Goal: Task Accomplishment & Management: Manage account settings

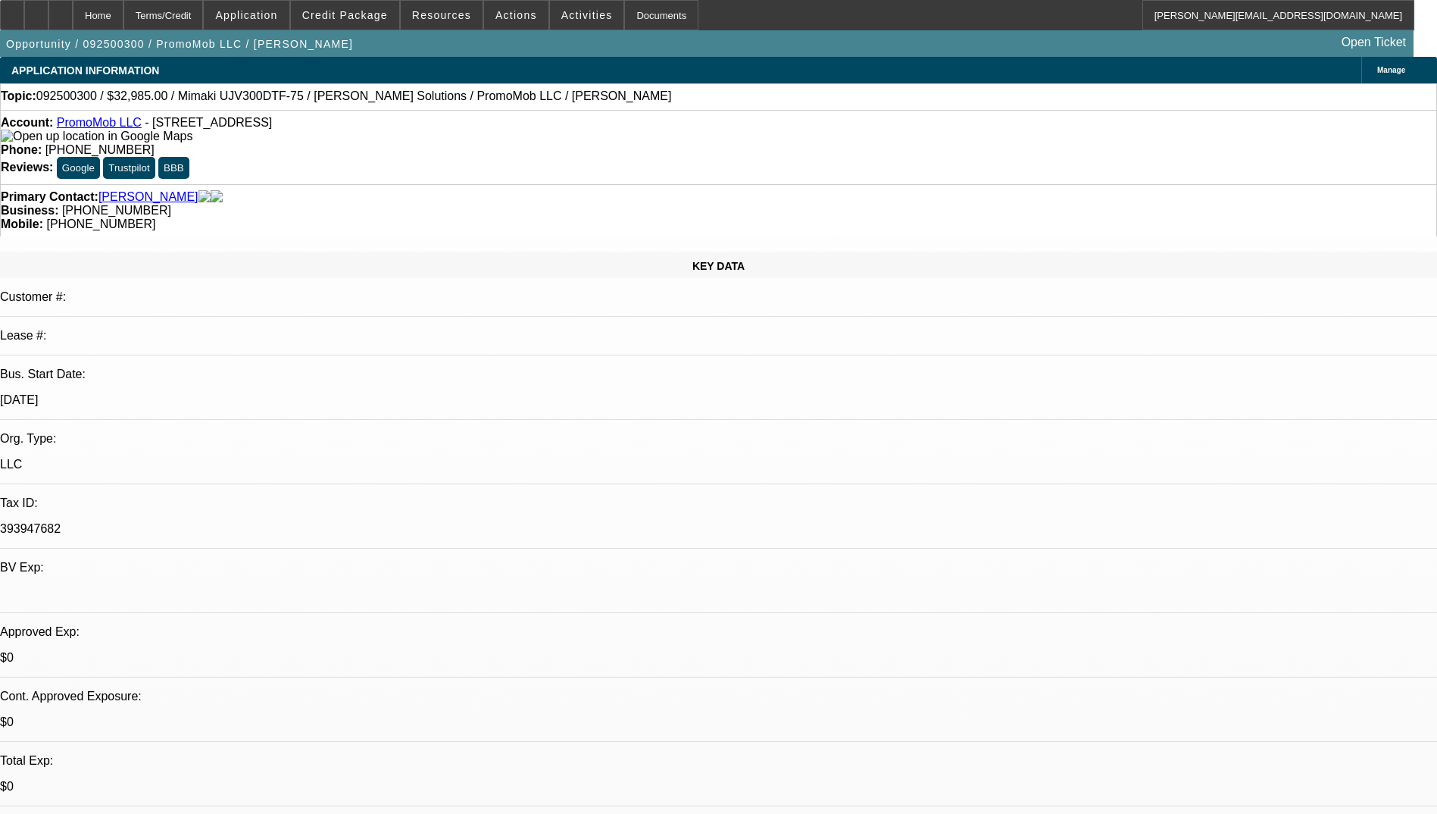
select select "0"
select select "2"
select select "0.1"
select select "4"
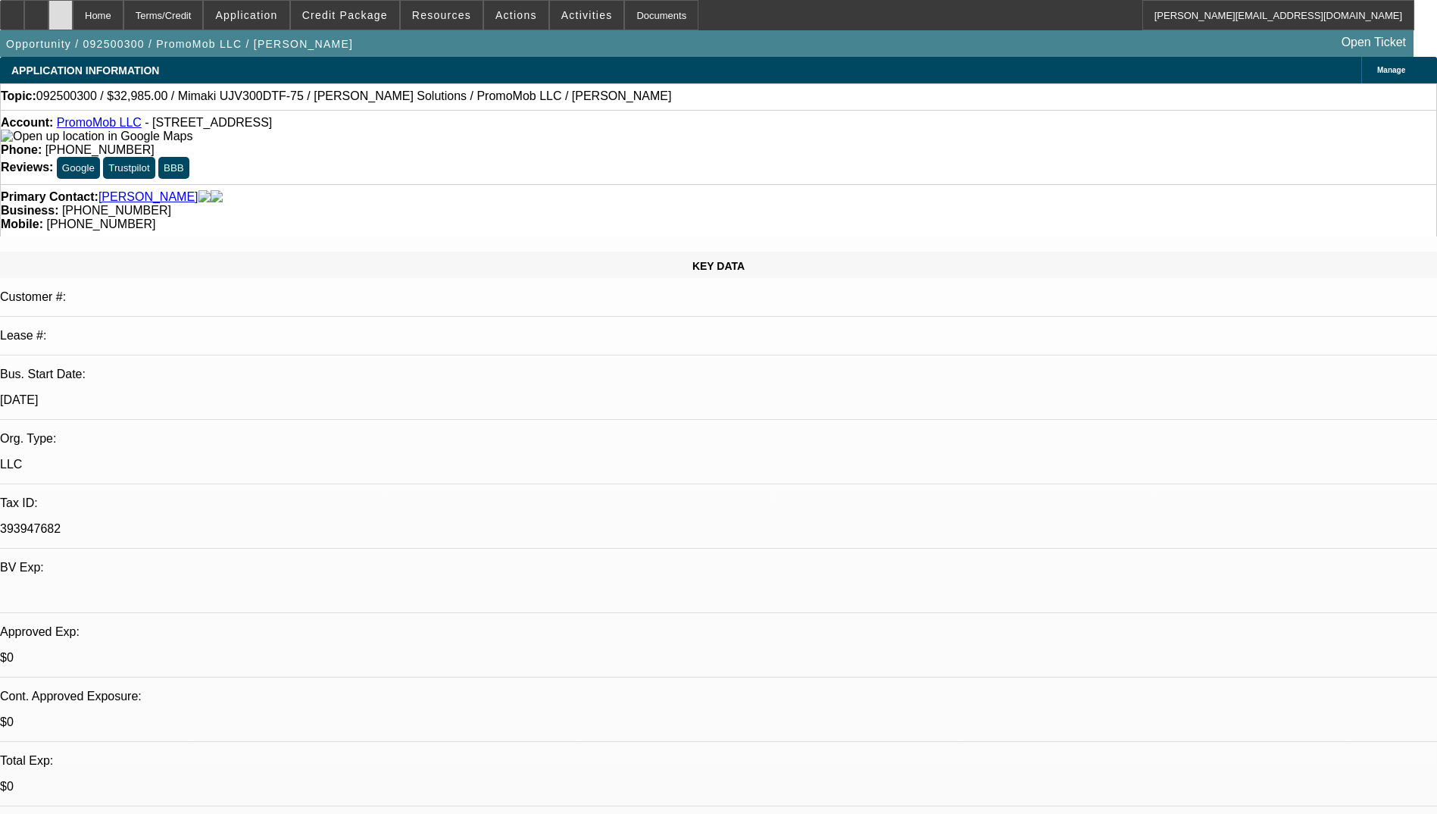
click at [73, 9] on div at bounding box center [60, 15] width 24 height 30
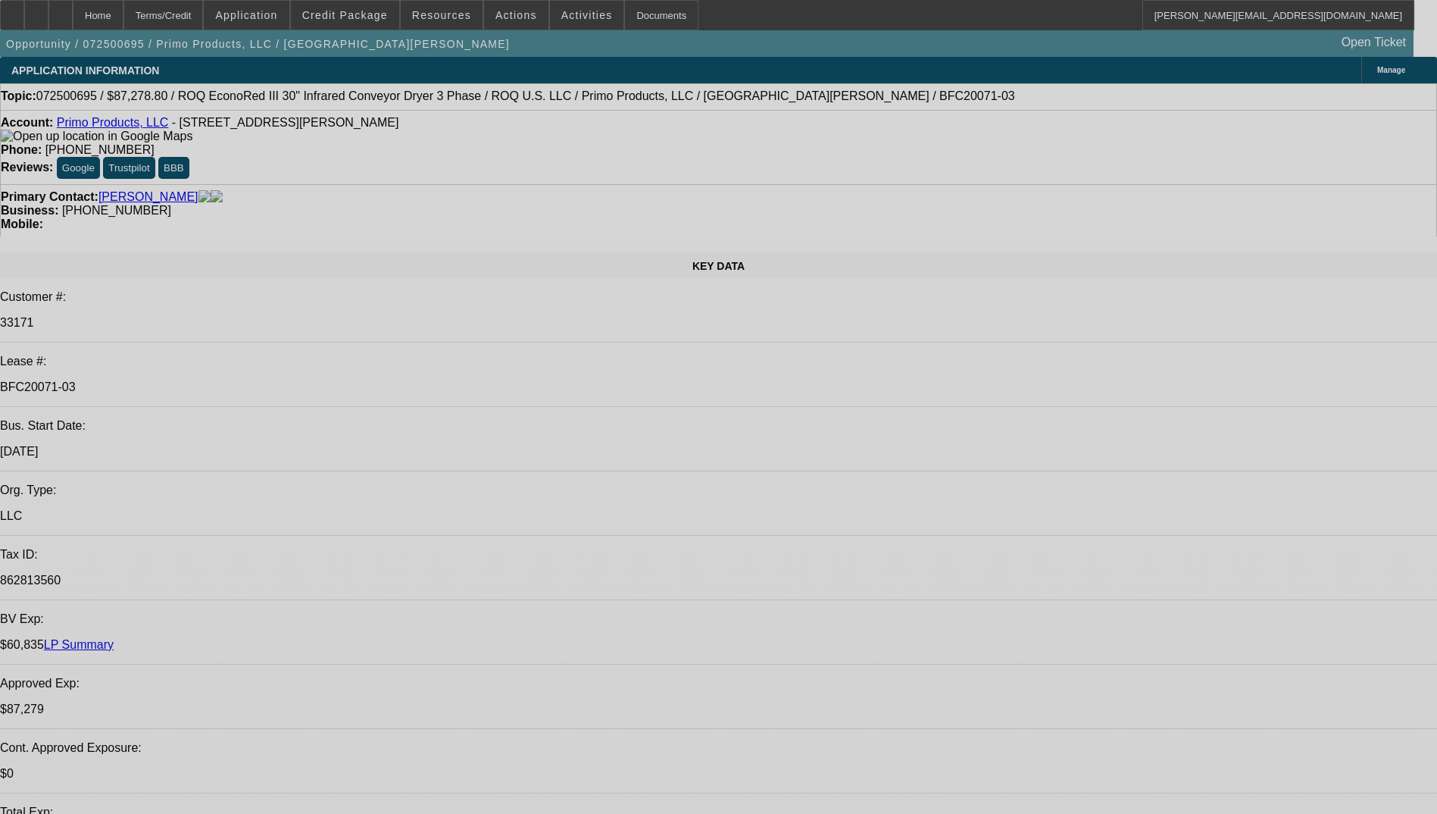
select select "0"
select select "2"
select select "0.1"
select select "0"
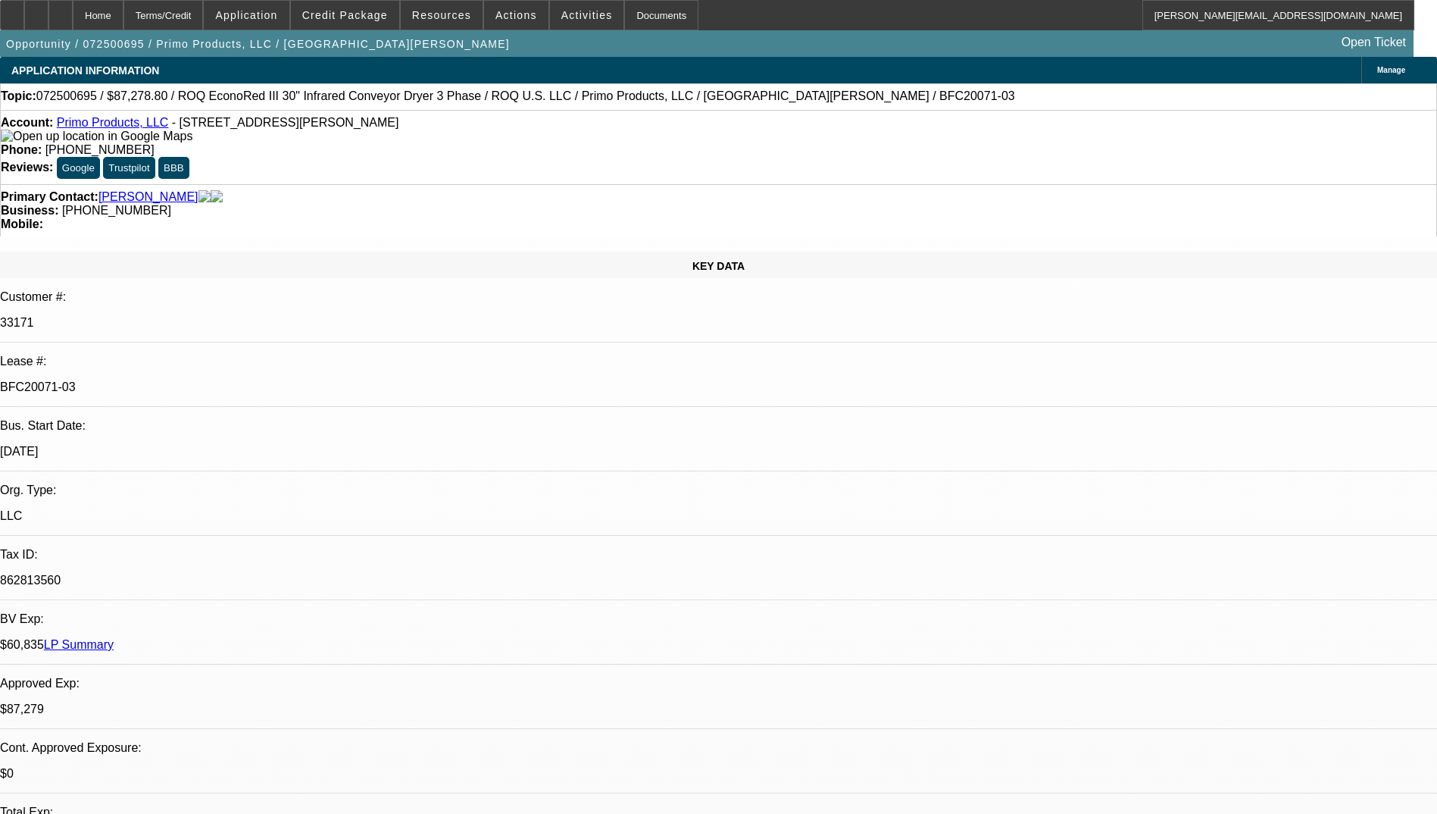
select select "2"
select select "0.1"
select select "0"
select select "2"
select select "0.1"
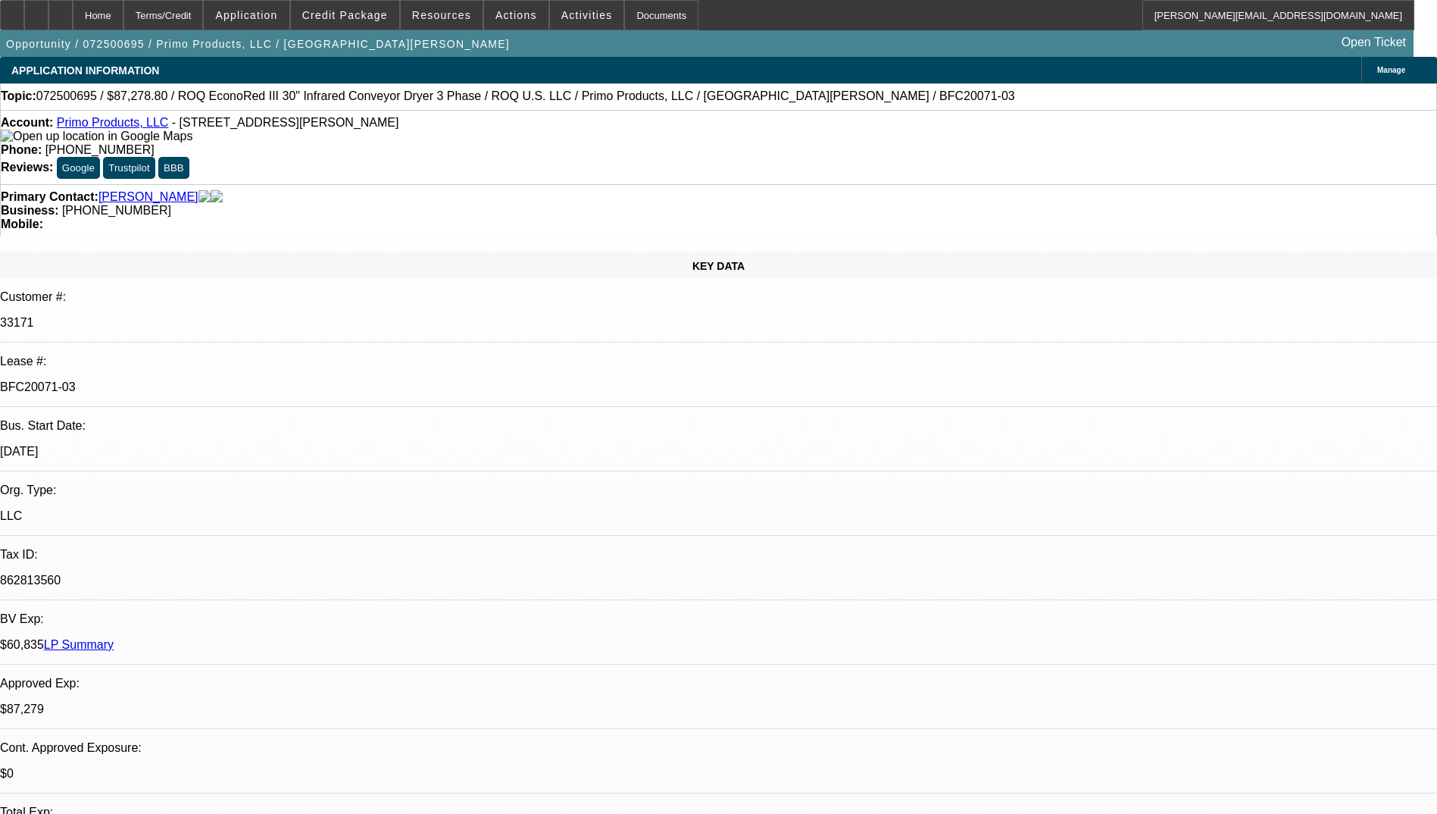
select select "0"
select select "2"
select select "0.1"
select select "1"
select select "2"
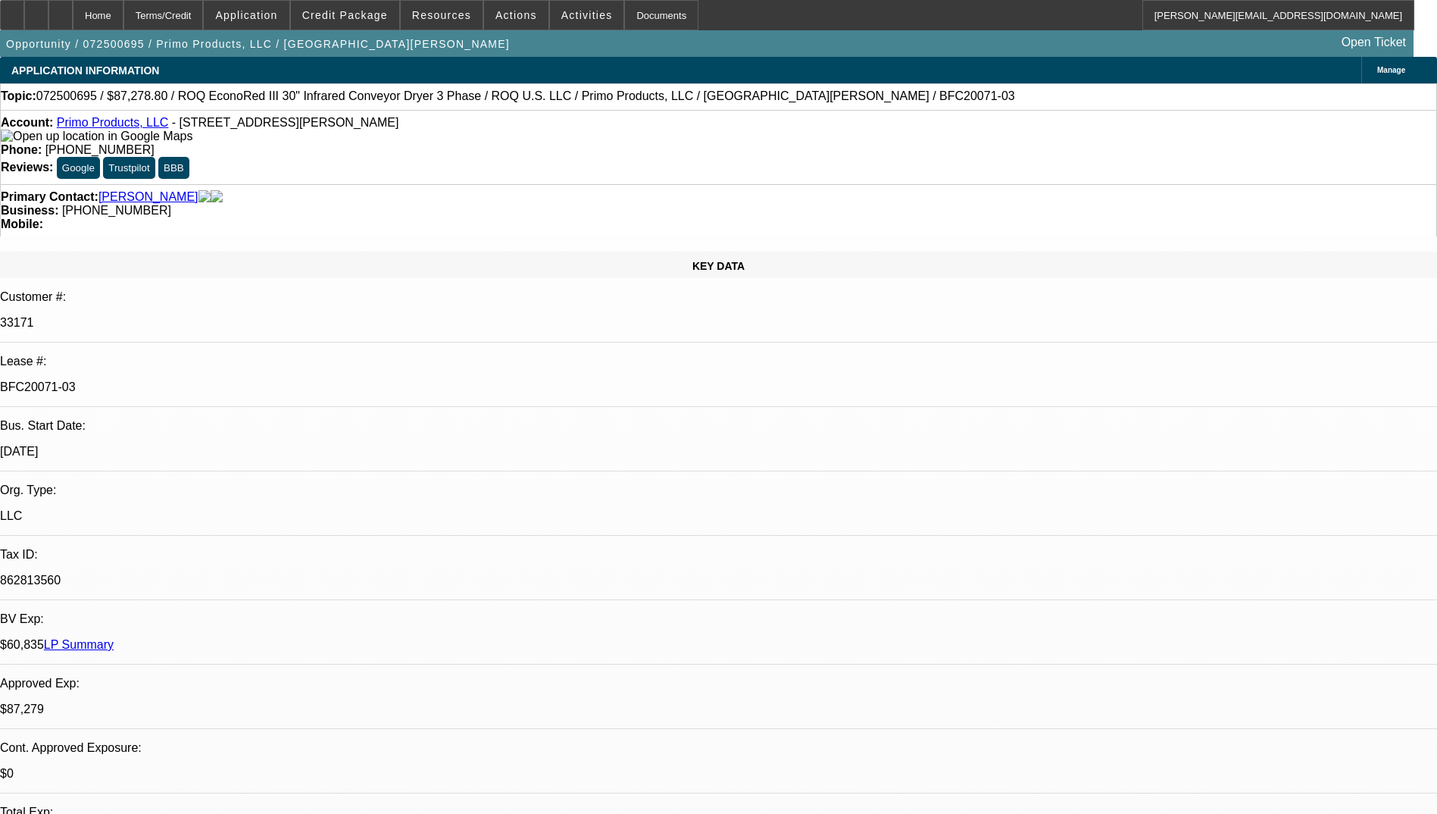
select select "4"
select select "1"
select select "2"
select select "4"
select select "1"
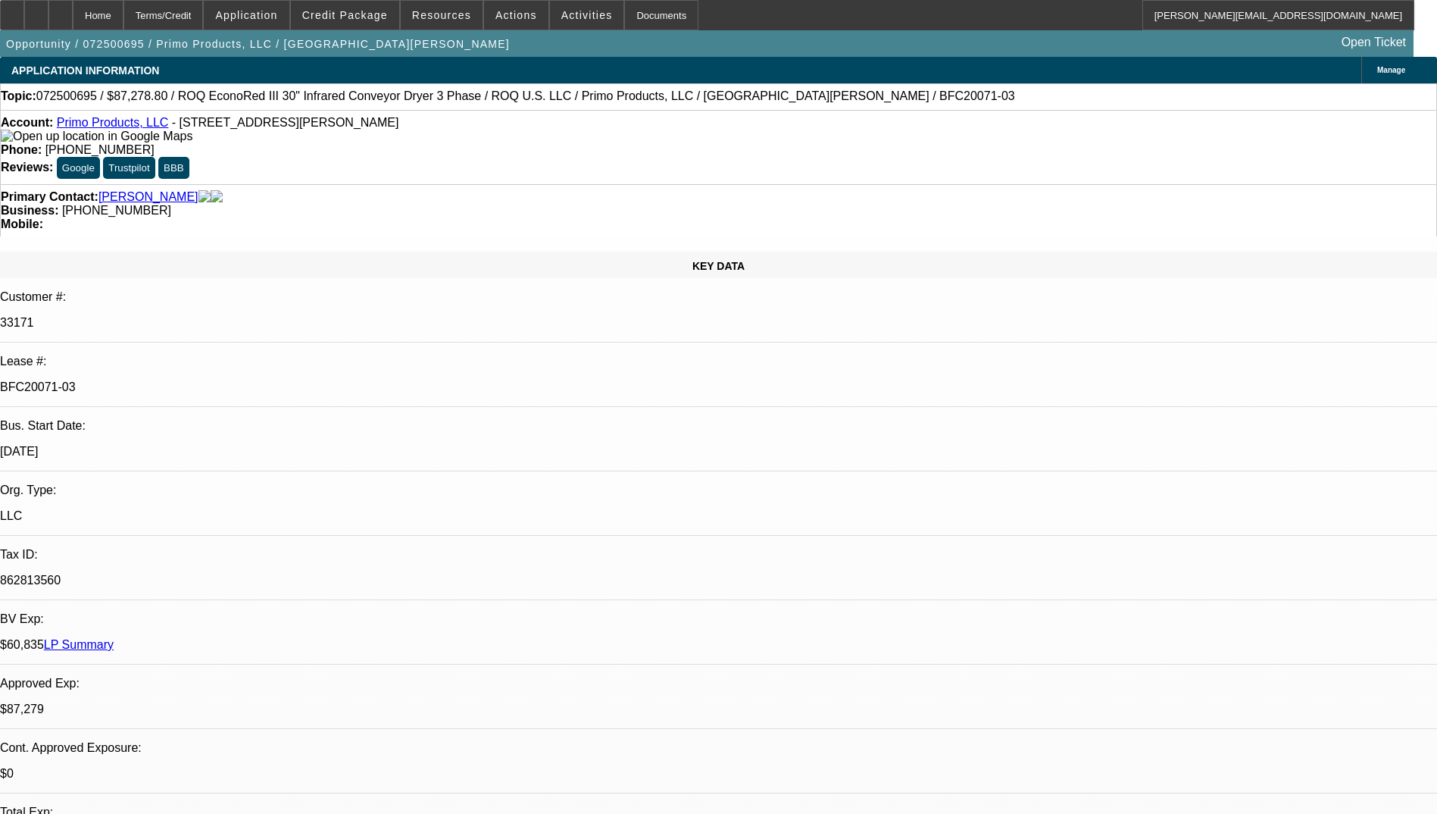
select select "2"
select select "4"
select select "1"
select select "2"
select select "4"
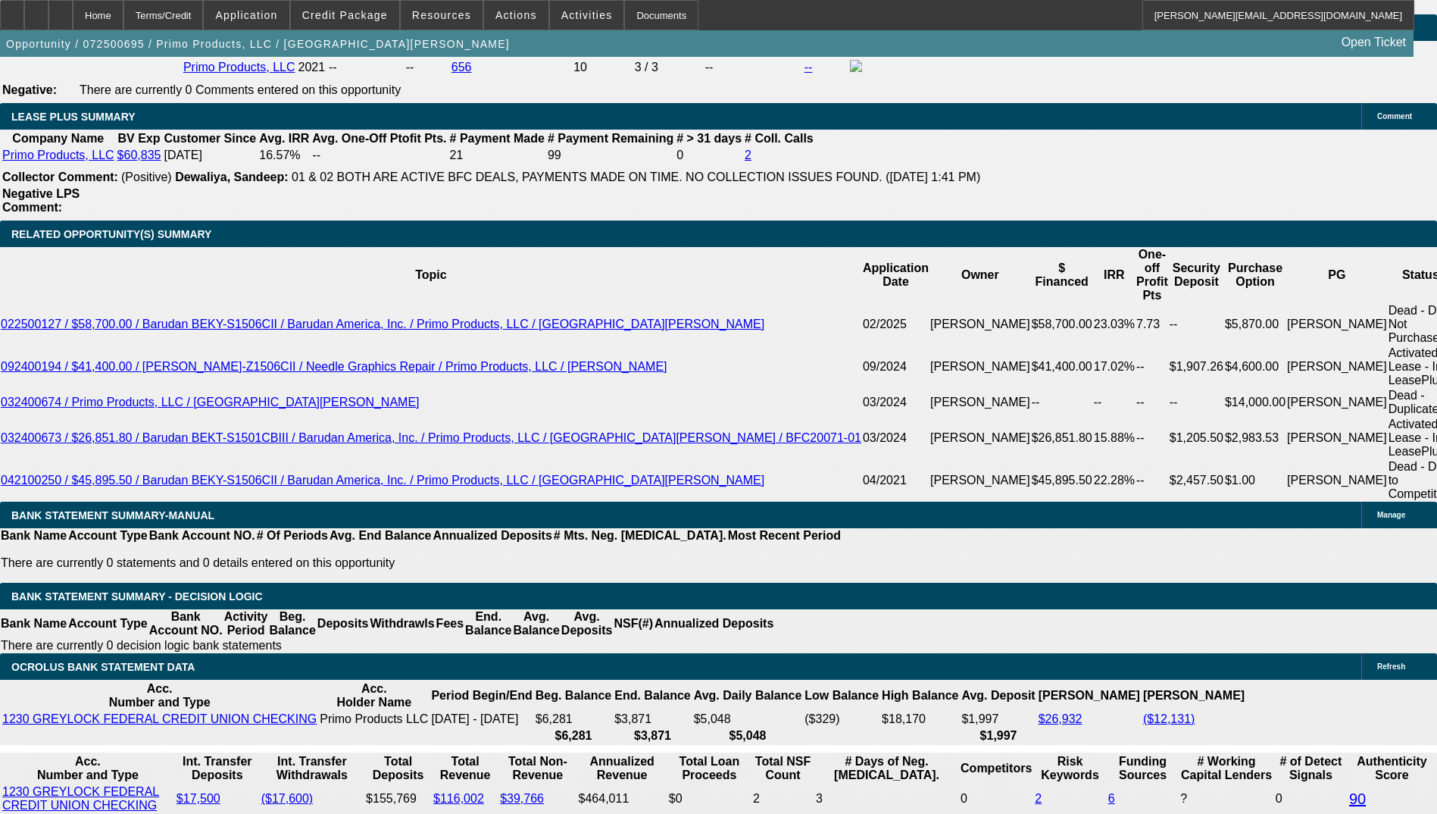
scroll to position [2651, 0]
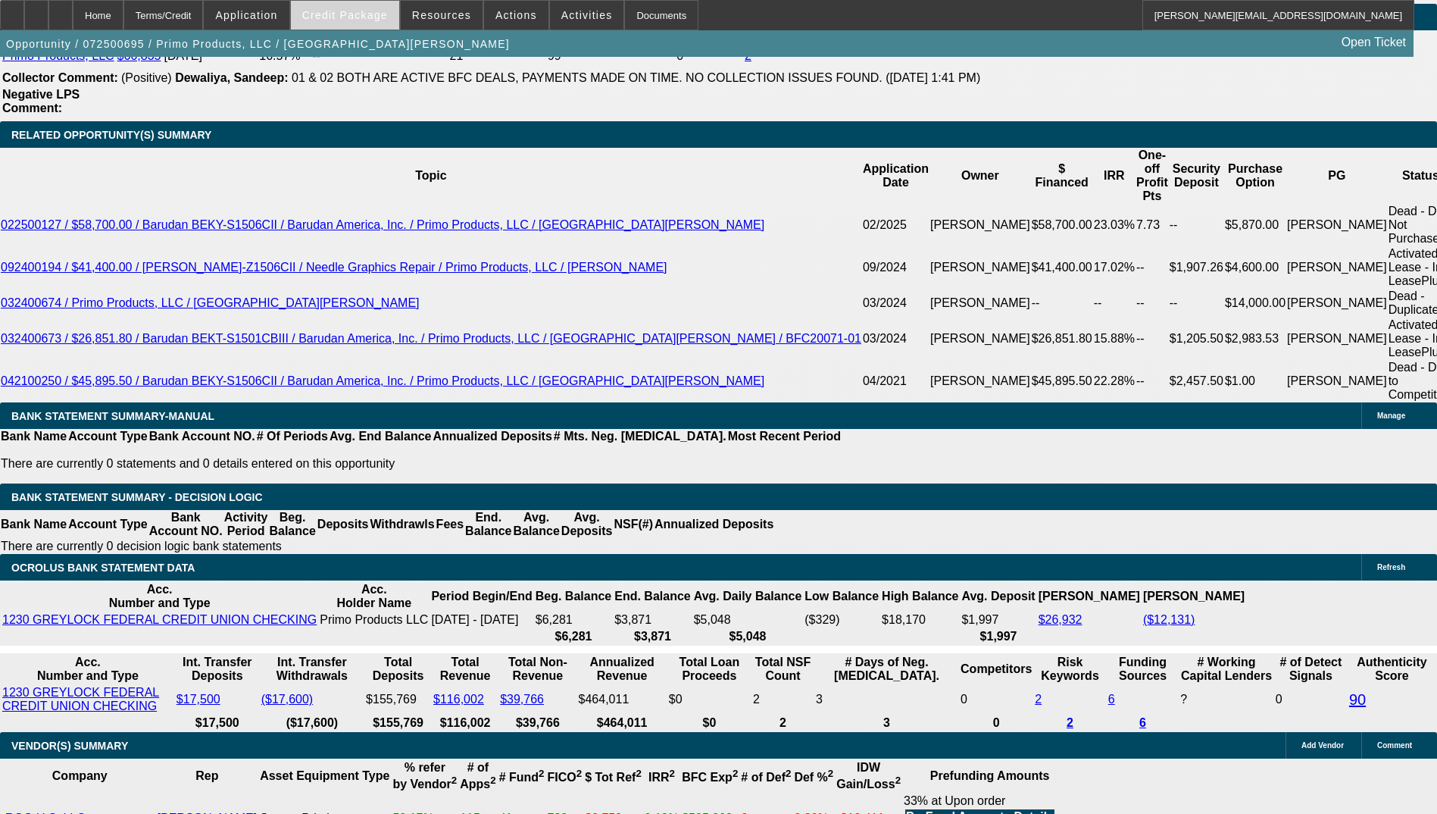
click at [348, 14] on span "Credit Package" at bounding box center [345, 15] width 86 height 12
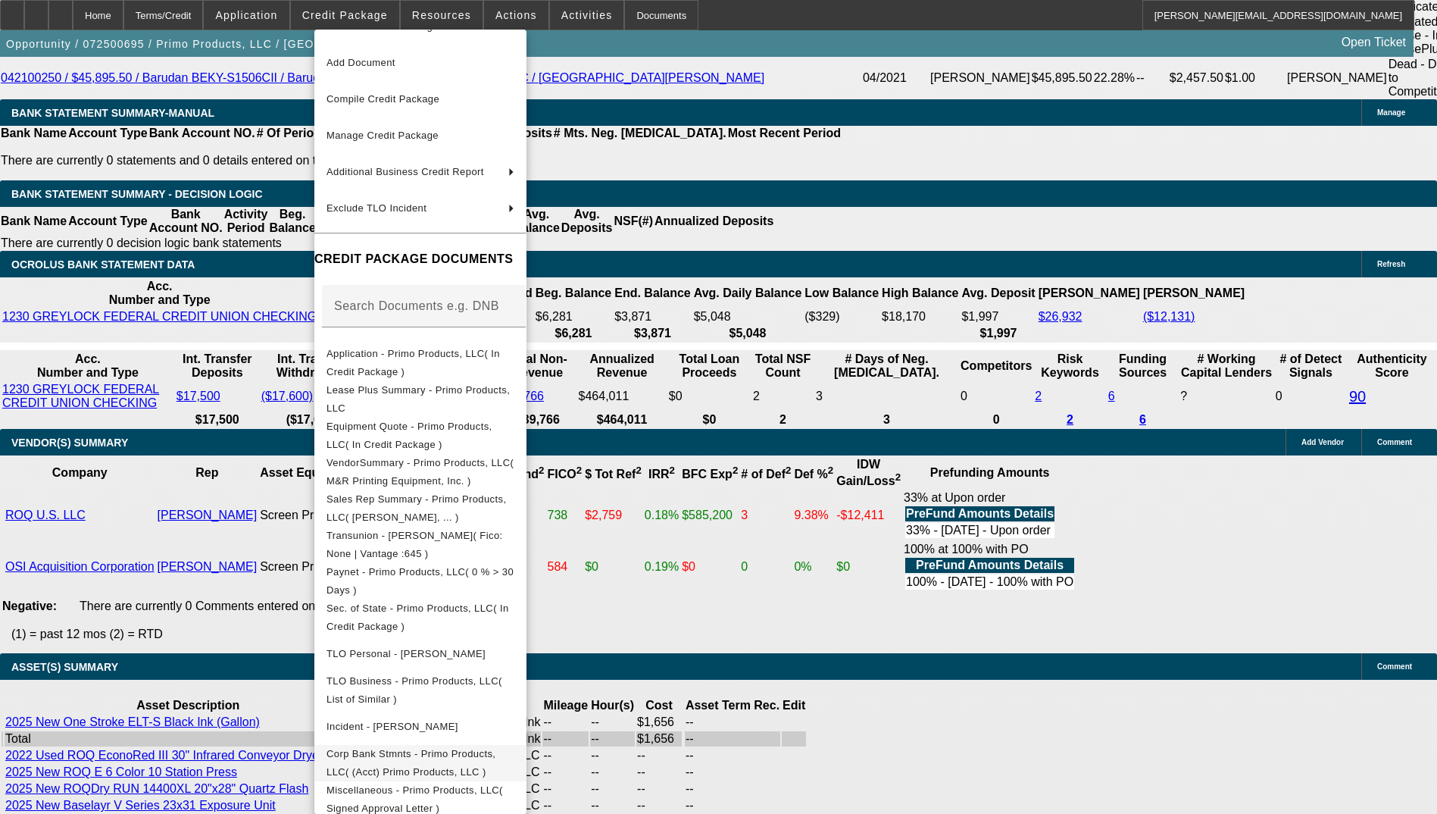
scroll to position [43, 0]
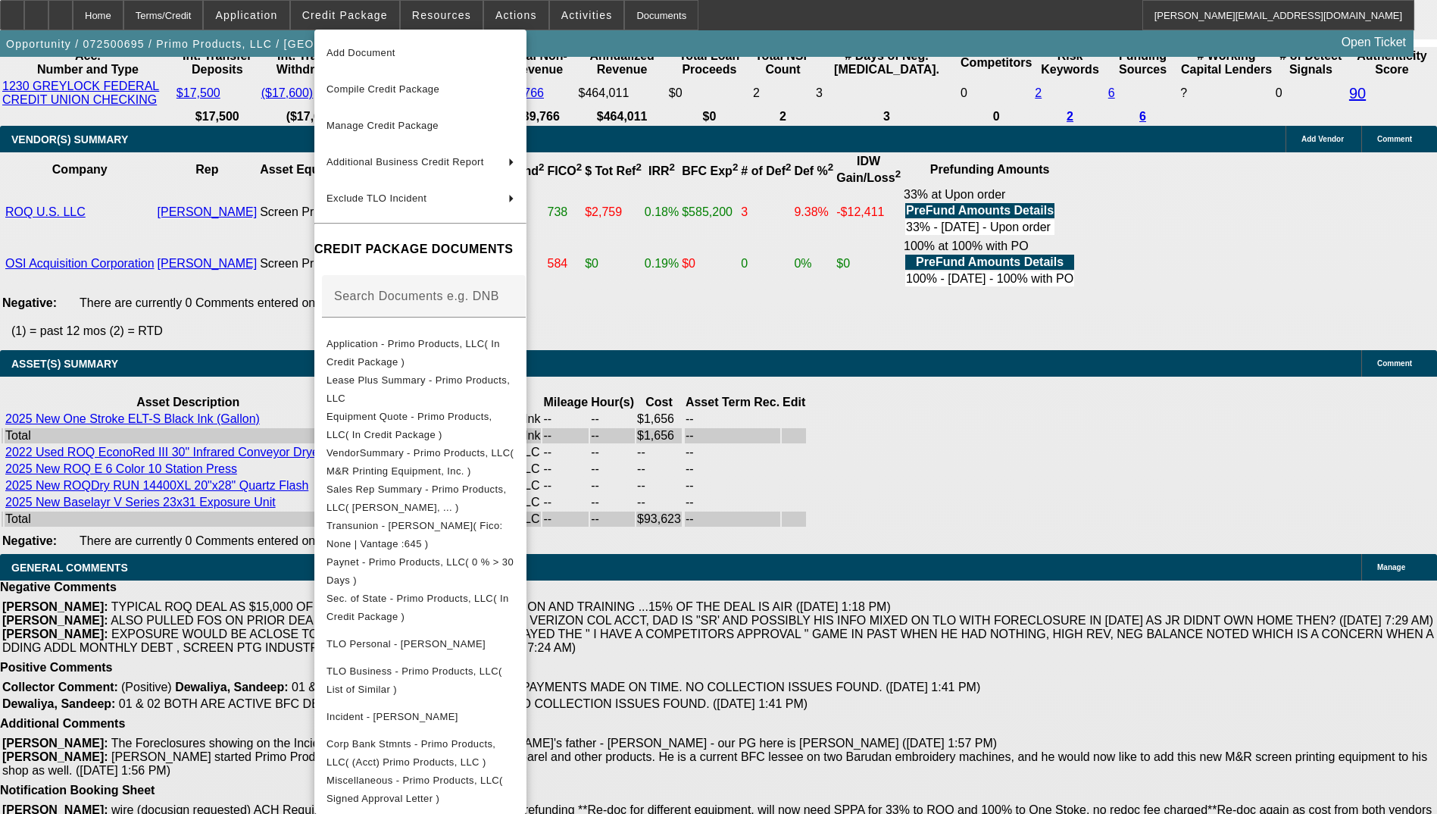
click at [183, 349] on div at bounding box center [718, 407] width 1437 height 814
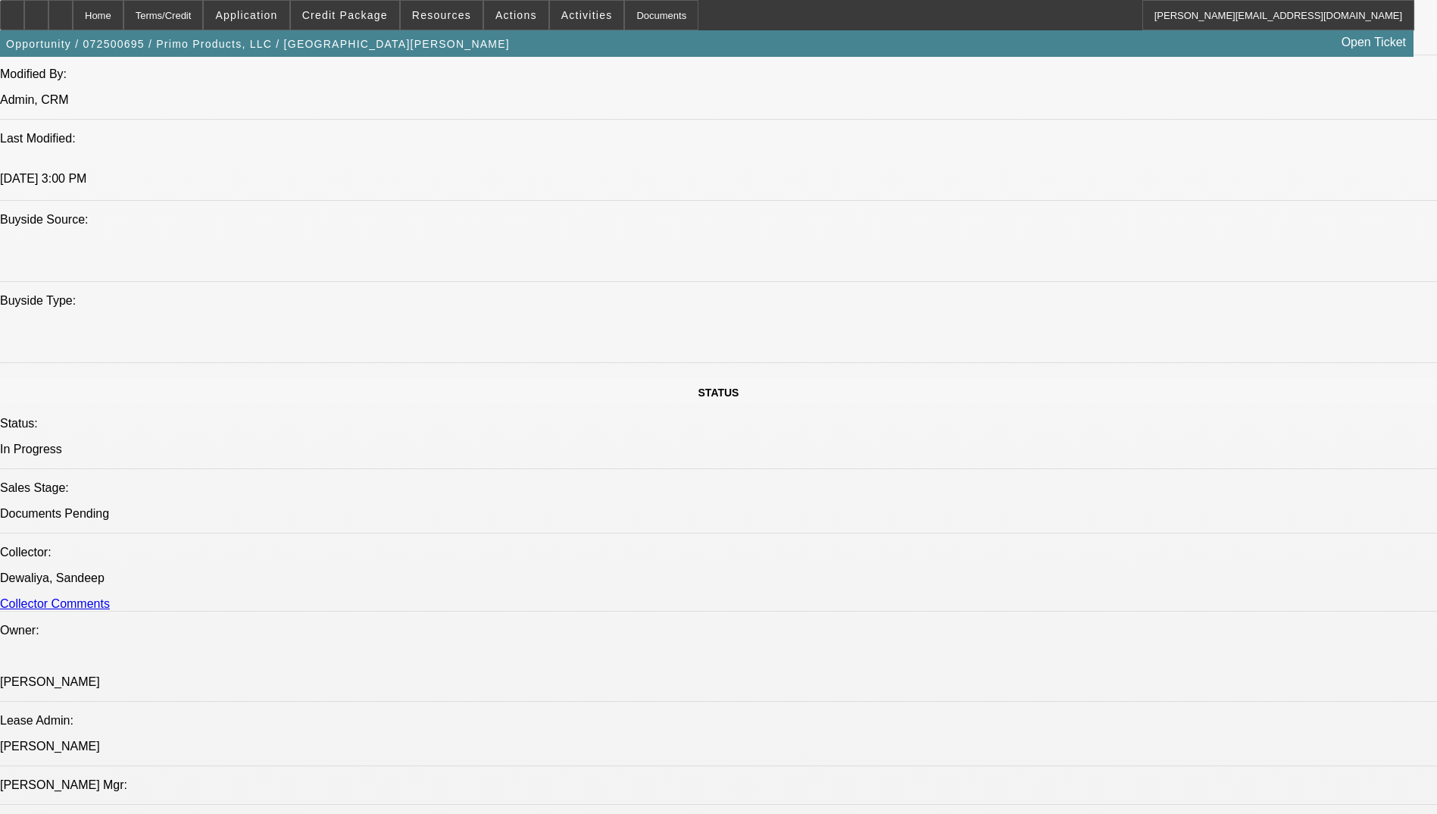
scroll to position [1288, 0]
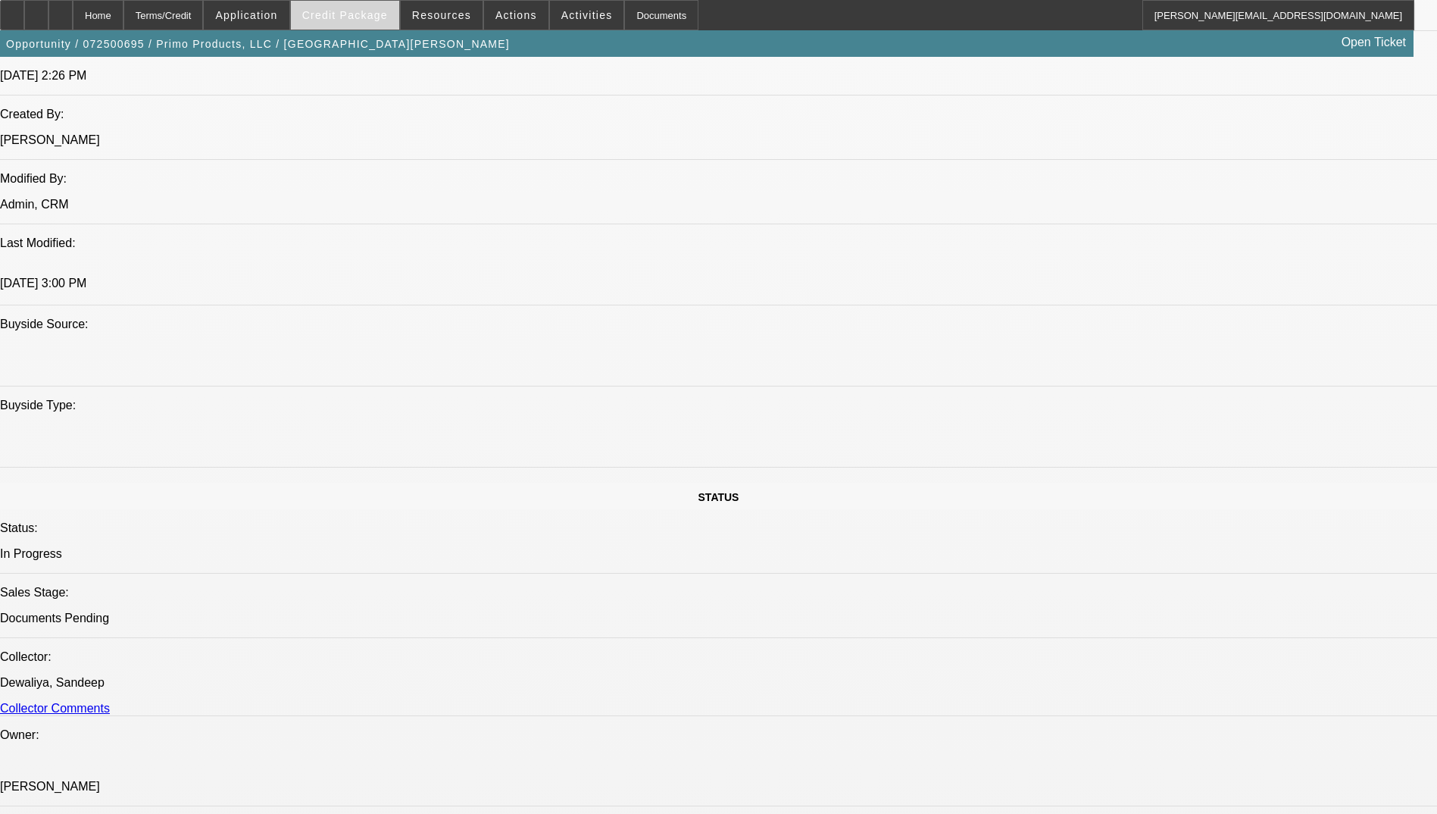
click at [358, 23] on span at bounding box center [345, 15] width 108 height 36
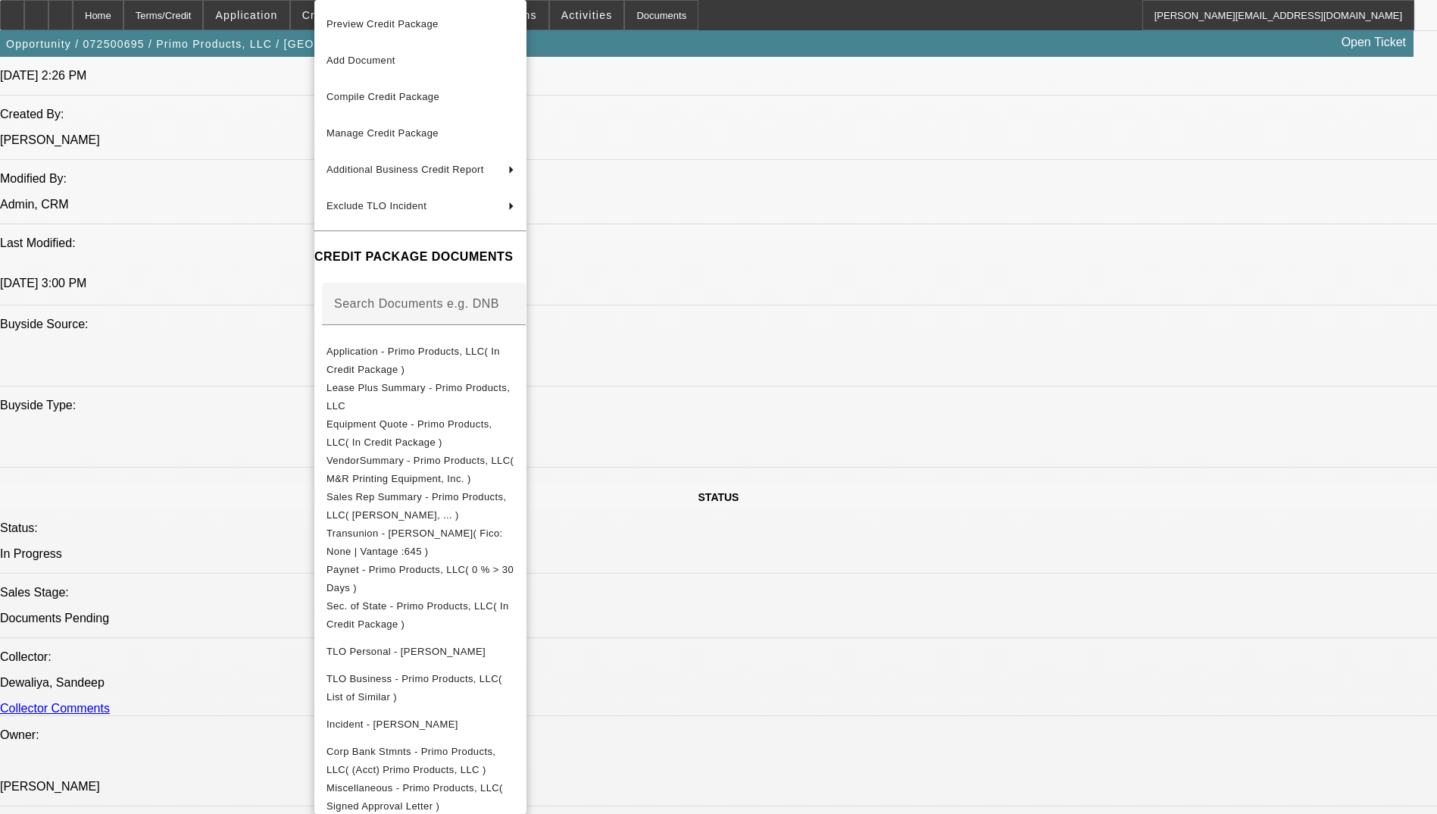
click at [848, 478] on div at bounding box center [718, 407] width 1437 height 814
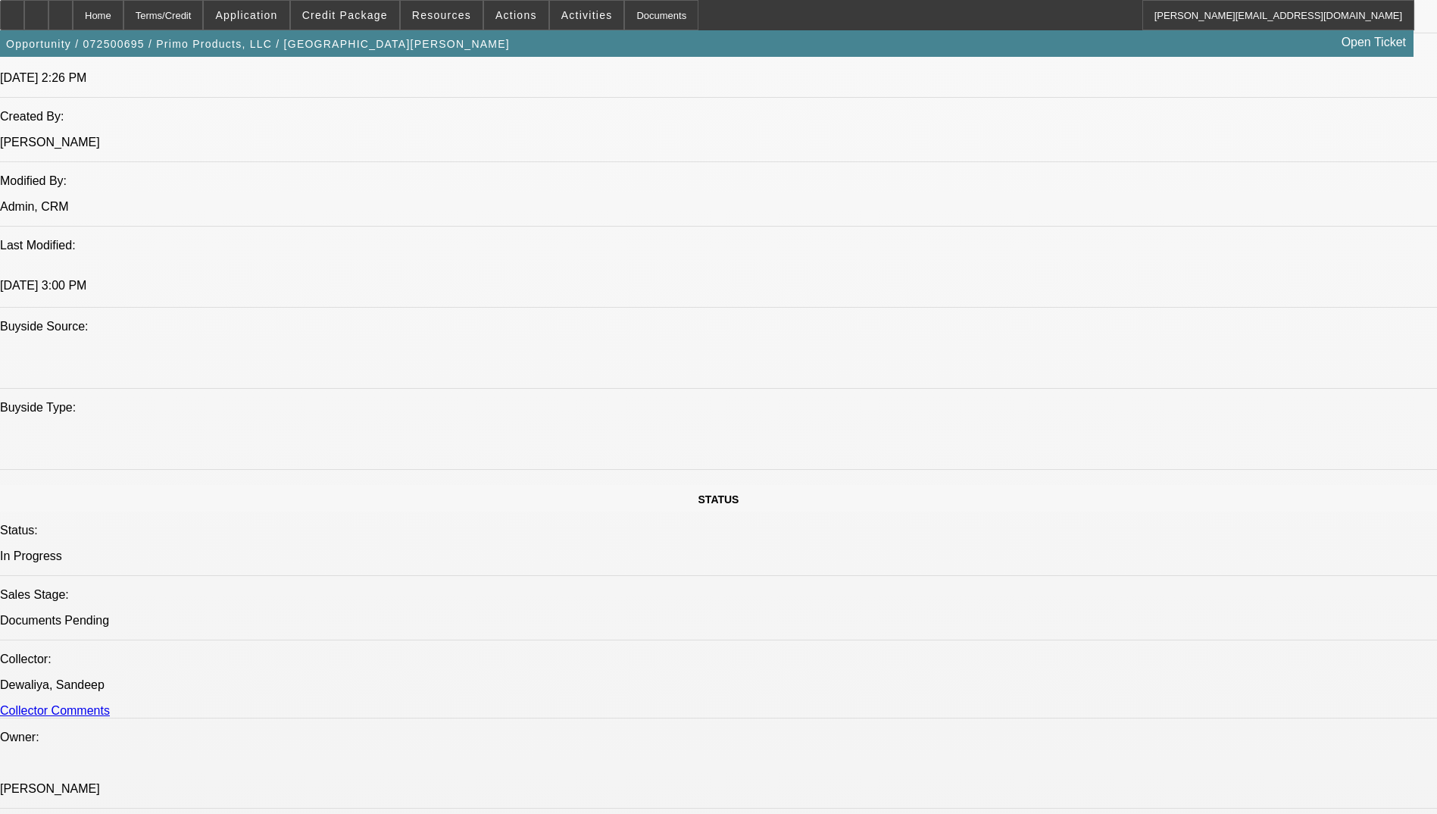
scroll to position [1212, 0]
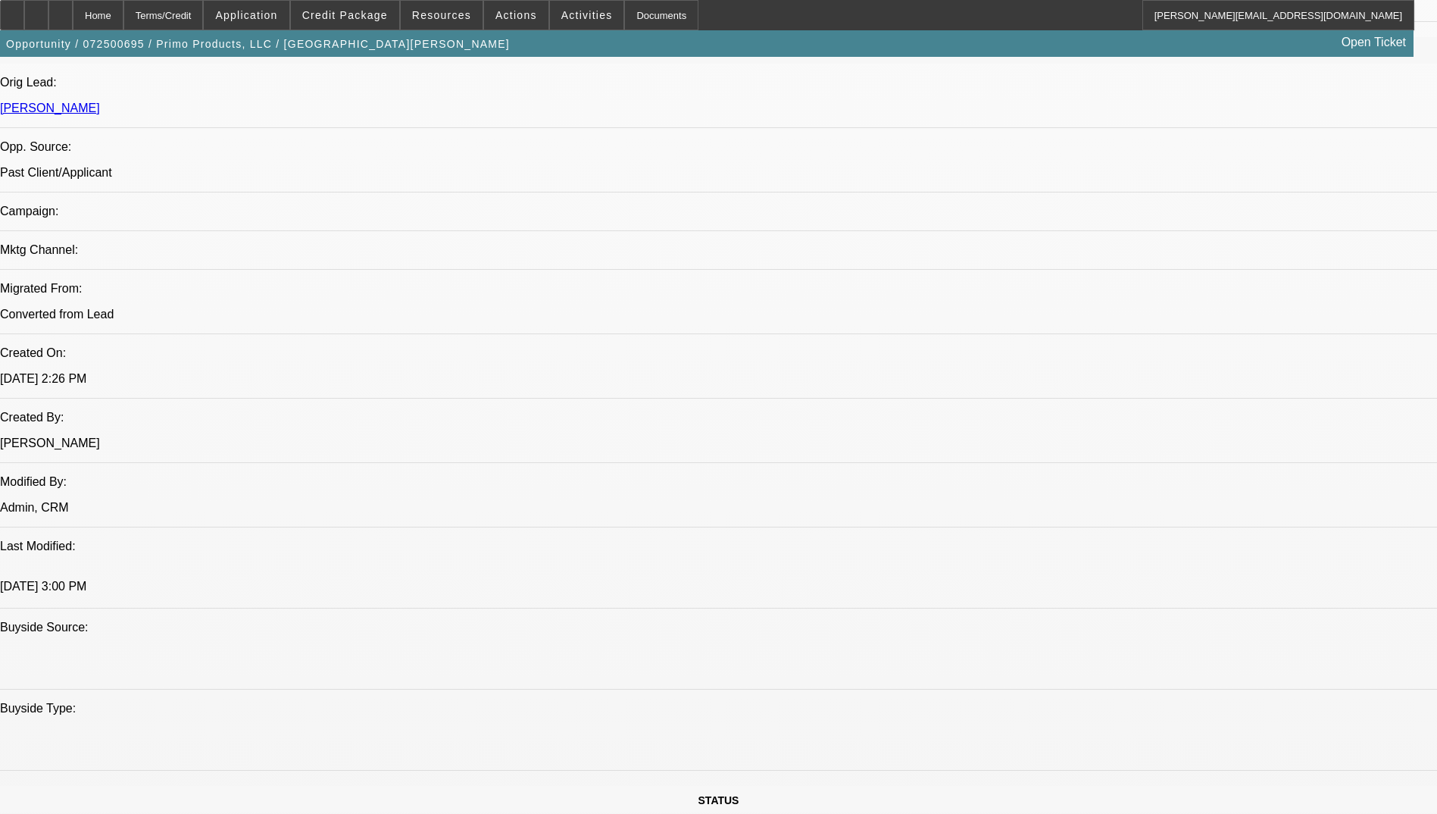
scroll to position [909, 0]
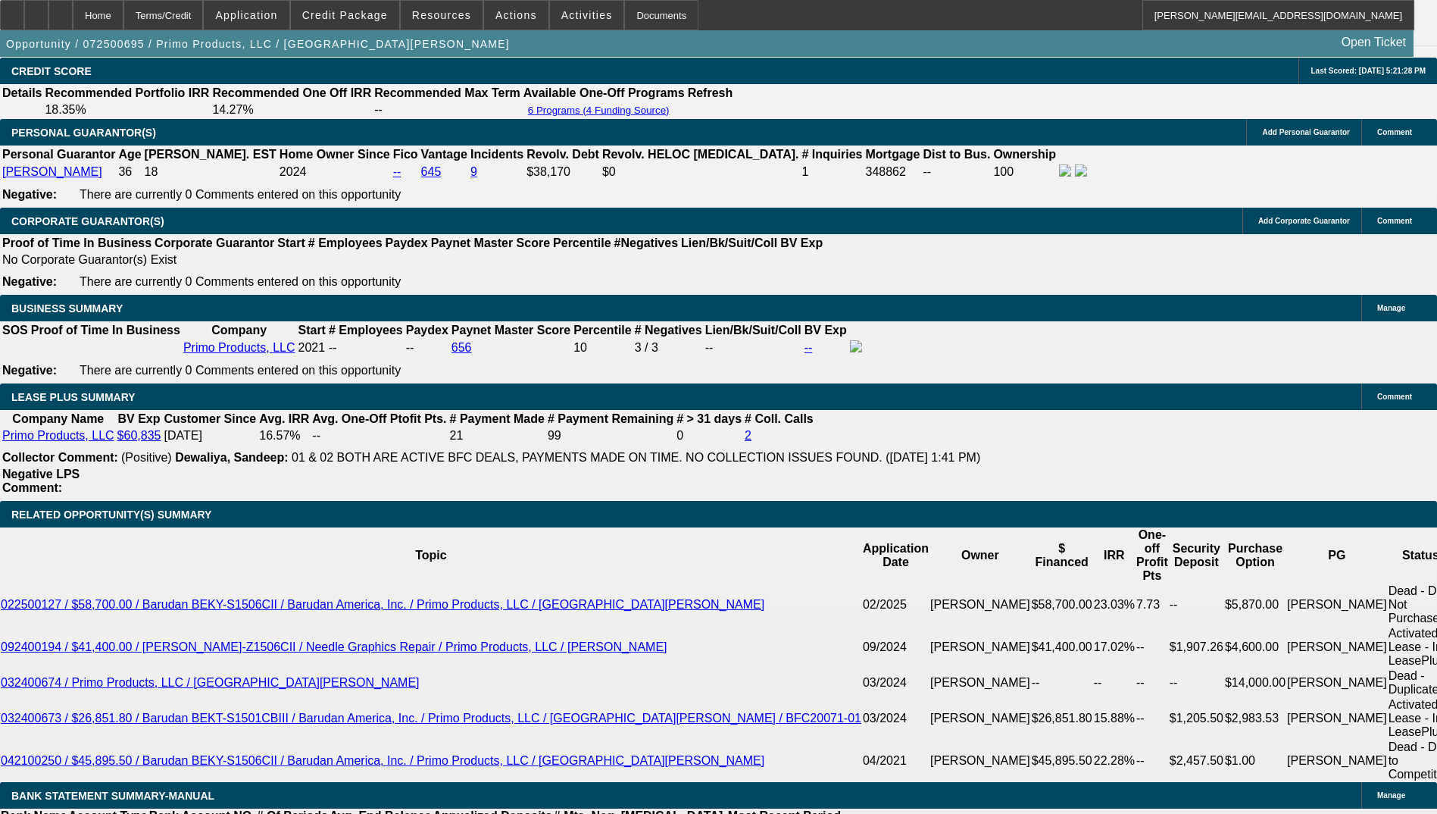
scroll to position [2273, 0]
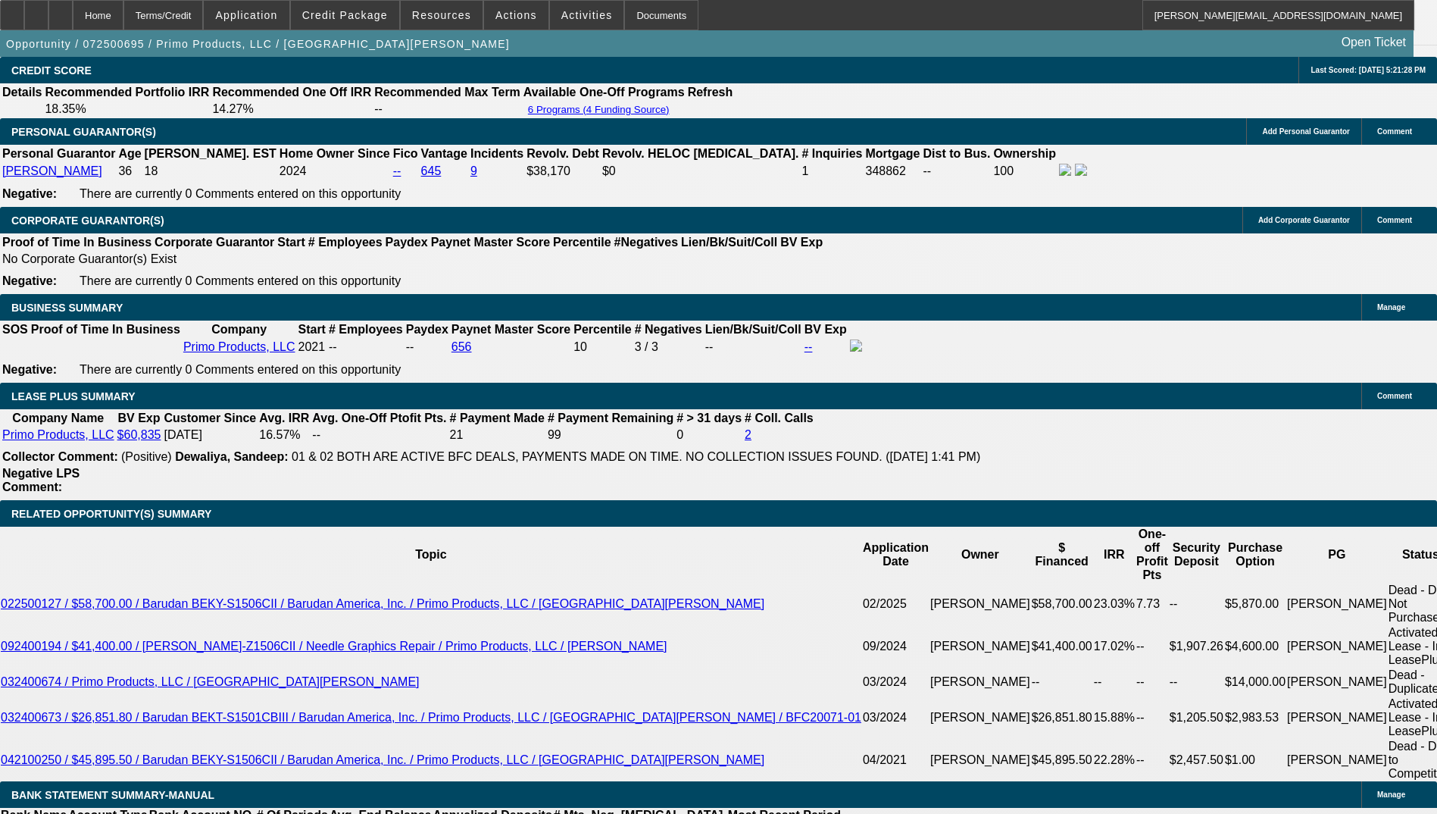
select select "0"
select select "2"
select select "0.1"
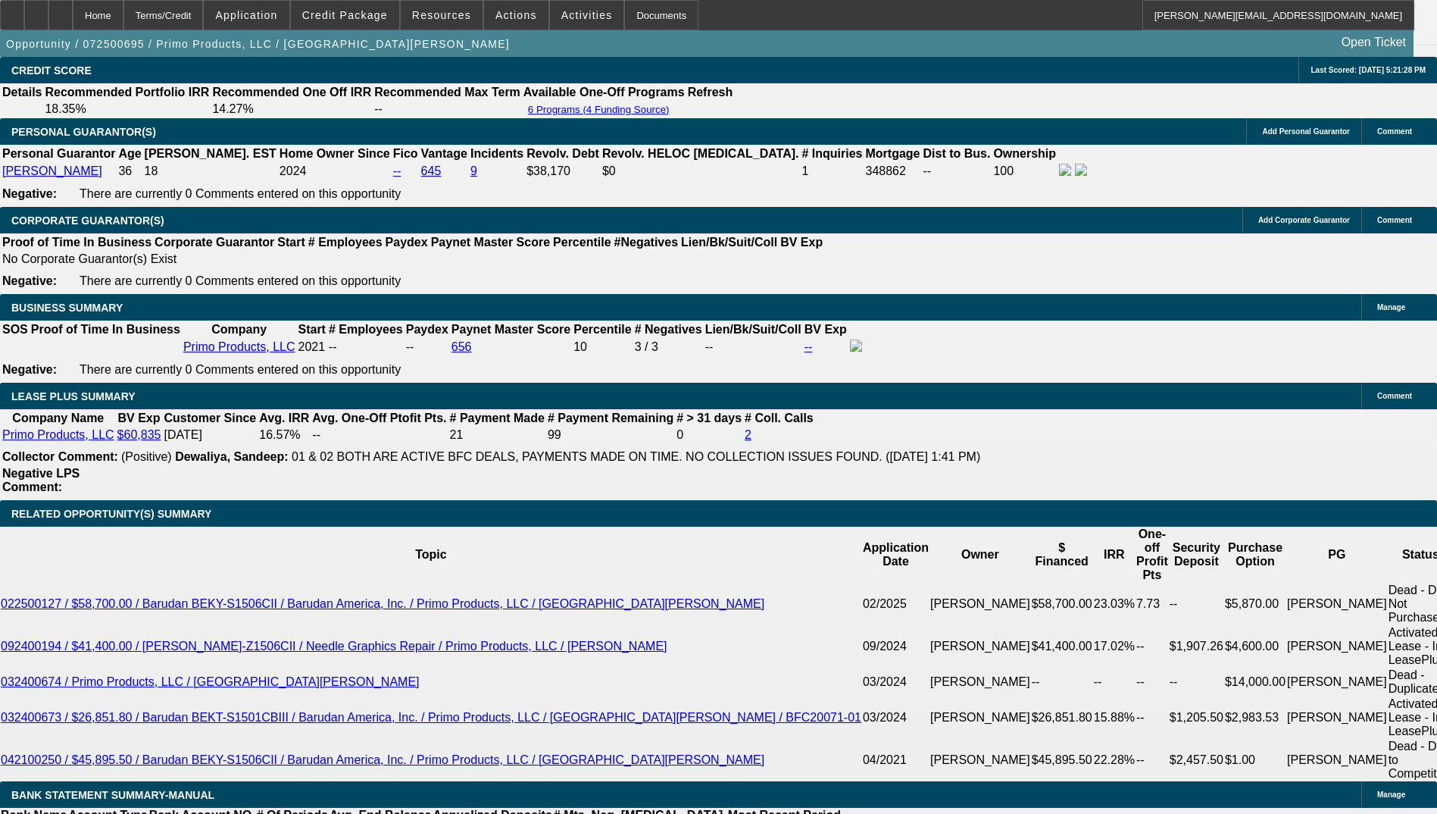
select select "4"
select select "0"
select select "2"
select select "0.1"
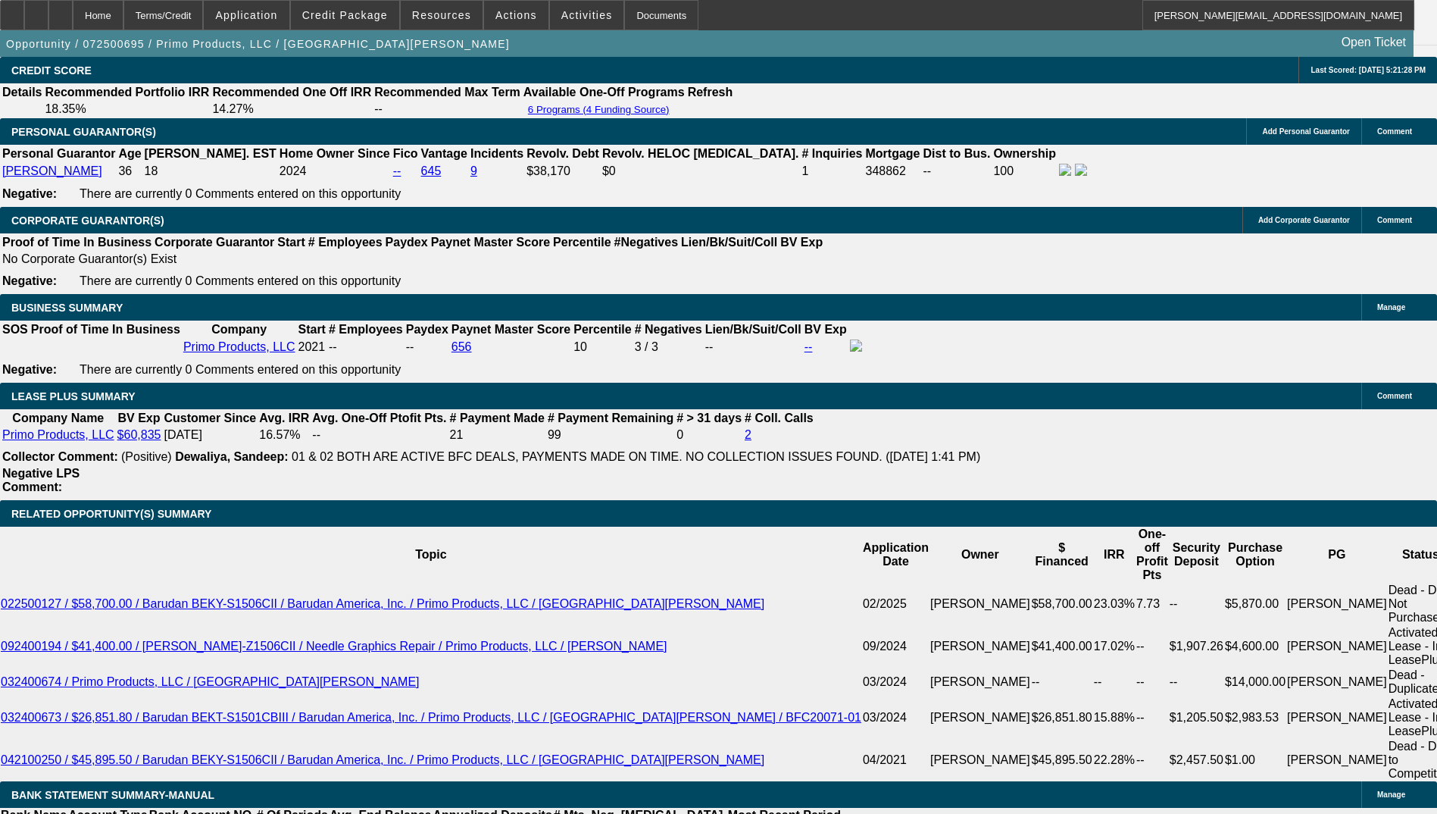
select select "4"
select select "0"
select select "2"
select select "0.1"
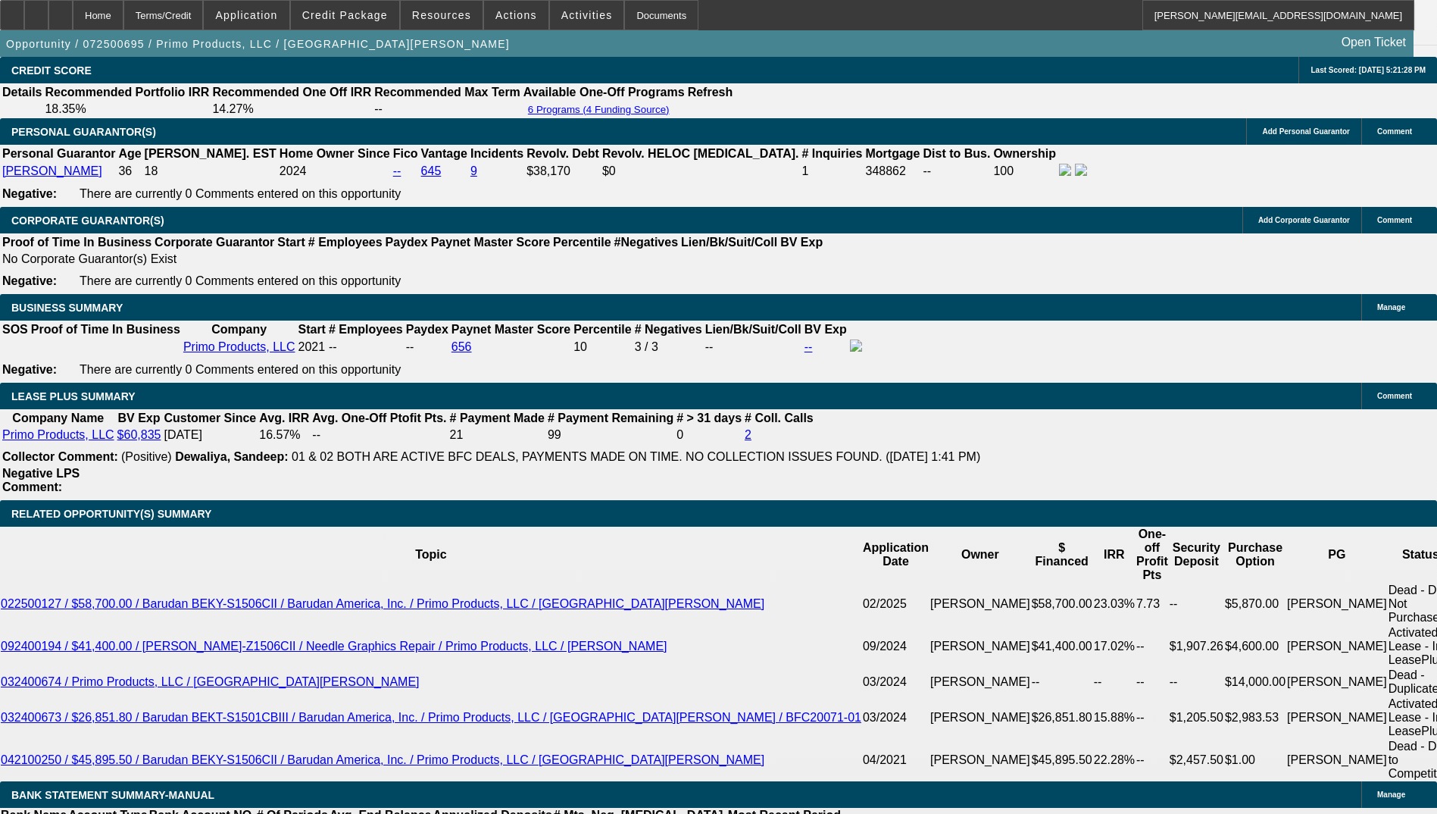
select select "4"
select select "0"
select select "2"
select select "0.1"
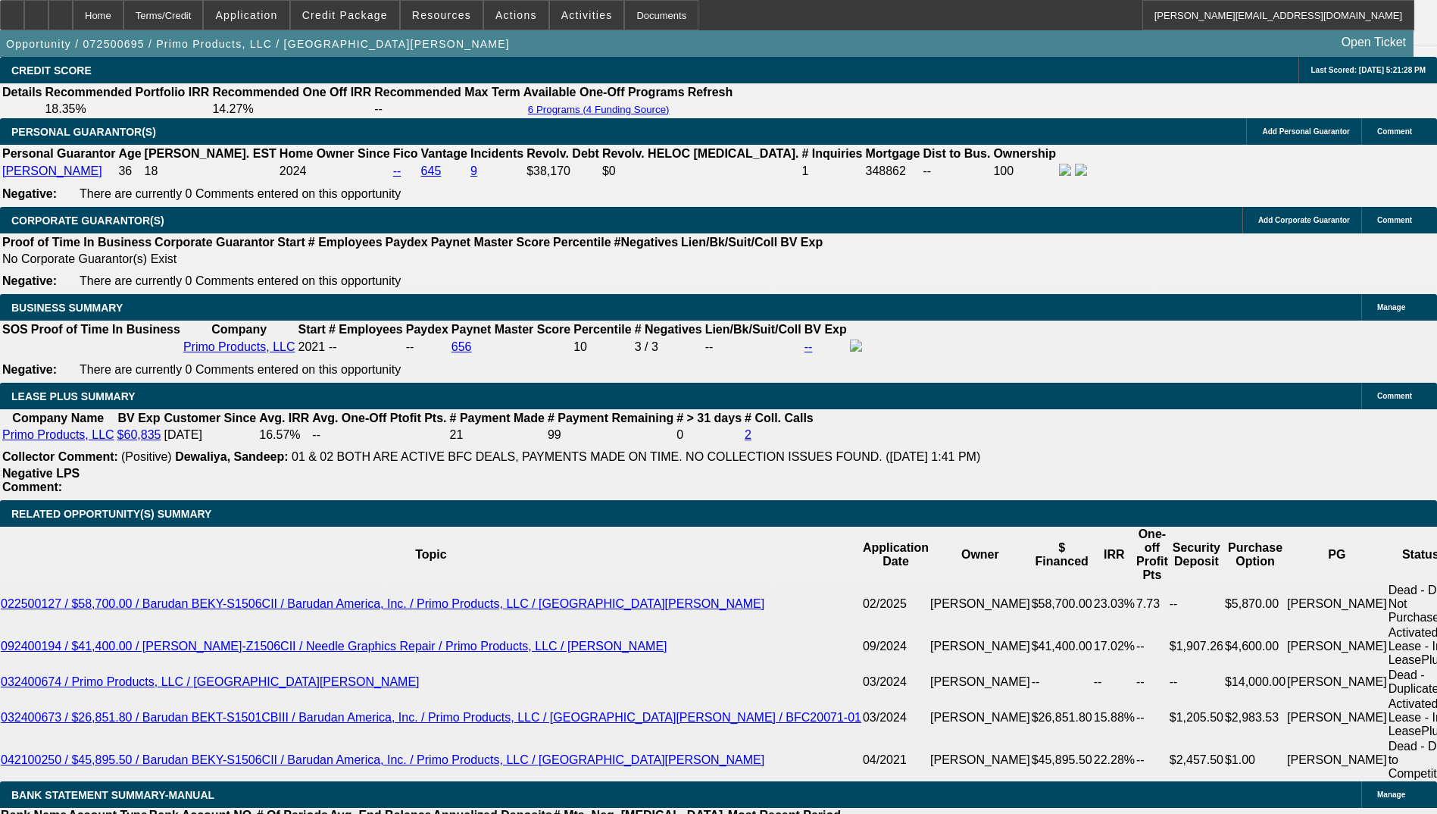
select select "4"
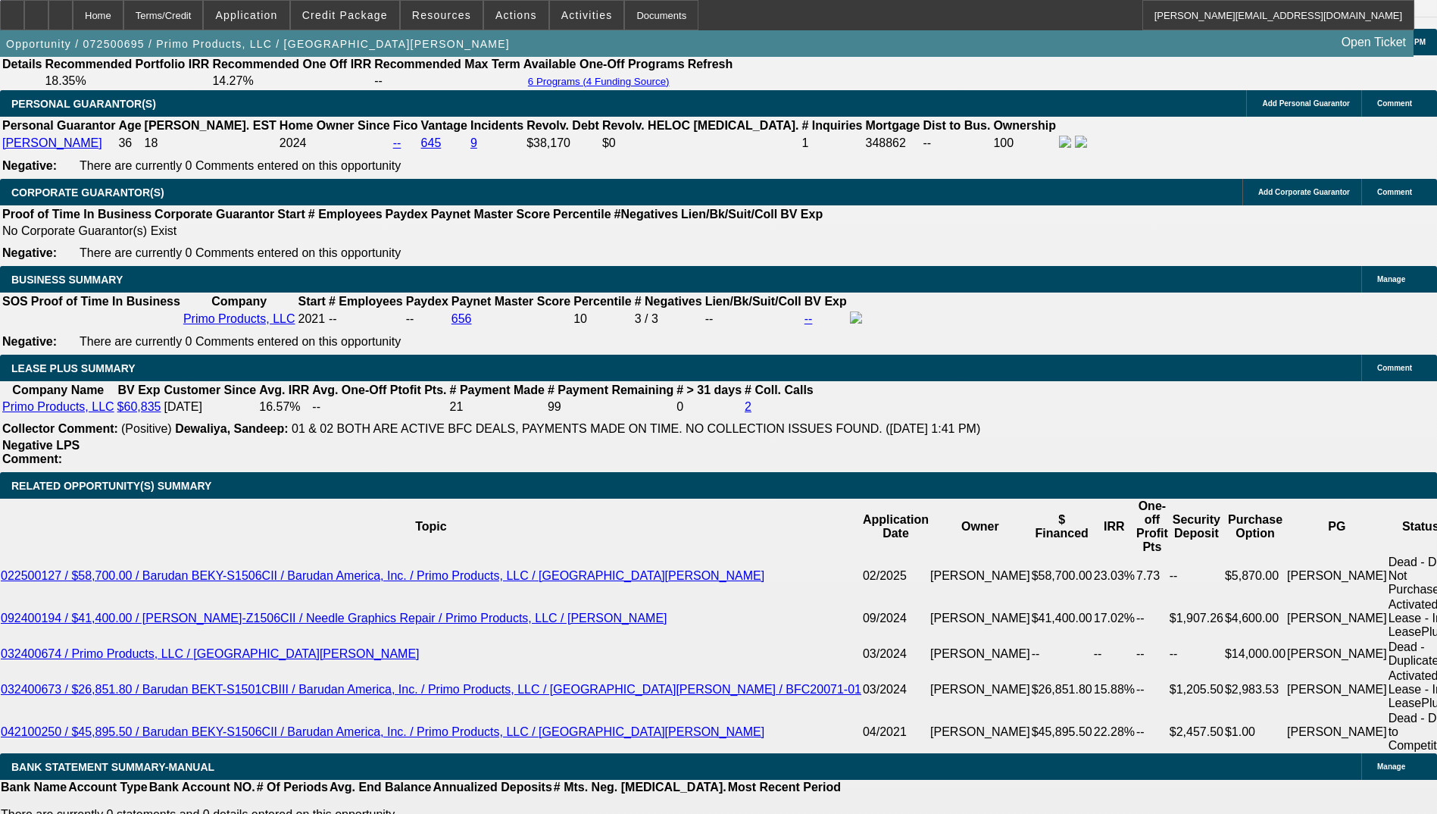
scroll to position [2348, 0]
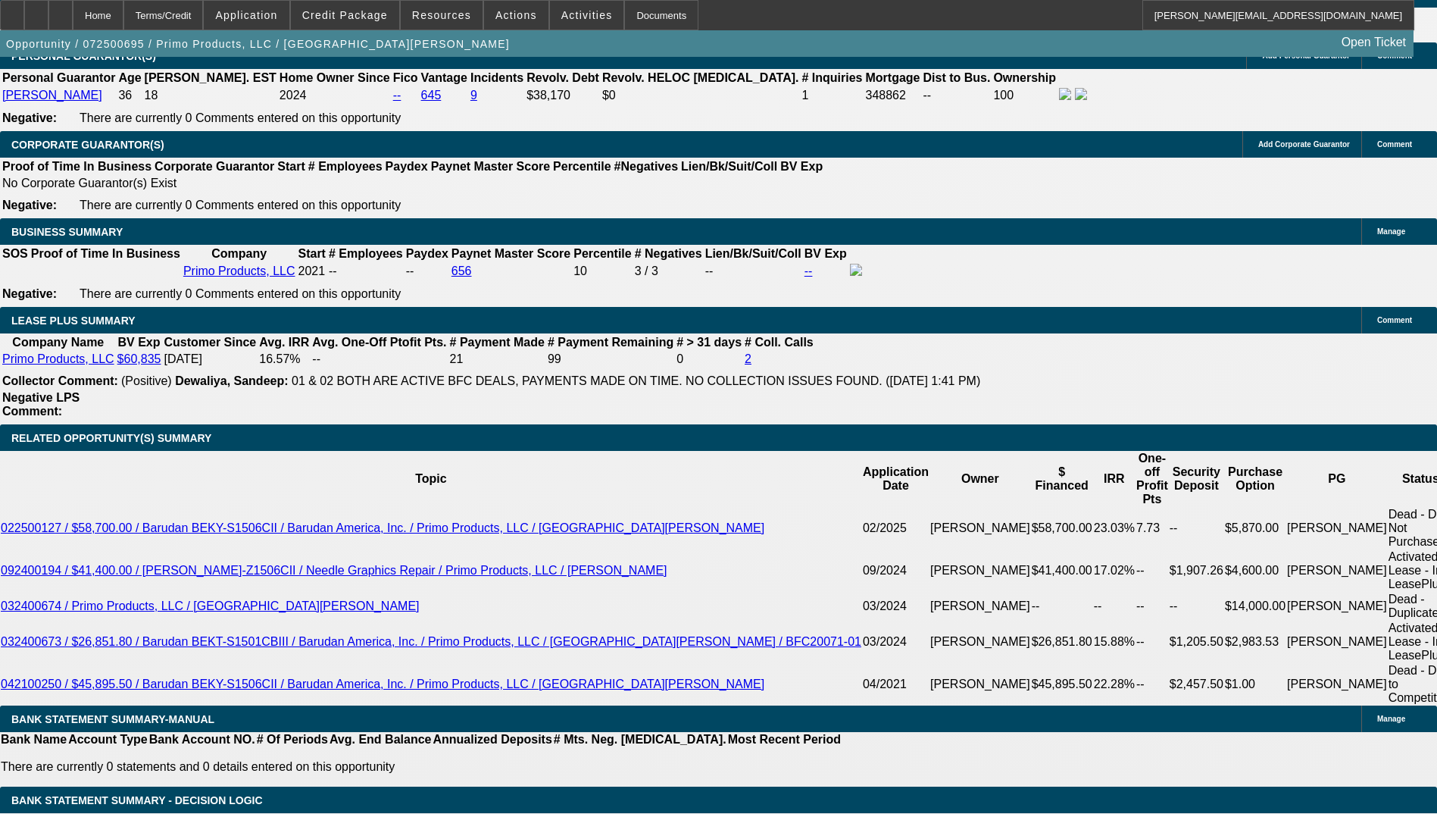
select select "0"
select select "2"
select select "0.1"
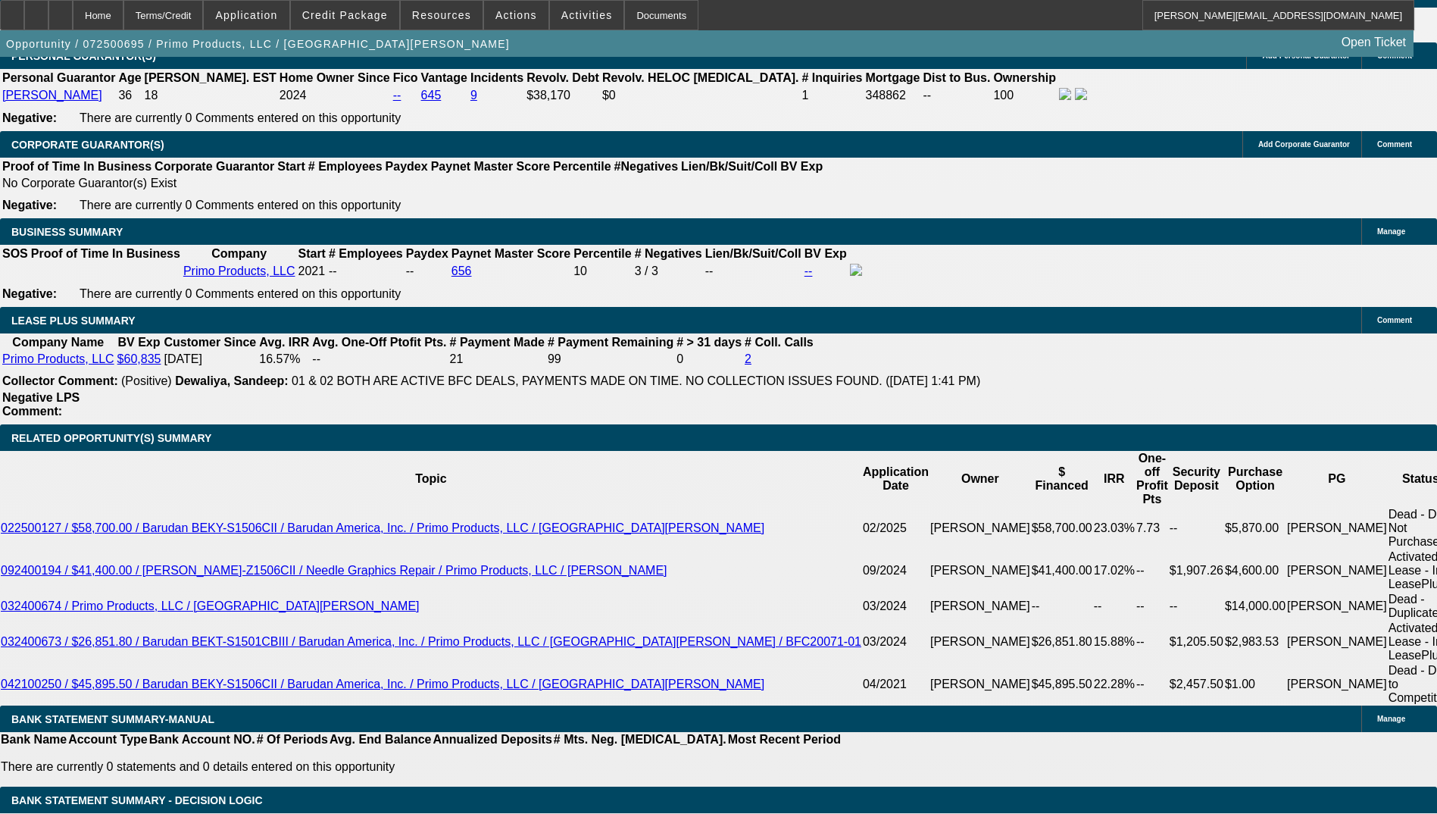
select select "4"
select select "0"
select select "2"
select select "0.1"
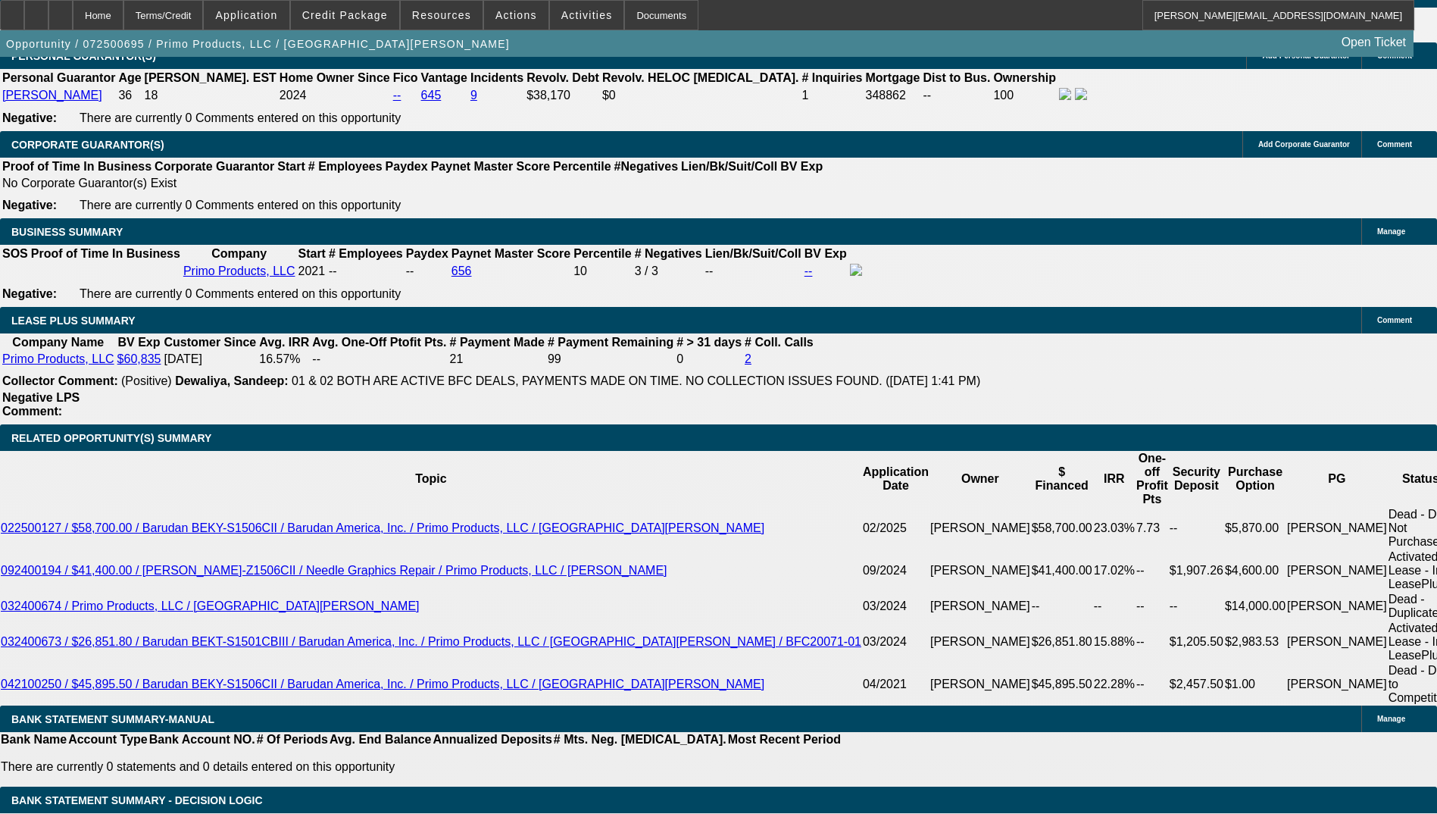
select select "4"
select select "0"
select select "2"
select select "0.1"
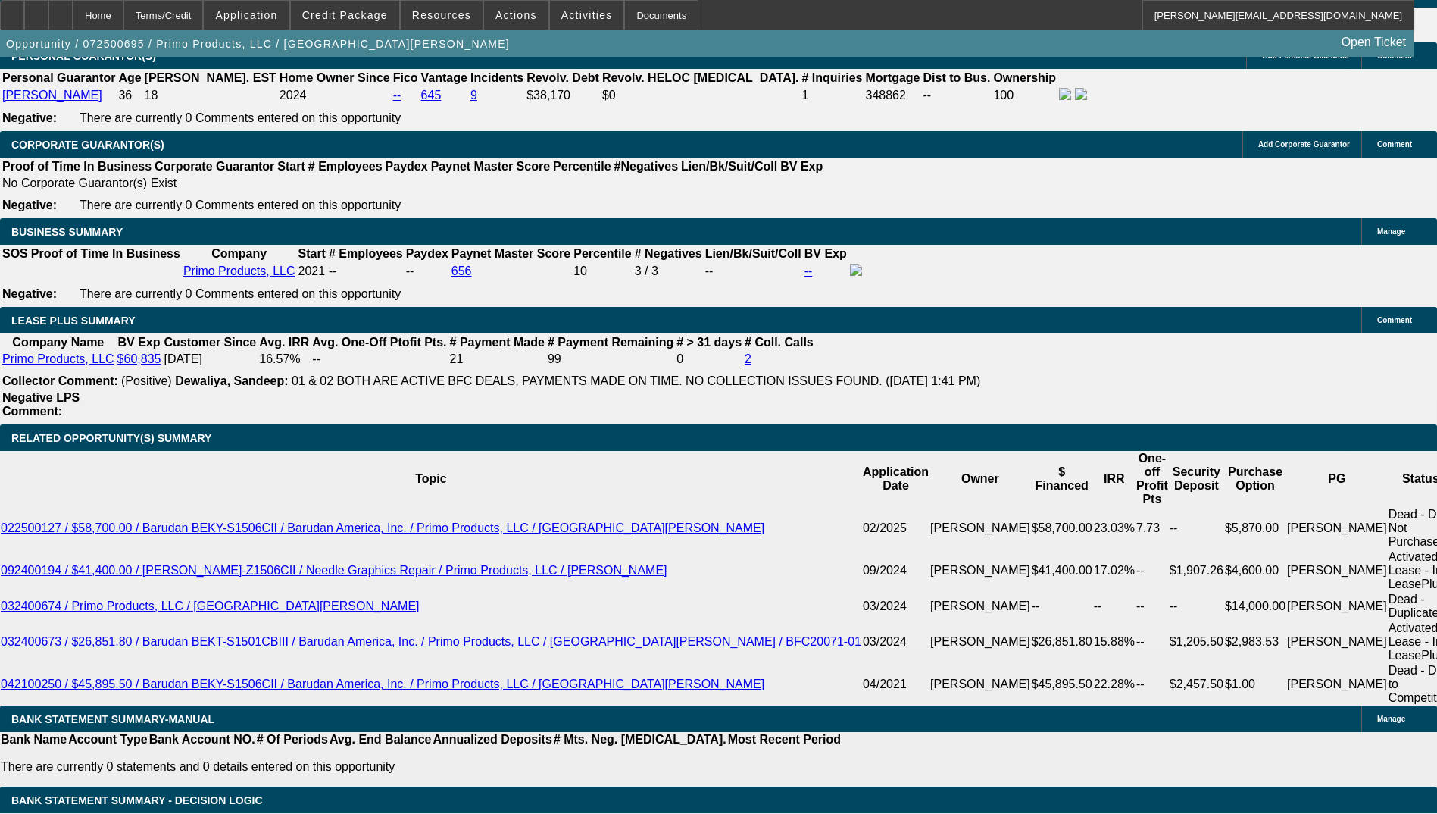
select select "4"
select select "0"
select select "2"
select select "0.1"
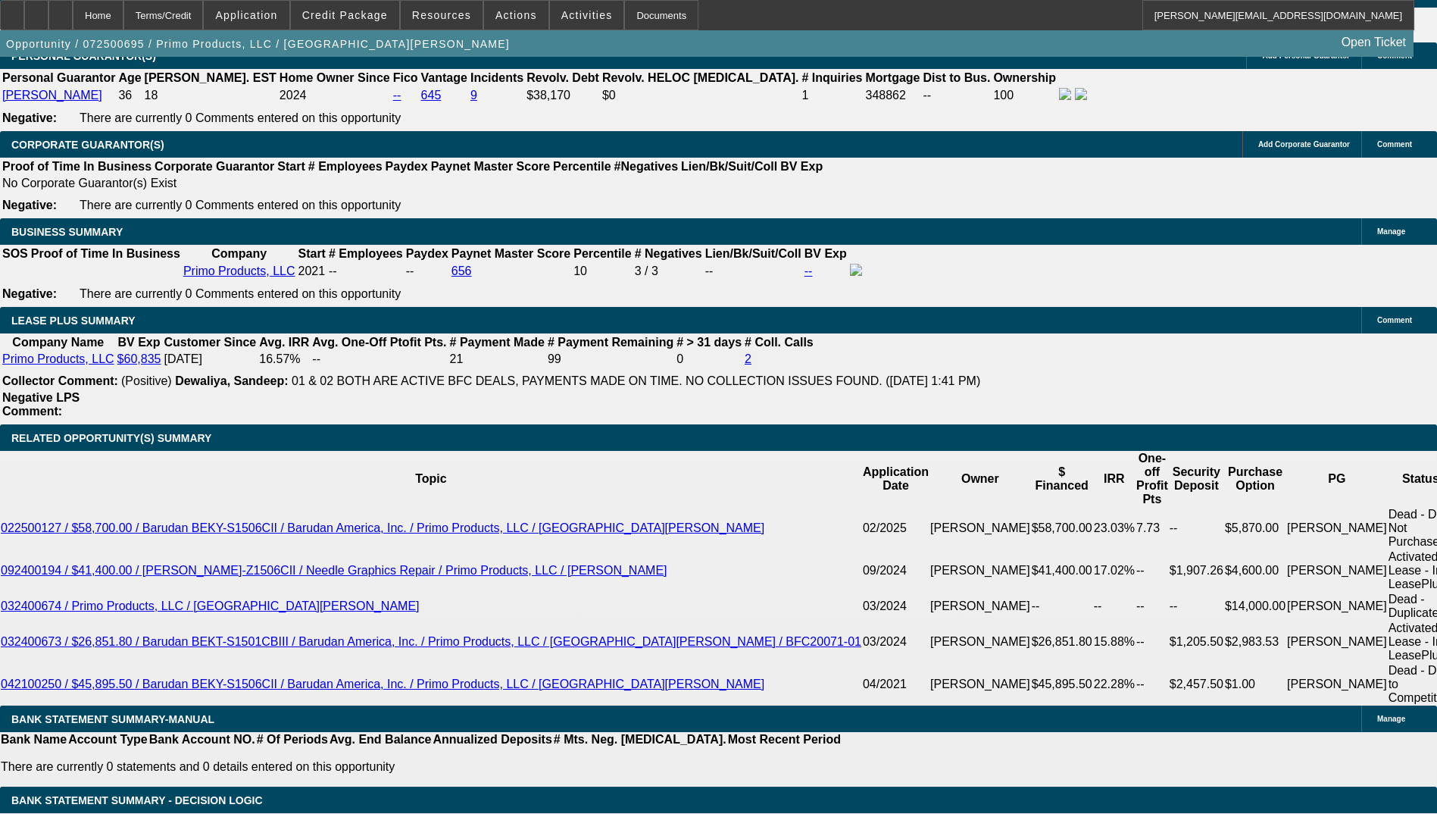
select select "4"
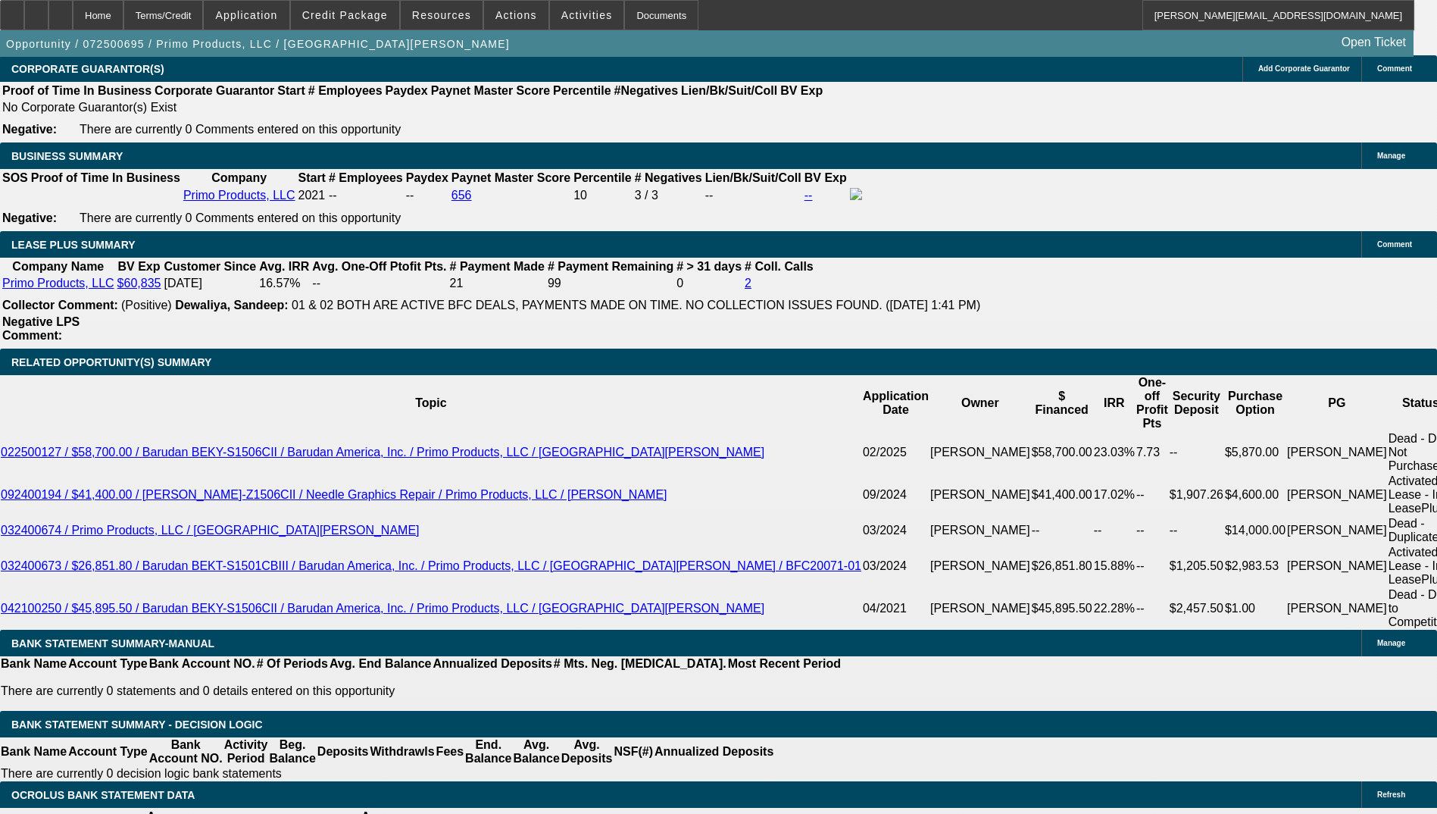
select select "0"
select select "2"
select select "0.1"
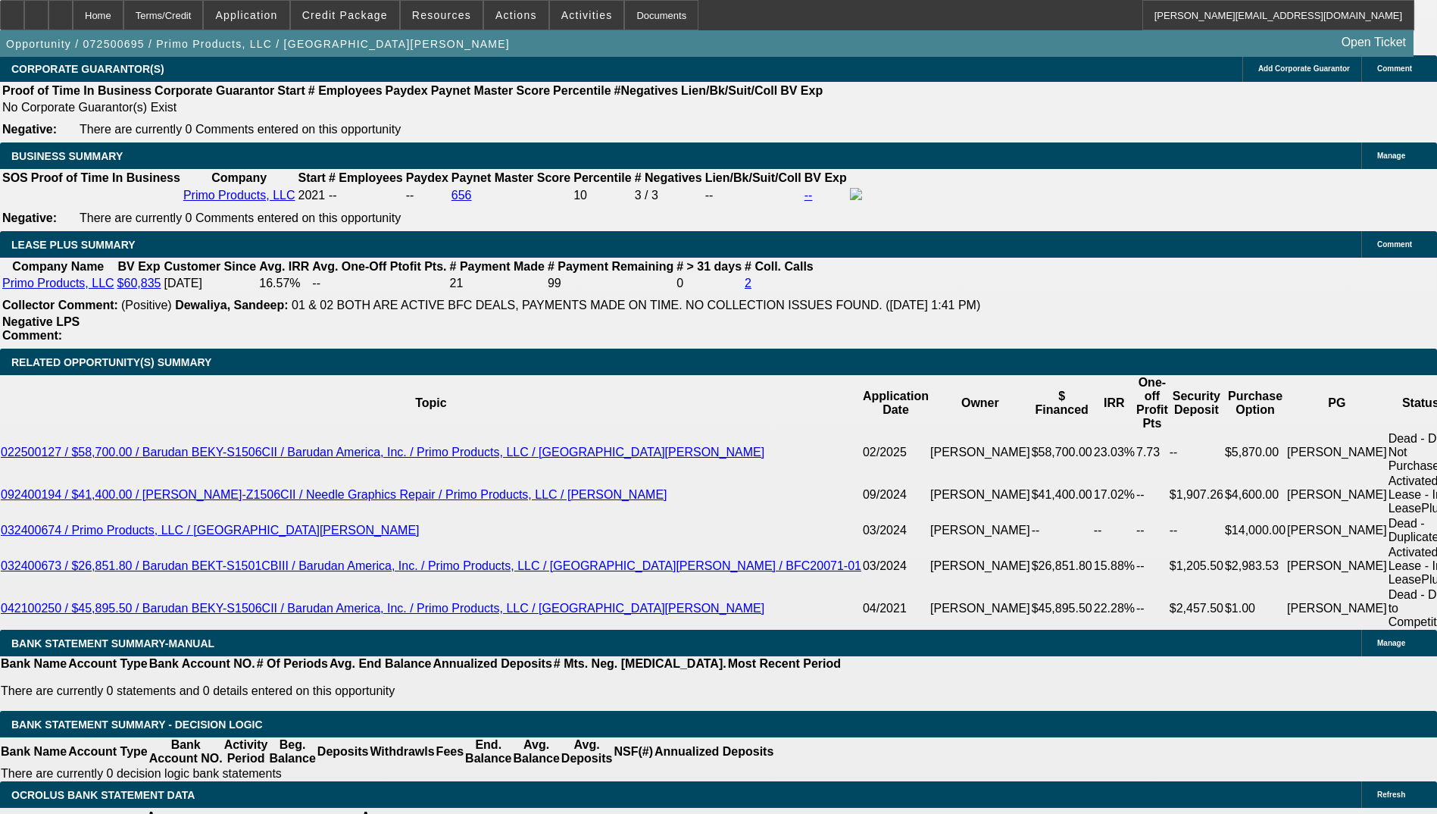
select select "4"
select select "0"
select select "2"
select select "0.1"
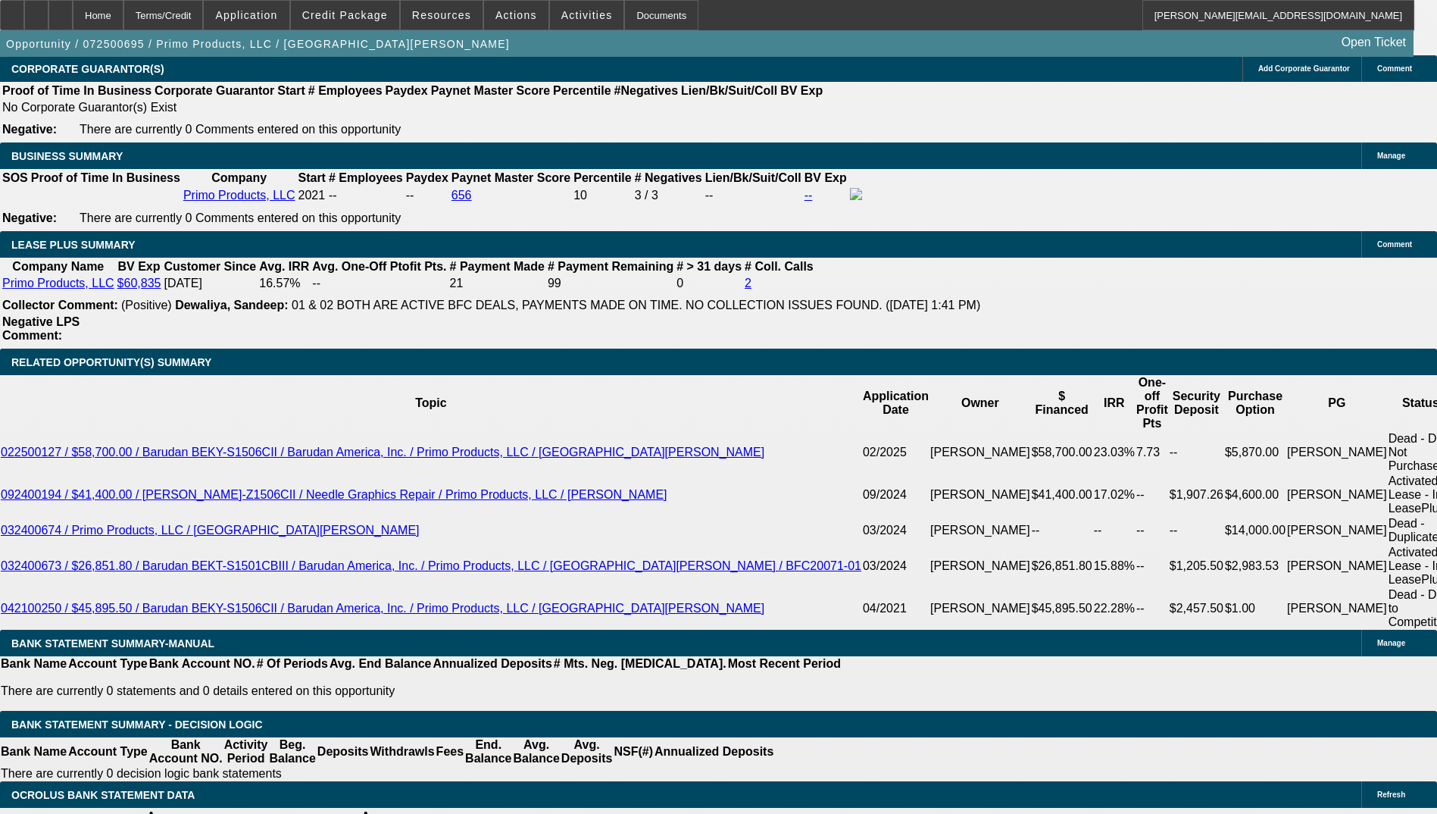
select select "4"
select select "0"
select select "2"
select select "0.1"
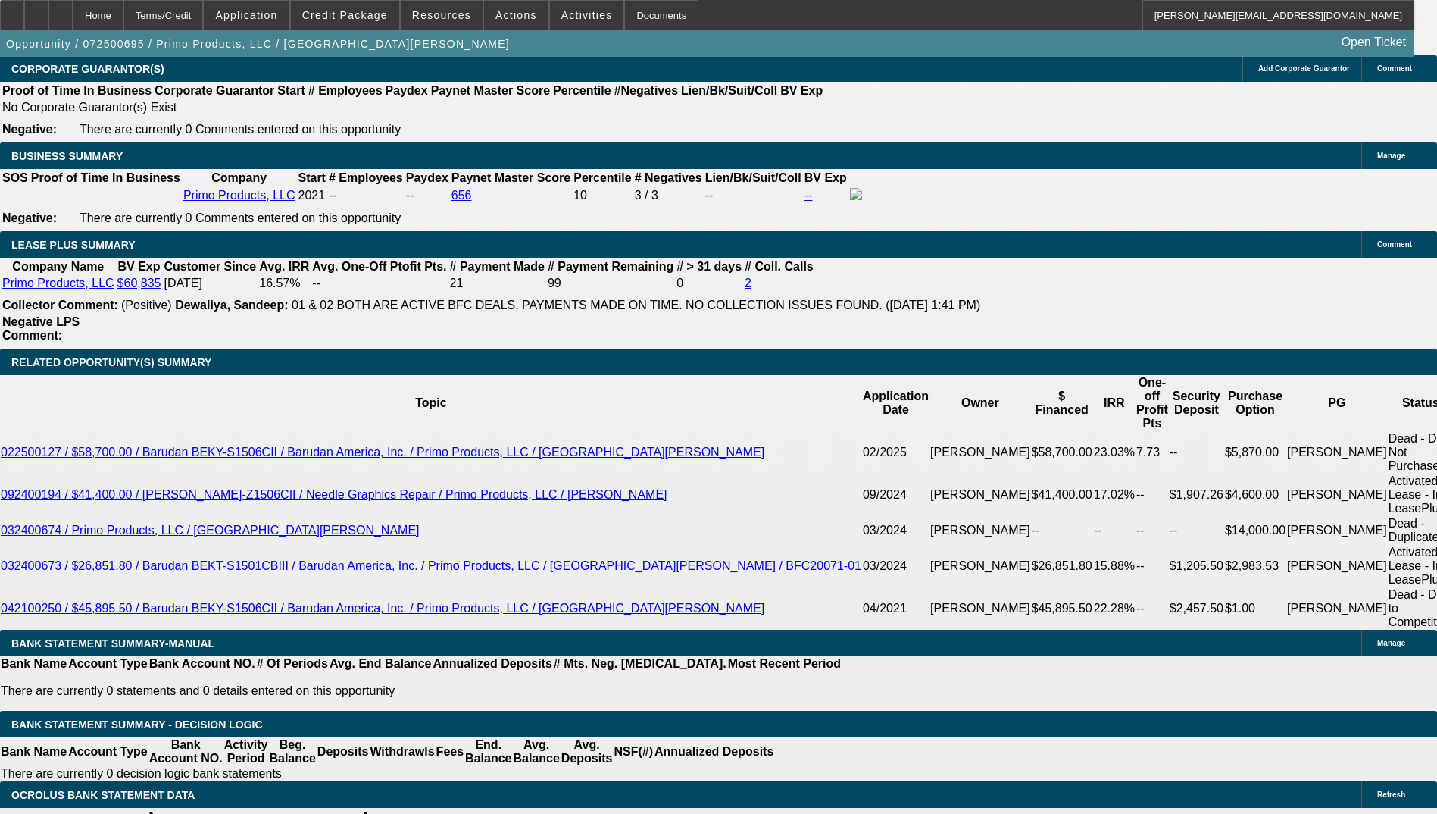
select select "4"
select select "0"
select select "2"
select select "0.1"
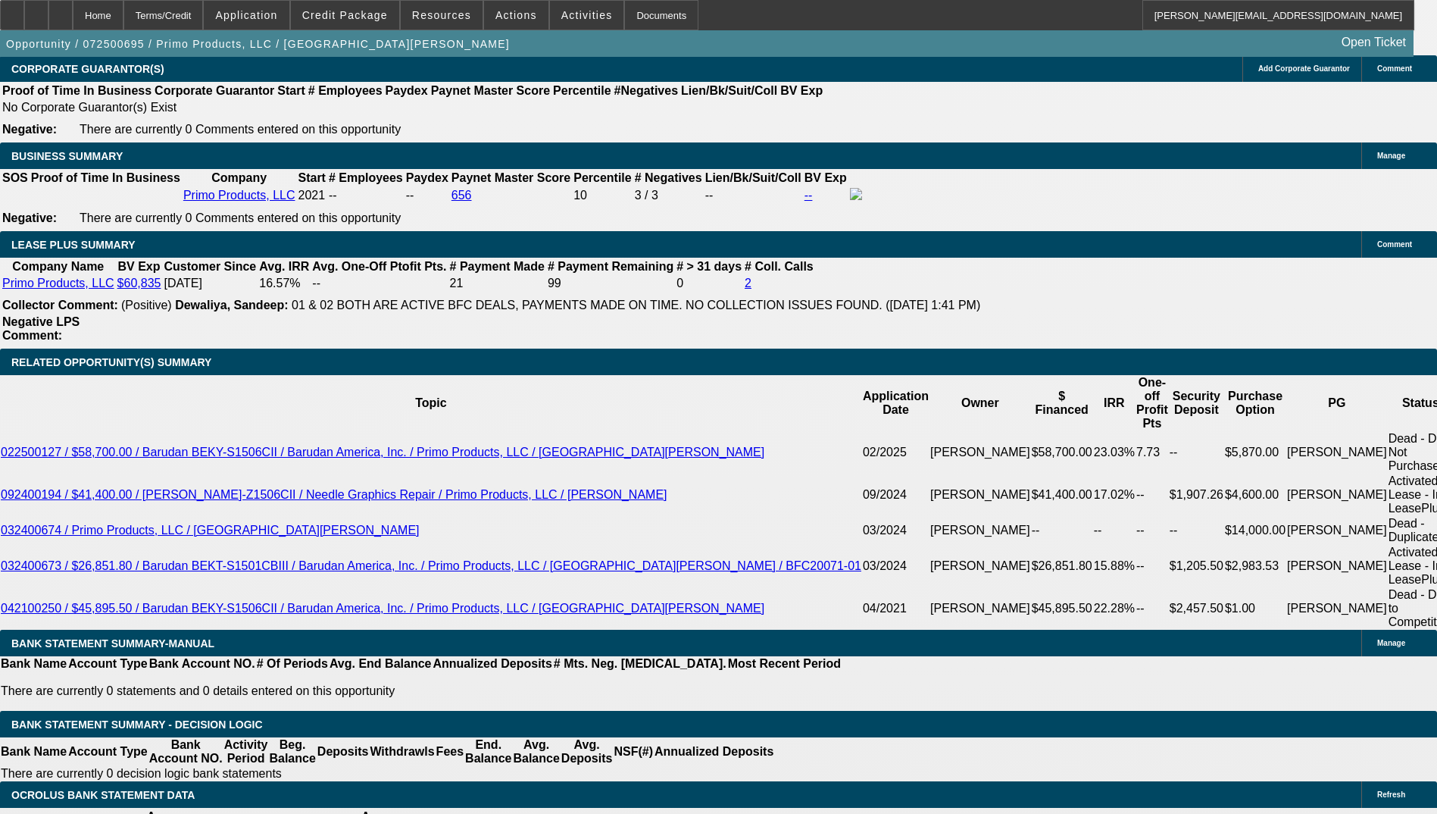
select select "4"
select select "0"
select select "2"
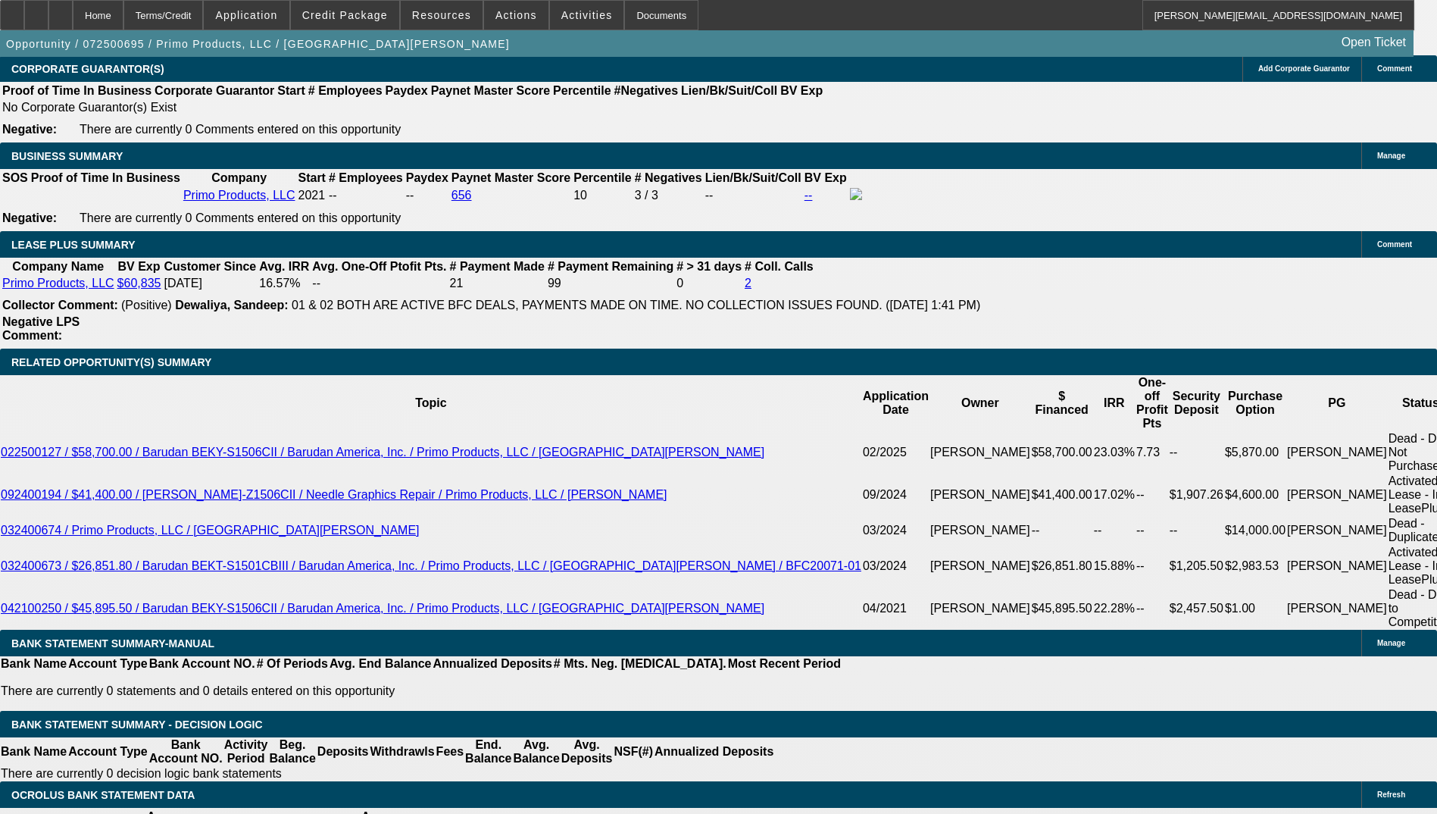
select select "0.1"
select select "4"
select select "0"
select select "2"
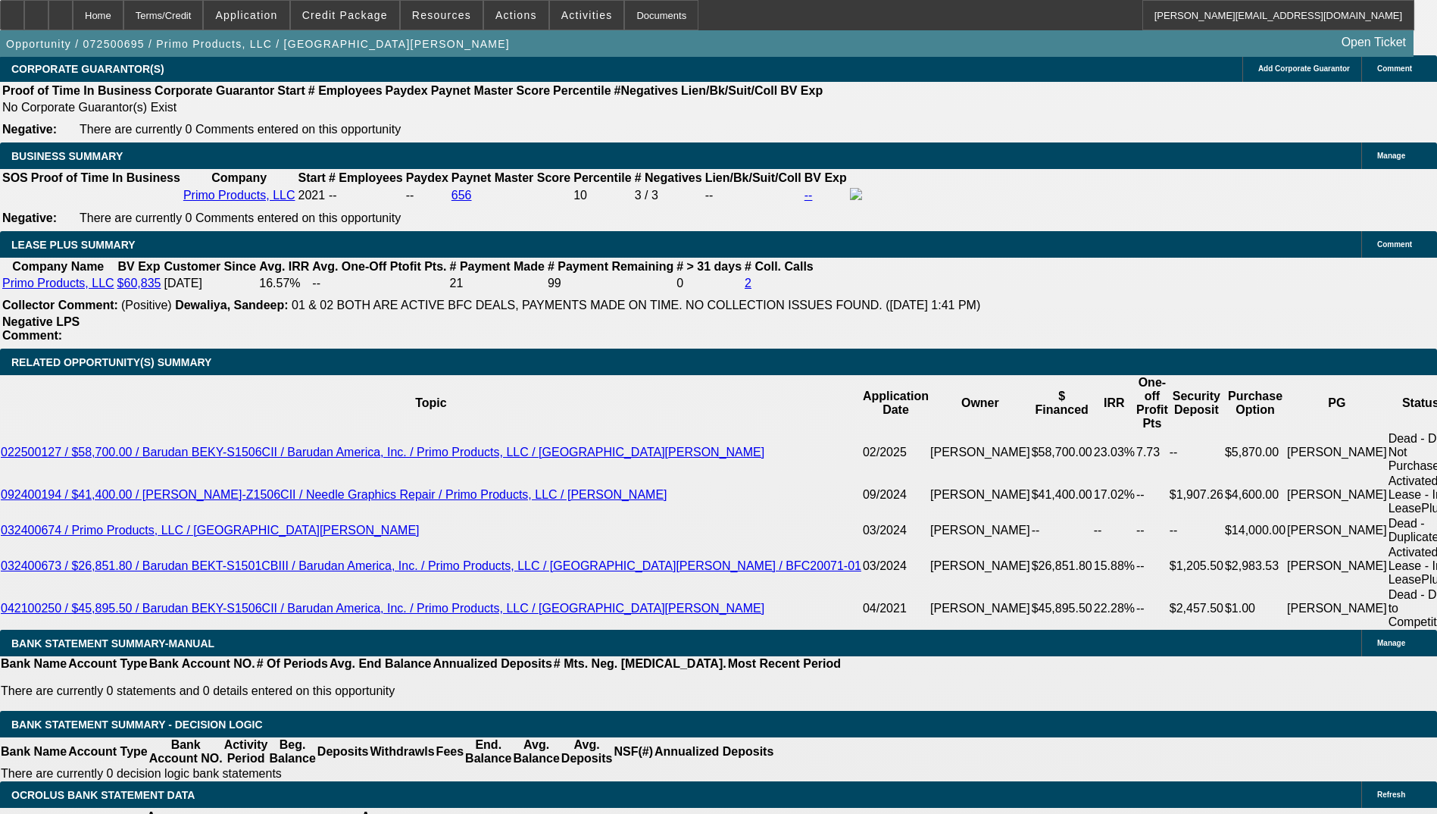
select select "2"
select select "0.1"
select select "4"
select select "0"
select select "2"
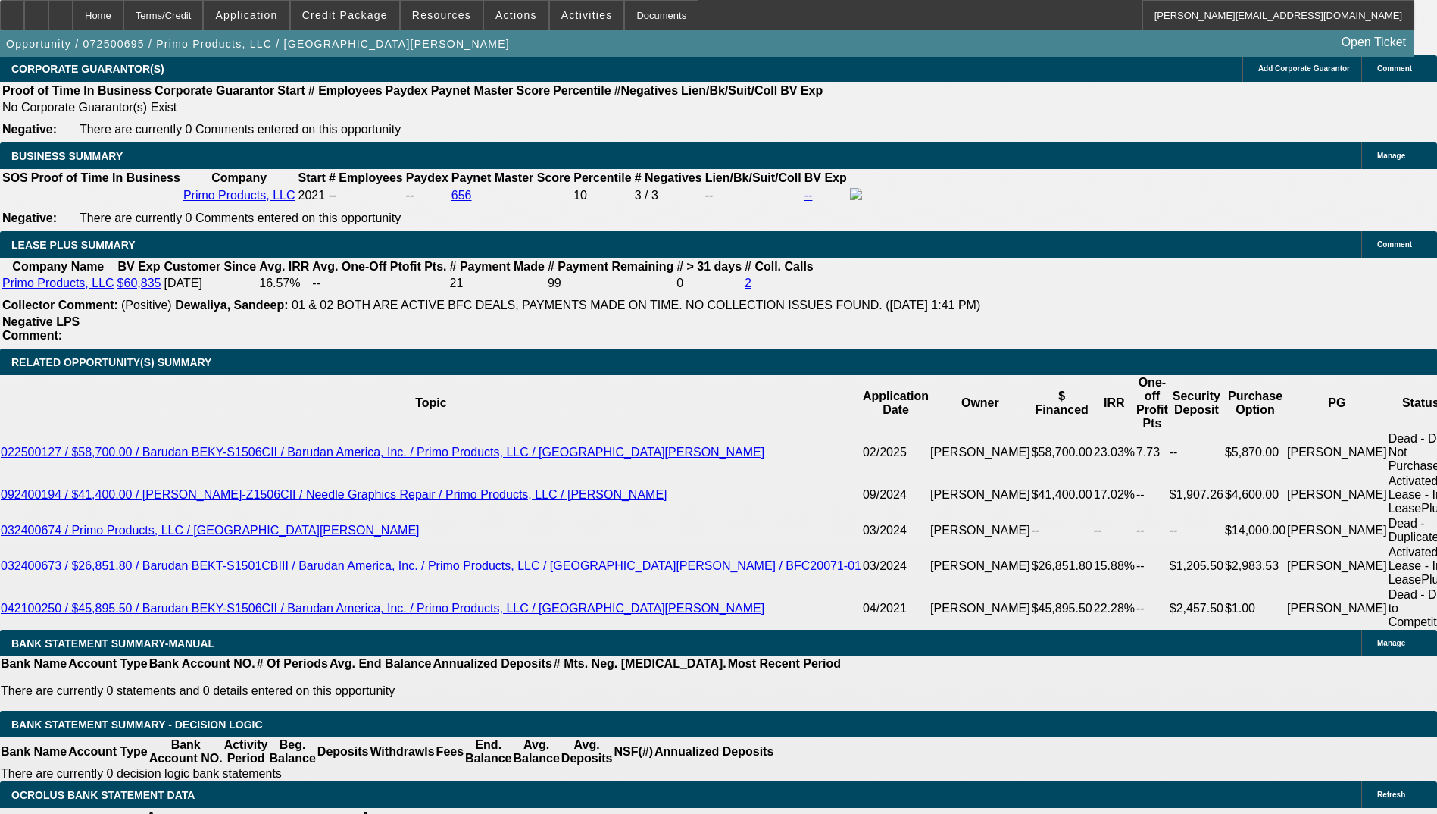
select select "2"
select select "0.1"
select select "4"
select select "0"
select select "2"
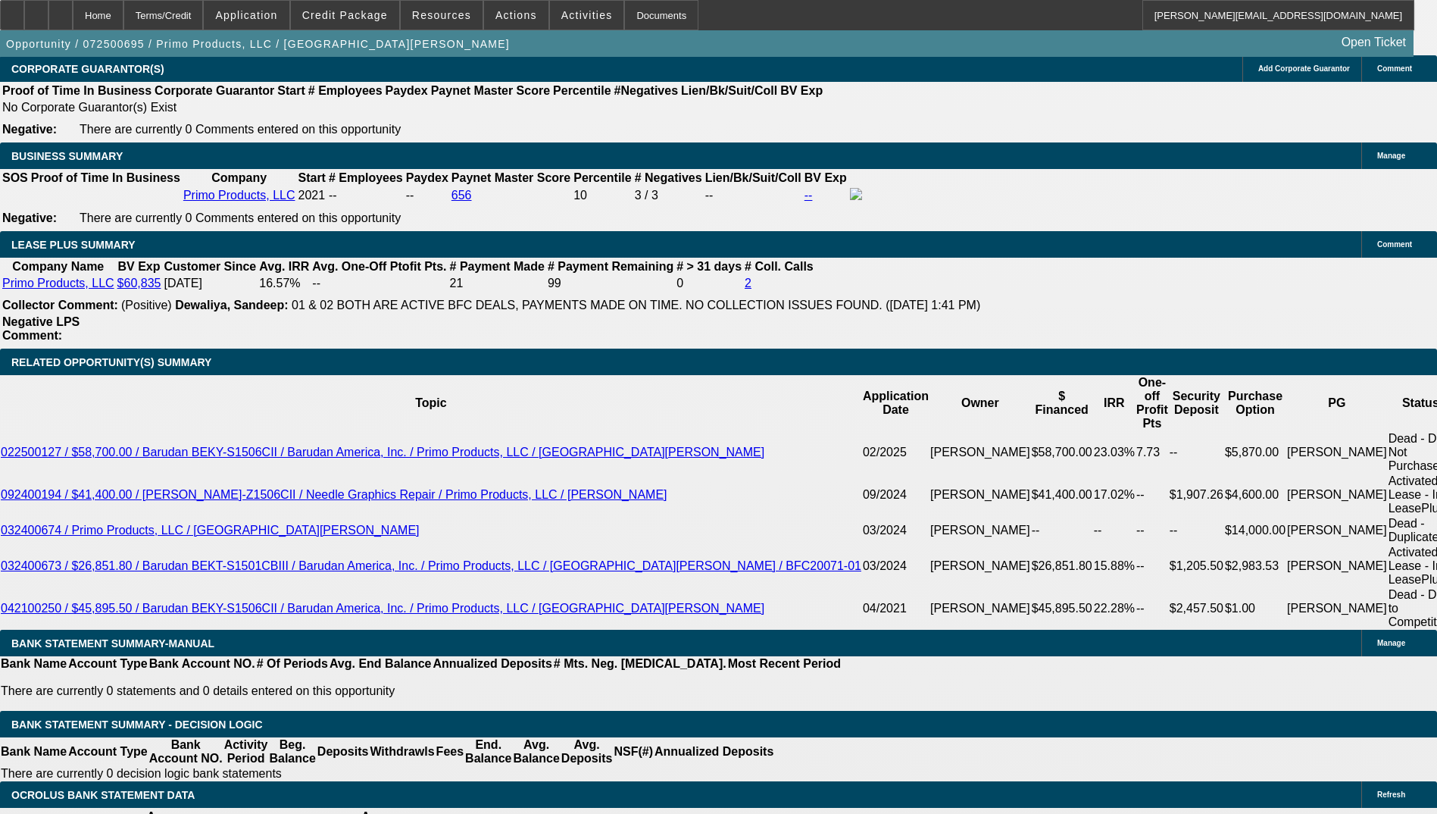
select select "2"
select select "0.1"
select select "4"
select select "0"
select select "2"
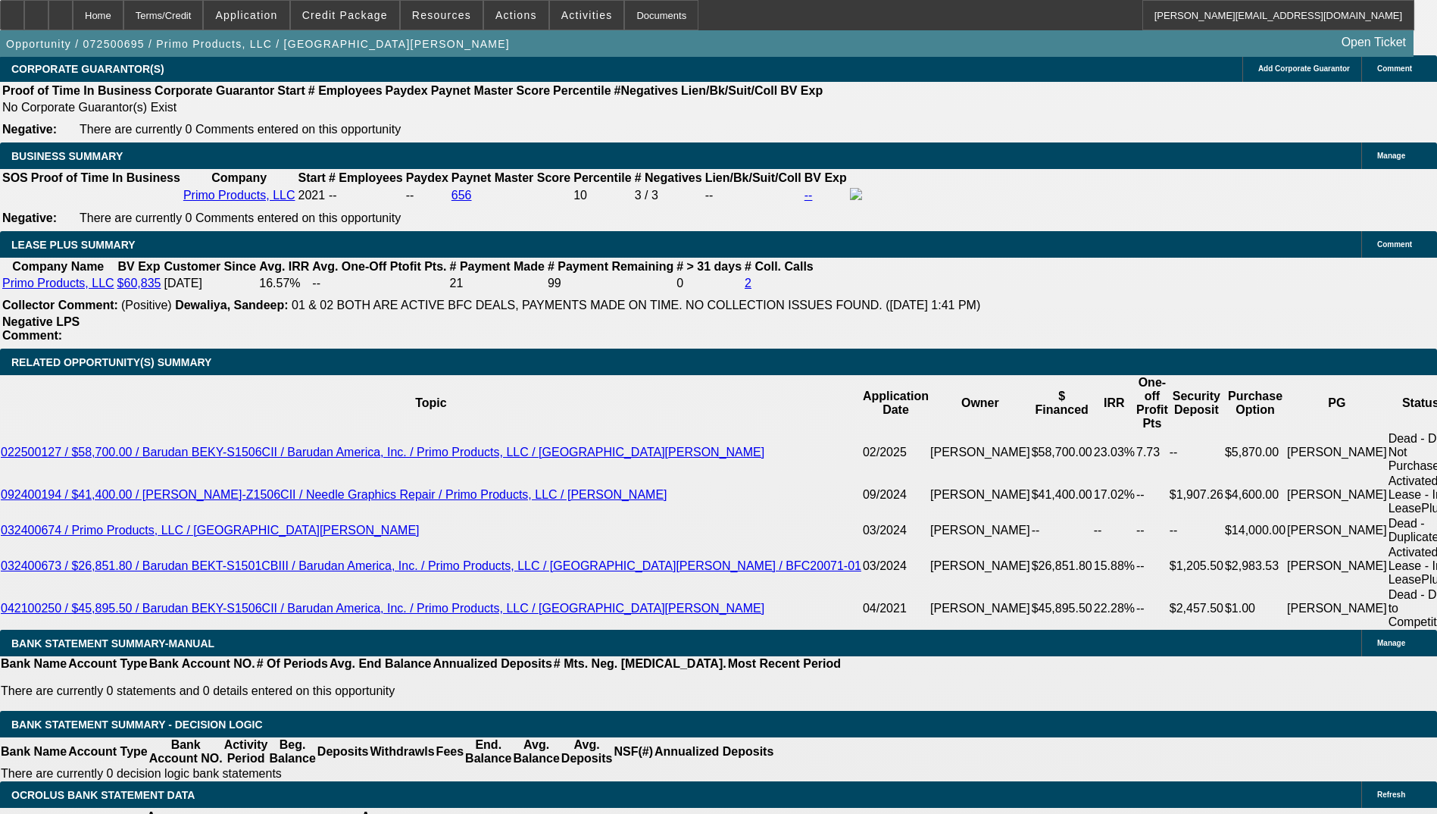
select select "2"
select select "0.1"
select select "4"
click at [73, 20] on div at bounding box center [60, 15] width 24 height 30
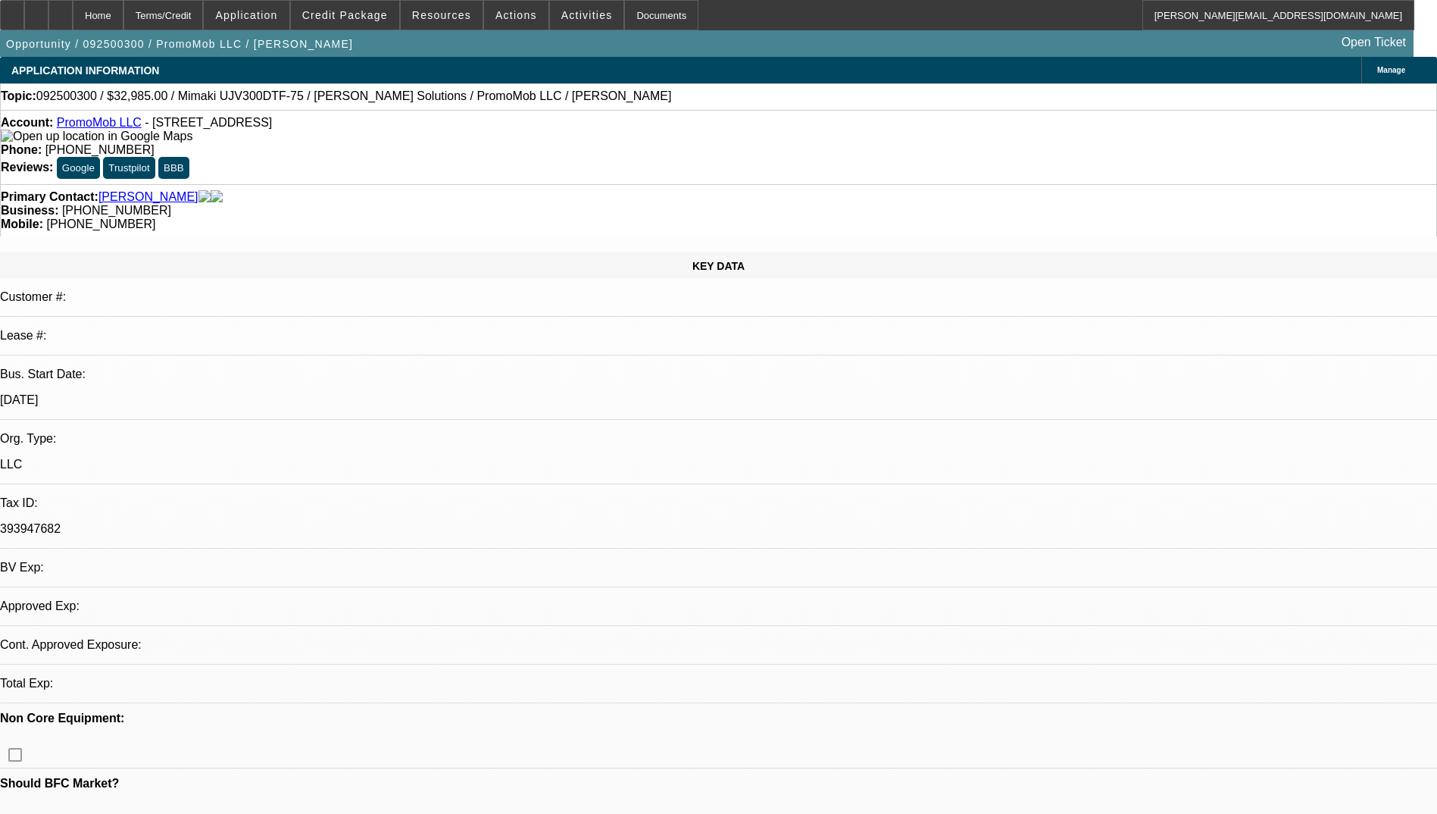
select select "0"
select select "2"
select select "0.1"
select select "1"
select select "2"
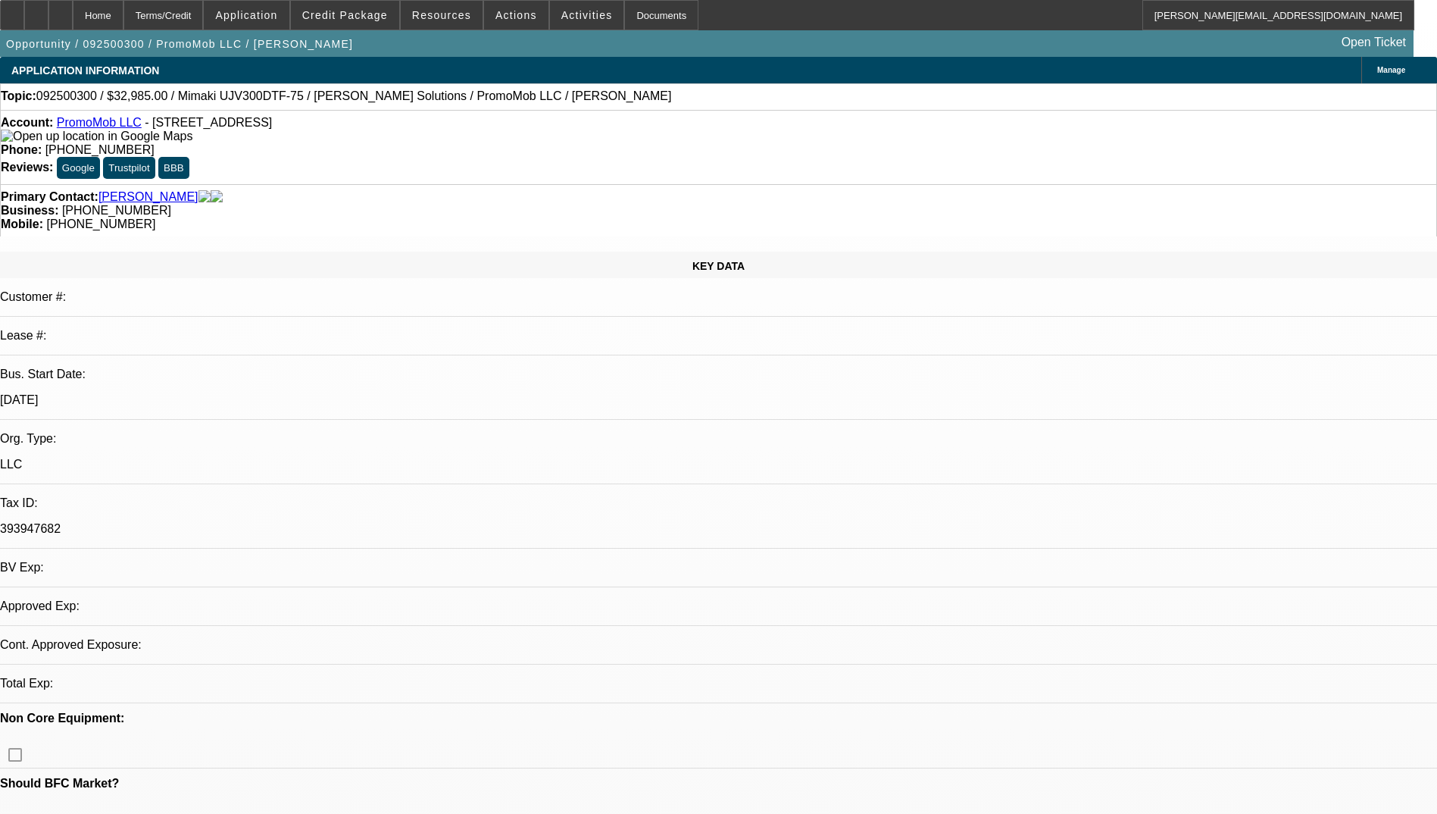
select select "4"
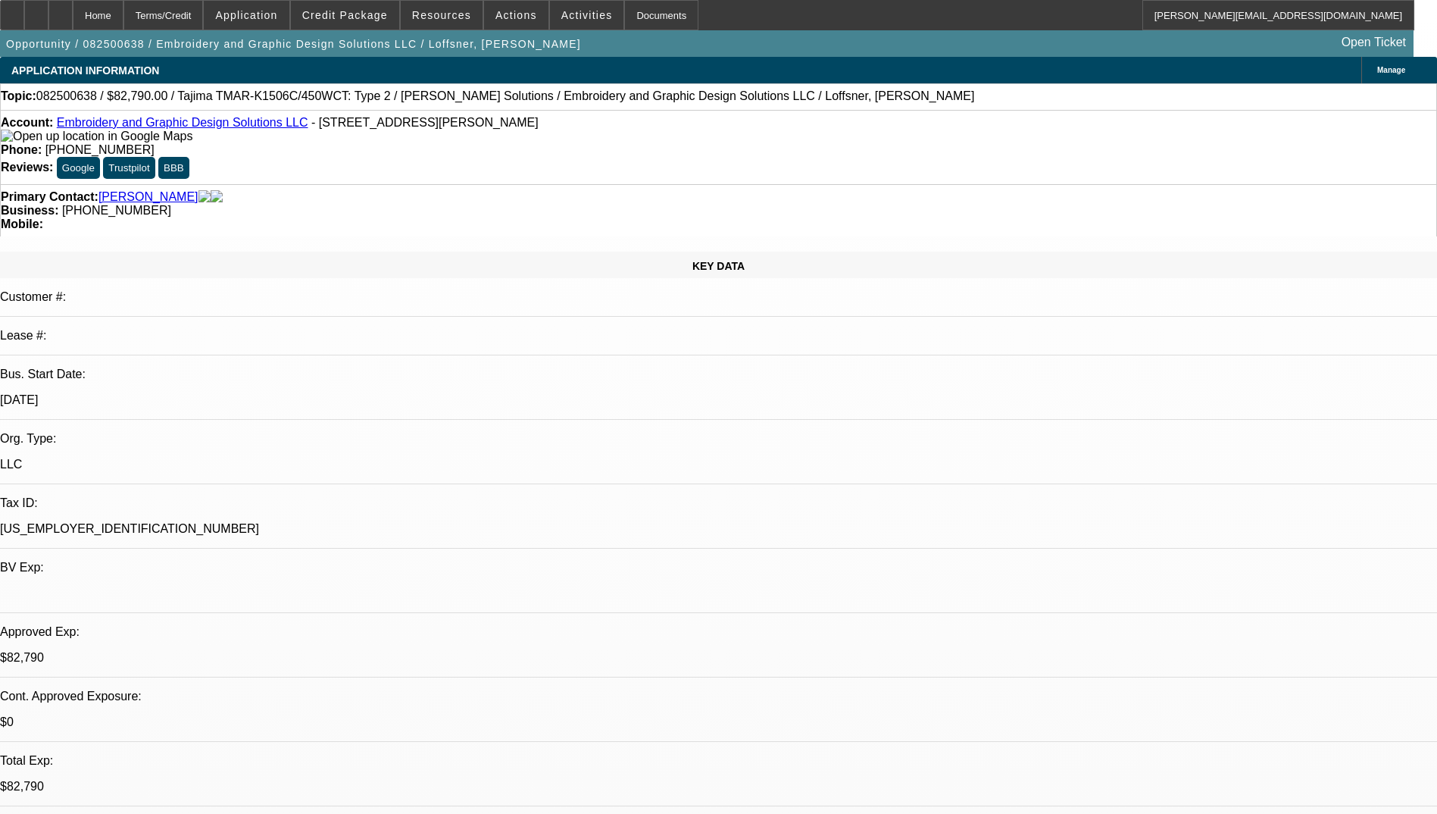
select select "0"
select select "2"
select select "0"
select select "6"
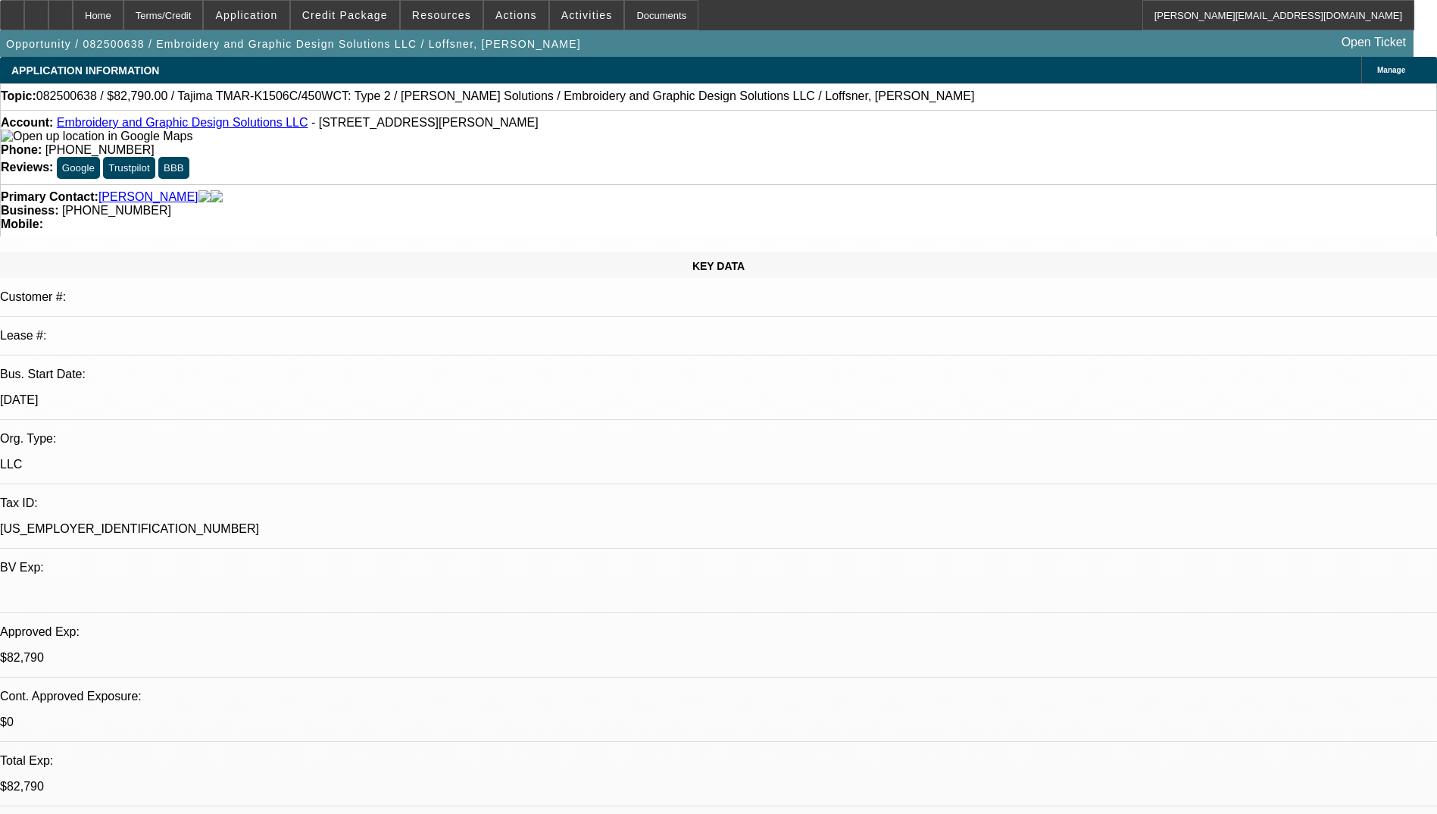
select select "0"
select select "2"
select select "0"
select select "6"
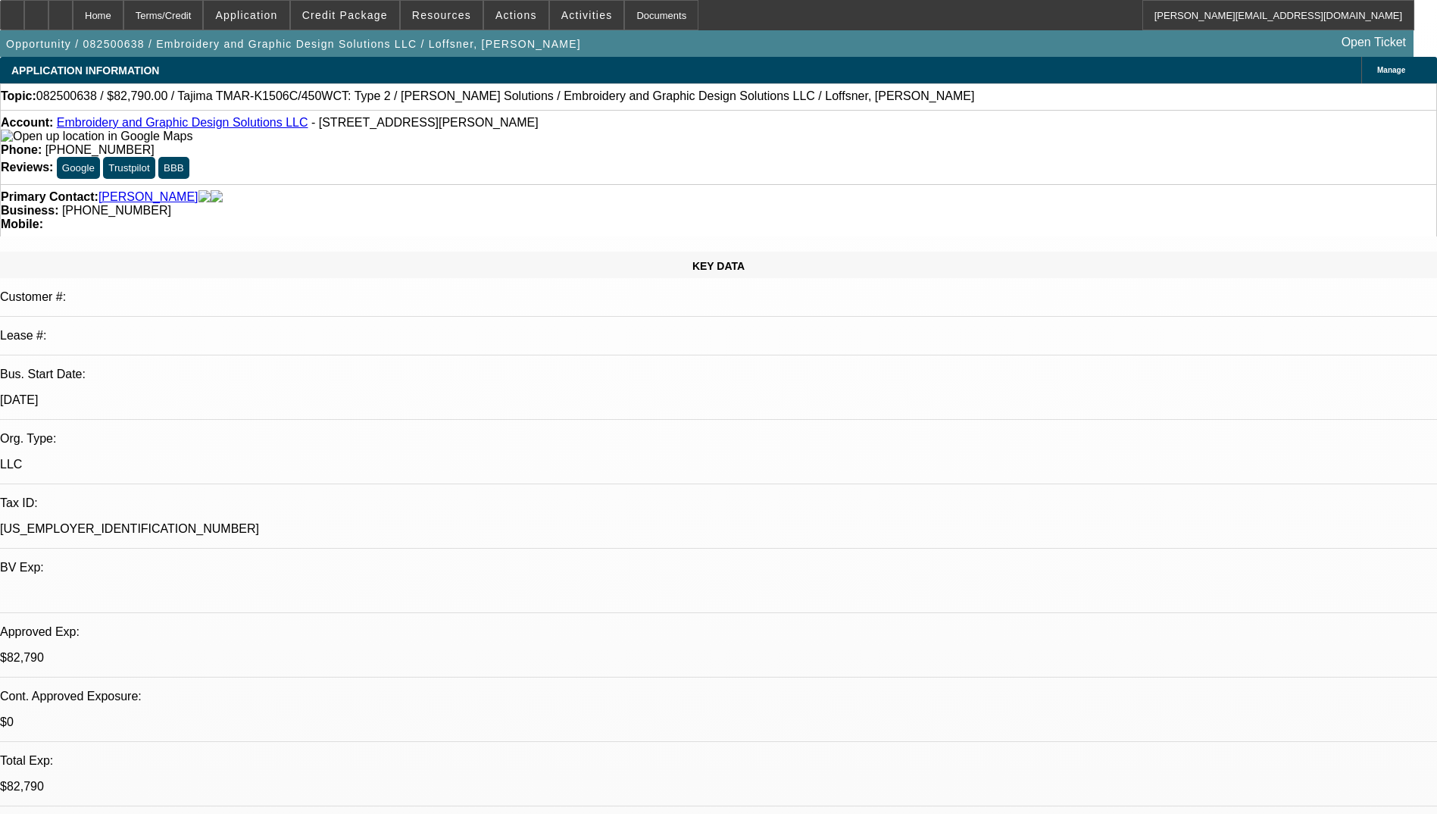
select select "0"
select select "2"
select select "0"
select select "6"
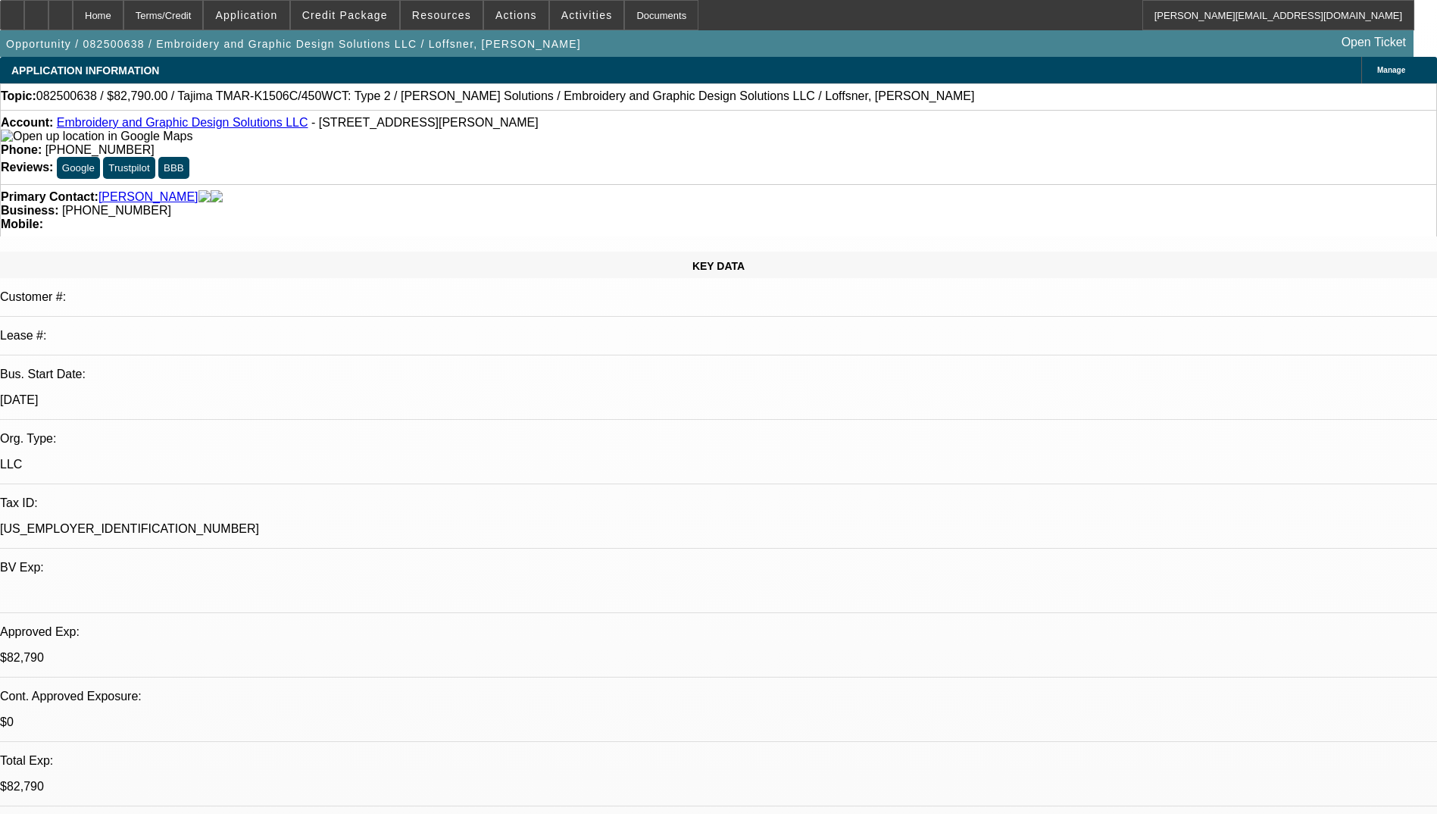
select select "0"
select select "2"
select select "0"
select select "6"
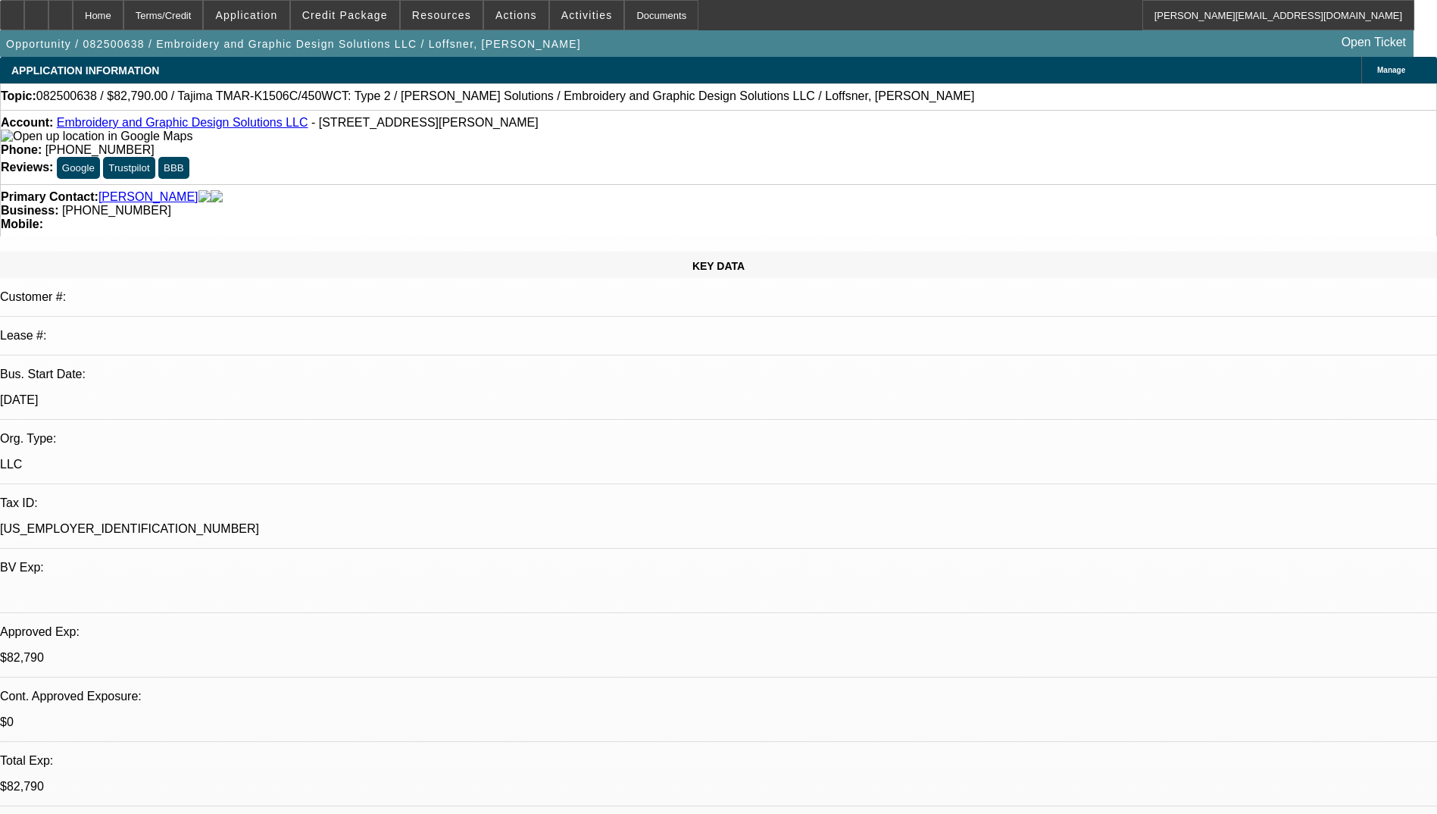
click at [52, 251] on div "KEY DATA Customer #: Lease #: Bus. Start Date: 1/1/21 Org. Type: LLC Tax ID: 86…" at bounding box center [718, 597] width 1437 height 692
click at [364, 18] on span "Credit Package" at bounding box center [345, 15] width 86 height 12
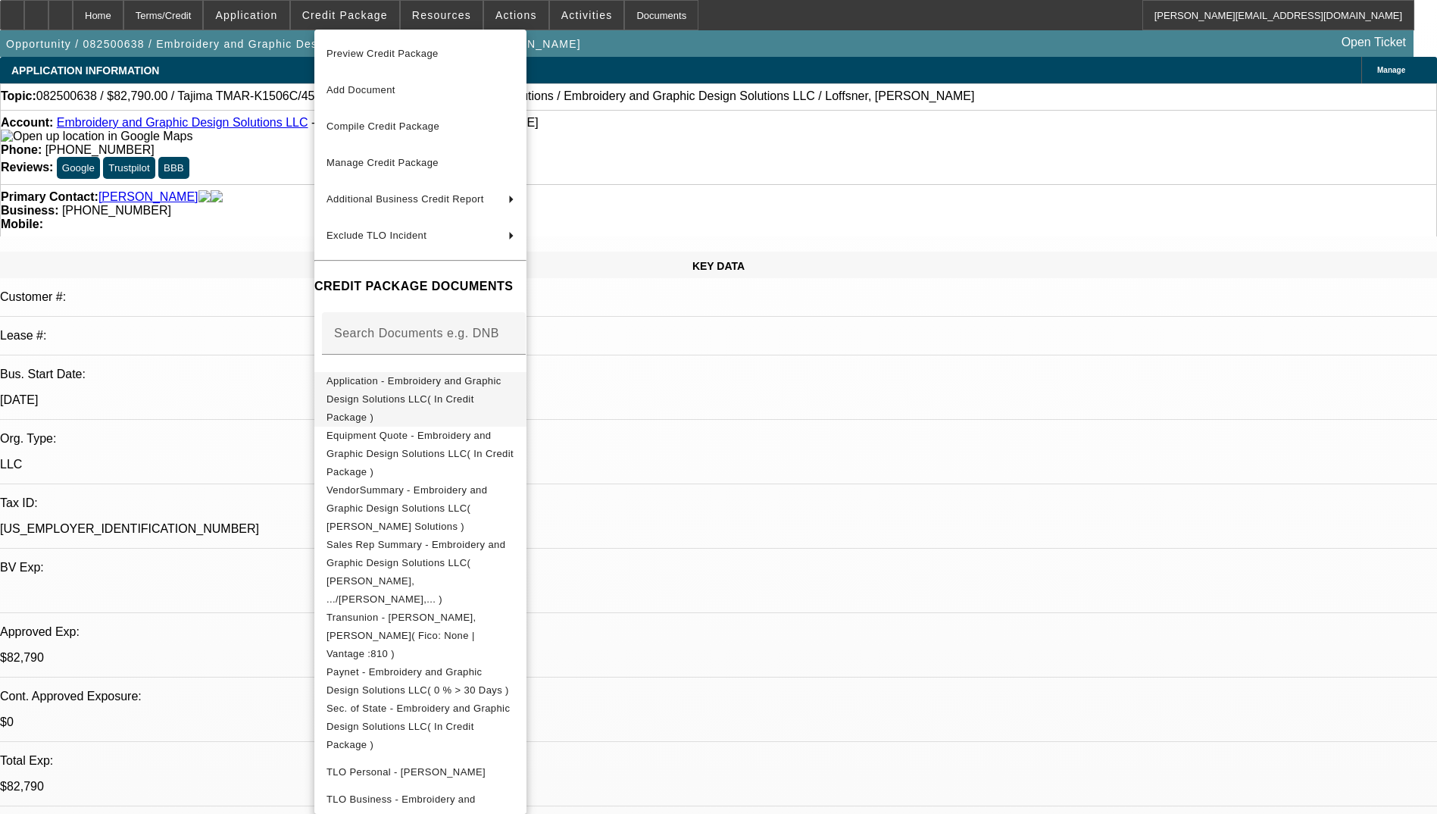
click at [486, 381] on span "Application - Embroidery and Graphic Design Solutions LLC( In Credit Package )" at bounding box center [413, 399] width 175 height 48
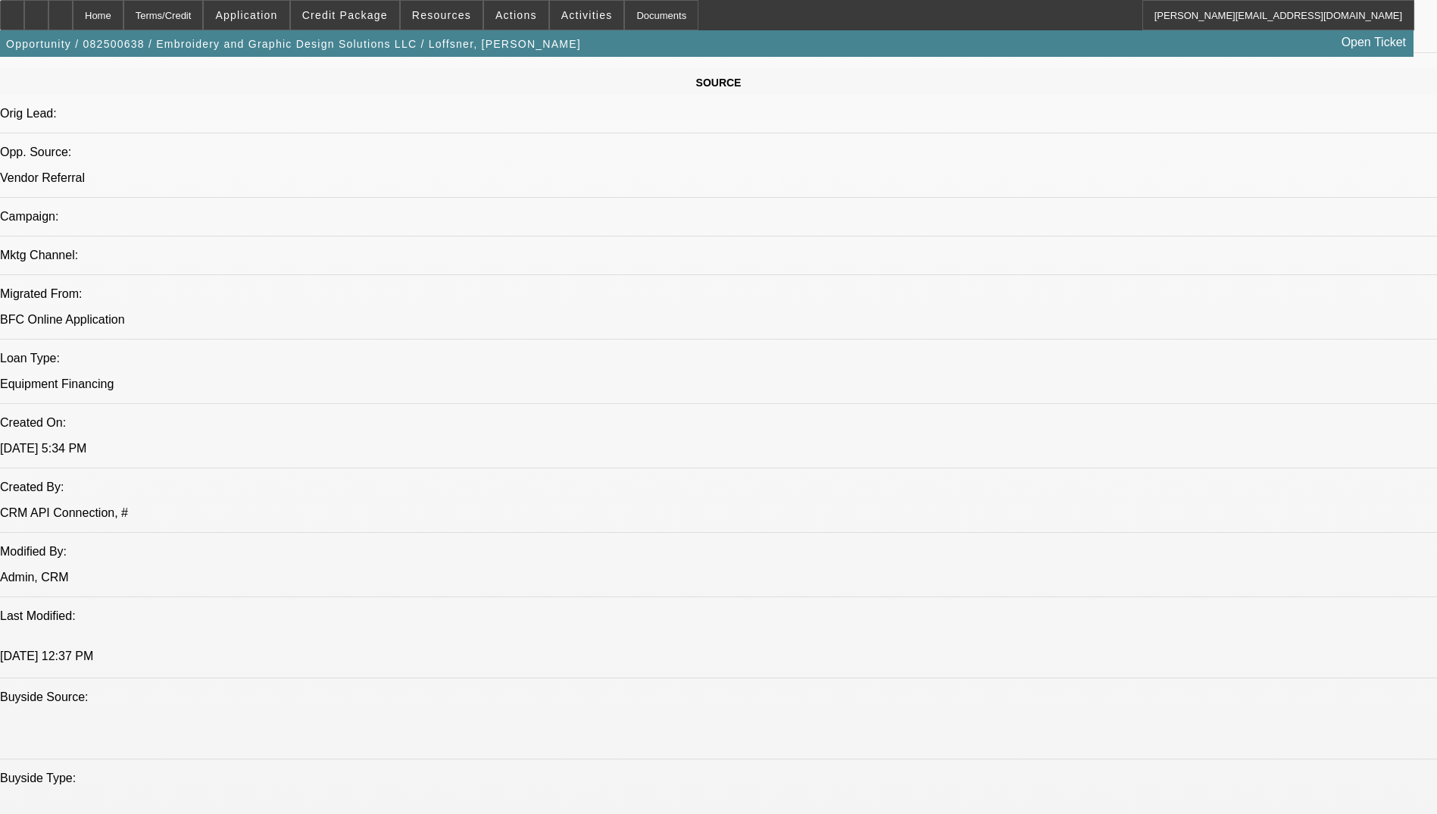
scroll to position [1061, 0]
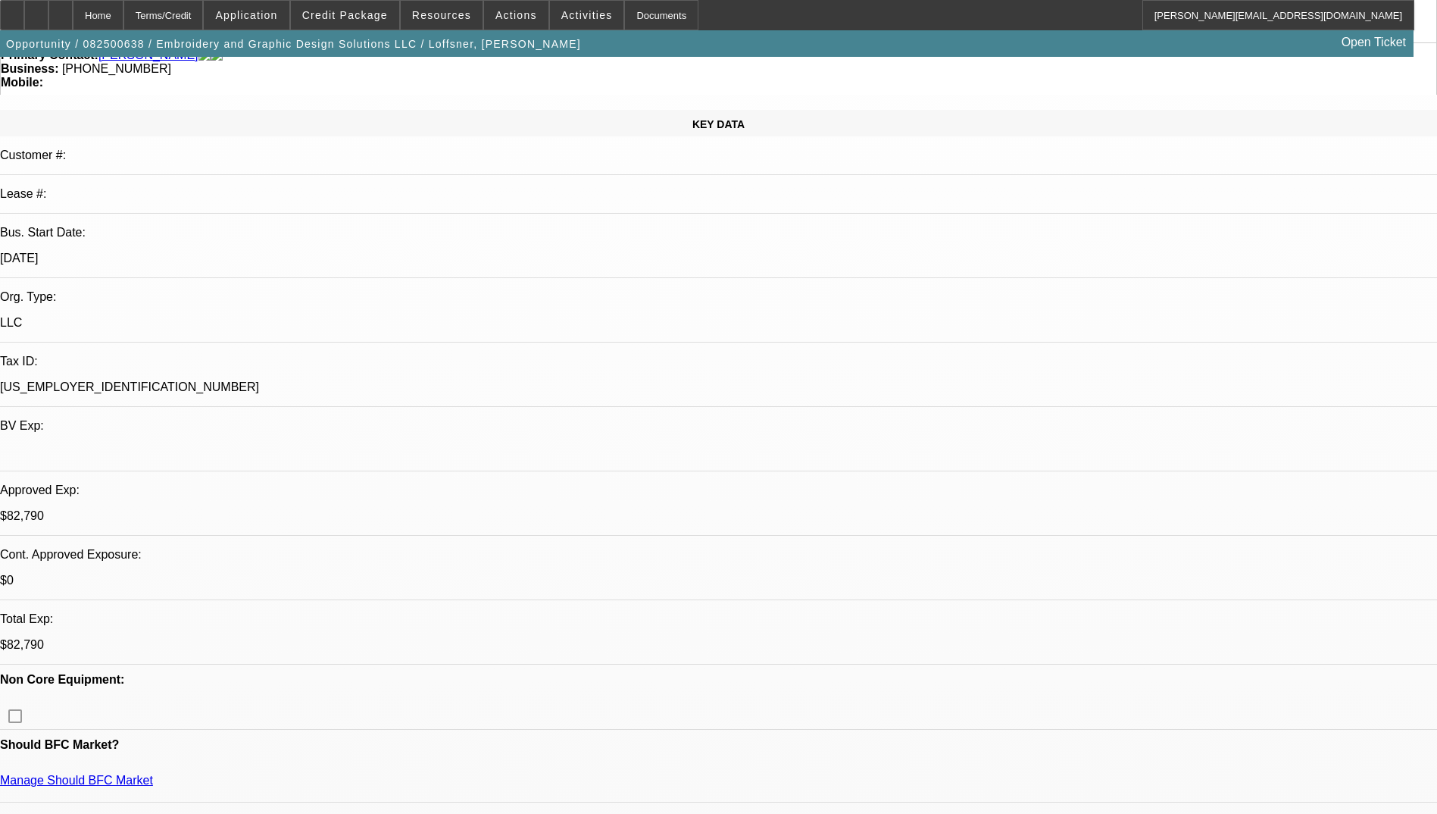
scroll to position [0, 0]
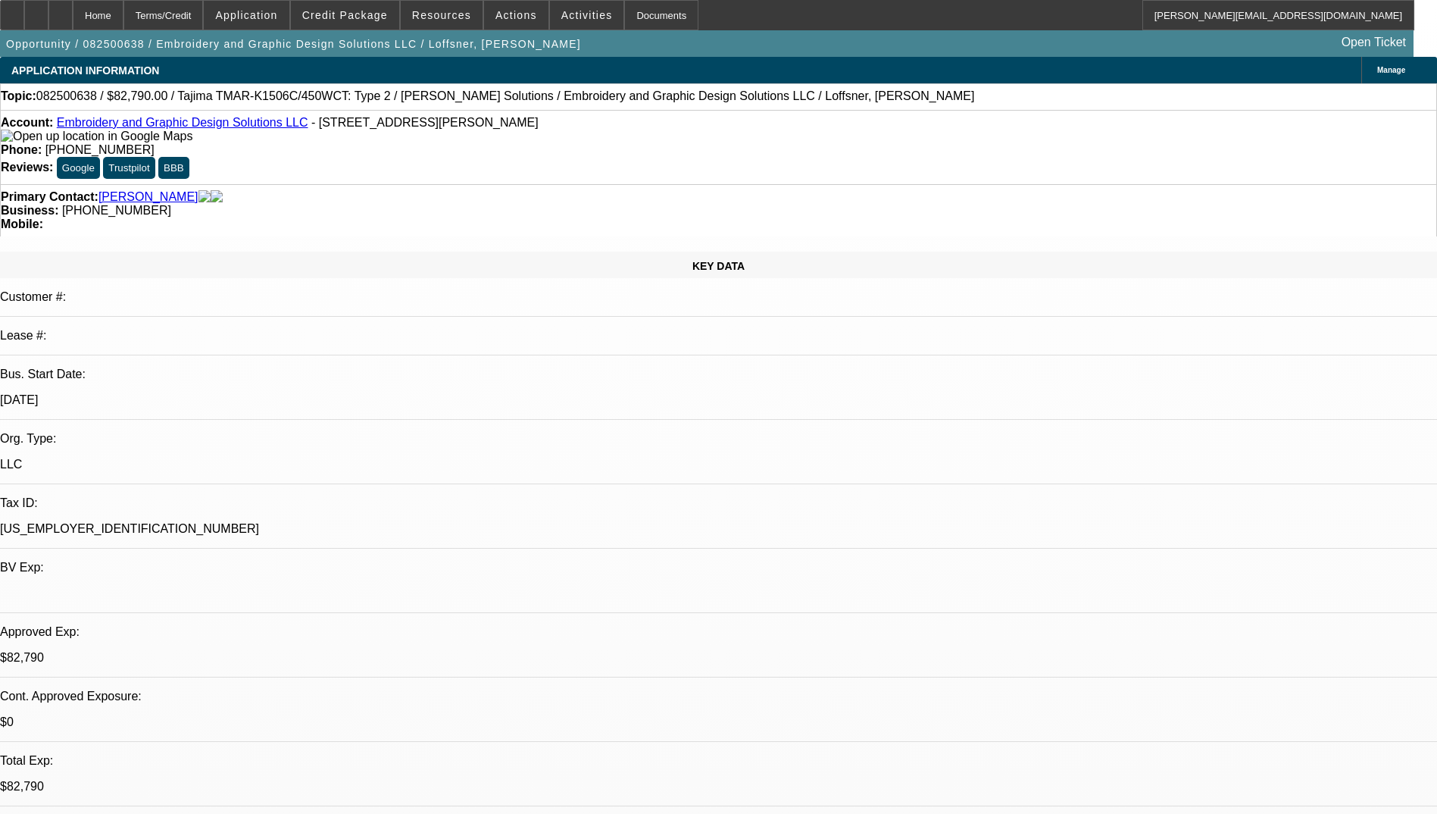
drag, startPoint x: 108, startPoint y: 24, endPoint x: 208, endPoint y: 183, distance: 187.9
click at [73, 24] on div at bounding box center [60, 15] width 24 height 30
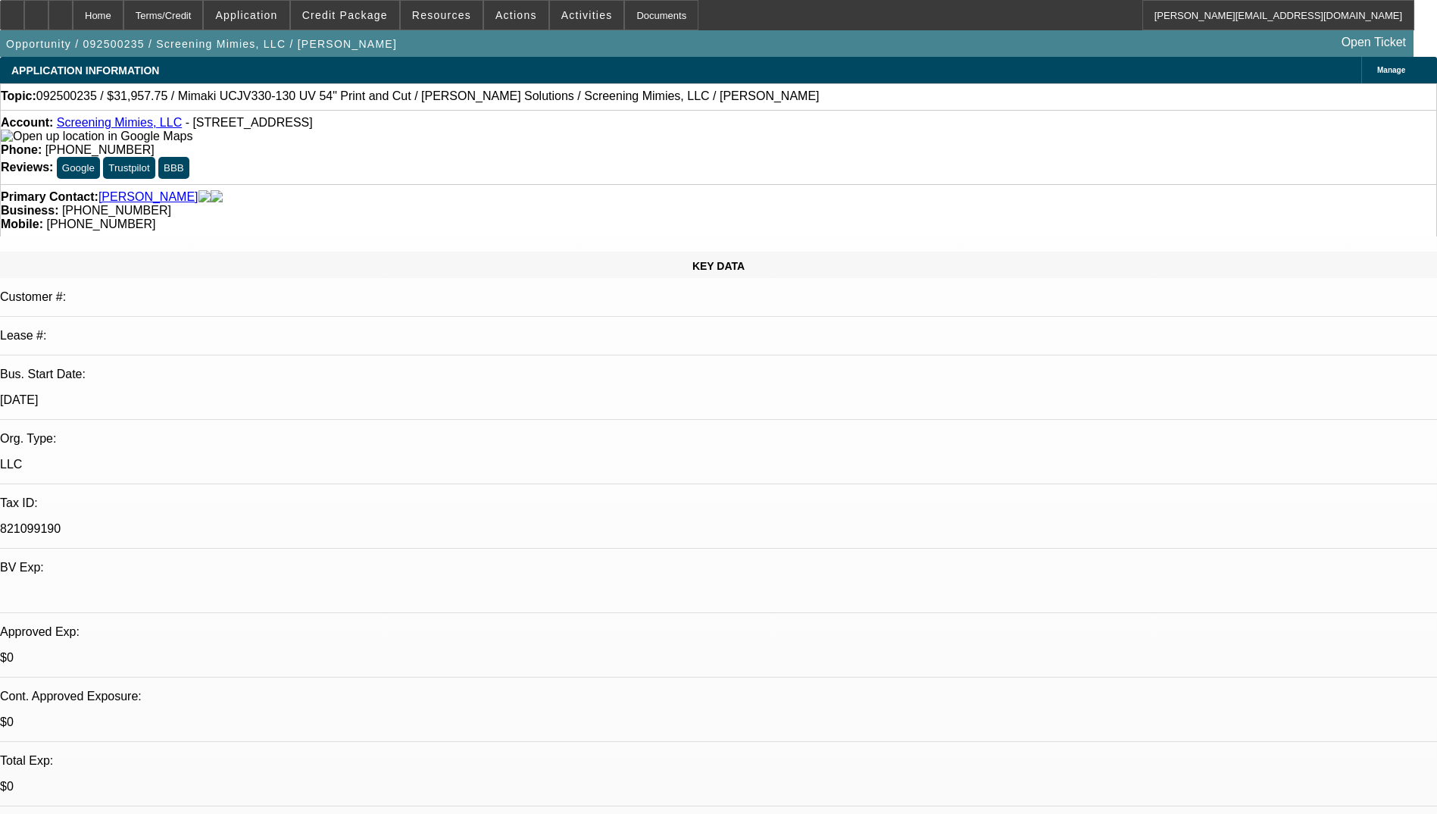
select select "0"
select select "2"
select select "0"
select select "6"
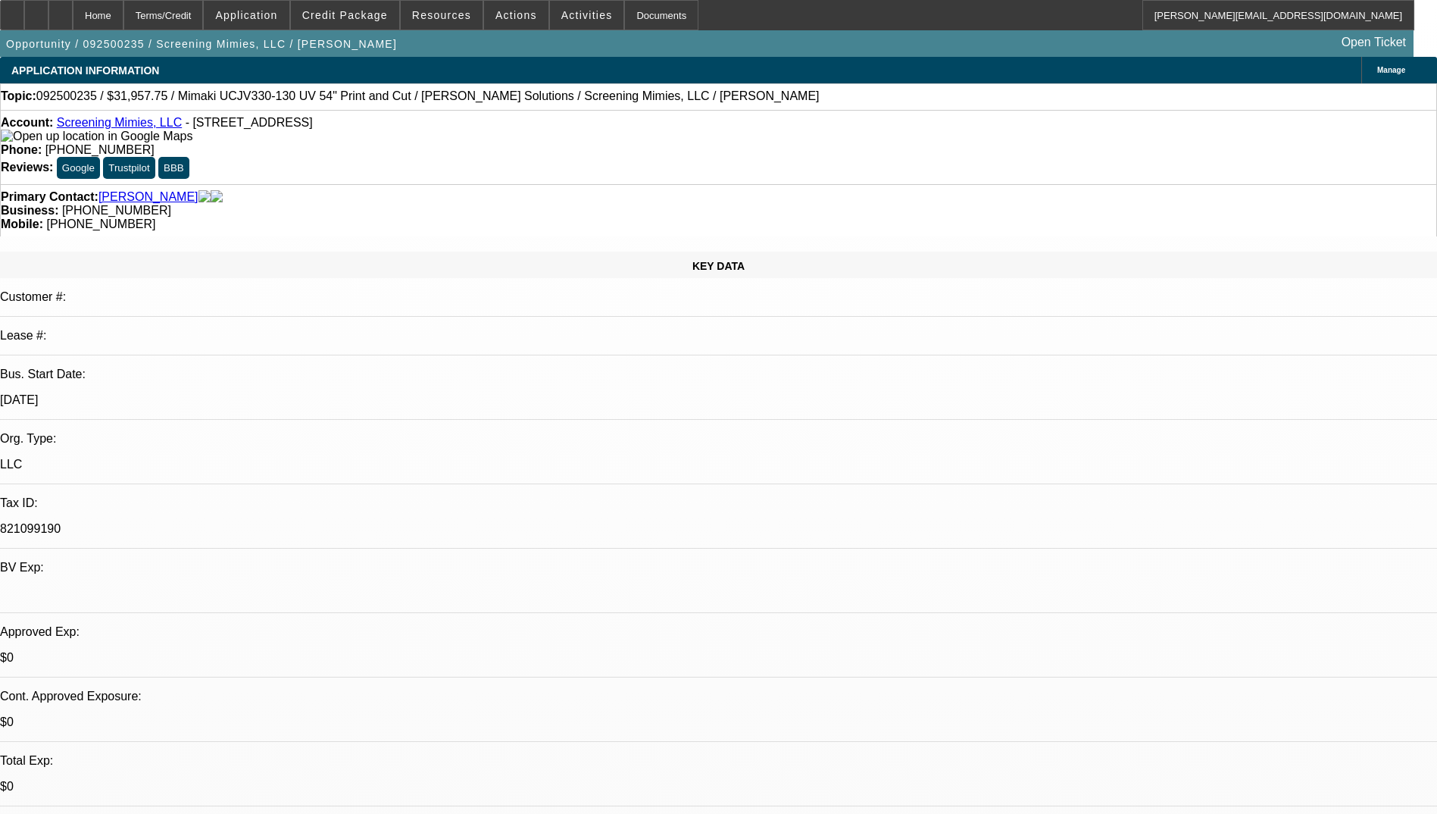
select select "0"
select select "2"
select select "0"
select select "6"
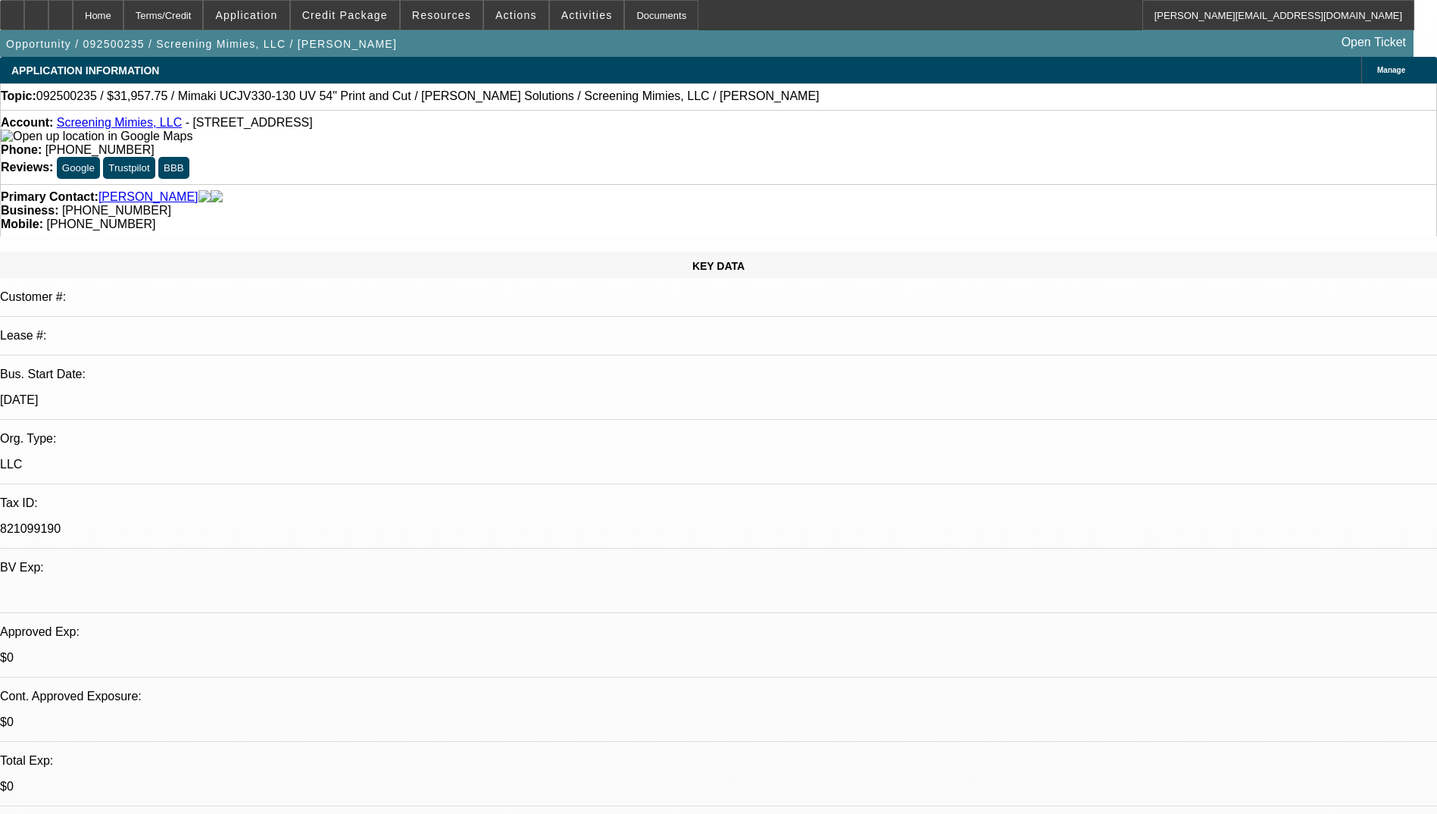
select select "0"
select select "2"
select select "0"
select select "6"
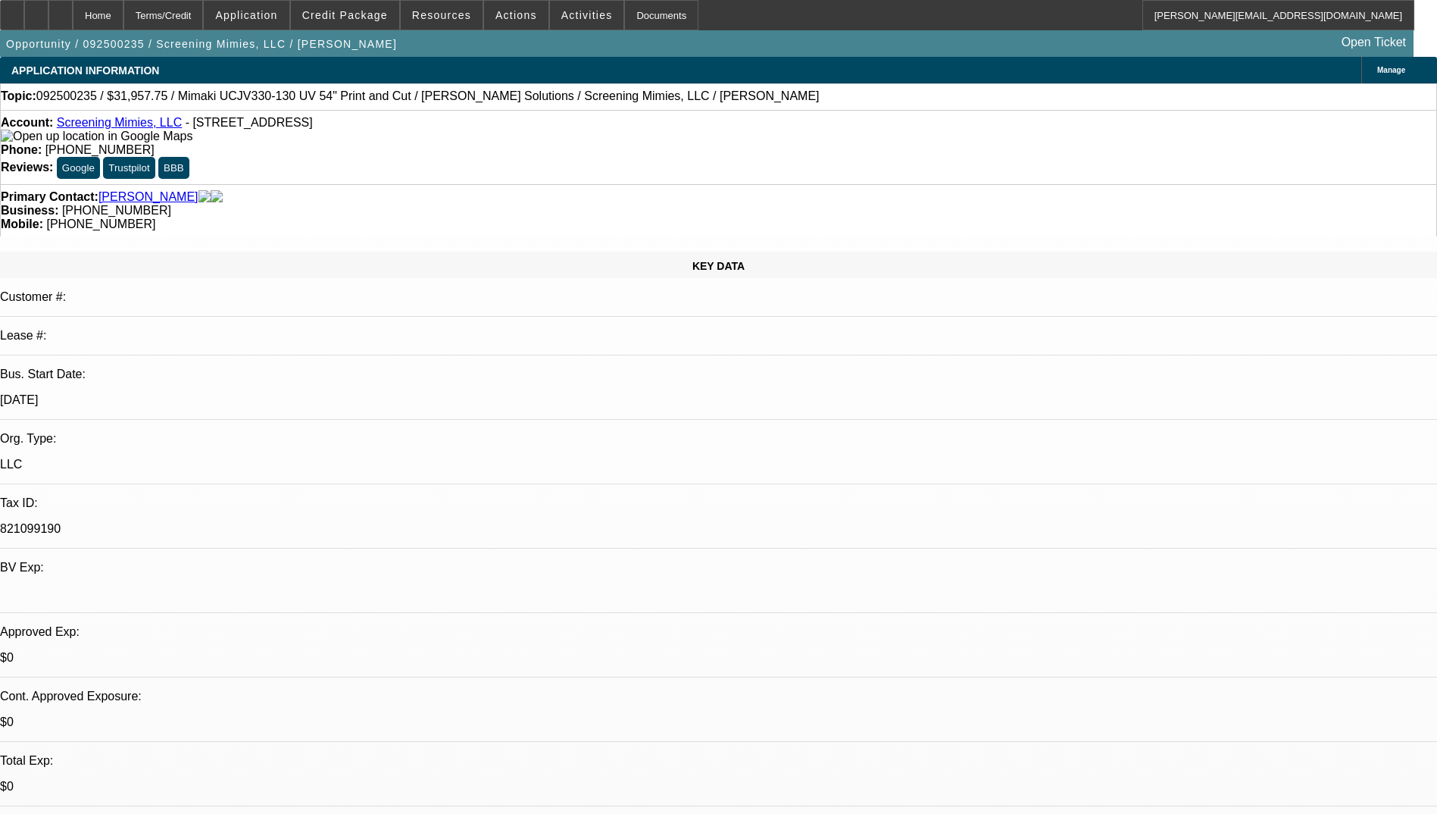
select select "0"
select select "2"
select select "0"
select select "6"
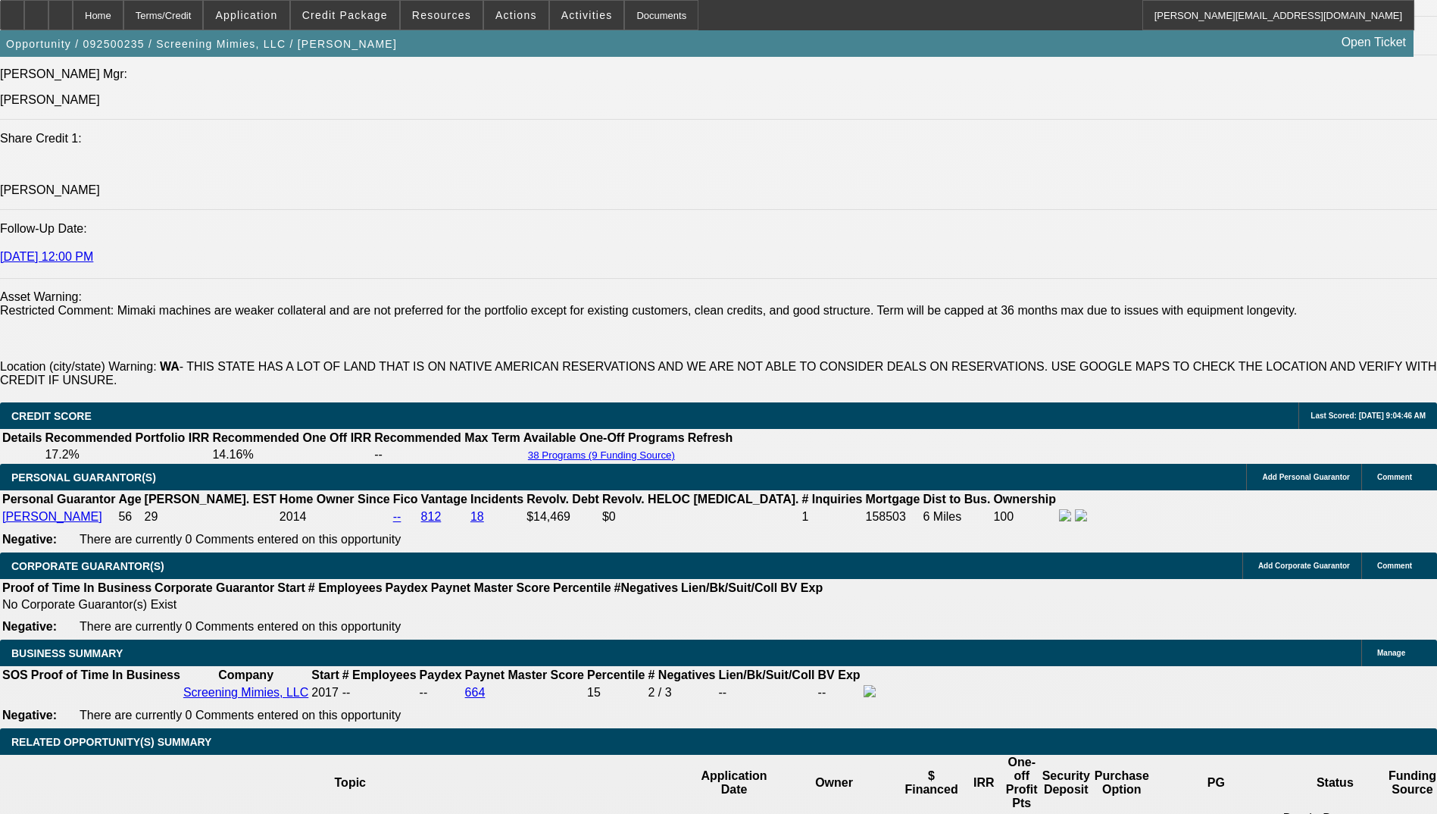
scroll to position [2197, 0]
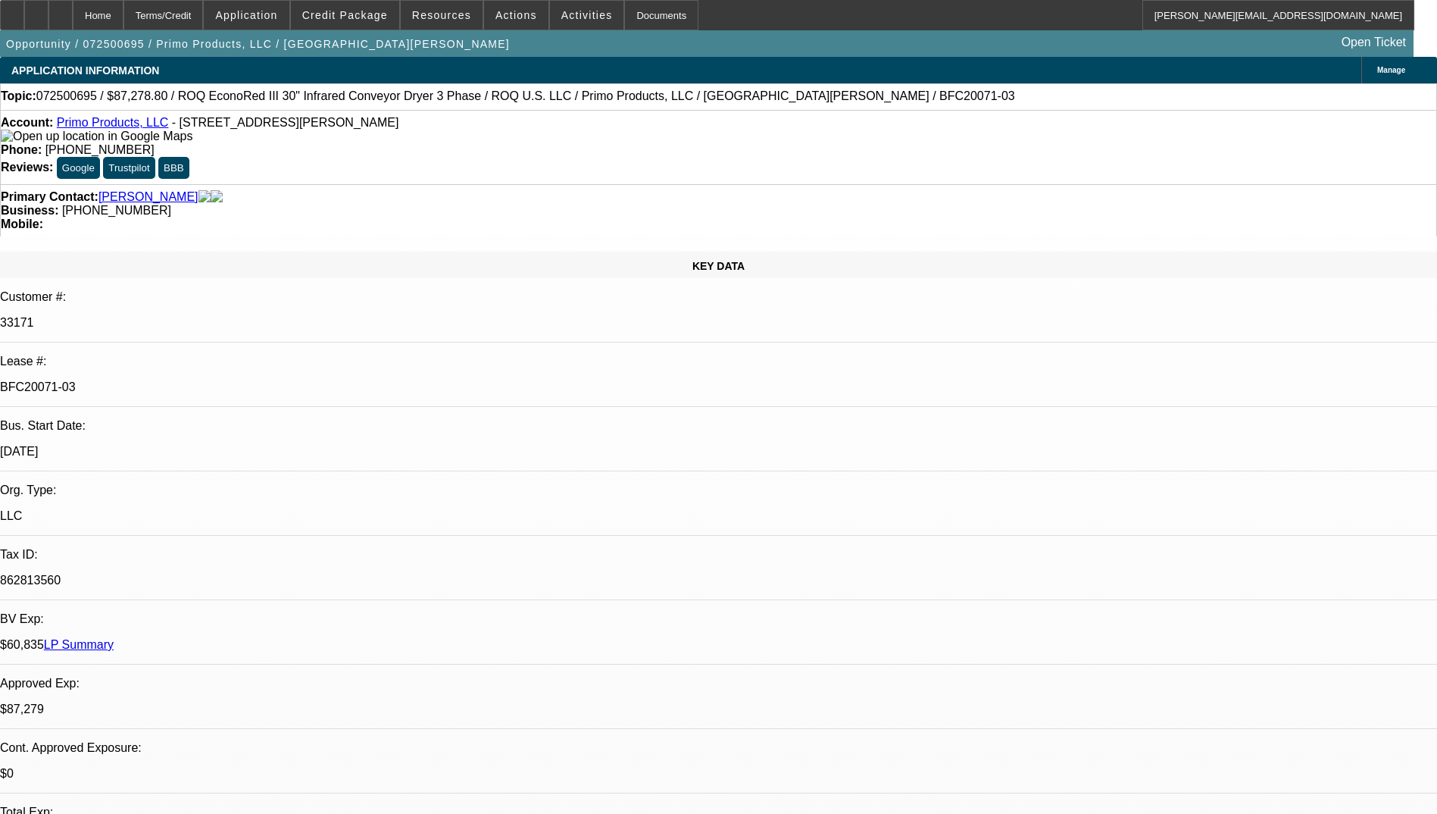
select select "0"
select select "2"
select select "0.1"
select select "0"
select select "2"
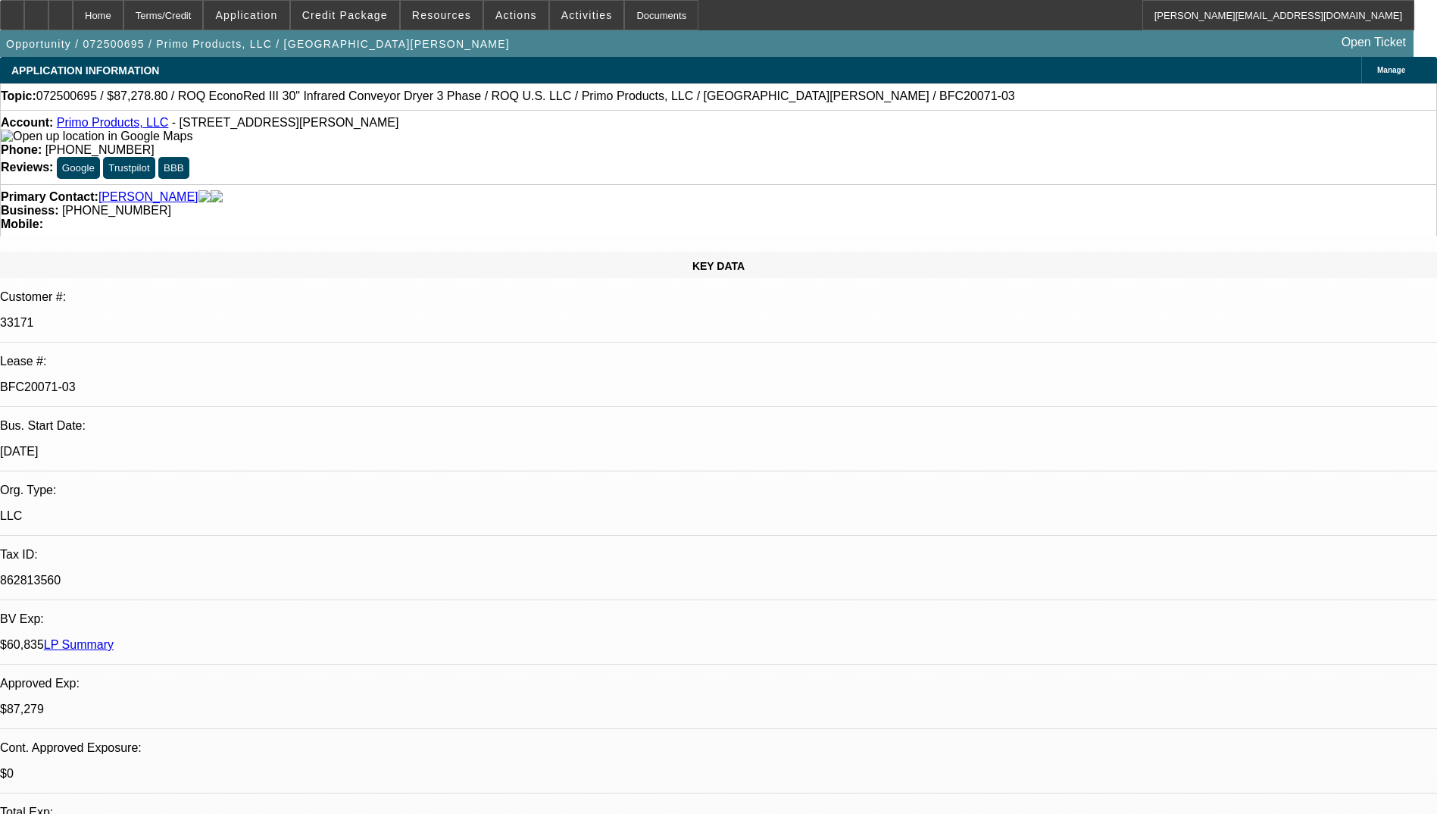
select select "0.1"
select select "0"
select select "2"
select select "0.1"
select select "0"
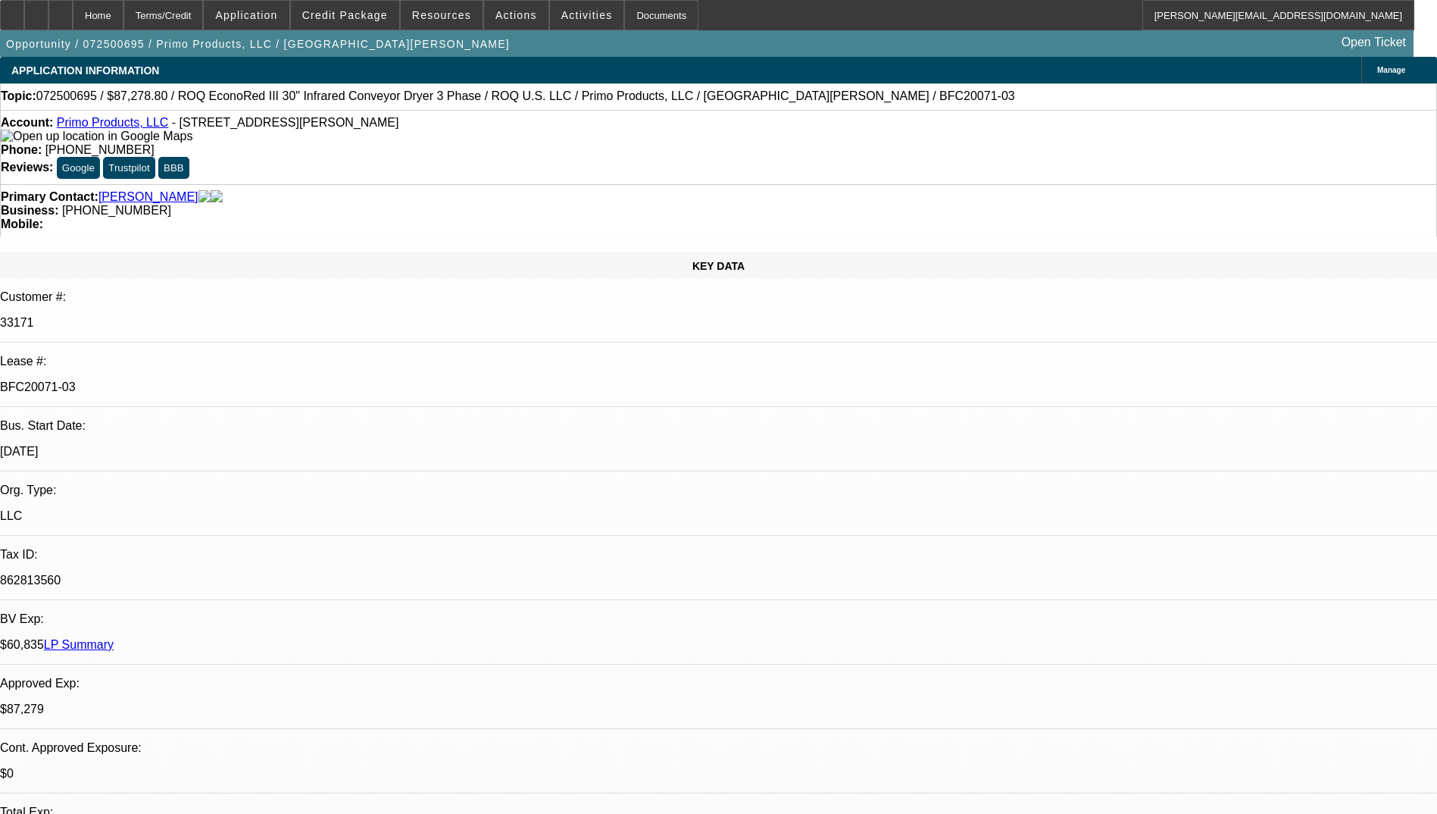
select select "2"
select select "0.1"
select select "1"
select select "2"
select select "4"
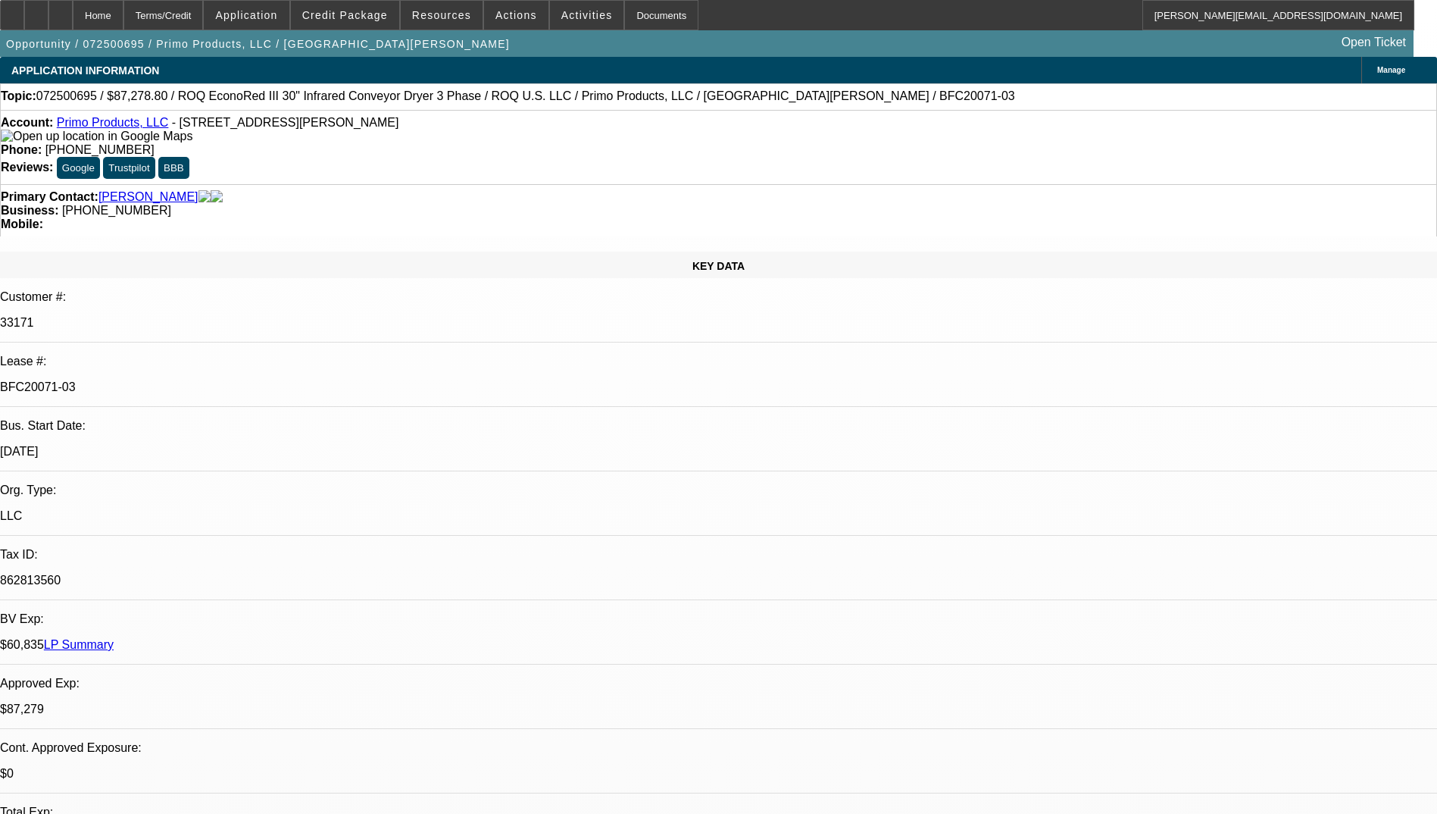
select select "1"
select select "2"
select select "4"
select select "1"
select select "2"
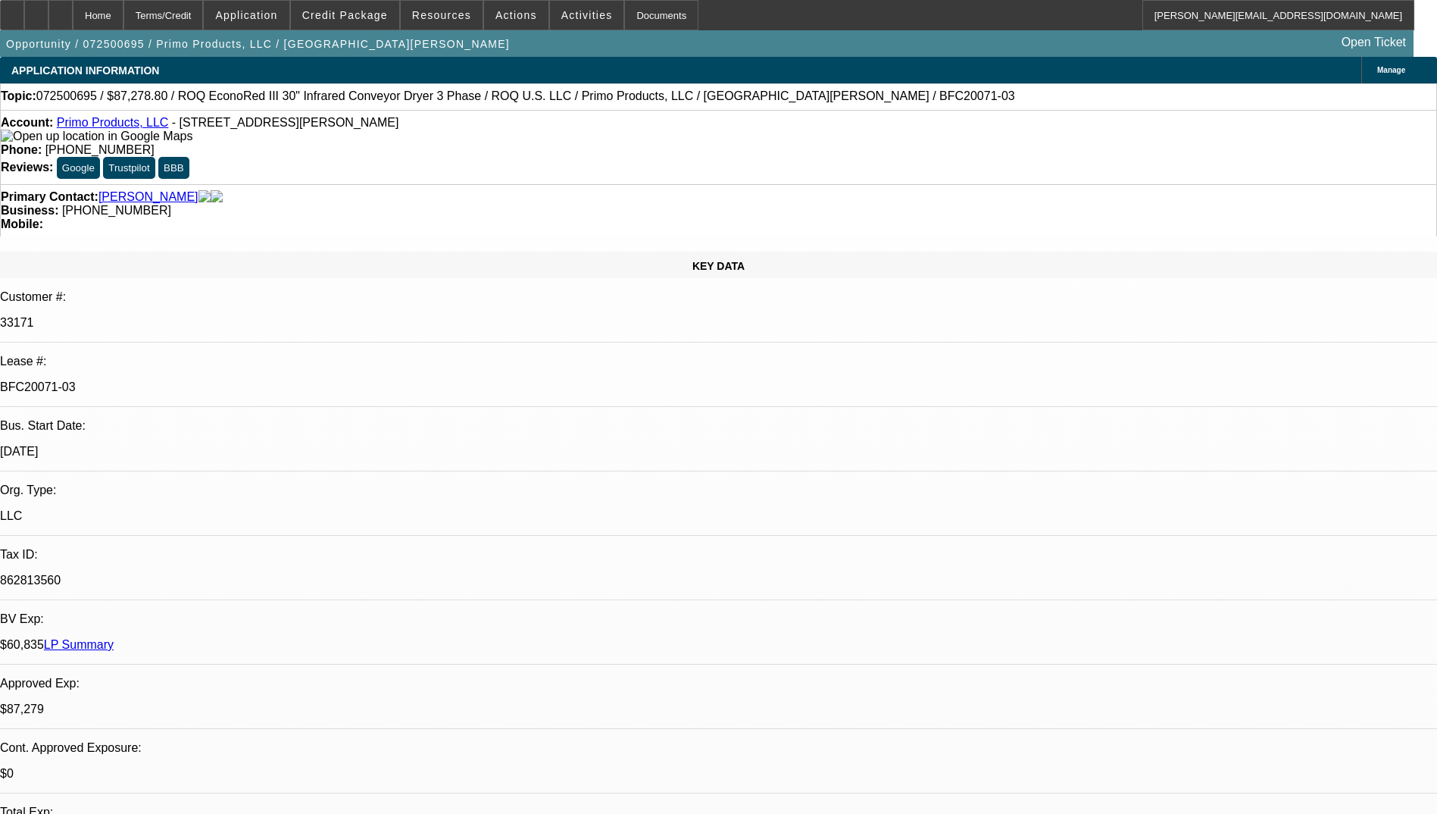
select select "4"
select select "1"
select select "2"
select select "4"
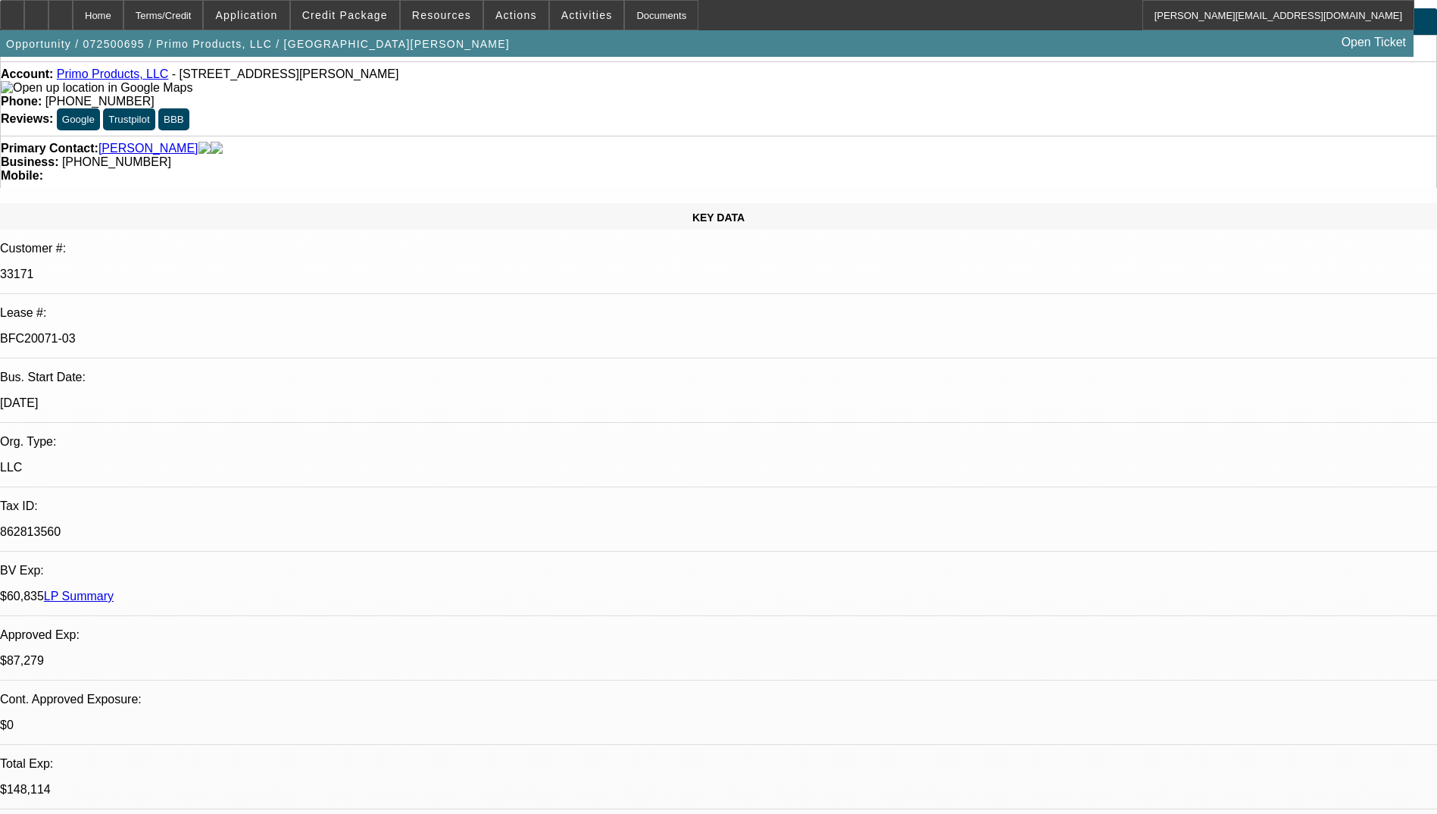
scroll to position [76, 0]
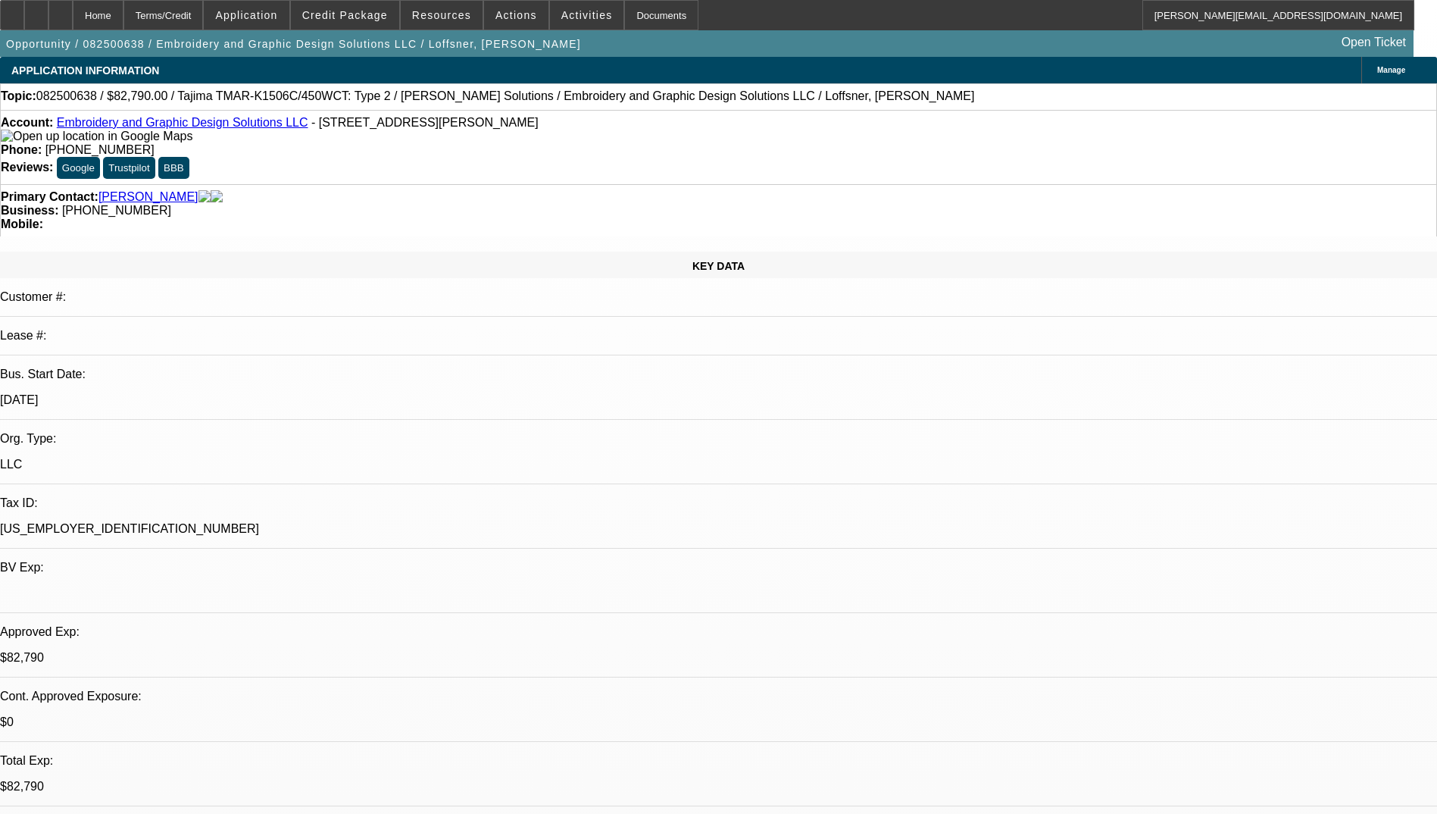
select select "0"
select select "2"
select select "0"
select select "2"
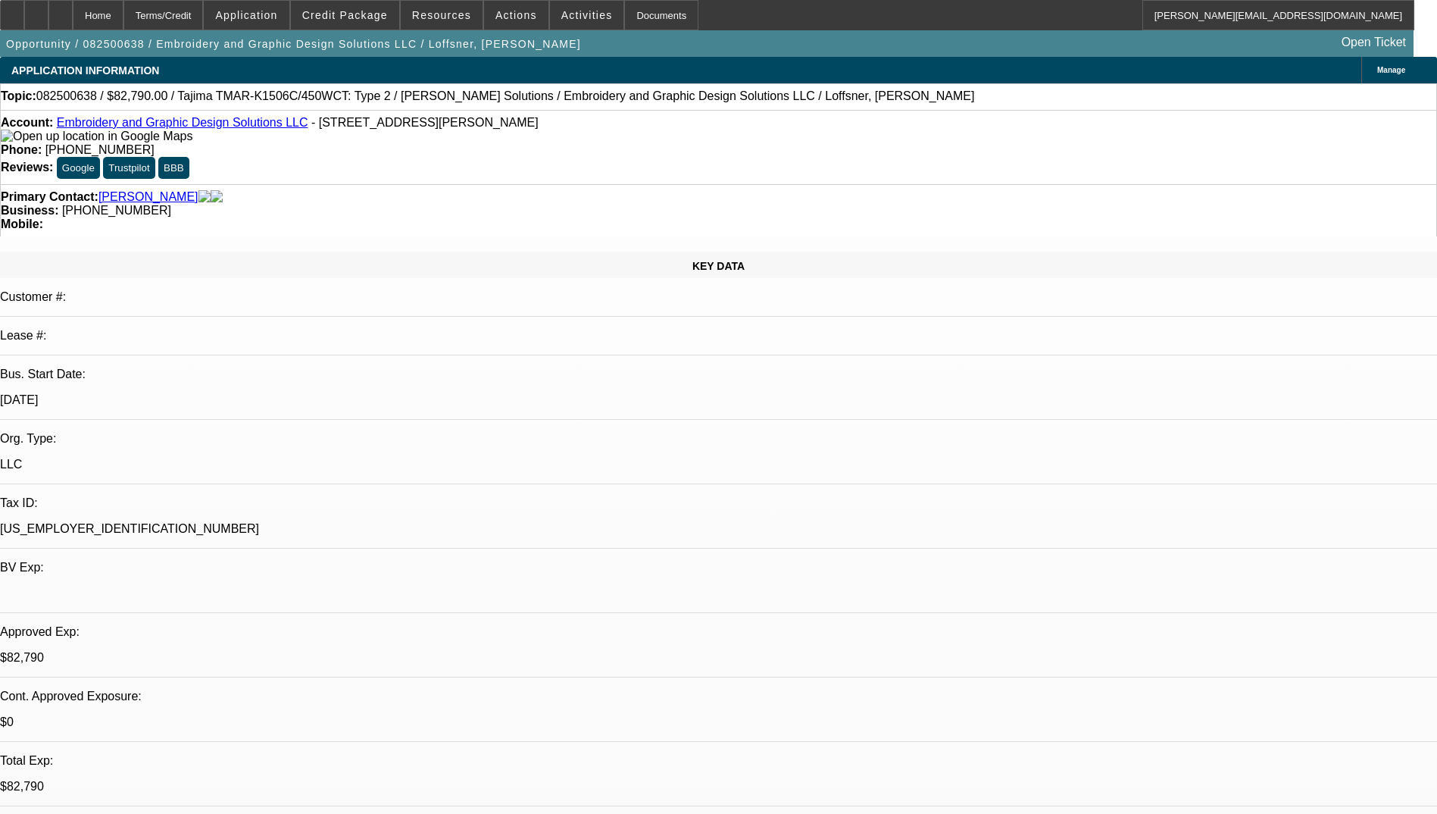
select select "0"
select select "2"
select select "0"
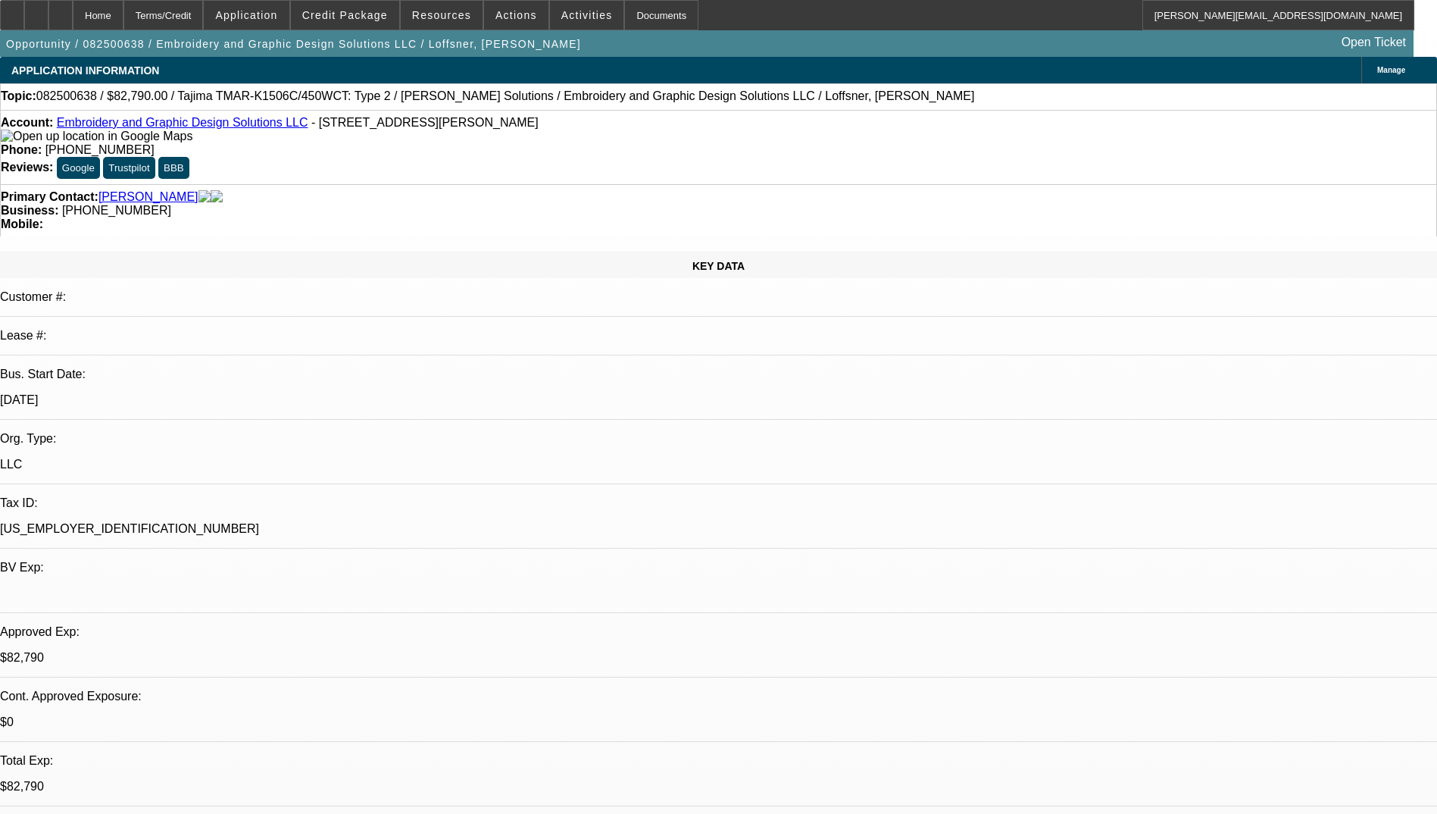
select select "2"
select select "0"
select select "1"
select select "2"
select select "6"
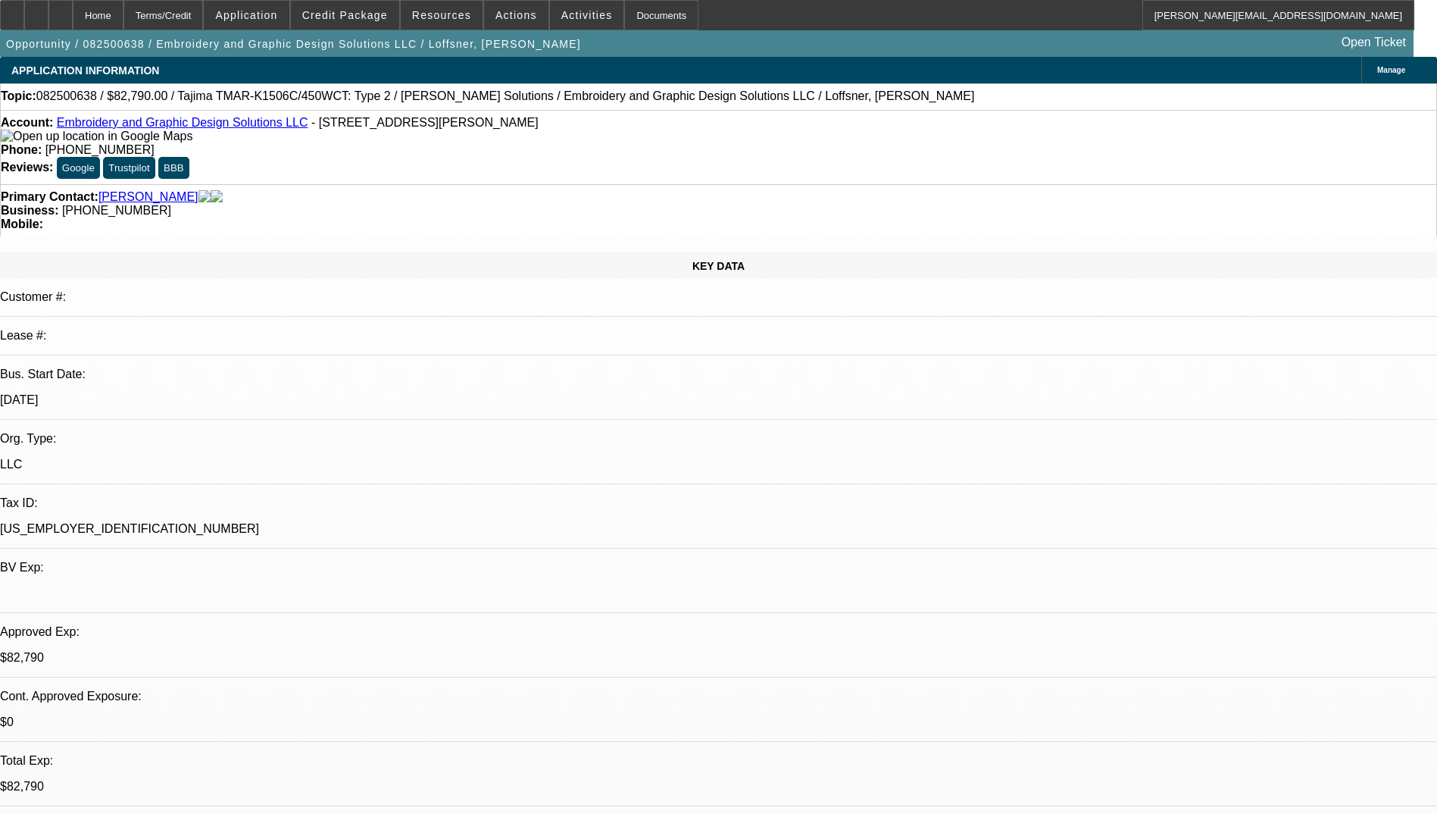
select select "1"
select select "2"
select select "6"
select select "1"
select select "2"
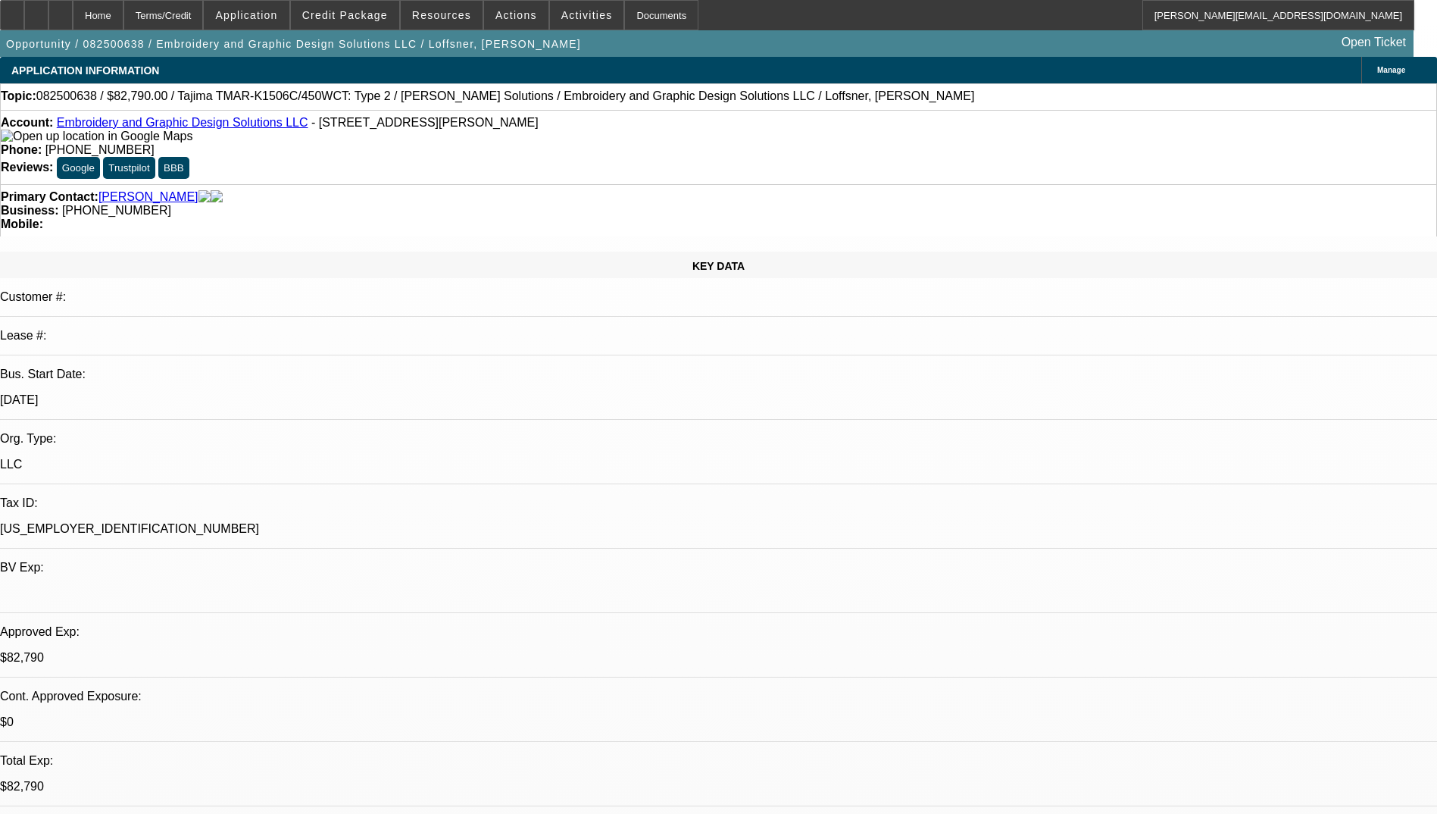
select select "6"
select select "1"
select select "2"
select select "6"
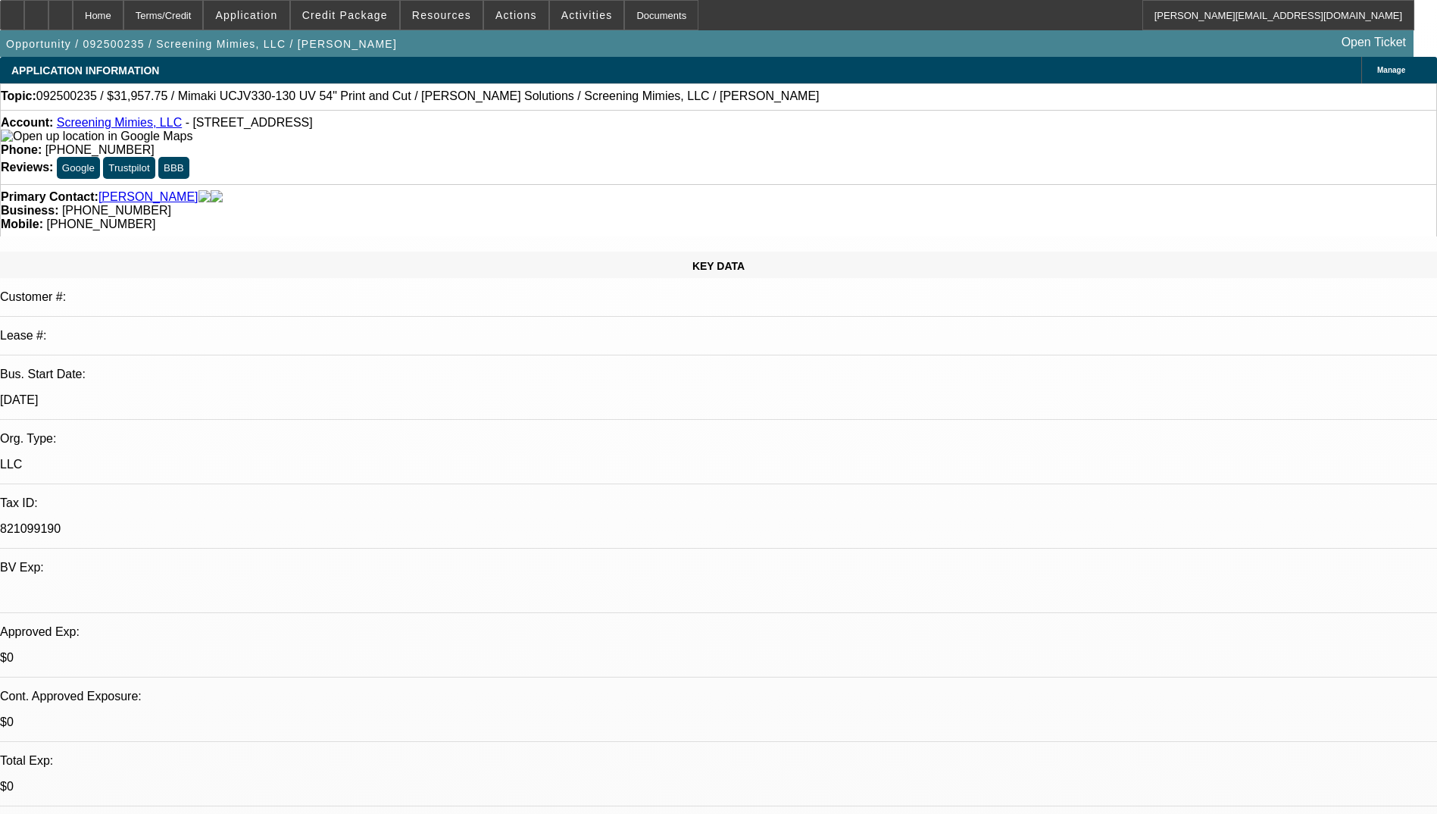
select select "0"
select select "2"
select select "0"
select select "6"
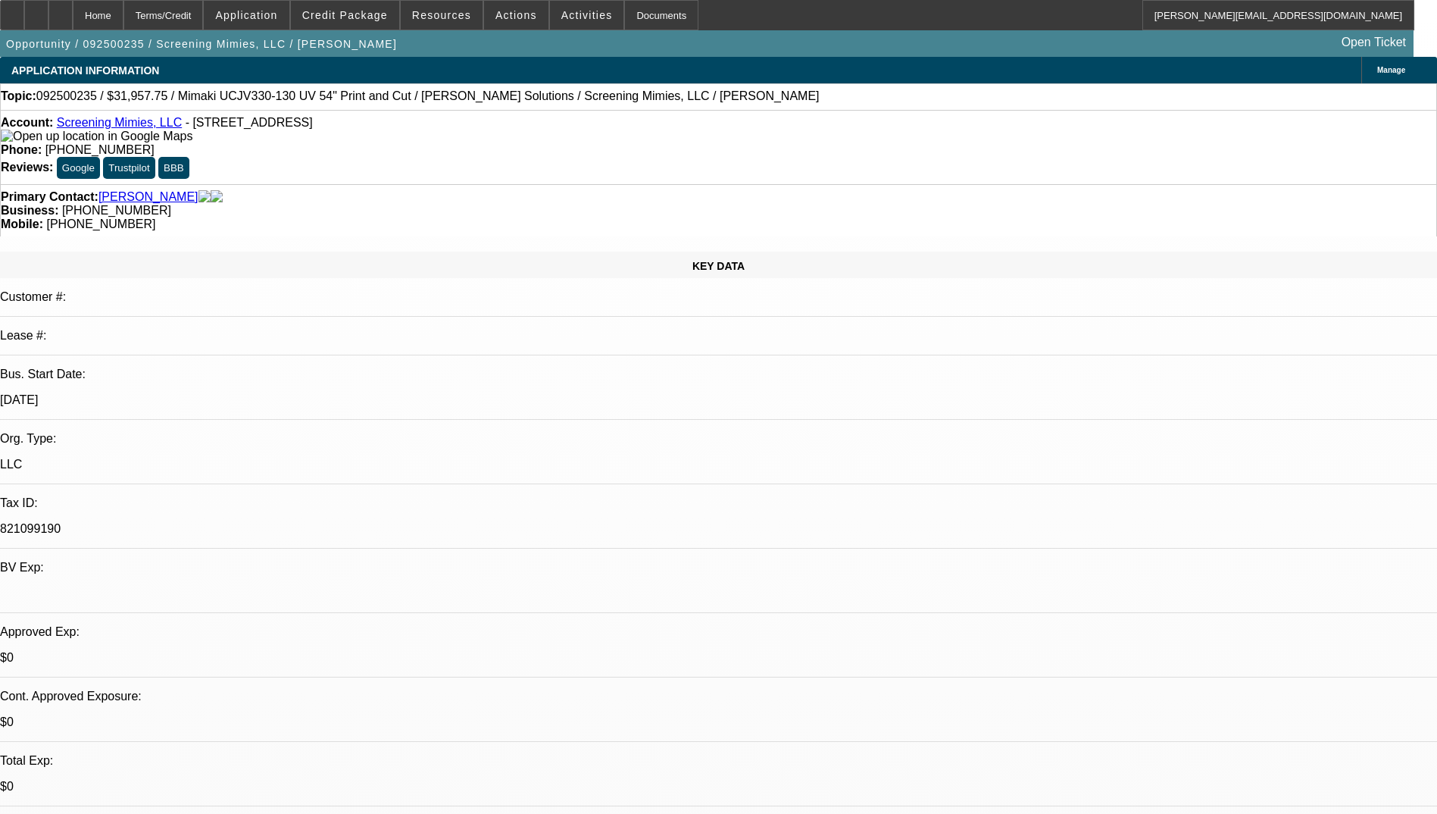
select select "0"
select select "2"
select select "0"
select select "6"
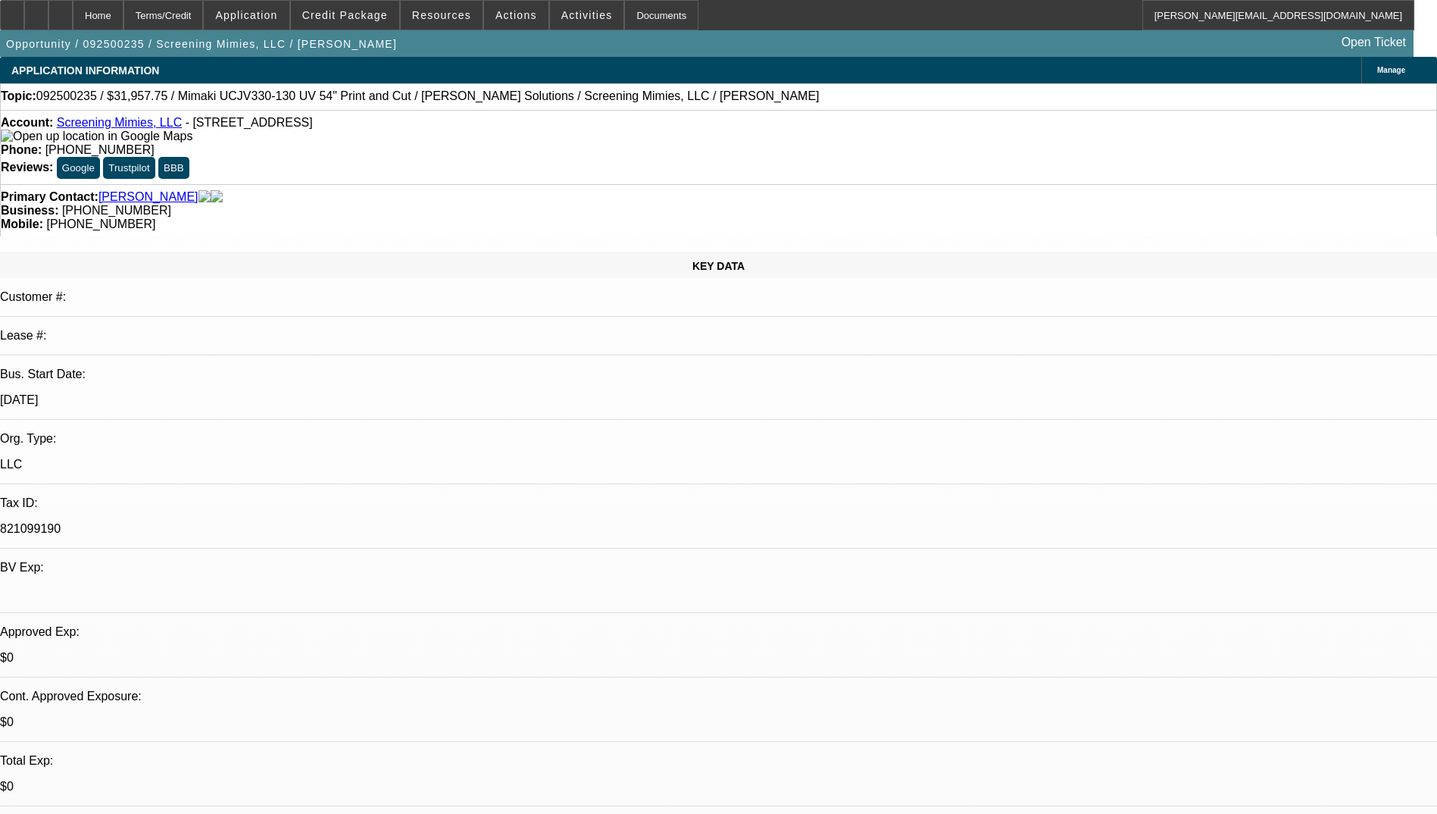
select select "0"
select select "2"
select select "0"
select select "6"
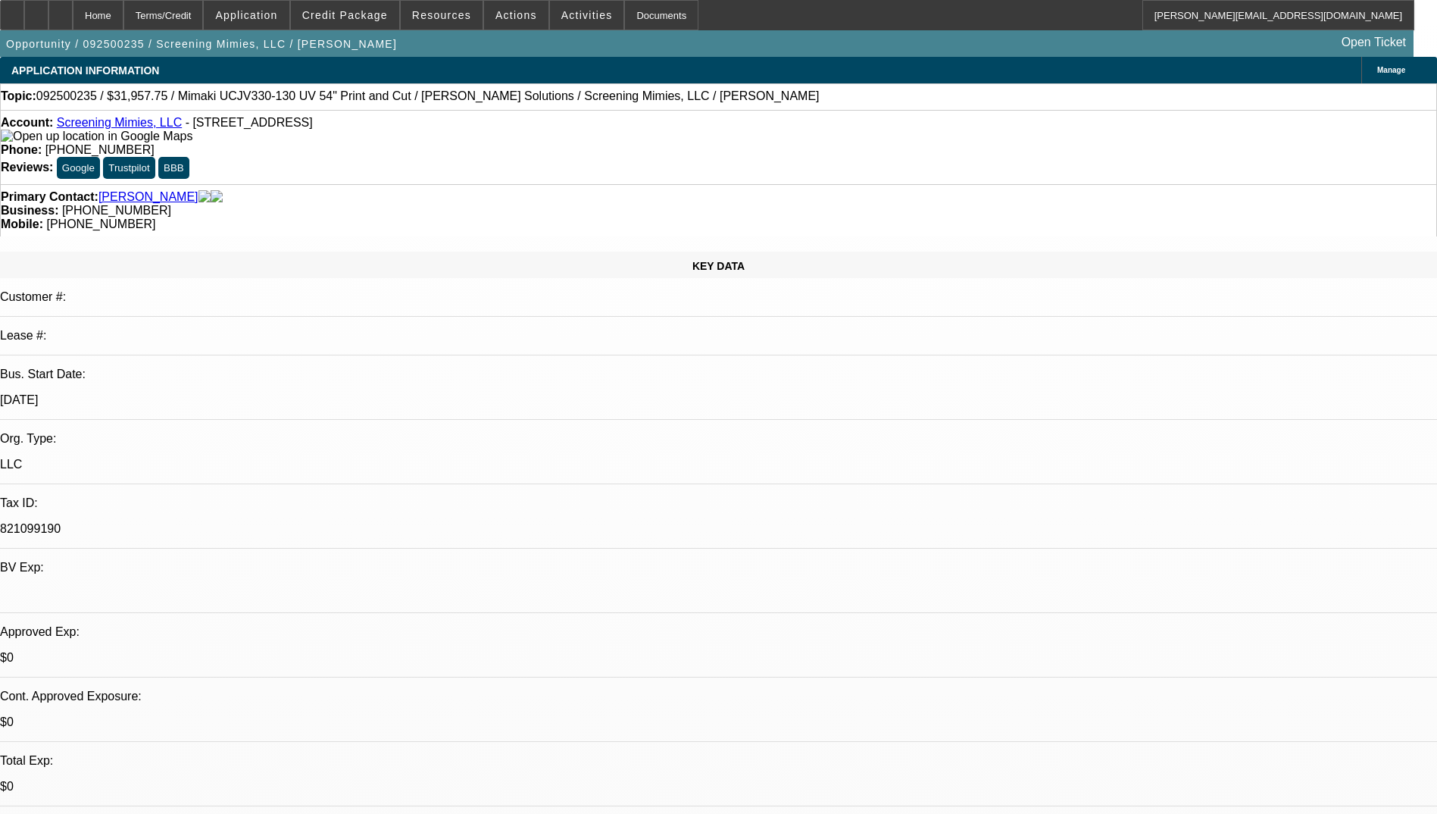
select select "0"
select select "2"
select select "0"
select select "6"
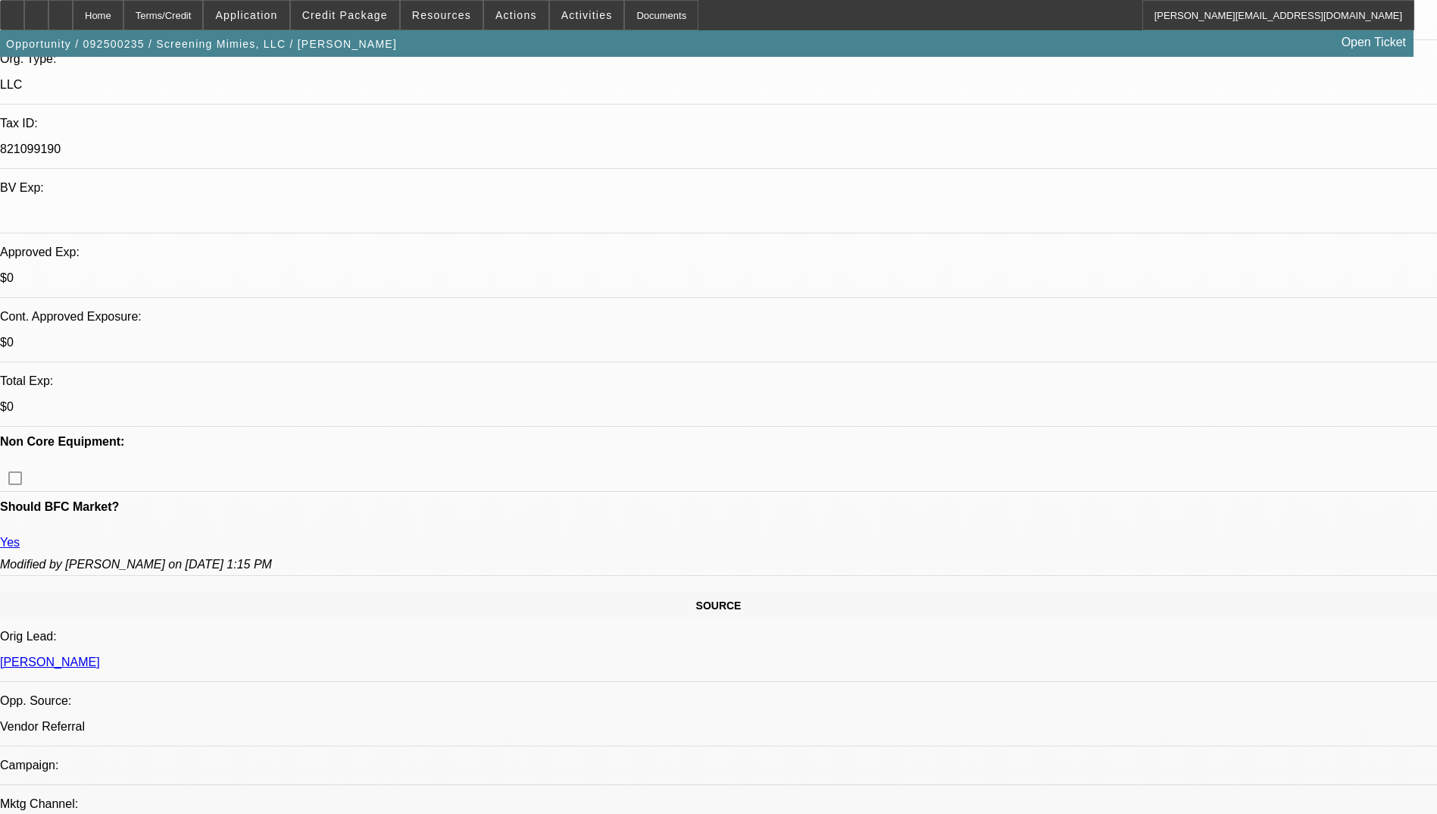
scroll to position [379, 0]
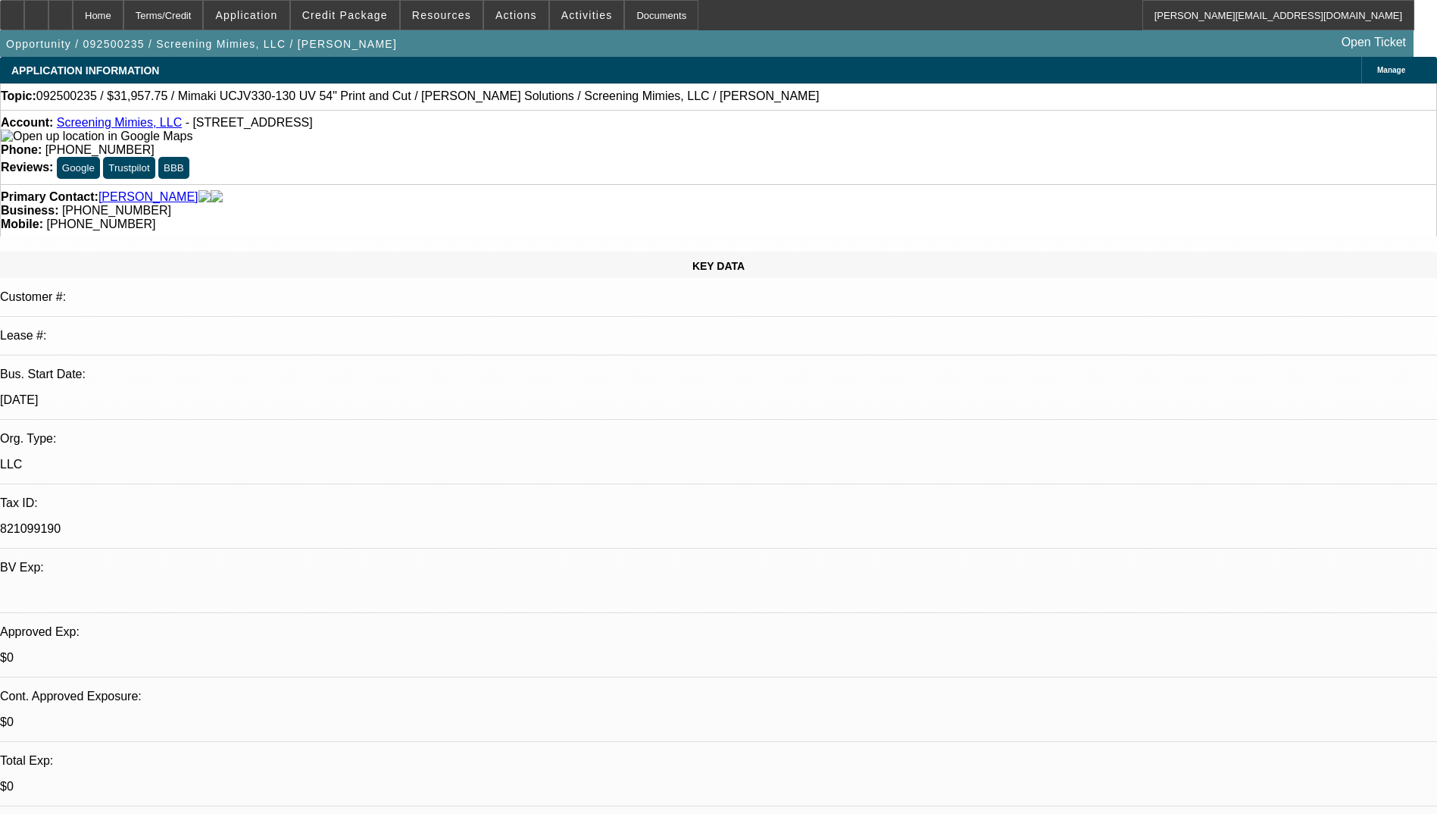
click at [74, 126] on link "Screening Mimies, LLC" at bounding box center [119, 122] width 125 height 13
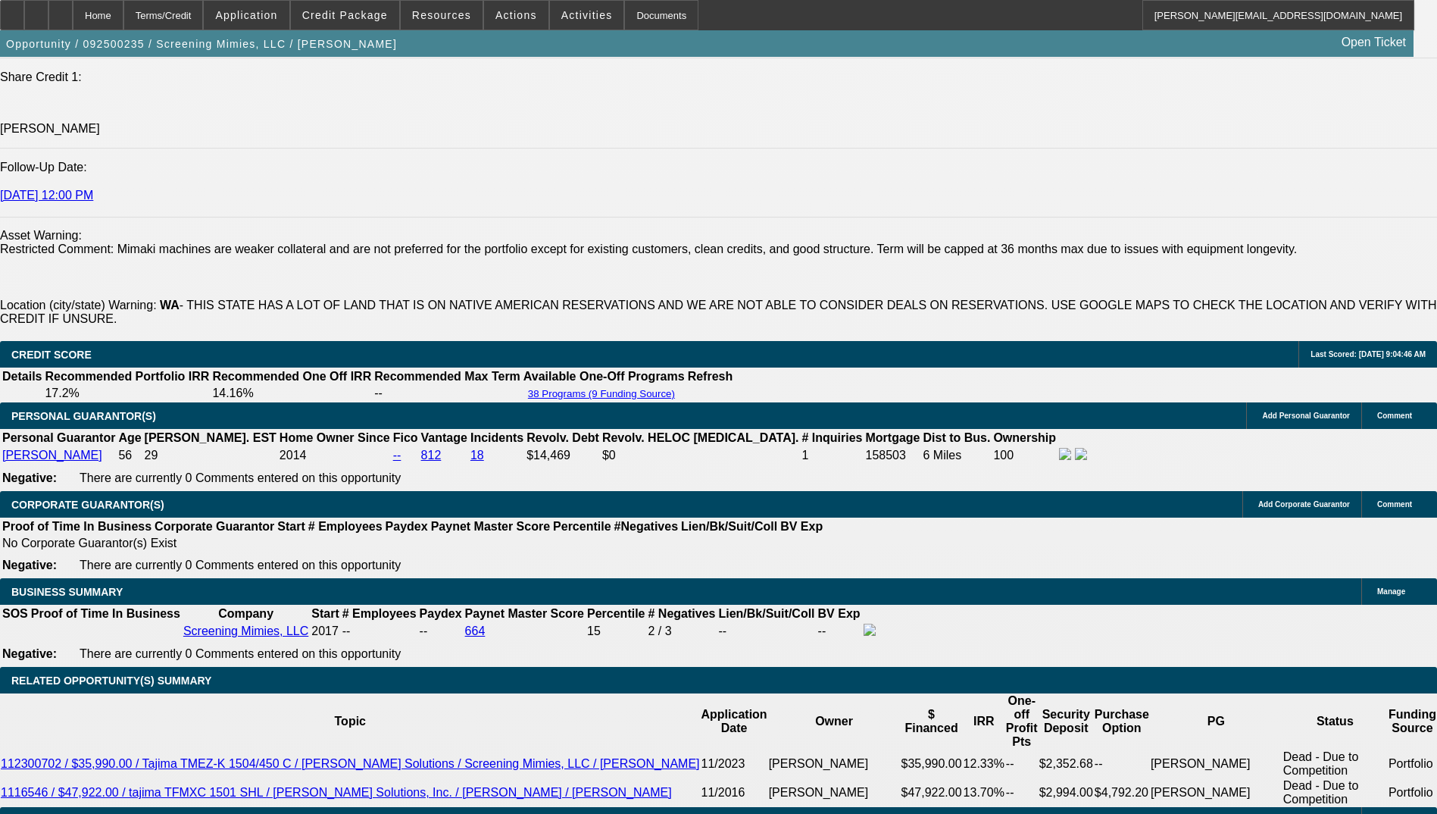
scroll to position [1818, 0]
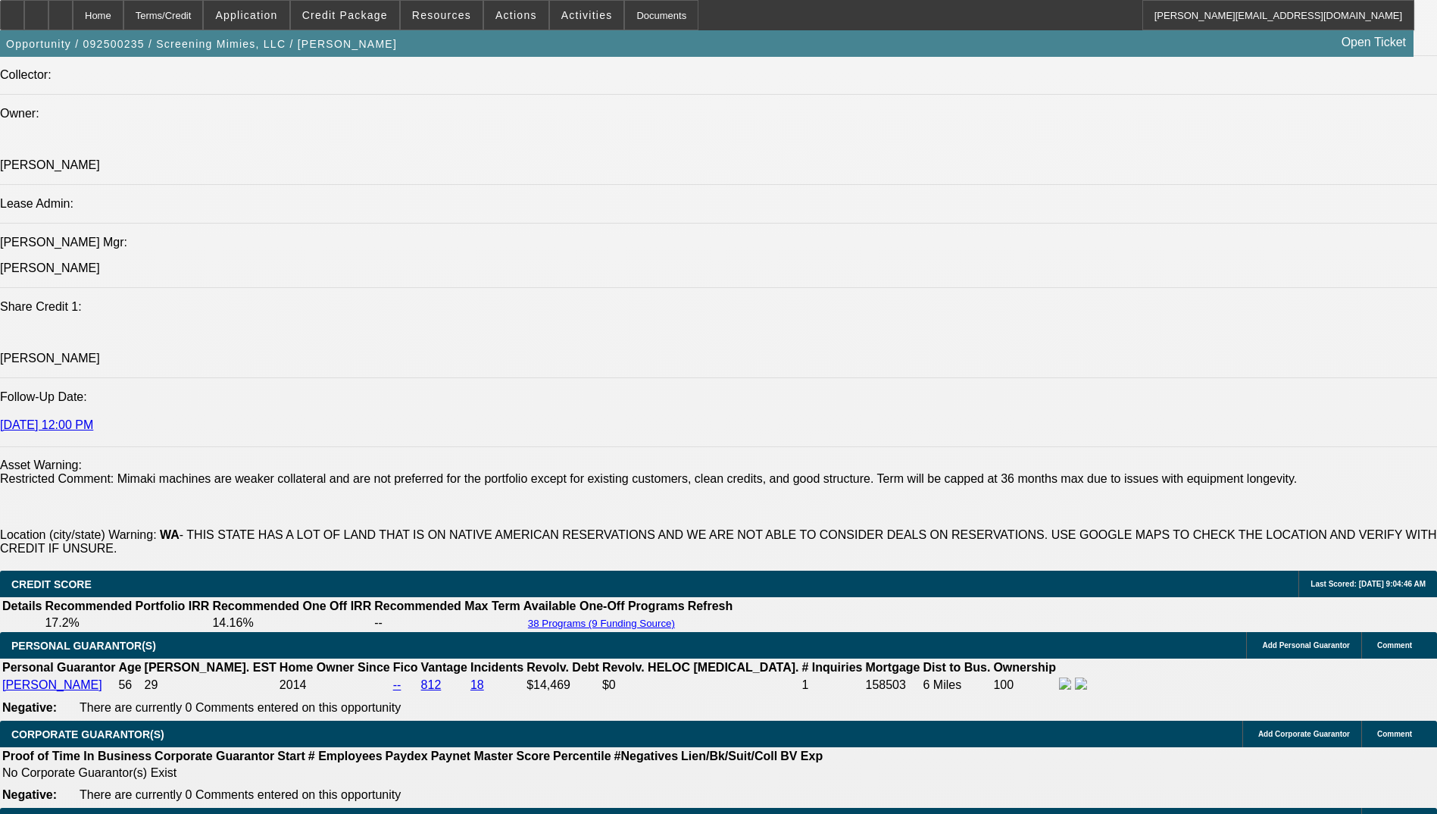
click at [561, 9] on span "Activities" at bounding box center [587, 15] width 52 height 12
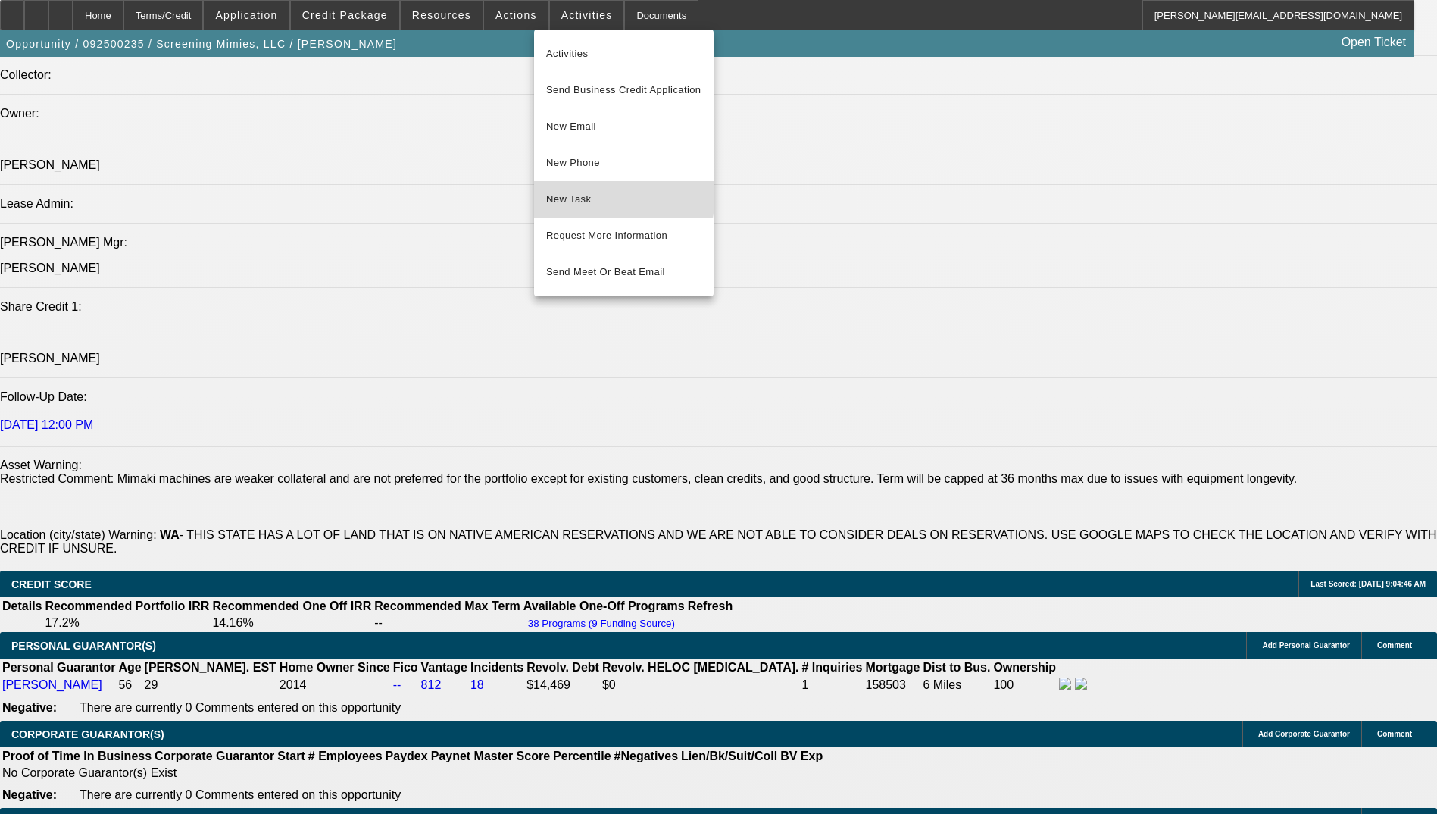
click at [623, 197] on span "New Task" at bounding box center [623, 199] width 155 height 18
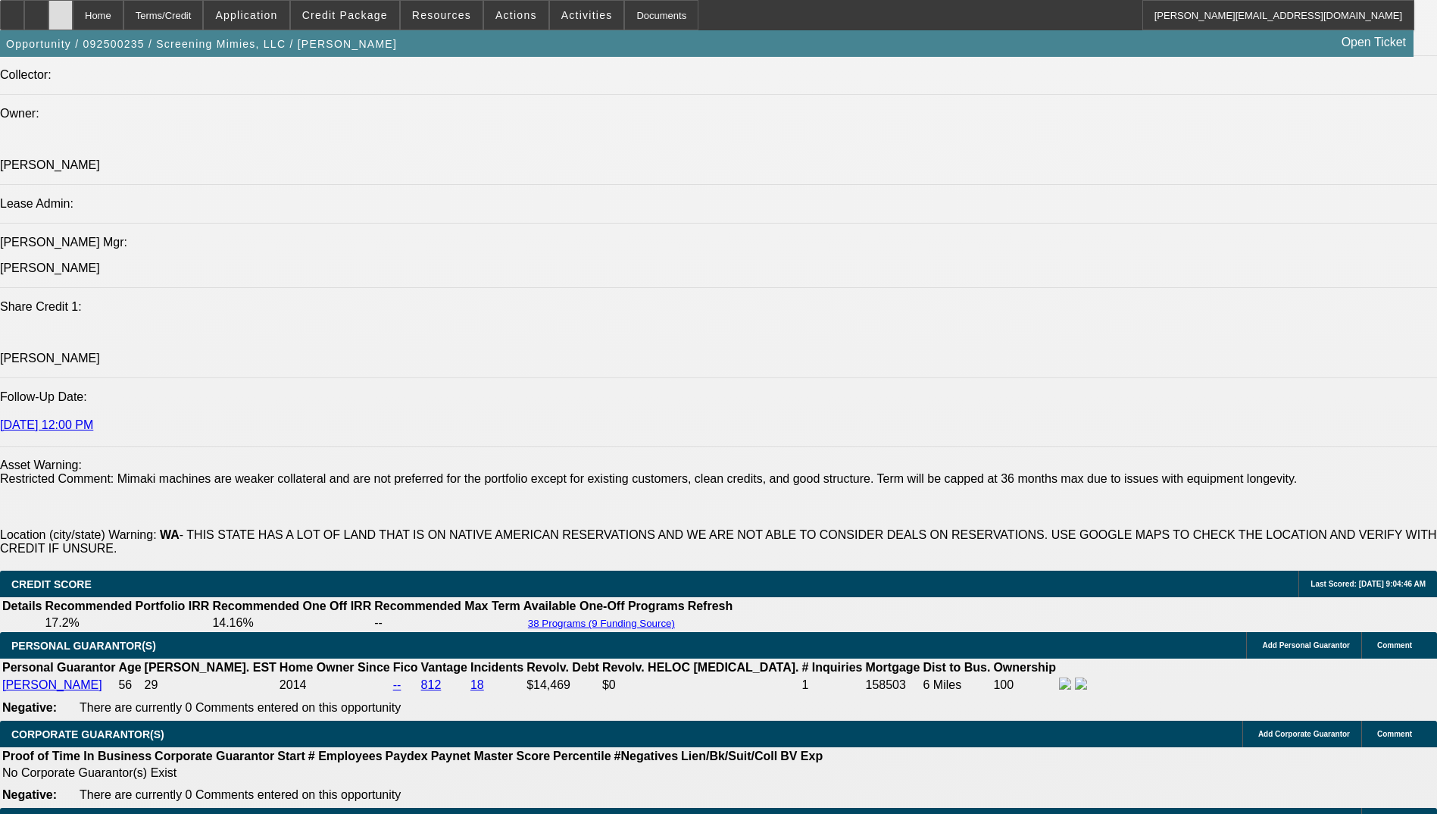
click at [73, 27] on div at bounding box center [60, 15] width 24 height 30
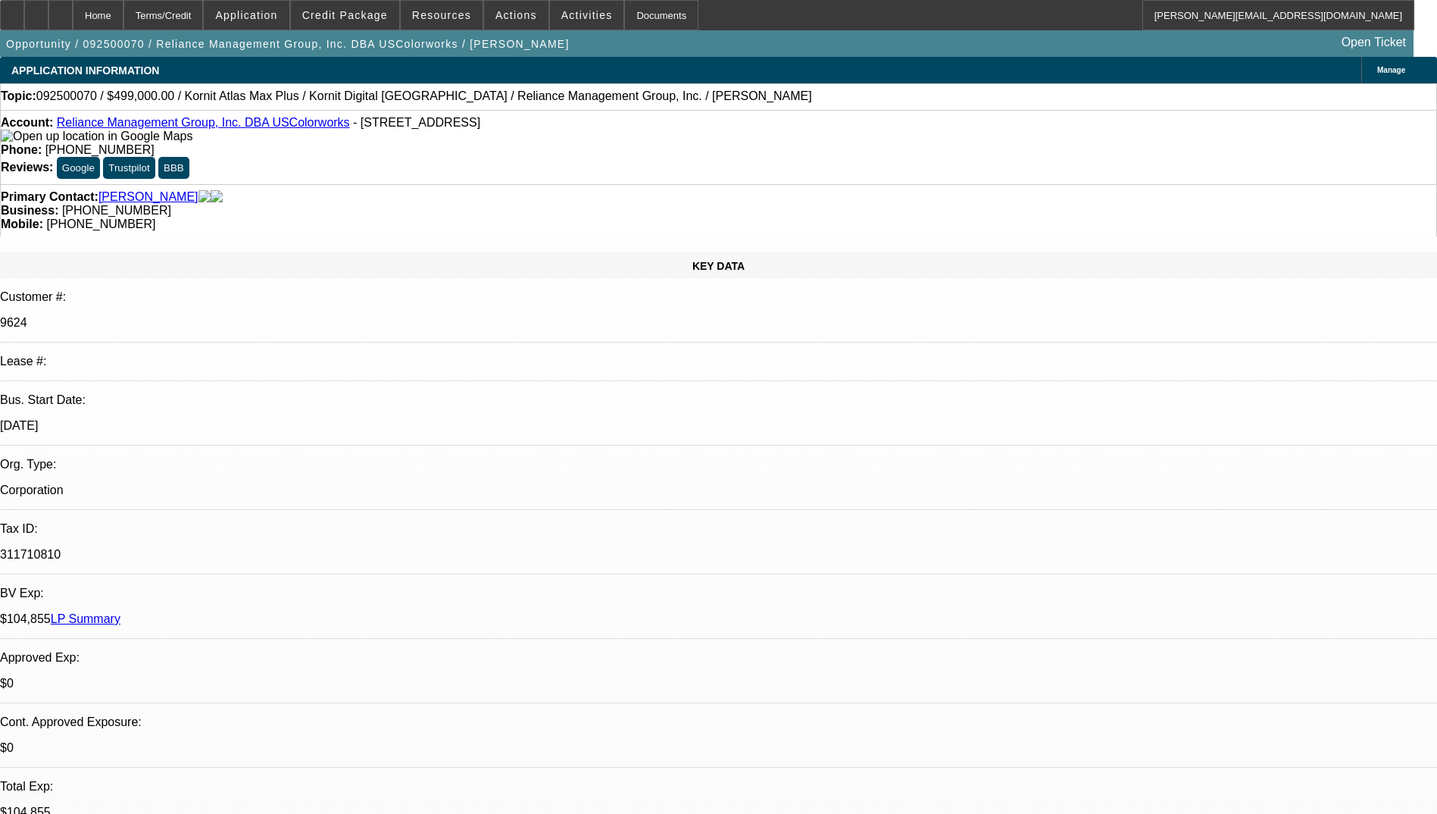
select select "0"
select select "2"
select select "0.1"
select select "4"
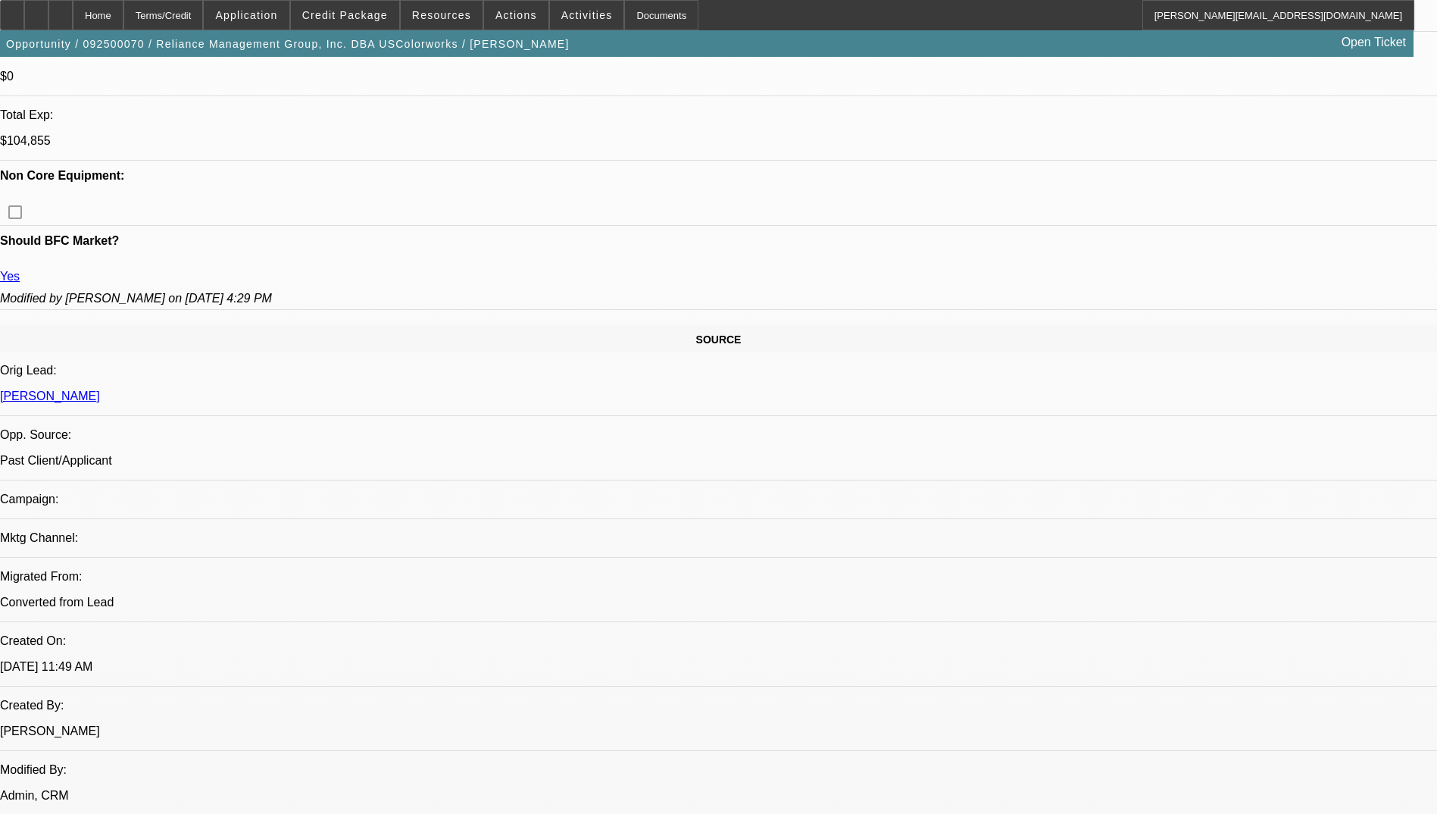
scroll to position [682, 0]
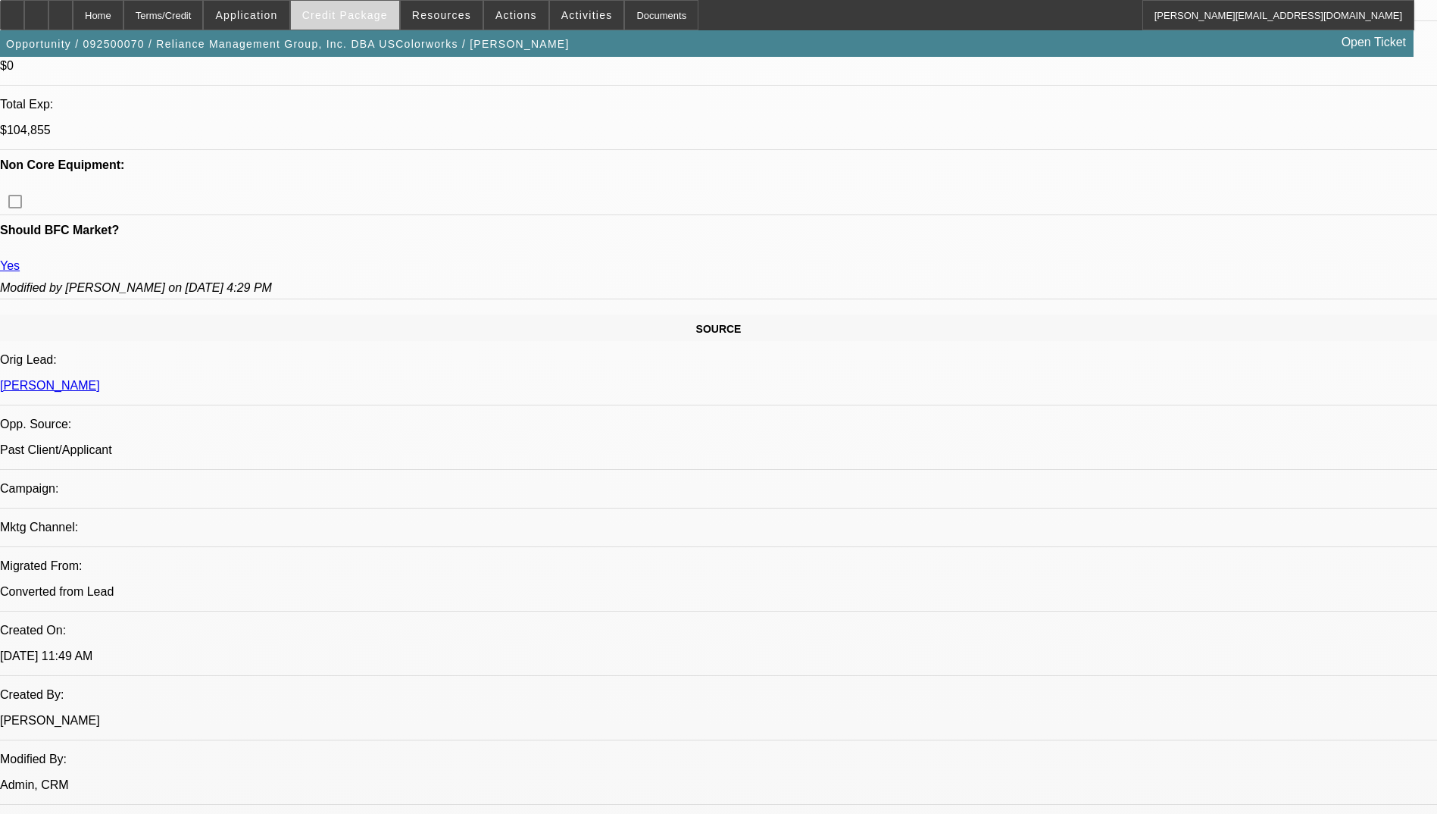
click at [336, 18] on span "Credit Package" at bounding box center [345, 15] width 86 height 12
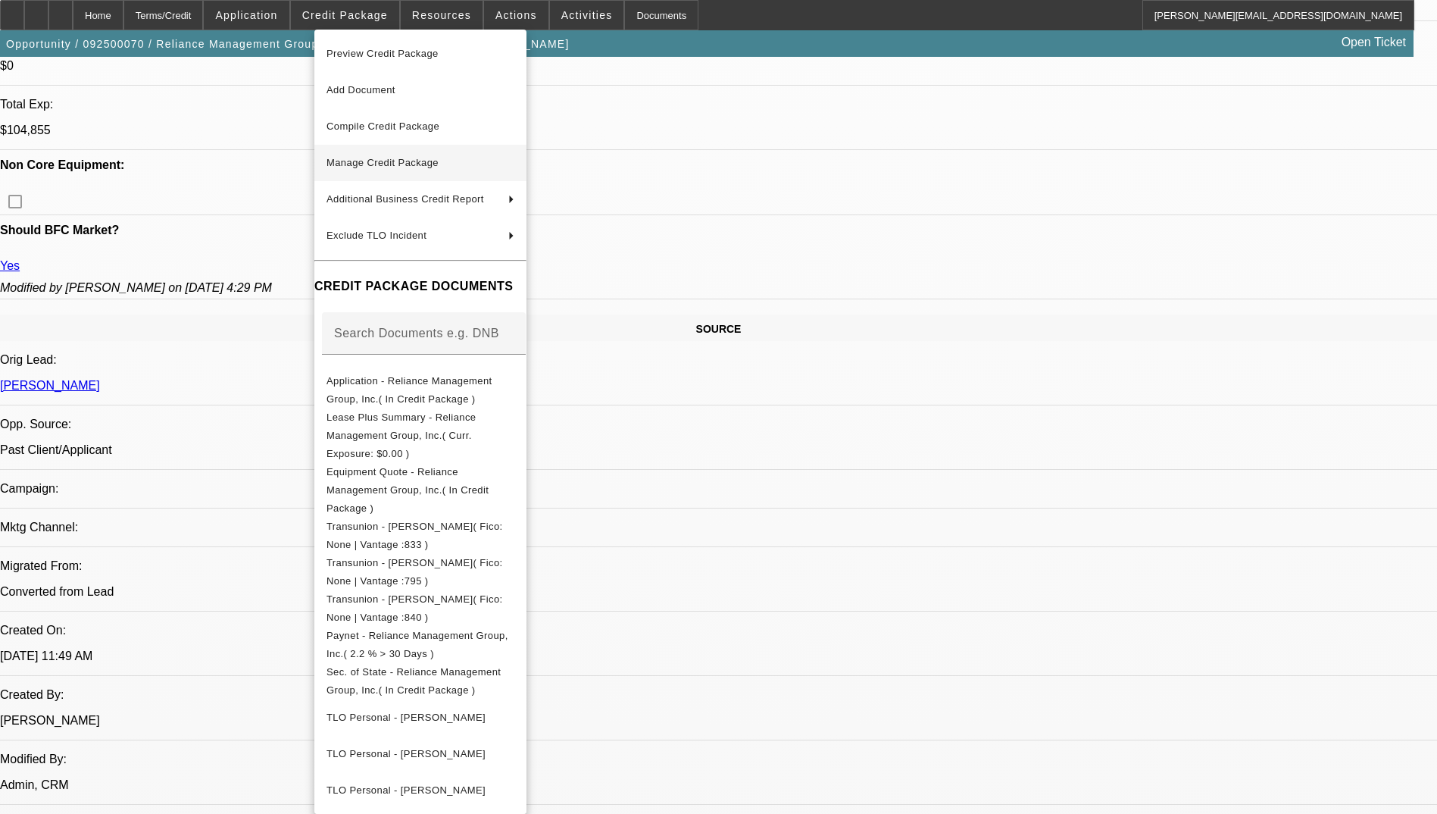
click at [402, 163] on span "Manage Credit Package" at bounding box center [382, 162] width 112 height 11
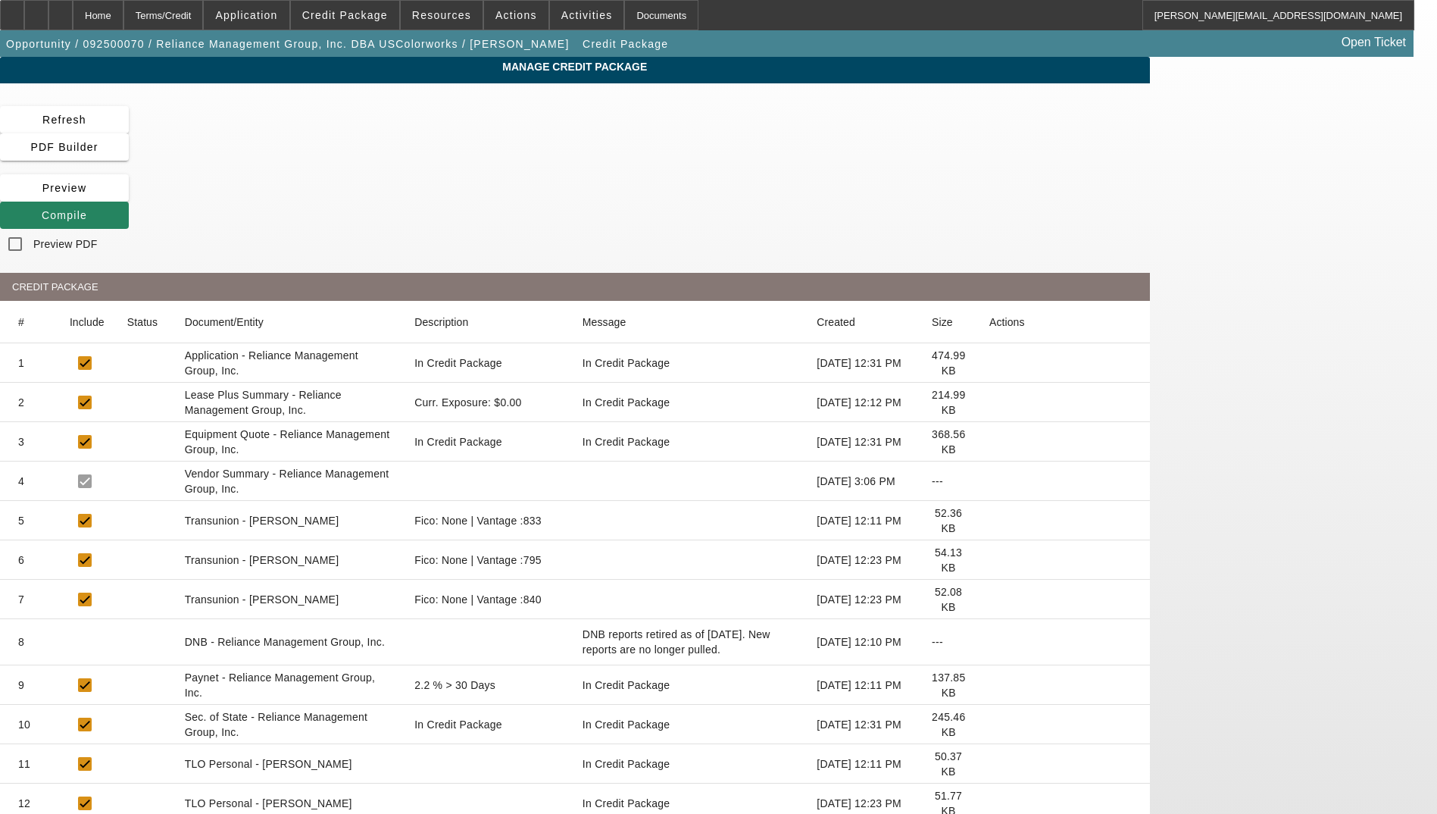
click at [989, 442] on icon at bounding box center [989, 442] width 0 height 0
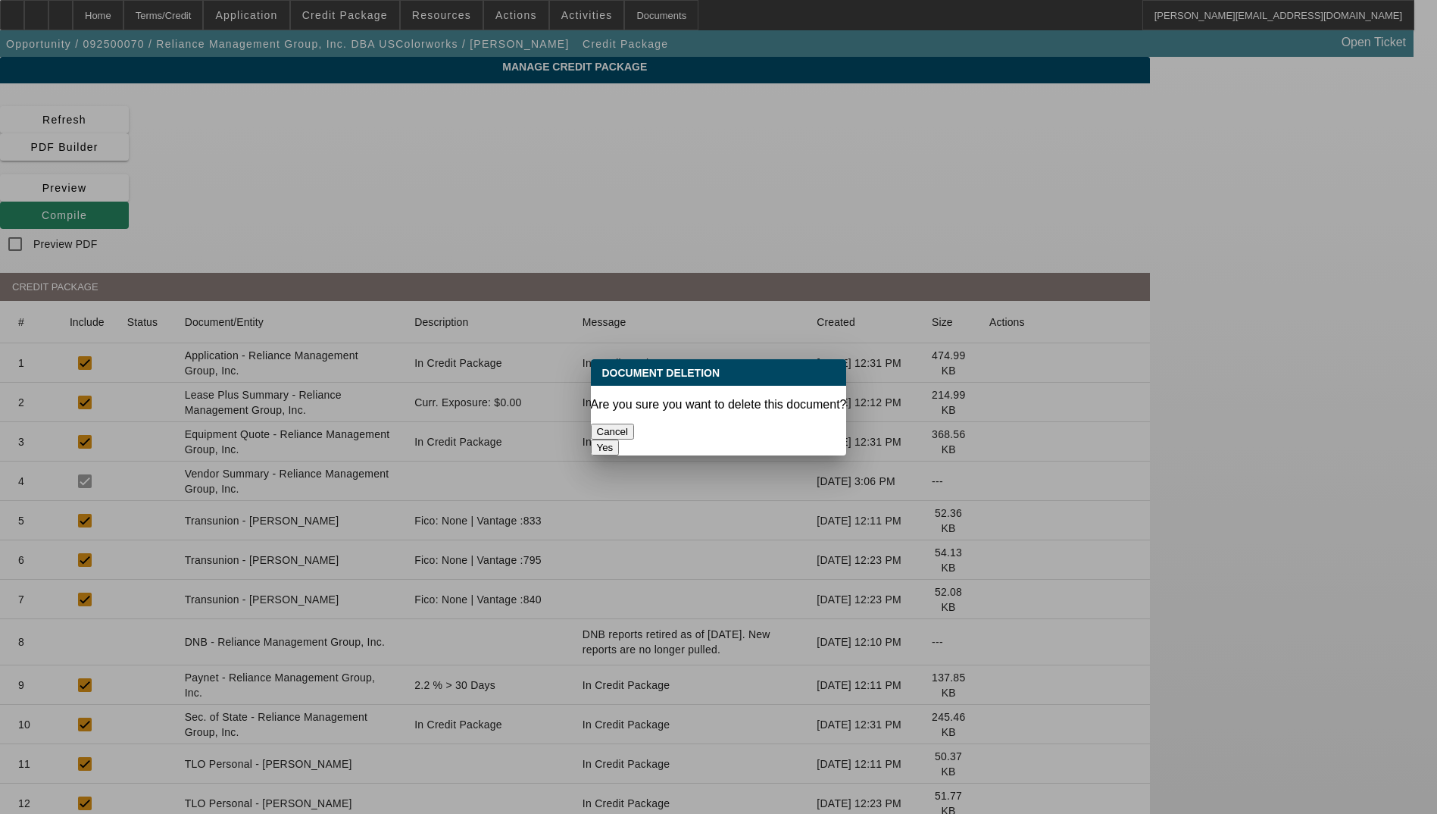
click at [620, 439] on button "Yes" at bounding box center [605, 447] width 29 height 16
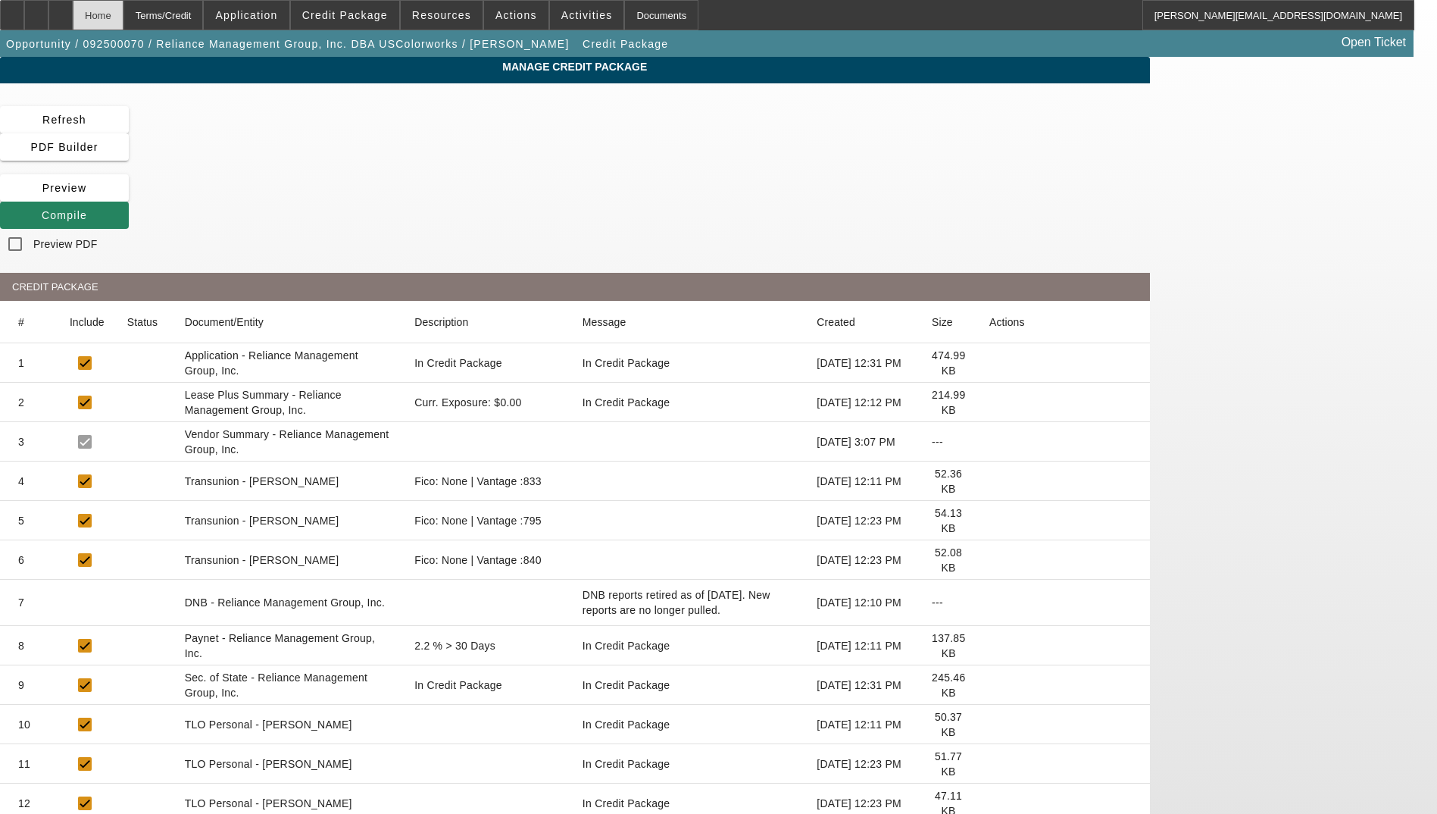
click at [123, 18] on div "Home" at bounding box center [98, 15] width 51 height 30
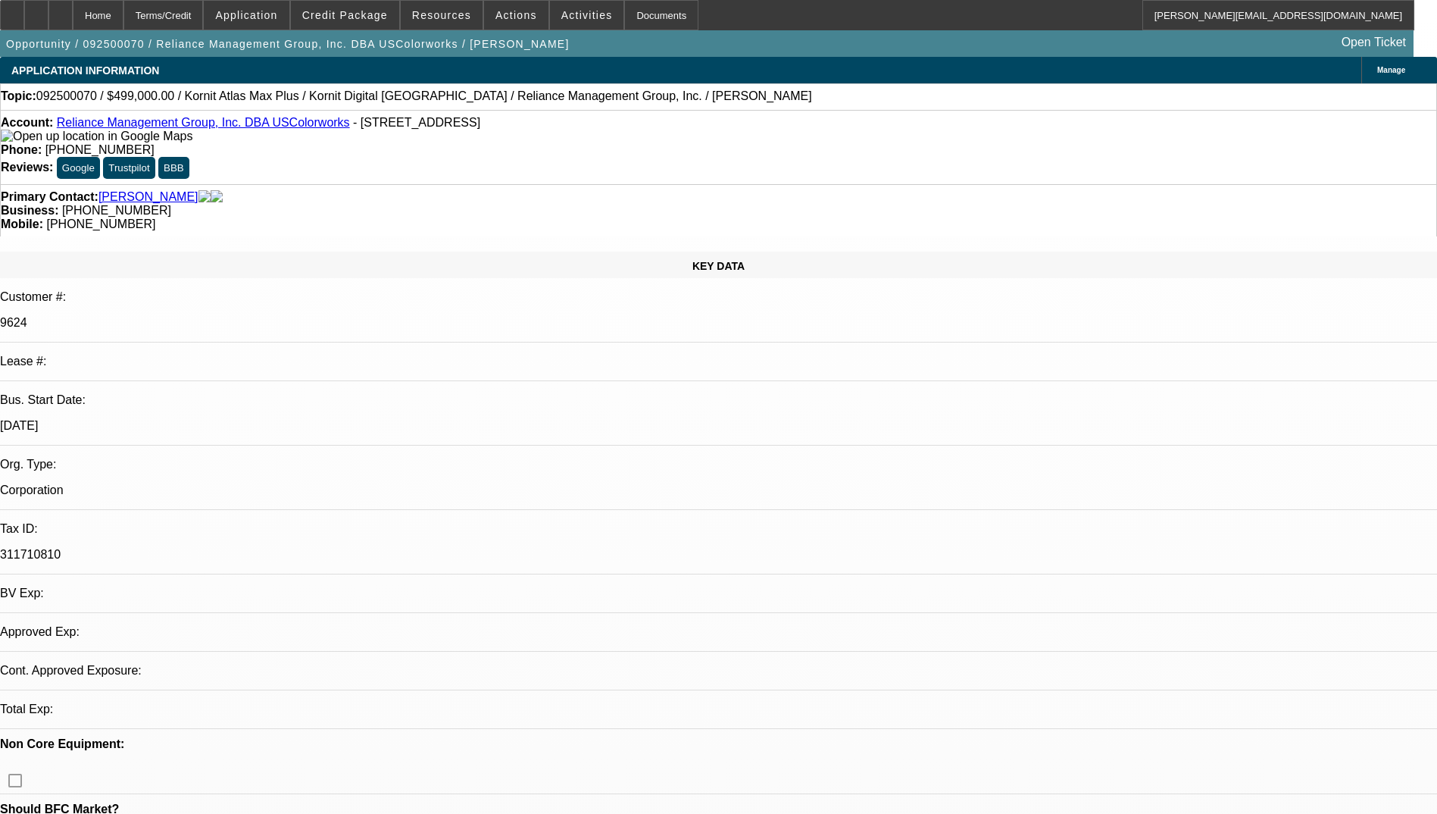
select select "0"
select select "2"
select select "0.1"
select select "4"
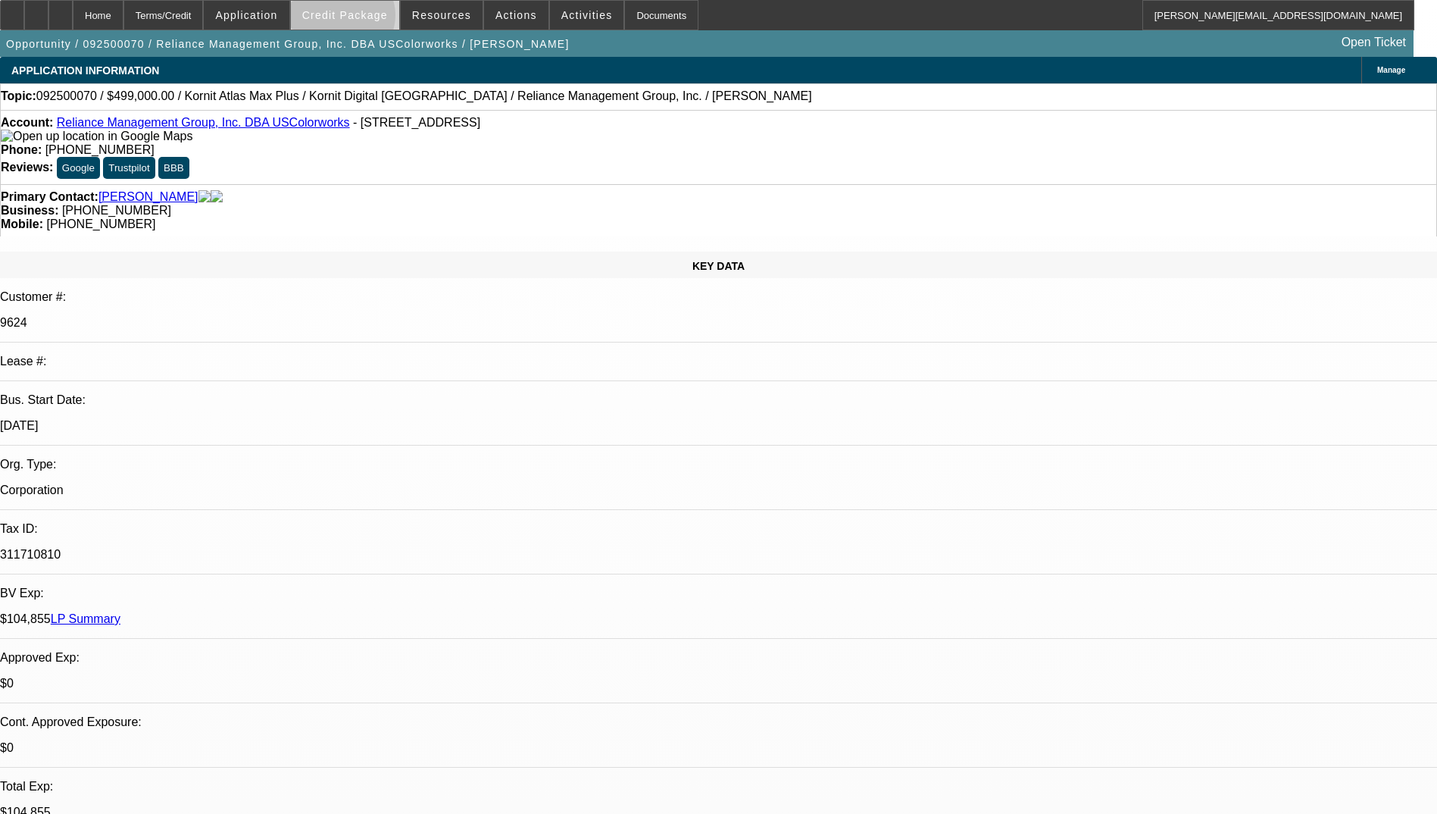
click at [366, 19] on span "Credit Package" at bounding box center [345, 15] width 86 height 12
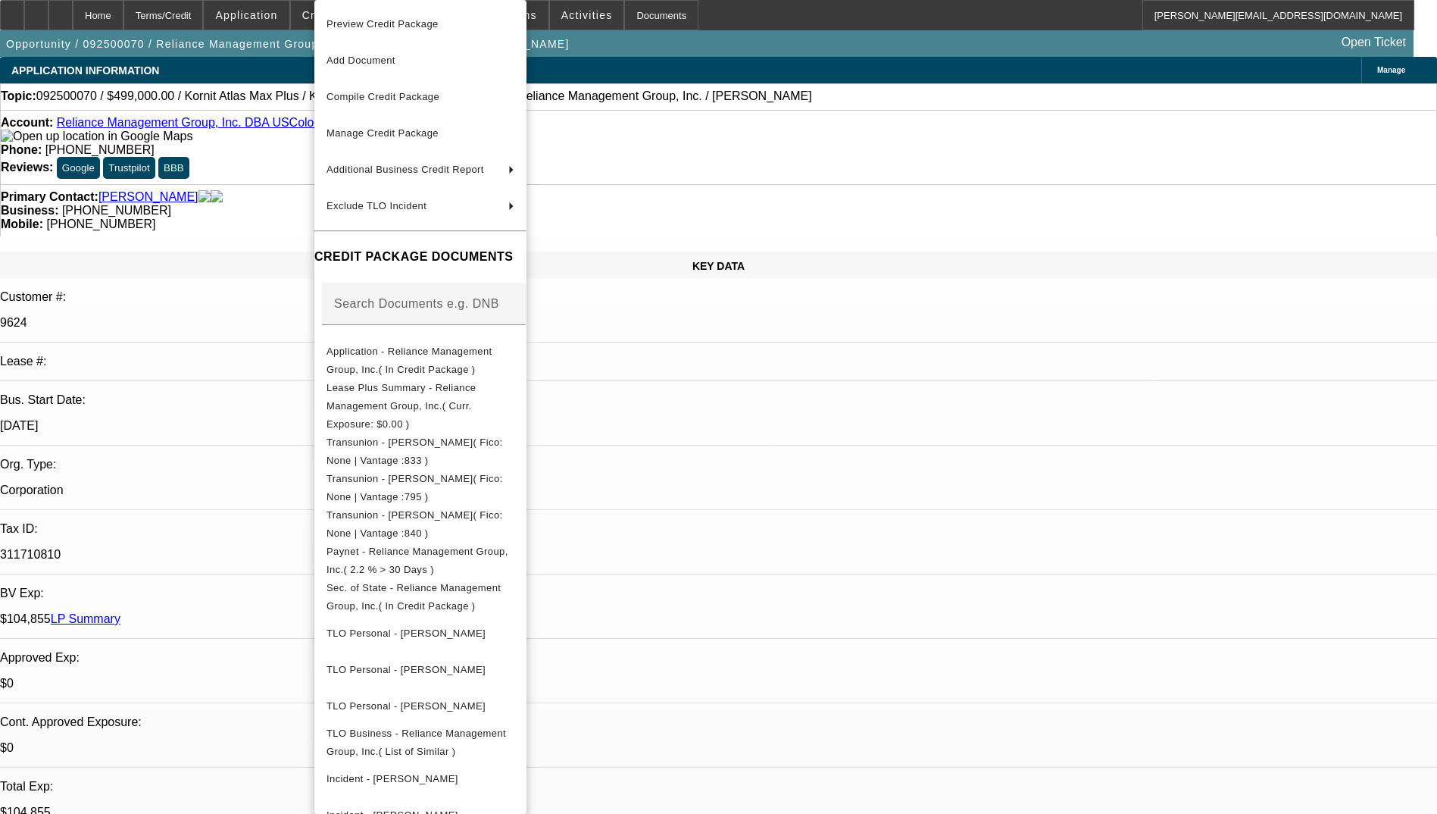
click at [821, 104] on div at bounding box center [718, 407] width 1437 height 814
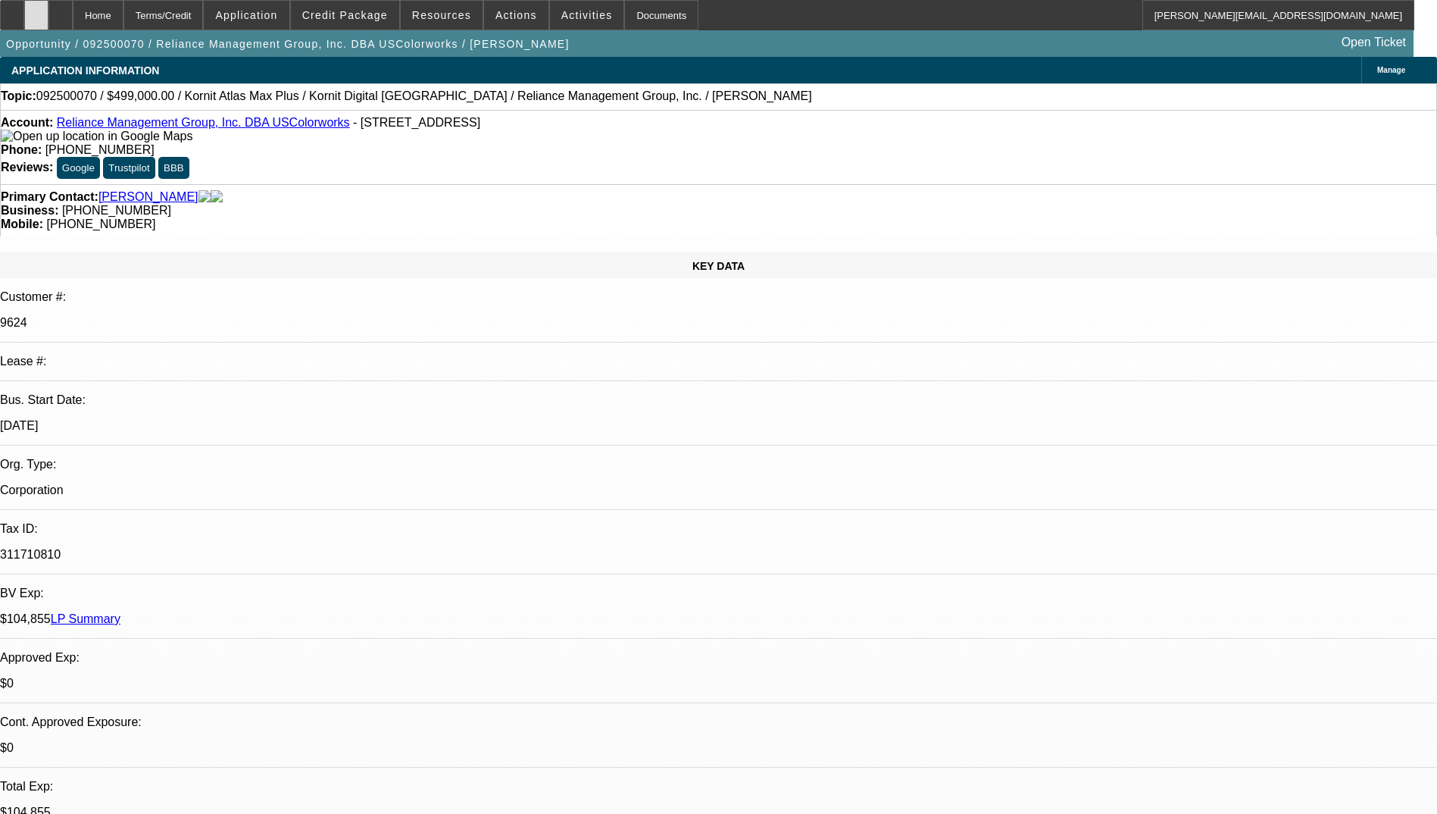
click at [36, 10] on icon at bounding box center [36, 10] width 0 height 0
click at [326, 11] on span "Credit Package" at bounding box center [345, 15] width 86 height 12
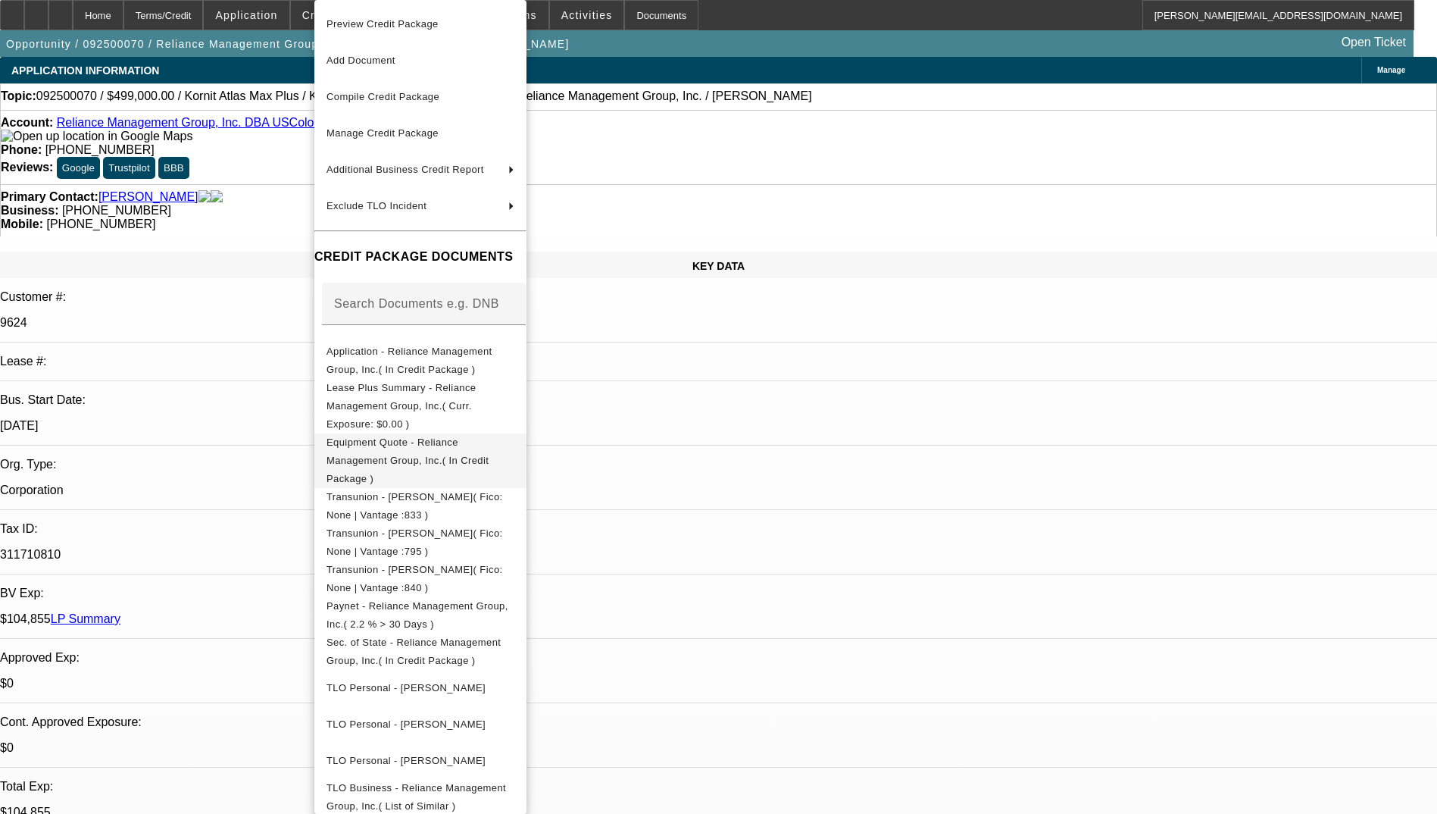
click at [422, 436] on span "Equipment Quote - Reliance Management Group, Inc.( In Credit Package )" at bounding box center [407, 460] width 162 height 48
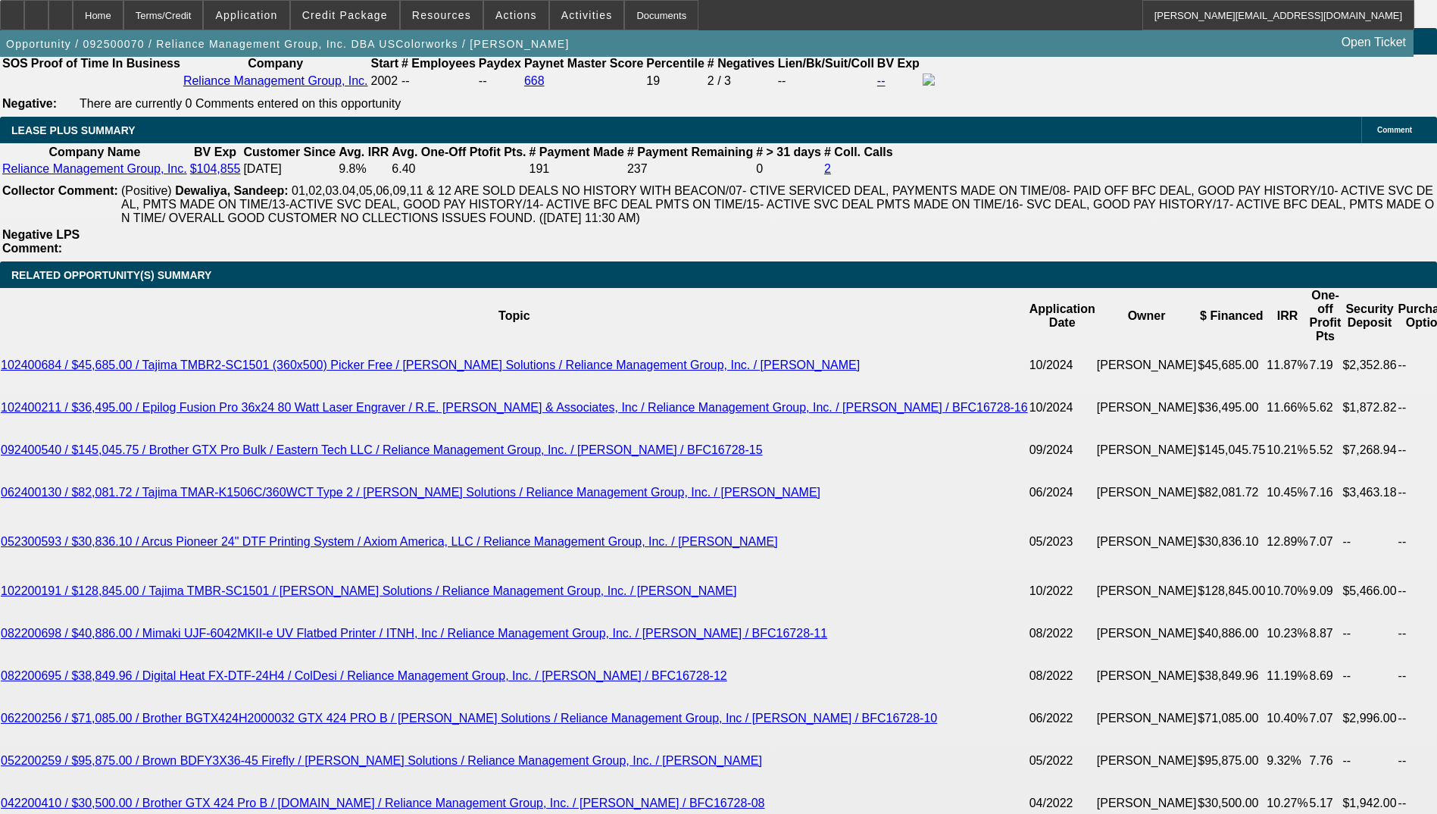
scroll to position [3030, 0]
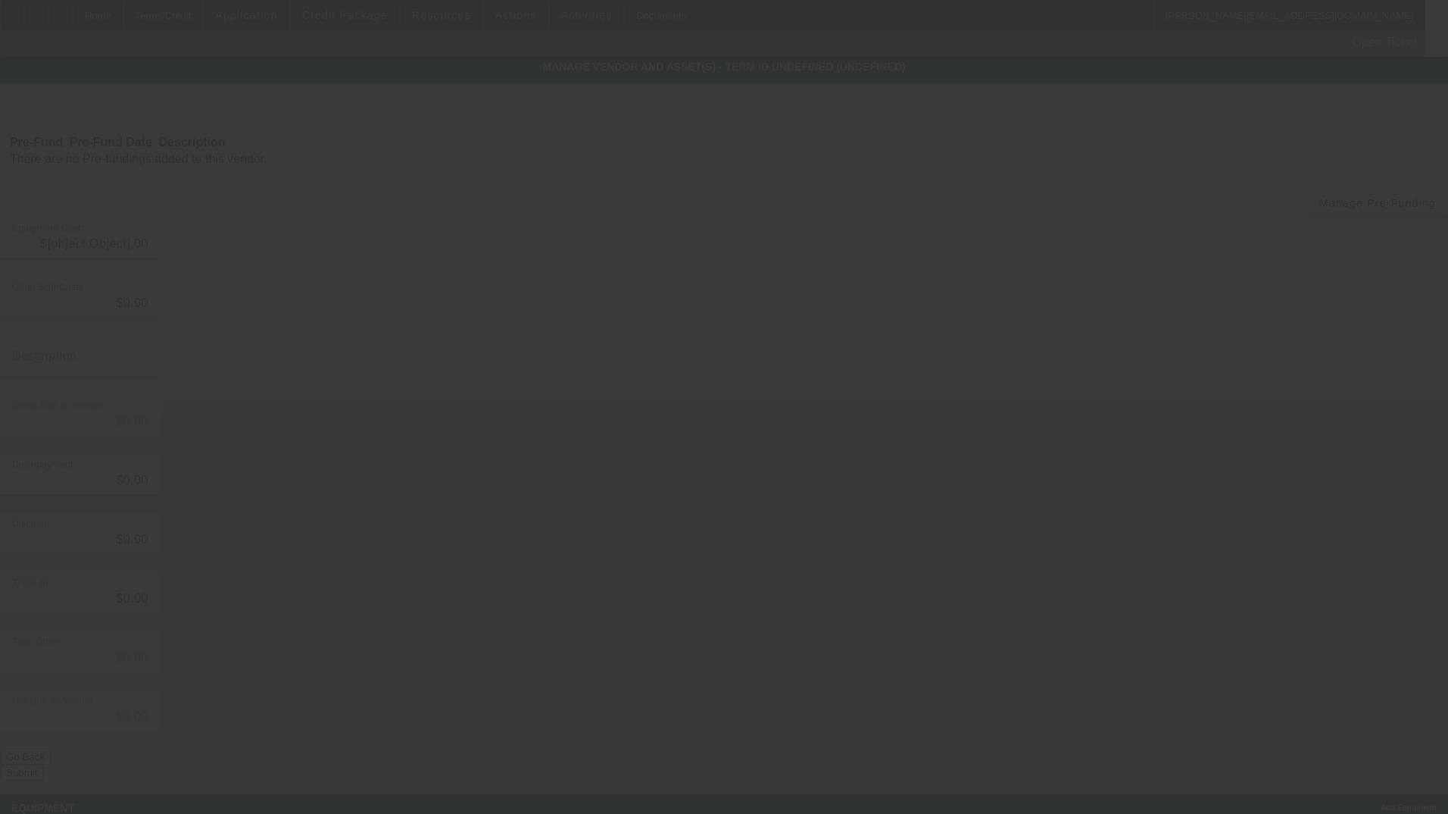
type input "$499,000.00"
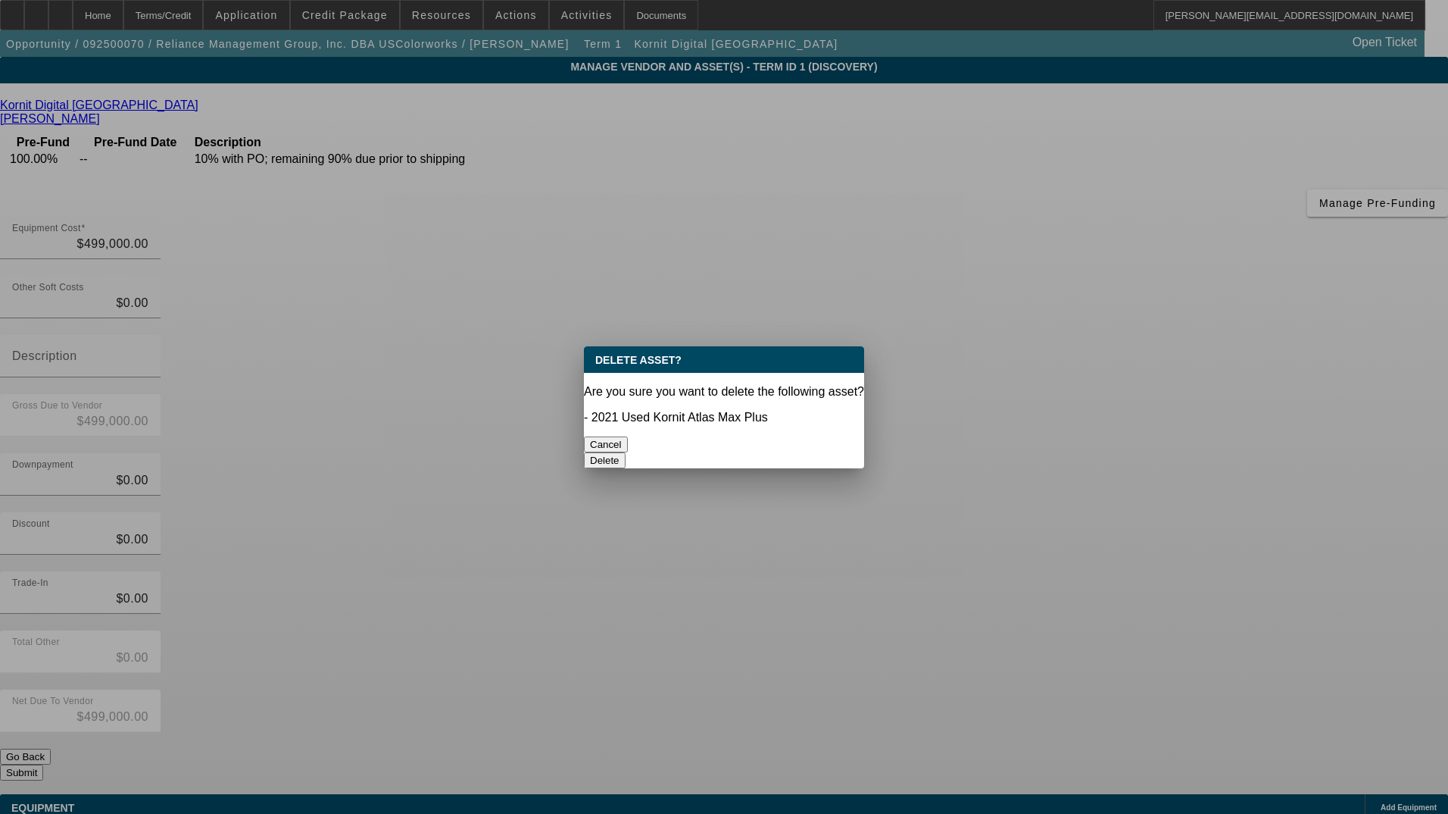
click at [626, 452] on button "Delete" at bounding box center [605, 460] width 42 height 16
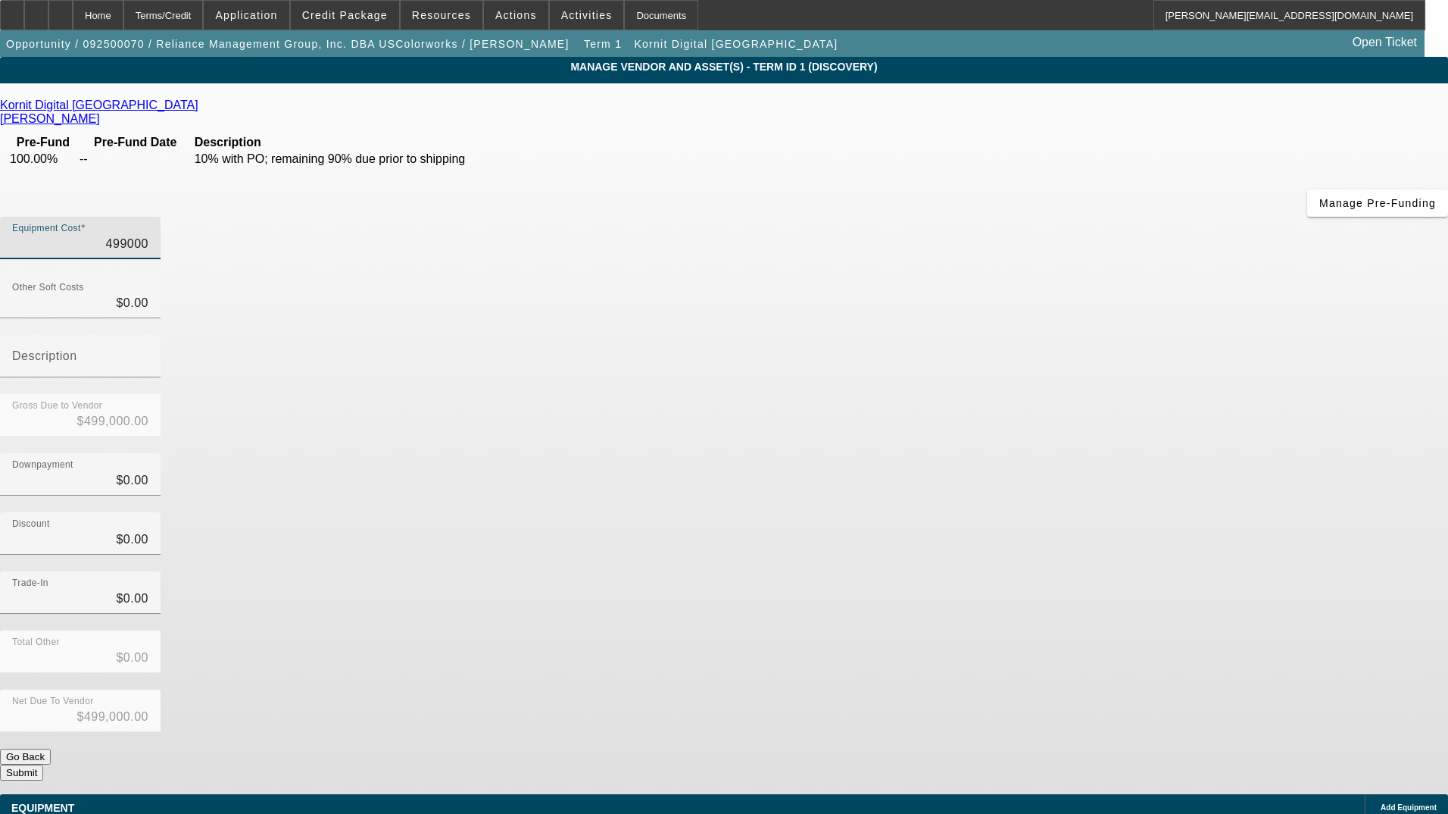
drag, startPoint x: 869, startPoint y: 127, endPoint x: 1035, endPoint y: 123, distance: 165.9
click at [1035, 217] on div "Equipment Cost 499000" at bounding box center [724, 246] width 1448 height 59
type input "2"
type input "$2.00"
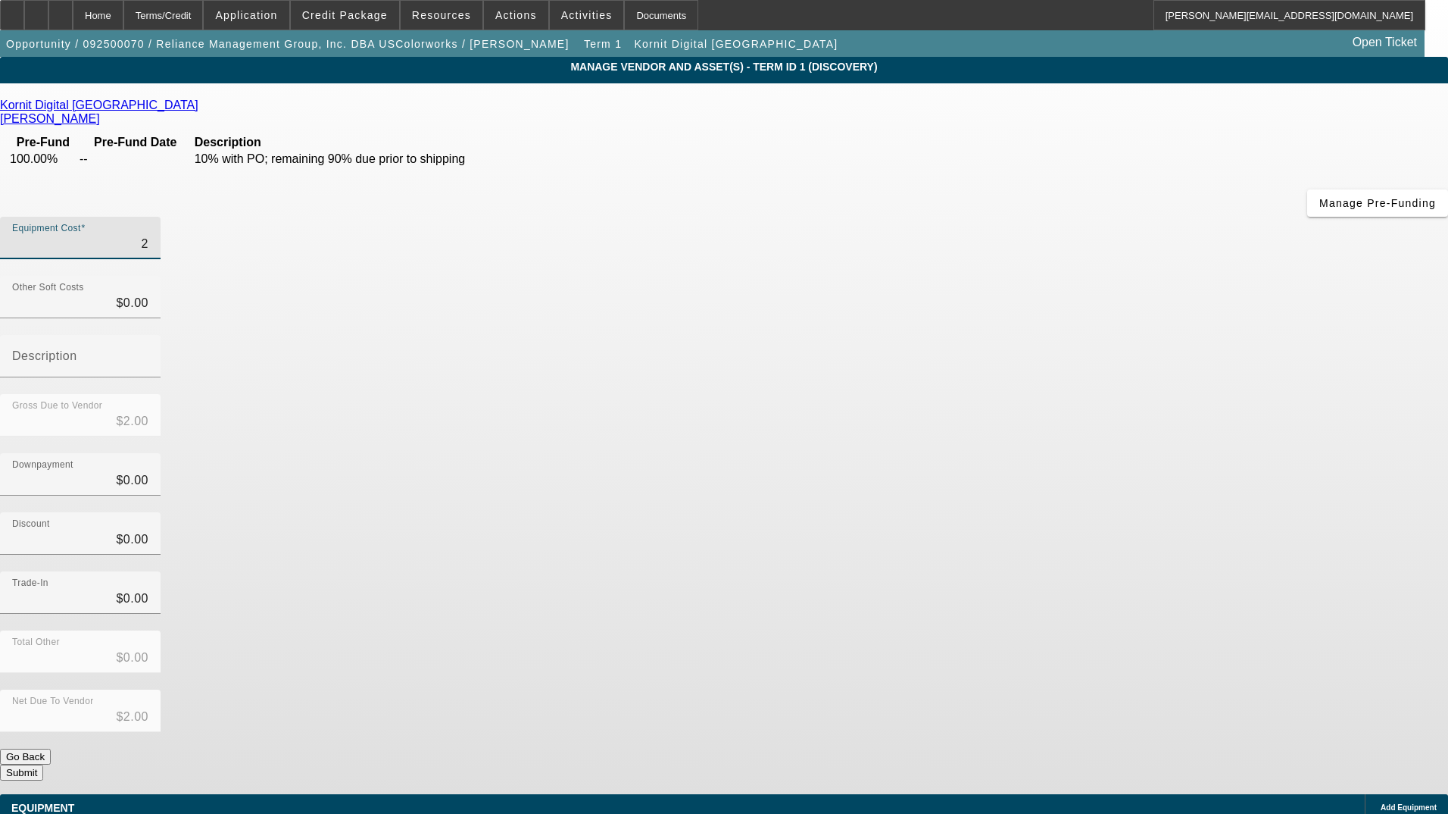
type input "25"
type input "$25.00"
type input "250"
type input "$250.00"
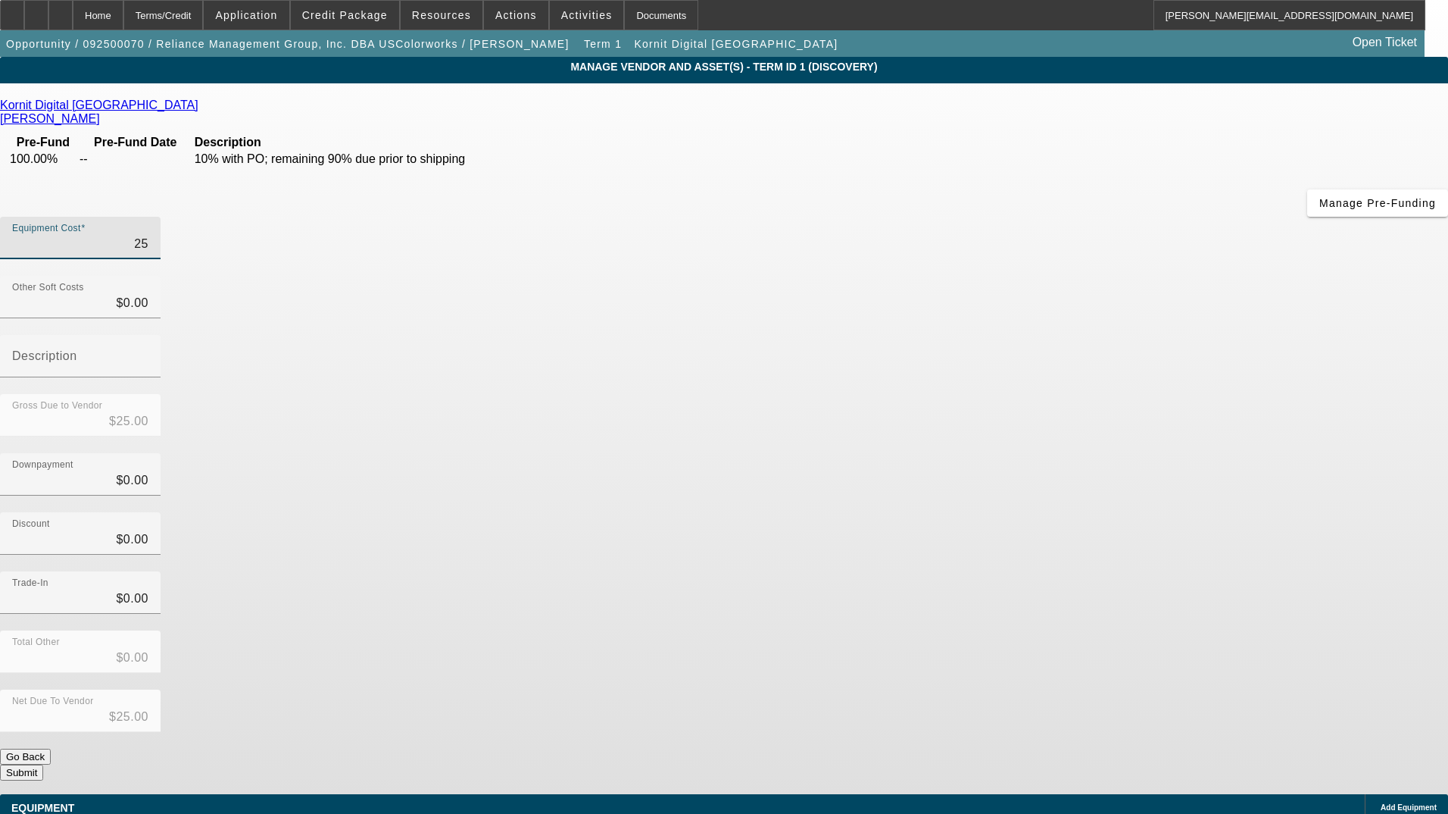
type input "$250.00"
type input "2500"
type input "$2,500.00"
type input "25000"
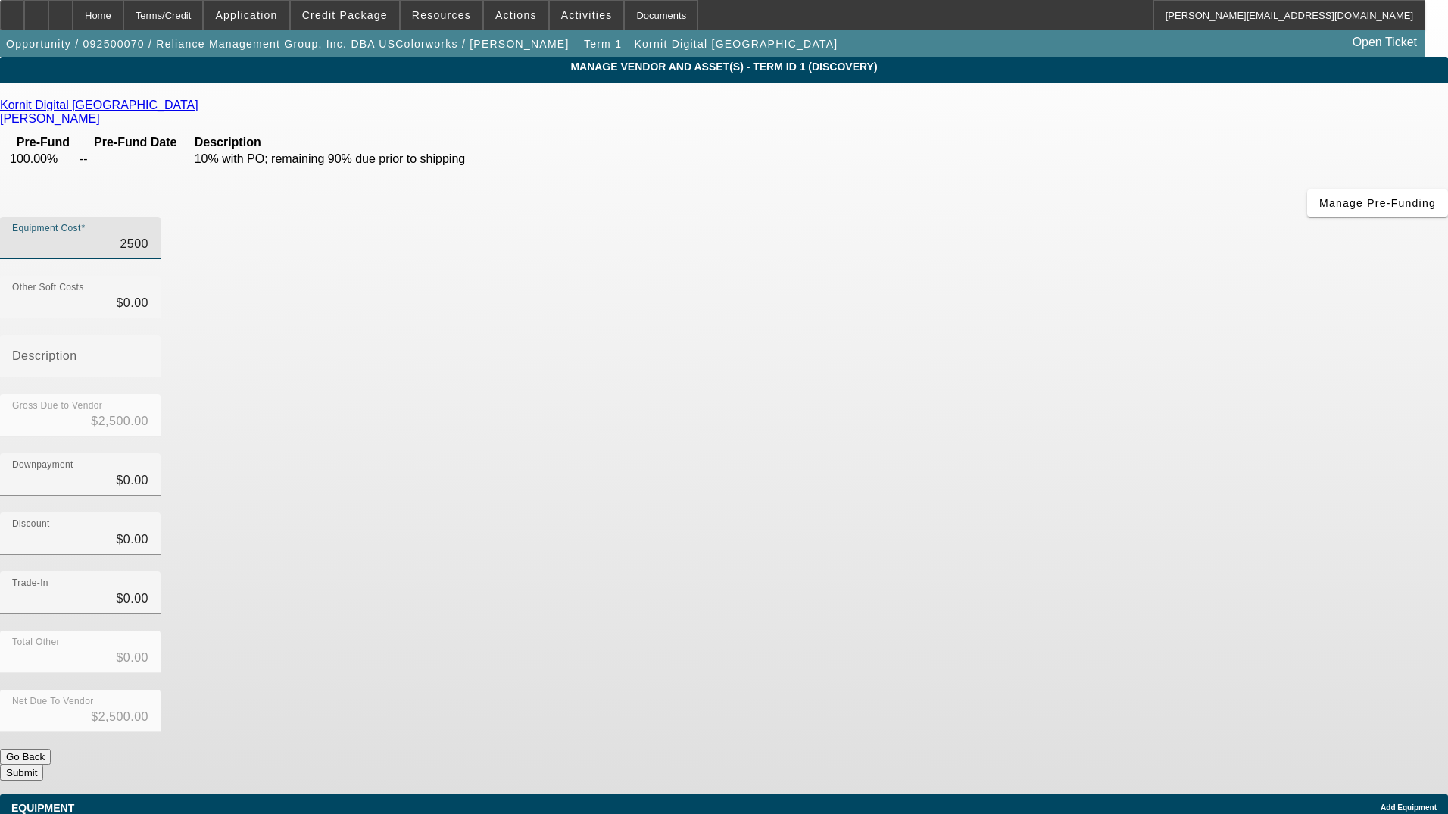
type input "$25,000.00"
click at [1032, 453] on div "Downpayment $0.00" at bounding box center [724, 482] width 1448 height 59
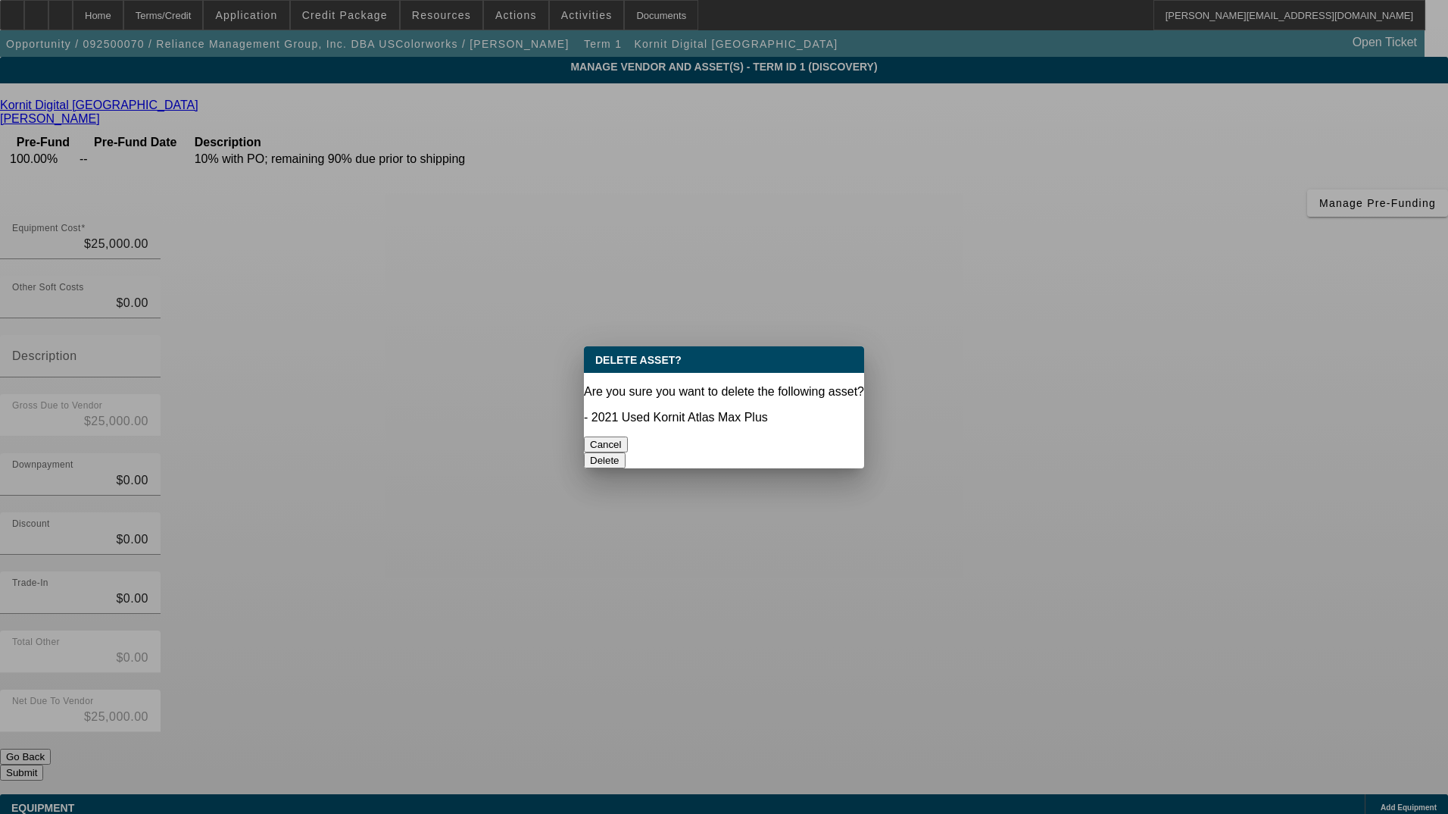
click at [626, 452] on button "Delete" at bounding box center [605, 460] width 42 height 16
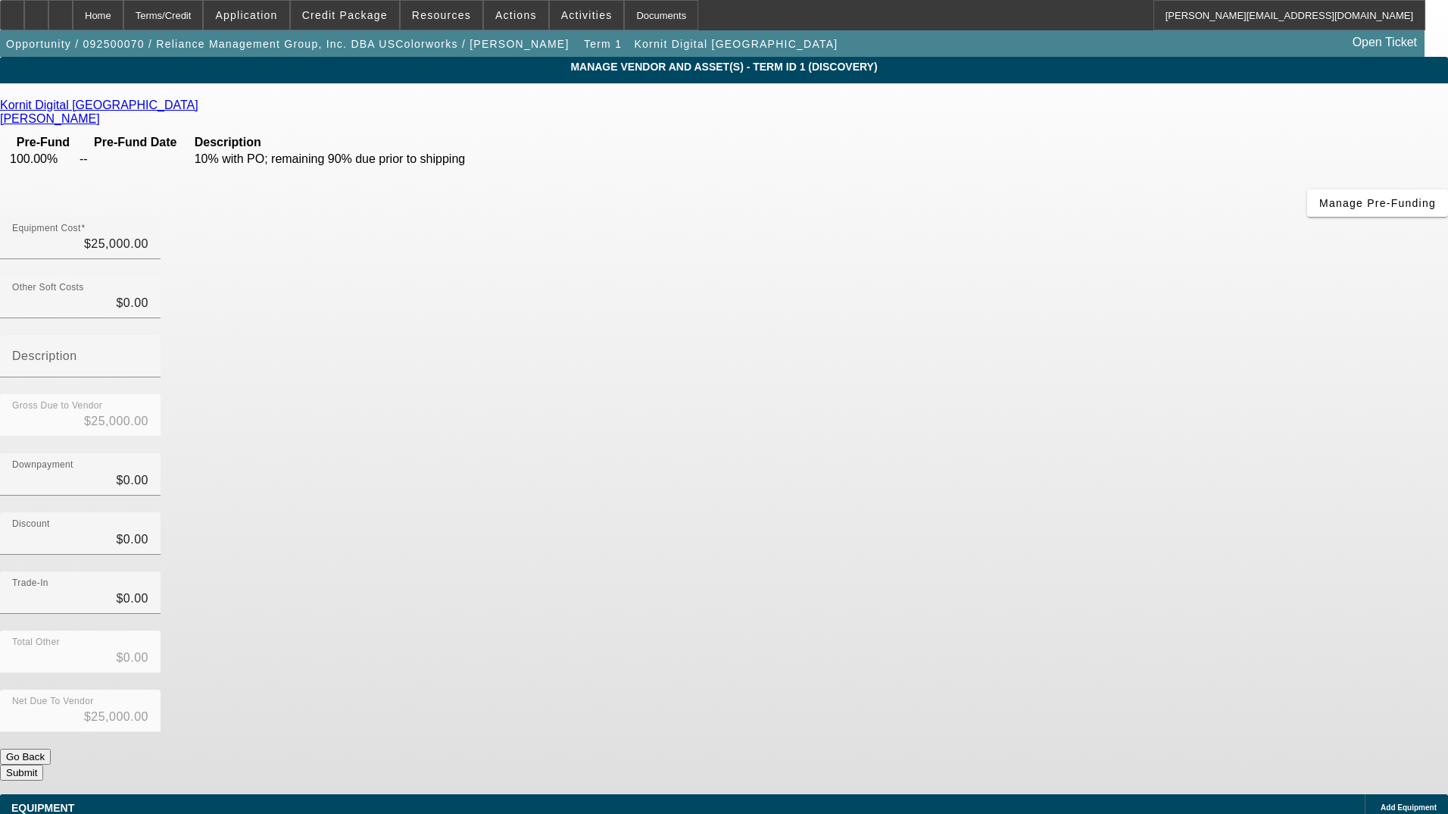
click at [1365, 794] on div "Add Equipment" at bounding box center [1406, 807] width 83 height 27
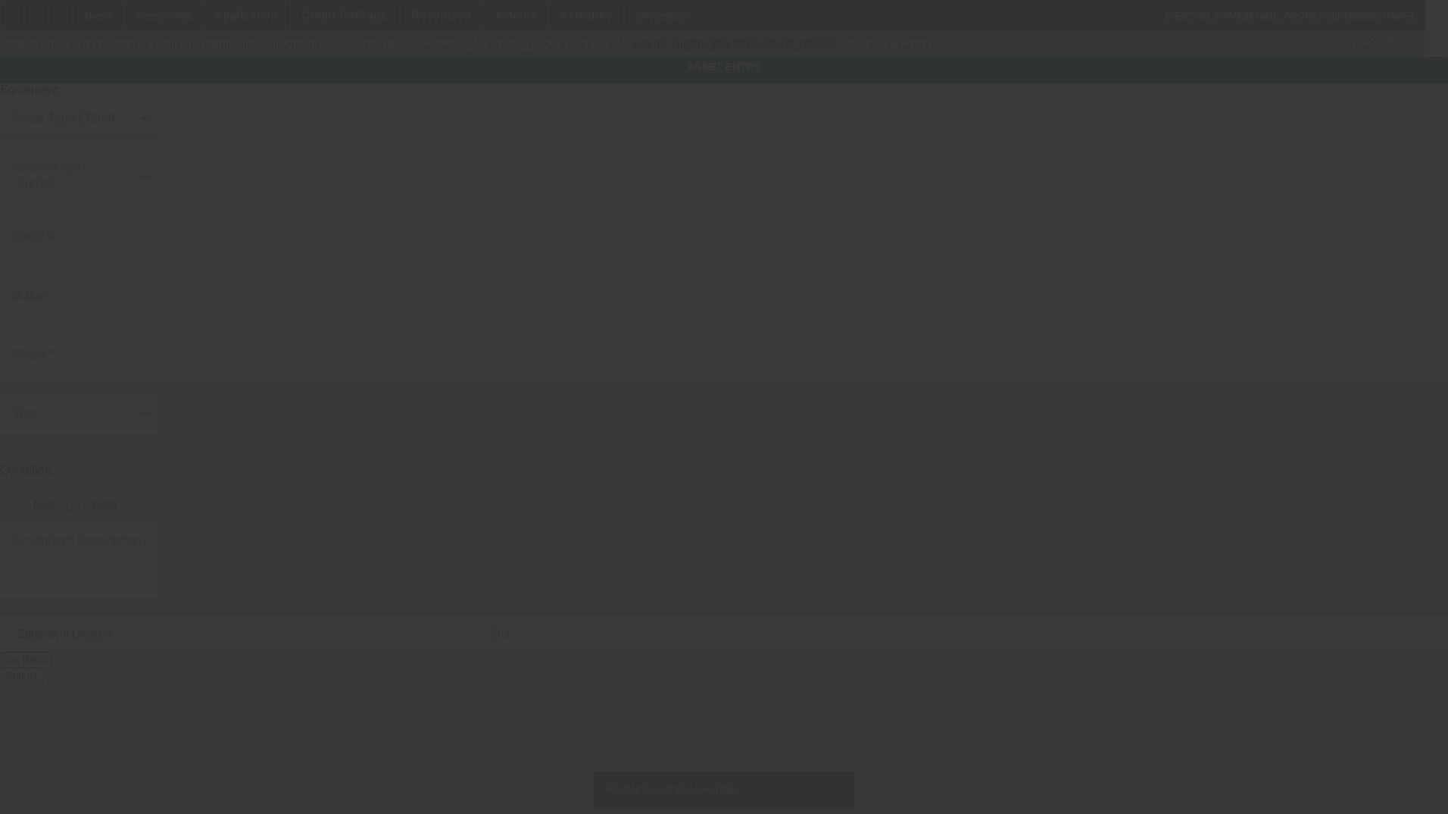
type input "4910 Starcrest Dr"
type input "Monroe"
type input "28110"
type input "Union"
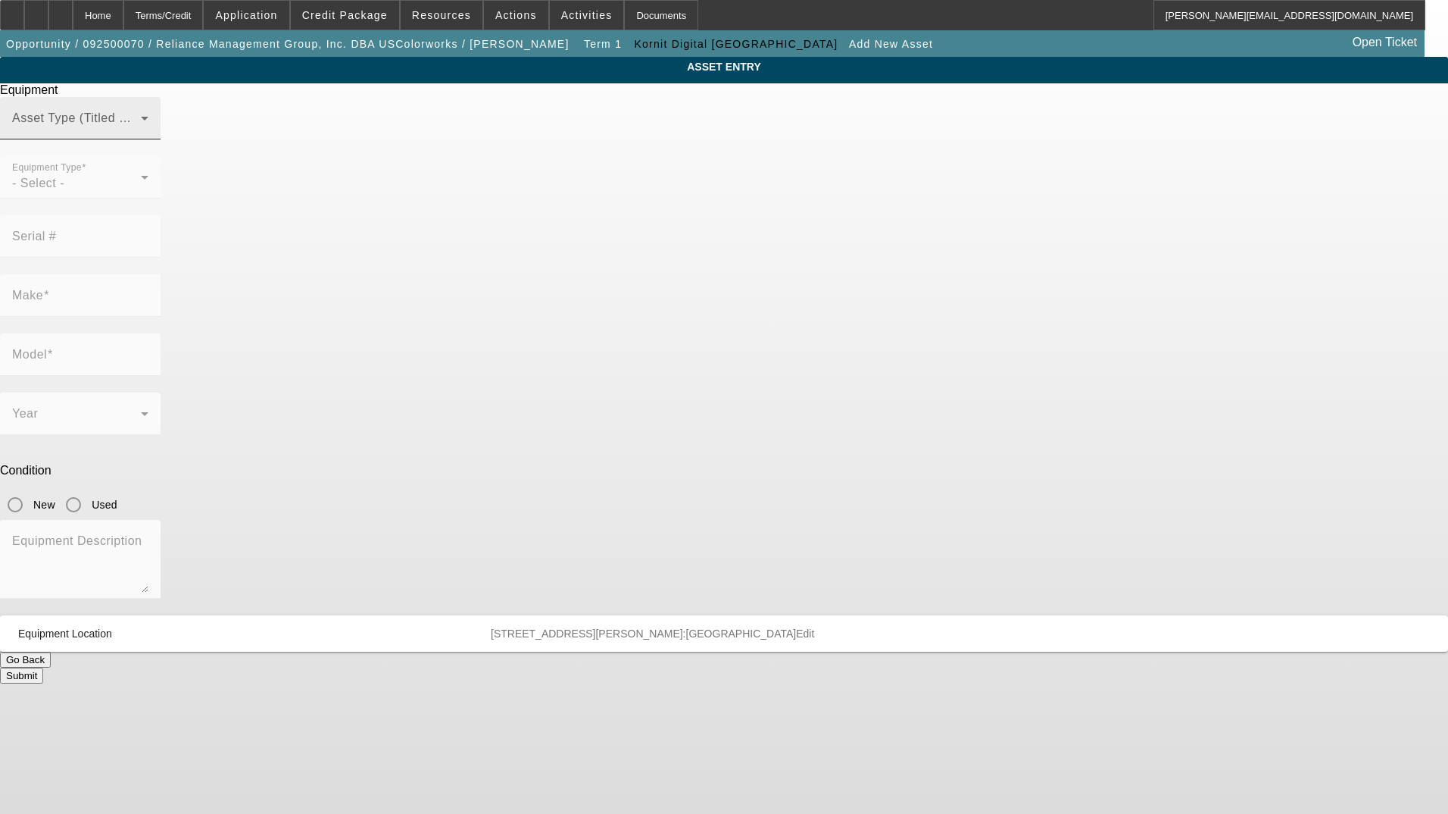
click at [141, 133] on span at bounding box center [76, 124] width 129 height 18
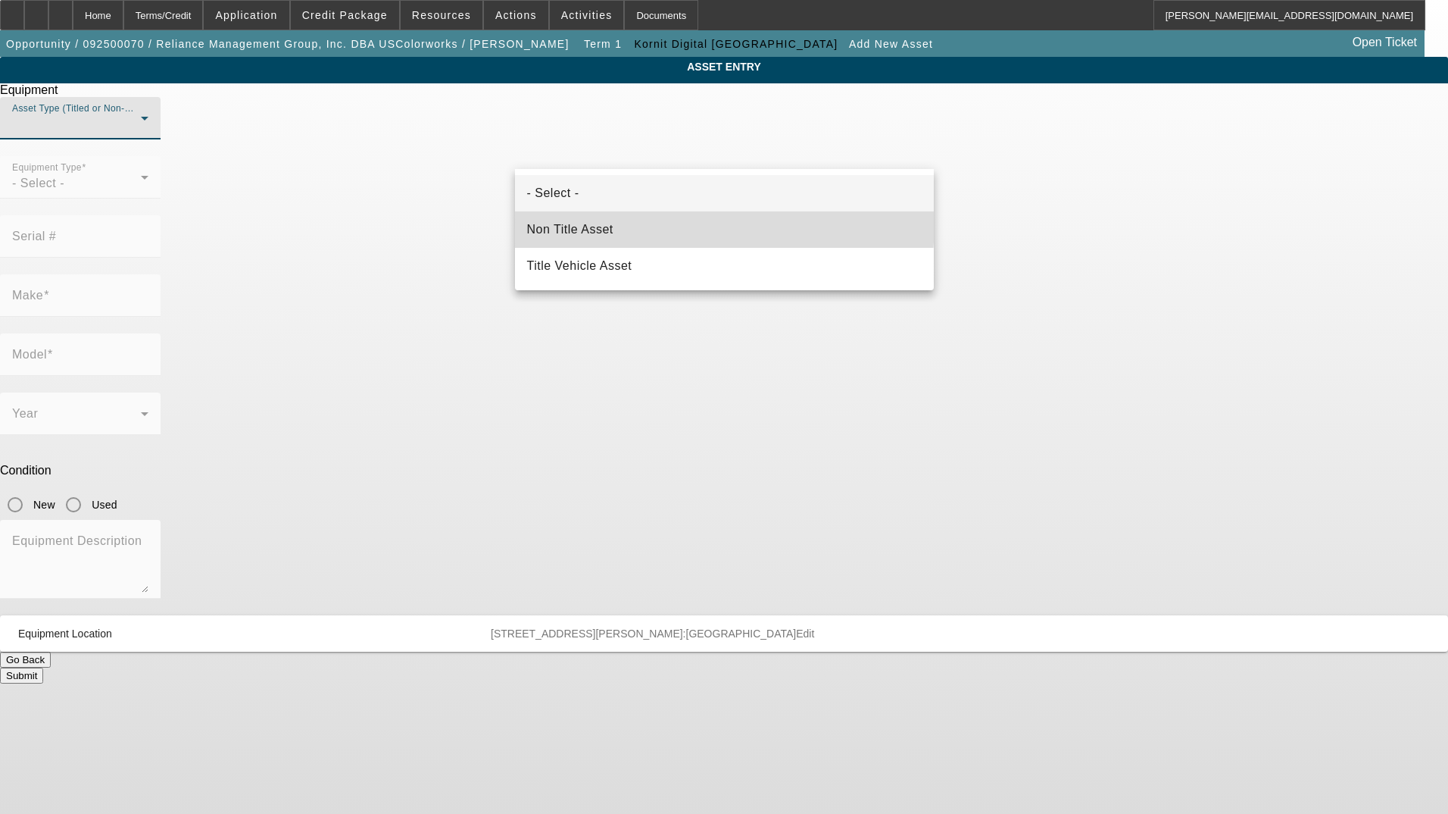
click at [694, 223] on mat-option "Non Title Asset" at bounding box center [724, 229] width 419 height 36
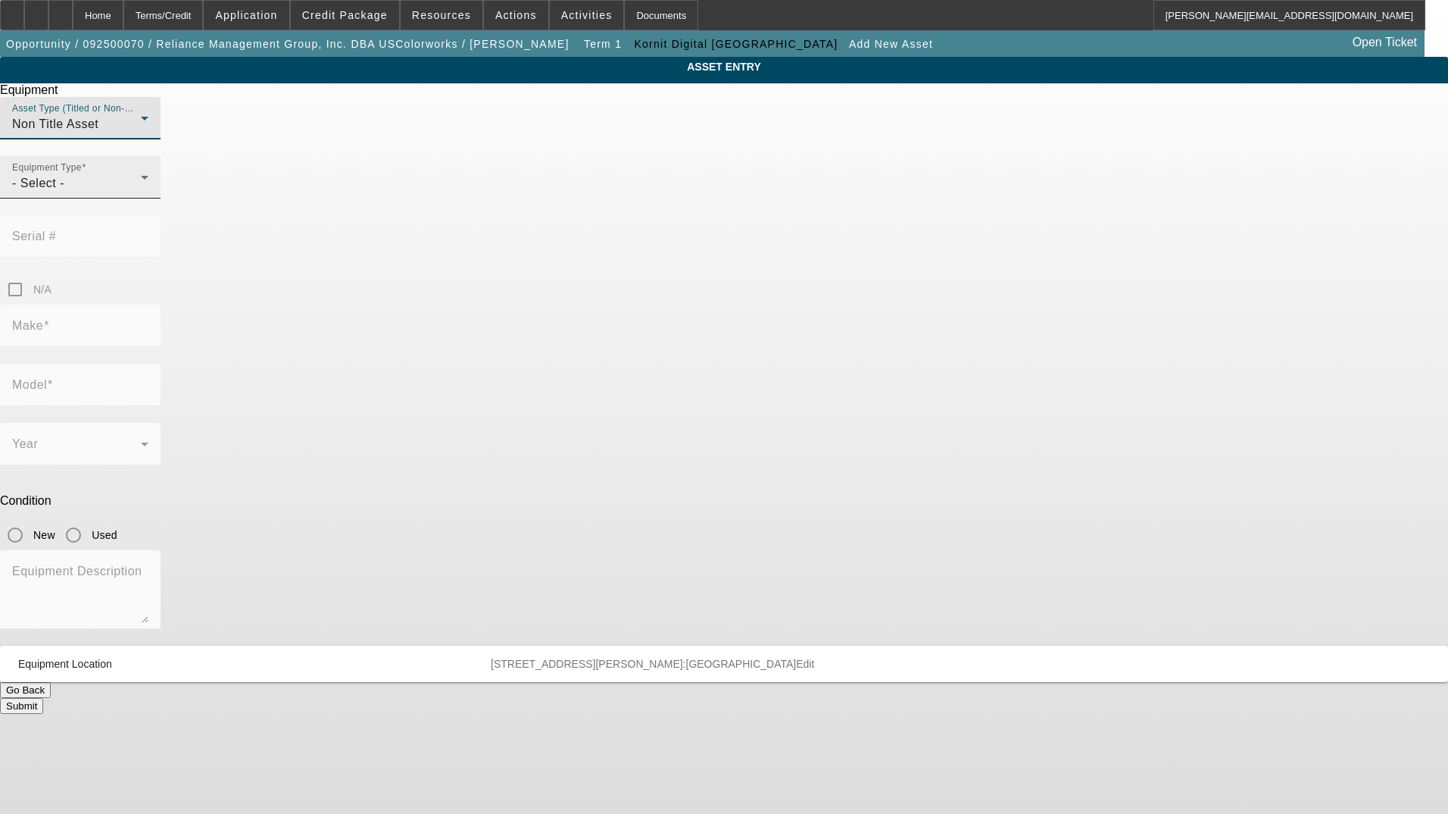
click at [141, 192] on div "- Select -" at bounding box center [76, 183] width 129 height 18
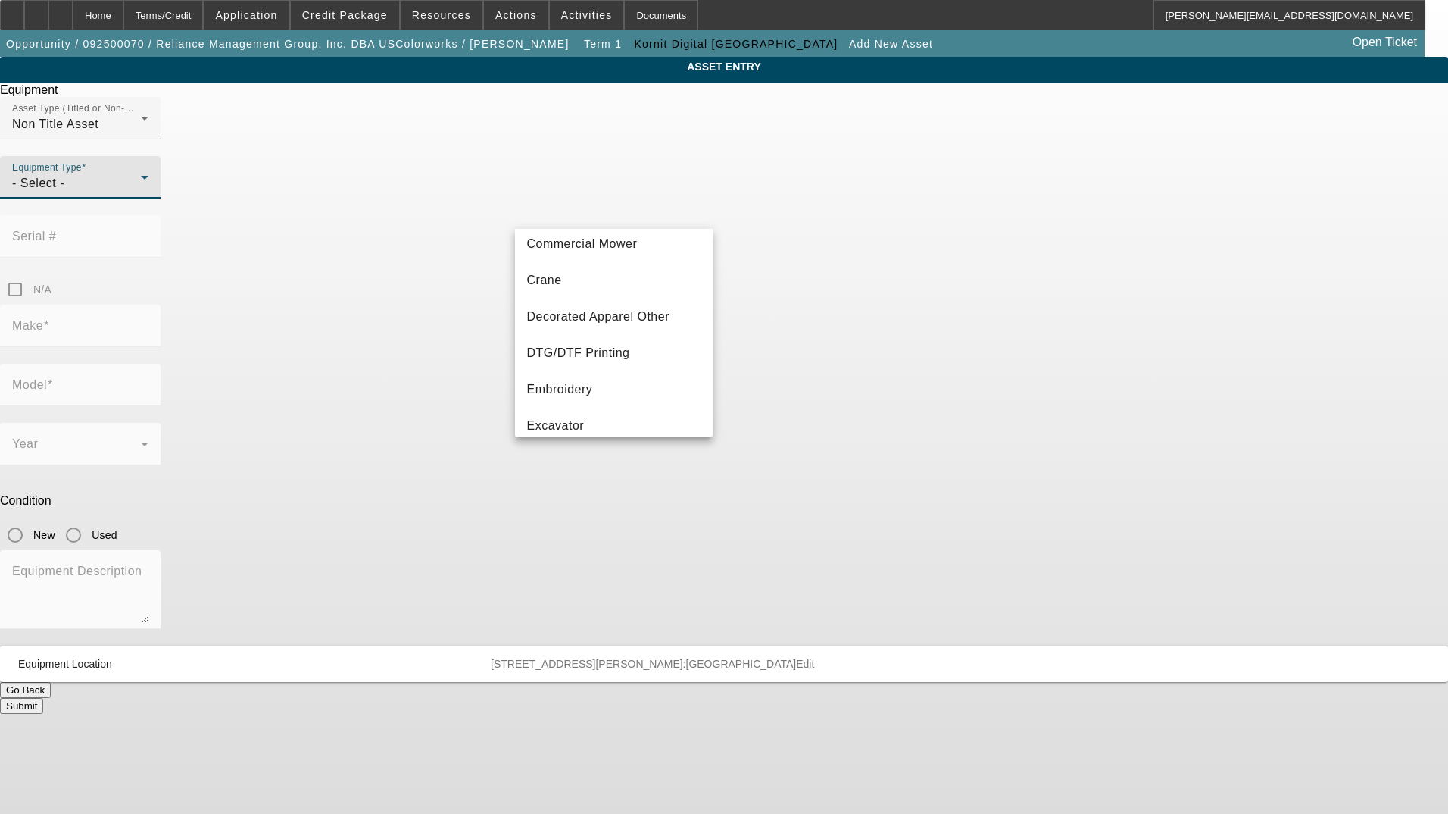
scroll to position [152, 0]
click at [641, 275] on span "Decorated Apparel Other" at bounding box center [598, 283] width 143 height 18
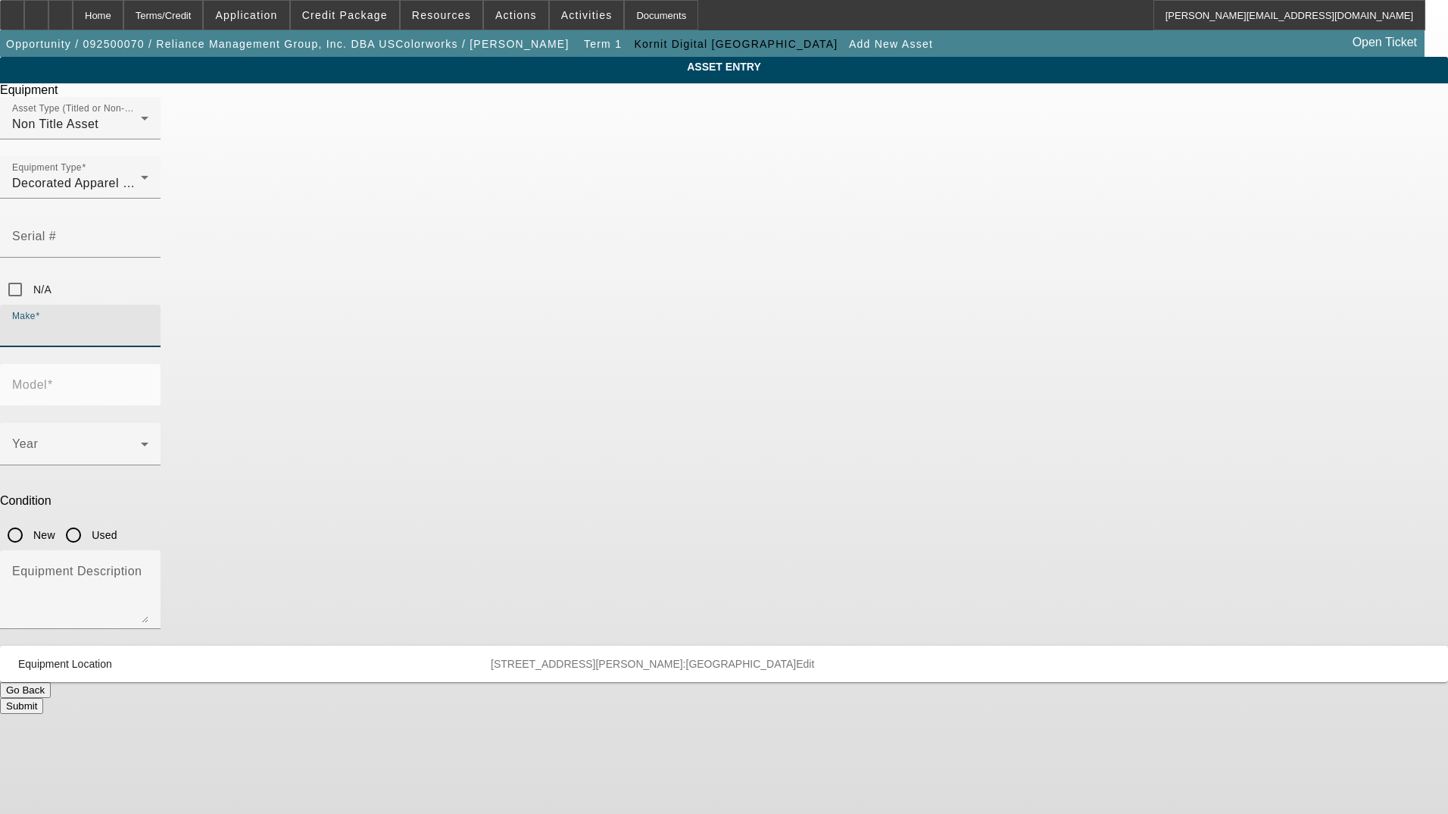
click at [148, 323] on input "Make" at bounding box center [80, 332] width 136 height 18
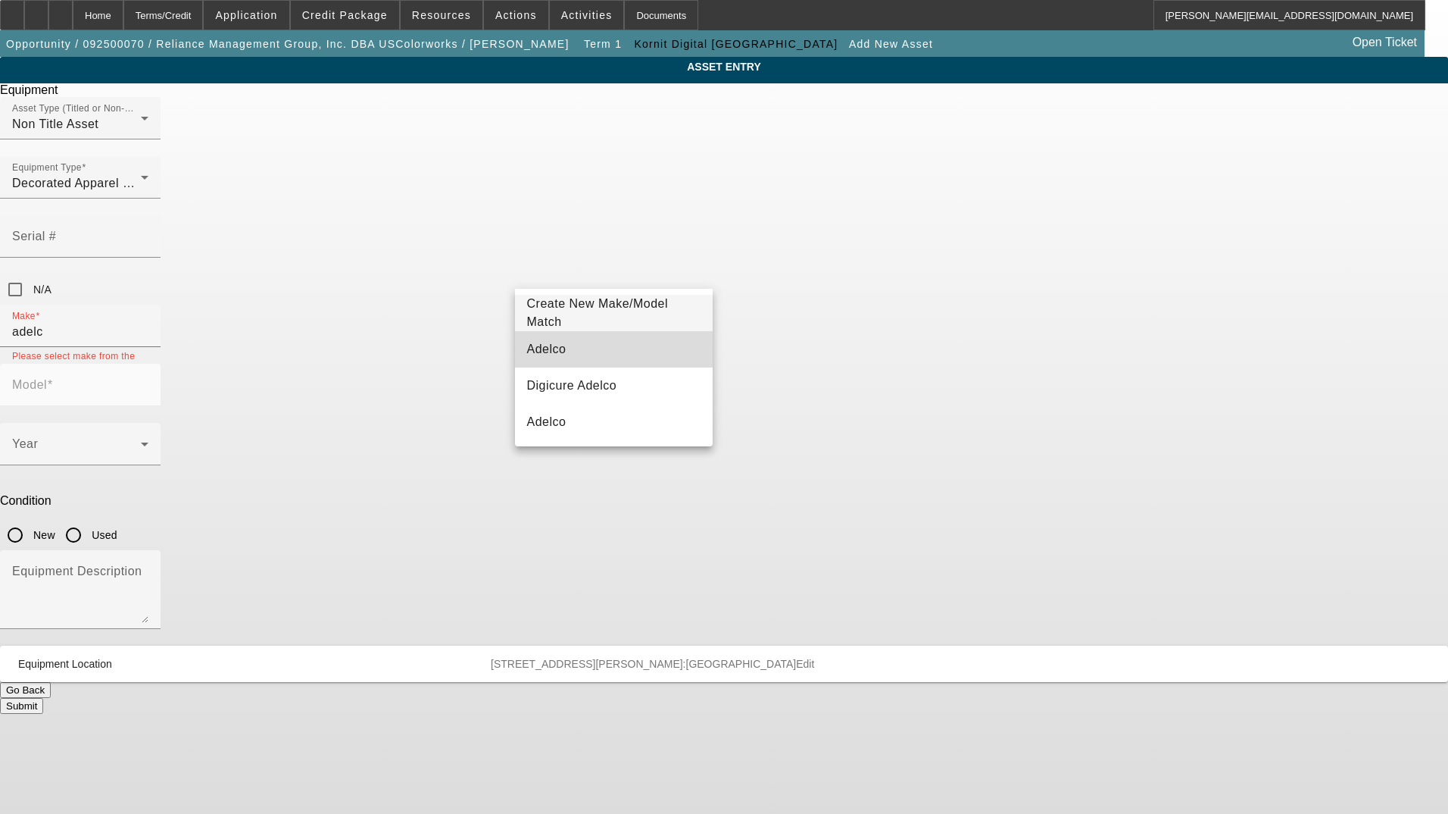
click at [590, 342] on mat-option "Adelco" at bounding box center [614, 349] width 198 height 36
type input "Adelco"
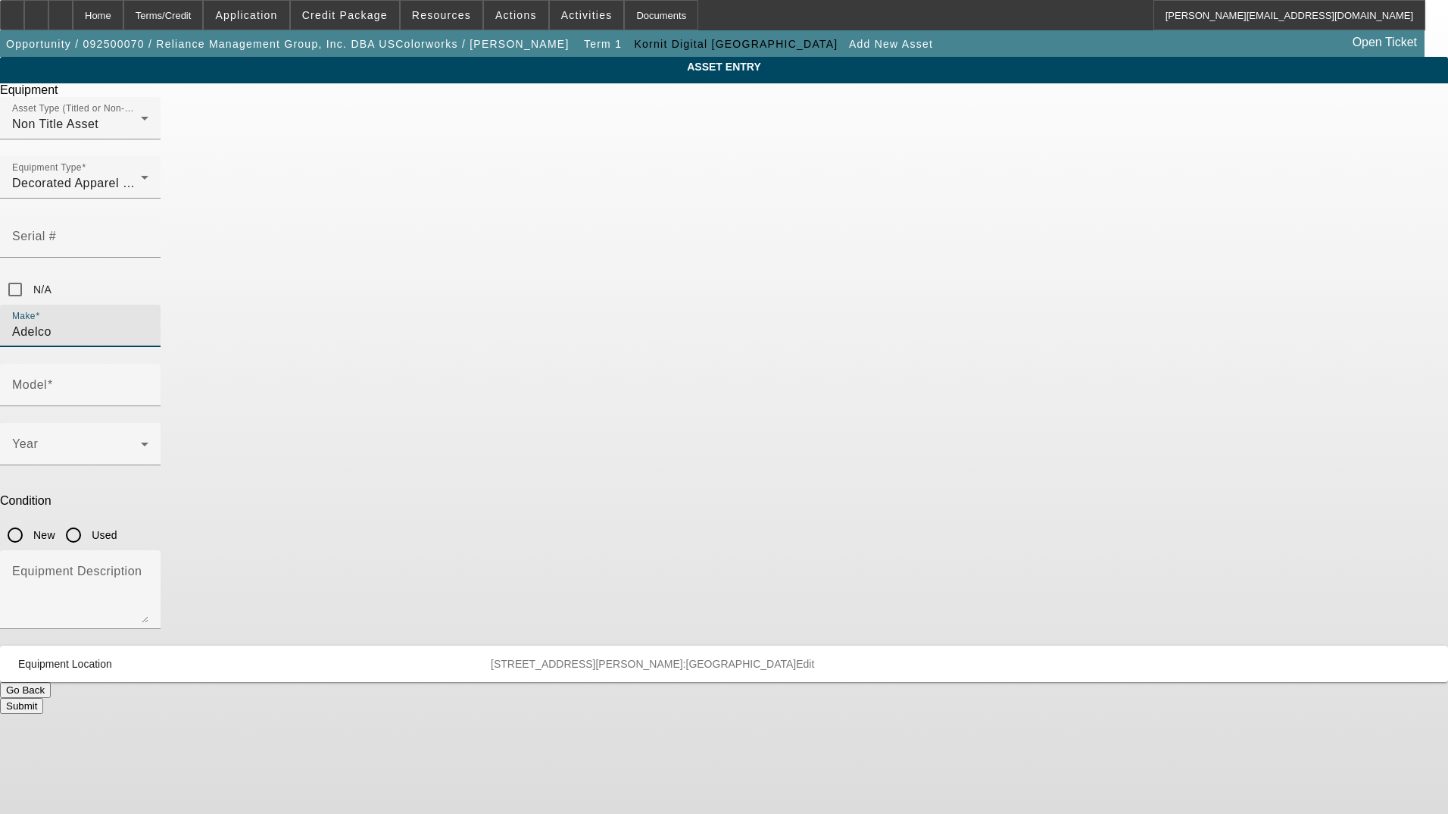
click at [89, 520] on input "Used" at bounding box center [73, 535] width 30 height 30
radio input "true"
click at [141, 441] on span at bounding box center [76, 450] width 129 height 18
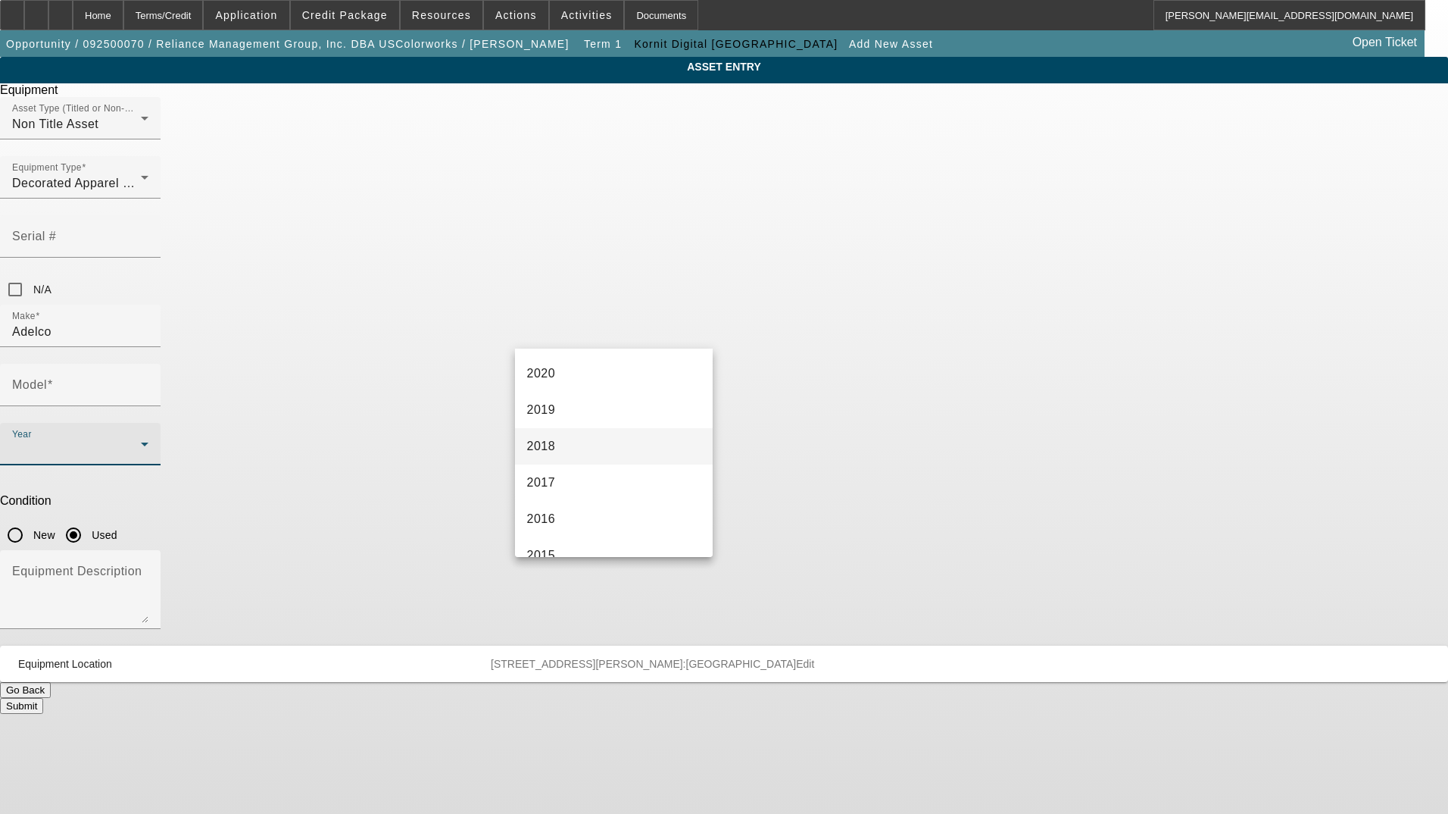
scroll to position [303, 0]
click at [564, 498] on mat-option "2016" at bounding box center [614, 506] width 198 height 36
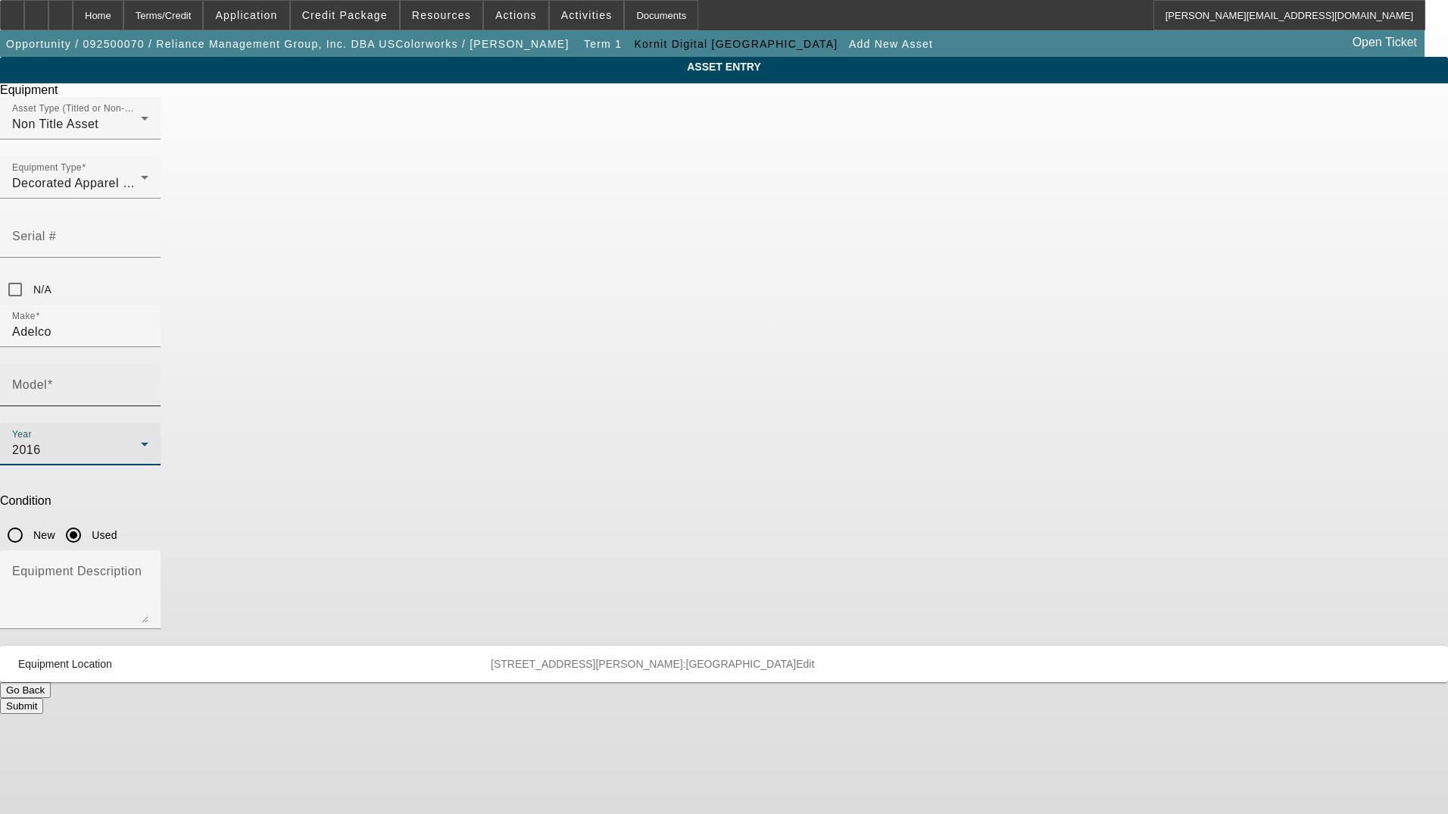
click at [148, 382] on input "Model" at bounding box center [80, 391] width 136 height 18
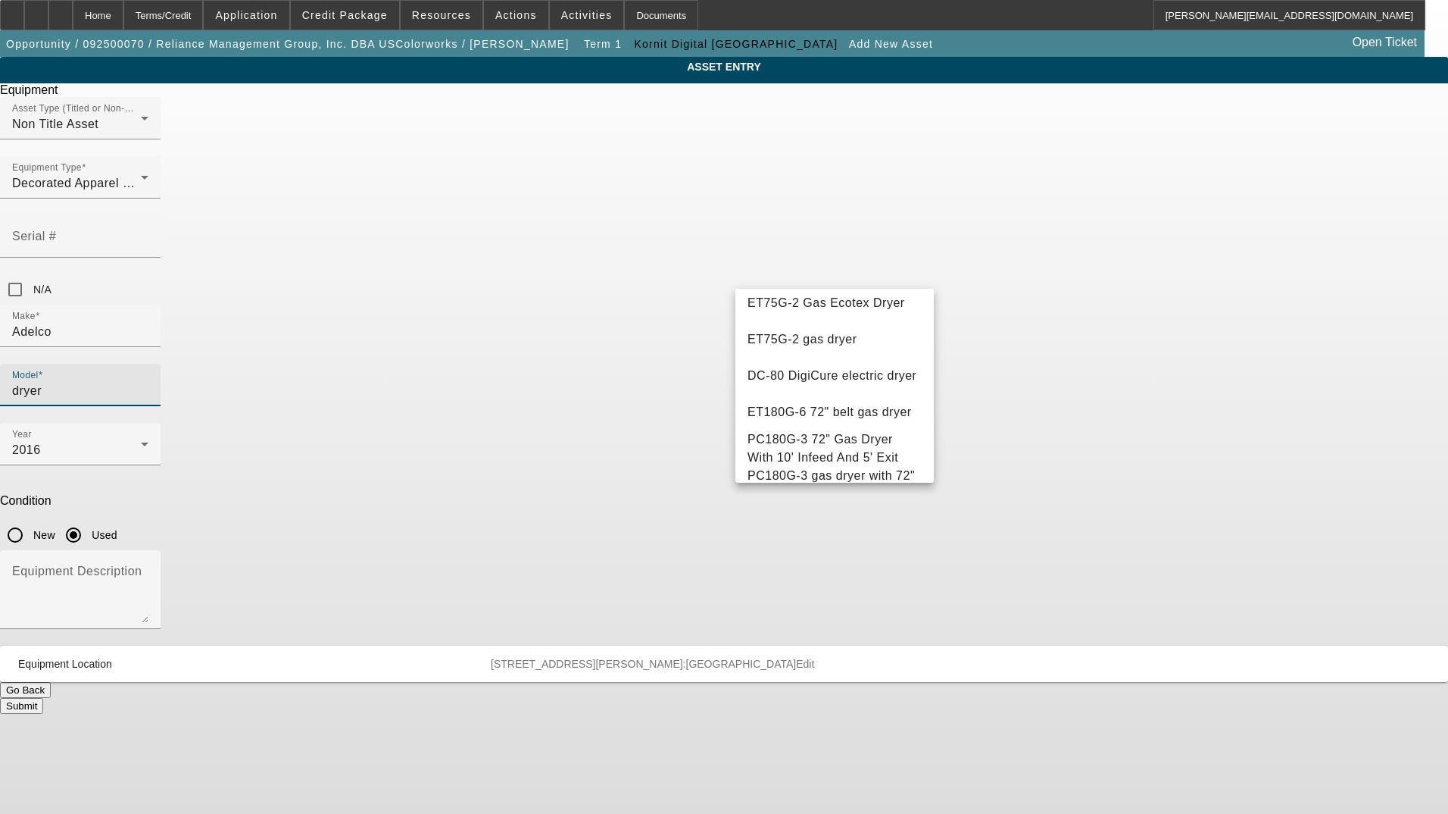
scroll to position [0, 0]
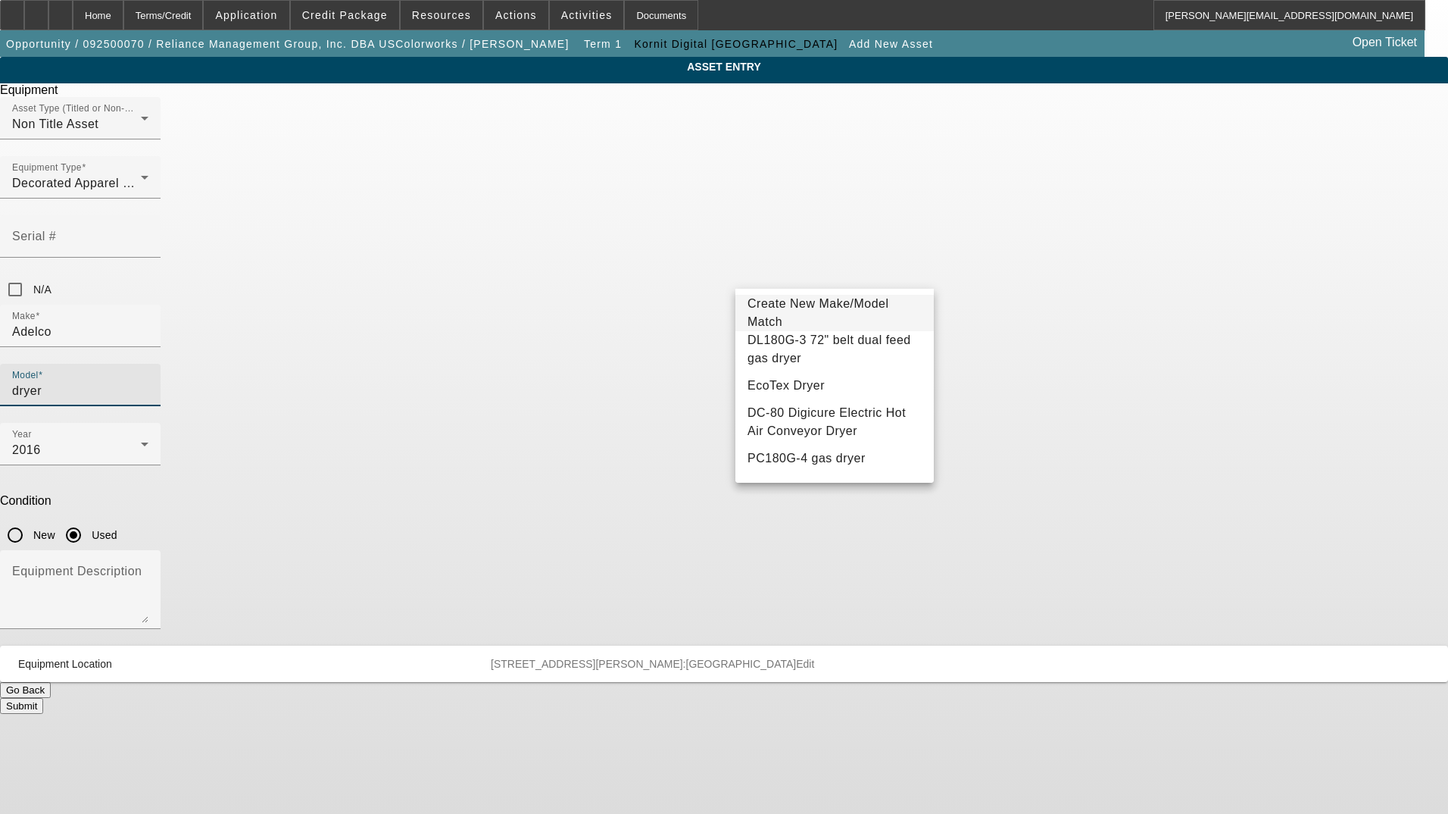
type input "dryer"
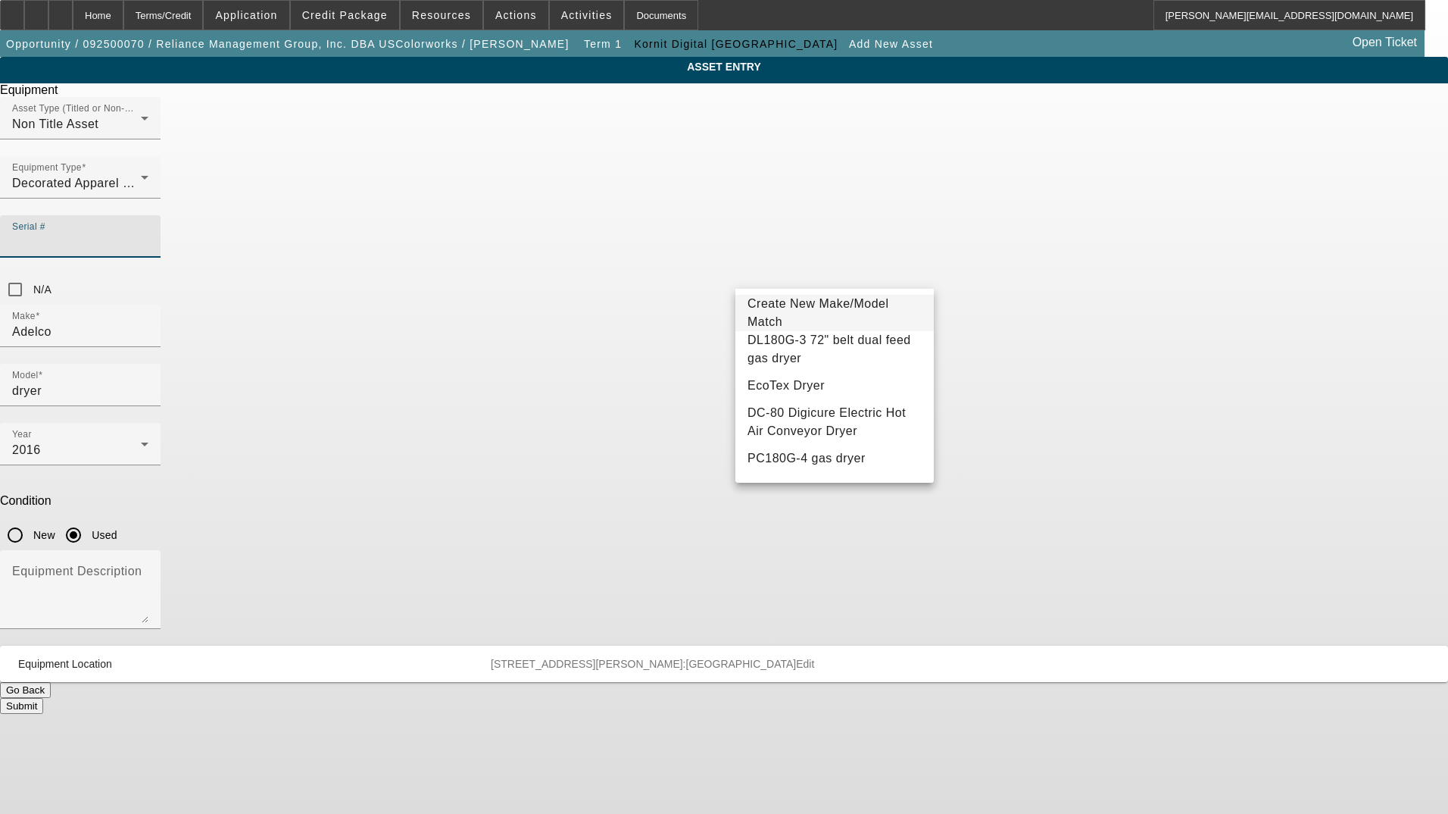
click at [148, 233] on input "Serial #" at bounding box center [80, 242] width 136 height 18
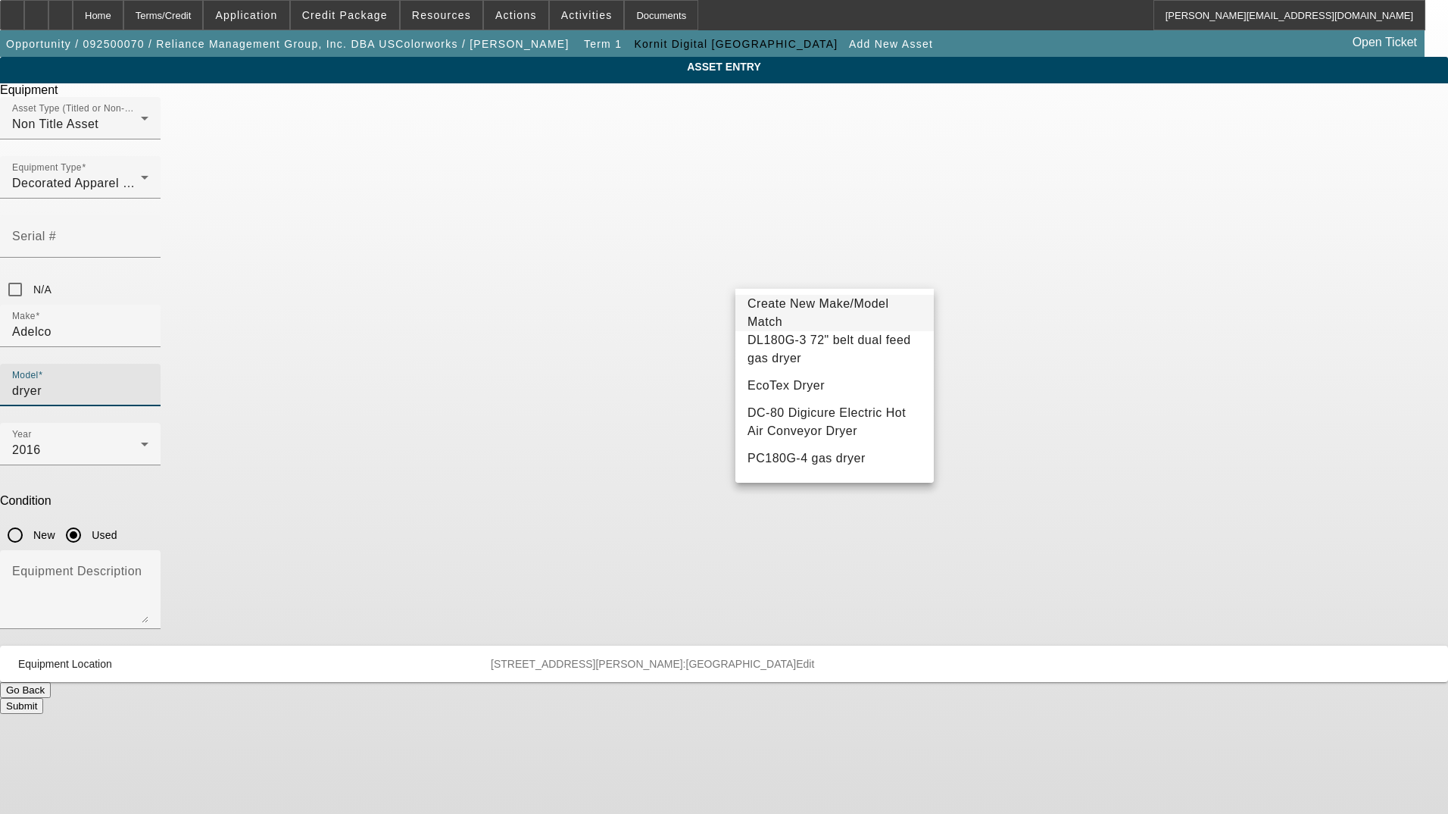
click at [148, 382] on input "dryer" at bounding box center [80, 391] width 136 height 18
click at [148, 233] on input "Serial #" at bounding box center [80, 242] width 136 height 18
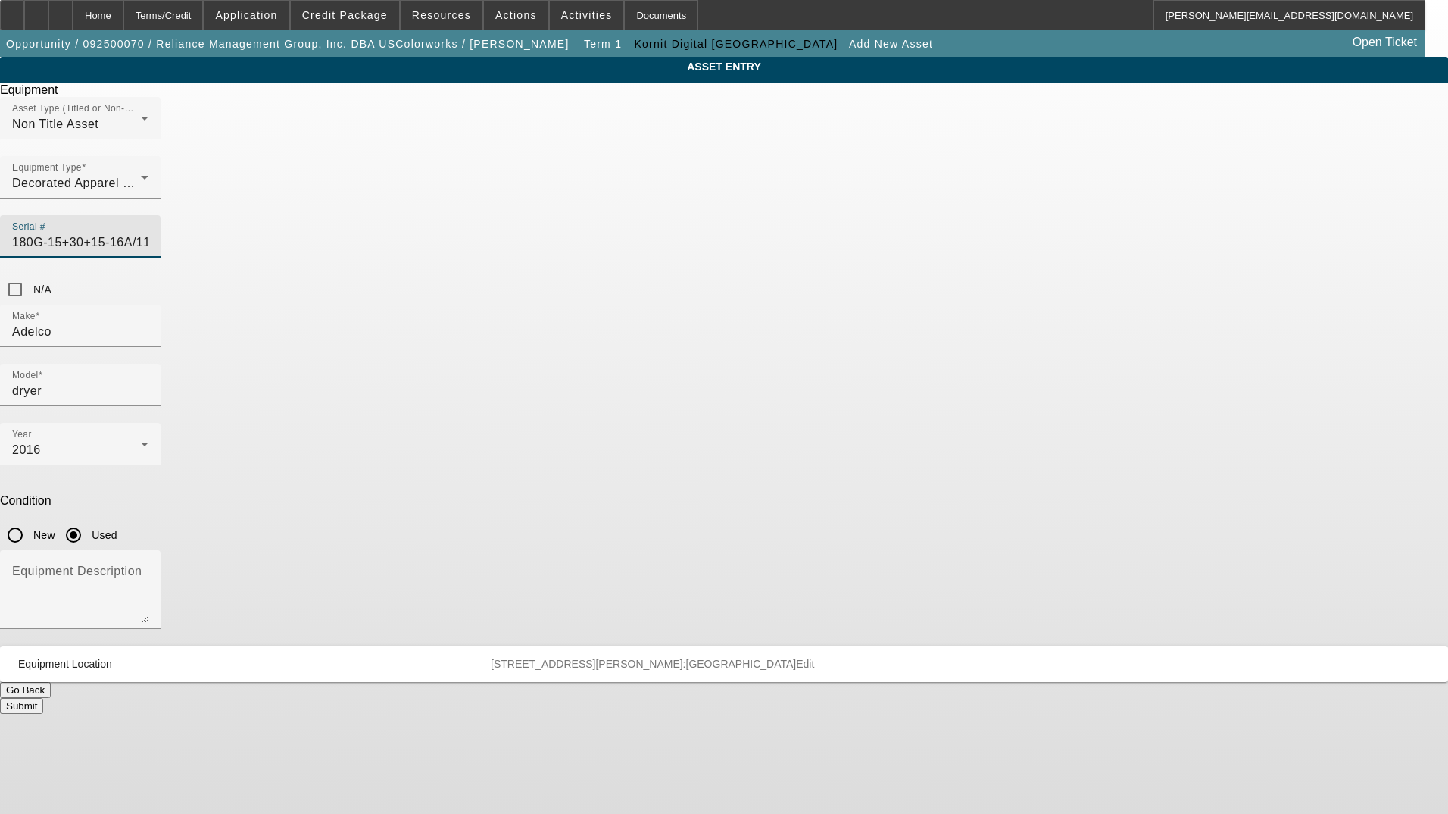
scroll to position [0, 27]
type input "DP-180G-15+30+15-16A/114"
click at [1014, 320] on div "ASSET ENTRY Equipment Asset Type (Titled or Non-Titled) Non Title Asset Equipme…" at bounding box center [724, 385] width 1448 height 657
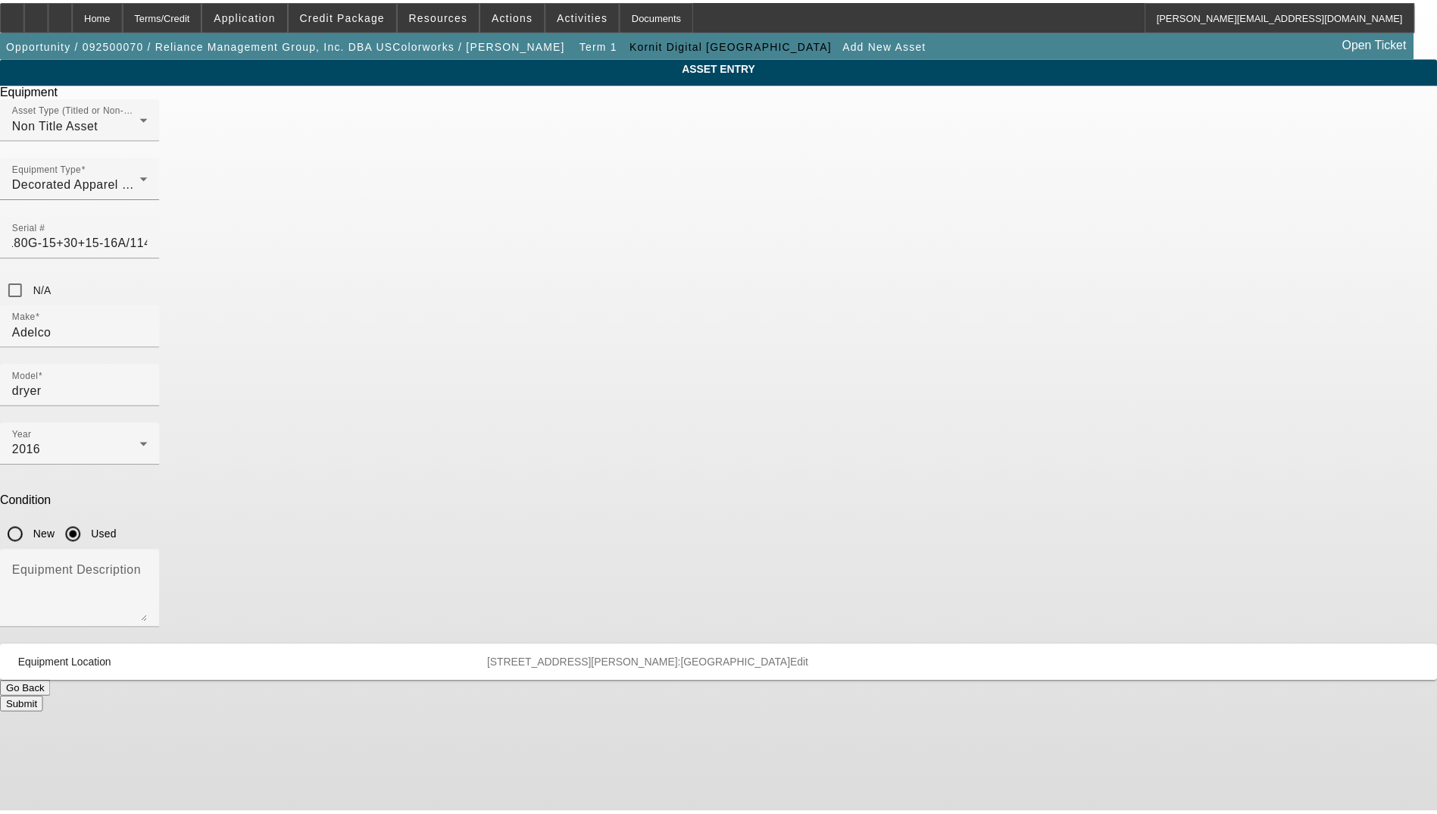
scroll to position [0, 0]
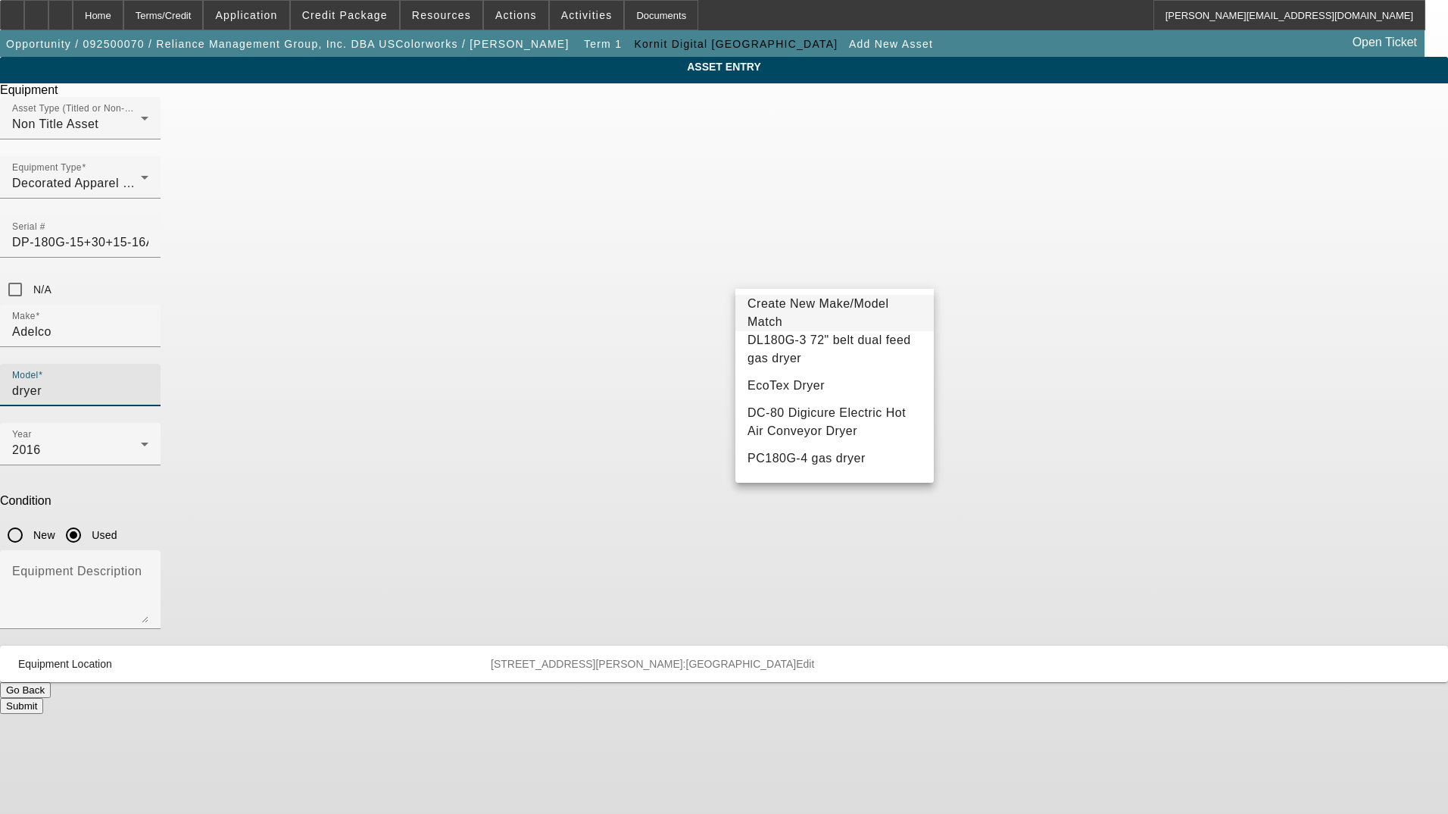
click at [148, 382] on input "dryer" at bounding box center [80, 391] width 136 height 18
click at [370, 383] on div "ASSET ENTRY Equipment Asset Type (Titled or Non-Titled) Non Title Asset Equipme…" at bounding box center [724, 385] width 1448 height 657
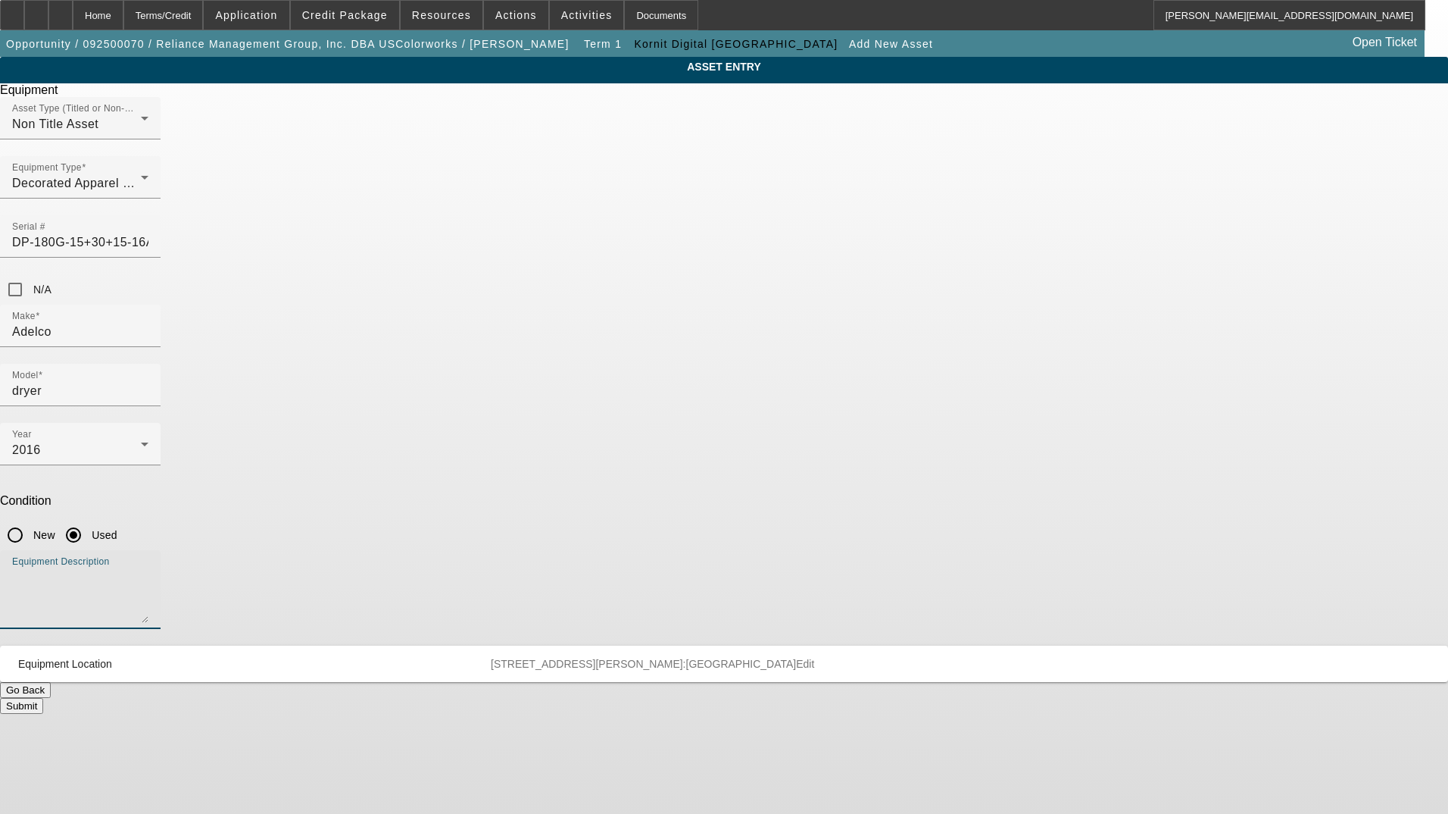
click at [148, 568] on textarea "Equipment Description" at bounding box center [80, 595] width 136 height 55
type textarea "used dryer"
click at [43, 698] on button "Submit" at bounding box center [21, 706] width 43 height 16
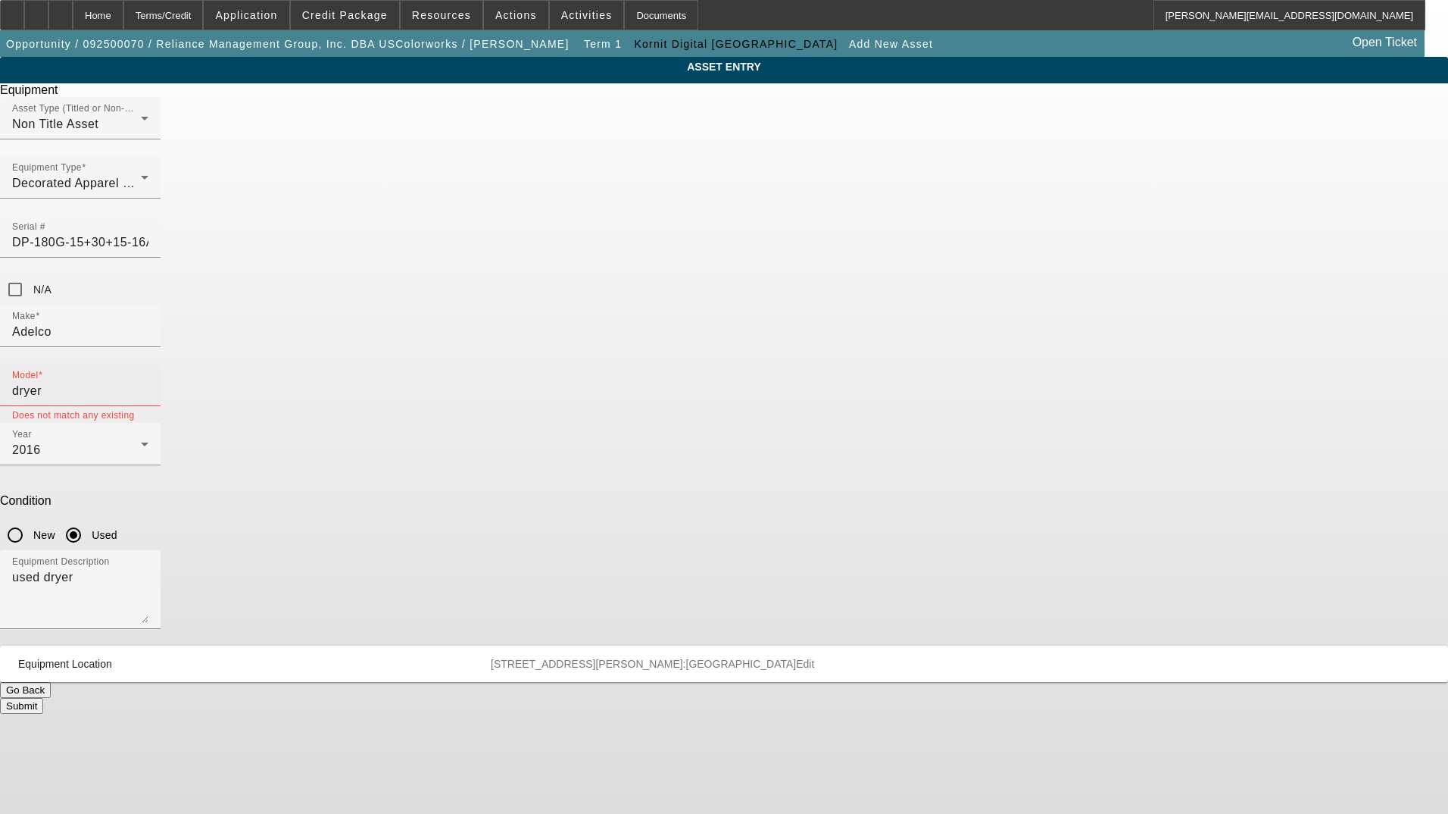
click at [148, 382] on input "dryer" at bounding box center [80, 391] width 136 height 18
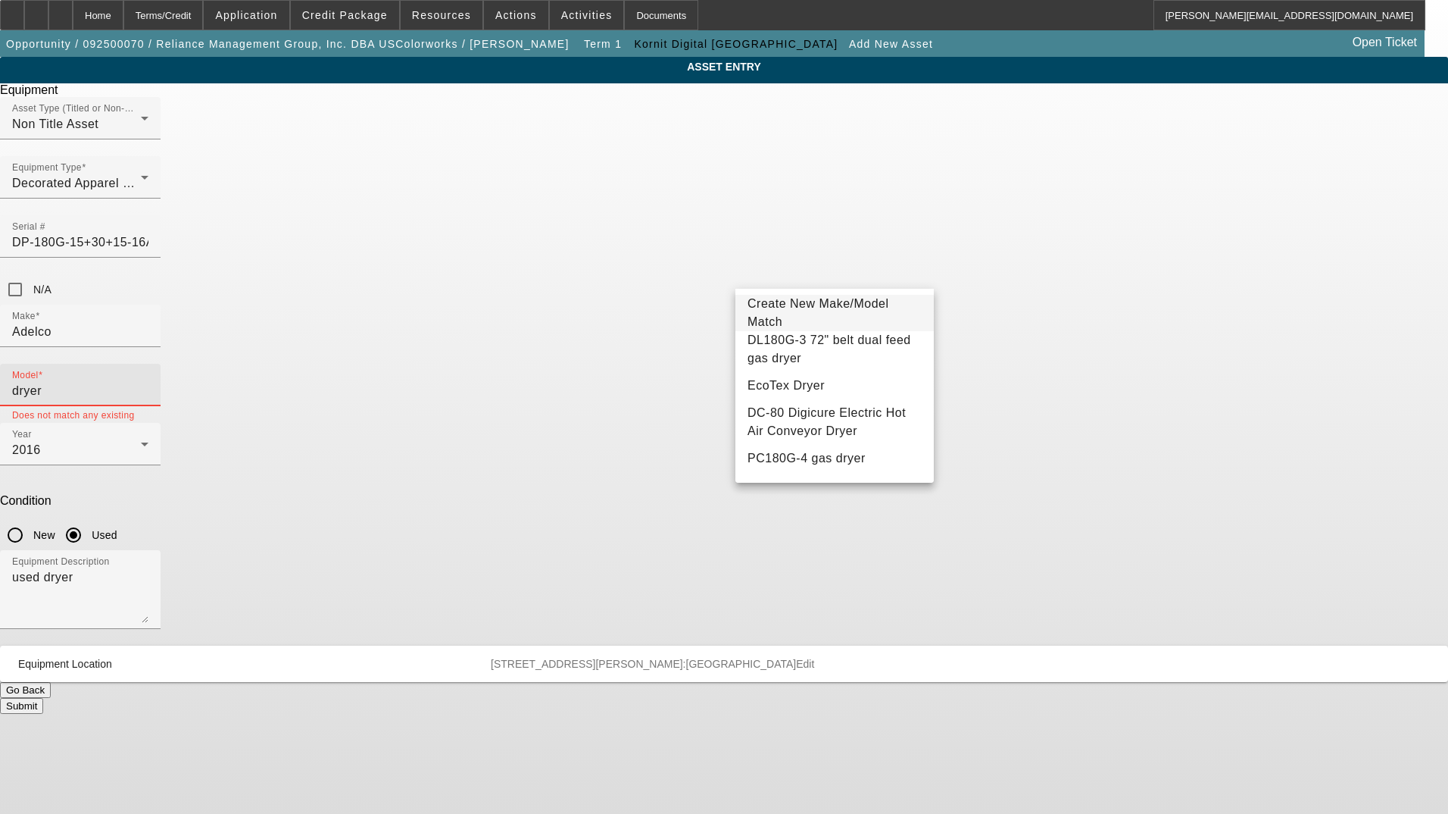
click at [814, 306] on span "Create New Make/Model Match" at bounding box center [835, 313] width 174 height 36
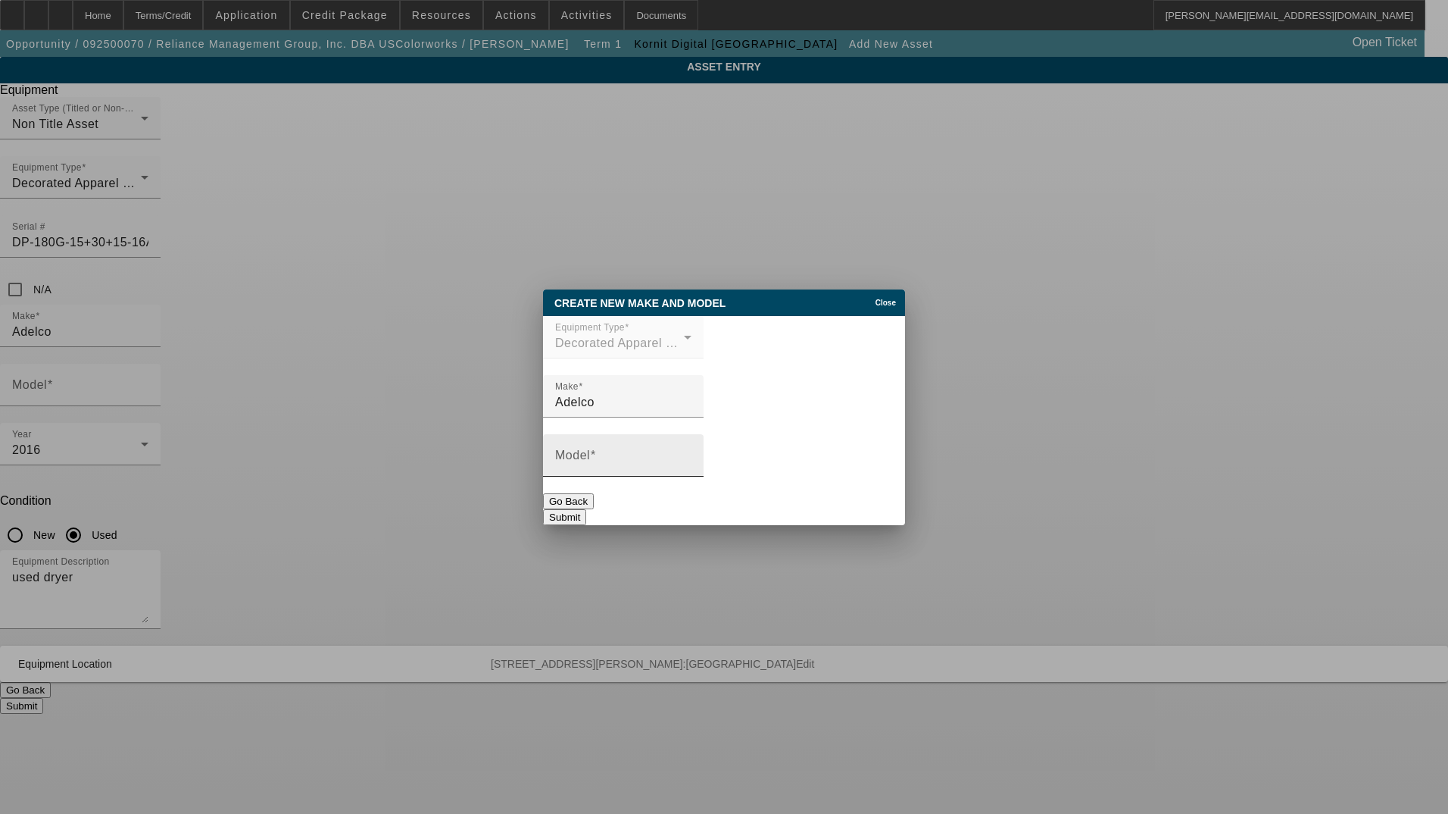
click at [661, 445] on div "Model" at bounding box center [623, 455] width 136 height 42
type input "Gas Duplex Dryer"
click at [586, 509] on button "Submit" at bounding box center [564, 517] width 43 height 16
type input "Gas Duplex Dryer"
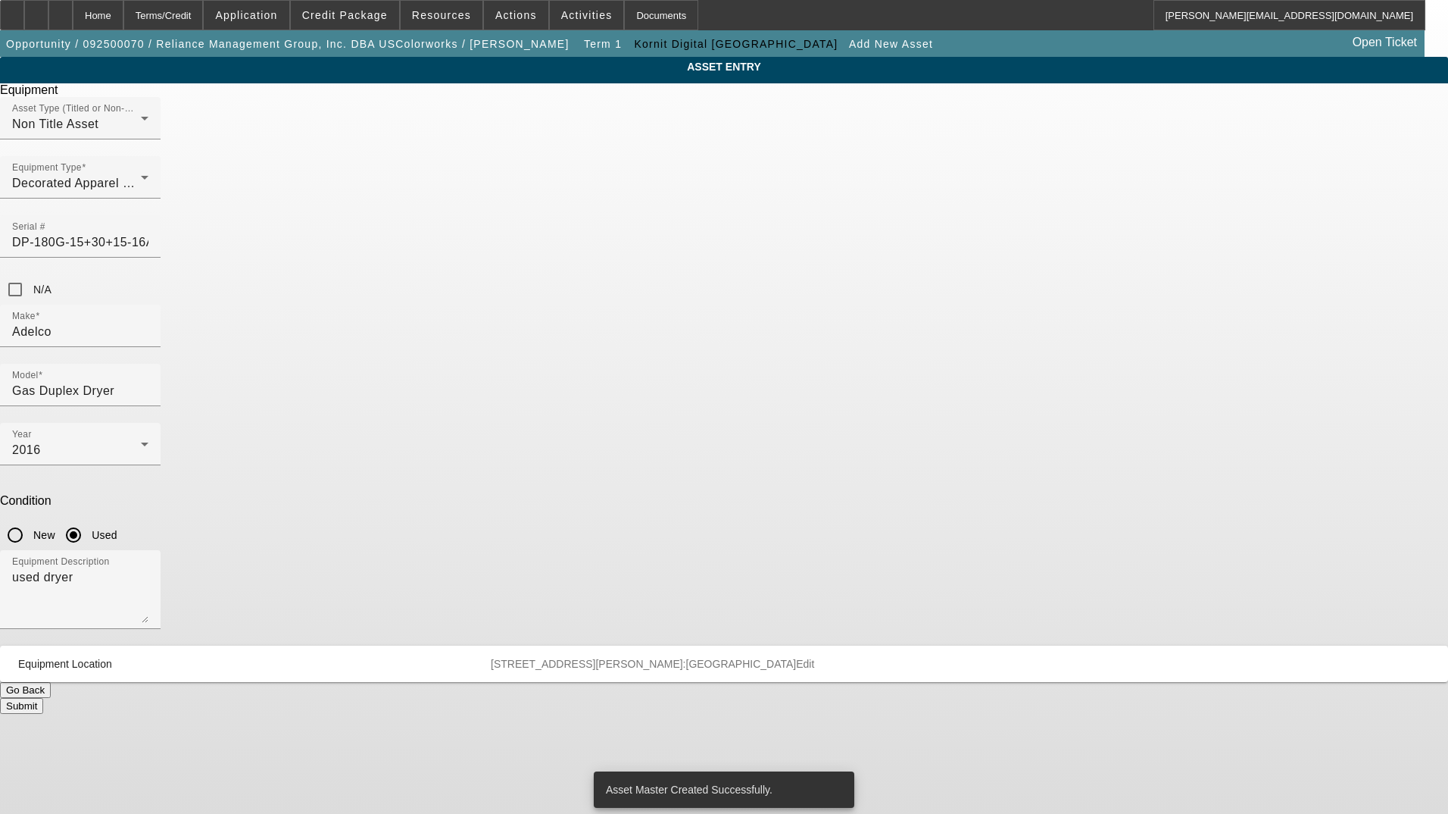
click at [43, 698] on button "Submit" at bounding box center [21, 706] width 43 height 16
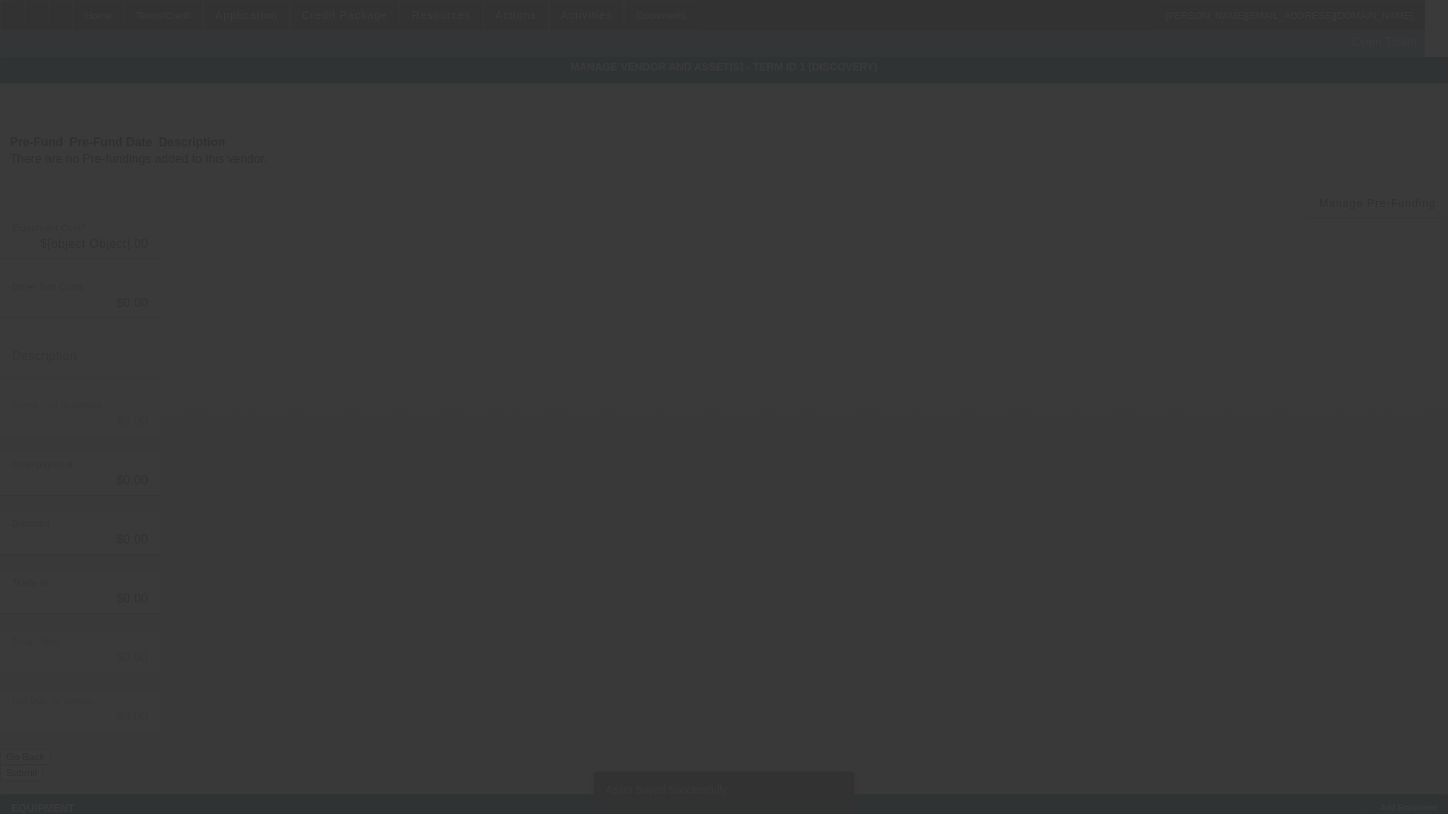
type input "$25,000.00"
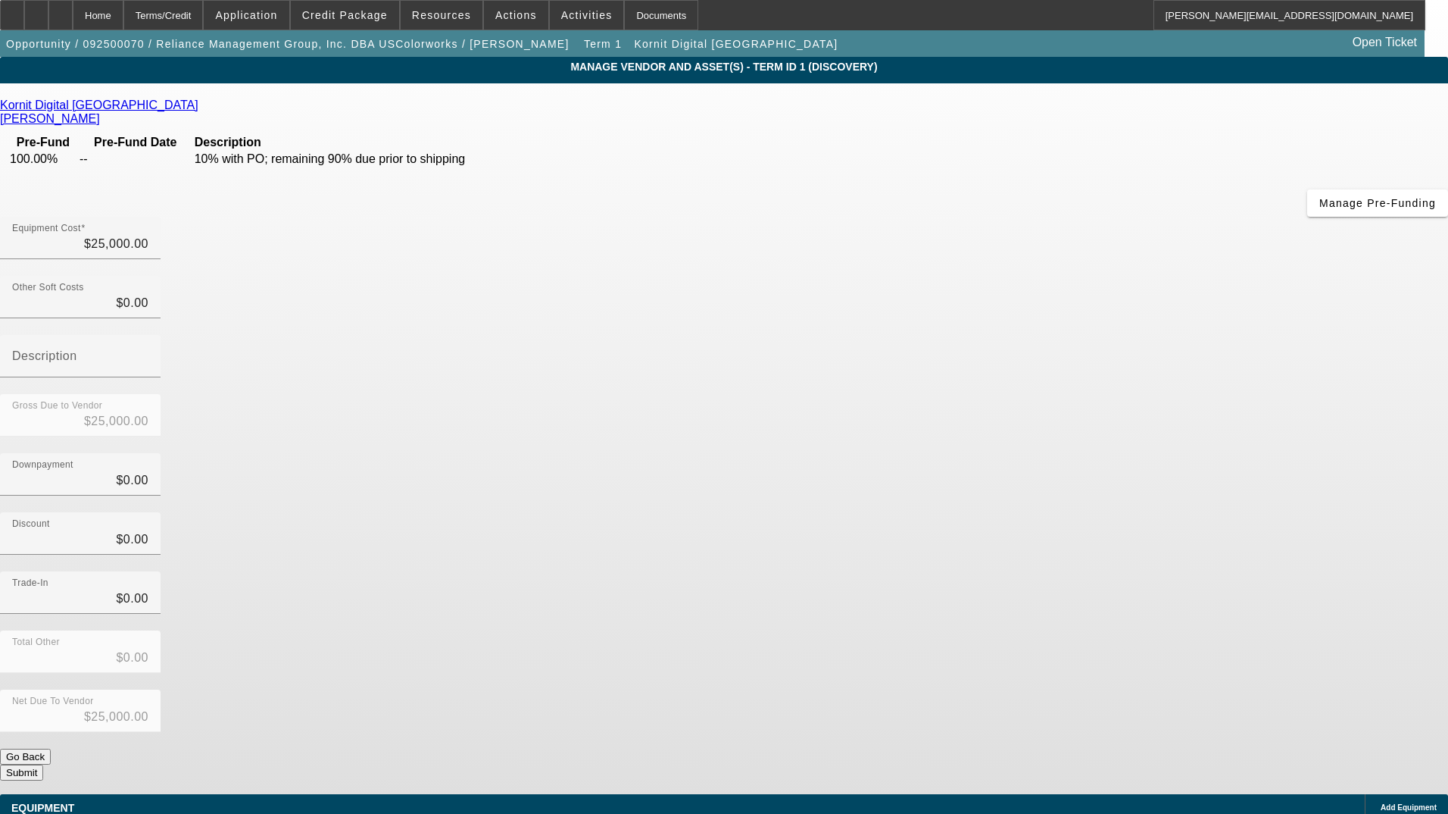
click at [43, 764] on button "Submit" at bounding box center [21, 772] width 43 height 16
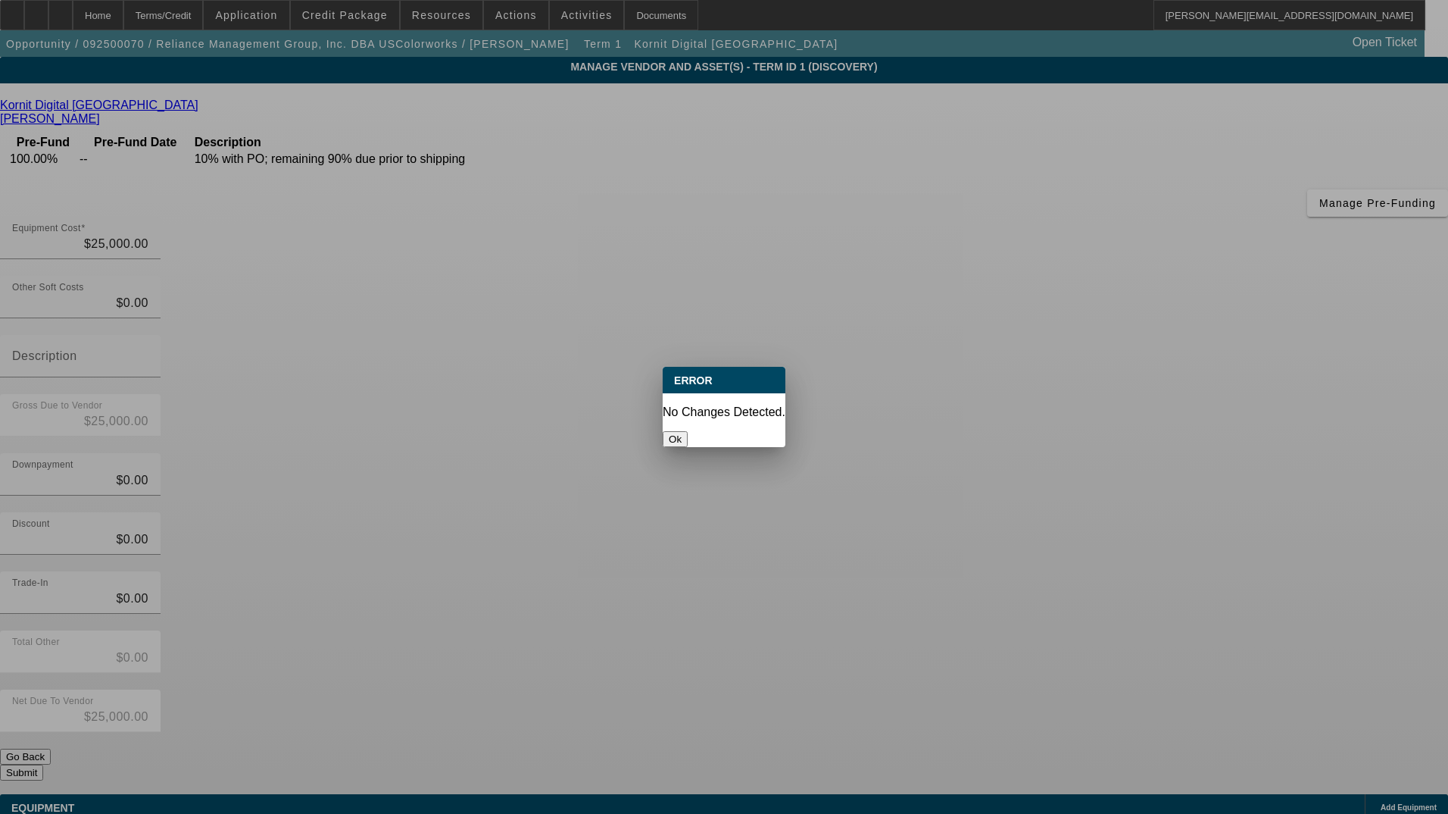
click at [688, 431] on button "Ok" at bounding box center [675, 439] width 25 height 16
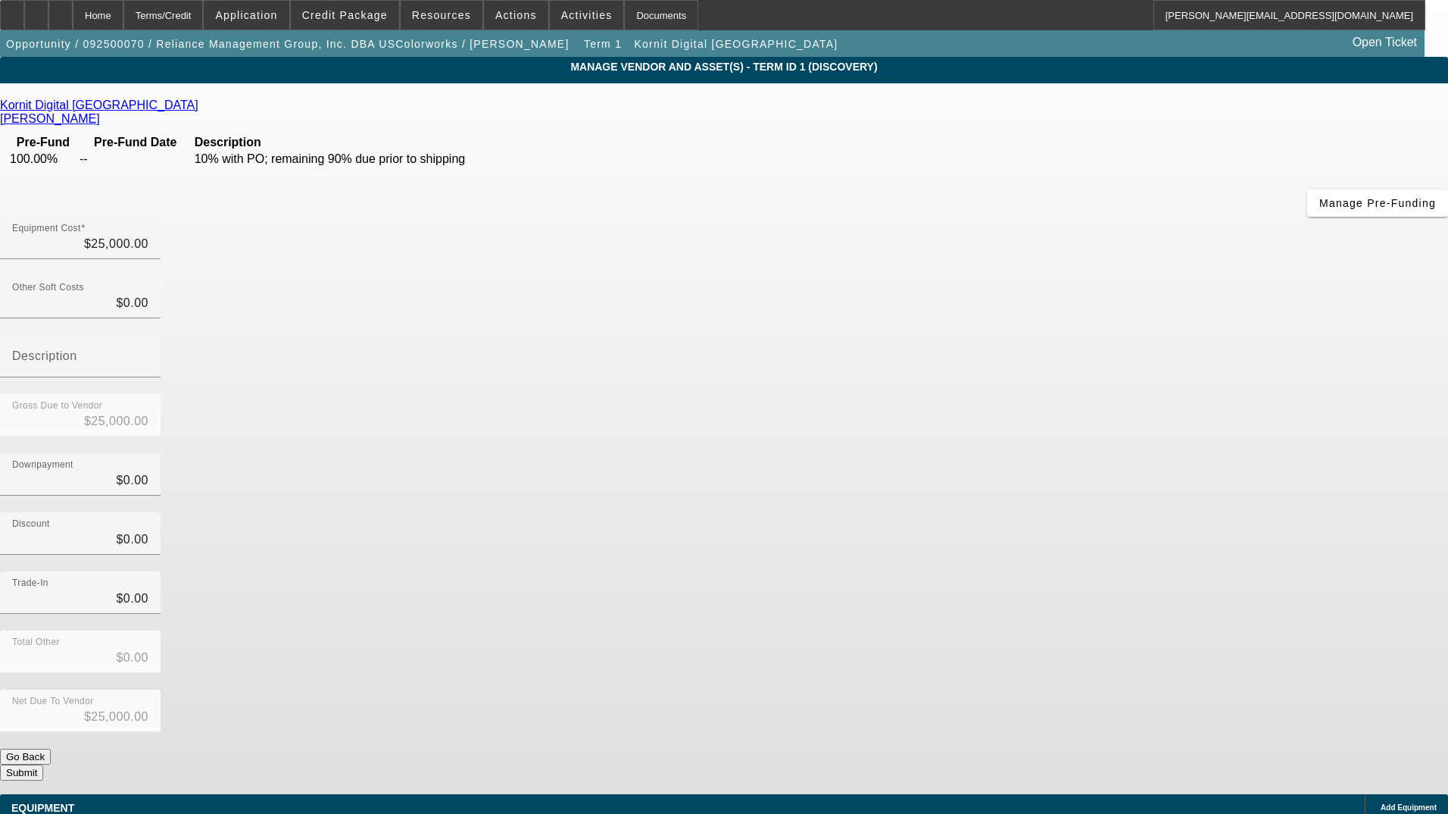
click at [938, 453] on div "Downpayment $0.00" at bounding box center [724, 482] width 1448 height 59
click at [977, 453] on div "Downpayment $0.00" at bounding box center [724, 482] width 1448 height 59
click at [43, 764] on button "Submit" at bounding box center [21, 772] width 43 height 16
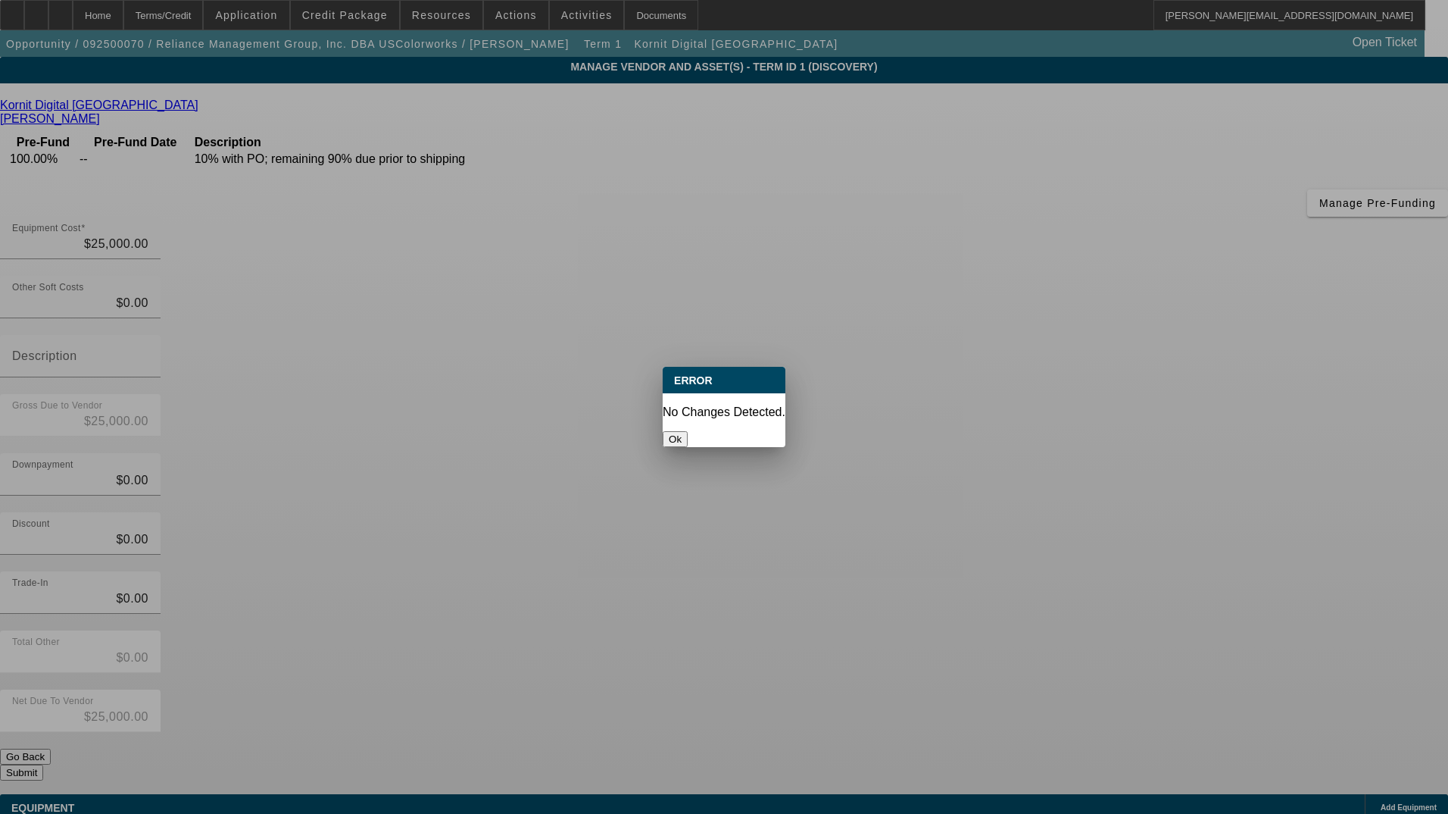
click at [688, 431] on button "Ok" at bounding box center [675, 439] width 25 height 16
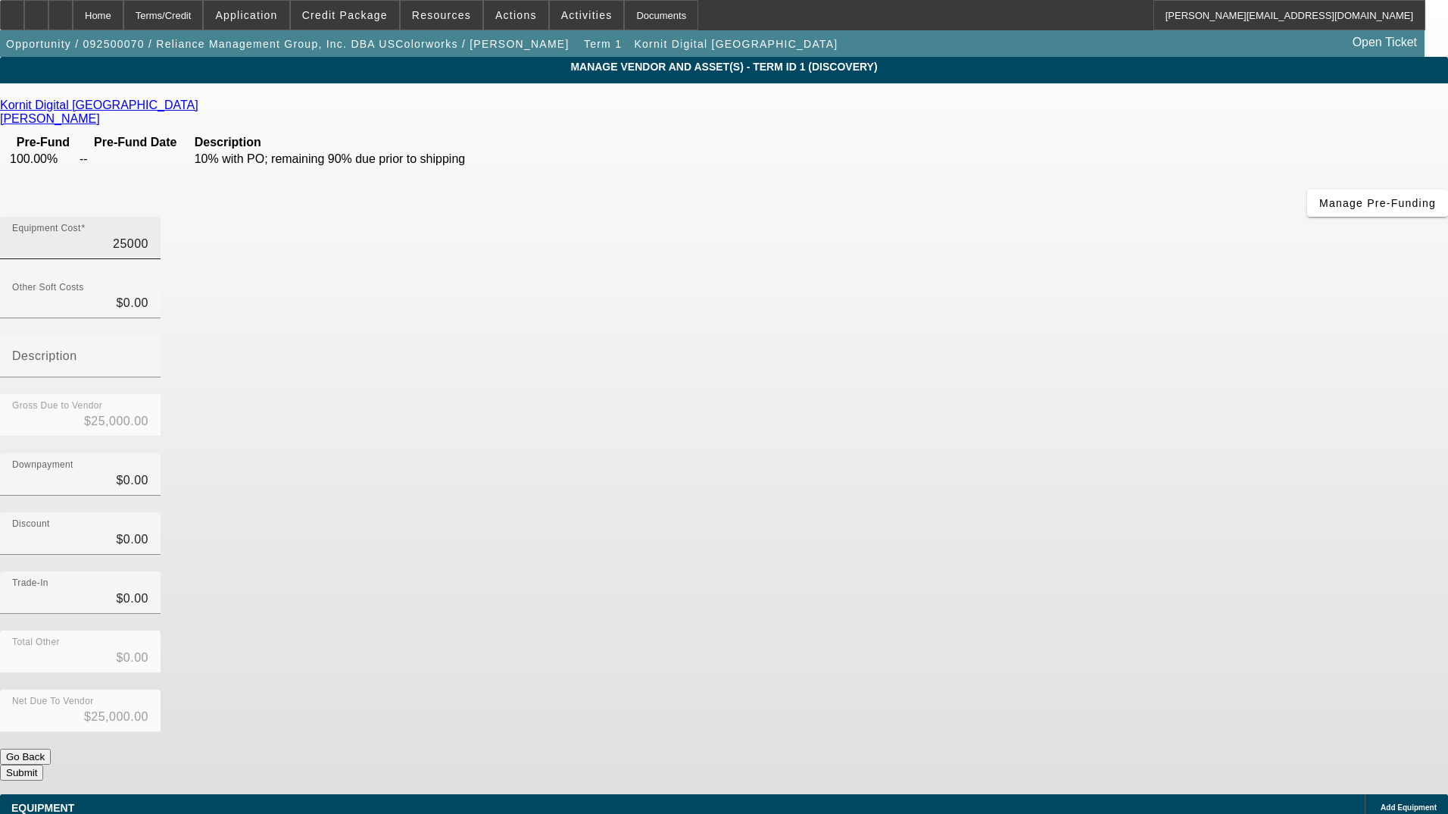
click at [148, 235] on input "25000" at bounding box center [80, 244] width 136 height 18
type input "$25,000.00"
click at [1001, 217] on div "Equipment Cost $25,000.00" at bounding box center [724, 246] width 1448 height 59
click at [43, 764] on button "Submit" at bounding box center [21, 772] width 43 height 16
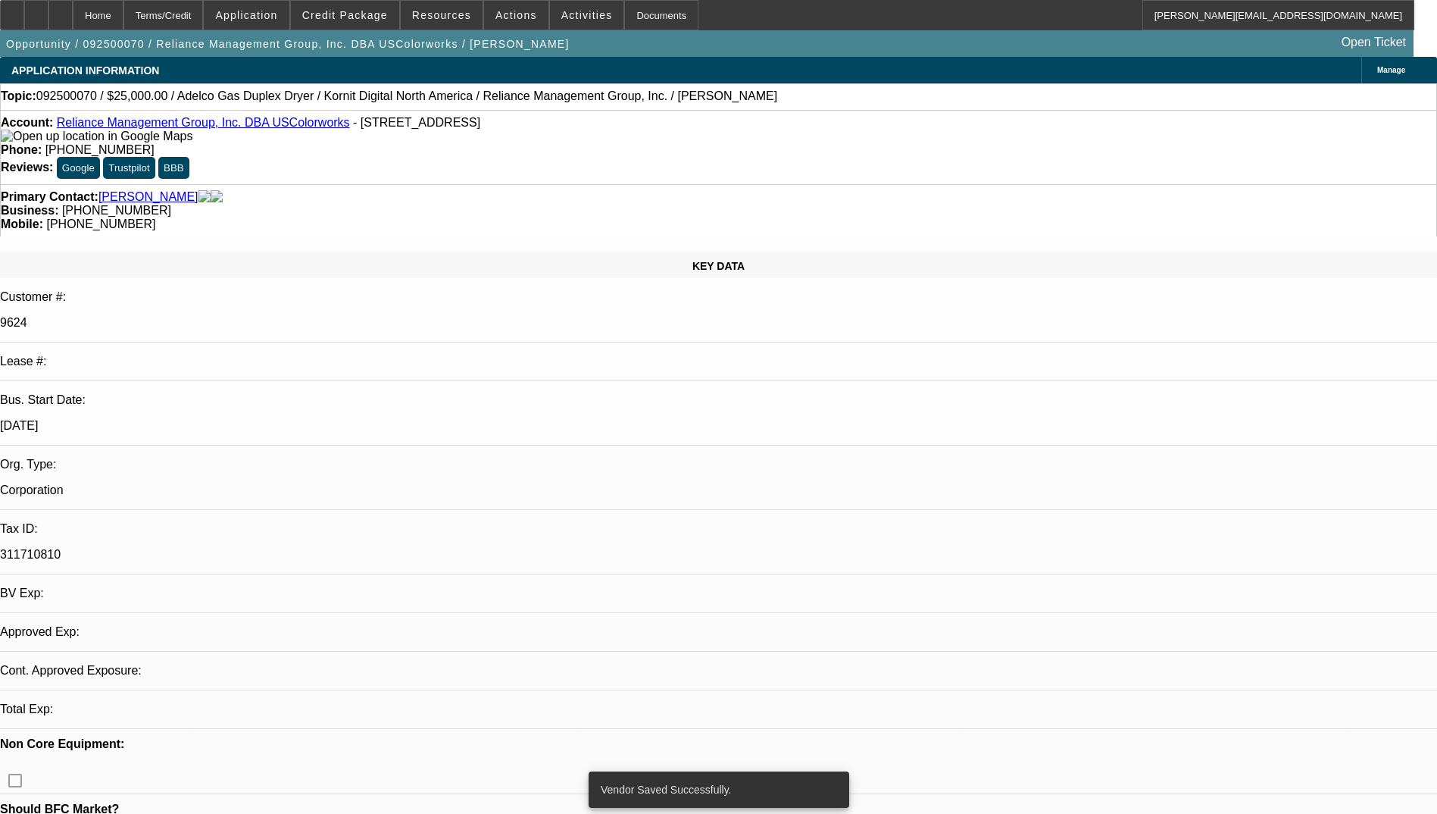
select select "0"
select select "2"
select select "0.1"
select select "4"
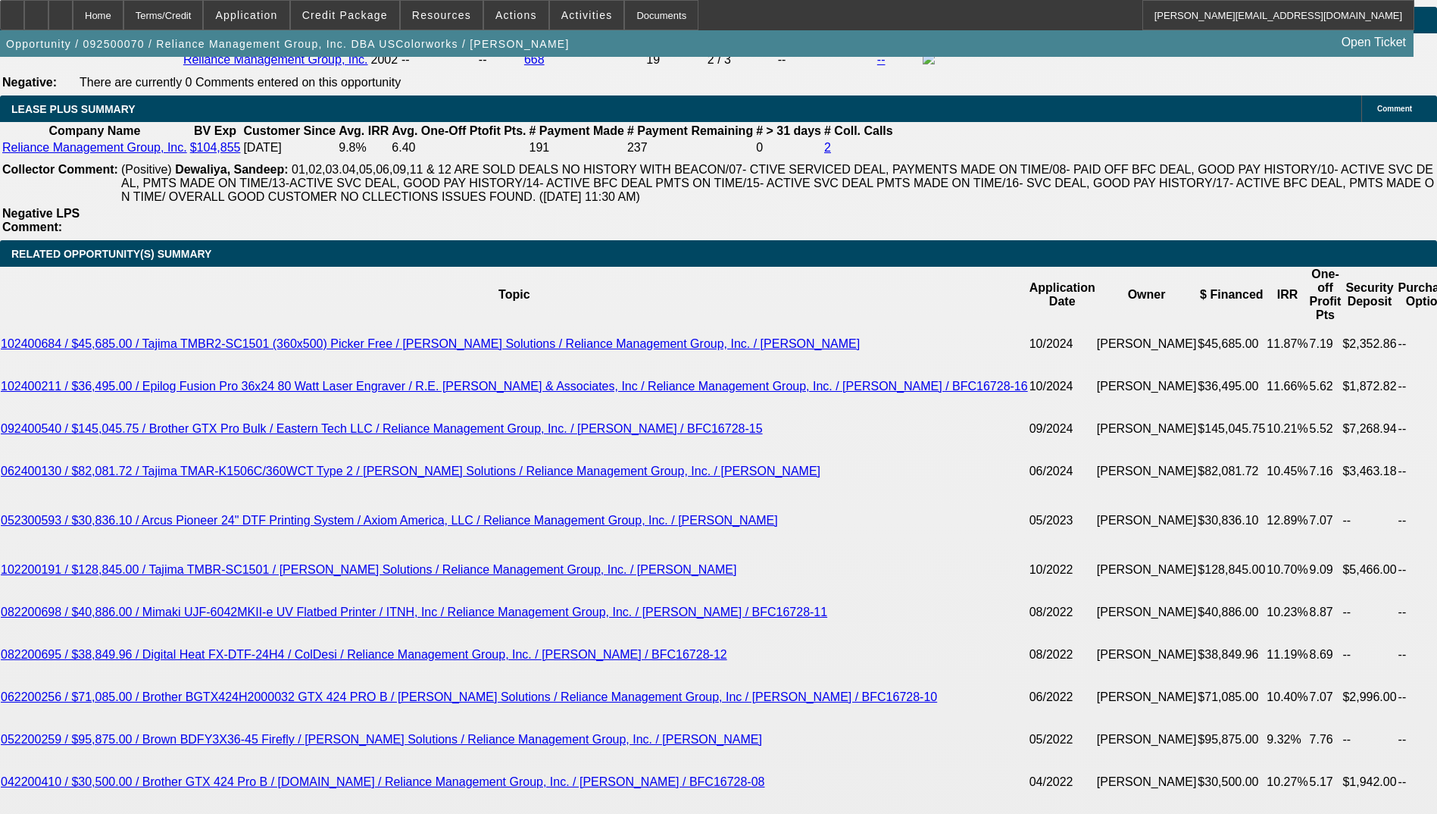
scroll to position [2954, 0]
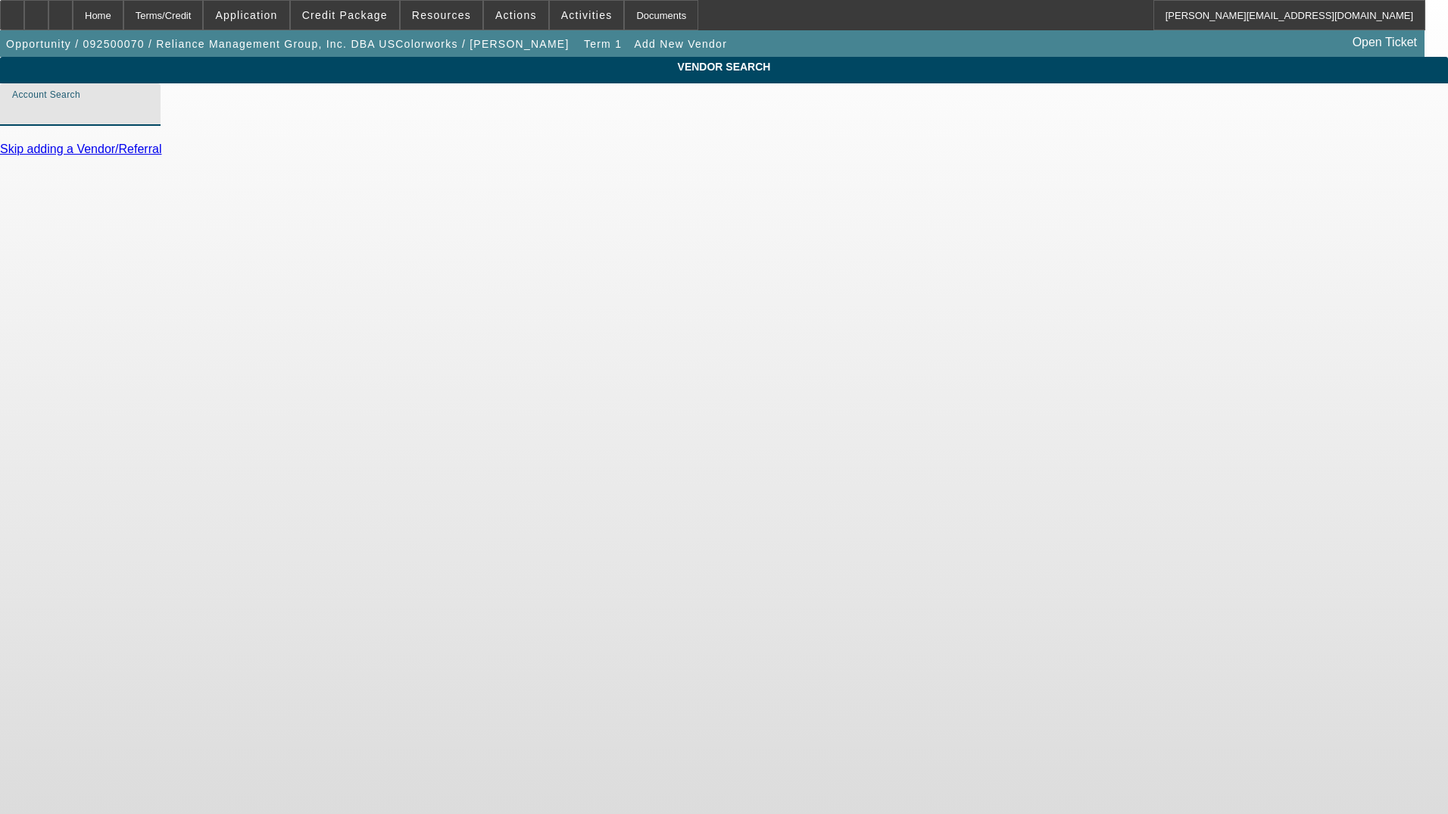
click at [148, 120] on input "Account Search" at bounding box center [80, 111] width 136 height 18
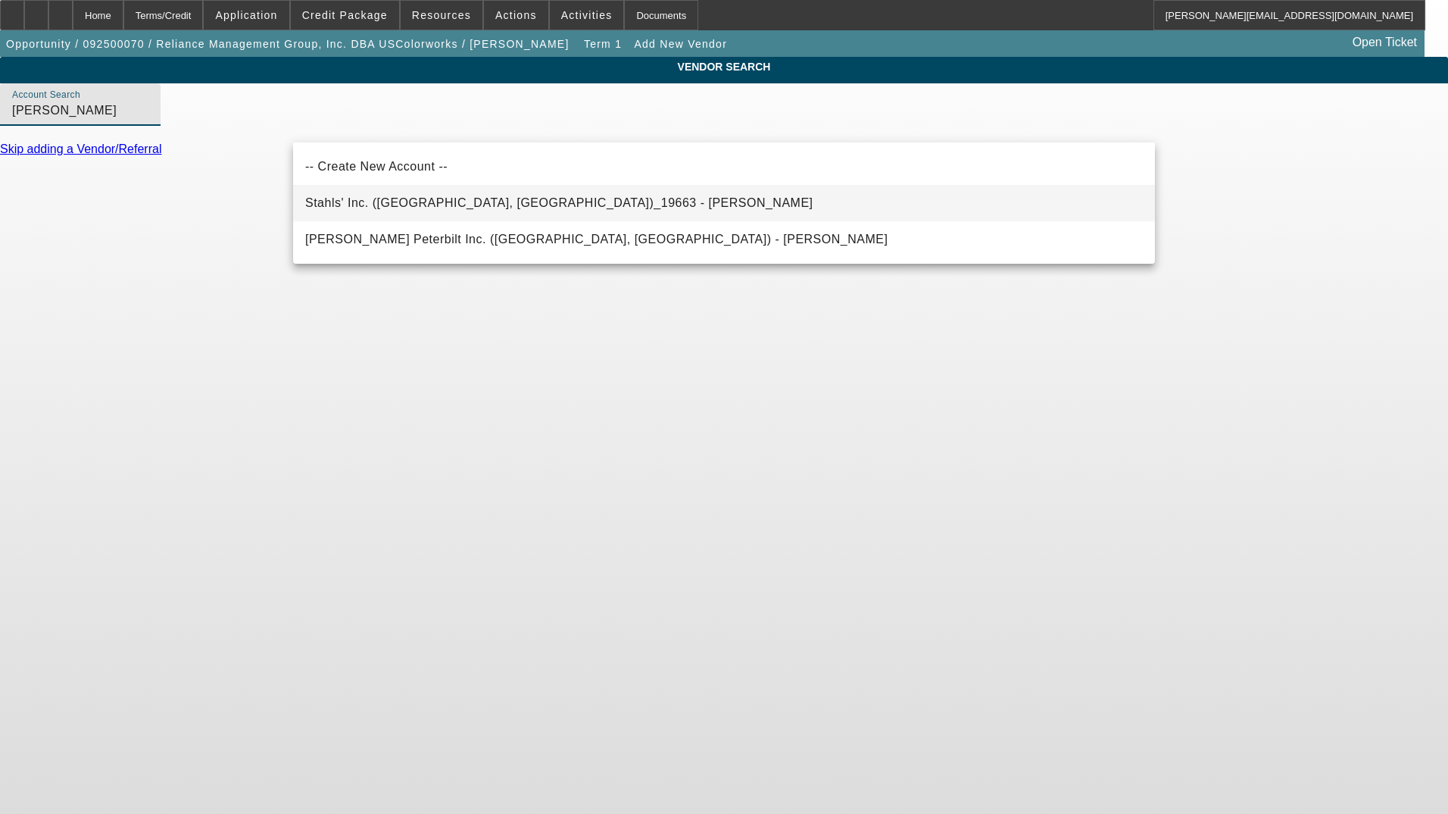
click at [569, 207] on span "Stahls' Inc. (Saint Clair Shores, MI)_19663 - Hernandez, Gloria" at bounding box center [559, 202] width 508 height 13
type input "Stahls' Inc. (Saint Clair Shores, MI)_19663 - Hernandez, Gloria"
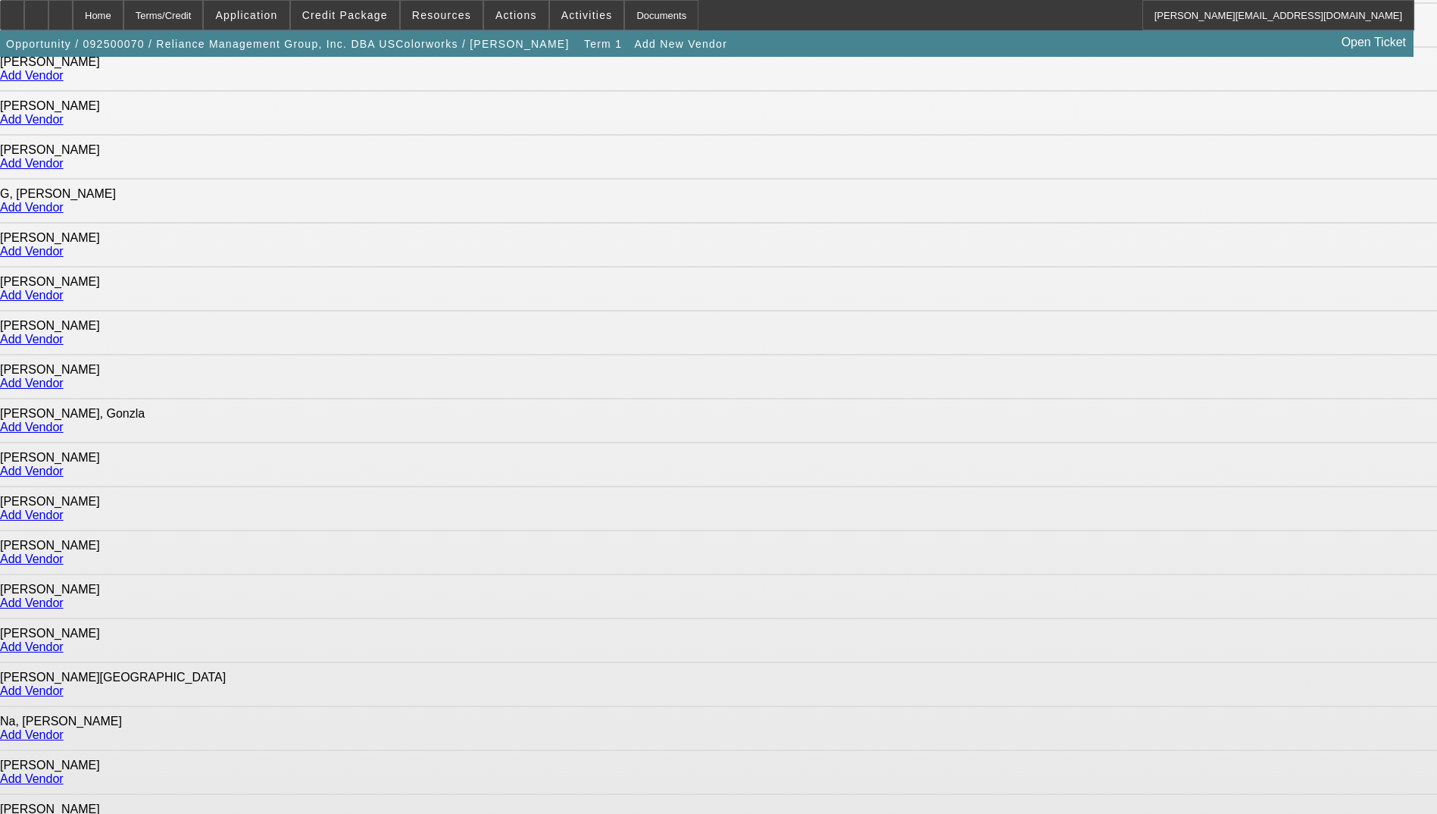
scroll to position [530, 0]
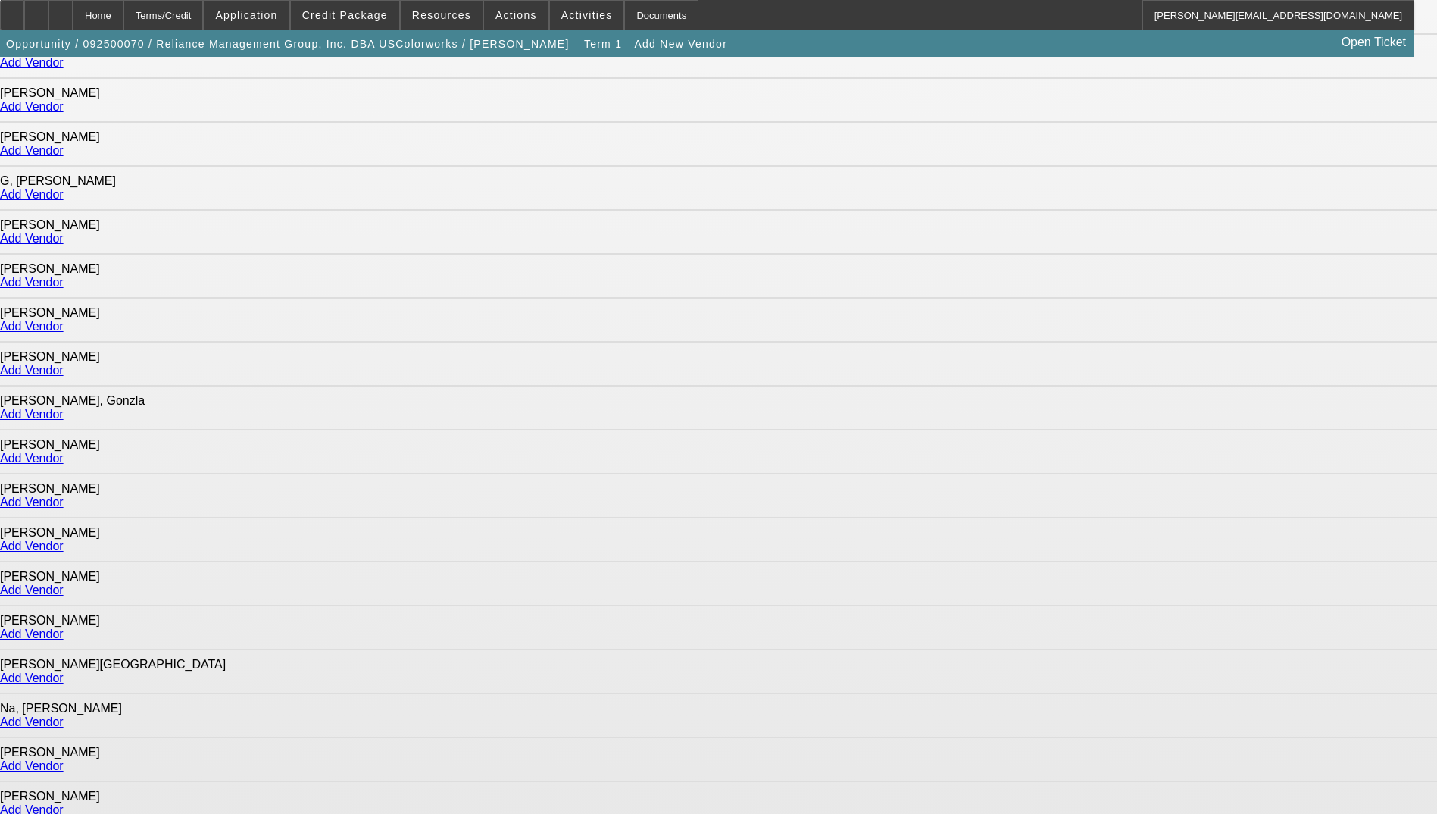
click at [64, 671] on link "Add Vendor" at bounding box center [32, 677] width 64 height 13
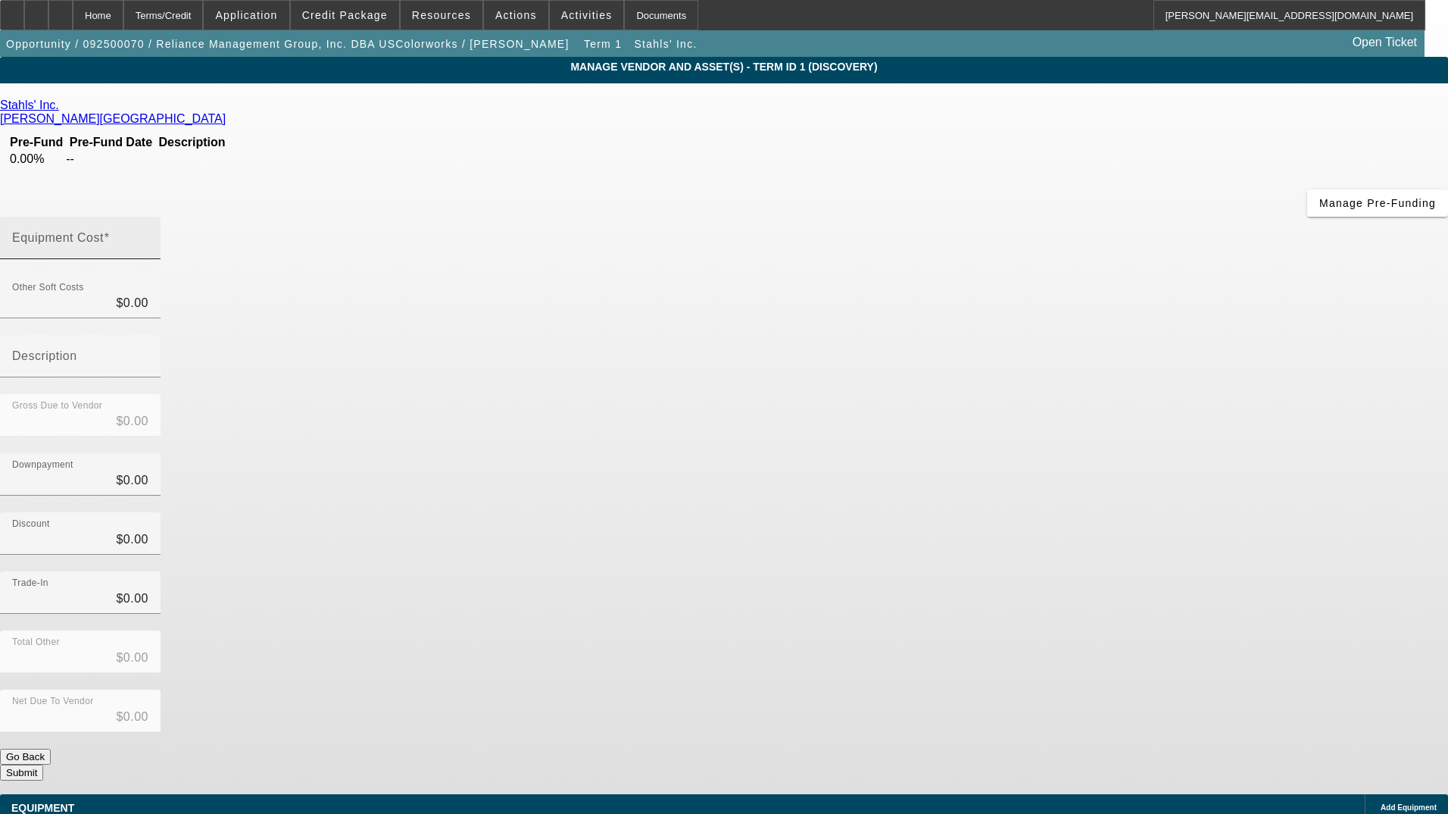
click at [104, 231] on mat-label "Equipment Cost" at bounding box center [58, 237] width 92 height 13
click at [148, 235] on input "Equipment Cost" at bounding box center [80, 244] width 136 height 18
type input "1"
type input "$1.00"
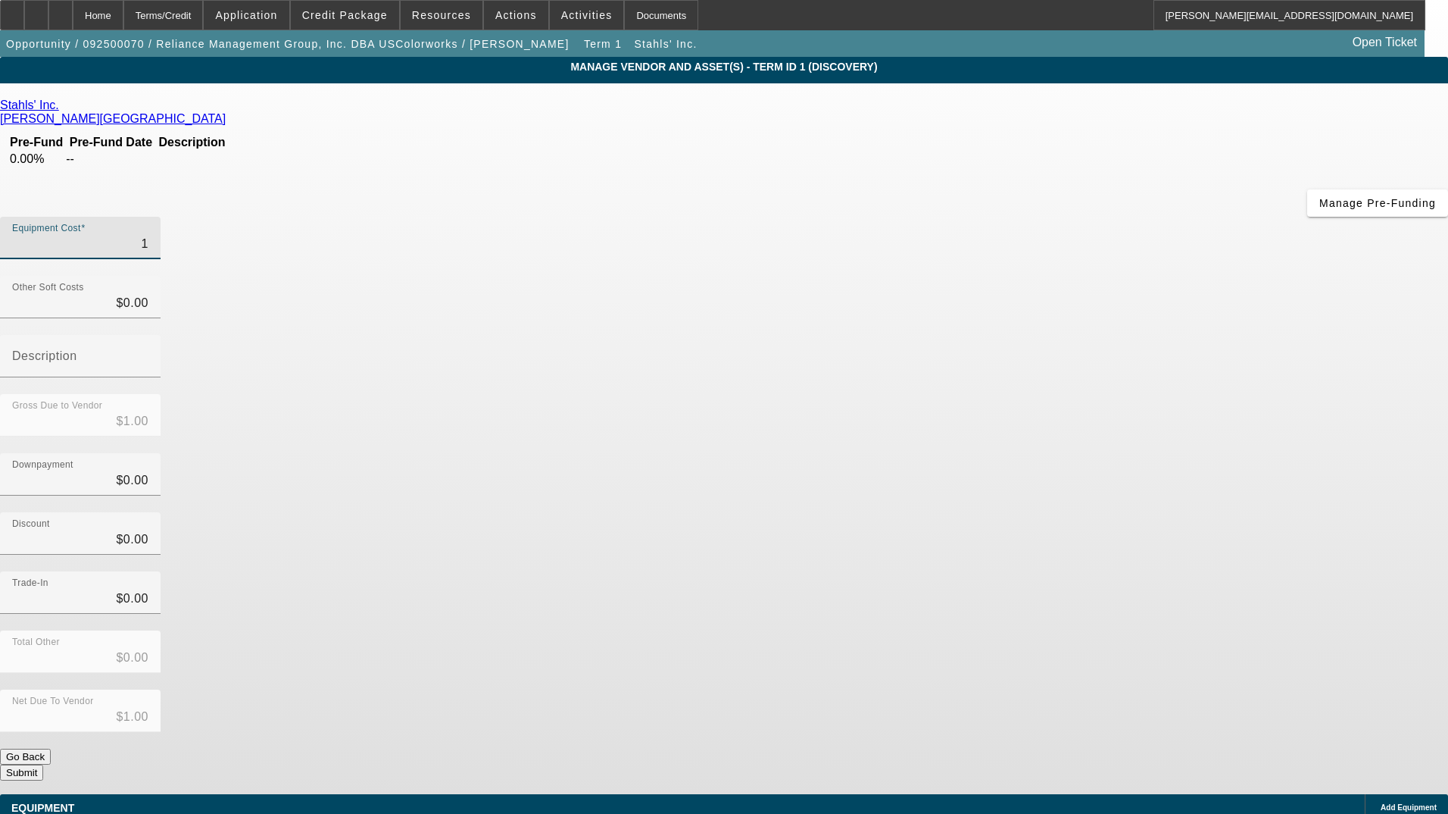
type input "15"
type input "$15.00"
type input "155"
type input "$155.00"
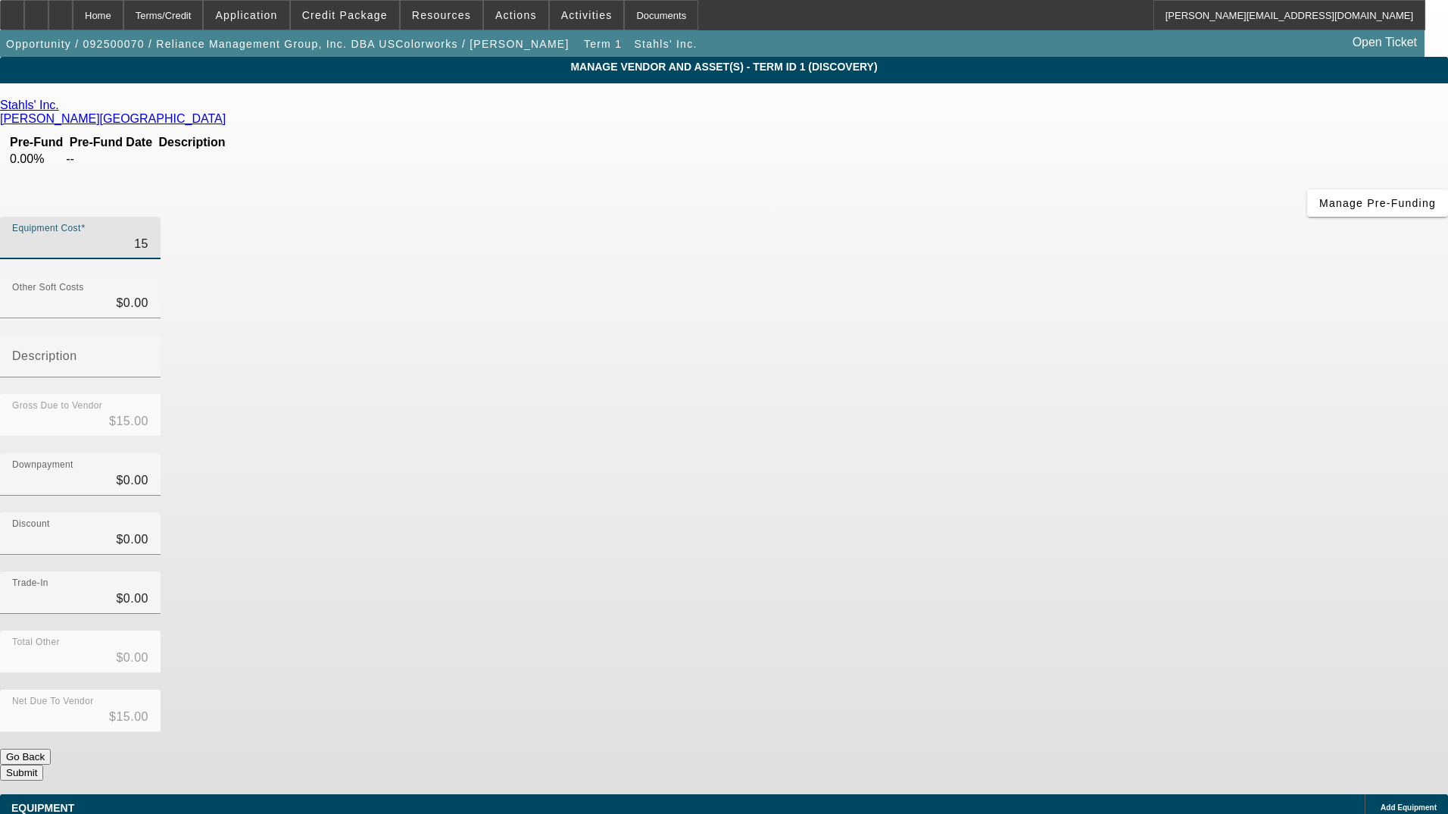
type input "$155.00"
type input "1553"
type input "$1,553.00"
type input "15530"
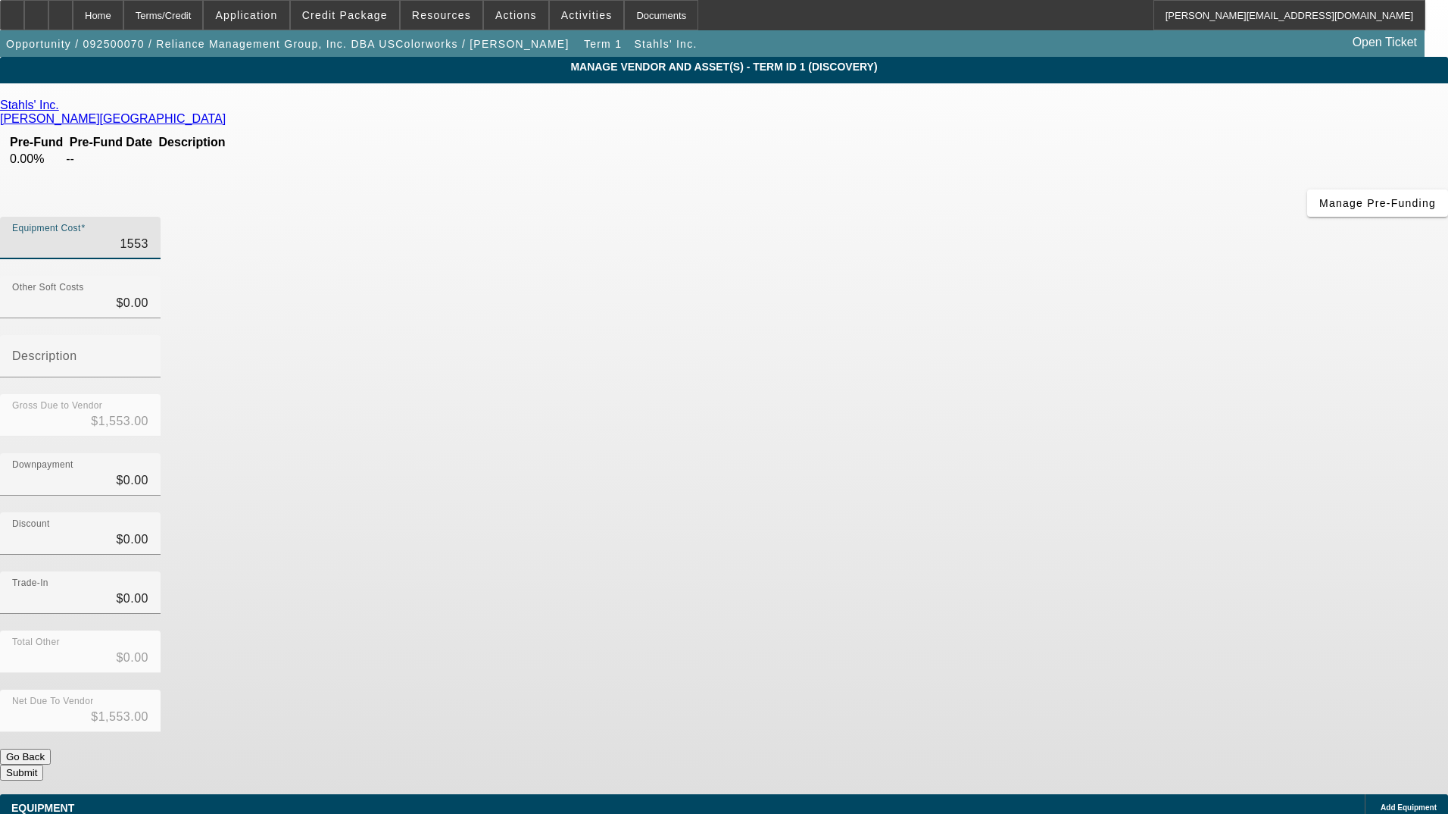
type input "$15,530.00"
type input "15530.1"
type input "$15,530.10"
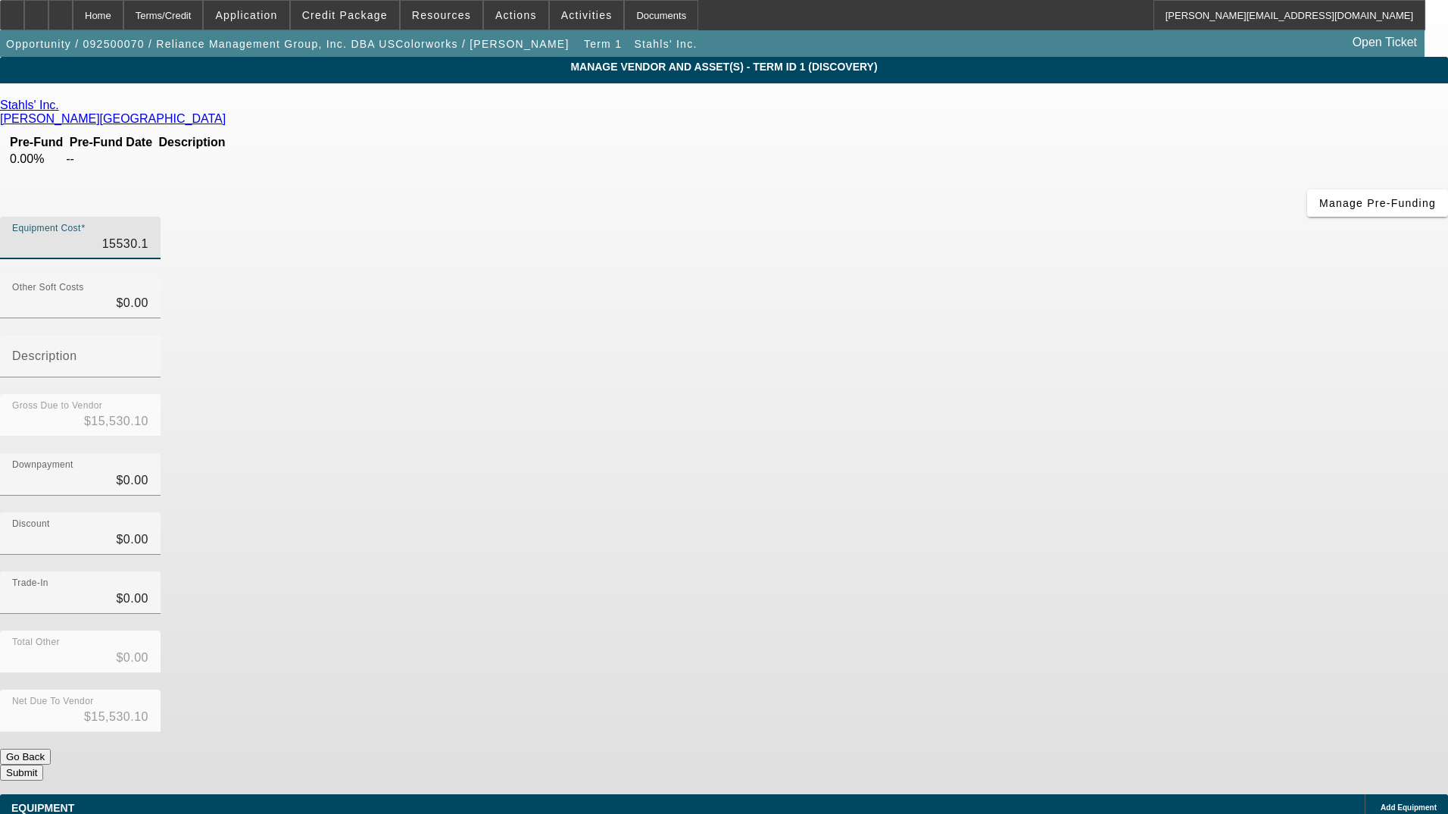
type input "15530.13"
type input "$15,530.13"
click at [1025, 394] on div "Gross Due to Vendor $15,530.13" at bounding box center [724, 423] width 1448 height 59
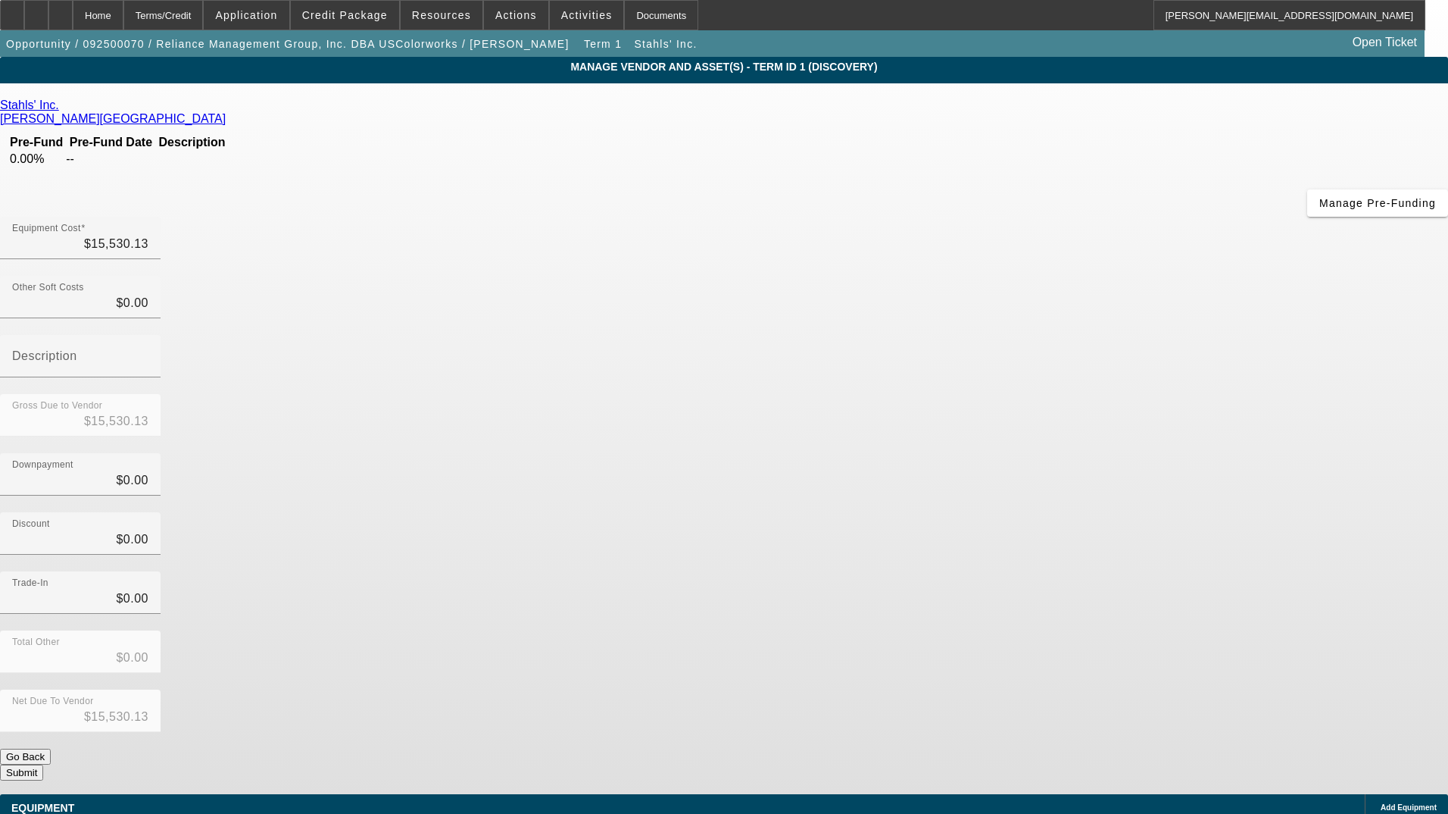
click at [1381, 803] on span "Add Equipment" at bounding box center [1409, 807] width 56 height 8
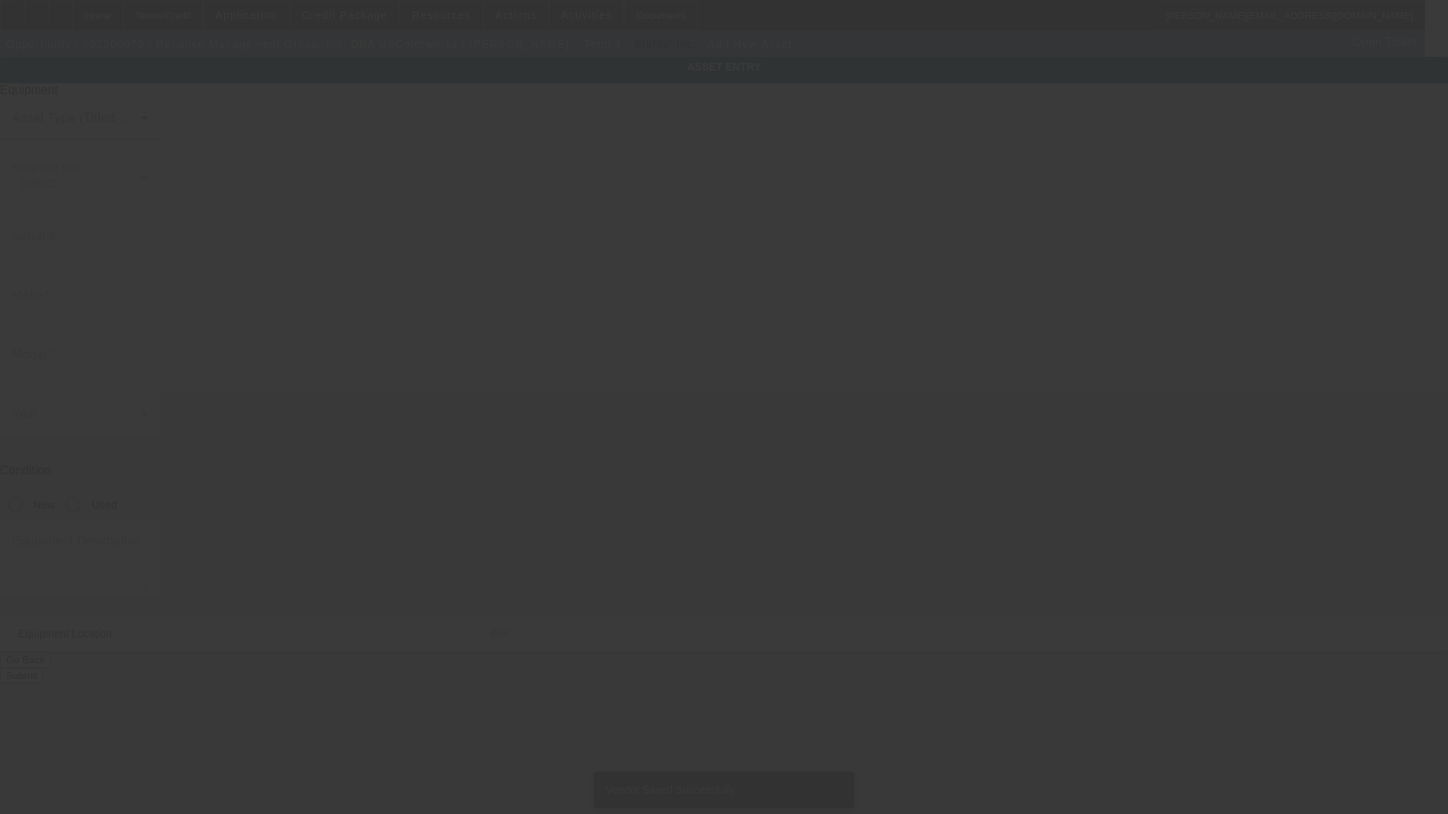
type input "4910 Starcrest Dr"
type input "Monroe"
type input "28110"
type input "Union"
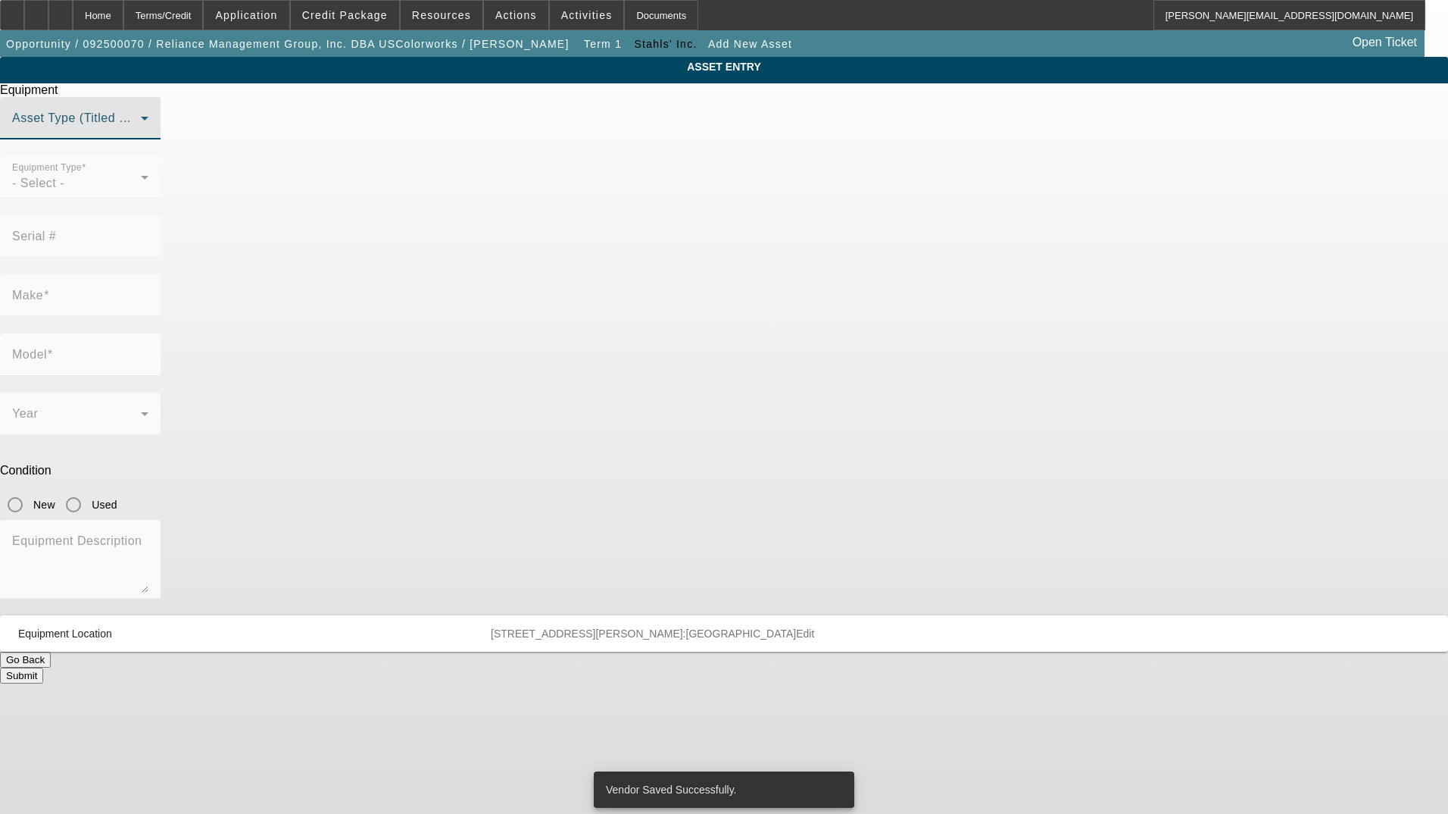
click at [141, 133] on span at bounding box center [76, 124] width 129 height 18
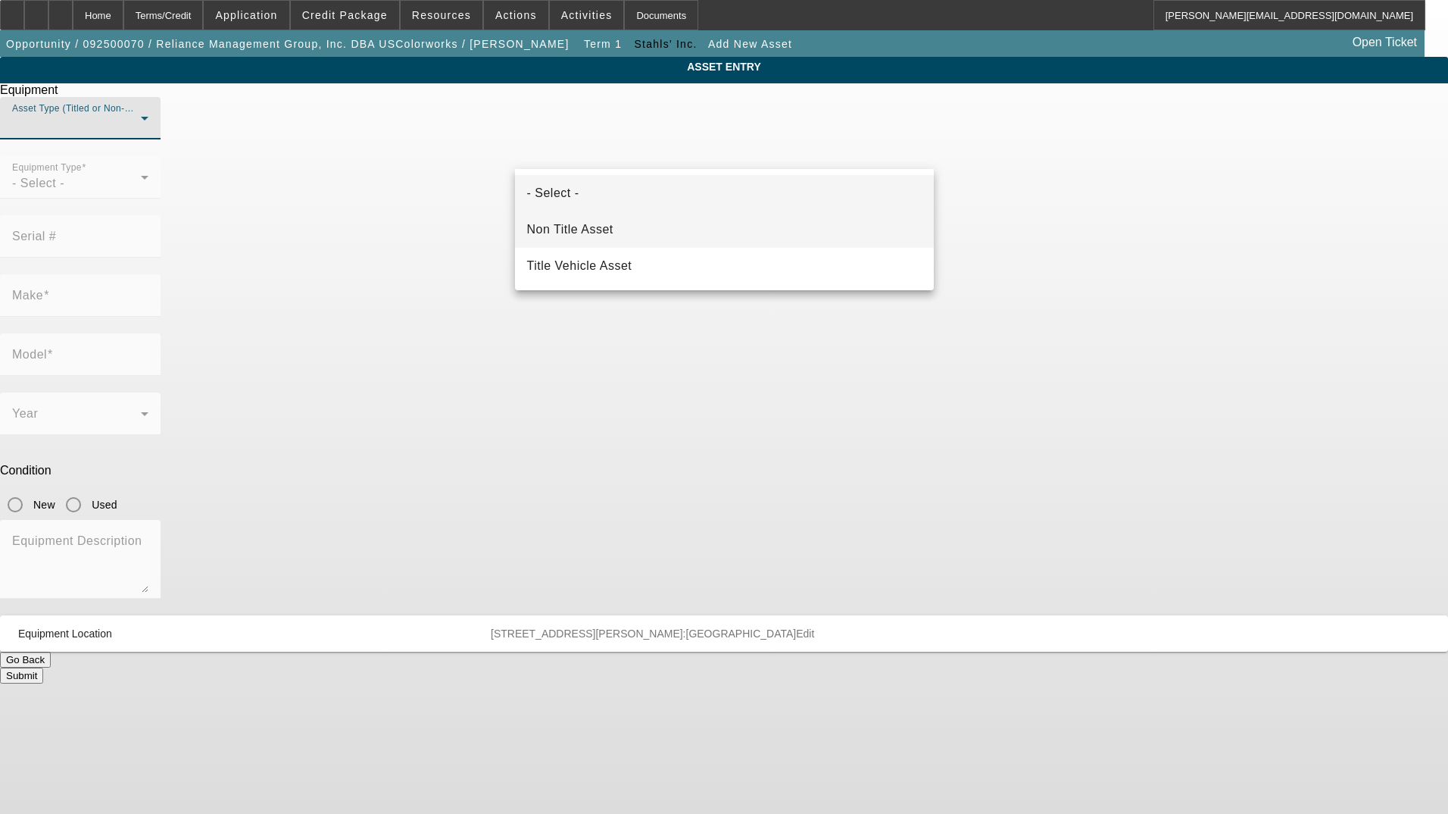
click at [639, 235] on mat-option "Non Title Asset" at bounding box center [724, 229] width 419 height 36
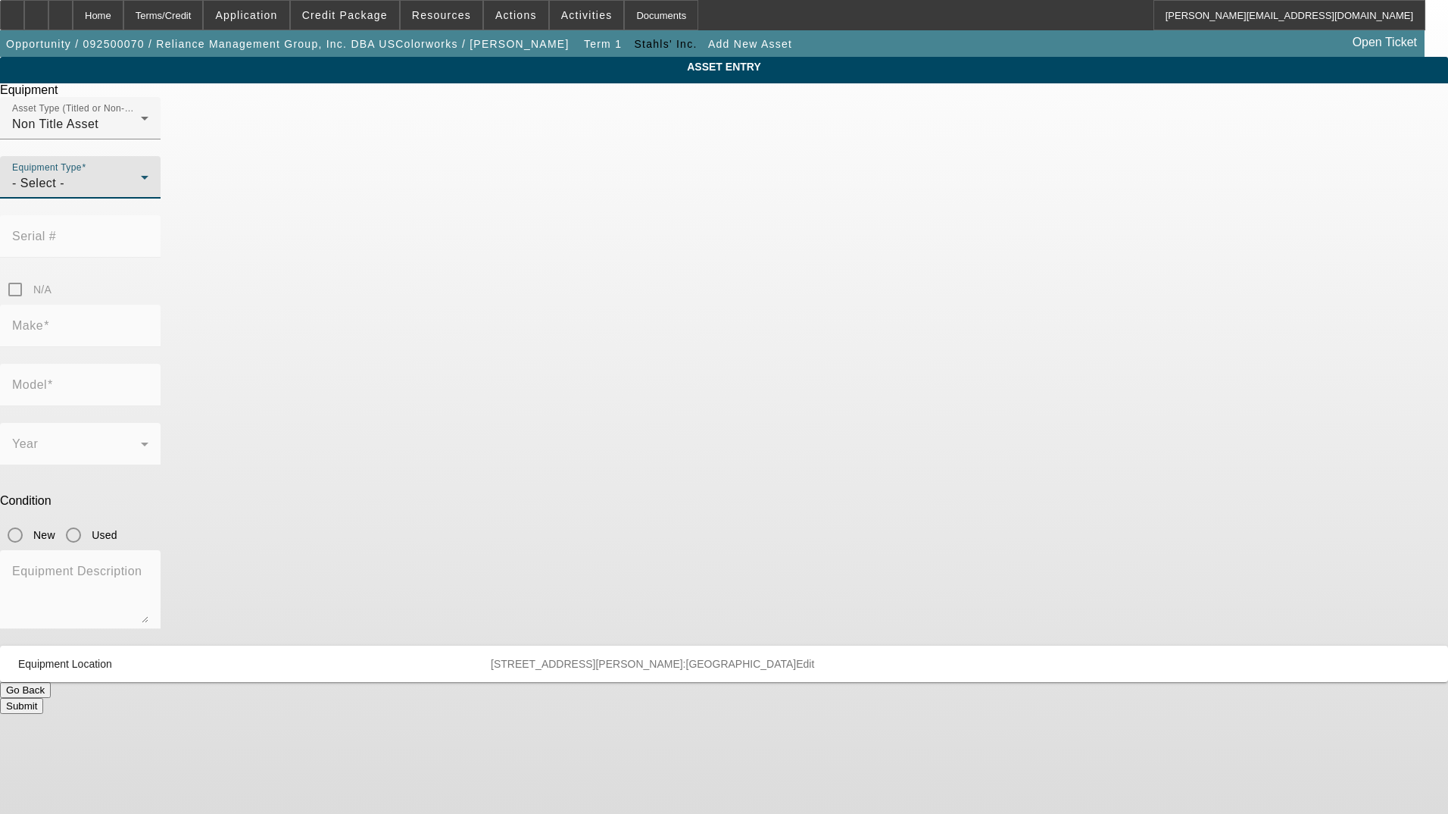
click at [141, 192] on div "- Select -" at bounding box center [76, 183] width 129 height 18
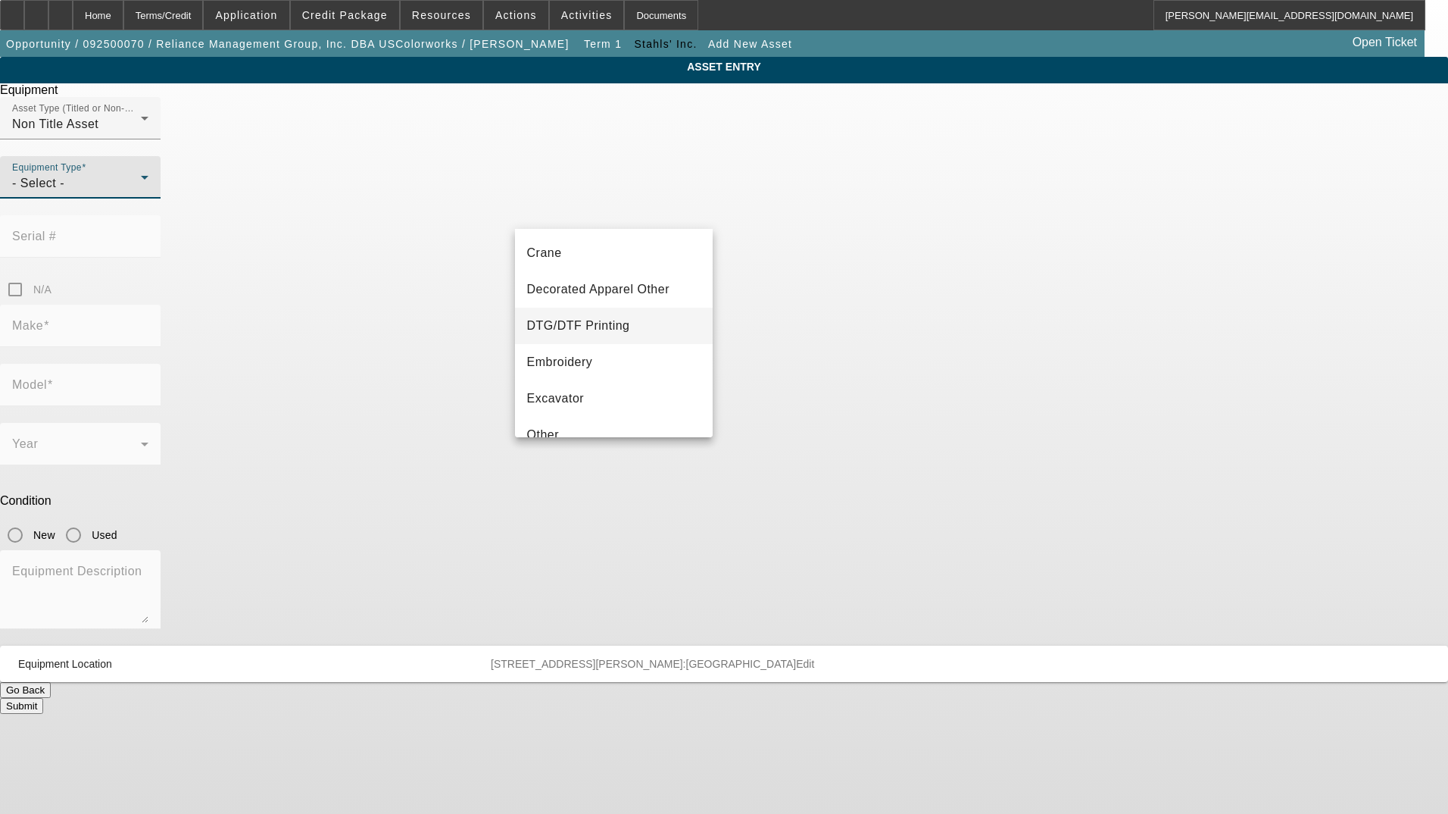
scroll to position [152, 0]
click at [640, 291] on span "Decorated Apparel Other" at bounding box center [598, 283] width 143 height 18
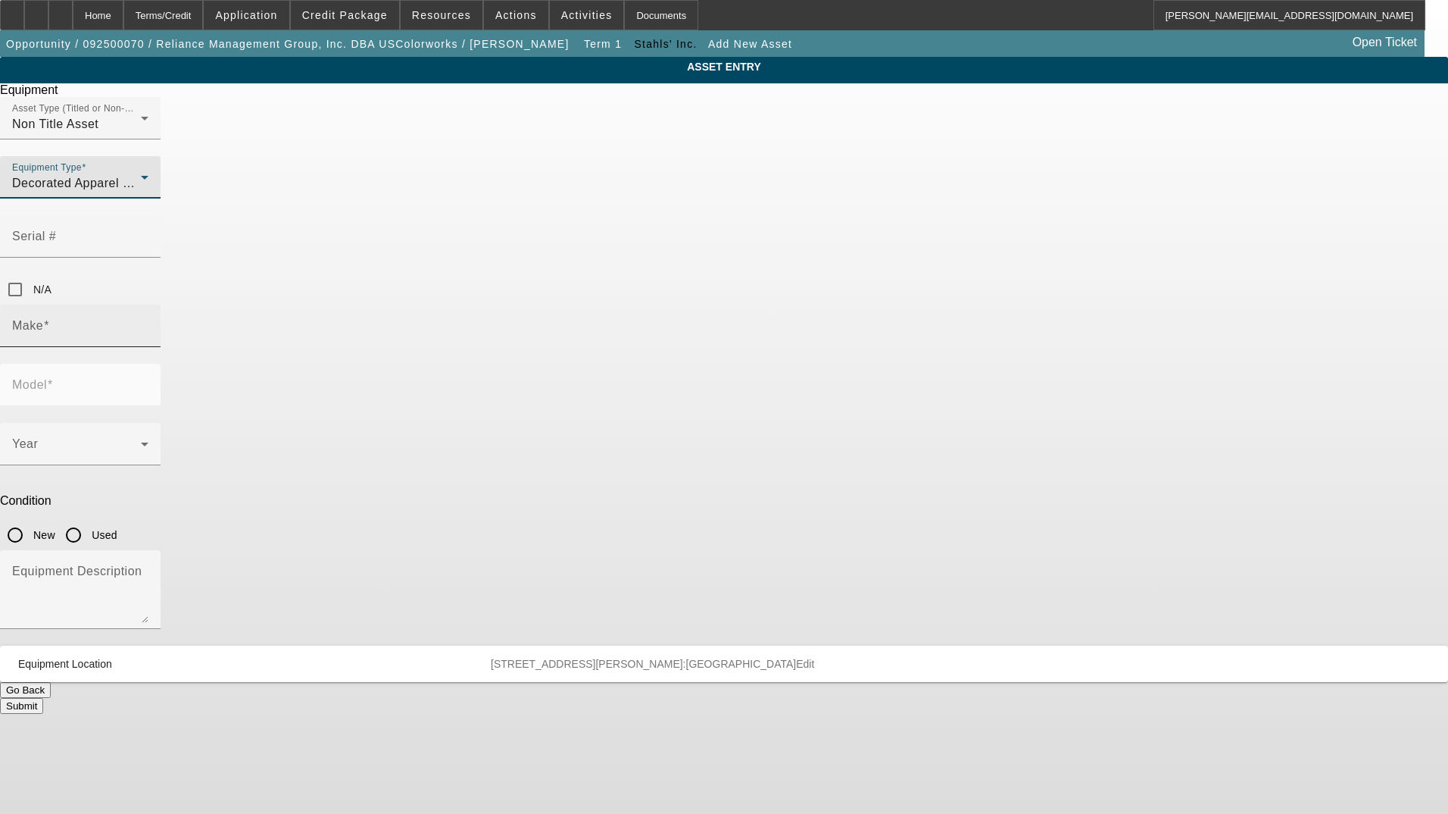
click at [148, 323] on input "Make" at bounding box center [80, 332] width 136 height 18
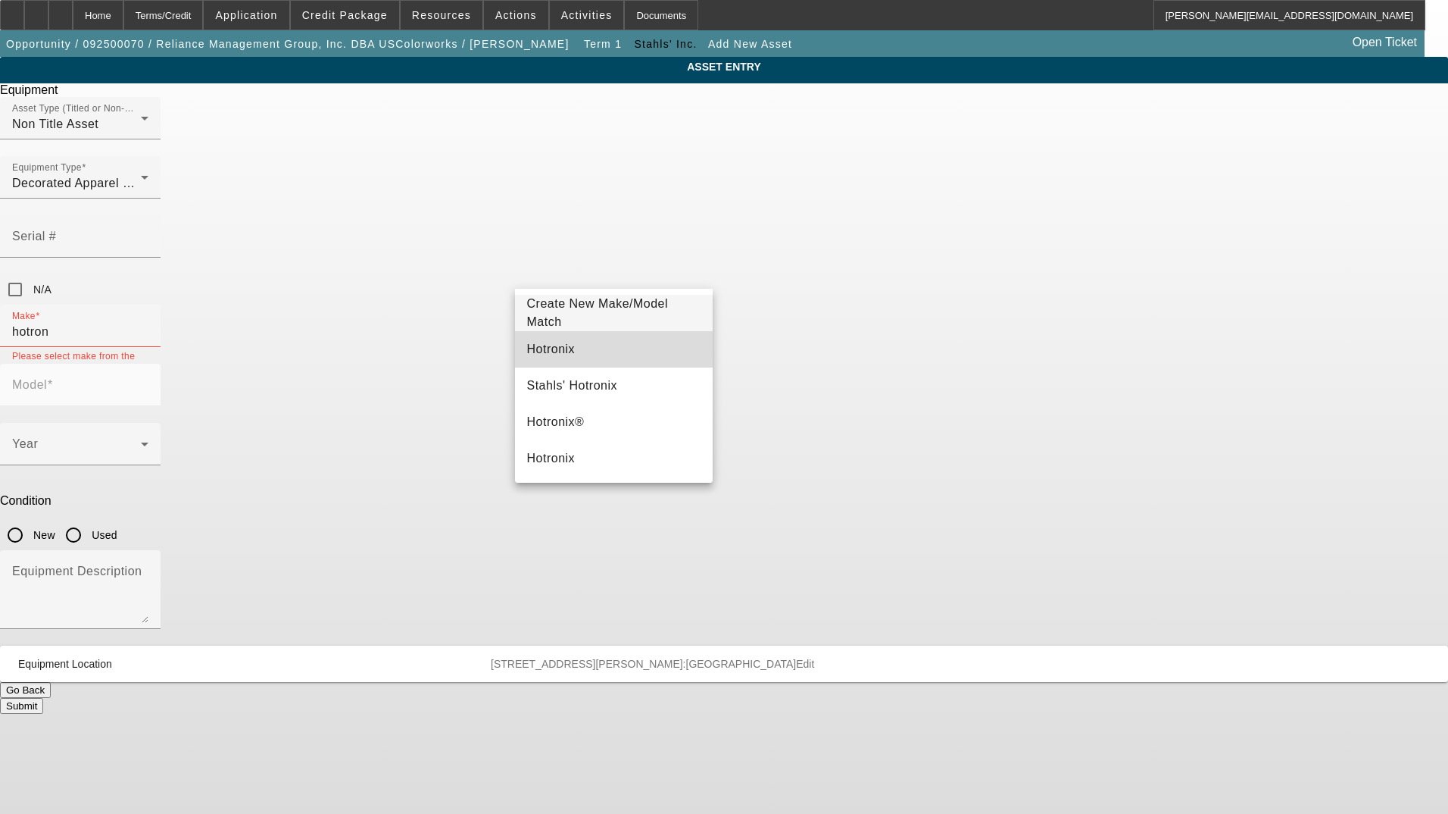
click at [619, 348] on mat-option "Hotronix" at bounding box center [614, 349] width 198 height 36
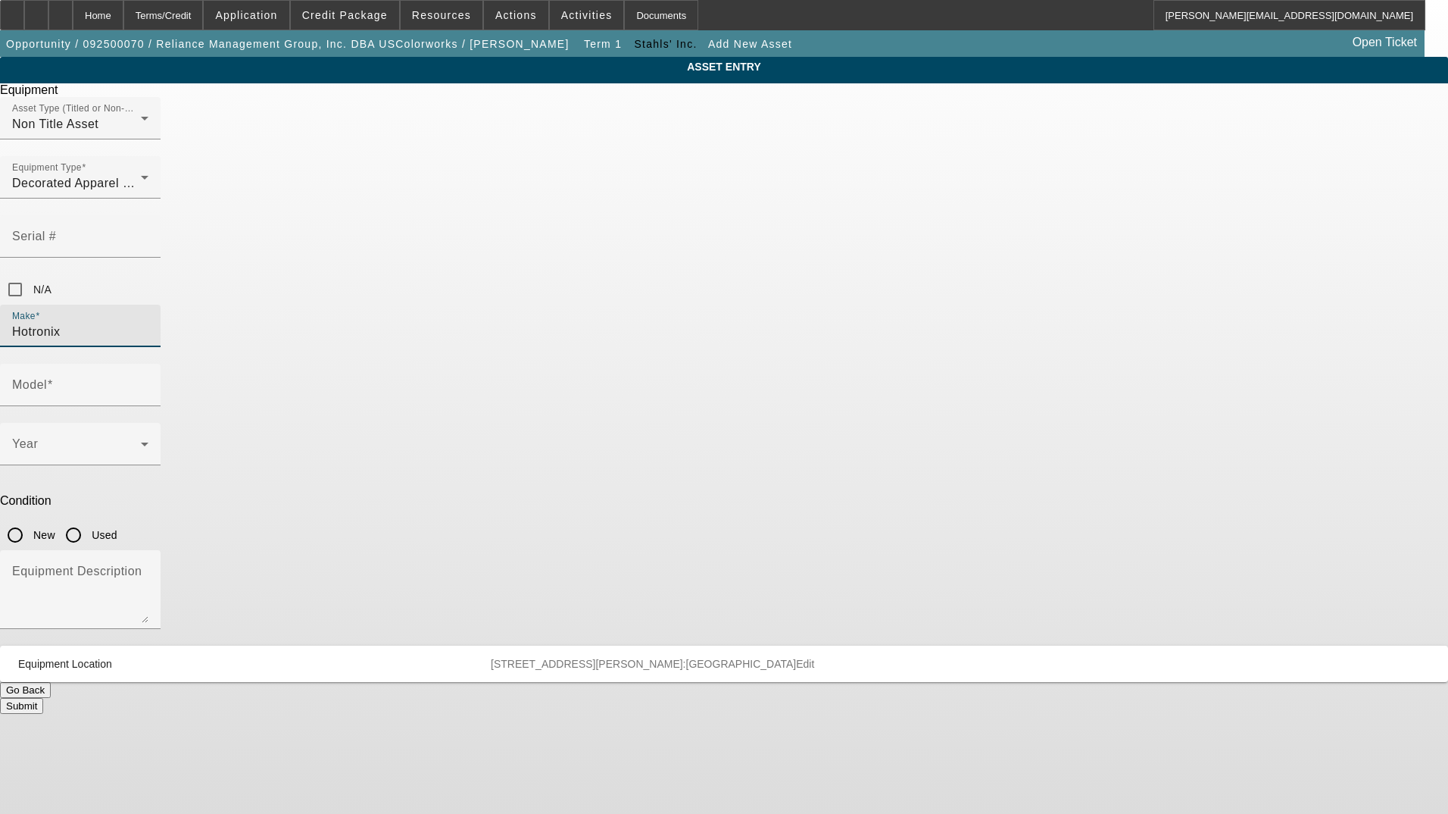
drag, startPoint x: 626, startPoint y: 268, endPoint x: 425, endPoint y: 233, distance: 204.5
click at [411, 250] on div "ASSET ENTRY Equipment Asset Type (Titled or Non-Titled) Non Title Asset Equipme…" at bounding box center [724, 385] width 1448 height 657
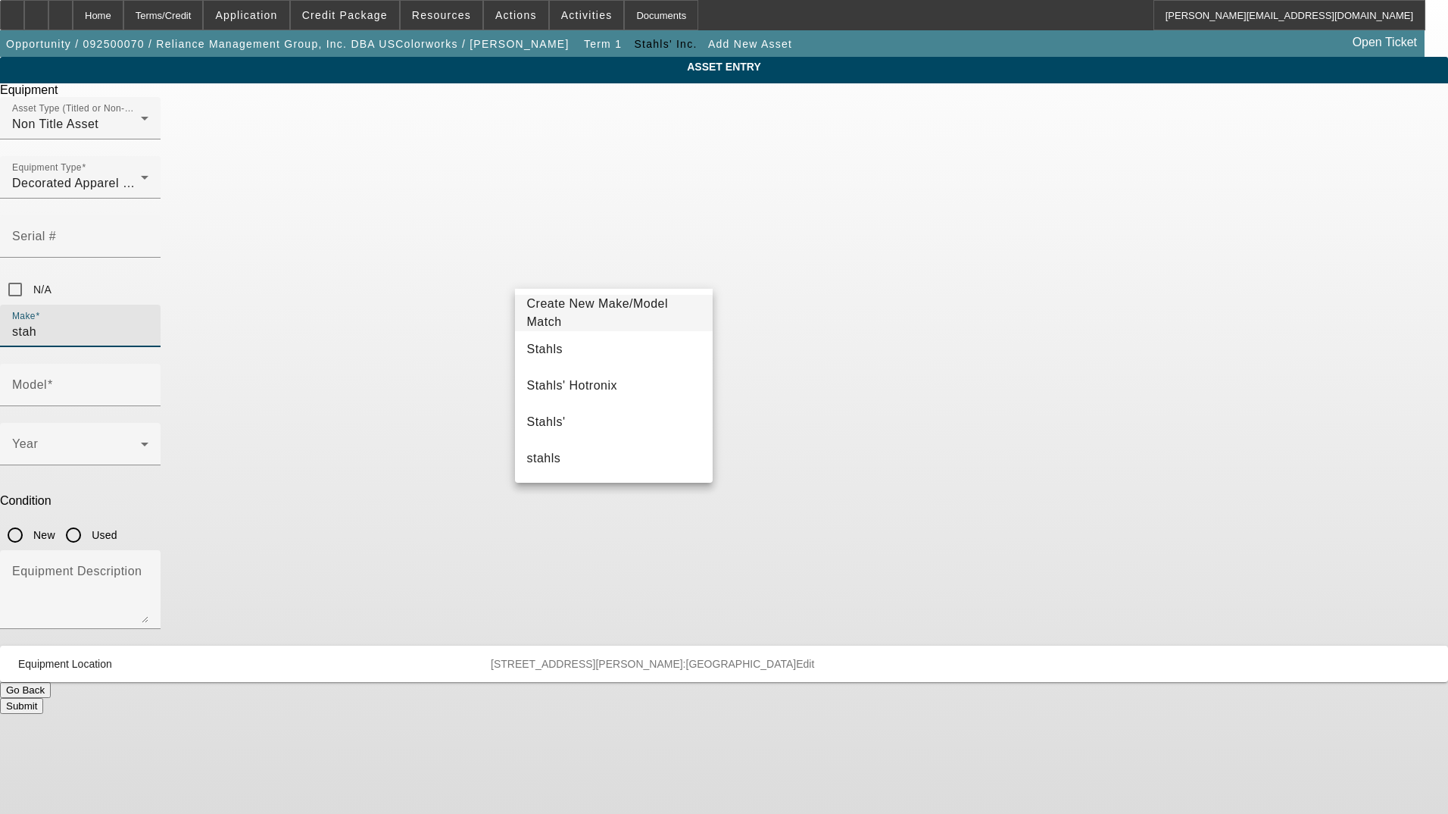
click at [613, 351] on mat-option "Stahls" at bounding box center [614, 349] width 198 height 36
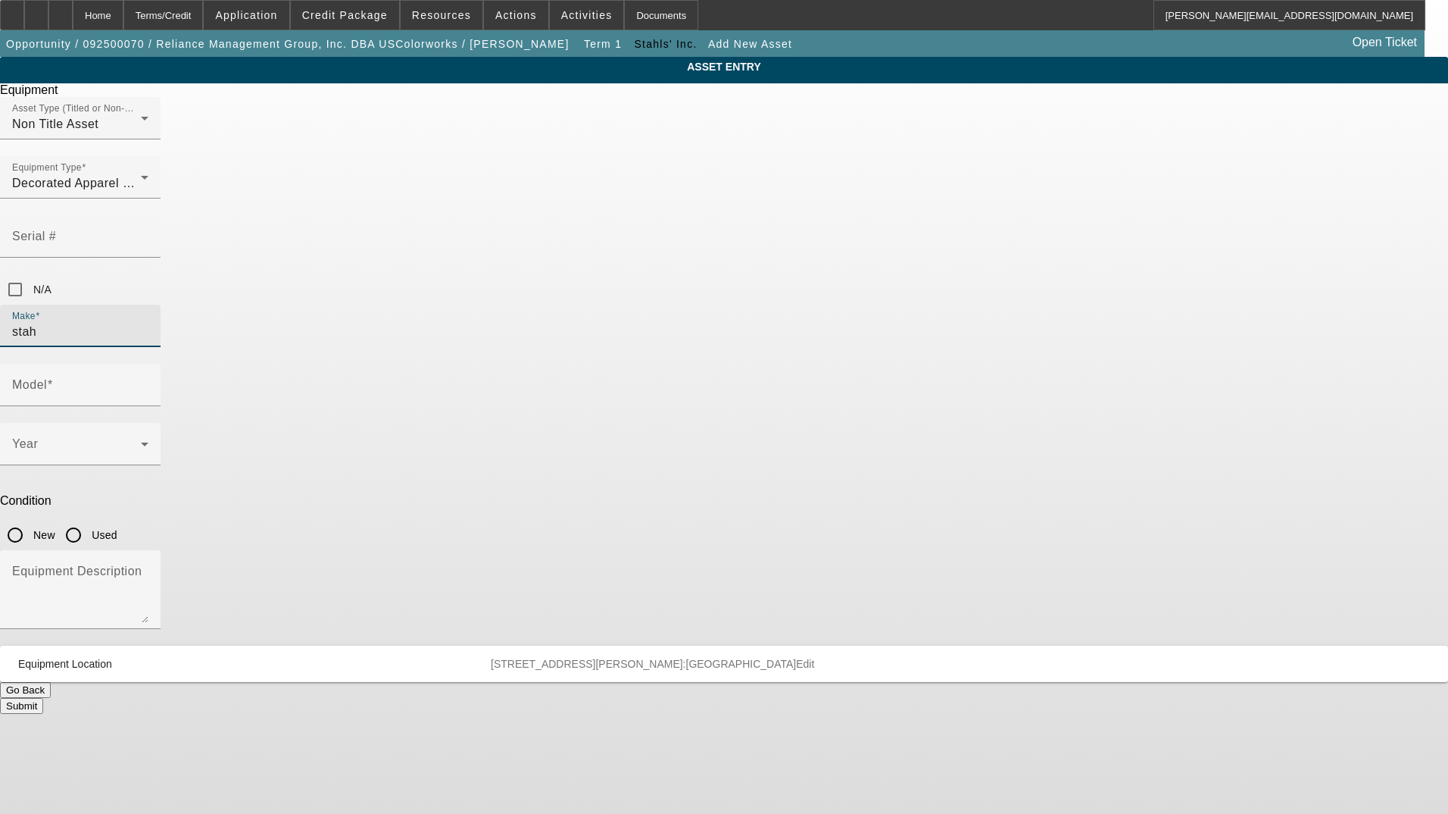
type input "Stahls"
click at [148, 382] on input "Model" at bounding box center [80, 391] width 136 height 18
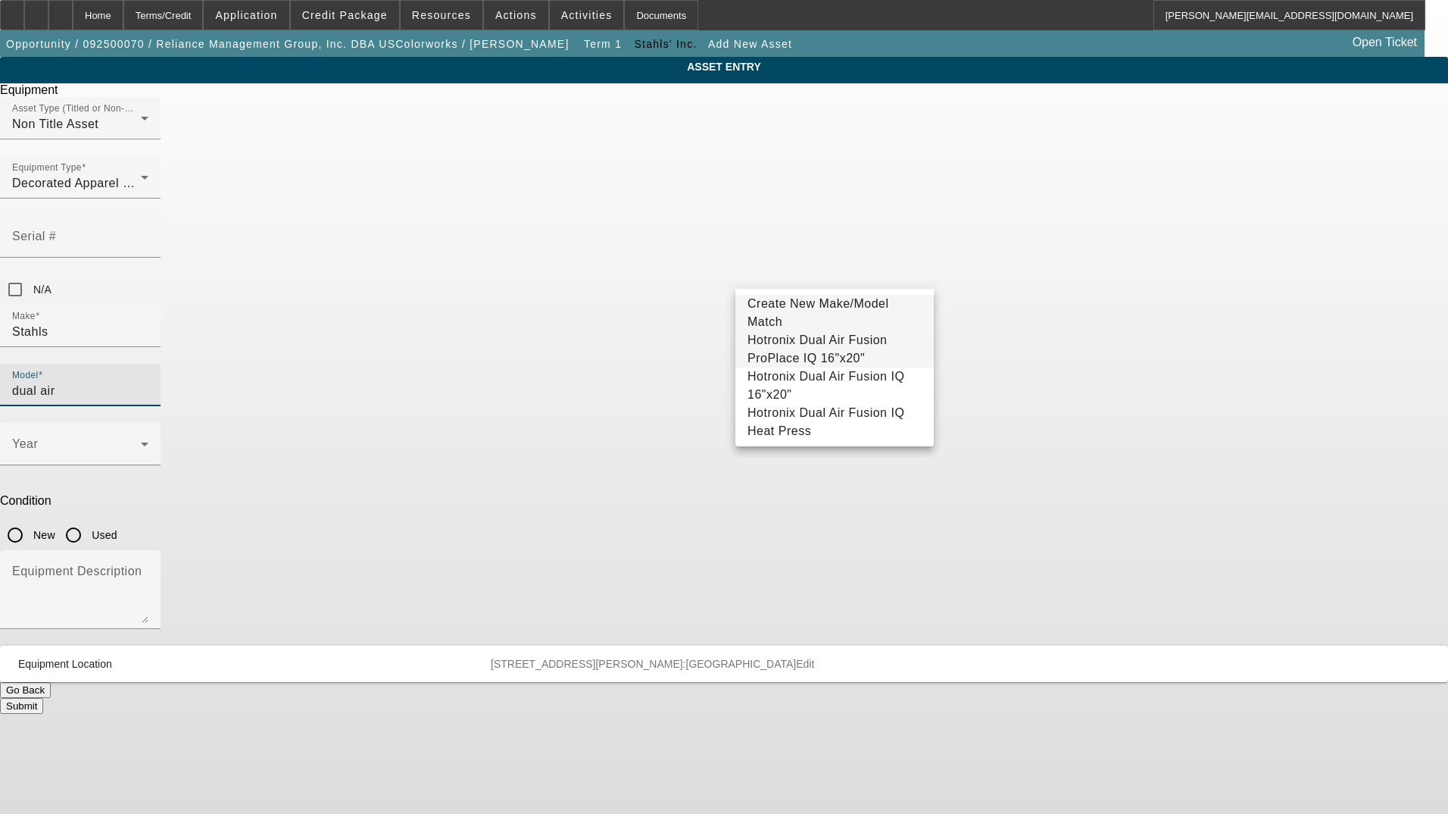
click at [854, 345] on span "Hotronix Dual Air Fusion ProPlace IQ 16"x20"" at bounding box center [818, 348] width 140 height 31
type input "Hotronix Dual Air Fusion ProPlace IQ 16"x20""
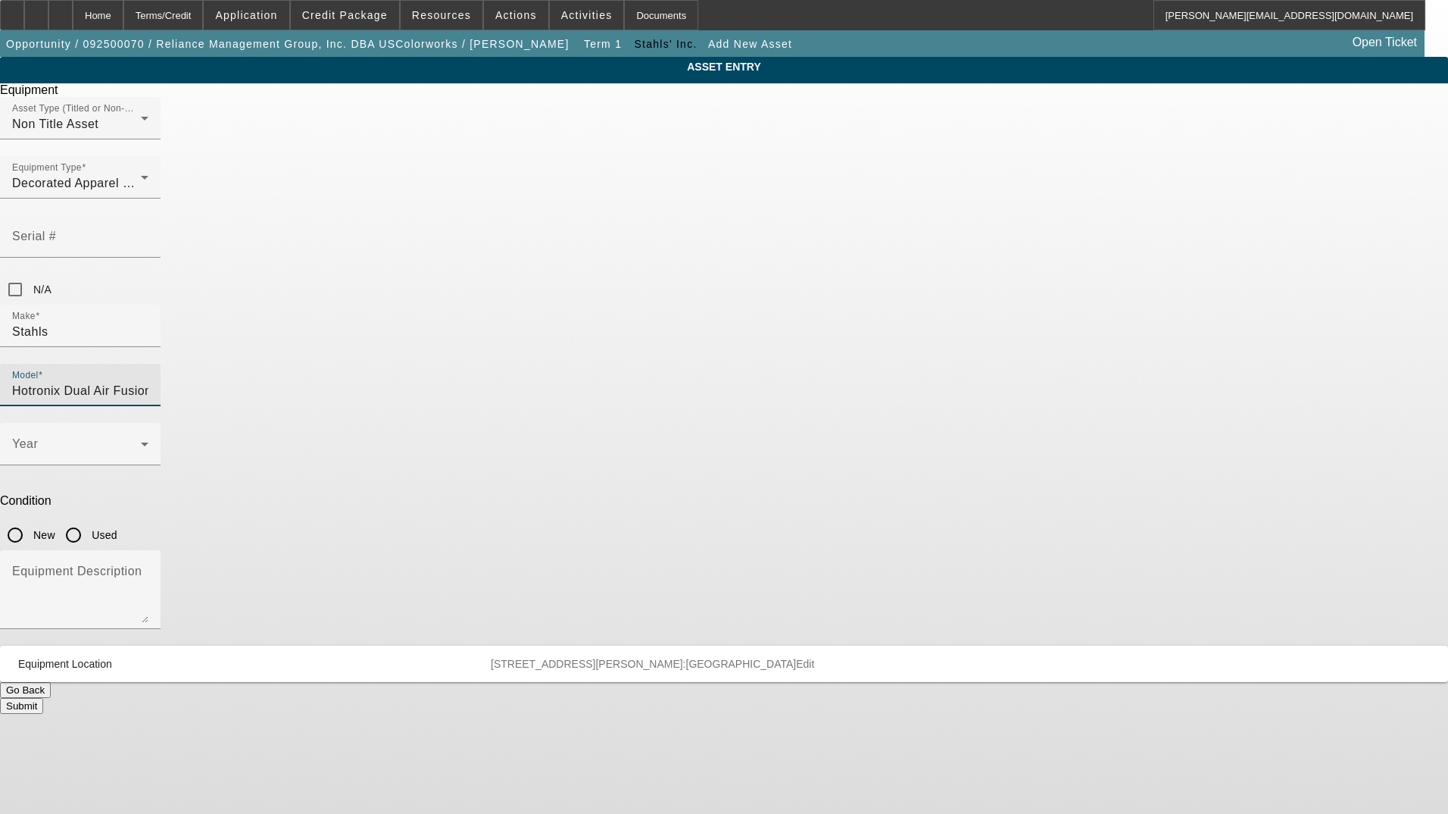
scroll to position [0, 24]
click at [148, 423] on div "Year" at bounding box center [80, 444] width 136 height 42
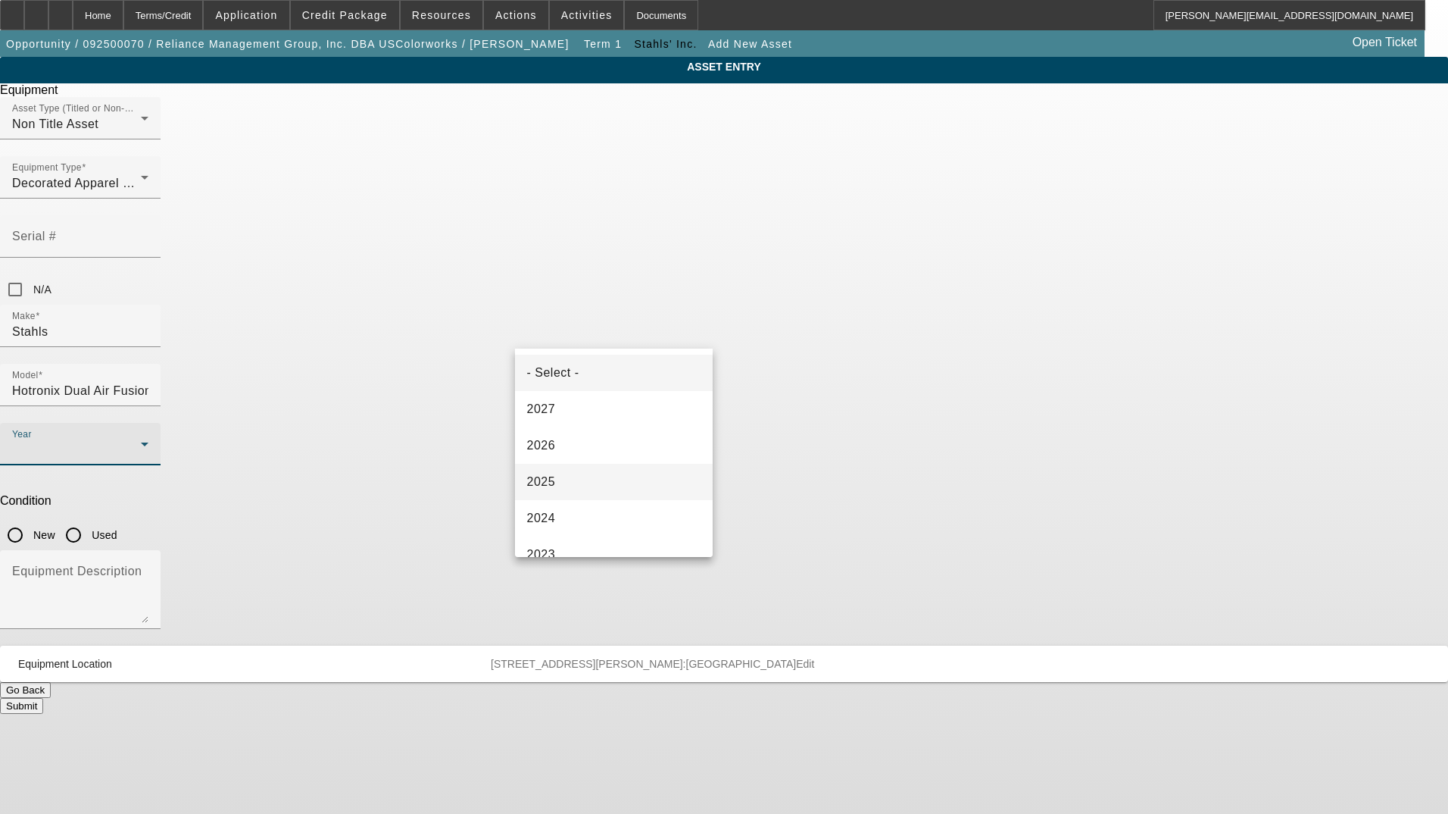
drag, startPoint x: 564, startPoint y: 476, endPoint x: 605, endPoint y: 443, distance: 52.3
click at [564, 473] on mat-option "2025" at bounding box center [614, 482] width 198 height 36
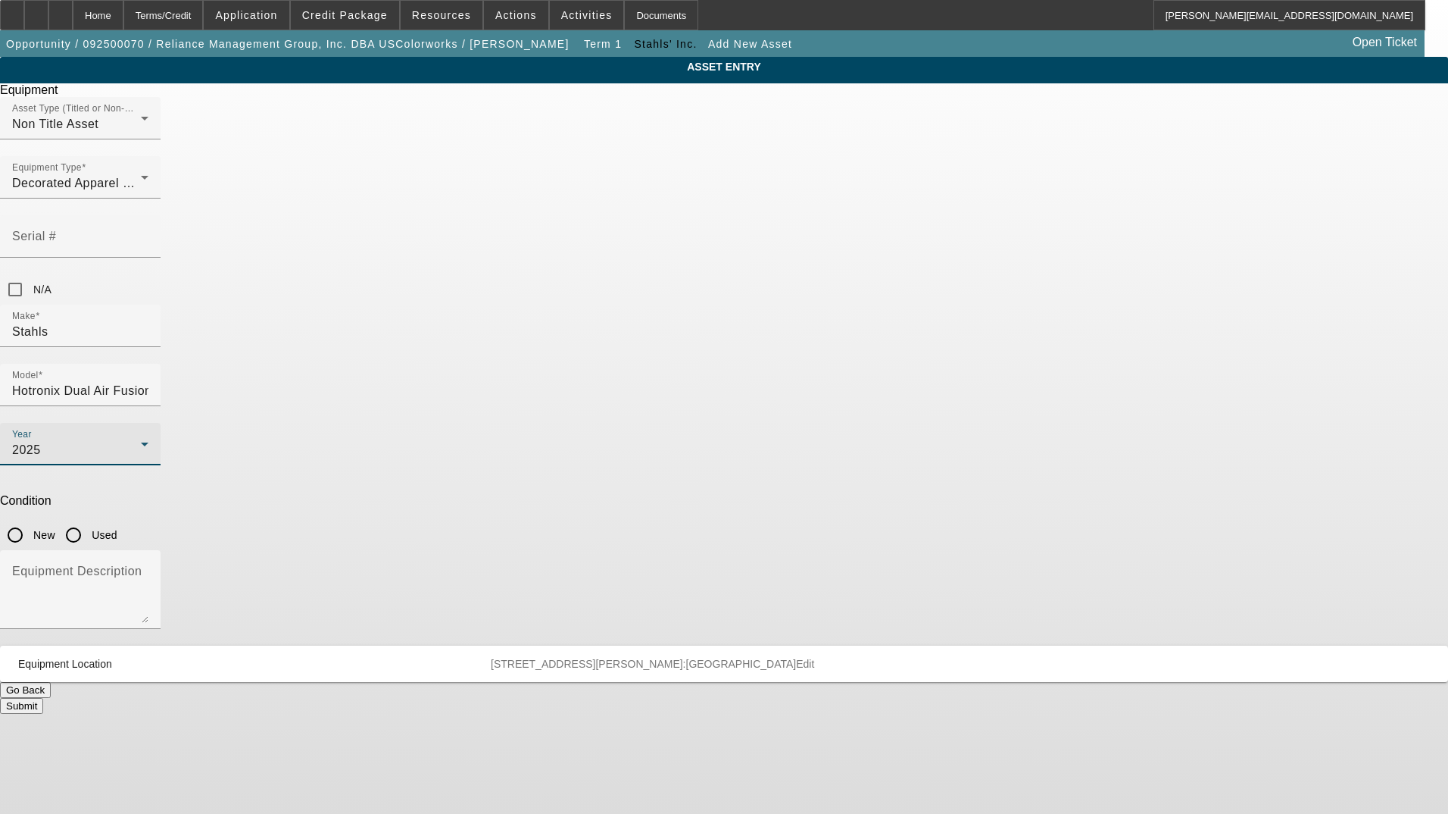
click at [30, 520] on input "New" at bounding box center [15, 535] width 30 height 30
radio input "true"
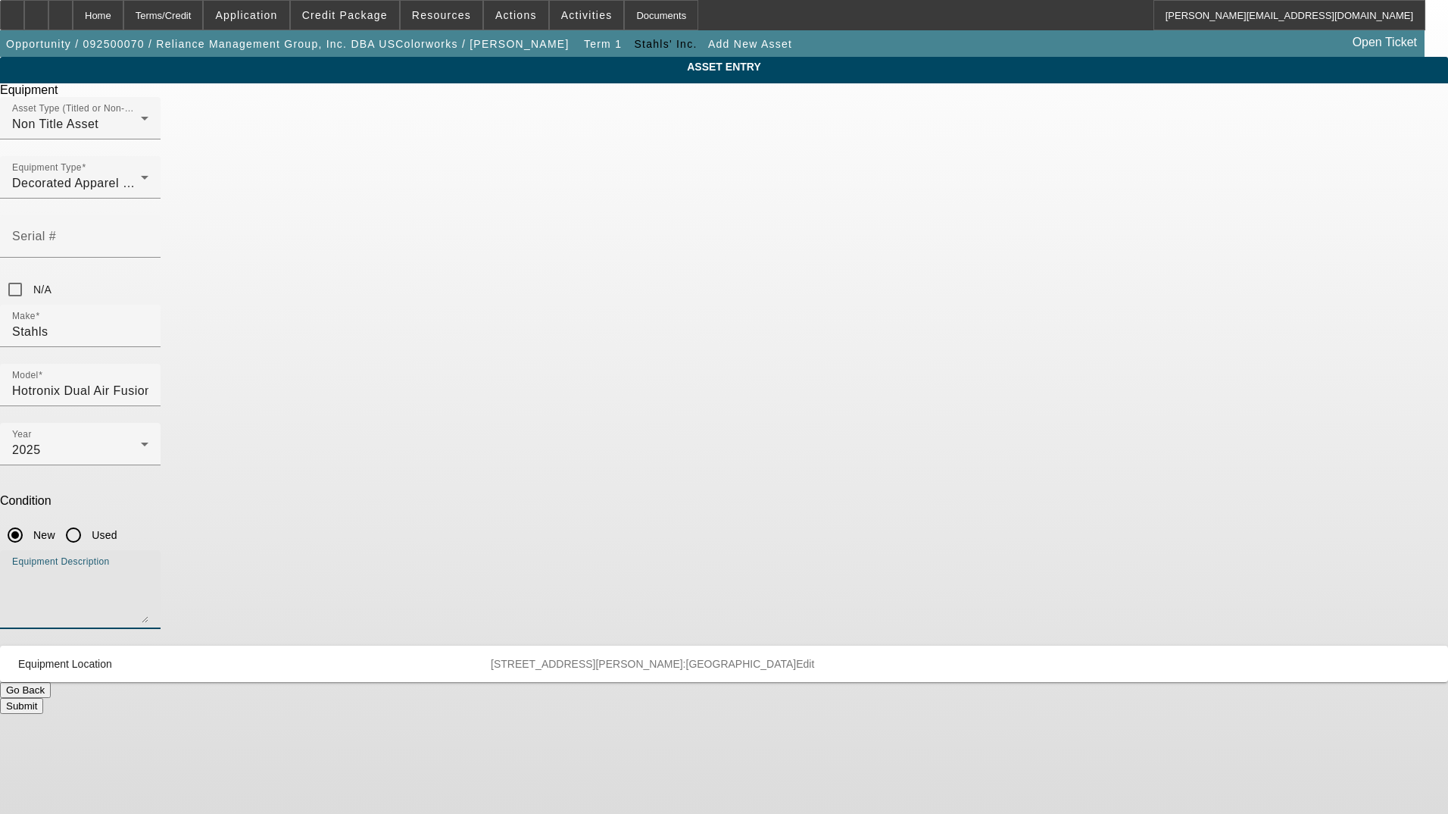
click at [148, 568] on textarea "Equipment Description" at bounding box center [80, 595] width 136 height 55
type textarea "new heat press"
click at [43, 698] on button "Submit" at bounding box center [21, 706] width 43 height 16
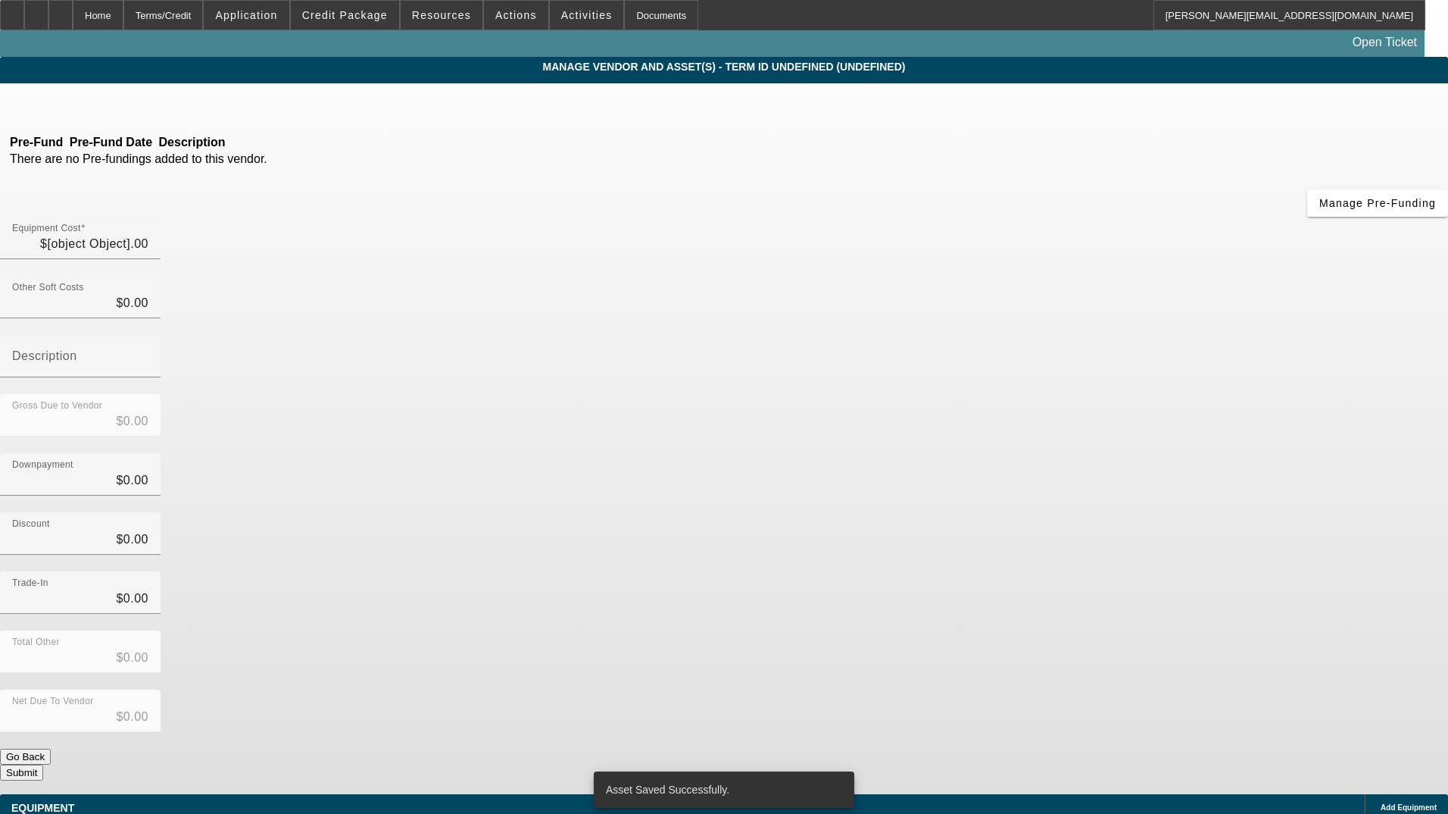
type input "$15,530.13"
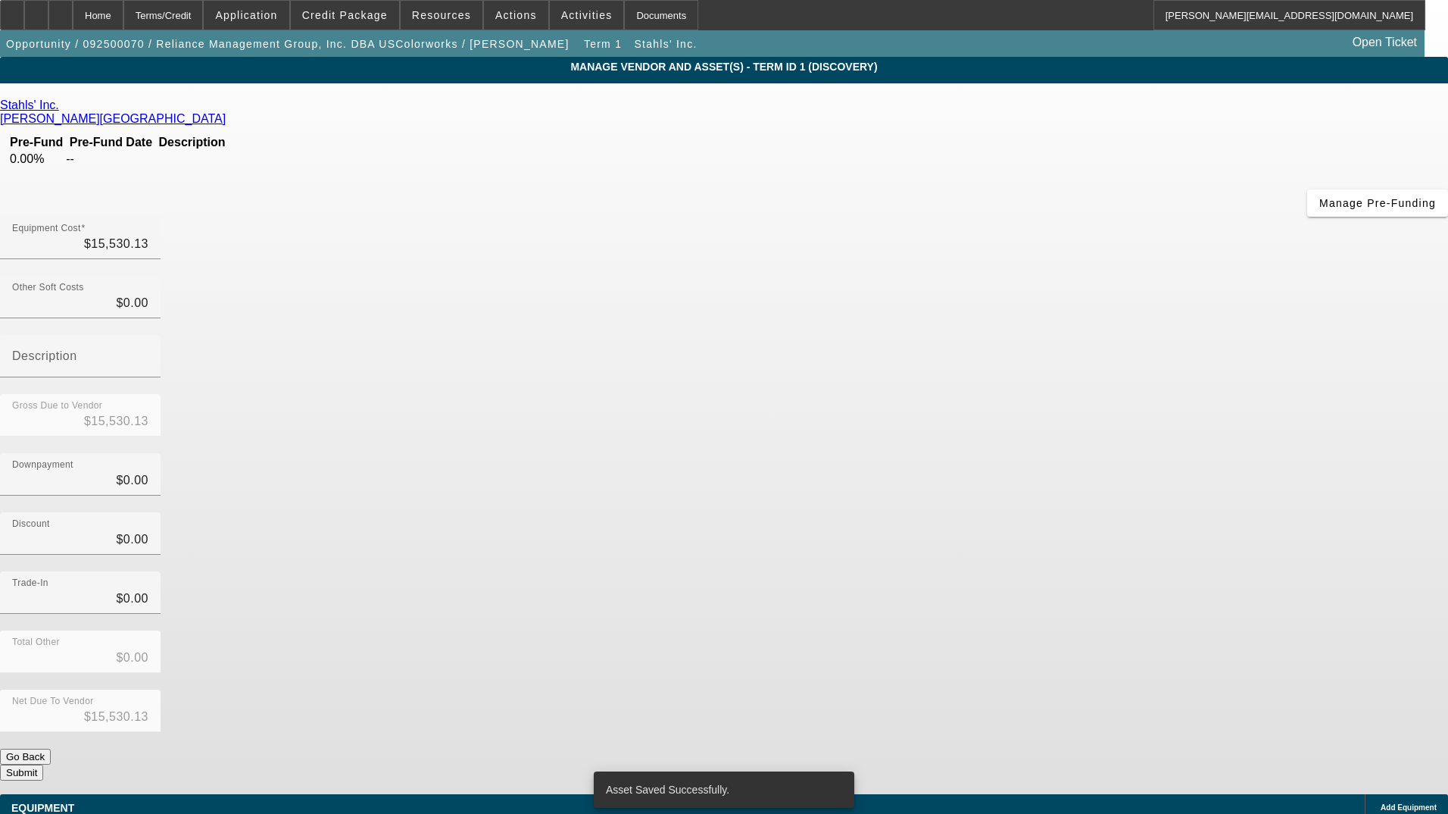
click at [1381, 803] on span "Add Equipment" at bounding box center [1409, 807] width 56 height 8
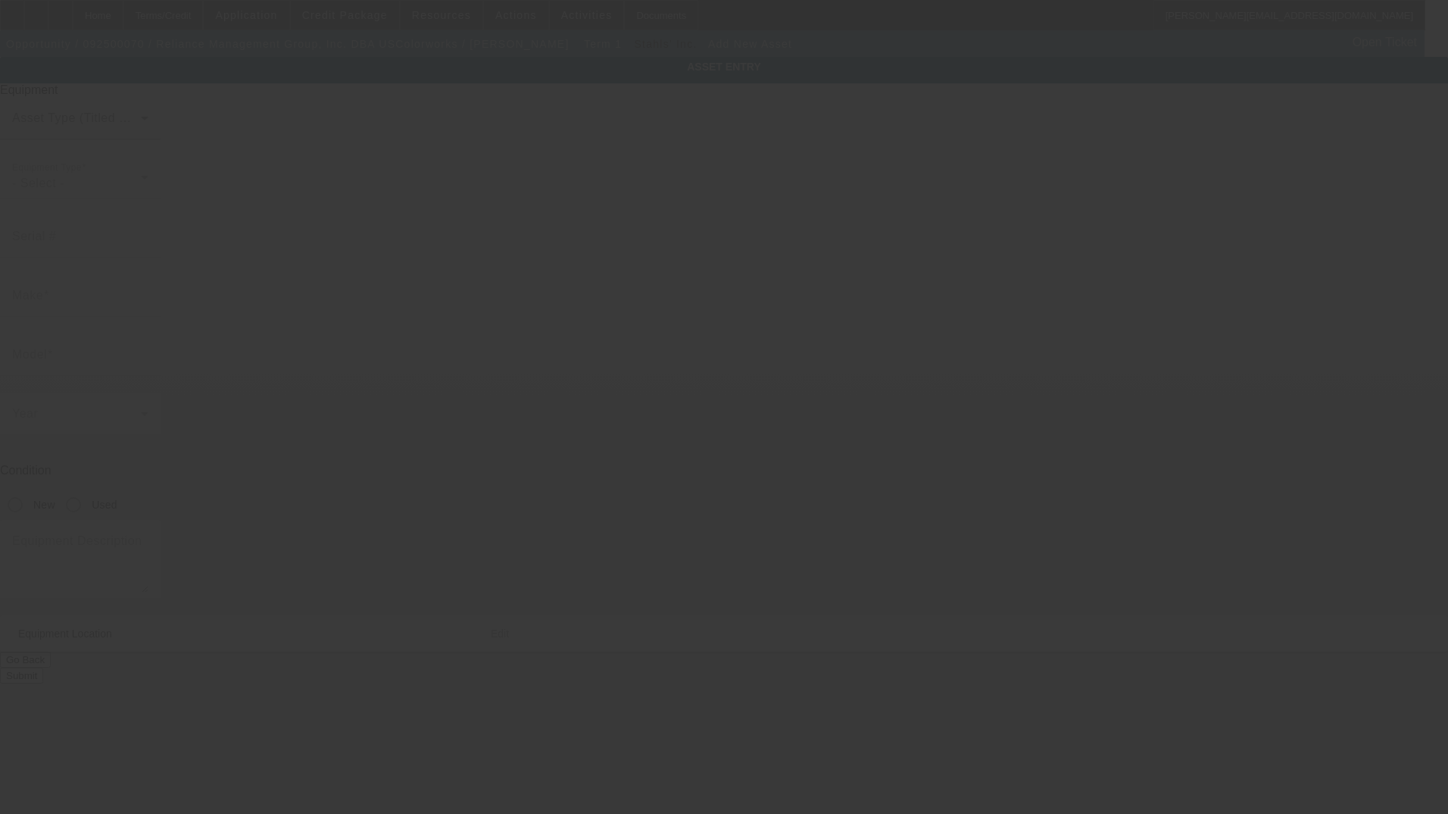
type input "4910 Starcrest Dr"
type input "Monroe"
type input "28110"
type input "Union"
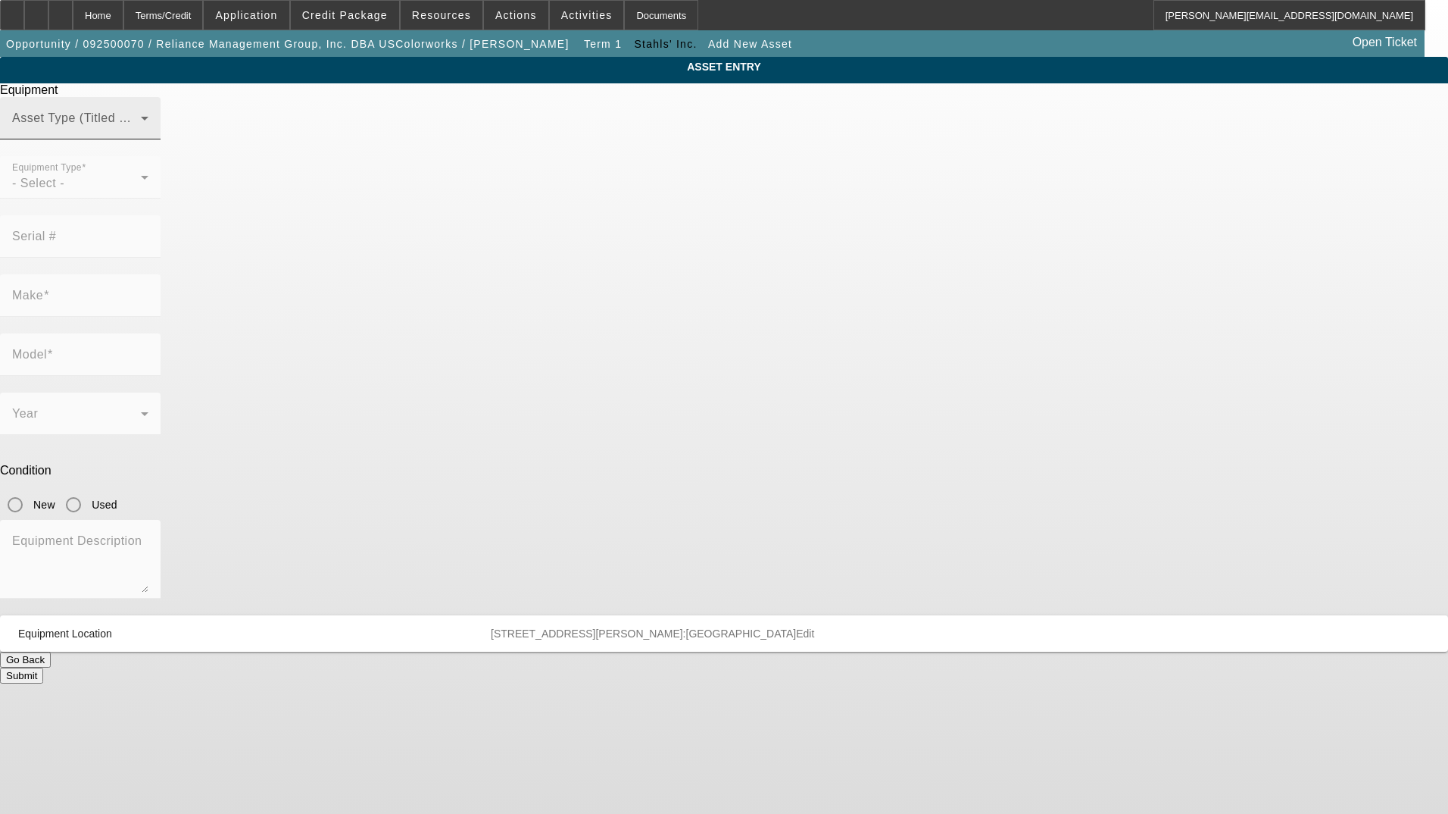
click at [141, 133] on span at bounding box center [76, 124] width 129 height 18
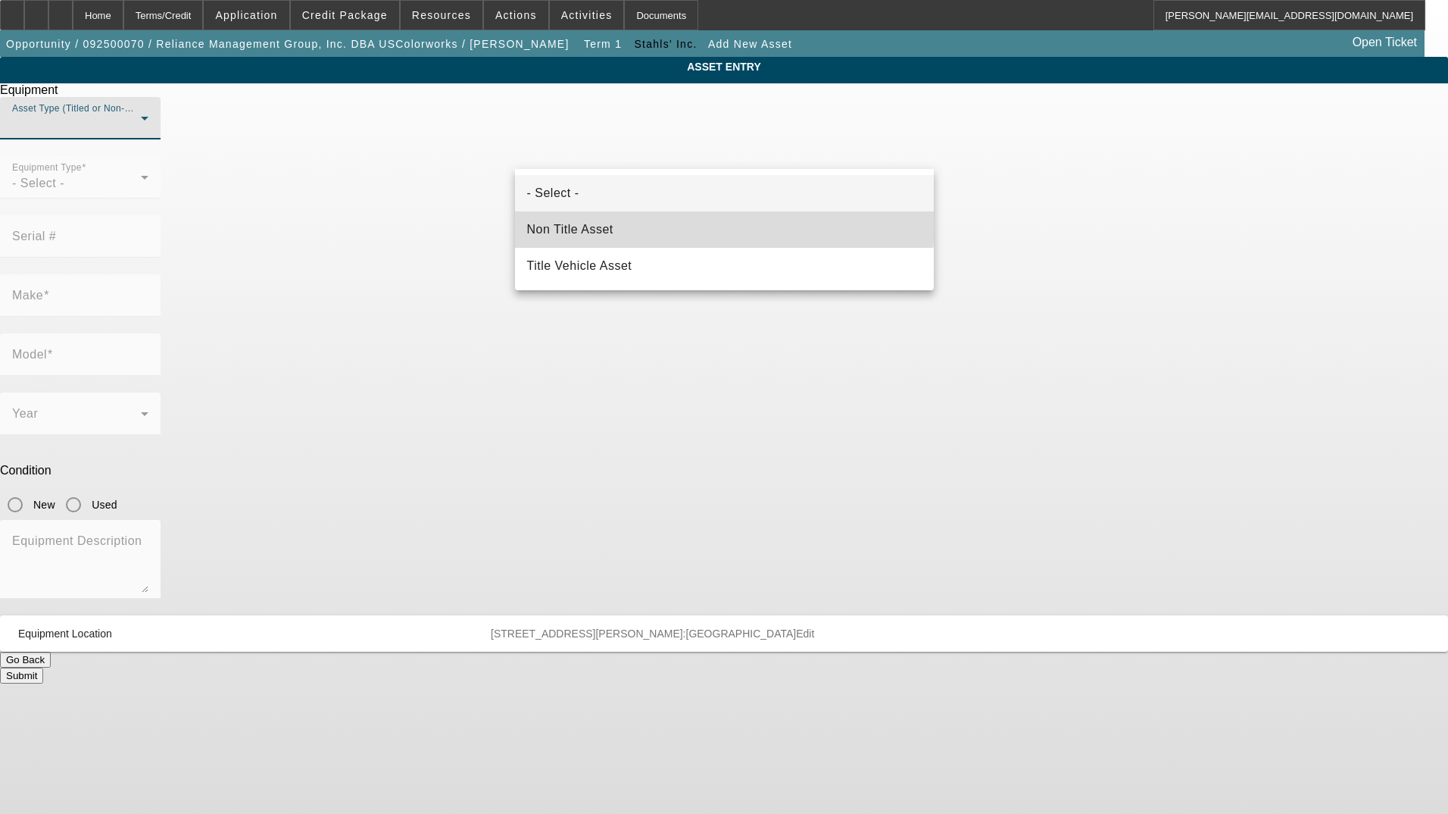
click at [653, 221] on mat-option "Non Title Asset" at bounding box center [724, 229] width 419 height 36
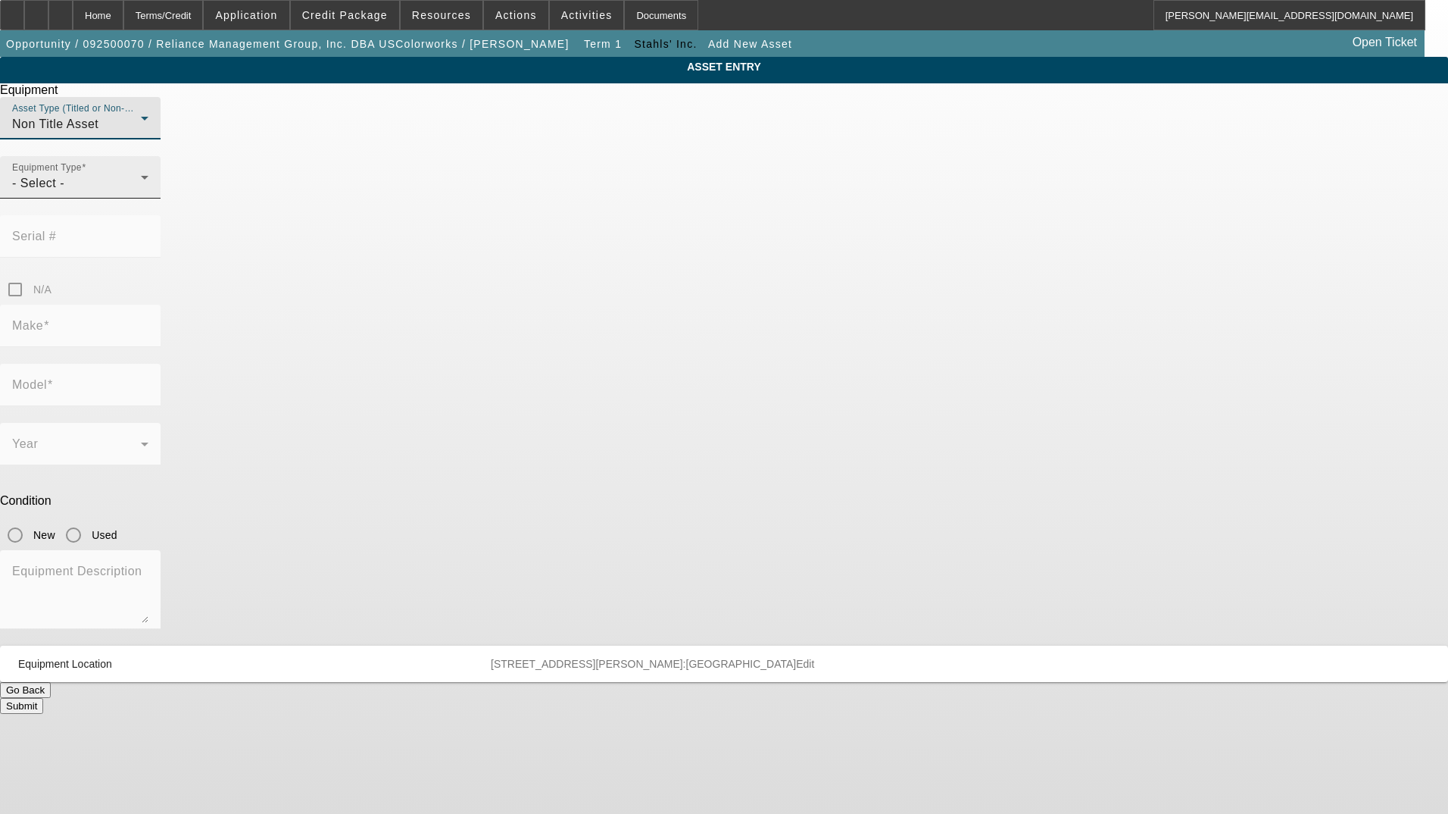
click at [141, 192] on div "- Select -" at bounding box center [76, 183] width 129 height 18
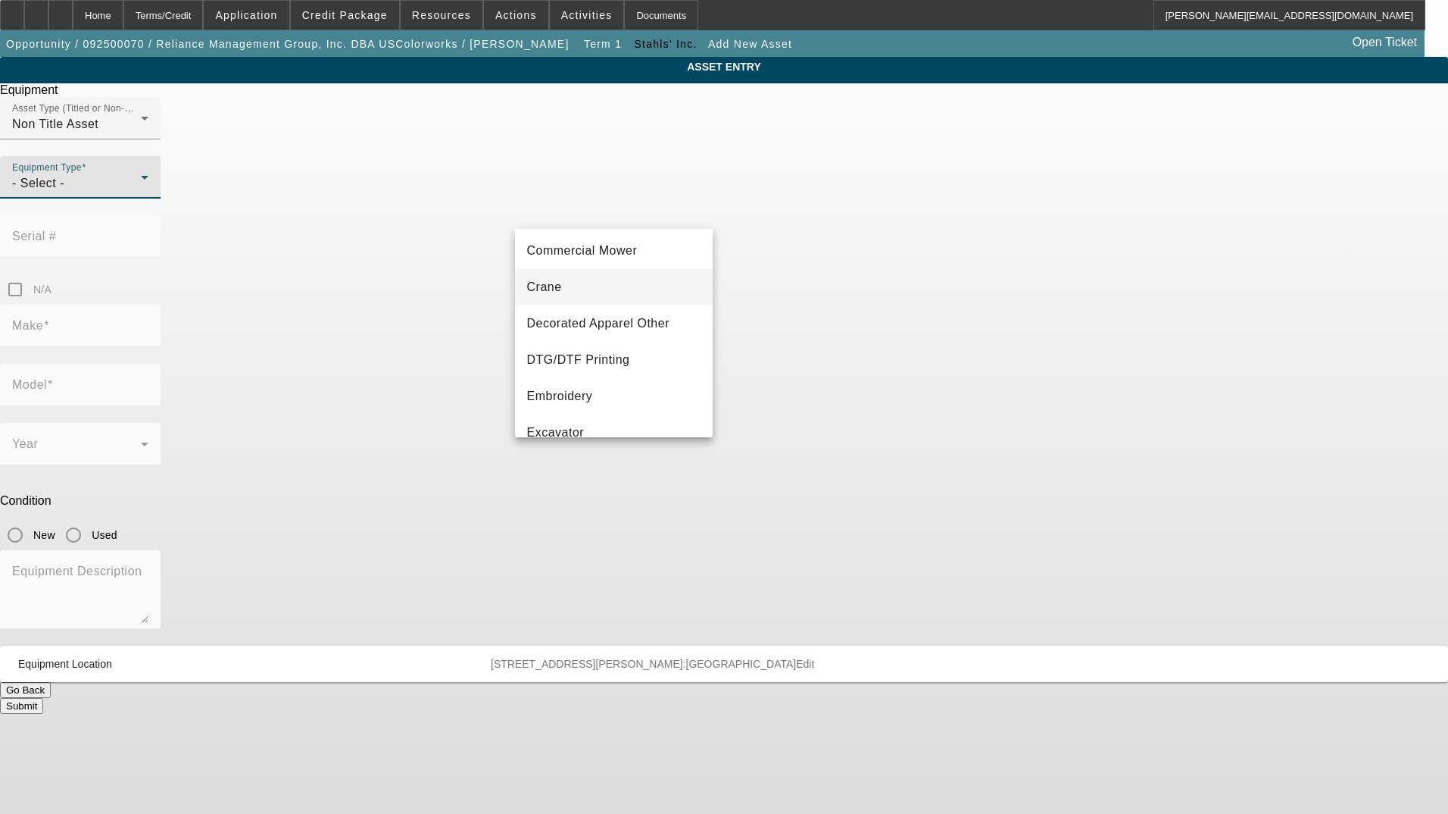
scroll to position [76, 0]
click at [654, 351] on span "Decorated Apparel Other" at bounding box center [598, 359] width 143 height 18
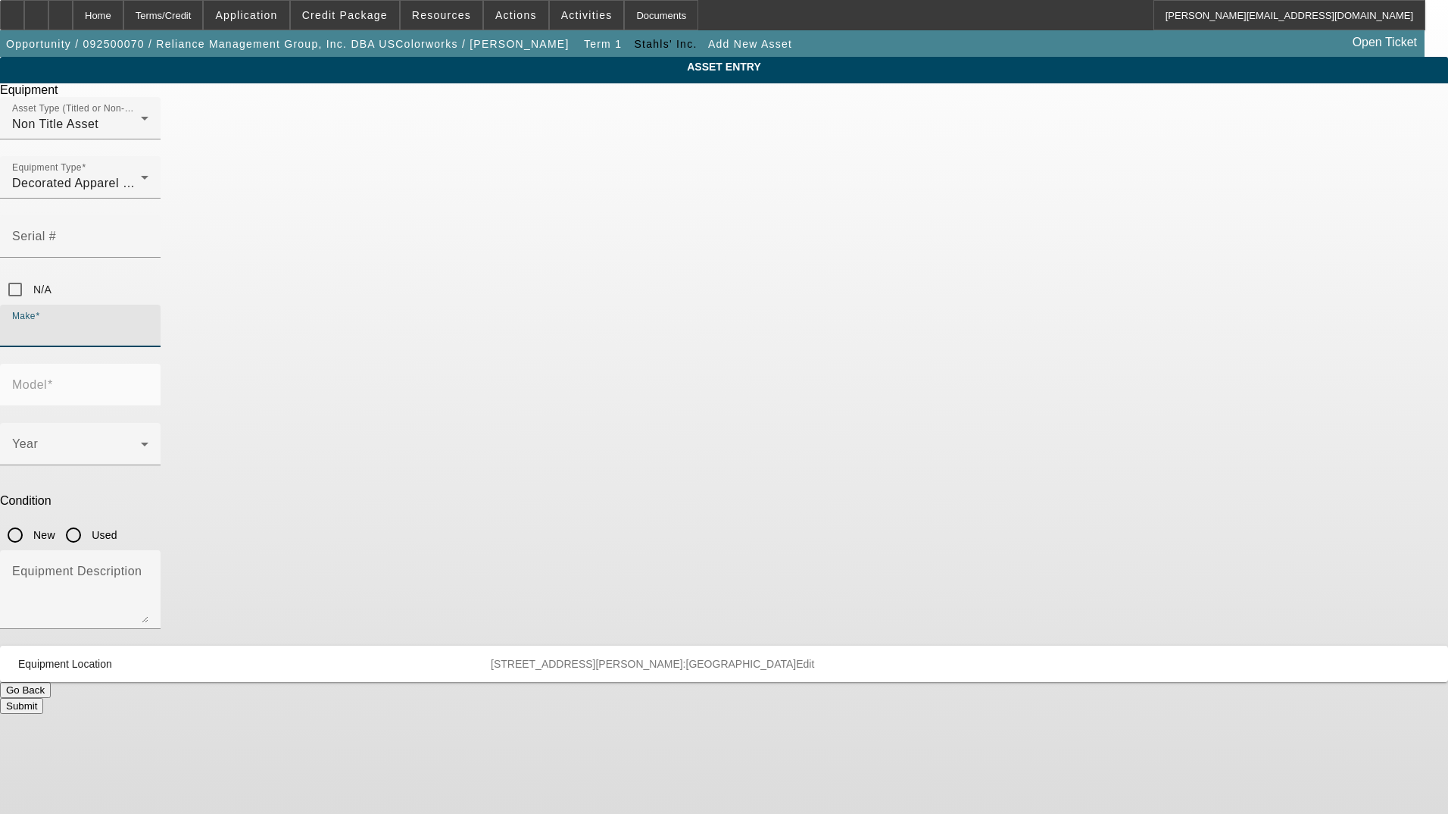
click at [148, 323] on input "Make" at bounding box center [80, 332] width 136 height 18
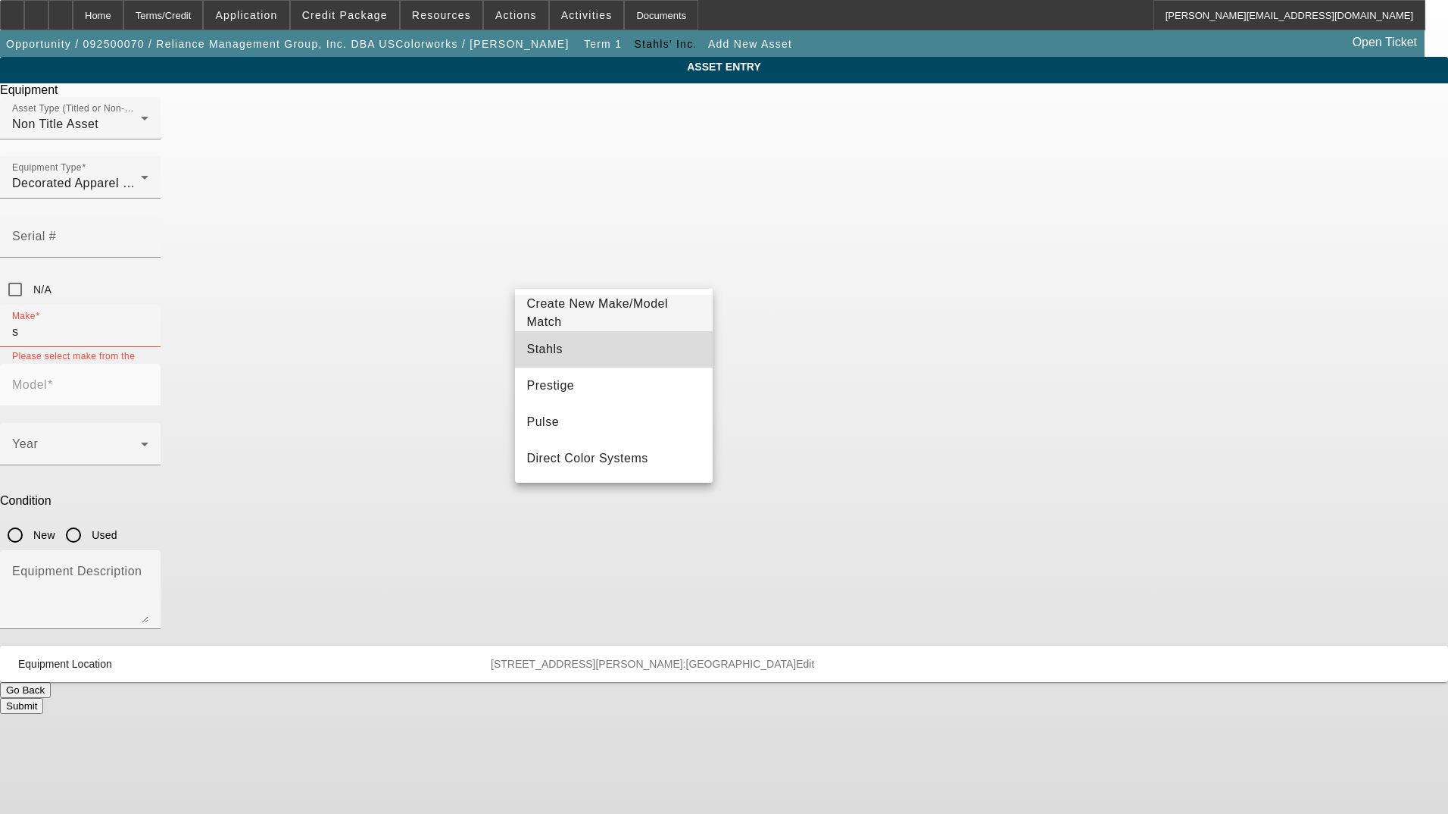
click at [633, 348] on mat-option "Stahls" at bounding box center [614, 349] width 198 height 36
type input "Stahls"
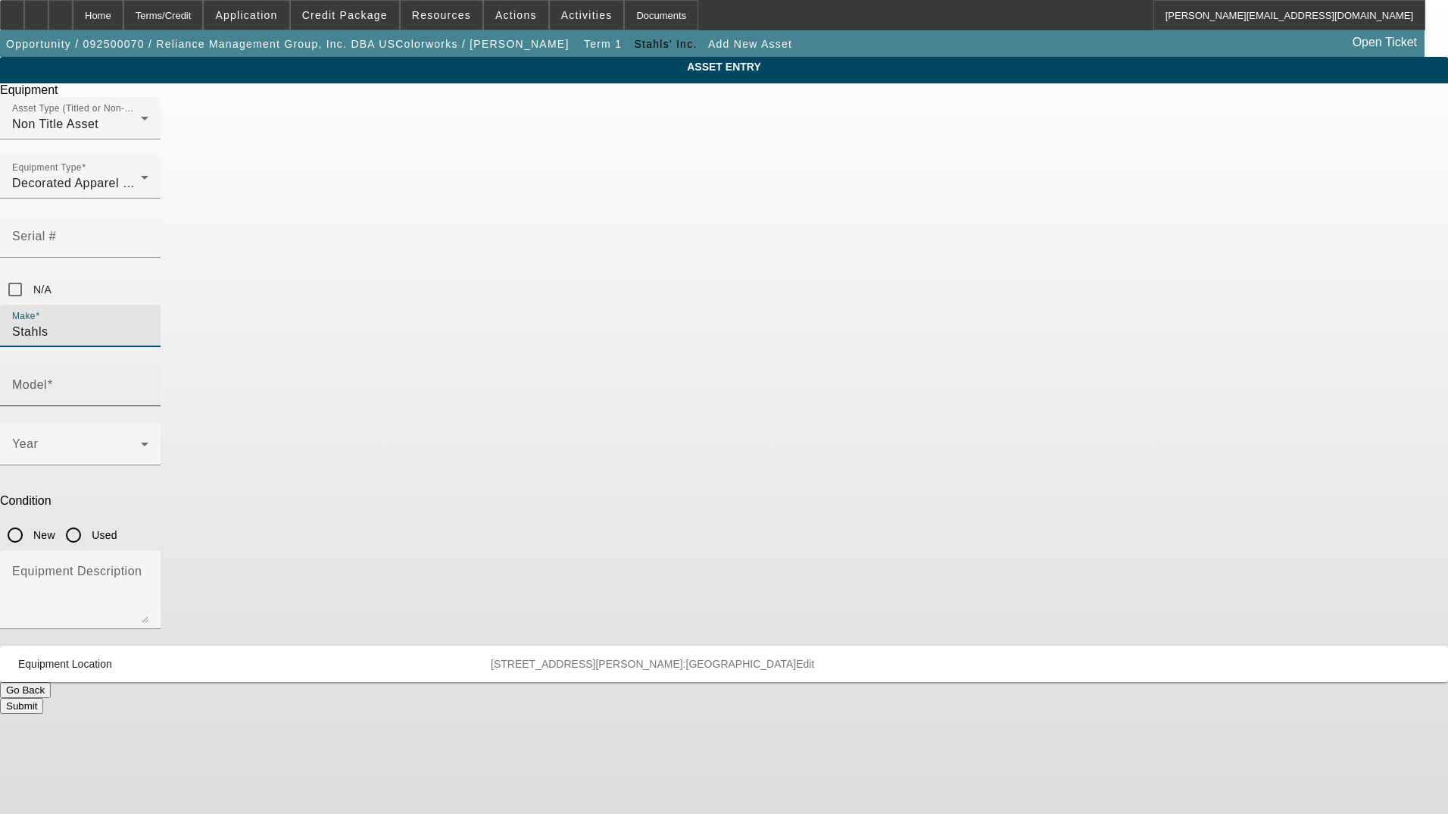
click at [148, 382] on input "Model" at bounding box center [80, 391] width 136 height 18
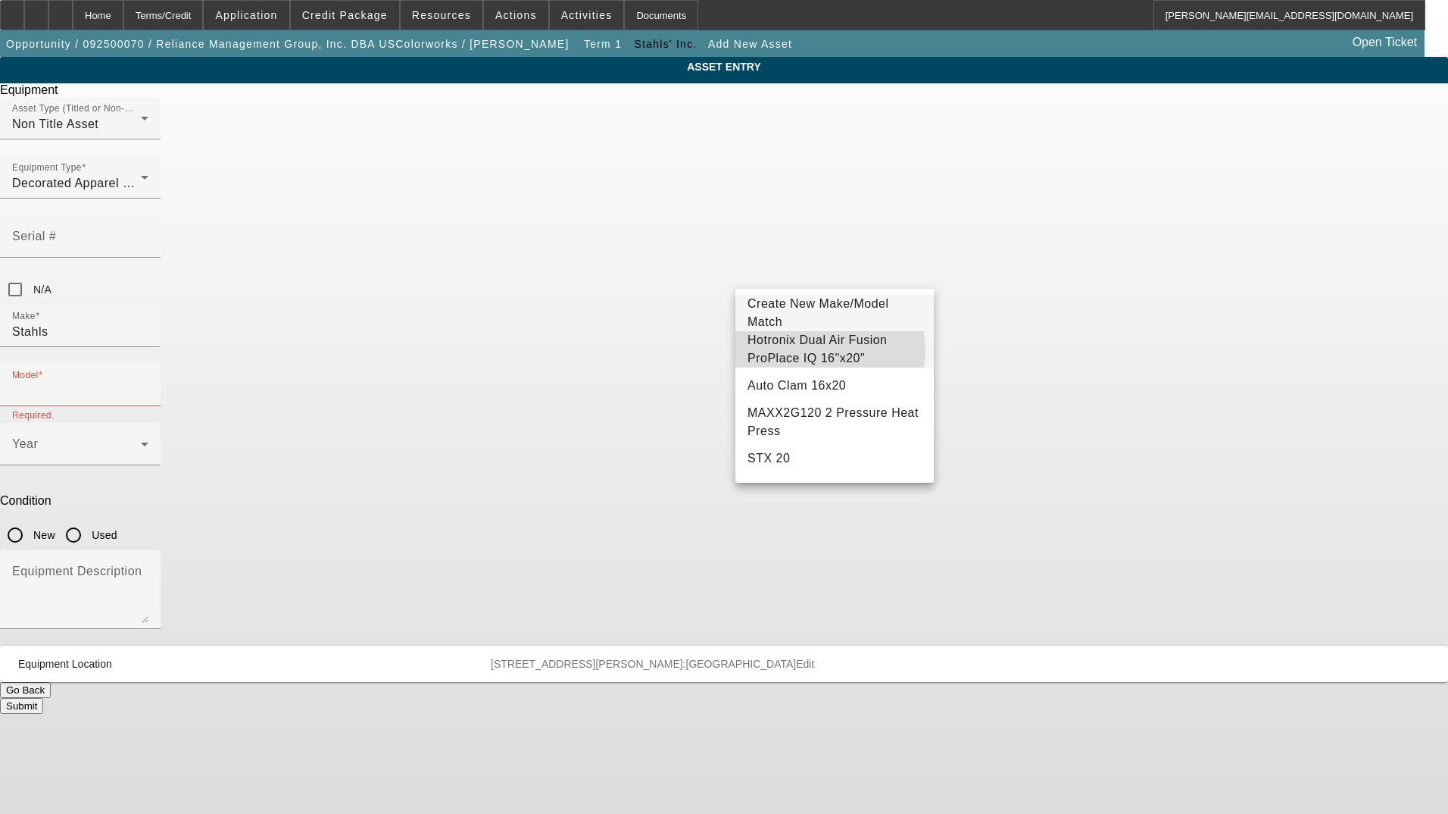
click at [821, 350] on span "Hotronix Dual Air Fusion ProPlace IQ 16"x20"" at bounding box center [835, 349] width 174 height 36
type input "Hotronix Dual Air Fusion ProPlace IQ 16"x20""
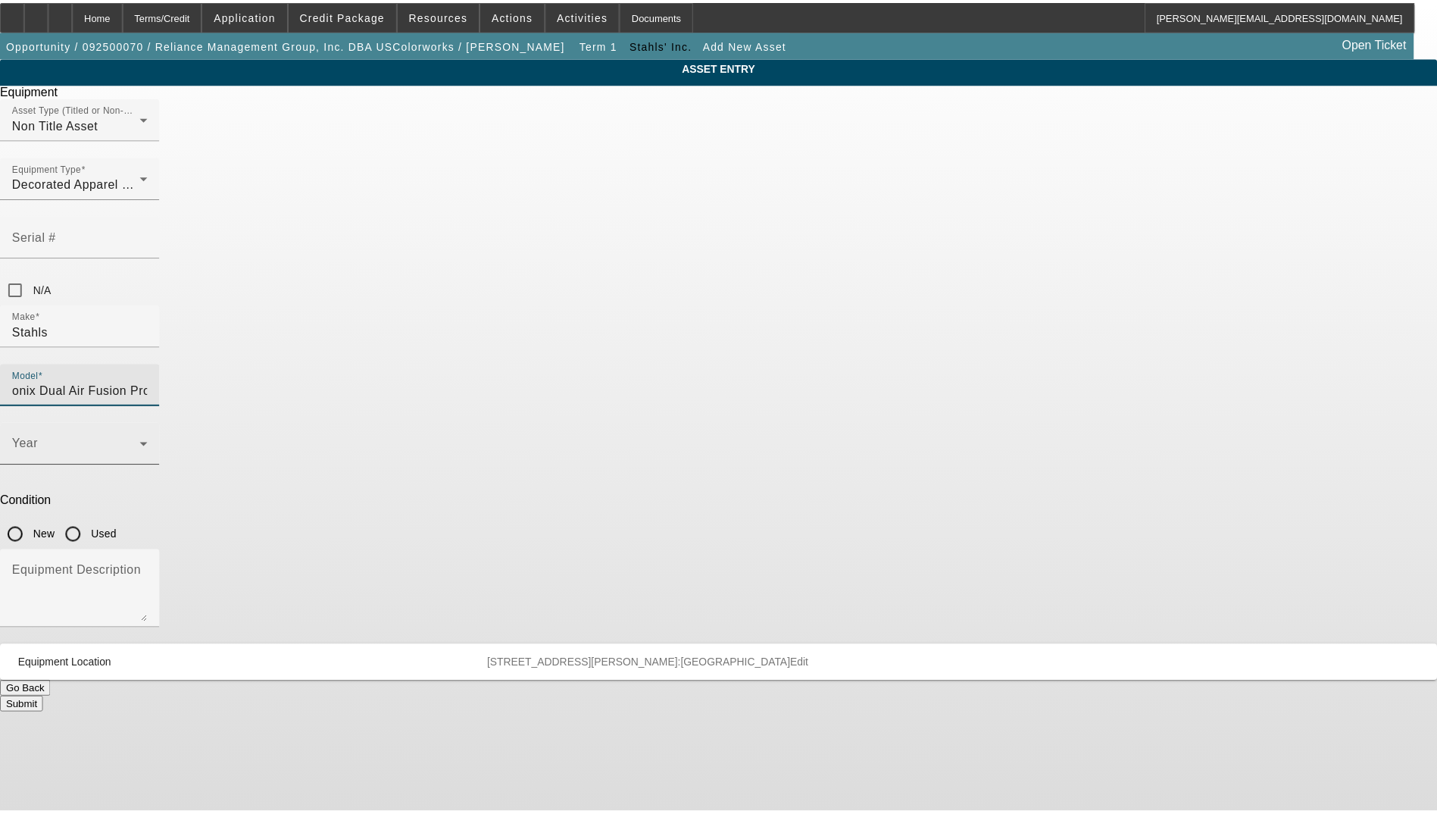
scroll to position [0, 0]
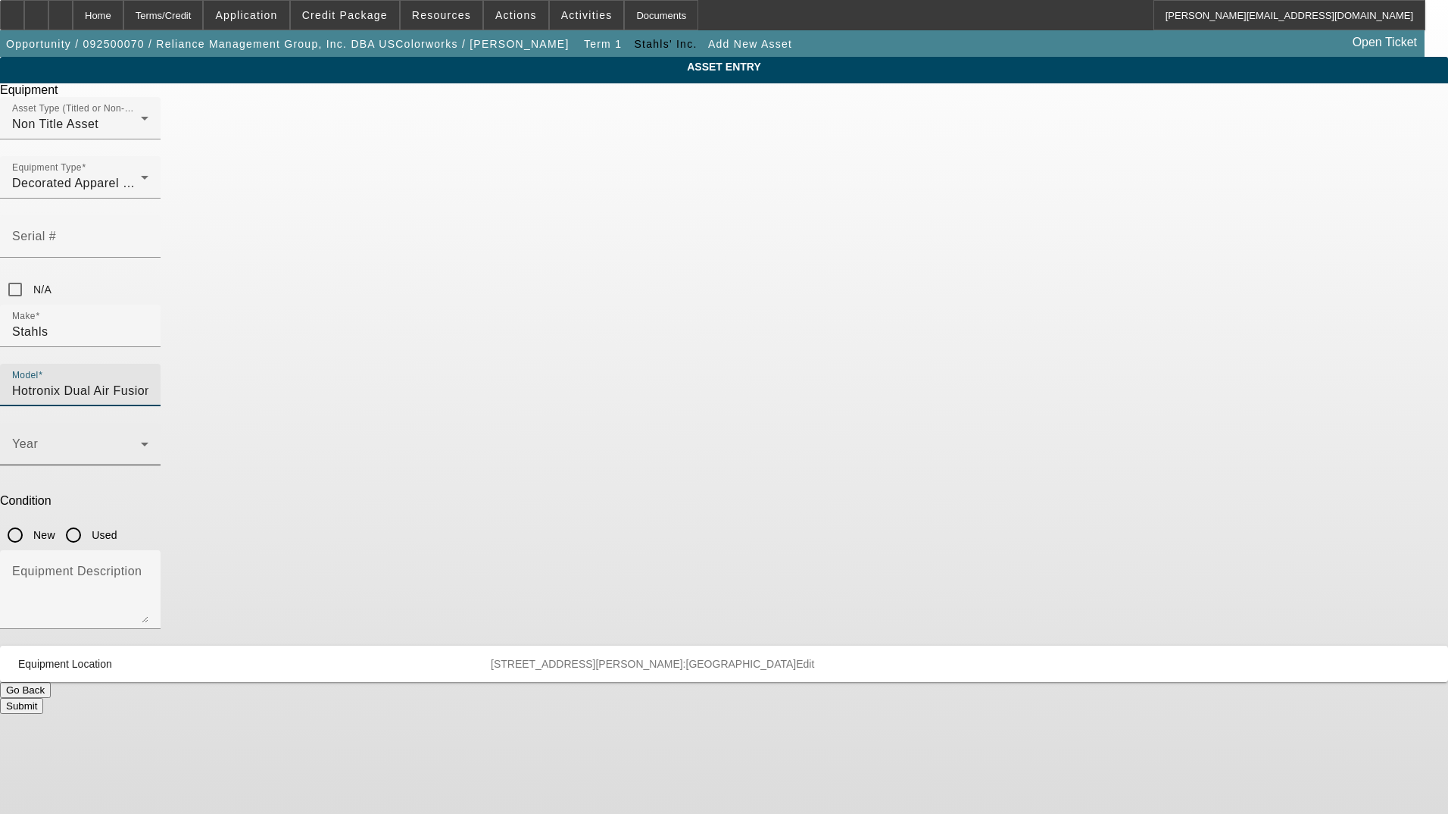
click at [141, 441] on span at bounding box center [76, 450] width 129 height 18
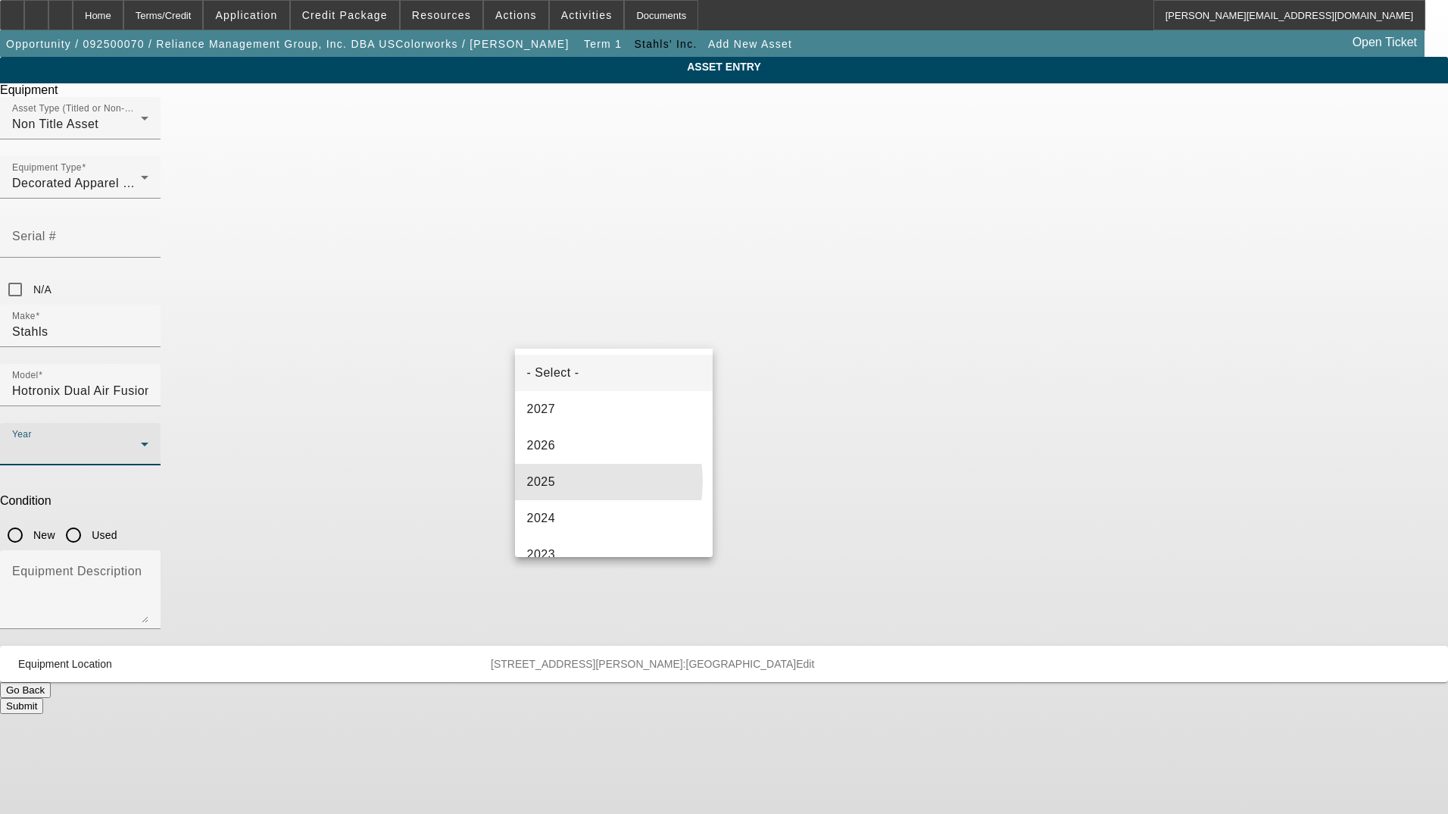
drag, startPoint x: 563, startPoint y: 481, endPoint x: 658, endPoint y: 389, distance: 132.3
click at [570, 467] on mat-option "2025" at bounding box center [614, 482] width 198 height 36
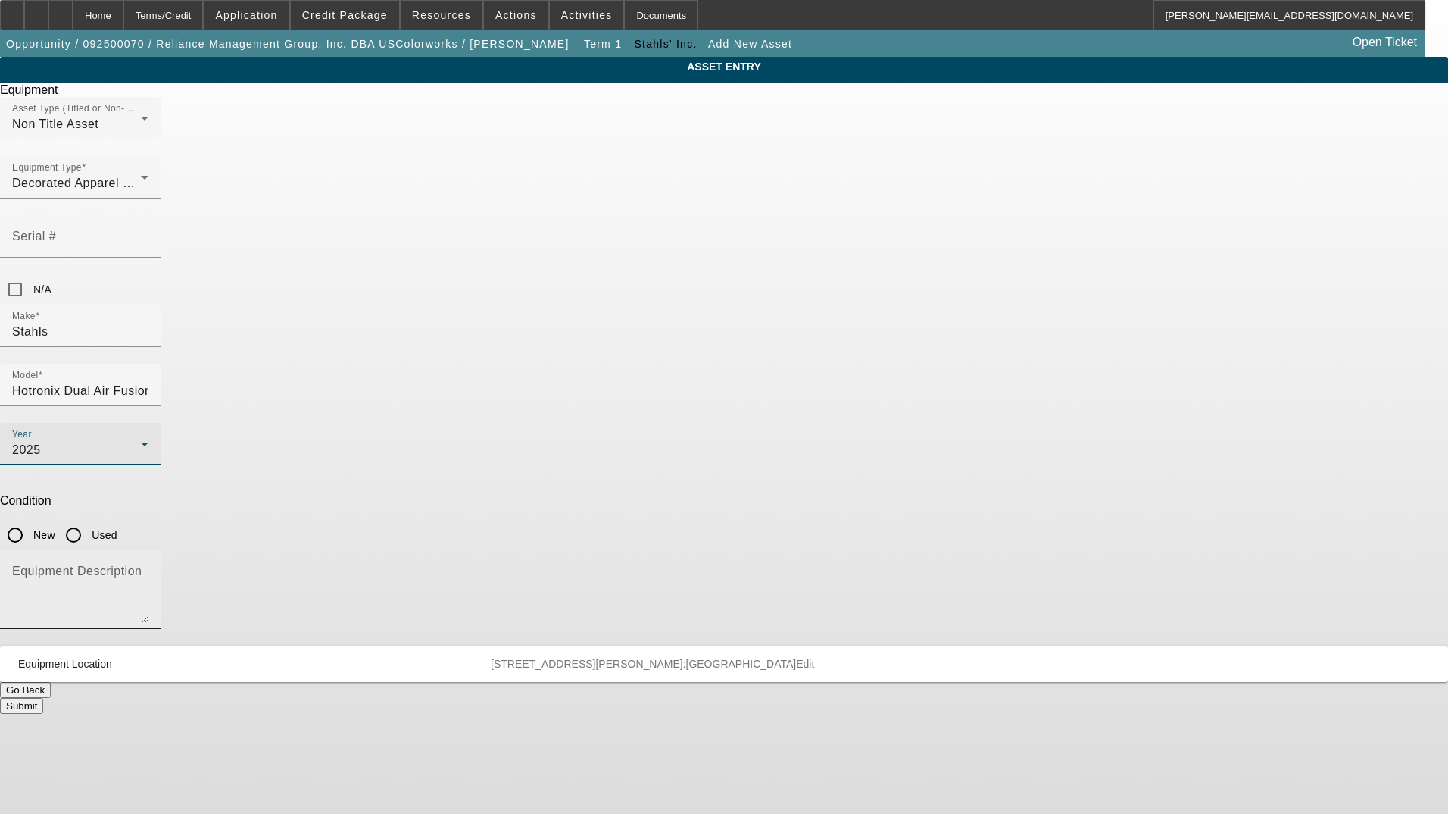
drag, startPoint x: 746, startPoint y: 339, endPoint x: 735, endPoint y: 372, distance: 35.2
click at [30, 520] on input "New" at bounding box center [15, 535] width 30 height 30
radio input "true"
drag, startPoint x: 729, startPoint y: 383, endPoint x: 740, endPoint y: 372, distance: 16.1
click at [148, 550] on div "Equipment Description" at bounding box center [80, 589] width 136 height 79
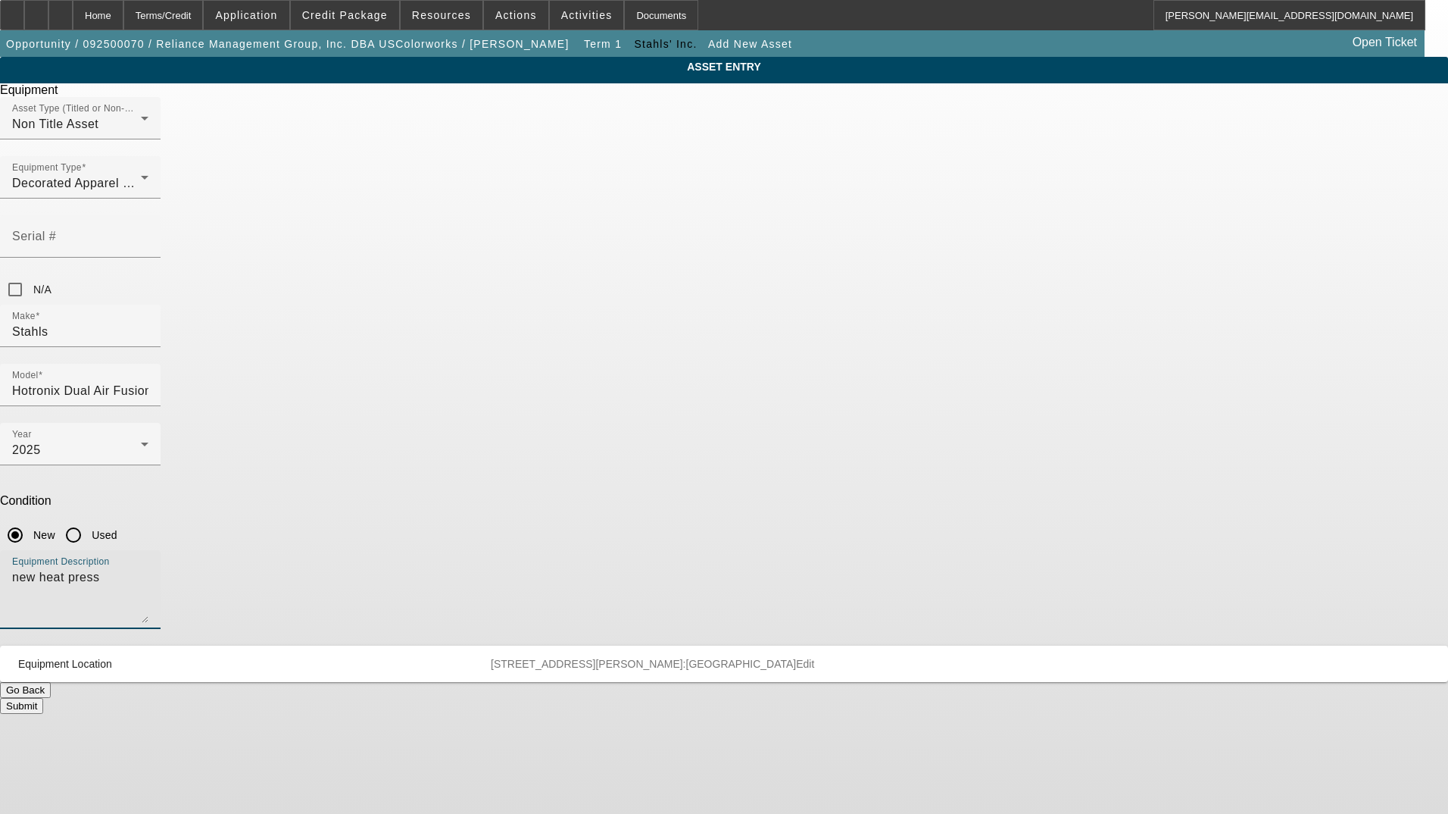
type textarea "new heat press"
click at [43, 698] on button "Submit" at bounding box center [21, 706] width 43 height 16
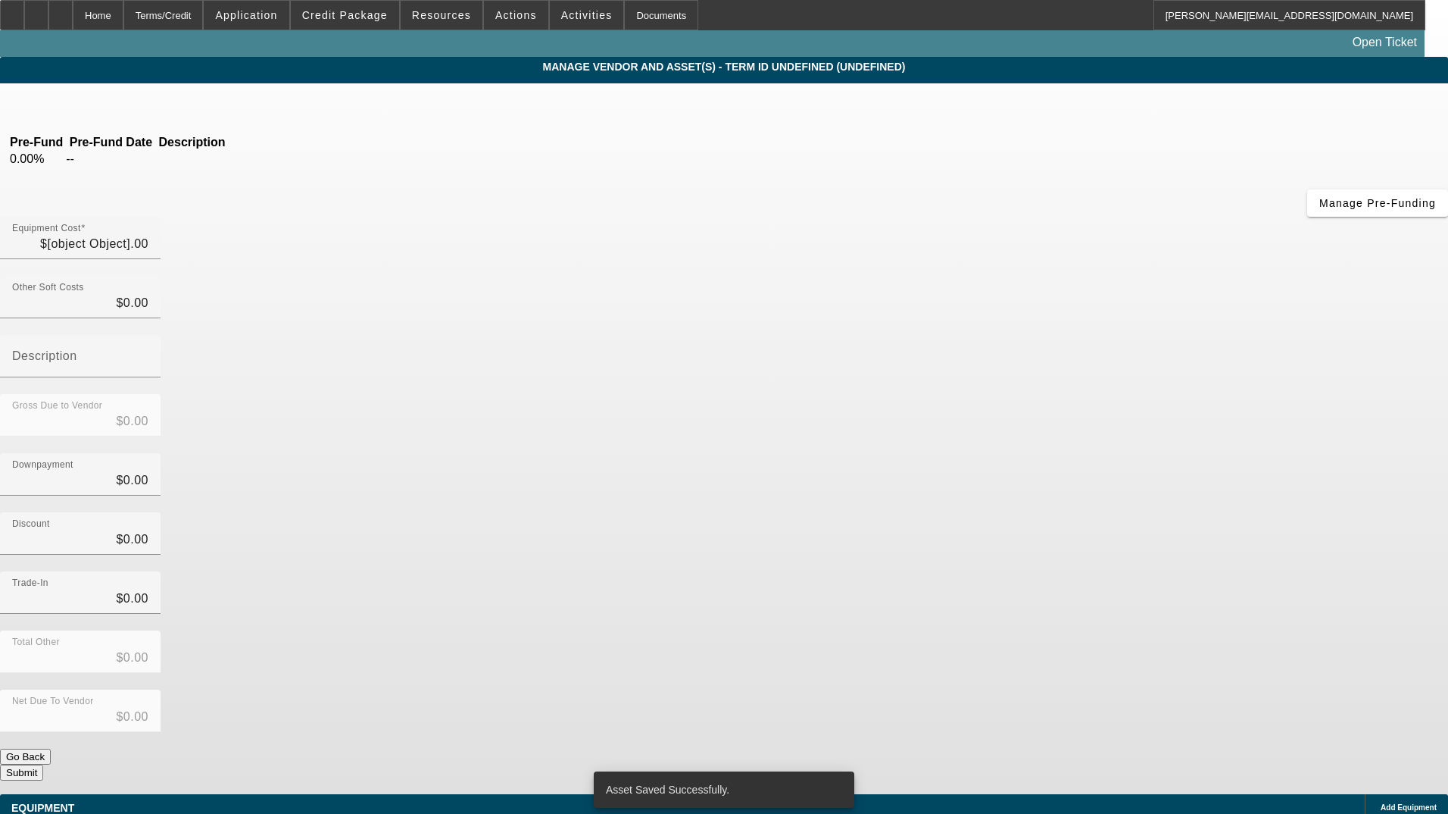
type input "$15,530.13"
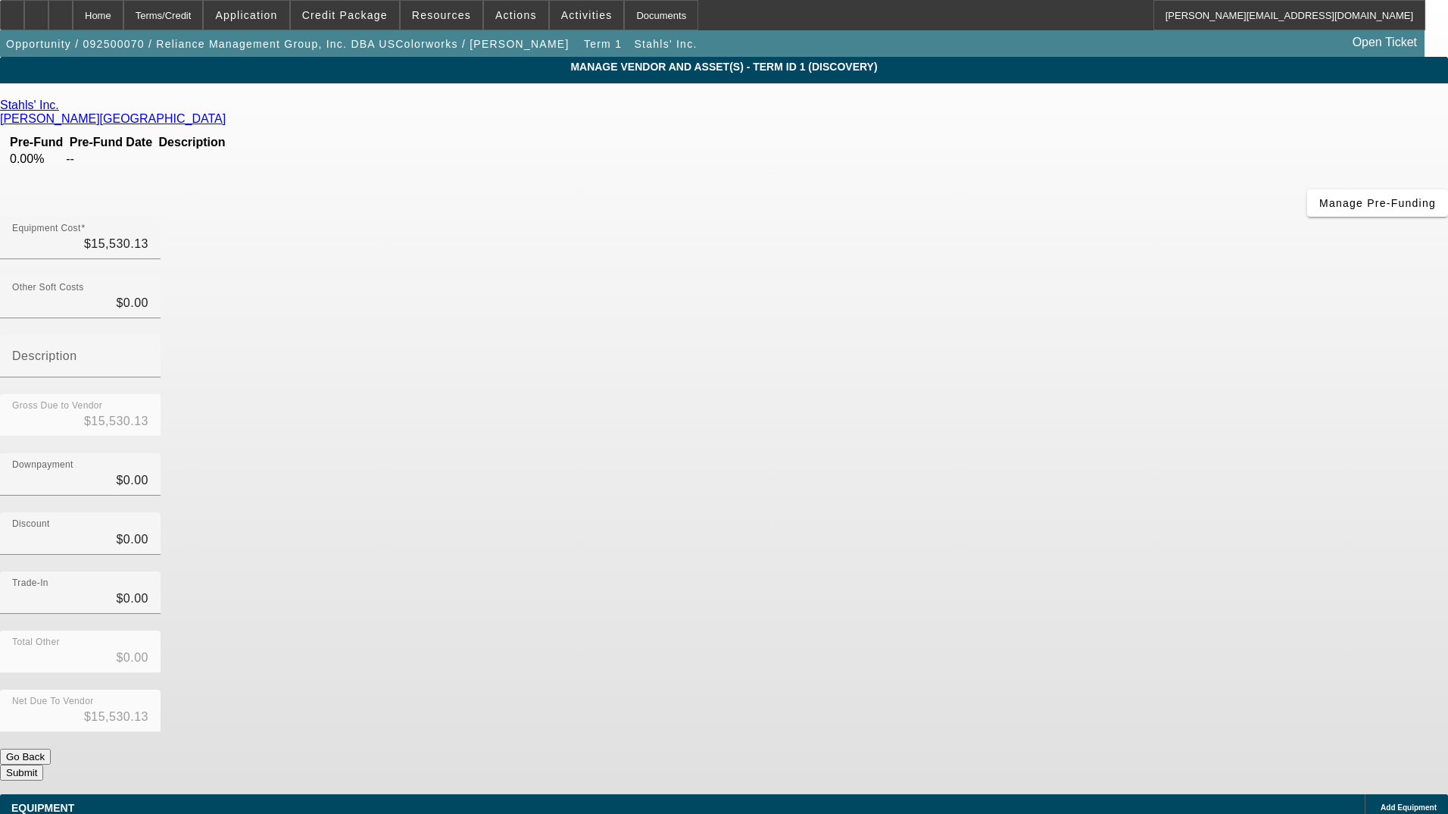
click at [43, 764] on button "Submit" at bounding box center [21, 772] width 43 height 16
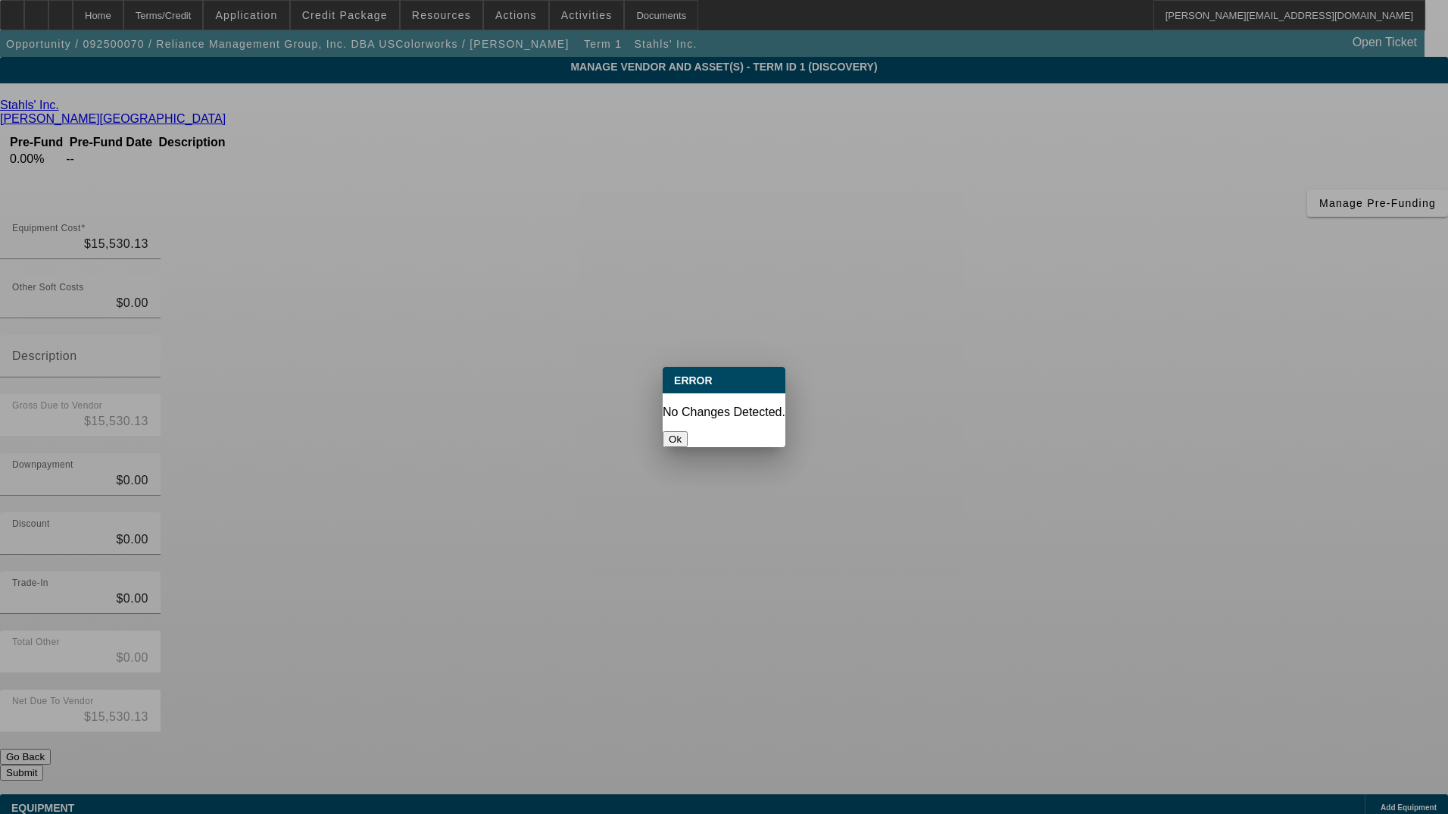
click at [688, 431] on button "Ok" at bounding box center [675, 439] width 25 height 16
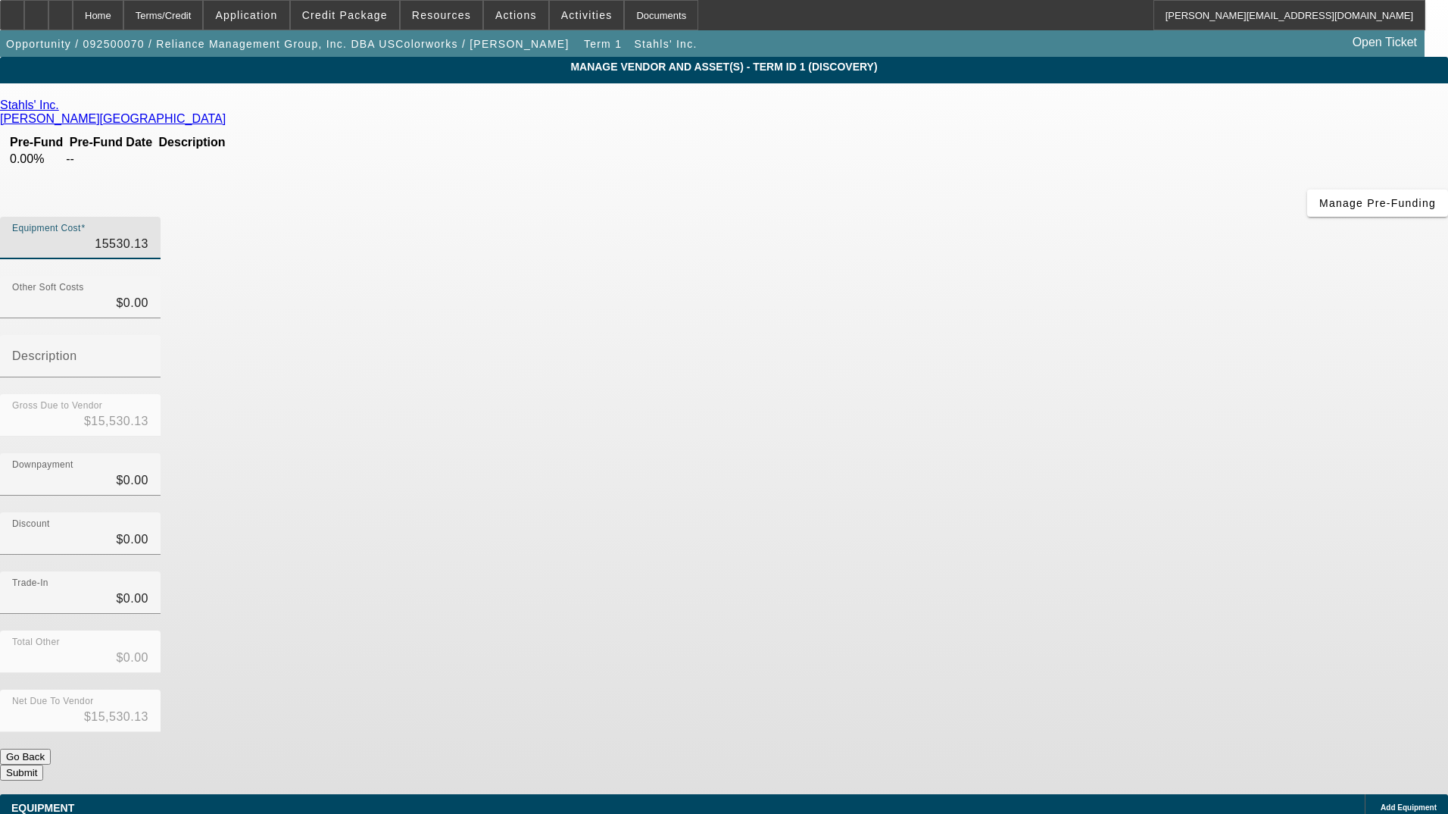
click at [148, 235] on input "15530.13" at bounding box center [80, 244] width 136 height 18
type input "$15,530.13"
click at [1037, 453] on div "Downpayment $0.00" at bounding box center [724, 482] width 1448 height 59
click at [43, 764] on button "Submit" at bounding box center [21, 772] width 43 height 16
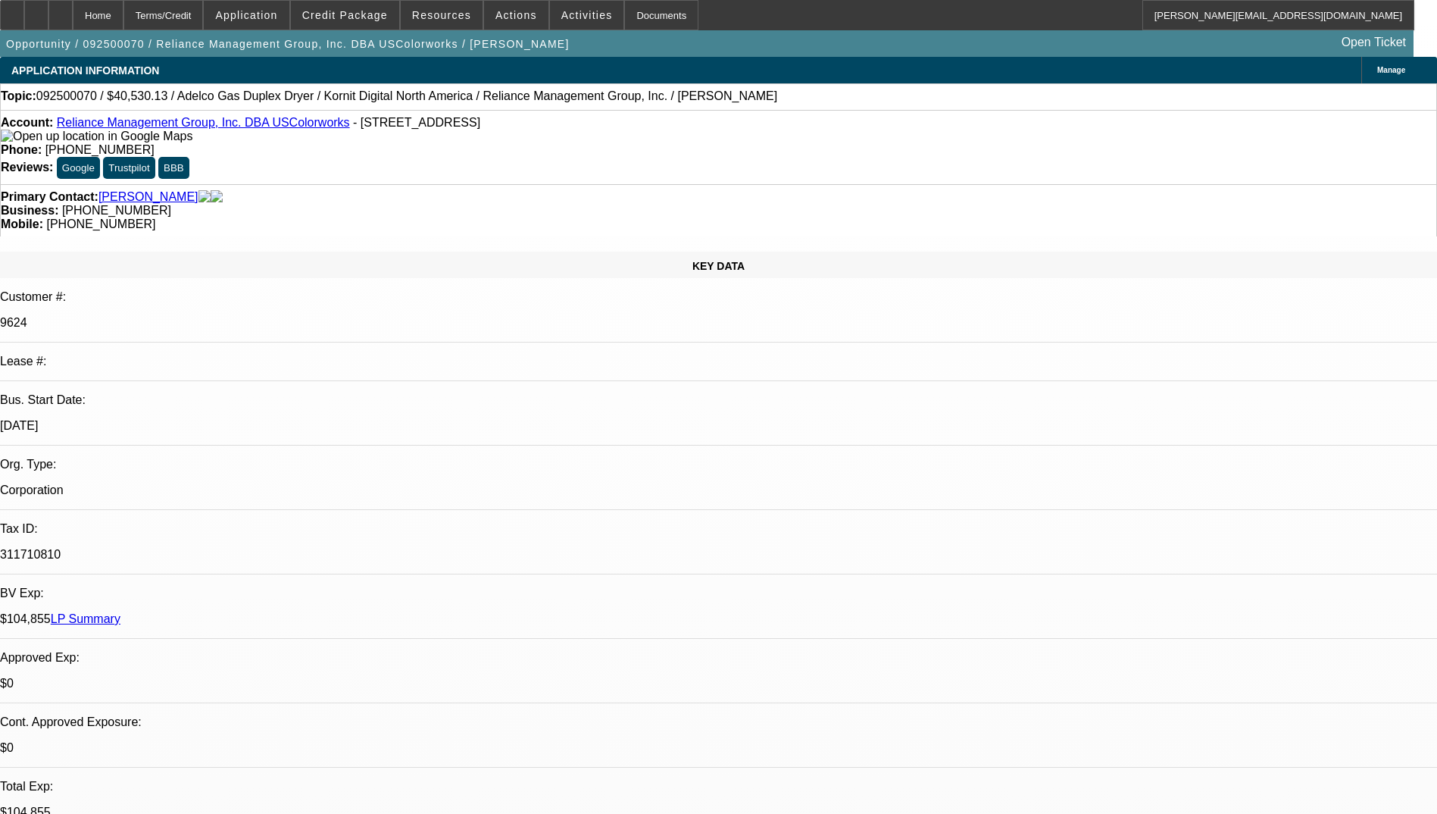
select select "0"
select select "2"
select select "0.1"
select select "4"
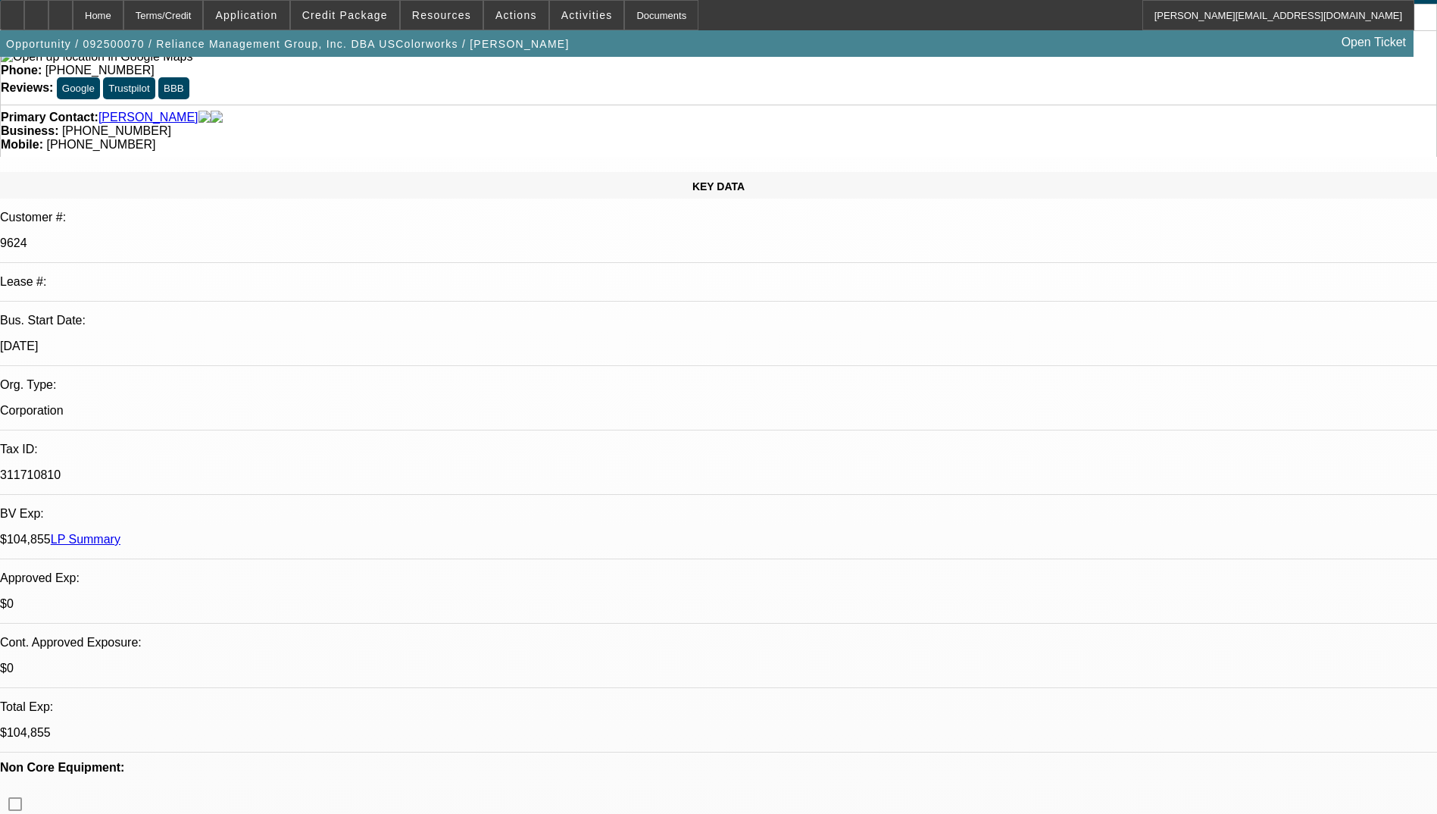
scroll to position [76, 0]
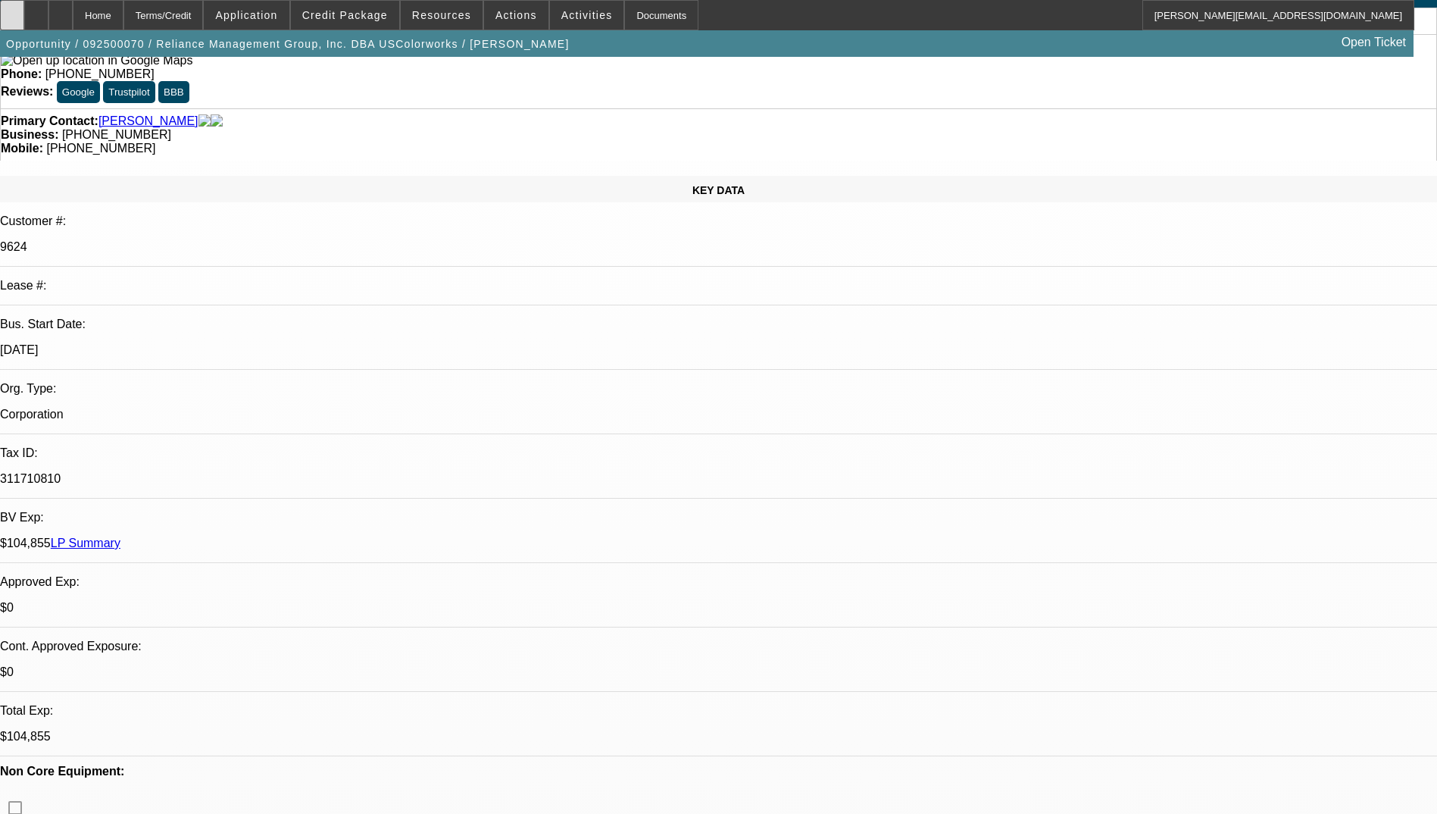
click at [24, 15] on div at bounding box center [12, 15] width 24 height 30
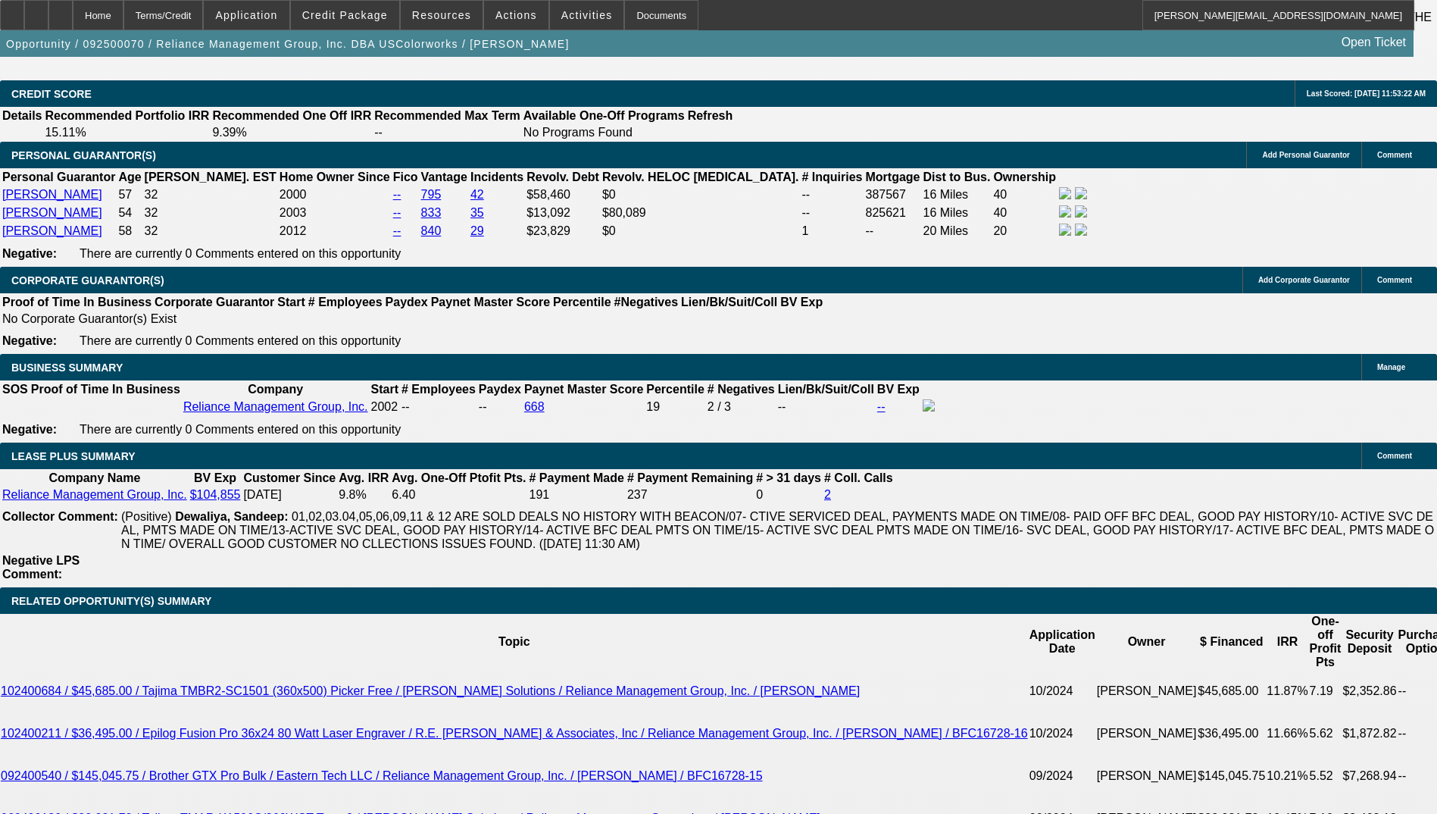
scroll to position [2424, 0]
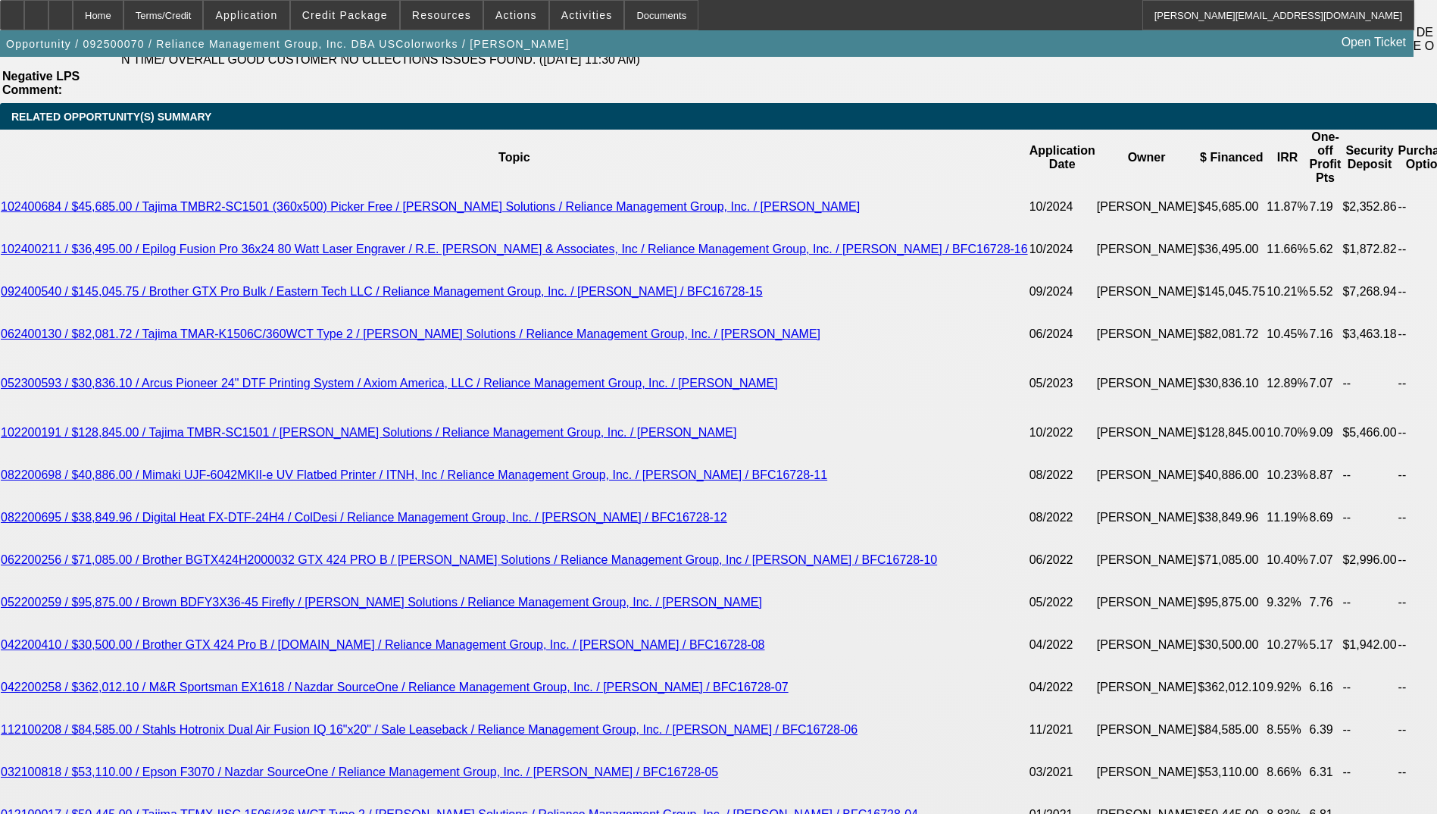
scroll to position [3257, 0]
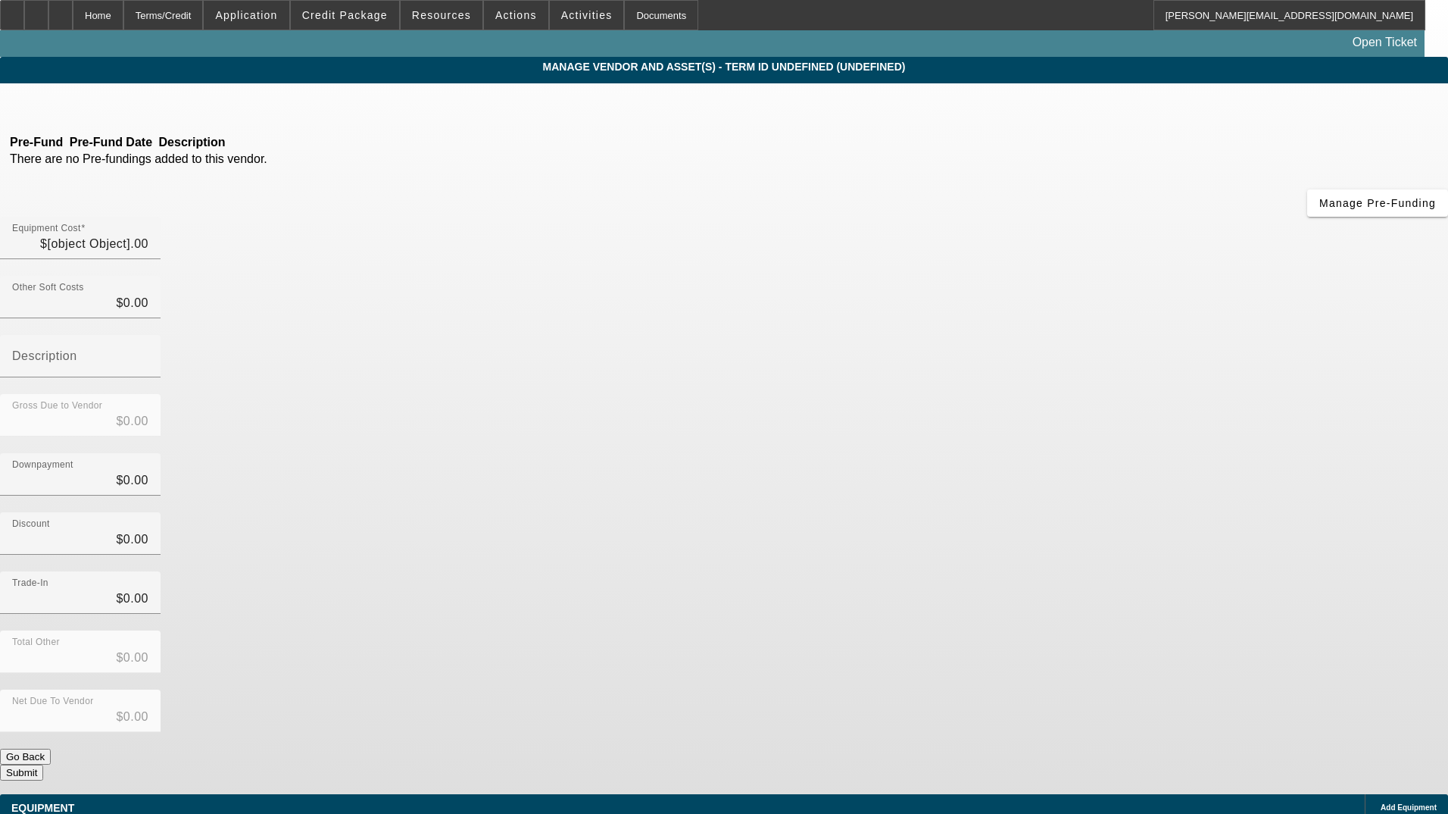
type input "$15,530.13"
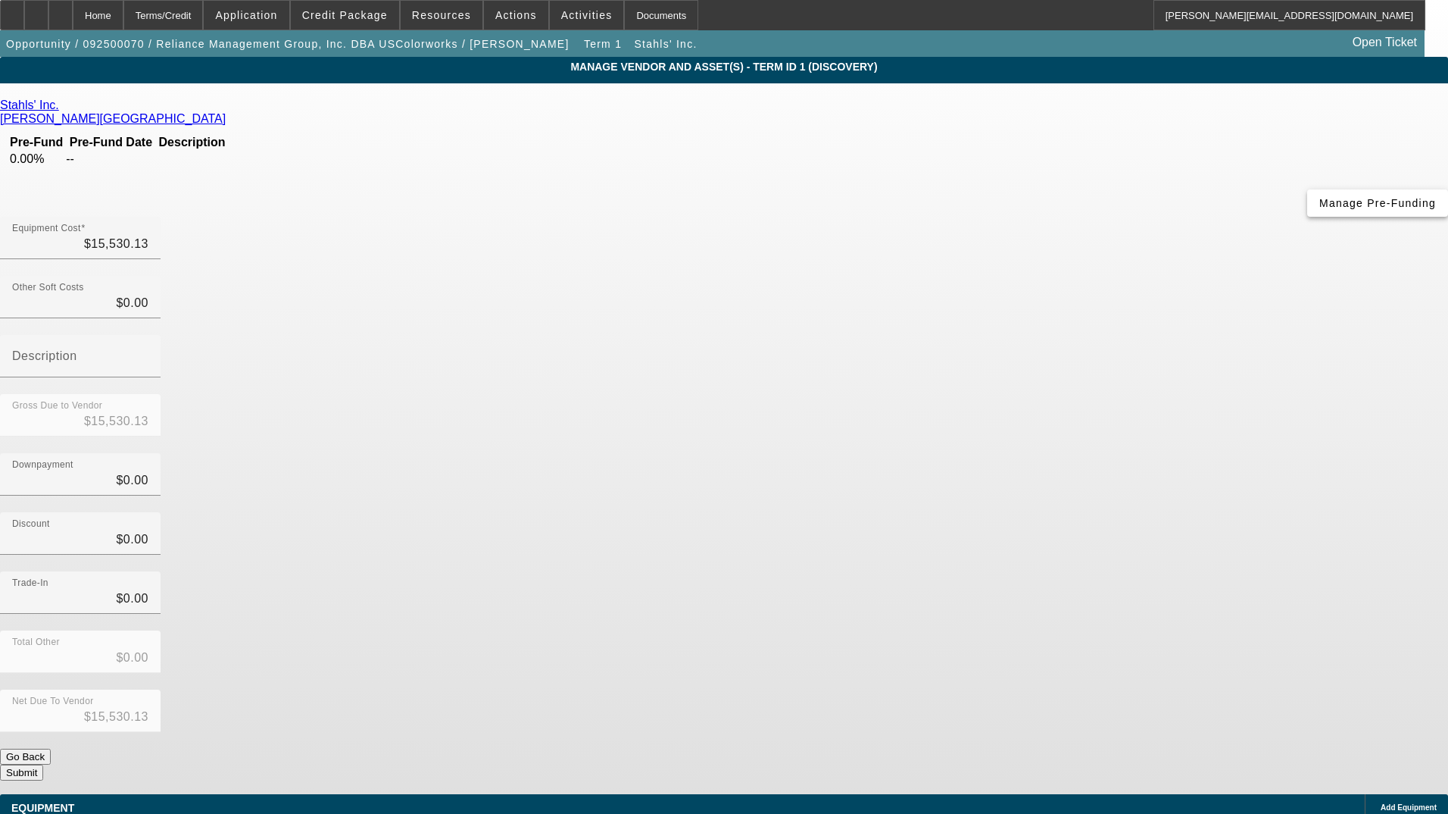
click at [1320, 209] on span "Manage Pre-Funding" at bounding box center [1378, 203] width 117 height 12
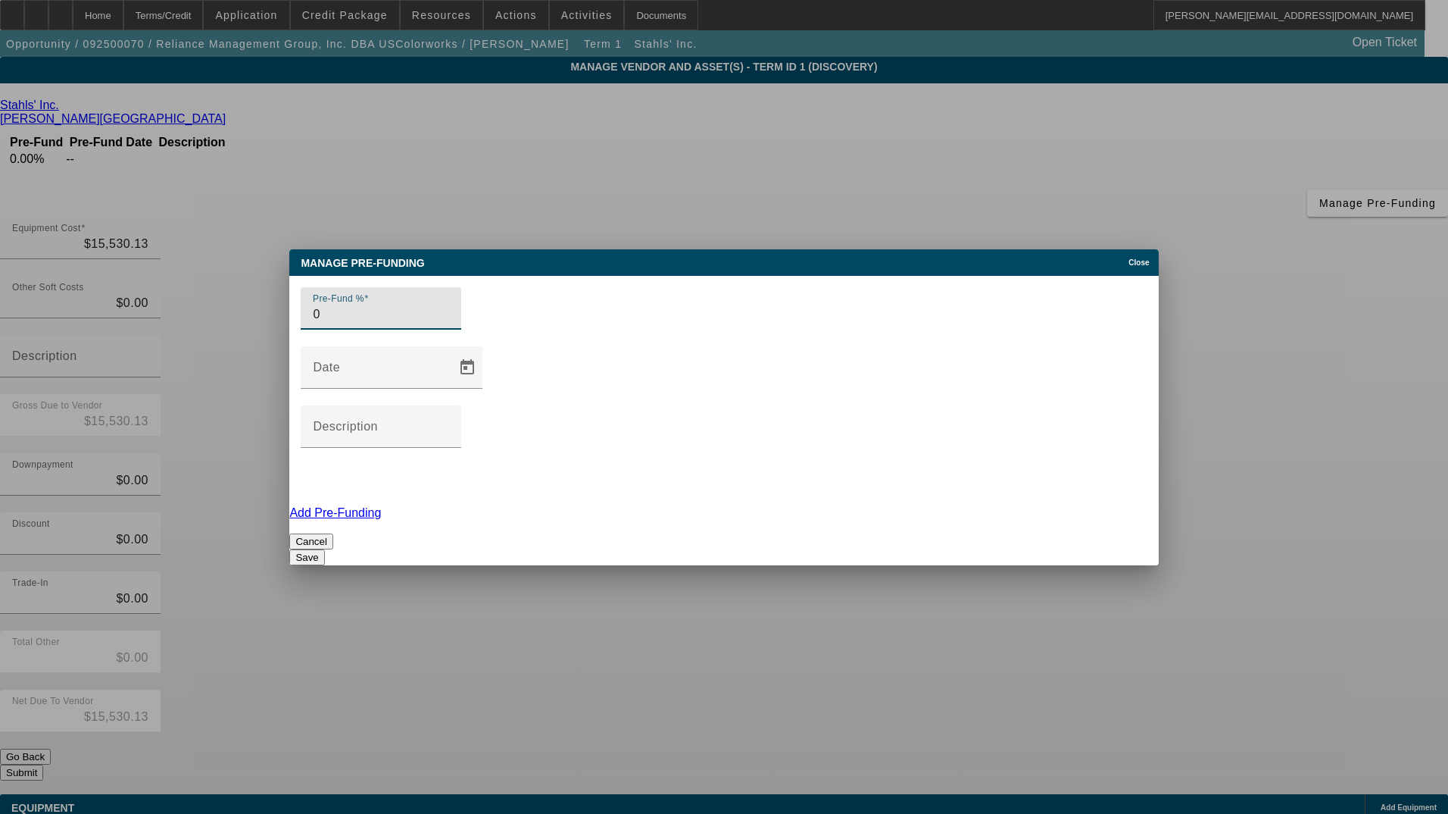
drag, startPoint x: 348, startPoint y: 391, endPoint x: 200, endPoint y: 389, distance: 147.7
click at [200, 389] on div "Manage Pre-funding Close Pre-Fund % 0 Date Description Add Pre-Funding Cancel S…" at bounding box center [724, 407] width 1448 height 814
type input "100"
click at [324, 549] on button "Save" at bounding box center [306, 557] width 35 height 16
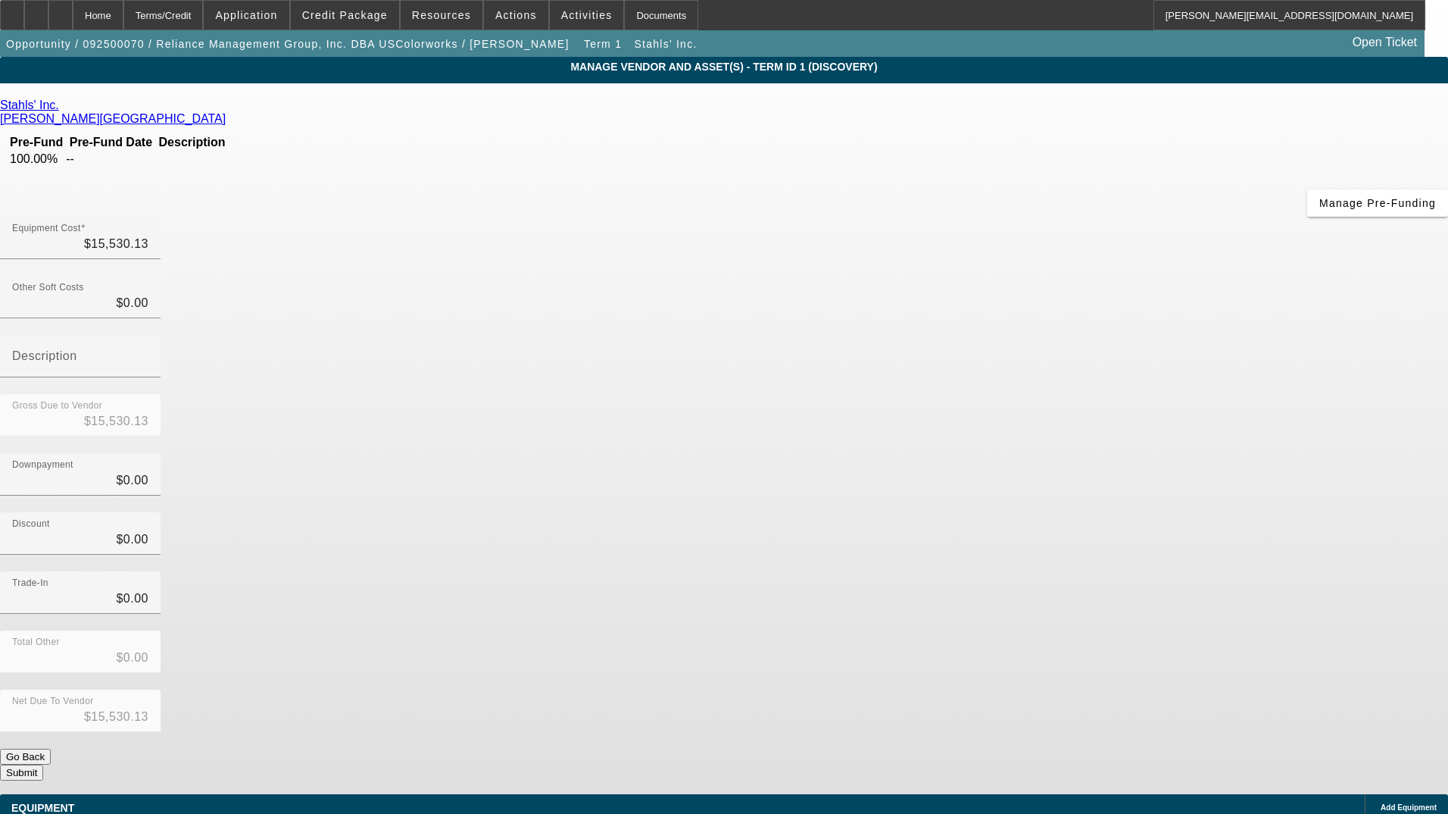
click at [43, 764] on button "Submit" at bounding box center [21, 772] width 43 height 16
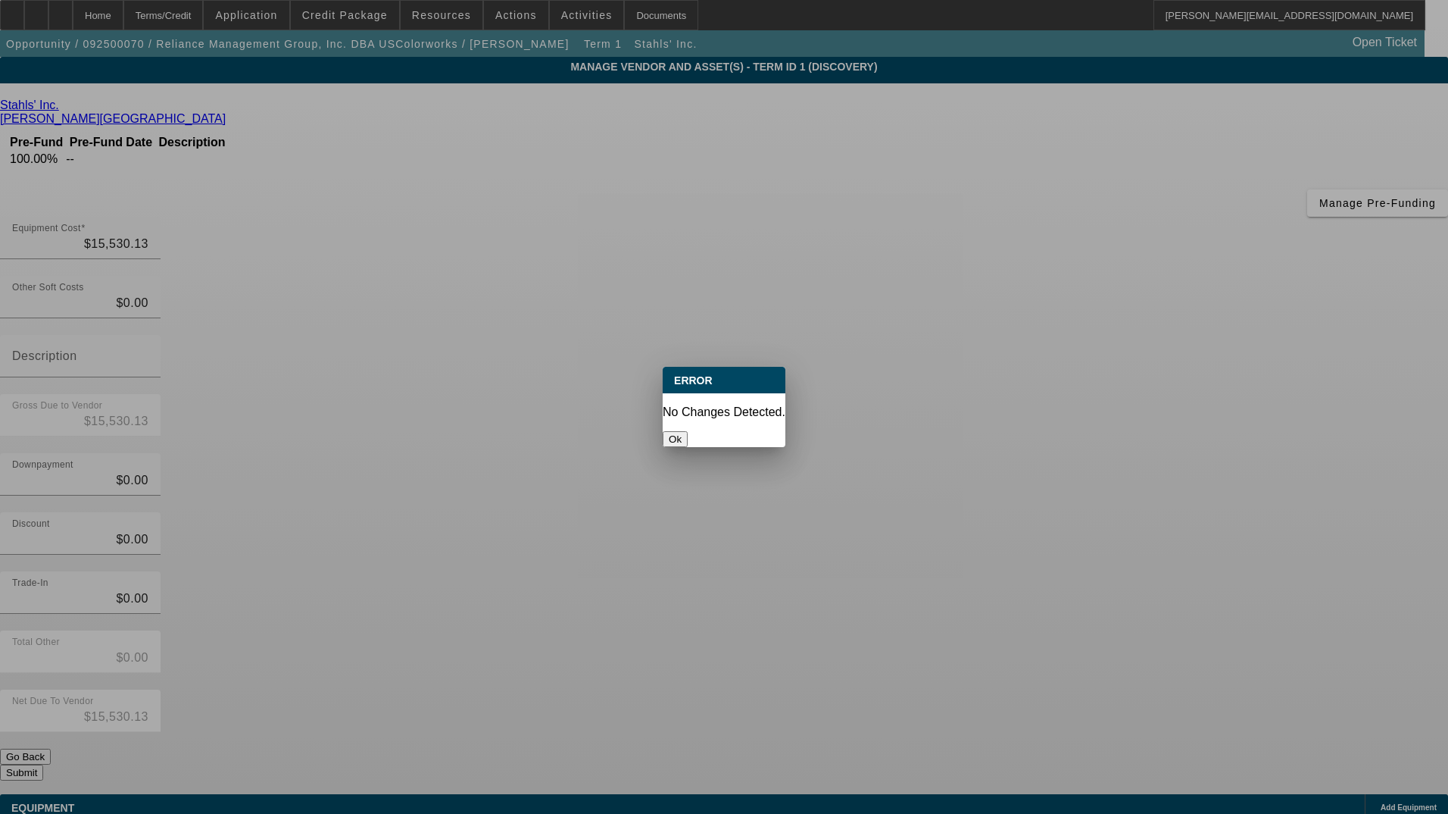
click at [688, 431] on button "Ok" at bounding box center [675, 439] width 25 height 16
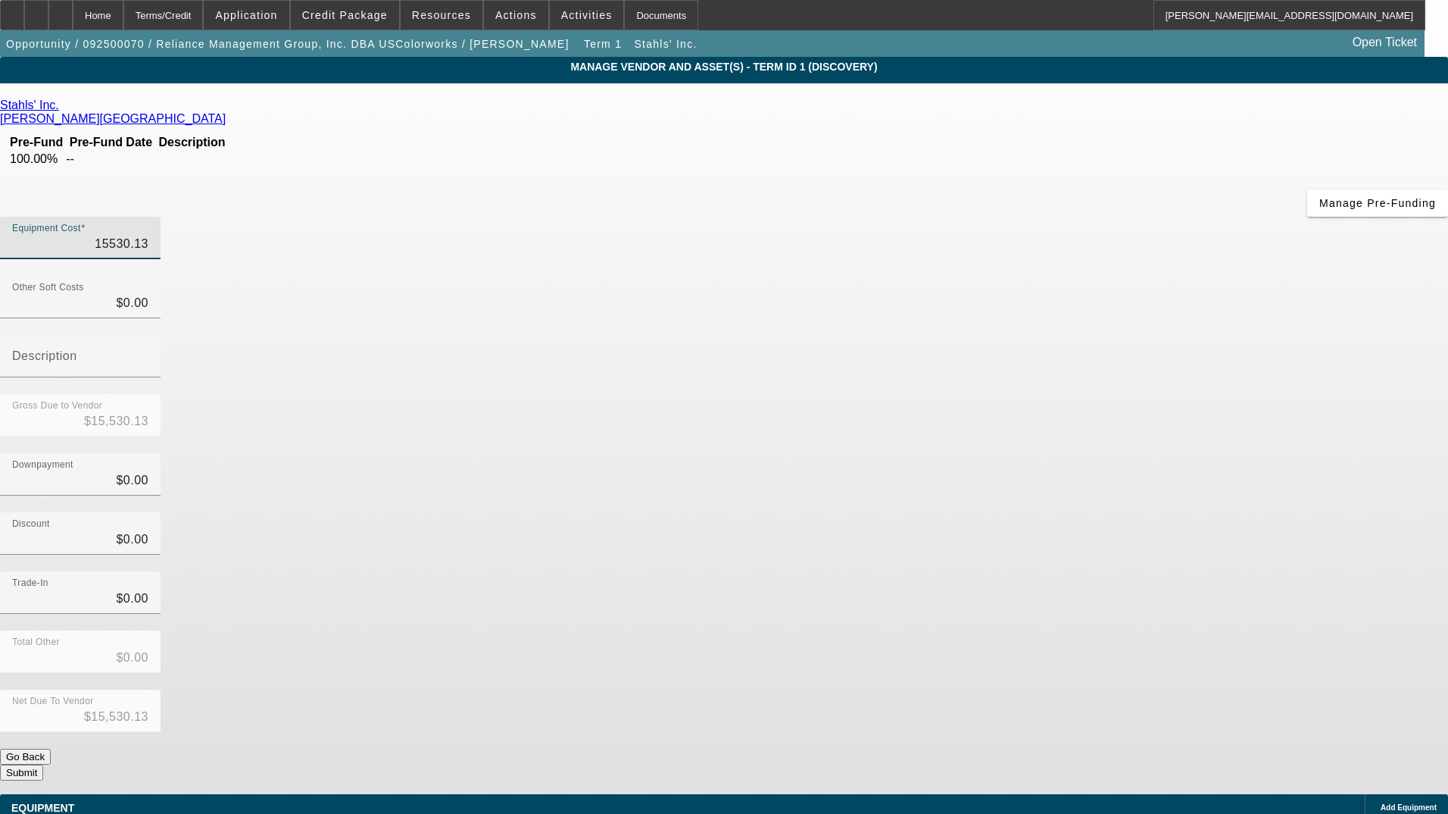
click at [148, 235] on input "15530.13" at bounding box center [80, 244] width 136 height 18
type input "$15,530.13"
click at [1040, 453] on div "Downpayment $0.00" at bounding box center [724, 482] width 1448 height 59
click at [43, 764] on button "Submit" at bounding box center [21, 772] width 43 height 16
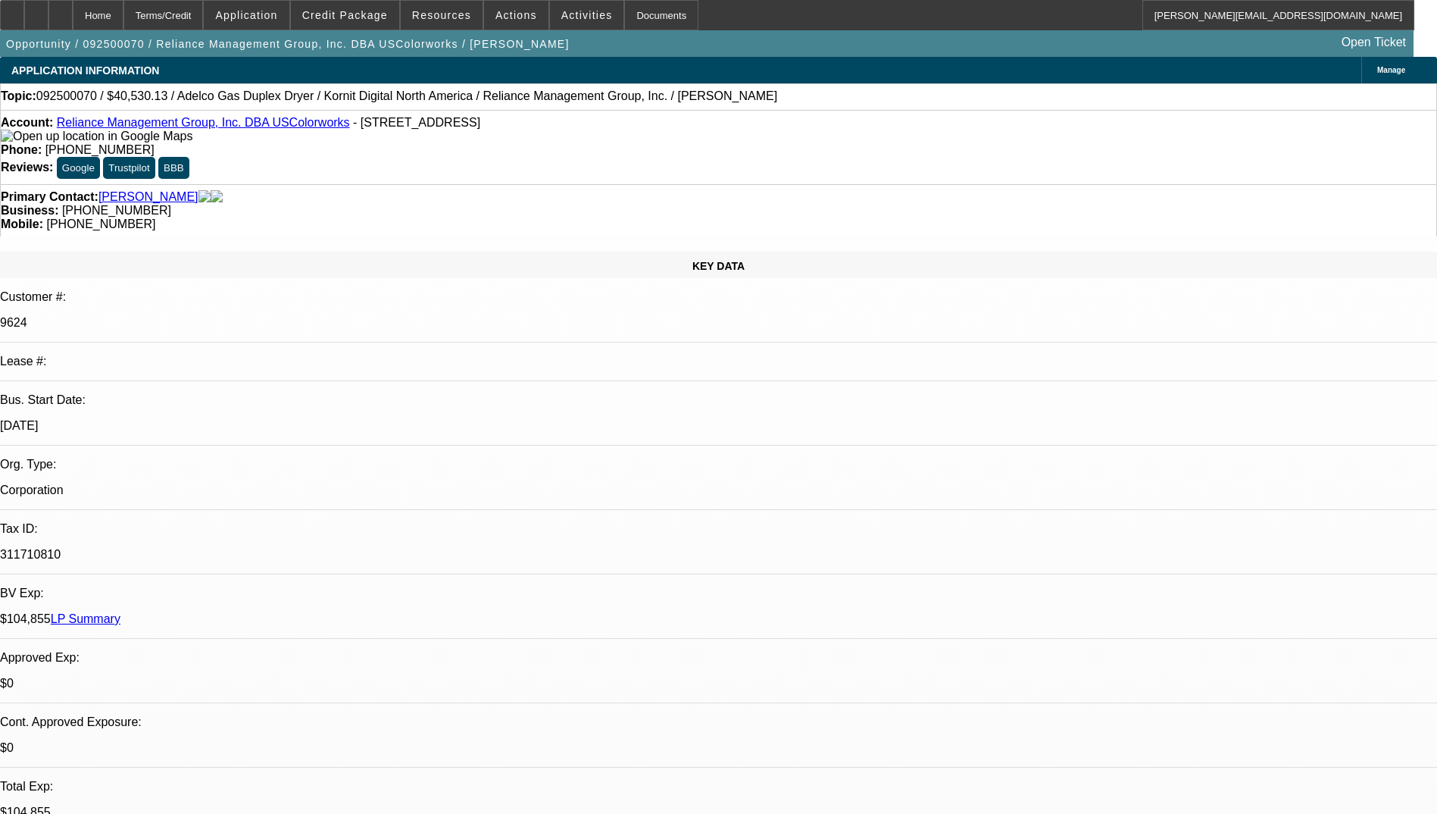
select select "0"
select select "2"
select select "0.1"
select select "4"
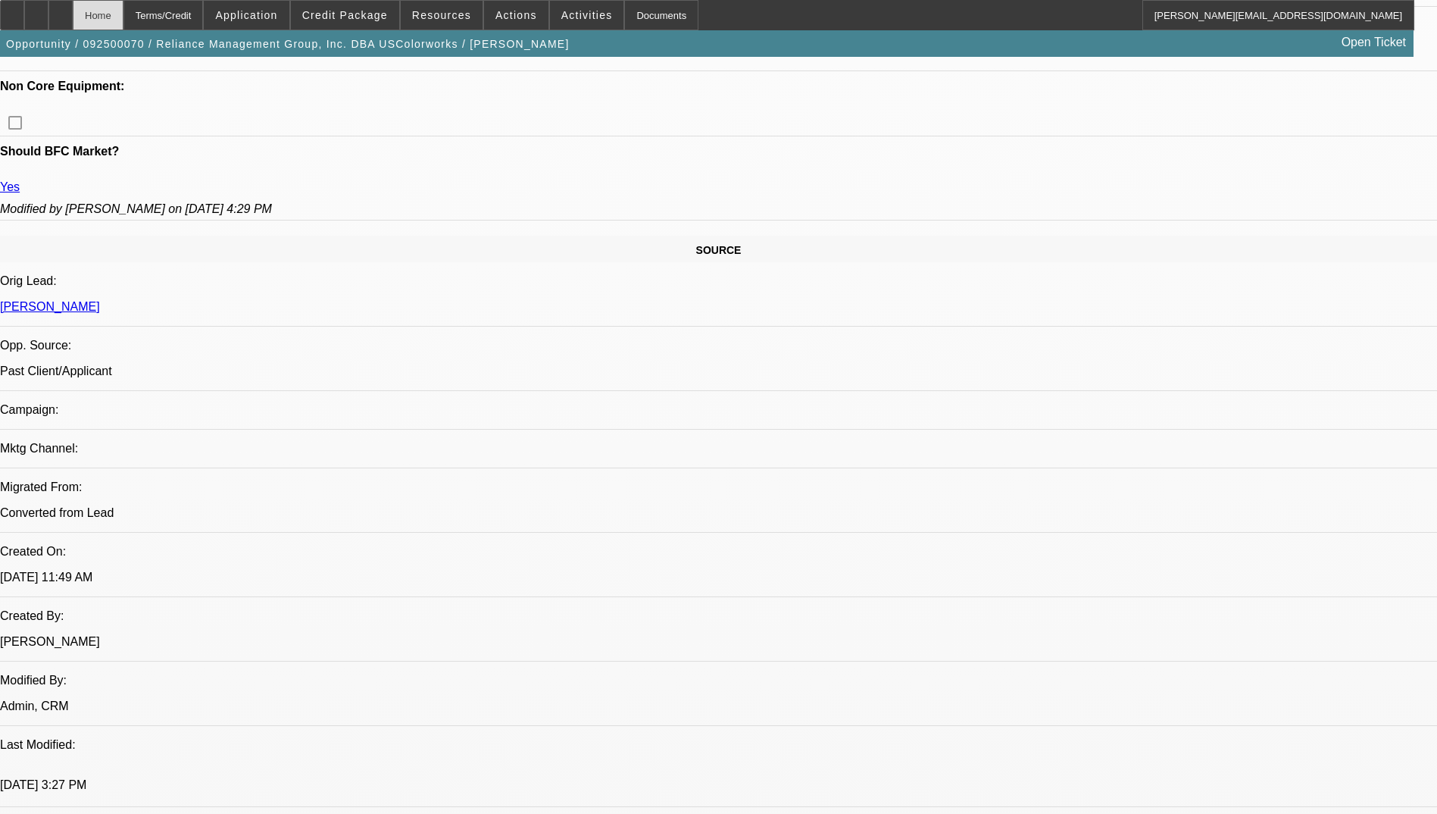
scroll to position [379, 0]
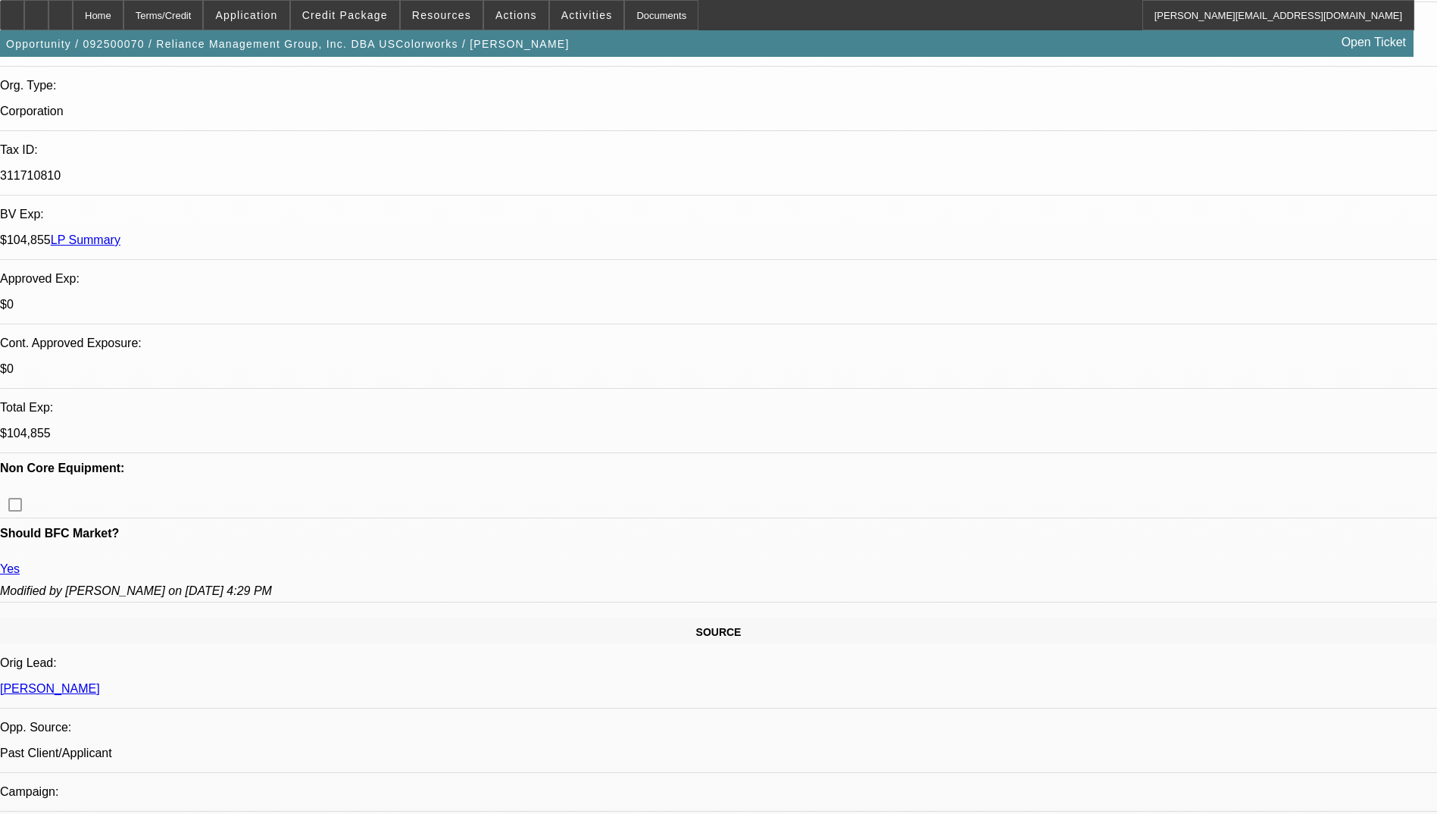
radio input "true"
paste textarea "15x past customer with a rock solid pay history. 22+ years in business, solid b…"
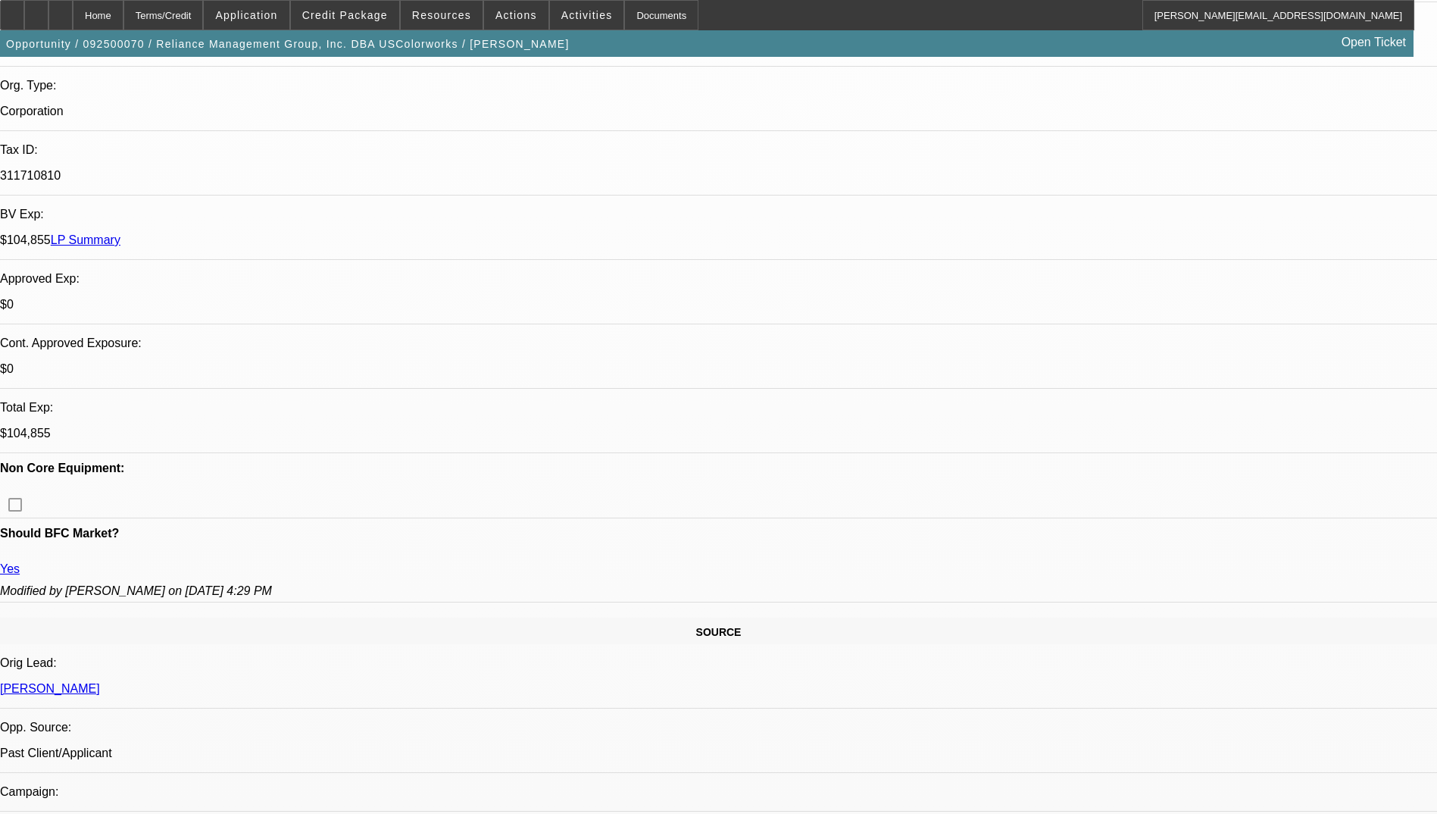
scroll to position [3, 0]
type textarea "17x past customer with a rock solid pay history. 22+ years in business, solid b…"
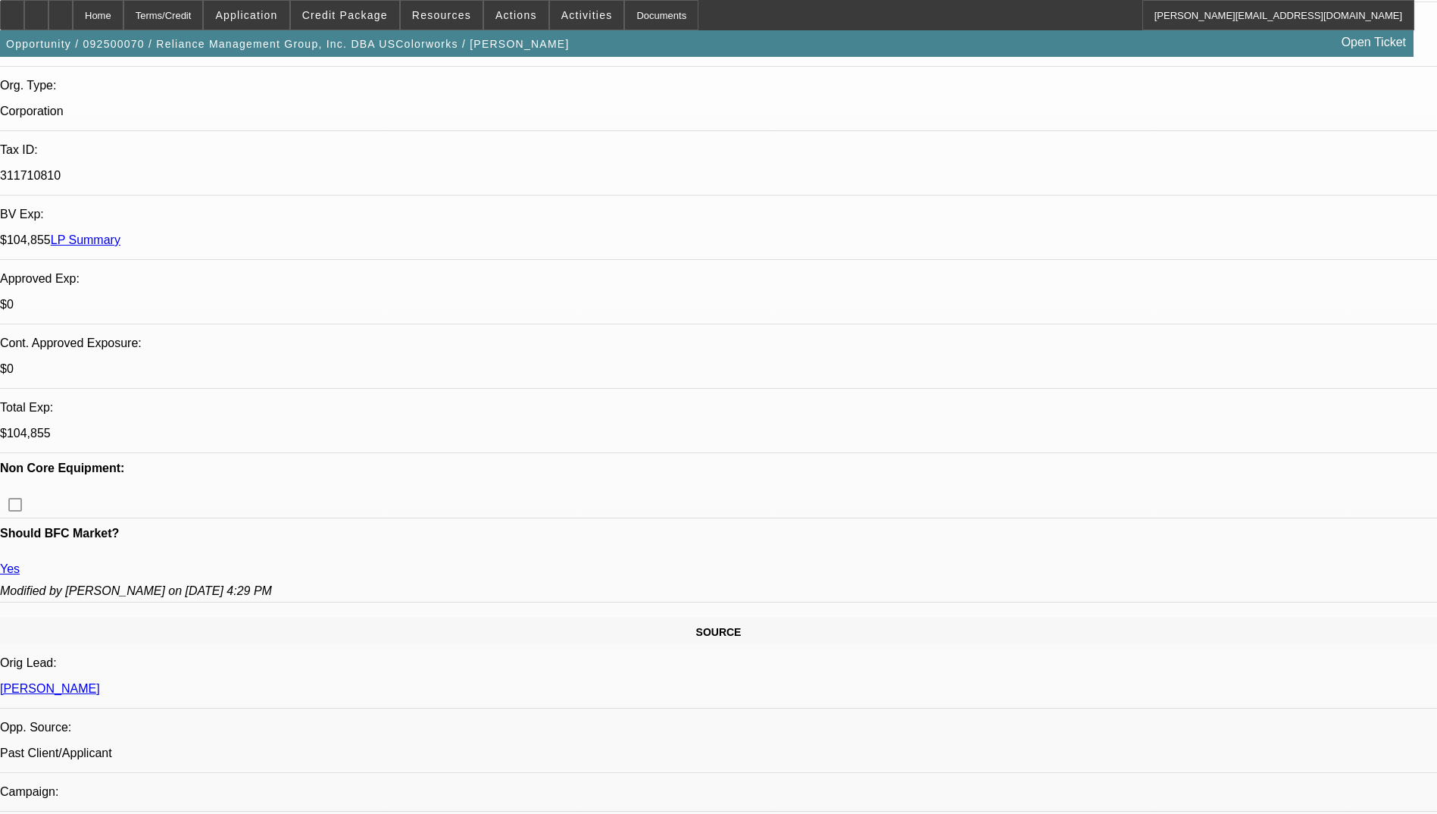
radio input "true"
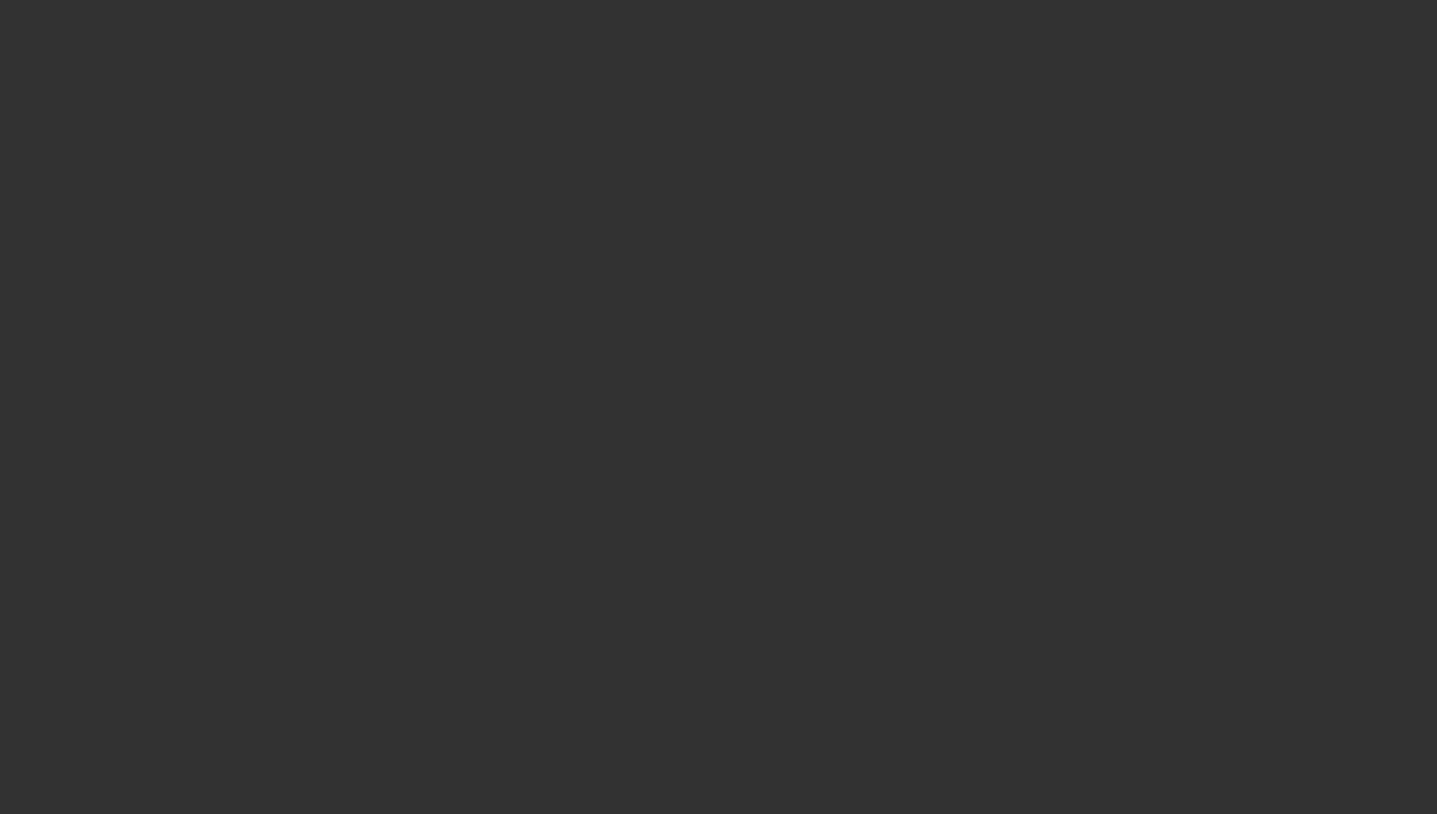
scroll to position [0, 0]
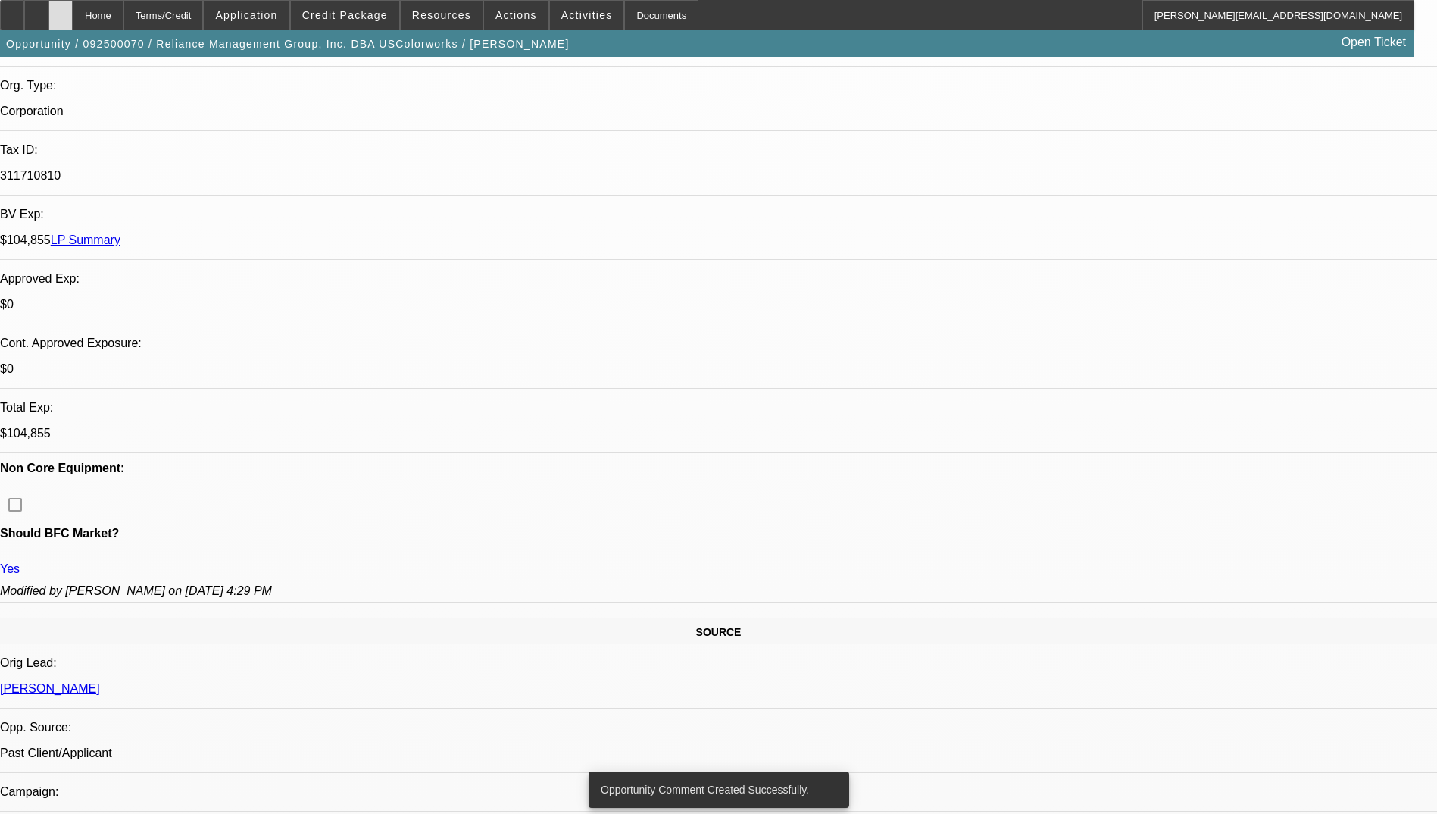
click at [73, 20] on div at bounding box center [60, 15] width 24 height 30
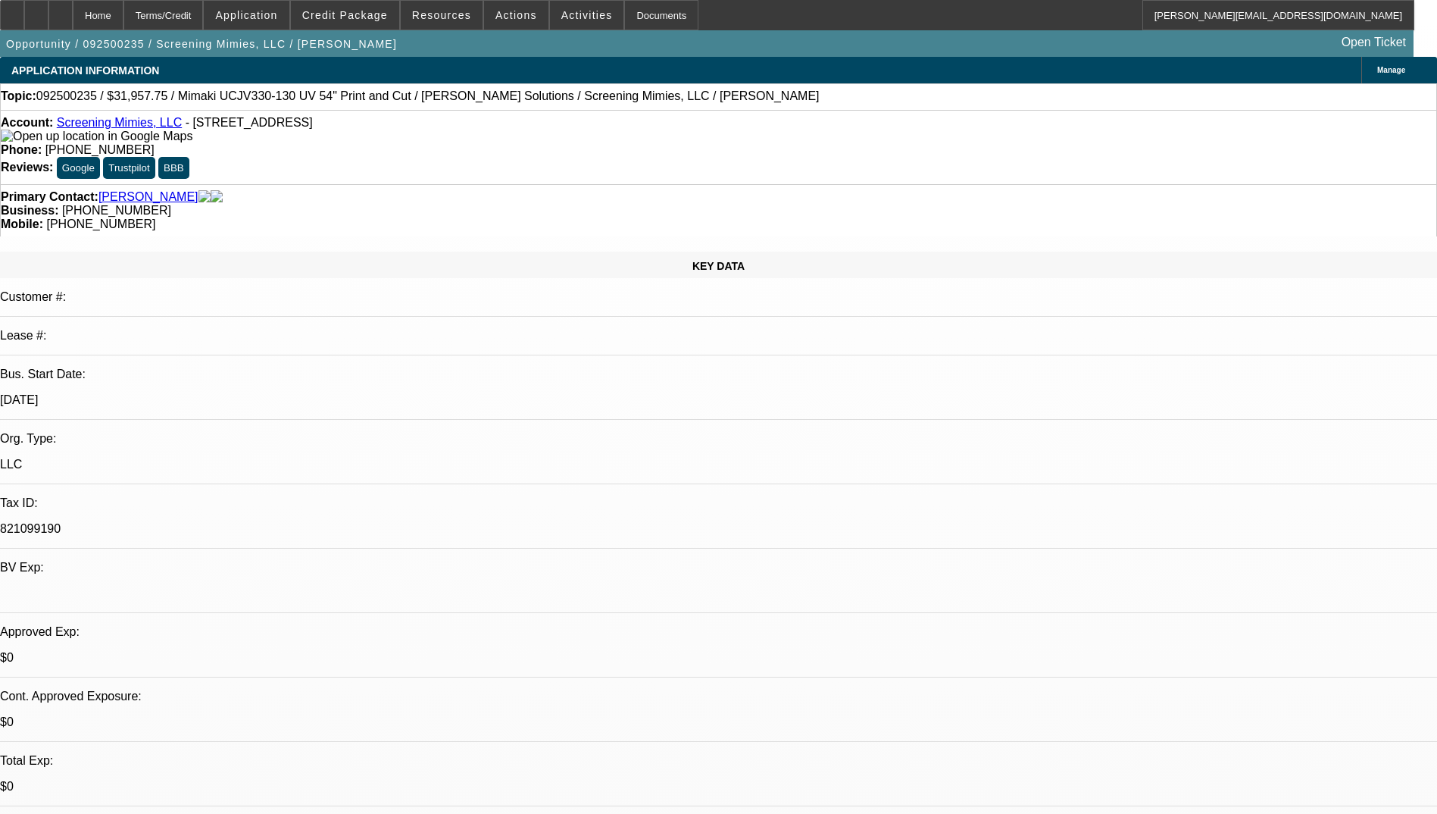
select select "0"
select select "2"
select select "0"
select select "2"
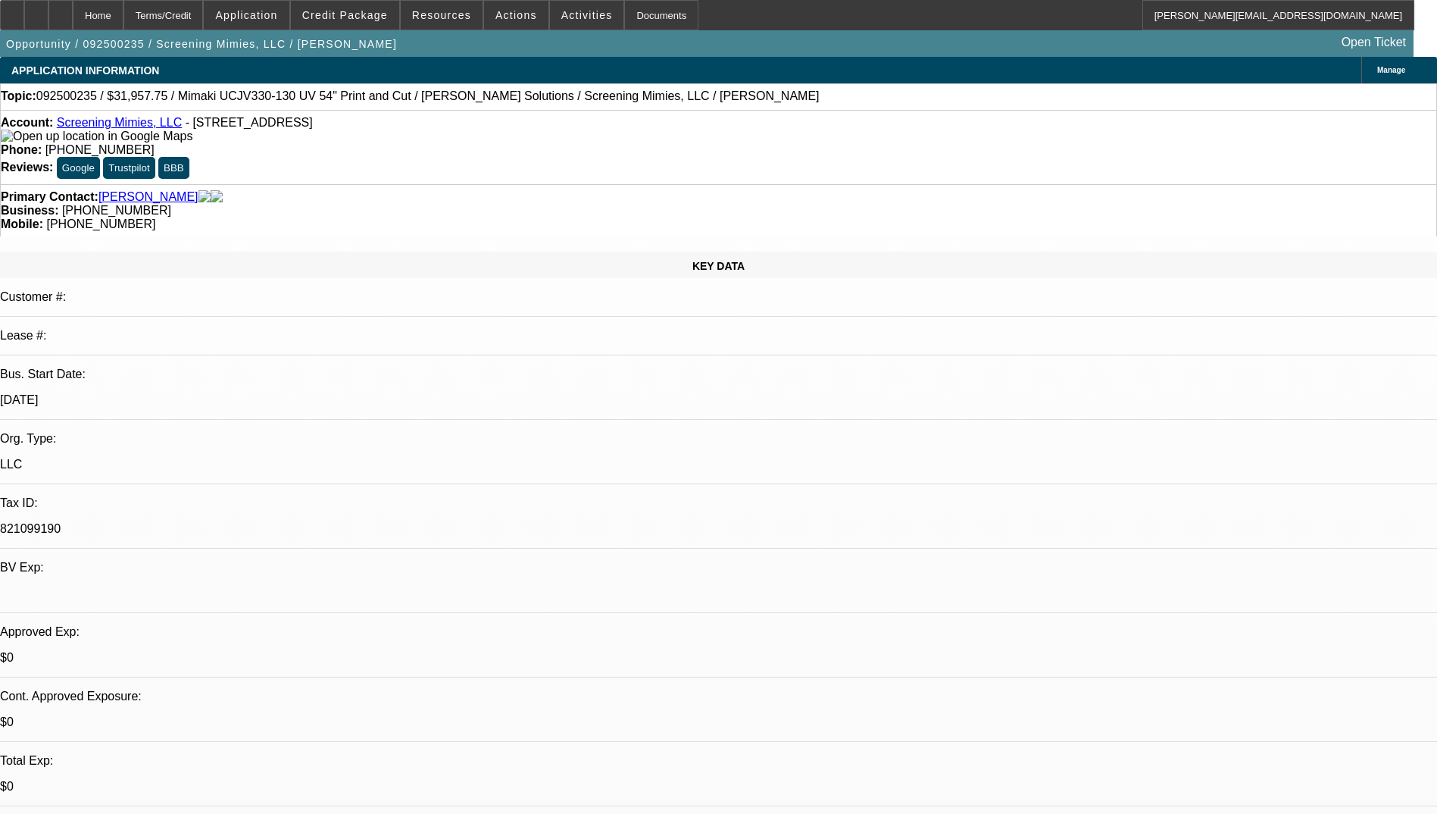
select select "0"
select select "2"
select select "0"
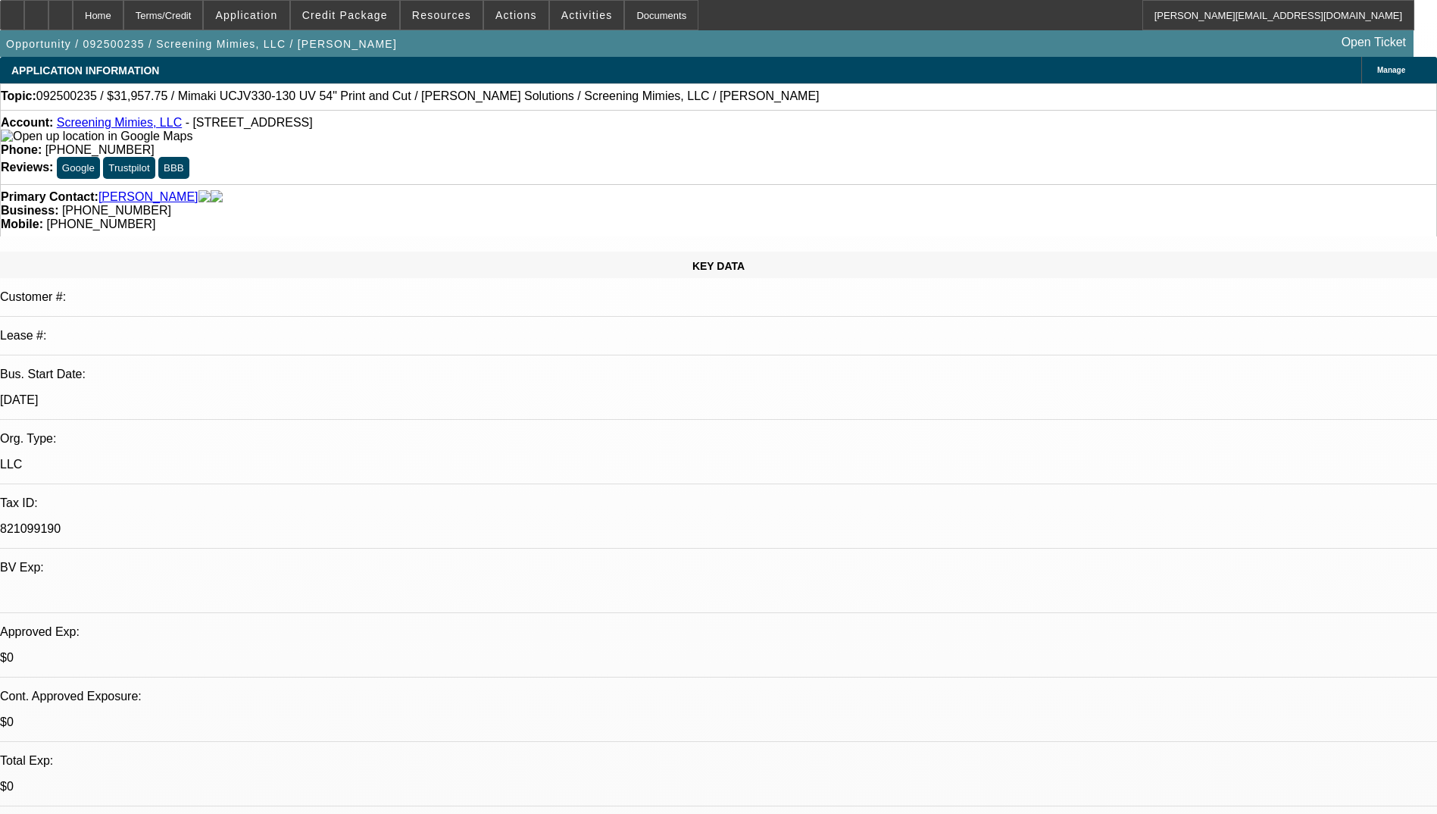
select select "2"
select select "0"
select select "1"
select select "2"
select select "6"
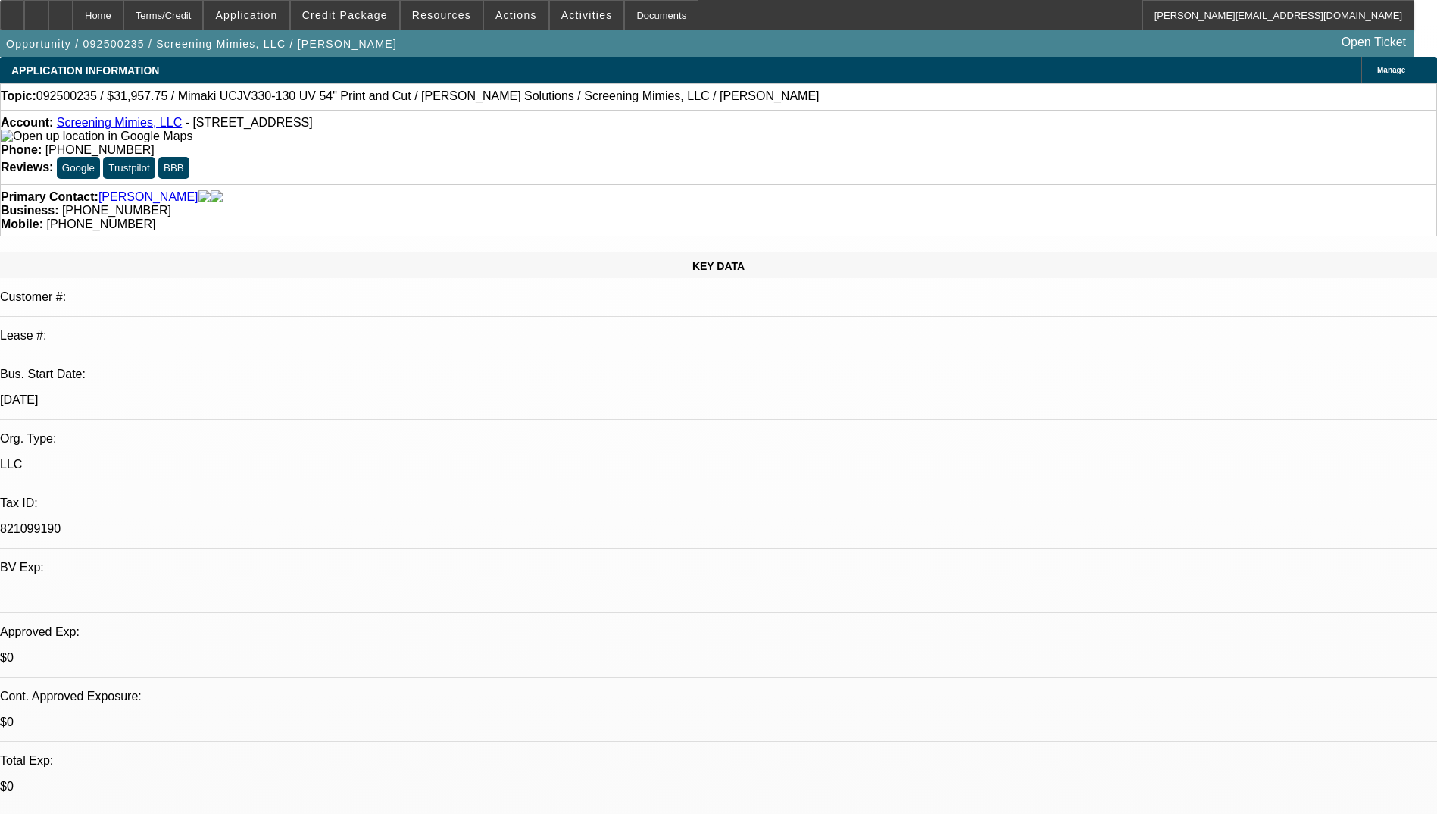
select select "1"
select select "2"
select select "6"
select select "1"
select select "2"
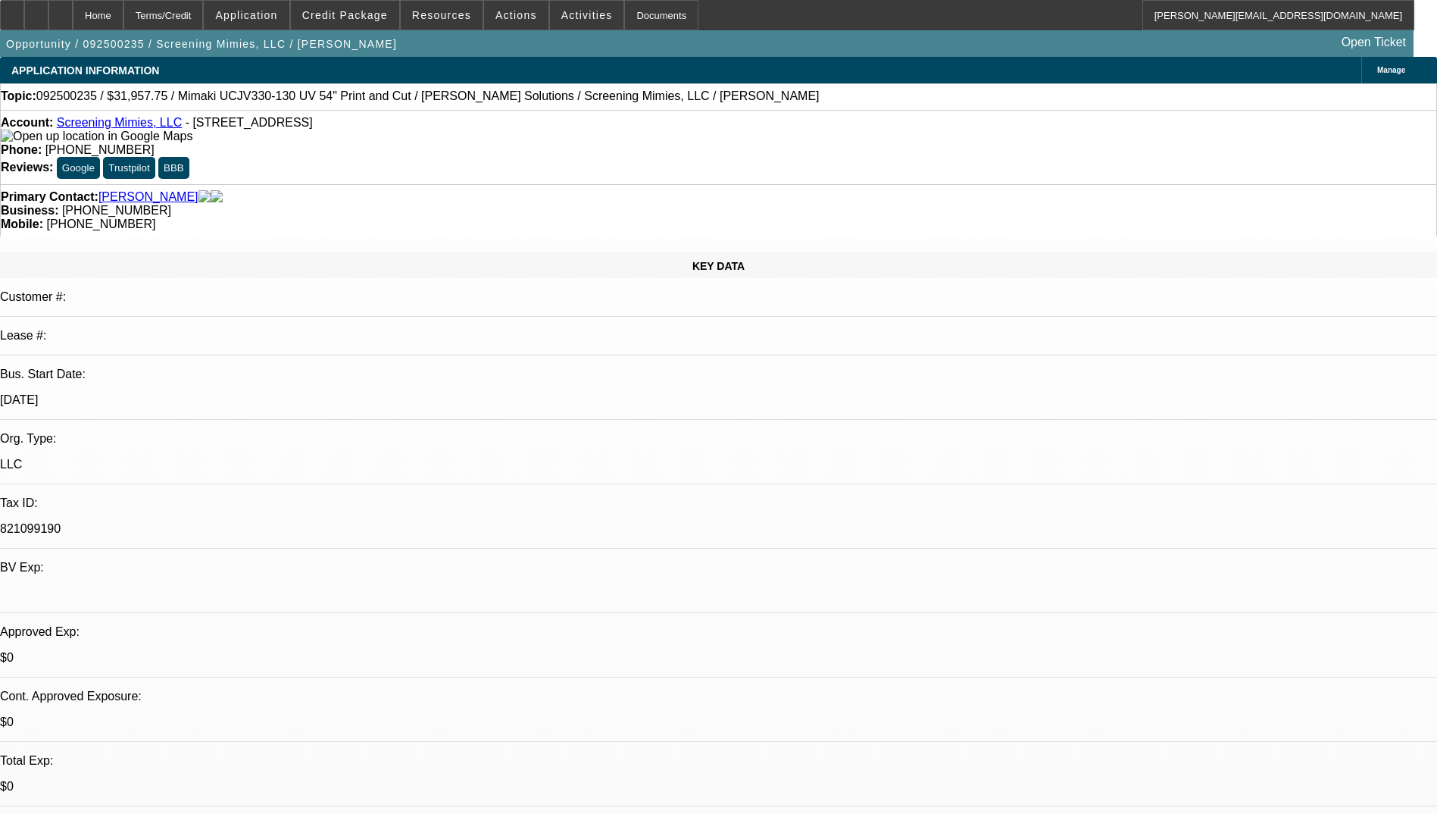
select select "6"
select select "1"
select select "2"
select select "6"
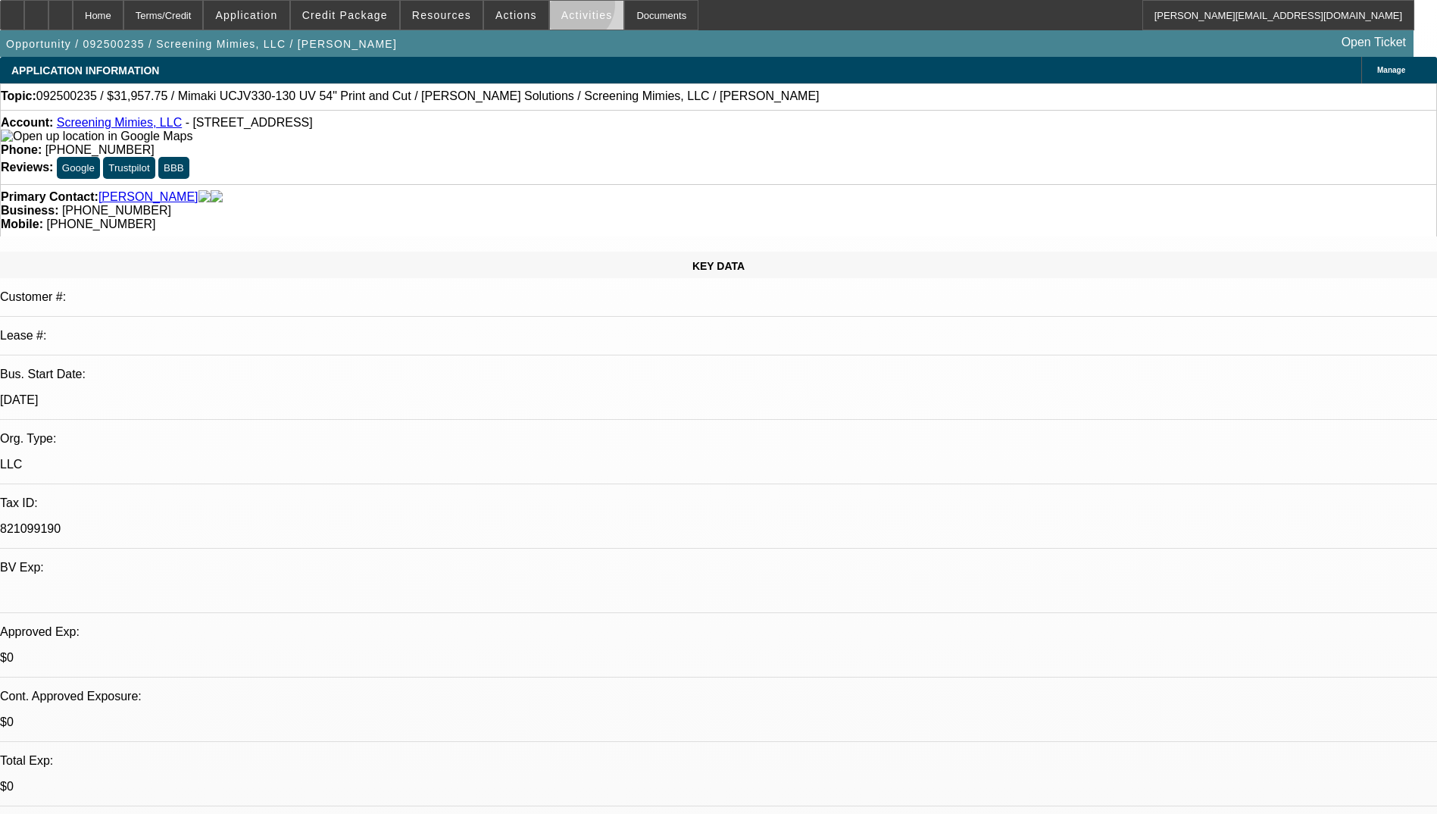
click at [559, 8] on span at bounding box center [587, 15] width 74 height 36
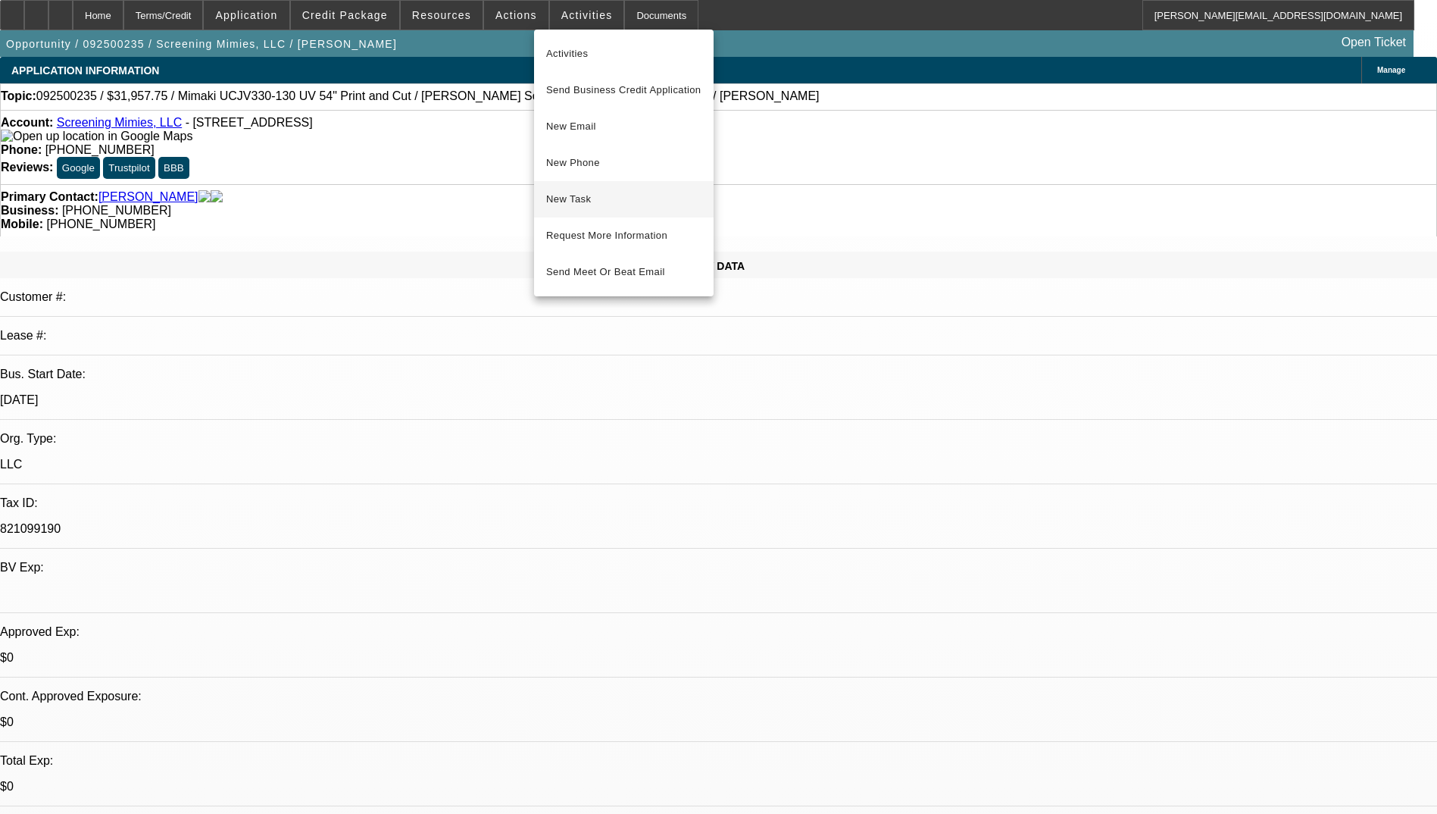
click at [598, 201] on span "New Task" at bounding box center [623, 199] width 155 height 18
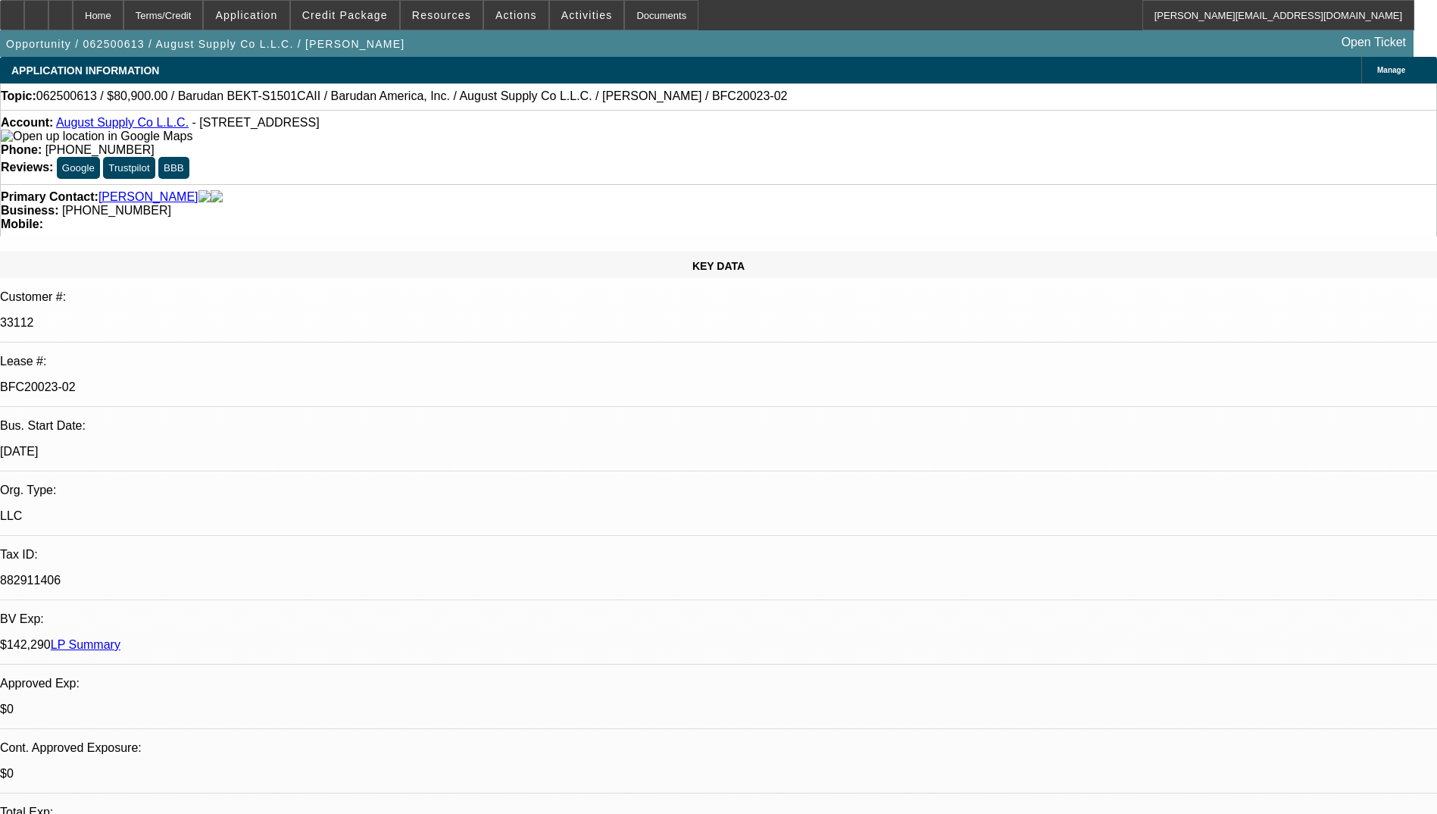
select select "0"
select select "2"
select select "0.1"
select select "4"
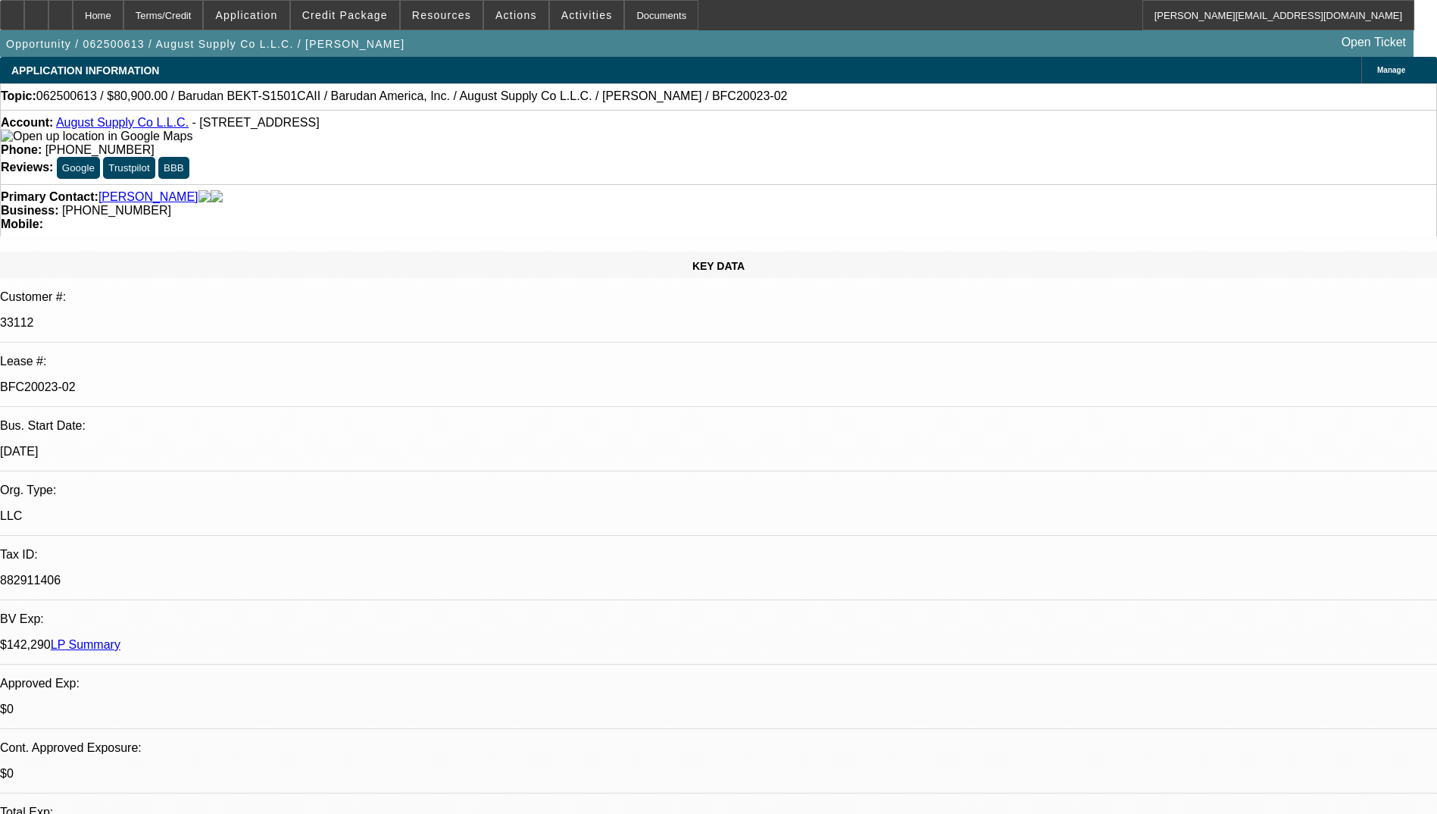
select select "0"
select select "2"
select select "0.1"
select select "4"
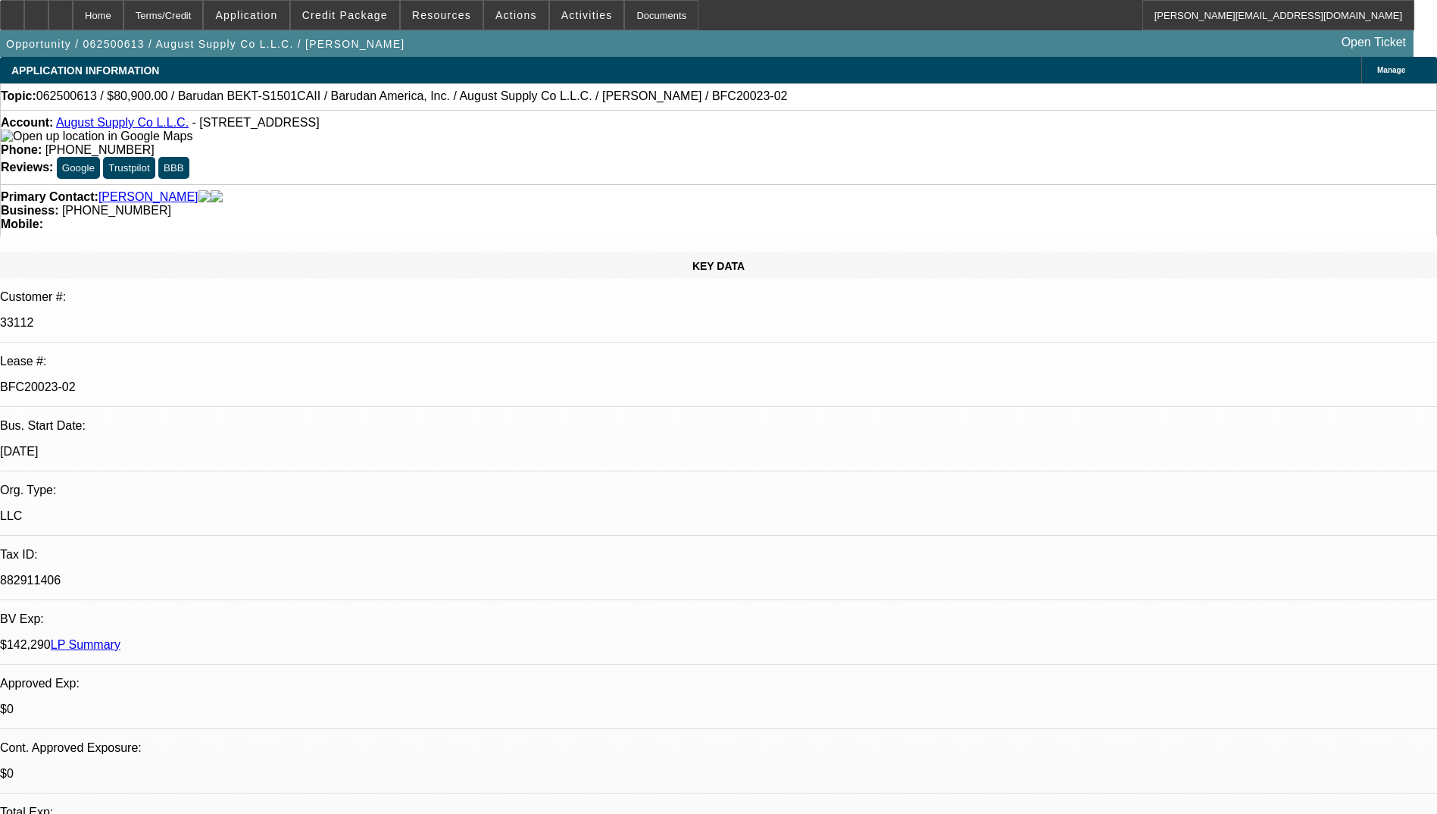
select select "0"
select select "2"
select select "0.1"
select select "4"
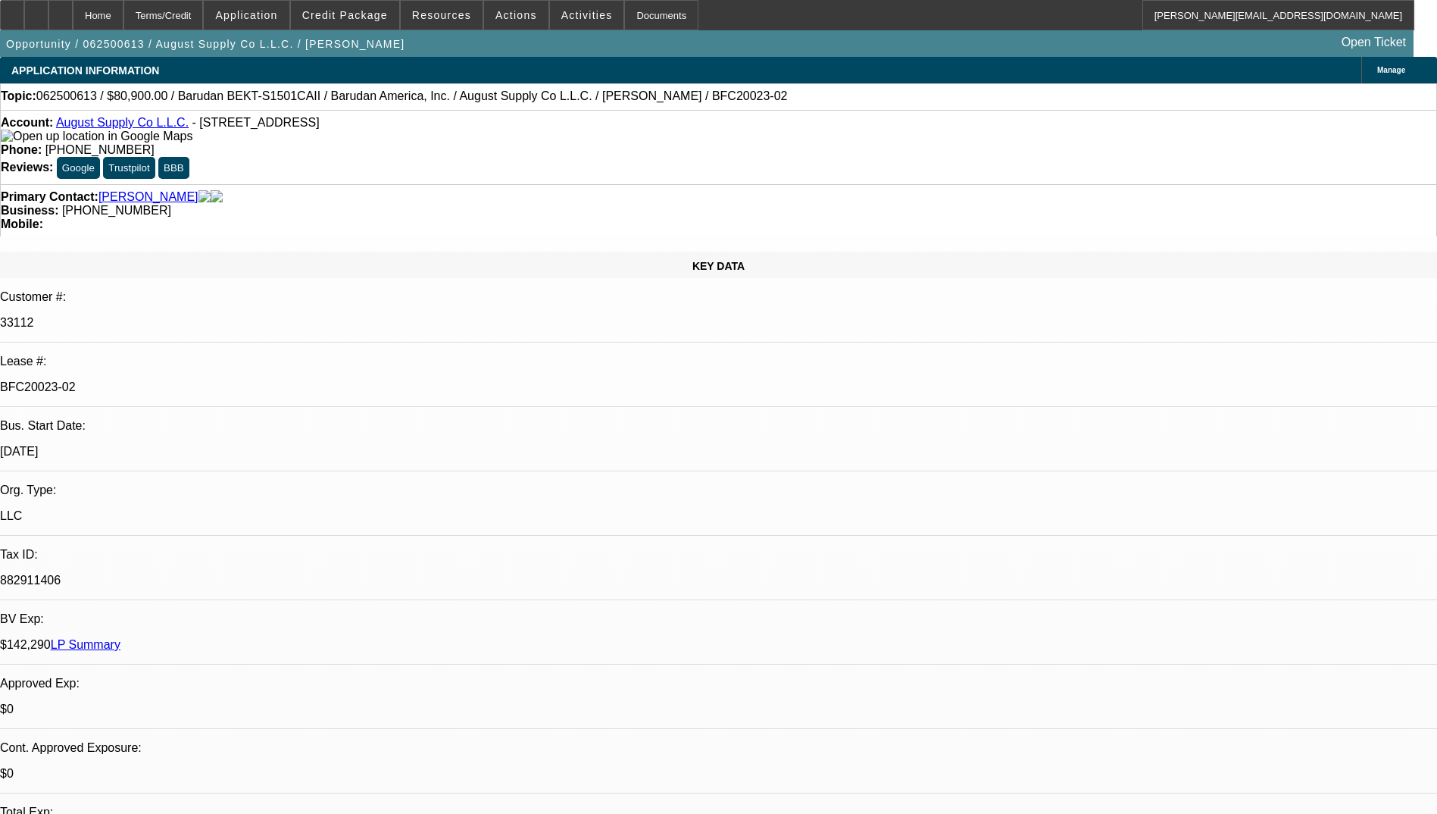
select select "0"
select select "2"
select select "0.1"
select select "4"
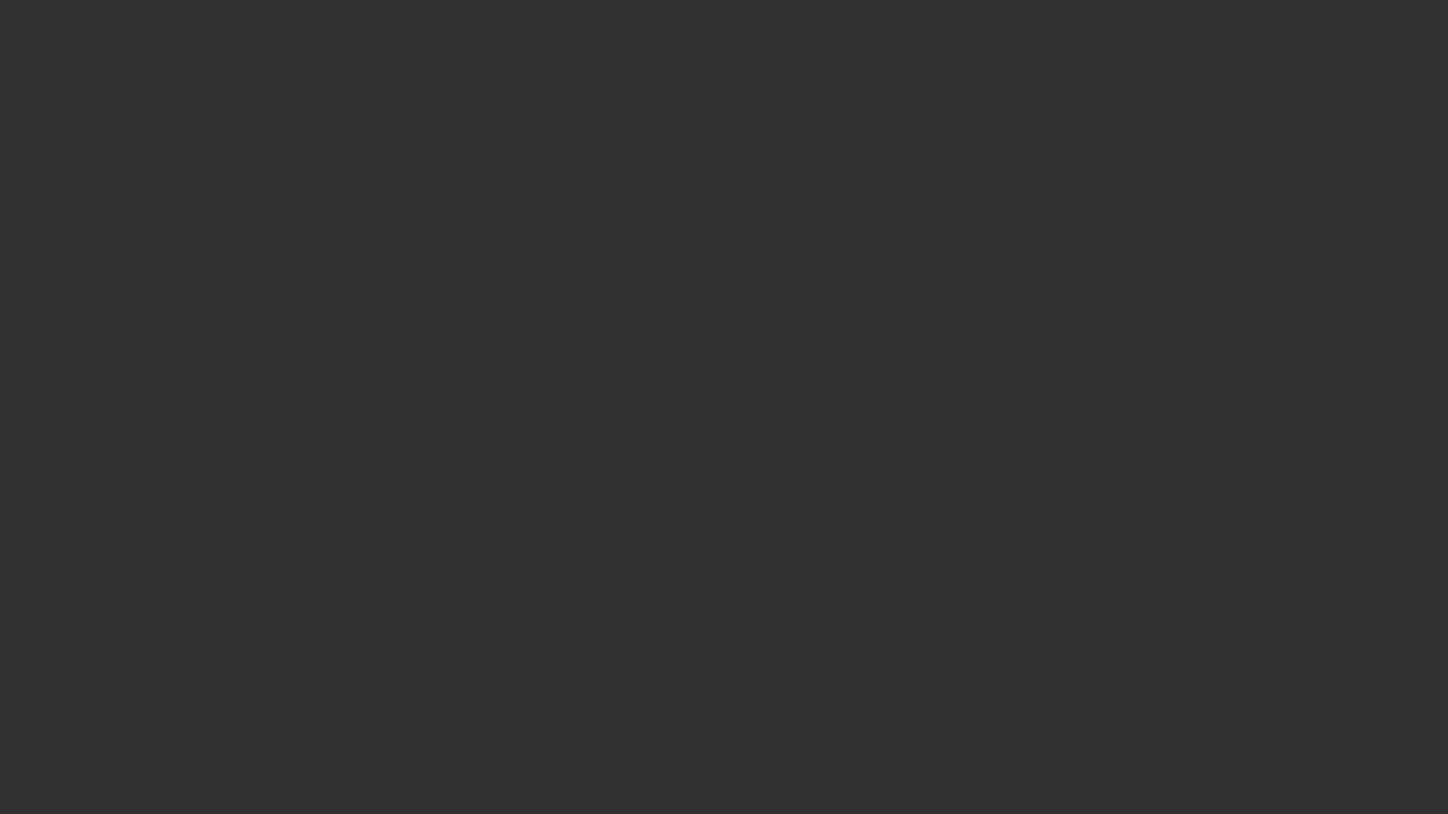
select select "0"
select select "2"
select select "0"
select select "6"
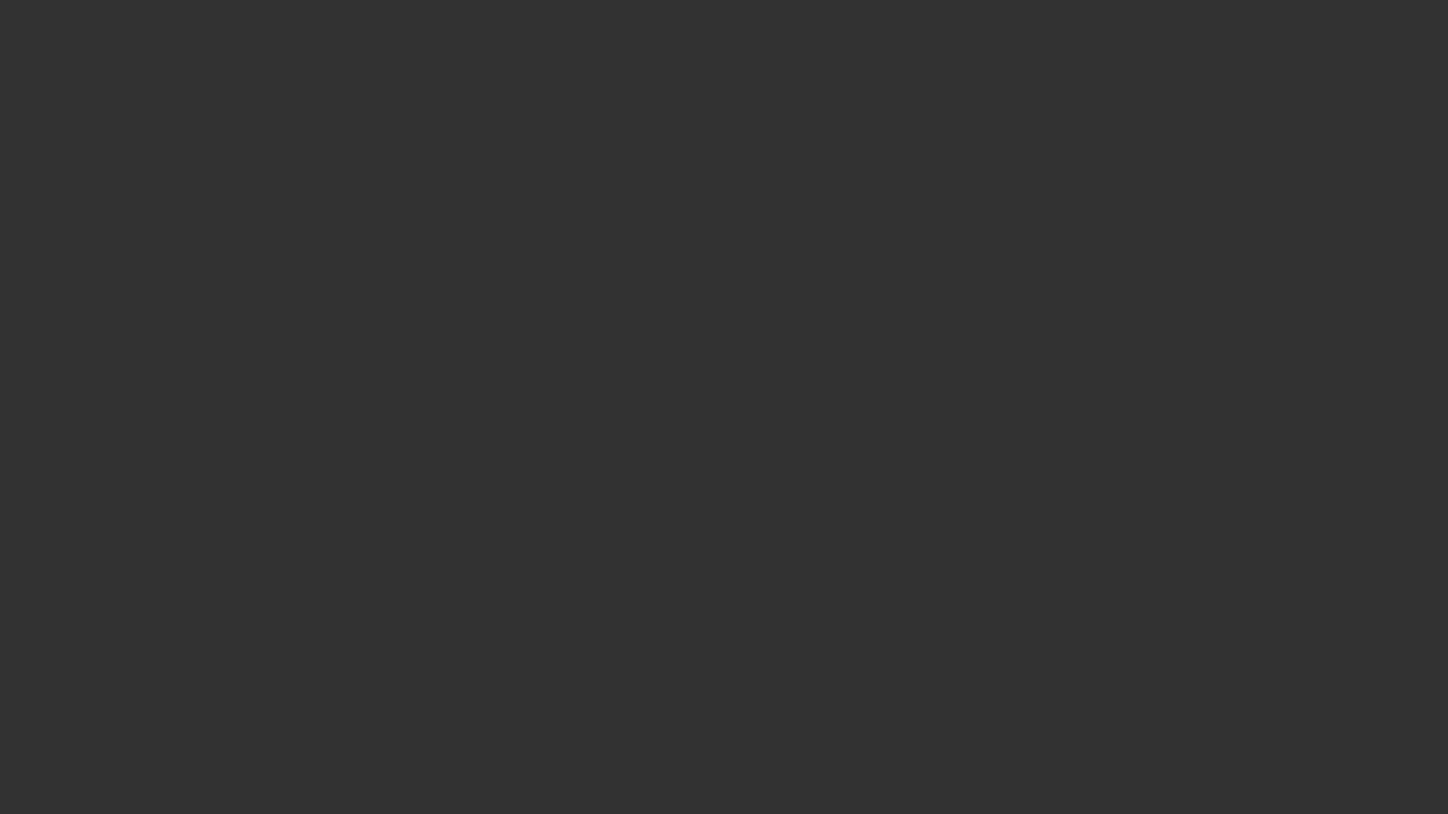
select select "0"
select select "2"
select select "0"
select select "6"
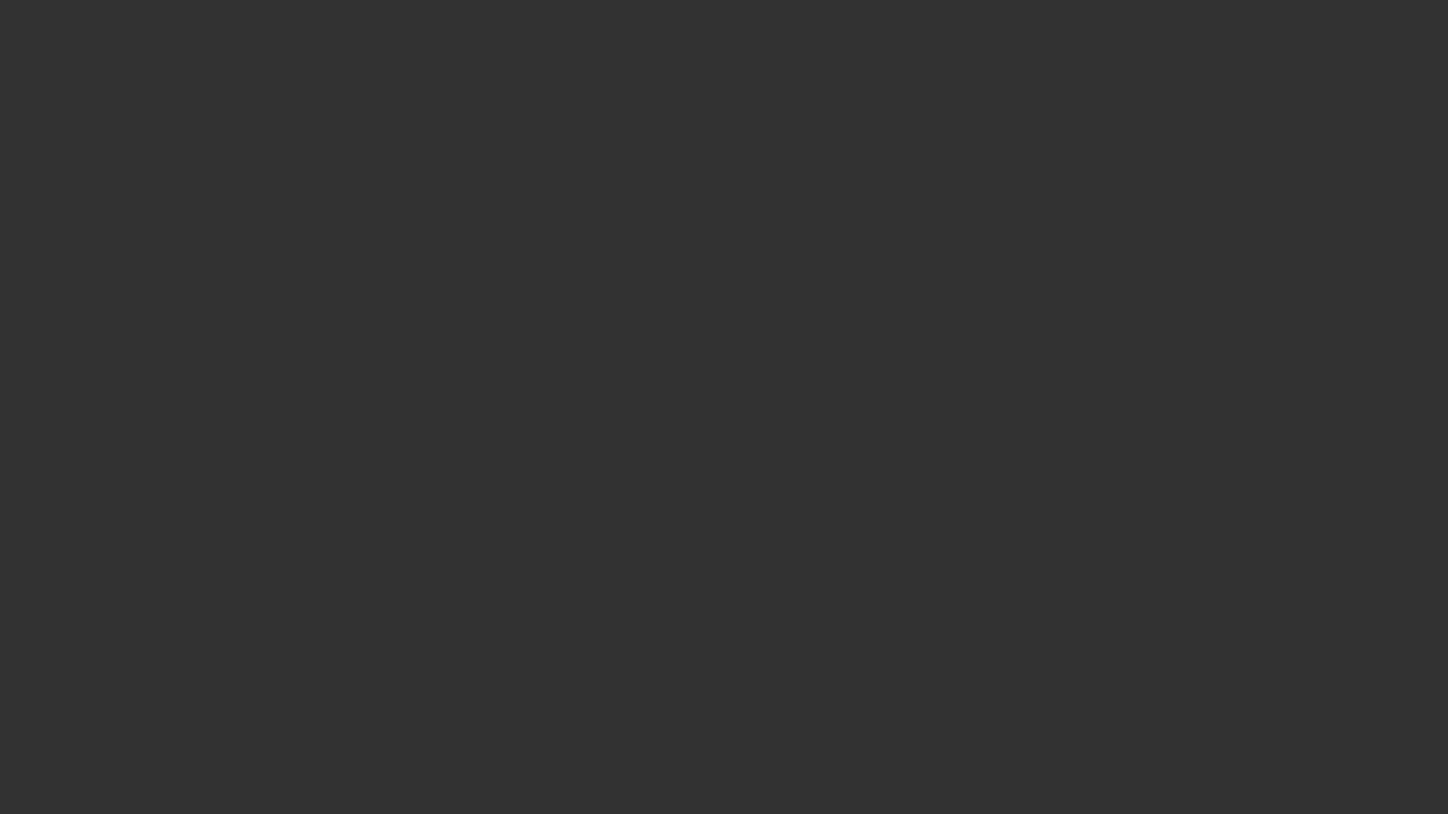
select select "0"
select select "2"
select select "0"
select select "6"
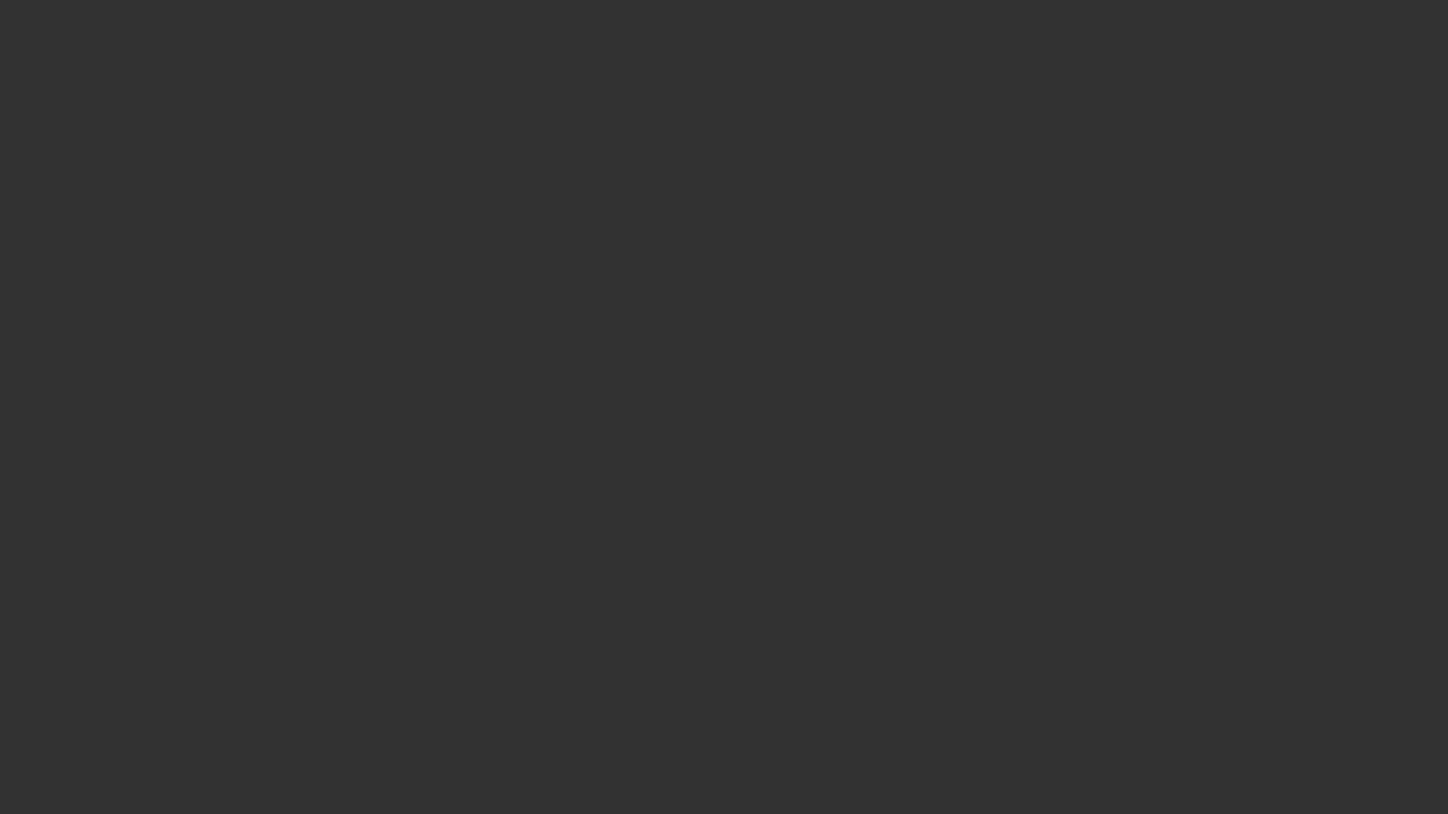
select select "0"
select select "2"
select select "0"
select select "6"
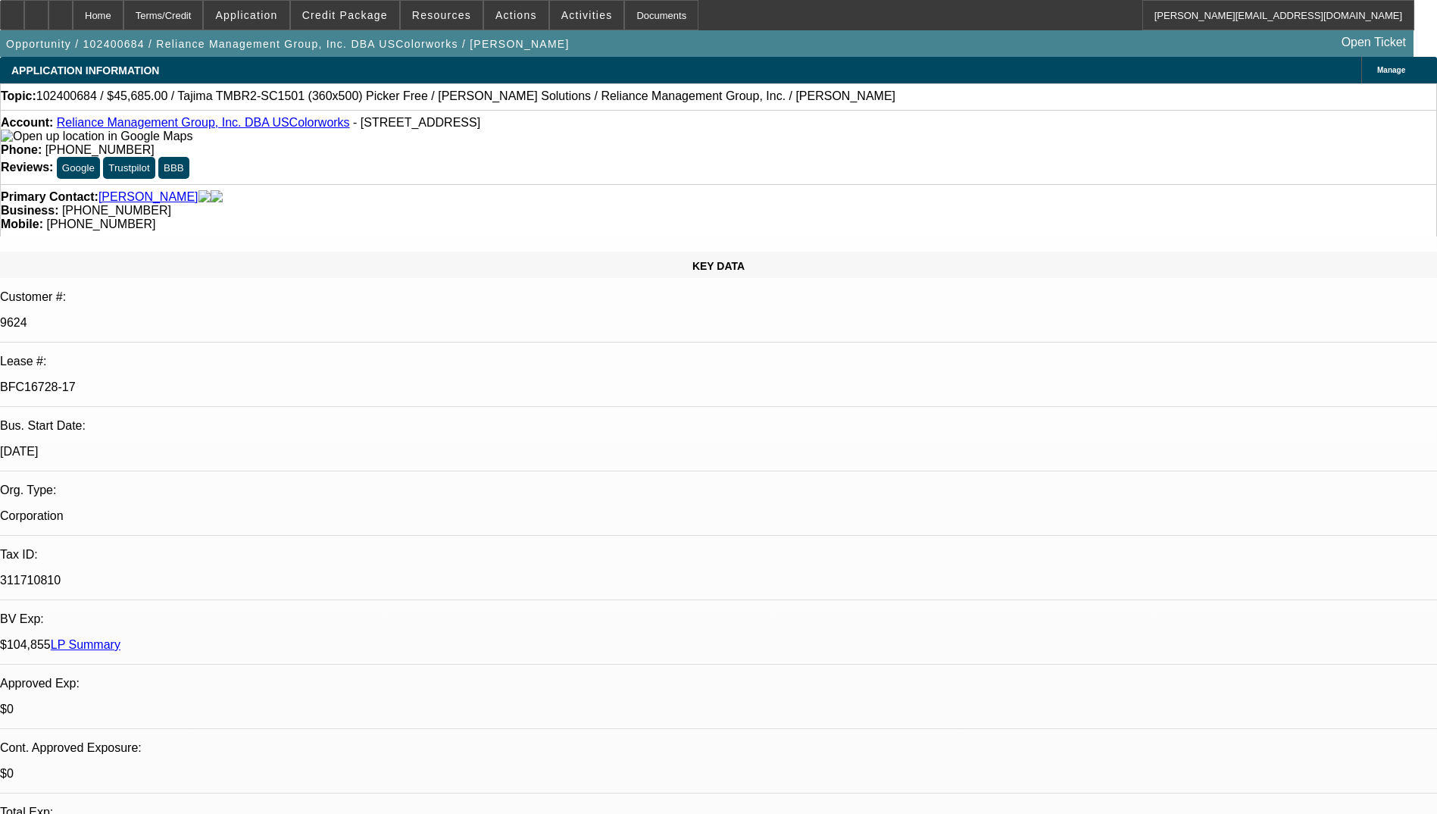
select select "0"
select select "2"
select select "0"
select select "2"
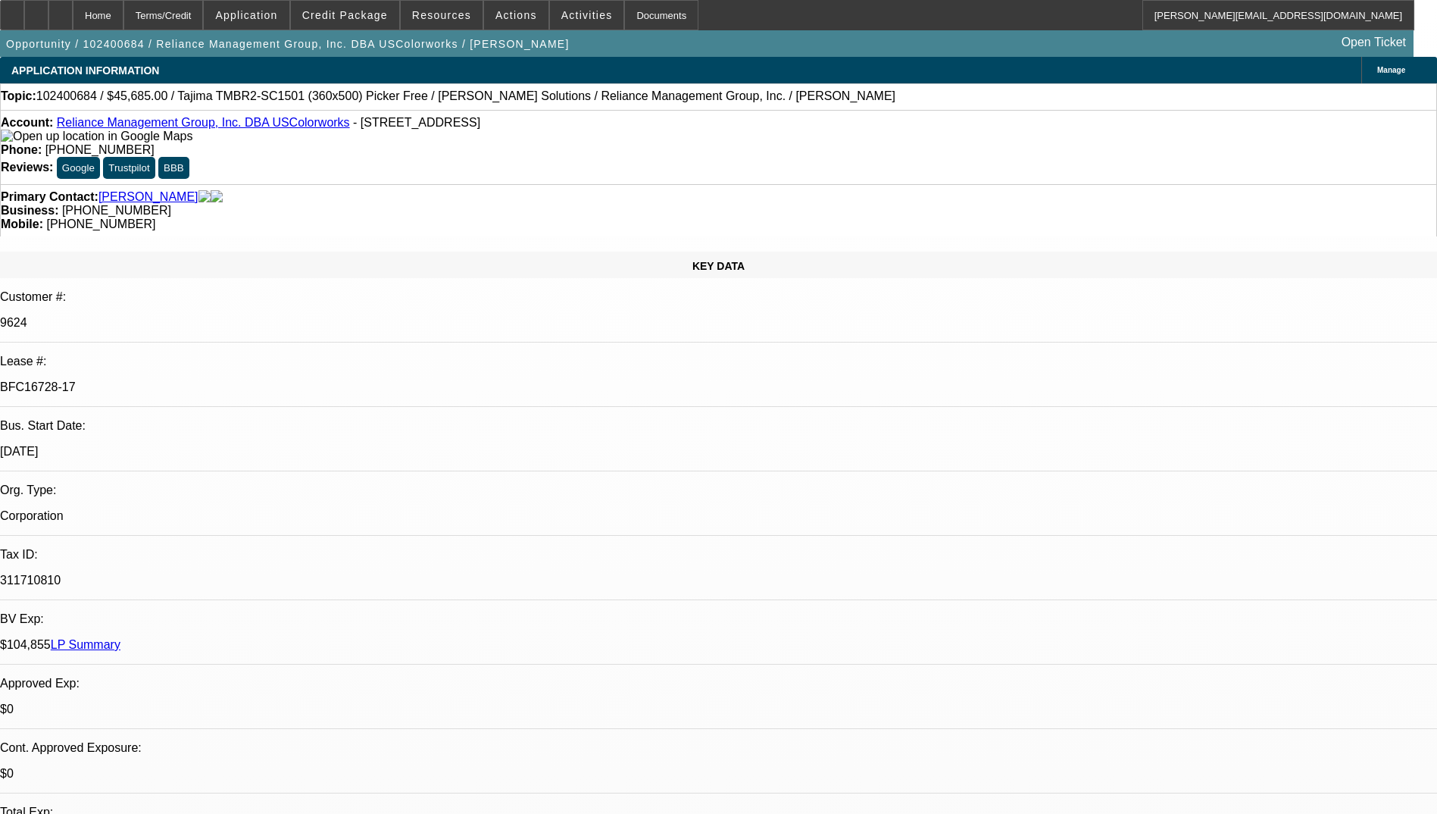
select select "0"
select select "2"
select select "0"
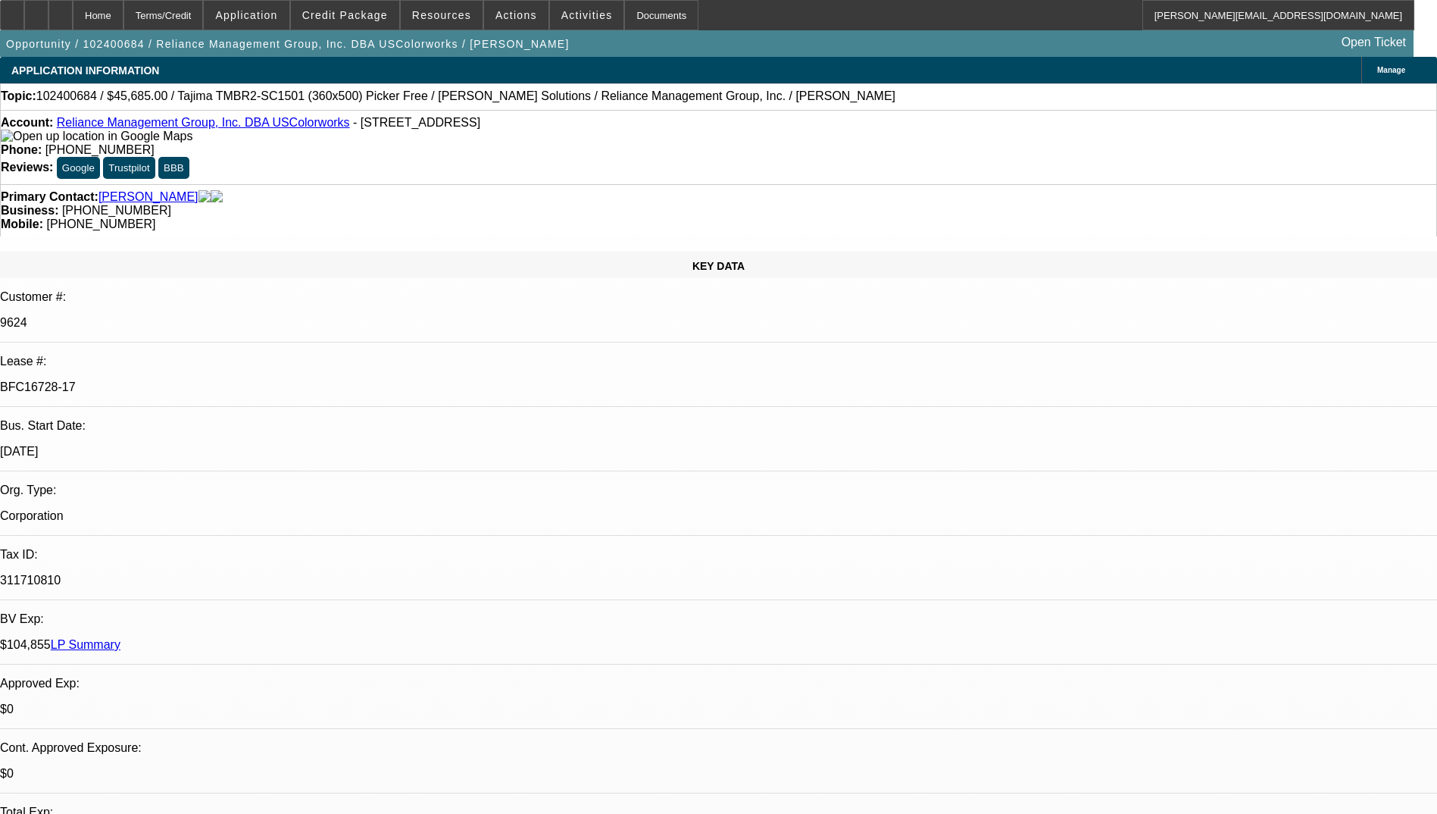
select select "2"
select select "0"
select select "1"
select select "2"
select select "6"
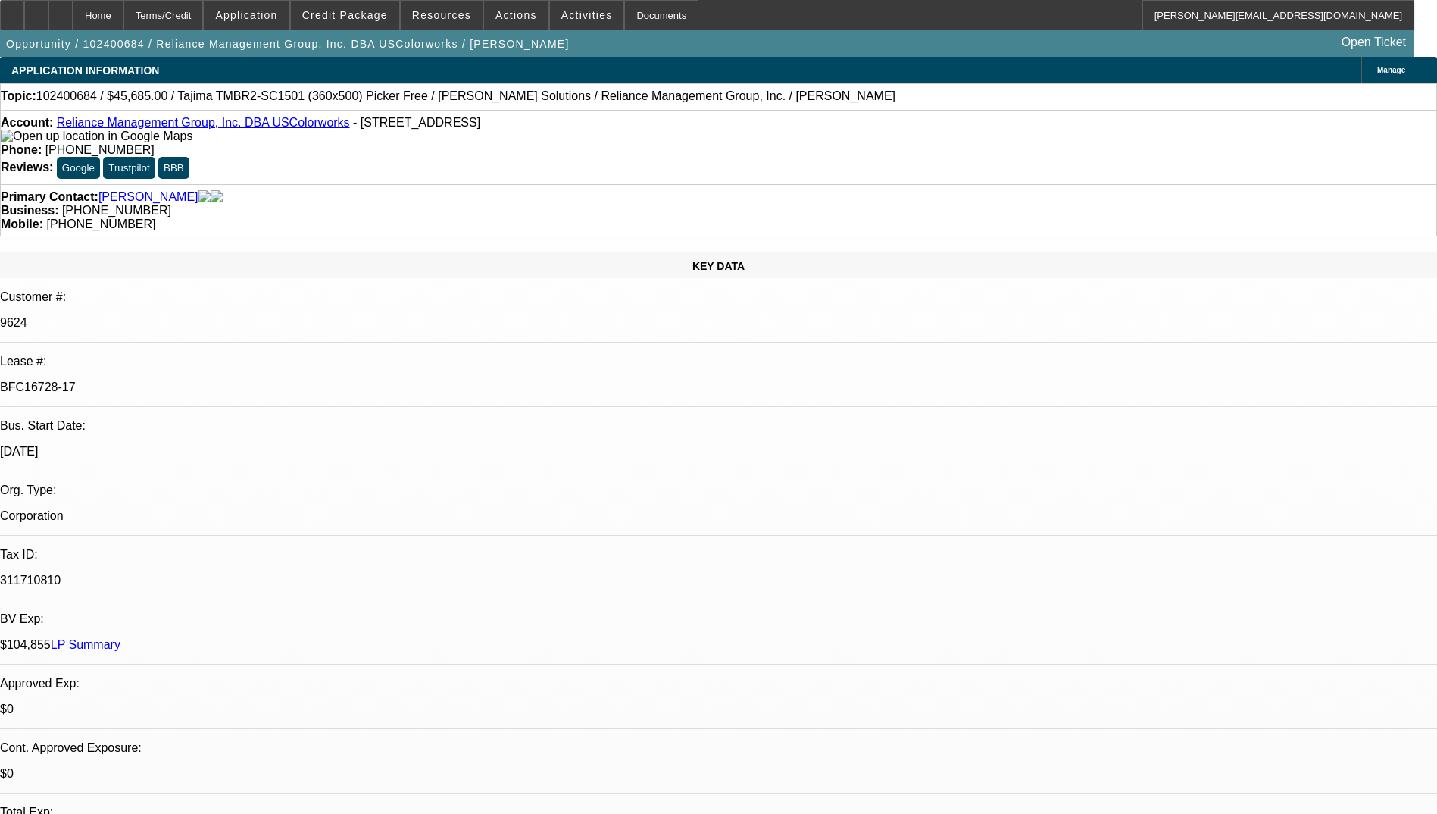
select select "1"
select select "2"
select select "6"
select select "1"
select select "2"
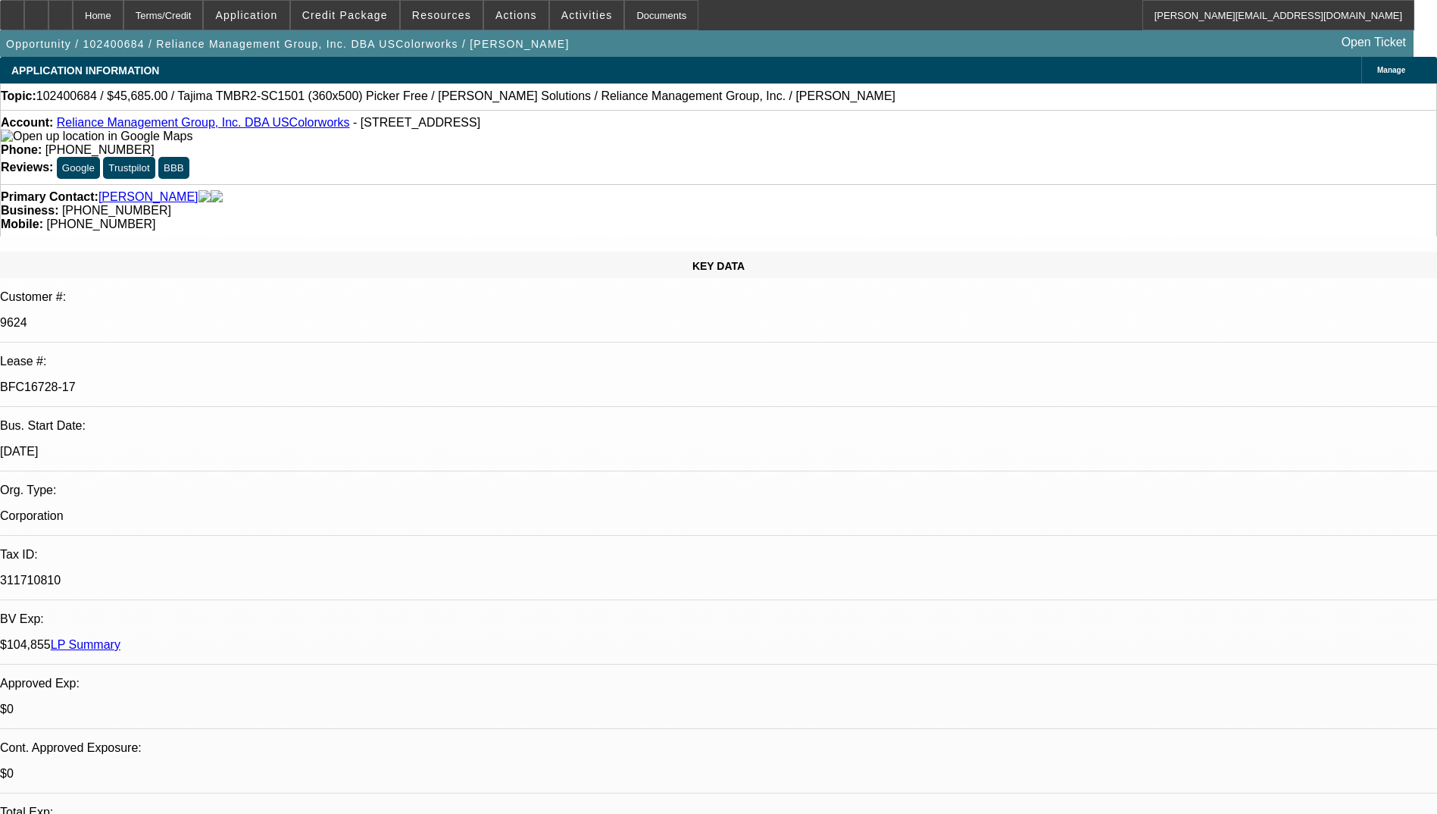
select select "6"
select select "1"
select select "2"
select select "6"
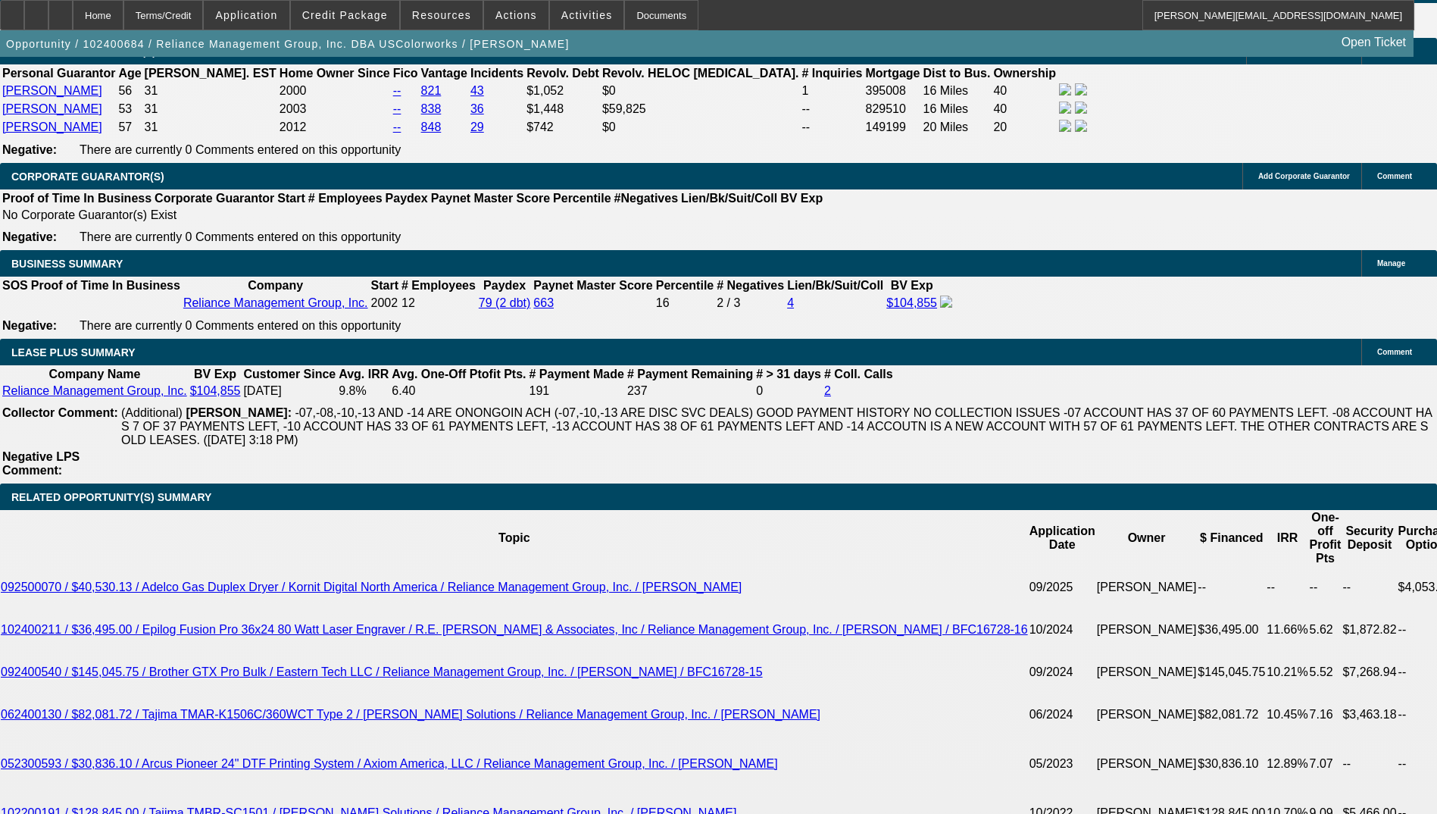
scroll to position [2651, 0]
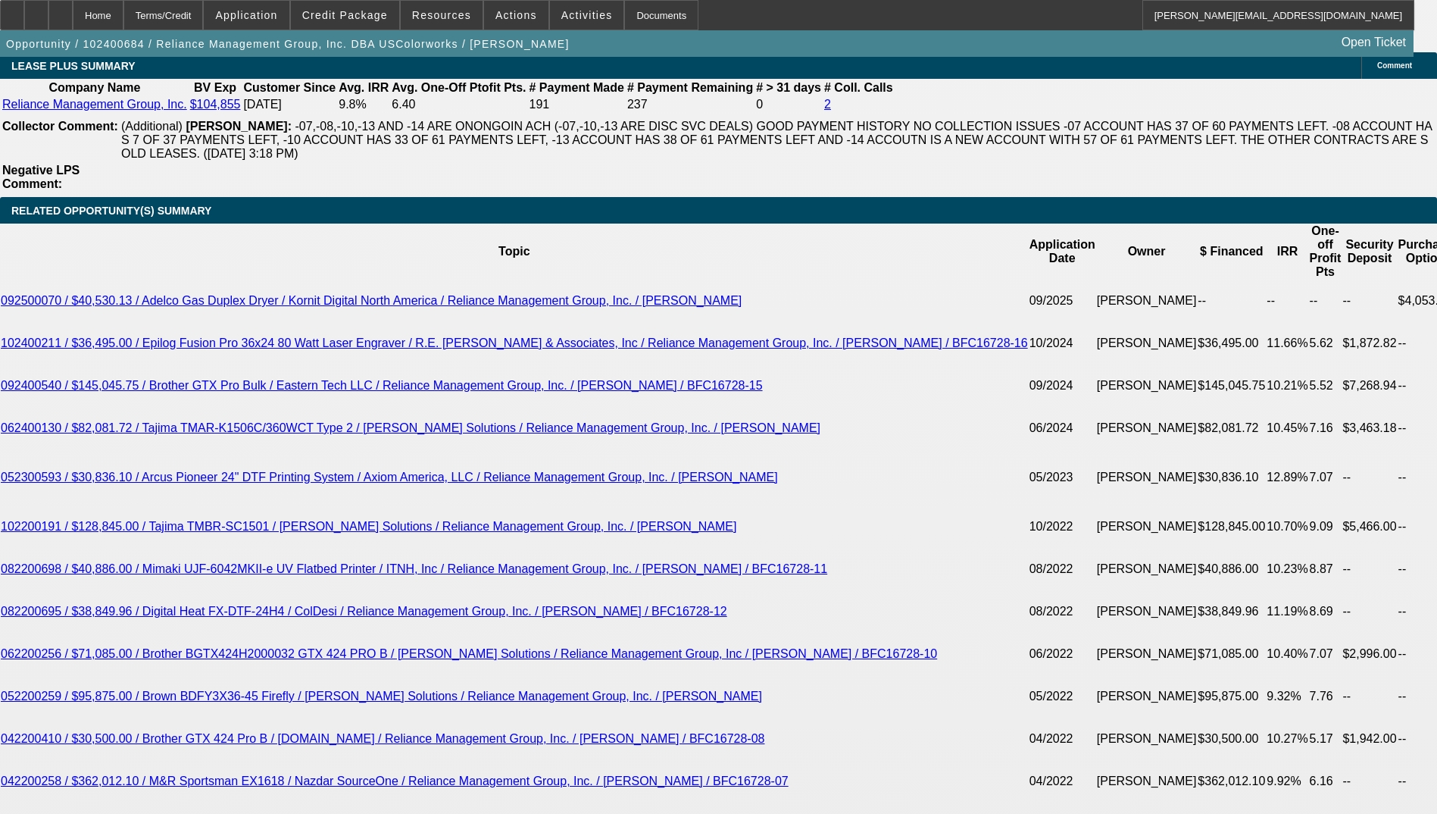
drag, startPoint x: 170, startPoint y: 408, endPoint x: 116, endPoint y: 380, distance: 60.6
copy span "15x past customer with a rock solid pay history. 22+ years in business, solid b…"
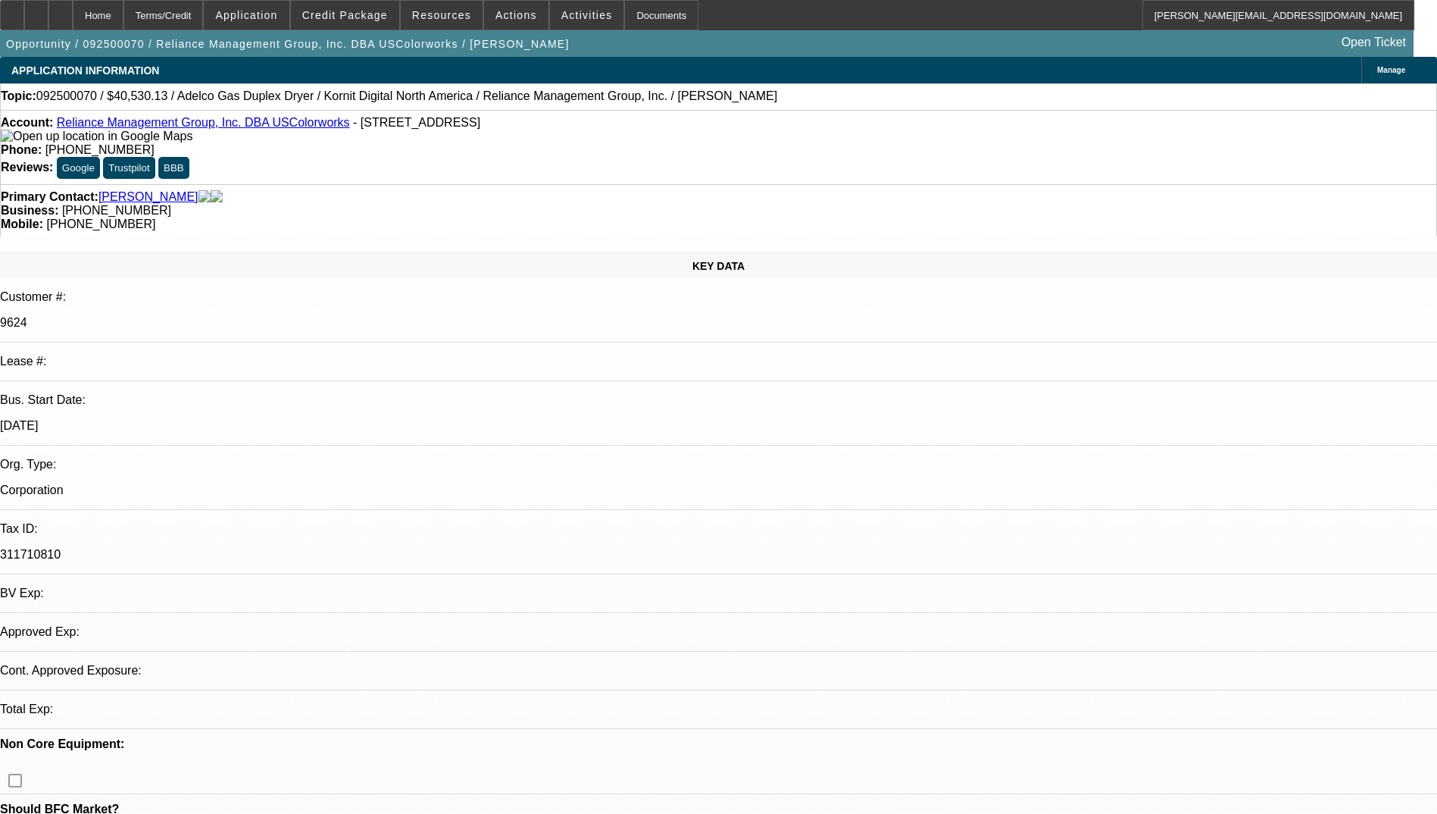
select select "0"
select select "2"
select select "0.1"
select select "4"
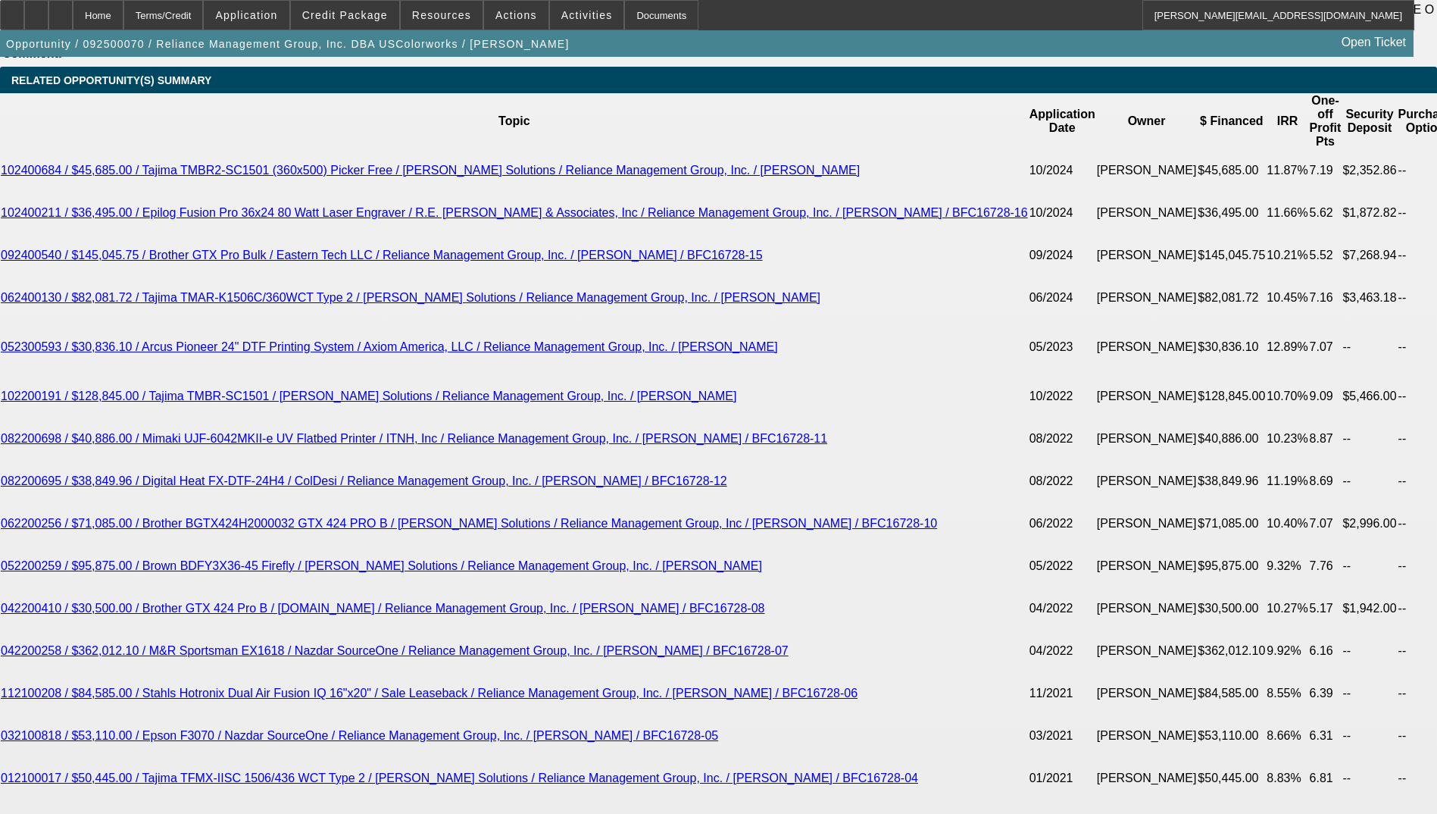
scroll to position [3106, 0]
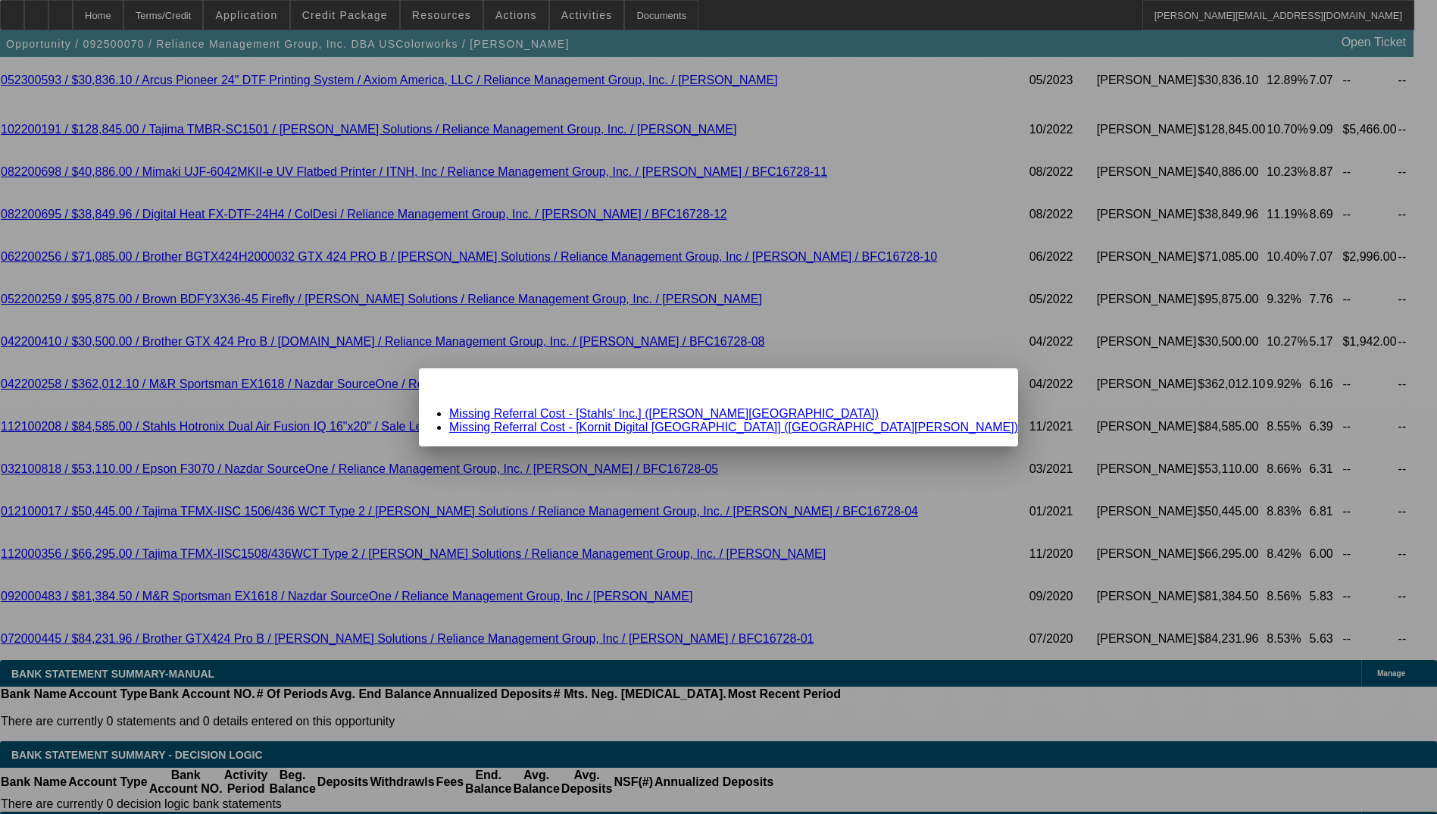
click at [750, 410] on link "Missing Referral Cost - [Stahls' Inc.] ([PERSON_NAME][GEOGRAPHIC_DATA])" at bounding box center [664, 413] width 430 height 13
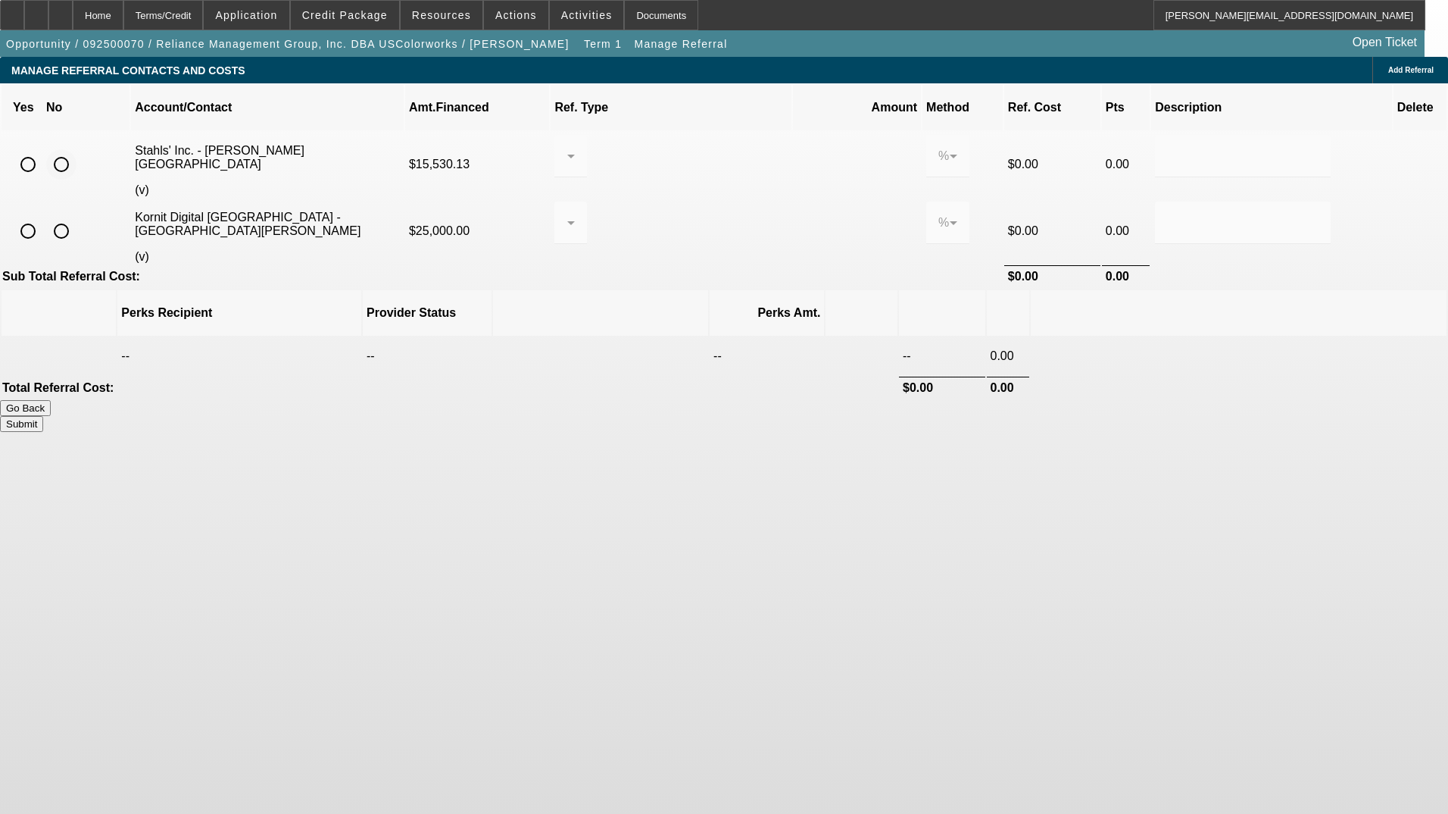
click at [77, 149] on input "radio" at bounding box center [61, 164] width 30 height 30
radio input "true"
click at [77, 216] on input "radio" at bounding box center [61, 231] width 30 height 30
radio input "true"
click at [43, 416] on button "Submit" at bounding box center [21, 424] width 43 height 16
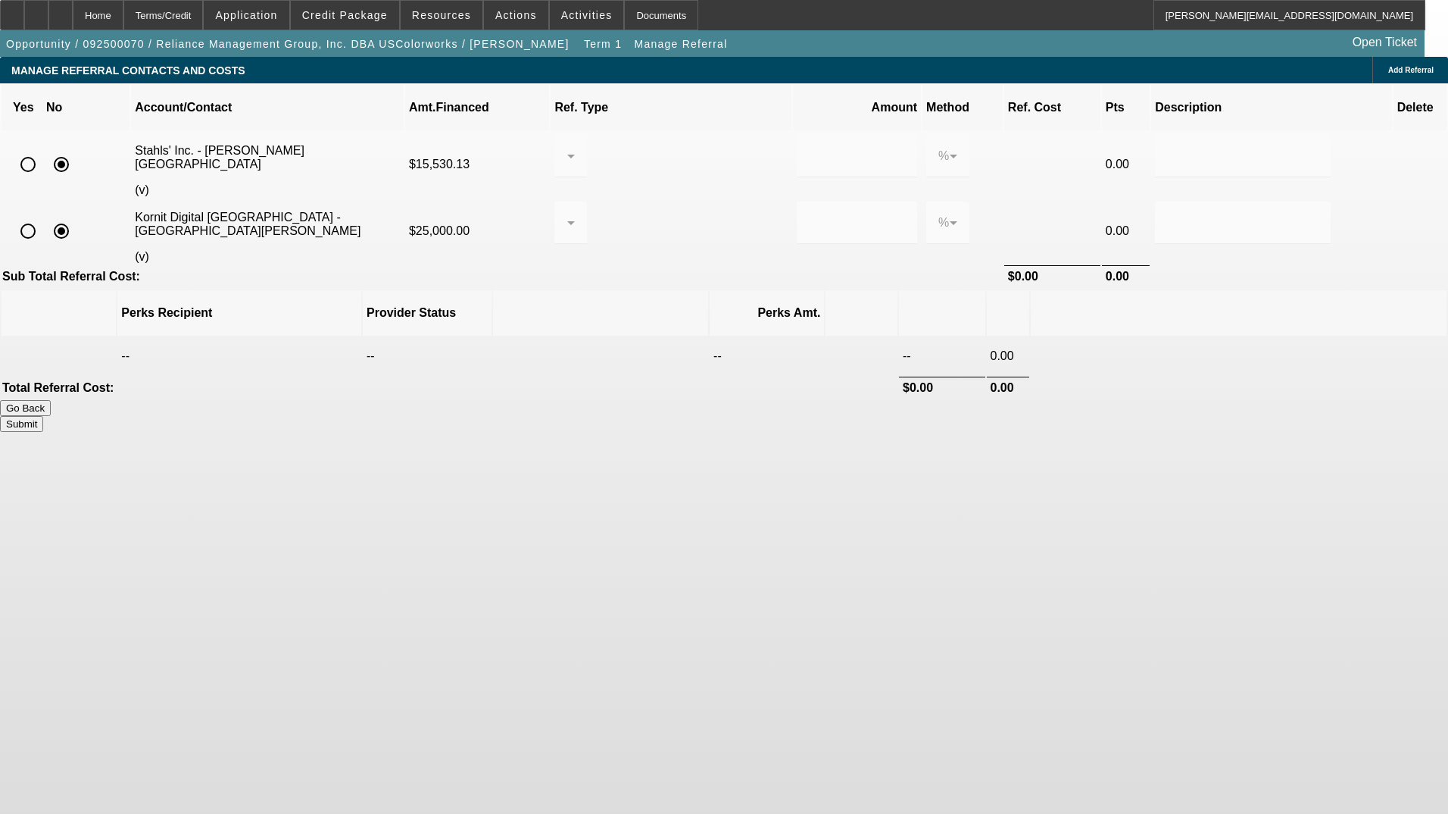
type input "0.000"
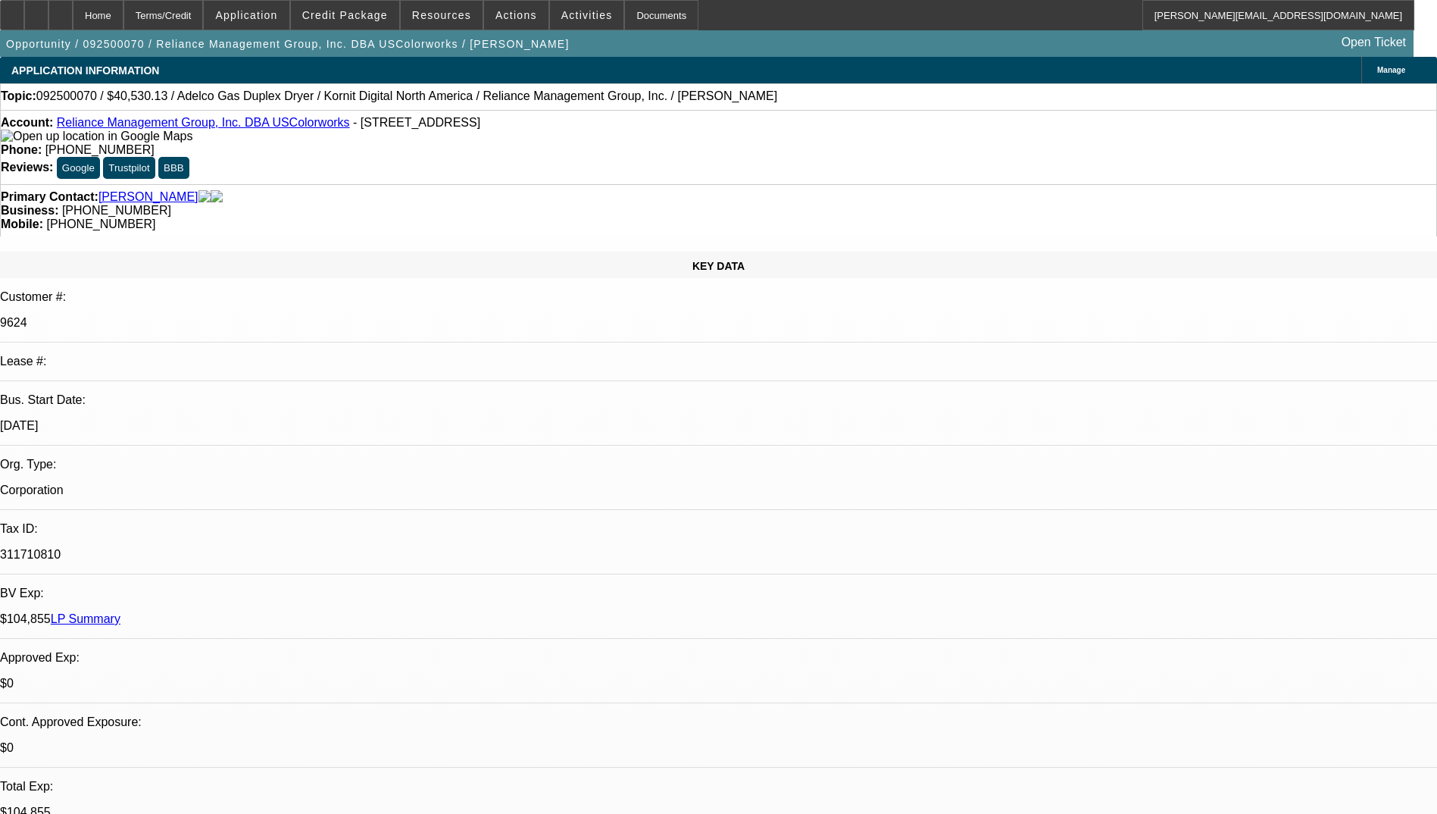
select select "0"
select select "2"
select select "0.1"
select select "4"
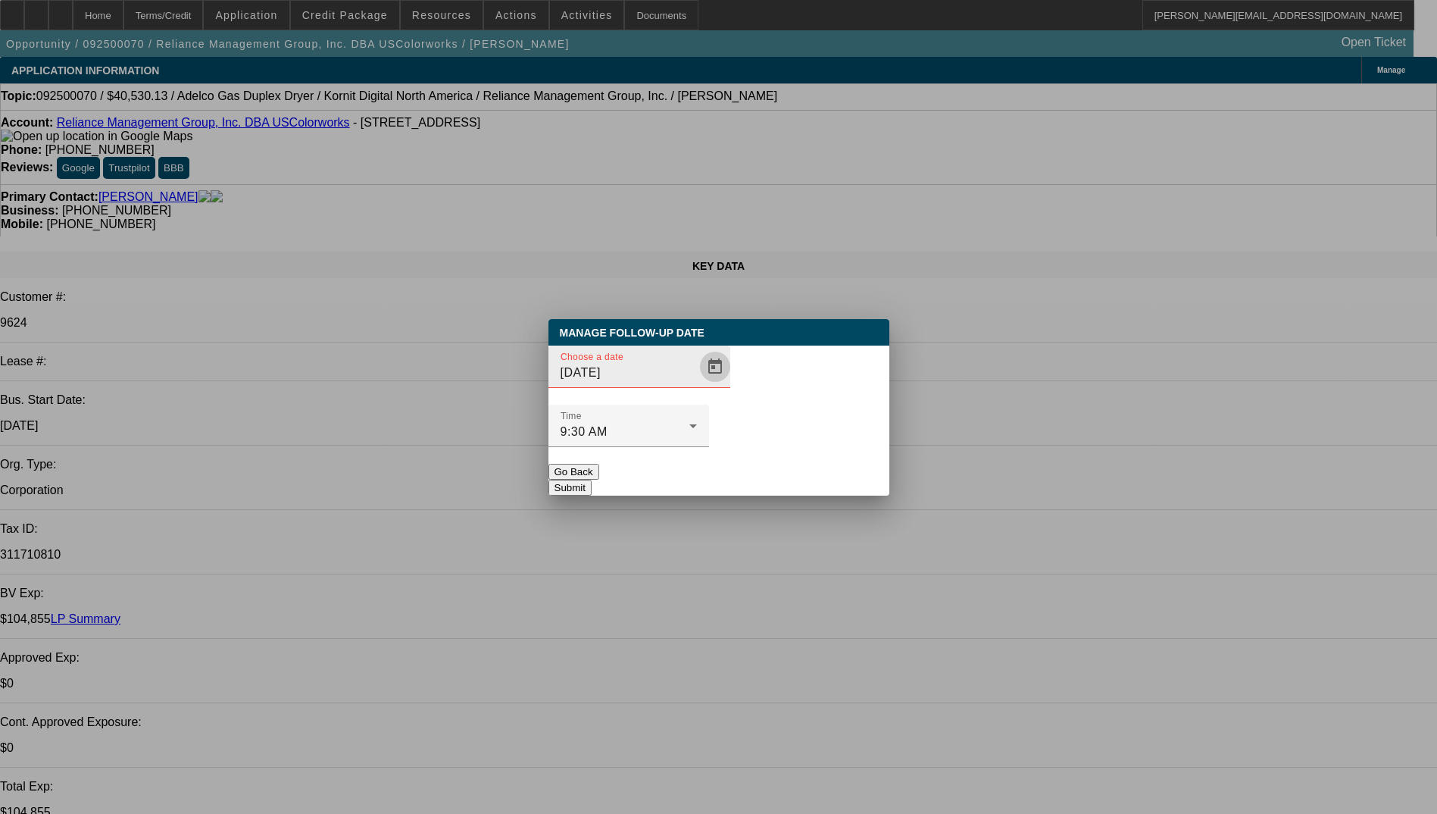
click at [697, 385] on span "Open calendar" at bounding box center [715, 366] width 36 height 36
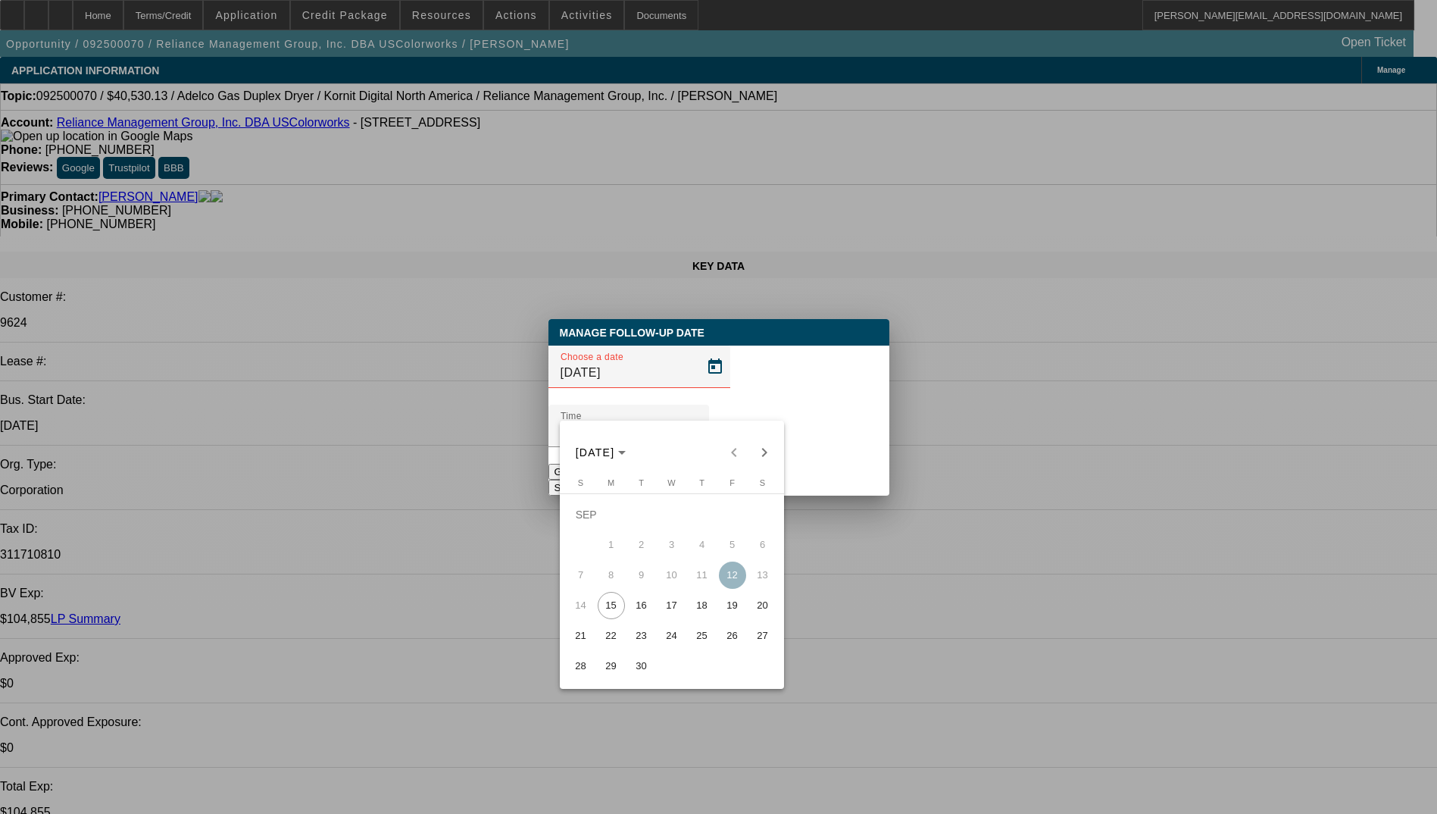
drag, startPoint x: 633, startPoint y: 607, endPoint x: 632, endPoint y: 595, distance: 11.4
click at [632, 607] on span "16" at bounding box center [641, 605] width 27 height 27
type input "[DATE]"
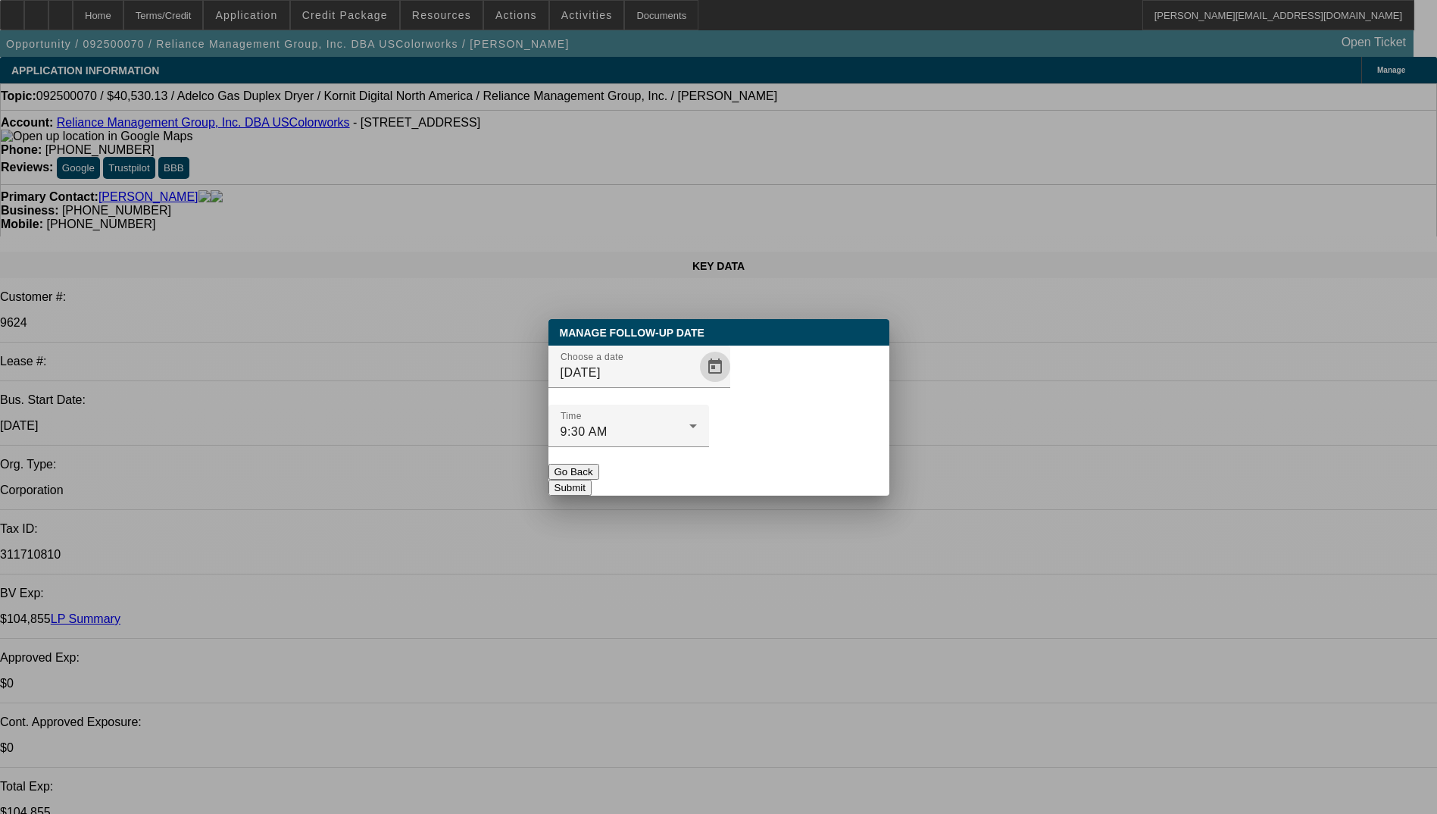
click at [592, 480] on button "Submit" at bounding box center [569, 488] width 43 height 16
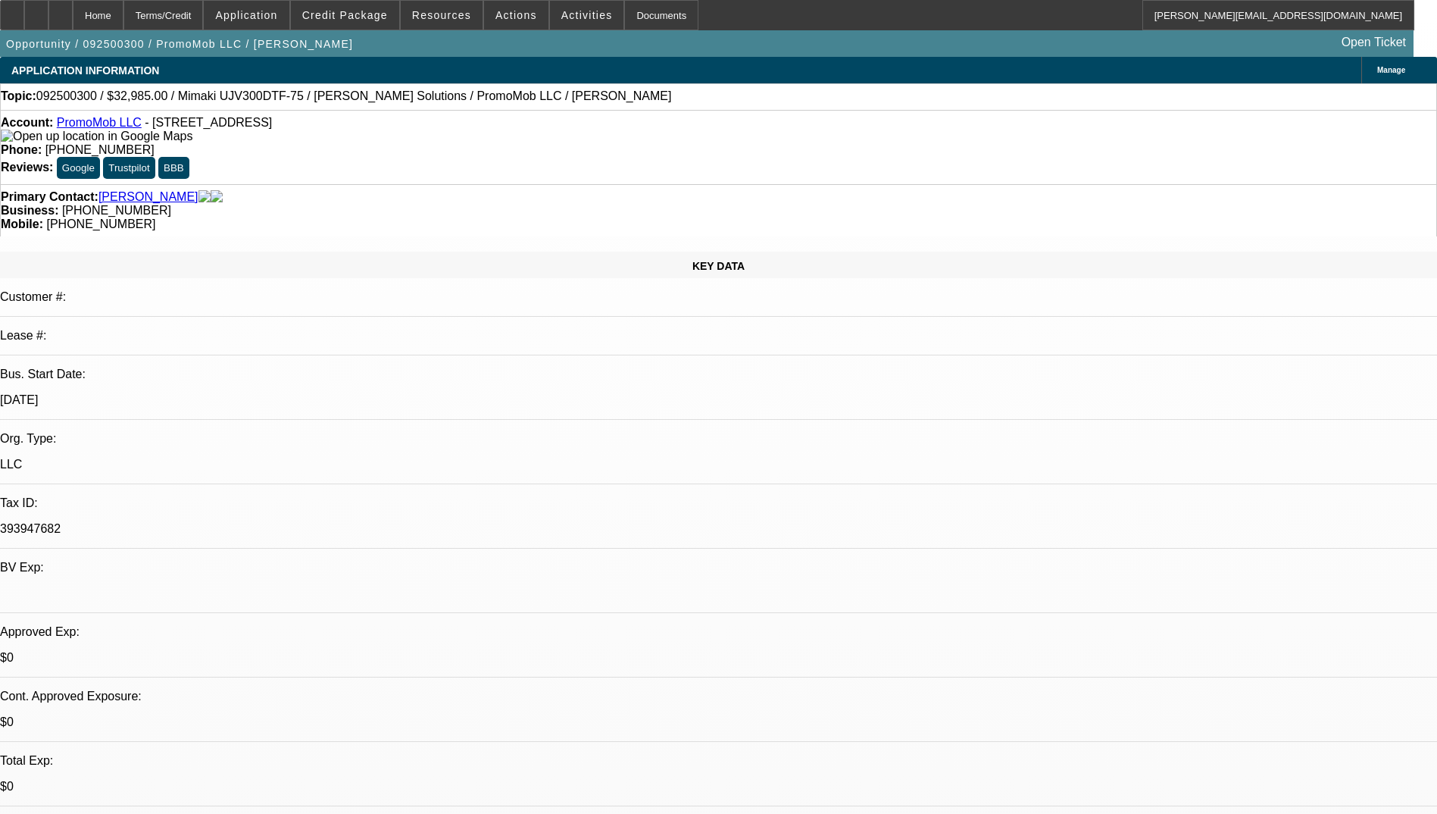
select select "0"
select select "2"
select select "0.1"
select select "4"
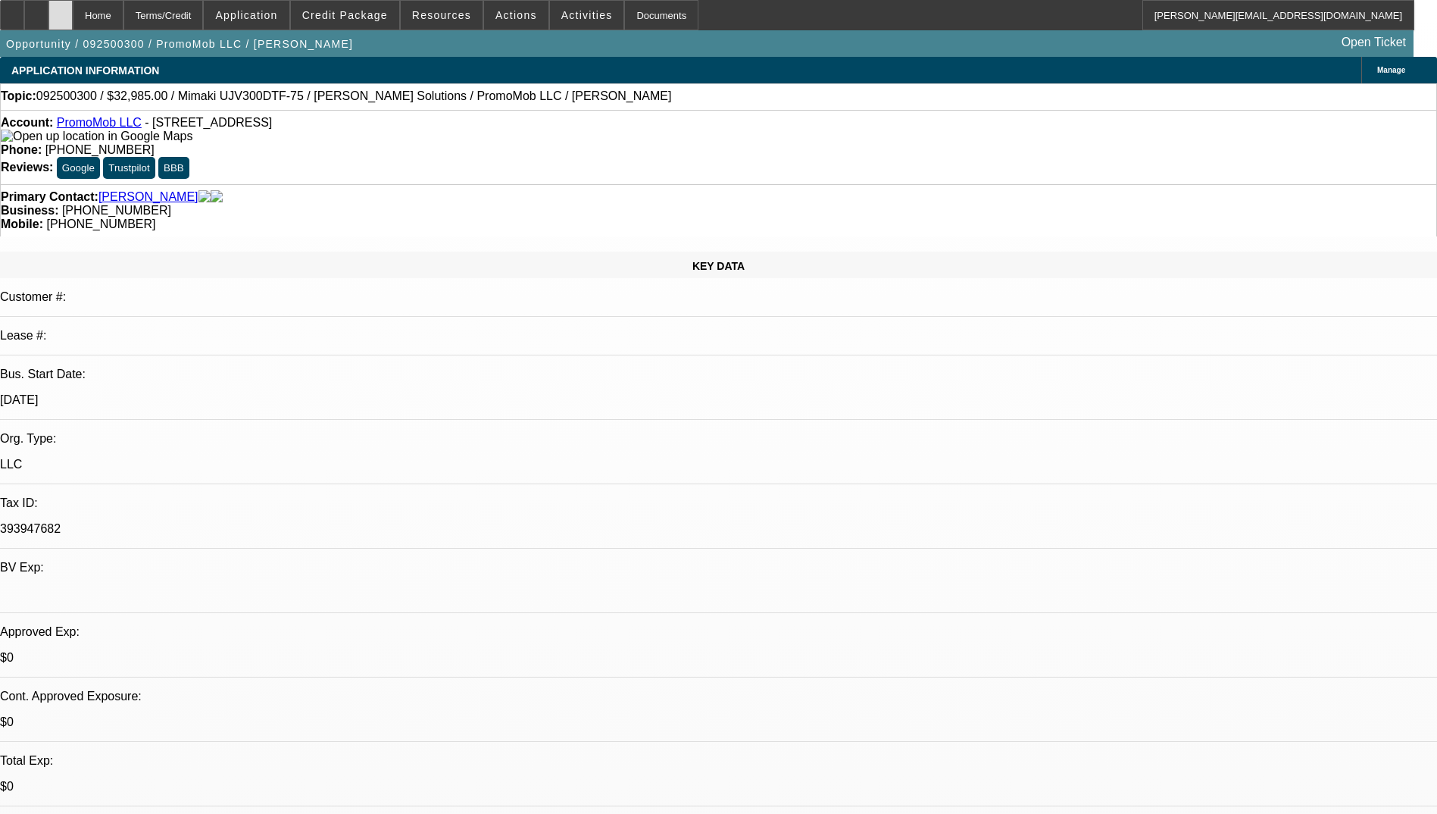
click at [73, 24] on div at bounding box center [60, 15] width 24 height 30
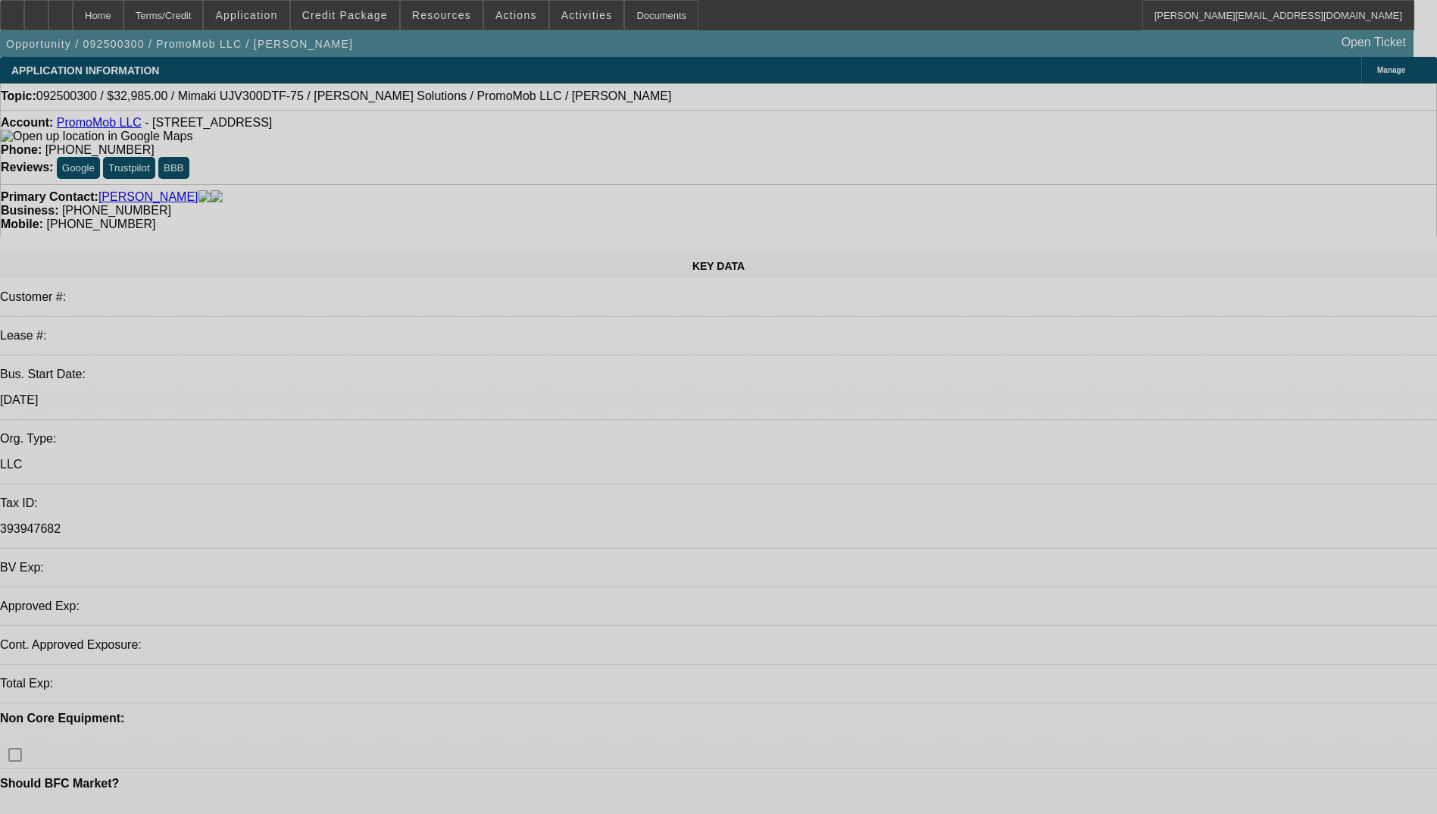
select select "0"
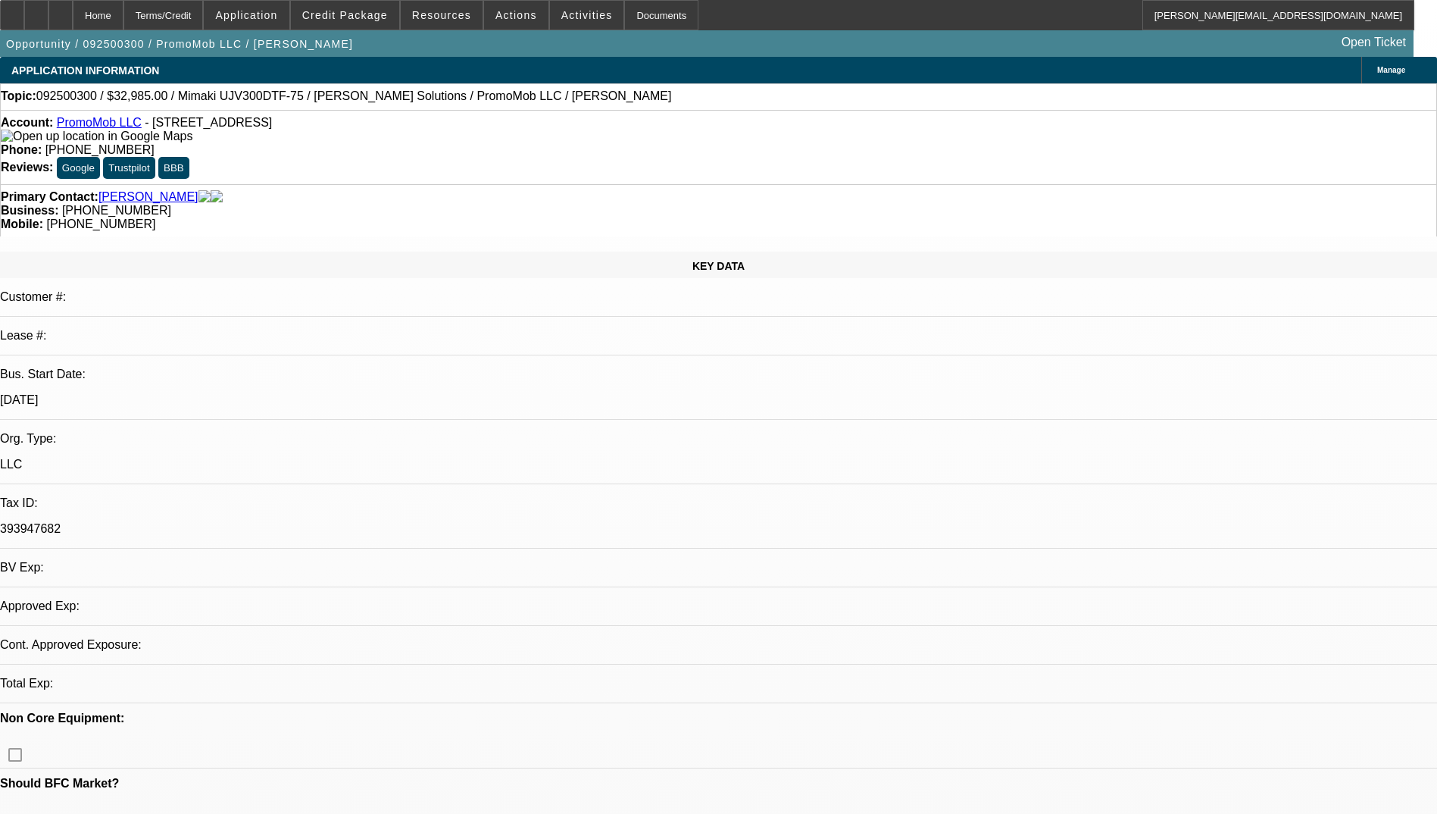
select select "2"
select select "0.1"
select select "4"
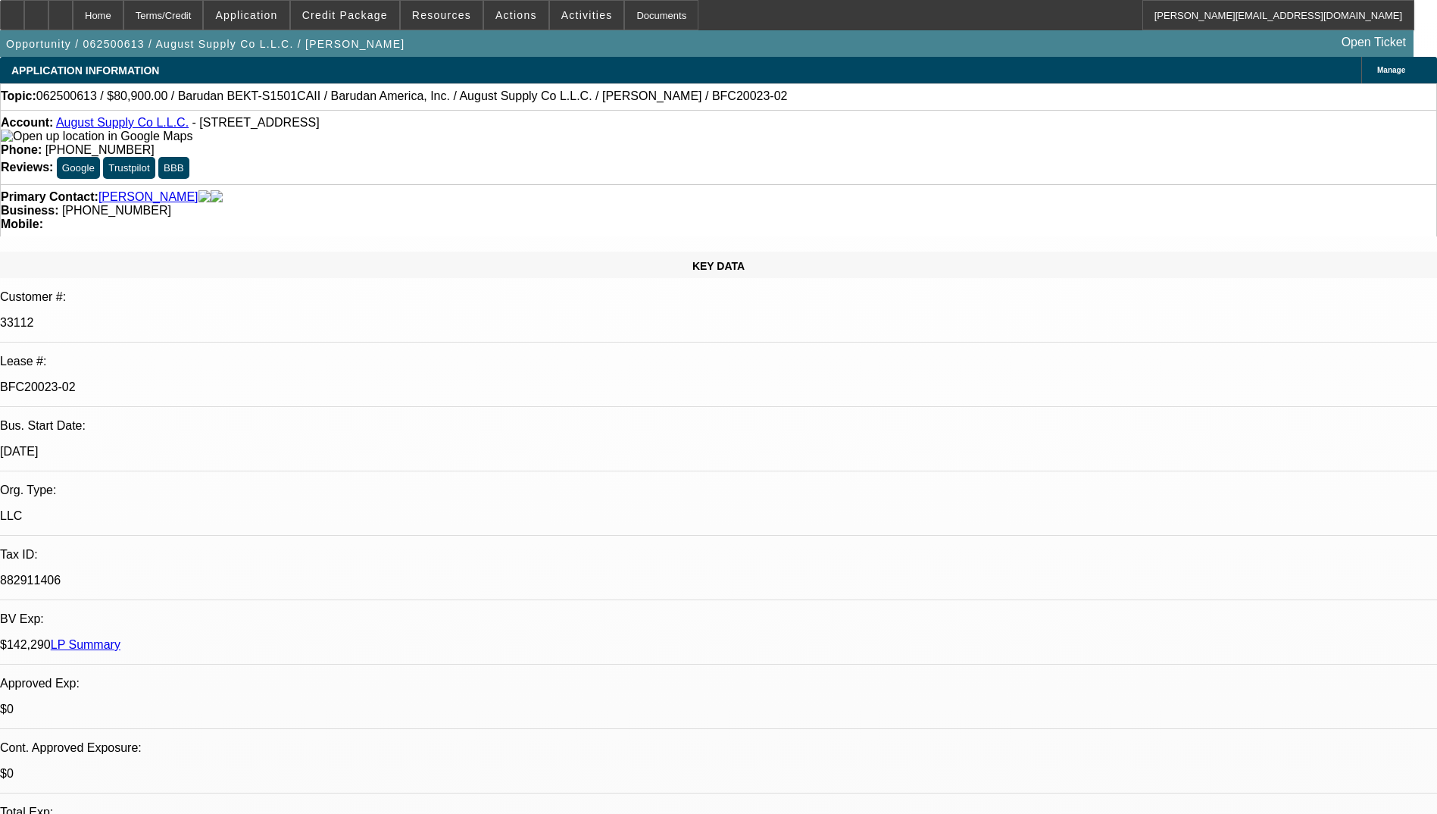
select select "0"
select select "2"
select select "0.1"
select select "4"
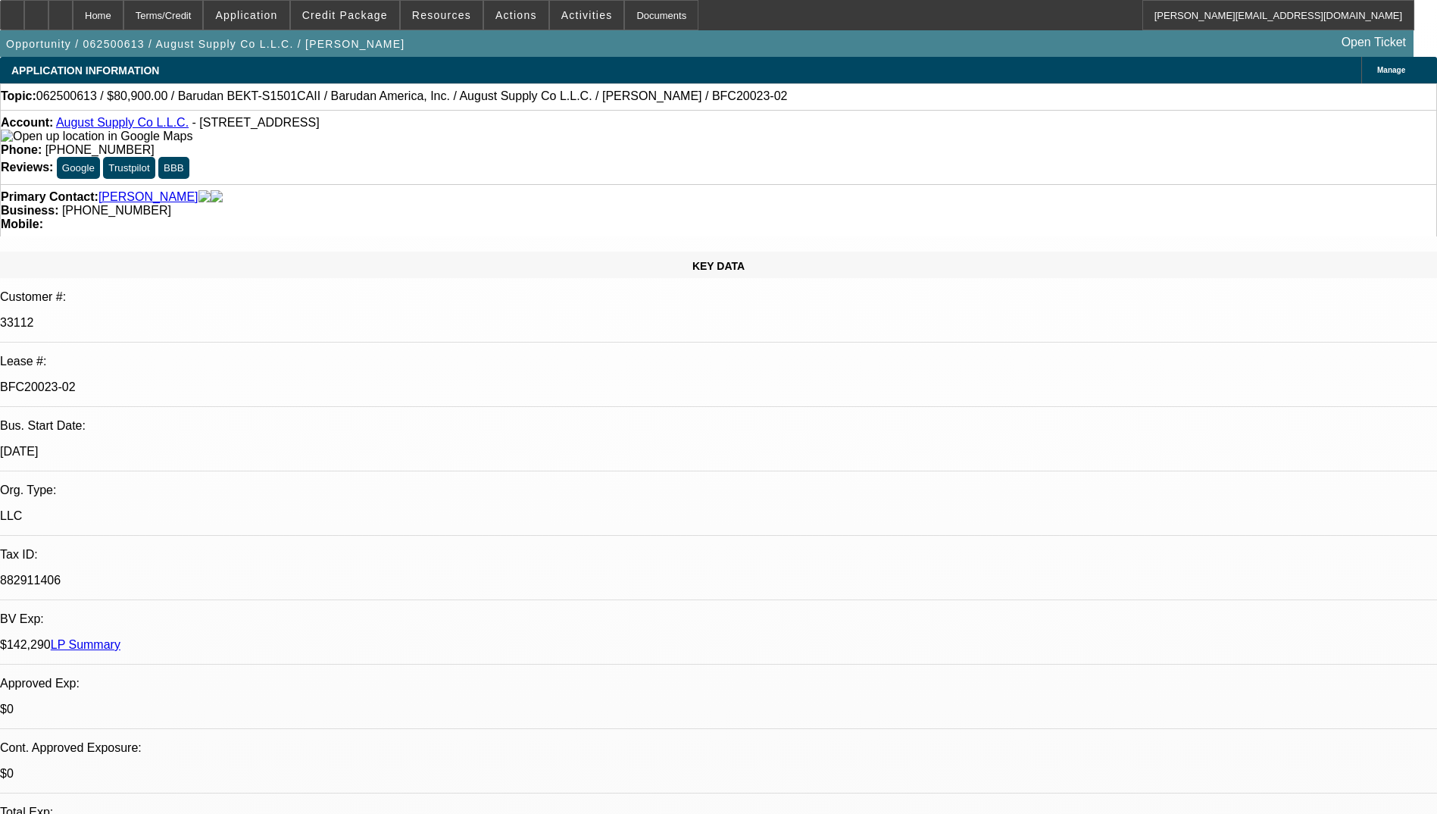
select select "0"
select select "2"
select select "0.1"
select select "4"
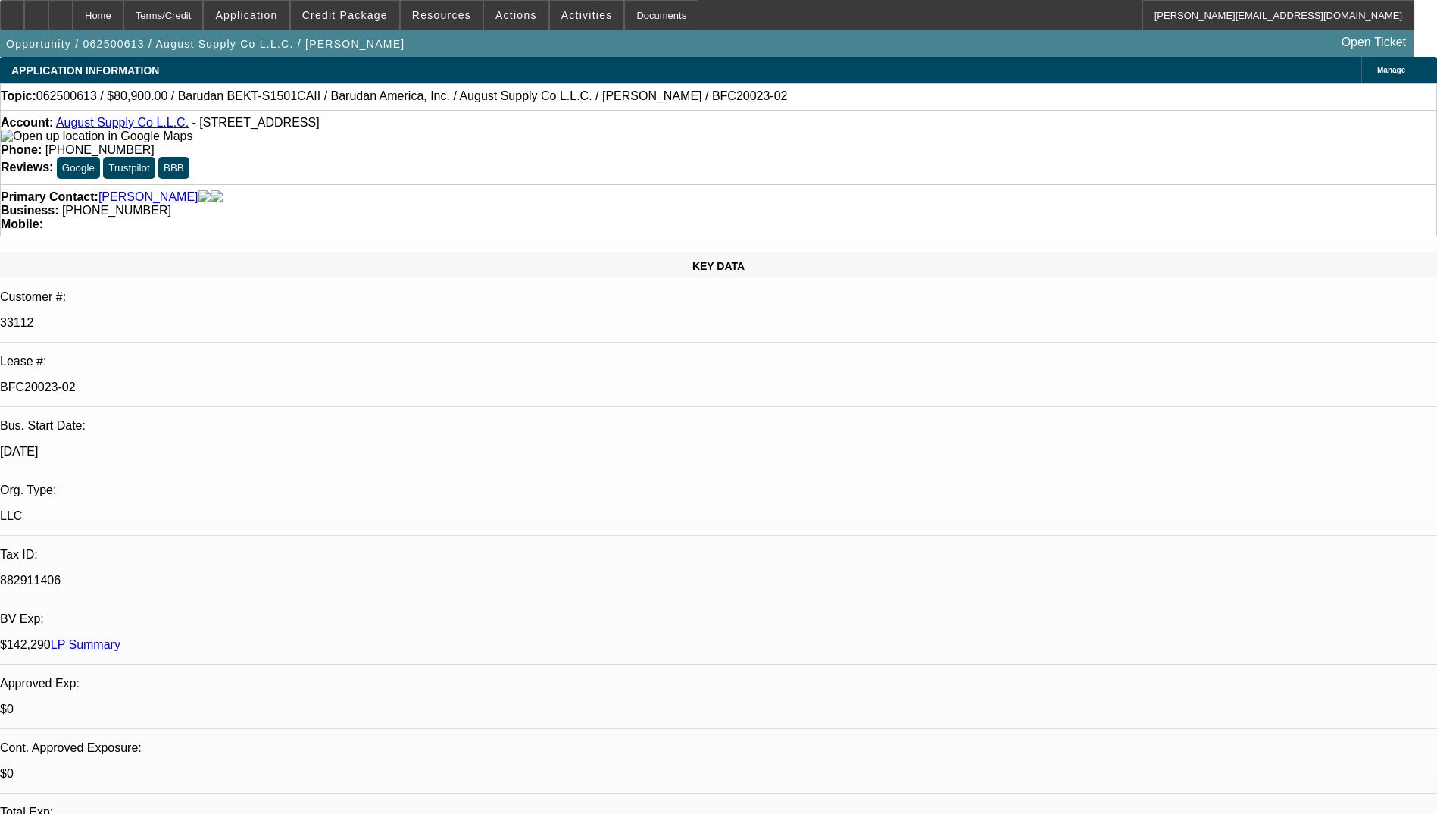
select select "0"
select select "2"
select select "0.1"
select select "4"
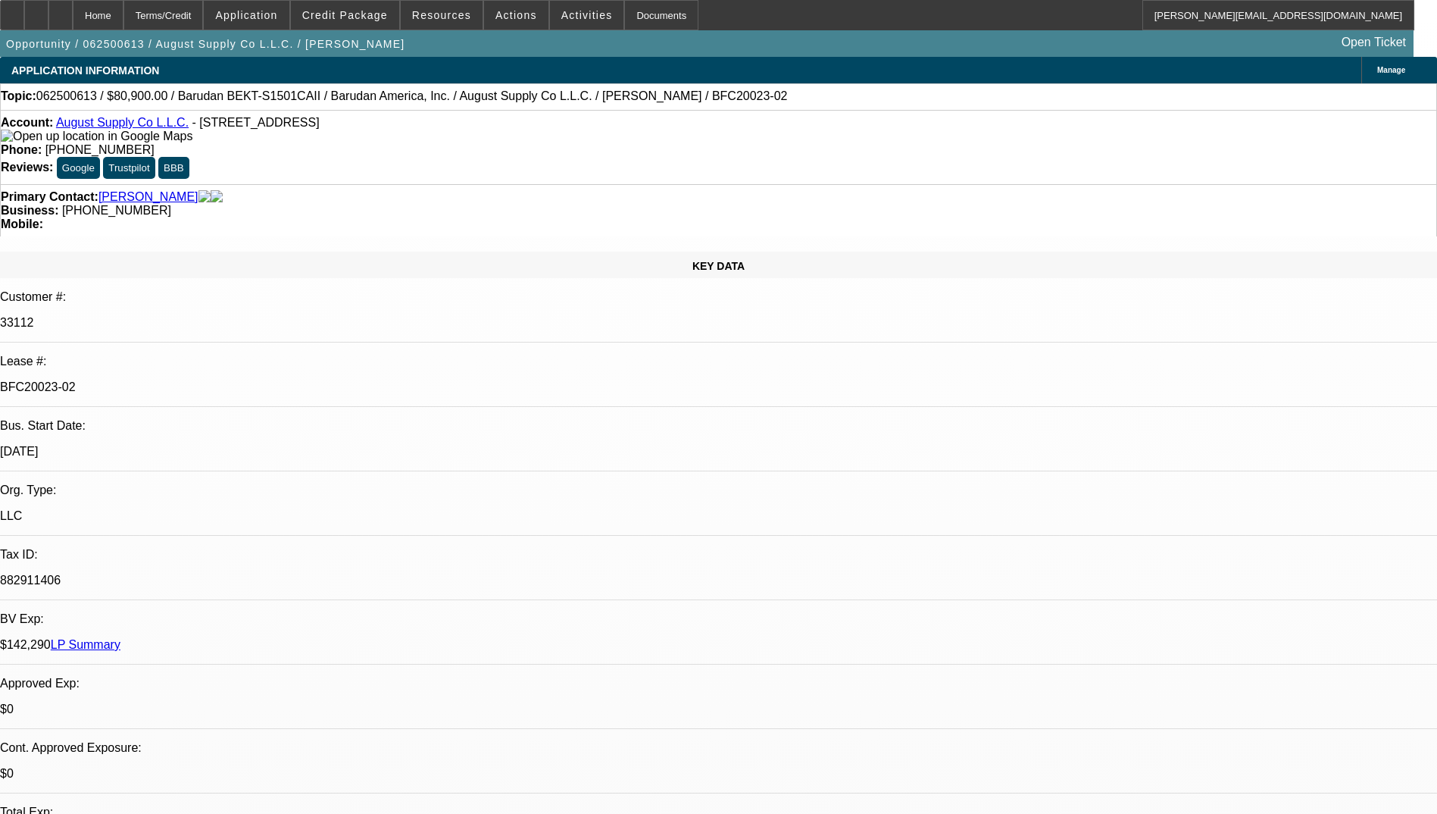
select select "0"
select select "2"
select select "0.1"
select select "4"
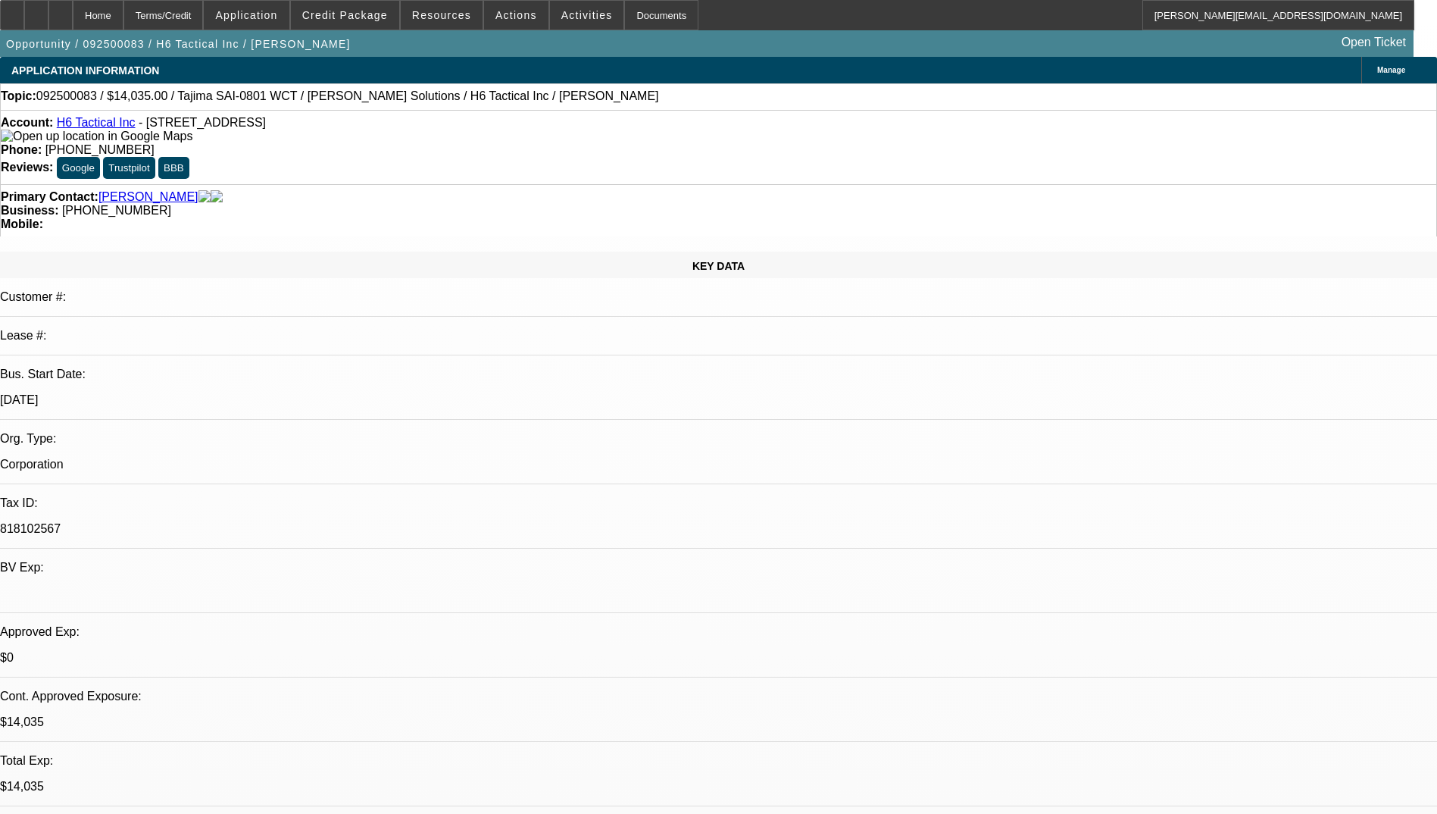
select select "0"
select select "2"
select select "0"
select select "2"
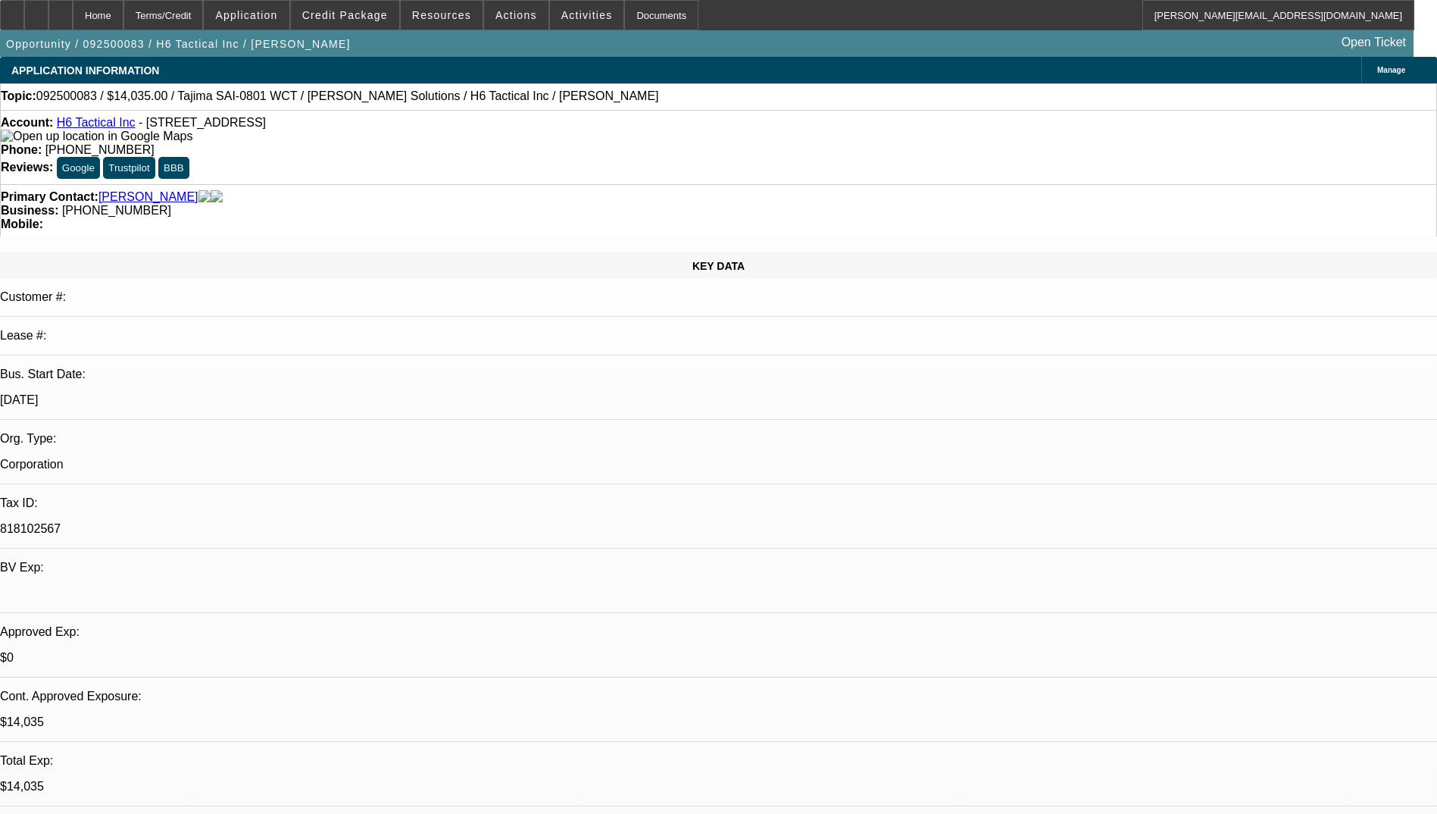
select select "0"
select select "2"
select select "0"
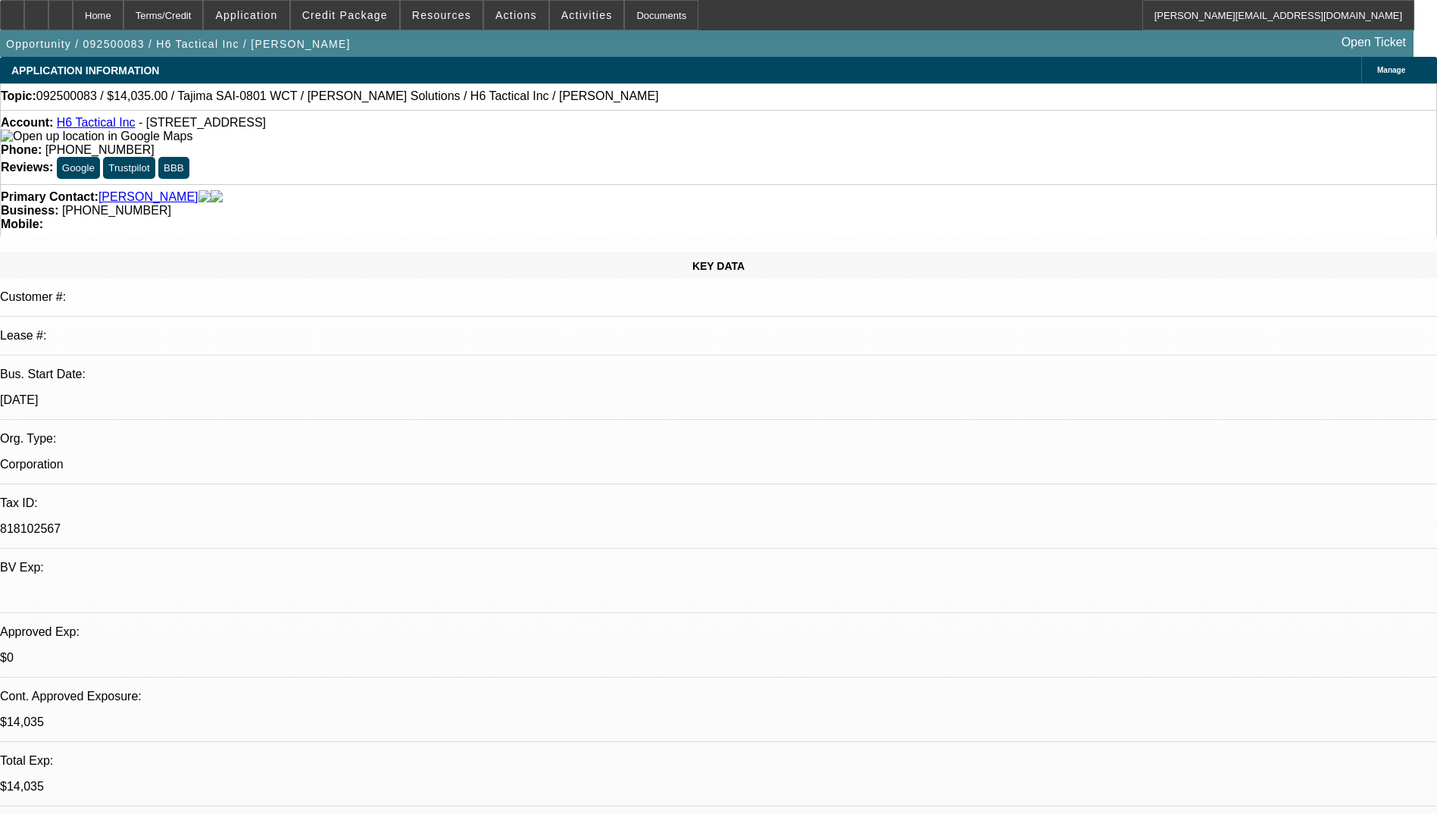
select select "2"
select select "0"
select select "1"
select select "2"
select select "6"
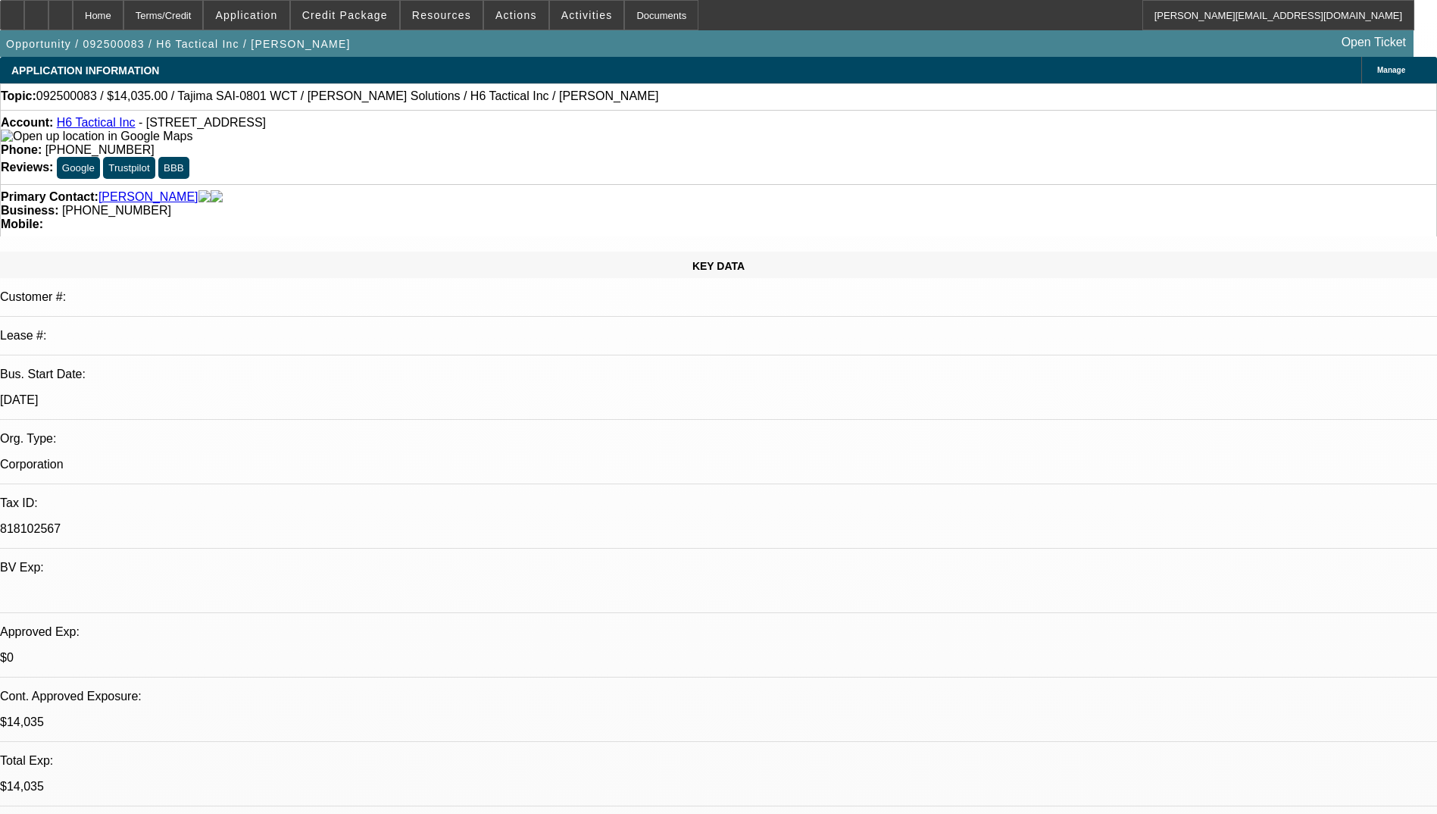
select select "1"
select select "2"
select select "6"
select select "1"
select select "2"
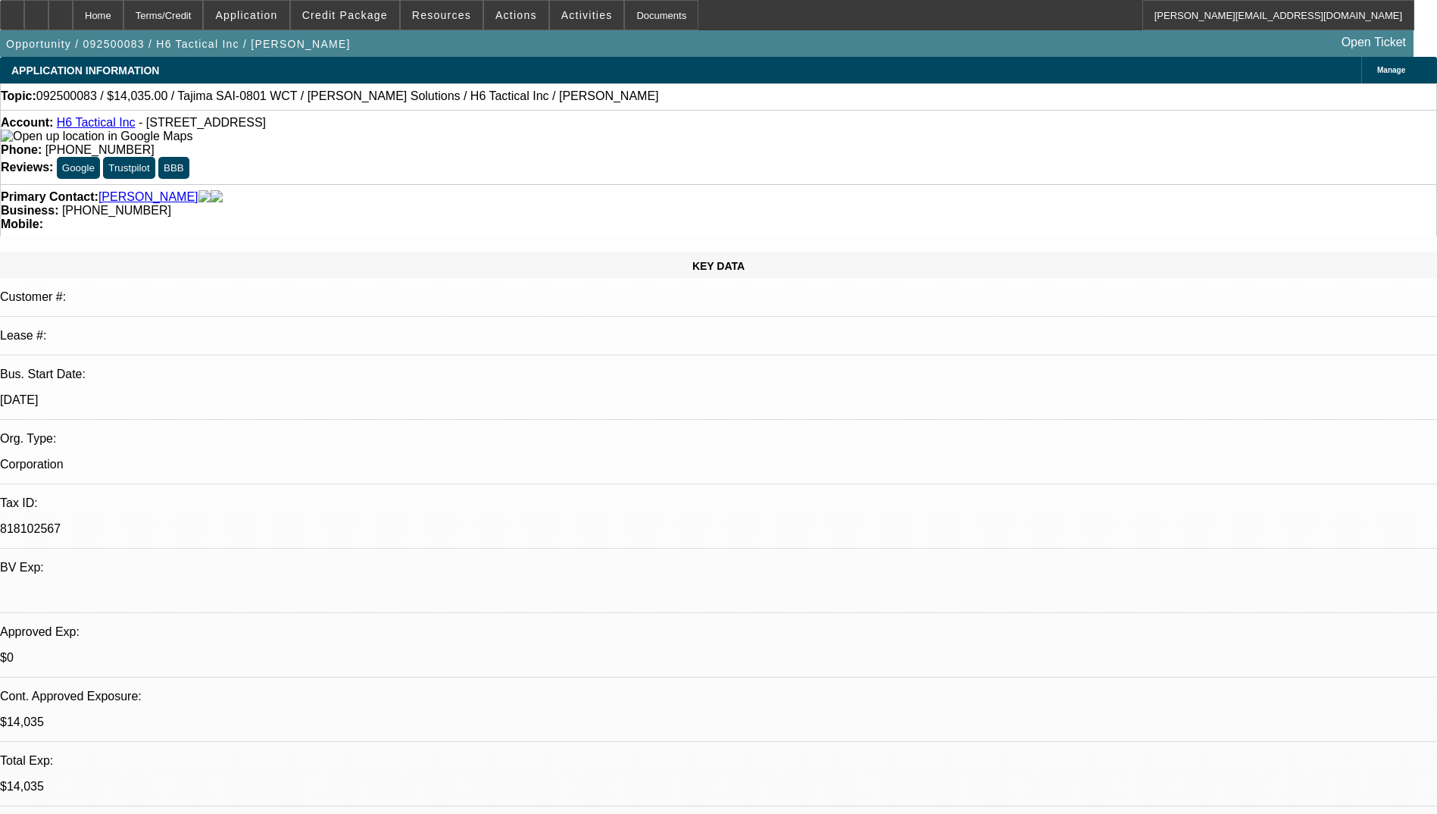
select select "6"
select select "1"
select select "2"
select select "6"
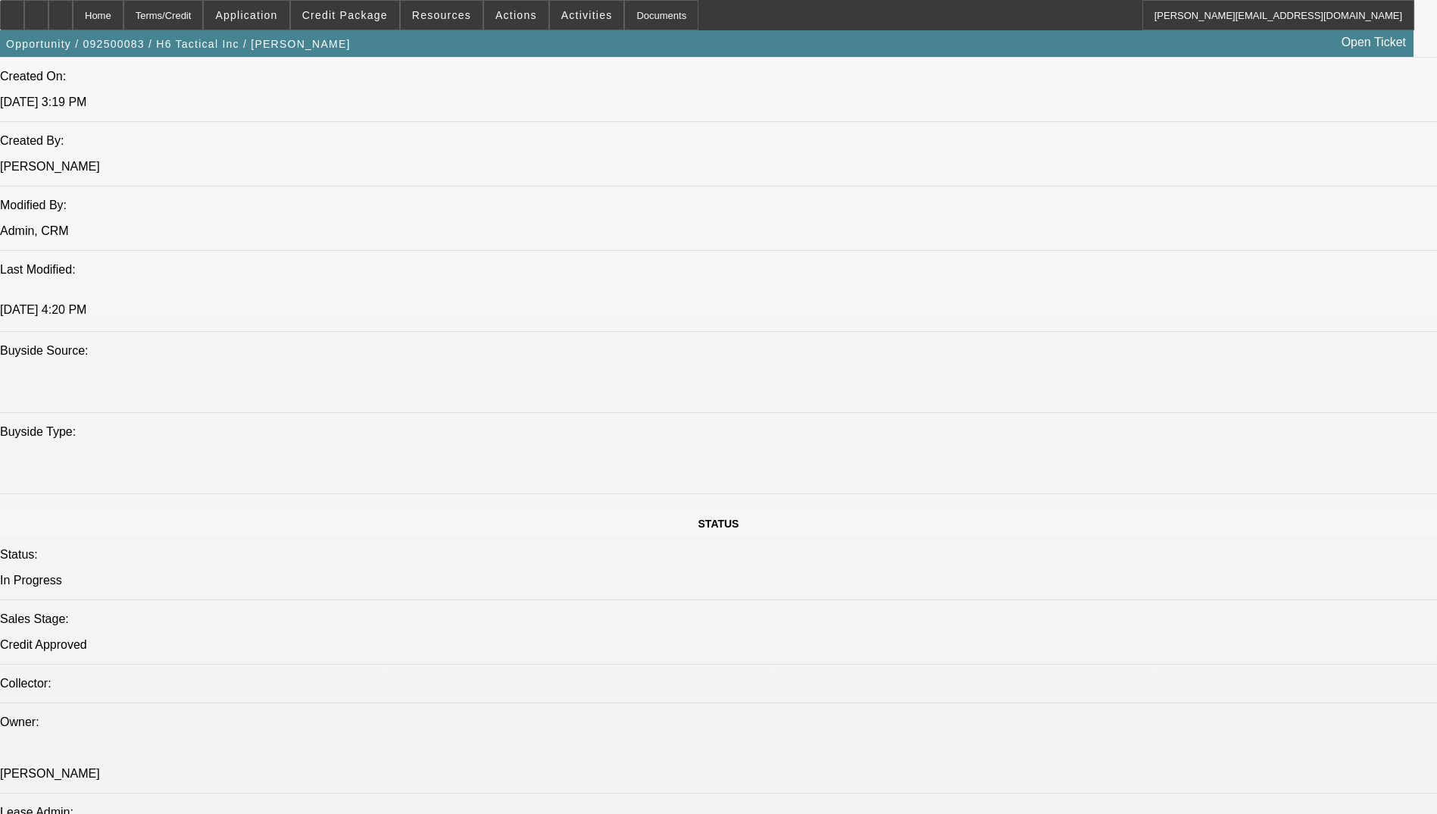
scroll to position [1364, 0]
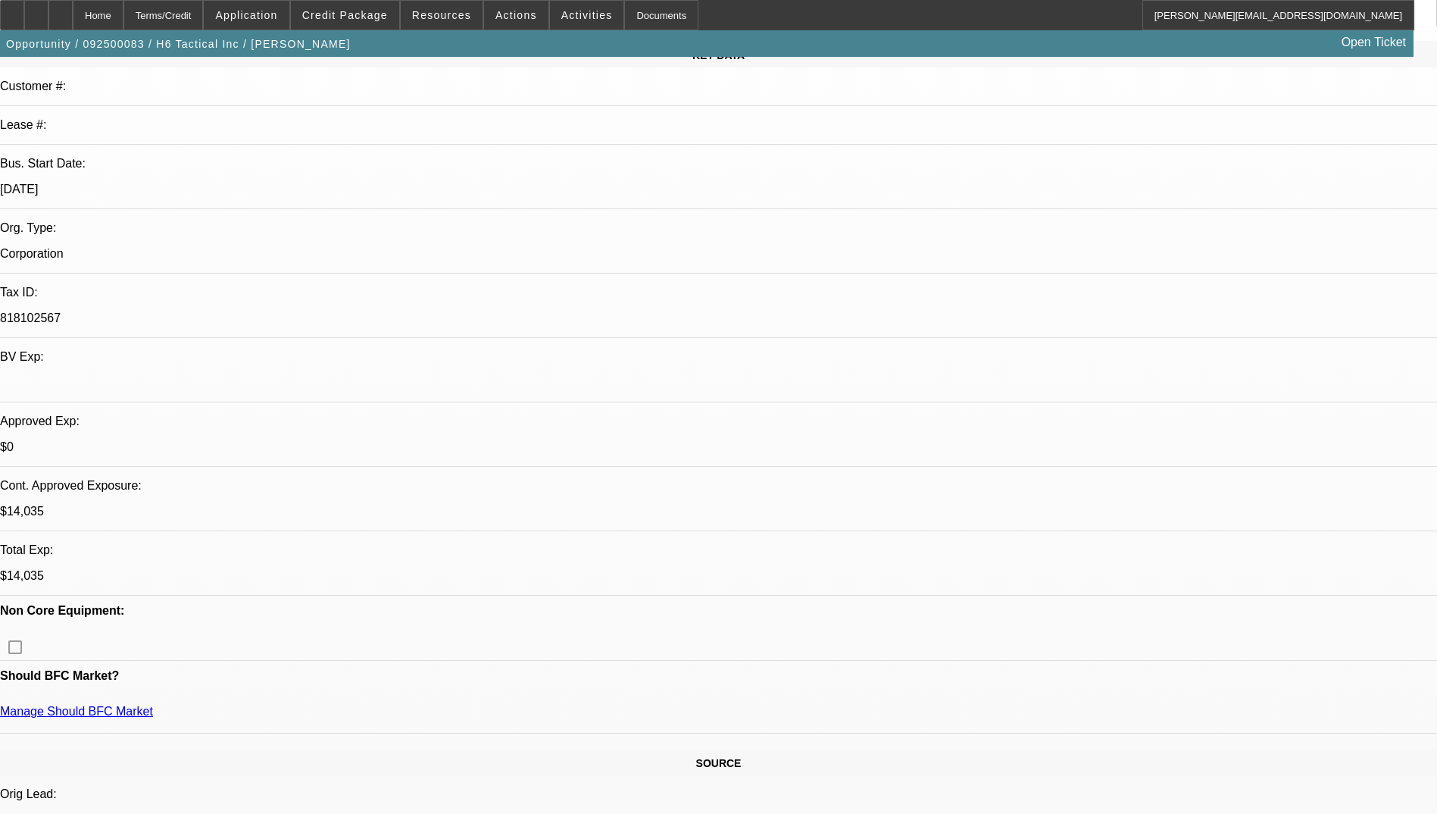
scroll to position [0, 0]
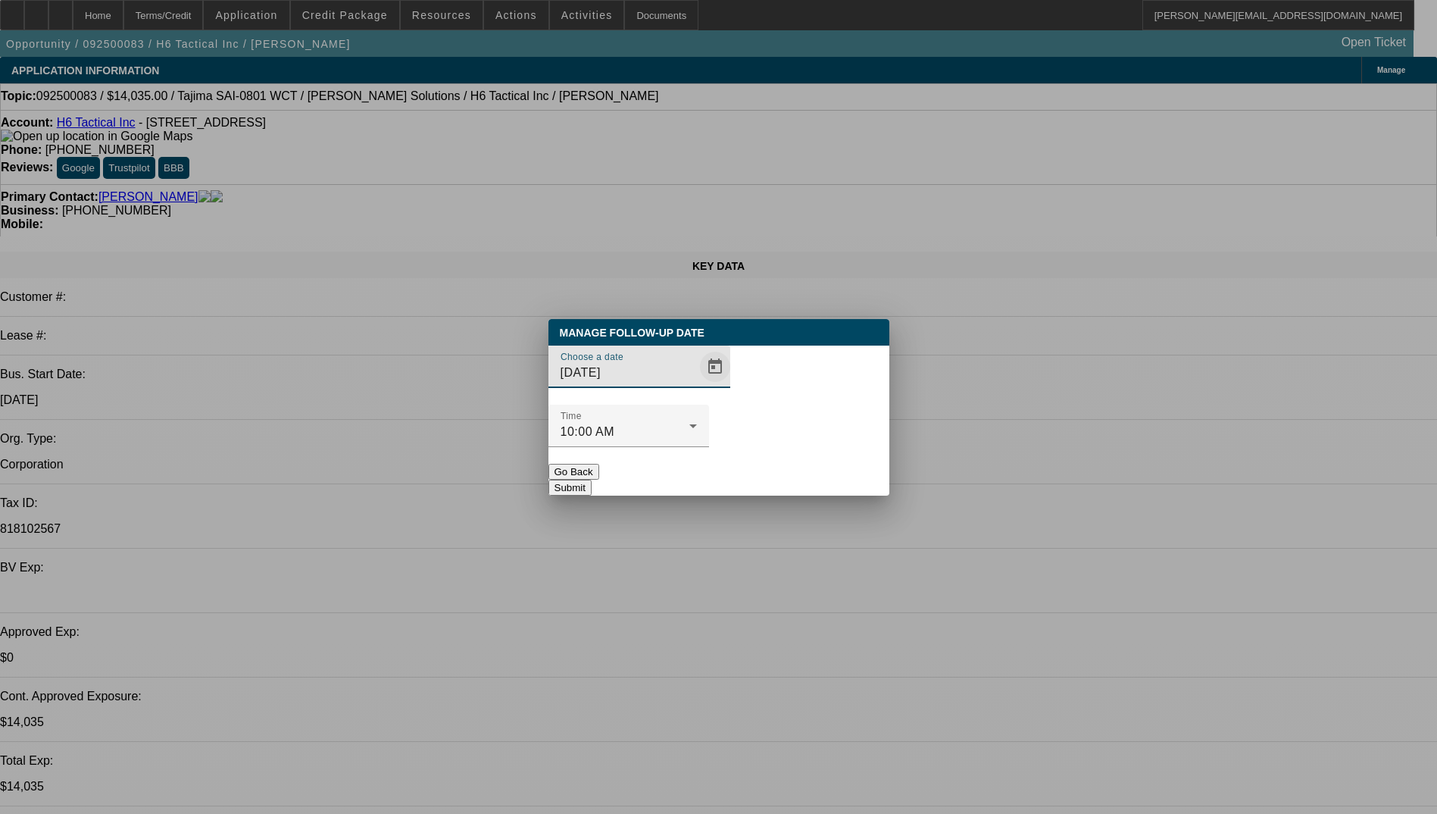
click at [697, 385] on span "Open calendar" at bounding box center [715, 366] width 36 height 36
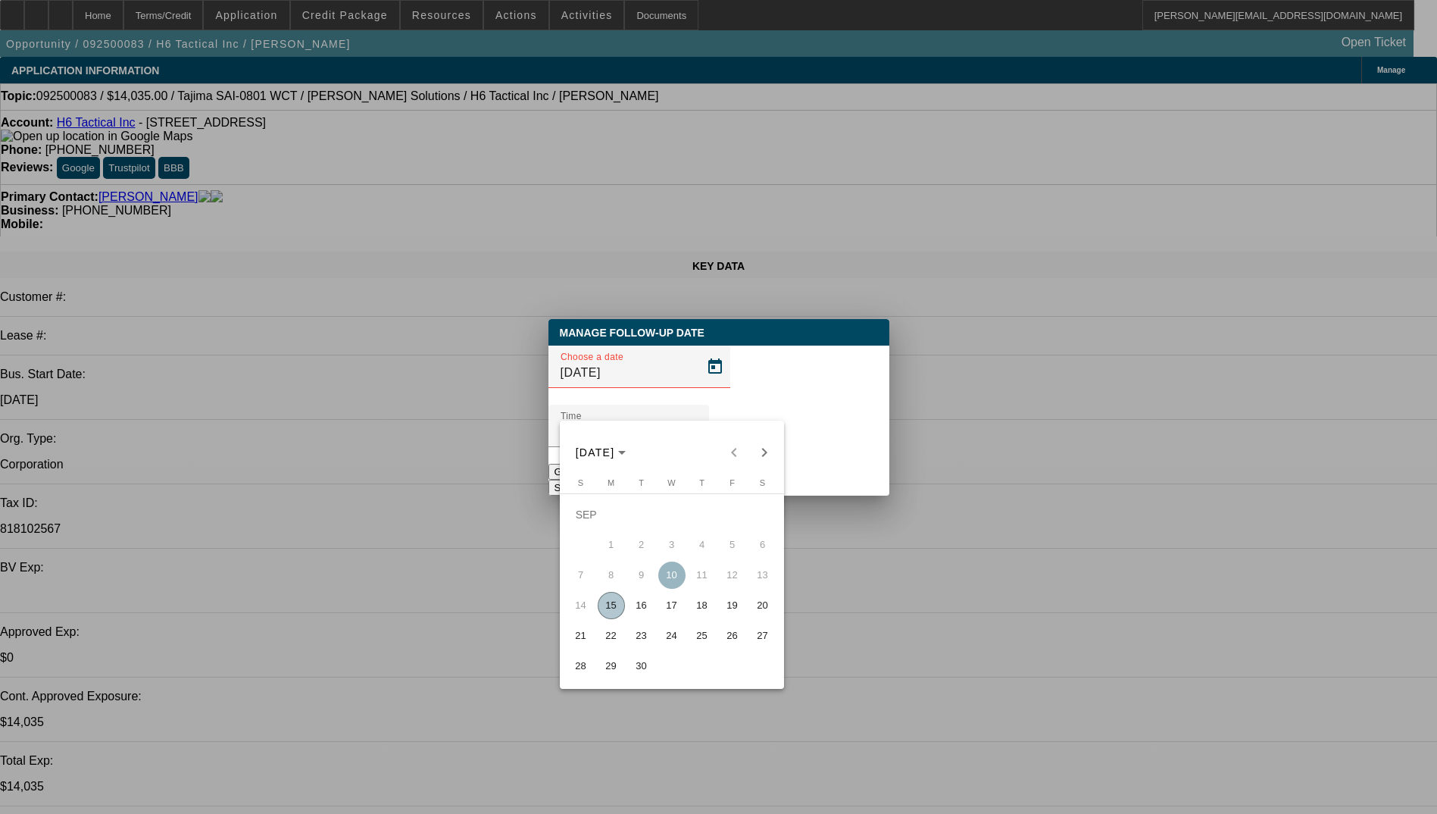
click at [703, 612] on span "18" at bounding box center [702, 605] width 27 height 27
type input "[DATE]"
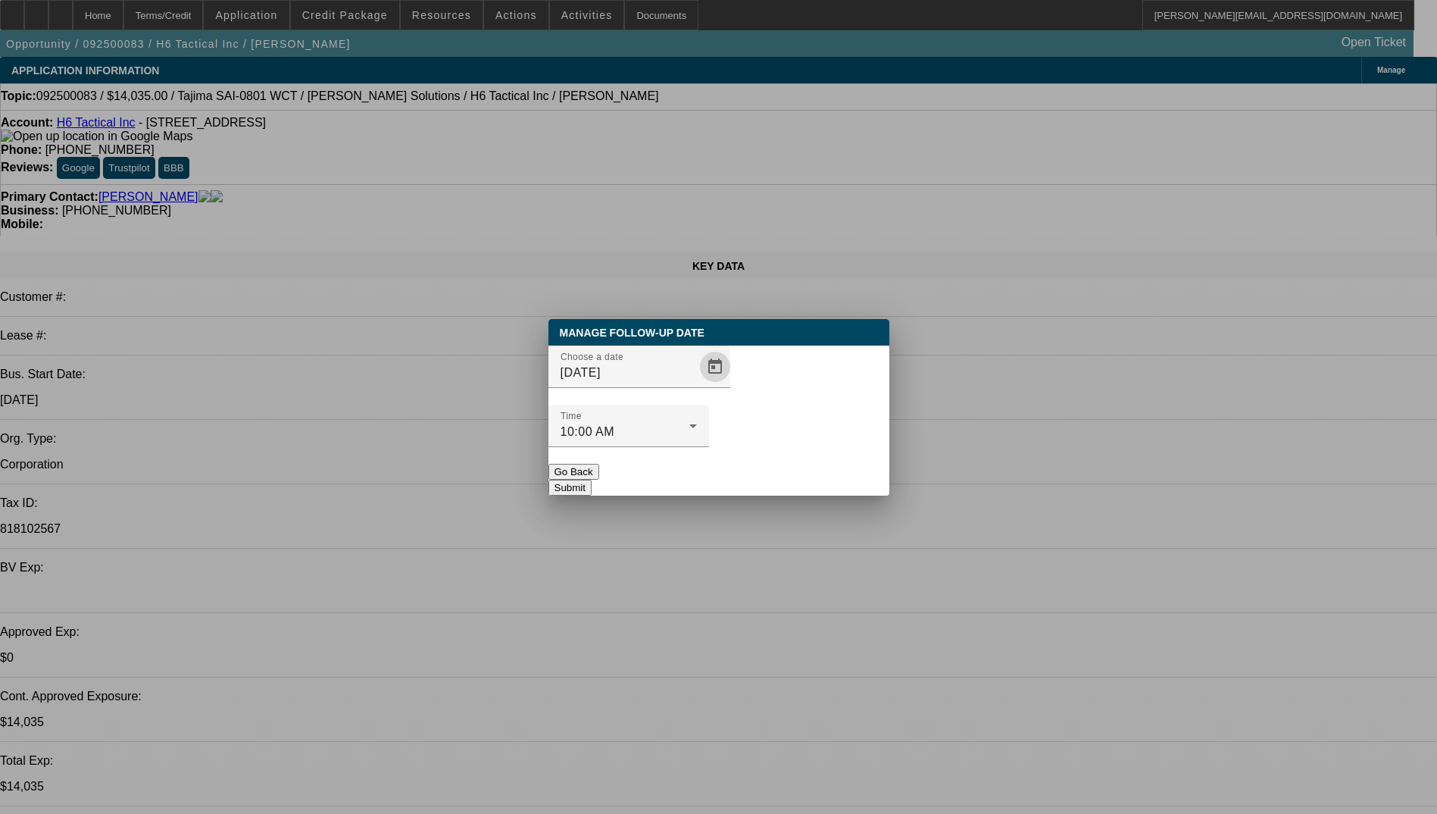
click at [592, 480] on button "Submit" at bounding box center [569, 488] width 43 height 16
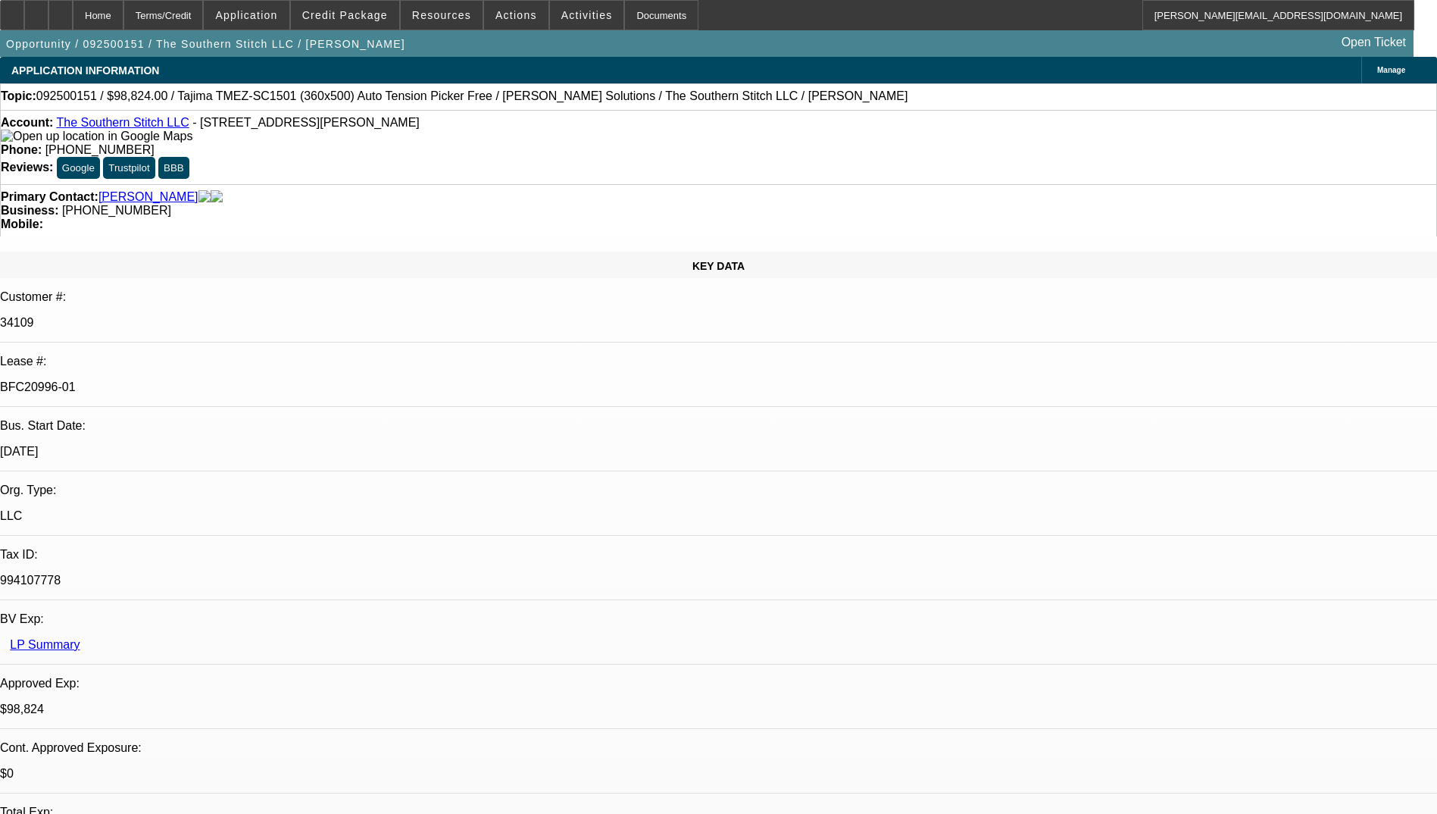
select select "0.2"
select select "2"
select select "0.1"
select select "0.2"
select select "2"
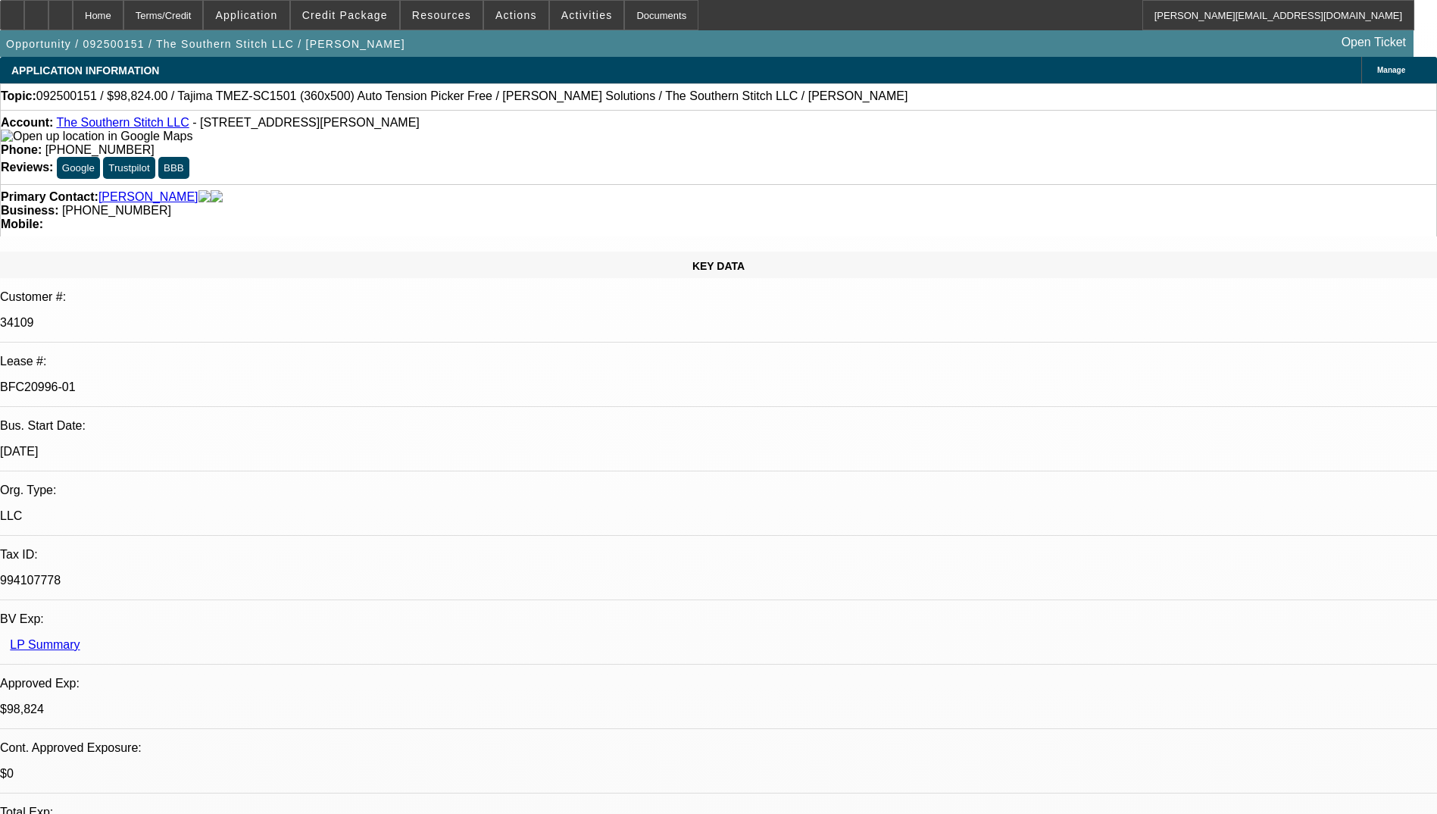
select select "0"
select select "0.2"
select select "2"
select select "0.1"
select select "0.2"
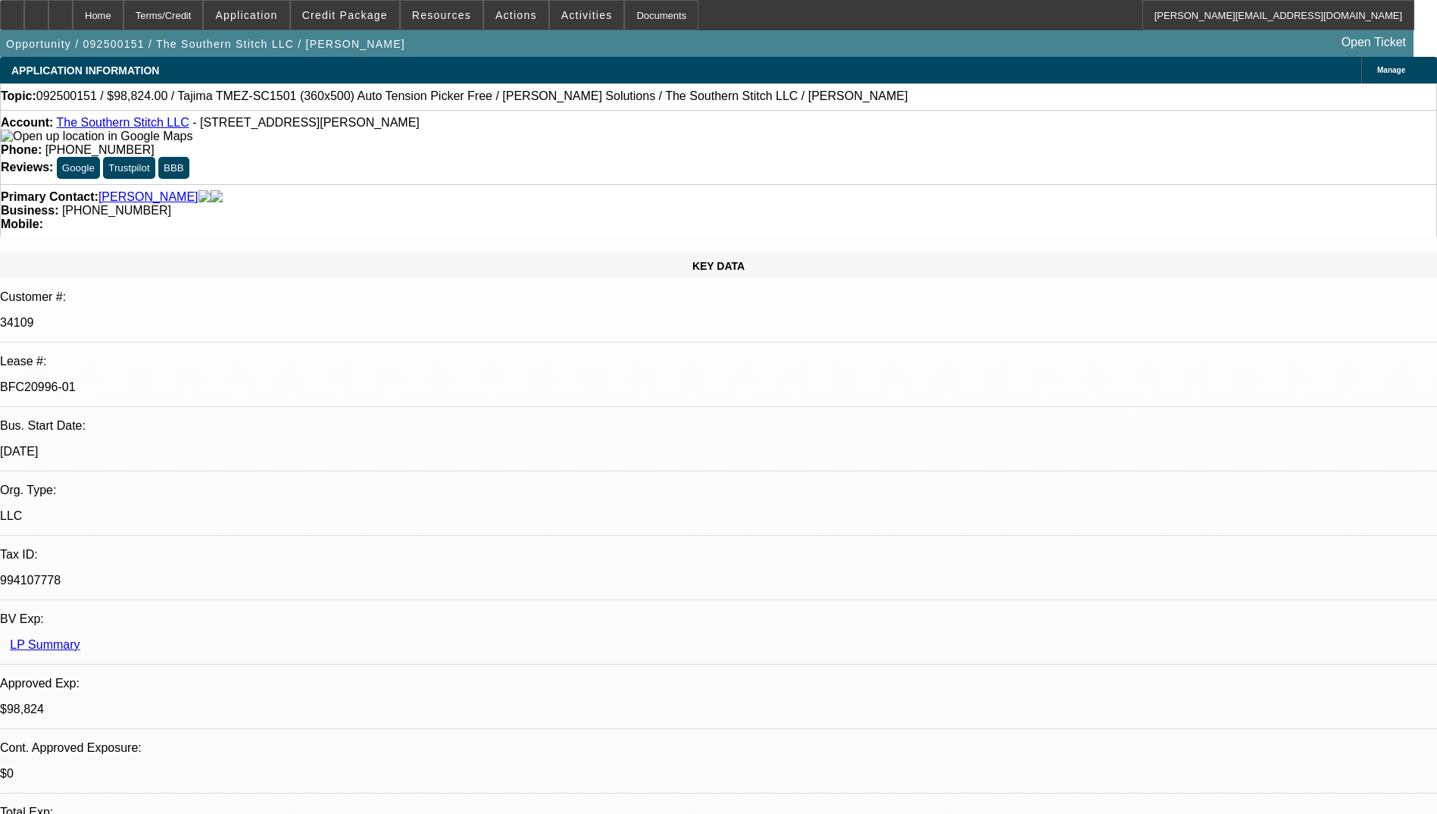
select select "2"
select select "0"
select select "1"
select select "2"
select select "4"
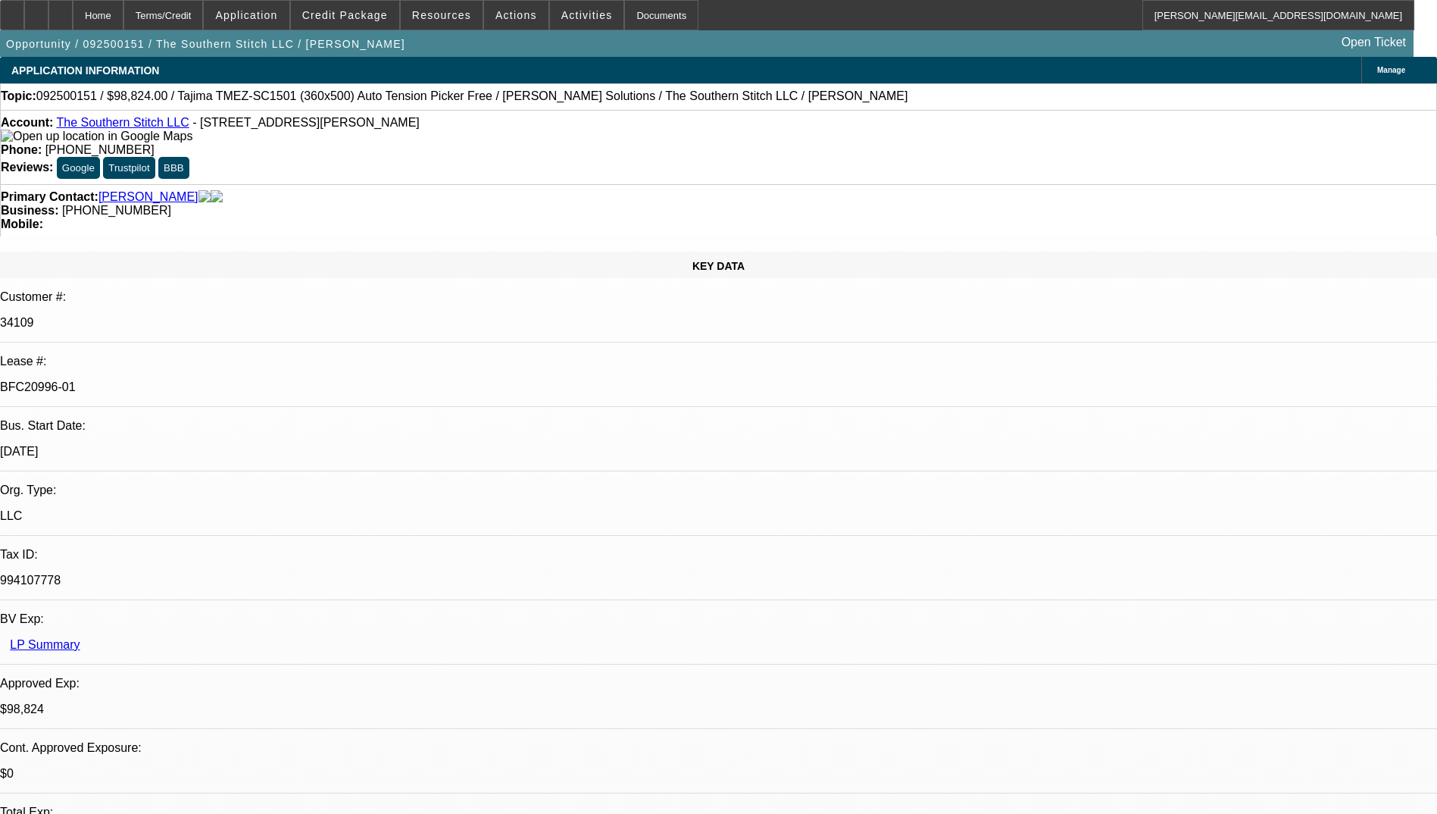
select select "1"
select select "2"
select select "6"
select select "1"
select select "2"
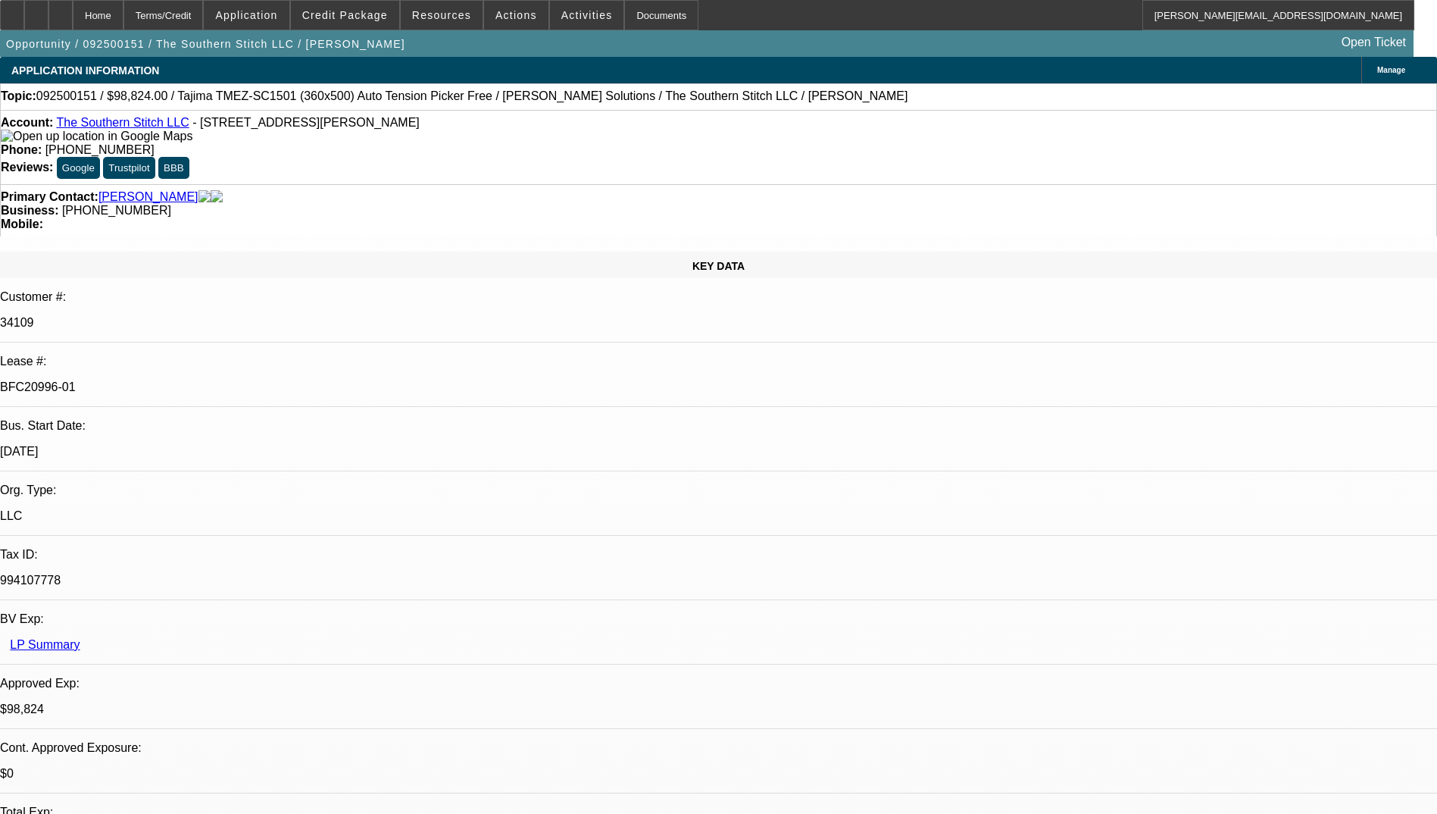
select select "4"
select select "1"
select select "2"
select select "6"
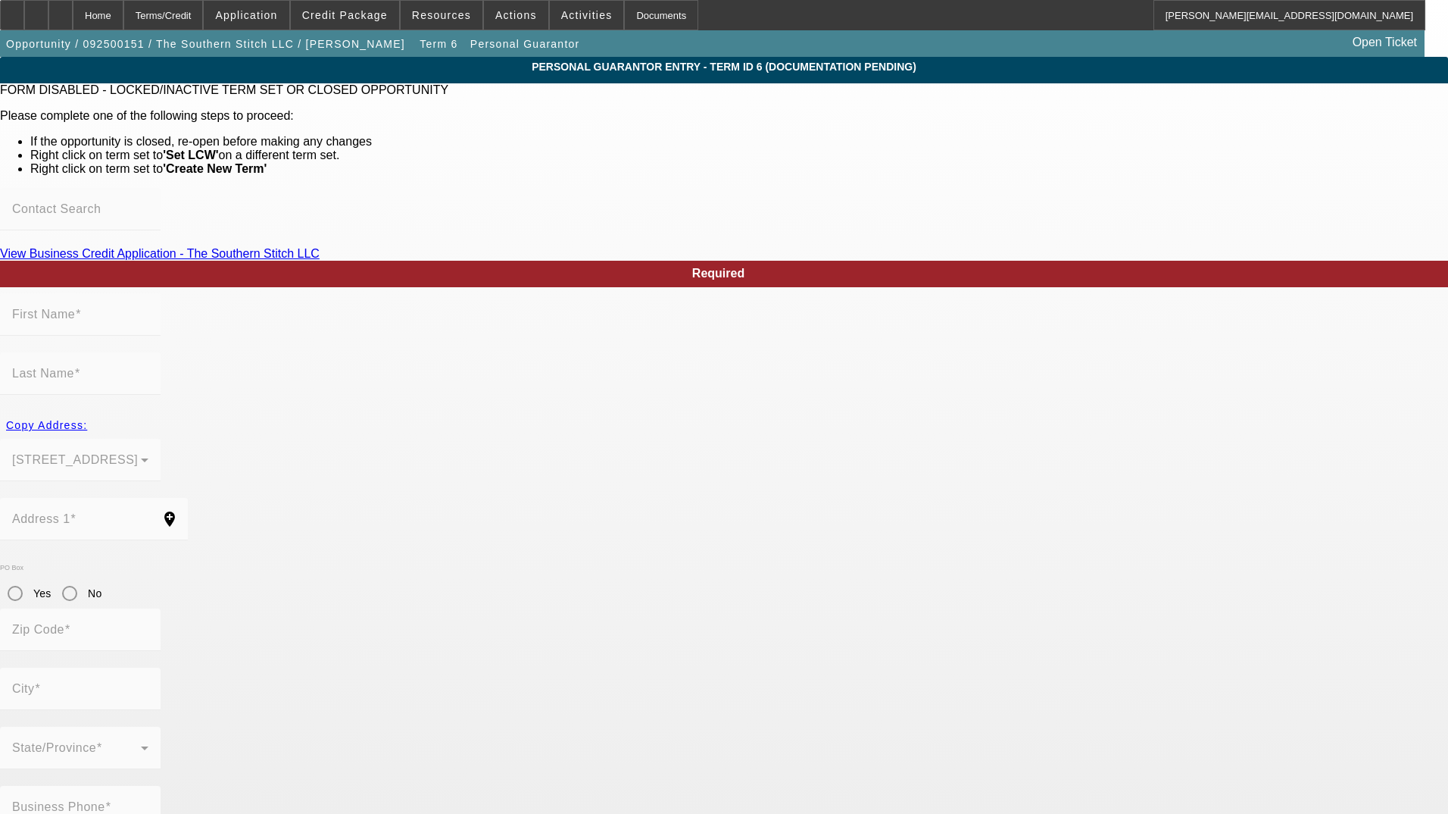
type input "Tabitha"
type input "Humerick"
type input "6818 Flat Creek Road"
radio input "true"
type input "37046"
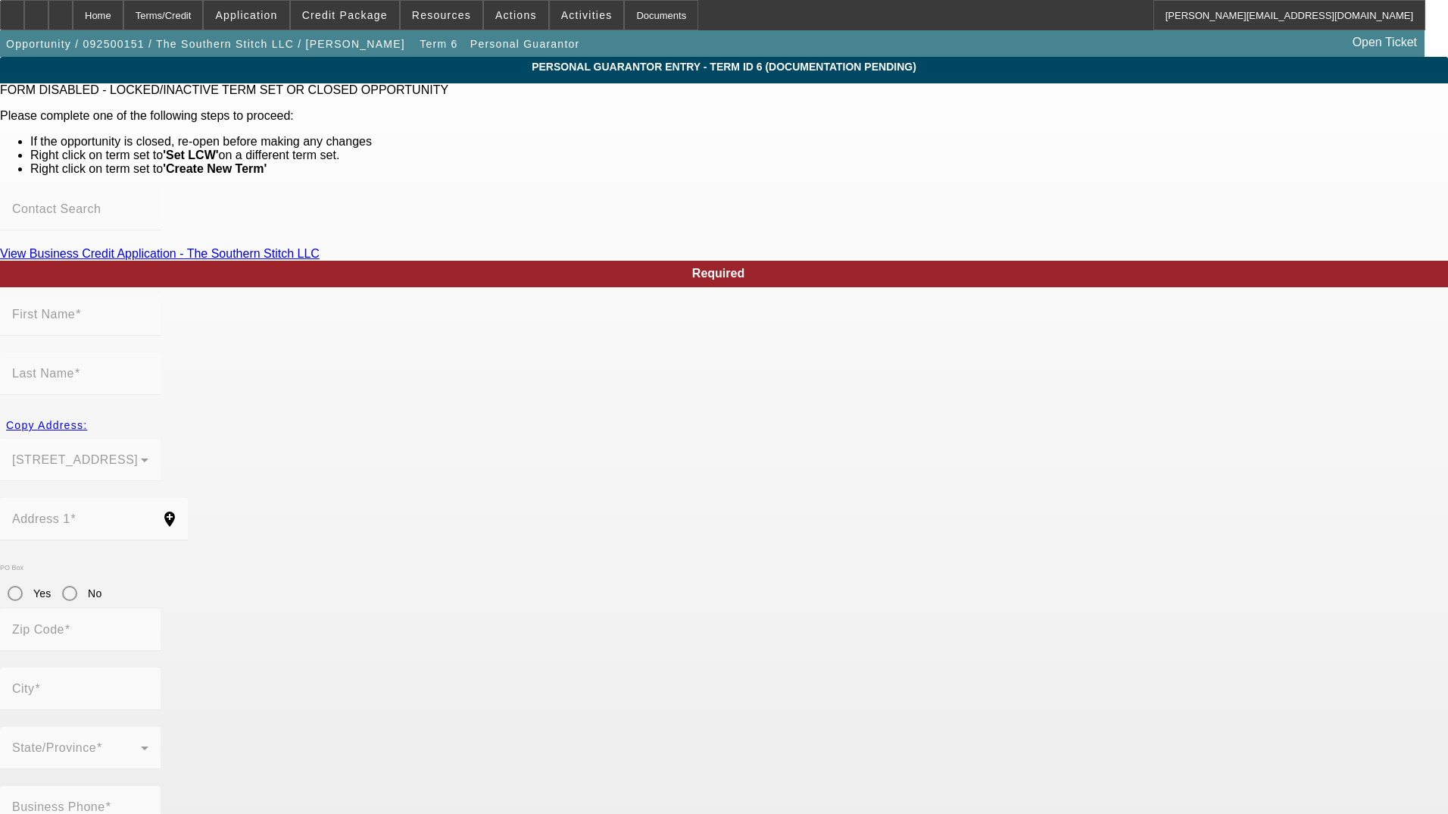
type input "College Grove"
type input "(615) 416-1295"
type input "100"
type input "285-04-5005"
type input "southernstitchtn@outlook.com"
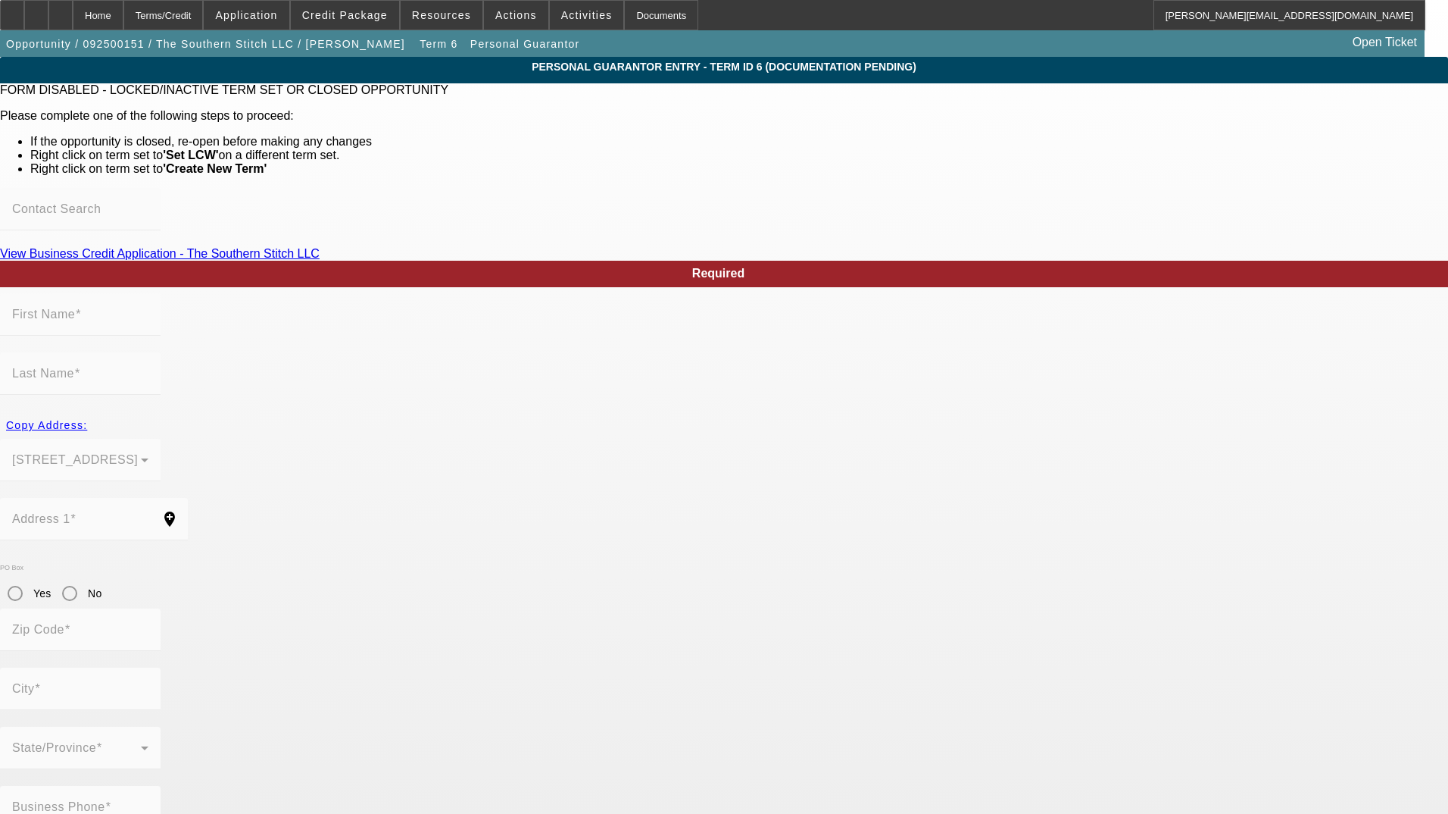
type input "(615) 416-1324"
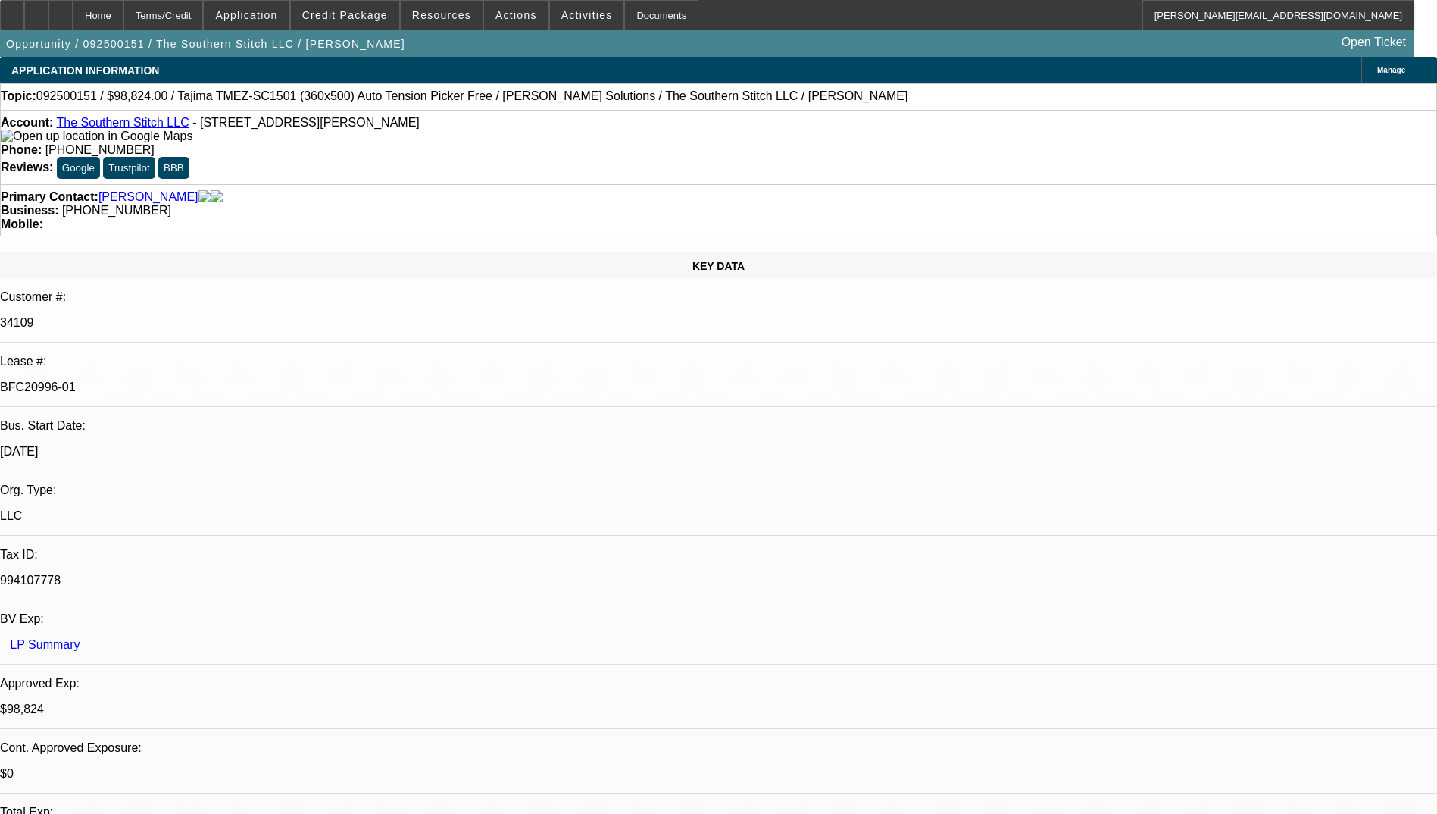
select select "0.2"
select select "2"
select select "0.1"
select select "4"
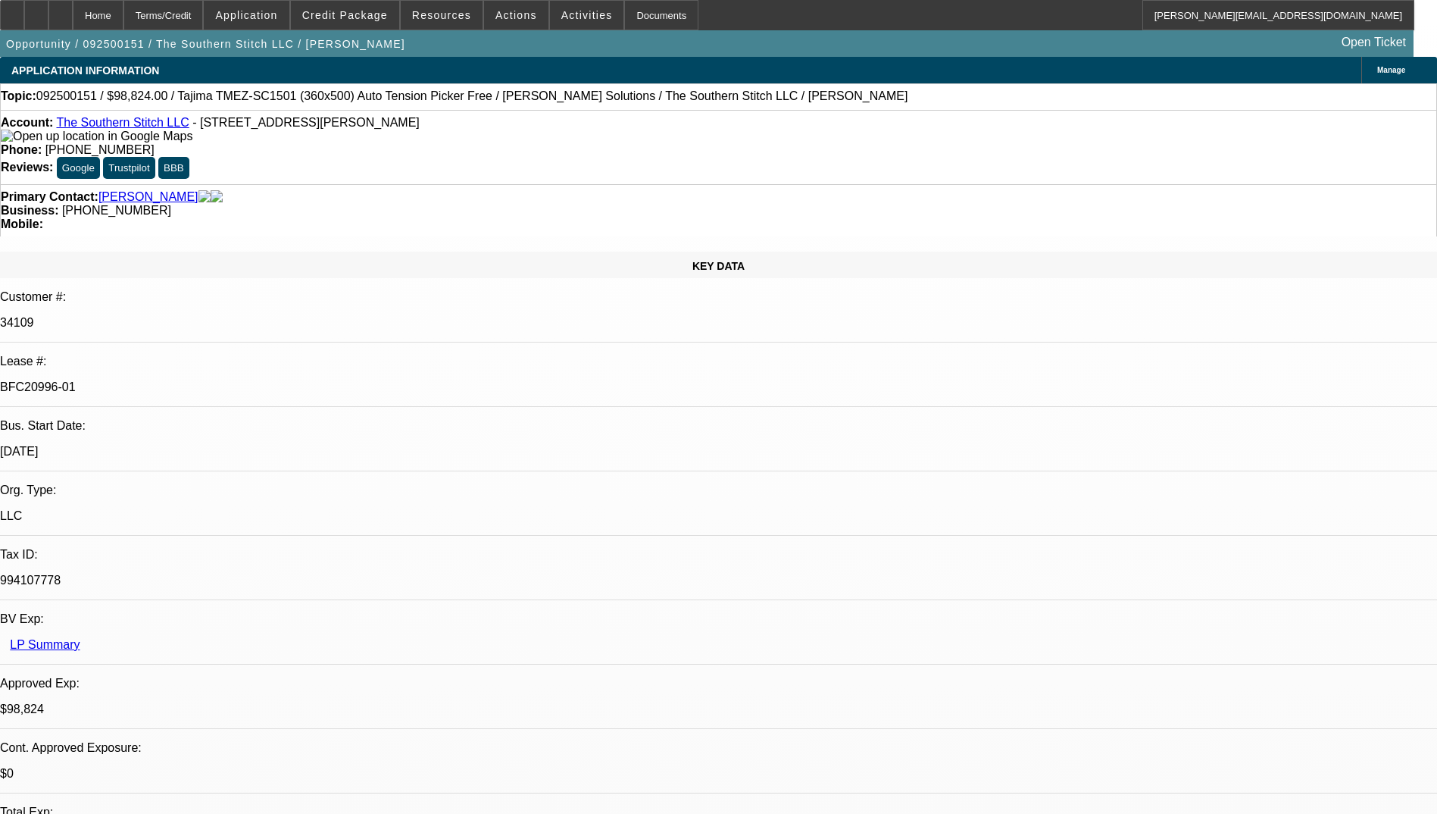
select select "0.2"
select select "2"
select select "0"
select select "6"
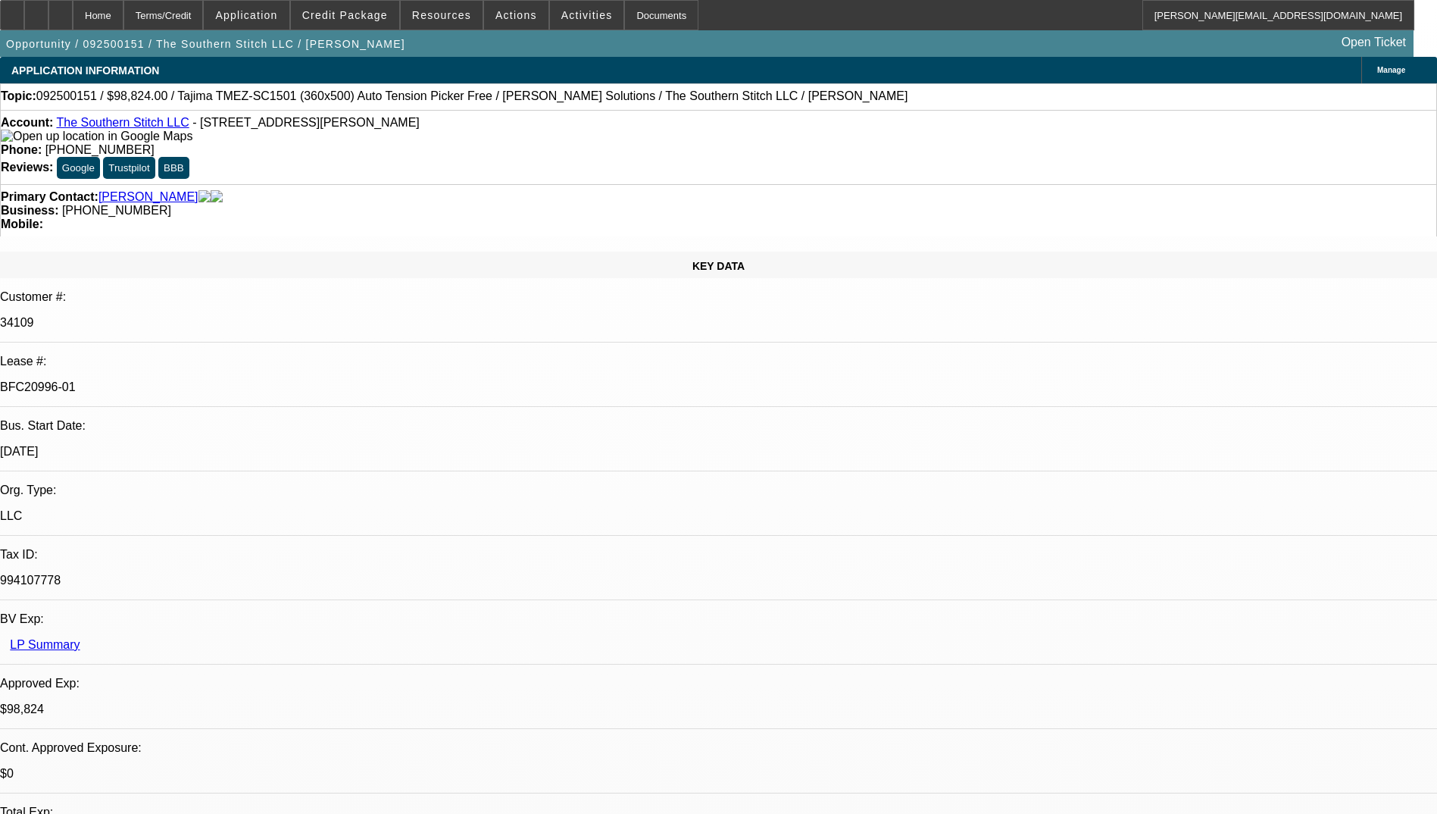
select select "0.2"
select select "2"
select select "0.1"
select select "4"
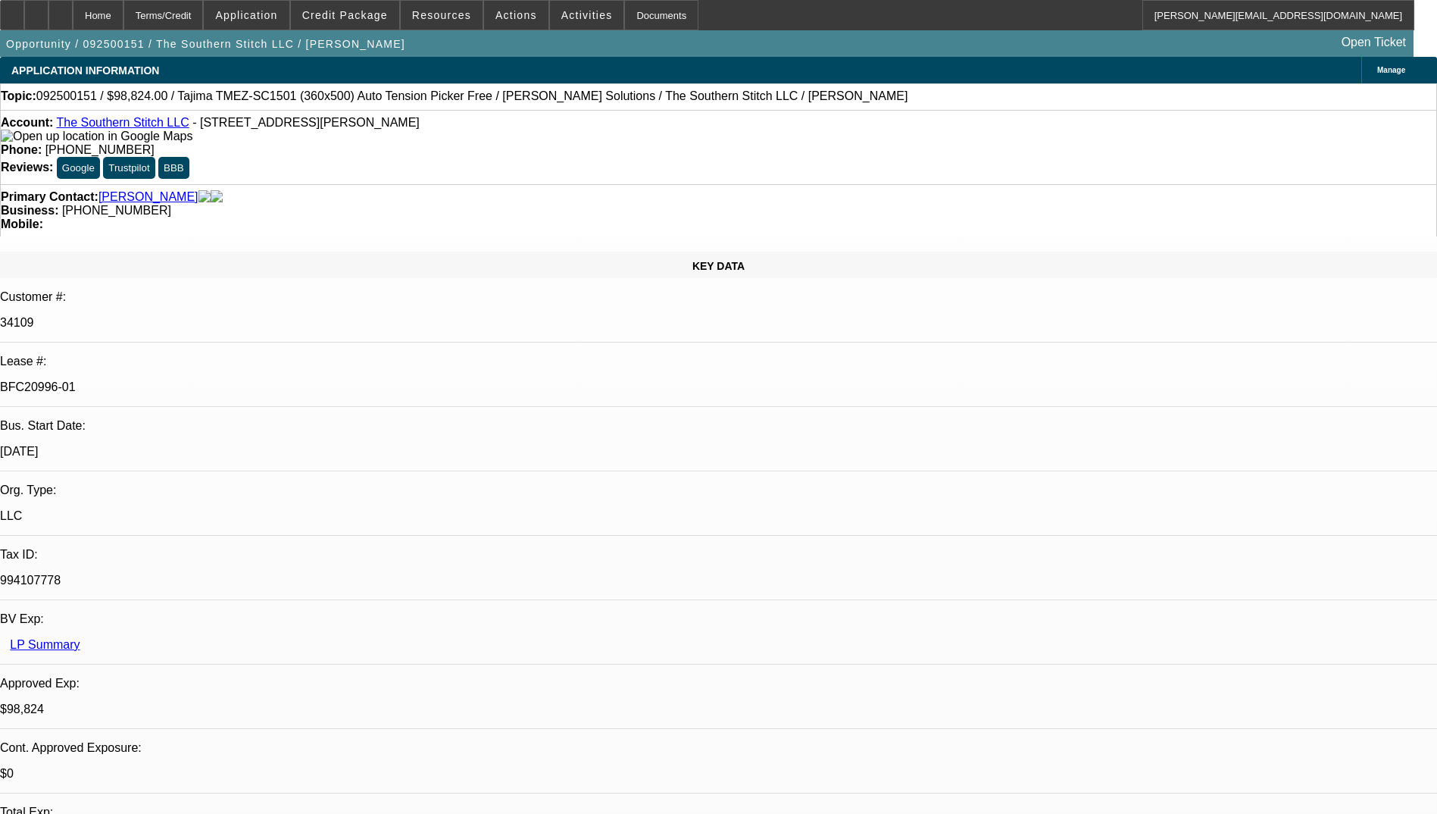
select select "0.2"
select select "2"
select select "0"
select select "6"
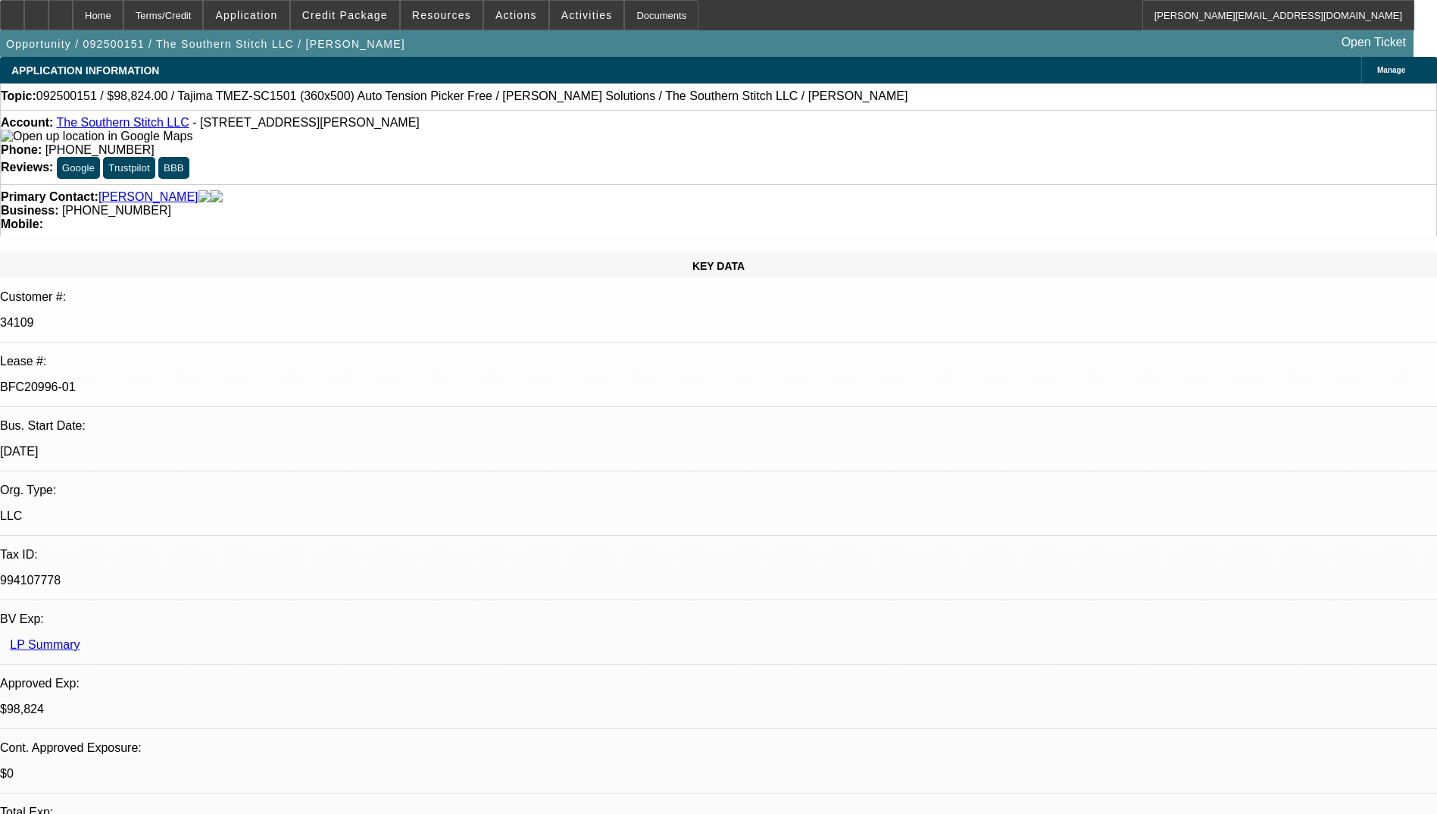
click at [34, 251] on div "KEY DATA Customer #: 34109 Lease #: BFC20996-01 Bus. Start Date: 7/1/24 Org. Ty…" at bounding box center [718, 623] width 1437 height 744
click at [369, 16] on span "Credit Package" at bounding box center [345, 15] width 86 height 12
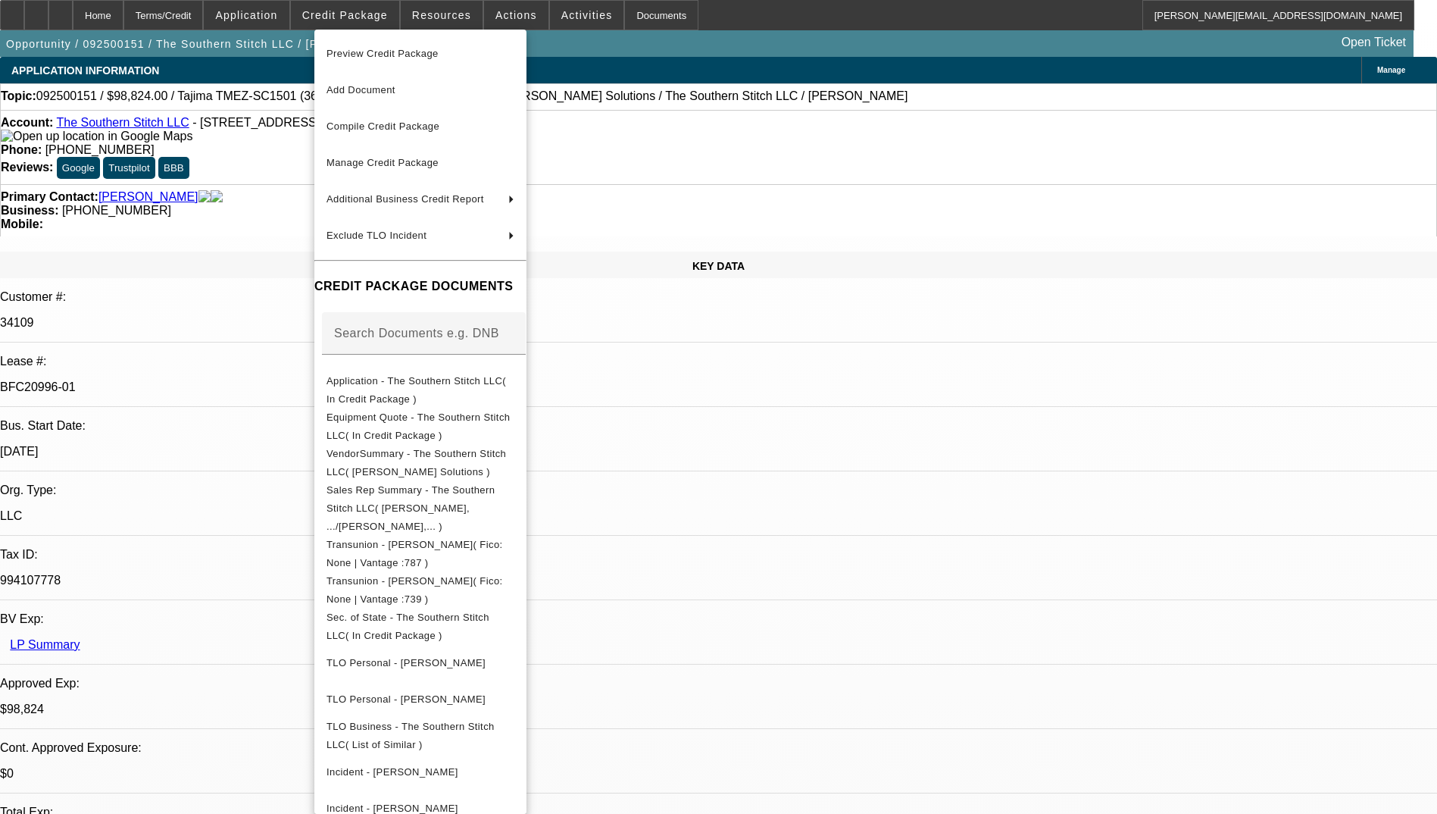
click at [779, 429] on div at bounding box center [718, 407] width 1437 height 814
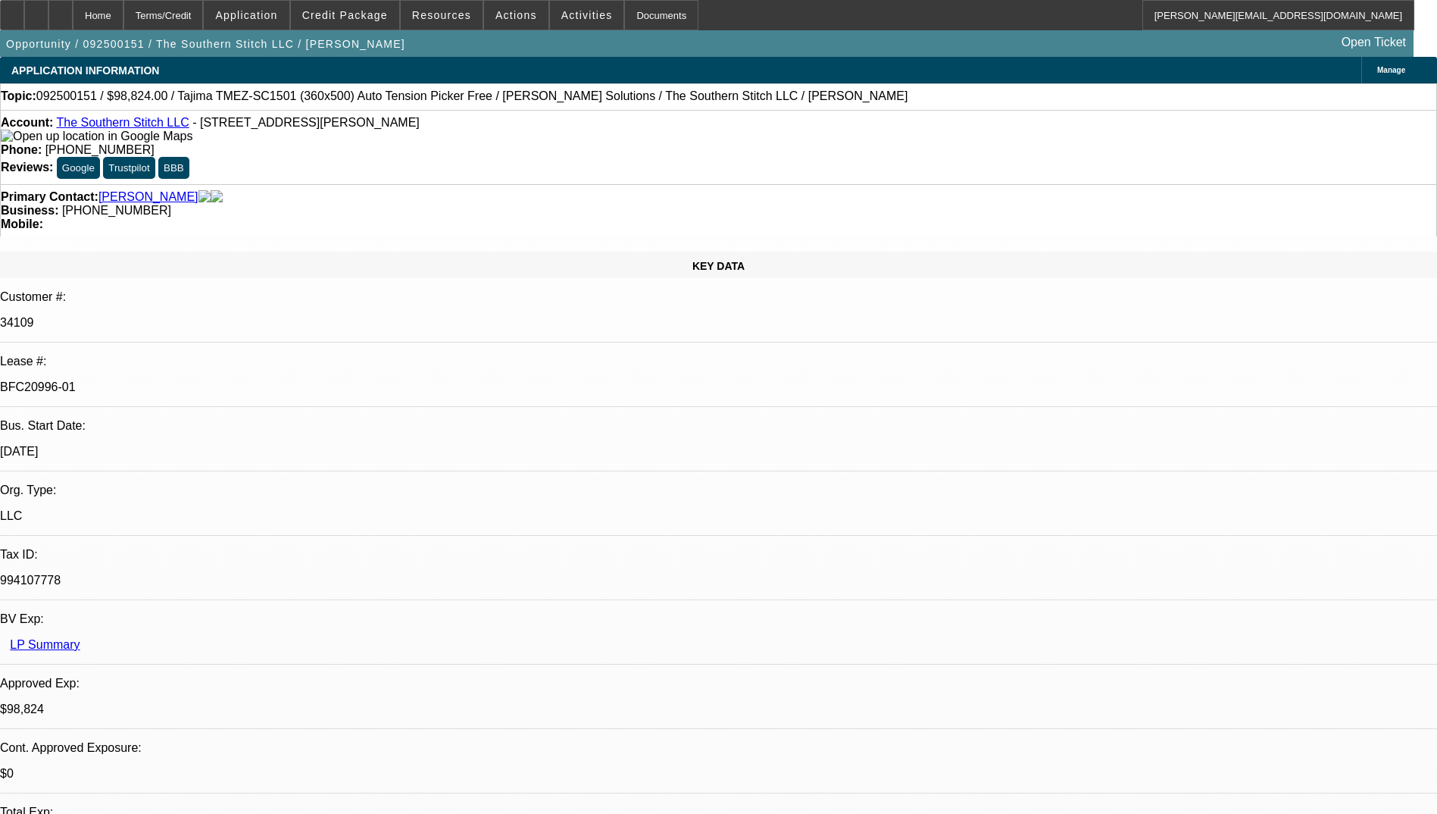
drag, startPoint x: 1159, startPoint y: 181, endPoint x: 1268, endPoint y: 193, distance: 109.8
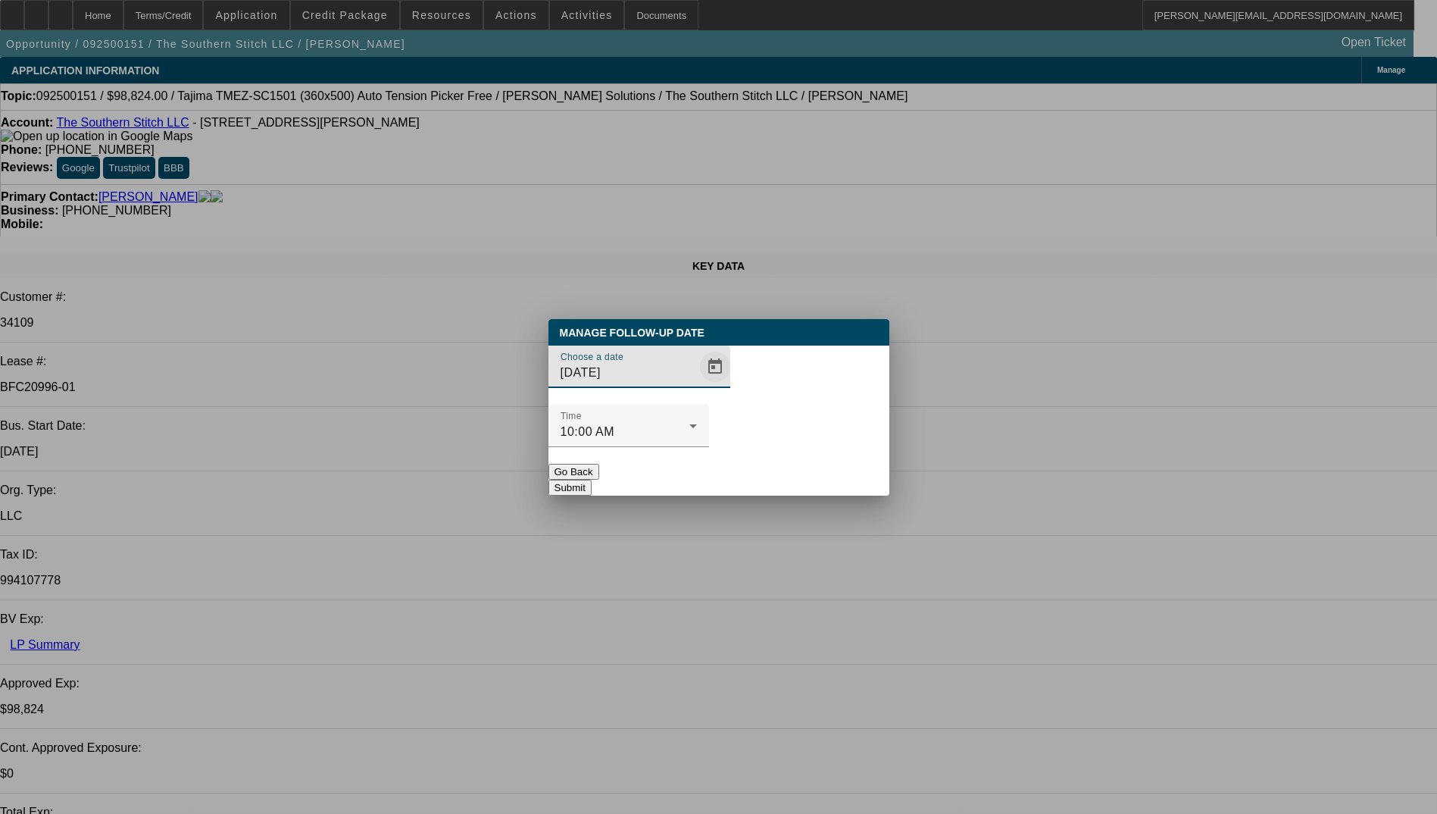
click at [699, 385] on span "Open calendar" at bounding box center [715, 366] width 36 height 36
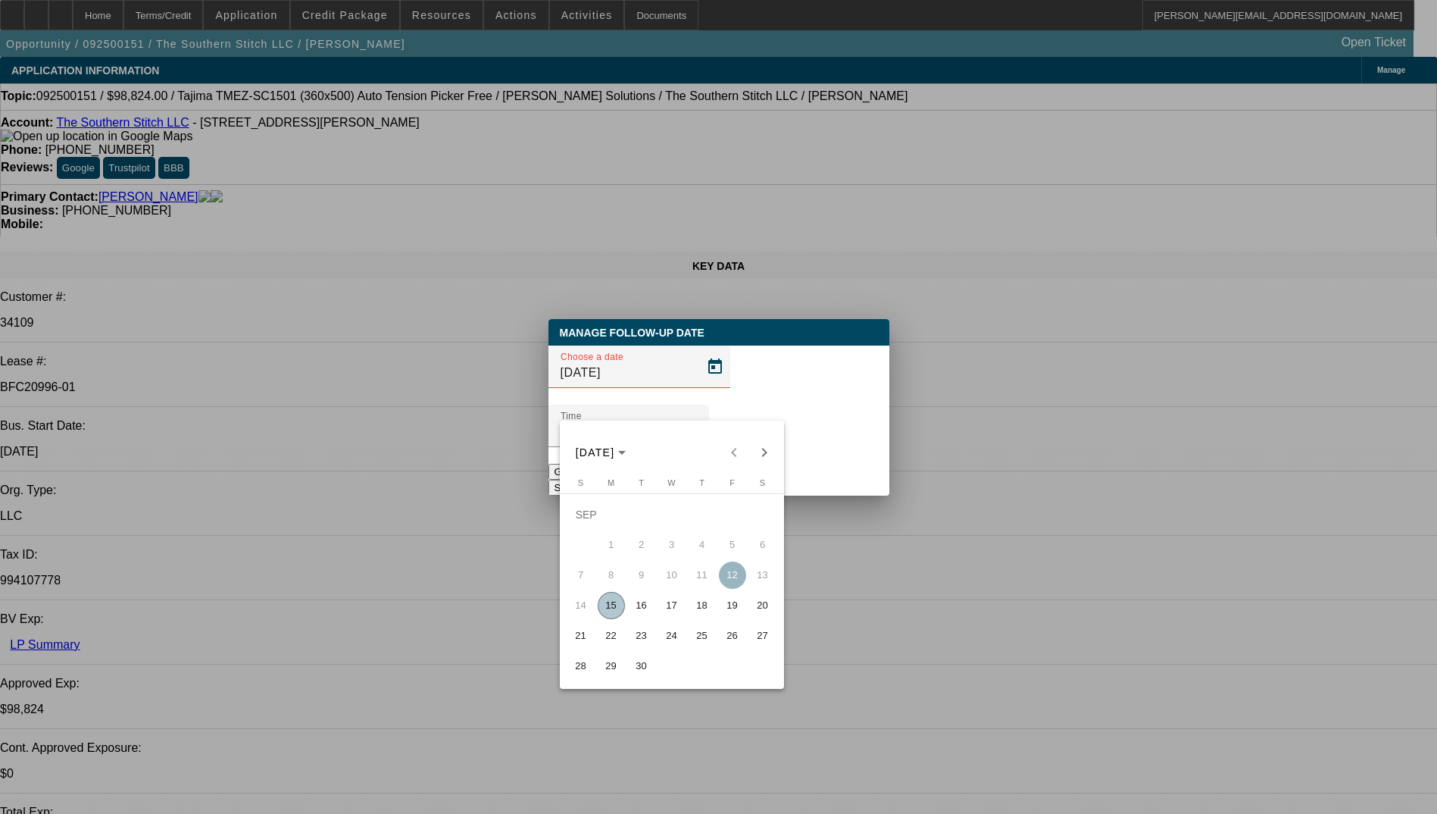
click at [703, 610] on span "18" at bounding box center [702, 605] width 27 height 27
type input "9/18/2025"
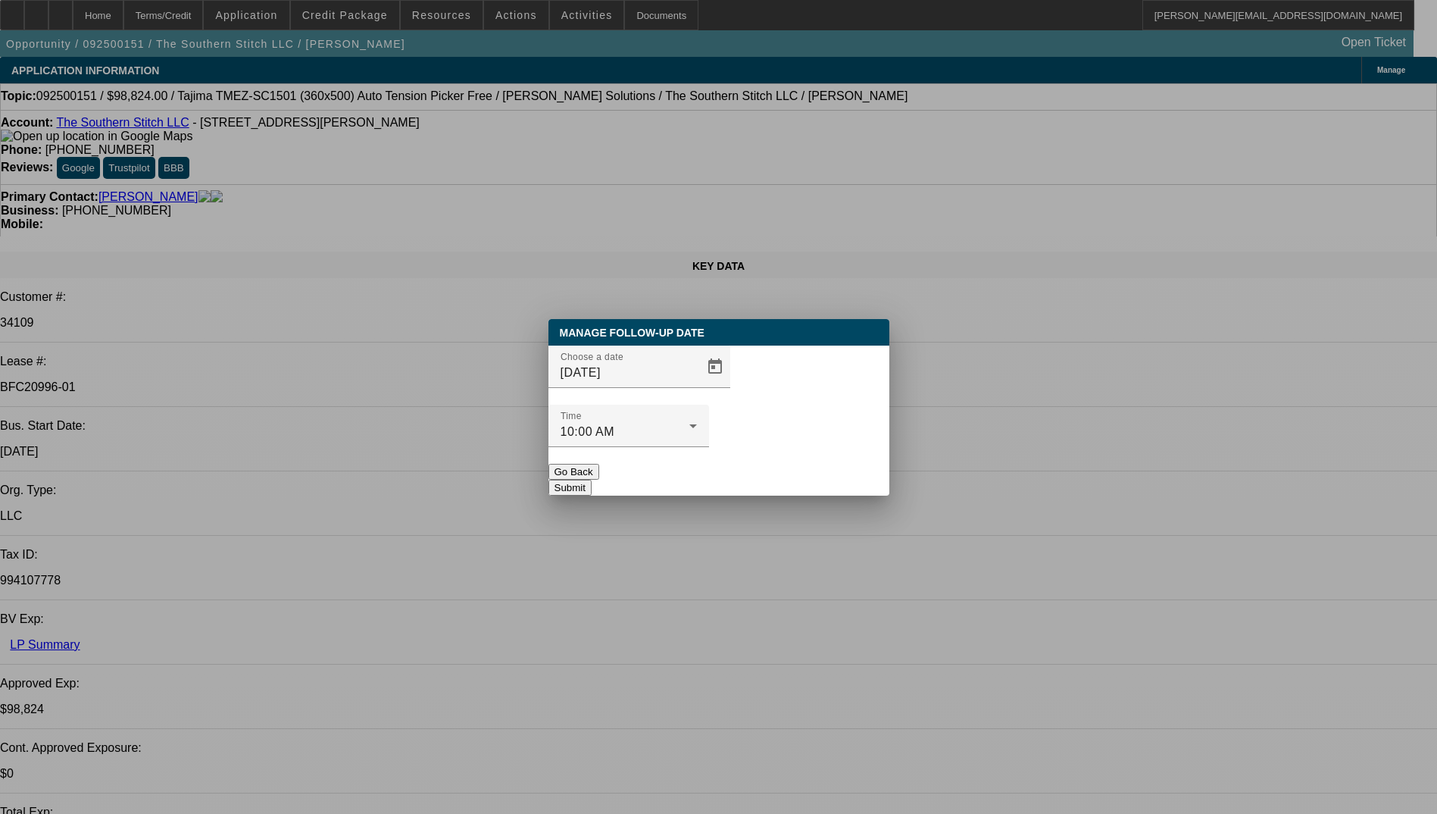
click at [592, 480] on button "Submit" at bounding box center [569, 488] width 43 height 16
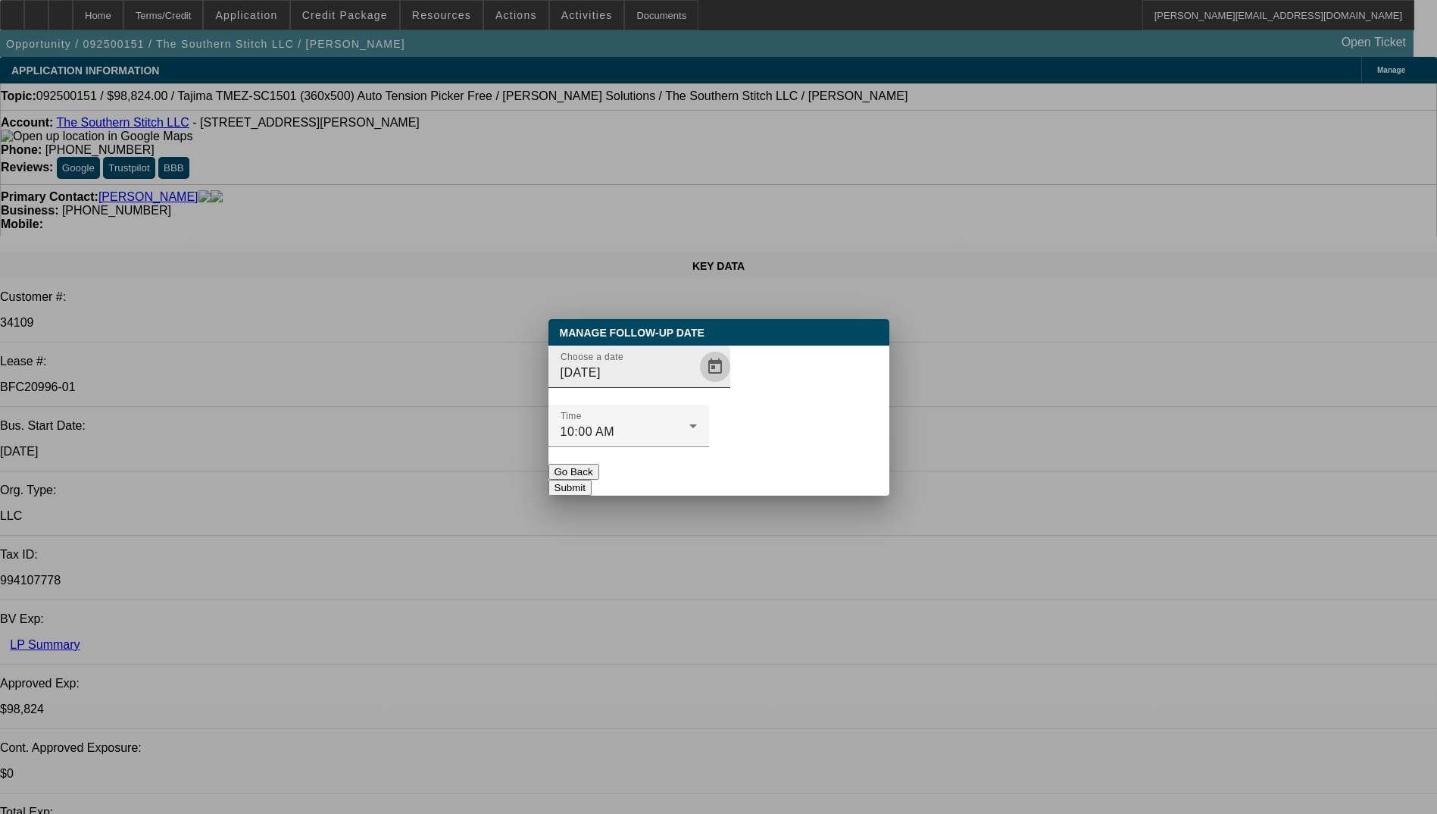
click at [697, 385] on span "Open calendar" at bounding box center [715, 366] width 36 height 36
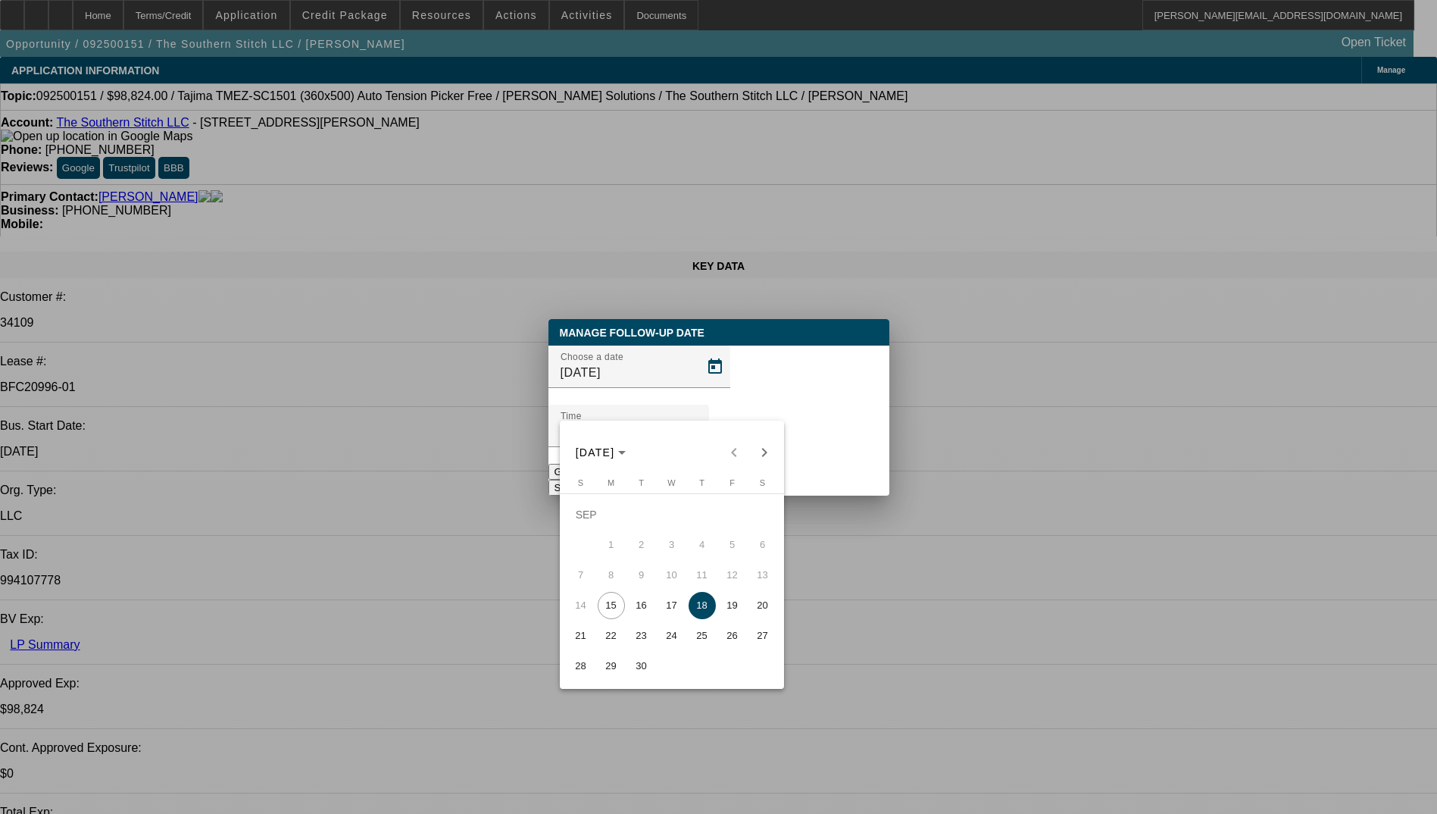
click at [669, 611] on span "17" at bounding box center [671, 605] width 27 height 27
type input "9/17/2025"
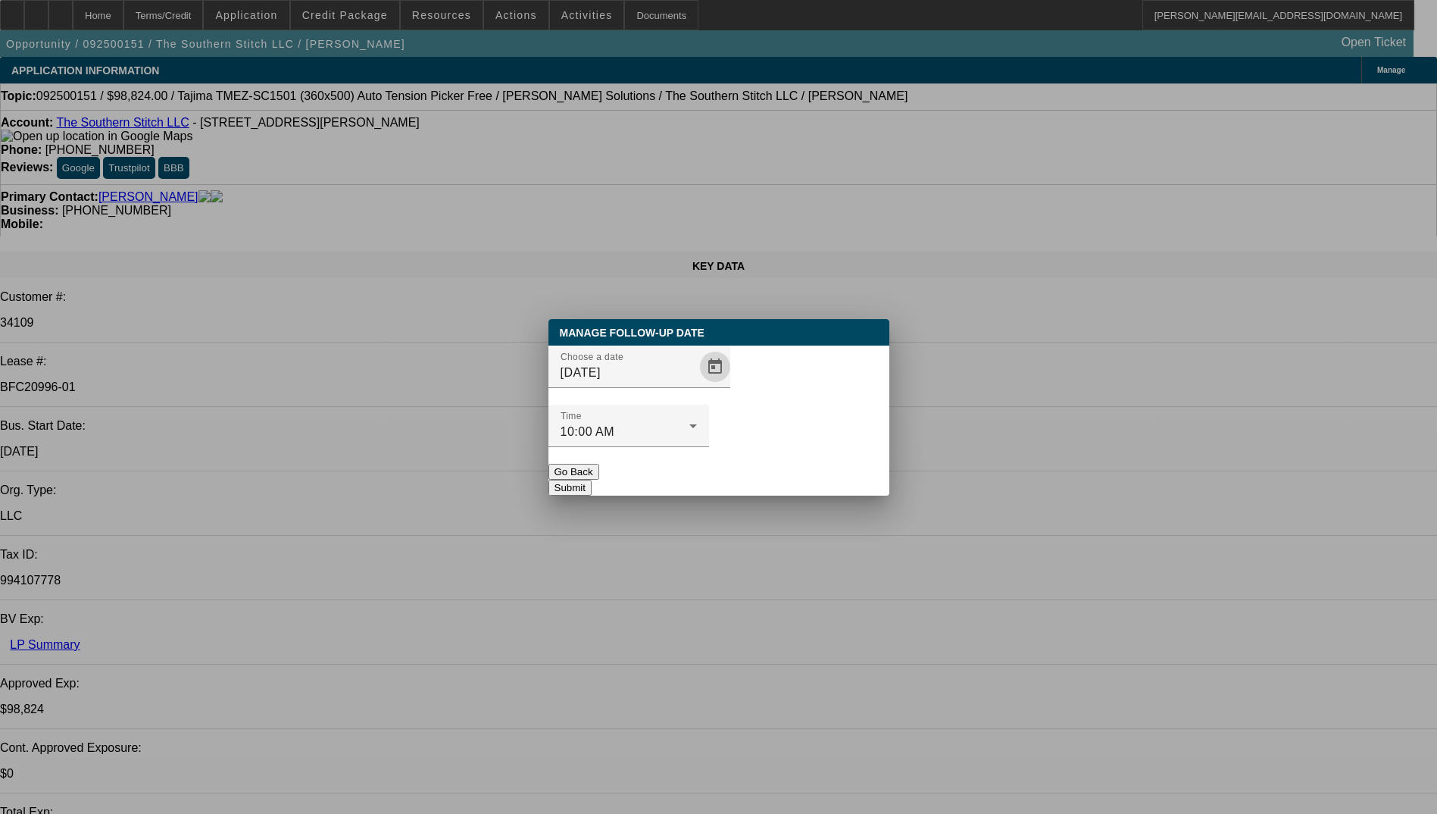
click at [592, 480] on button "Submit" at bounding box center [569, 488] width 43 height 16
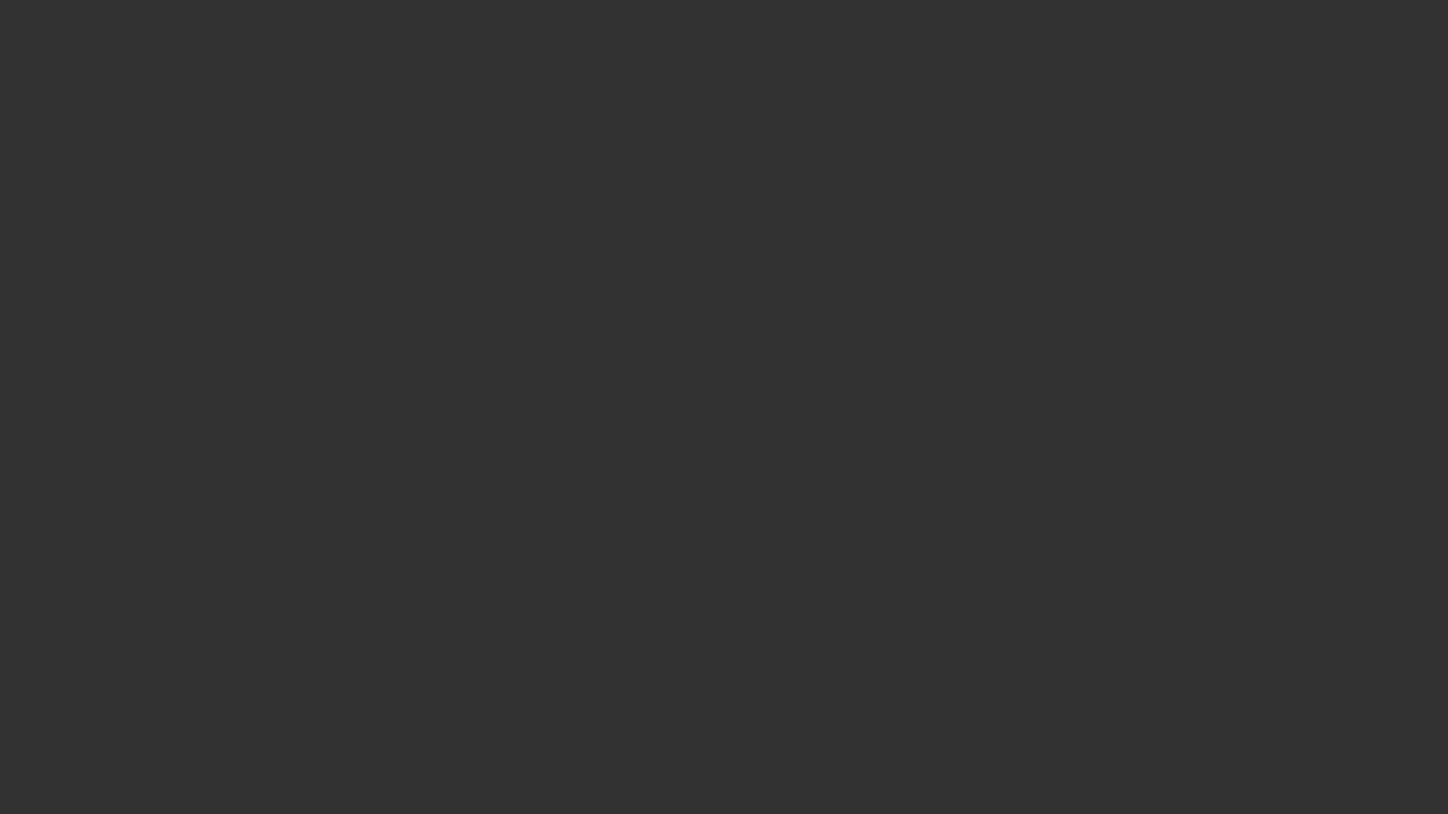
select select "0"
select select "2"
select select "0.1"
select select "4"
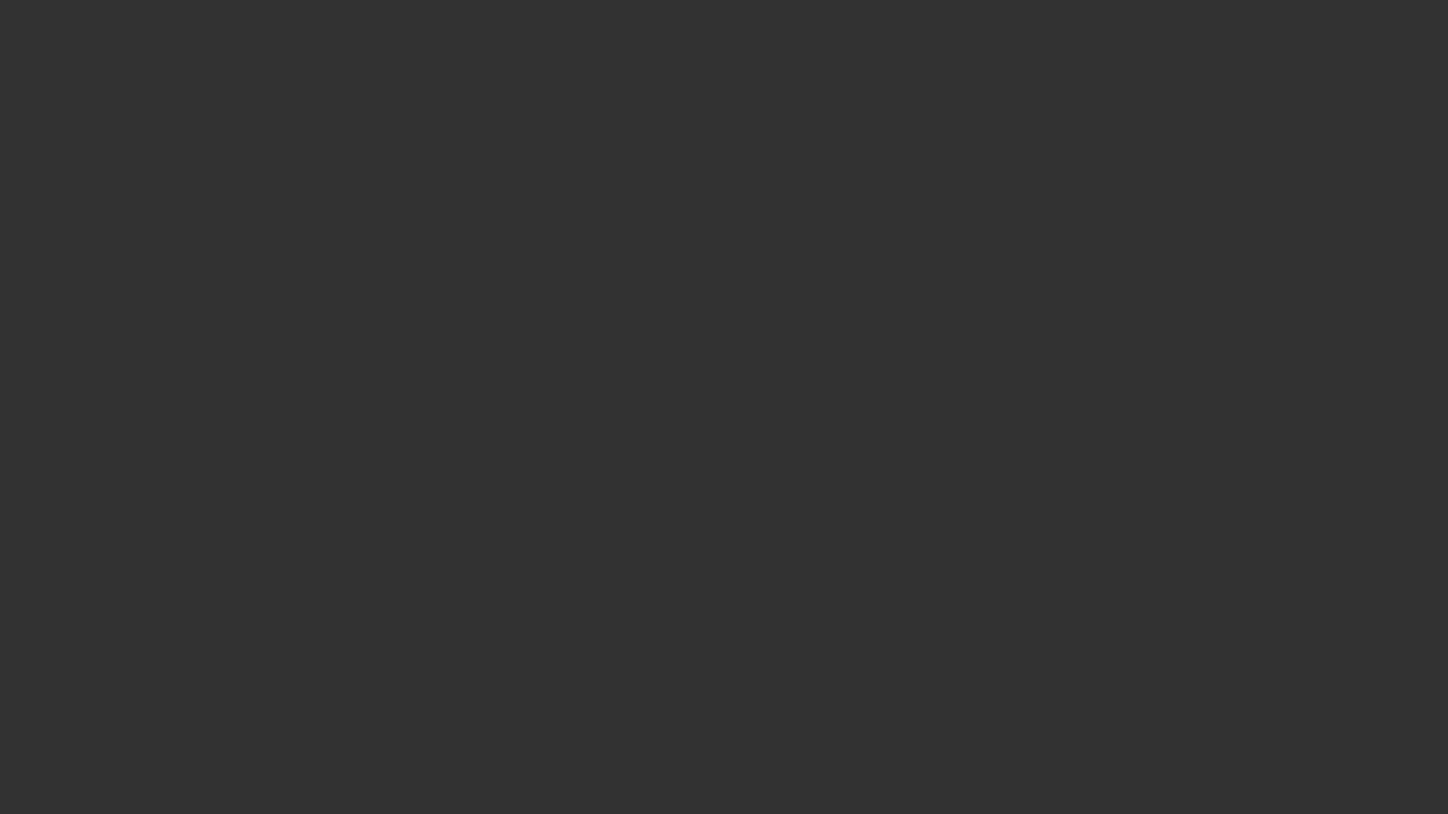
select select "0"
select select "2"
select select "0.1"
select select "4"
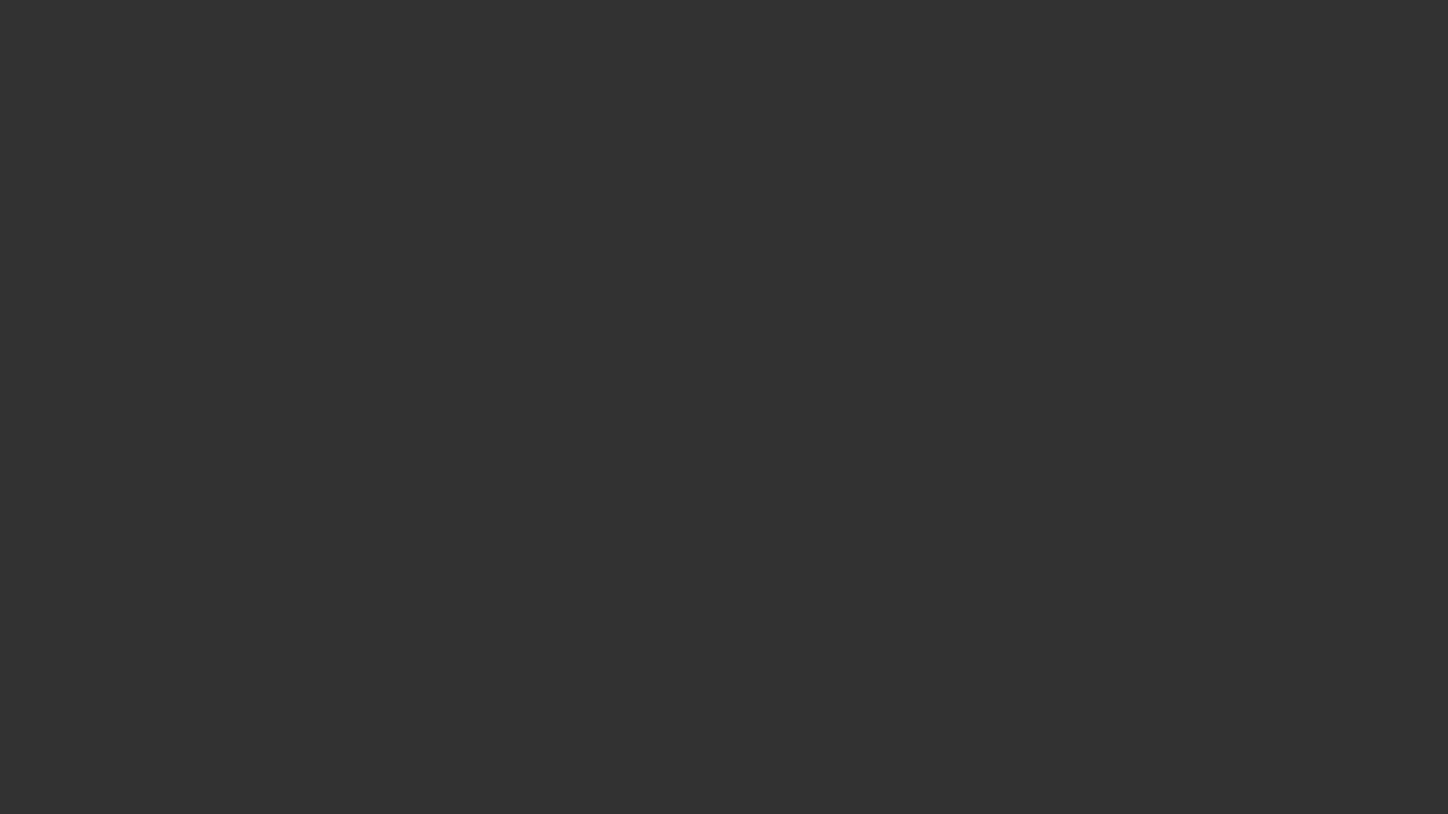
select select "0"
select select "2"
select select "0.1"
select select "4"
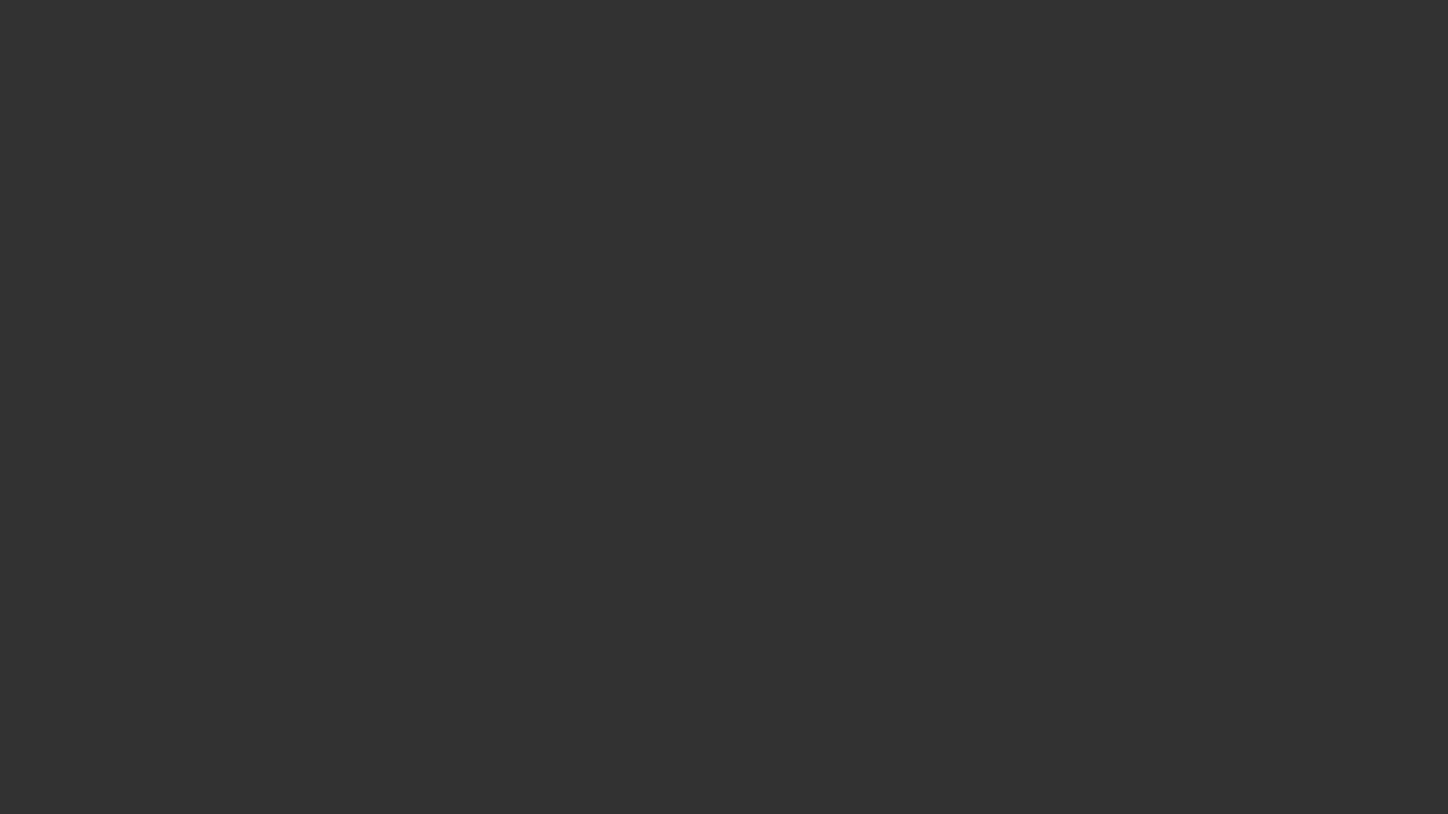
select select "0"
select select "2"
select select "0.1"
select select "4"
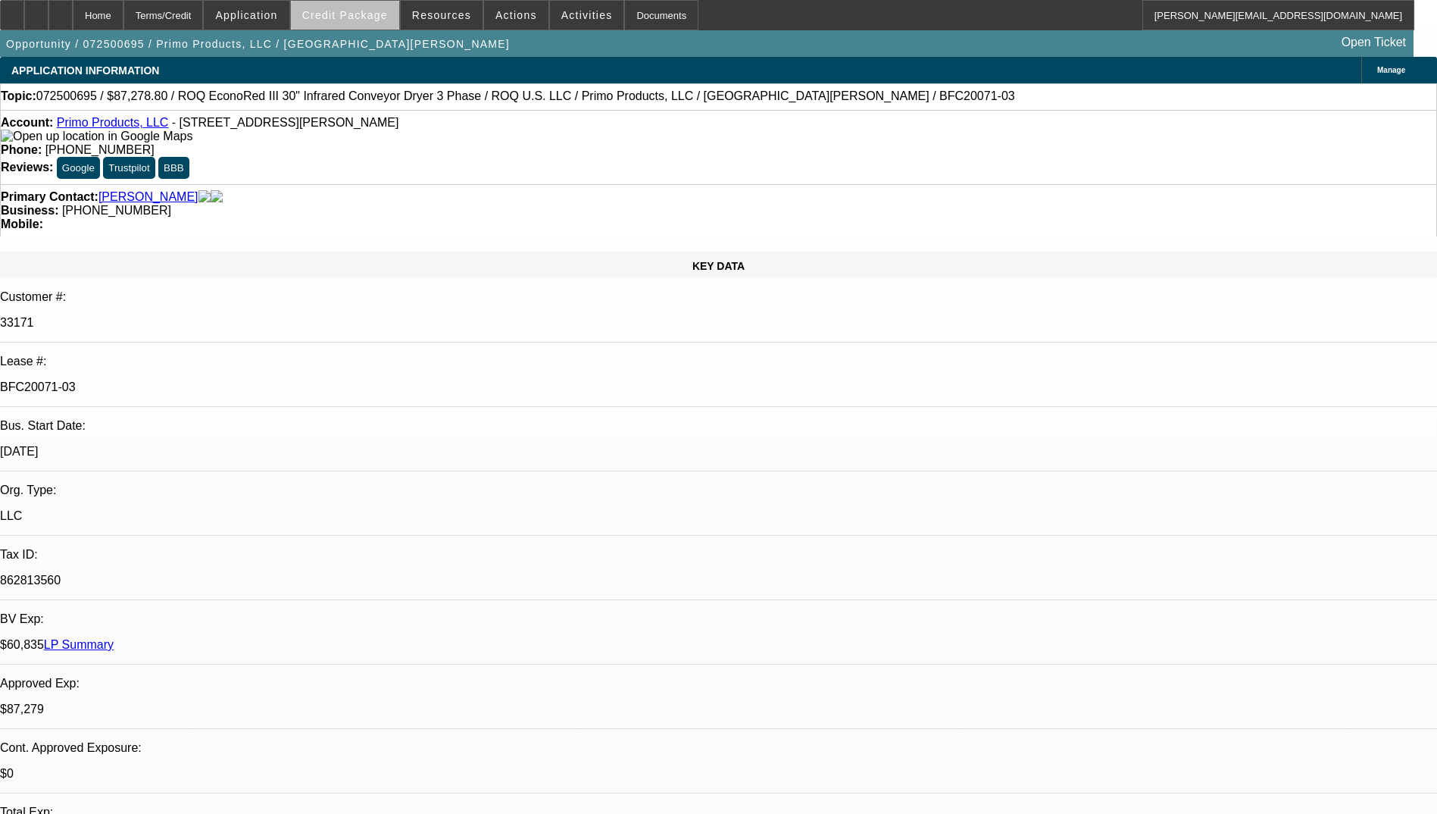
click at [382, 25] on span at bounding box center [345, 15] width 108 height 36
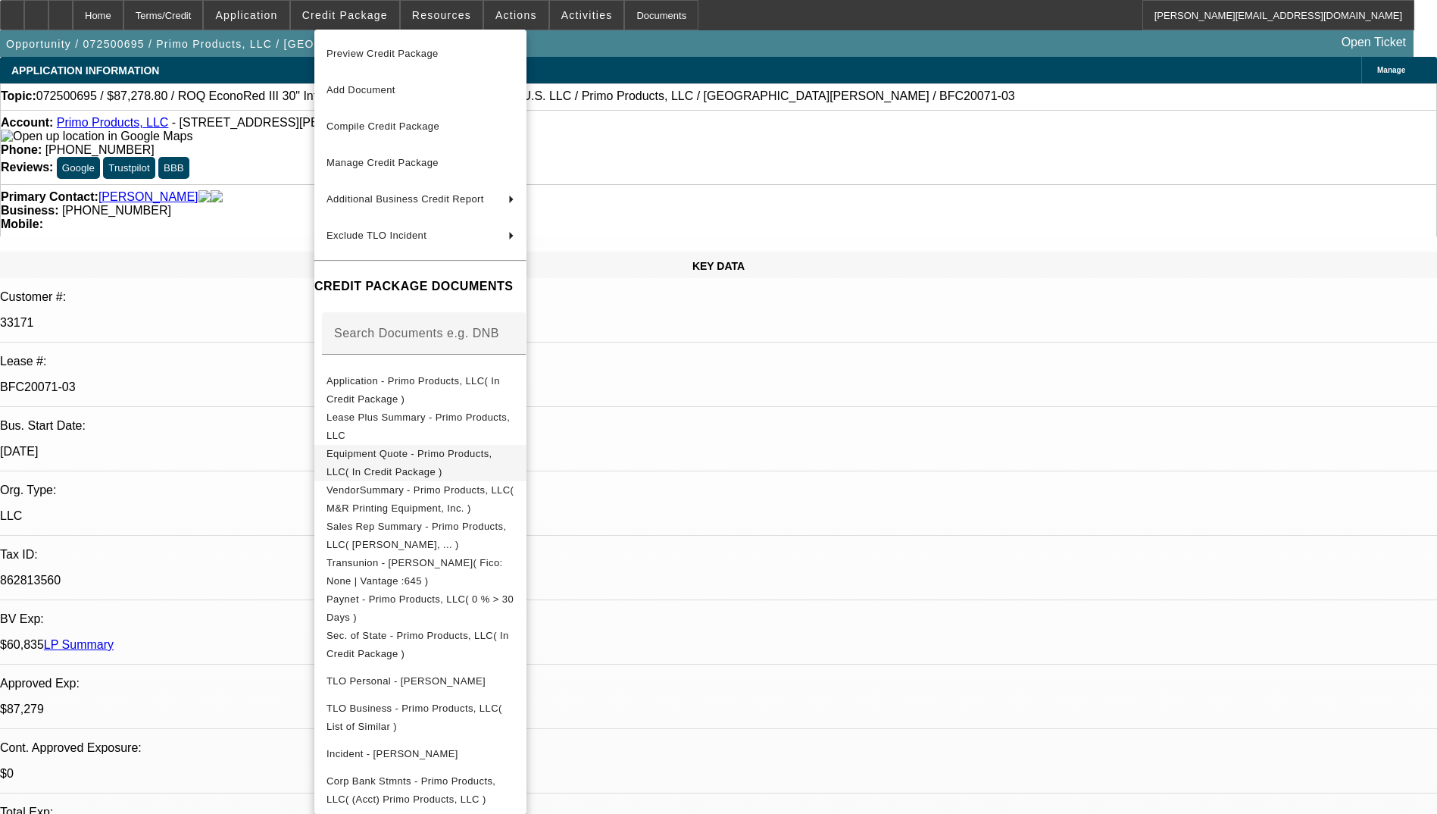
scroll to position [43, 0]
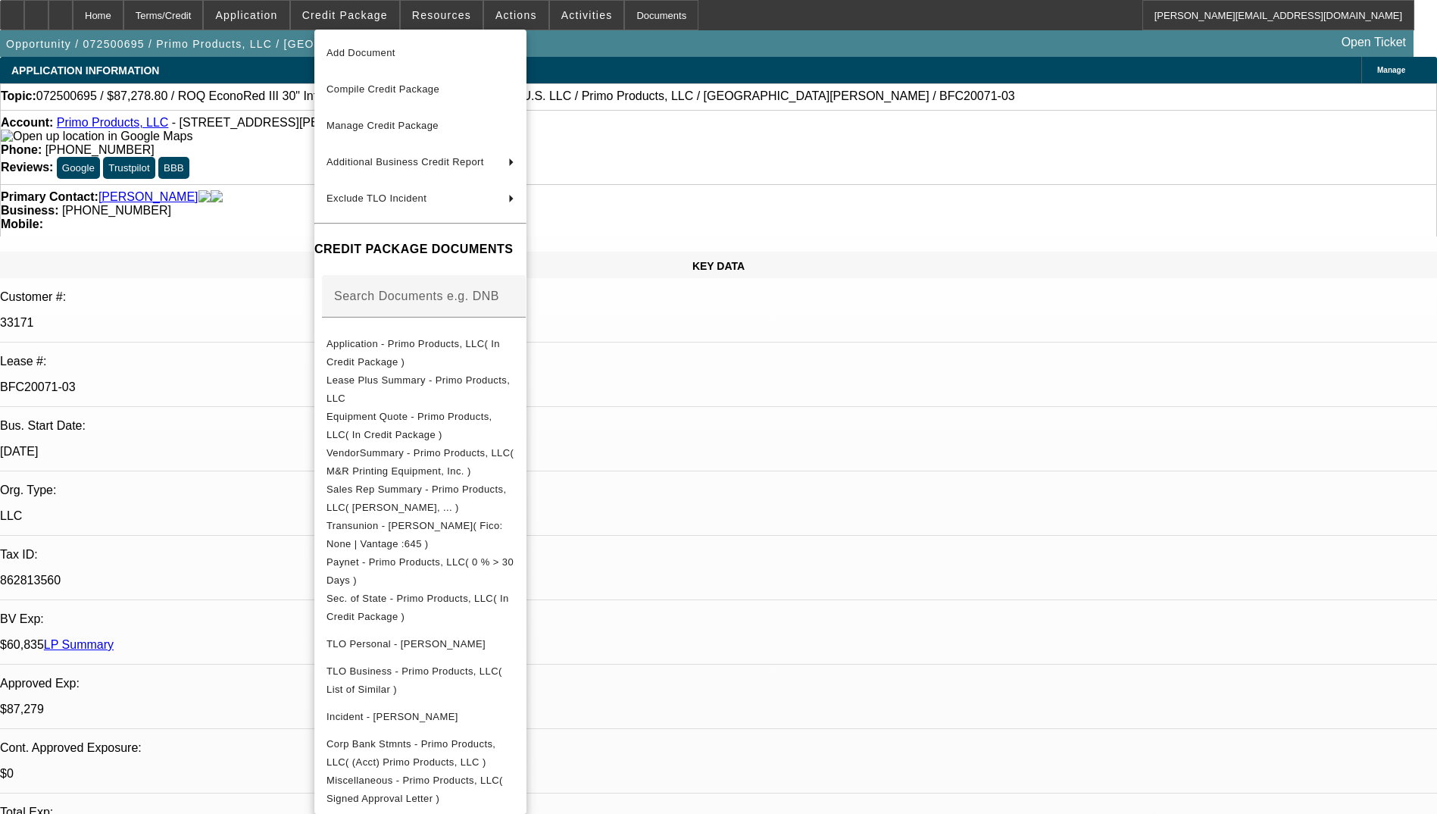
click at [756, 470] on div at bounding box center [718, 407] width 1437 height 814
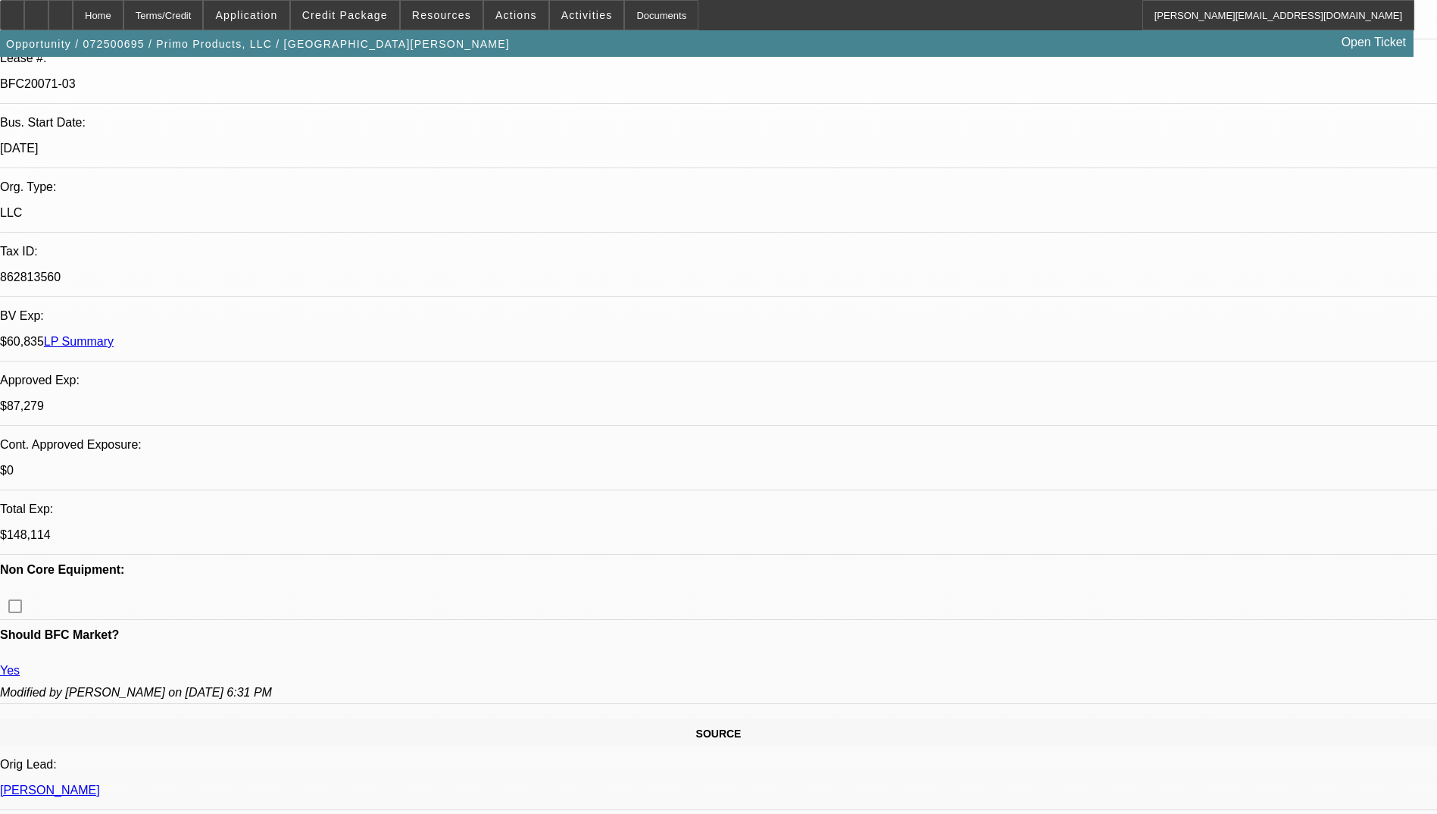
scroll to position [0, 0]
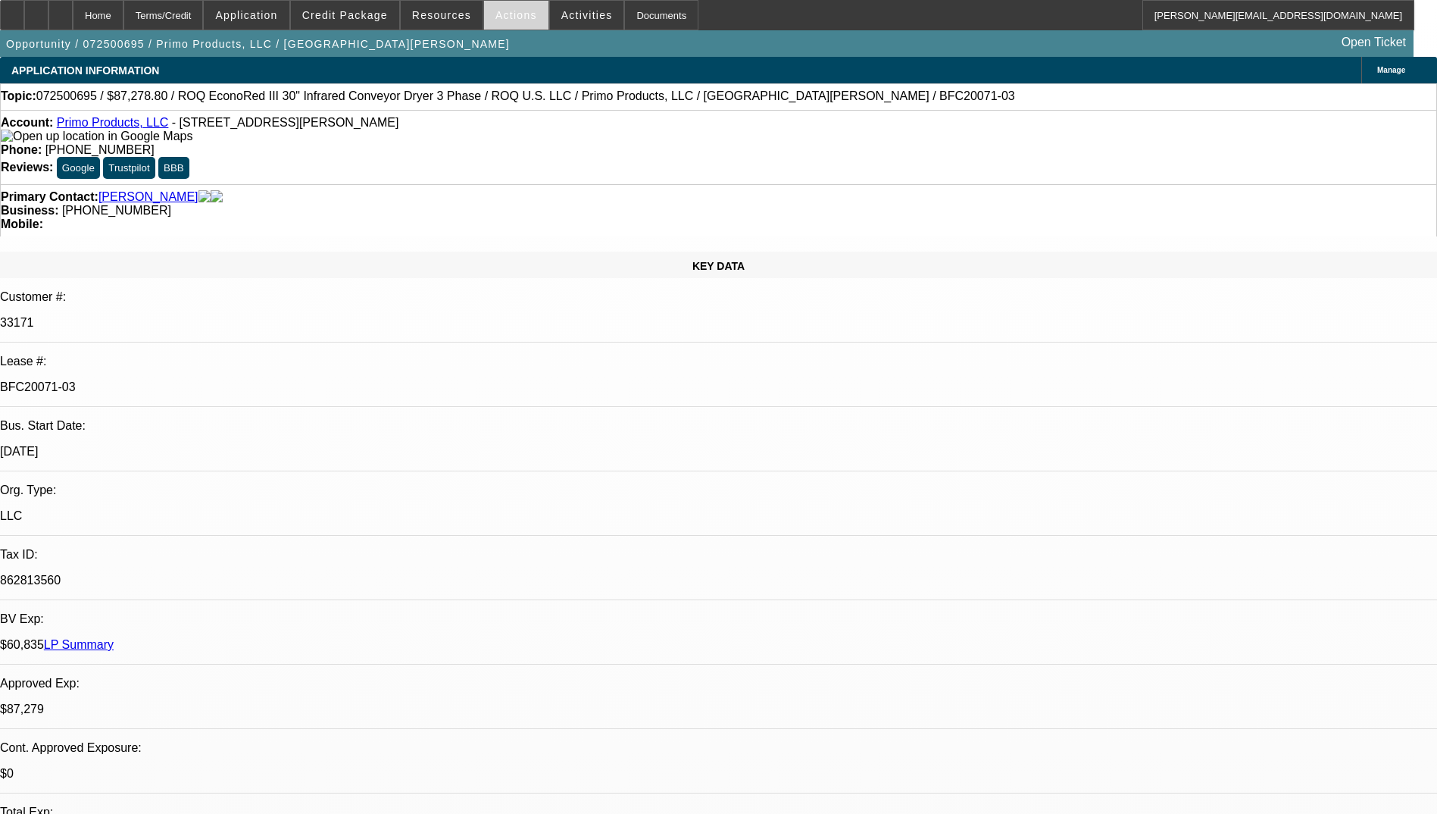
click at [516, 24] on span at bounding box center [516, 15] width 64 height 36
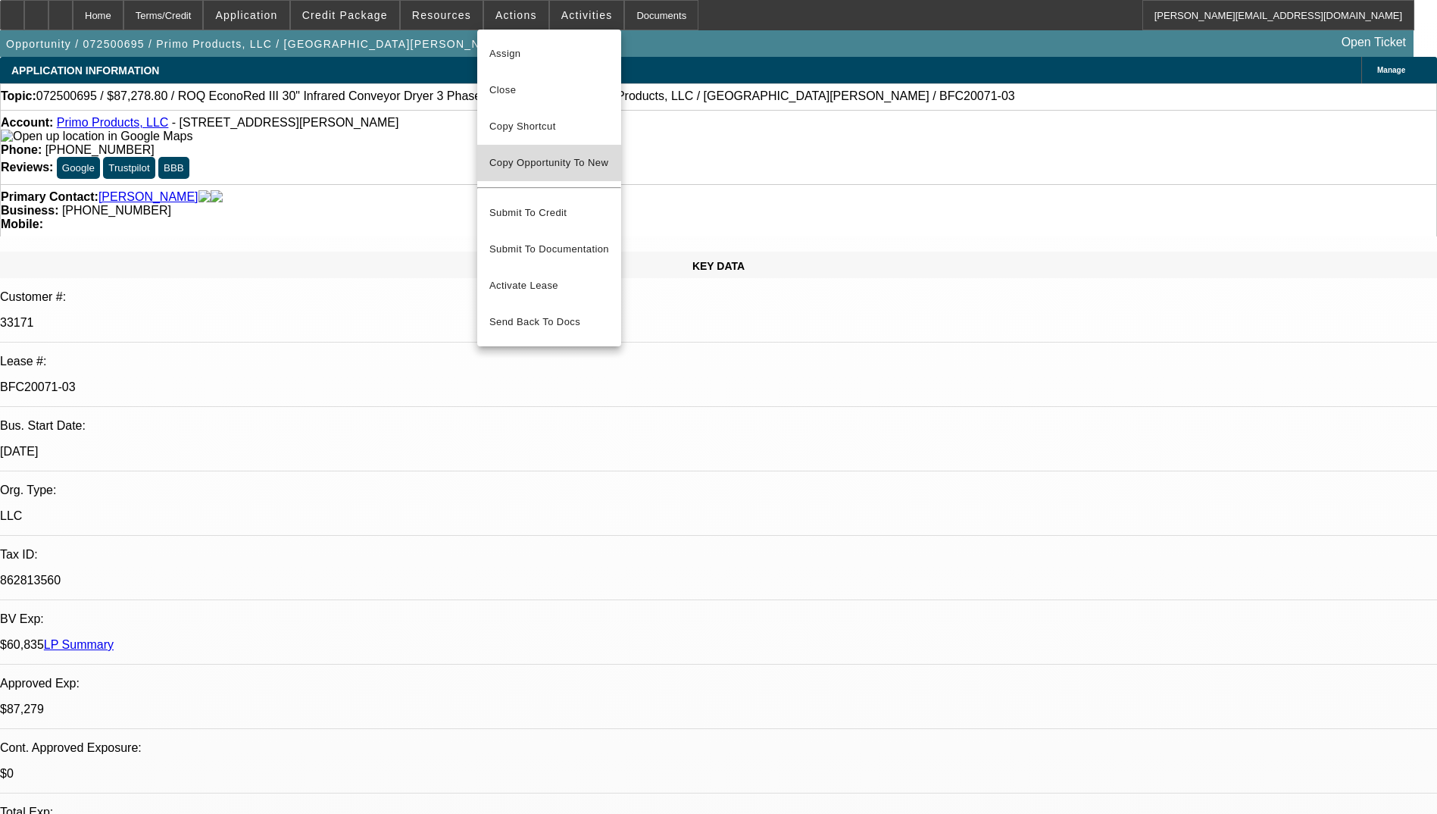
click at [559, 164] on span "Copy Opportunity To New" at bounding box center [548, 162] width 119 height 11
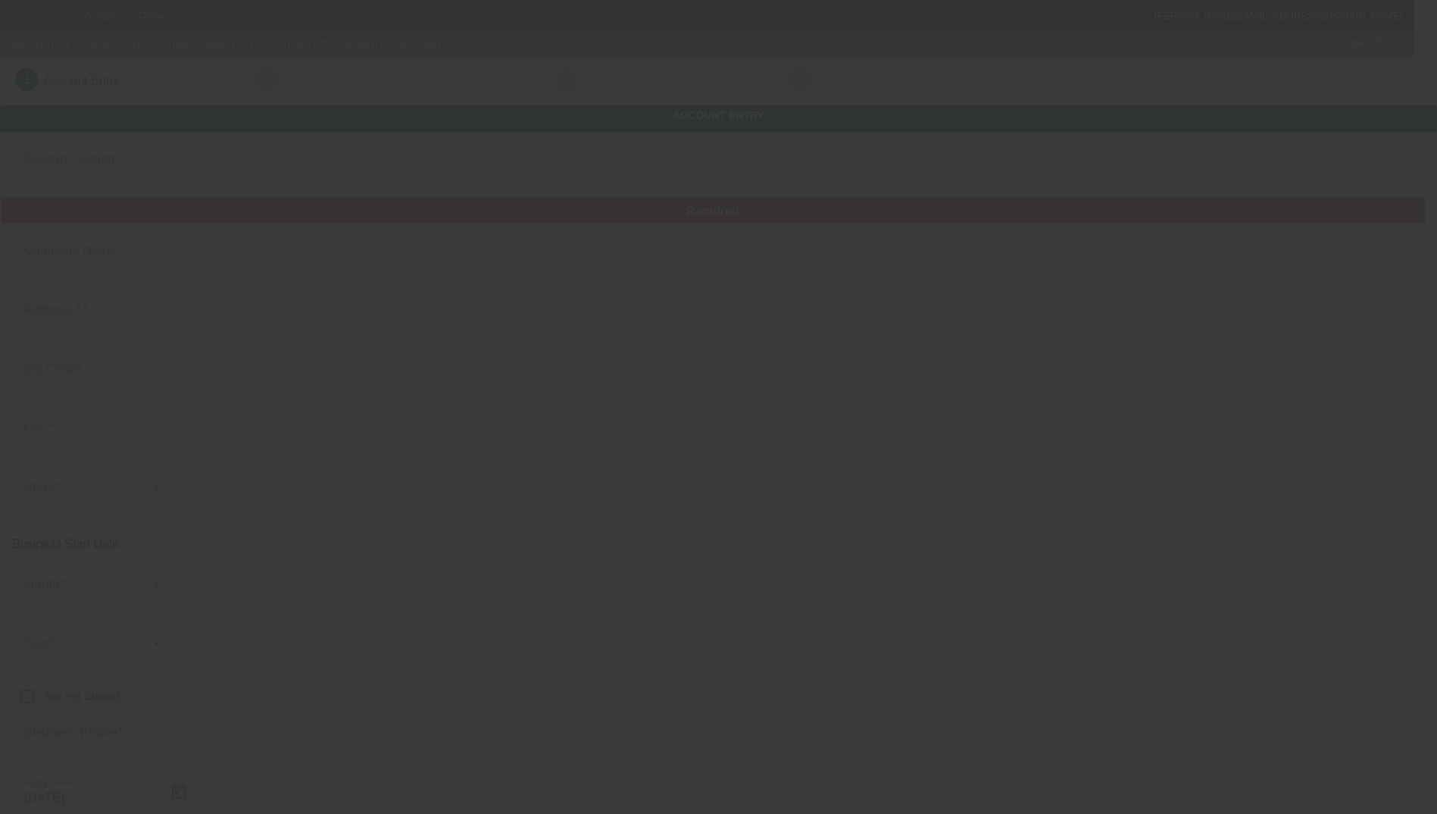
type input "Primo Products, LLC"
type input "75 Sampson Pkwy"
type input "01201"
type input "Pittsfield"
type input "[PHONE_NUMBER]"
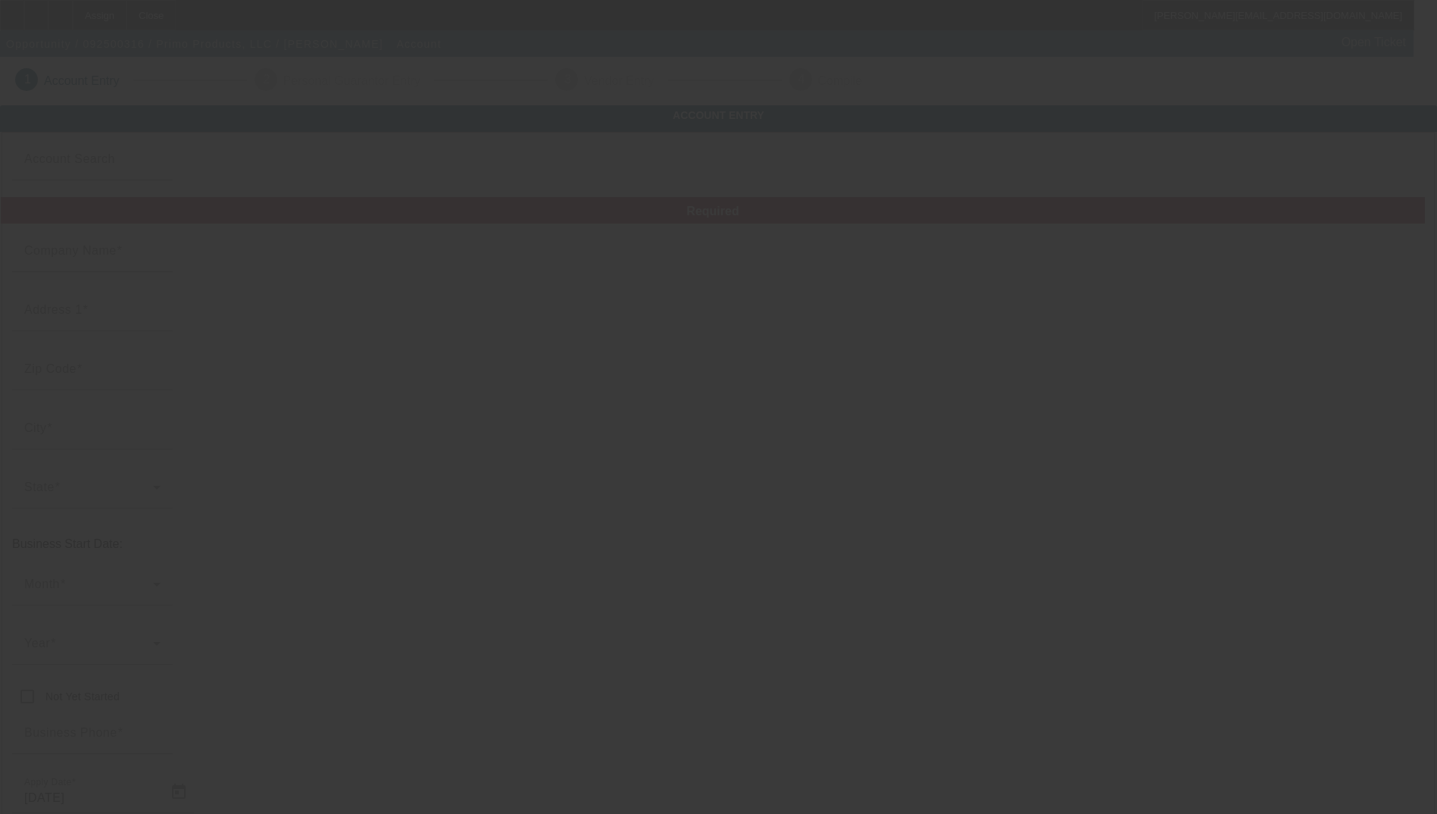
type input "paul@printprimo.com"
type input "Berkshire"
type input "862813560"
type input "https://www.primoproductsma.com"
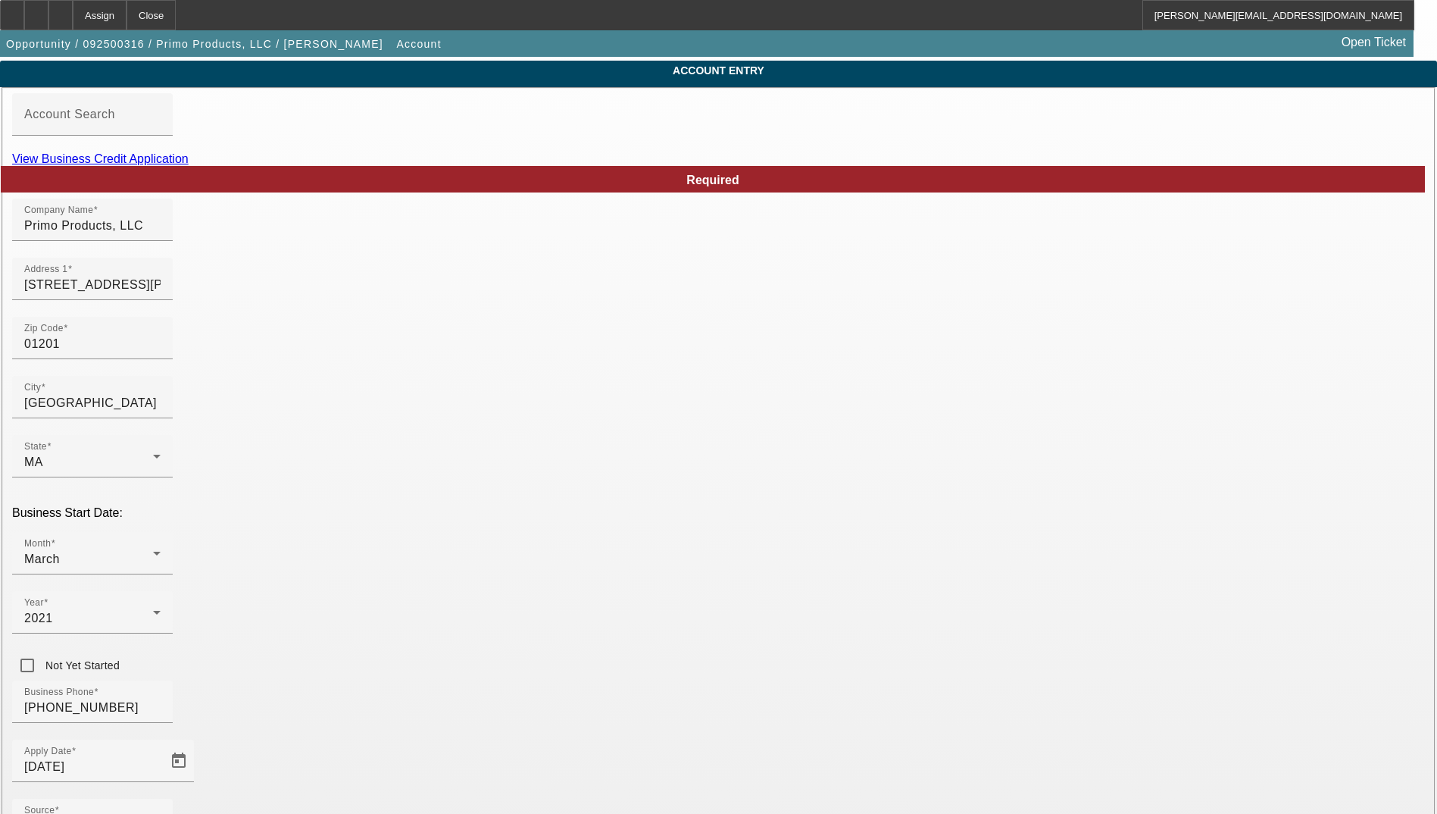
scroll to position [156, 0]
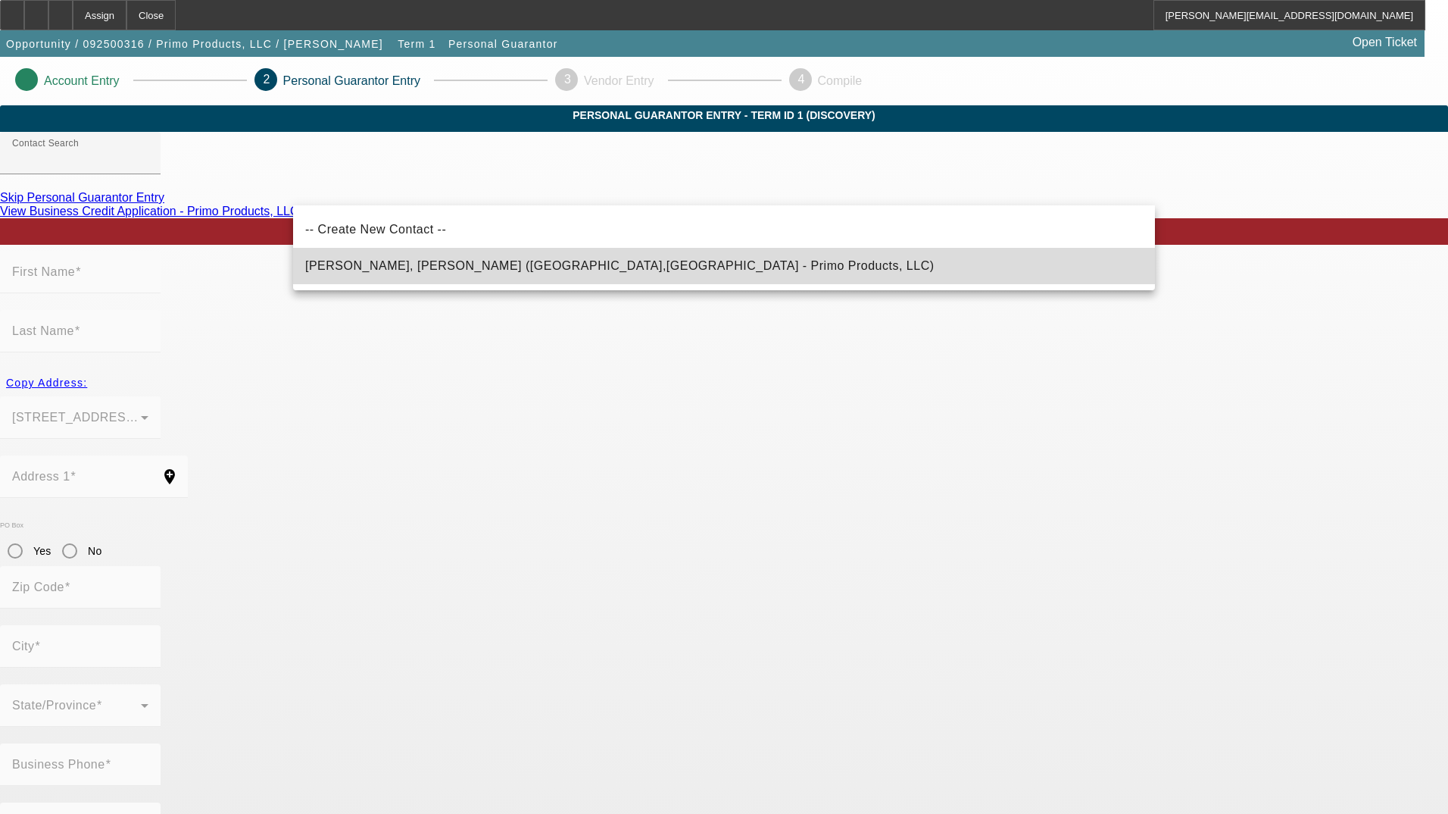
click at [570, 271] on mat-option "Procopio Jr., Paul (Pittsfield,MA - Primo Products, LLC)" at bounding box center [724, 266] width 862 height 36
type input "Procopio Jr., Paul (Pittsfield,MA - Primo Products, LLC)"
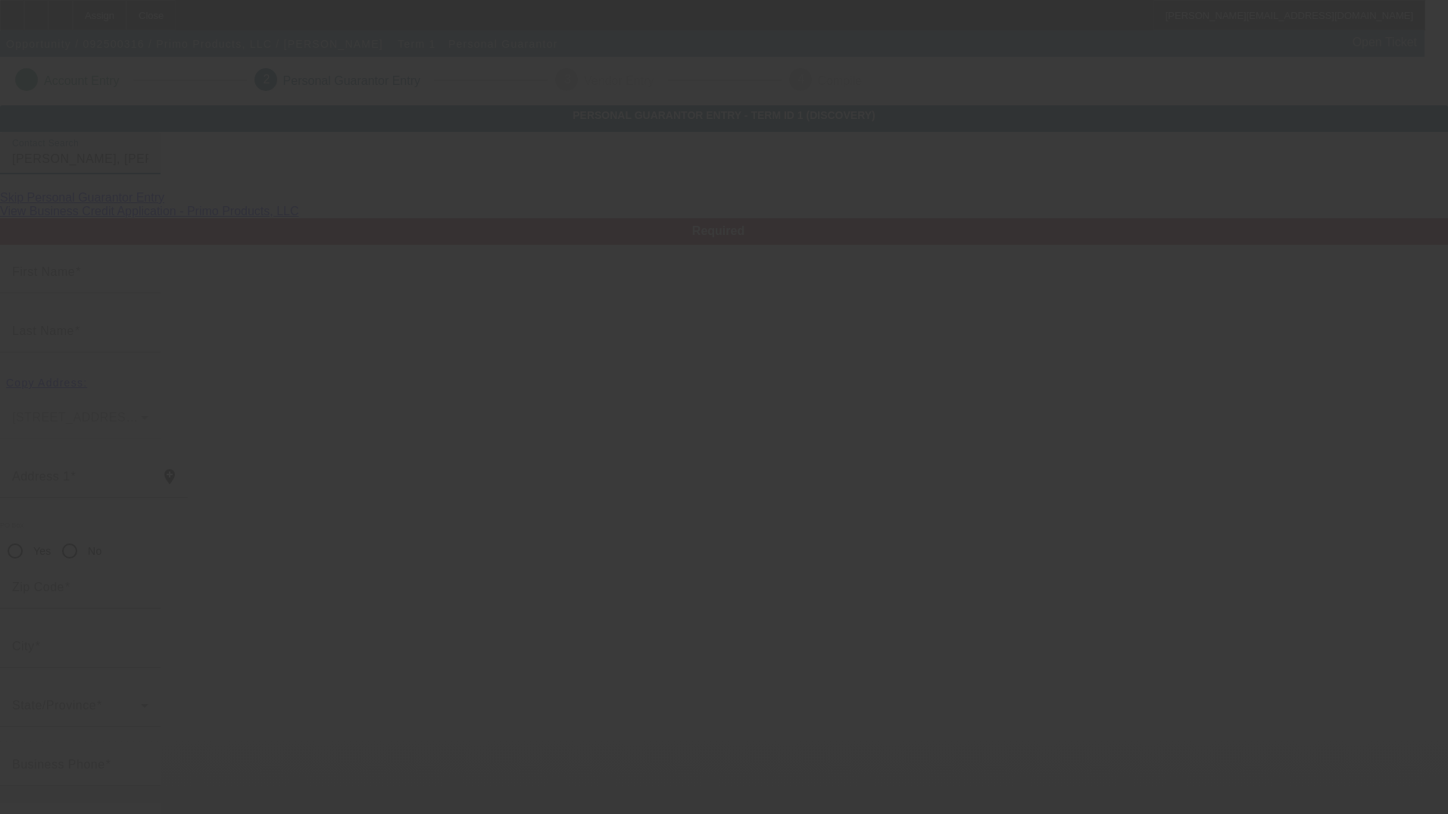
type input "Paul"
type input "Procopio"
type input "75 Sampson Parkway"
radio input "true"
type input "01201"
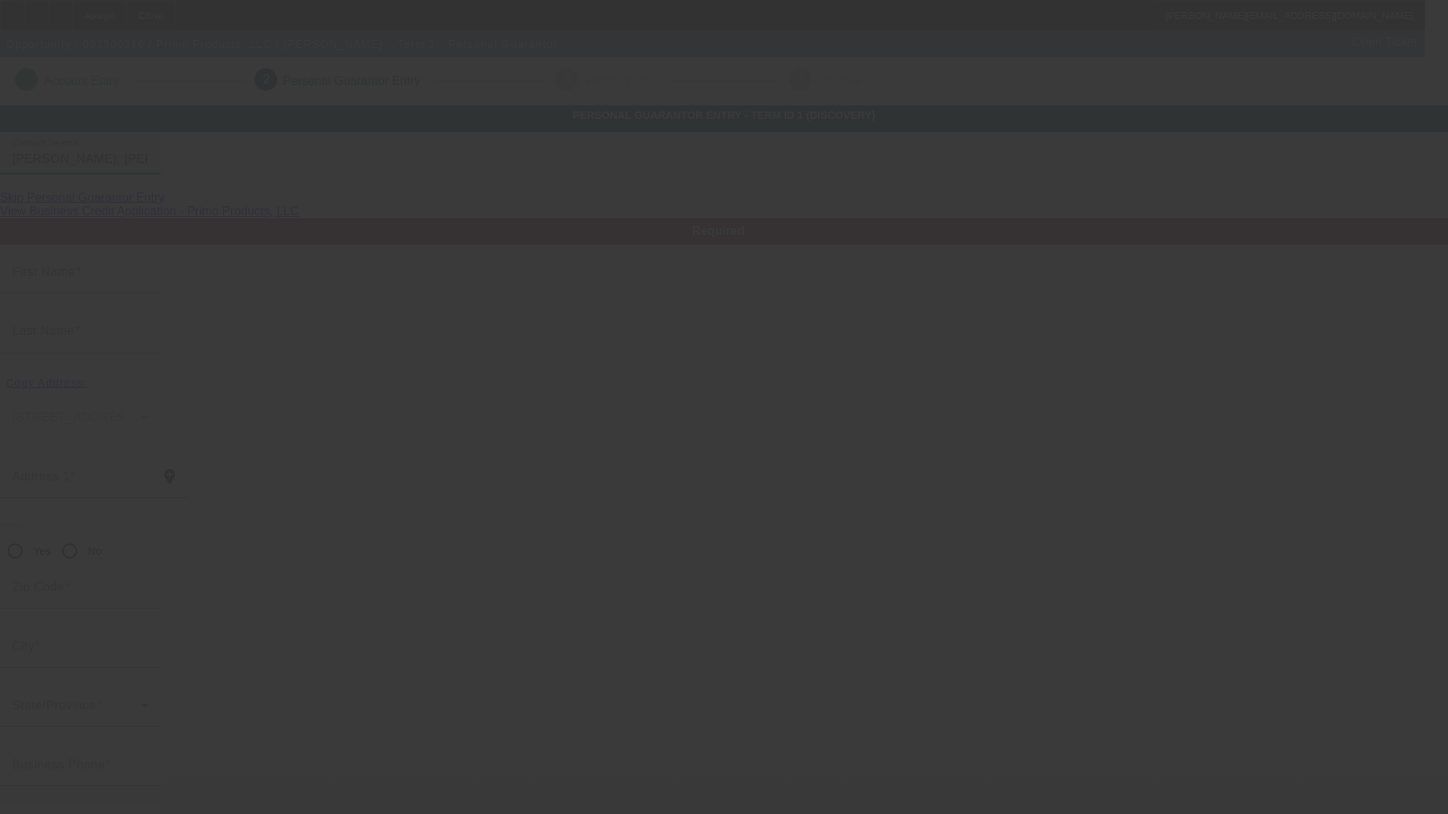
type input "Pittsfield"
type input "(413) 841-5590"
type input "100"
type input "030-70-2363"
type input "paul@printprimo.com"
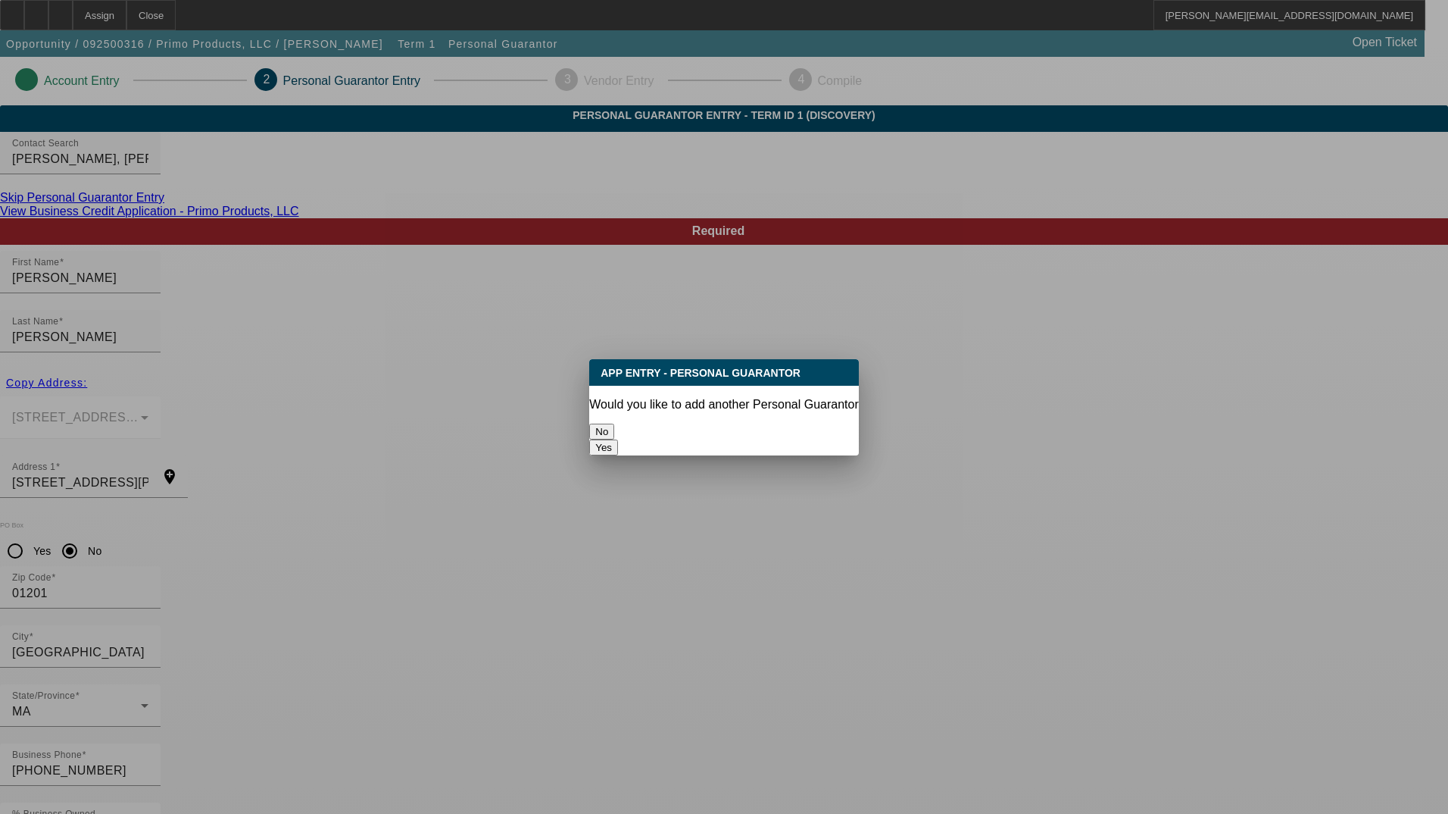
click at [614, 429] on button "No" at bounding box center [601, 431] width 25 height 16
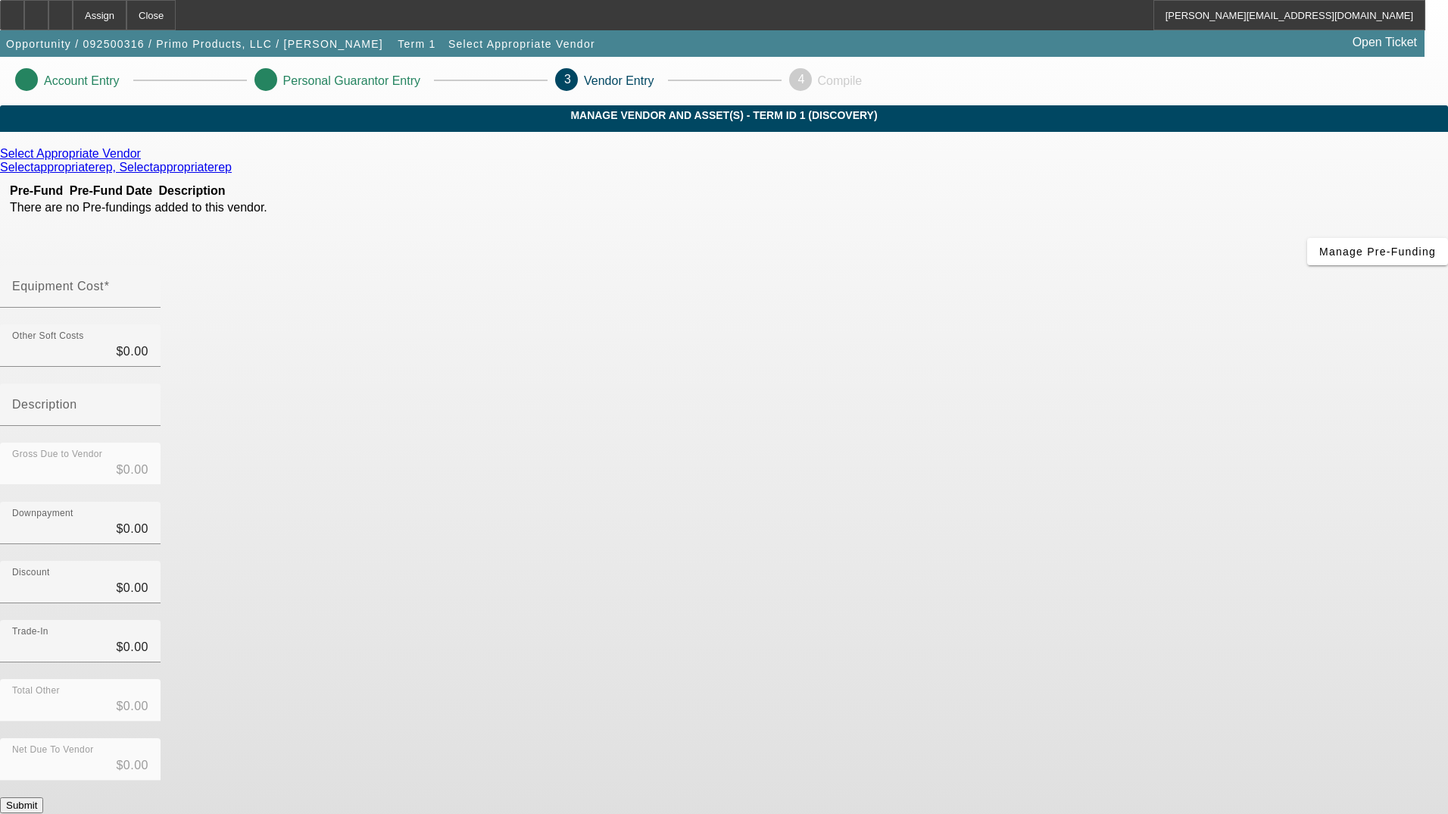
click at [145, 160] on icon at bounding box center [145, 153] width 0 height 13
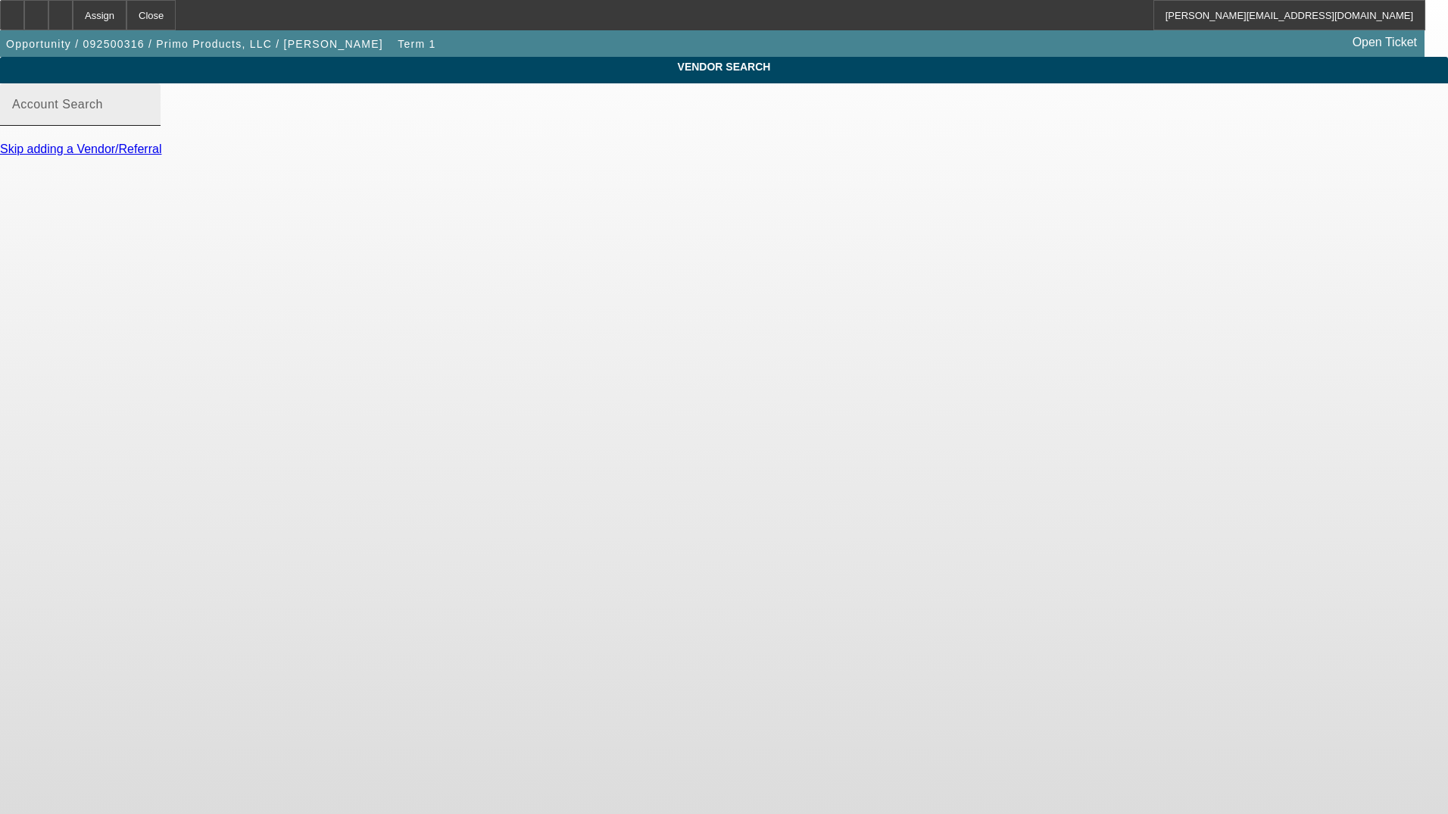
drag, startPoint x: 432, startPoint y: 134, endPoint x: 439, endPoint y: 125, distance: 11.4
click at [148, 120] on input "Account Search" at bounding box center [80, 111] width 136 height 18
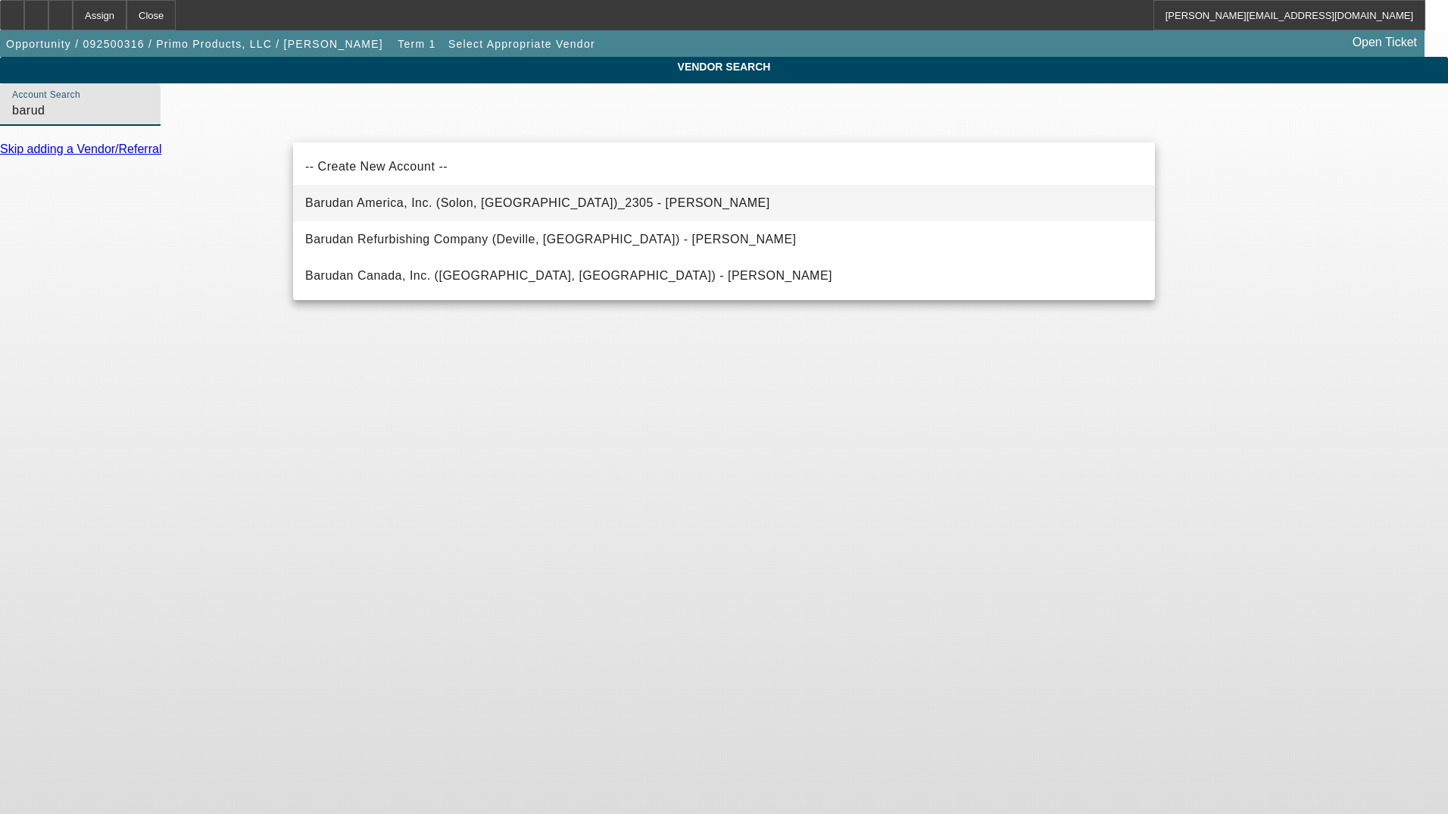
click at [586, 205] on mat-option "Barudan America, Inc. (Solon, OH)_2305 - Hrabak, Kevin" at bounding box center [724, 203] width 862 height 36
type input "Barudan America, Inc. (Solon, OH)_2305 - Hrabak, Kevin"
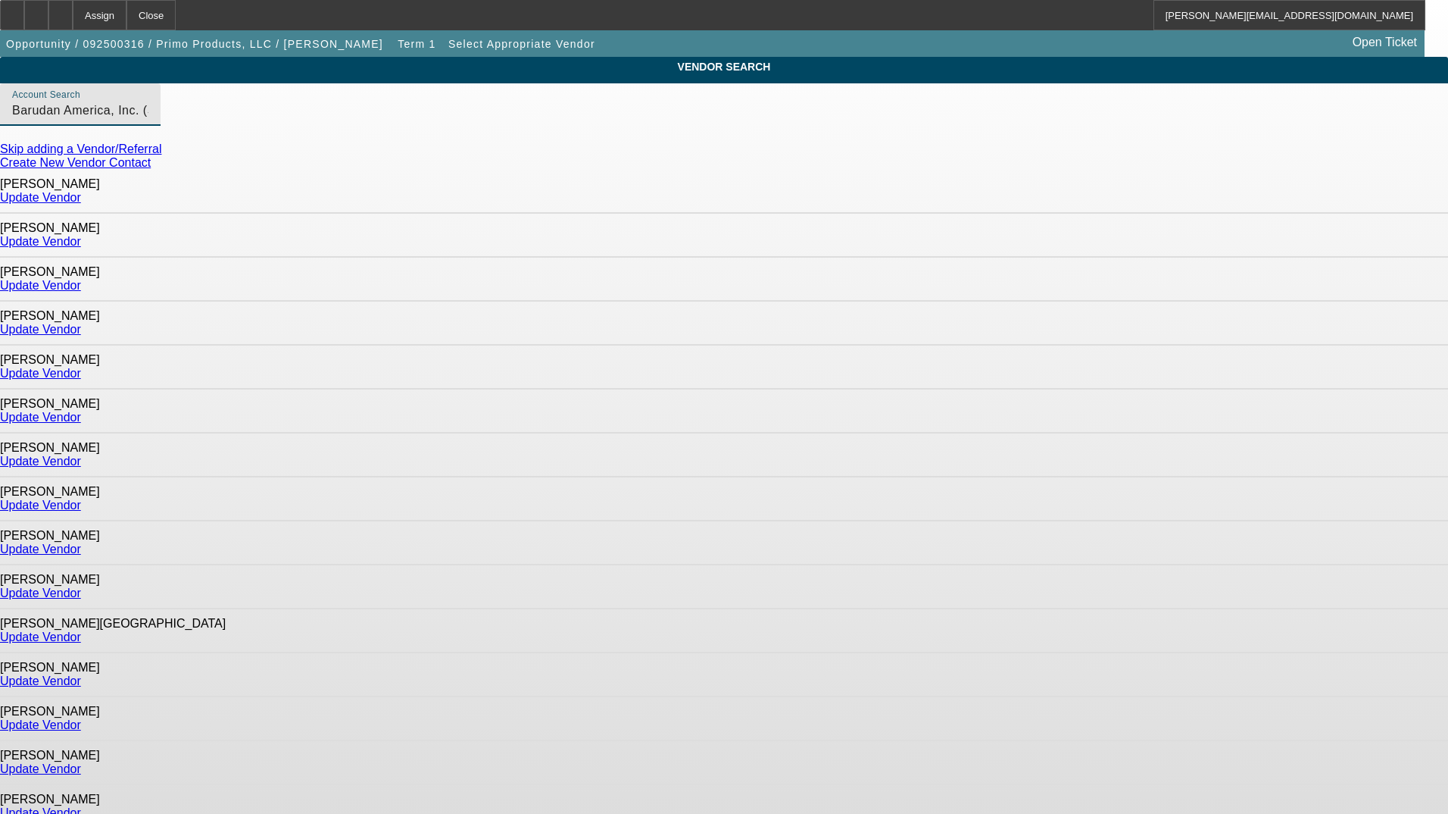
click at [81, 279] on link "Update Vendor" at bounding box center [40, 285] width 81 height 13
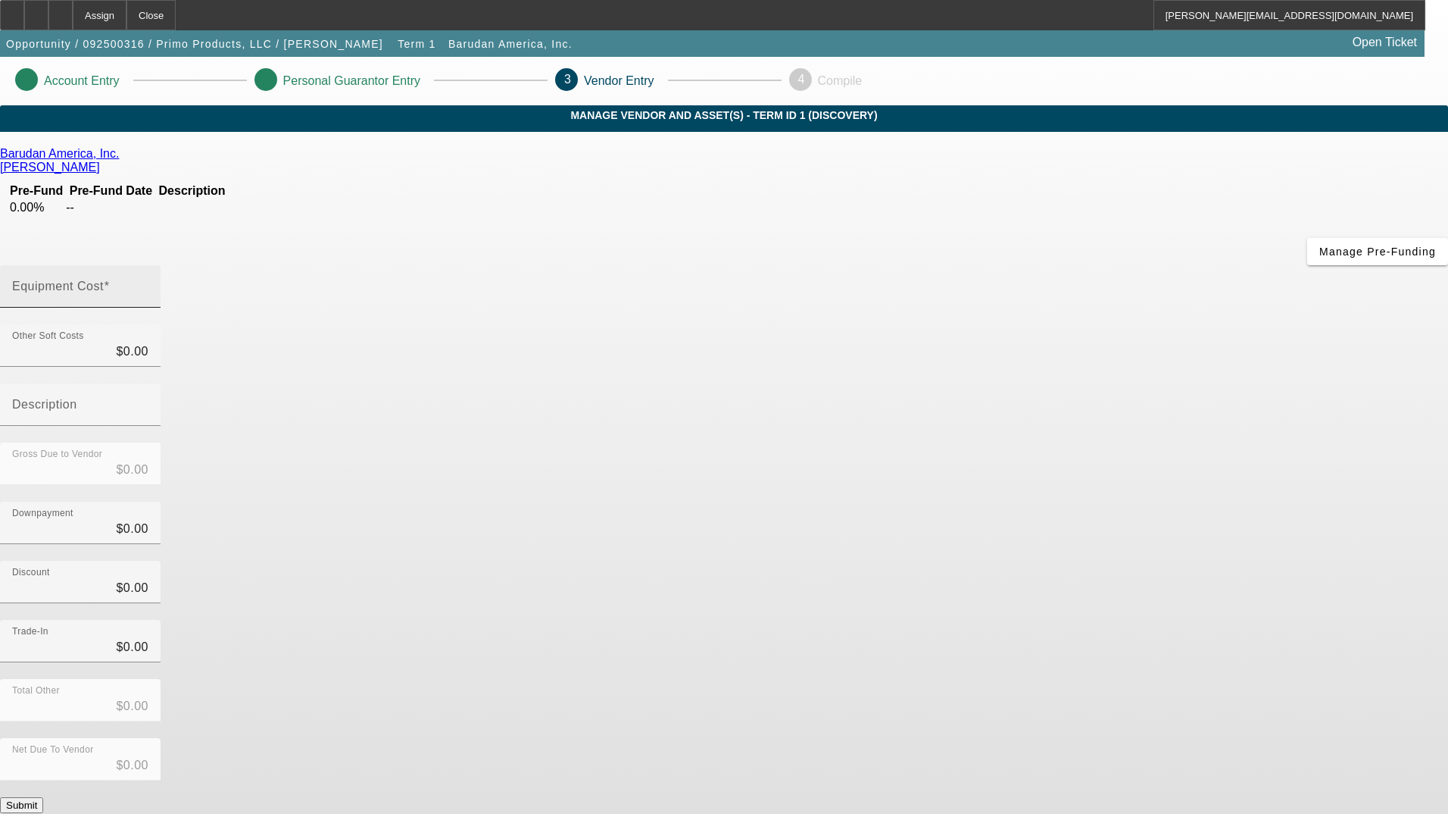
click at [148, 265] on div "Equipment Cost" at bounding box center [80, 286] width 136 height 42
type input "6"
type input "$6.00"
type input "62"
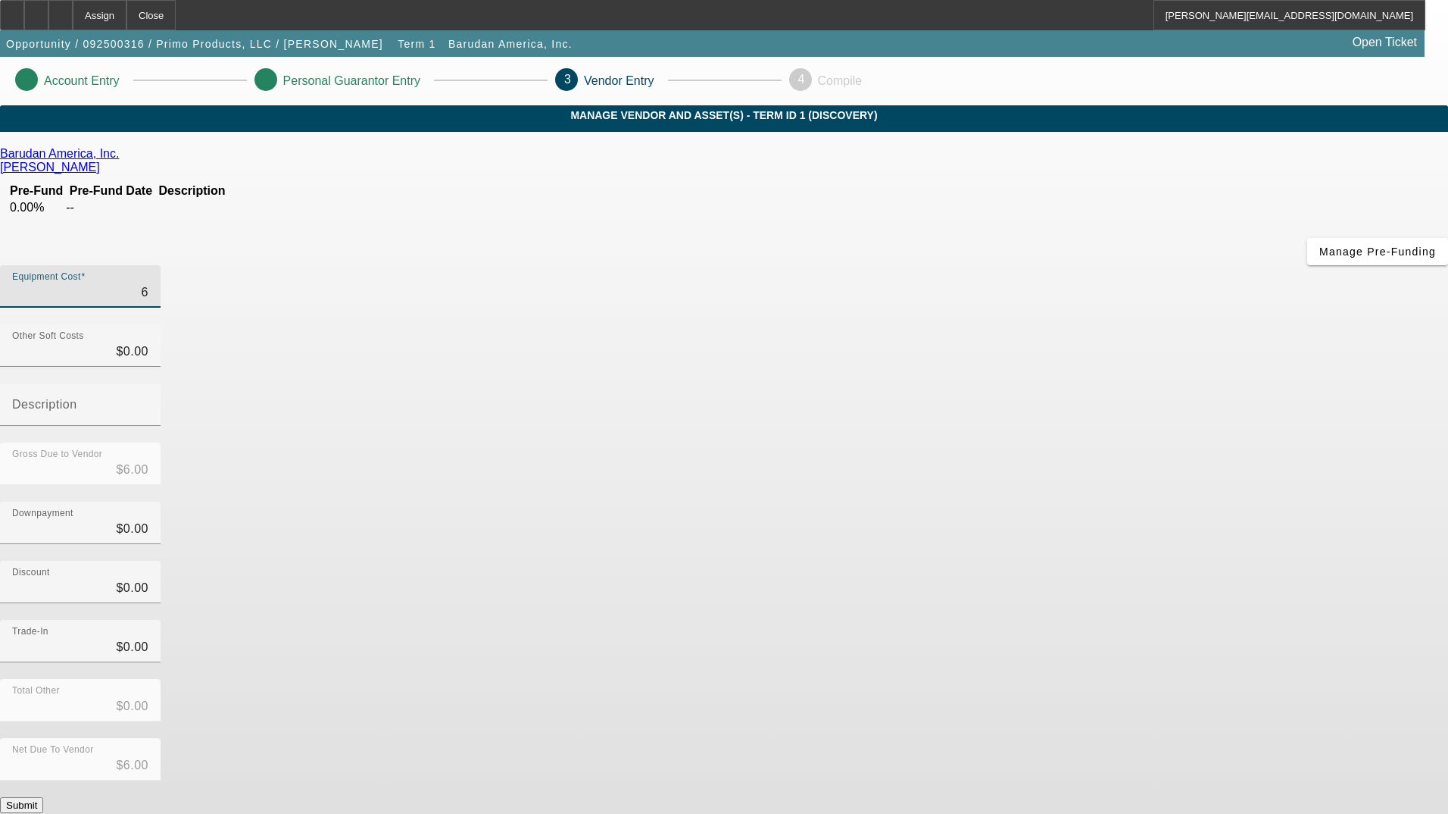
type input "$62.00"
type input "620"
type input "$620.00"
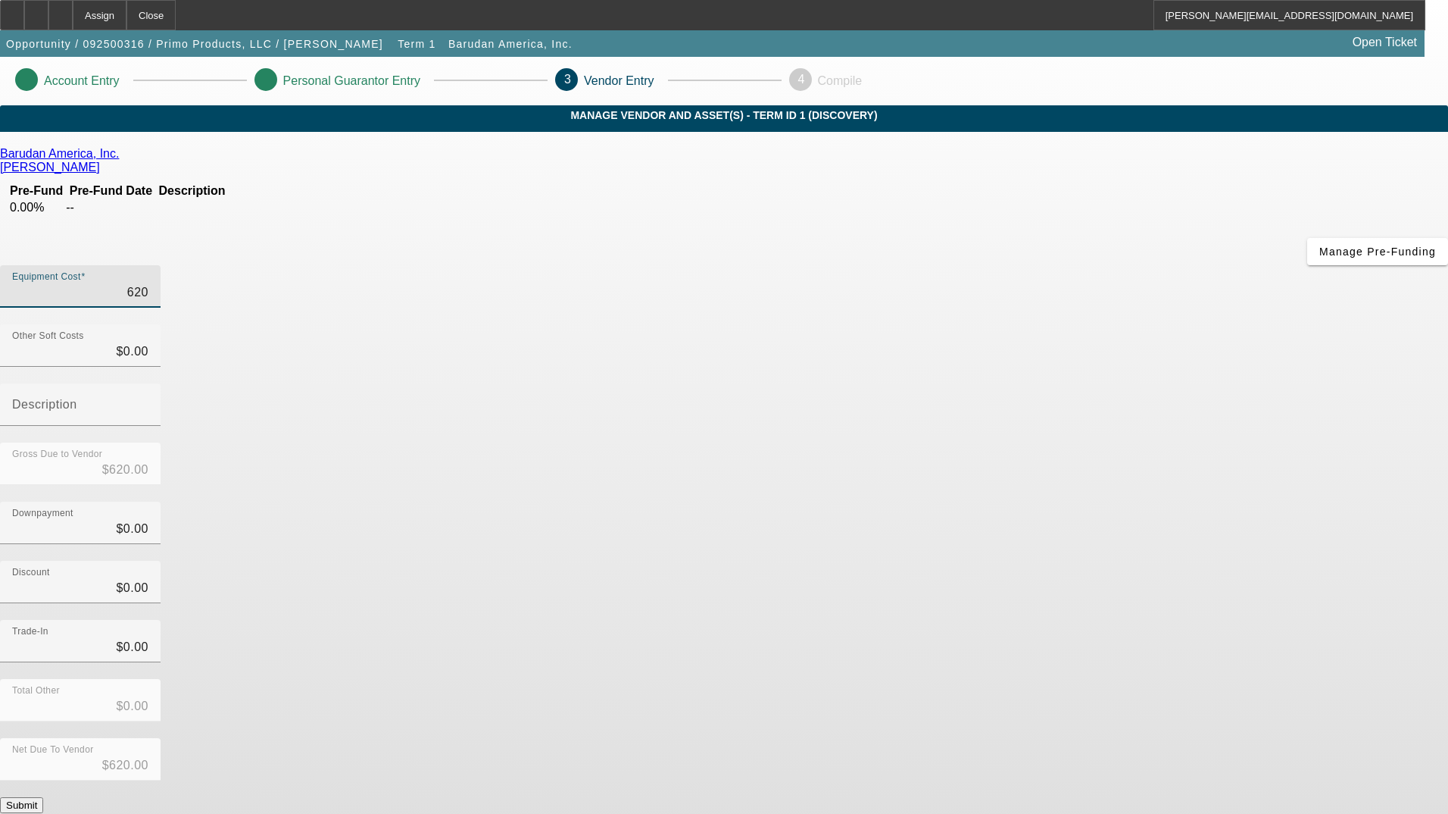
type input "6200"
type input "$6,200.00"
type input "62000"
type input "$62,000.00"
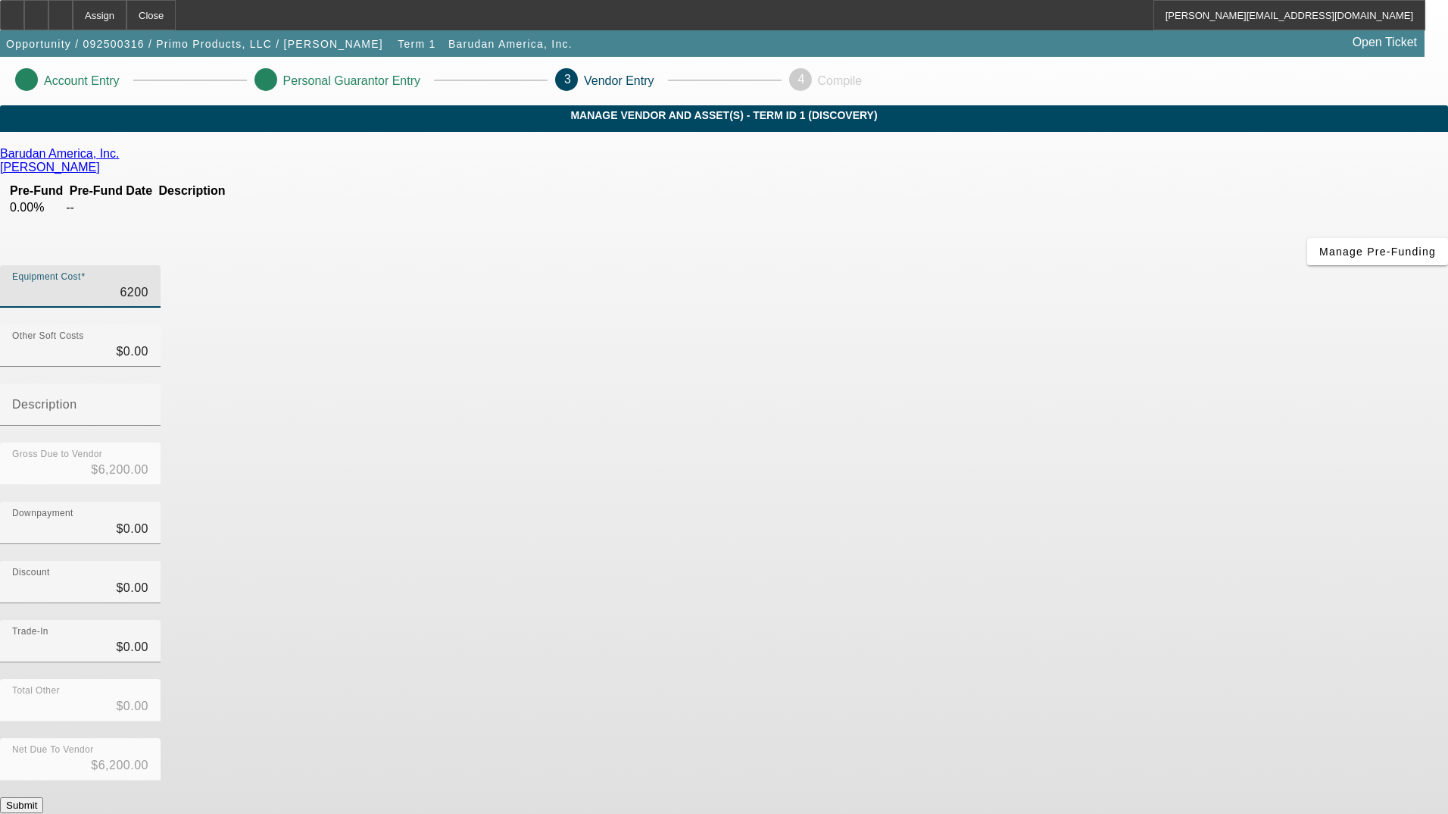
type input "$62,000.00"
click at [1065, 561] on div "Discount $0.00" at bounding box center [724, 590] width 1448 height 59
drag, startPoint x: 927, startPoint y: 245, endPoint x: 963, endPoint y: 238, distance: 36.4
click at [963, 324] on div "Other Soft Costs $0.00 Description" at bounding box center [724, 383] width 1448 height 118
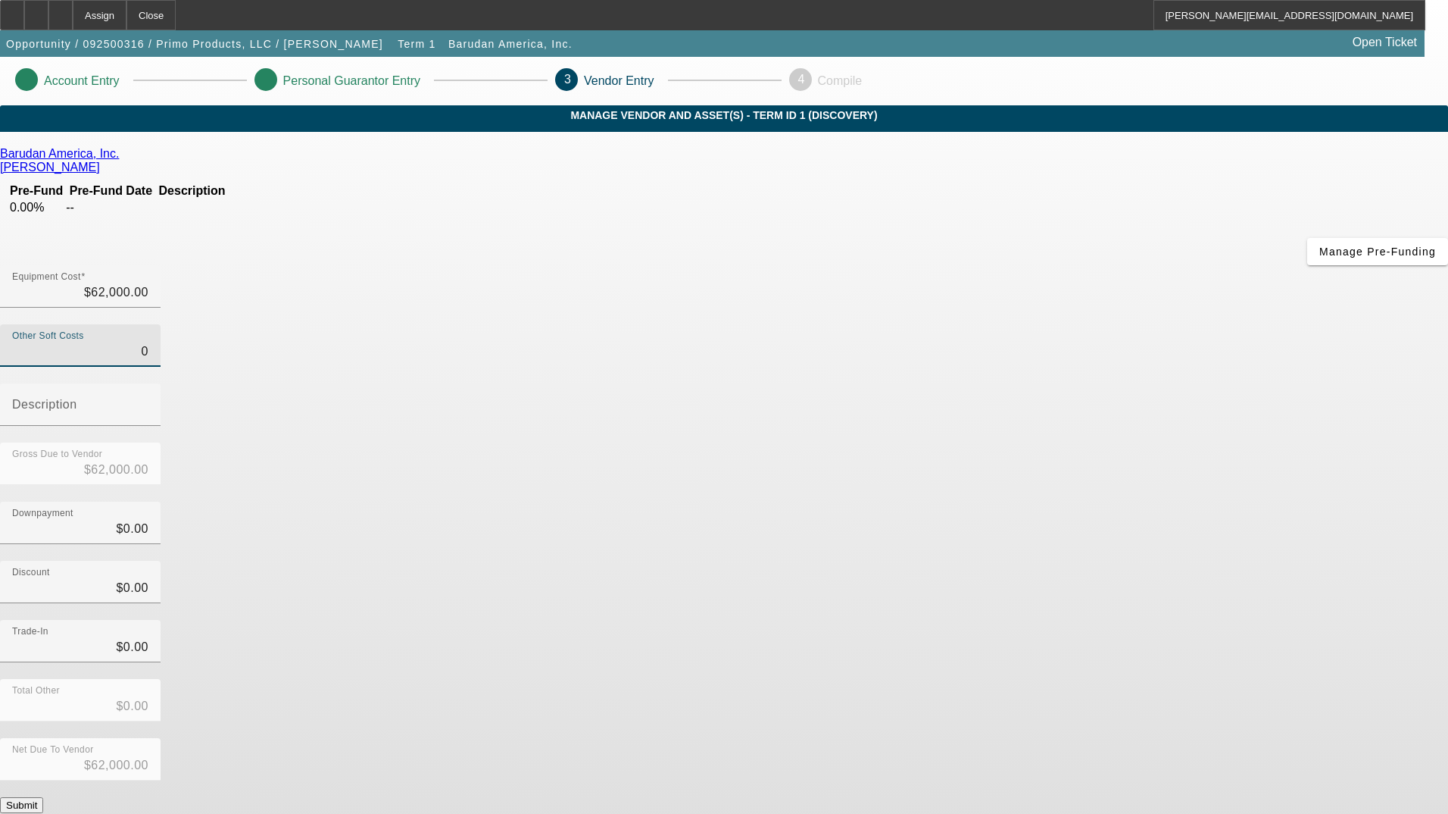
drag, startPoint x: 963, startPoint y: 238, endPoint x: 951, endPoint y: 249, distance: 16.1
click at [951, 324] on div "Other Soft Costs 0 Description" at bounding box center [724, 383] width 1448 height 118
type input "2"
type input "$62,002.00"
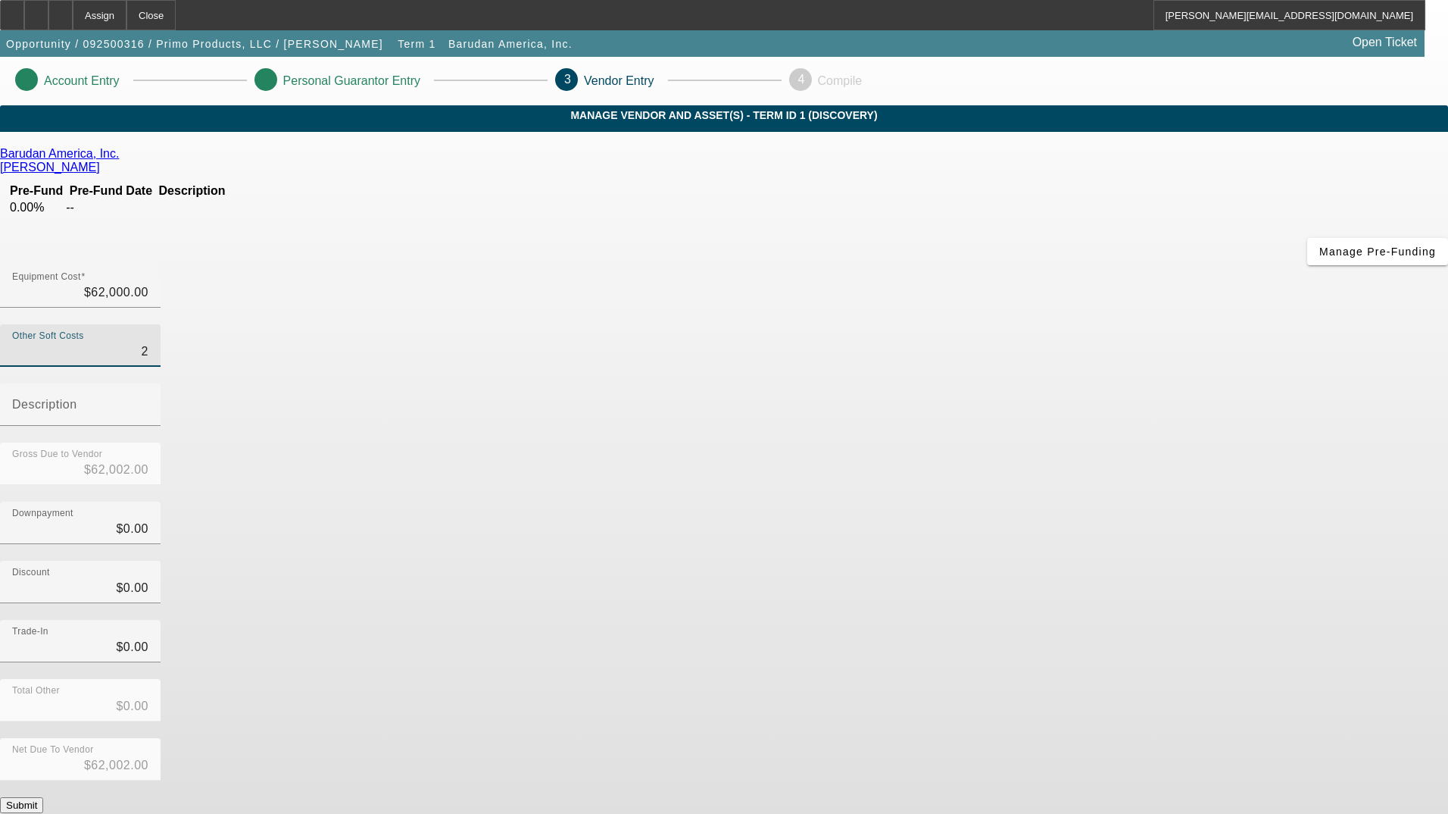
type input "20"
type input "$62,020.00"
type input "200"
type input "$62,200.00"
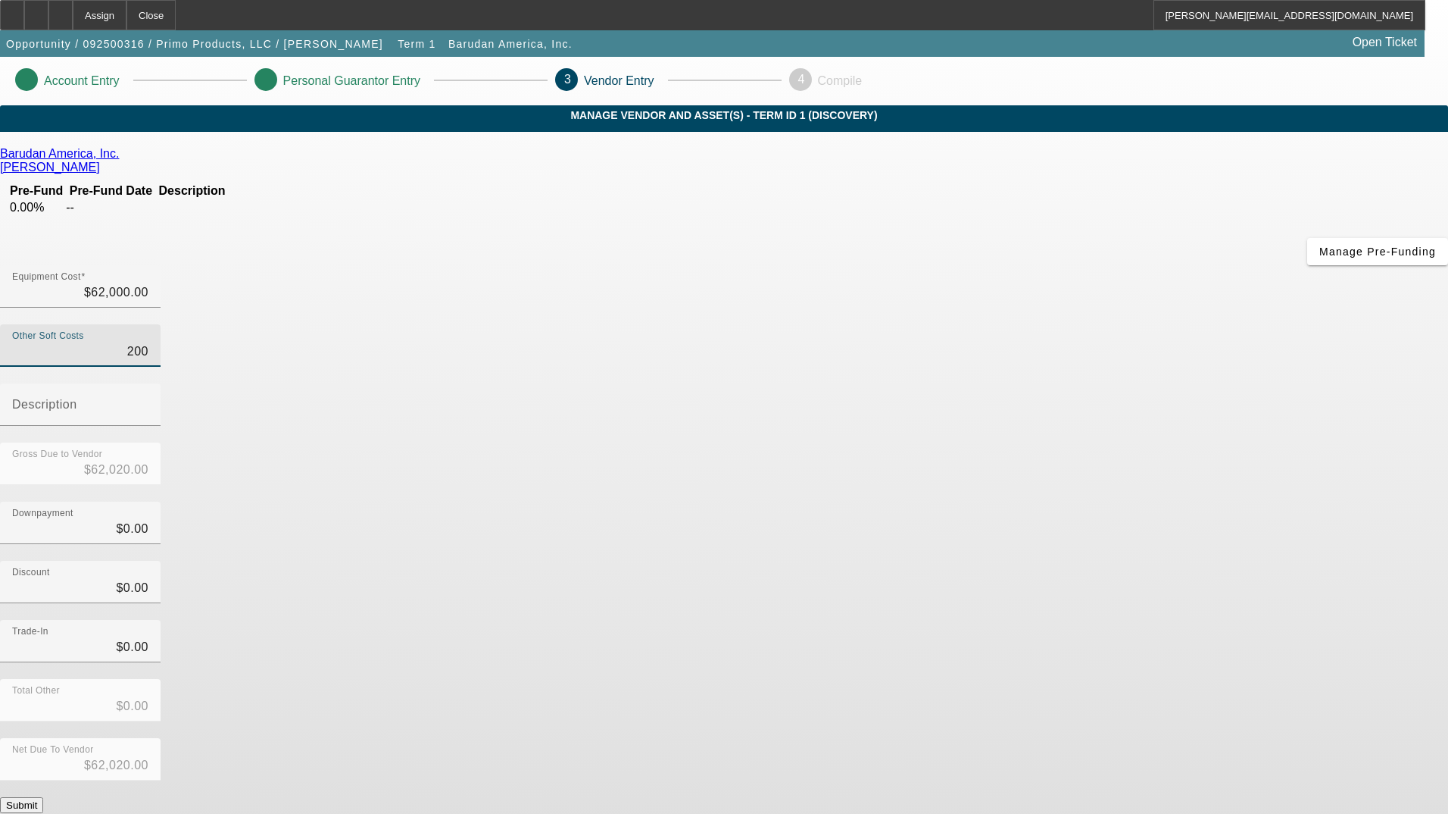
type input "$62,200.00"
type input "2000"
type input "$64,000.00"
type input "$2,000.00"
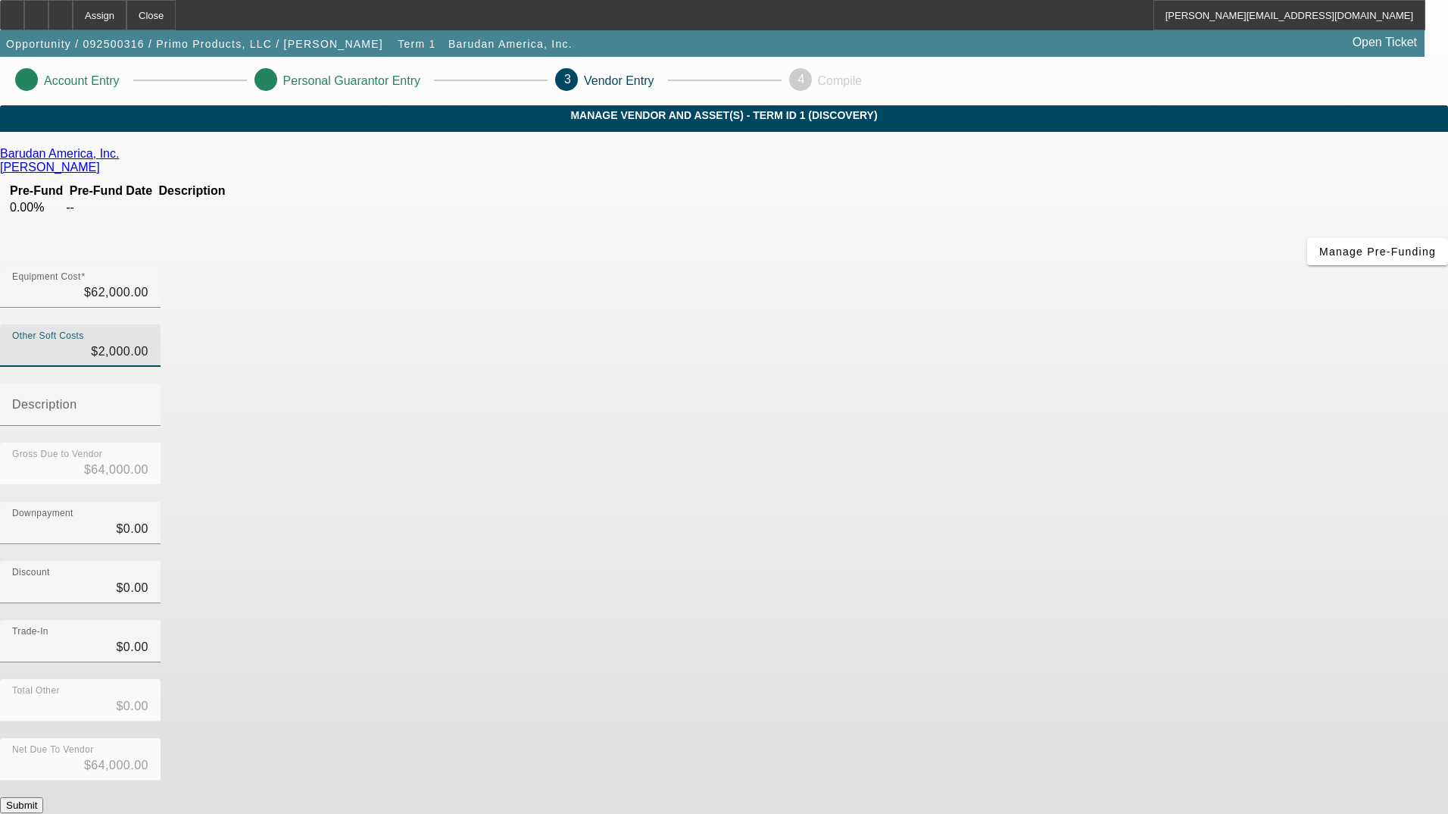
click at [1066, 442] on div "Gross Due to Vendor $64,000.00" at bounding box center [724, 471] width 1448 height 59
click at [148, 401] on input "Description" at bounding box center [80, 410] width 136 height 18
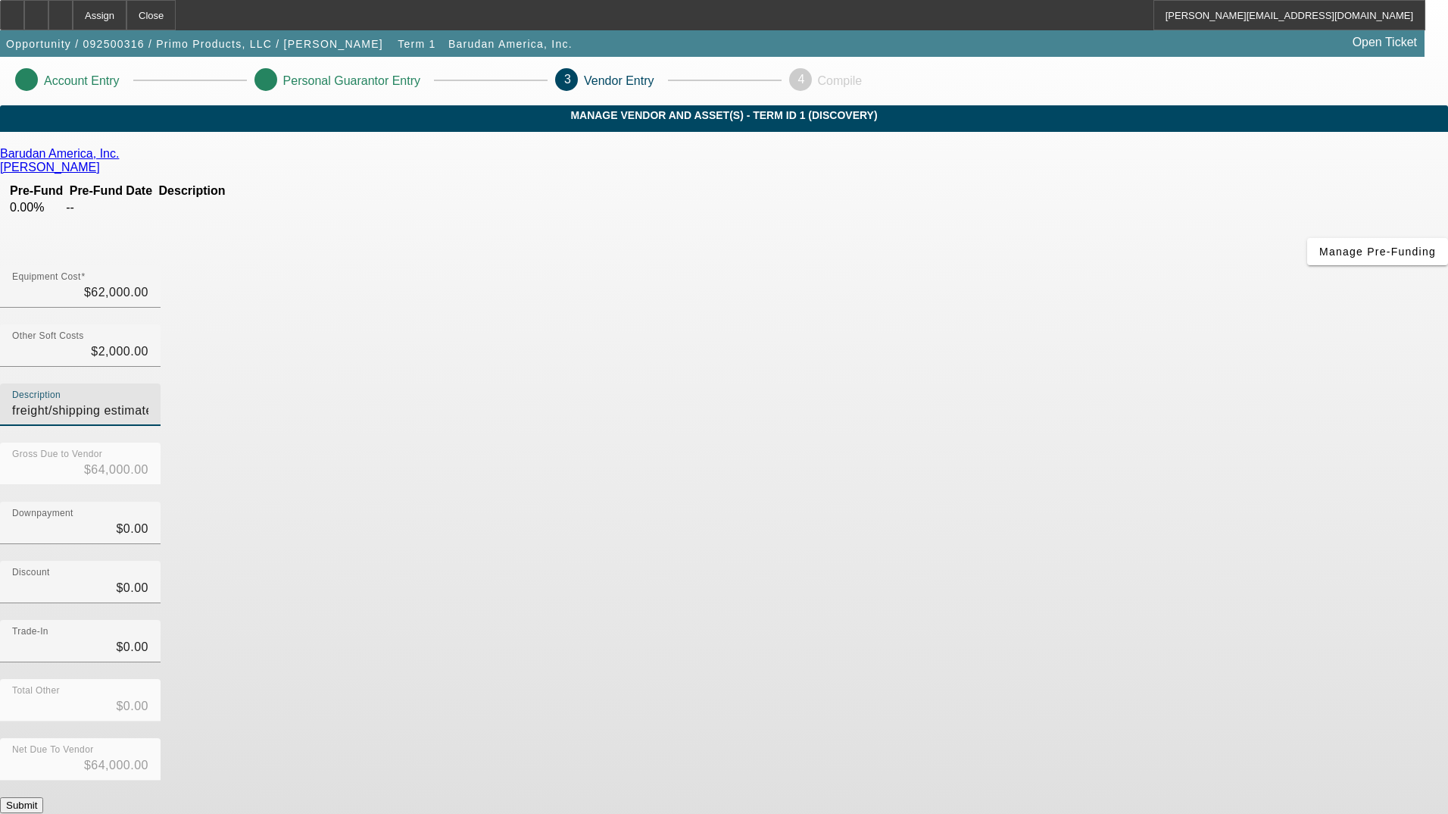
type input "freight/shipping estimate"
click at [1061, 501] on div "Downpayment $0.00" at bounding box center [724, 530] width 1448 height 59
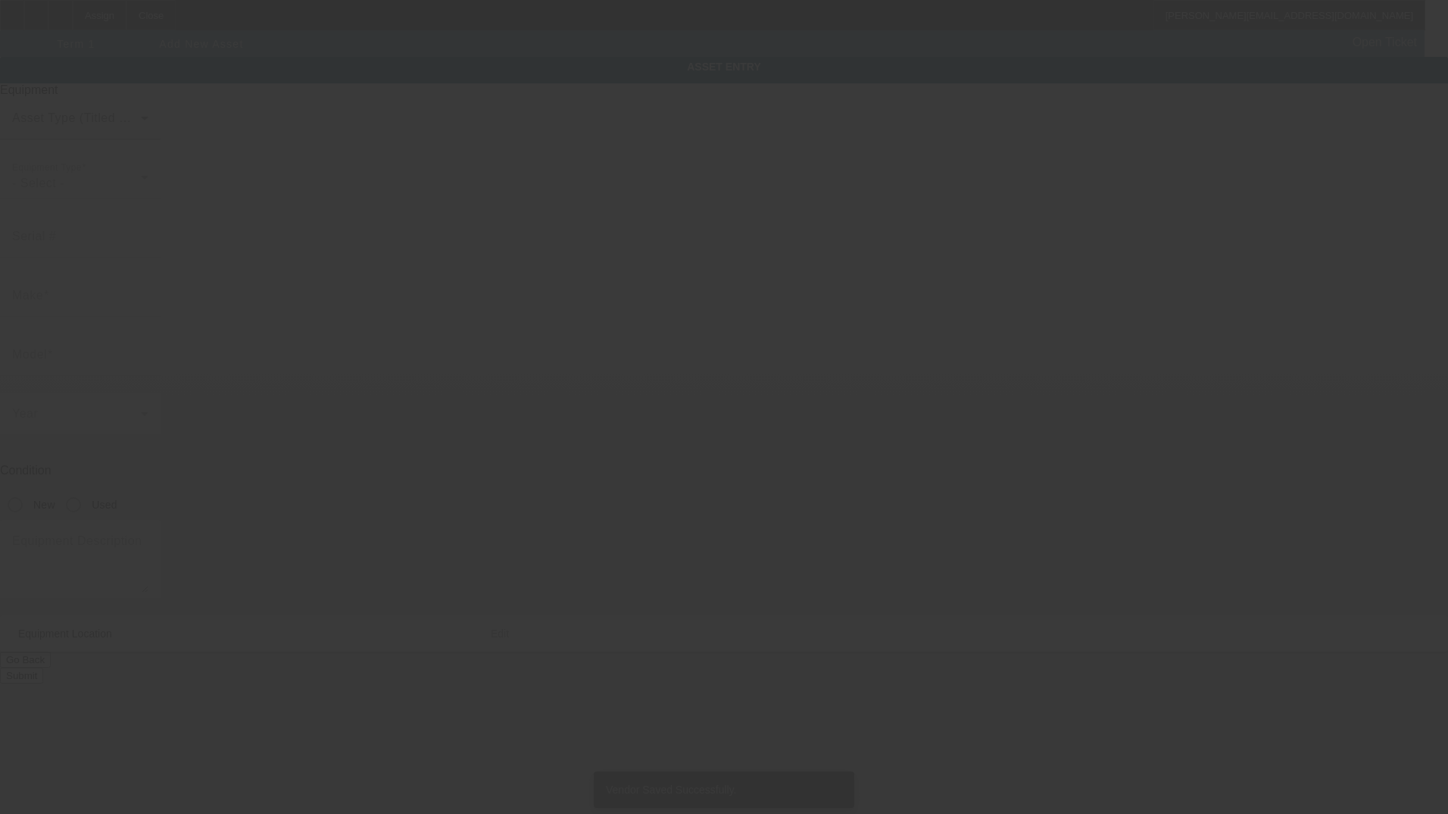
type input "75 Sampson Pkwy"
type input "Pittsfield"
type input "01201"
type input "Berkshire"
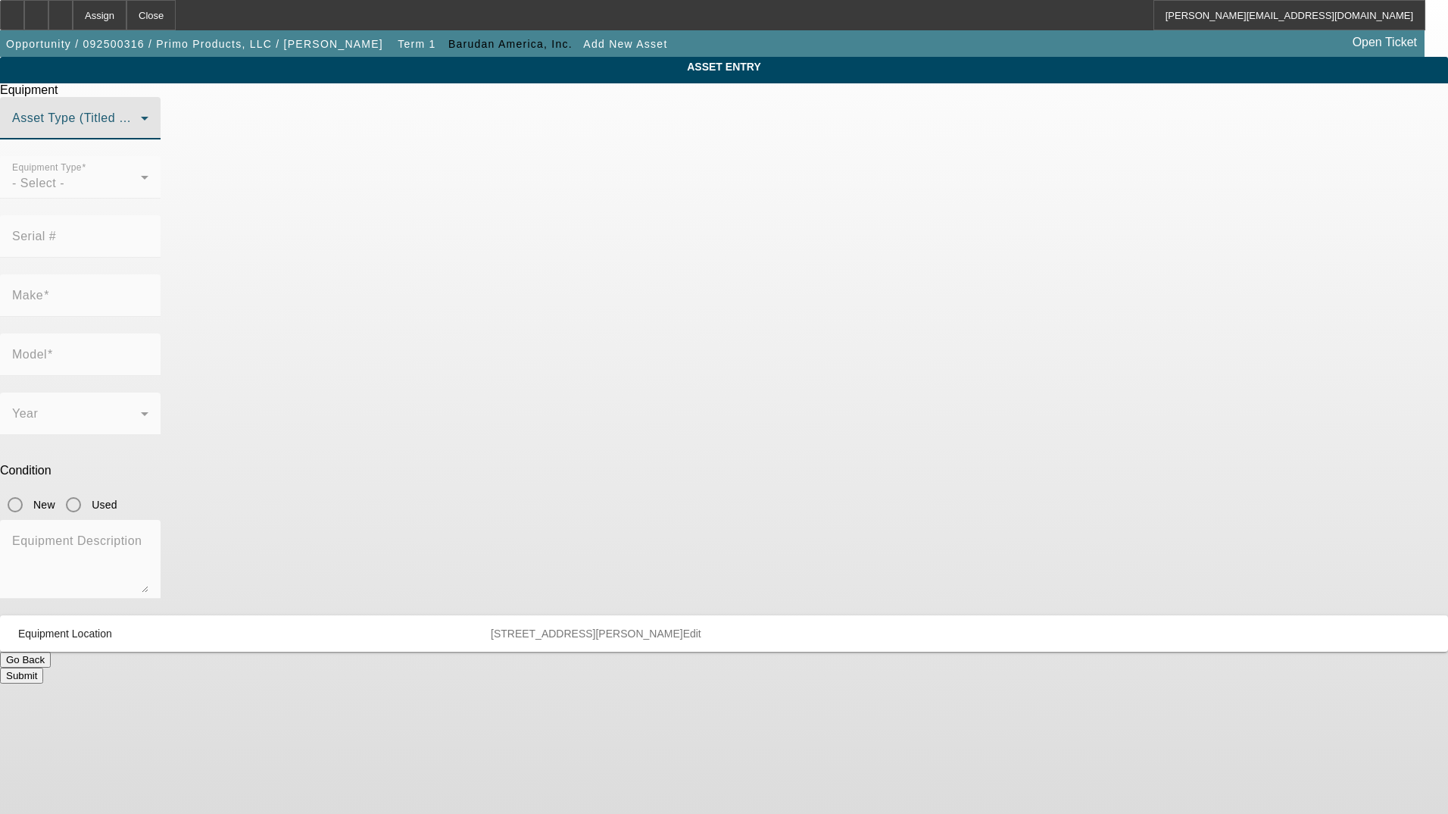
click at [141, 133] on span at bounding box center [76, 124] width 129 height 18
click at [684, 222] on mat-option "Non Title Asset" at bounding box center [724, 229] width 419 height 36
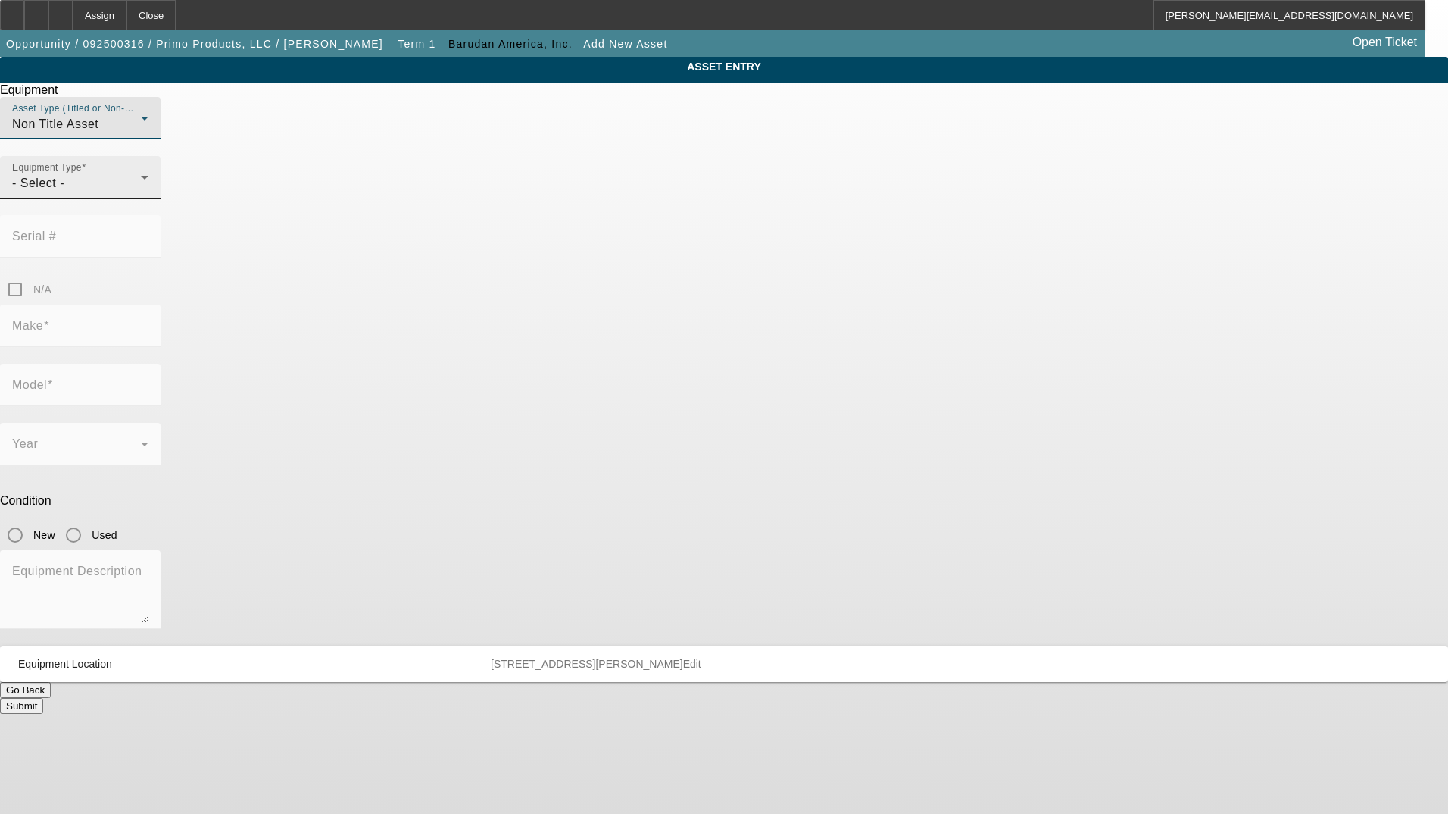
click at [148, 198] on div "Equipment Type - Select -" at bounding box center [80, 177] width 136 height 42
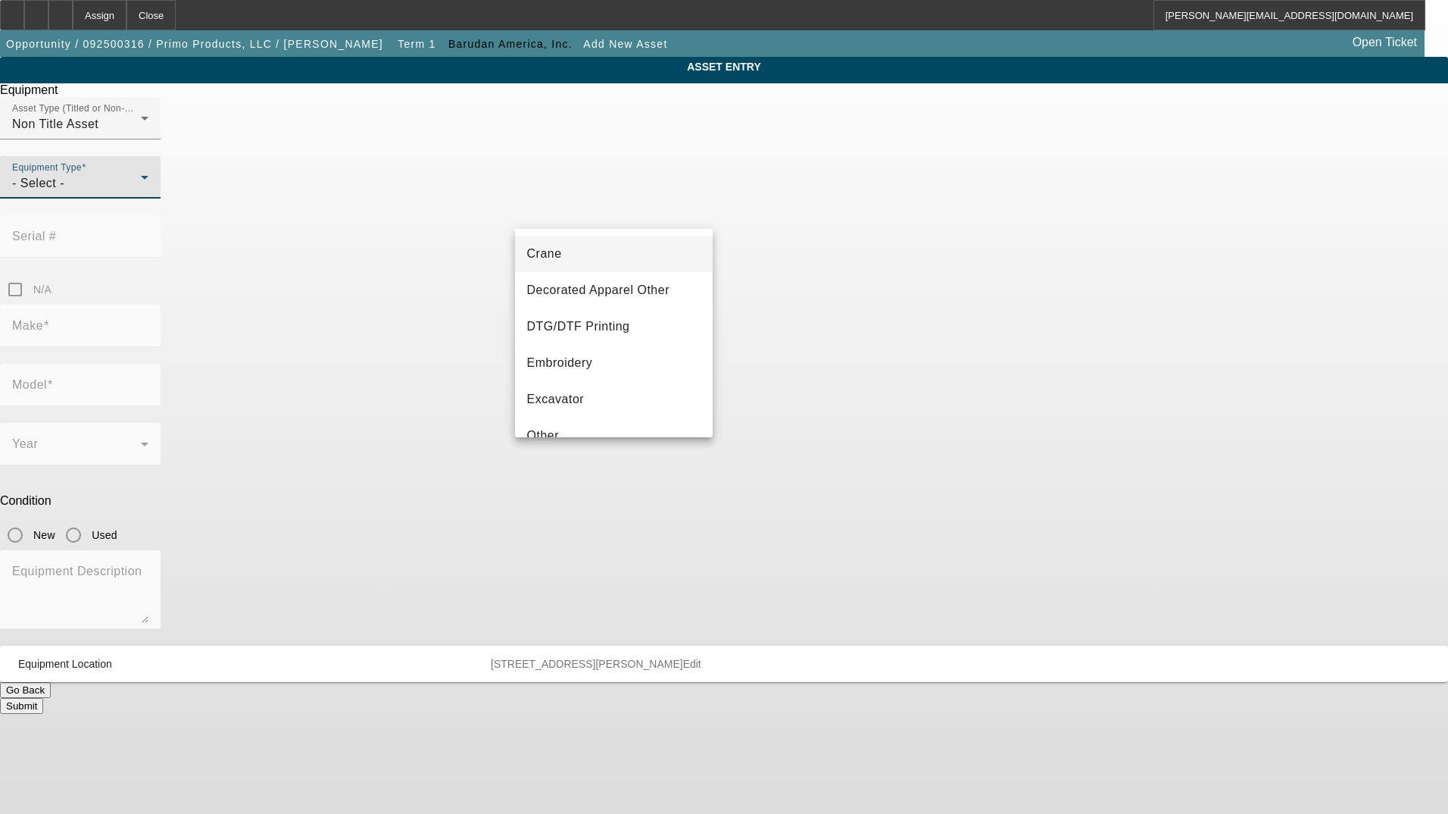
scroll to position [152, 0]
click at [596, 351] on mat-option "Embroidery" at bounding box center [614, 356] width 198 height 36
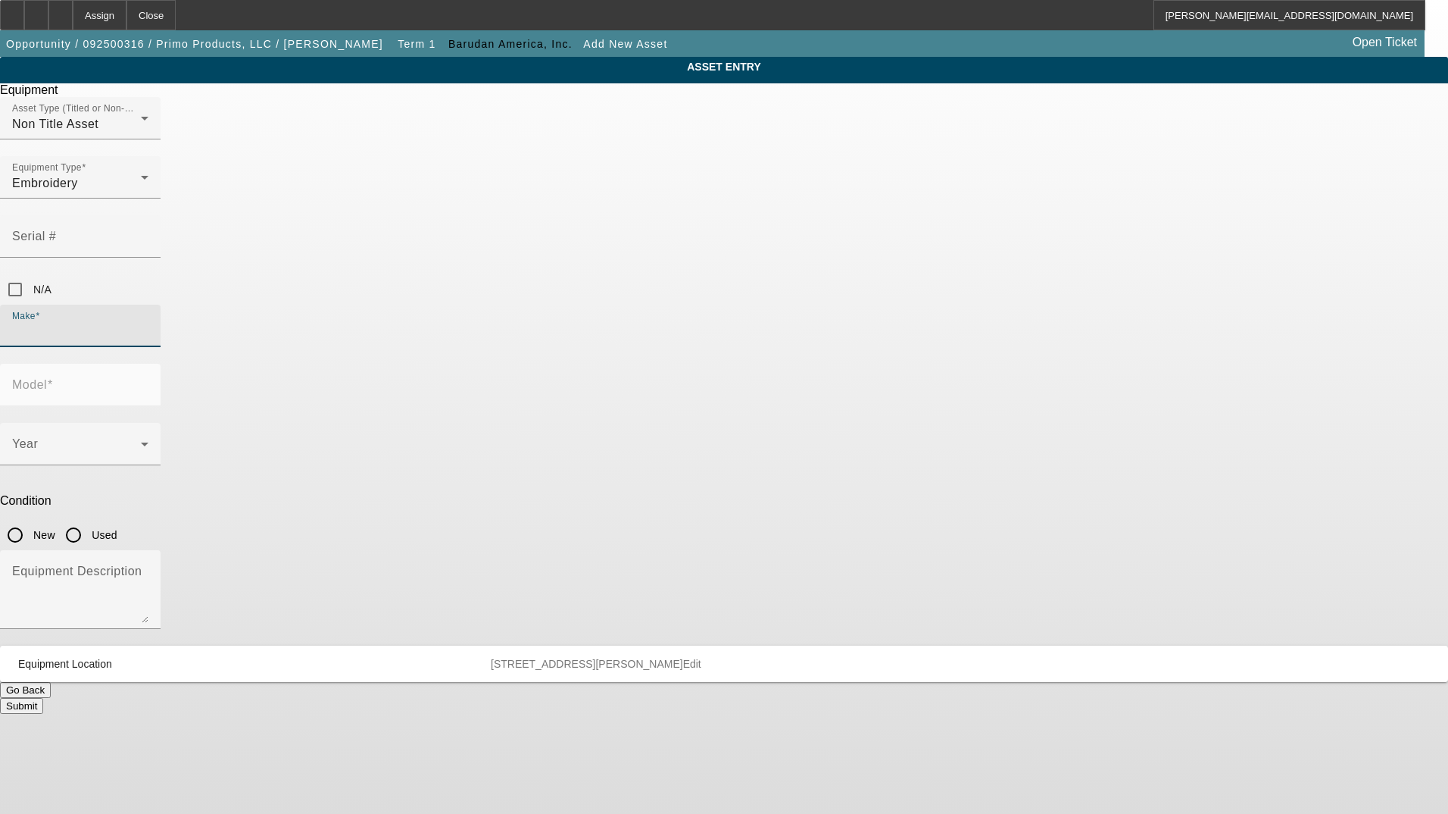
click at [148, 323] on input "Make" at bounding box center [80, 332] width 136 height 18
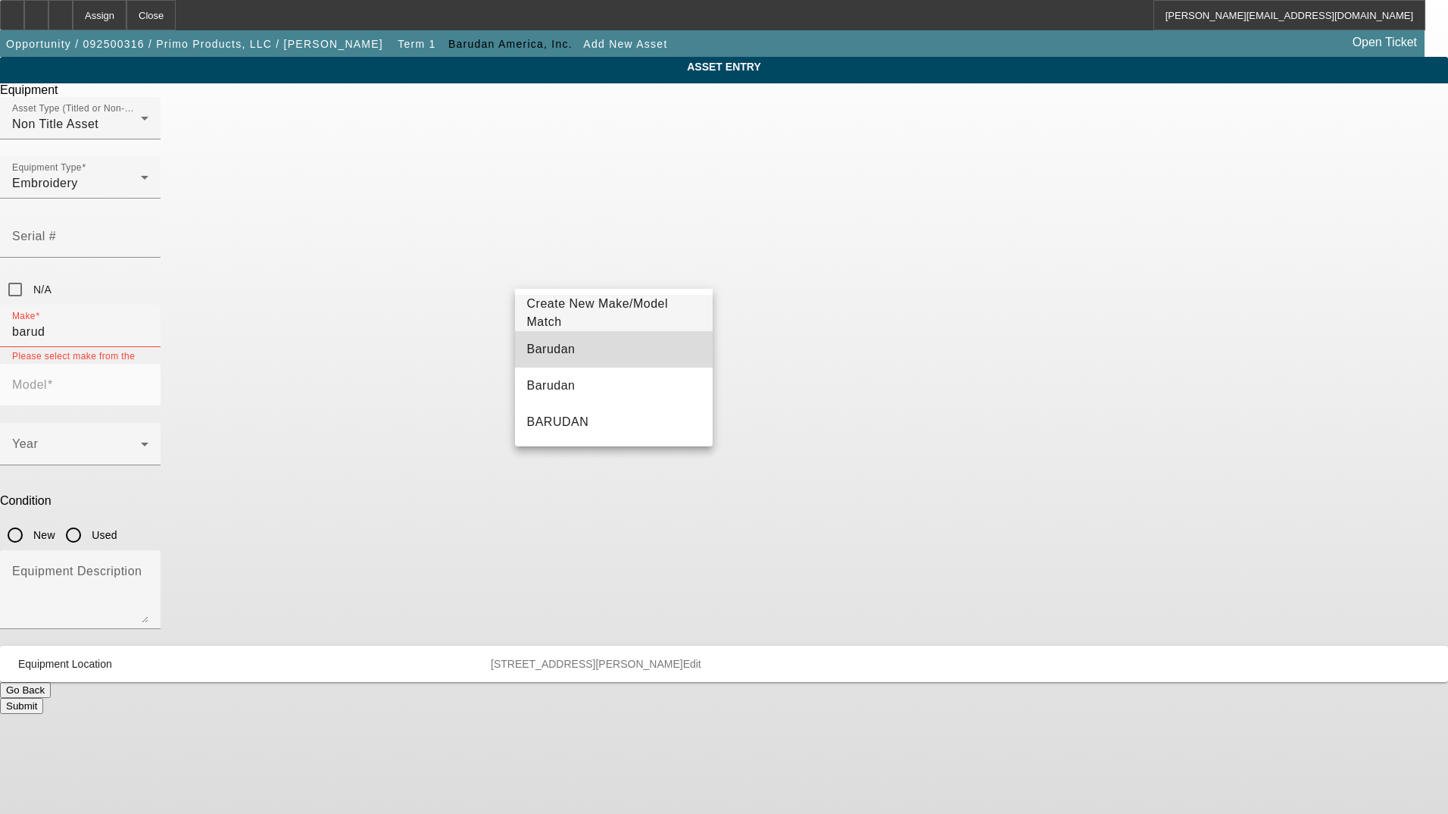
click at [573, 348] on mat-option "Barudan" at bounding box center [614, 349] width 198 height 36
type input "Barudan"
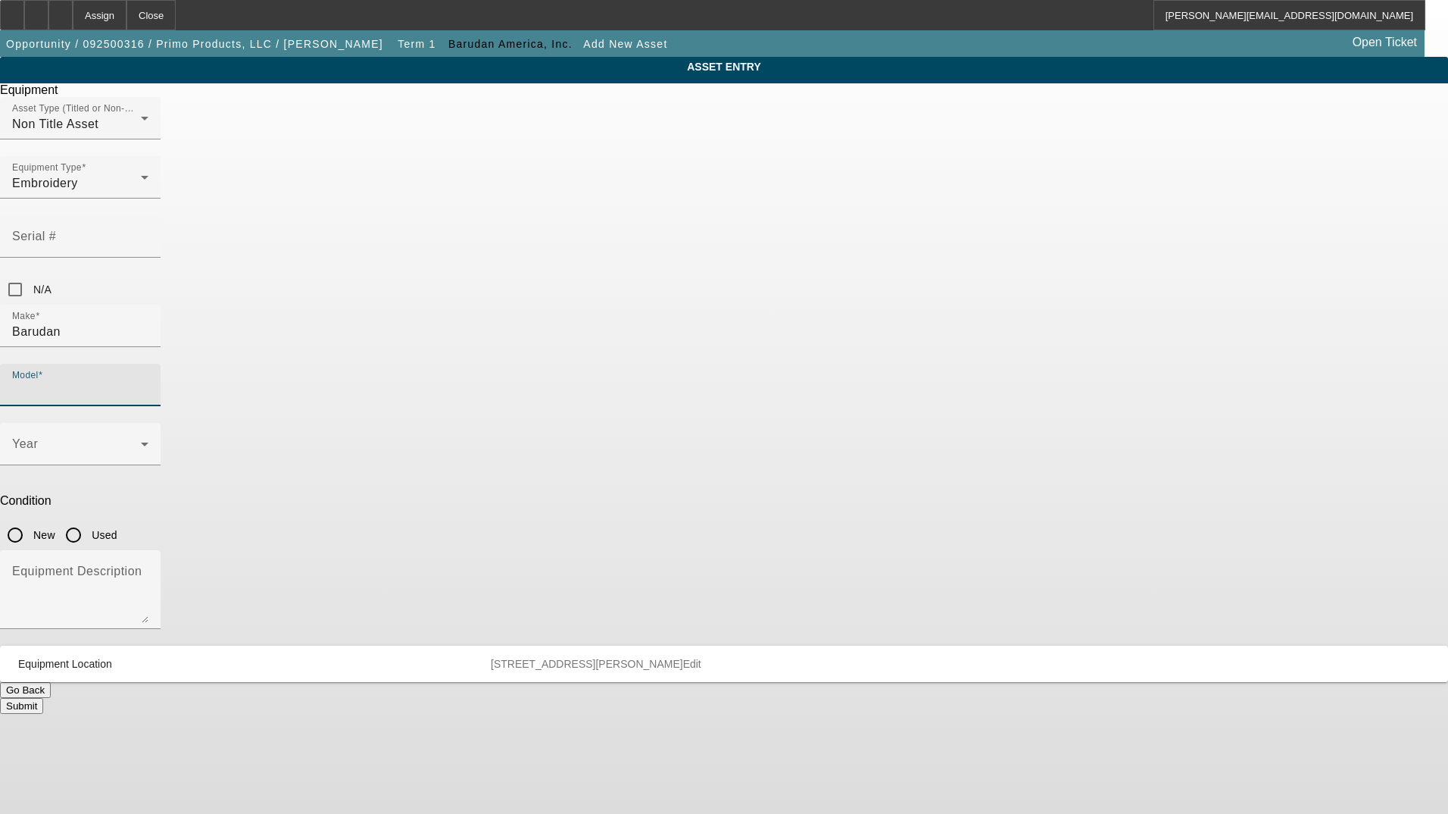
click at [148, 382] on input "Model" at bounding box center [80, 391] width 136 height 18
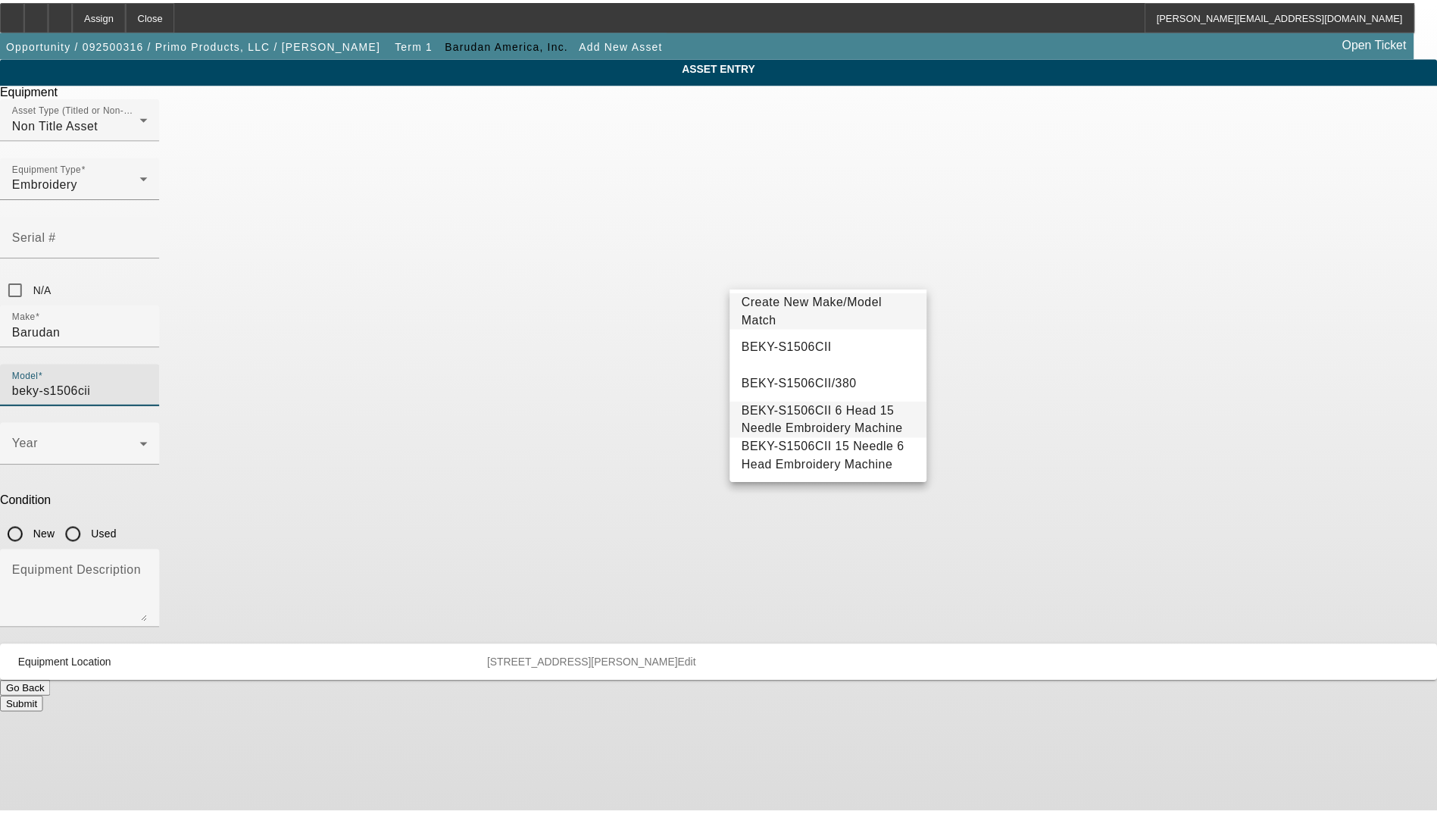
scroll to position [0, 0]
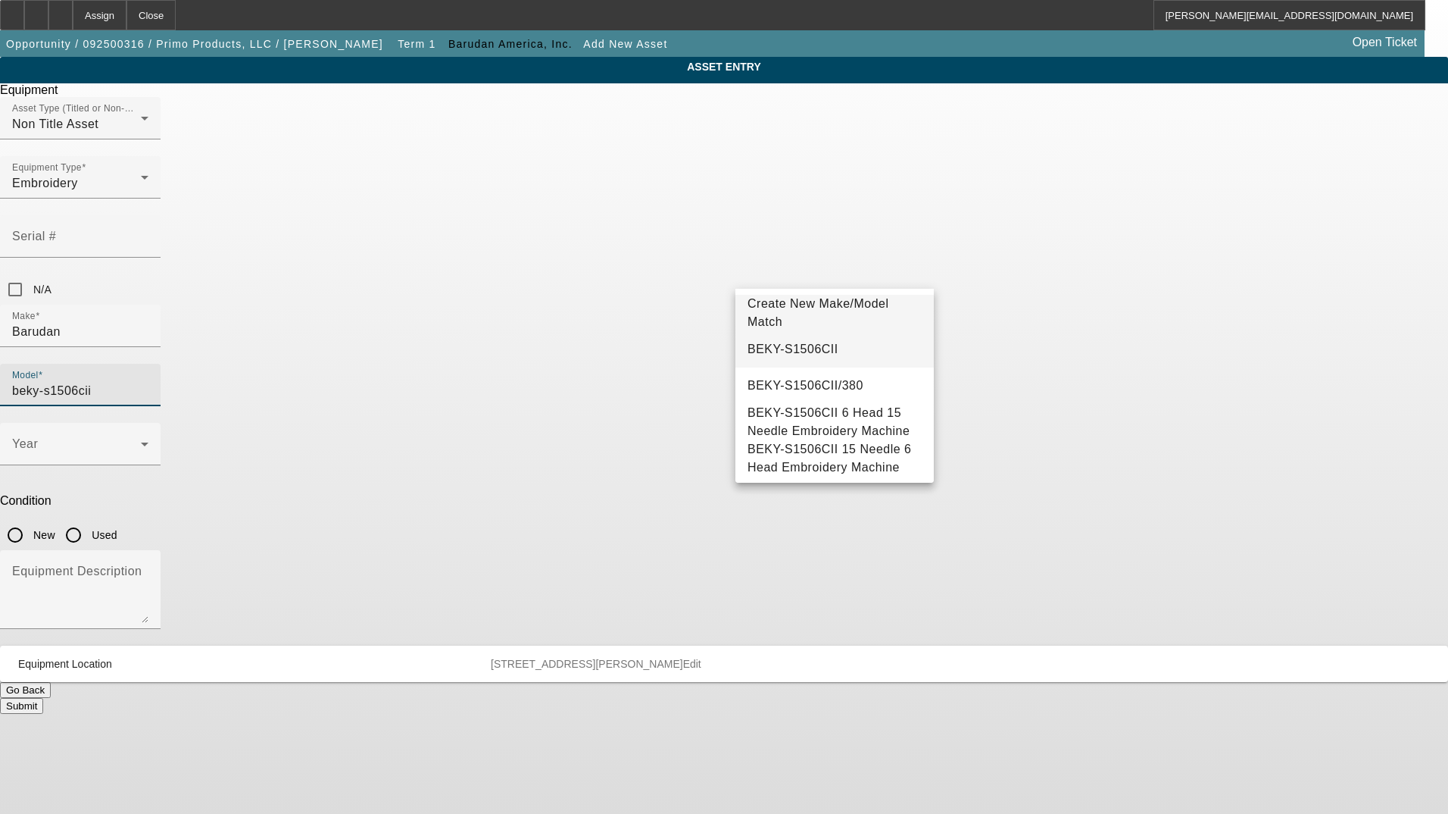
click at [853, 349] on mat-option "BEKY-S1506CII" at bounding box center [835, 349] width 198 height 36
type input "BEKY-S1506CII"
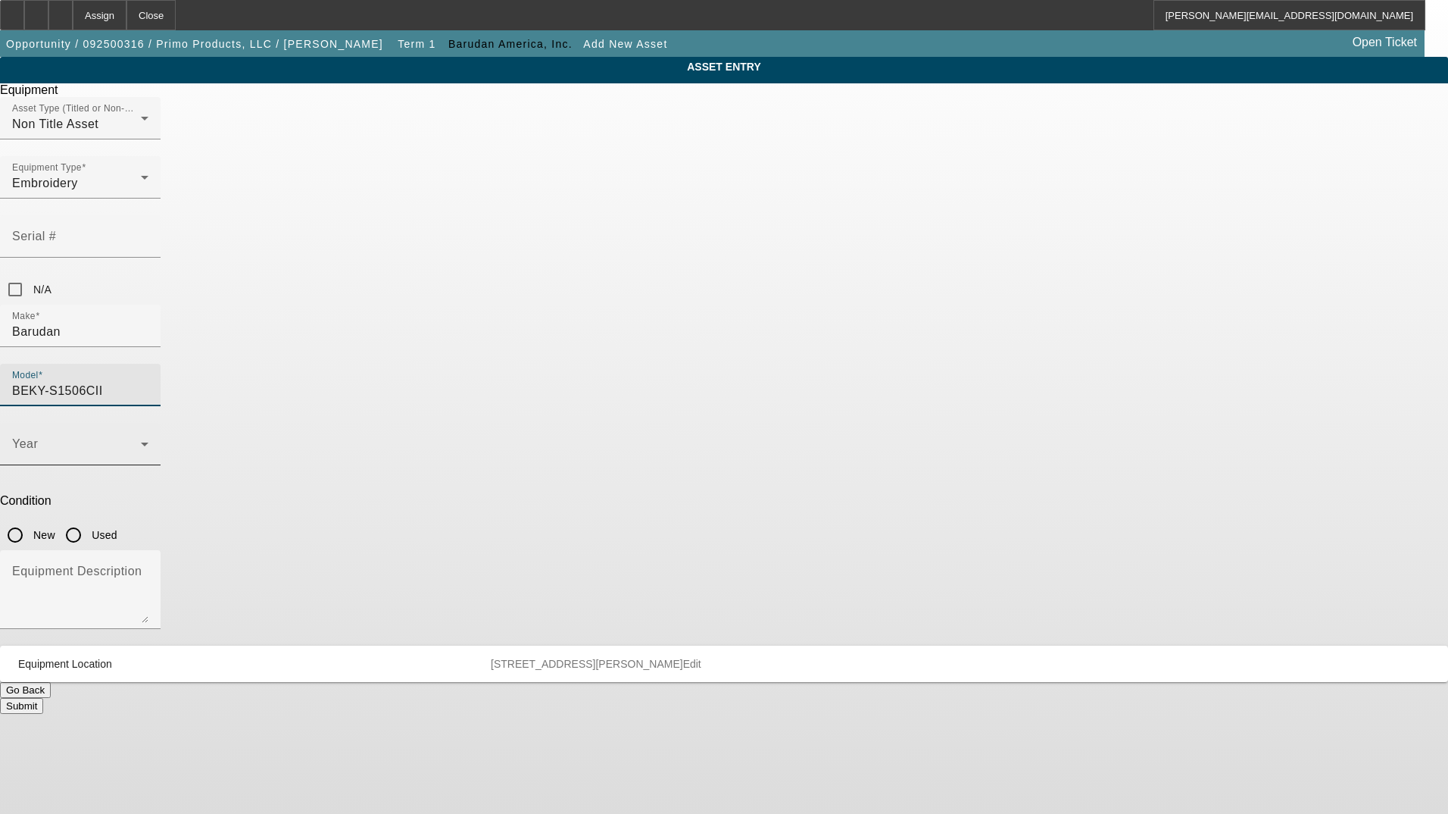
click at [141, 441] on span at bounding box center [76, 450] width 129 height 18
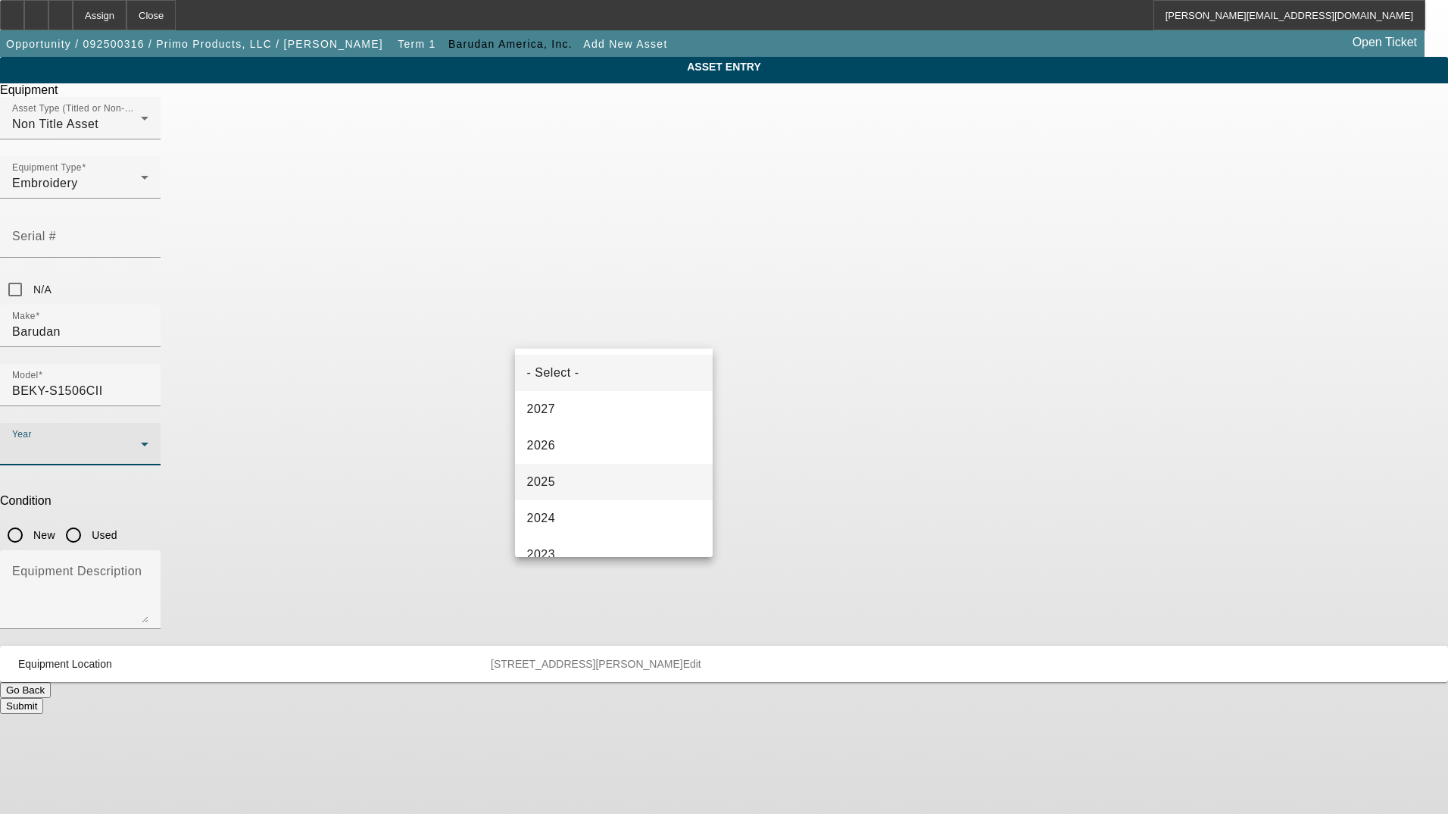
click at [601, 477] on mat-option "2025" at bounding box center [614, 482] width 198 height 36
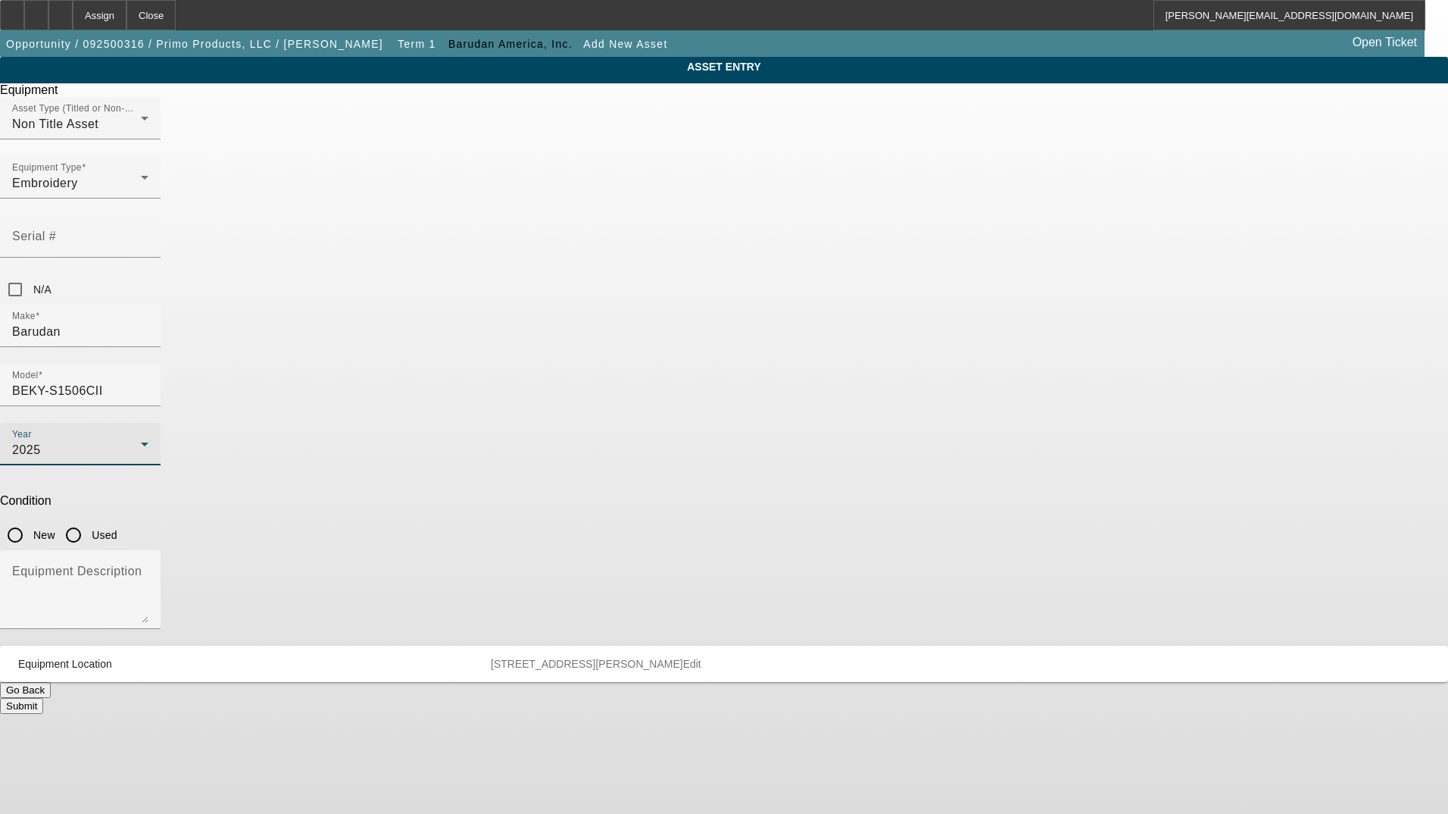
click at [30, 520] on input "New" at bounding box center [15, 535] width 30 height 30
radio input "true"
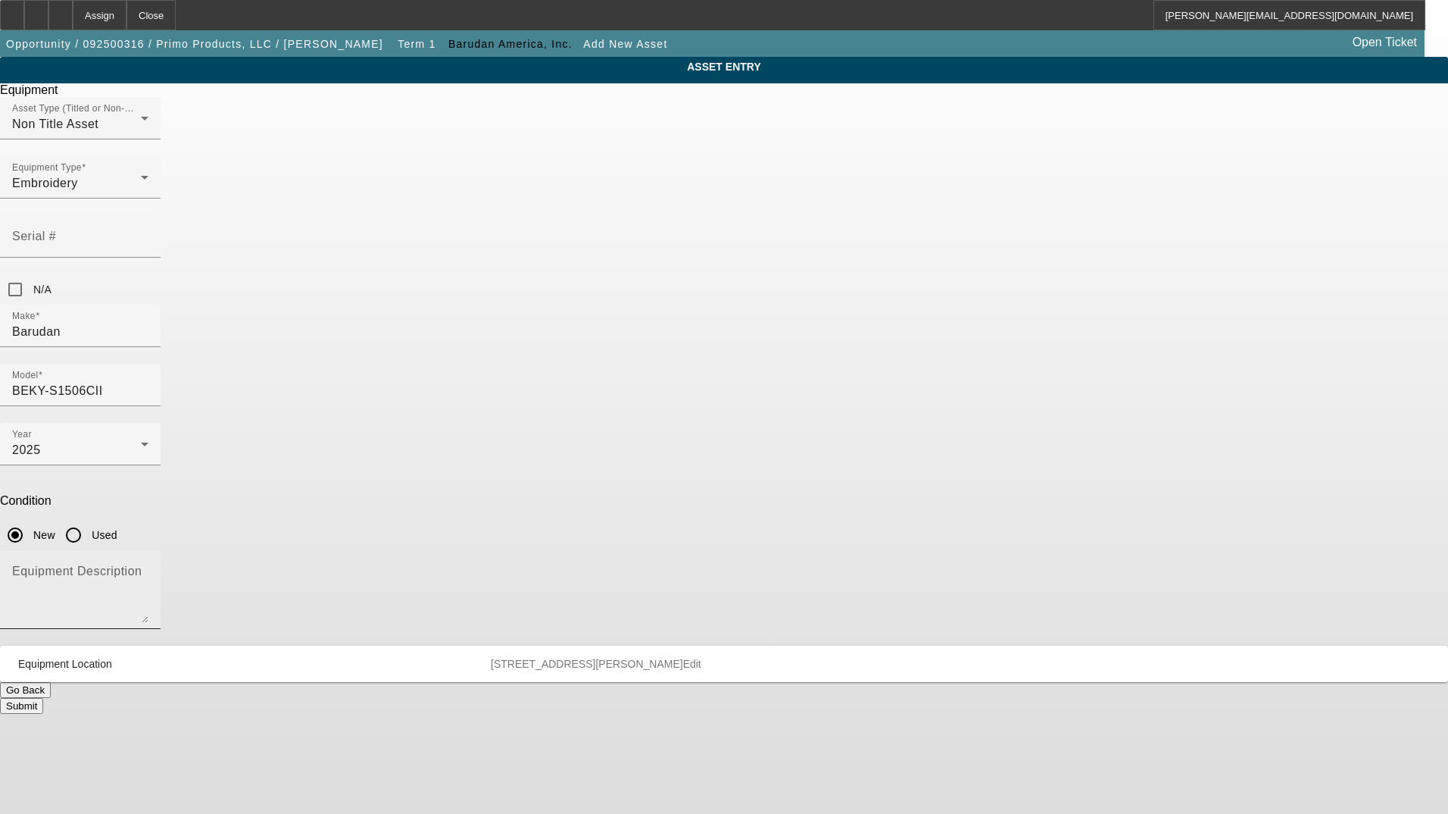
click at [148, 568] on textarea "Equipment Description" at bounding box center [80, 595] width 136 height 55
type textarea "new six head embroidery machine"
click at [43, 698] on button "Submit" at bounding box center [21, 706] width 43 height 16
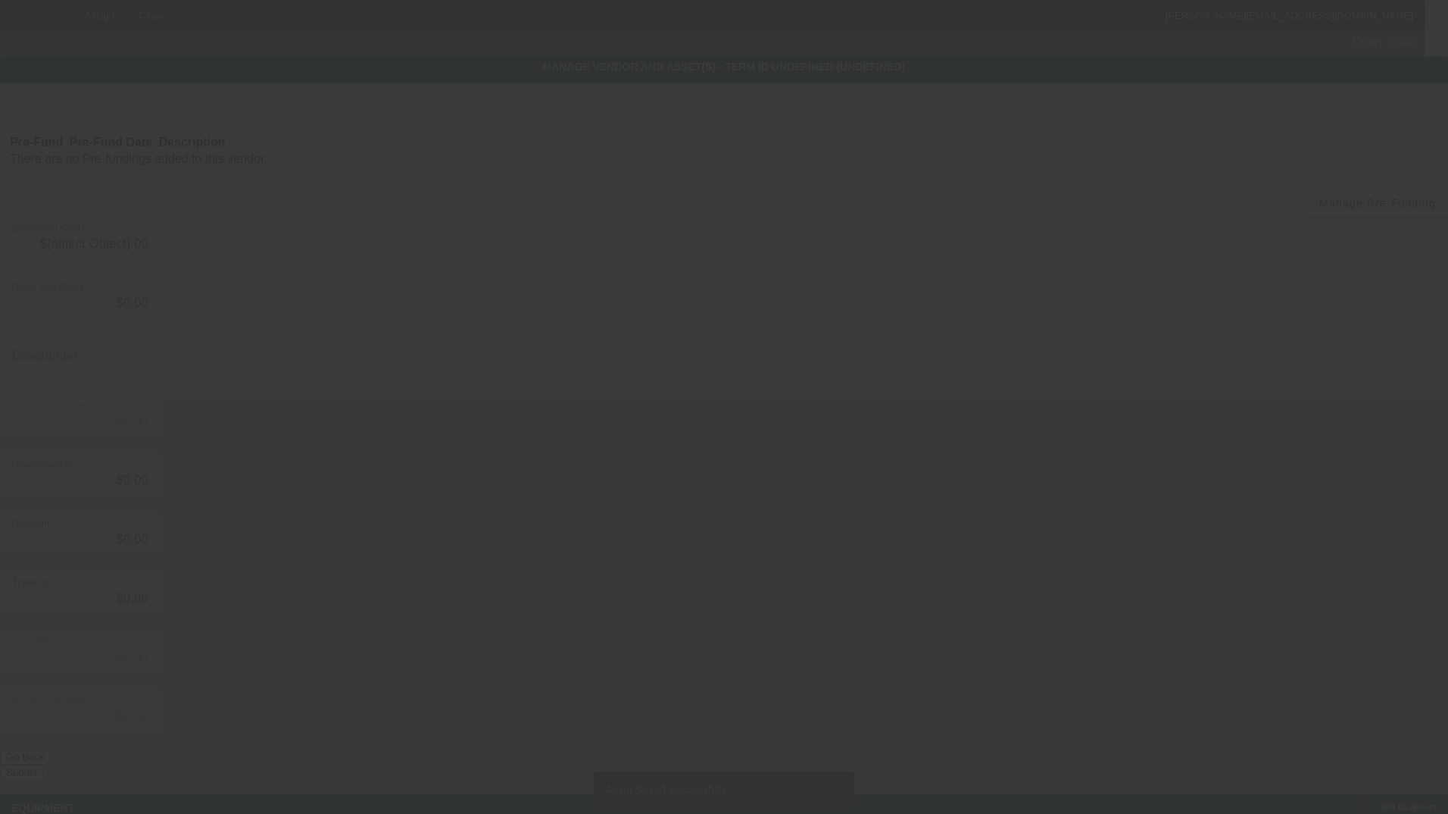
type input "$62,000.00"
type input "$2,000.00"
type input "freight/shipping estimate"
type input "$64,000.00"
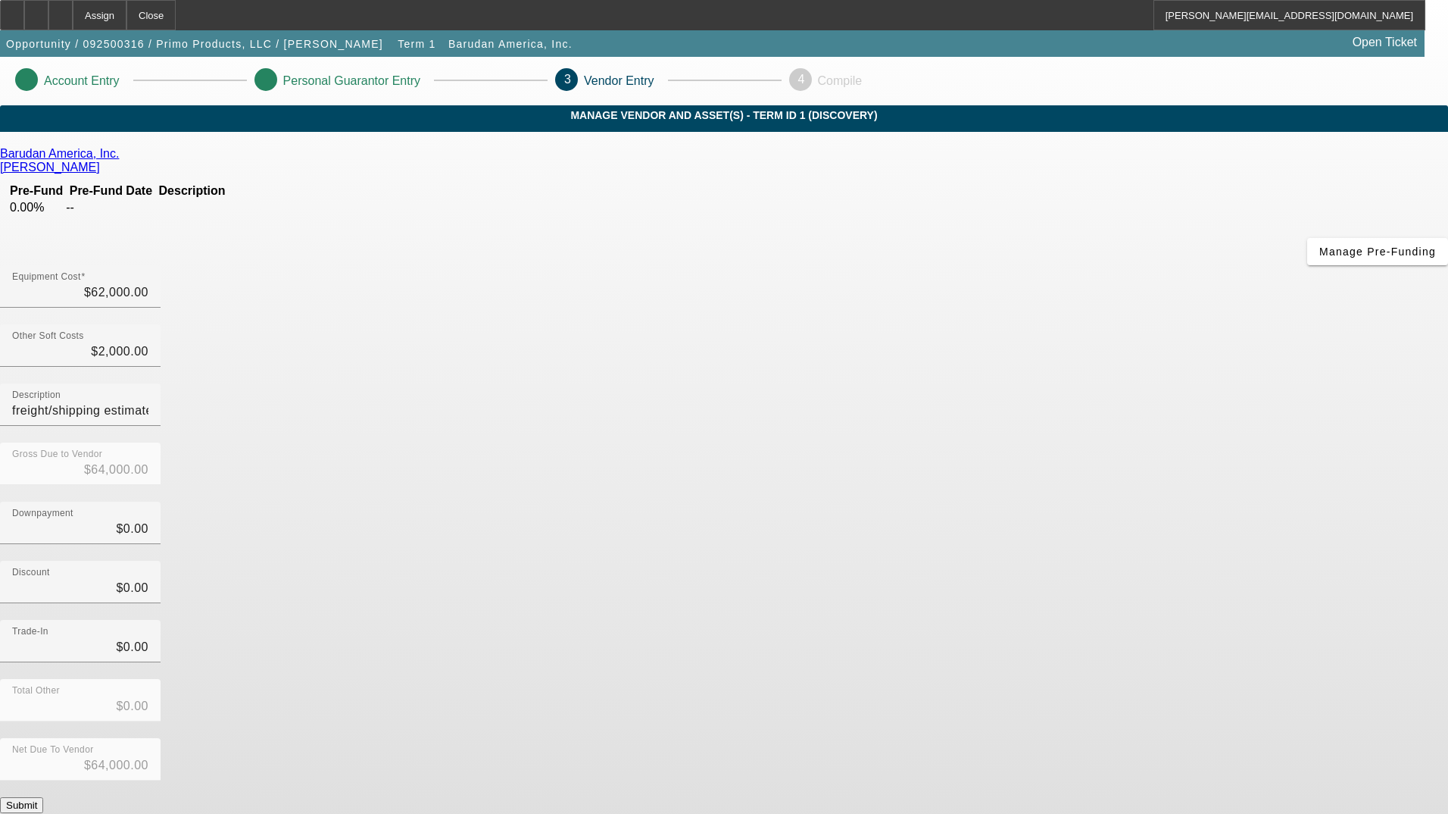
click at [43, 797] on button "Submit" at bounding box center [21, 805] width 43 height 16
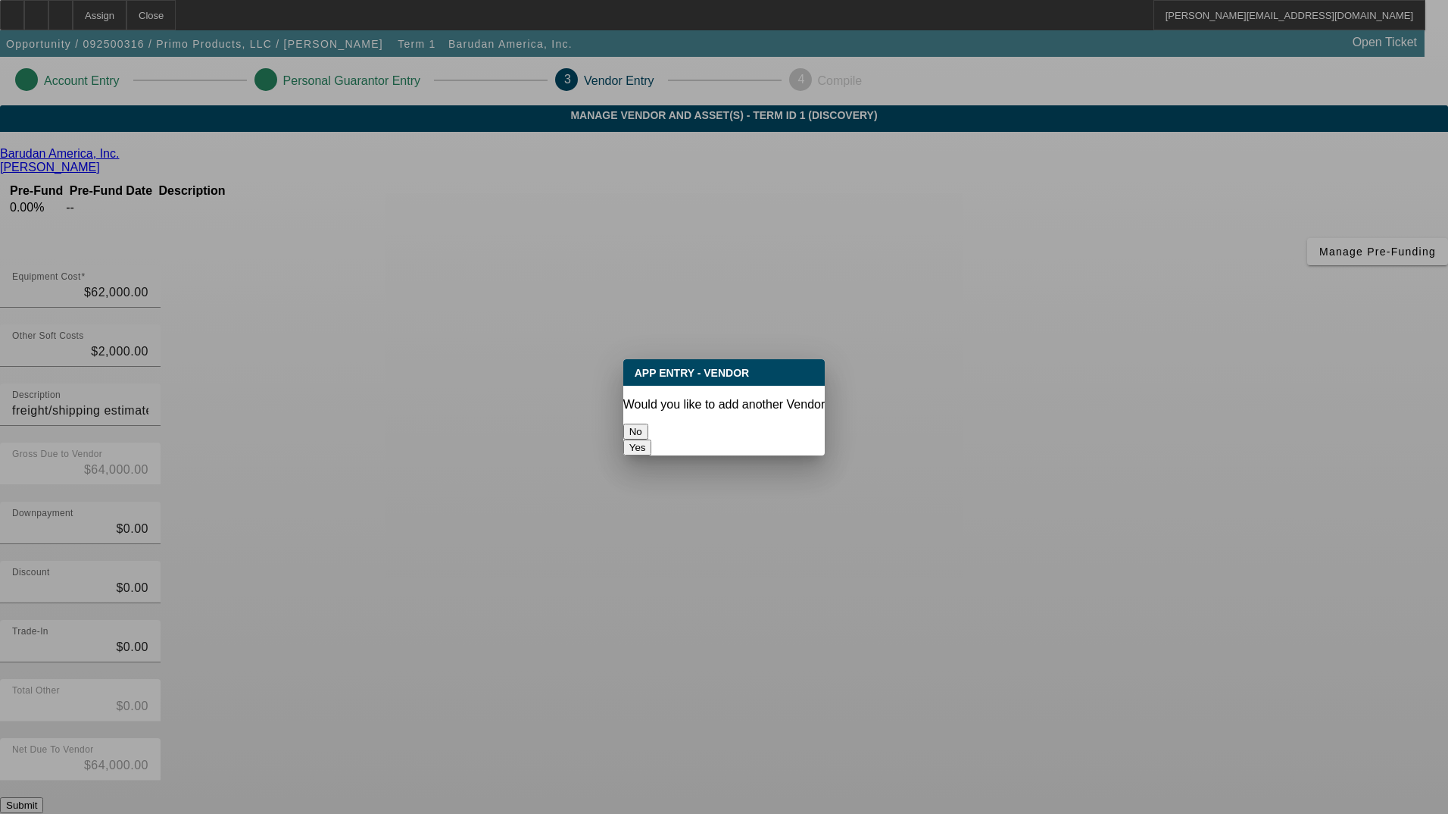
click at [648, 424] on button "No" at bounding box center [635, 431] width 25 height 16
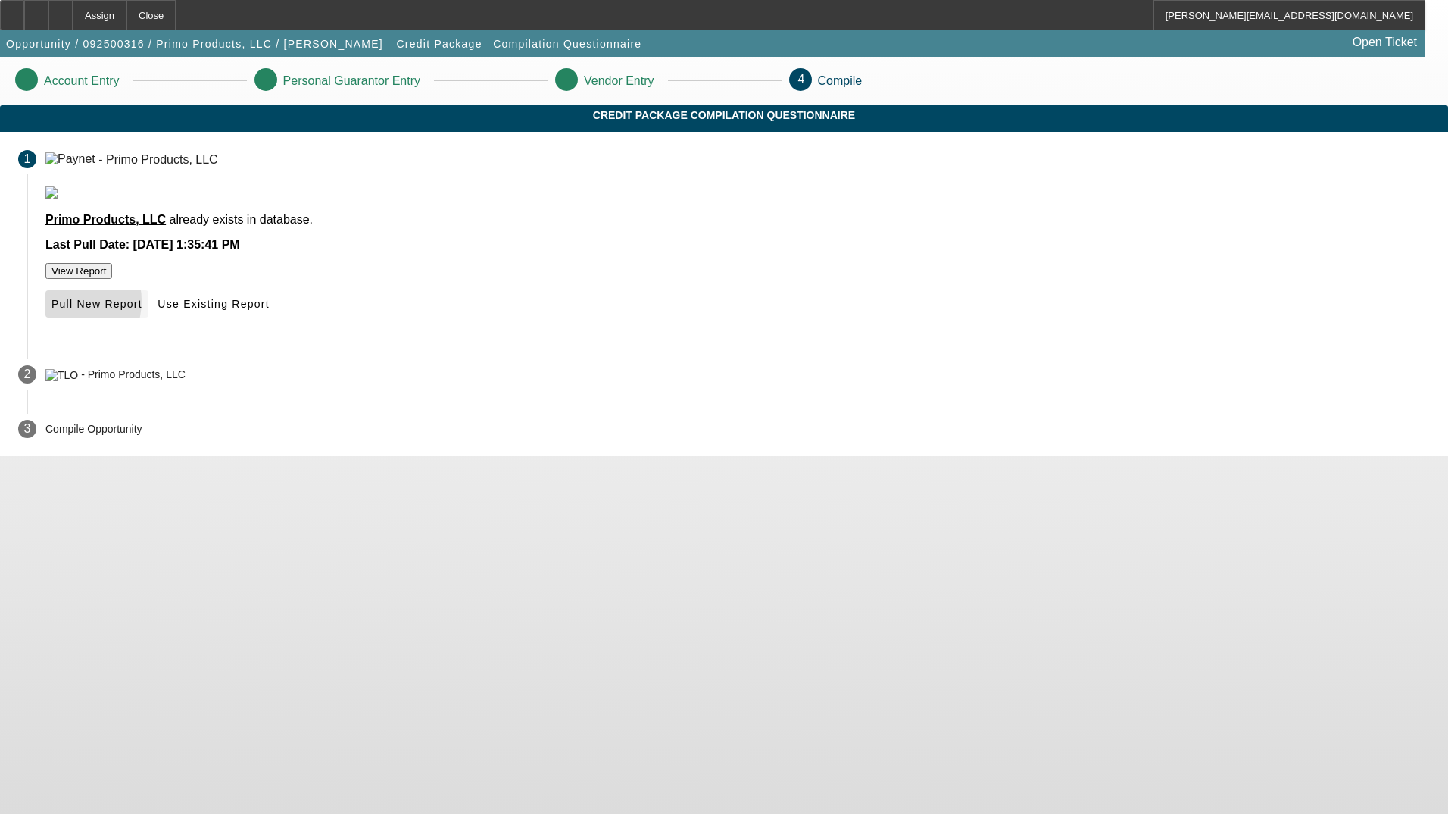
click at [142, 310] on span "Pull New Report" at bounding box center [97, 304] width 91 height 12
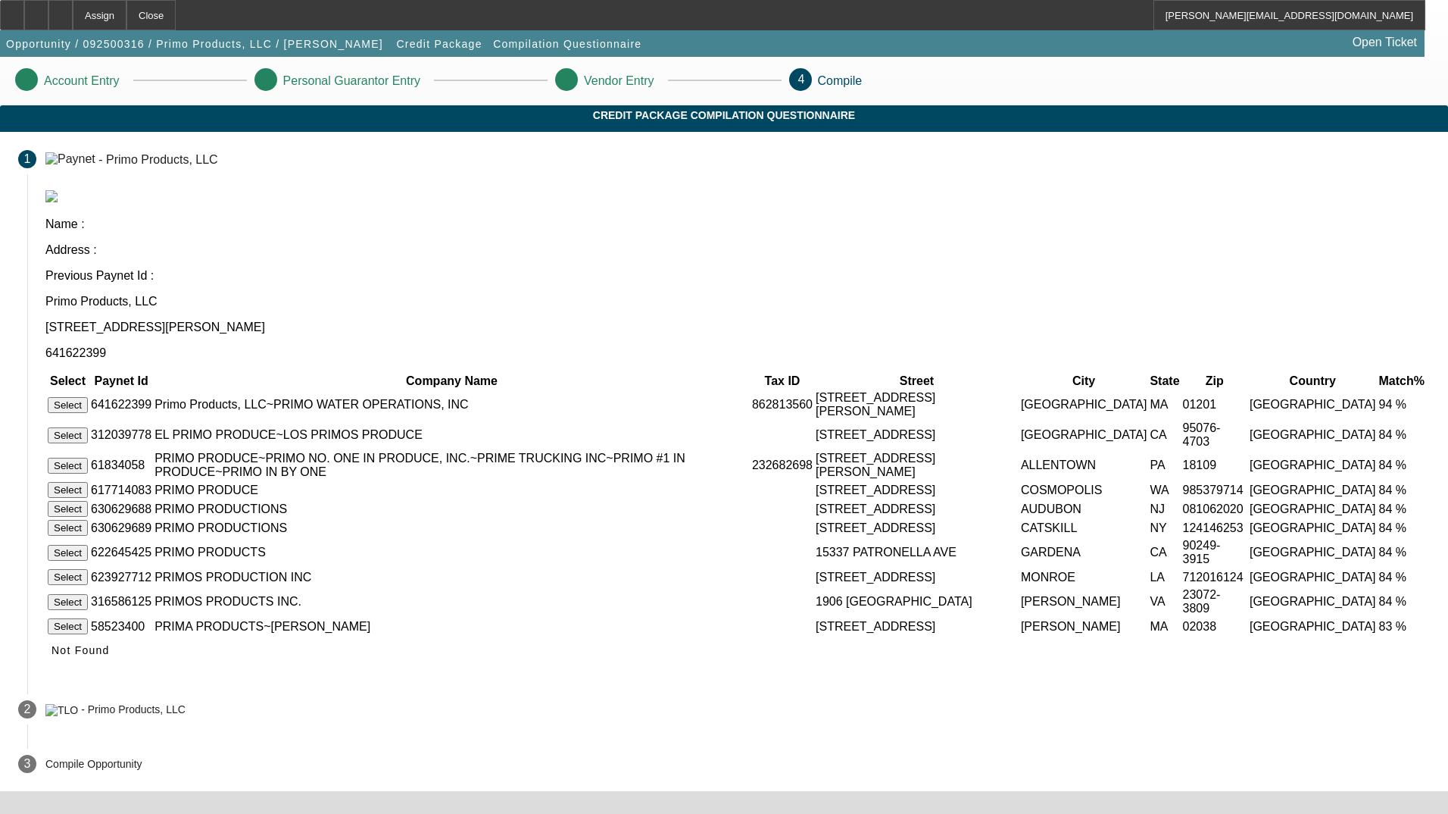
click at [88, 397] on button "Select" at bounding box center [68, 405] width 40 height 16
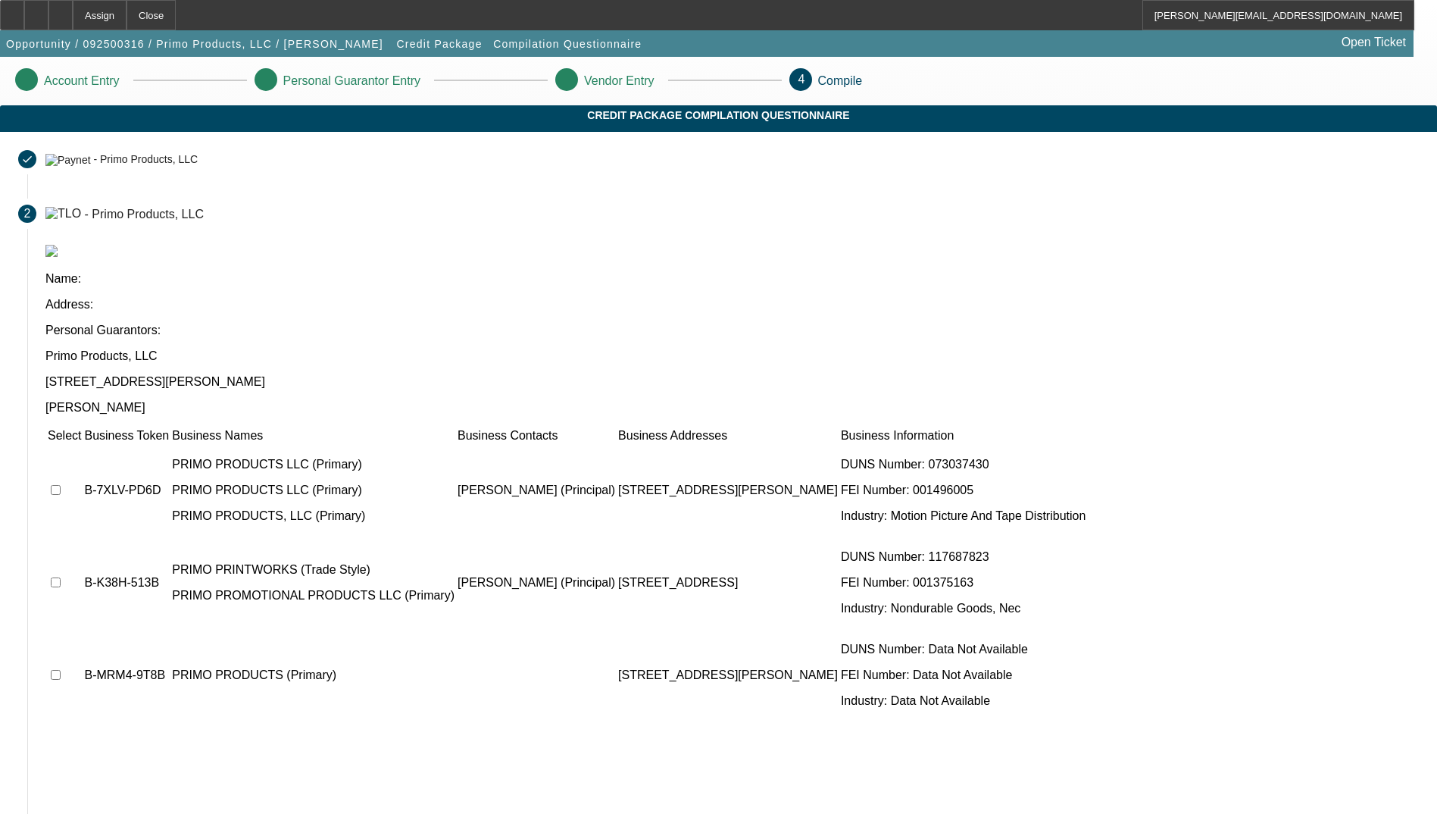
click at [61, 485] on input "checkbox" at bounding box center [56, 490] width 10 height 10
checkbox input "true"
click at [61, 670] on input "checkbox" at bounding box center [56, 675] width 10 height 10
checkbox input "true"
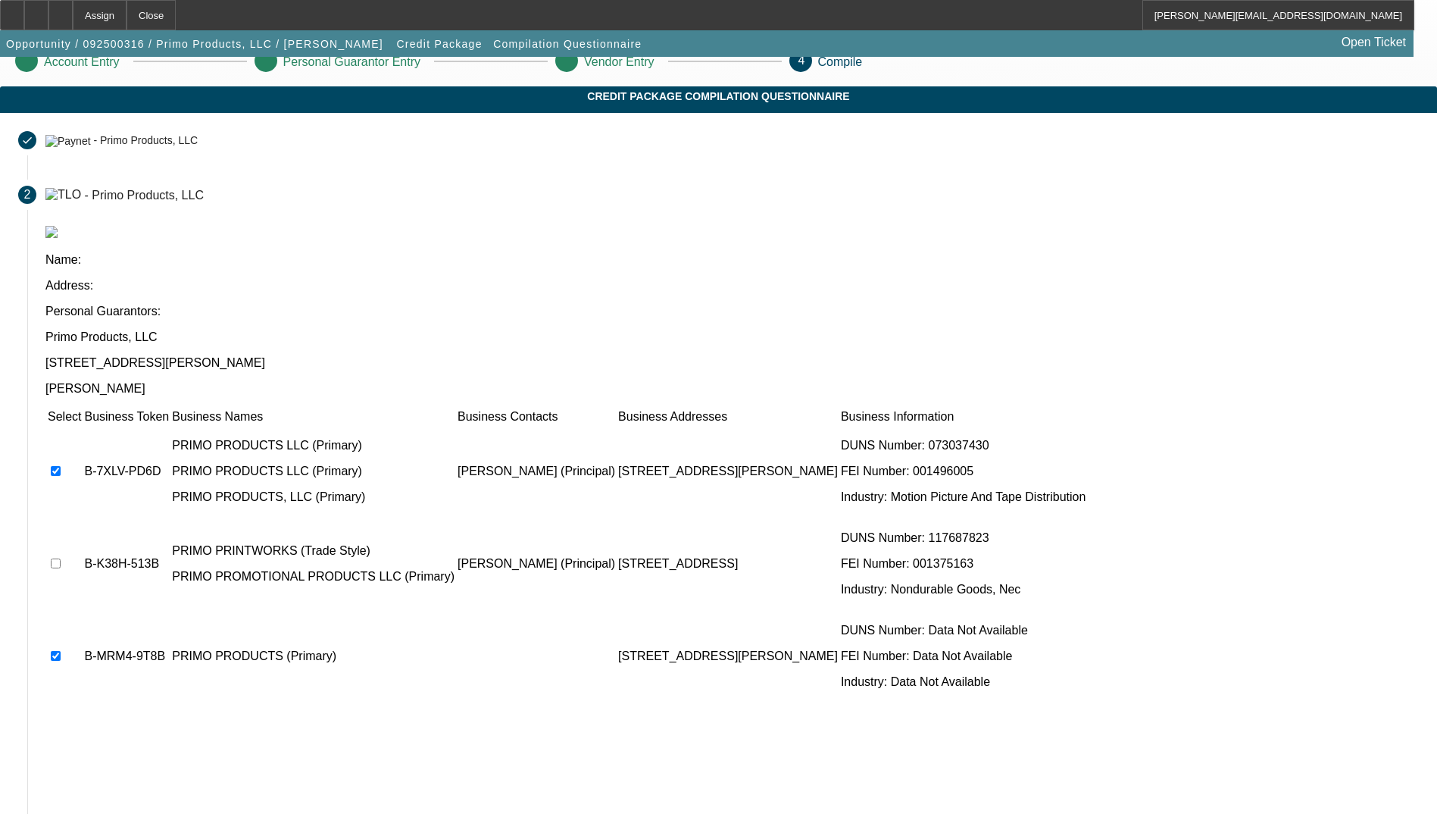
scroll to position [24, 0]
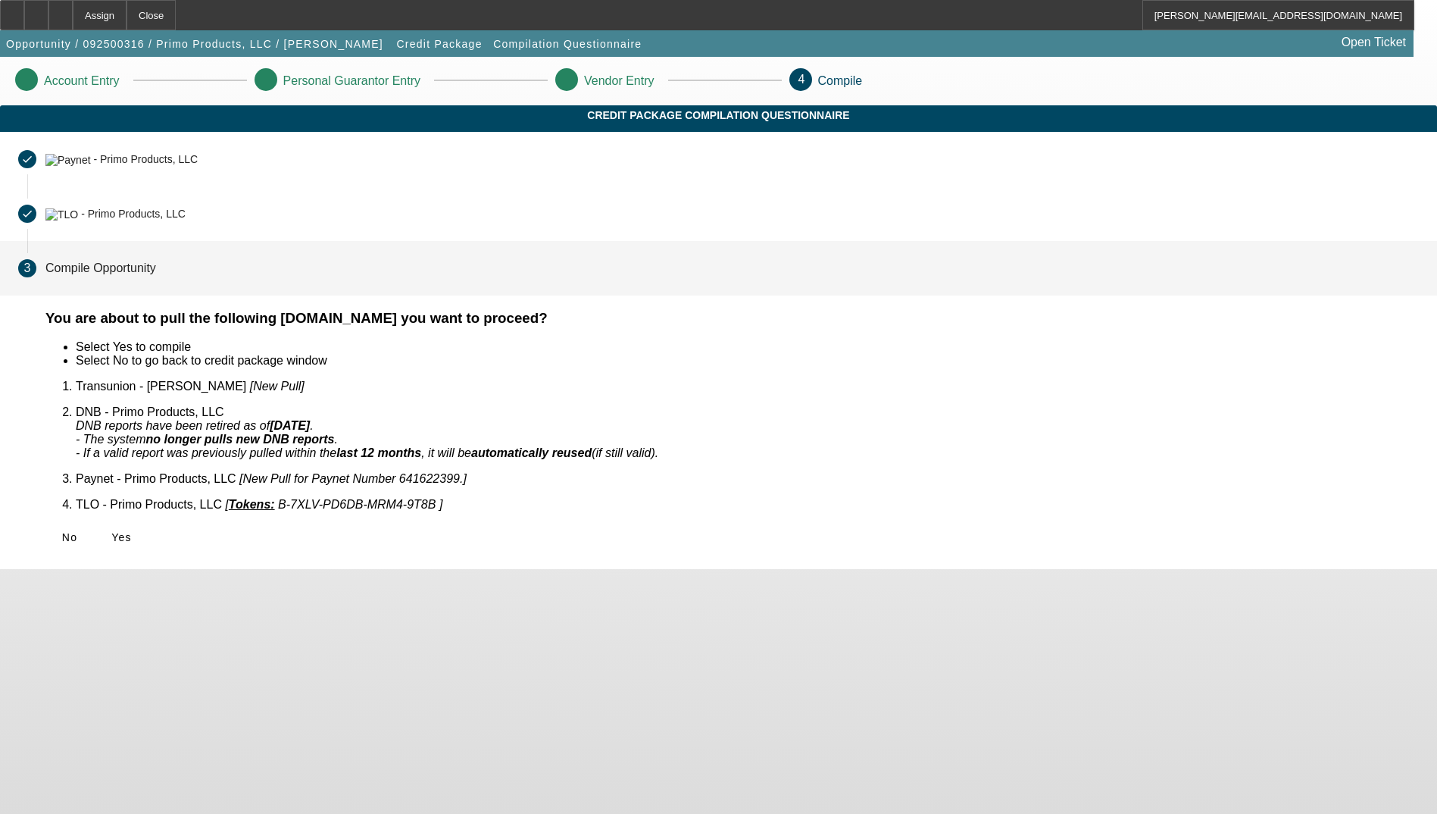
scroll to position [0, 0]
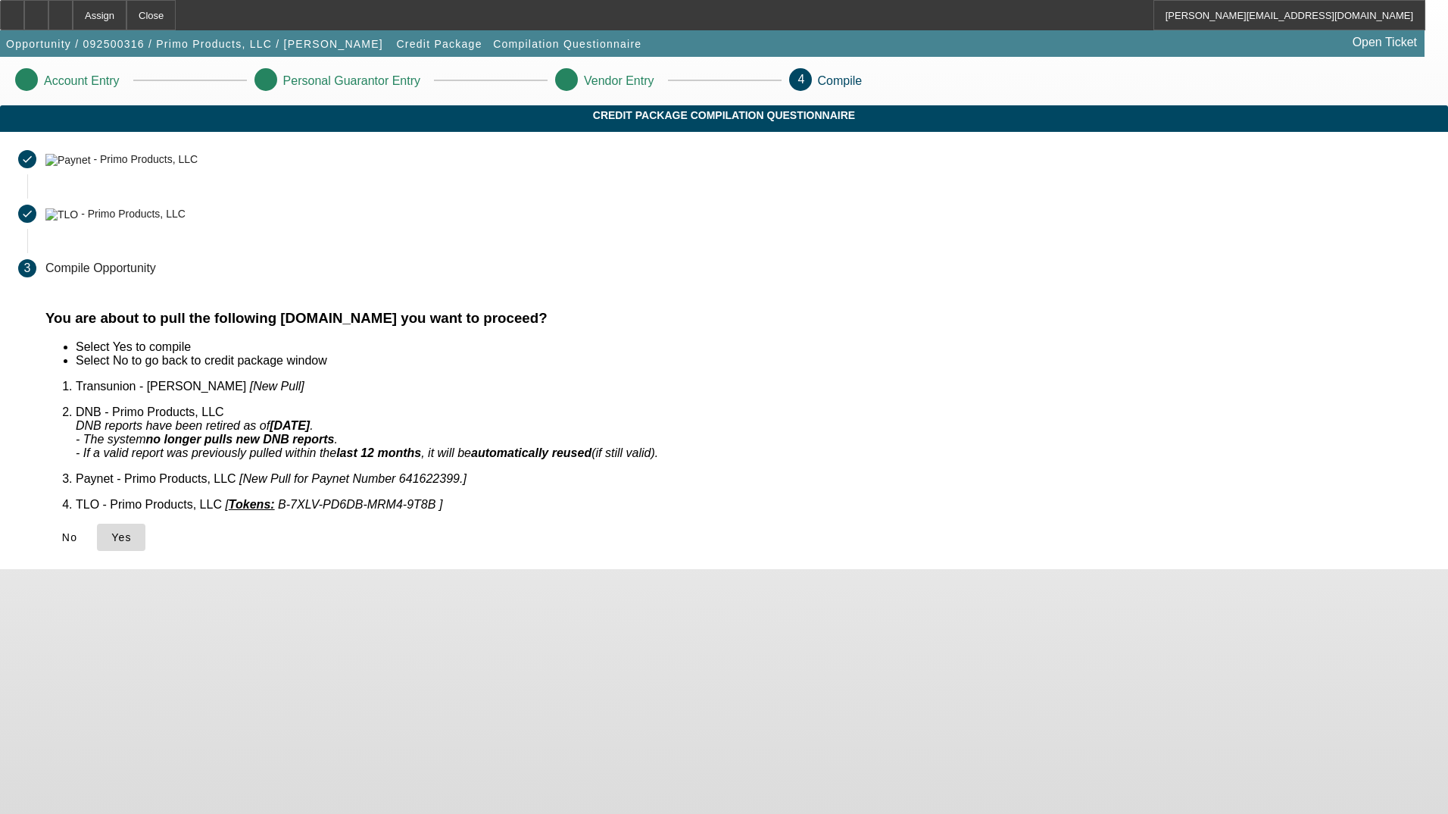
click at [132, 531] on span "Yes" at bounding box center [121, 537] width 20 height 12
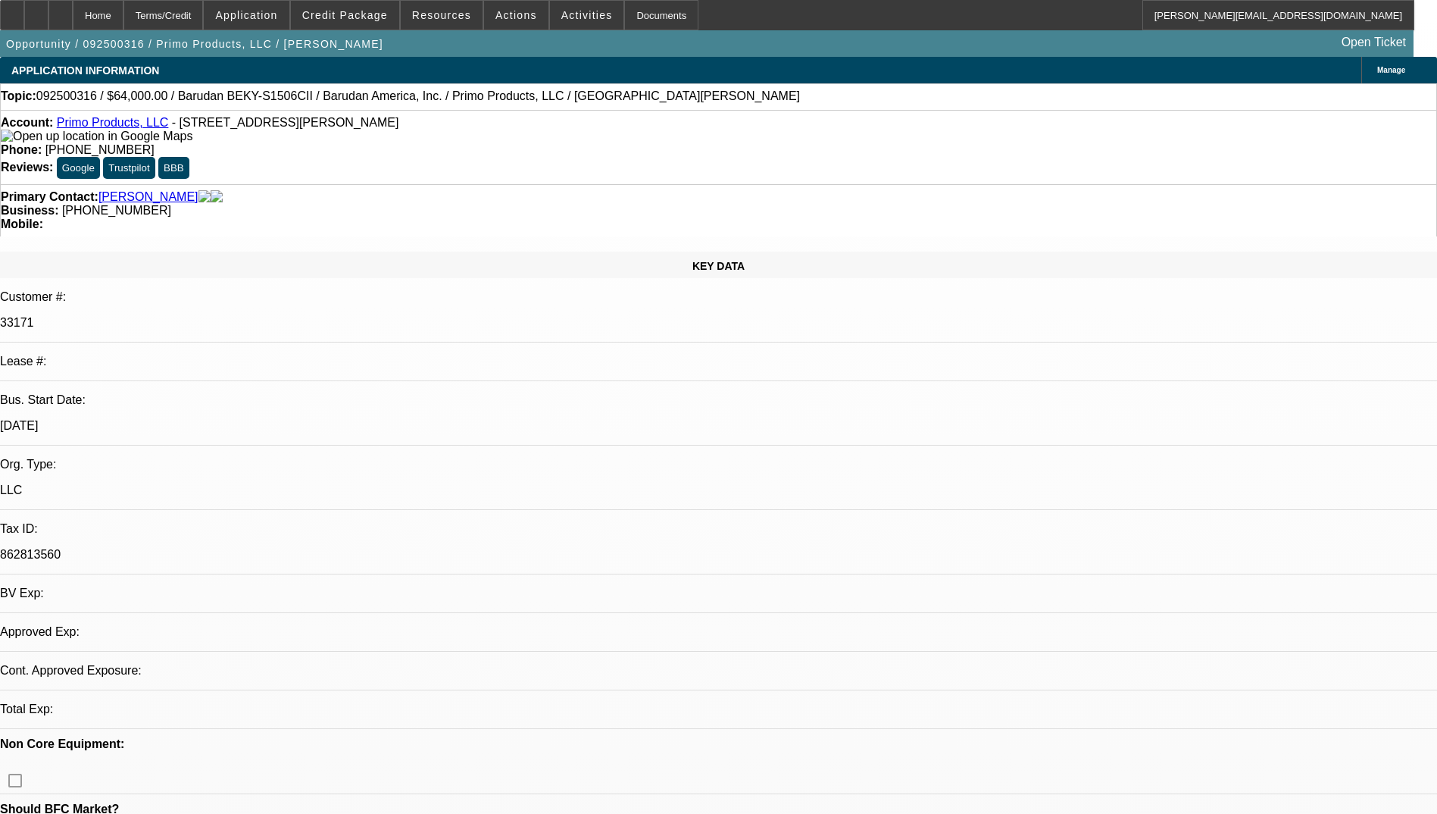
select select "0"
select select "2"
select select "0.1"
select select "4"
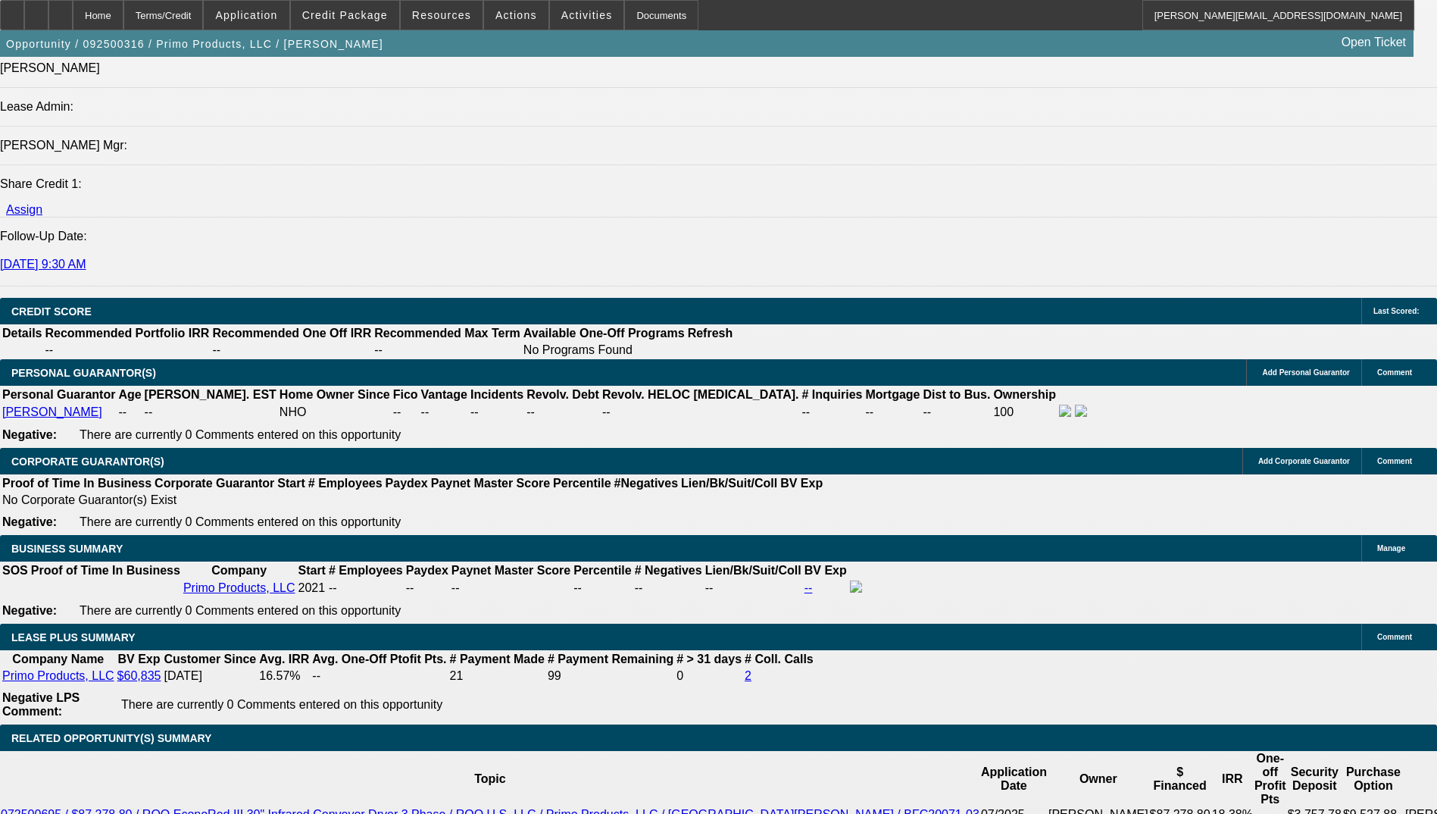
scroll to position [1970, 0]
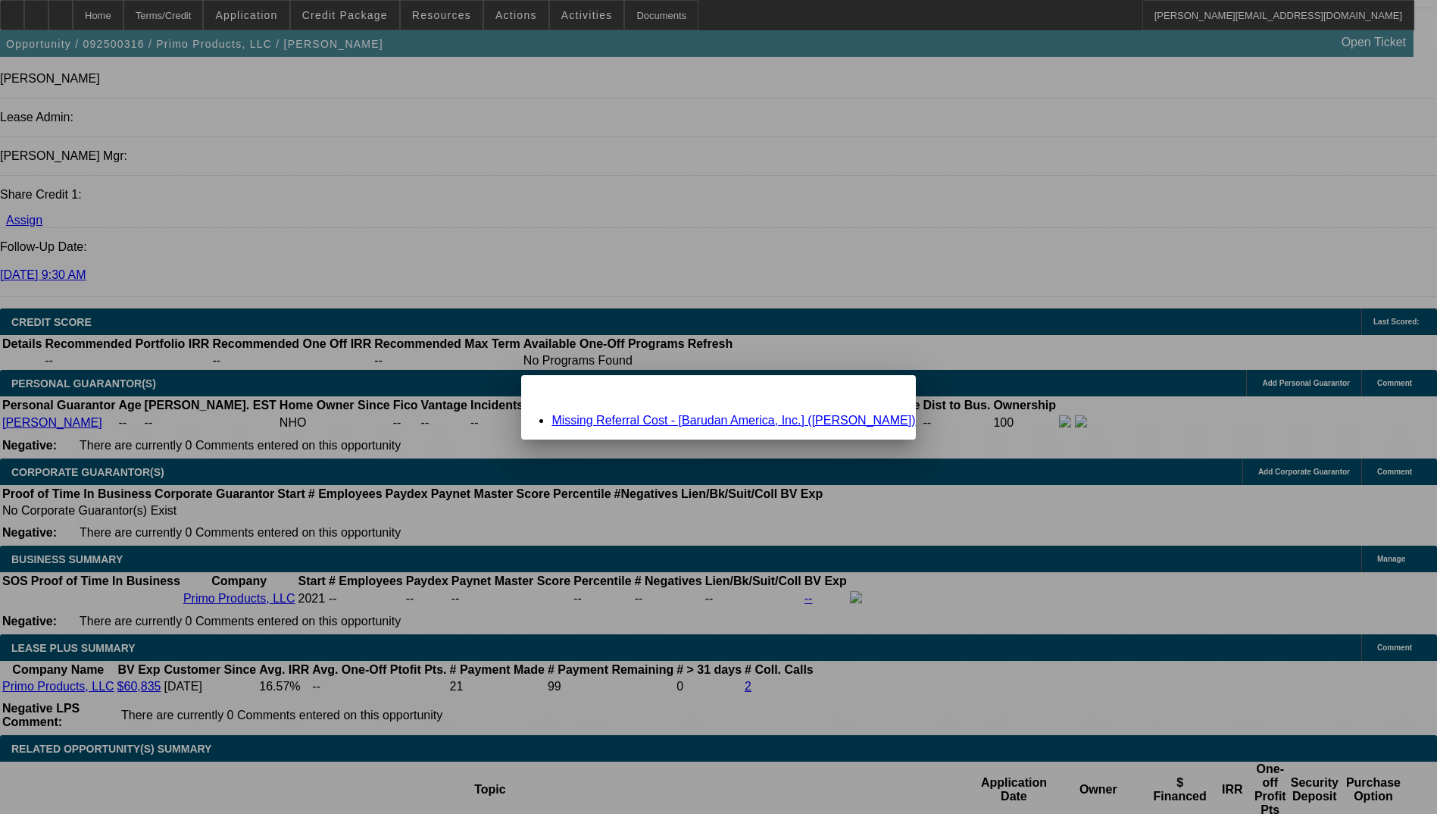
click at [709, 417] on link "Missing Referral Cost - [Barudan America, Inc.] (Eaccarino, Vinny)" at bounding box center [733, 420] width 364 height 13
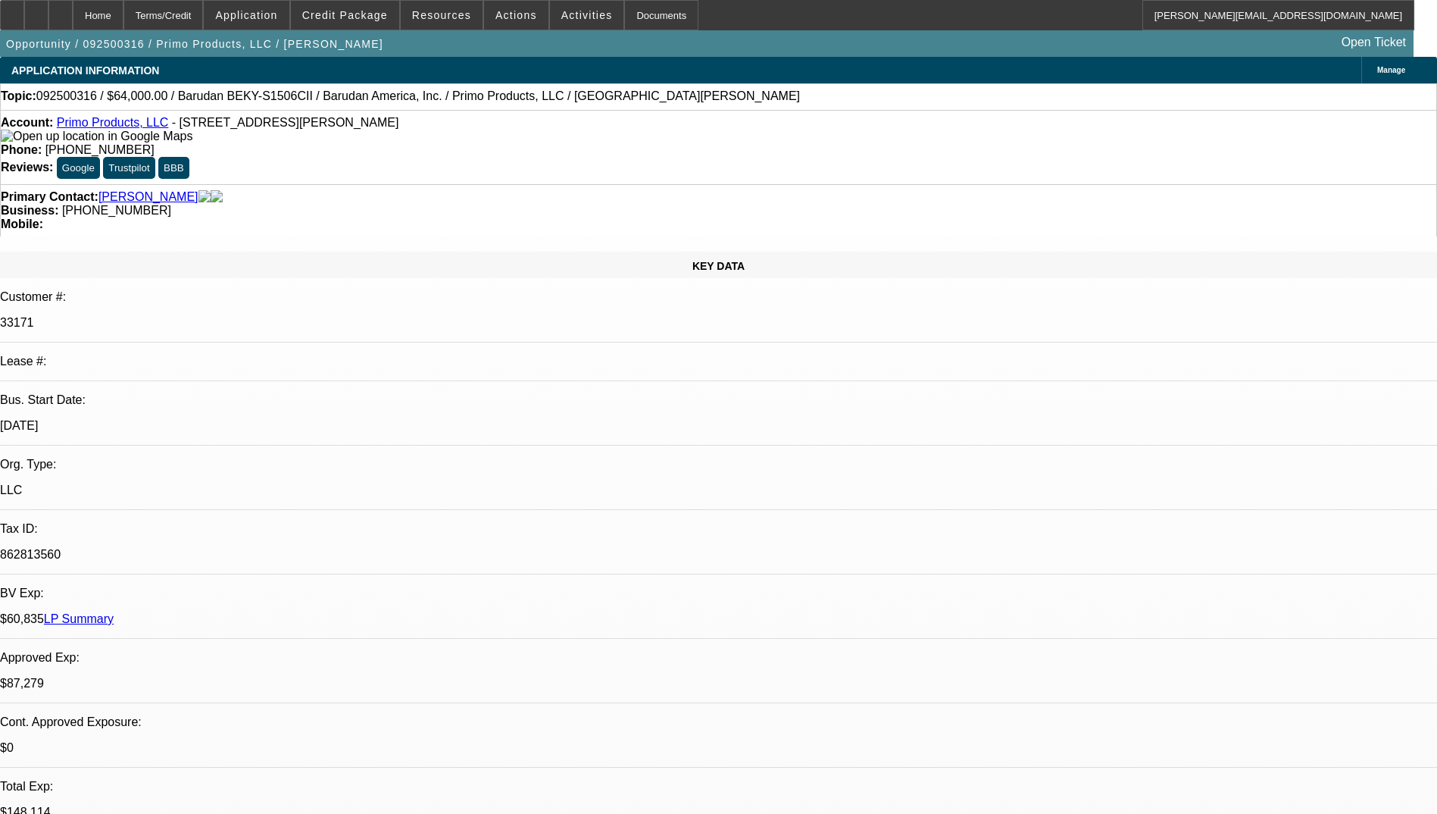
scroll to position [1970, 0]
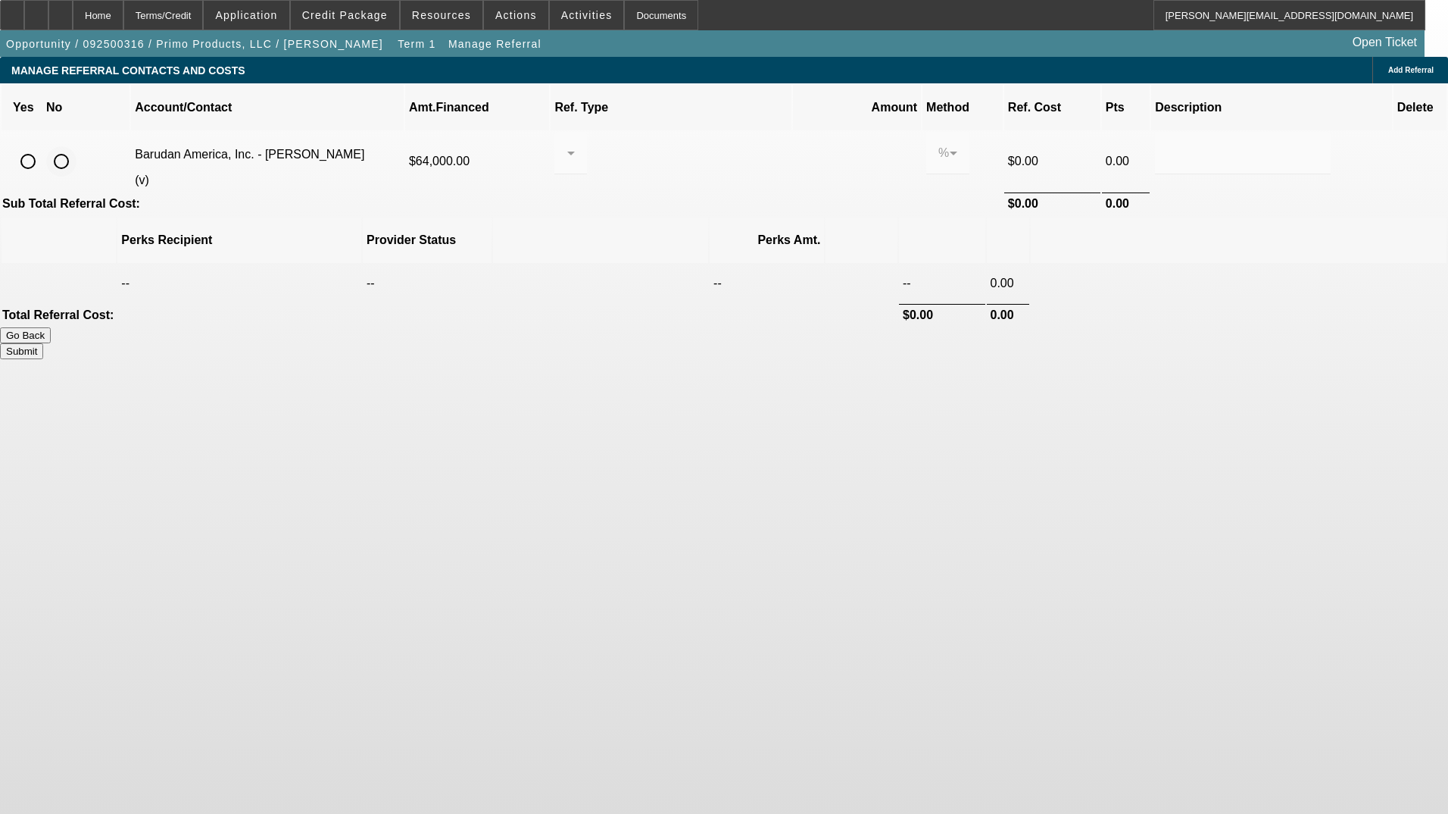
click at [77, 146] on input "radio" at bounding box center [61, 161] width 30 height 30
radio input "true"
click at [43, 343] on button "Submit" at bounding box center [21, 351] width 43 height 16
type input "0.000"
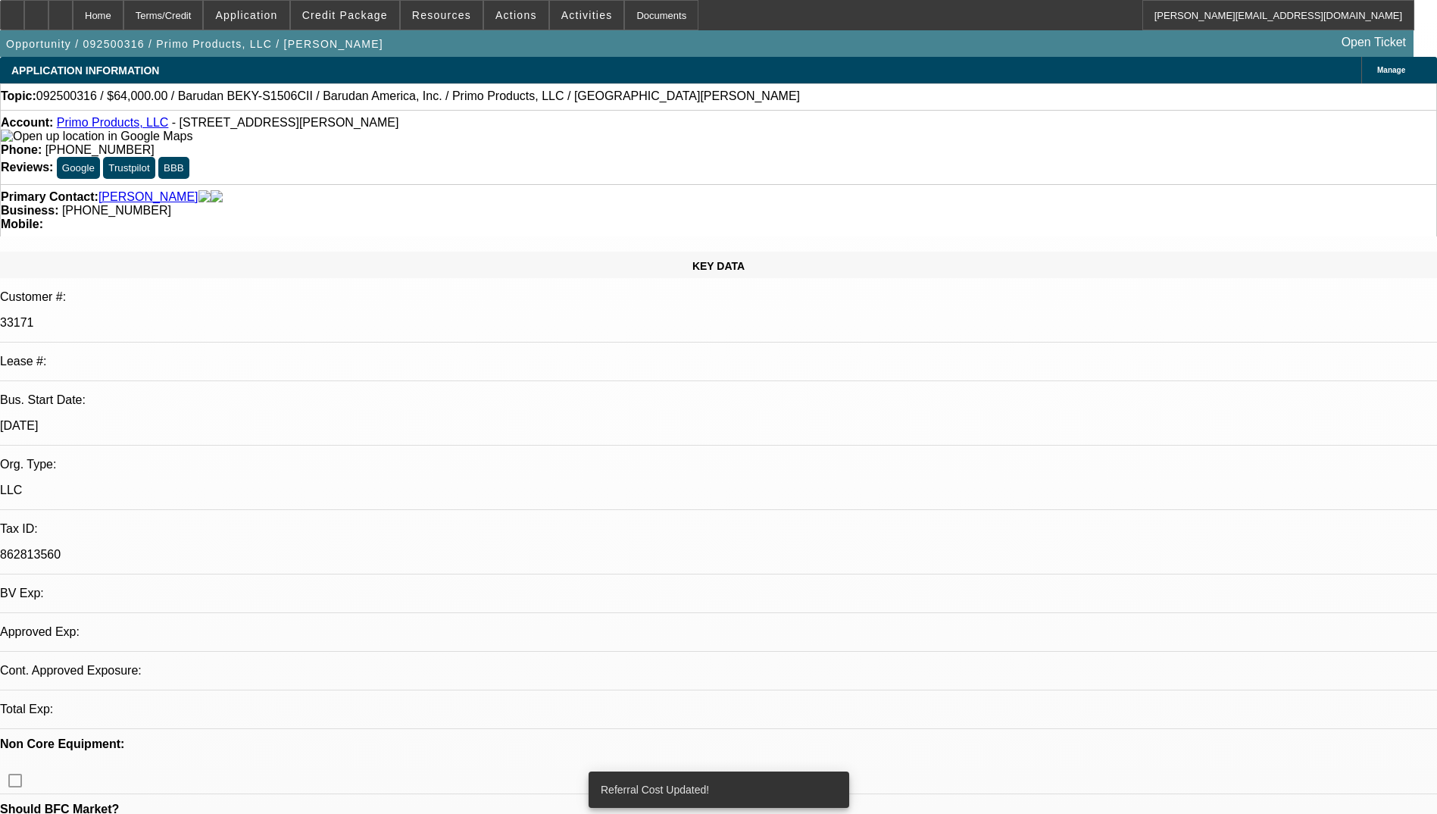
select select "0"
select select "2"
select select "0.1"
select select "4"
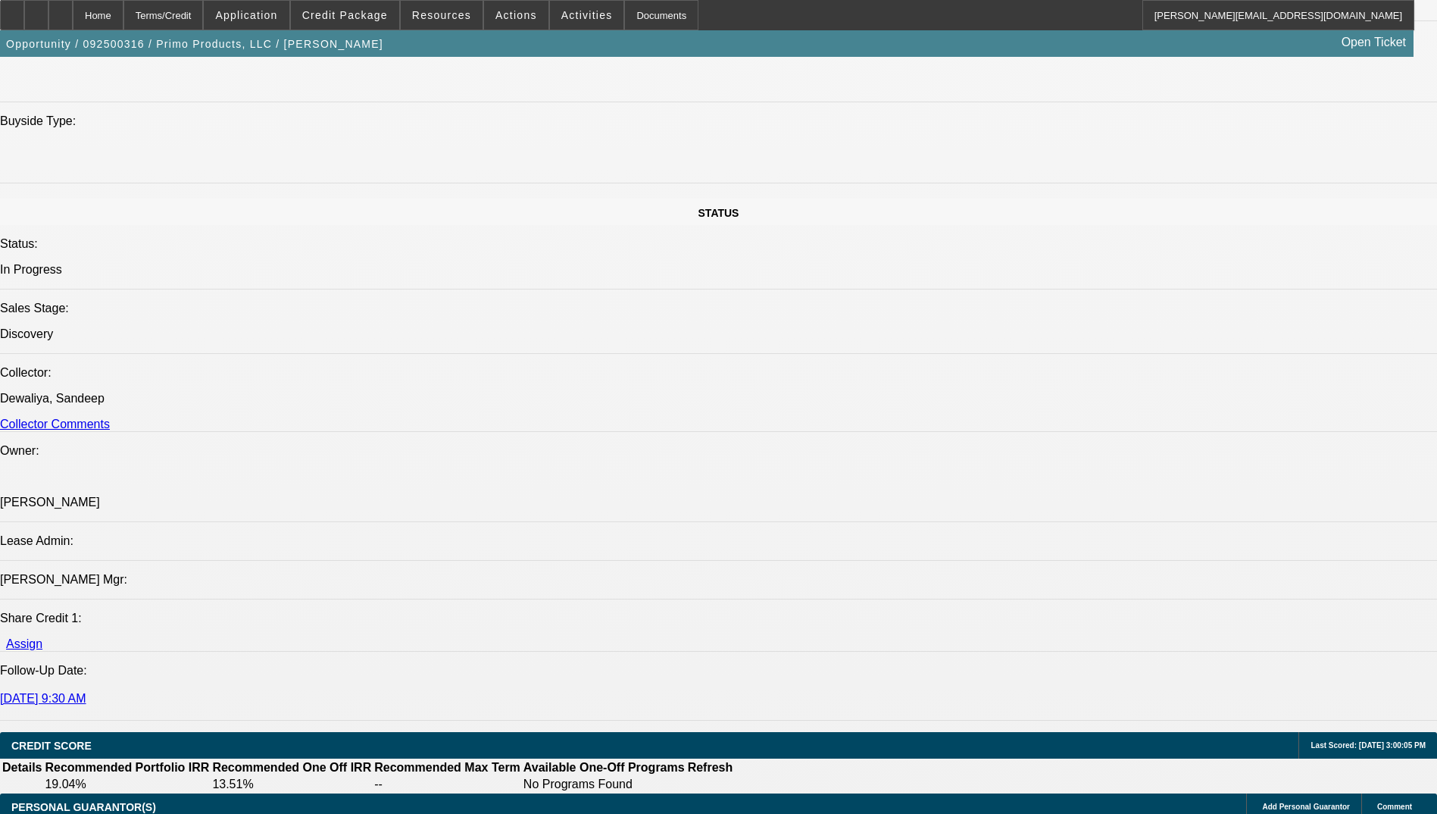
scroll to position [1527, 0]
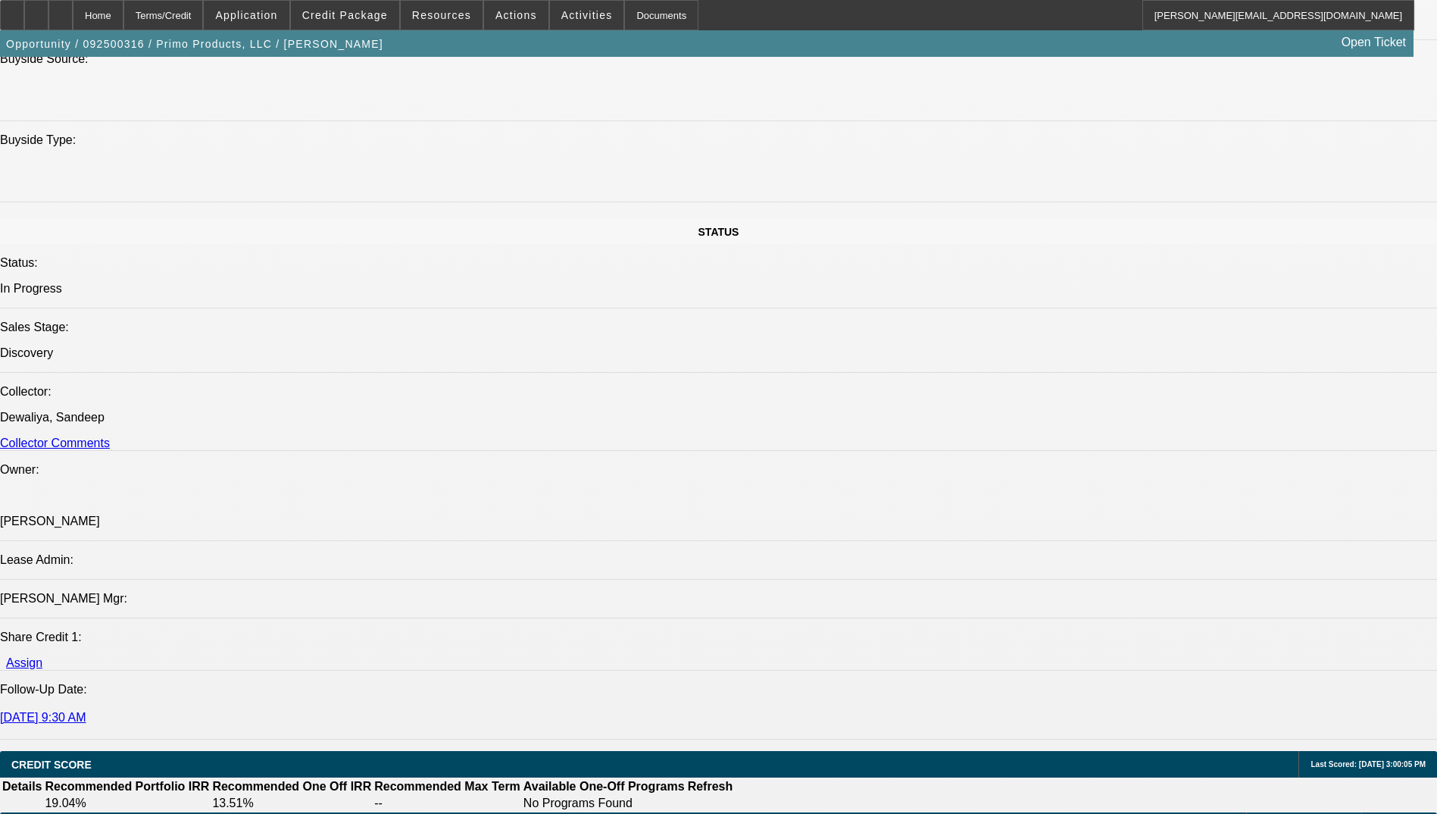
radio input "true"
paste textarea "Paul Procopio started Primo Products LLC in March 2021 offering custom apparel …"
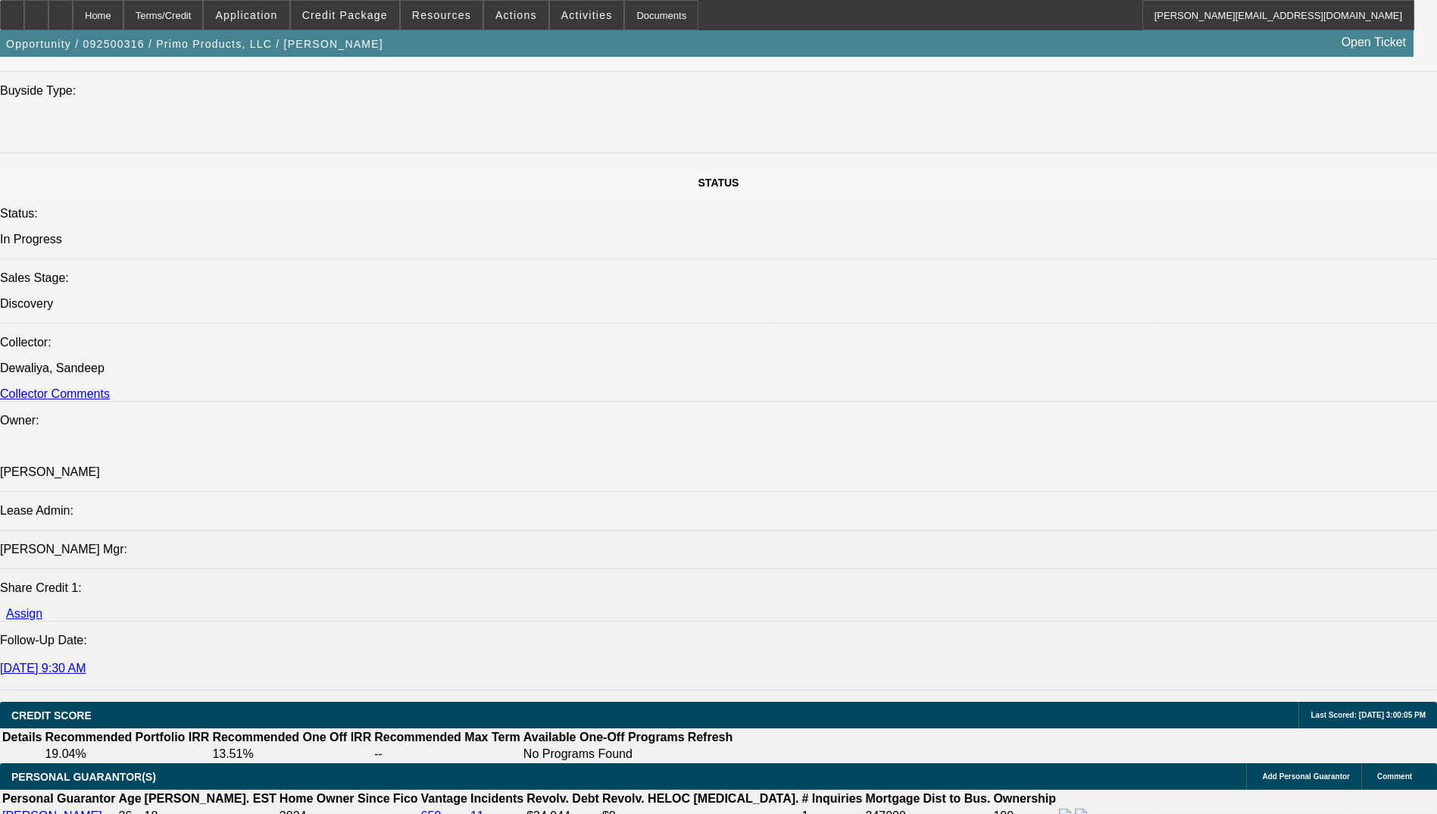
scroll to position [1603, 0]
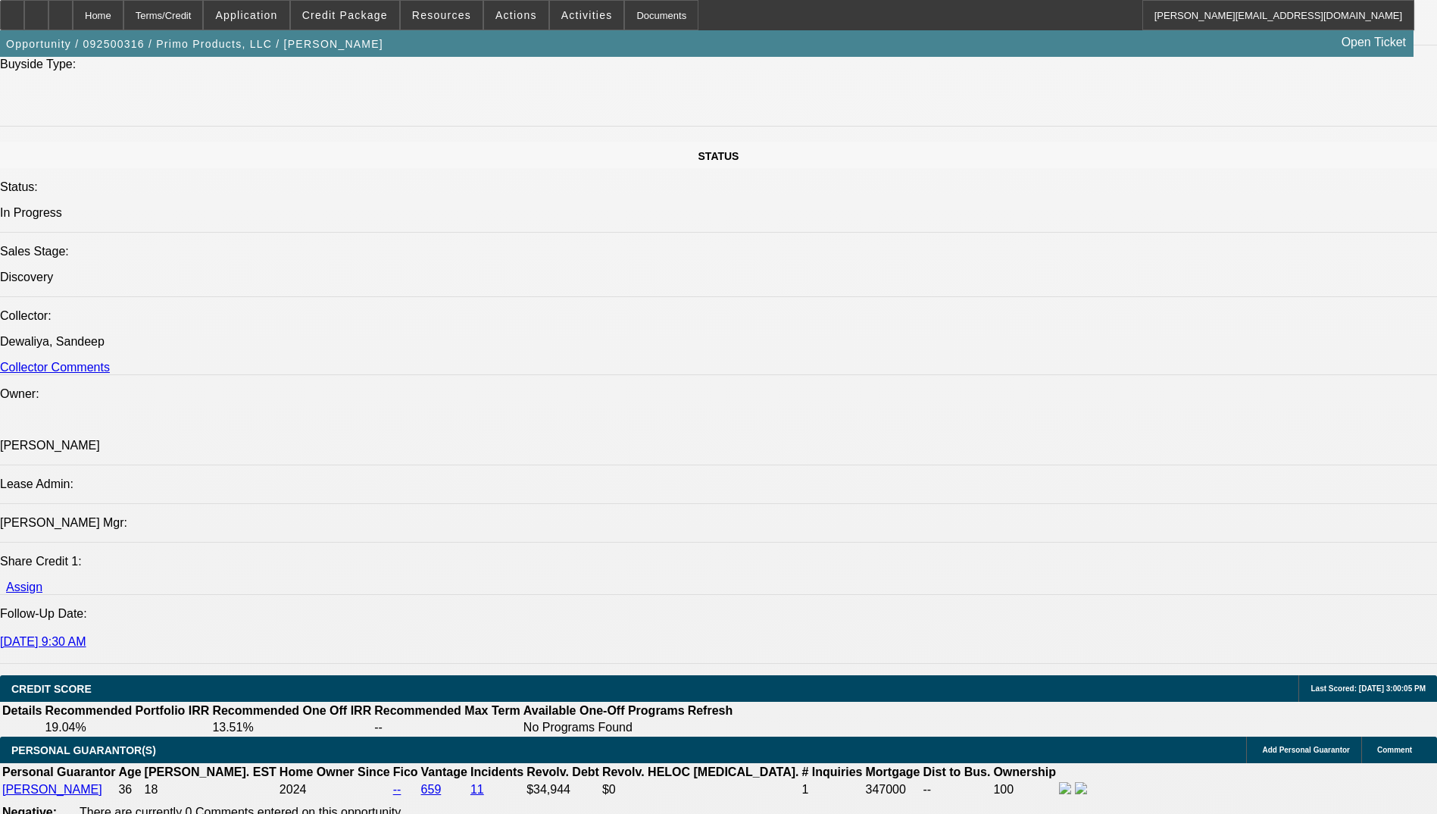
paste textarea "The Foreclosures showing on the Incident Report are related to Paul's father - …"
type textarea "Paul Procopio started Primo Products LLC in March 2021 offering custom apparel …"
radio input "true"
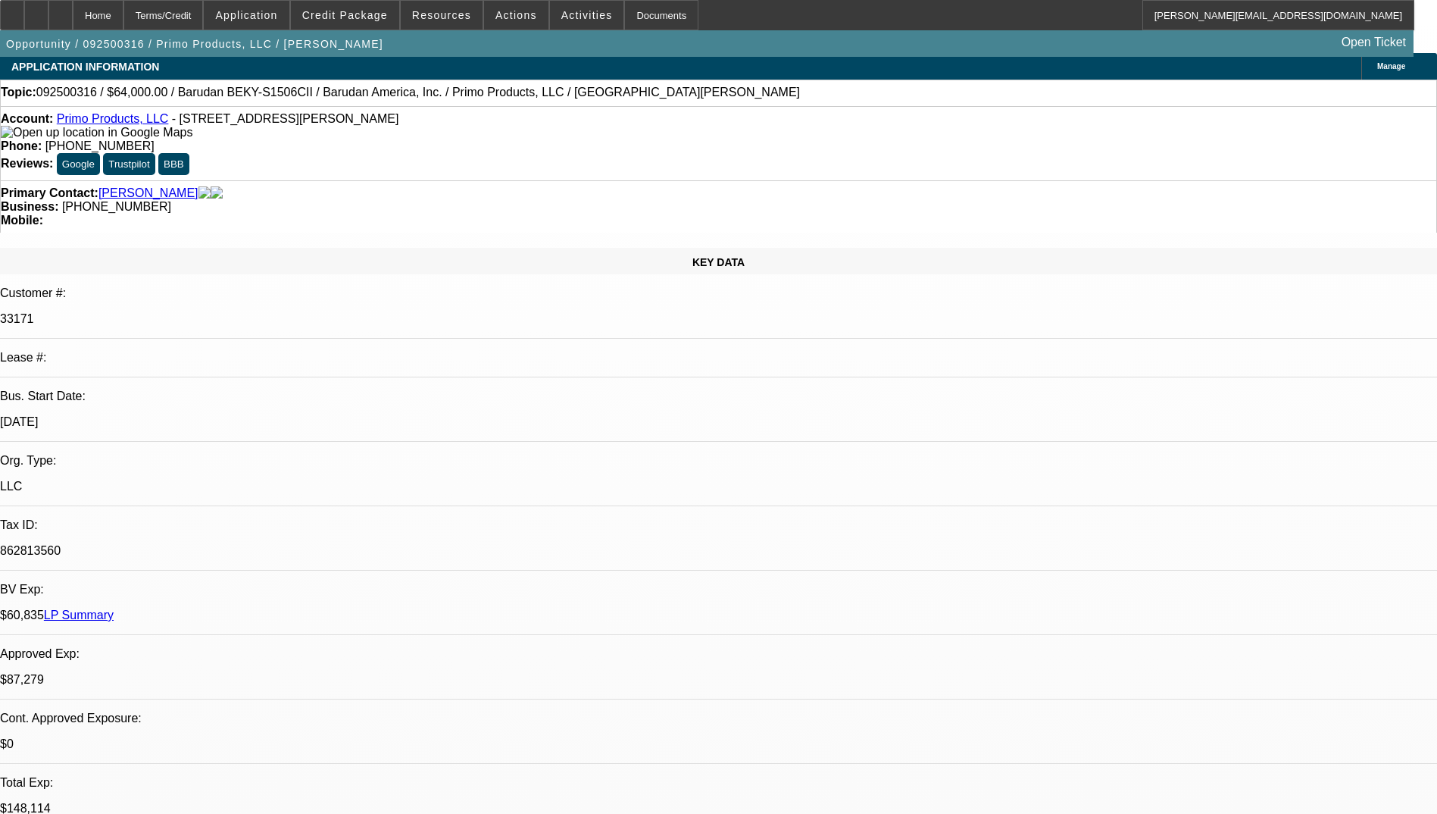
scroll to position [0, 0]
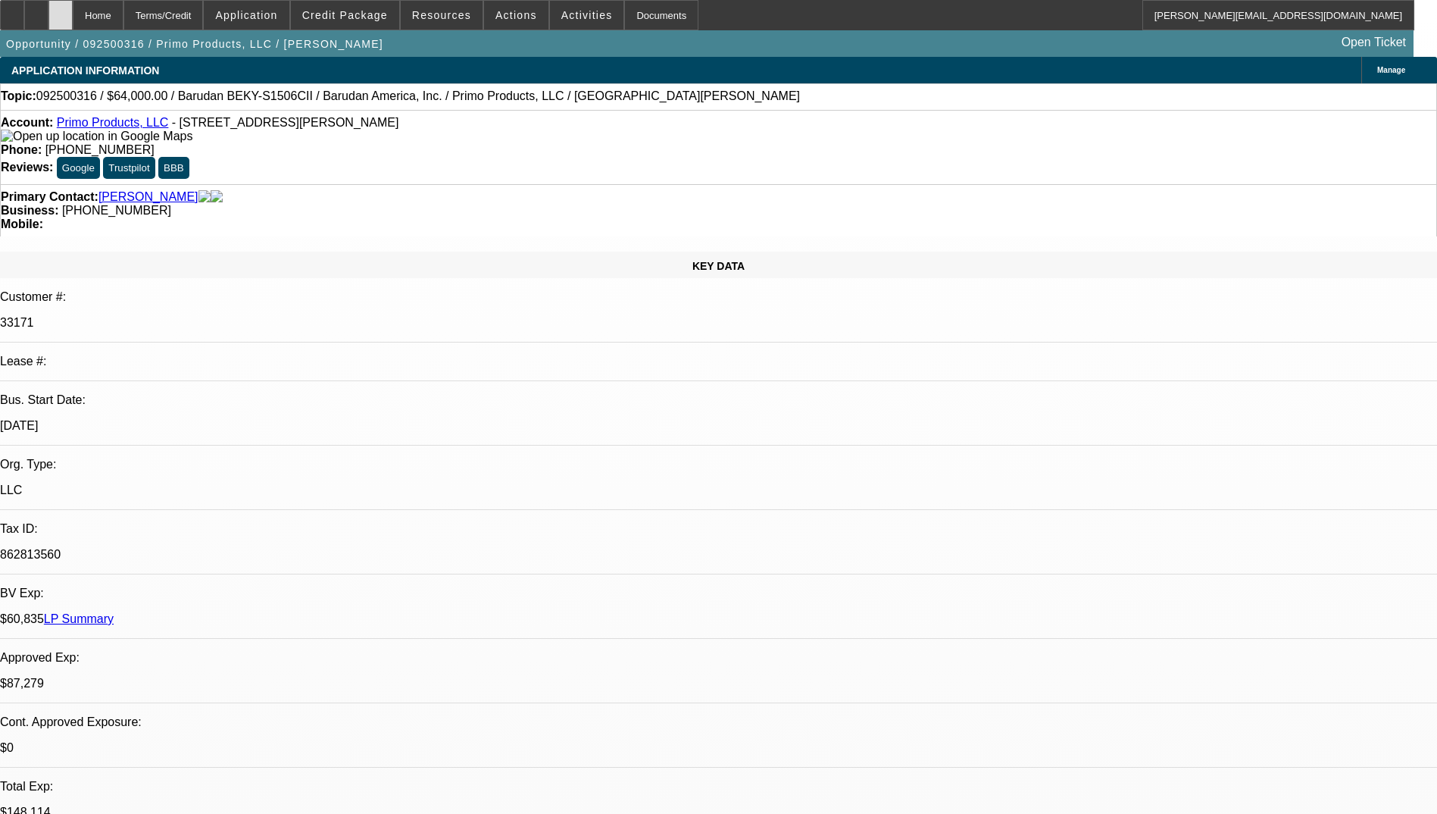
click at [73, 13] on div at bounding box center [60, 15] width 24 height 30
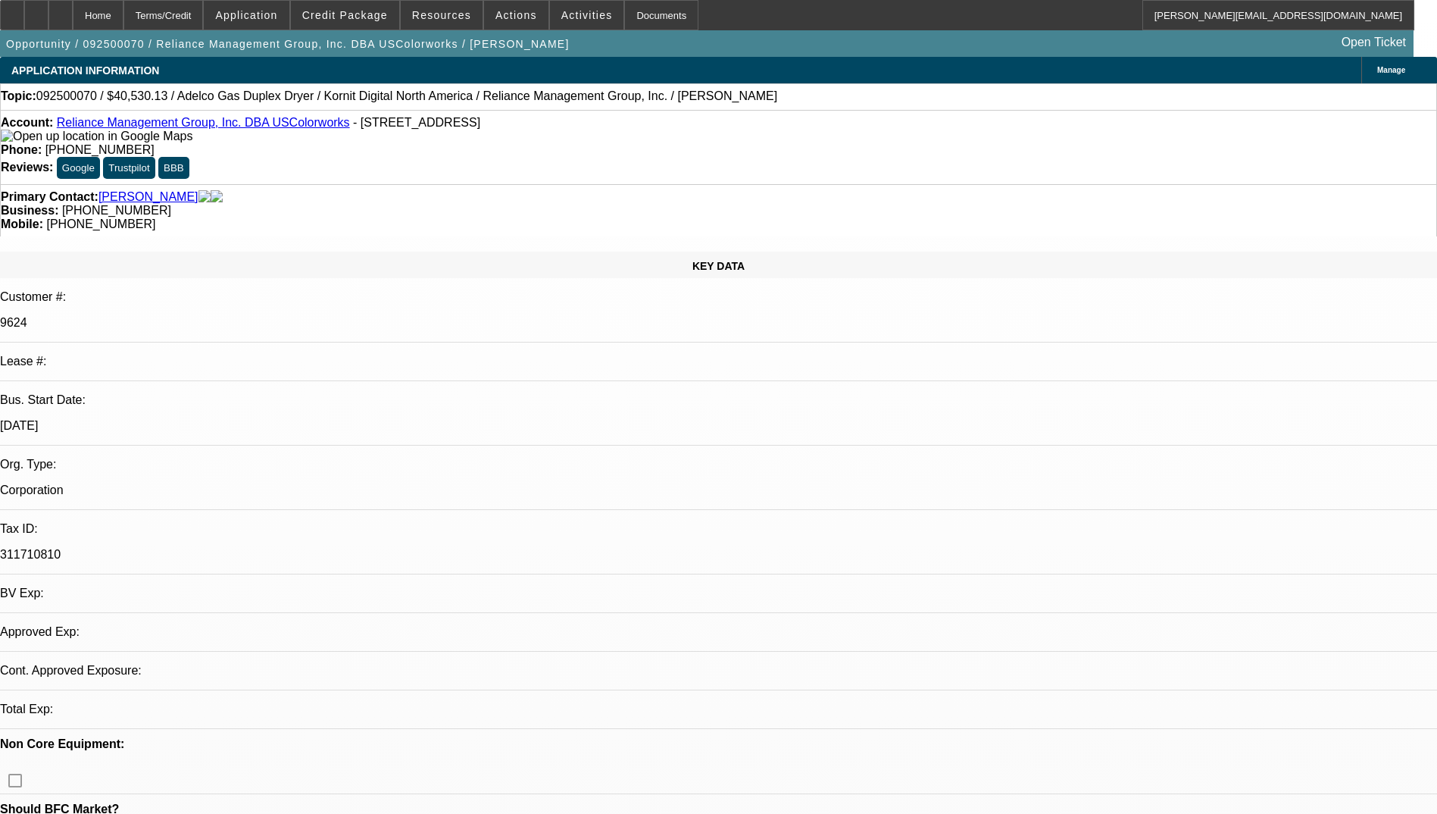
select select "0"
select select "2"
select select "0.1"
select select "1"
select select "2"
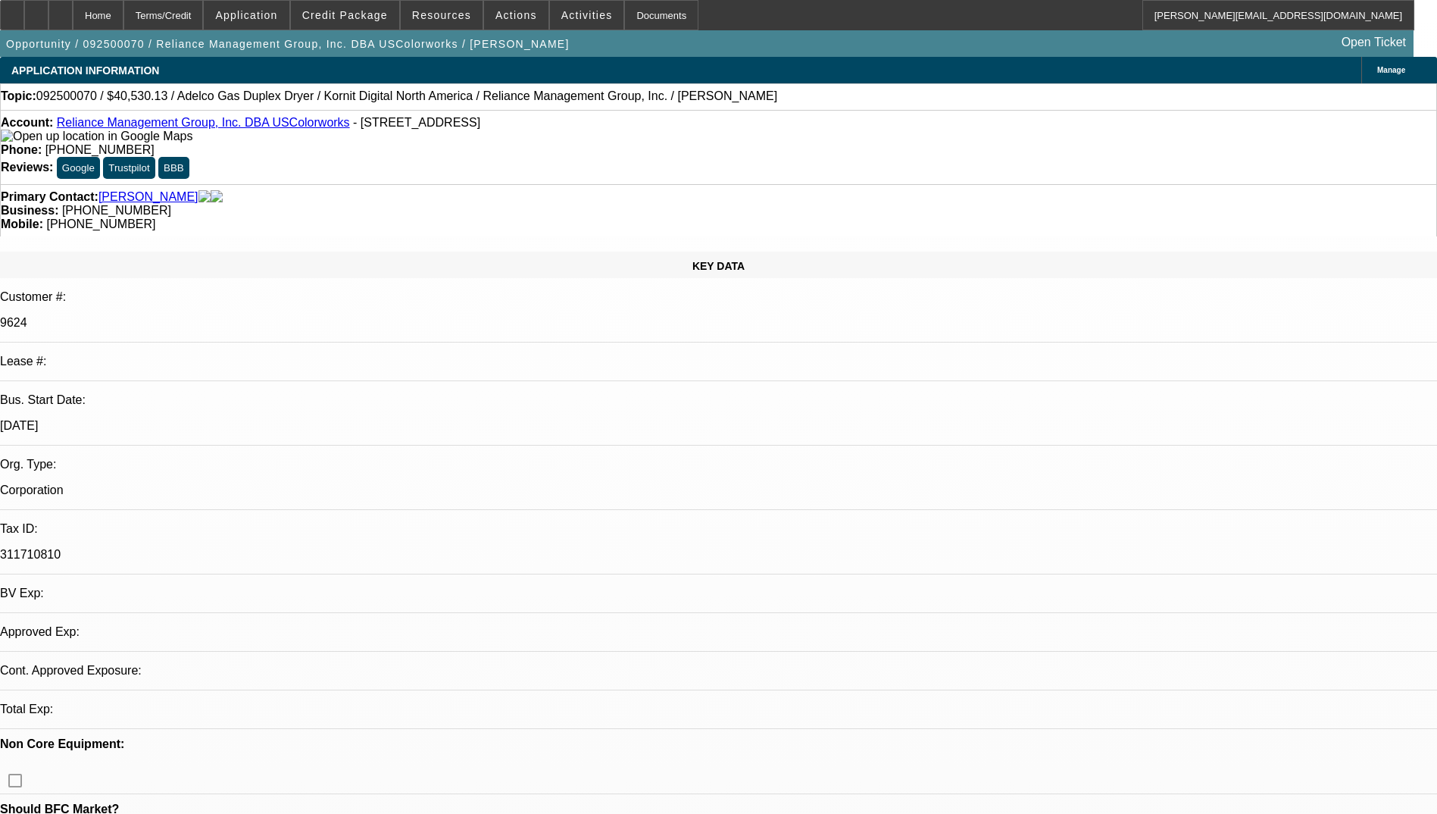
select select "4"
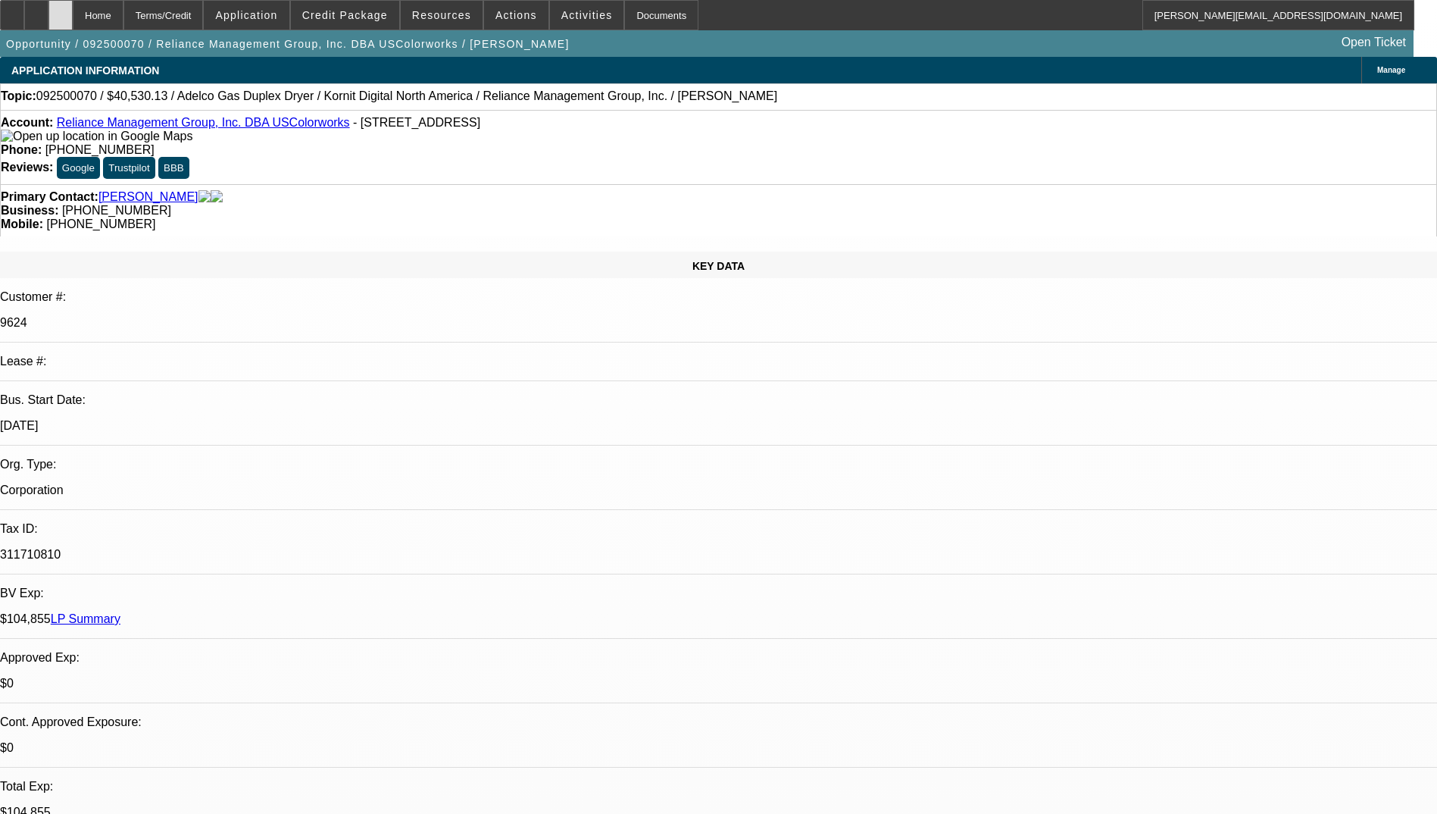
click at [73, 21] on div at bounding box center [60, 15] width 24 height 30
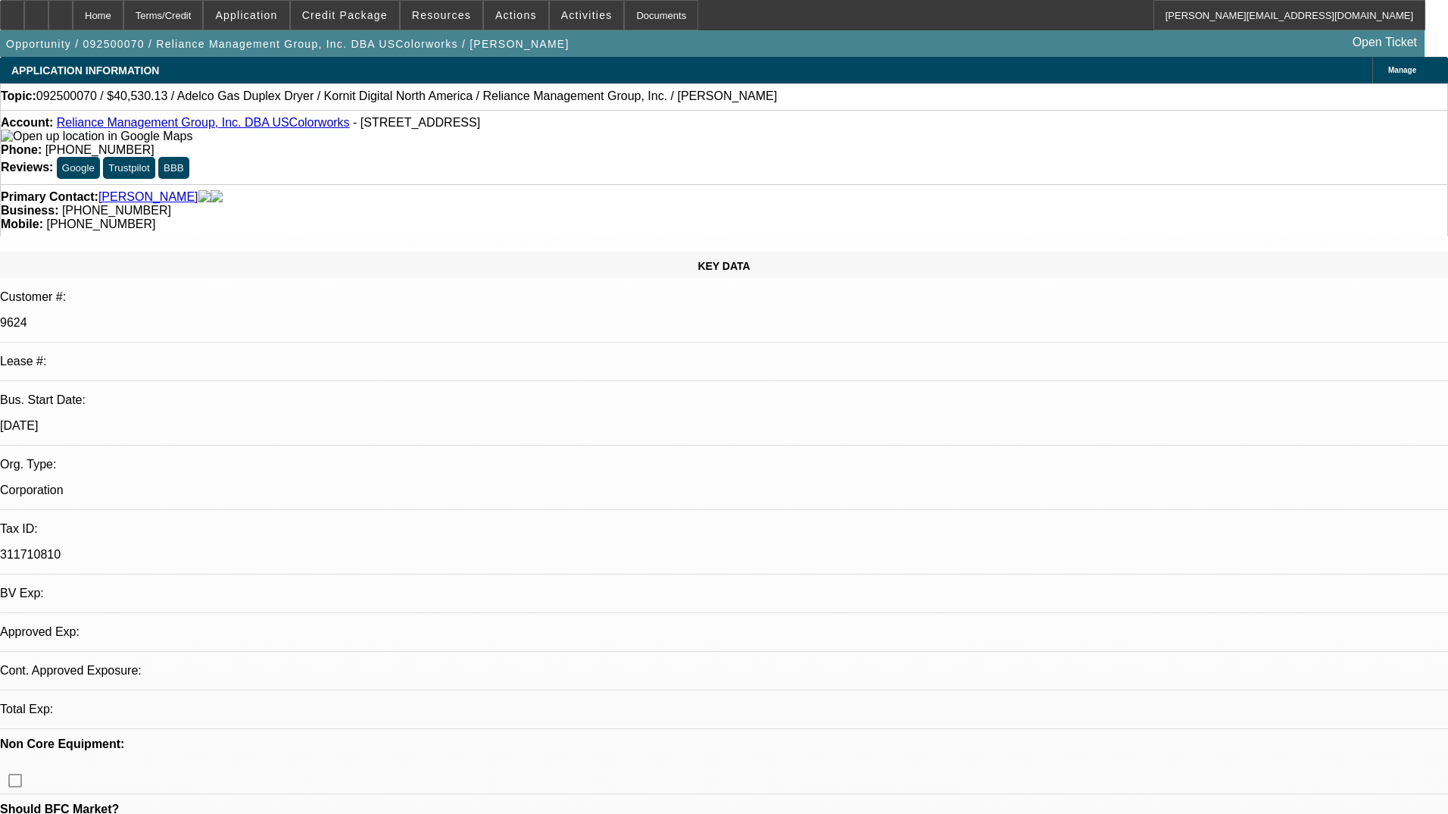
select select "0"
select select "2"
select select "0.1"
select select "4"
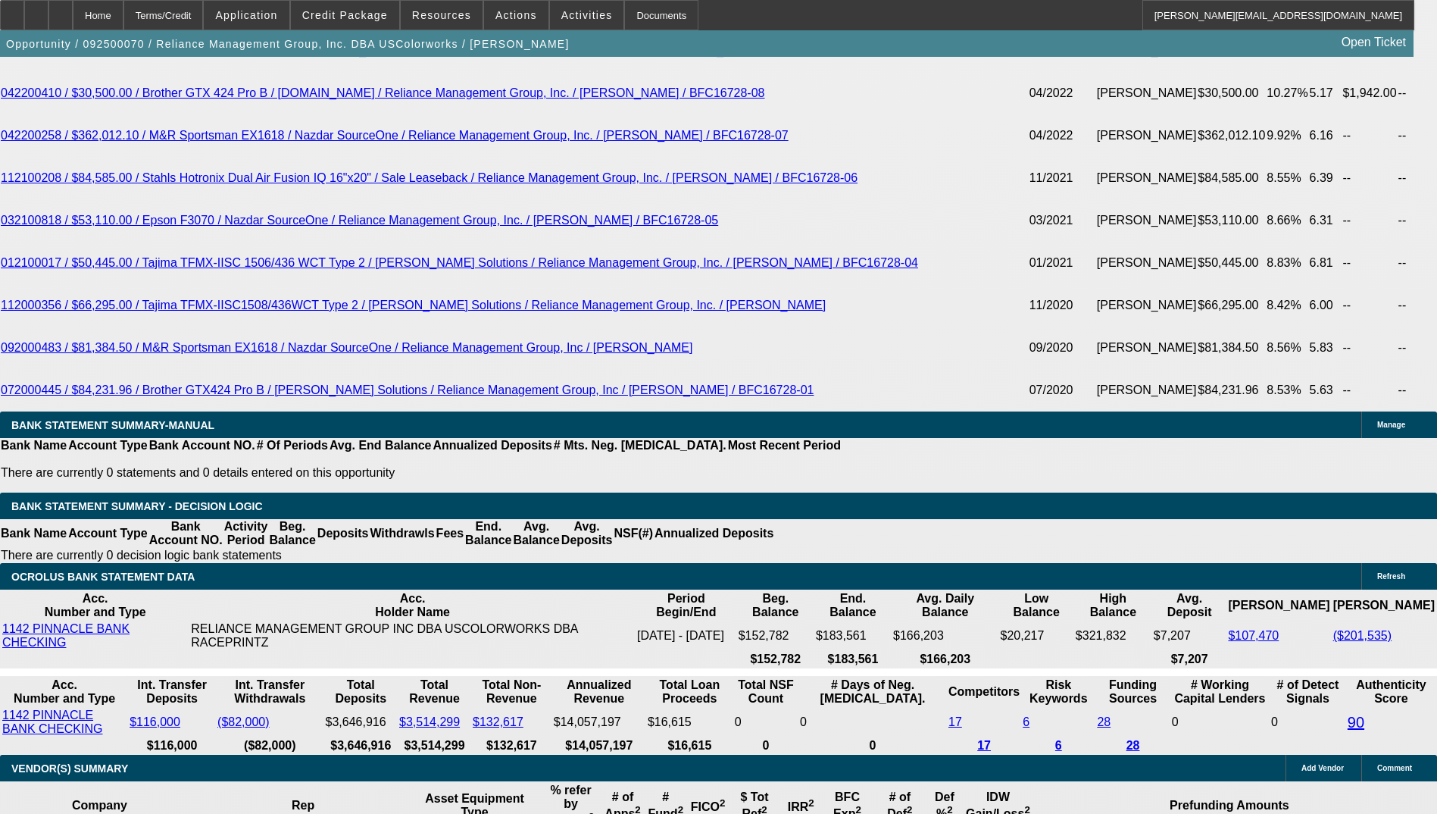
scroll to position [3309, 0]
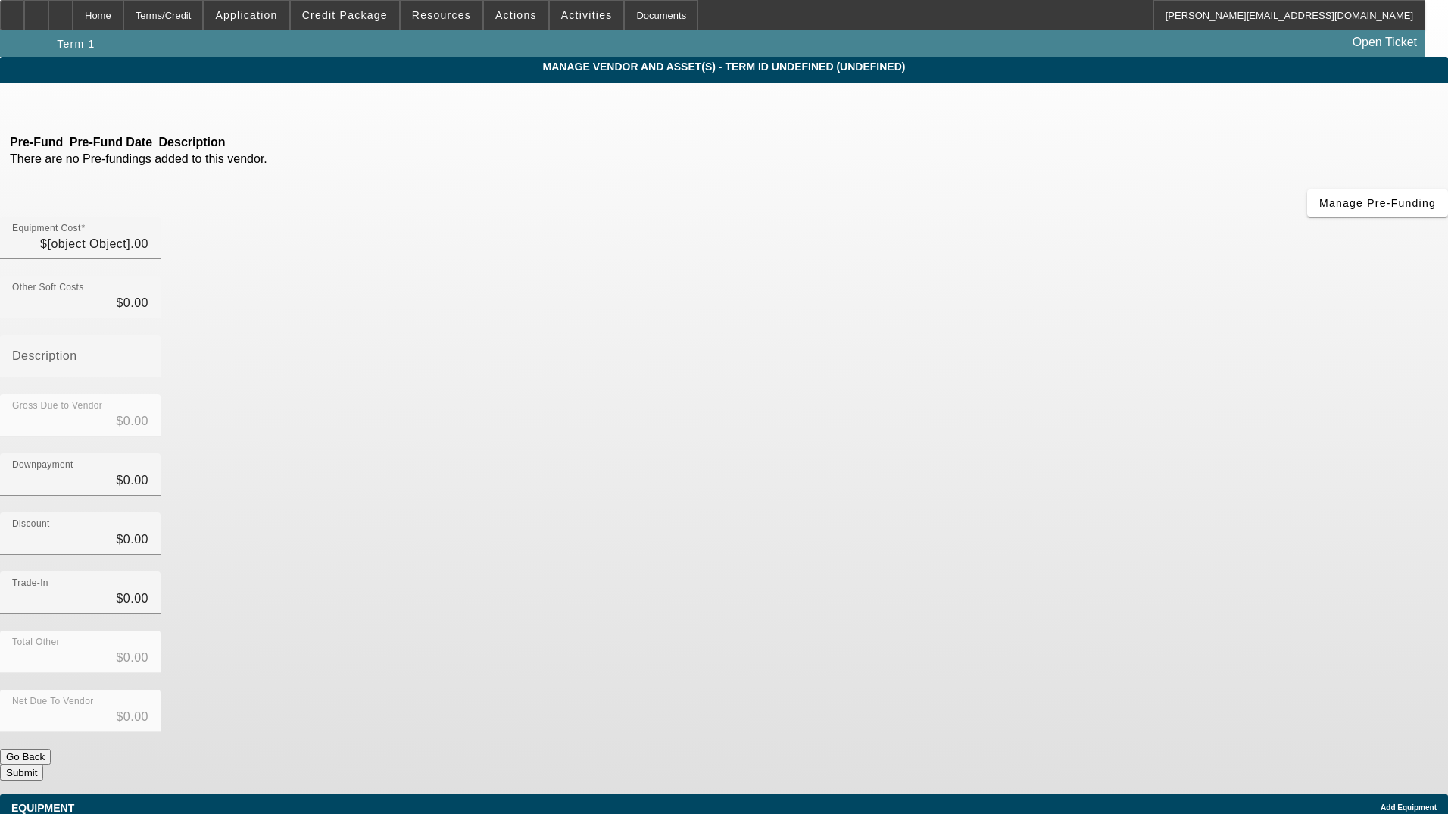
type input "$15,530.13"
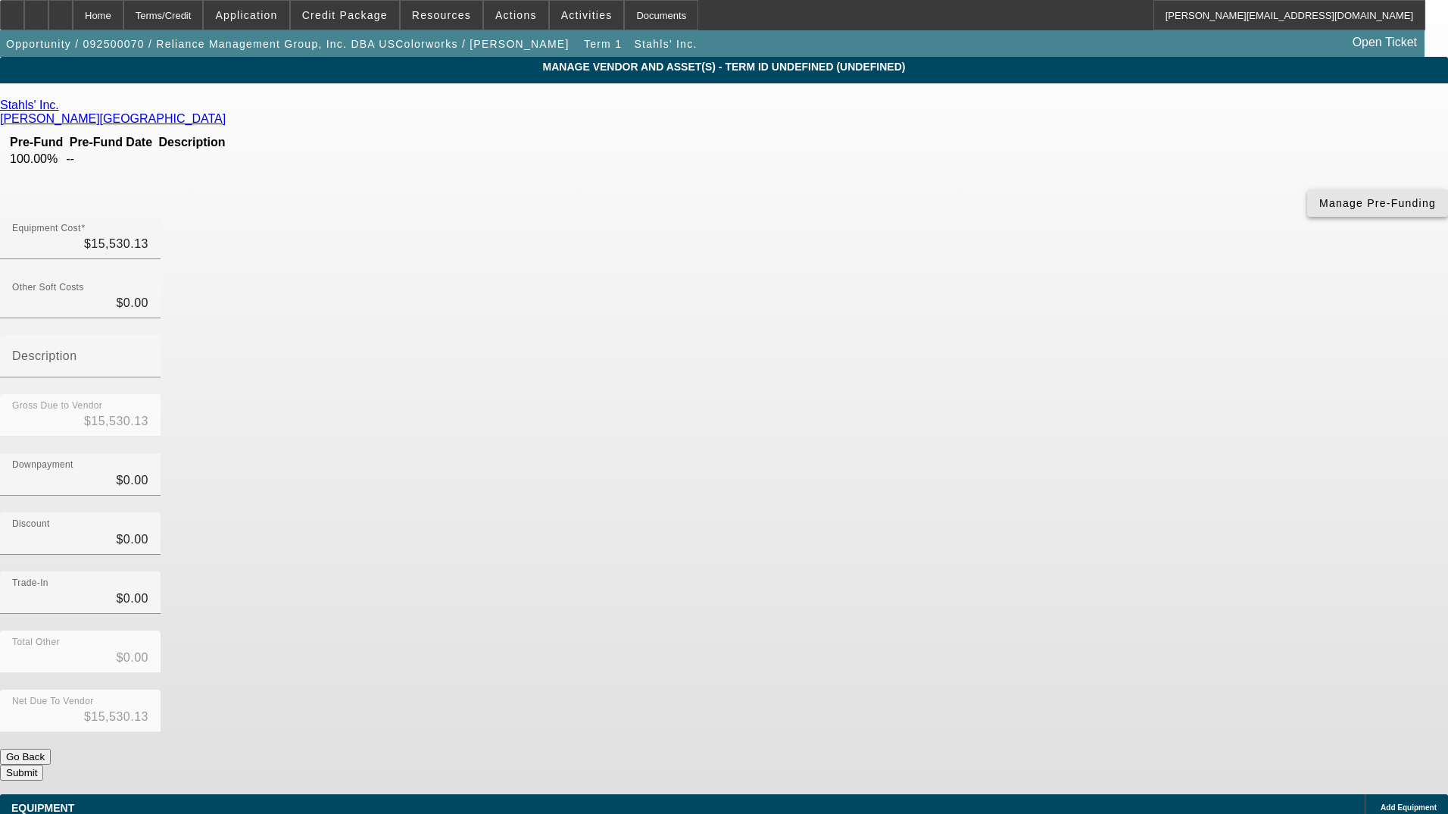
click at [1320, 209] on span "Manage Pre-Funding" at bounding box center [1378, 203] width 117 height 12
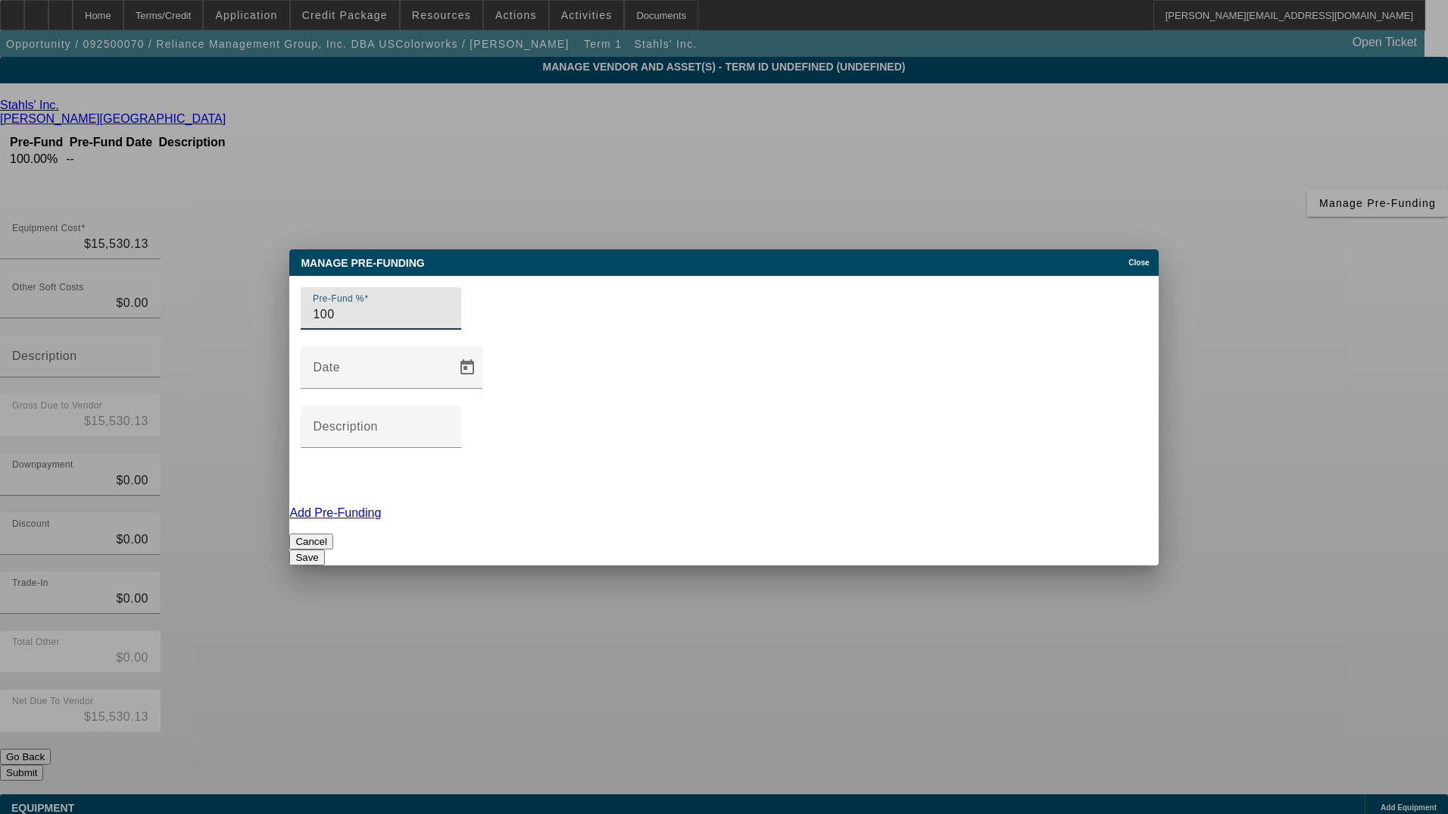
drag, startPoint x: 346, startPoint y: 393, endPoint x: 264, endPoint y: 388, distance: 82.0
click at [264, 388] on div "Manage Pre-funding Close Pre-Fund % 100 Date Description Add Pre-Funding Cancel…" at bounding box center [724, 407] width 1448 height 814
click at [378, 420] on mat-label "Description" at bounding box center [345, 426] width 65 height 13
click at [449, 423] on input "Description" at bounding box center [381, 432] width 136 height 18
click at [449, 323] on input "Pre-Fund %" at bounding box center [381, 314] width 136 height 18
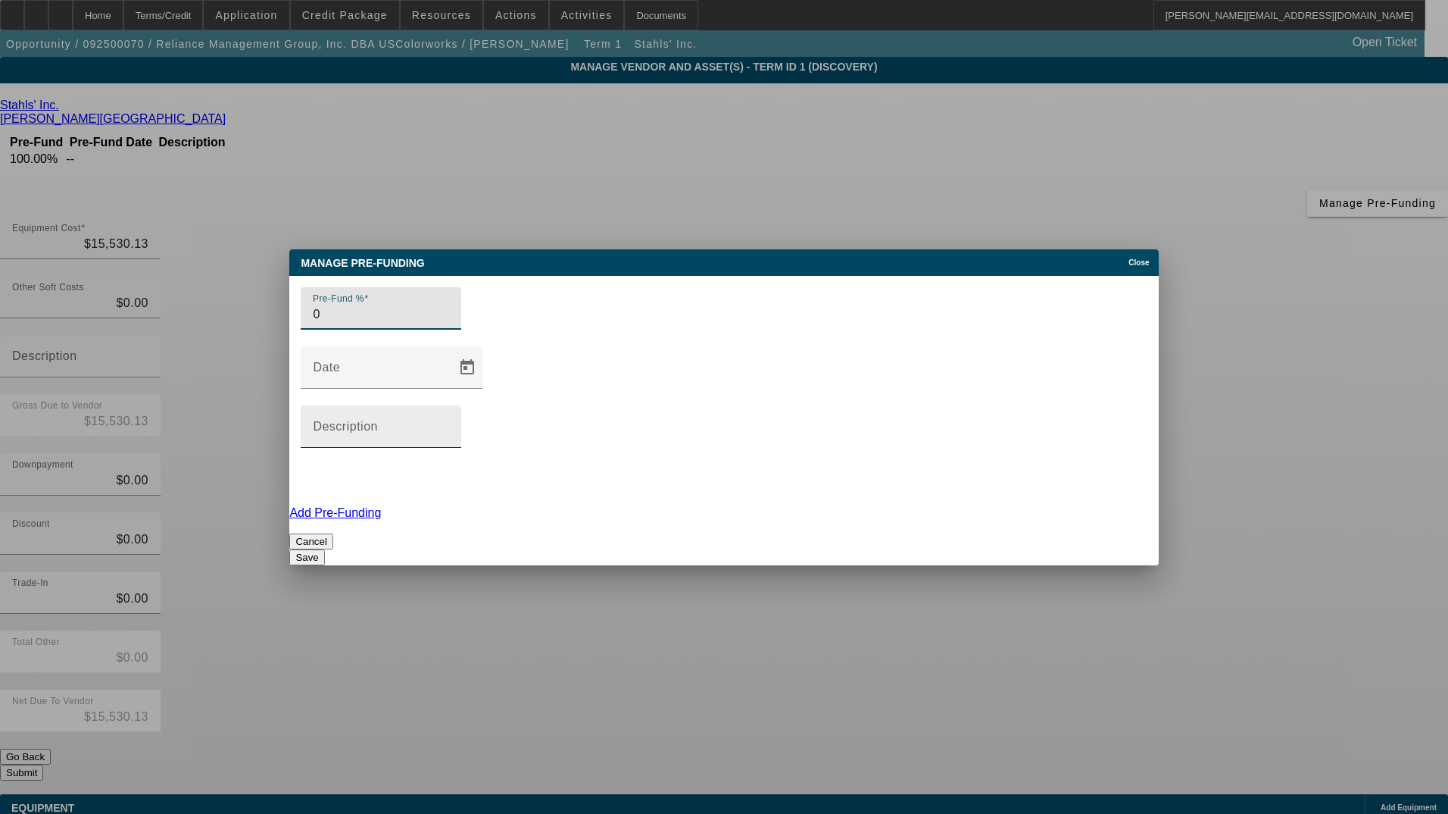
type input "0"
click at [449, 423] on input "Description" at bounding box center [381, 432] width 136 height 18
type input "No prefunding; payment after delivery and acceptance"
click at [324, 549] on button "Save" at bounding box center [306, 557] width 35 height 16
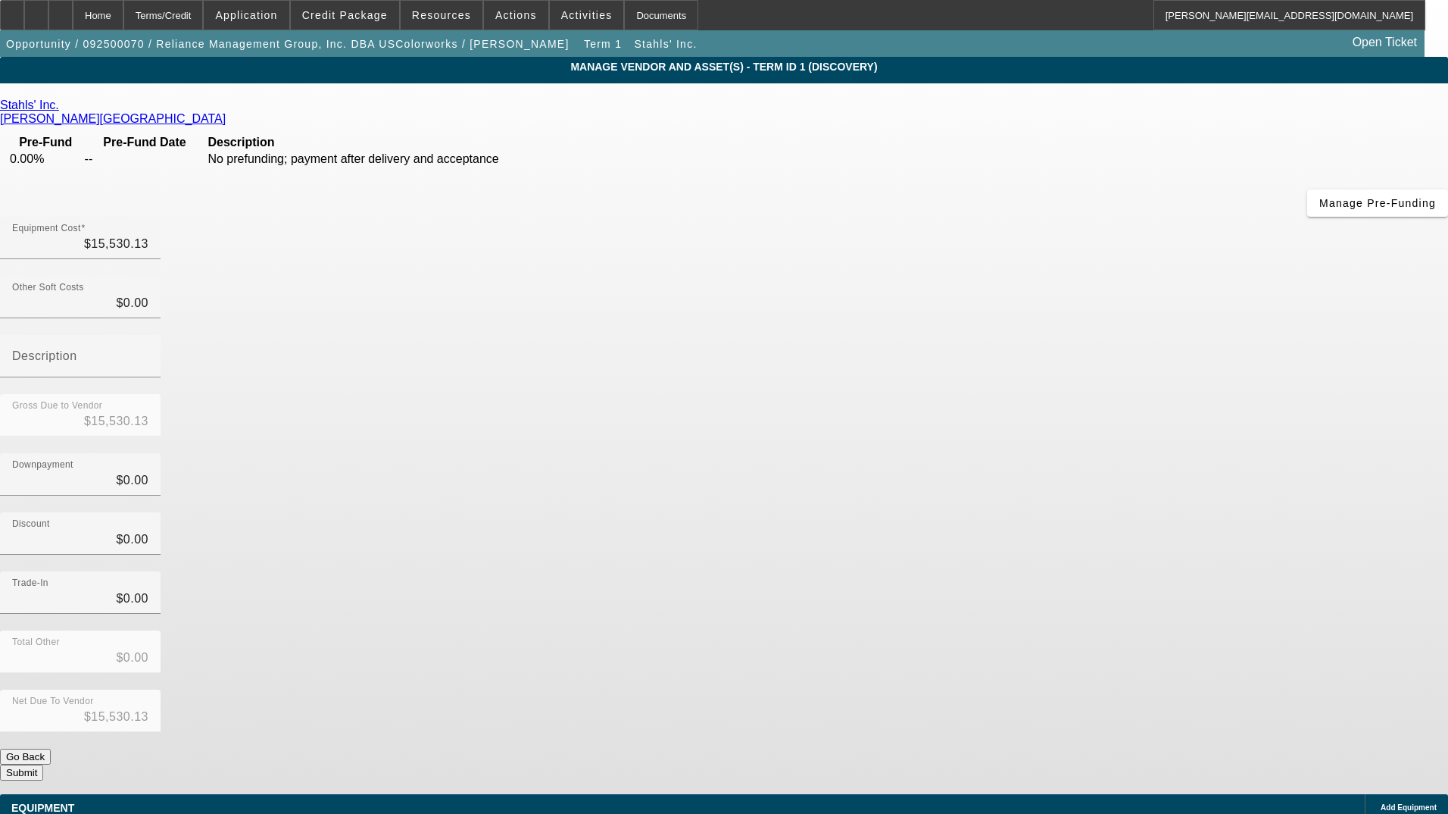
click at [43, 764] on button "Submit" at bounding box center [21, 772] width 43 height 16
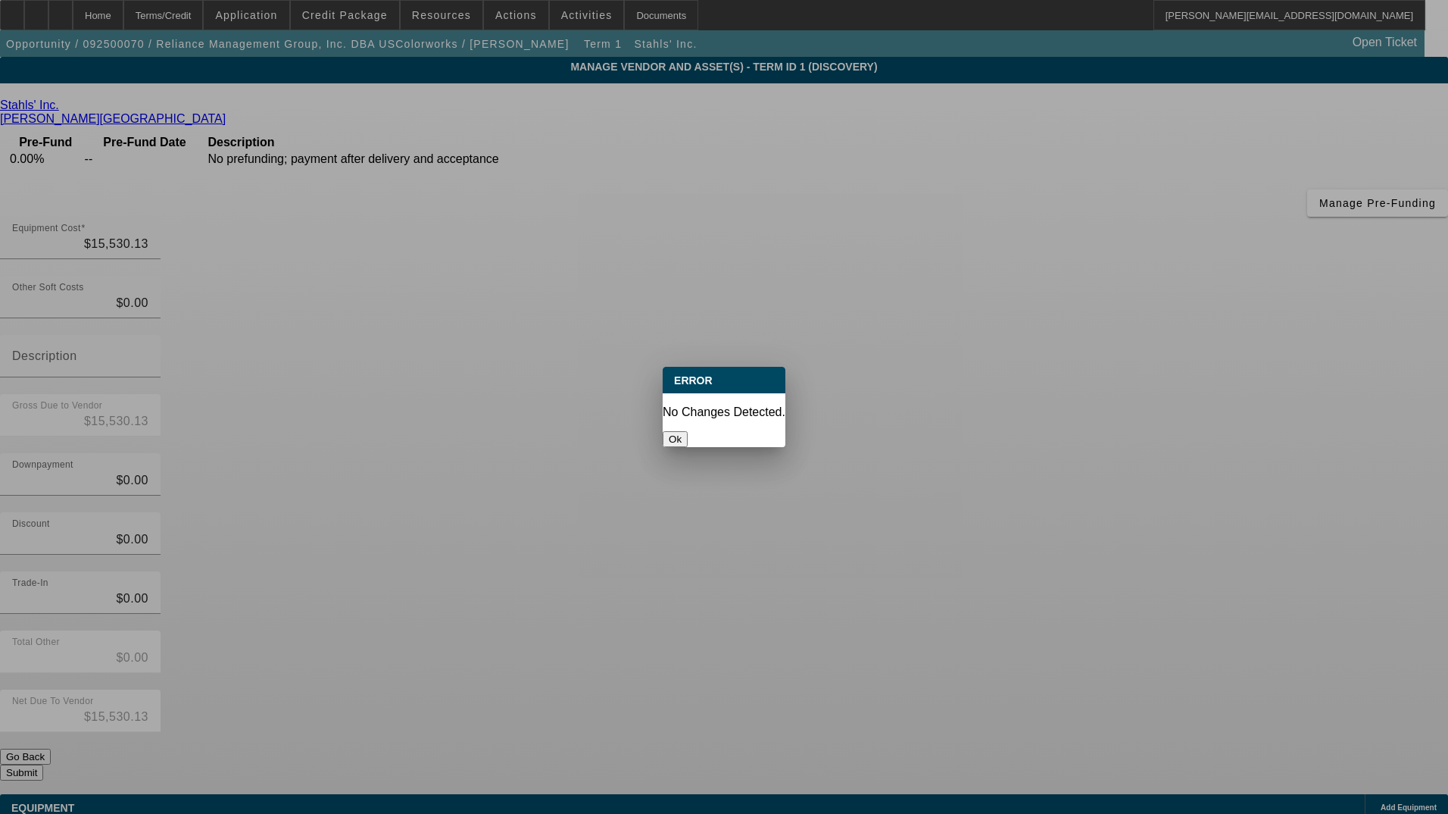
drag, startPoint x: 732, startPoint y: 417, endPoint x: 740, endPoint y: 399, distance: 19.3
click at [688, 431] on button "Ok" at bounding box center [675, 439] width 25 height 16
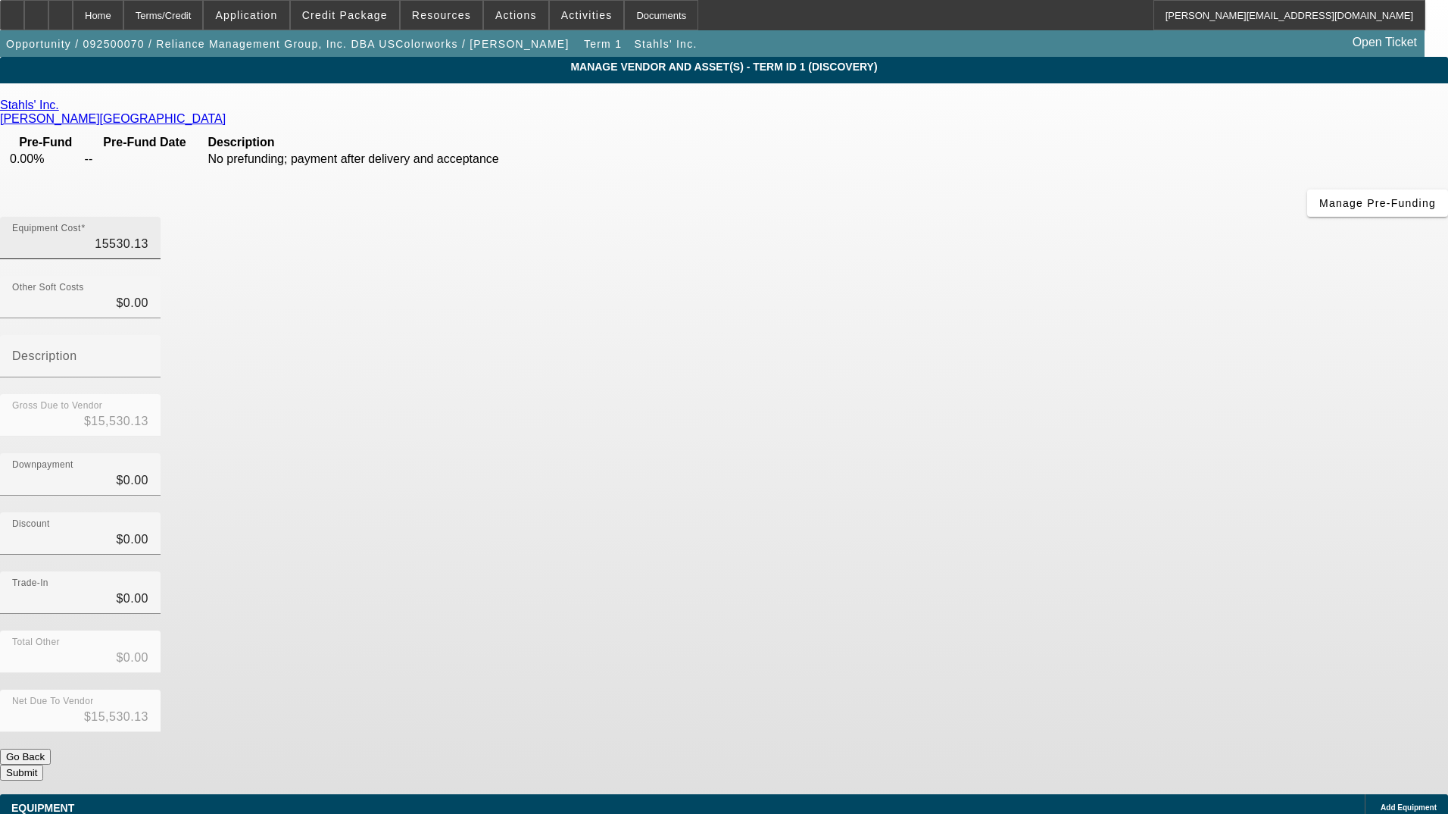
click at [148, 235] on input "15530.13" at bounding box center [80, 244] width 136 height 18
type input "$15,530.13"
click at [1027, 512] on div "Discount $0.00" at bounding box center [724, 541] width 1448 height 59
click at [43, 764] on button "Submit" at bounding box center [21, 772] width 43 height 16
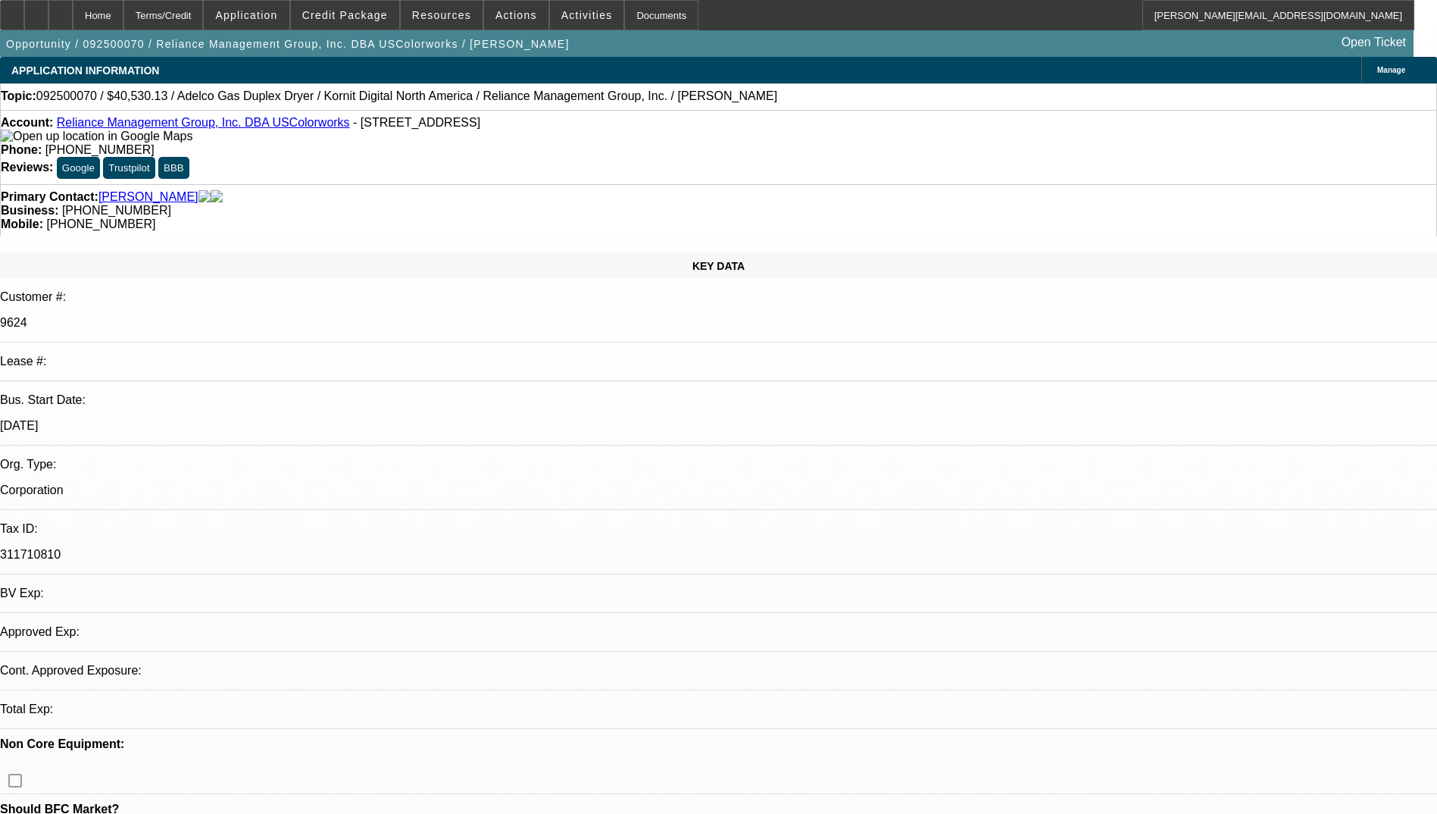
select select "0"
select select "2"
select select "0.1"
select select "4"
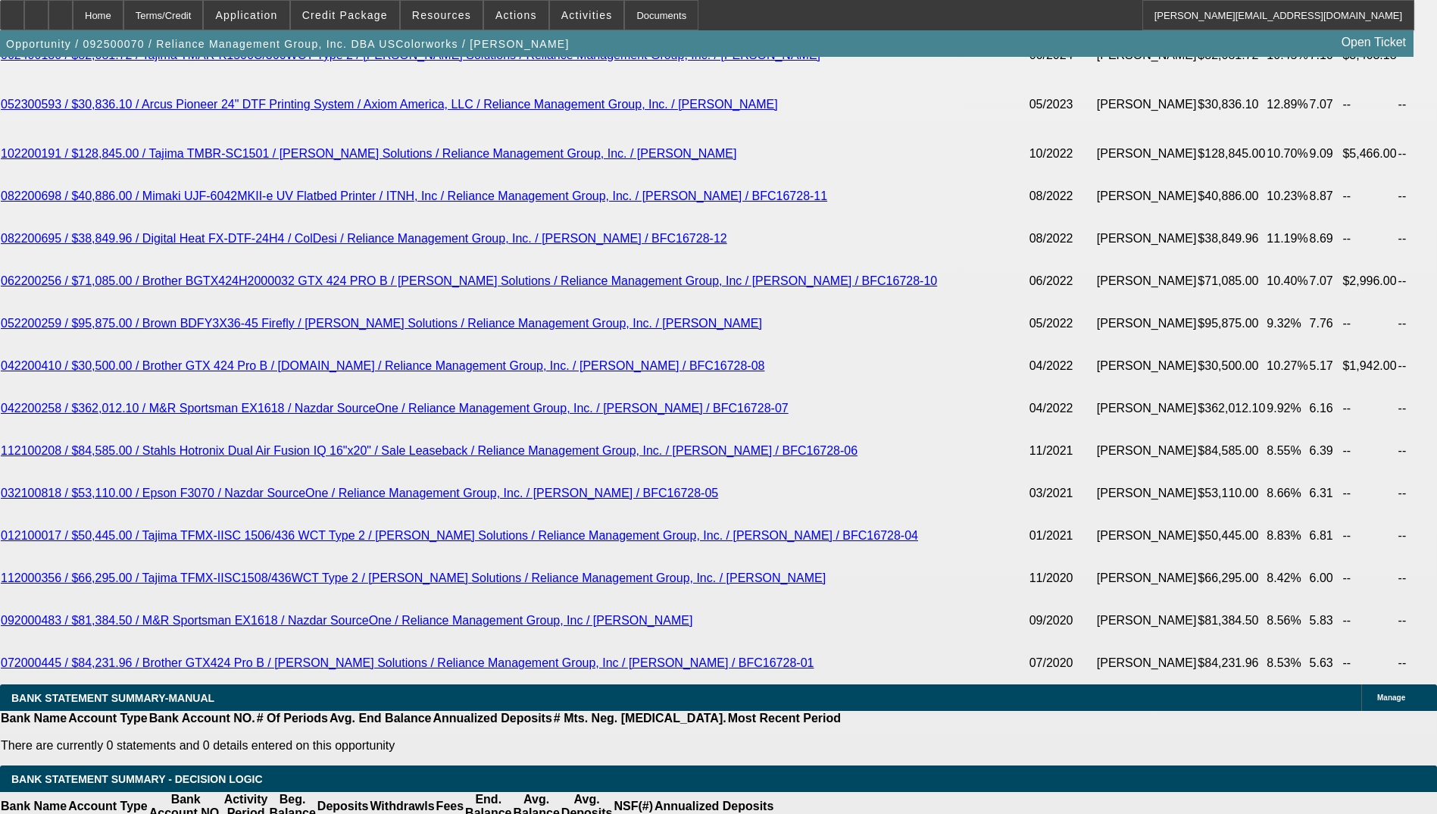
scroll to position [3182, 0]
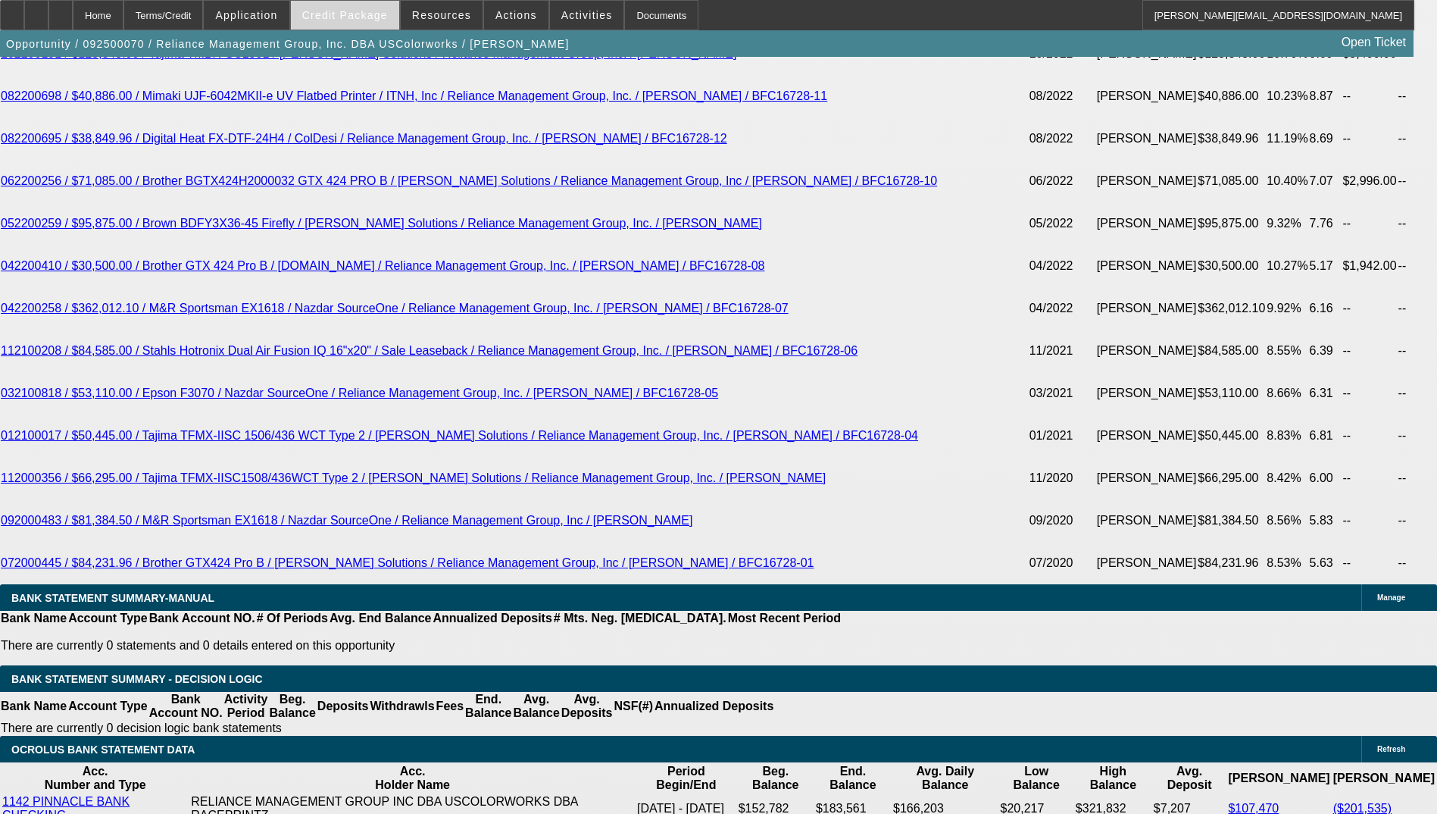
click at [369, 4] on span at bounding box center [345, 15] width 108 height 36
click at [369, 4] on body "Home Terms/Credit Application Credit Package Resources Actions Activities Docum…" at bounding box center [718, 387] width 1437 height 7138
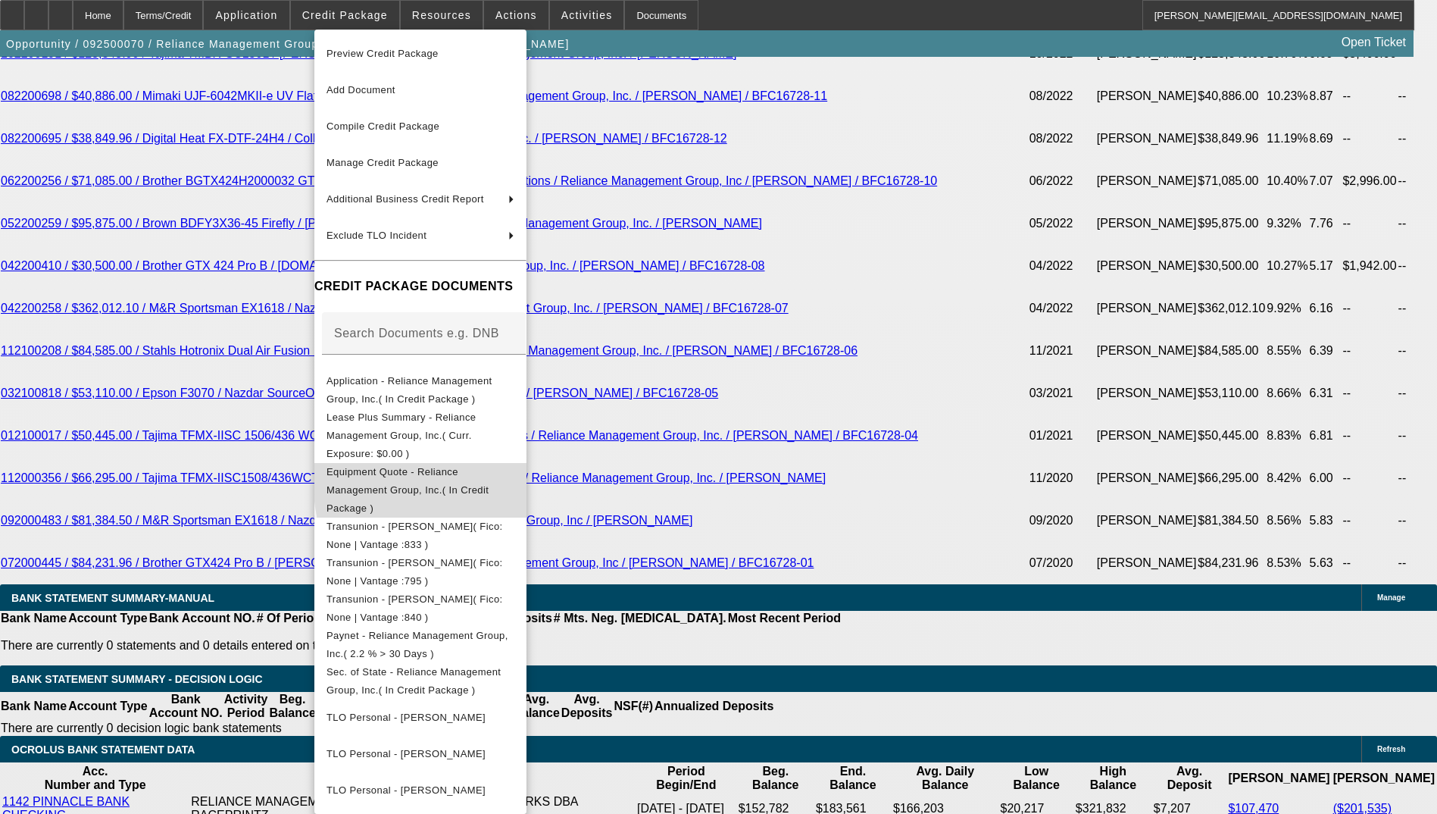
click at [489, 466] on span "Equipment Quote - Reliance Management Group, Inc.( In Credit Package )" at bounding box center [407, 490] width 162 height 48
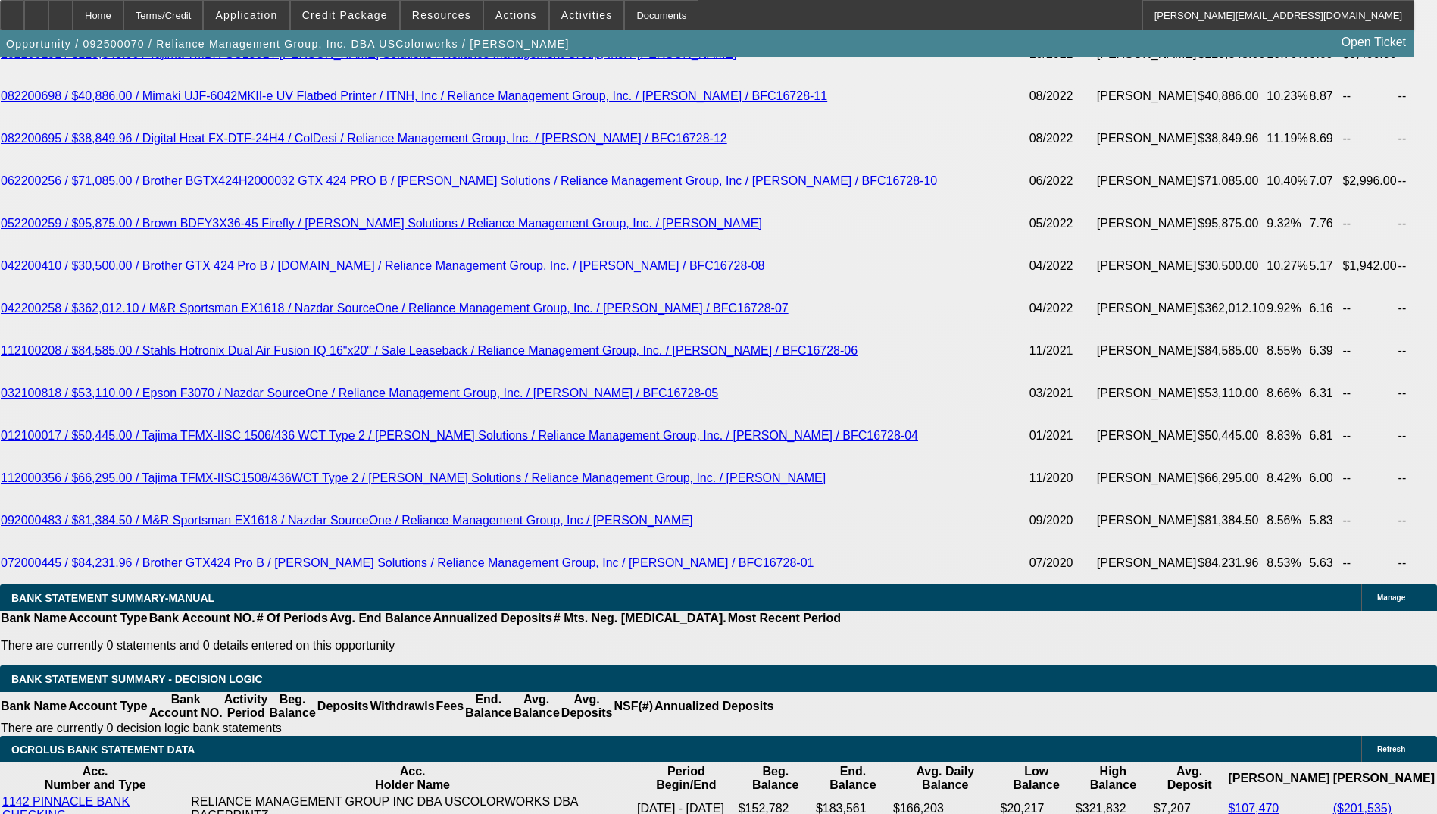
click at [1080, 48] on div "Opportunity / 092500070 / Reliance Management Group, Inc. DBA USColorworks / Mi…" at bounding box center [707, 43] width 1414 height 27
drag, startPoint x: 1089, startPoint y: 67, endPoint x: 1104, endPoint y: 76, distance: 18.3
radio input "true"
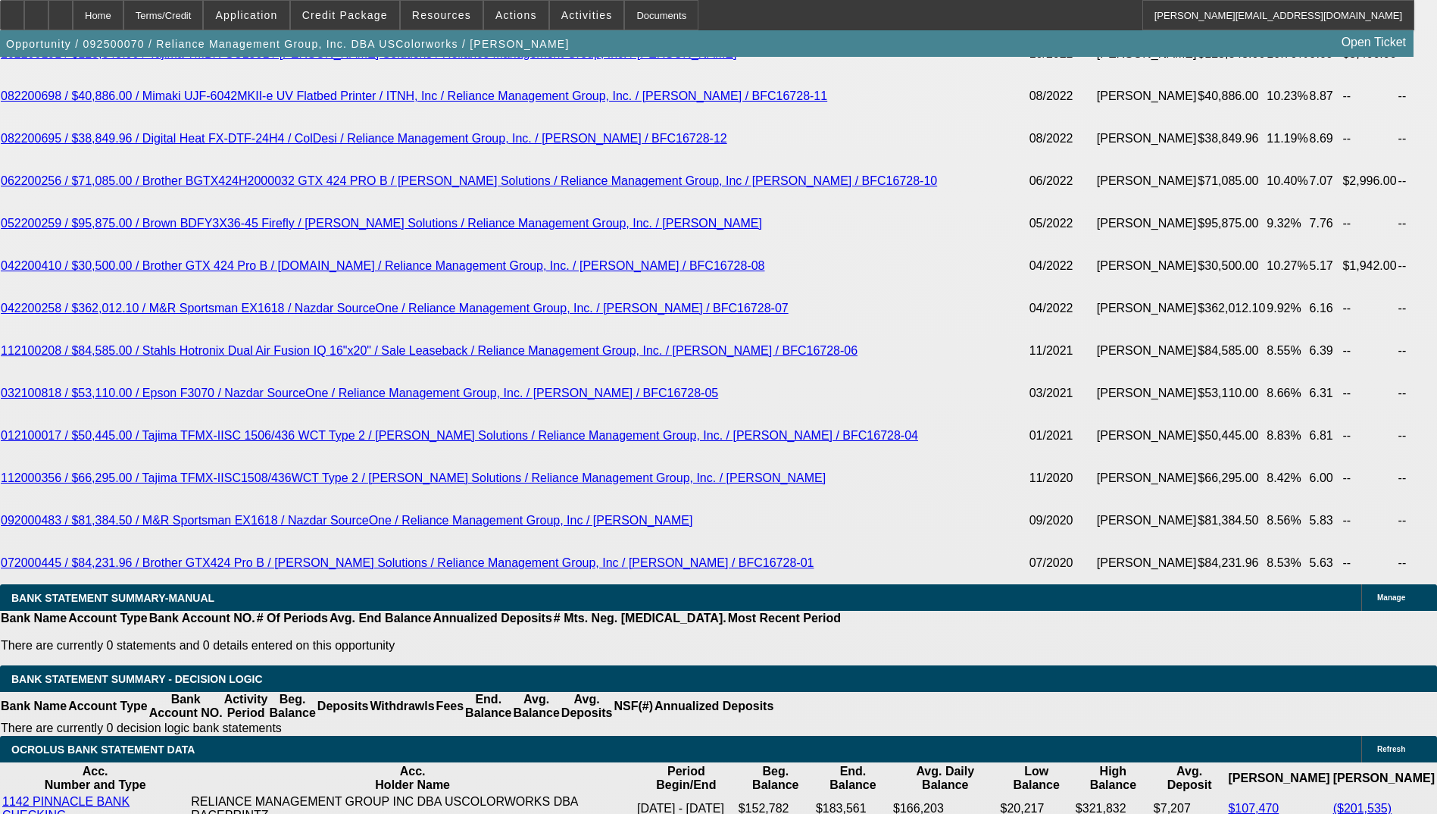
type textarea "Confirmed w Yolanda Merrill at Stahls (vendor) that no prefunding is required a…"
radio input "true"
click at [61, 10] on icon at bounding box center [61, 10] width 0 height 0
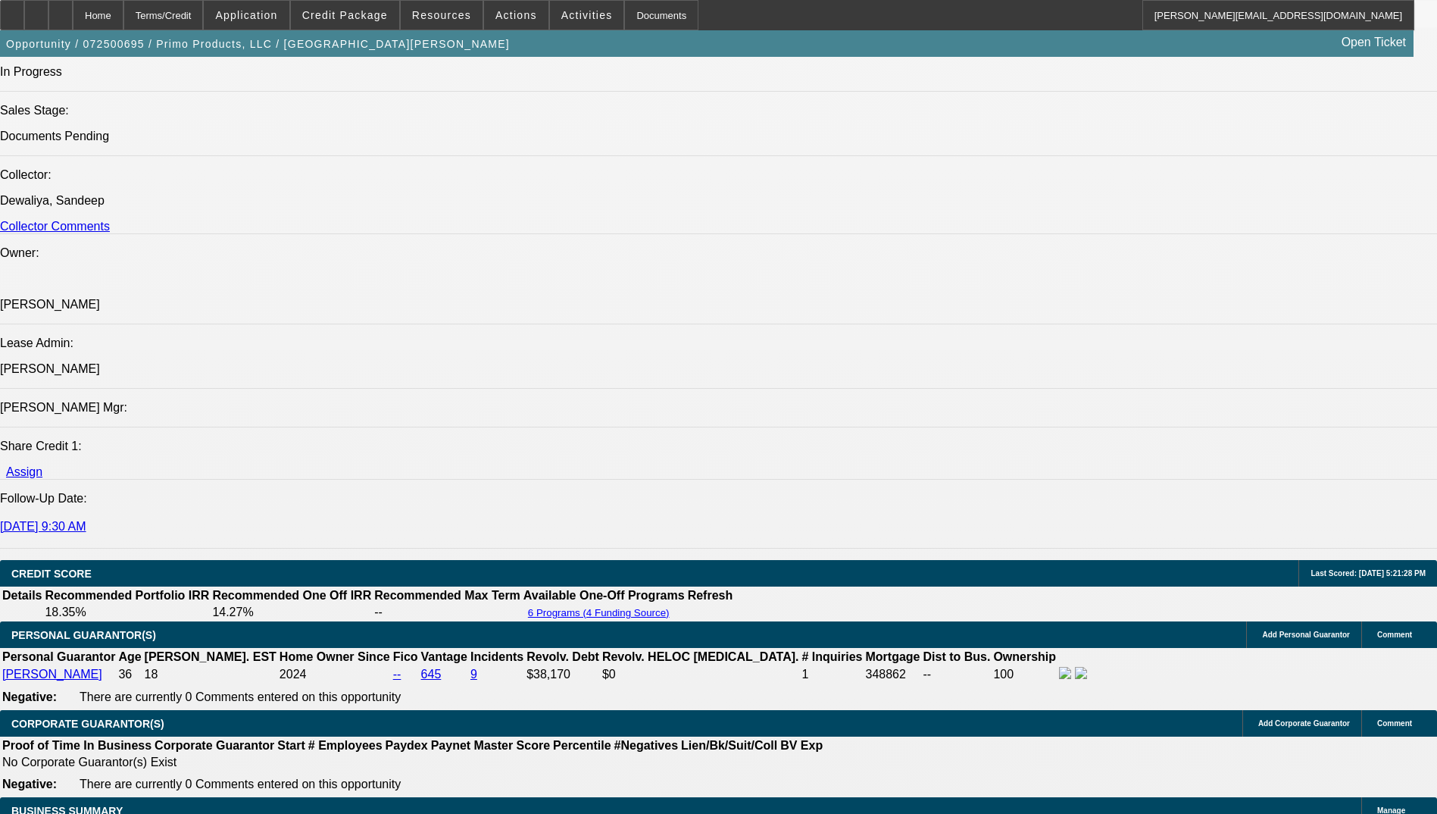
select select "0"
select select "2"
select select "0.1"
select select "0"
select select "2"
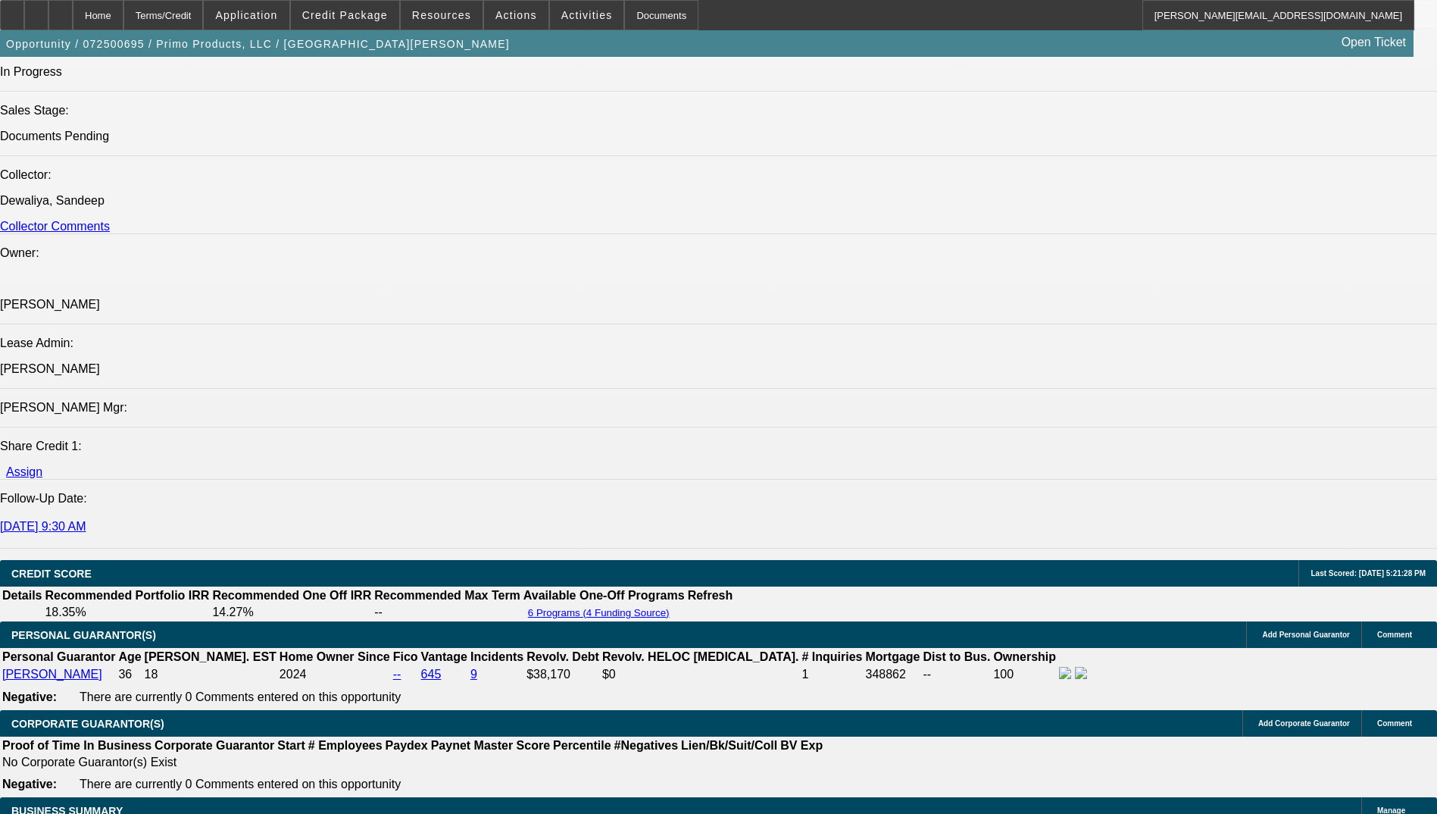
select select "0.1"
select select "0"
select select "2"
select select "0.1"
select select "0"
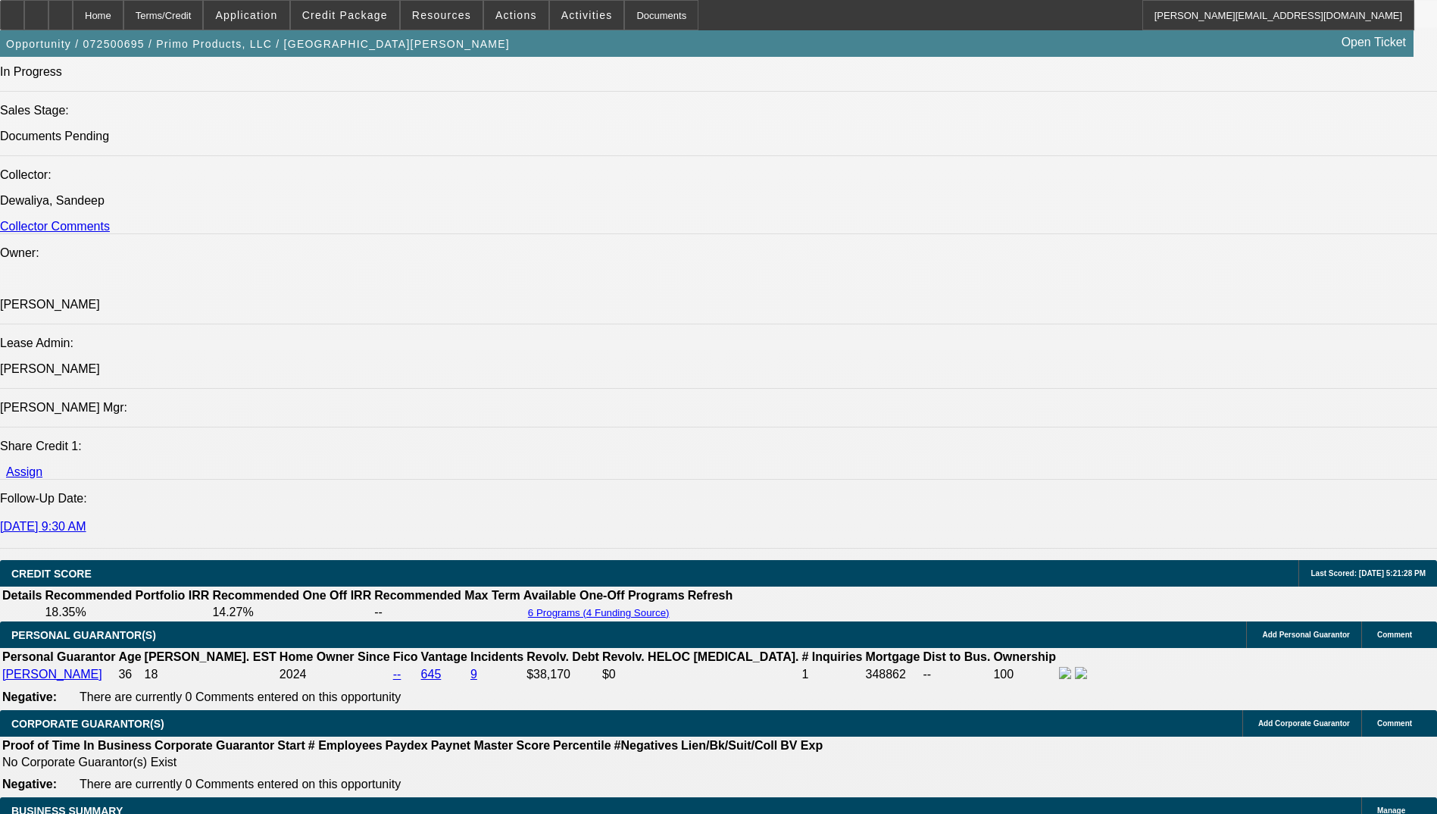
select select "2"
select select "0.1"
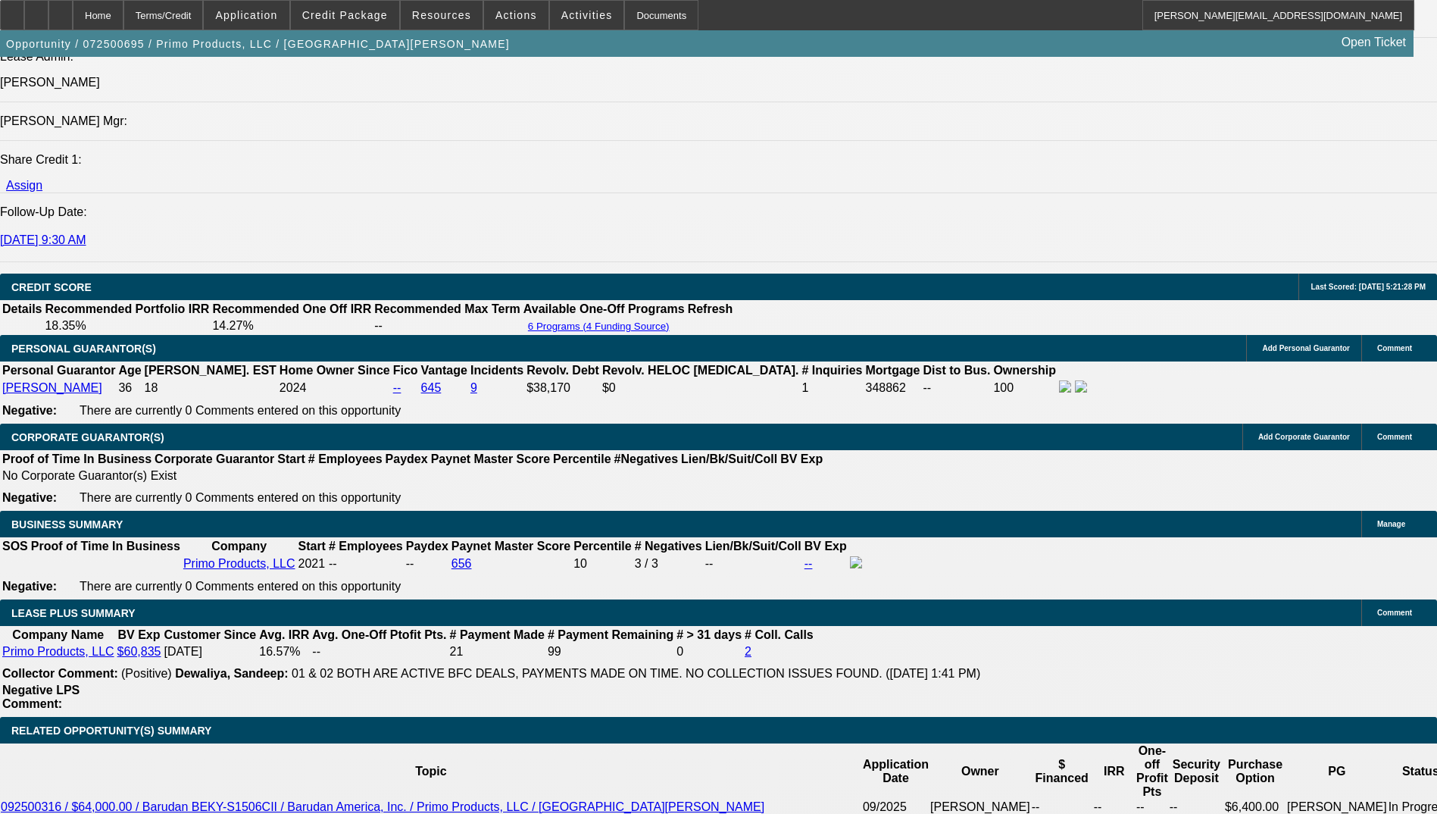
select select "1"
select select "2"
select select "4"
select select "1"
select select "2"
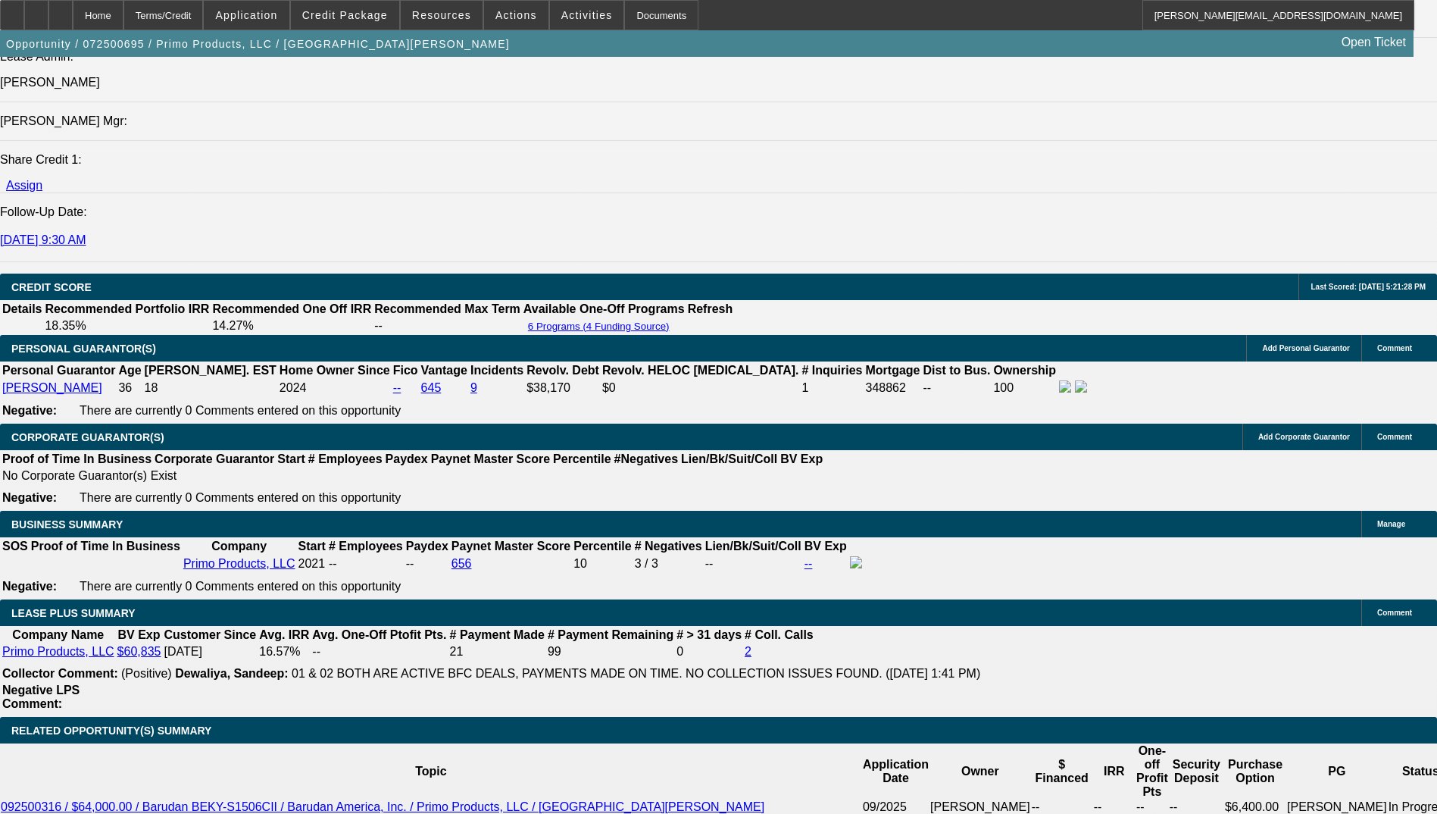
select select "4"
select select "1"
select select "2"
select select "4"
select select "1"
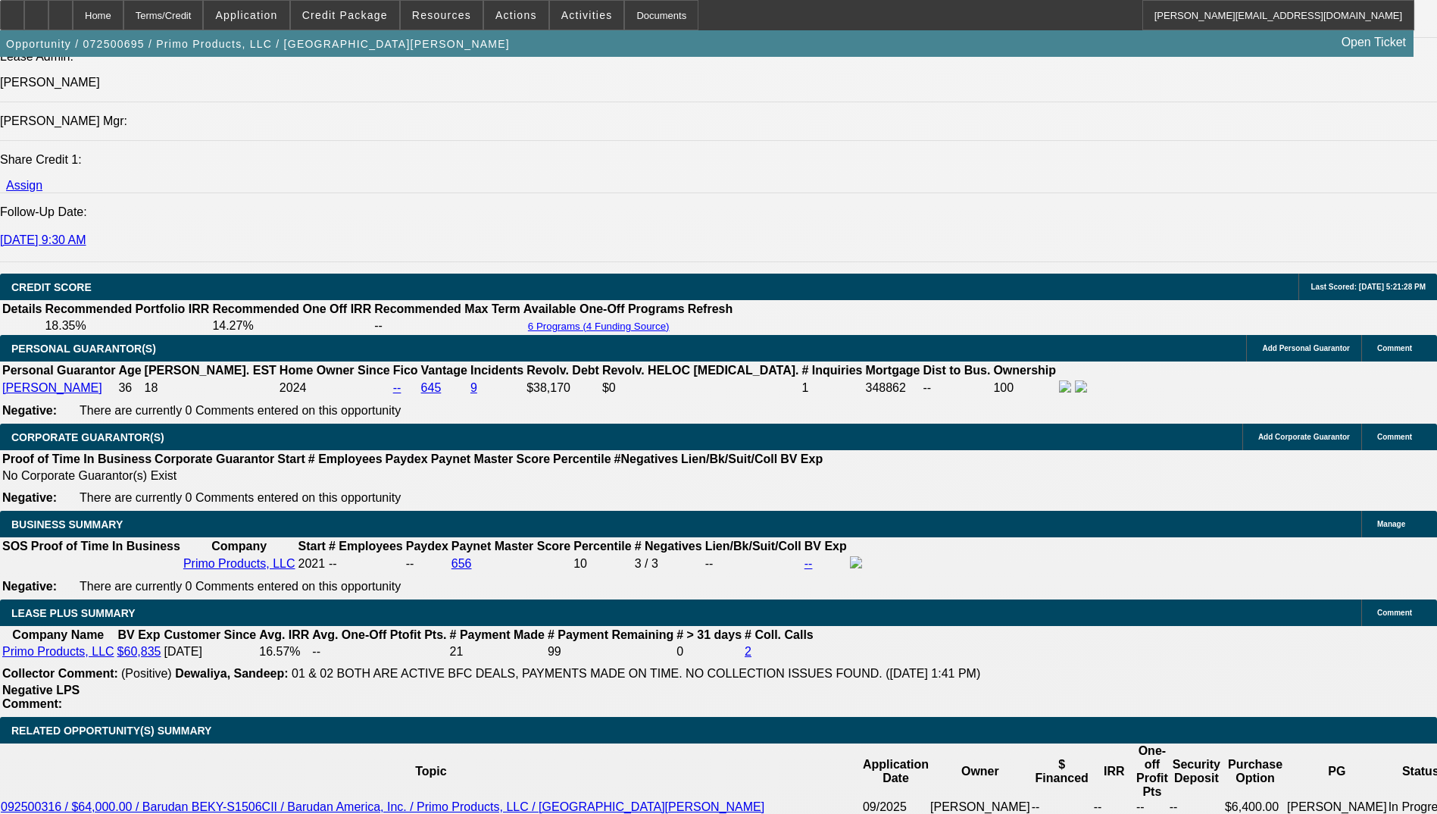
select select "2"
select select "4"
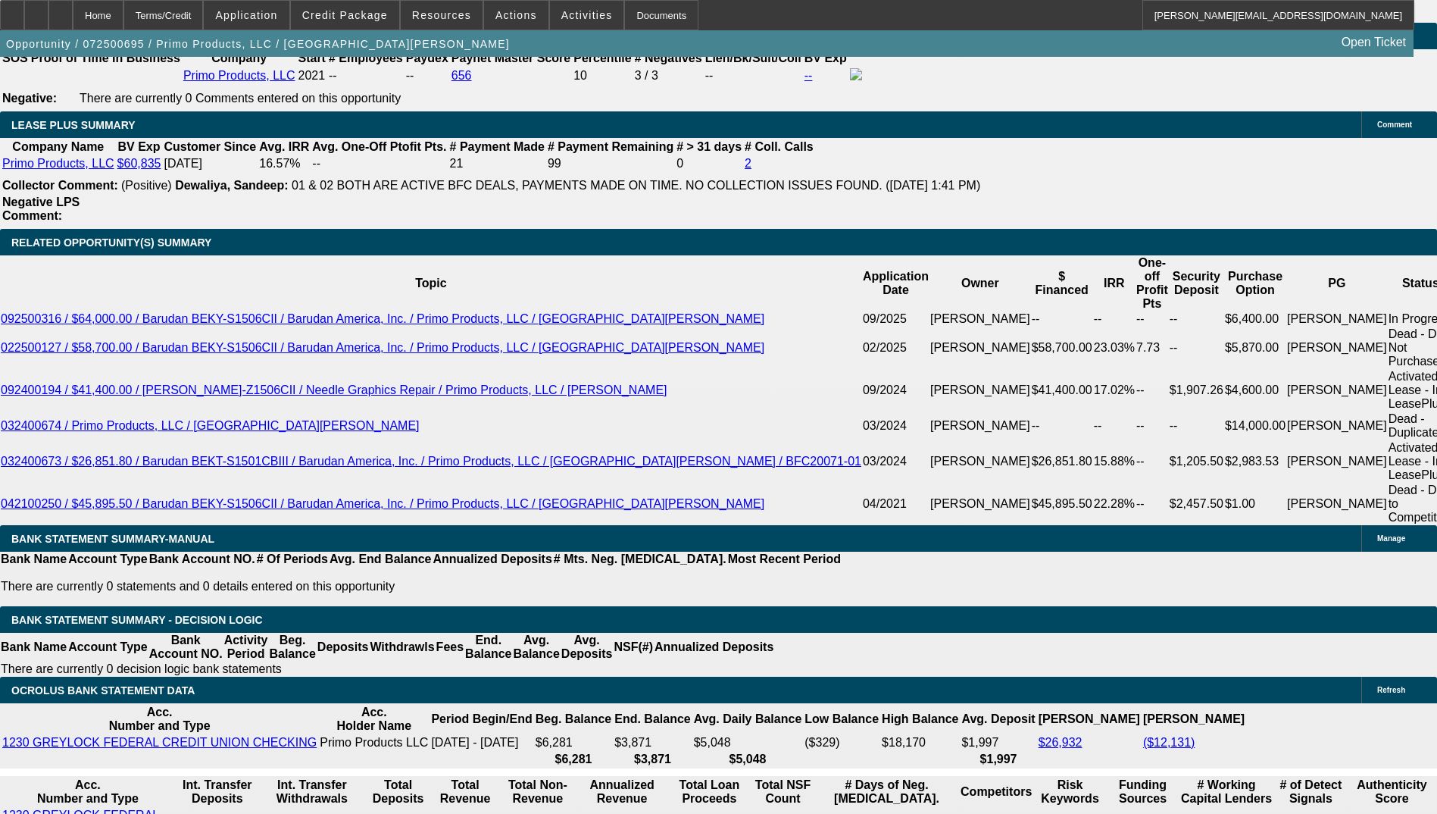
scroll to position [2510, 0]
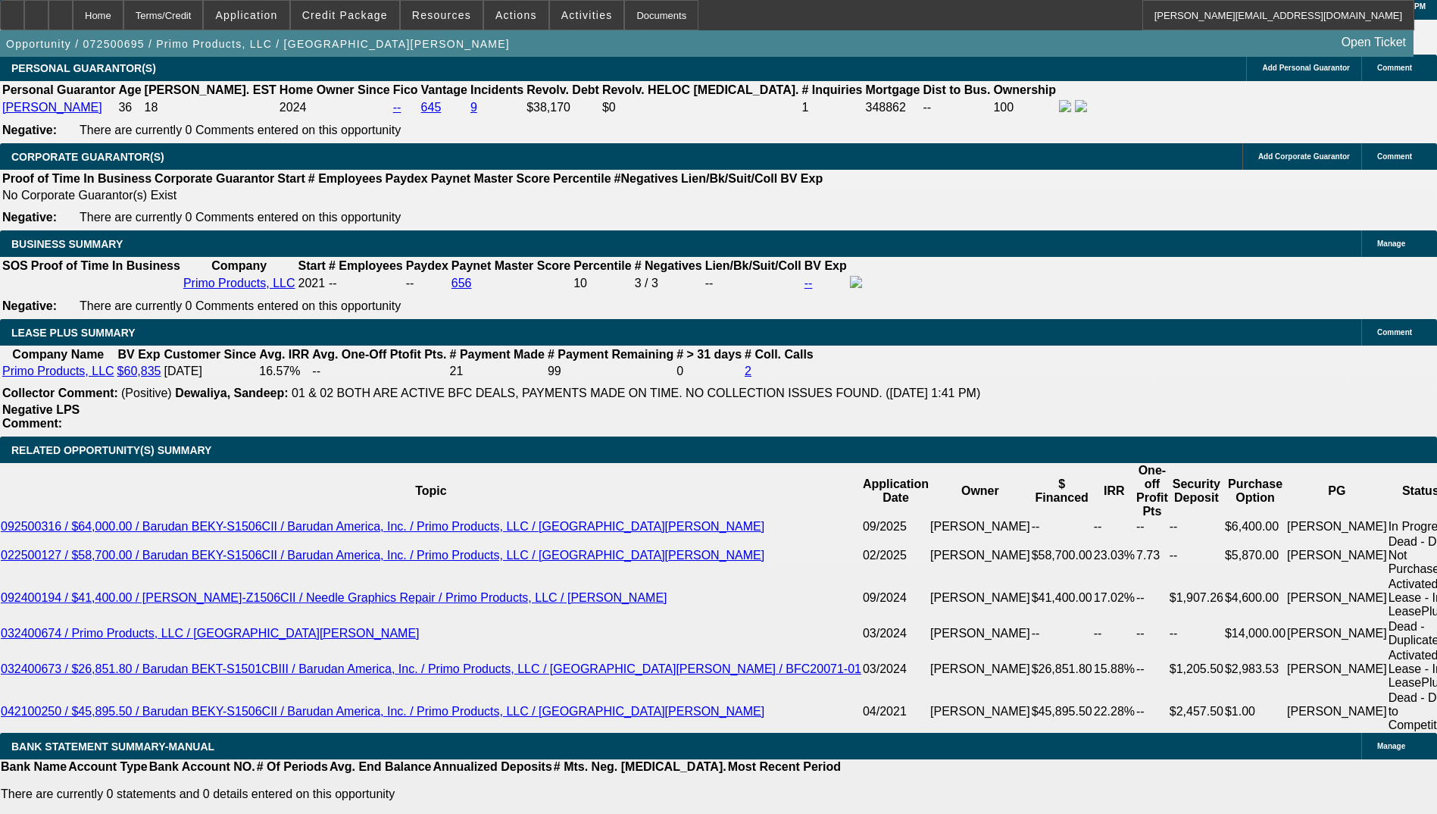
scroll to position [2283, 0]
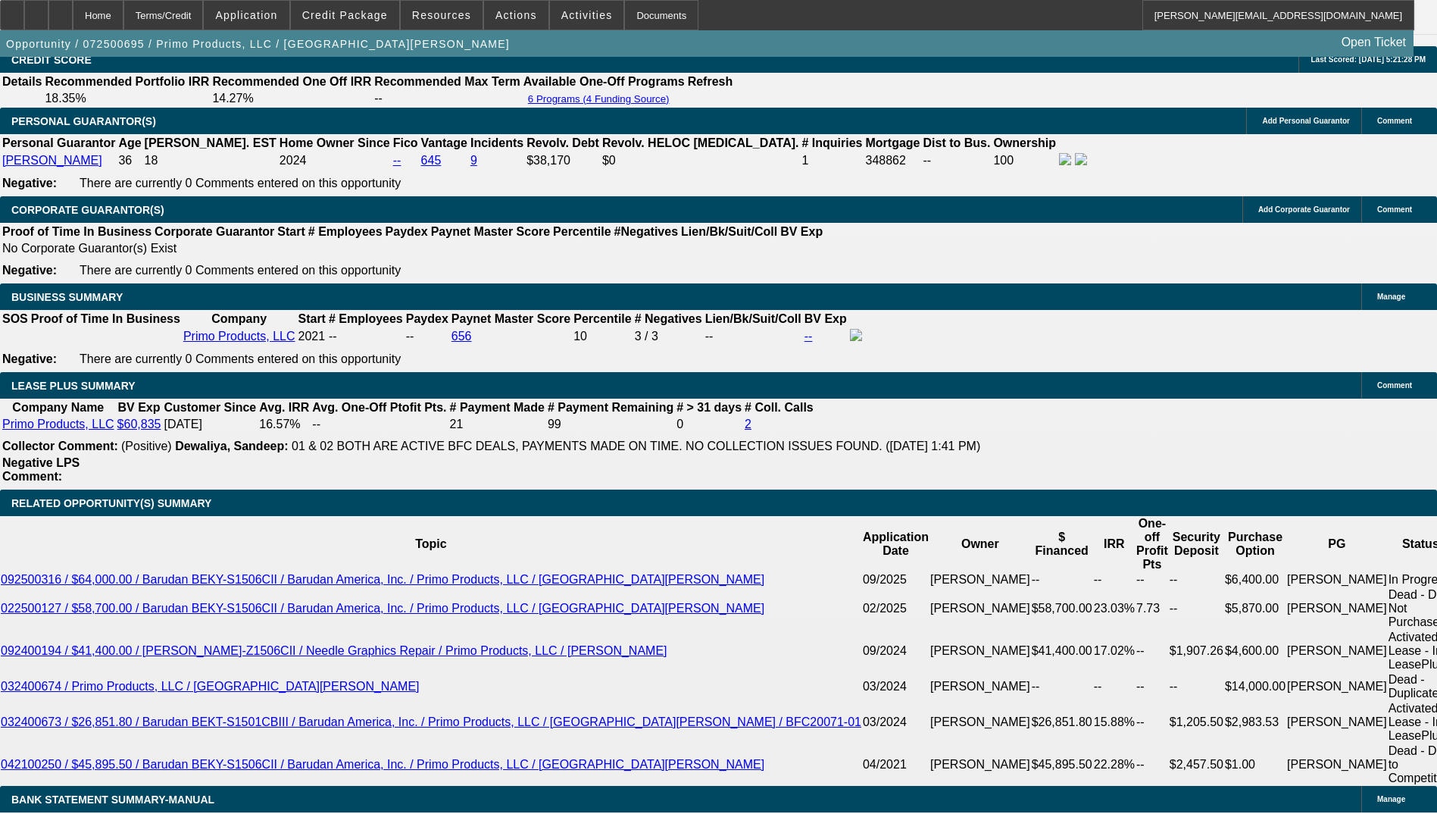
drag, startPoint x: 336, startPoint y: 280, endPoint x: 117, endPoint y: 263, distance: 220.3
copy span "[PERSON_NAME] started Primo Products LLC in [DATE] offering custom apparel and …"
drag, startPoint x: 684, startPoint y: 251, endPoint x: 117, endPoint y: 248, distance: 567.4
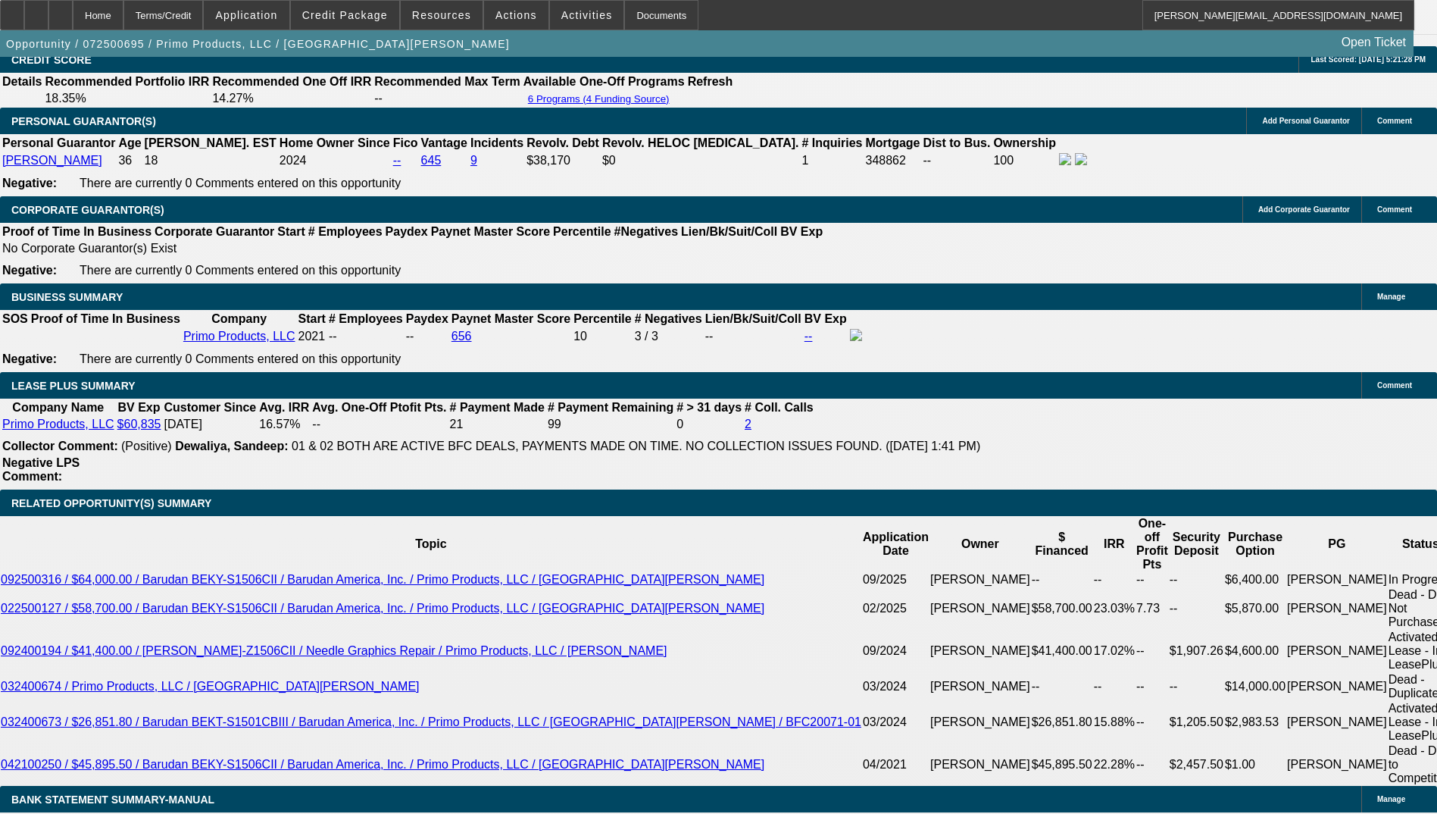
copy span "The Foreclosures showing on the Incident Report are related to [PERSON_NAME]'s …"
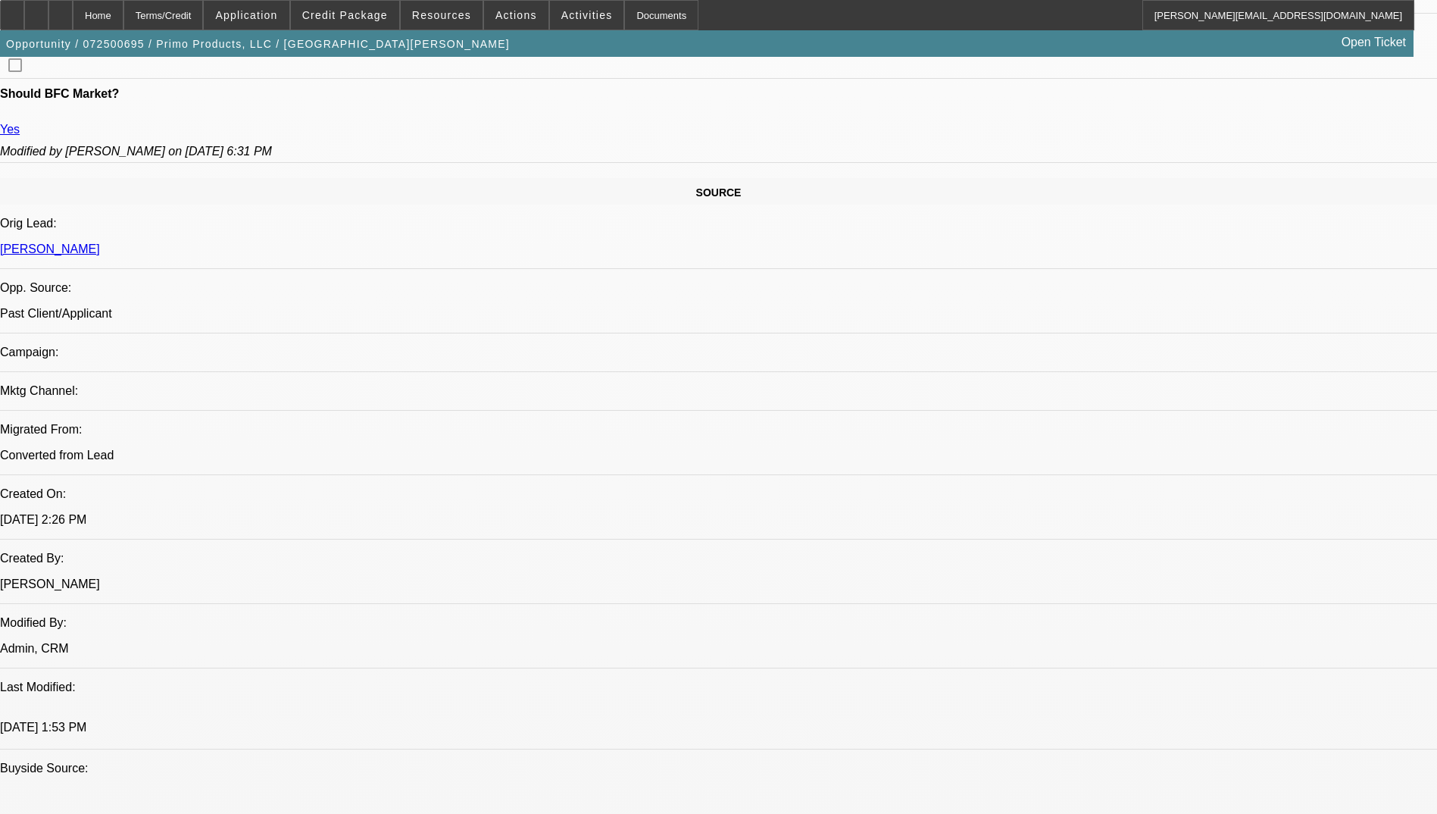
scroll to position [389, 0]
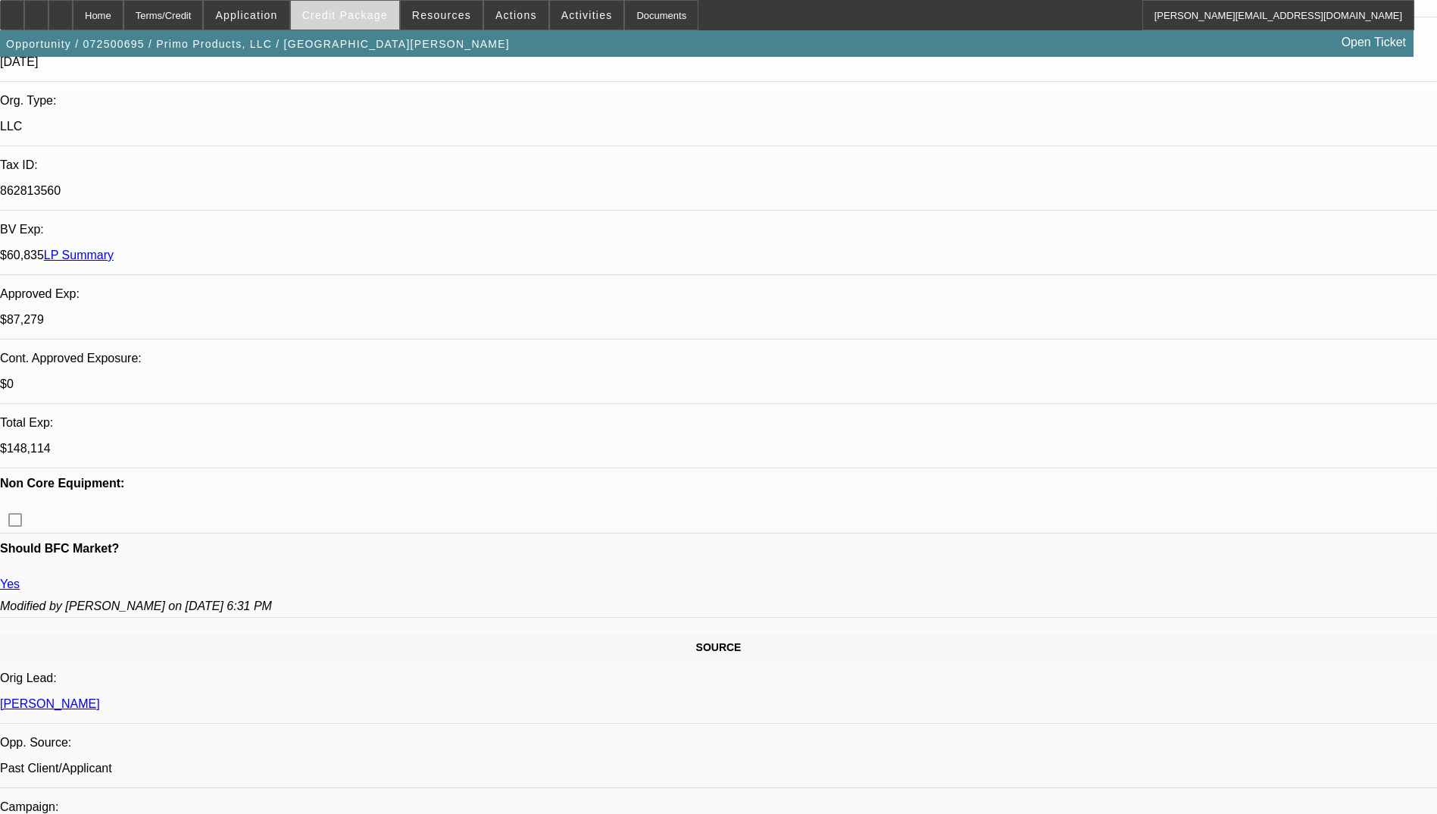
click at [345, 17] on span "Credit Package" at bounding box center [345, 15] width 86 height 12
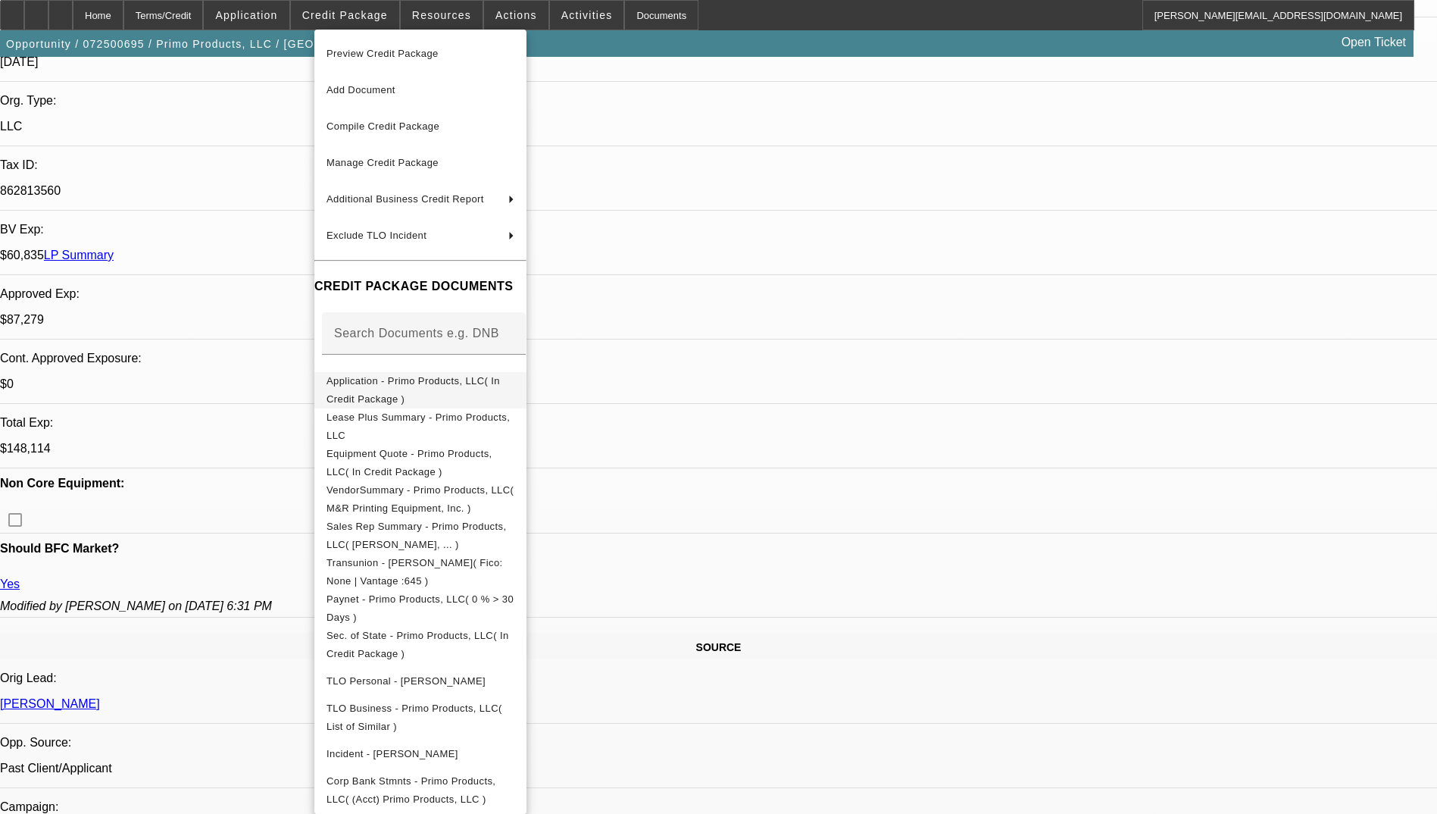
click at [450, 380] on span "Application - Primo Products, LLC( In Credit Package )" at bounding box center [412, 390] width 173 height 30
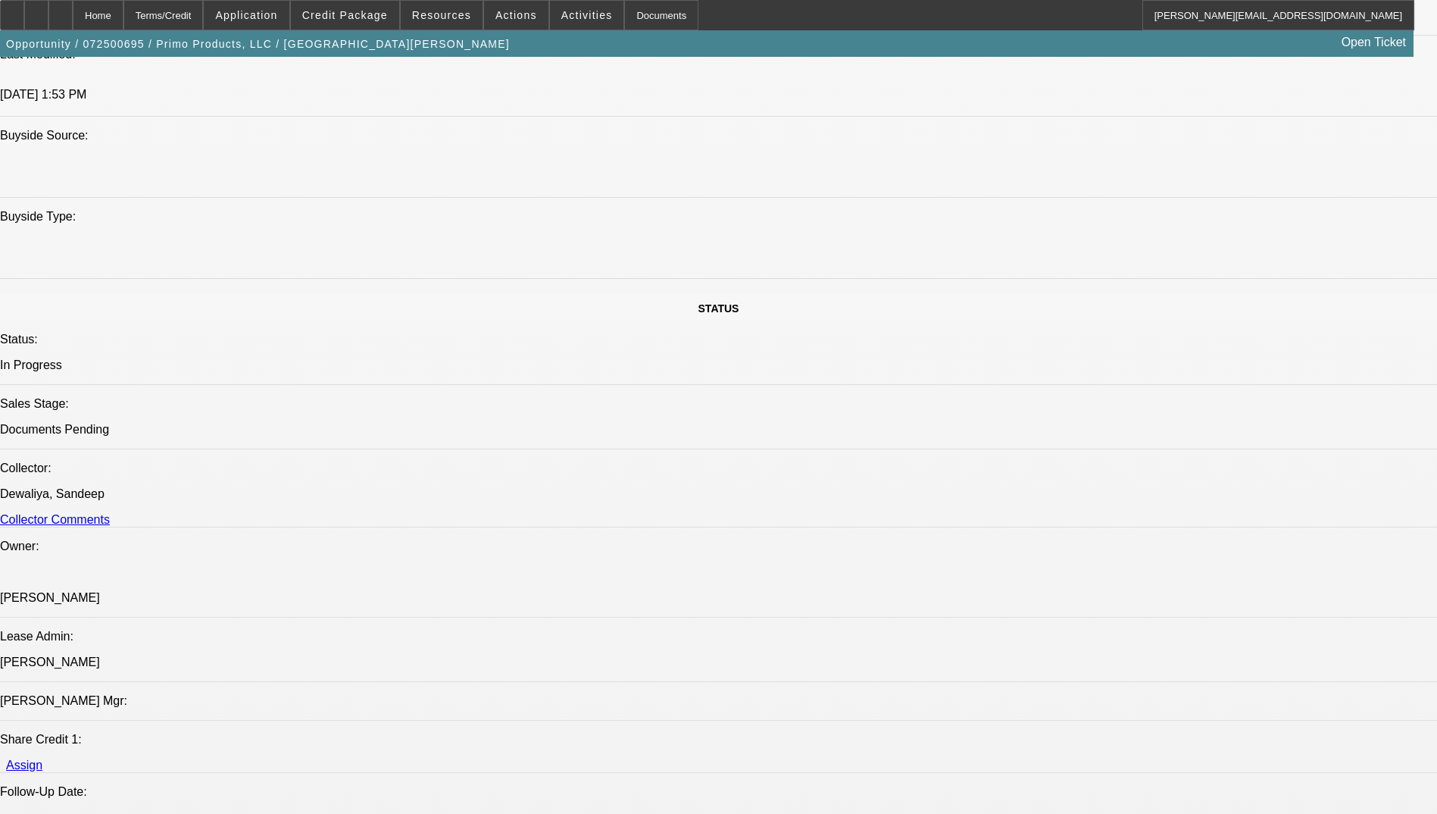
scroll to position [1450, 0]
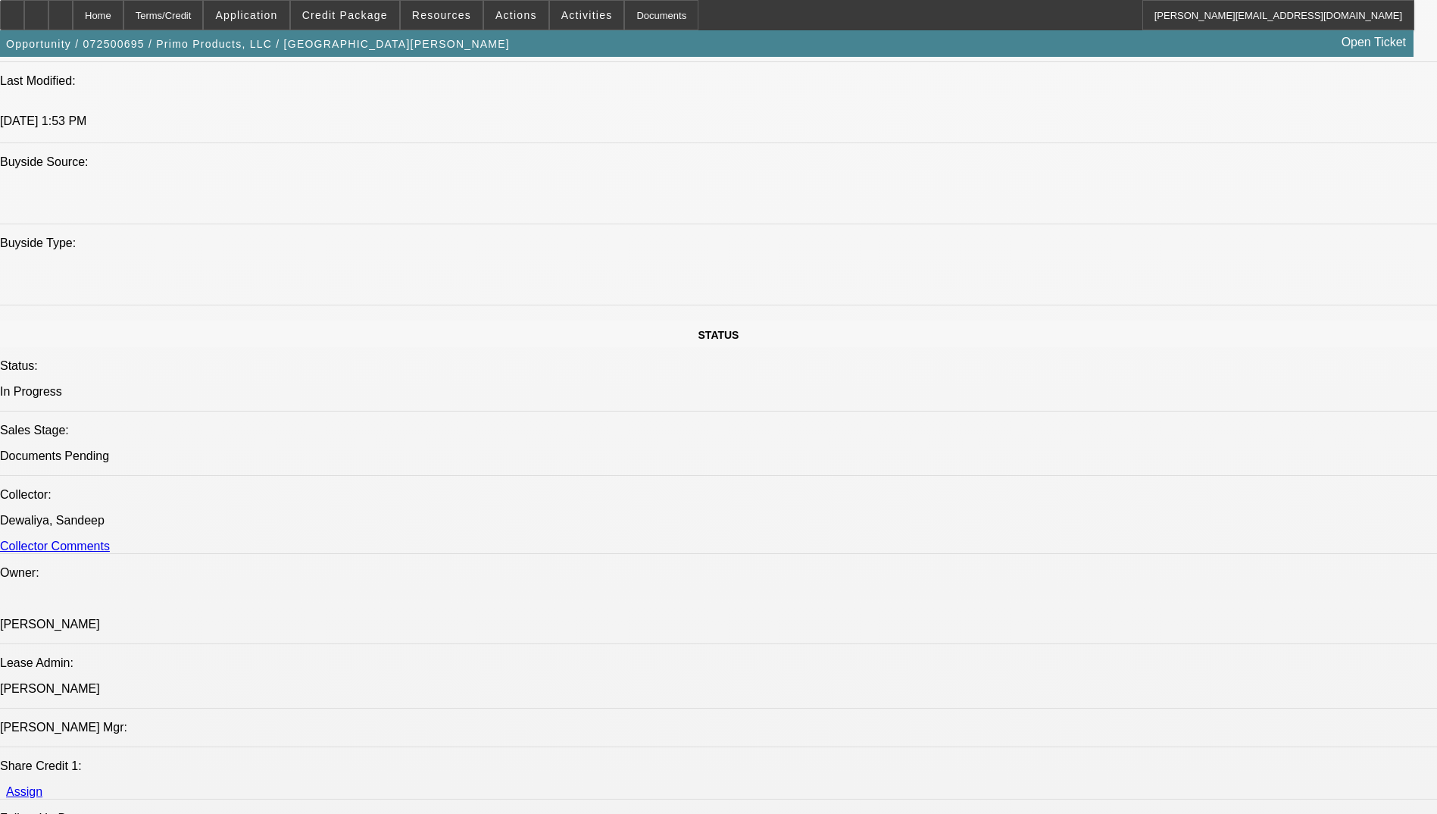
drag, startPoint x: 871, startPoint y: 352, endPoint x: 862, endPoint y: 343, distance: 12.9
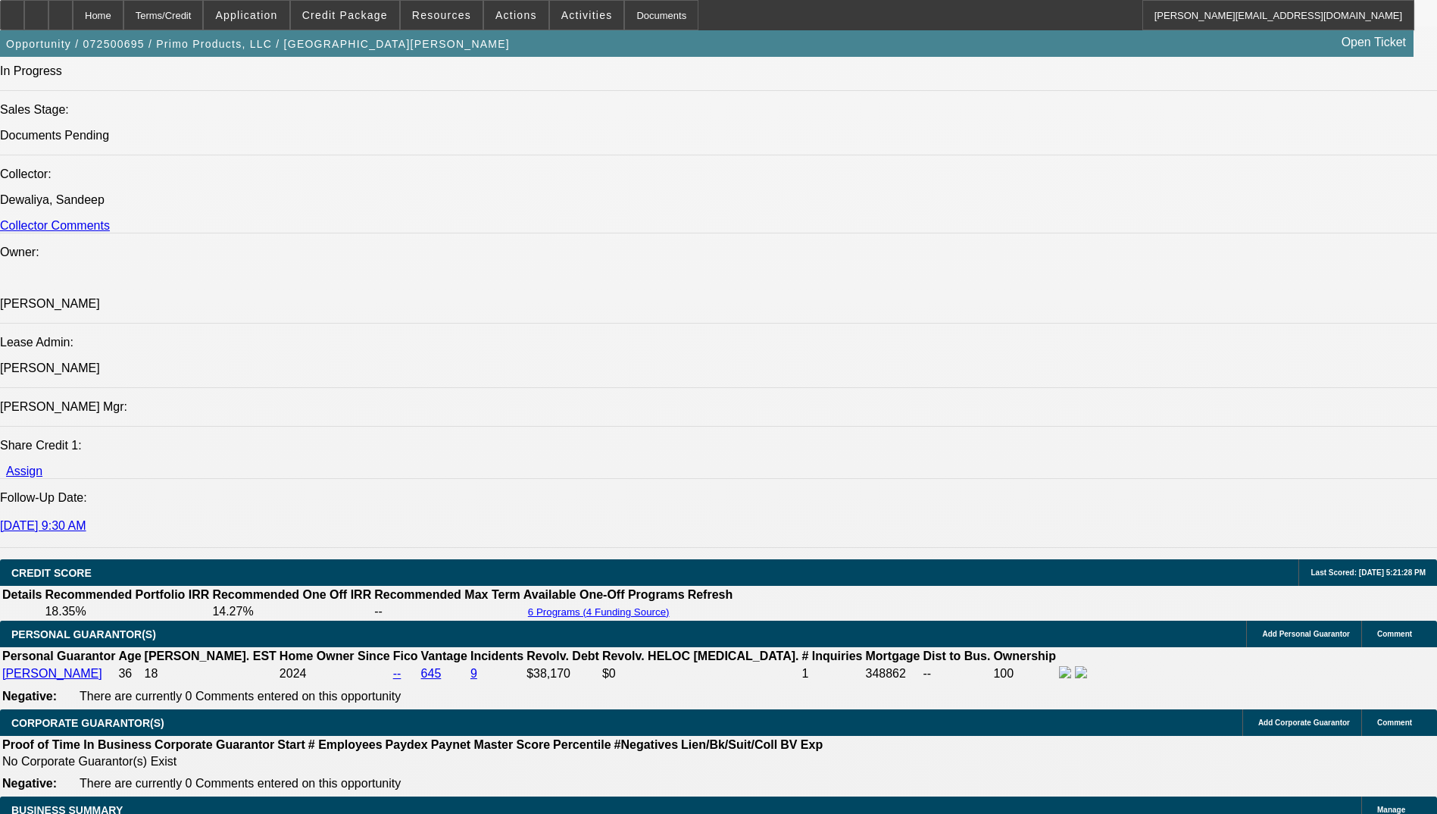
scroll to position [1526, 0]
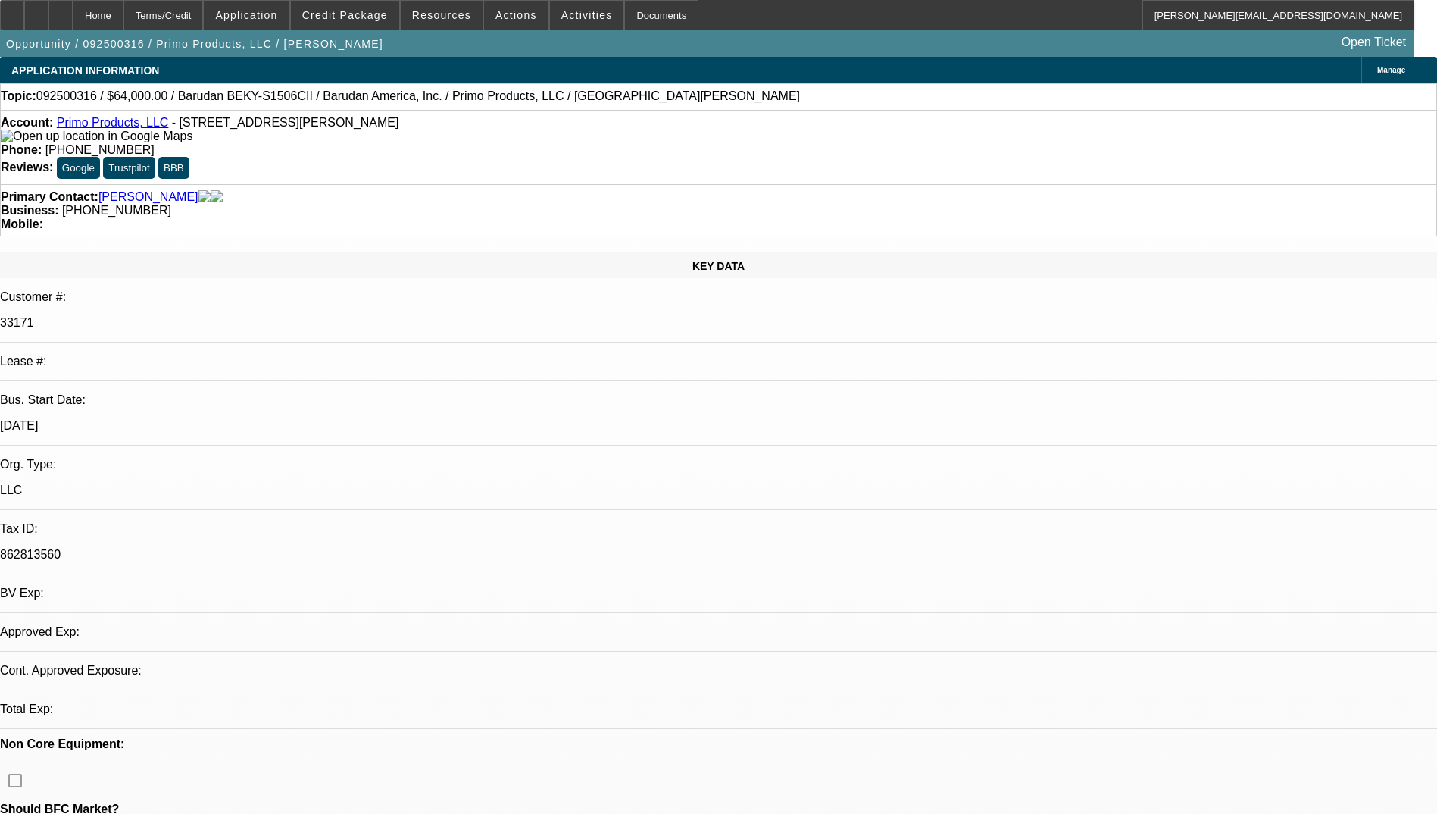
select select "0"
select select "2"
select select "0.1"
select select "4"
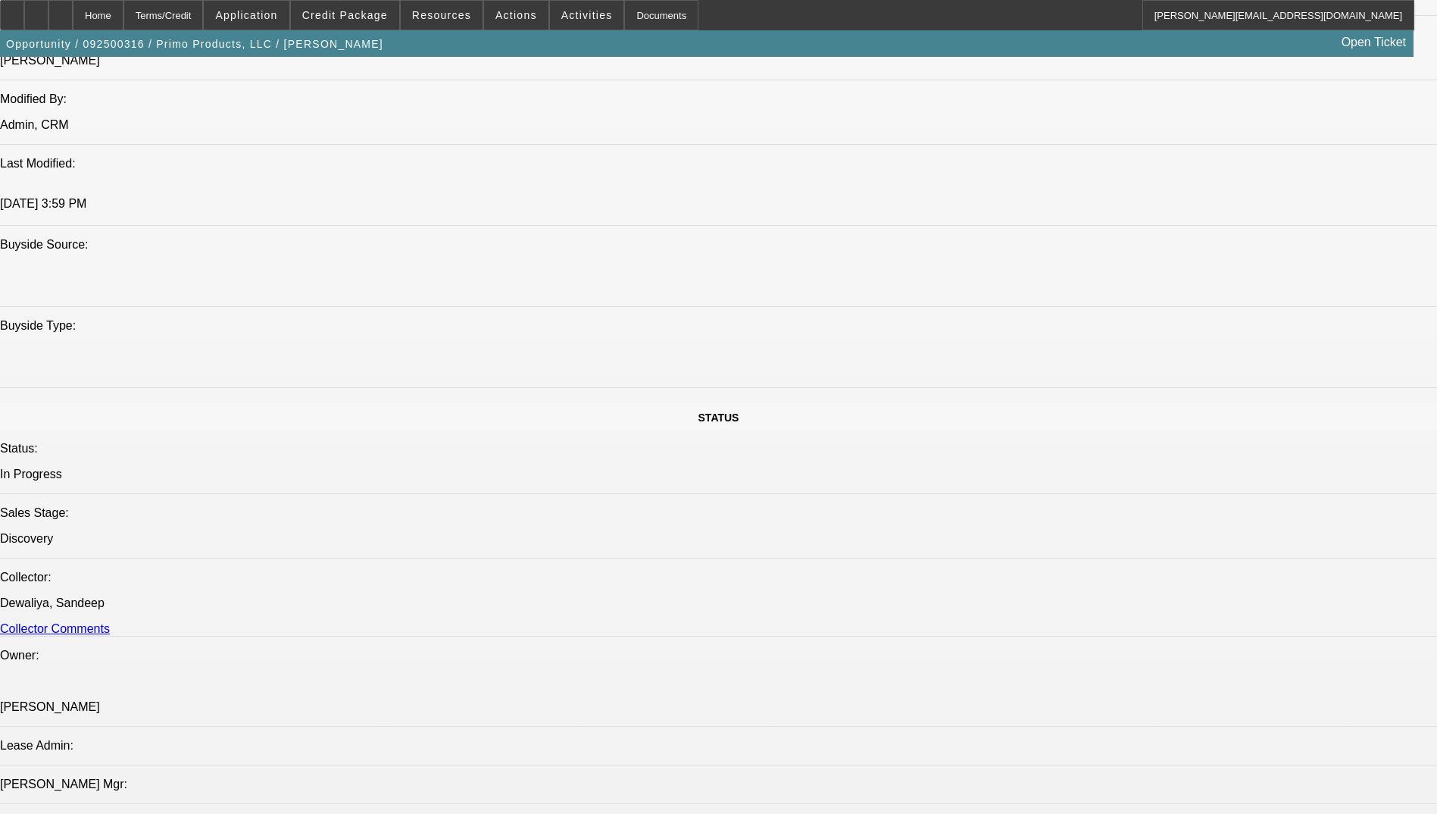
scroll to position [1212, 0]
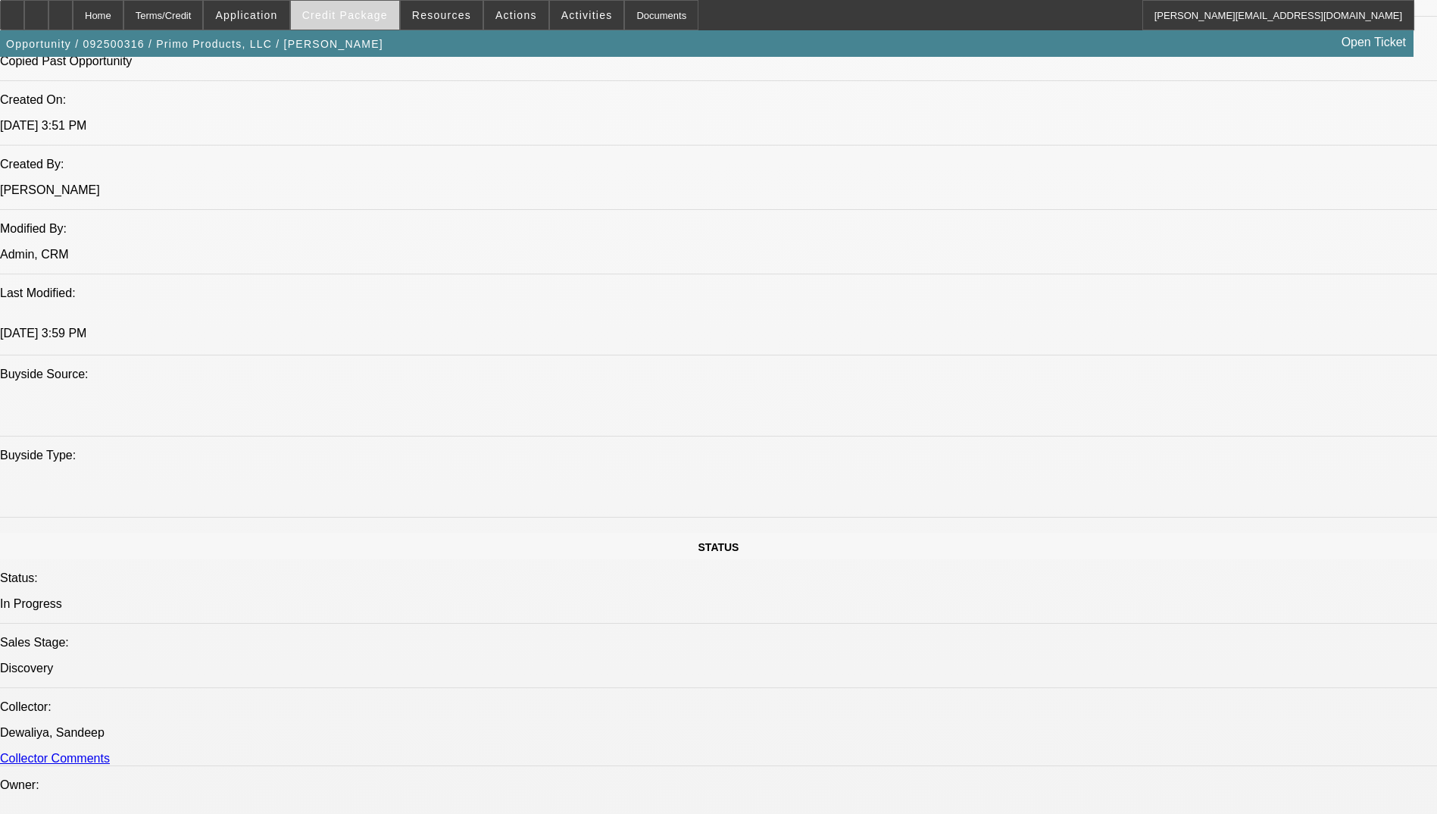
click at [370, 8] on span at bounding box center [345, 15] width 108 height 36
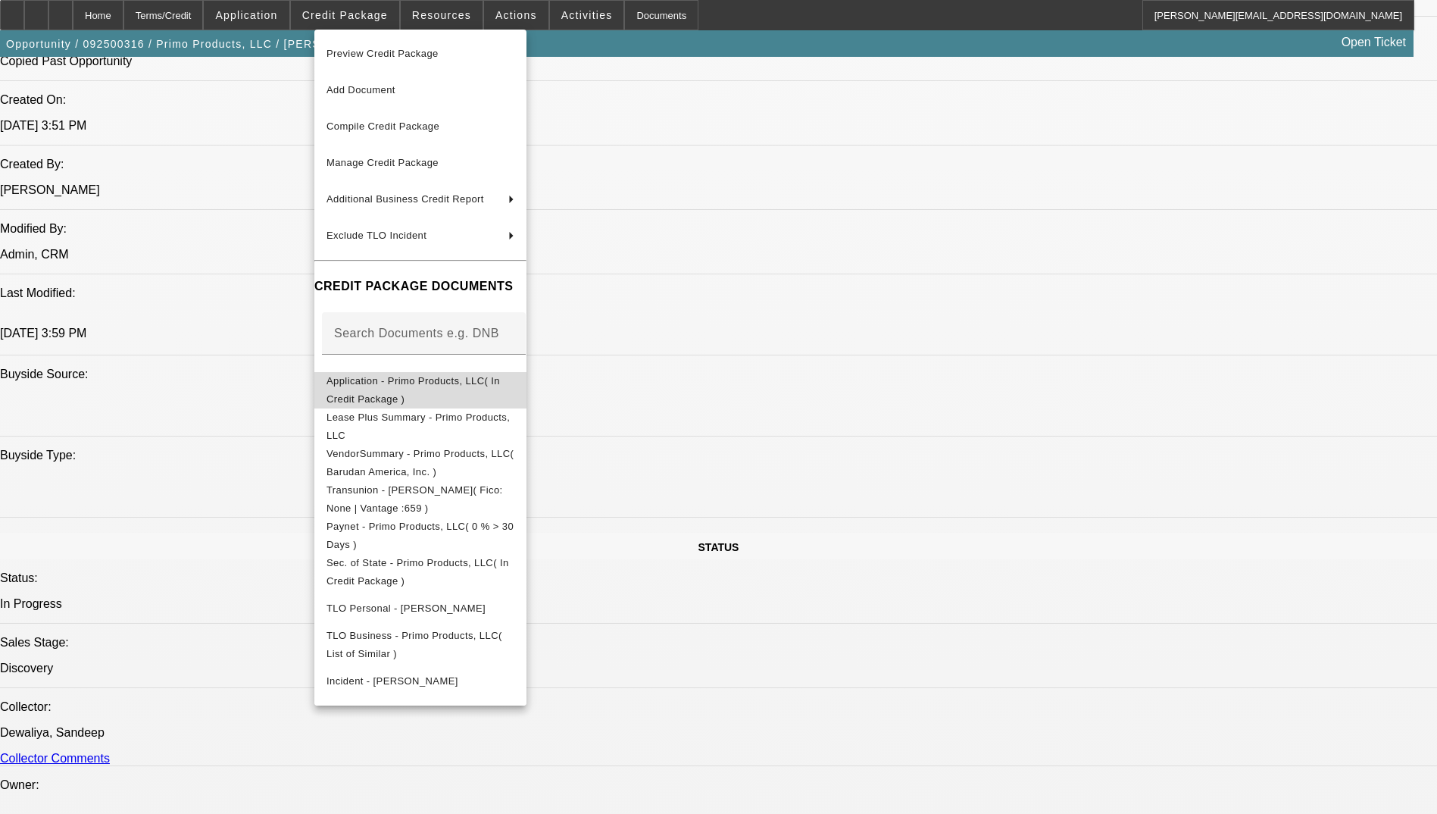
click at [490, 375] on span "Application - Primo Products, LLC( In Credit Package )" at bounding box center [420, 390] width 188 height 36
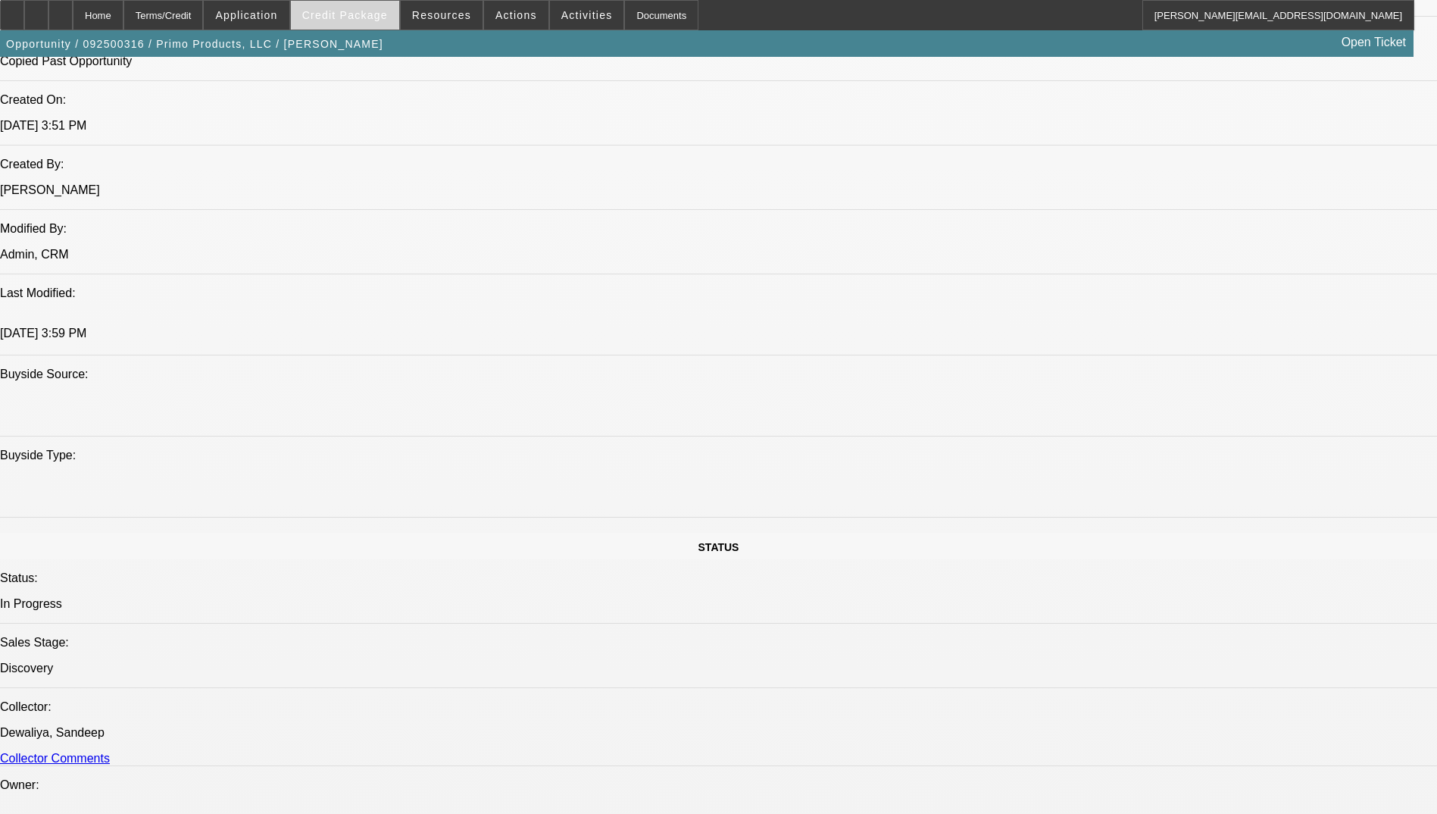
click at [339, 20] on span "Credit Package" at bounding box center [345, 15] width 86 height 12
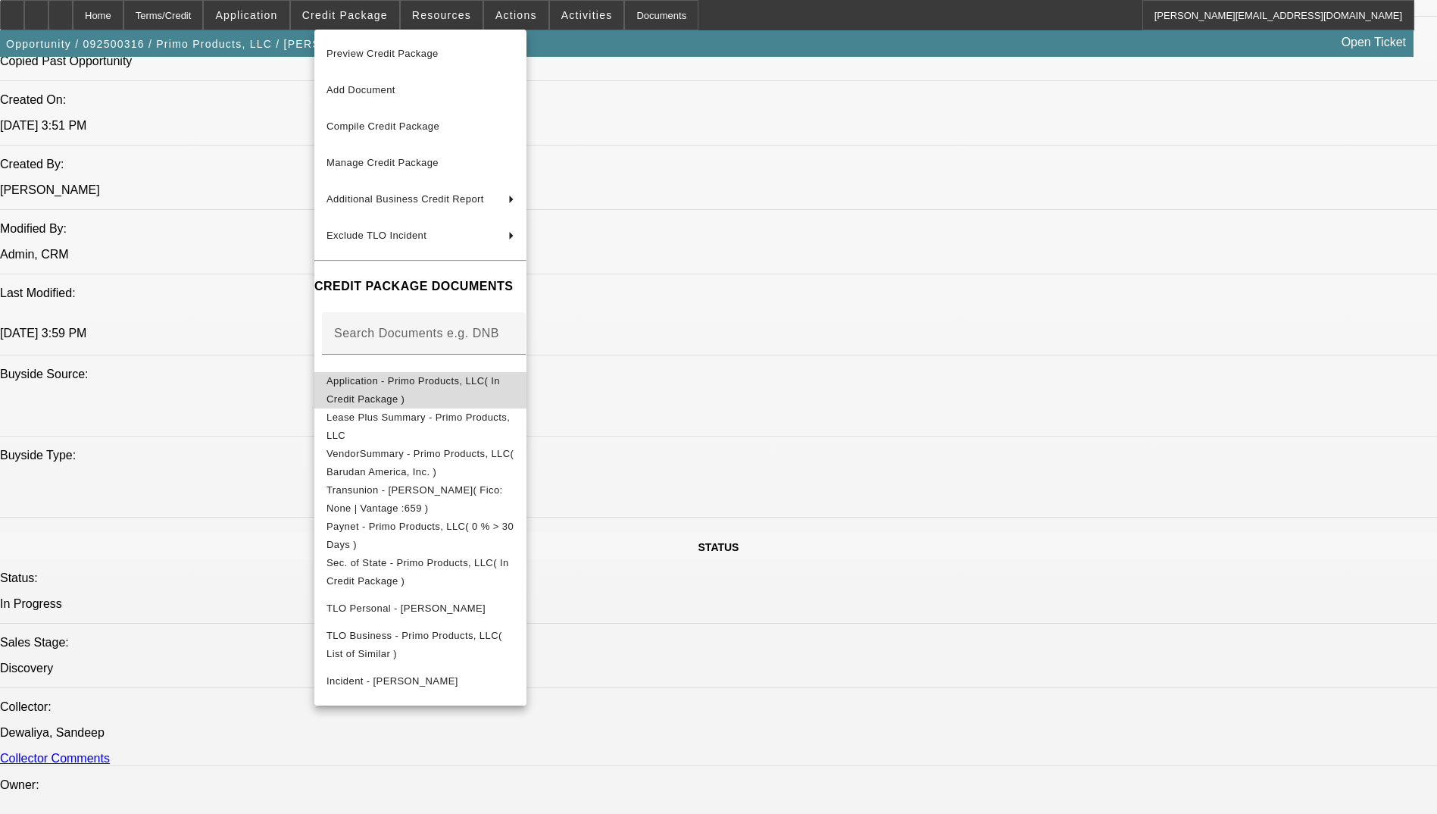
click at [482, 376] on span "Application - Primo Products, LLC( In Credit Package )" at bounding box center [420, 390] width 188 height 36
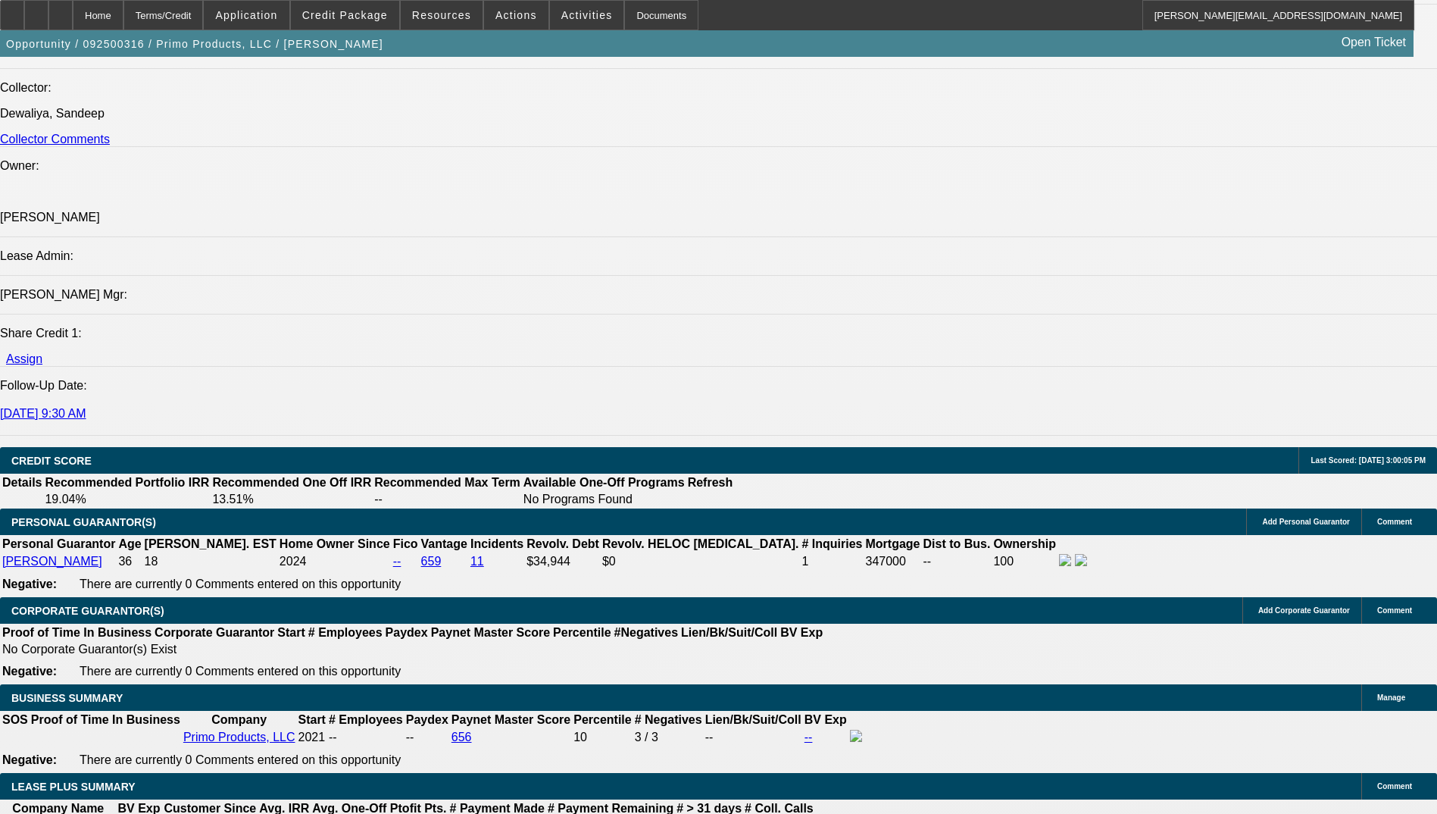
scroll to position [2045, 0]
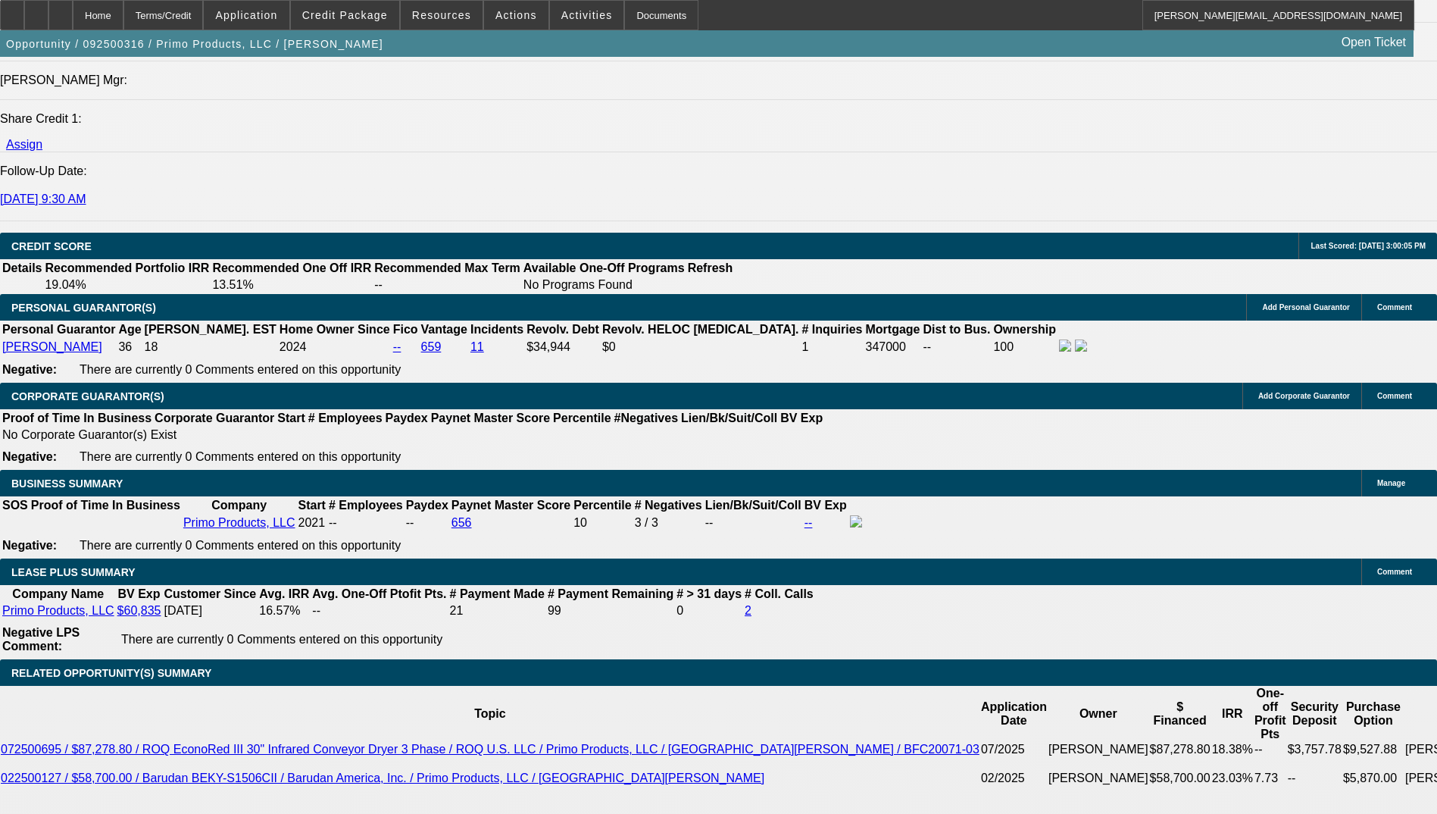
type input "$0.00"
type input "7"
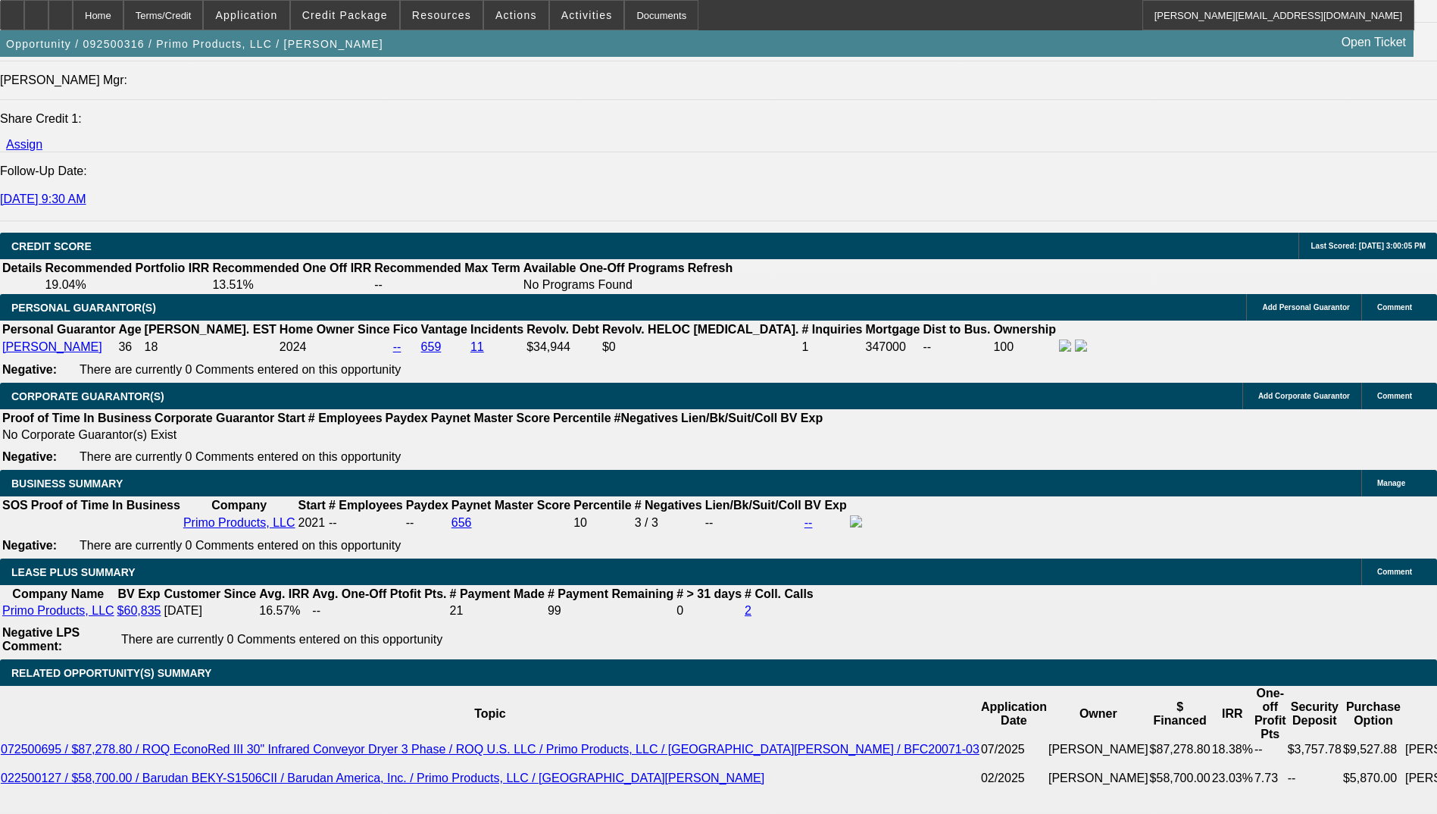
type input "60"
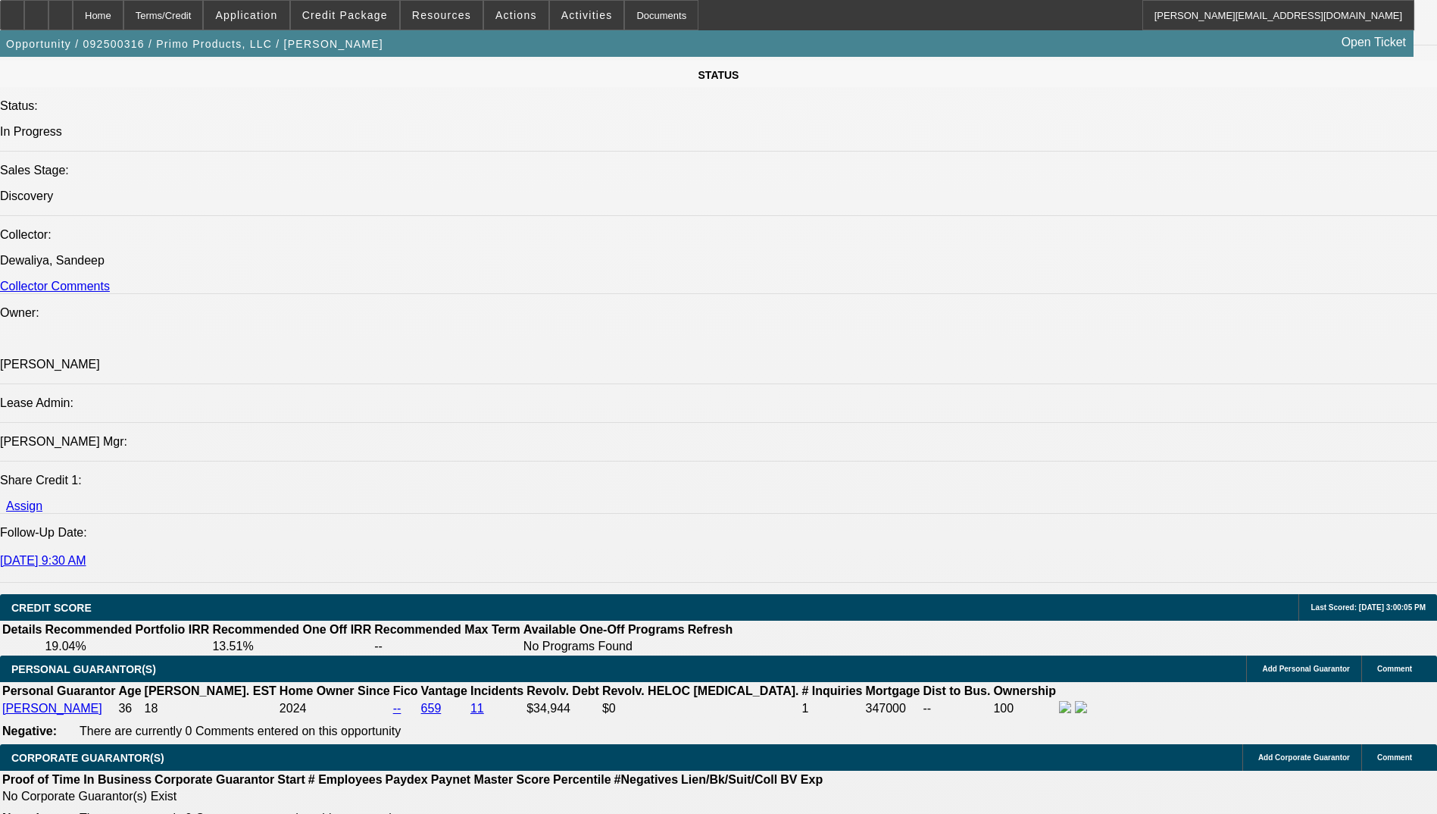
scroll to position [1667, 0]
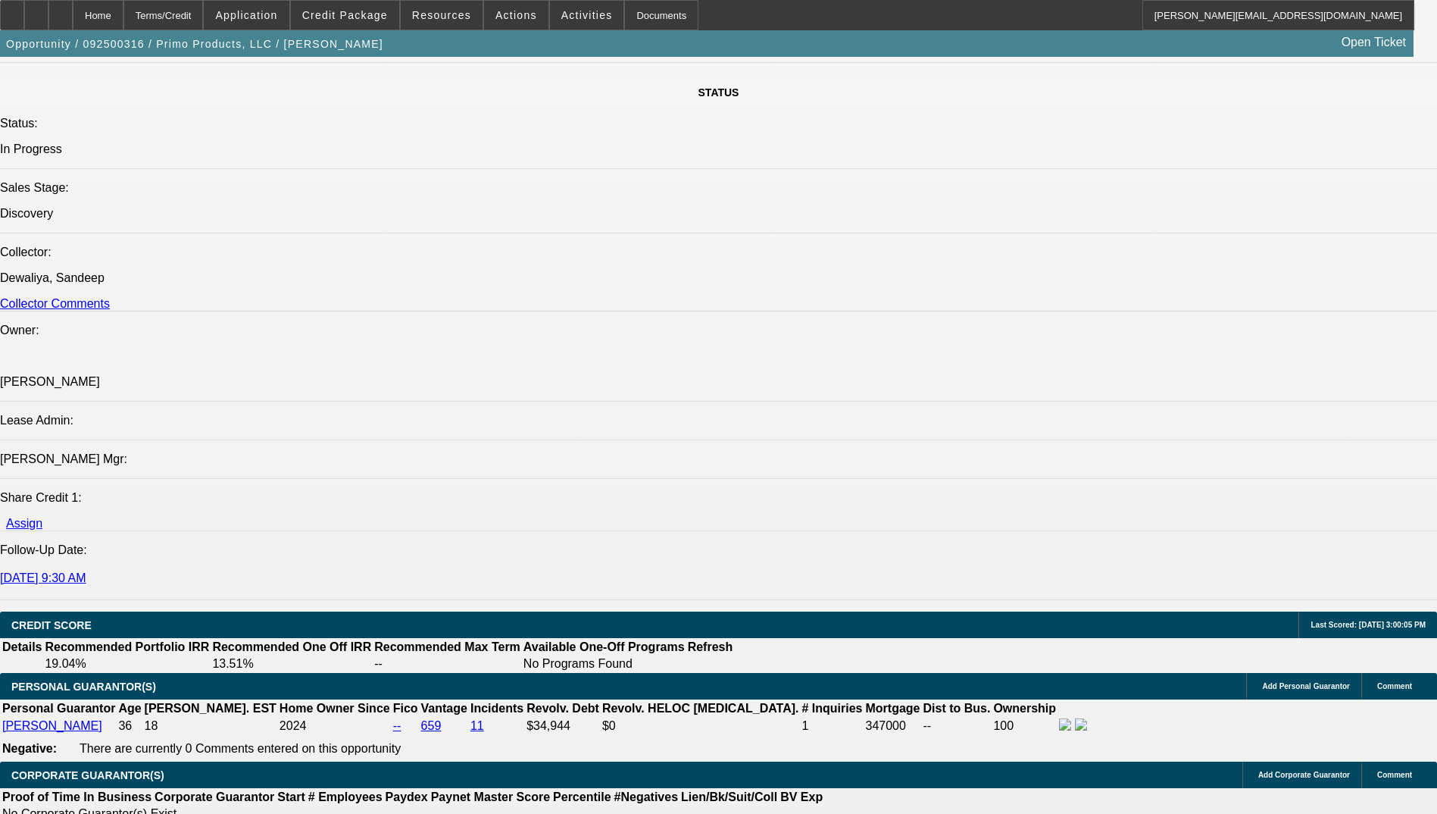
drag, startPoint x: 903, startPoint y: 380, endPoint x: 114, endPoint y: 368, distance: 789.4
drag, startPoint x: 114, startPoint y: 368, endPoint x: 123, endPoint y: 369, distance: 9.1
copy span "[PERSON_NAME] started Primo Products LLC in [DATE] offering custom apparel and …"
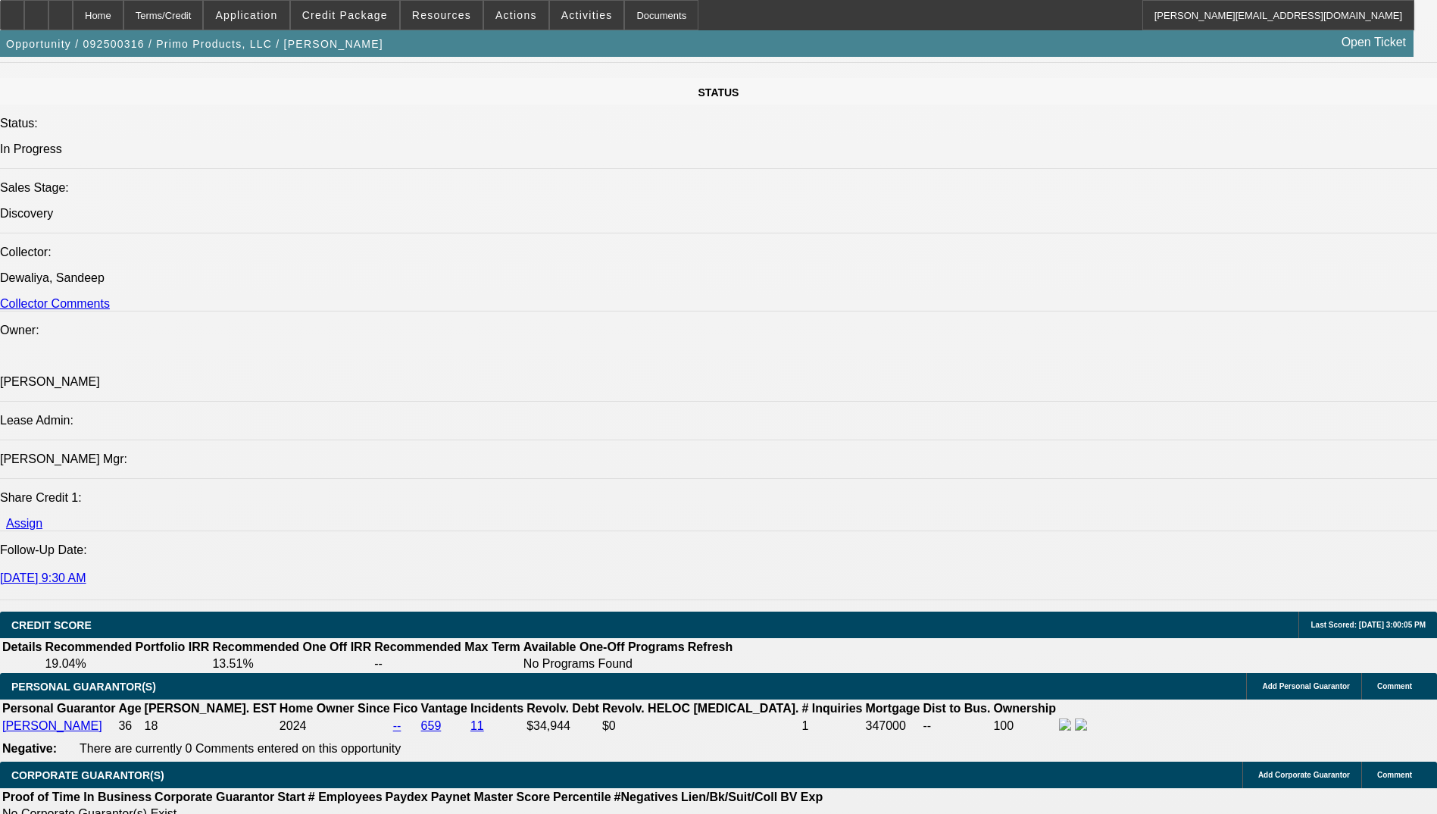
radio input "true"
paste textarea "[PERSON_NAME] started Primo Products LLC in [DATE] offering custom apparel and …"
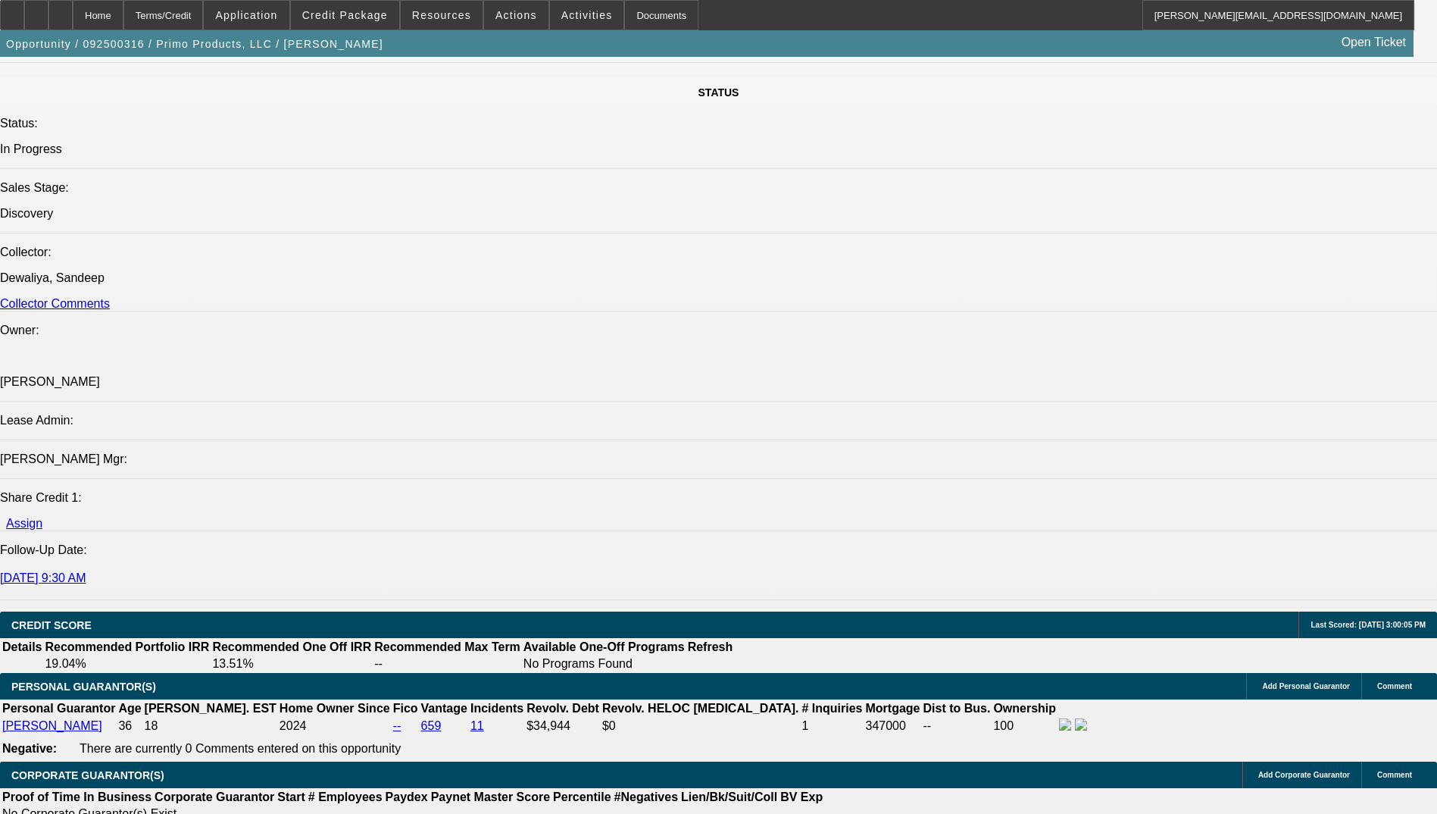
drag, startPoint x: 998, startPoint y: 314, endPoint x: 1061, endPoint y: 330, distance: 65.6
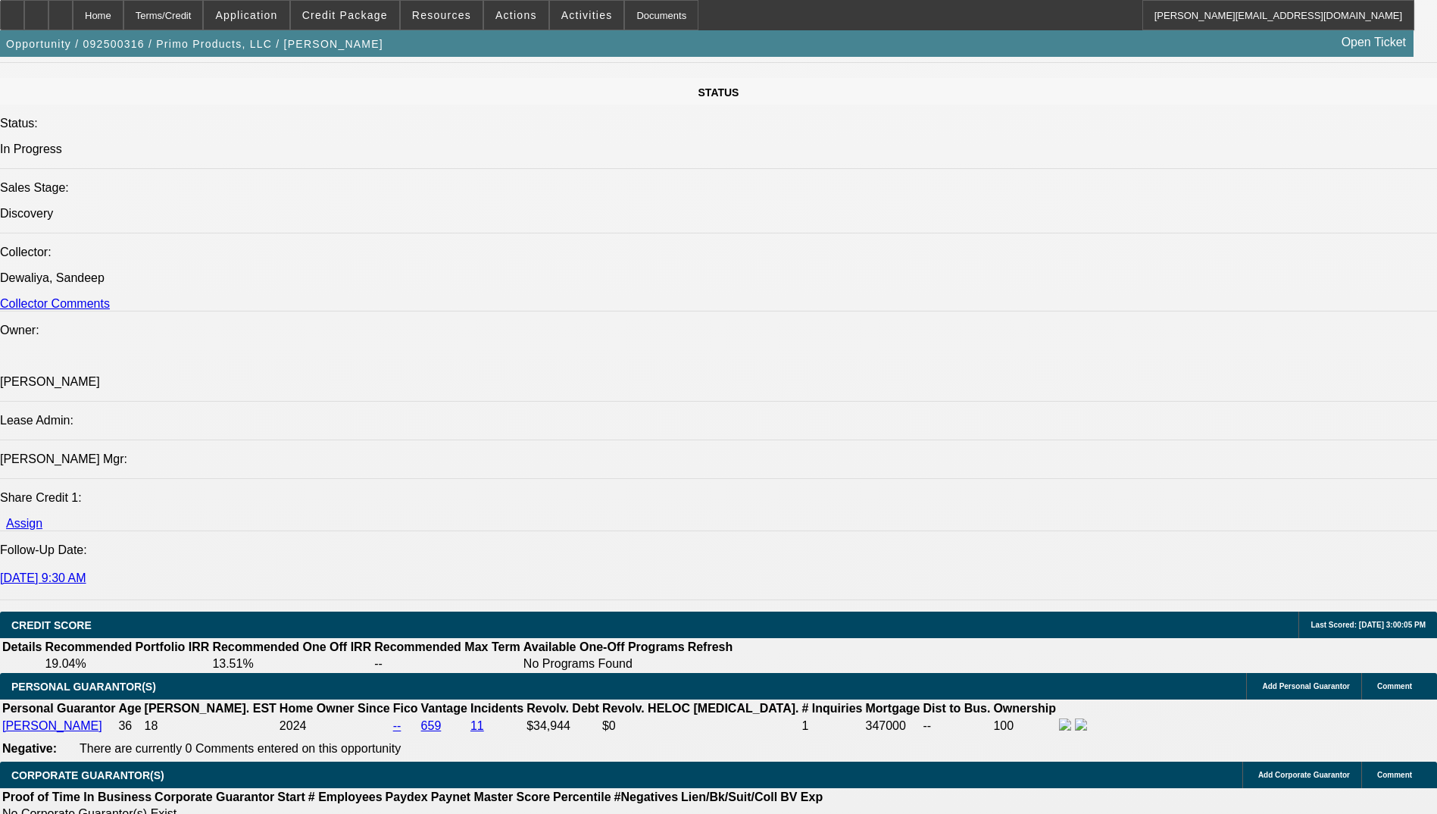
type textarea "Paul Procopio started Primo Products LLC in March 2021 offering custom apparel …"
radio input "true"
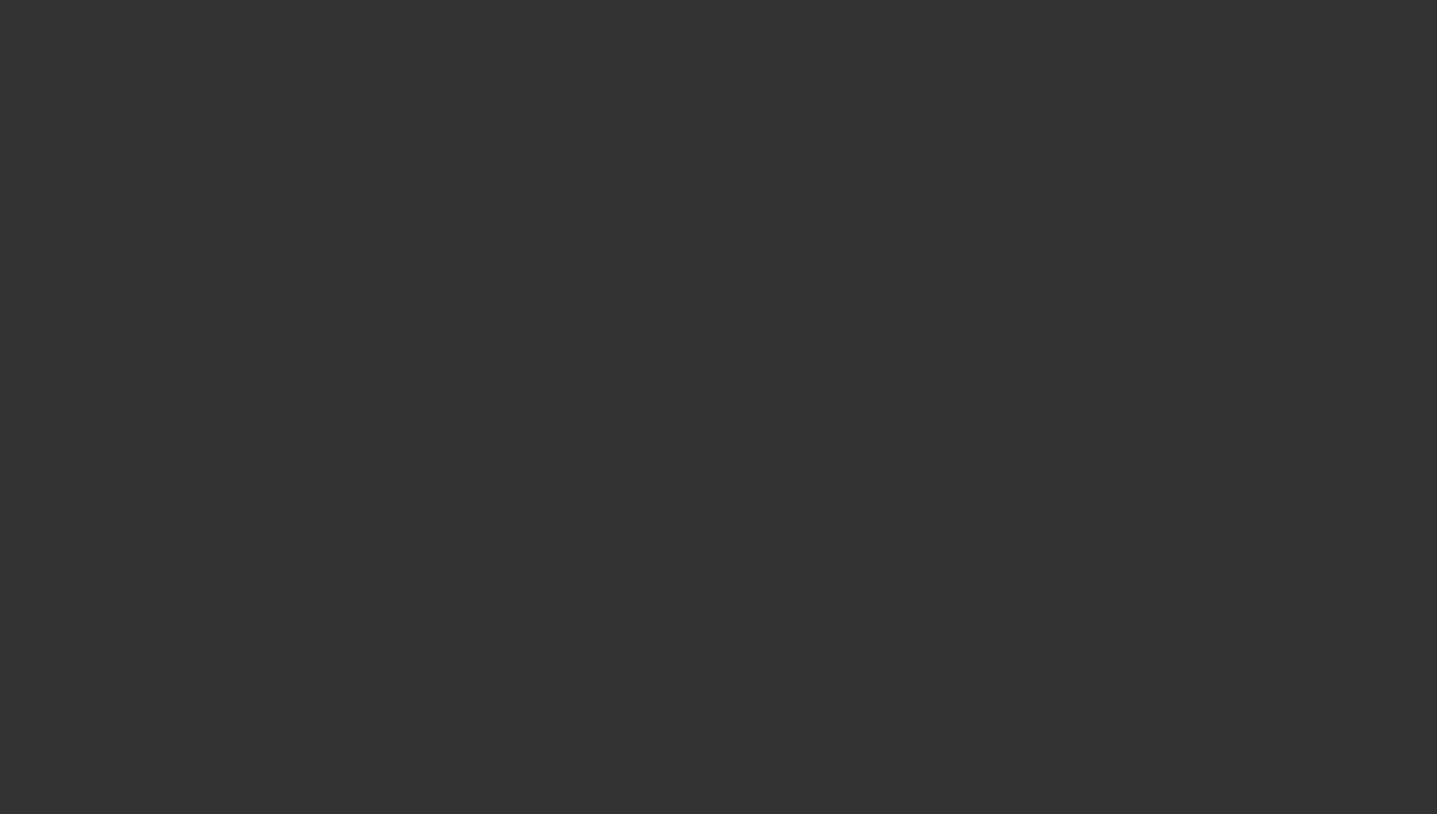
scroll to position [0, 0]
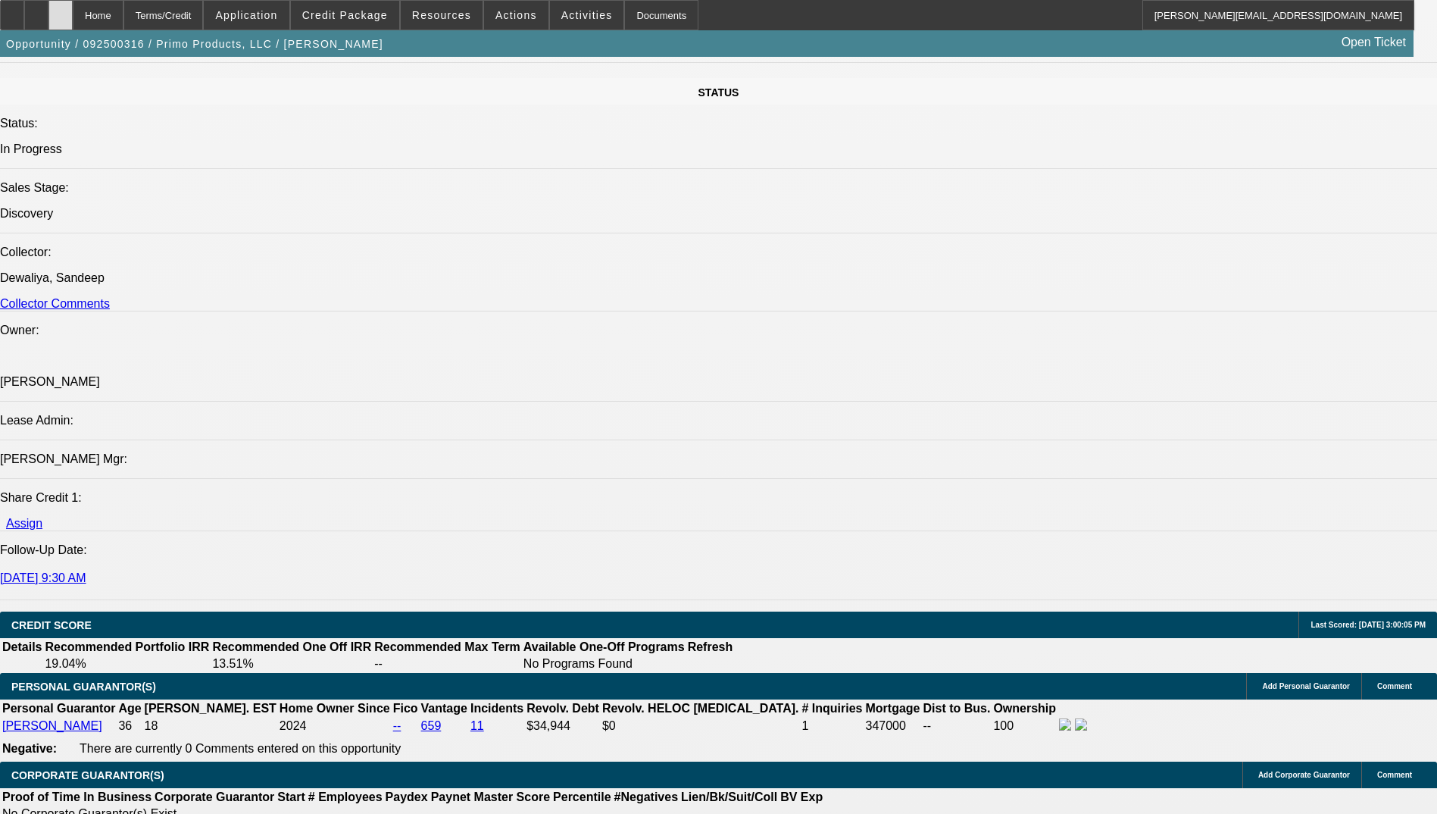
click at [61, 10] on icon at bounding box center [61, 10] width 0 height 0
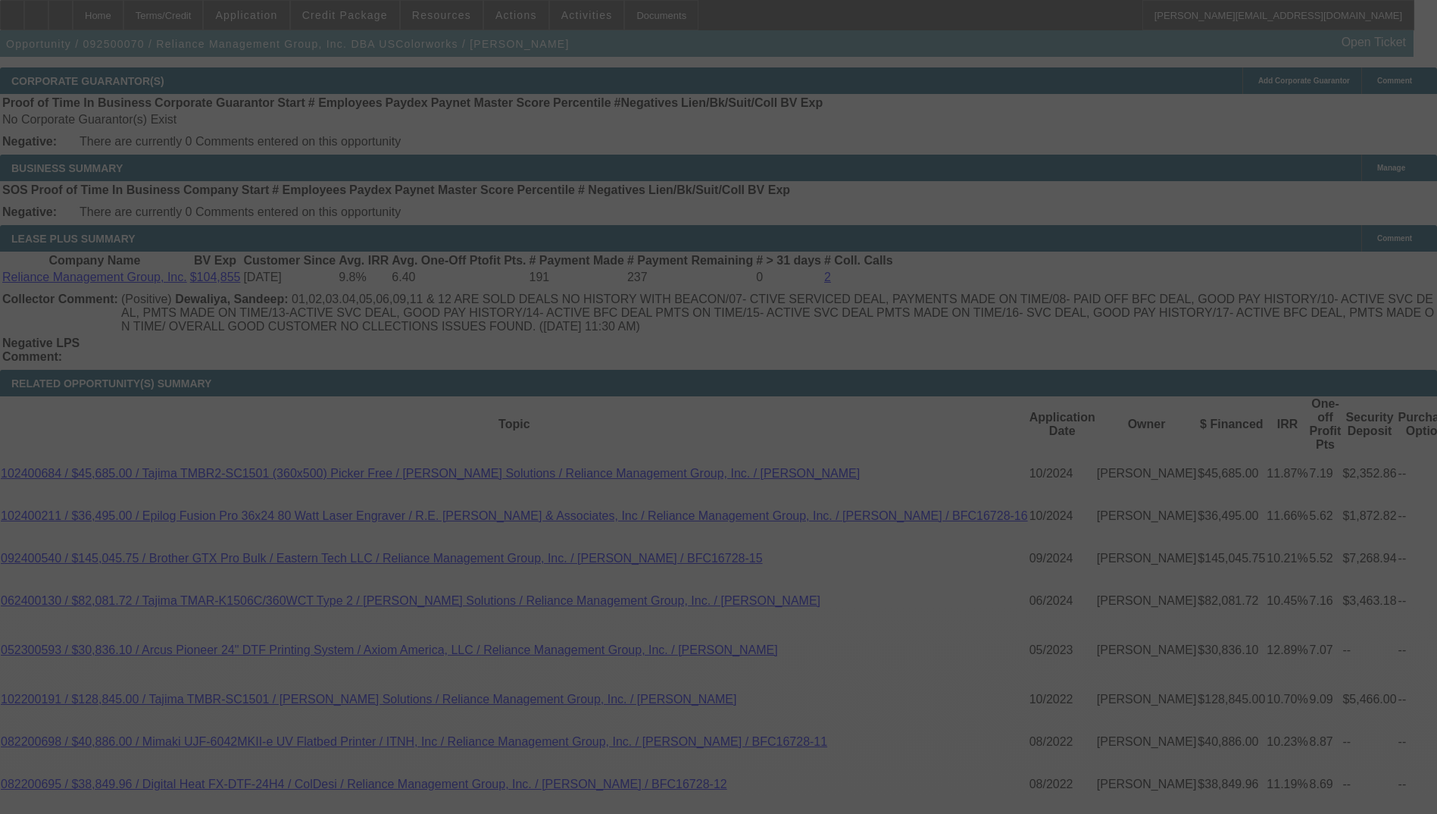
scroll to position [2688, 0]
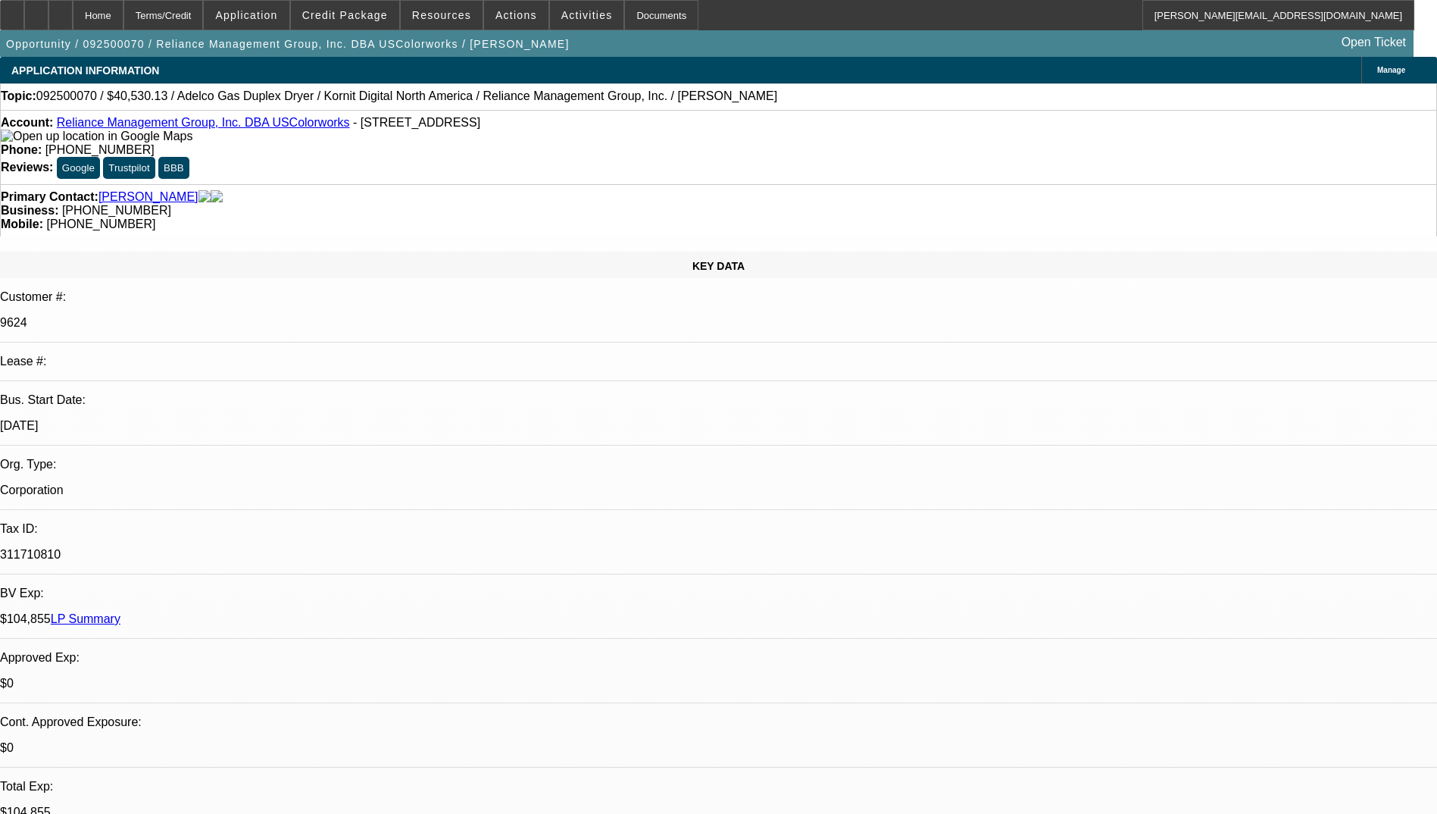
select select "0"
select select "2"
select select "0.1"
select select "4"
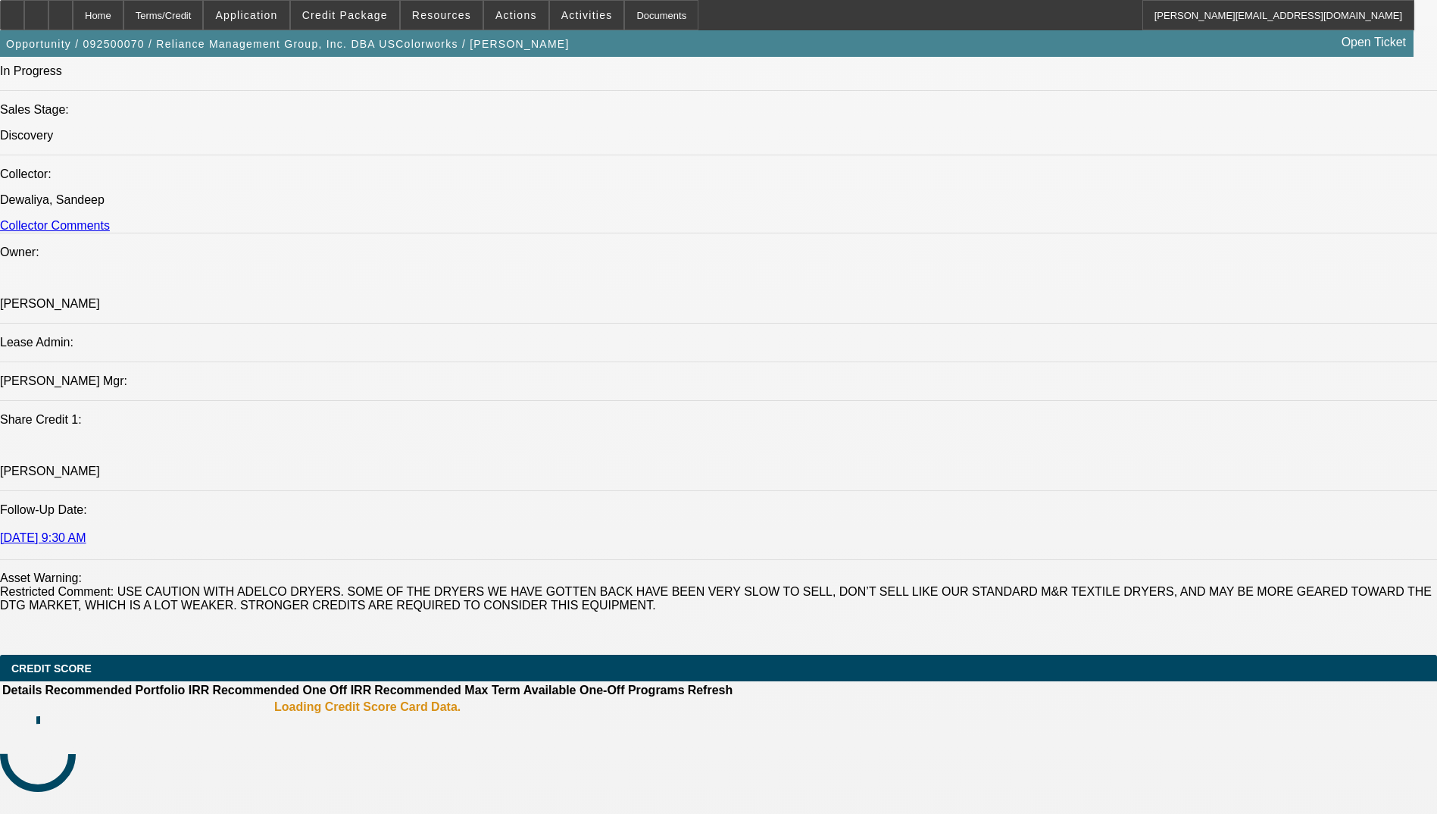
scroll to position [1894, 0]
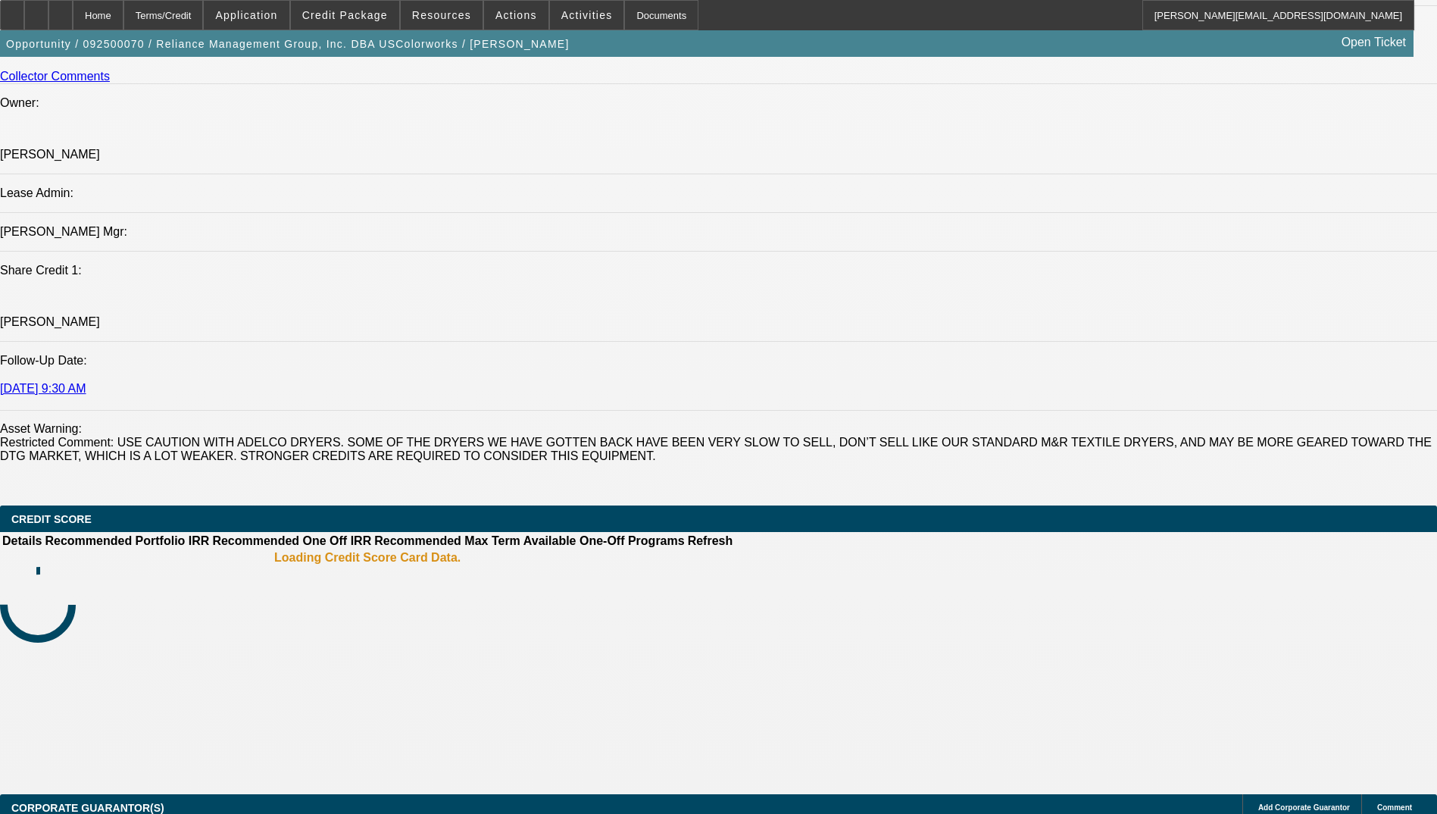
drag, startPoint x: 1186, startPoint y: 500, endPoint x: 979, endPoint y: 486, distance: 206.5
drag, startPoint x: 1177, startPoint y: 505, endPoint x: 964, endPoint y: 496, distance: 213.8
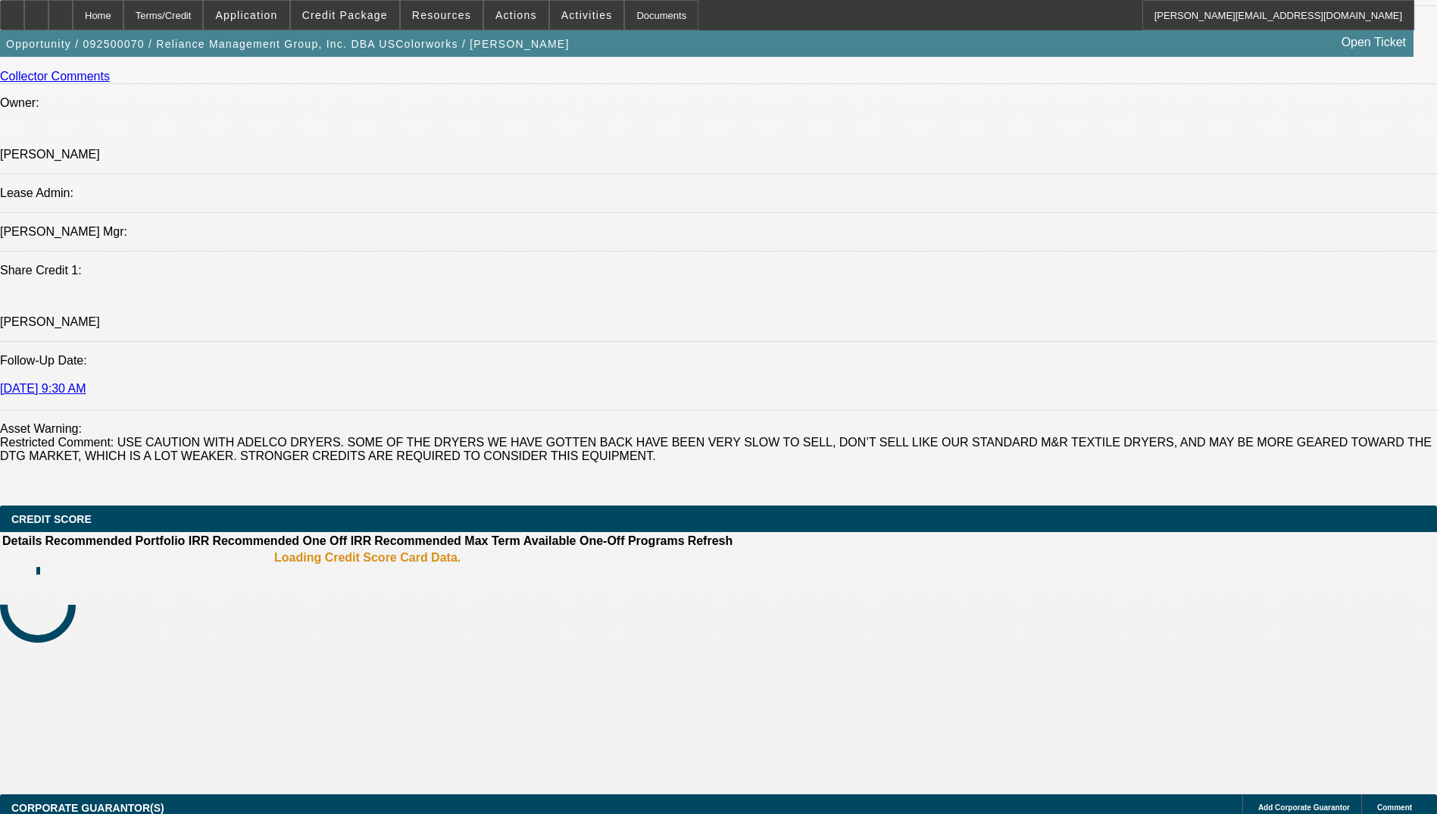
copy div "Confirmed w [PERSON_NAME] at Stahls (vendor) that no prefunding is required and…"
radio input "true"
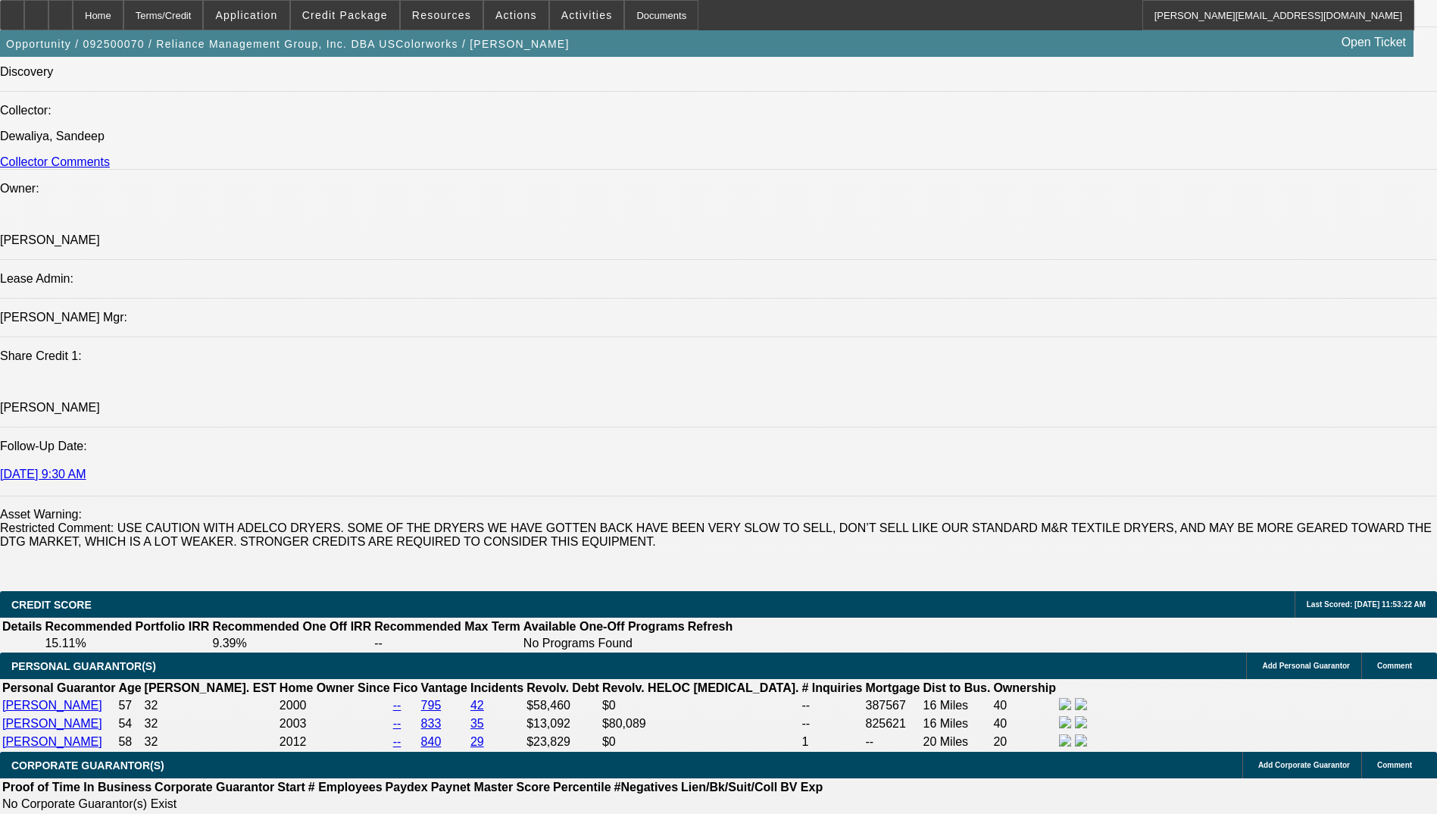
scroll to position [1801, 0]
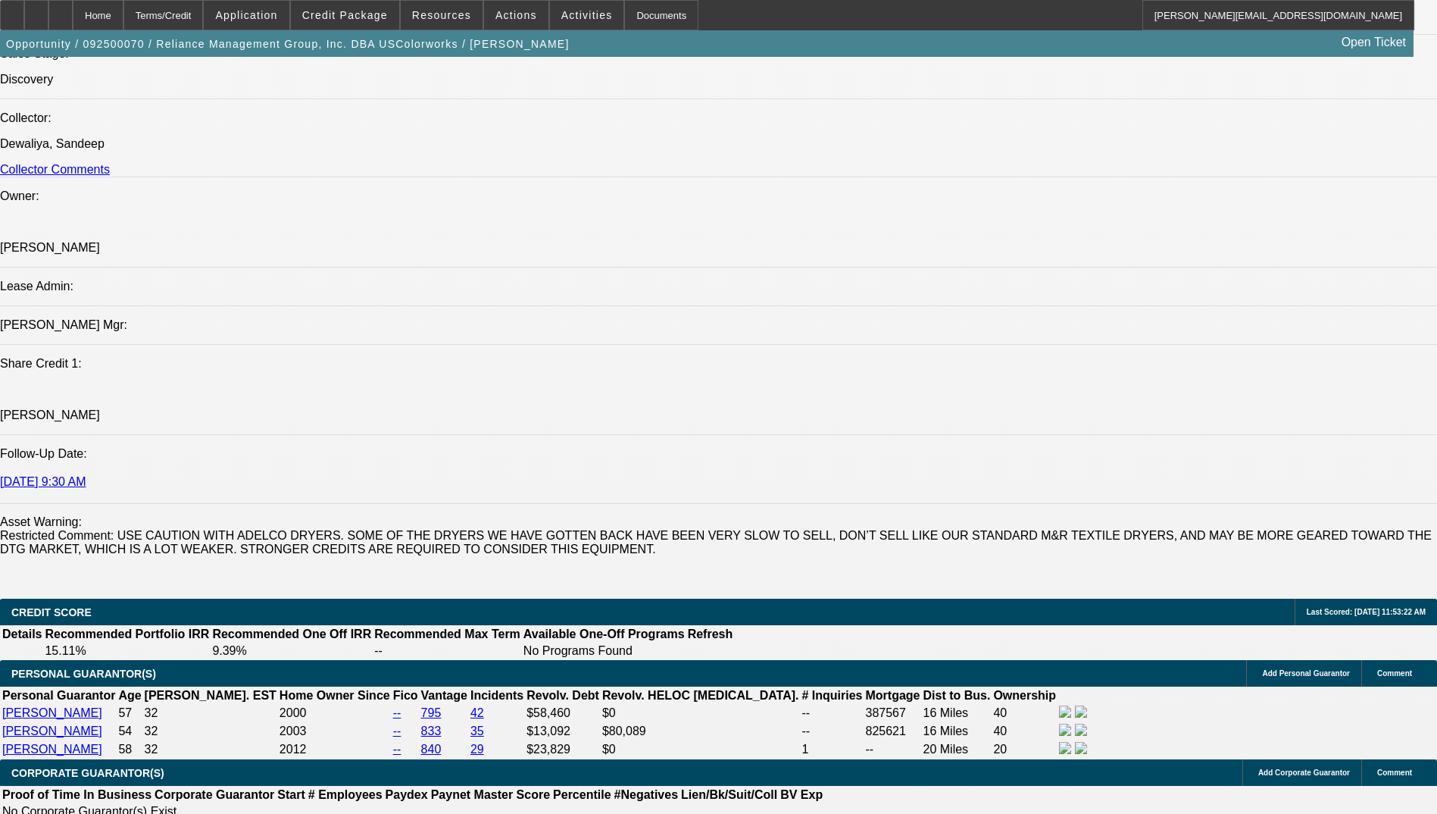
paste textarea "Confirmed w [PERSON_NAME] at Stahls (vendor) that no prefunding is required and…"
drag, startPoint x: 1008, startPoint y: 308, endPoint x: 1017, endPoint y: 317, distance: 12.9
type textarea "Confirmed w [PERSON_NAME] at Stahls (vendor) that no prefunding is required and…"
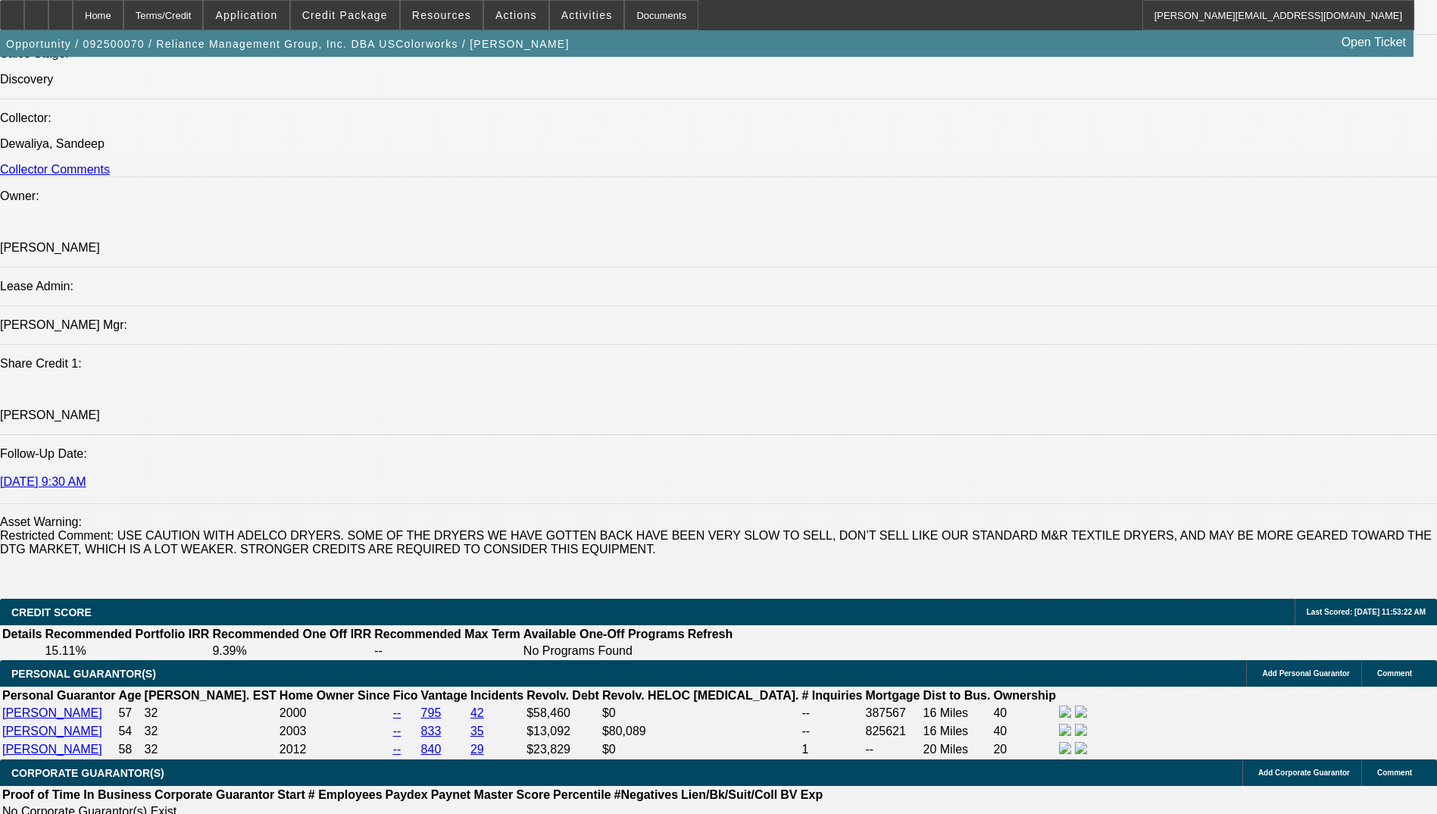
radio input "true"
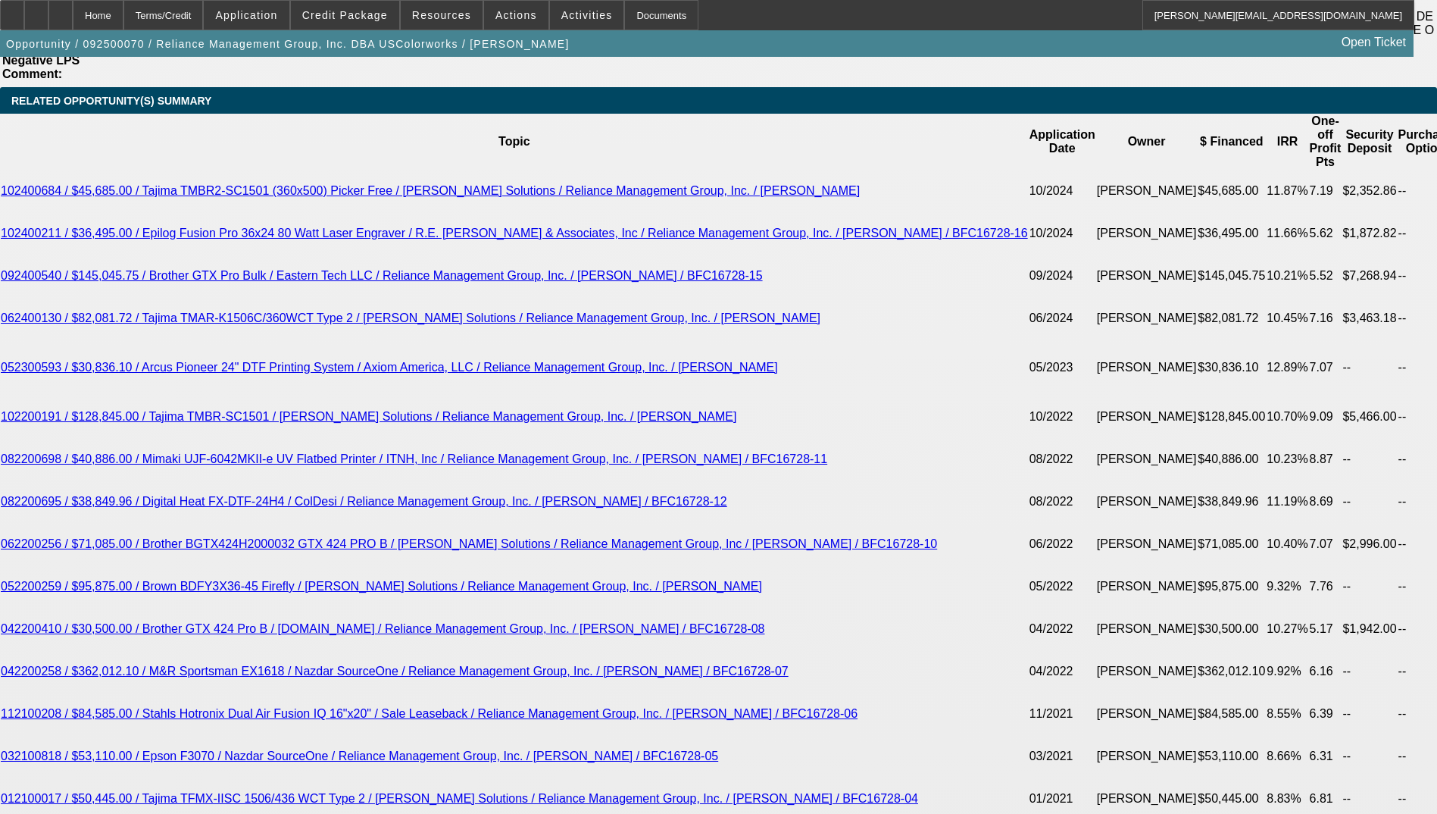
scroll to position [2808, 0]
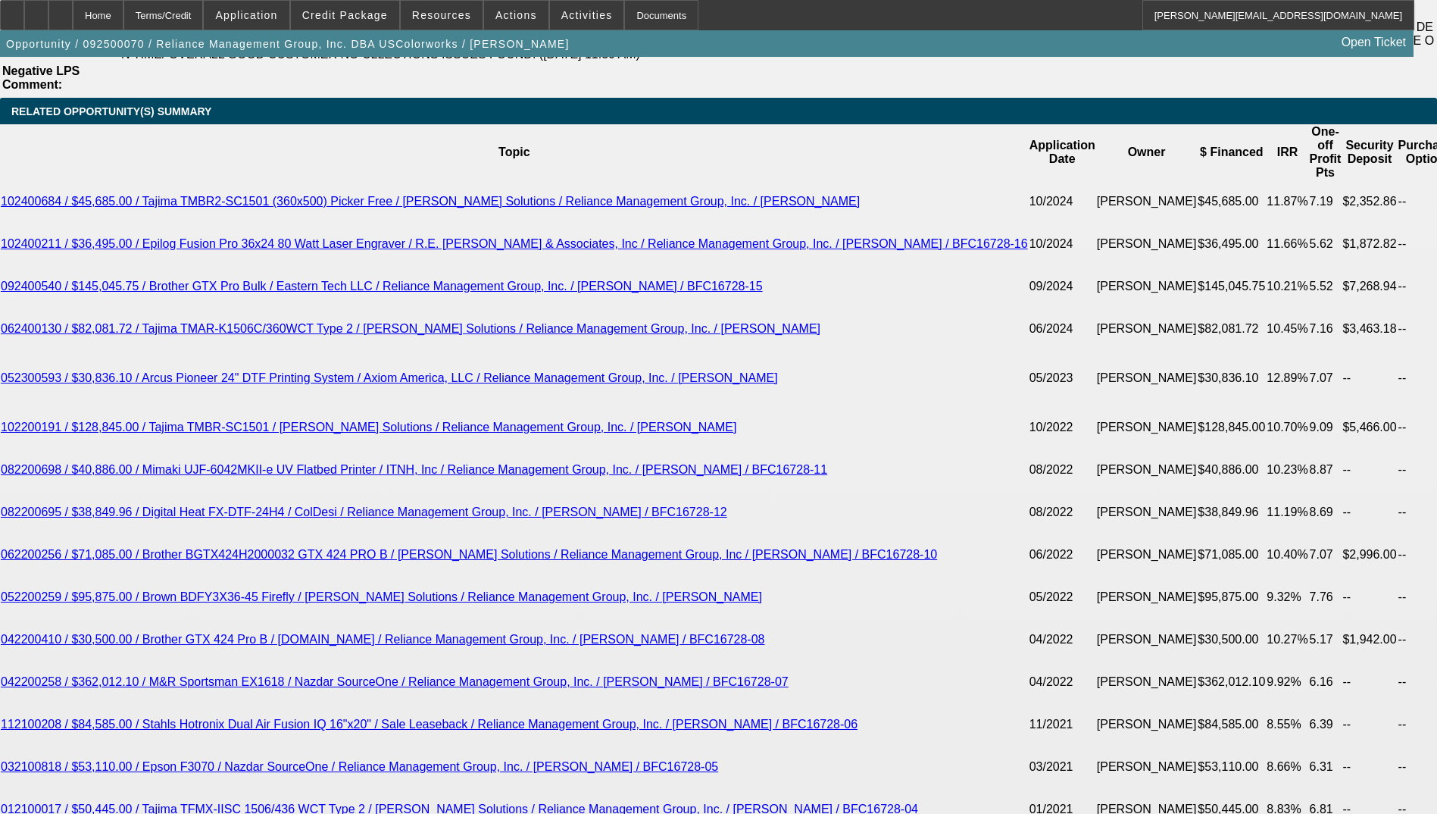
drag, startPoint x: 634, startPoint y: 408, endPoint x: 115, endPoint y: 405, distance: 518.9
copy span "Confirmed w [PERSON_NAME] at Stahls (vendor) that no prefunding is required and…"
click at [73, 17] on div at bounding box center [60, 15] width 24 height 30
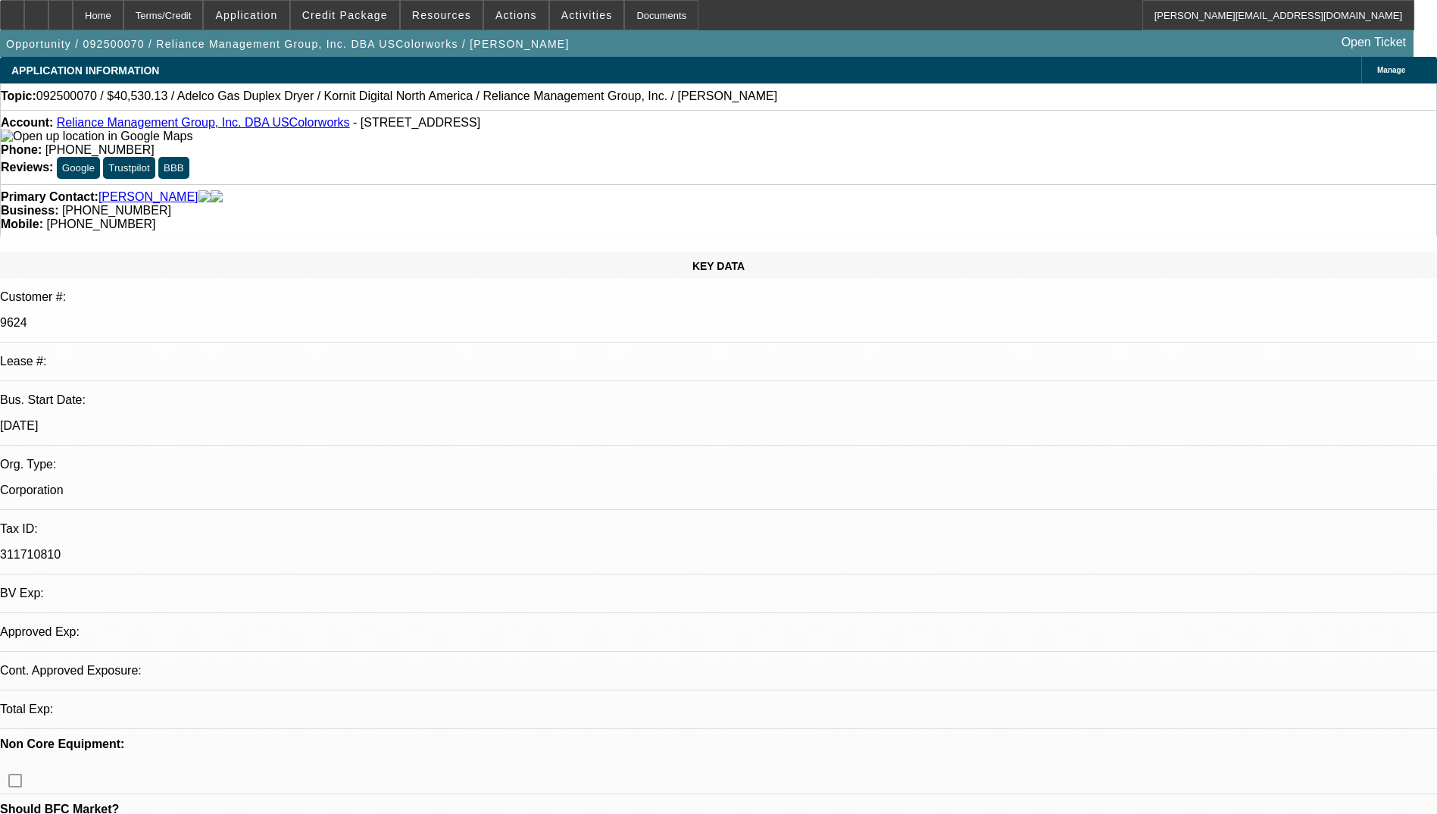
select select "0"
select select "2"
select select "0.1"
select select "1"
select select "2"
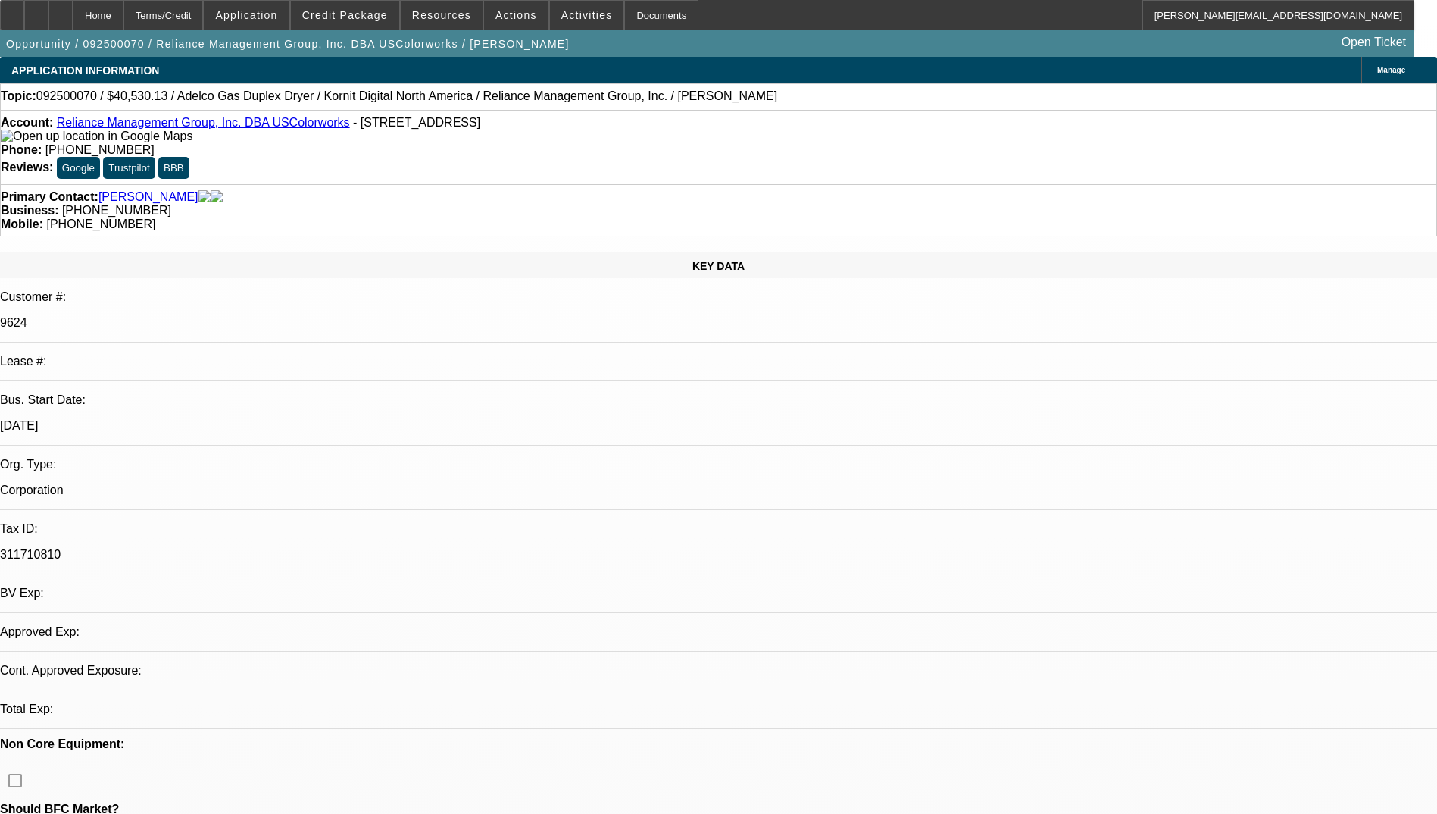
select select "4"
drag, startPoint x: 1182, startPoint y: 507, endPoint x: 974, endPoint y: 494, distance: 208.0
copy div "Confirmed w [PERSON_NAME] at Stahls (vendor) that no prefunding is required and…"
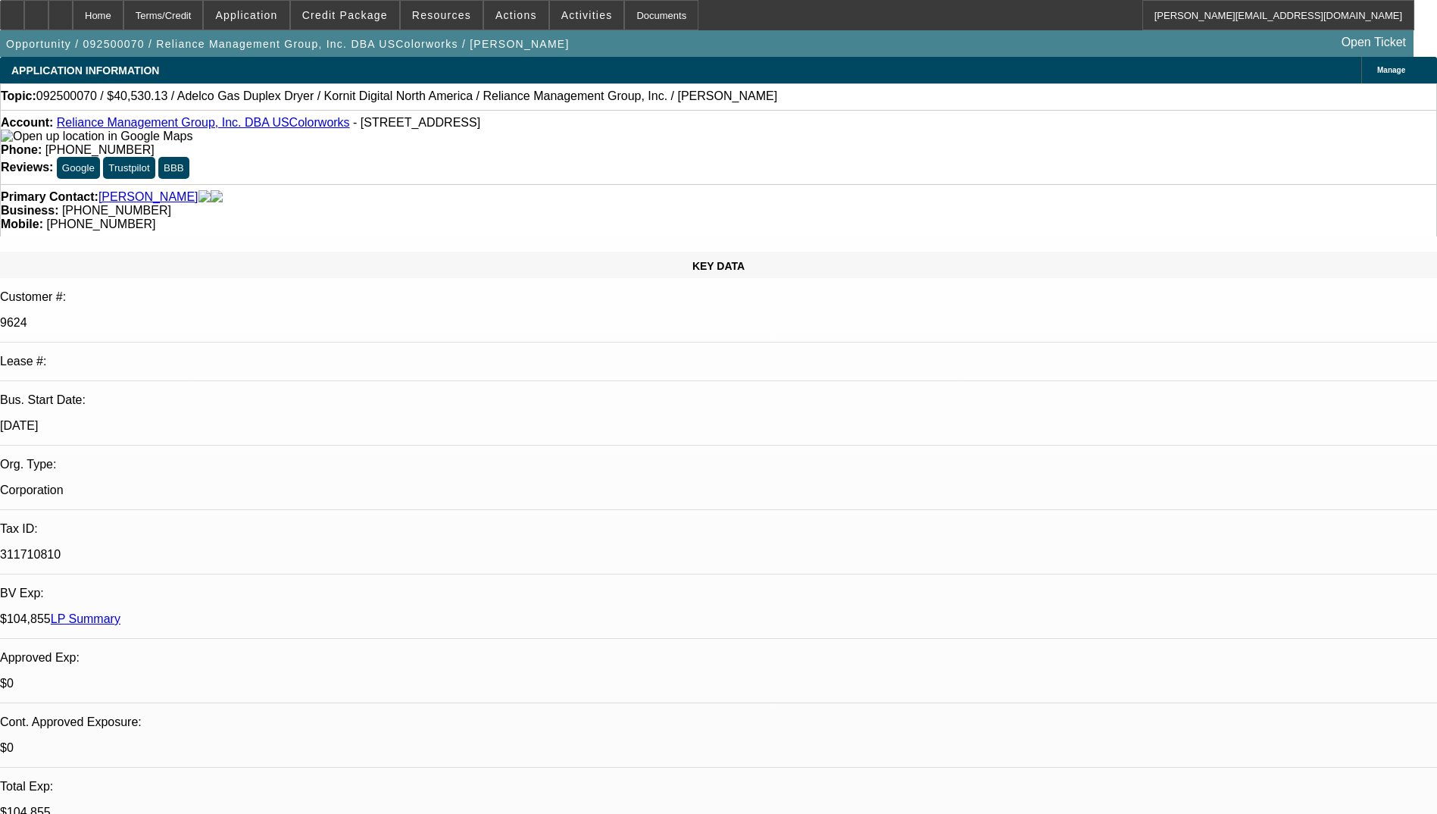
radio input "true"
paste textarea "Confirmed w [PERSON_NAME] at Stahls (vendor) that no prefunding is required and…"
type textarea "Confirmed w [PERSON_NAME] at Stahls (vendor) that no prefunding is required and…"
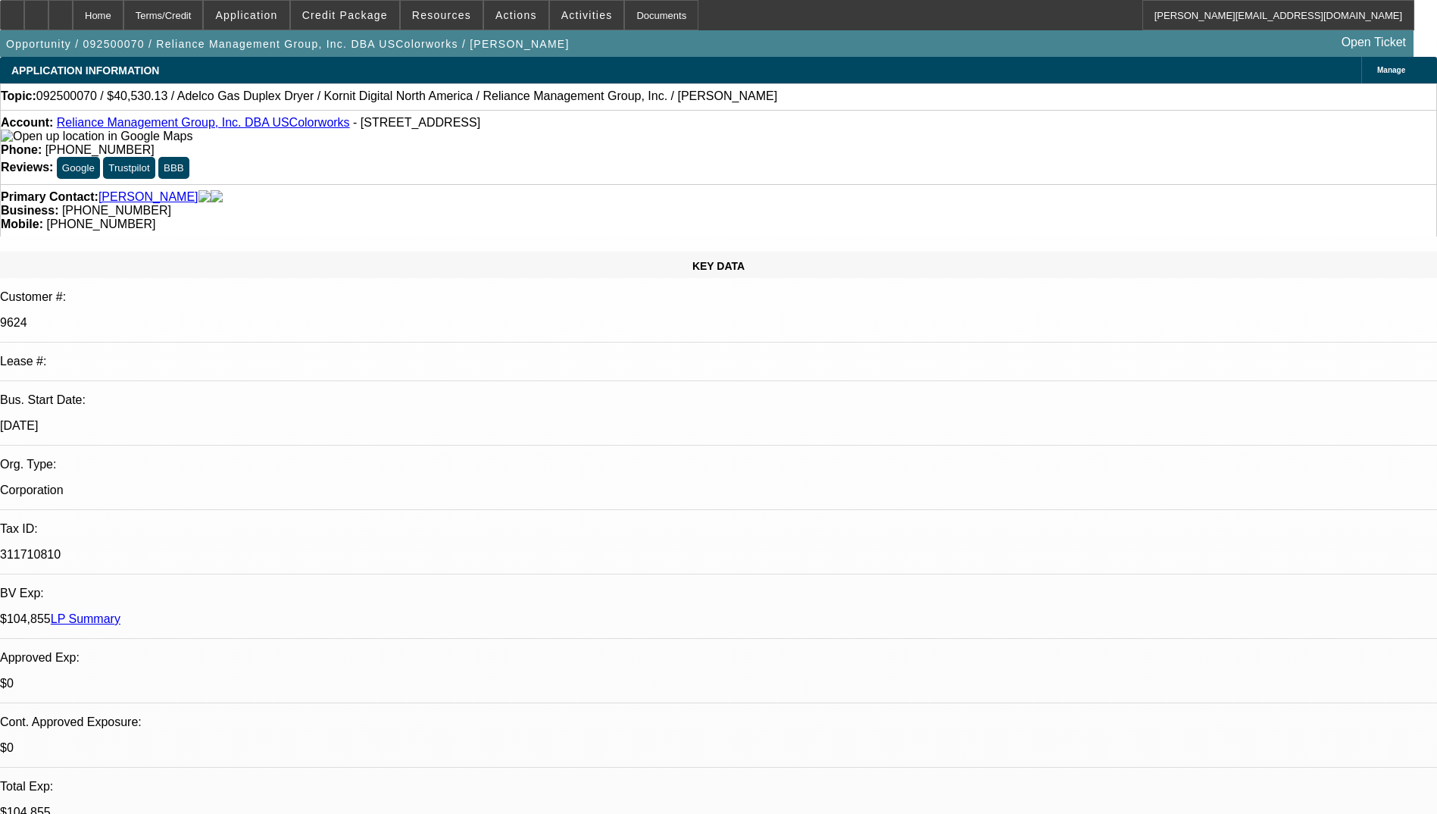
radio input "true"
click at [73, 8] on div at bounding box center [60, 15] width 24 height 30
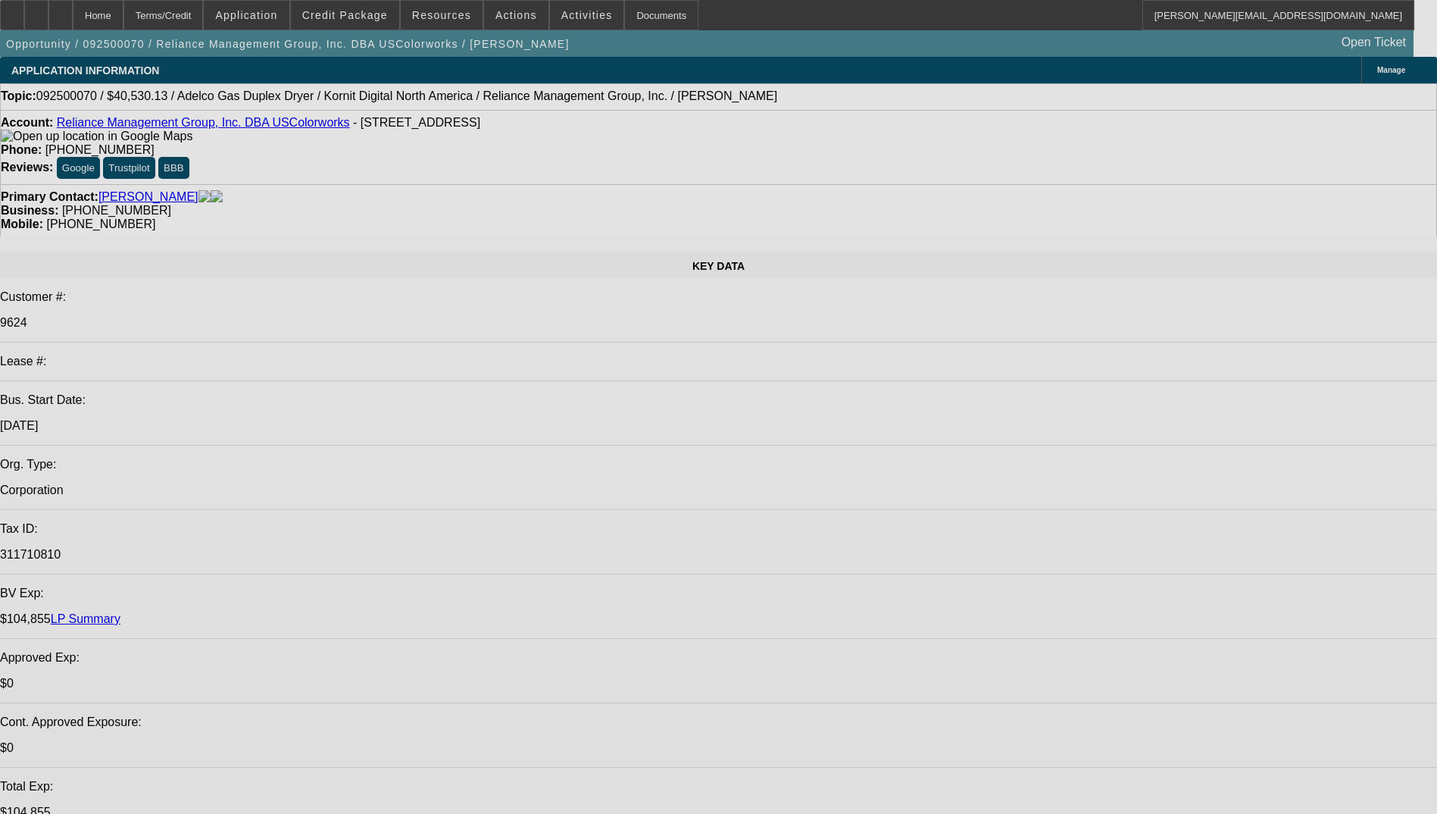
select select "0"
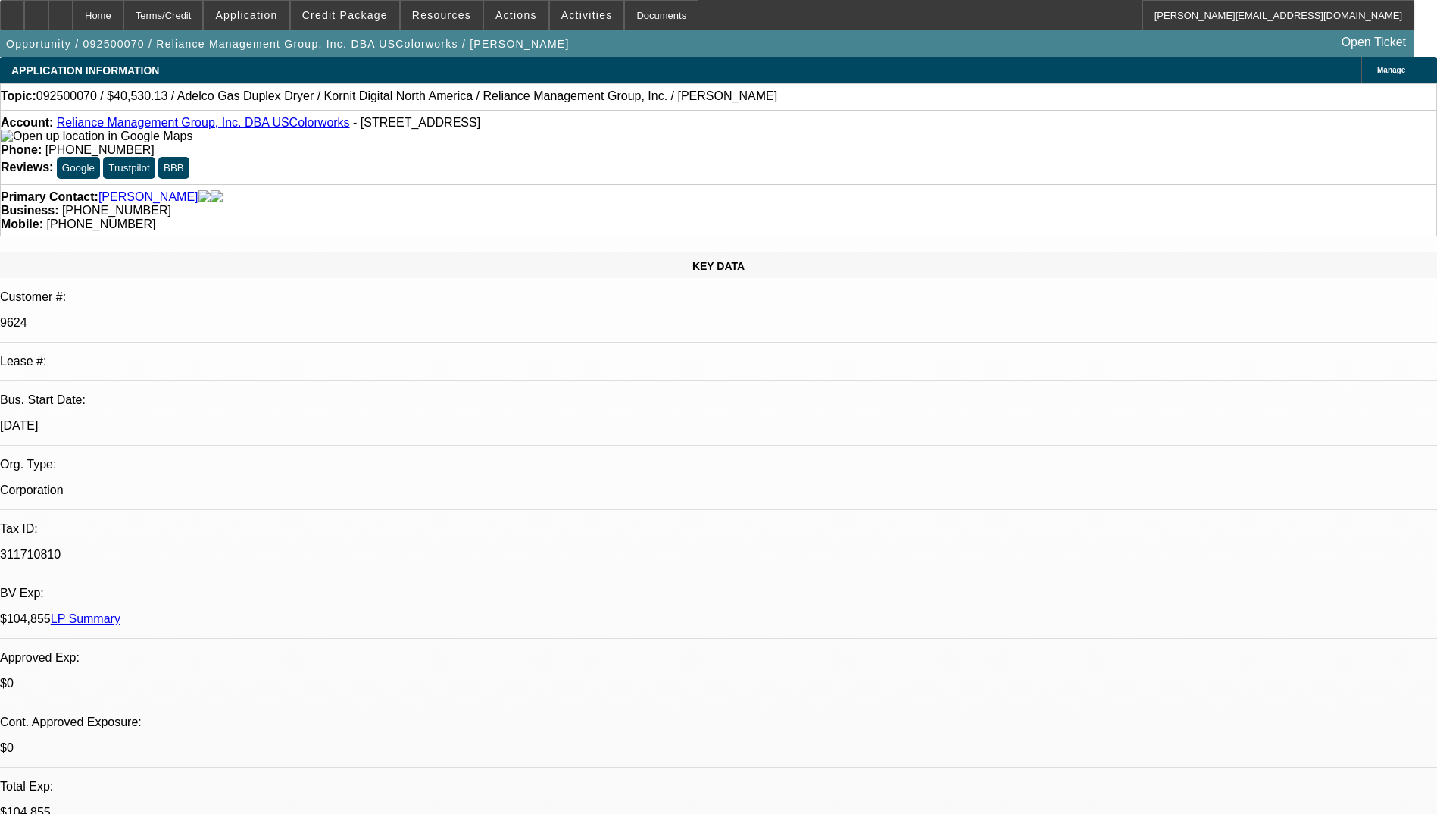
select select "2"
select select "0.1"
select select "2"
select select "4"
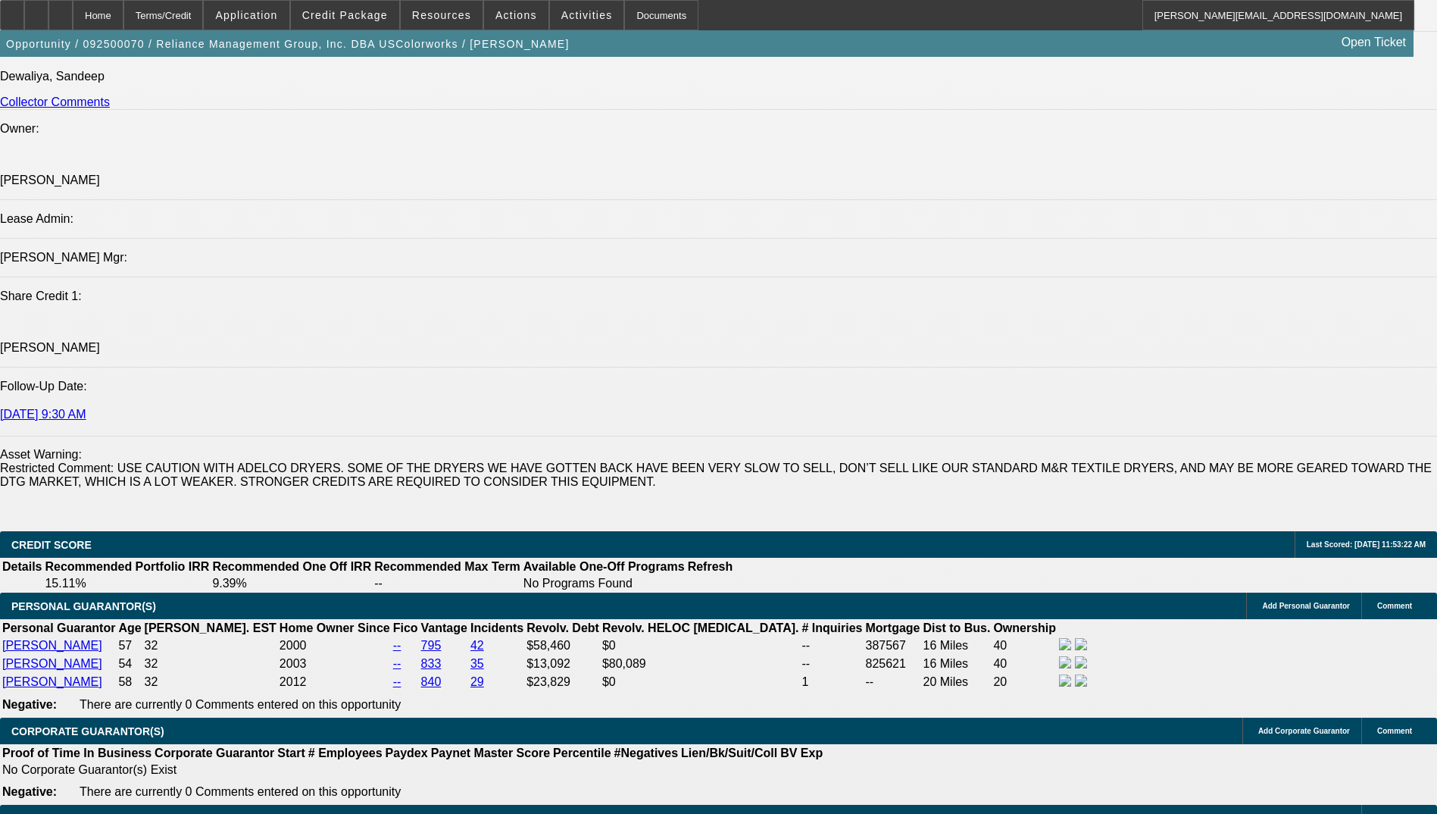
scroll to position [2524, 0]
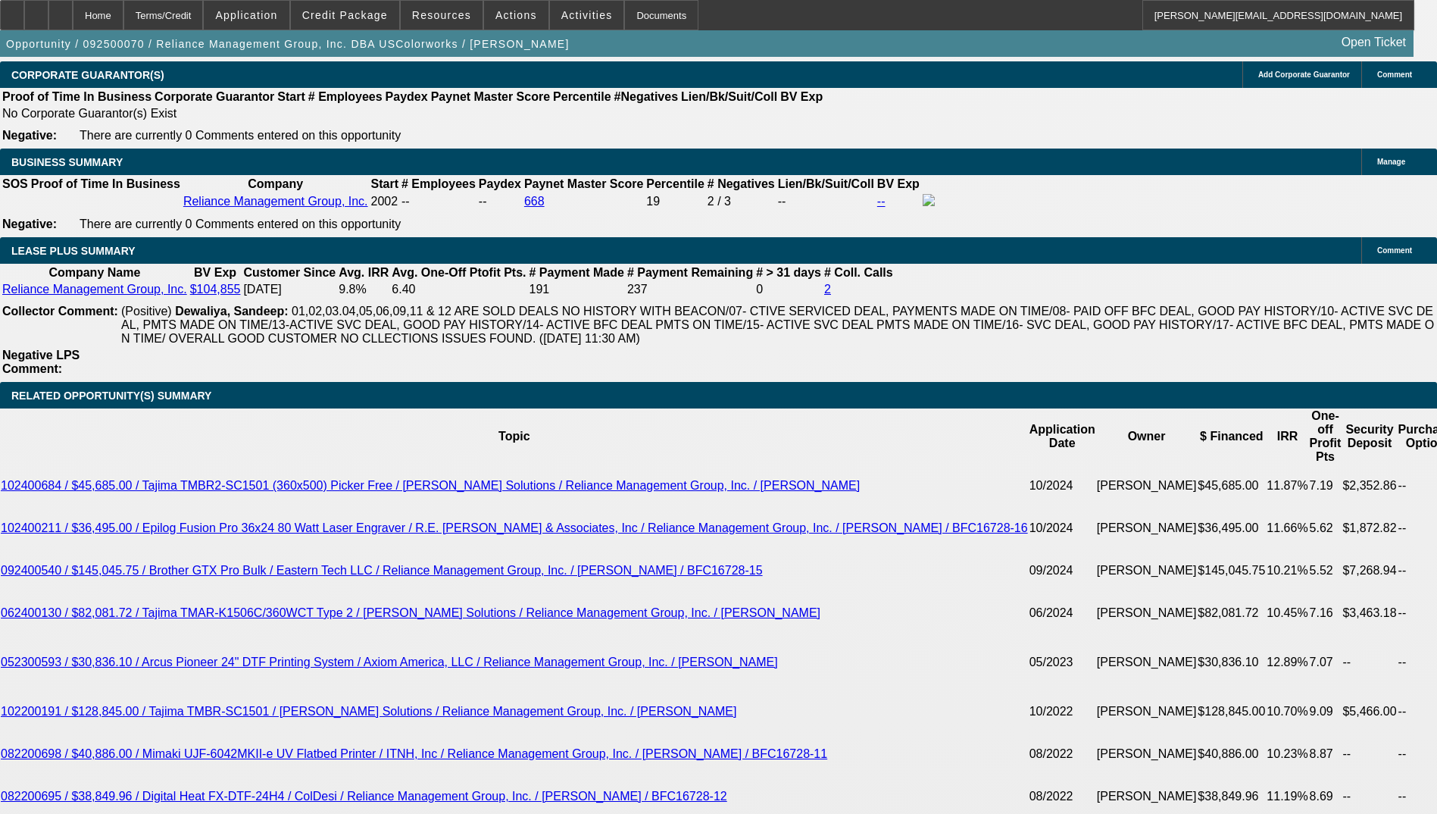
click at [61, 10] on icon at bounding box center [61, 10] width 0 height 0
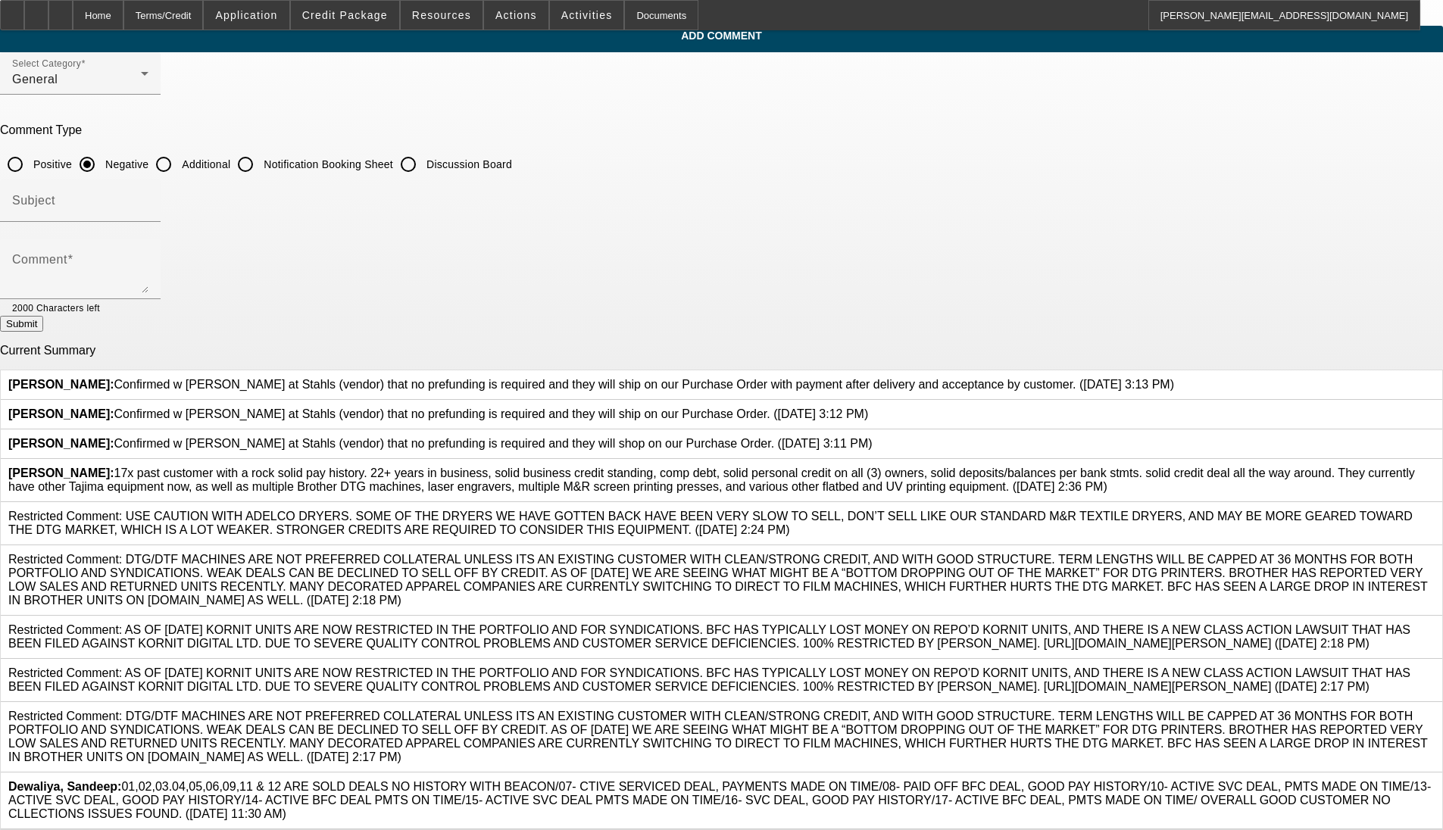
scroll to position [152, 0]
click at [605, 408] on icon at bounding box center [868, 408] width 0 height 0
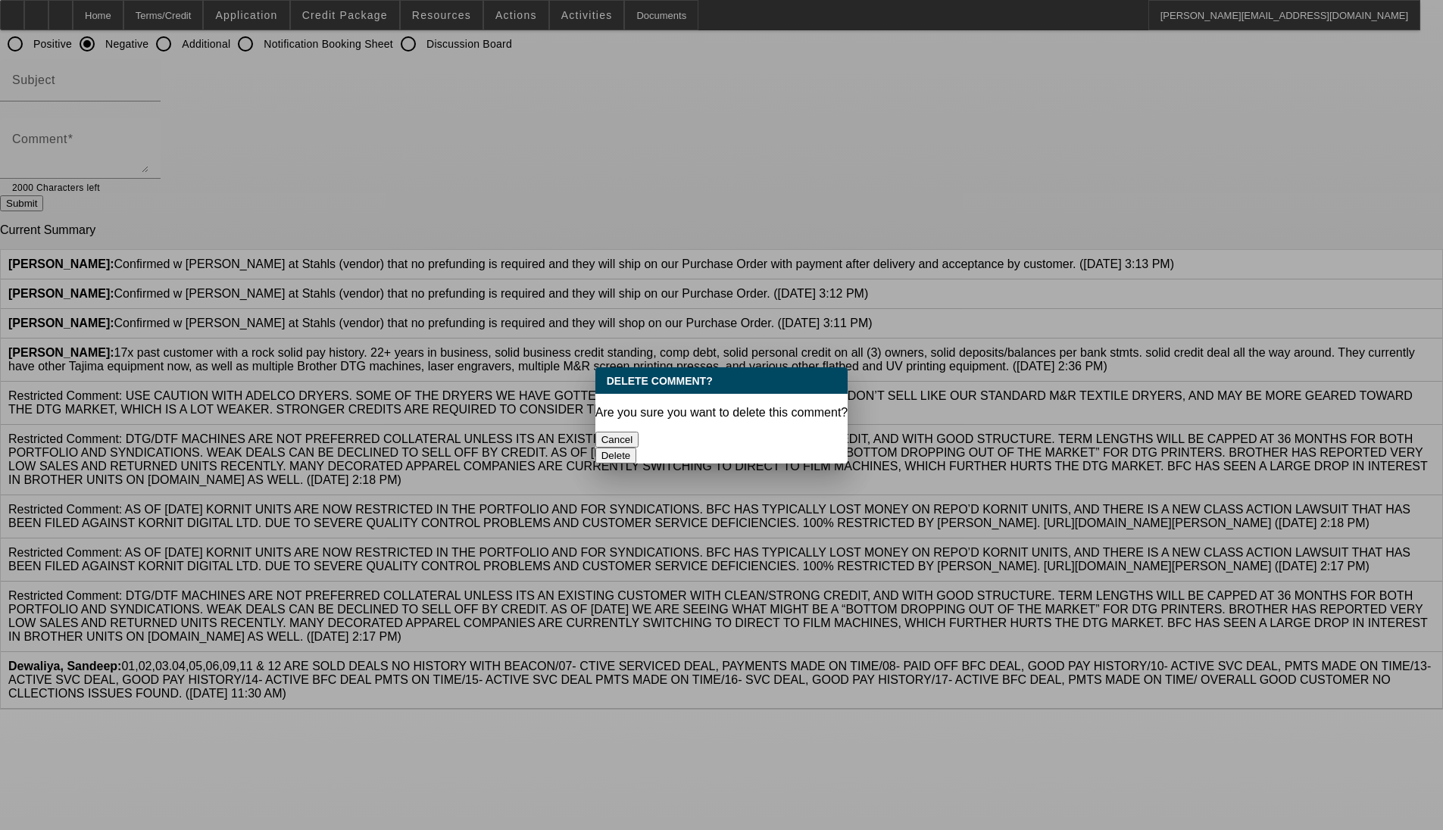
scroll to position [0, 0]
click at [605, 448] on button "Delete" at bounding box center [616, 456] width 42 height 16
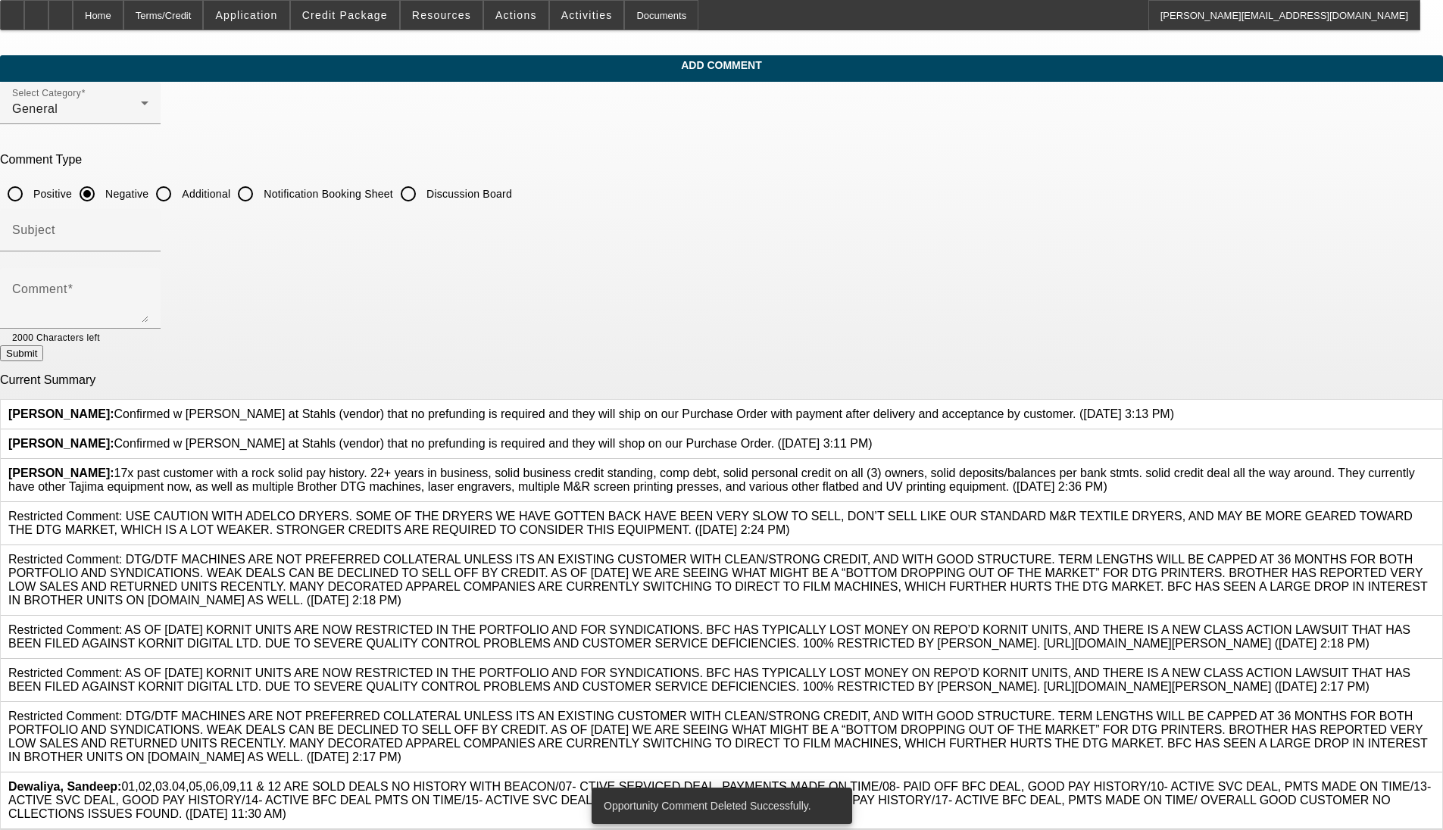
click at [605, 437] on icon at bounding box center [873, 437] width 0 height 0
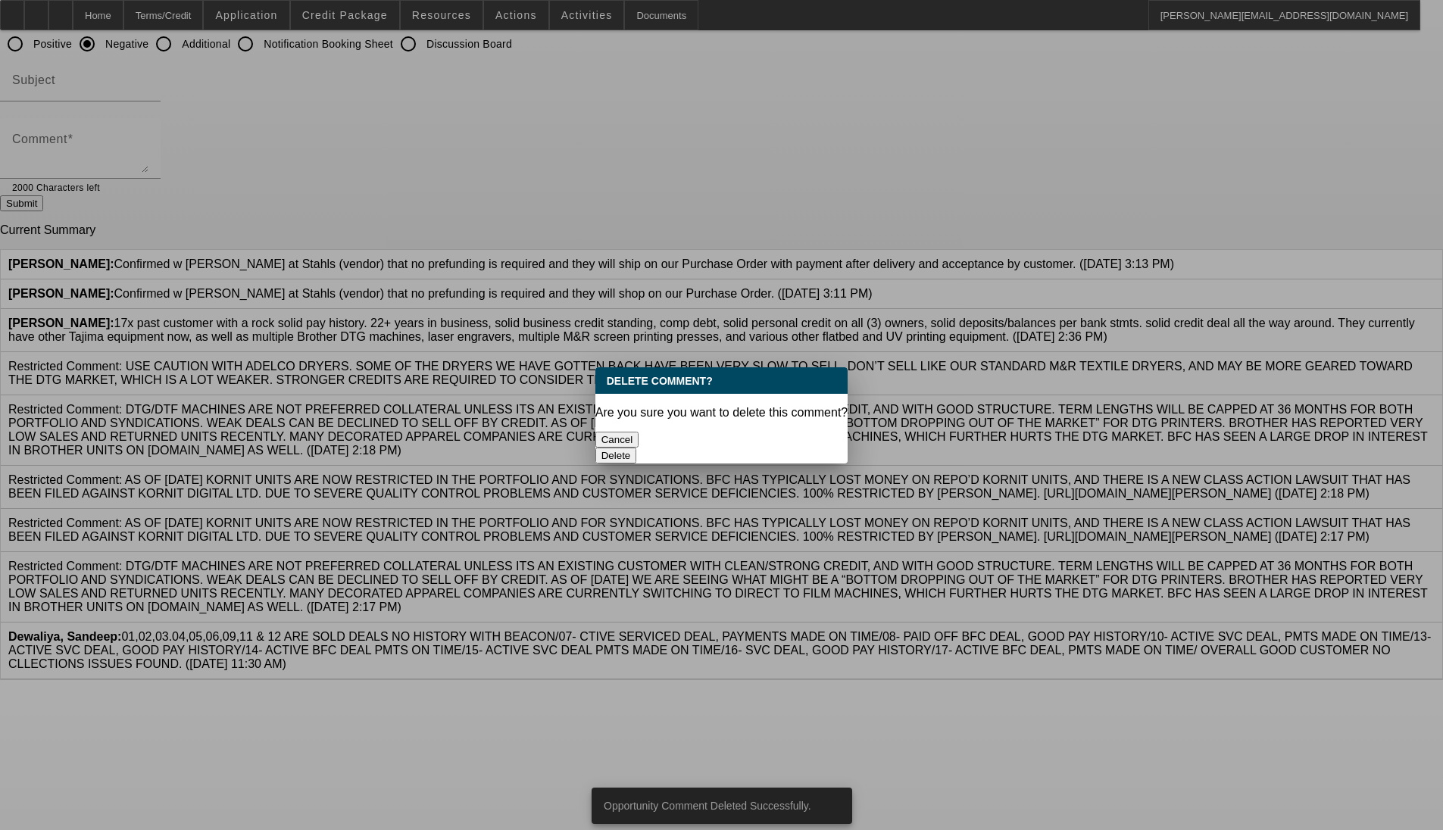
scroll to position [0, 0]
click at [605, 448] on button "Delete" at bounding box center [616, 456] width 42 height 16
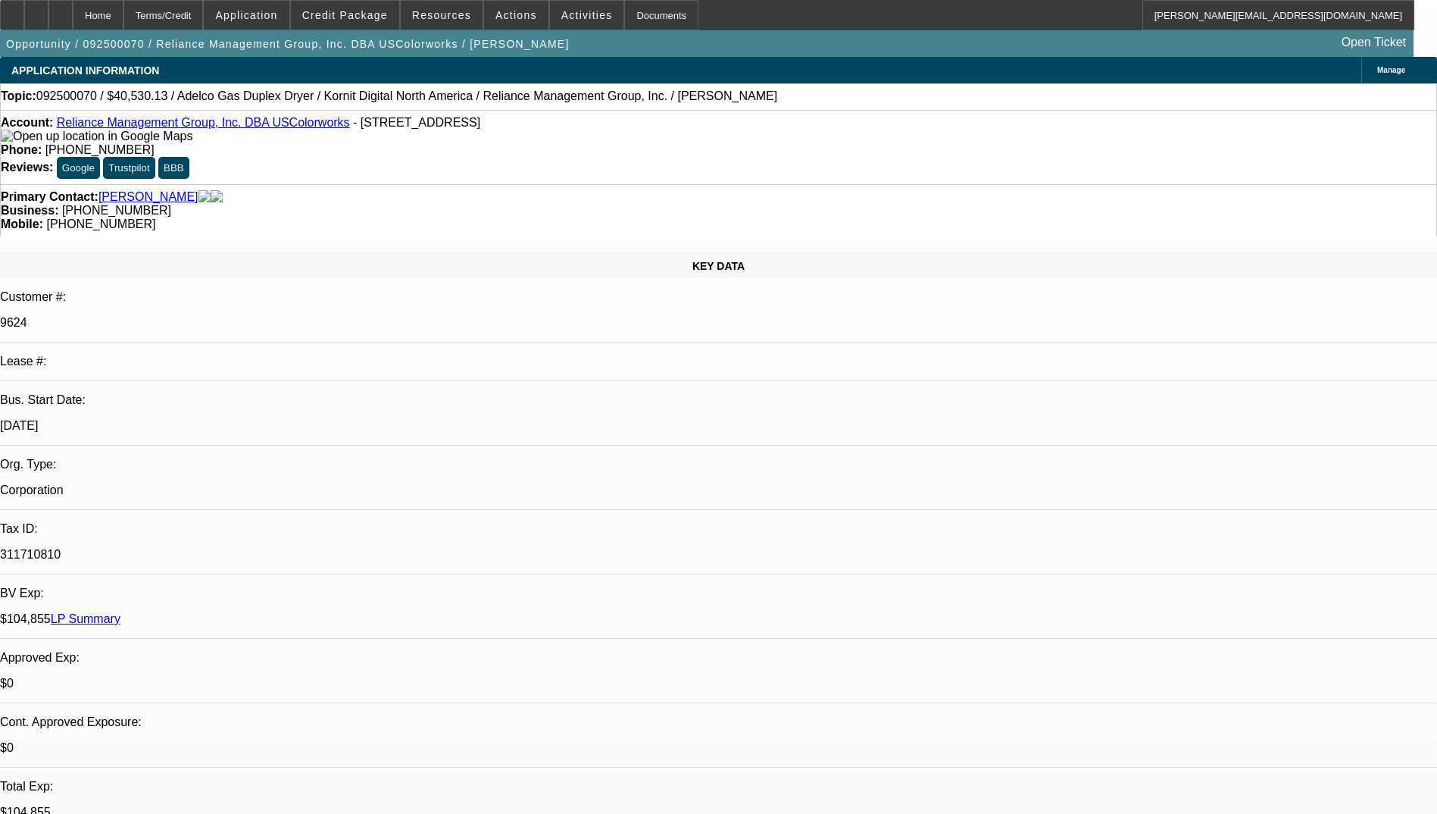
select select "0"
select select "2"
select select "0.1"
select select "4"
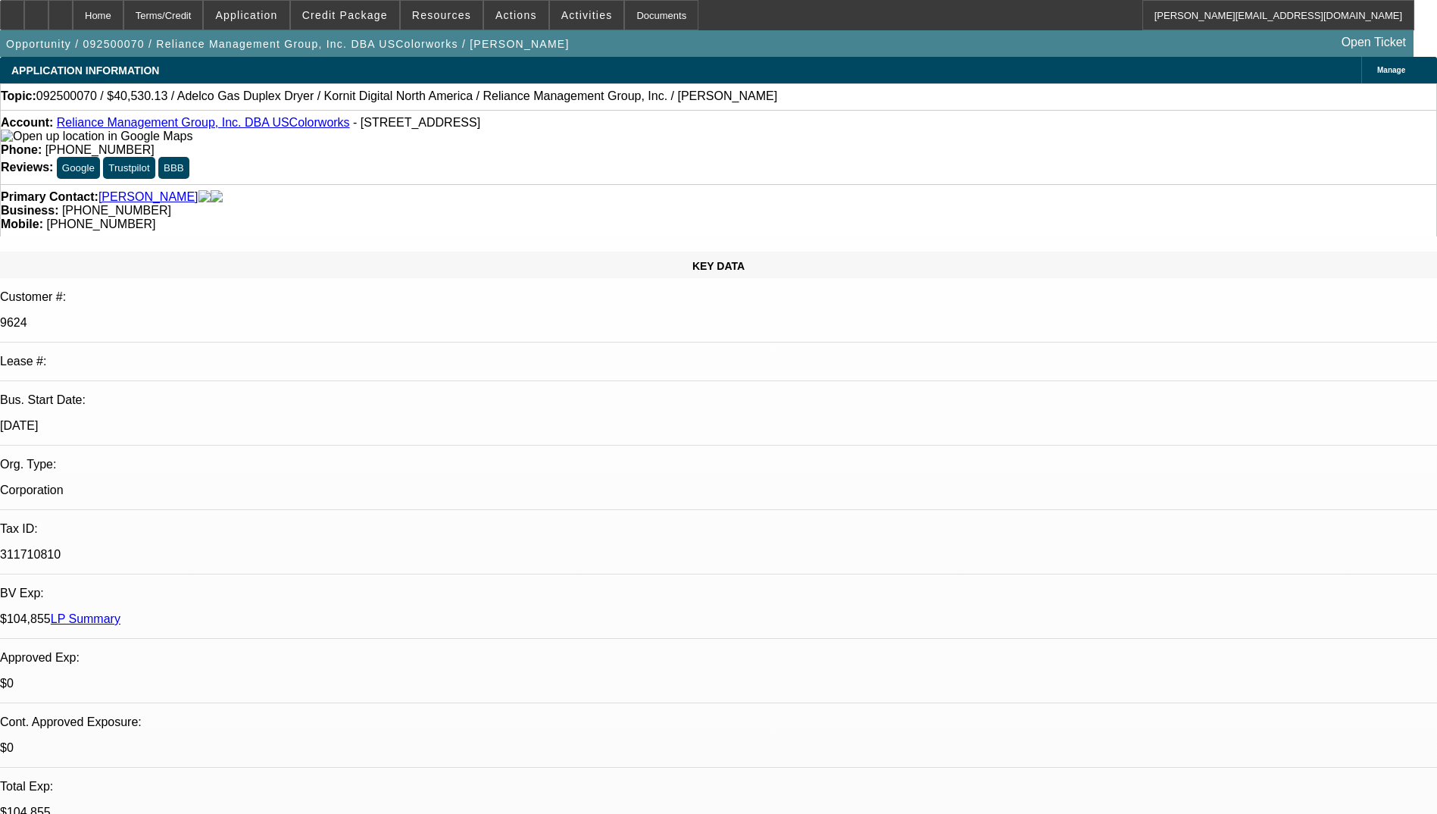
radio input "true"
type textarea "YOLANDA MERRILL IS STATHLS REP yolanda.merrill@stahls.com / (313) 587-3199"
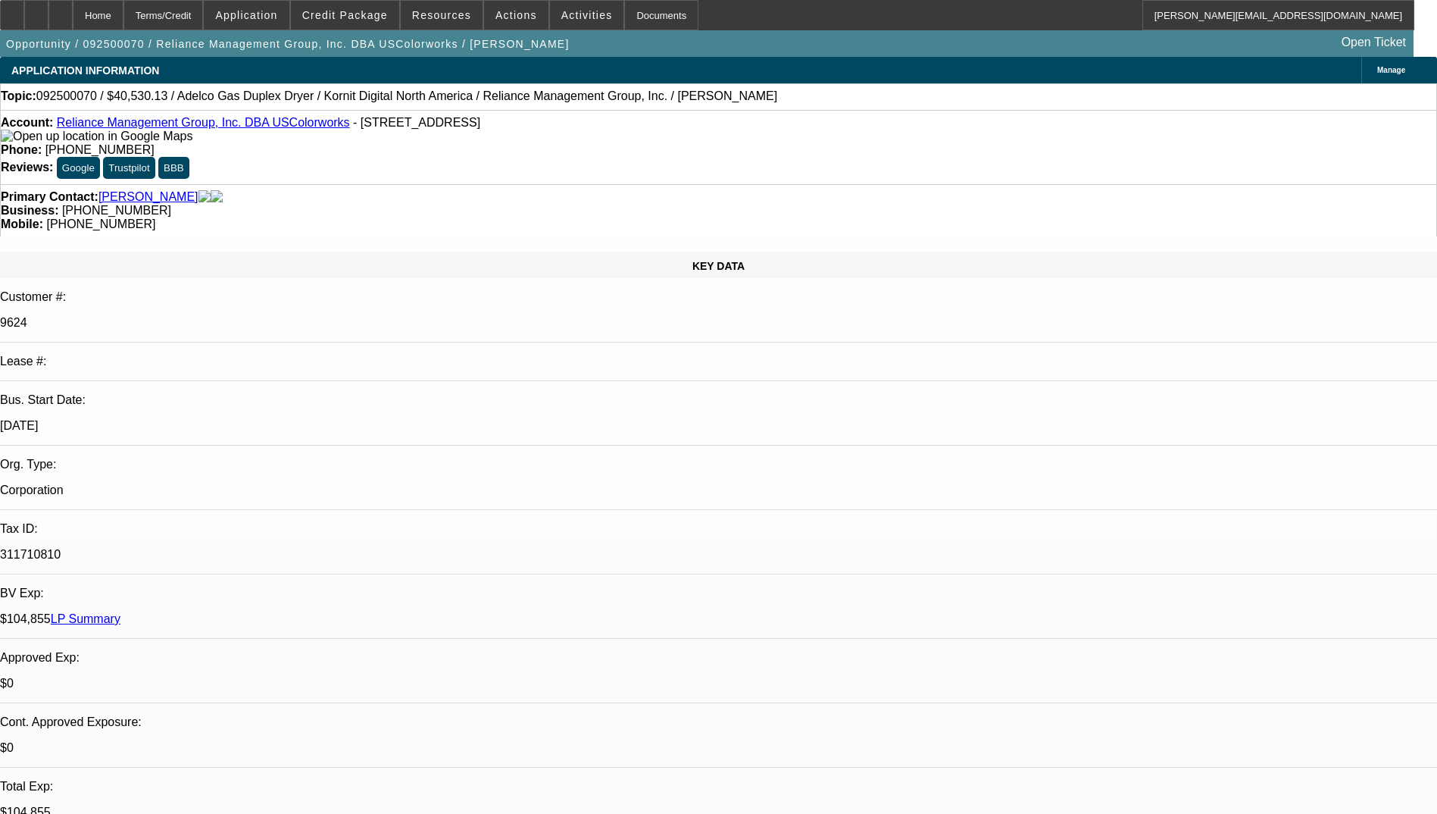
radio input "true"
click at [73, 11] on div at bounding box center [60, 15] width 24 height 30
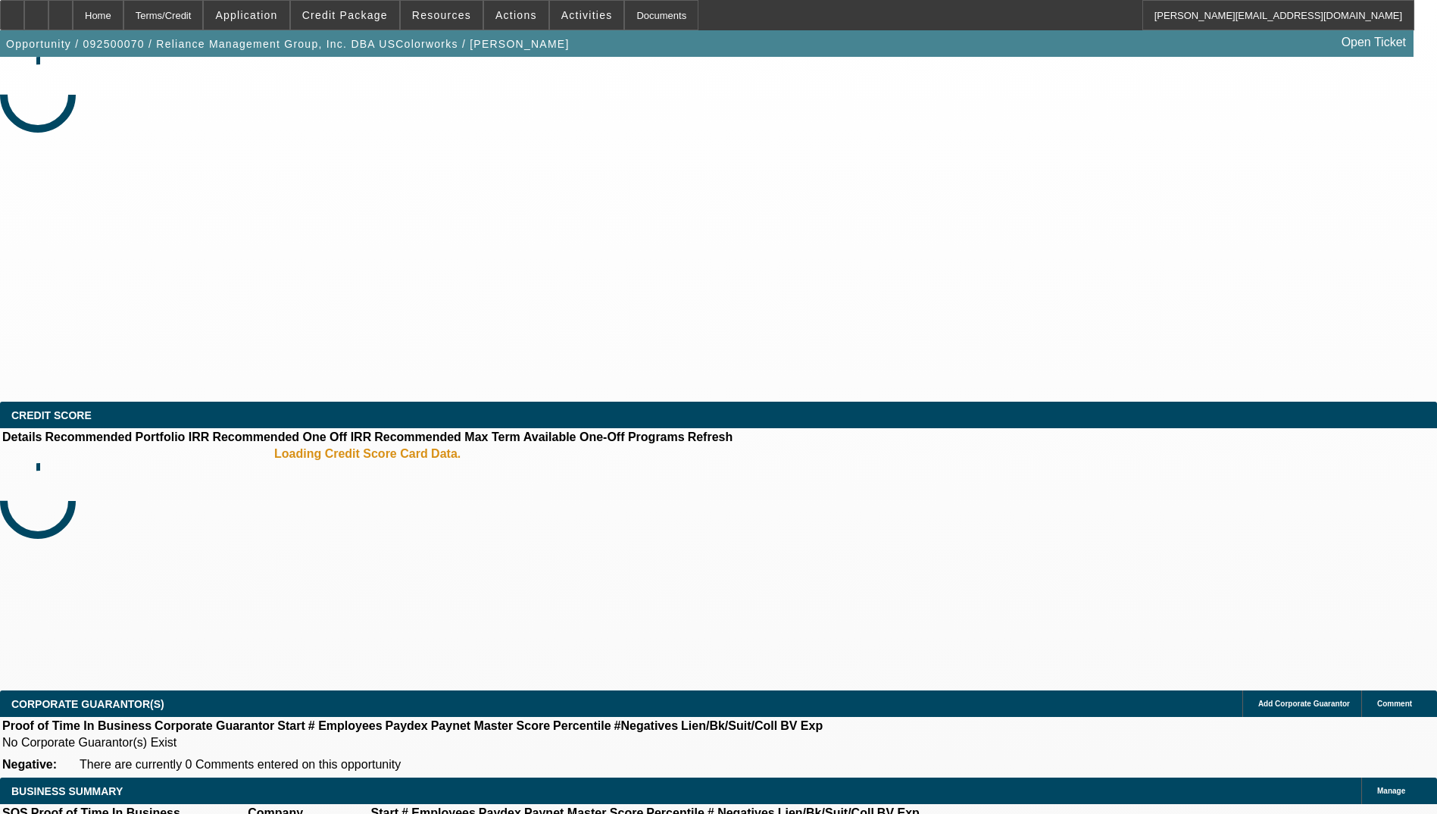
select select "0"
select select "2"
select select "0.1"
select select "1"
select select "2"
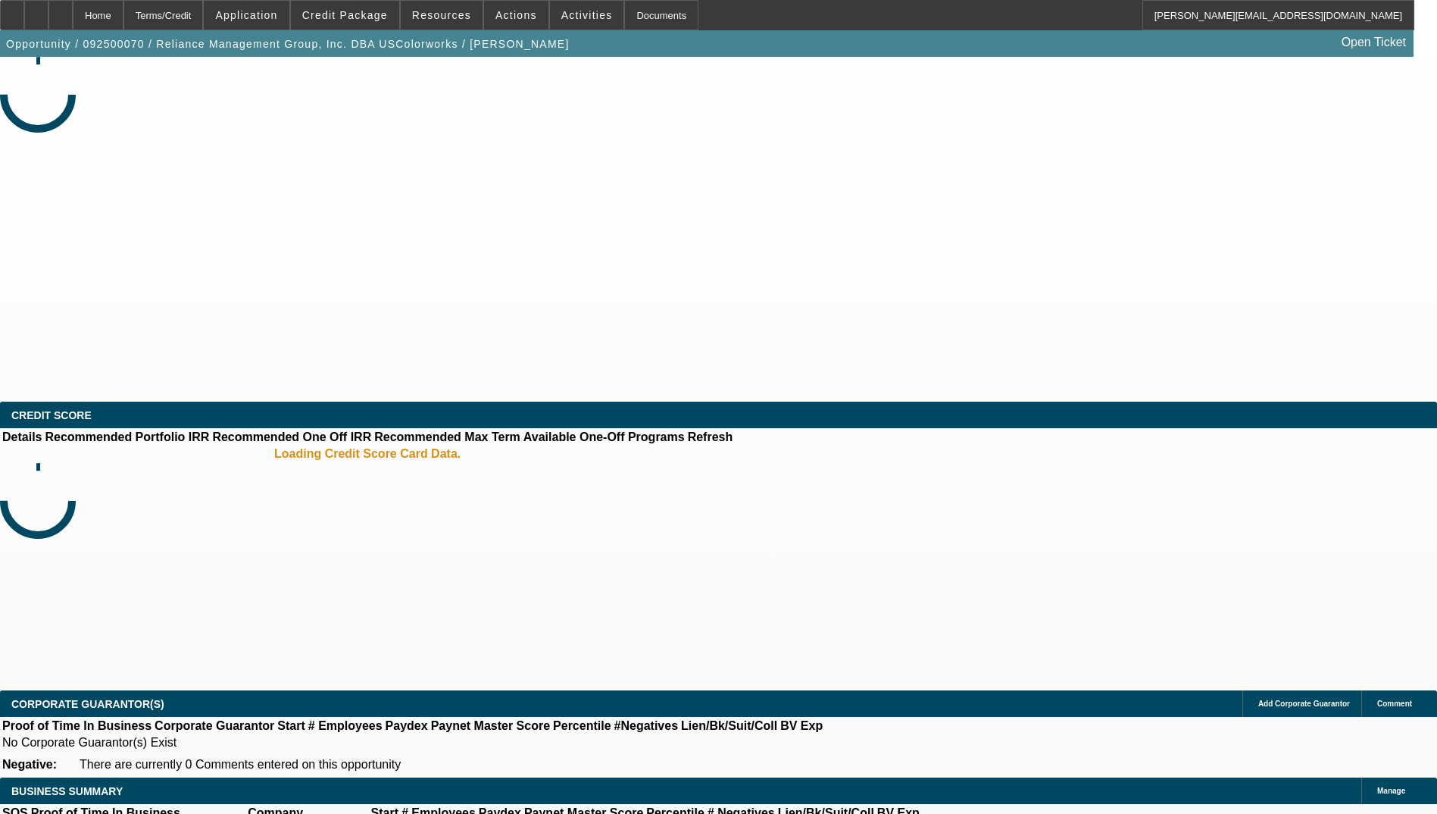
select select "4"
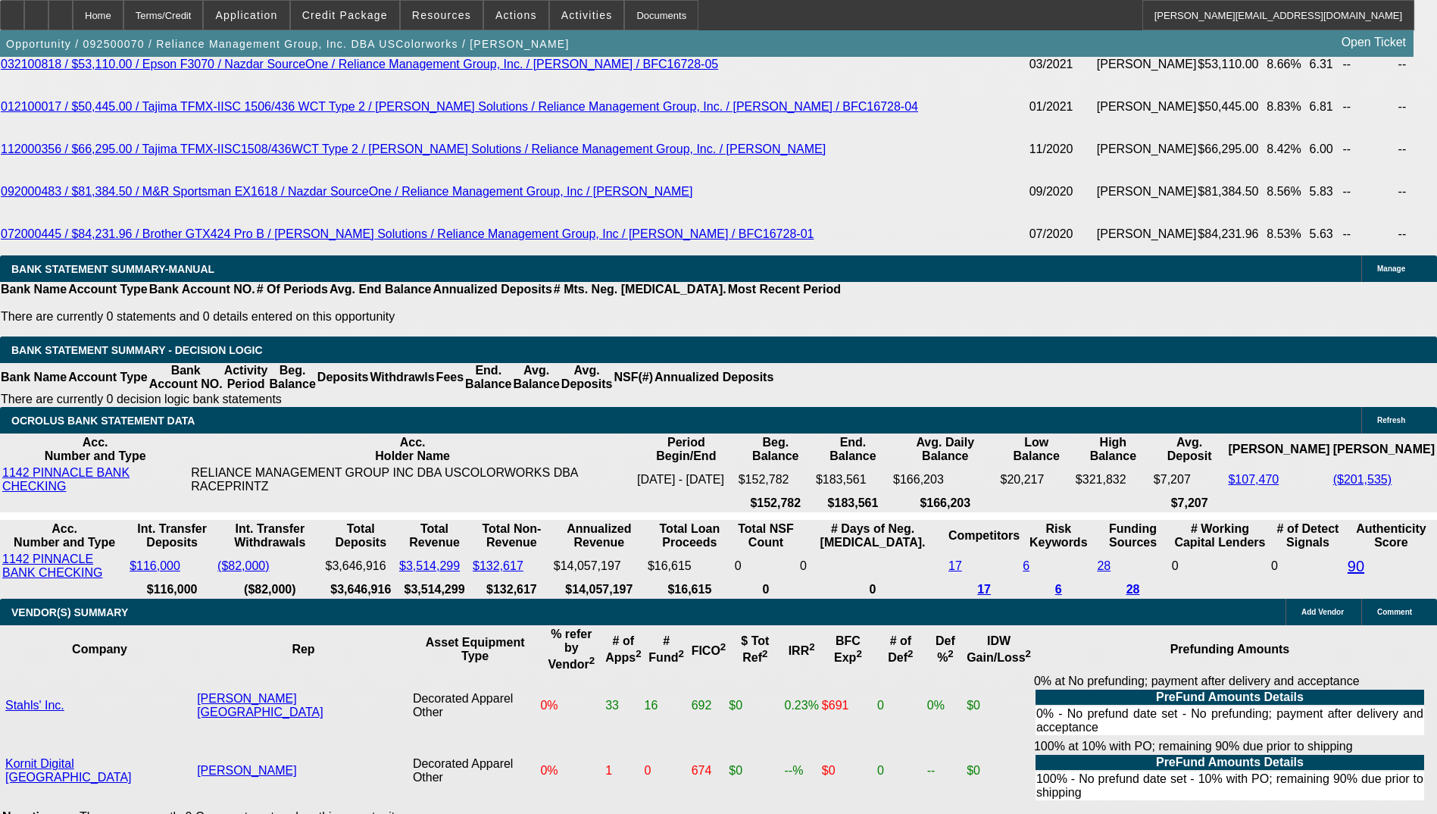
scroll to position [3525, 0]
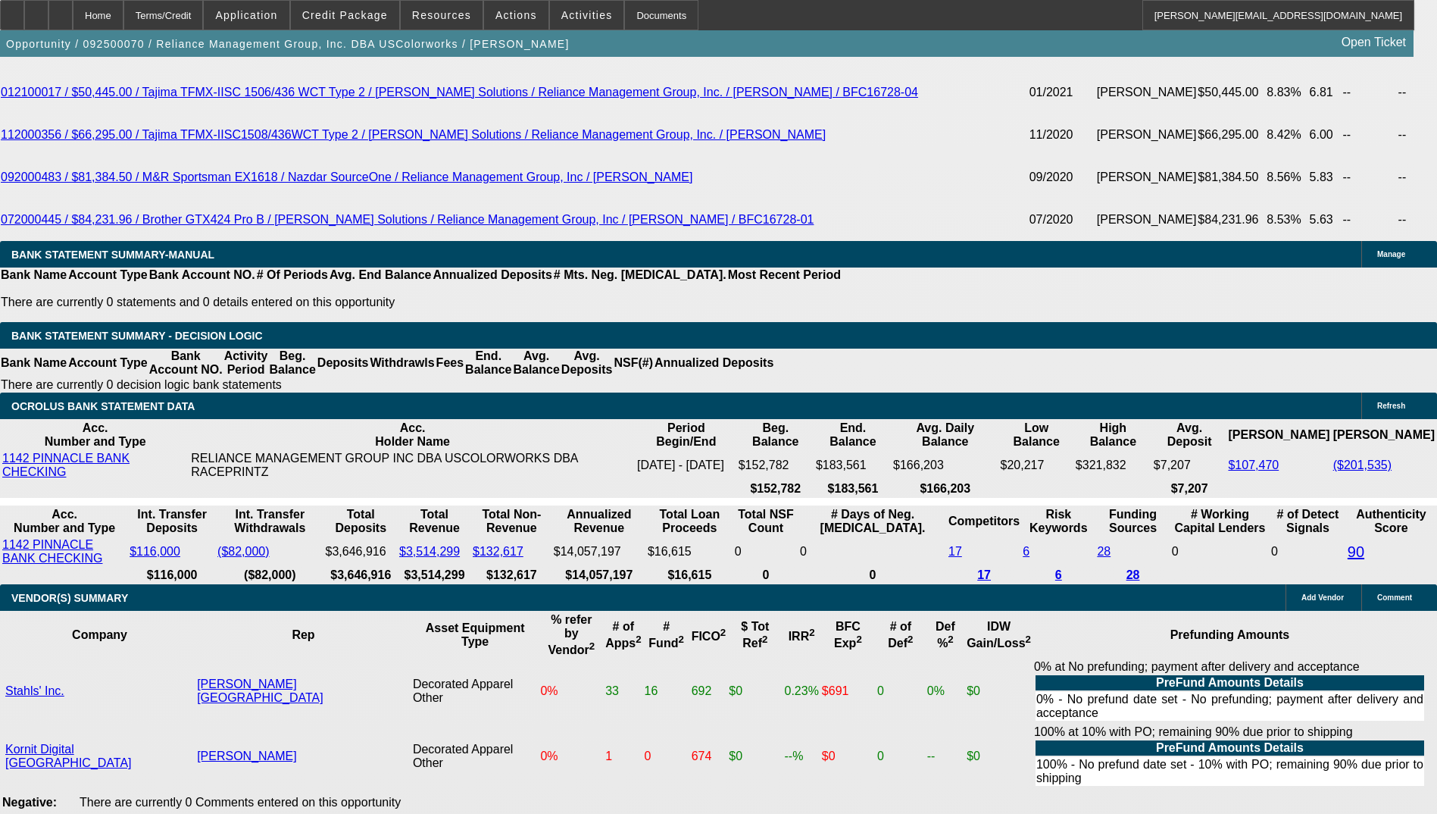
radio input "true"
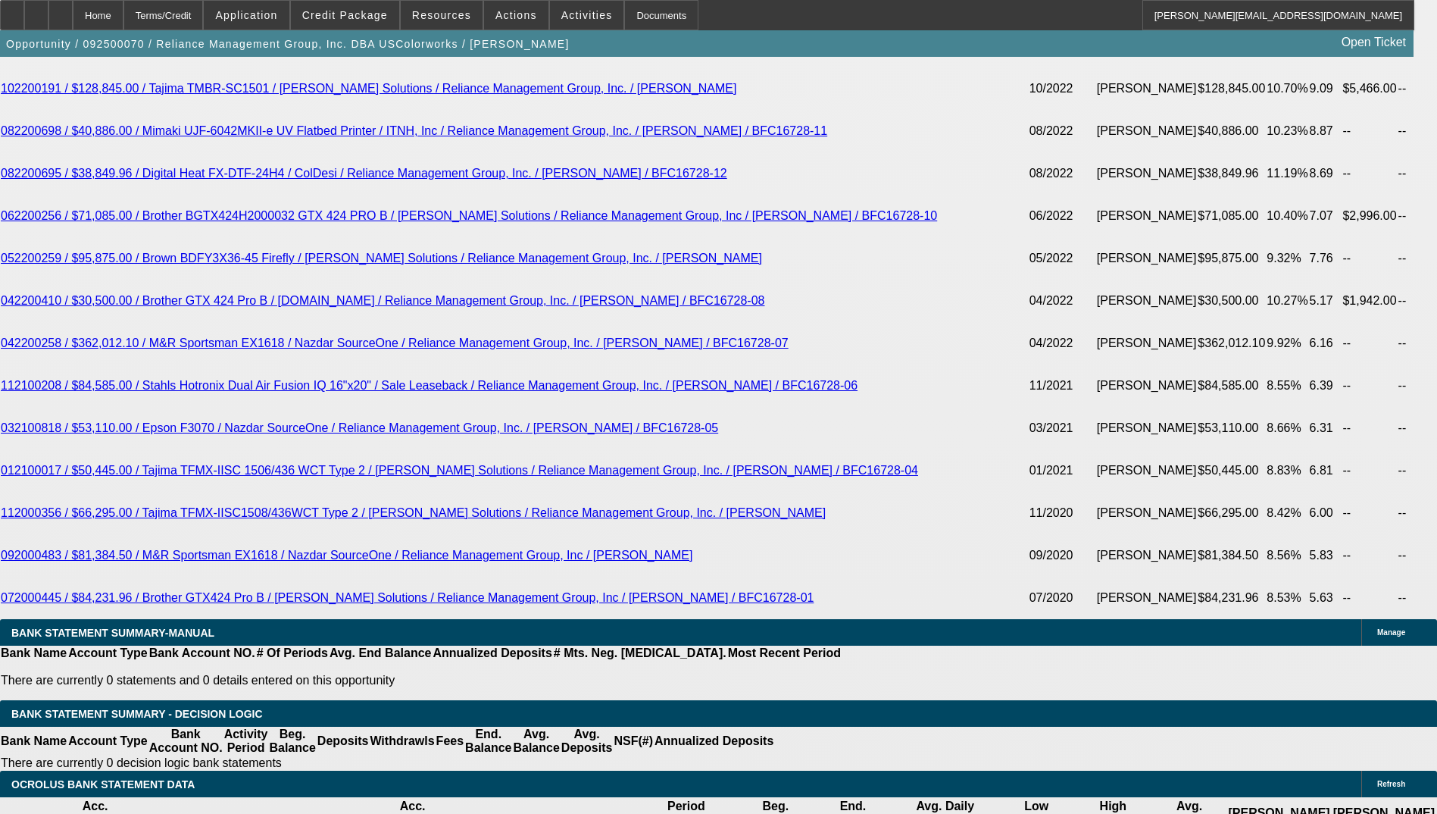
scroll to position [3146, 0]
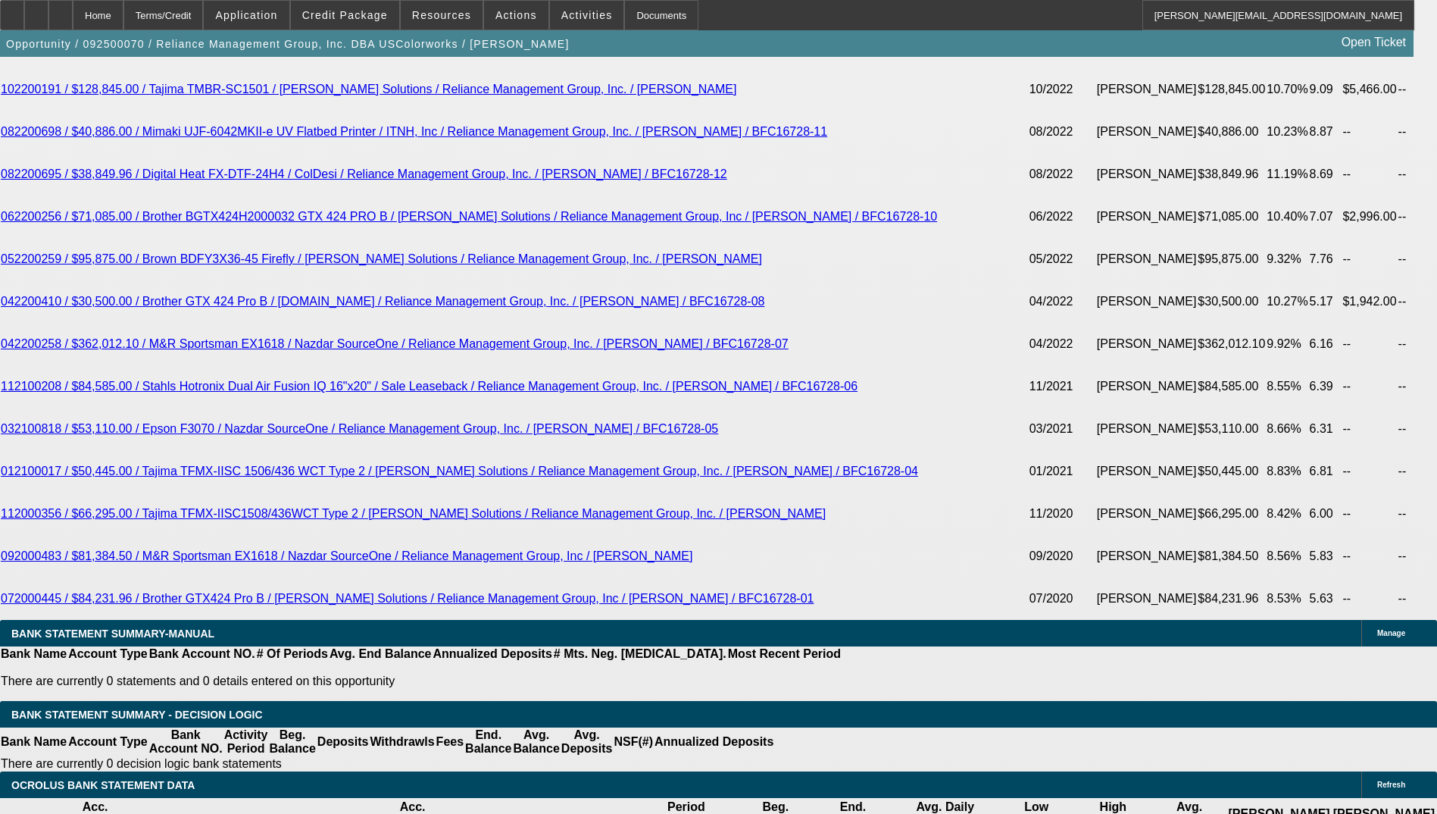
type textarea "Confirmed with Kornit Digital (vendor) that they will need 100% prefunding paid…"
radio input "true"
click at [61, 10] on icon at bounding box center [61, 10] width 0 height 0
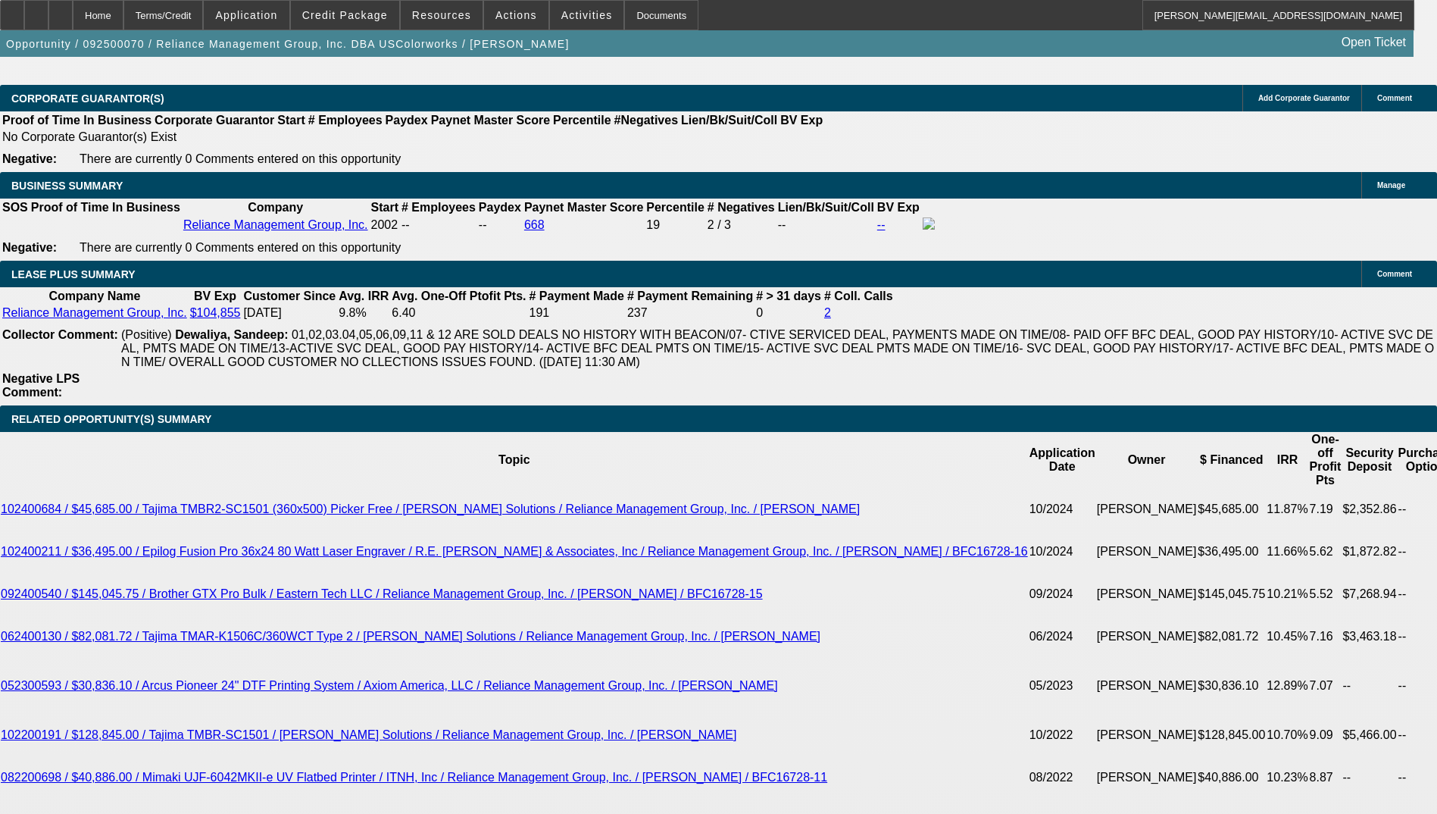
select select "0"
select select "2"
select select "0.1"
select select "4"
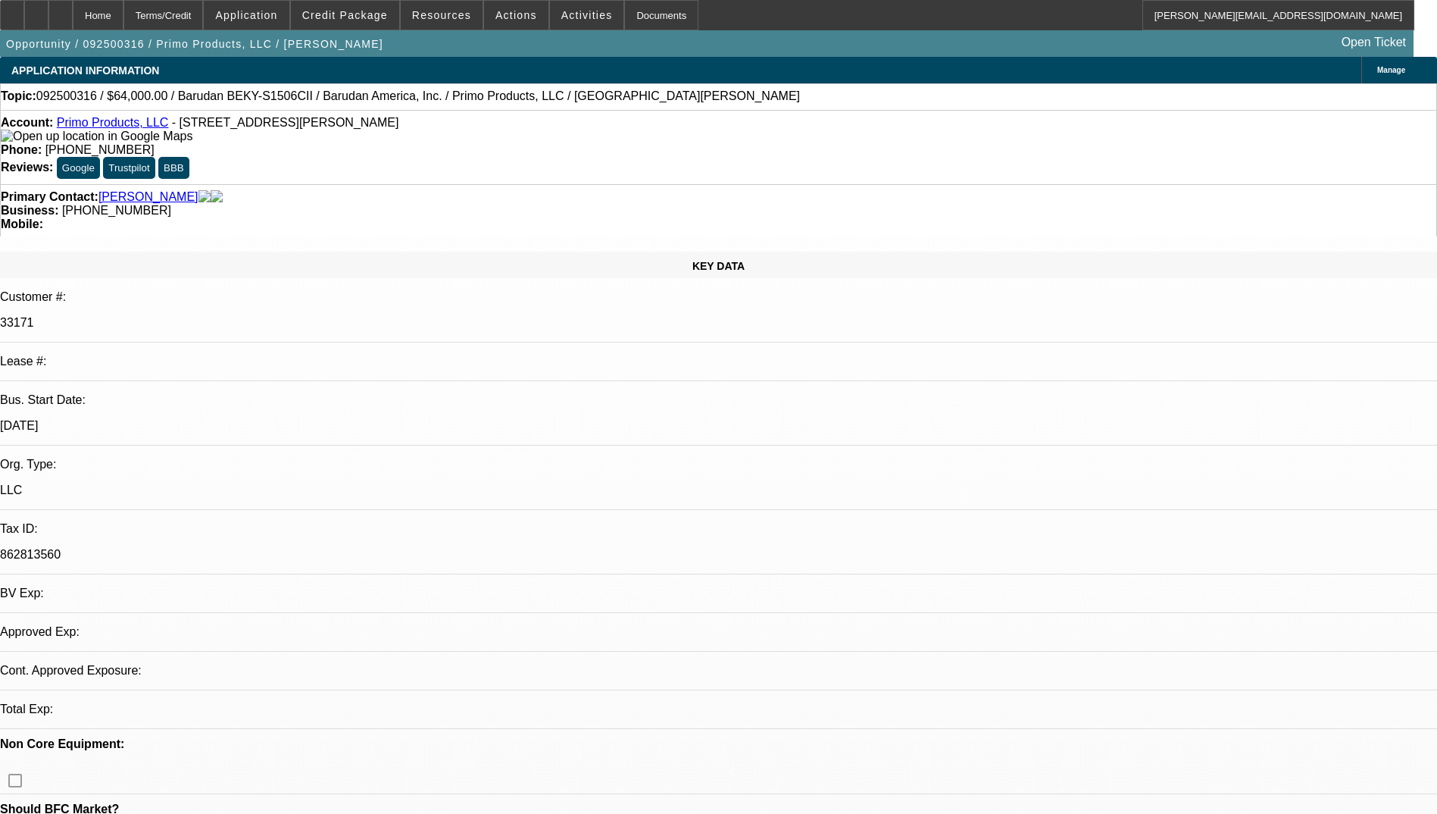
select select "0"
select select "2"
select select "0.1"
select select "4"
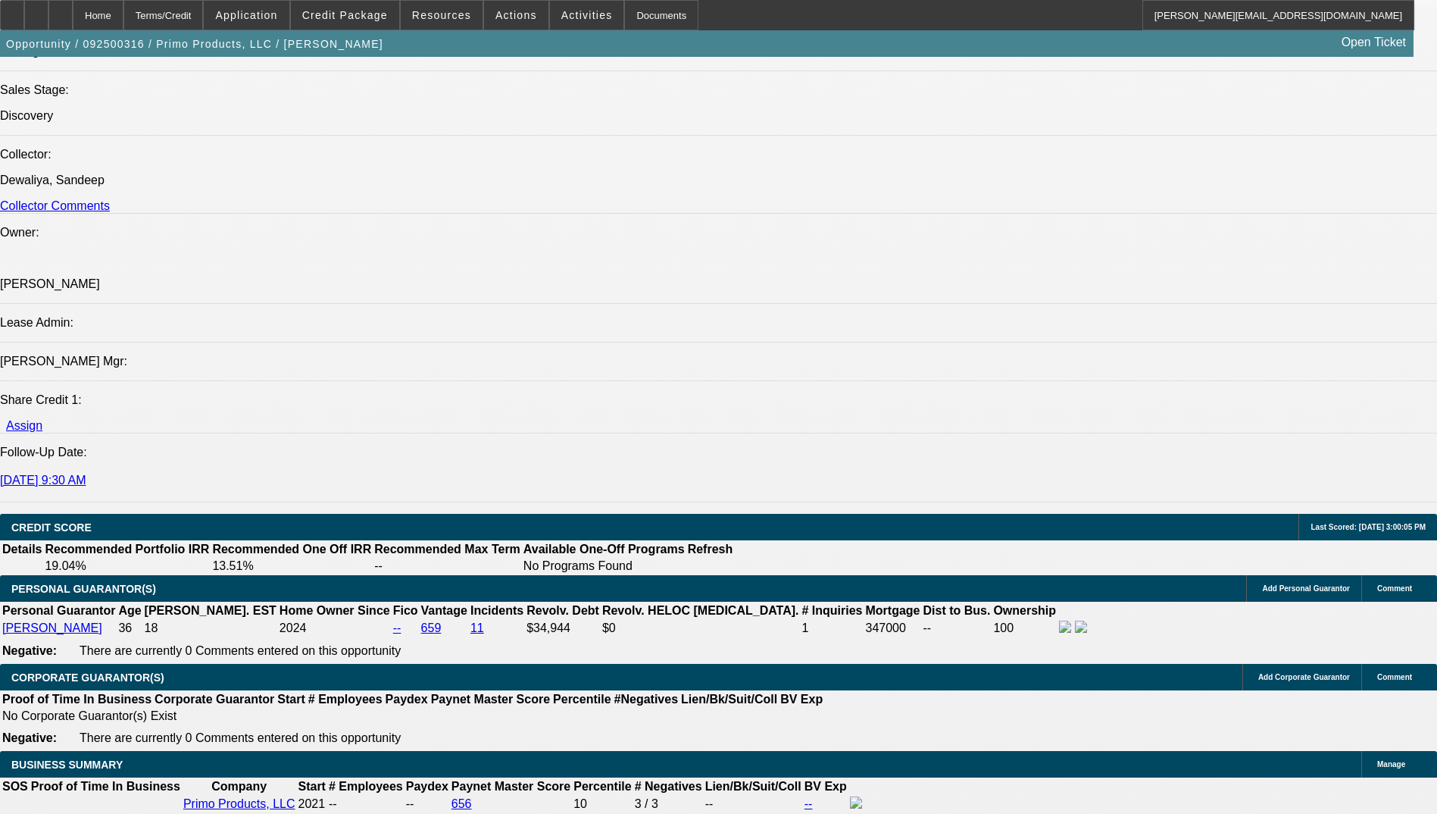
scroll to position [1667, 0]
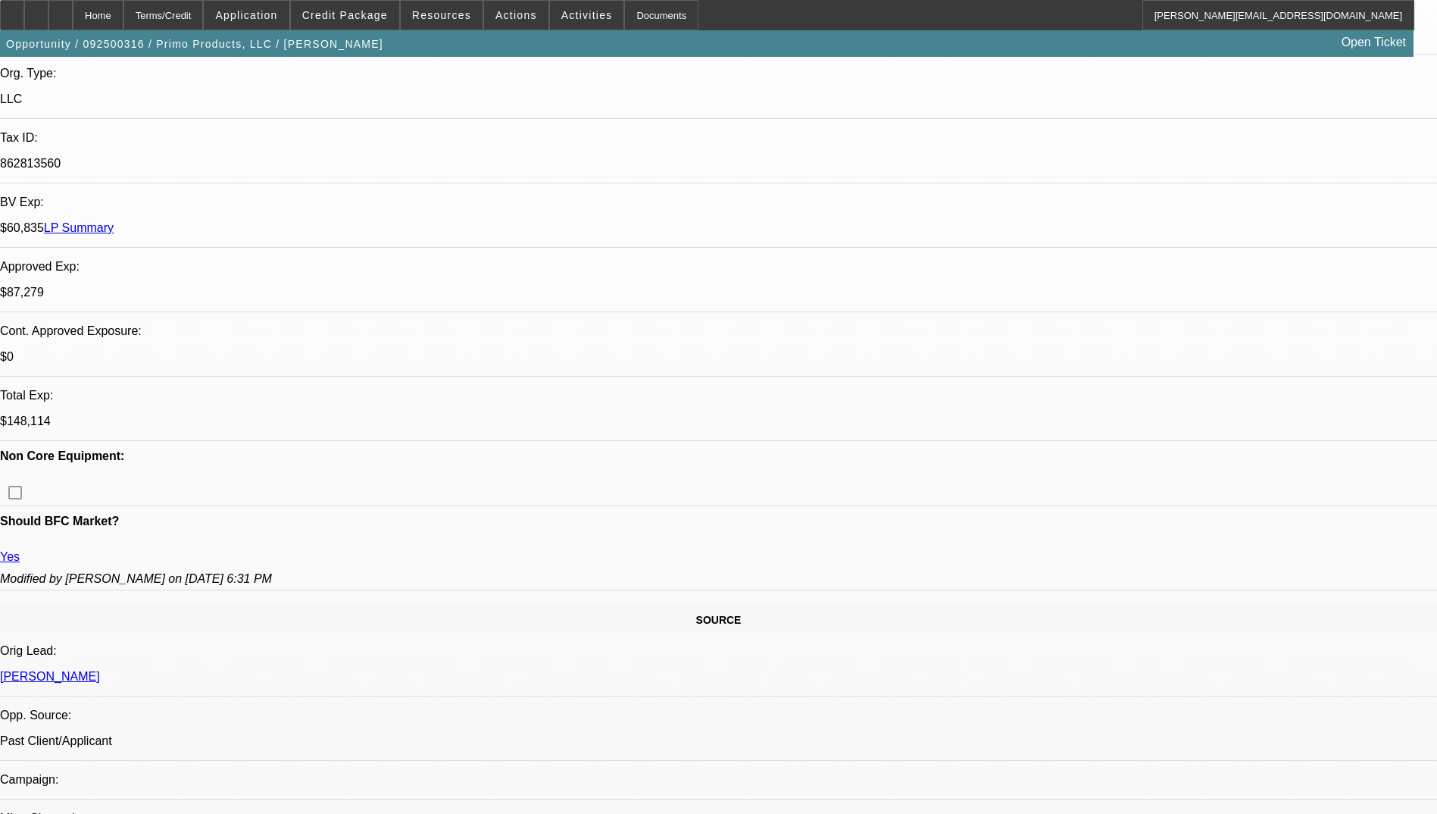
scroll to position [303, 0]
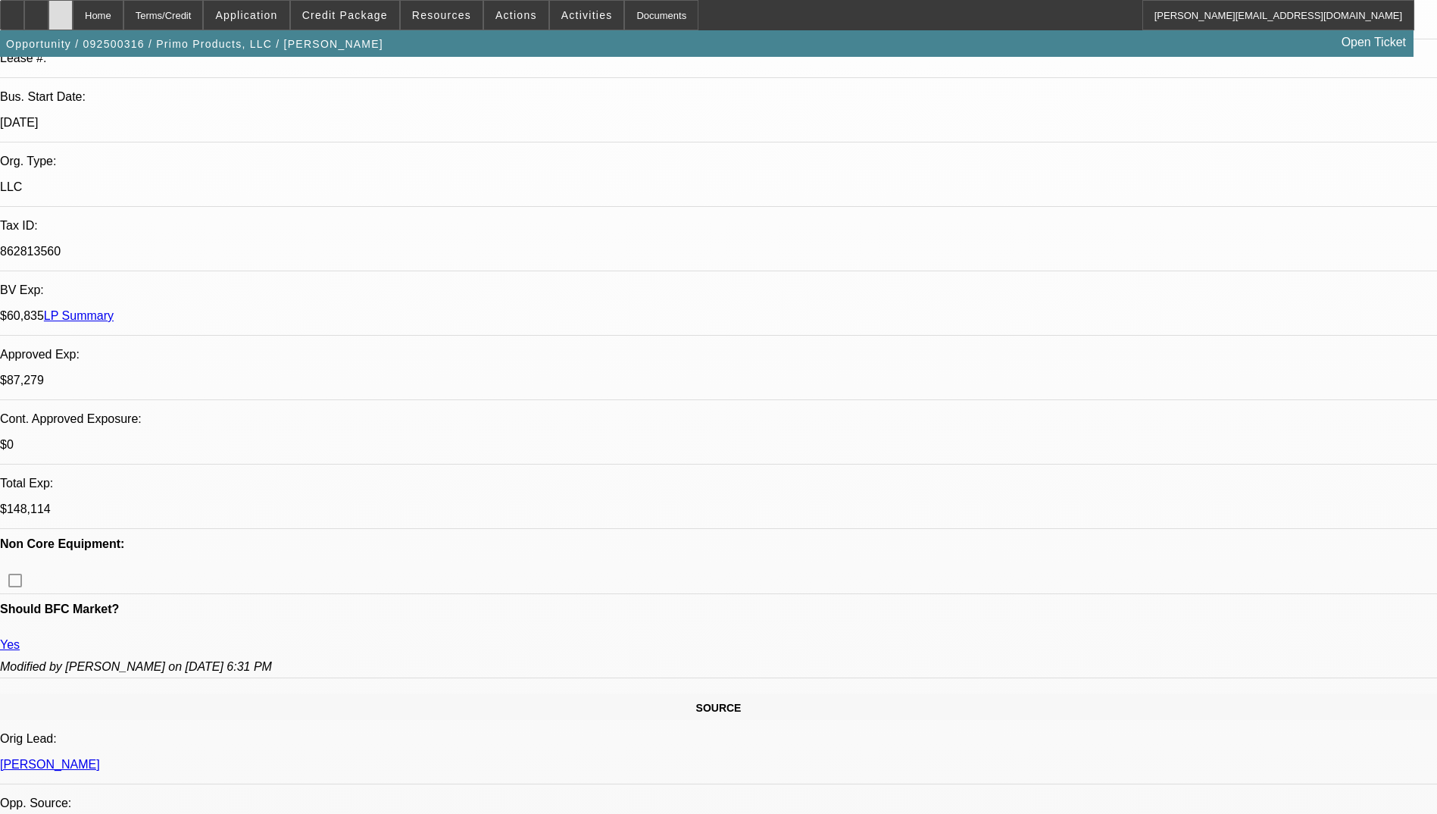
click at [61, 10] on icon at bounding box center [61, 10] width 0 height 0
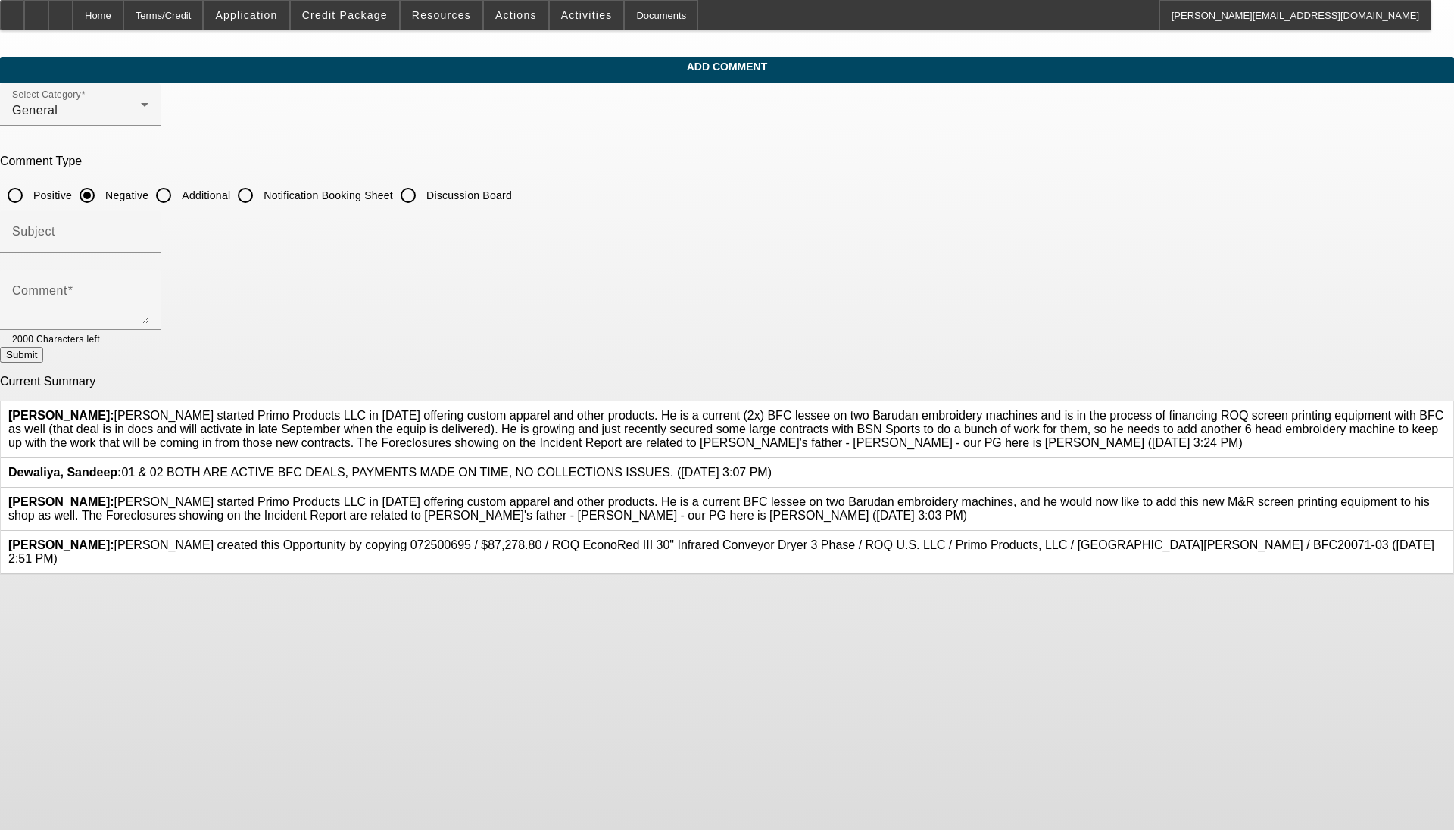
click at [605, 495] on icon at bounding box center [1446, 495] width 0 height 0
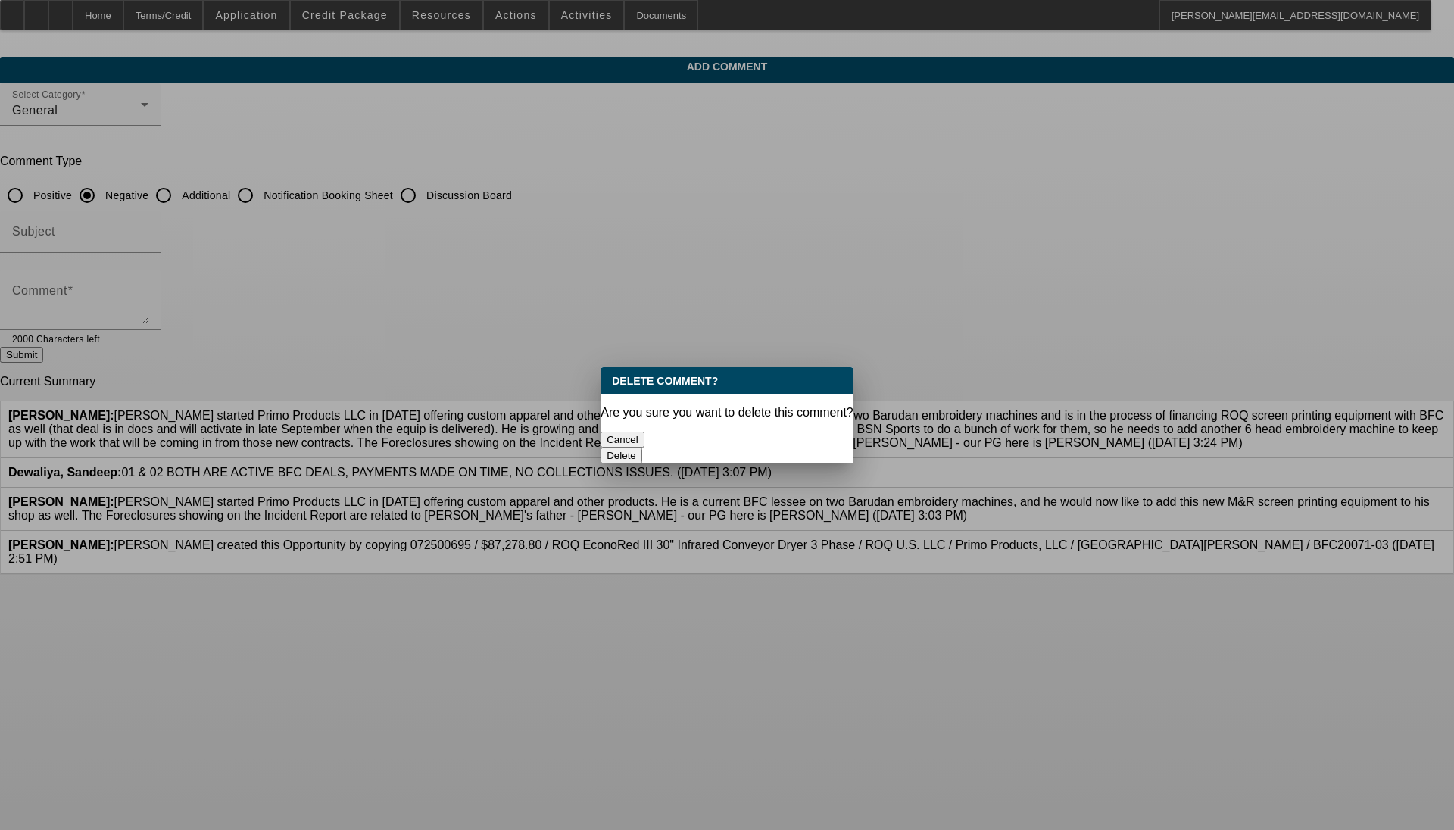
click at [605, 448] on button "Delete" at bounding box center [622, 456] width 42 height 16
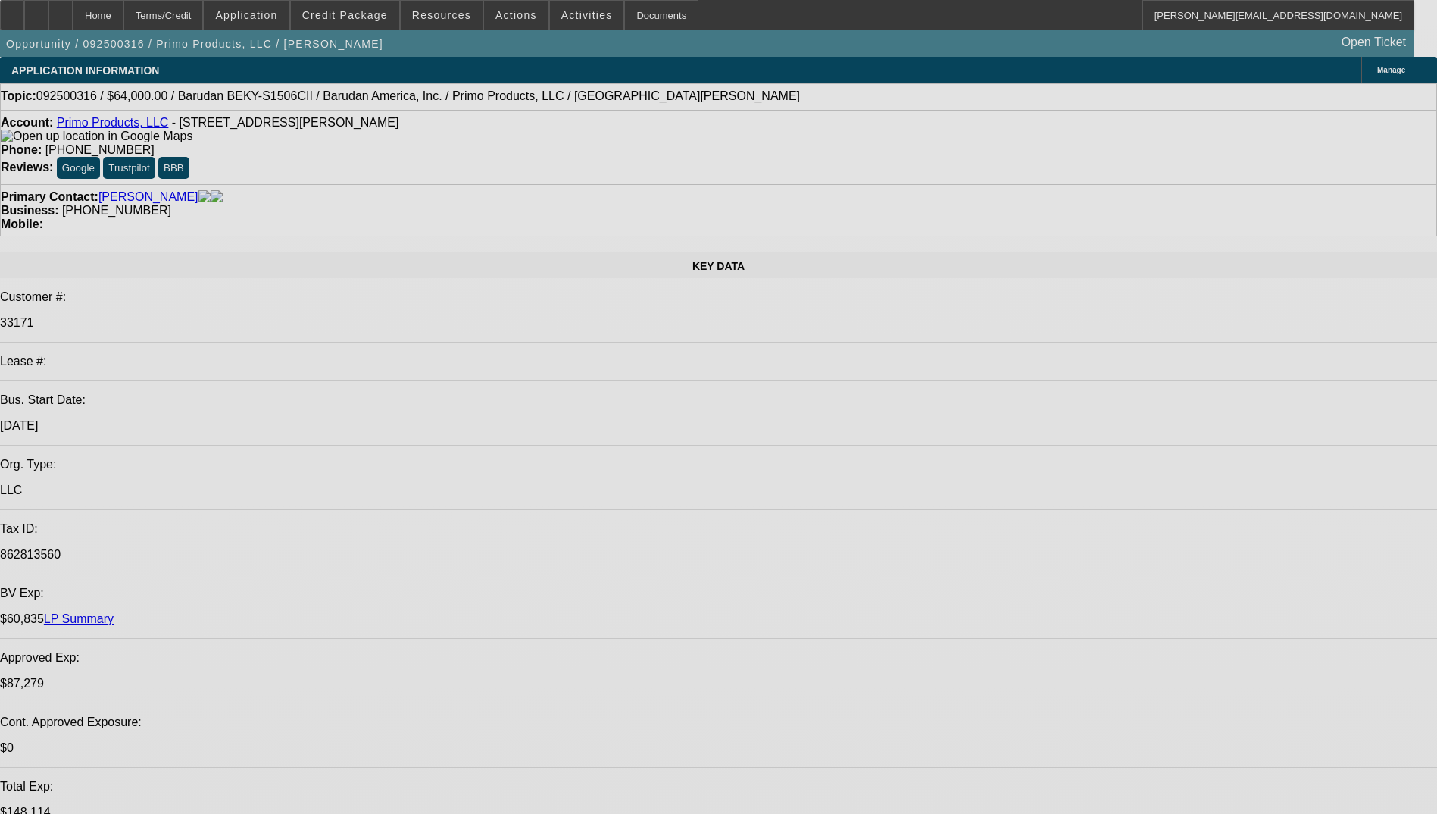
select select "0"
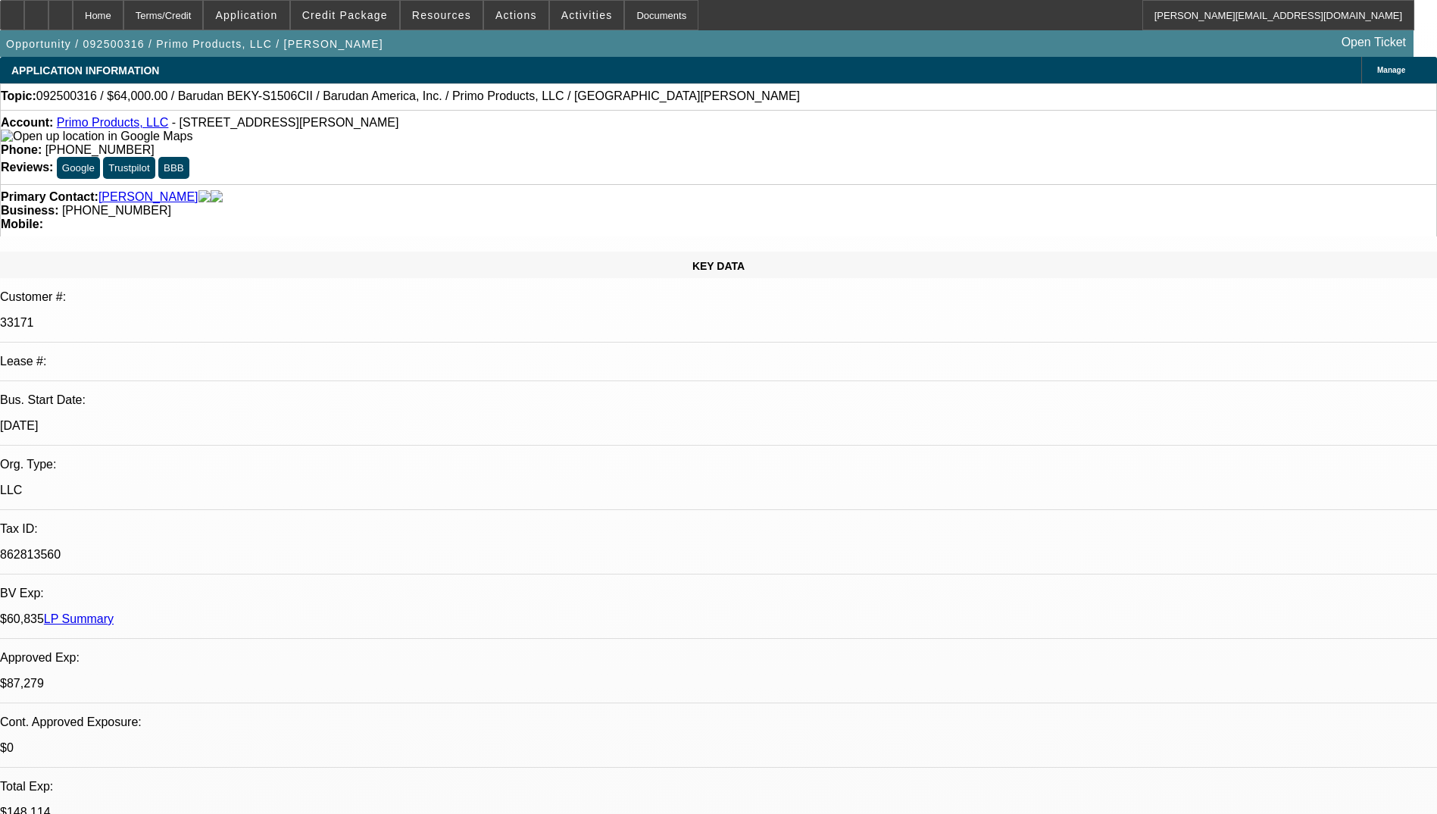
select select "2"
select select "0.1"
select select "4"
click at [36, 10] on icon at bounding box center [36, 10] width 0 height 0
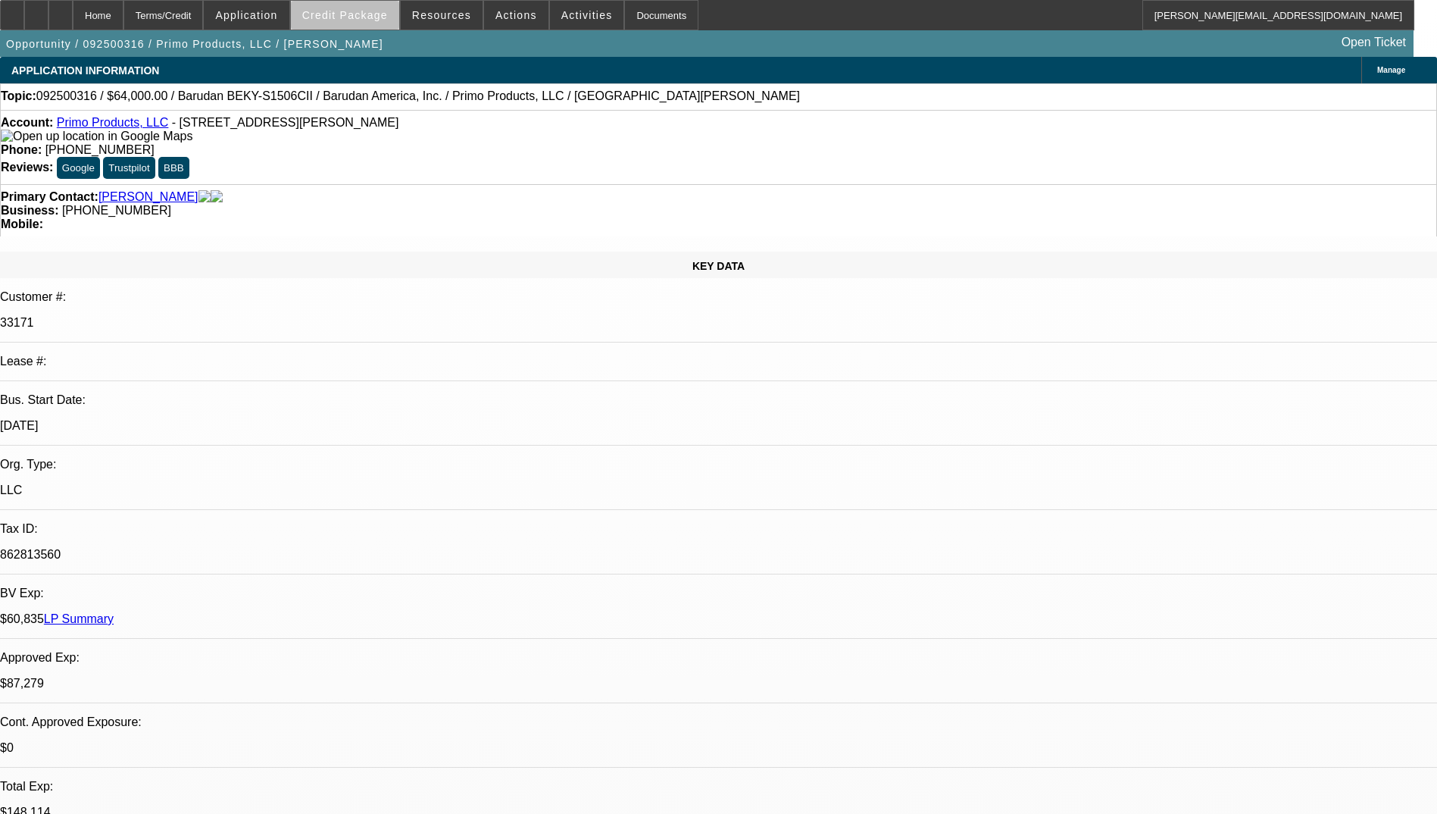
click at [380, 23] on span at bounding box center [345, 15] width 108 height 36
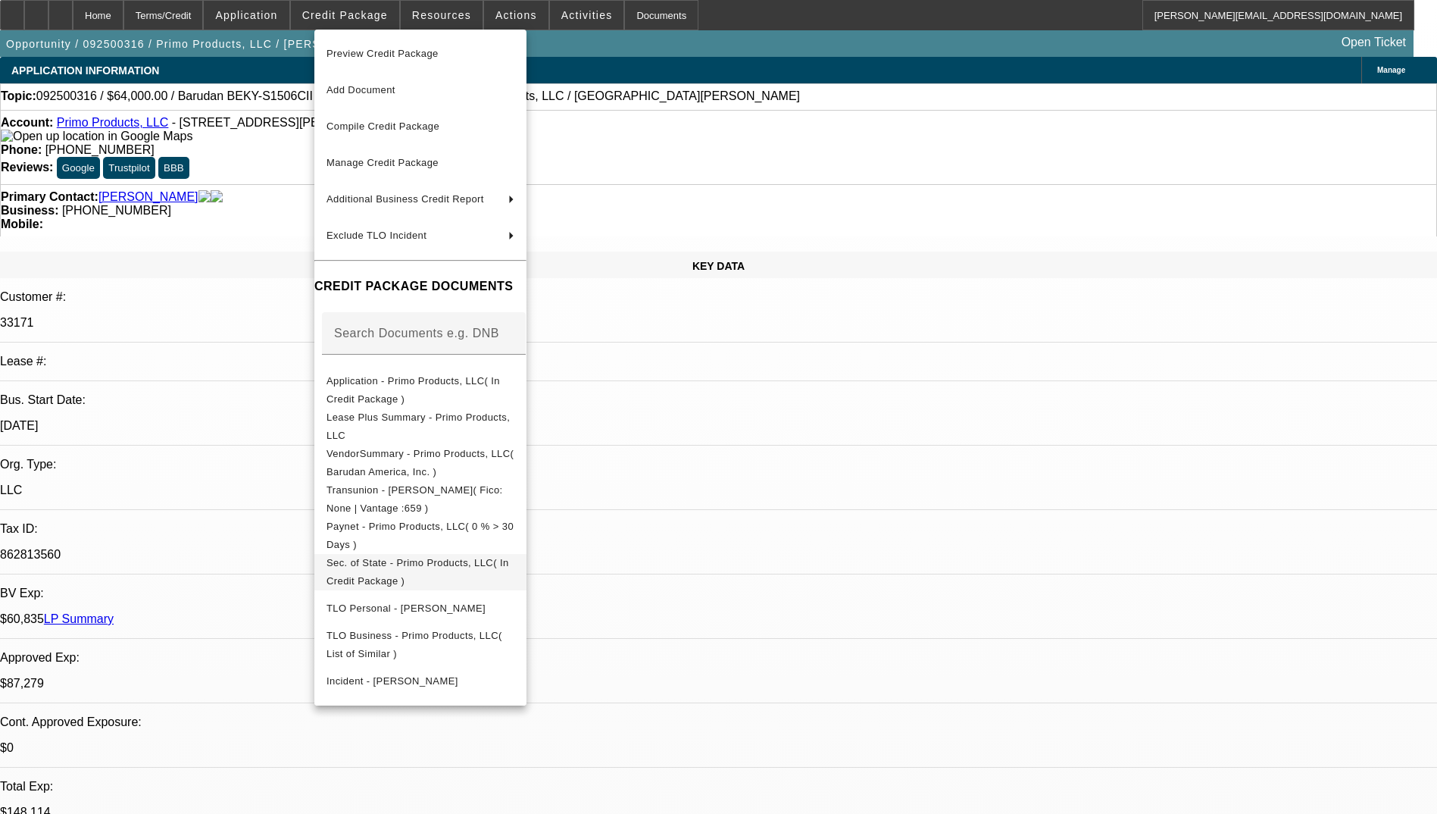
click at [509, 570] on span "Sec. of State - Primo Products, LLC( In Credit Package )" at bounding box center [417, 572] width 183 height 30
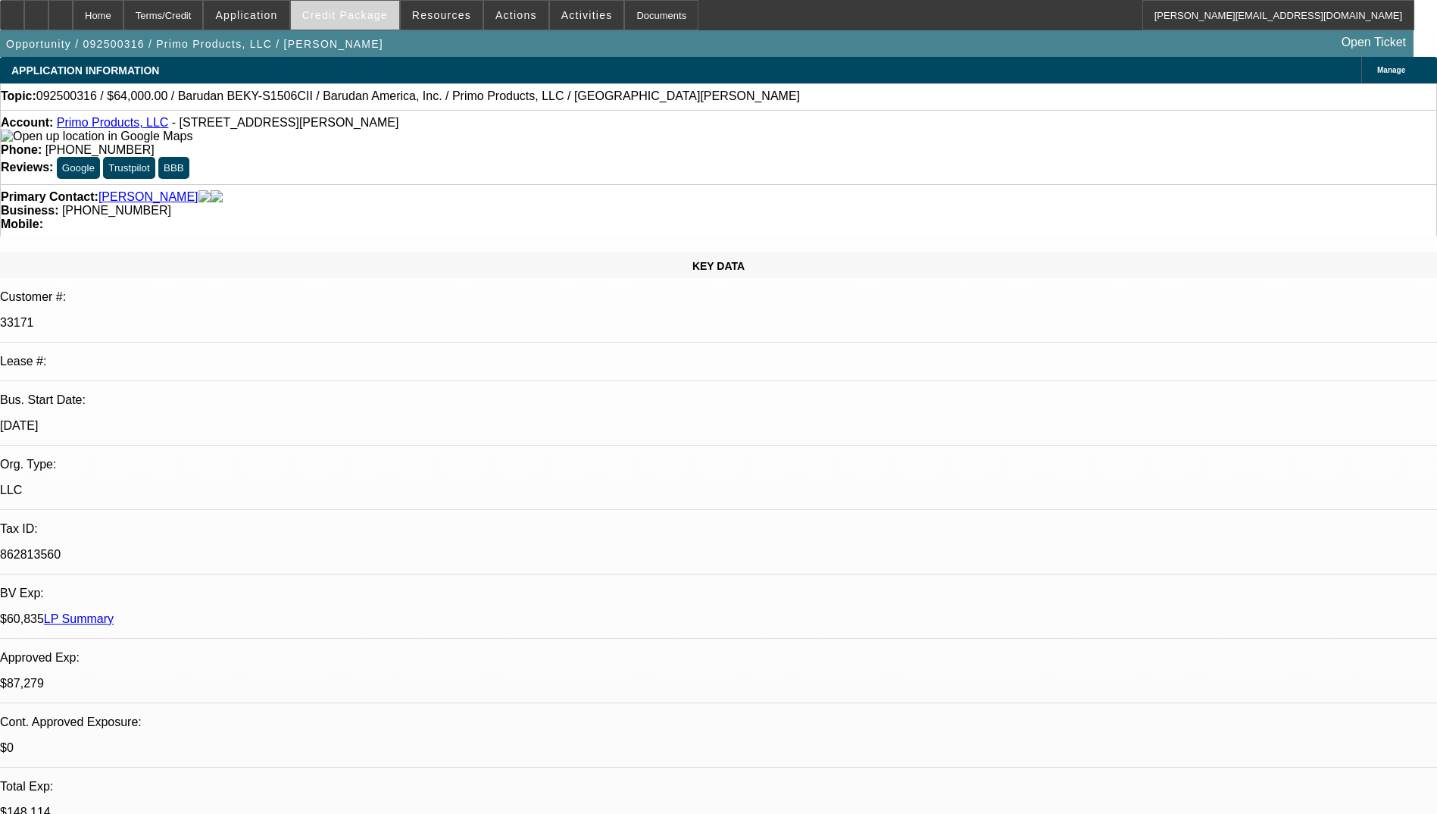
click at [348, 13] on span "Credit Package" at bounding box center [345, 15] width 86 height 12
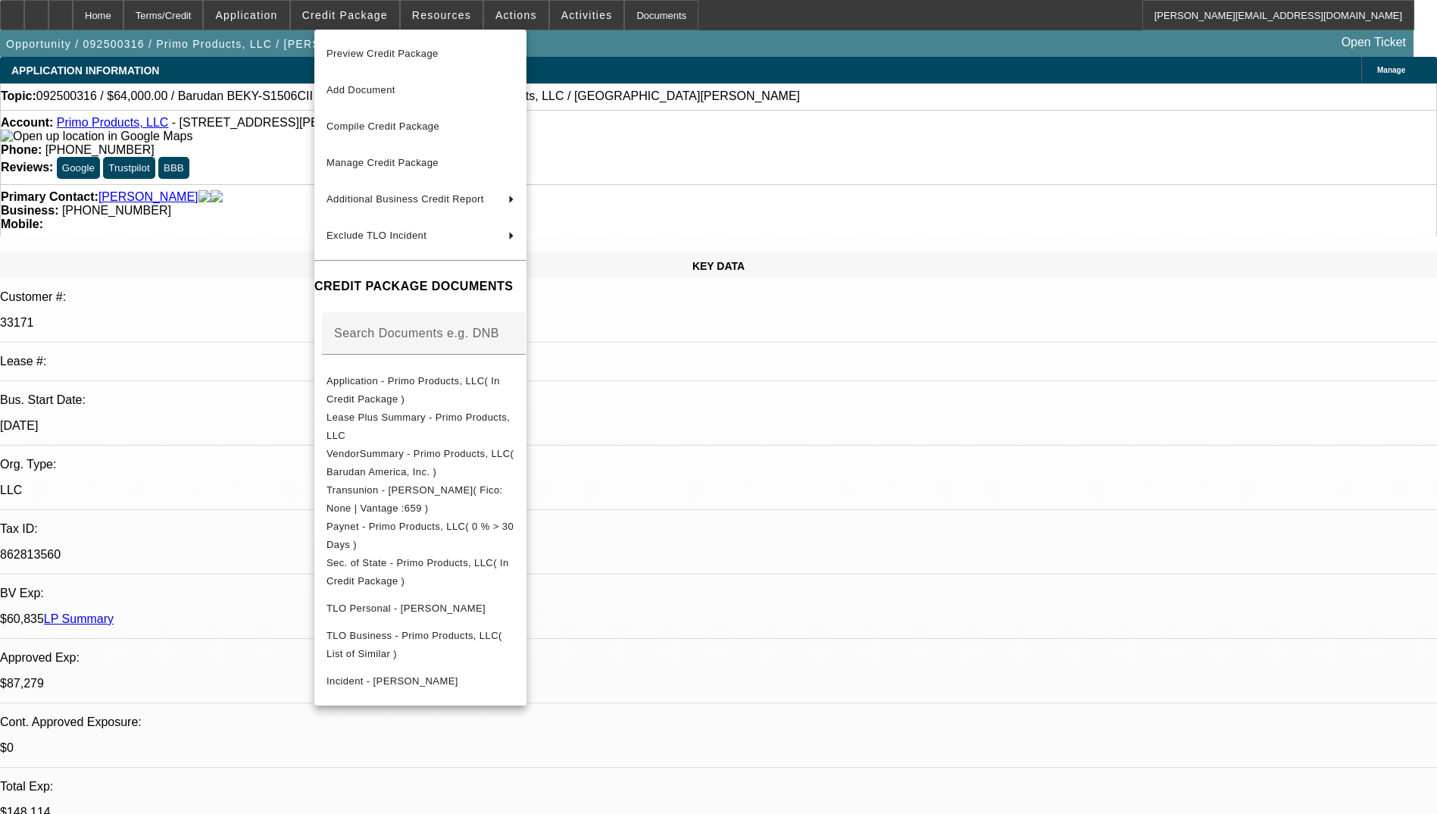
click at [740, 455] on div at bounding box center [718, 407] width 1437 height 814
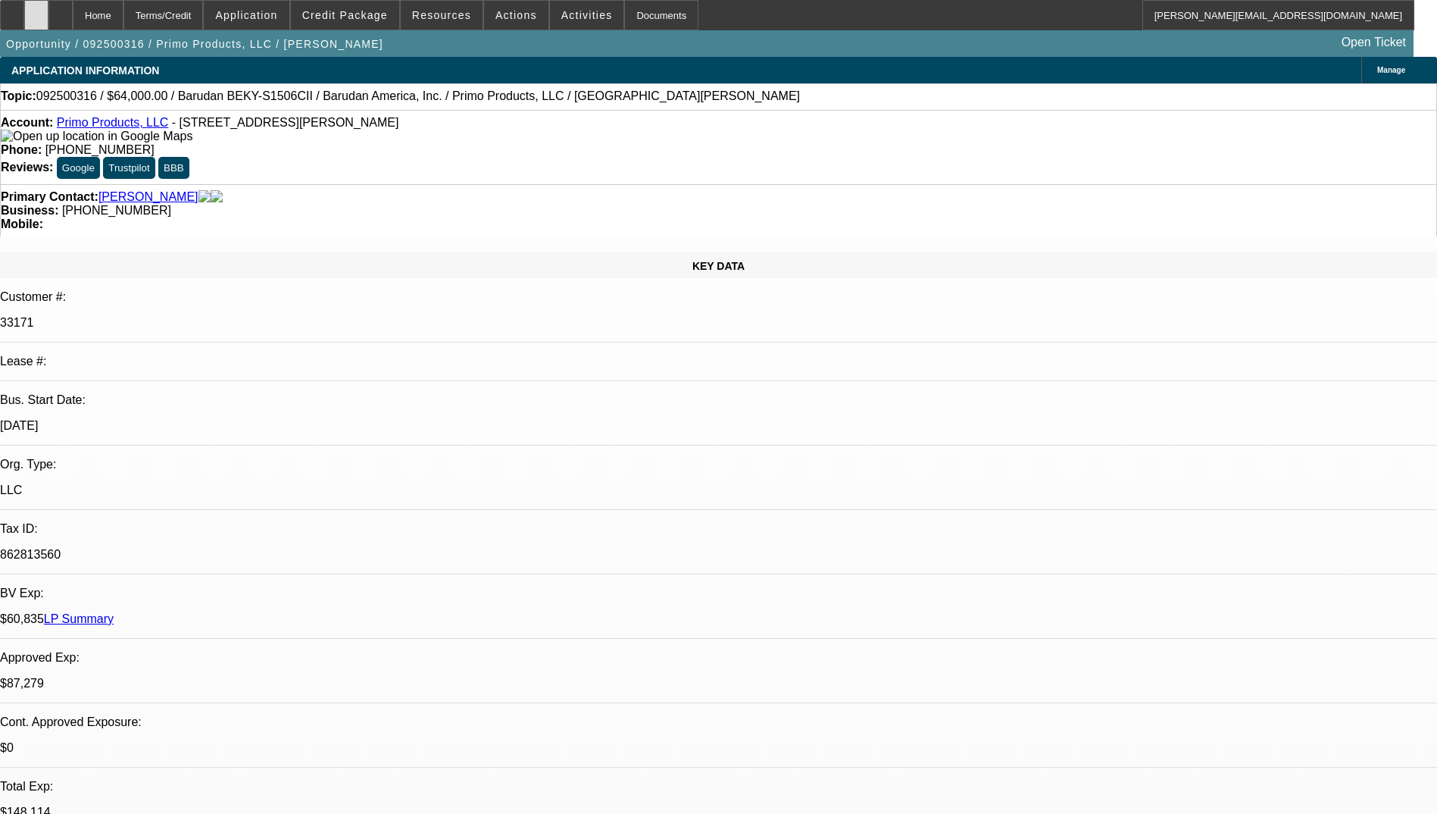
click at [36, 10] on icon at bounding box center [36, 10] width 0 height 0
click at [372, 16] on span "Credit Package" at bounding box center [345, 15] width 86 height 12
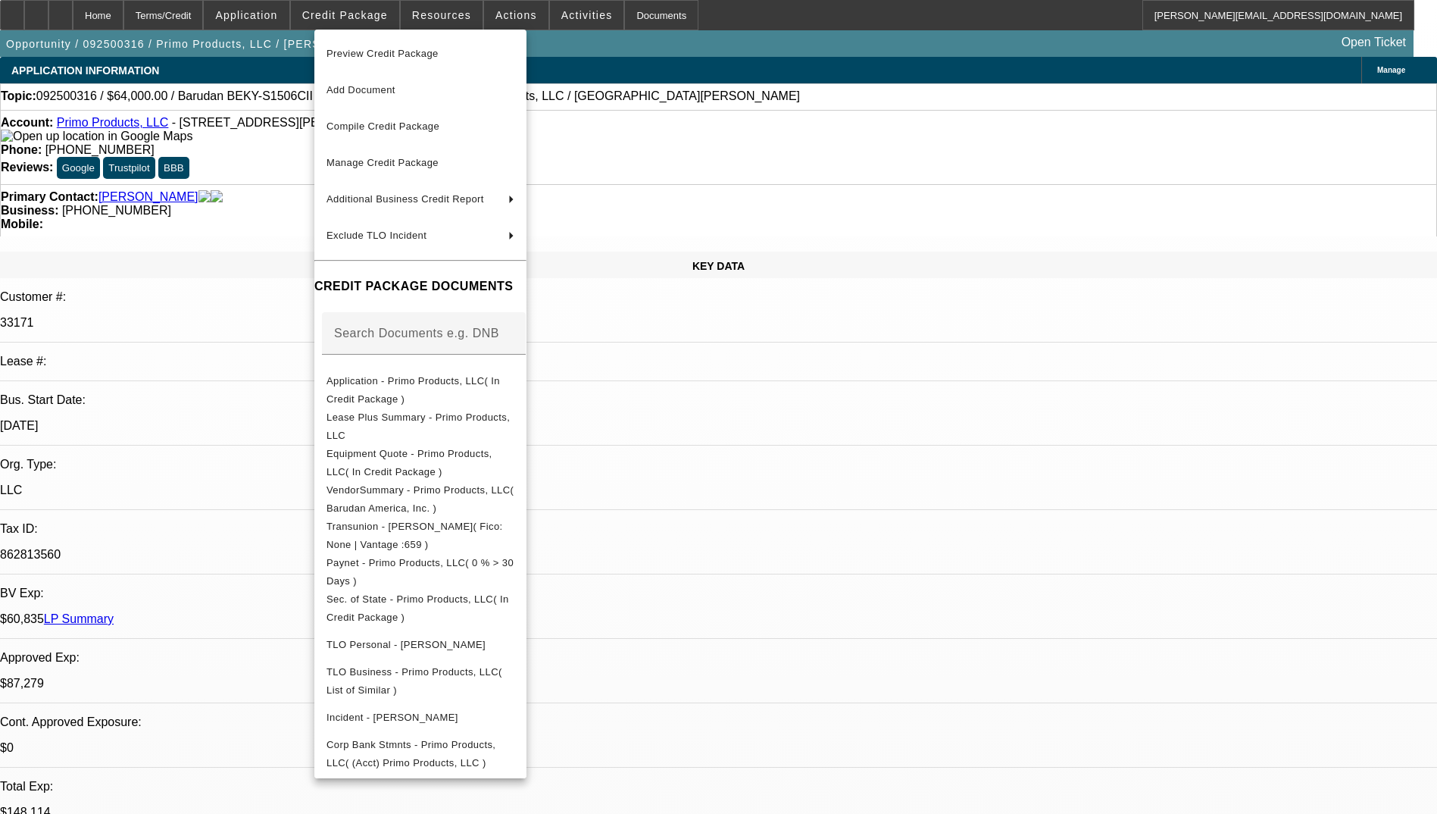
click at [784, 442] on div at bounding box center [718, 407] width 1437 height 814
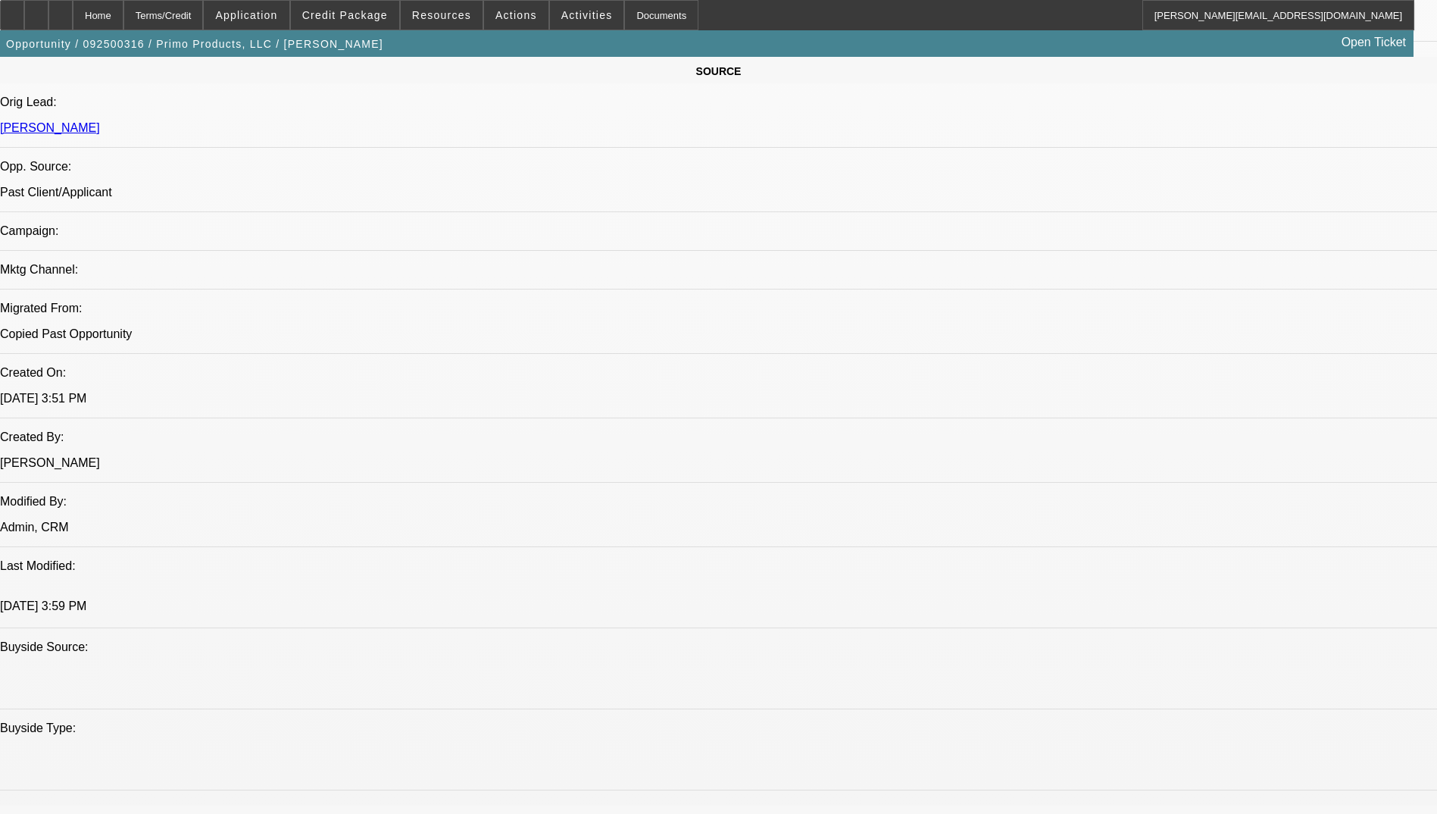
scroll to position [909, 0]
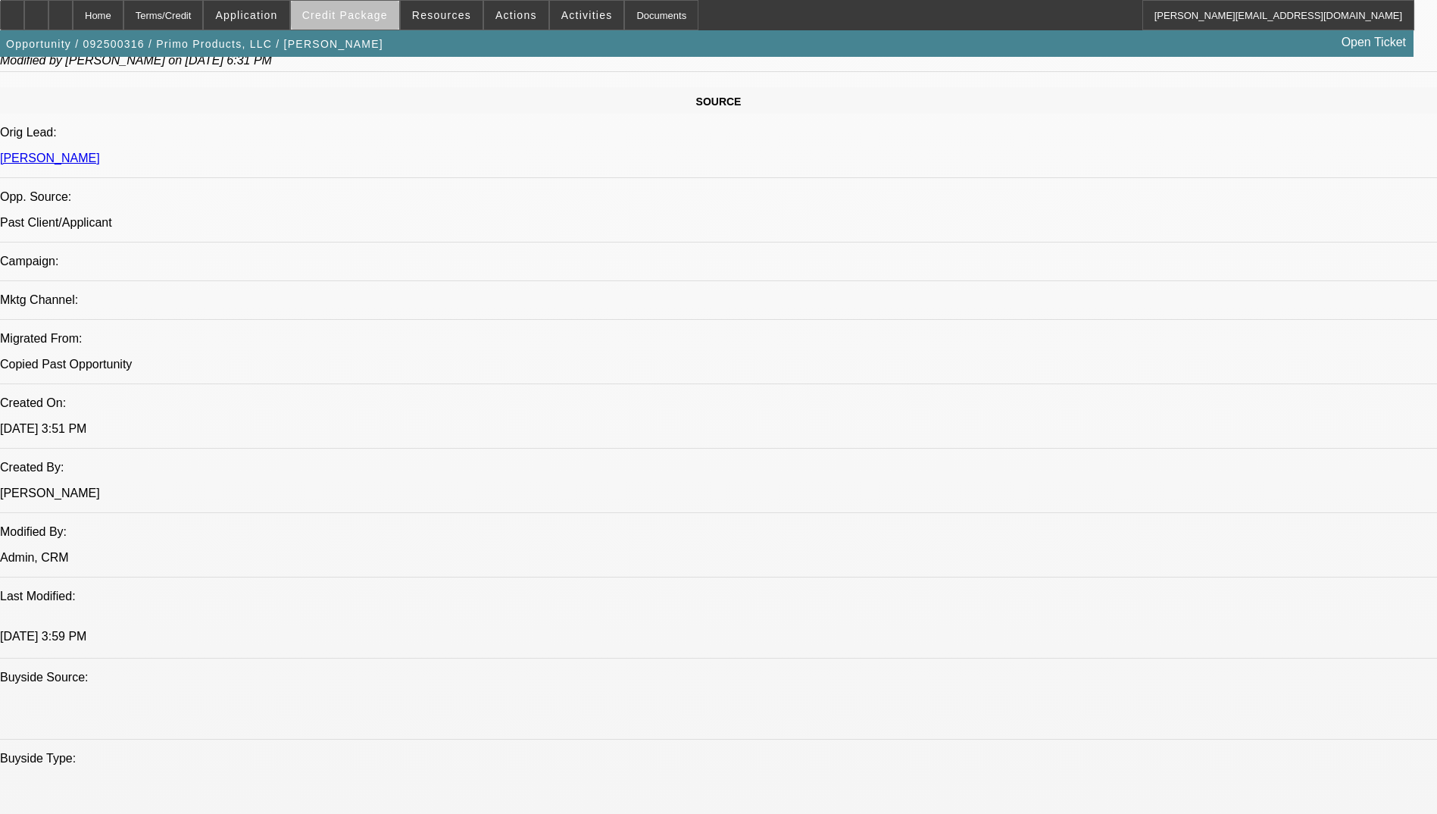
click at [372, 14] on span "Credit Package" at bounding box center [345, 15] width 86 height 12
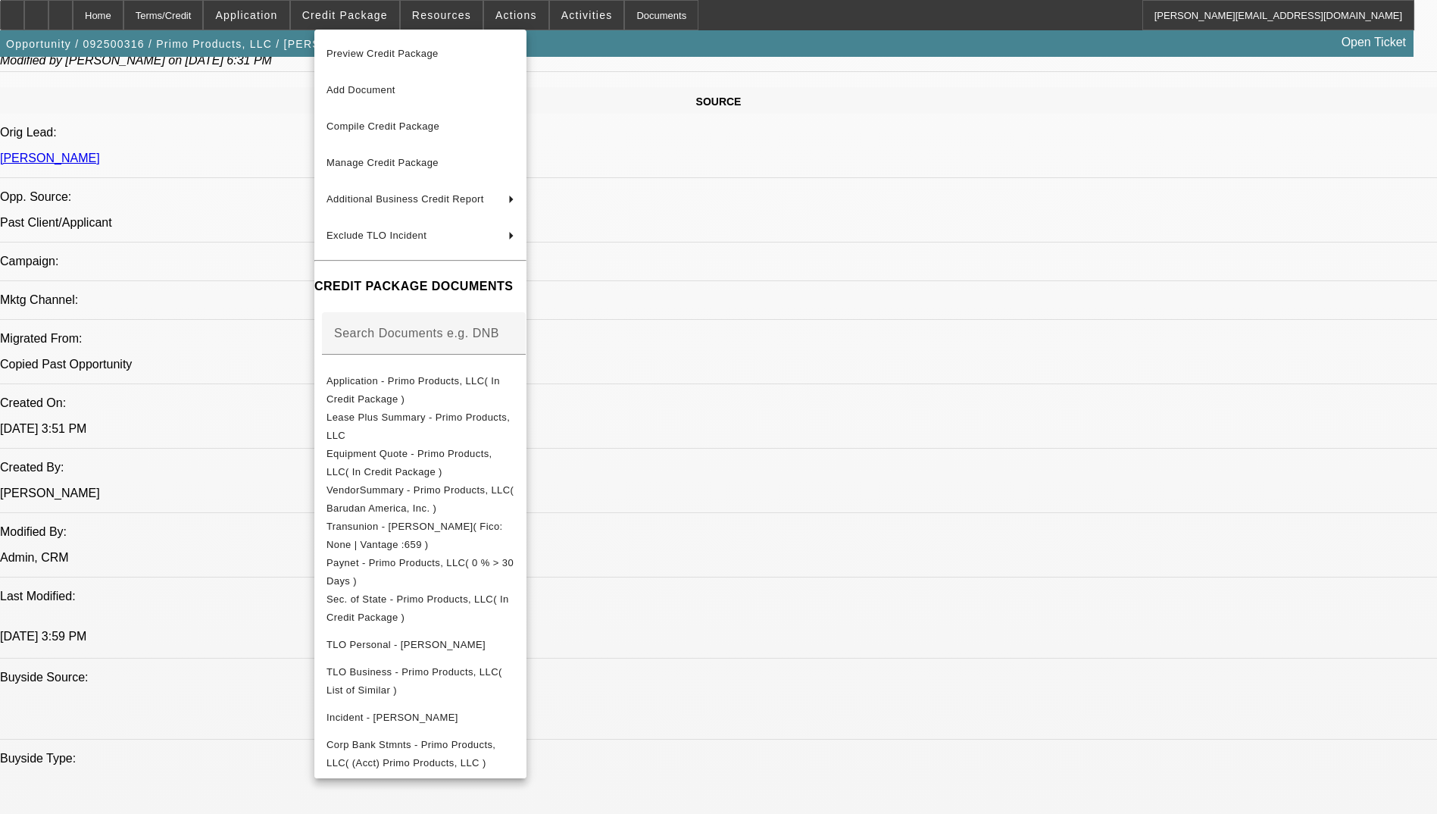
click at [823, 553] on div at bounding box center [718, 407] width 1437 height 814
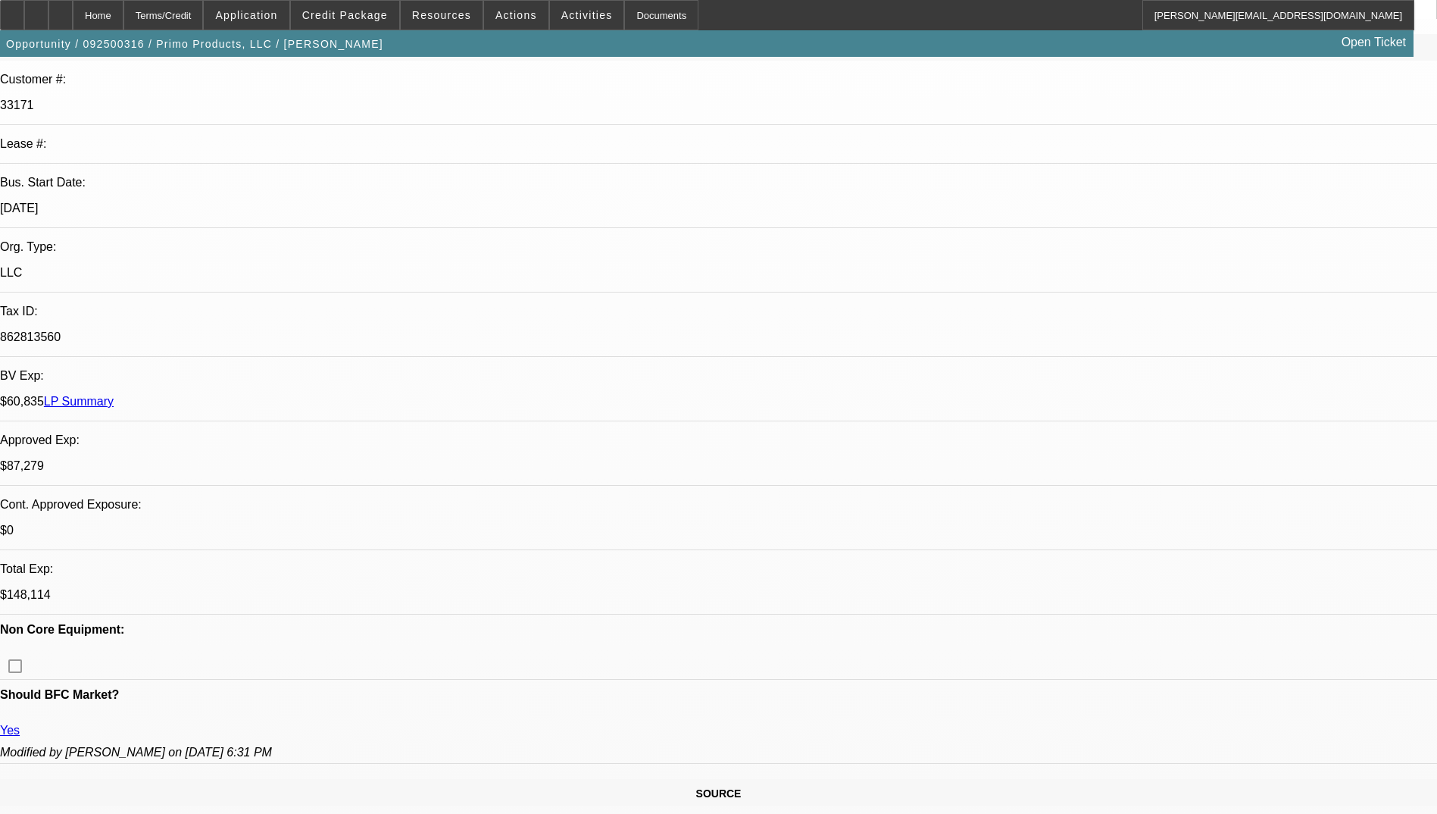
scroll to position [0, 0]
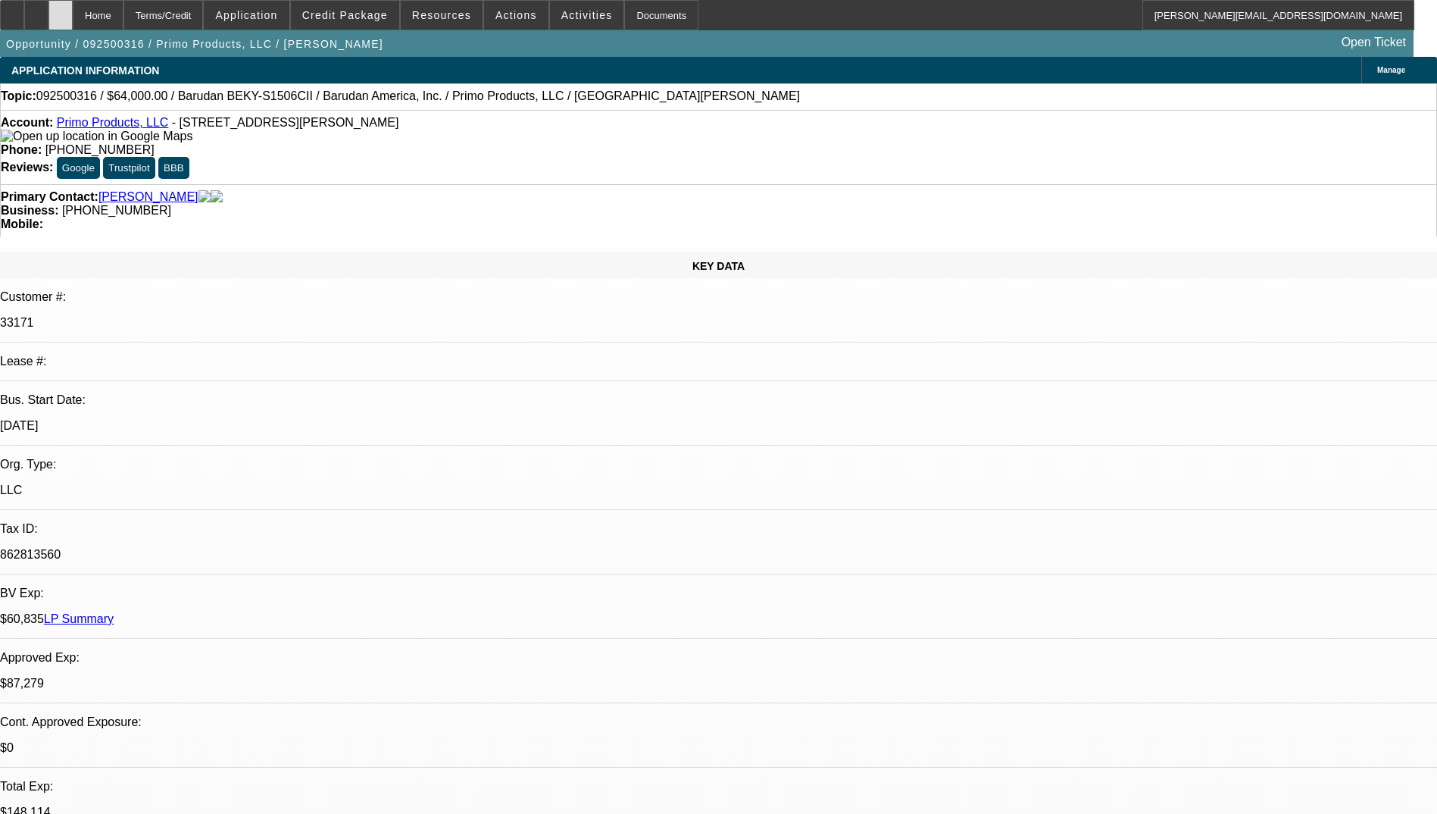
click at [73, 21] on div at bounding box center [60, 15] width 24 height 30
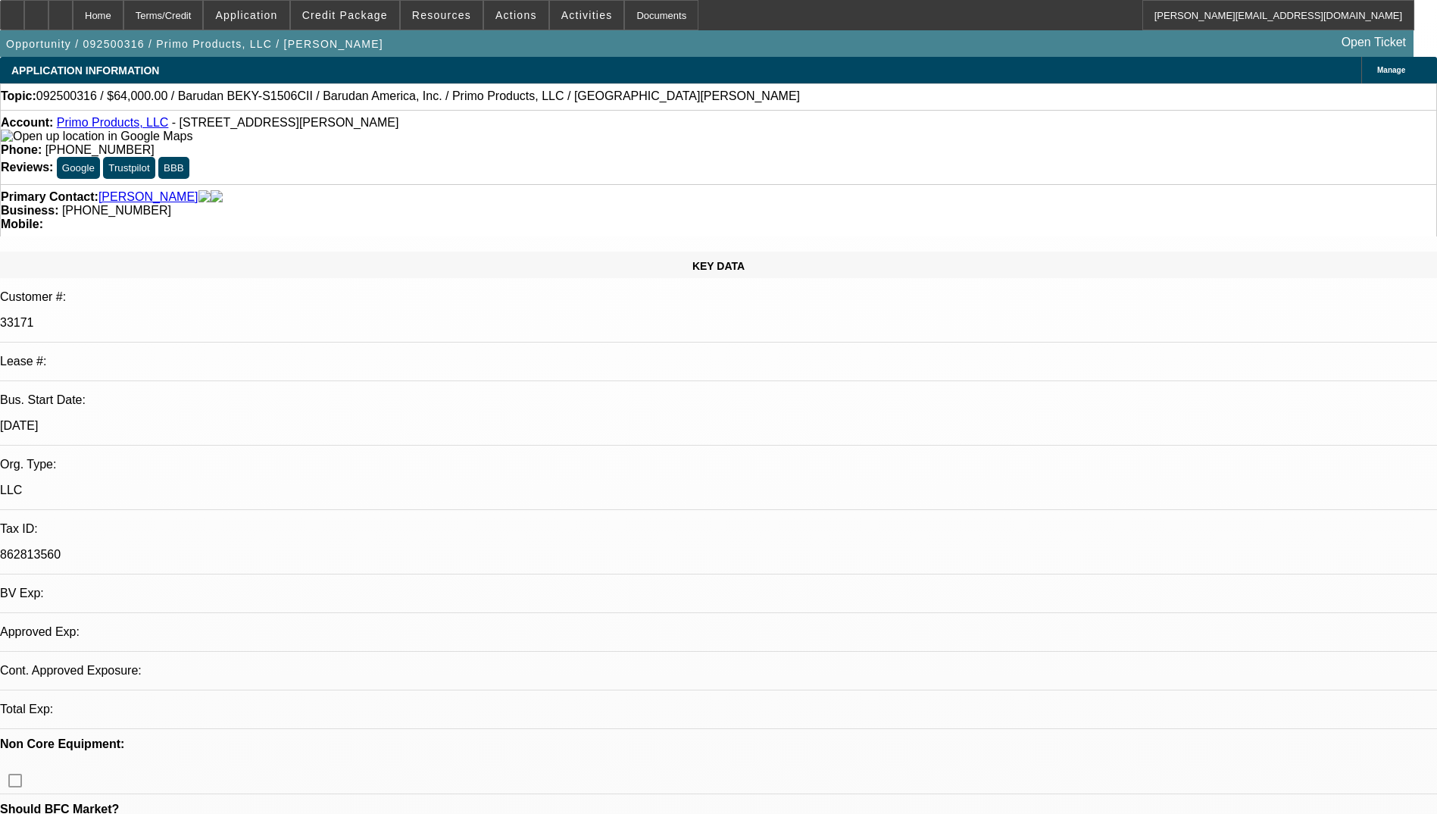
select select "0"
select select "2"
select select "0.1"
select select "1"
select select "2"
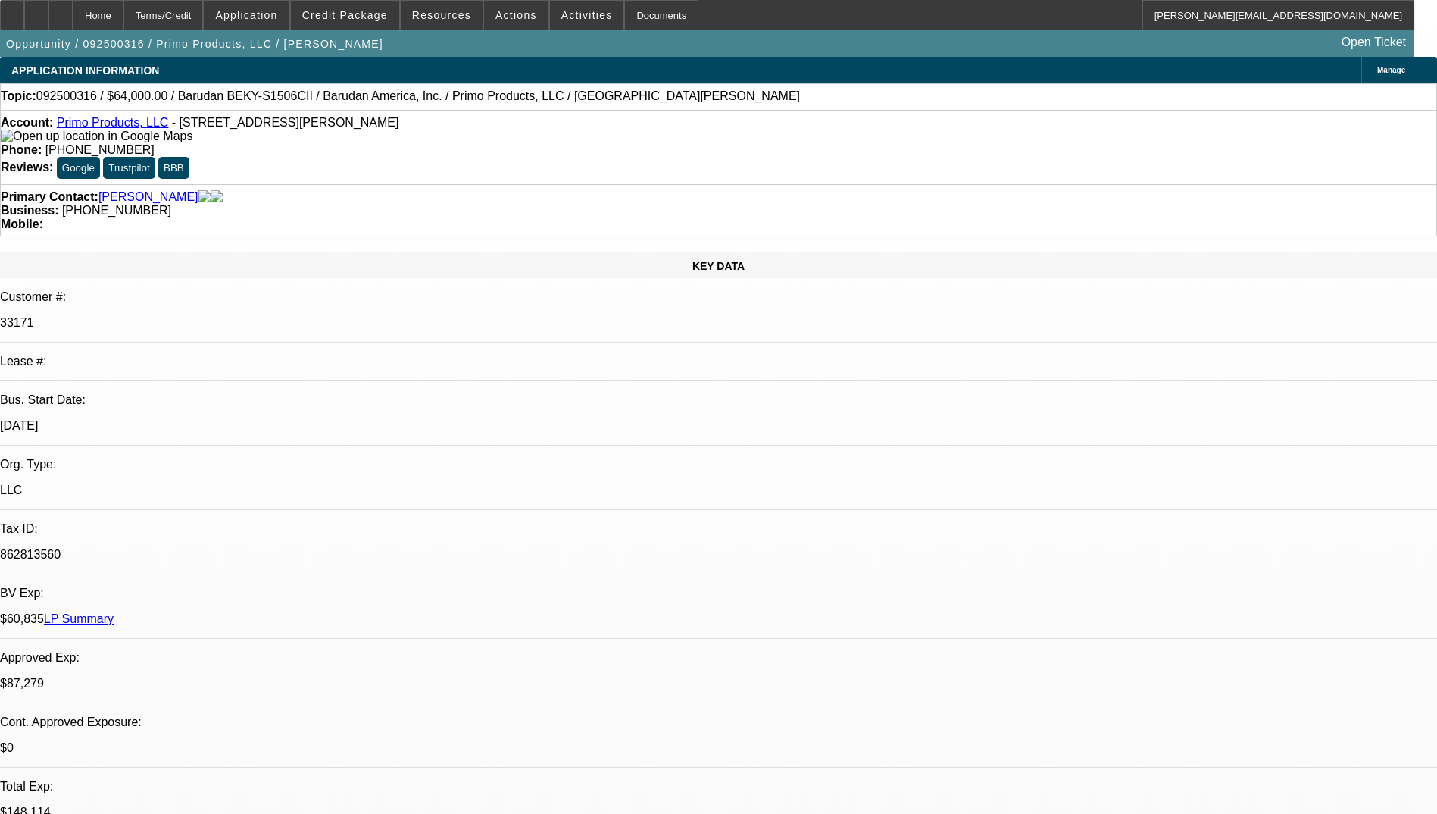
select select "4"
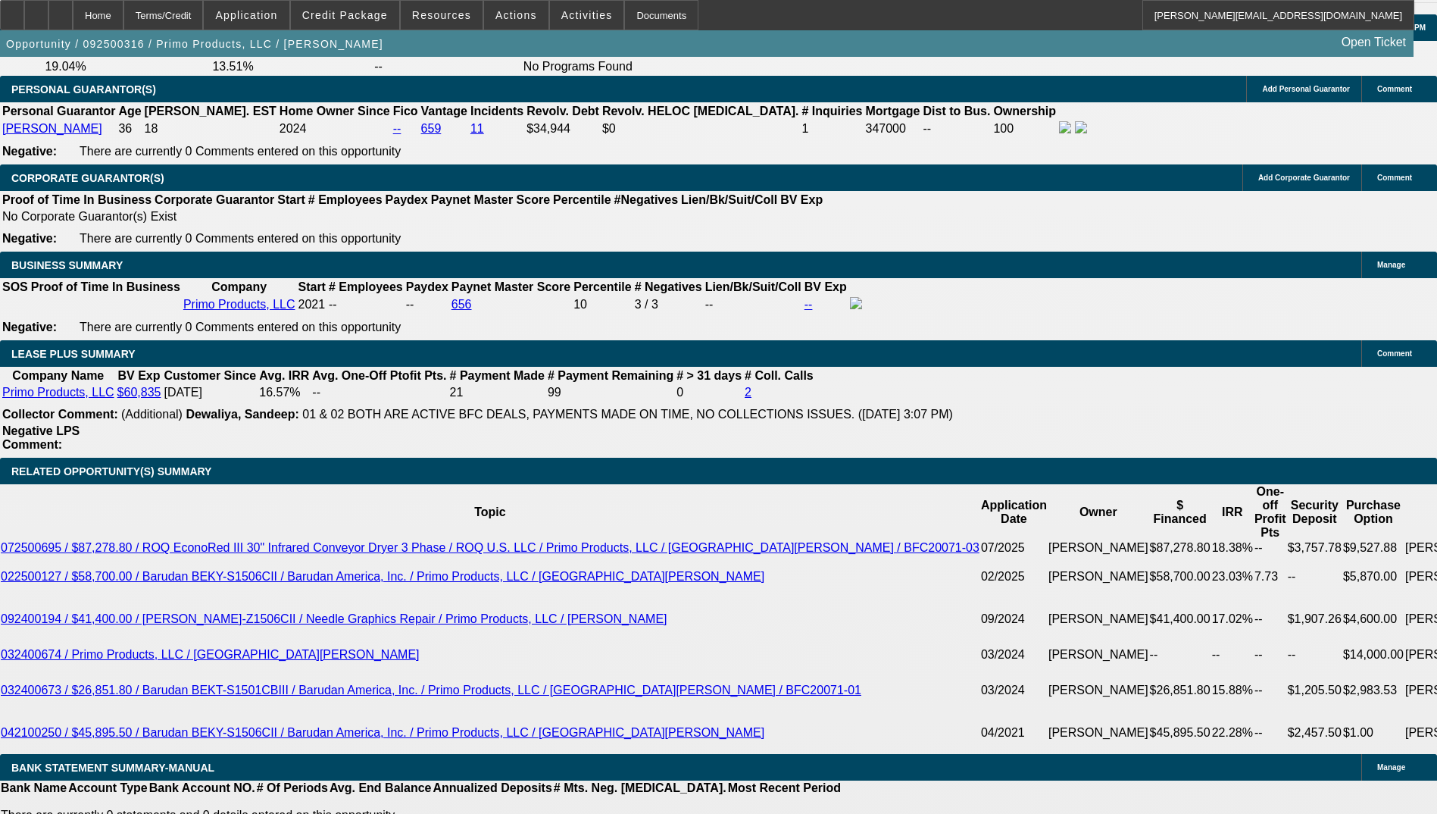
scroll to position [2273, 0]
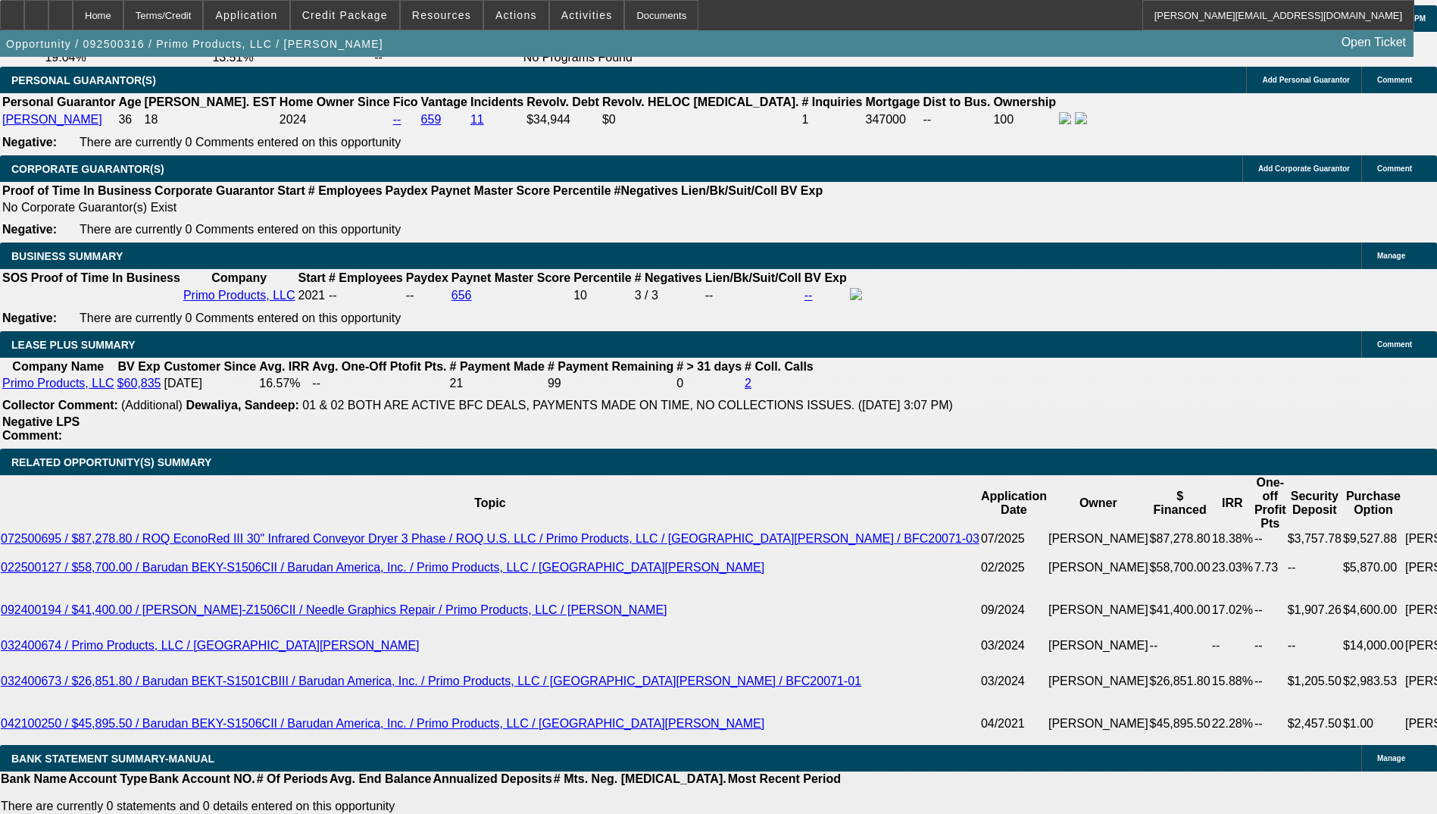
type input "$0.00"
type input "60"
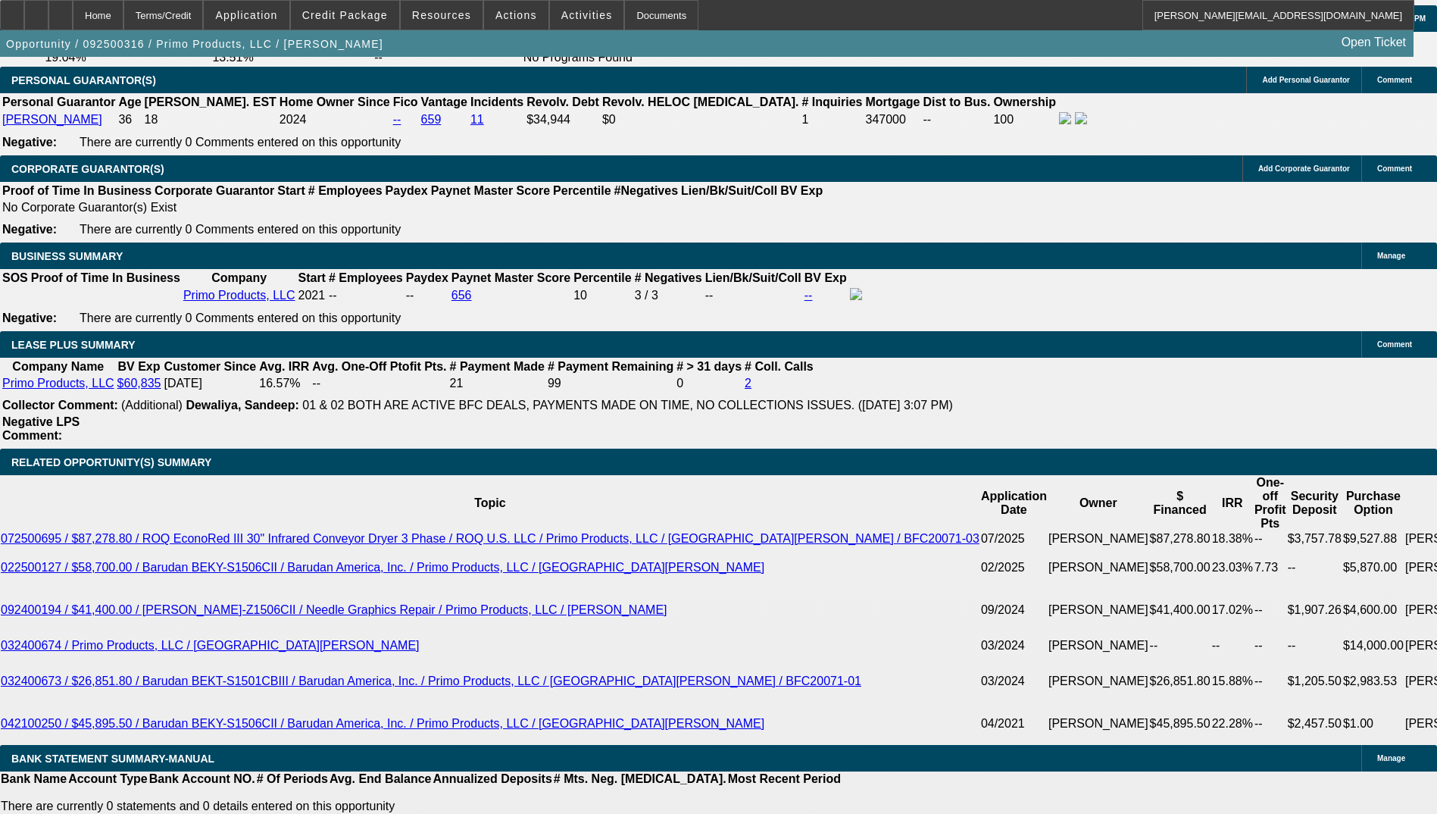
type input "1"
type input "$2,188.00"
type input "$1,094.00"
type input "14"
type input "$2,978.34"
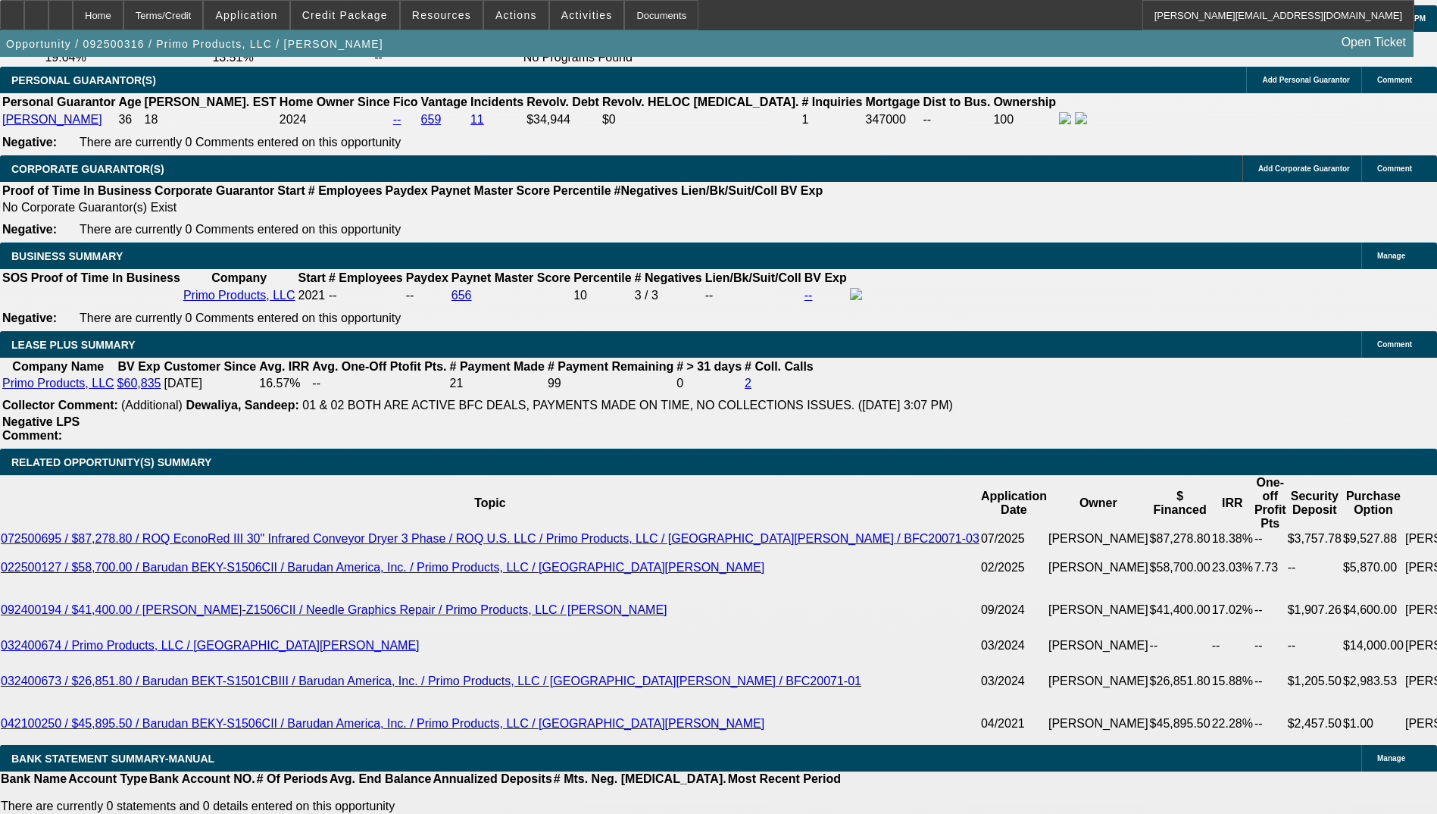
type input "$1,489.17"
type input "14.5"
type input "$3,011.62"
type input "$1,505.81"
type input "14.5"
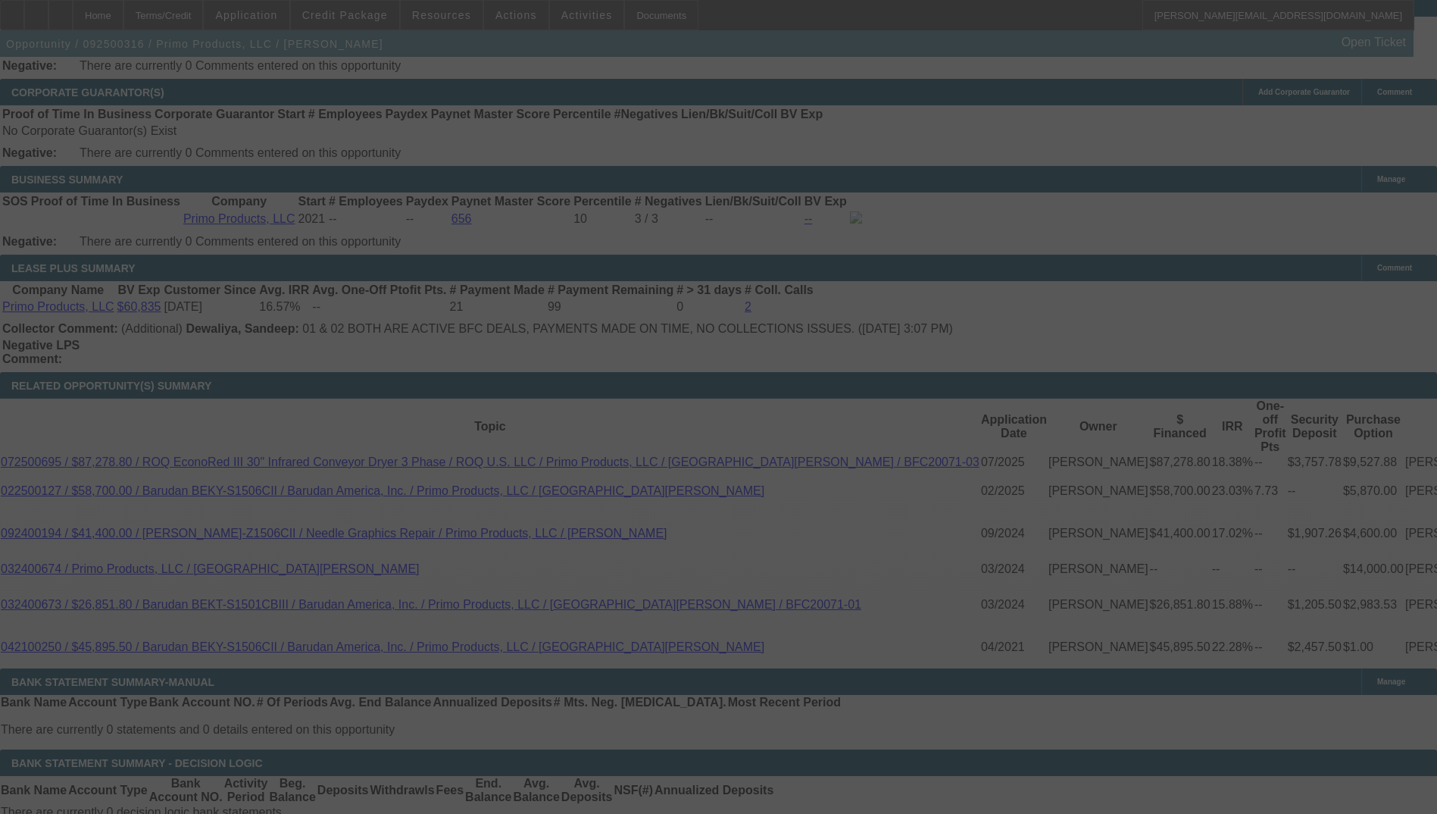
scroll to position [2348, 0]
select select "0"
select select "2"
select select "0.1"
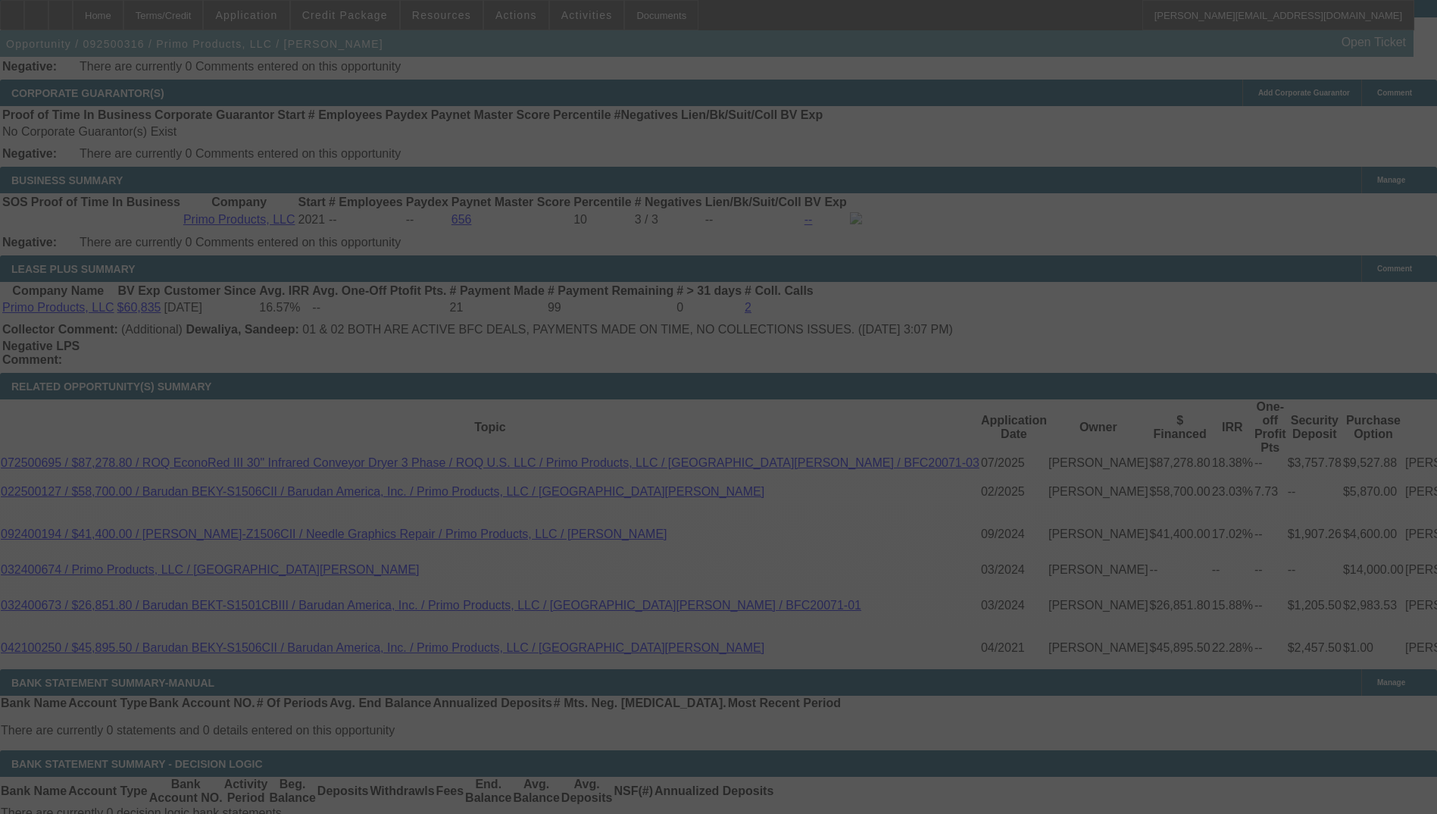
select select "4"
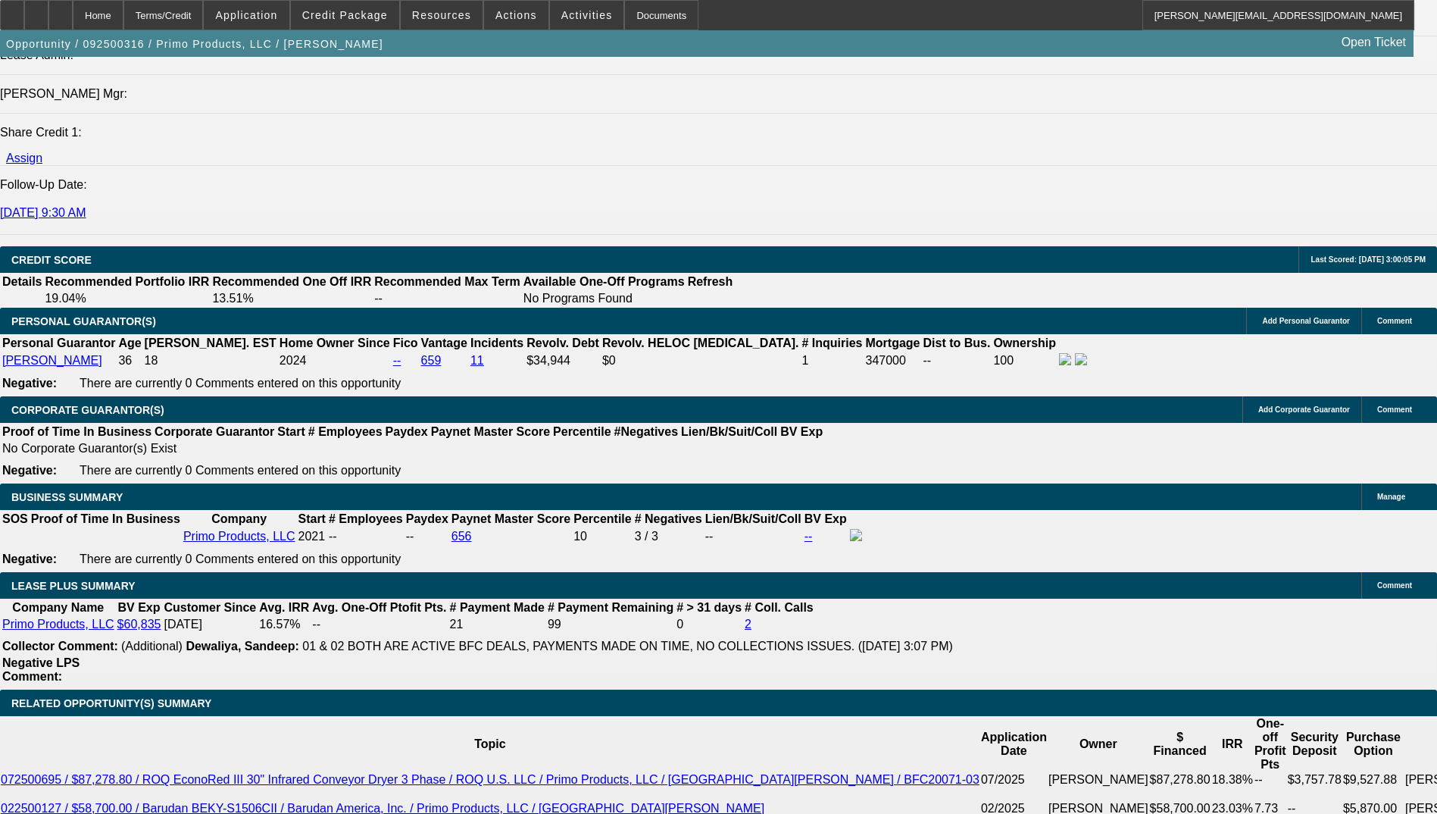
scroll to position [2197, 0]
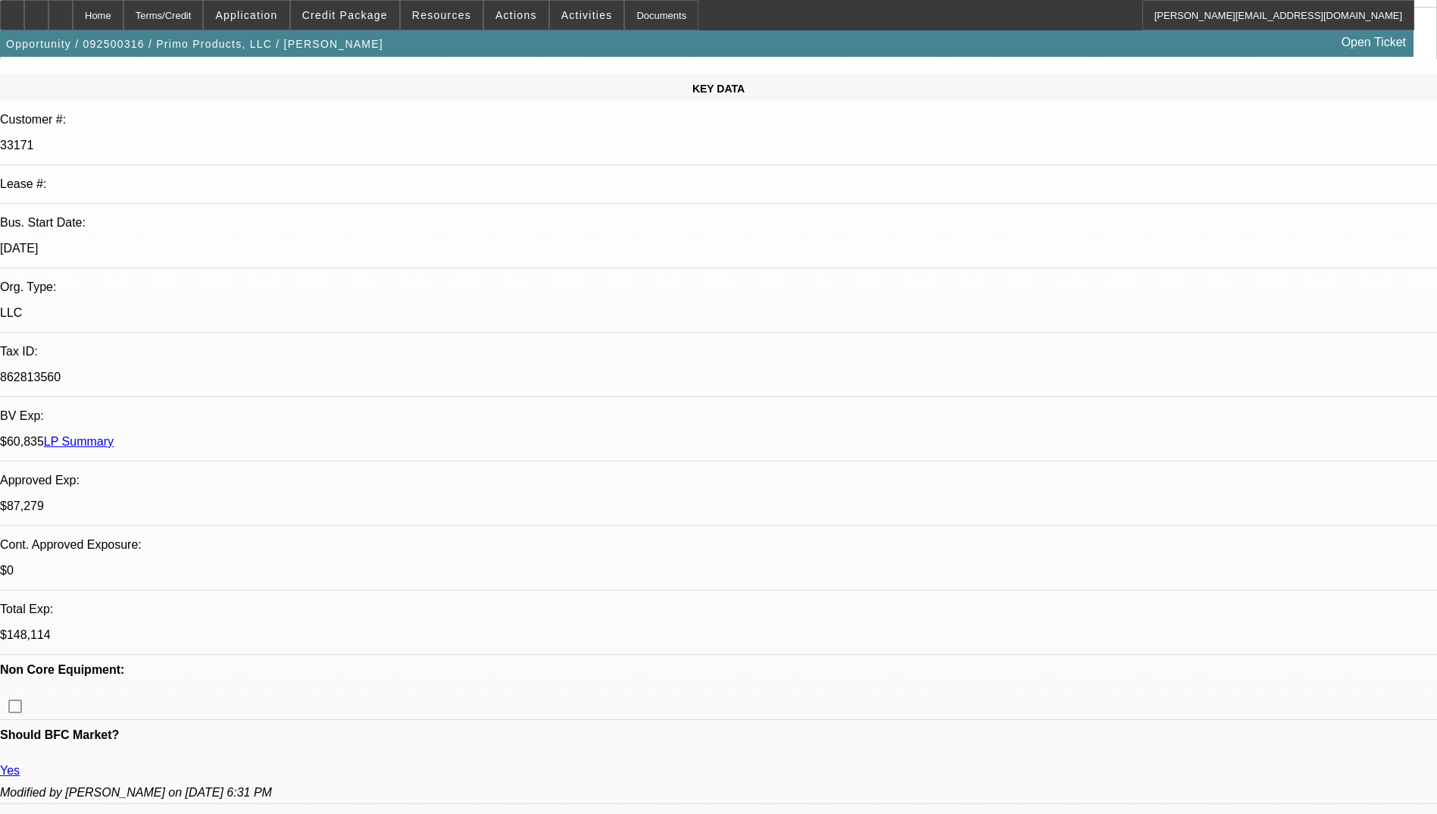
scroll to position [379, 0]
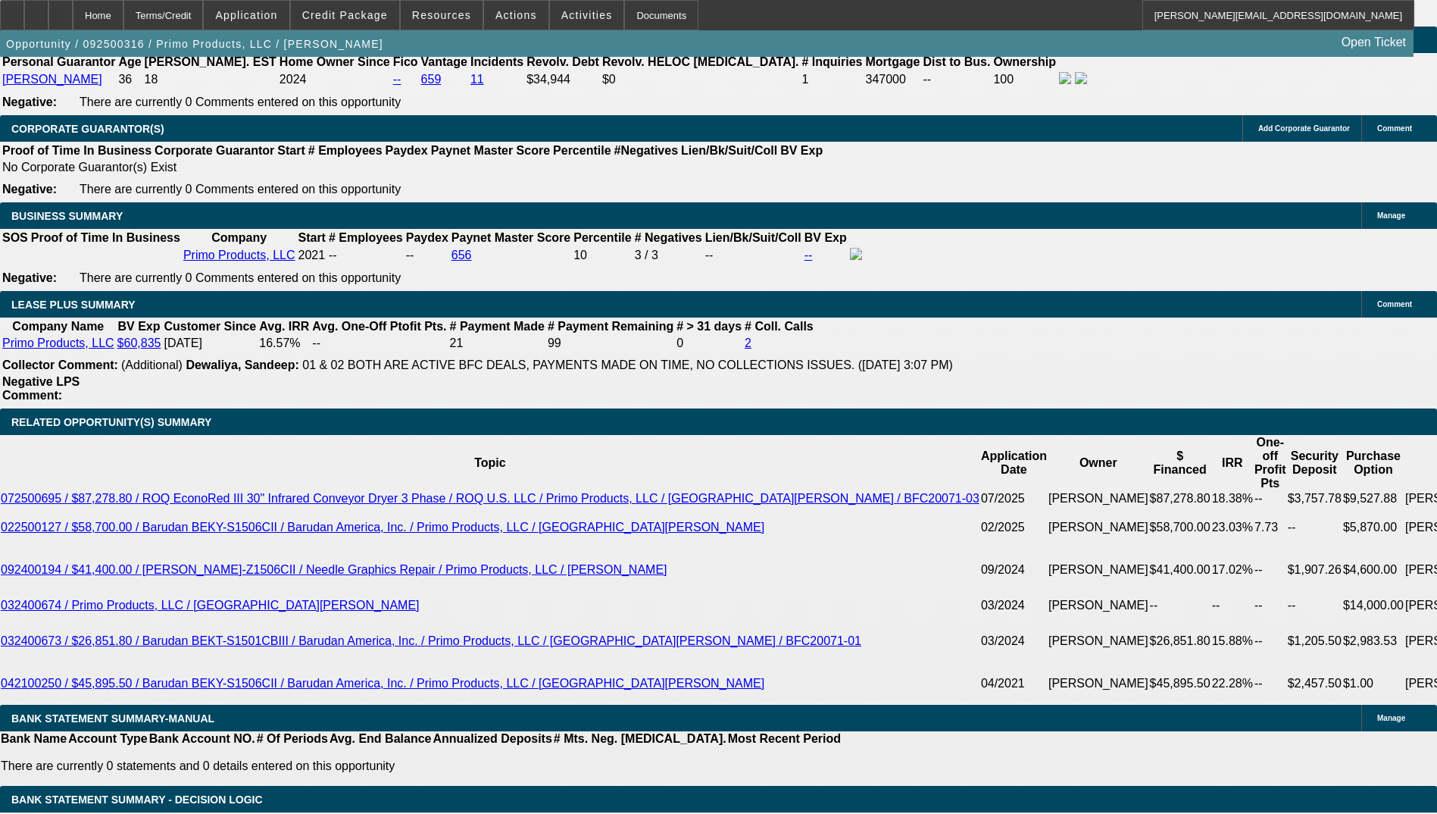
scroll to position [2500, 0]
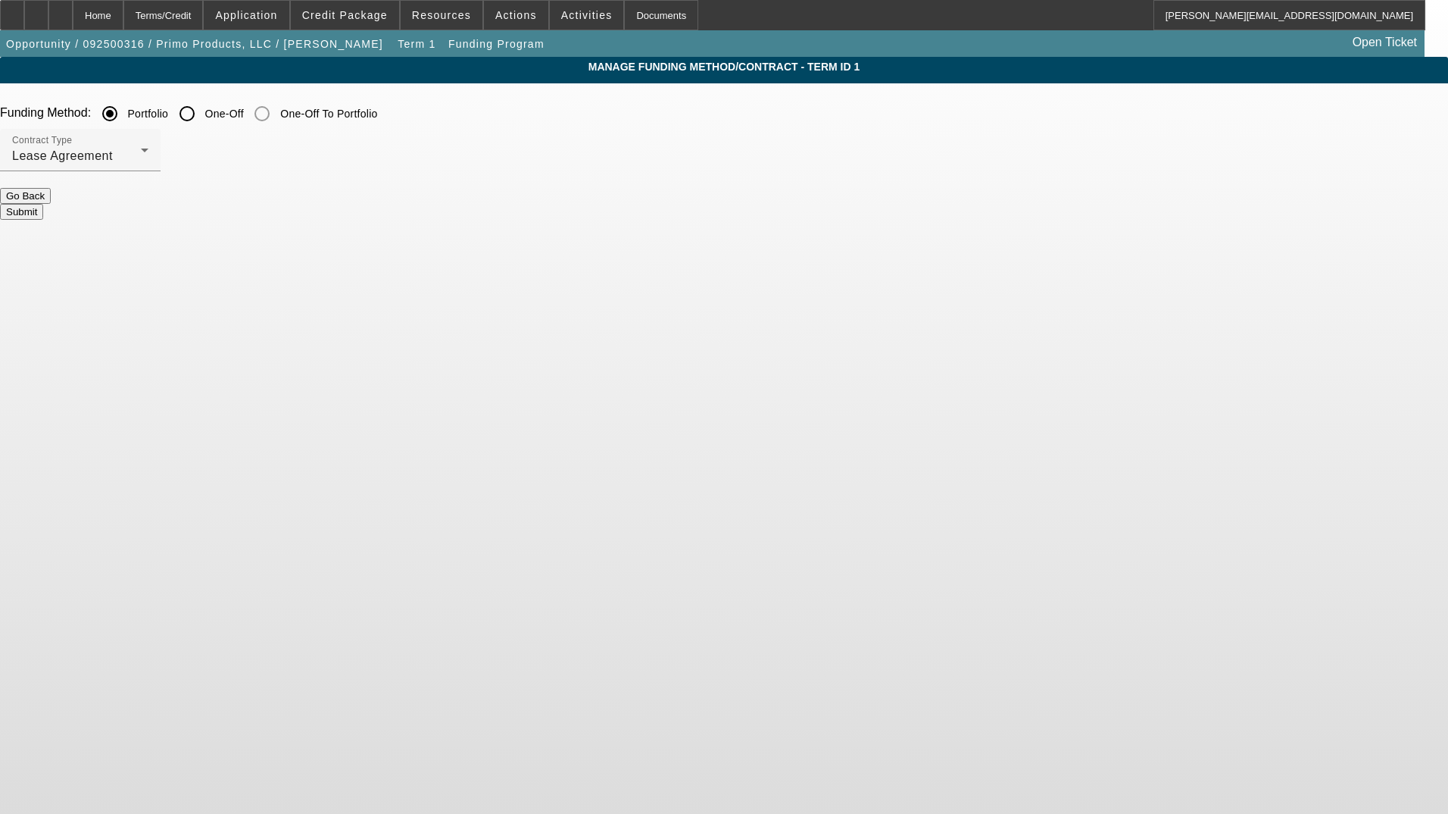
click at [202, 113] on input "One-Off" at bounding box center [187, 113] width 30 height 30
radio input "true"
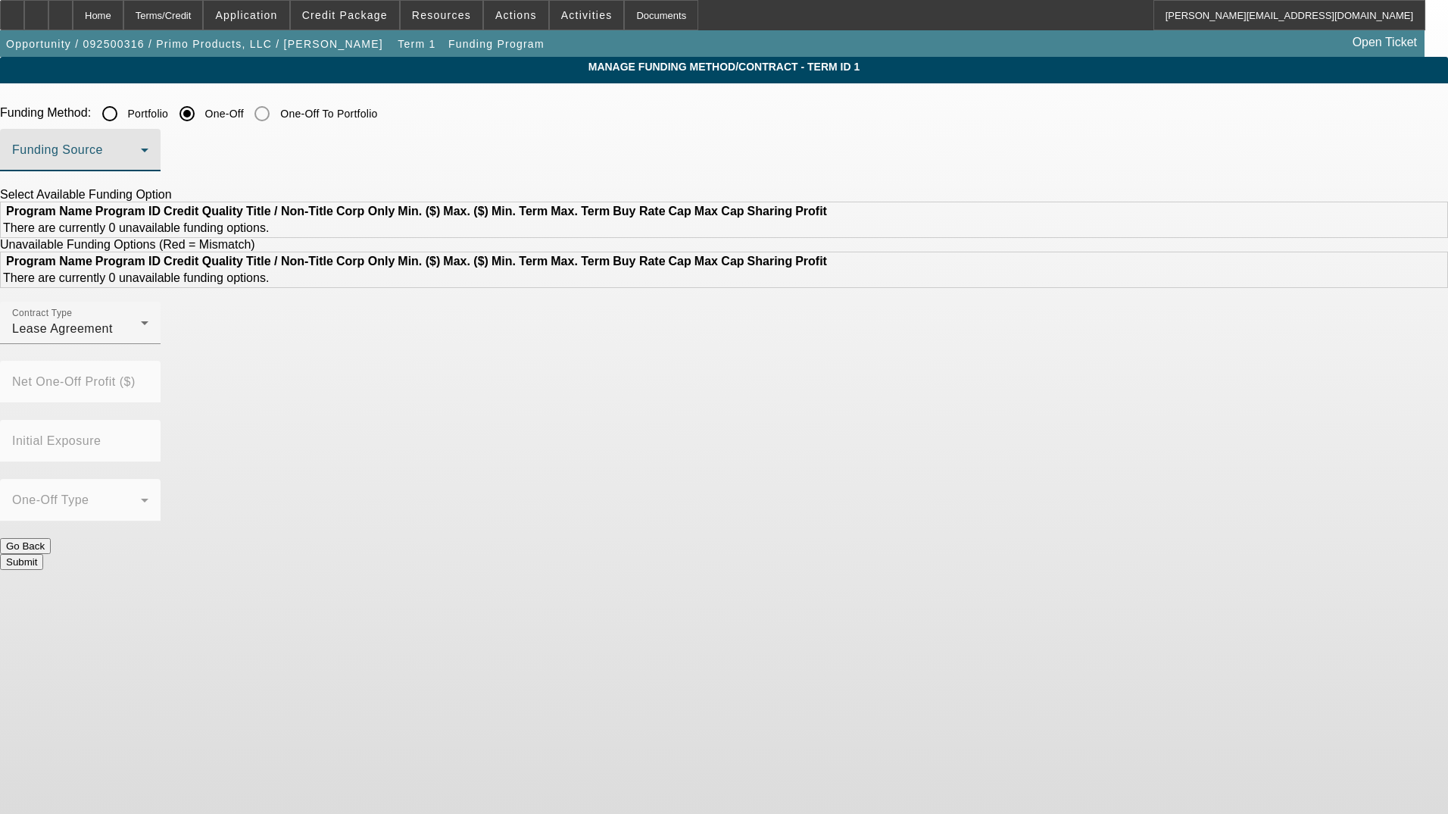
click at [141, 159] on span at bounding box center [76, 156] width 129 height 18
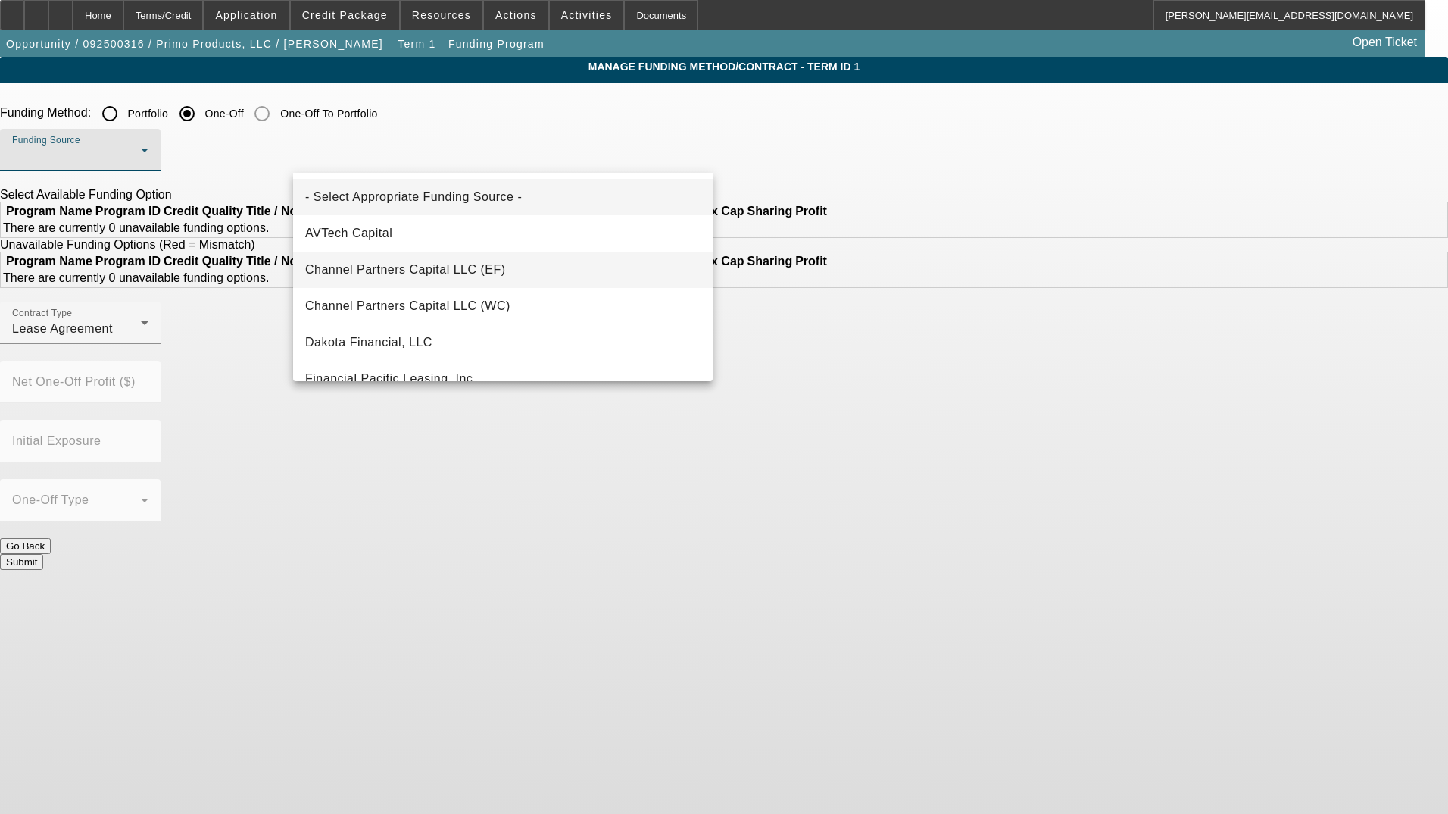
click at [419, 262] on span "Channel Partners Capital LLC (EF)" at bounding box center [405, 270] width 201 height 18
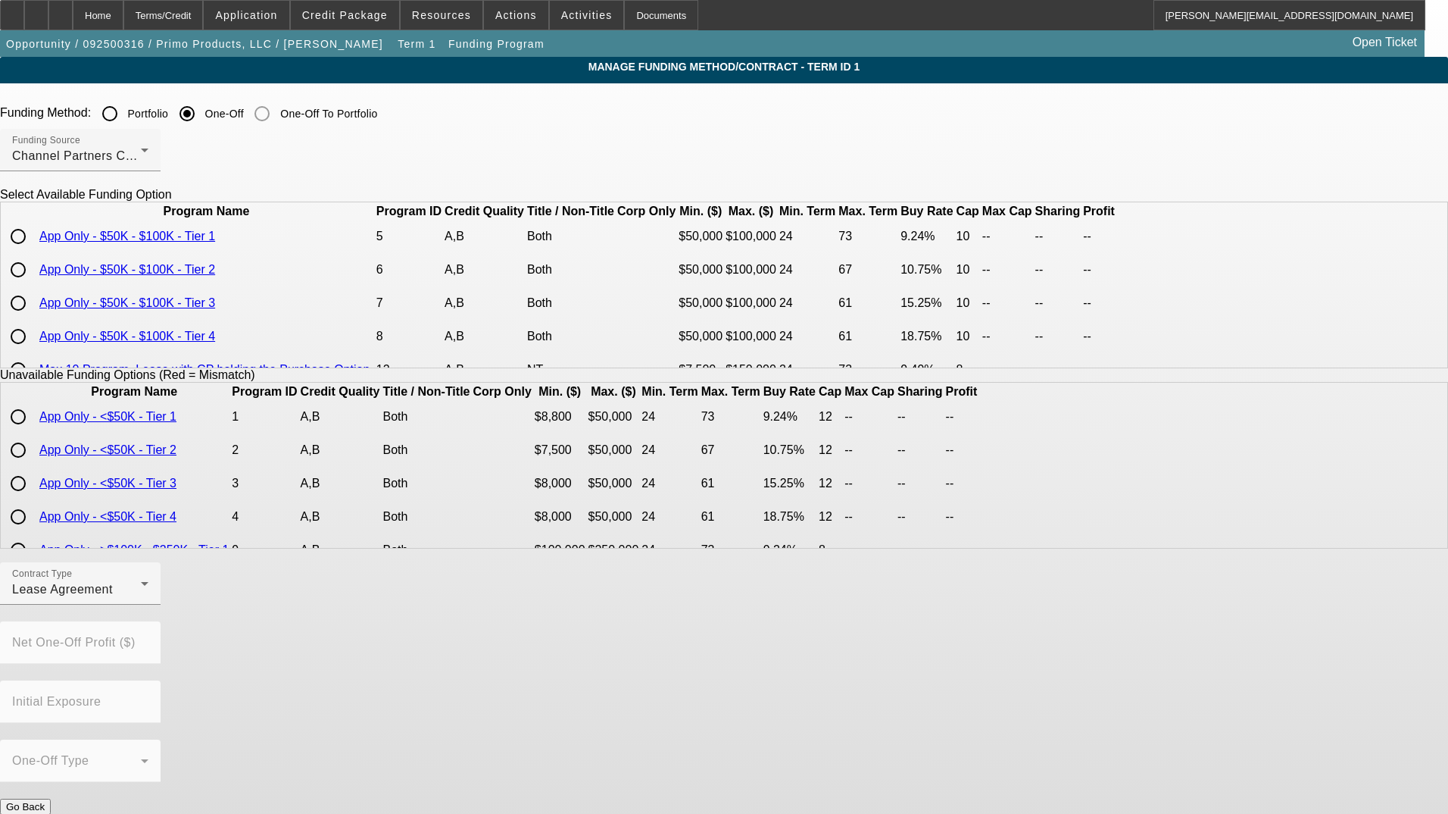
click at [33, 318] on input "radio" at bounding box center [18, 303] width 30 height 30
radio input "true"
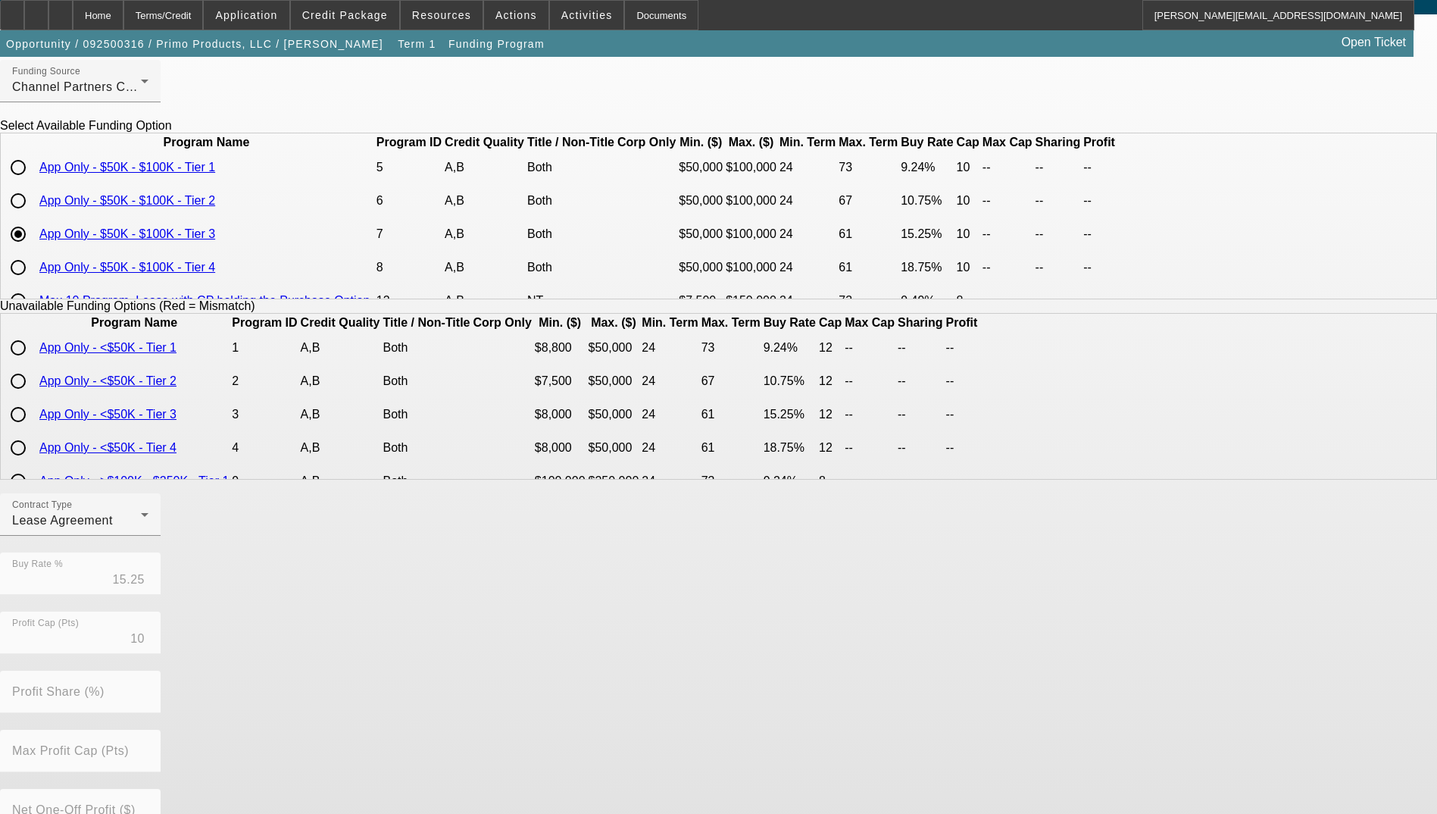
scroll to position [220, 0]
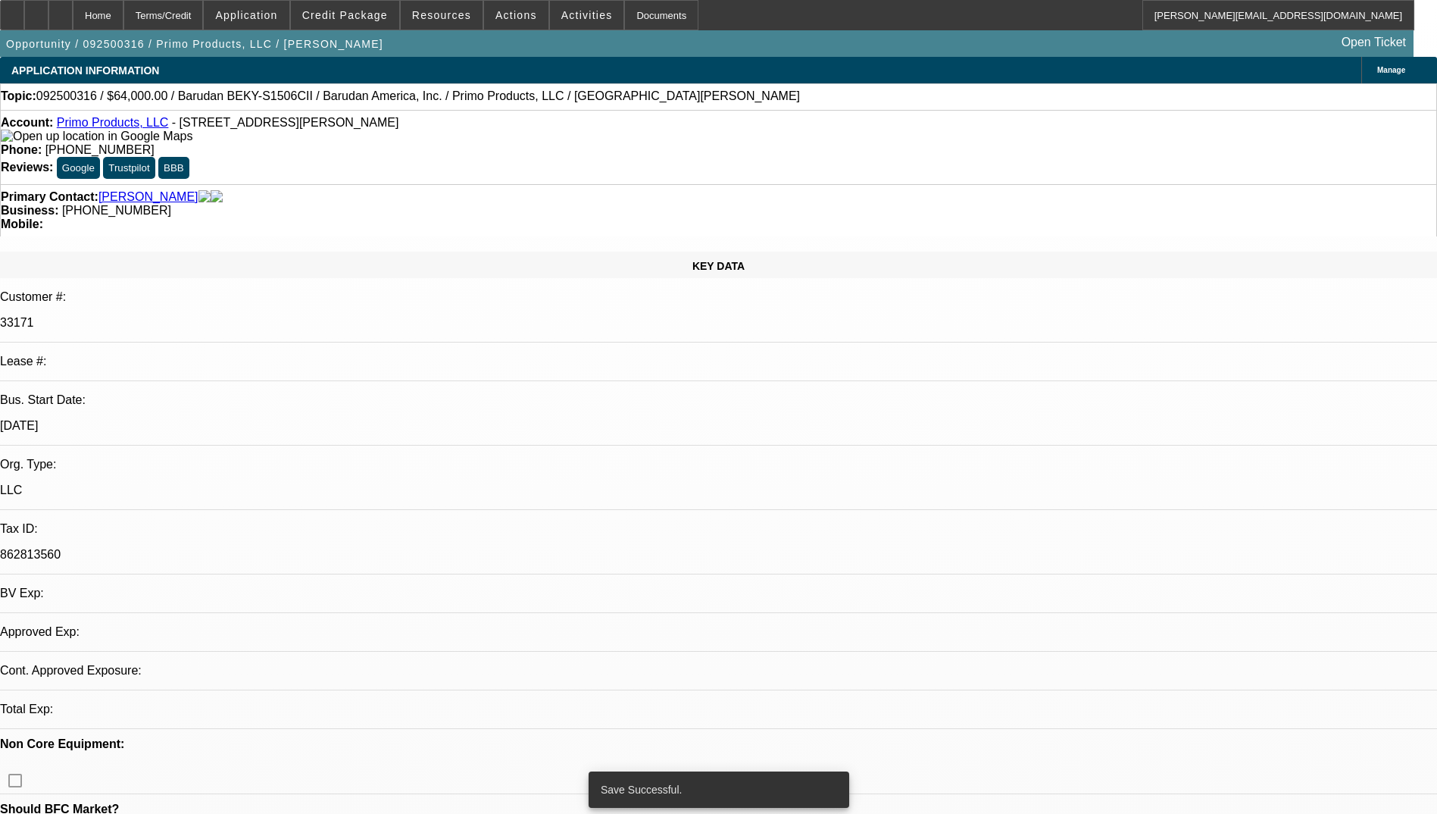
select select "0"
select select "2"
select select "0.1"
select select "4"
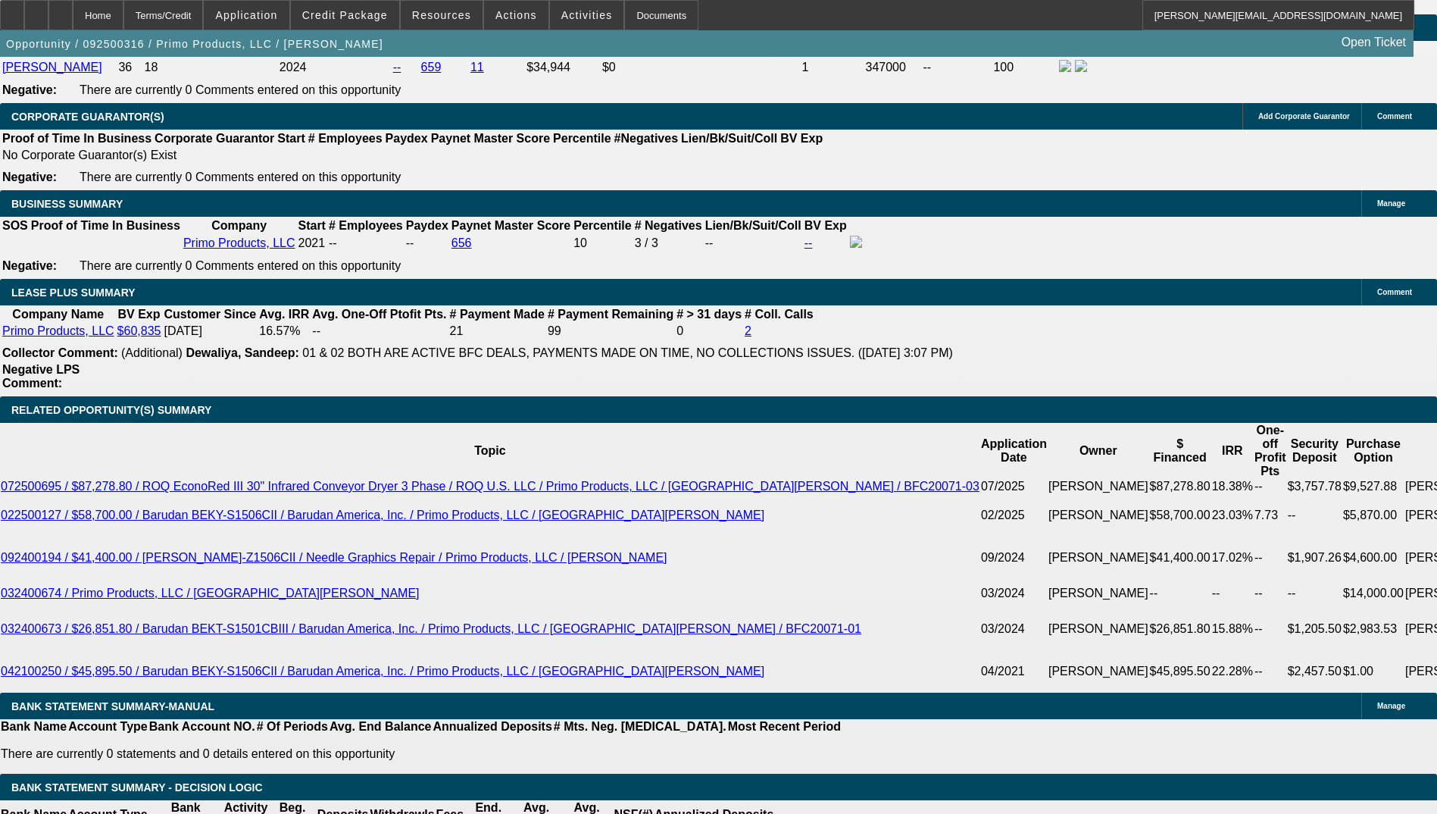
scroll to position [2424, 0]
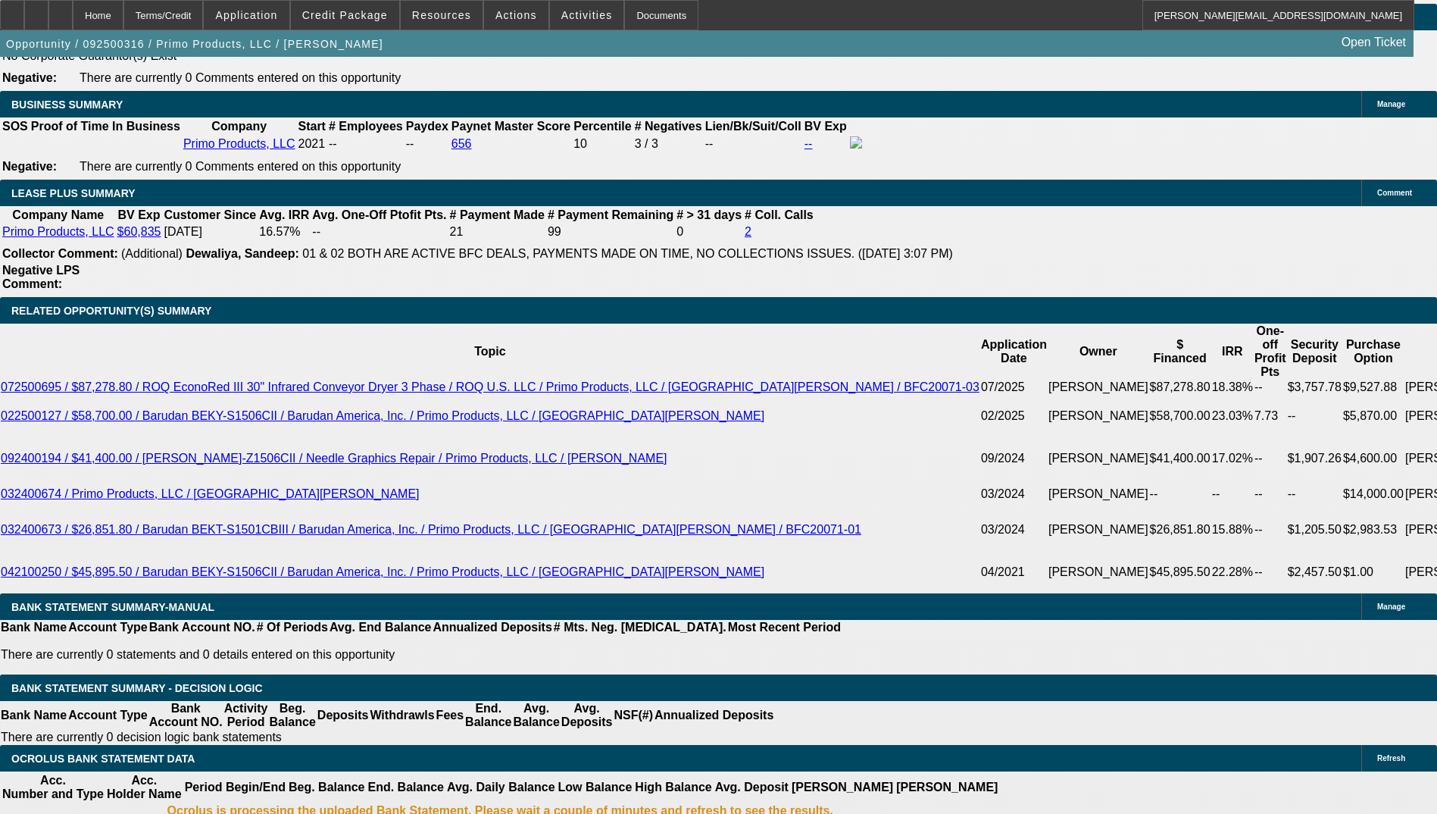
drag, startPoint x: 321, startPoint y: 423, endPoint x: 377, endPoint y: 411, distance: 57.4
type input "1"
type input "UNKNOWN"
type input "$1,094.00"
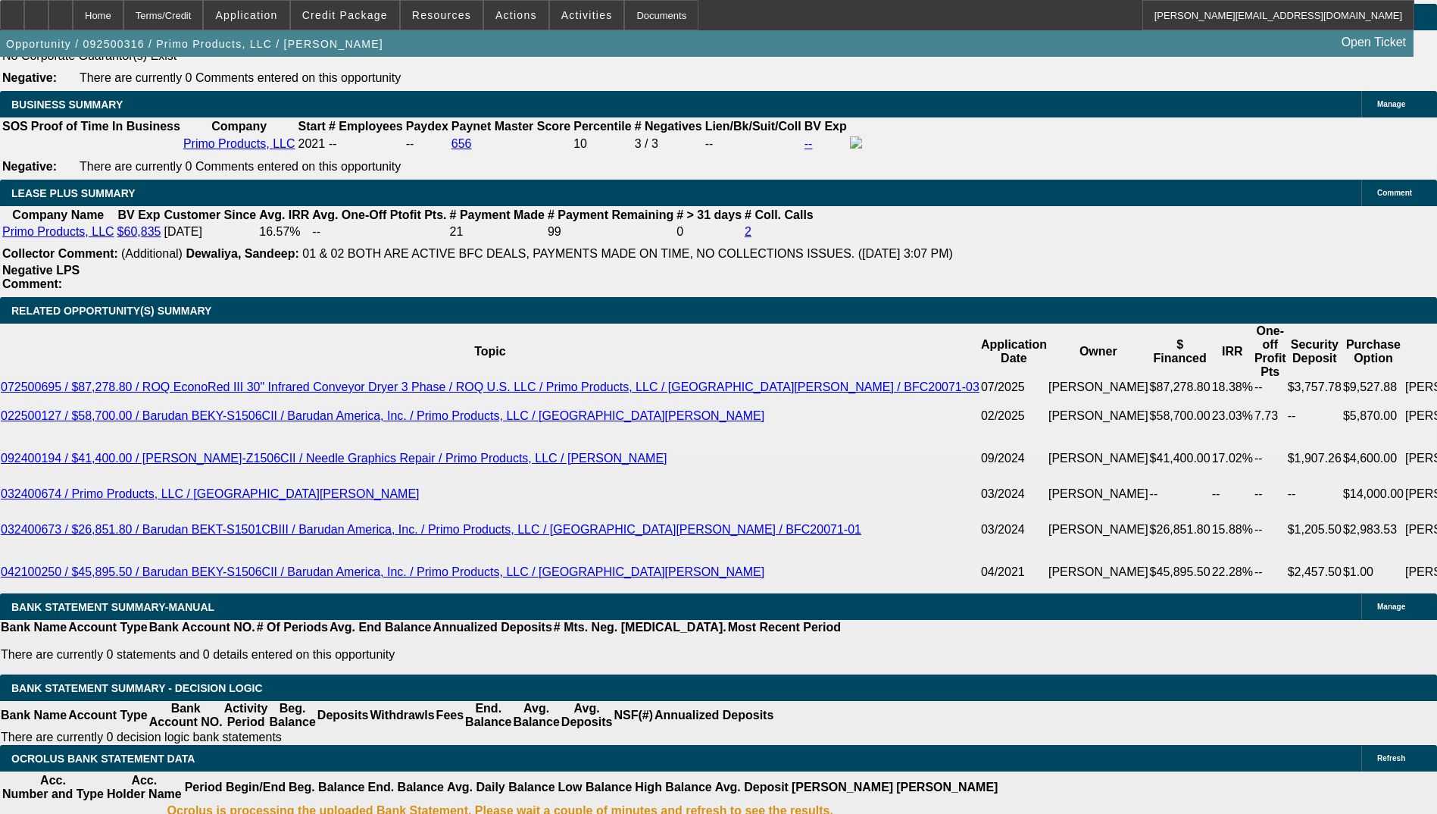
type input "$2,188.00"
type input "15"
type input "$1,522.56"
type input "$3,045.12"
type input "15"
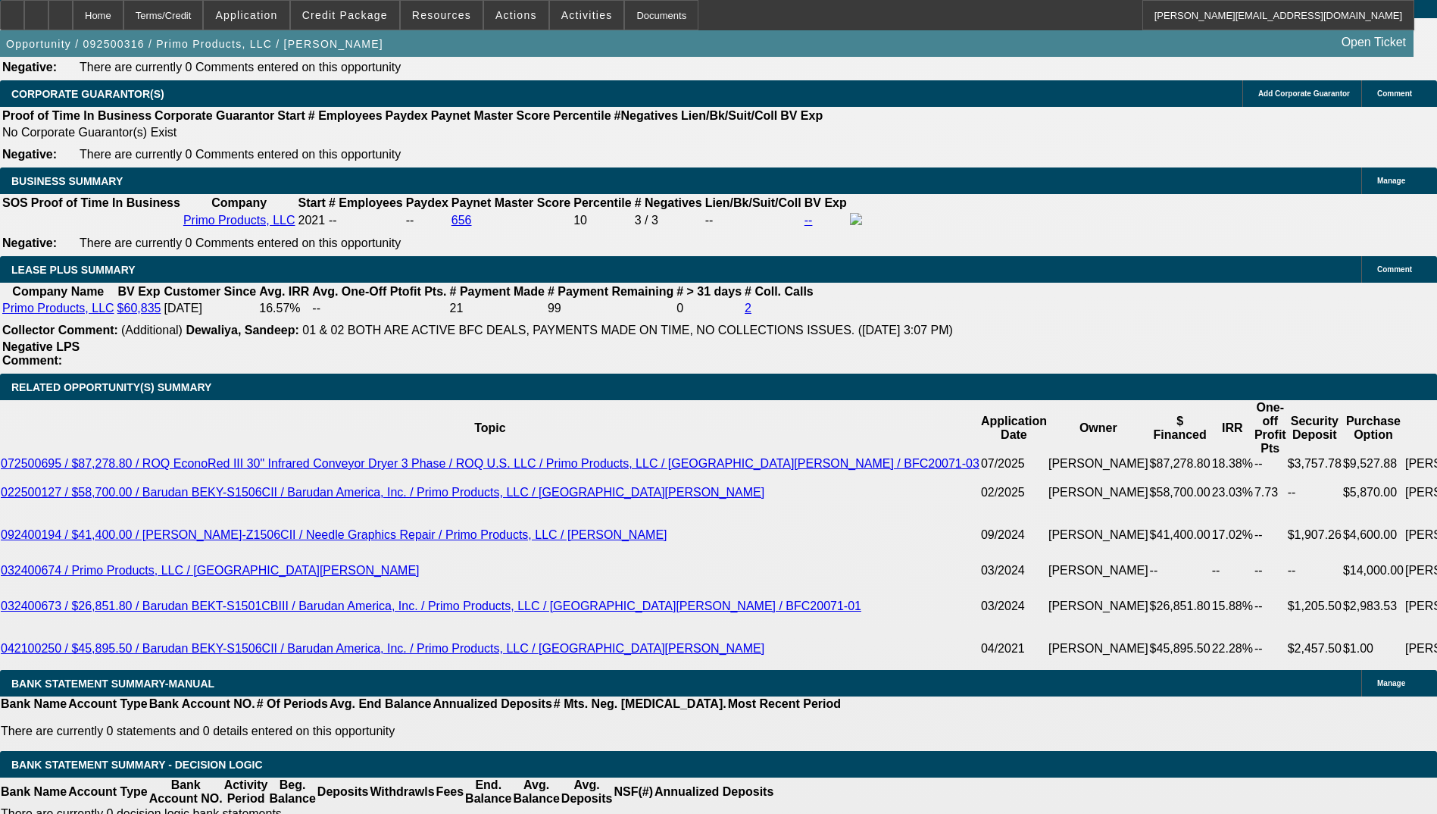
scroll to position [2121, 0]
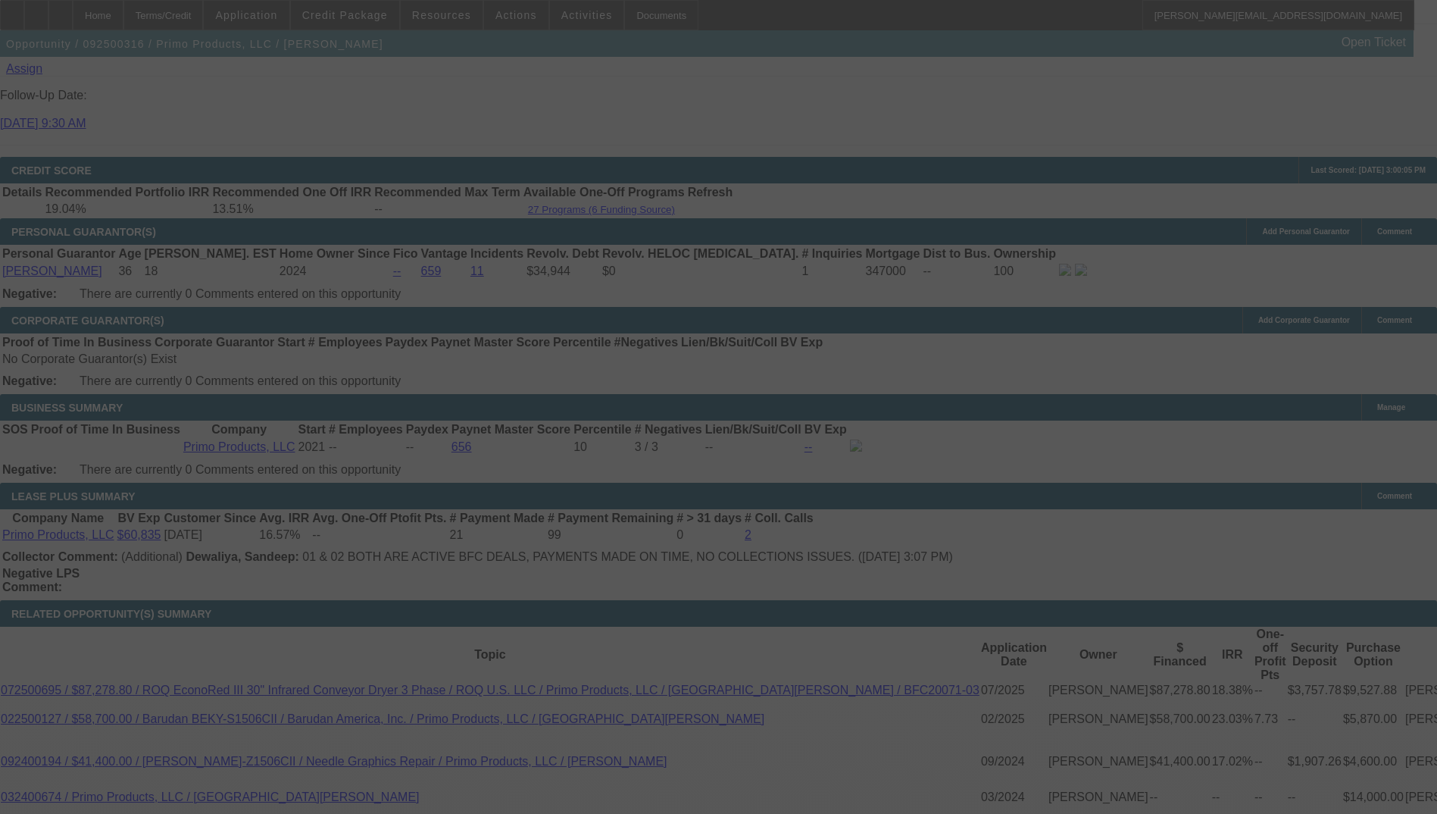
select select "0"
select select "2"
select select "0.1"
select select "4"
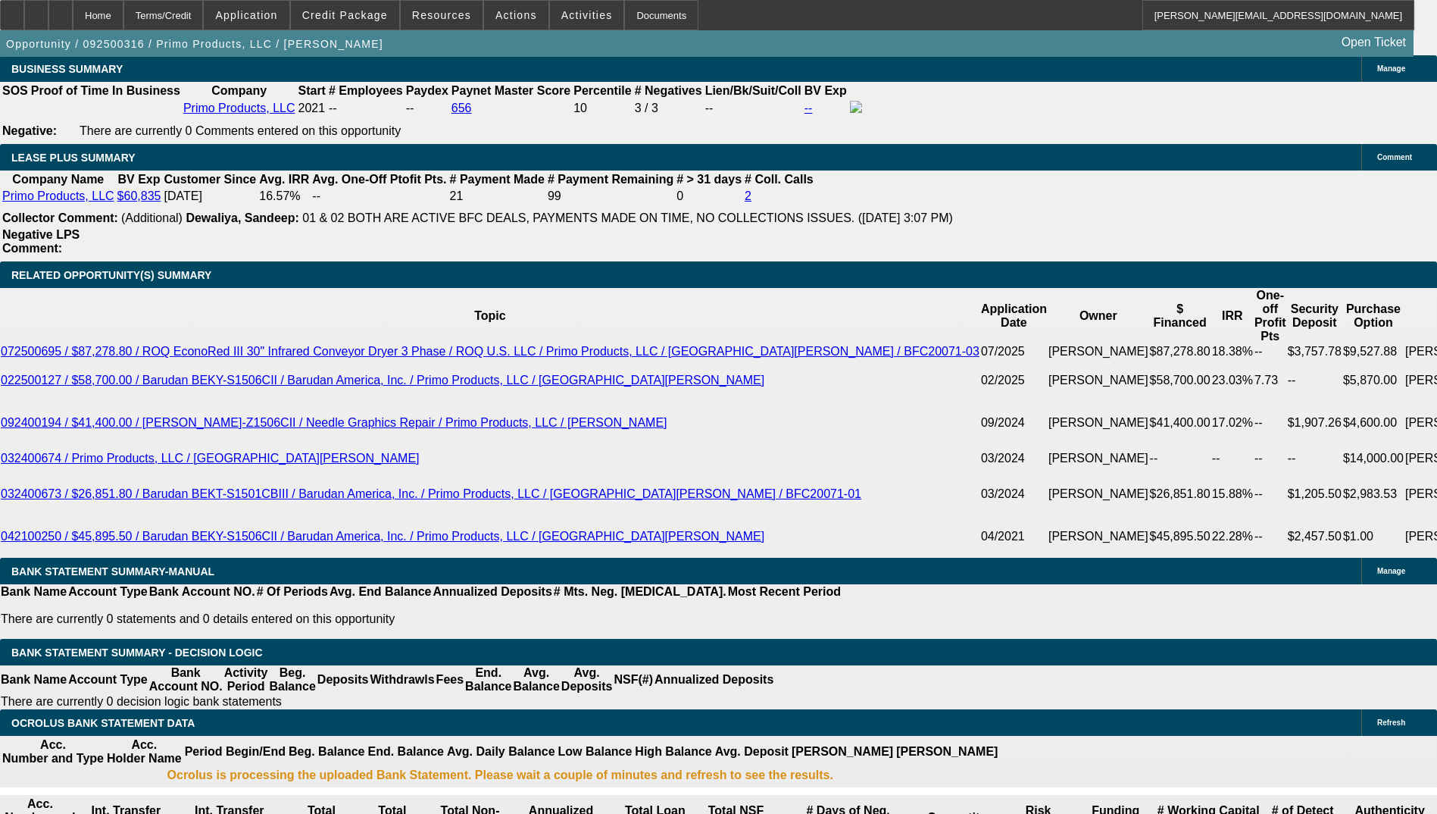
scroll to position [2424, 0]
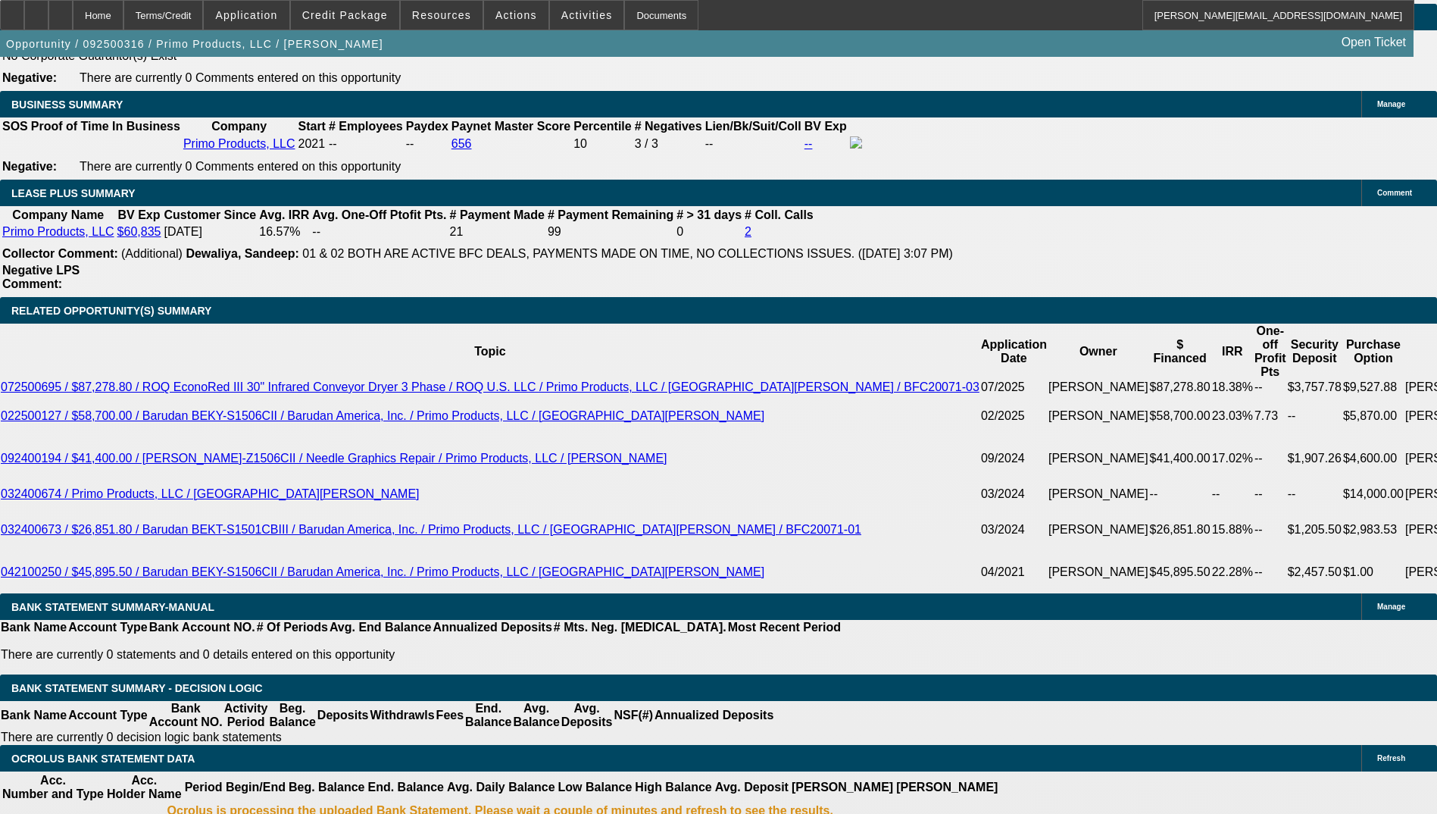
drag, startPoint x: 325, startPoint y: 429, endPoint x: 392, endPoint y: 419, distance: 68.1
type input "UNKNOWN"
type input "1"
type input "$2,188.00"
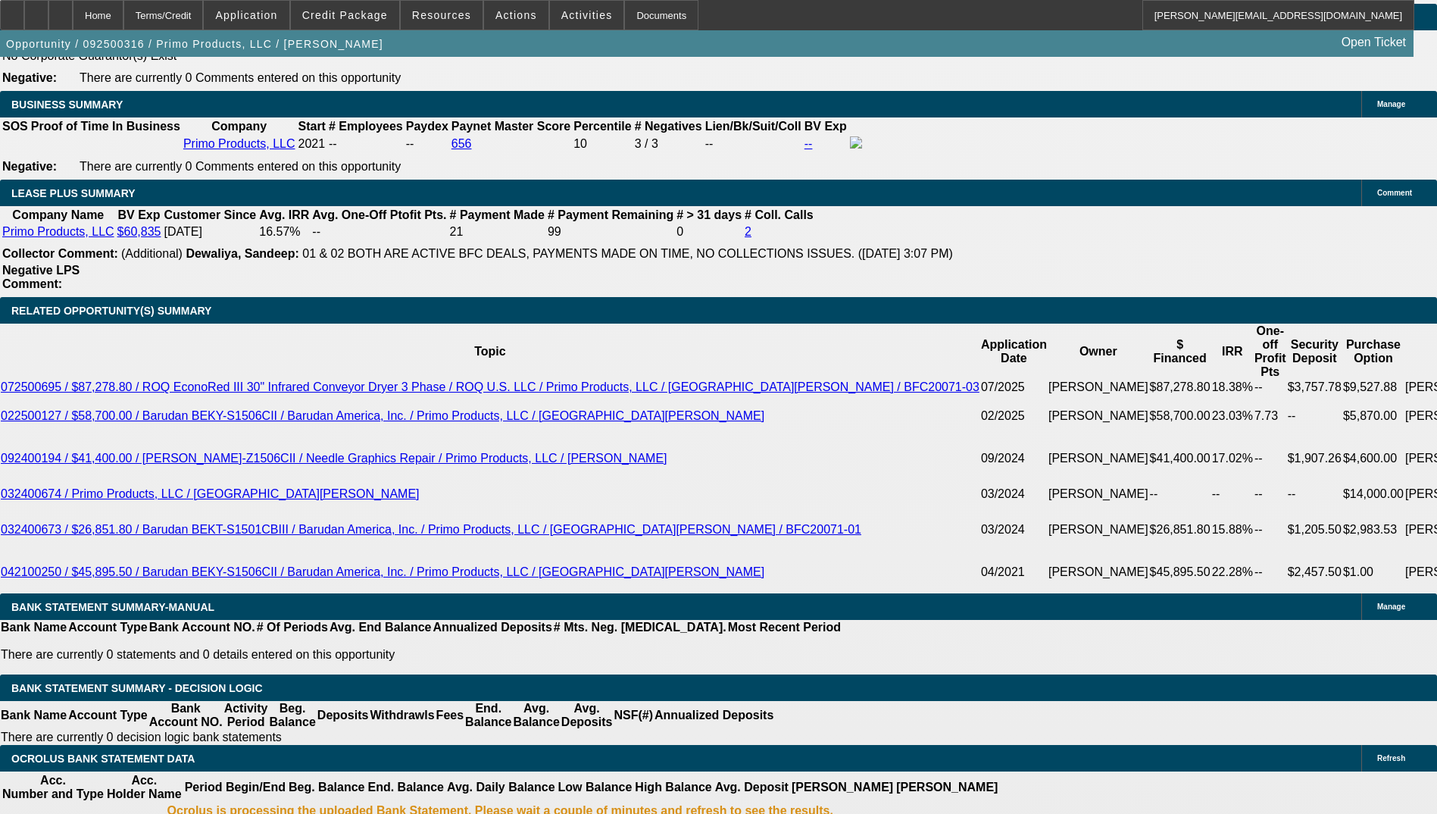
type input "$1,094.00"
type input "16"
type input "$3,112.72"
type input "$1,556.36"
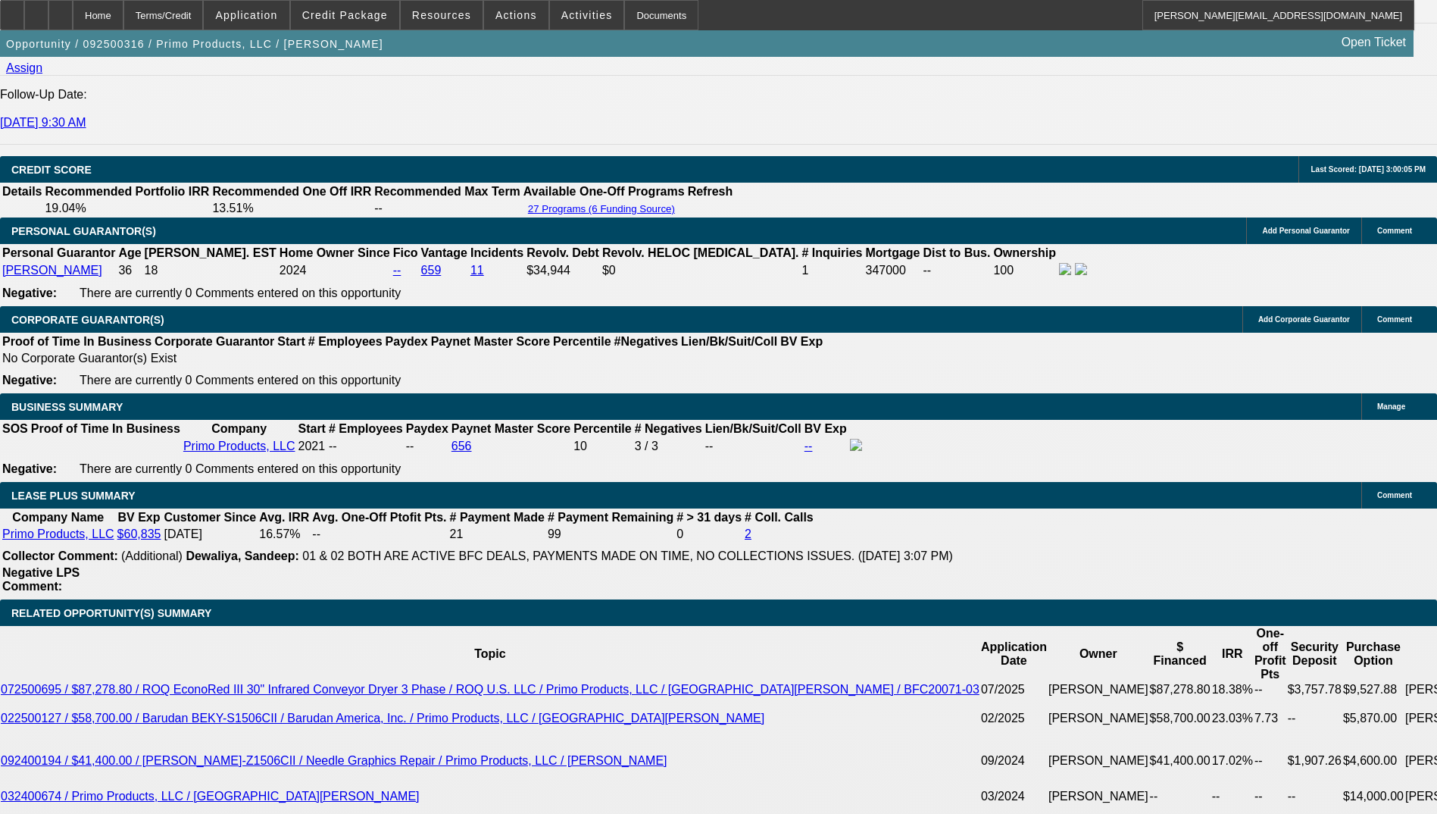
scroll to position [2121, 0]
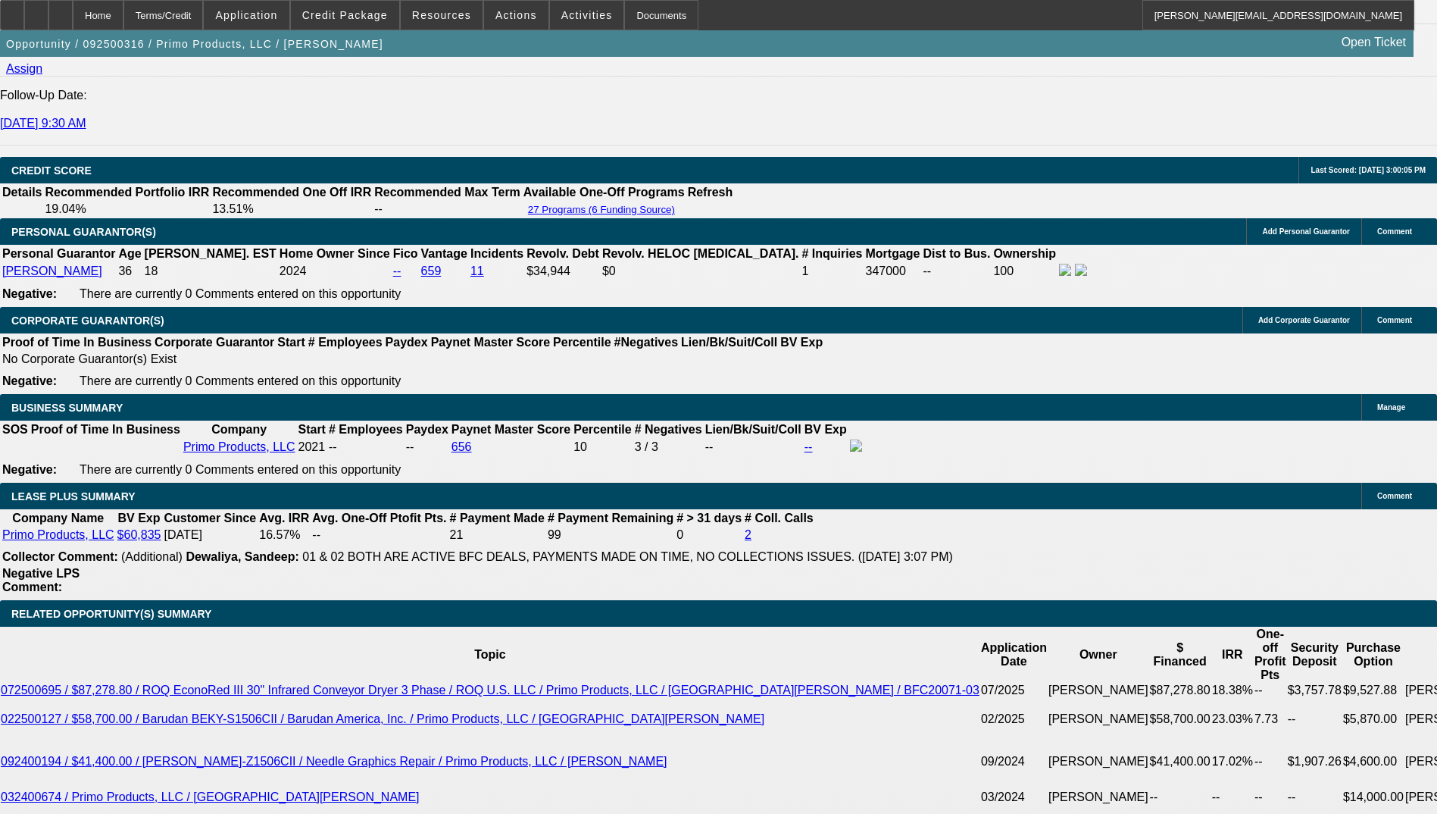
type input "16"
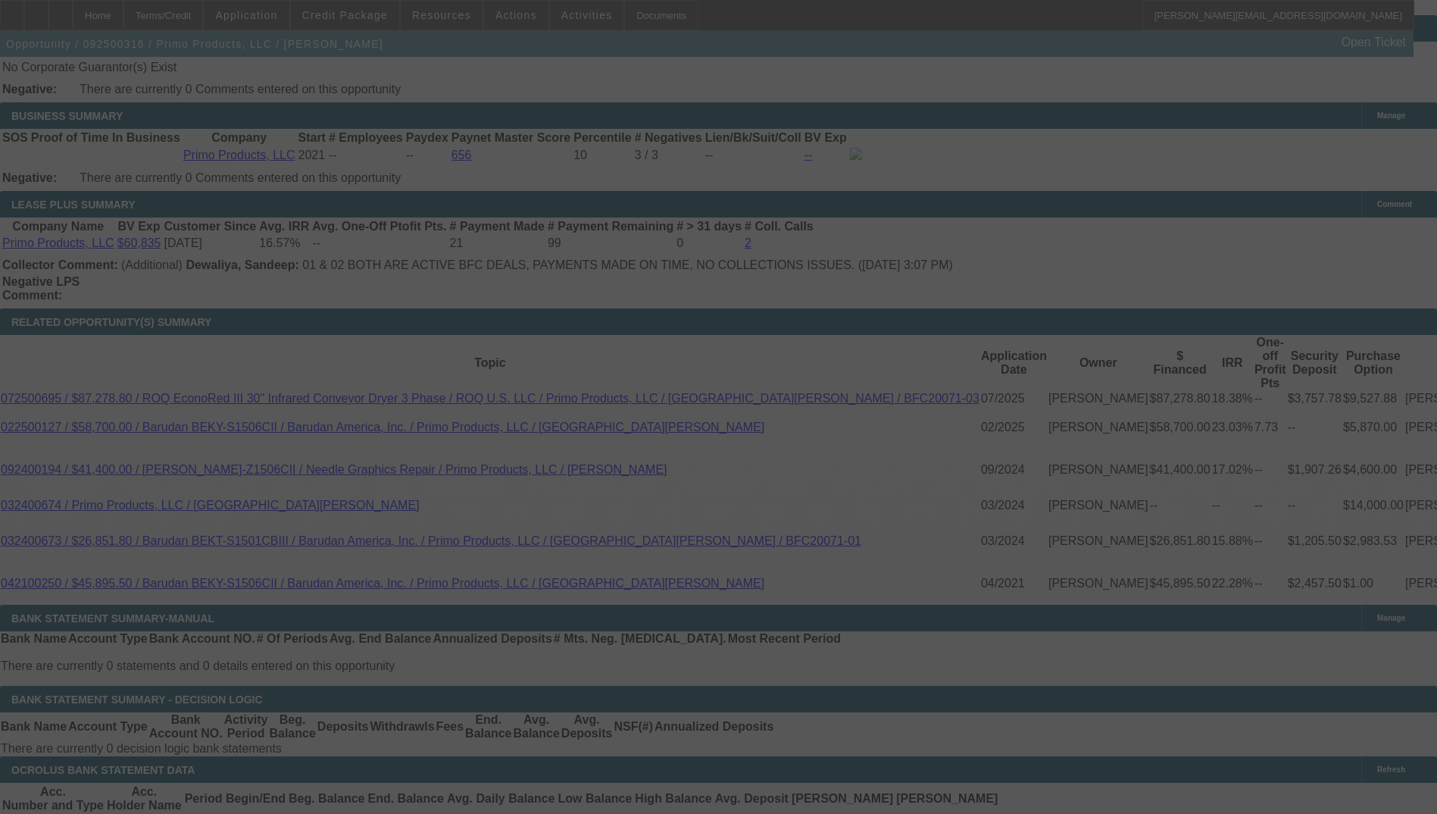
scroll to position [2424, 0]
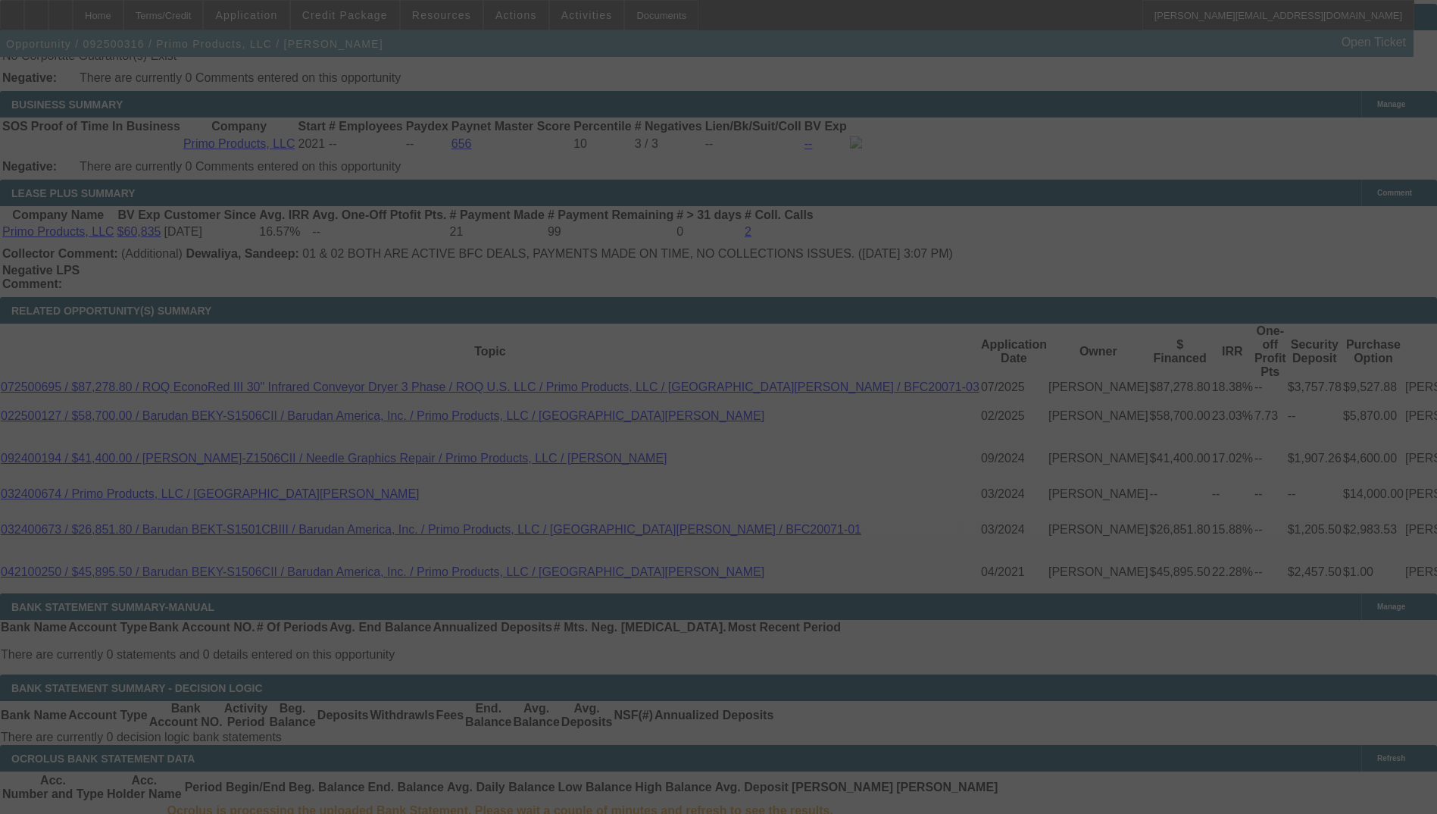
select select "0"
select select "2"
select select "0.1"
select select "4"
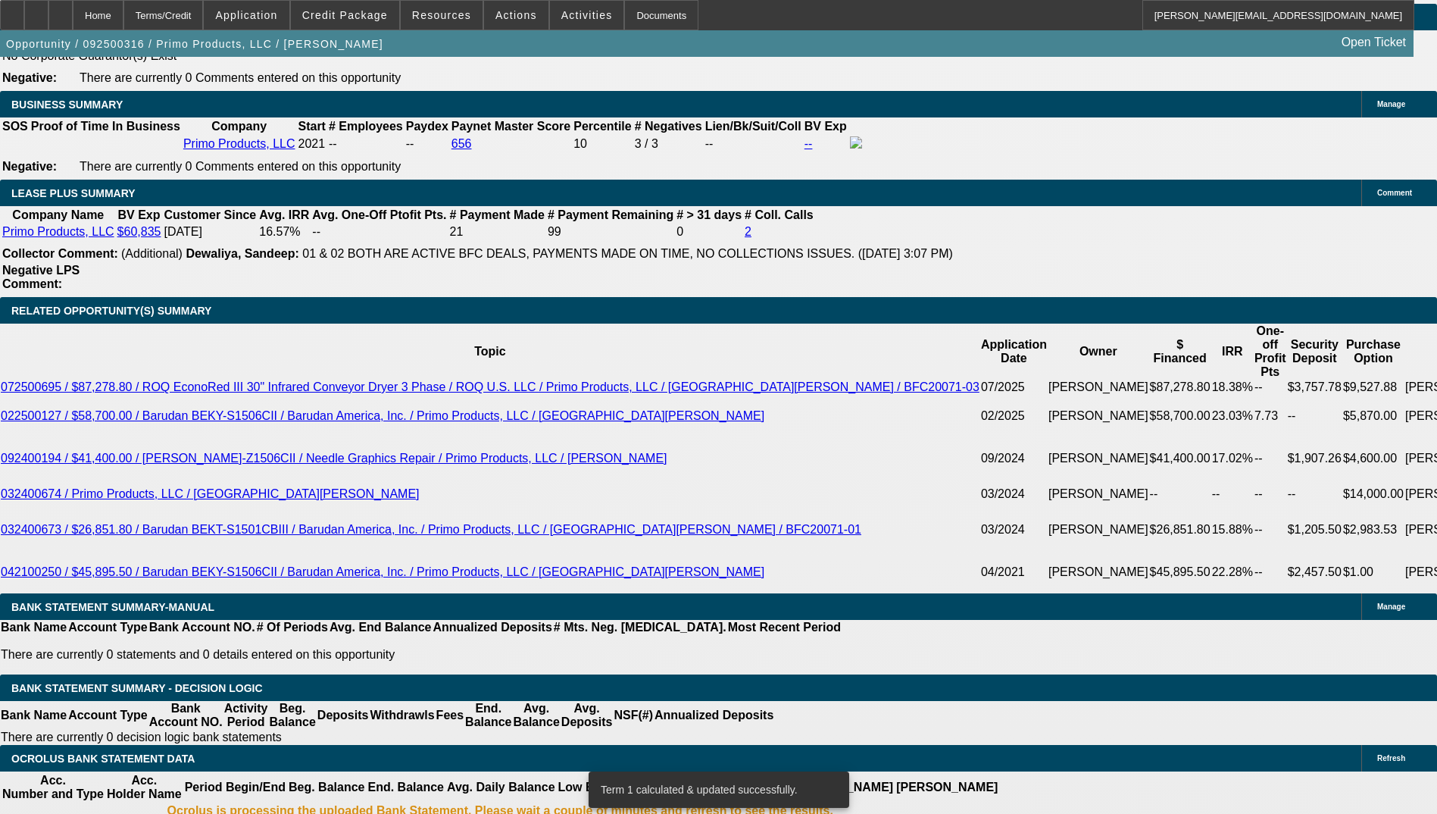
type input "155.36"
type input "$310.72"
type input "UNKNOWN"
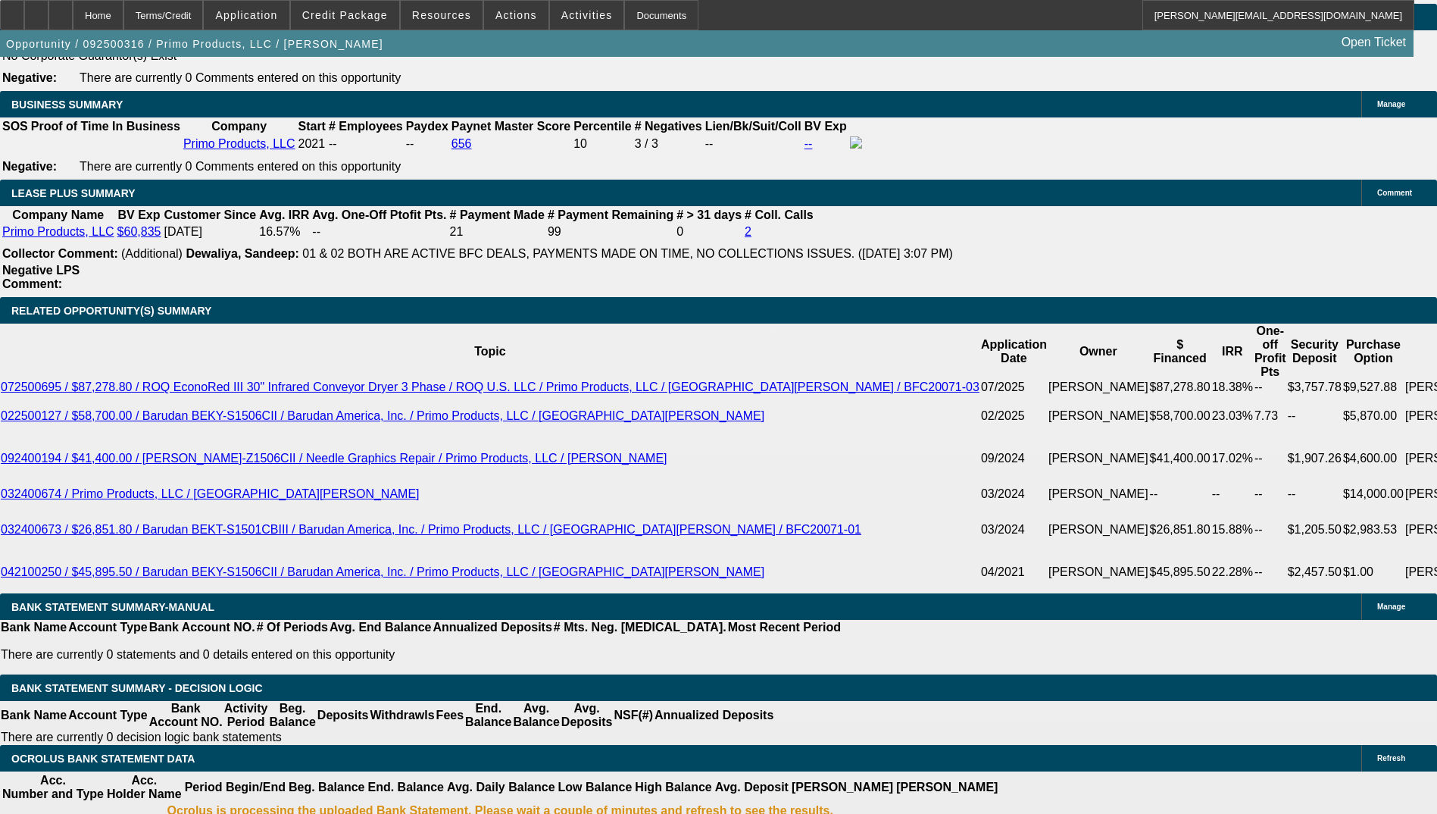
type input "1554.36"
type input "$3,108.72"
type input "15.9"
type input "$1,554.36"
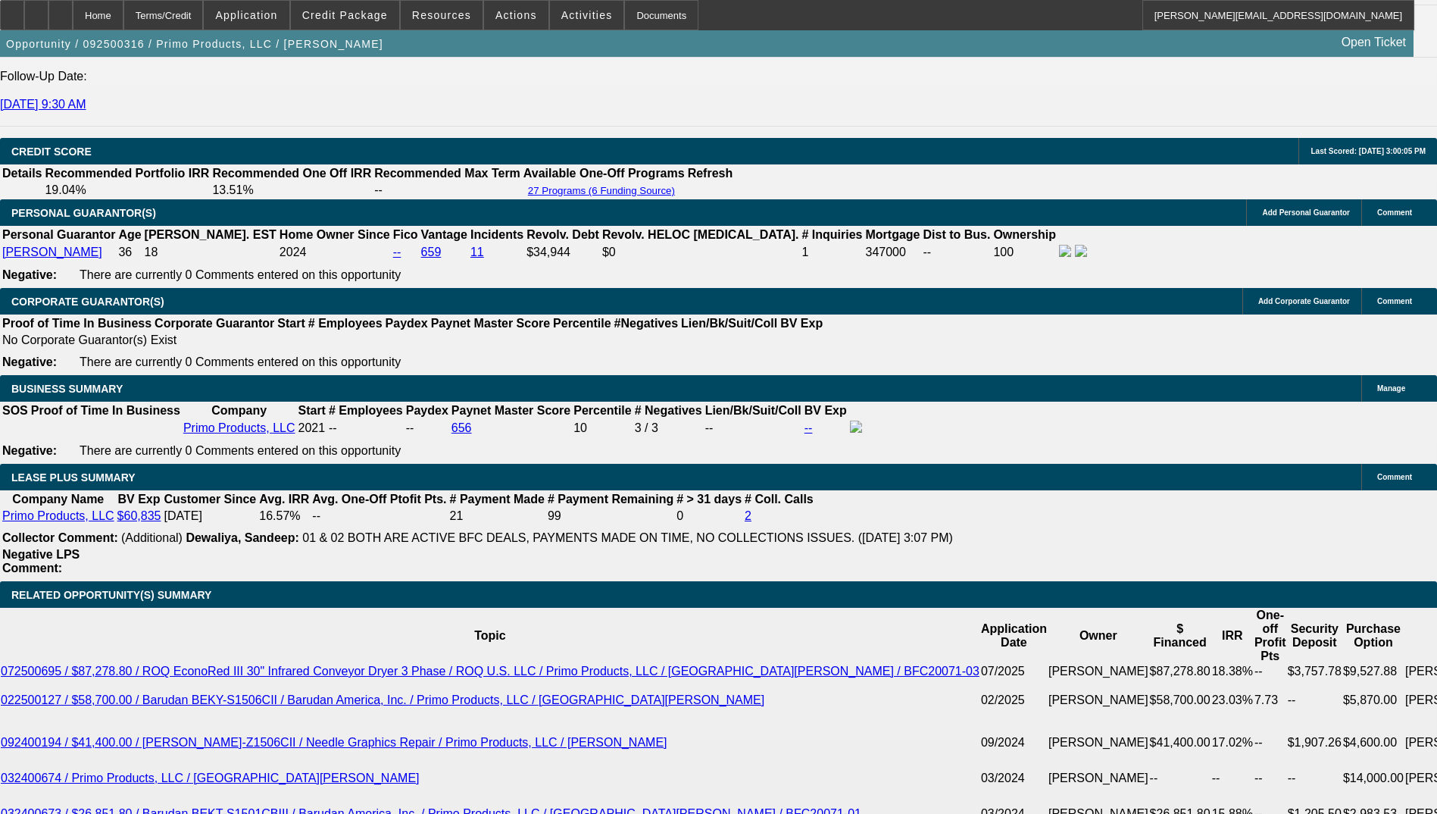
scroll to position [2121, 0]
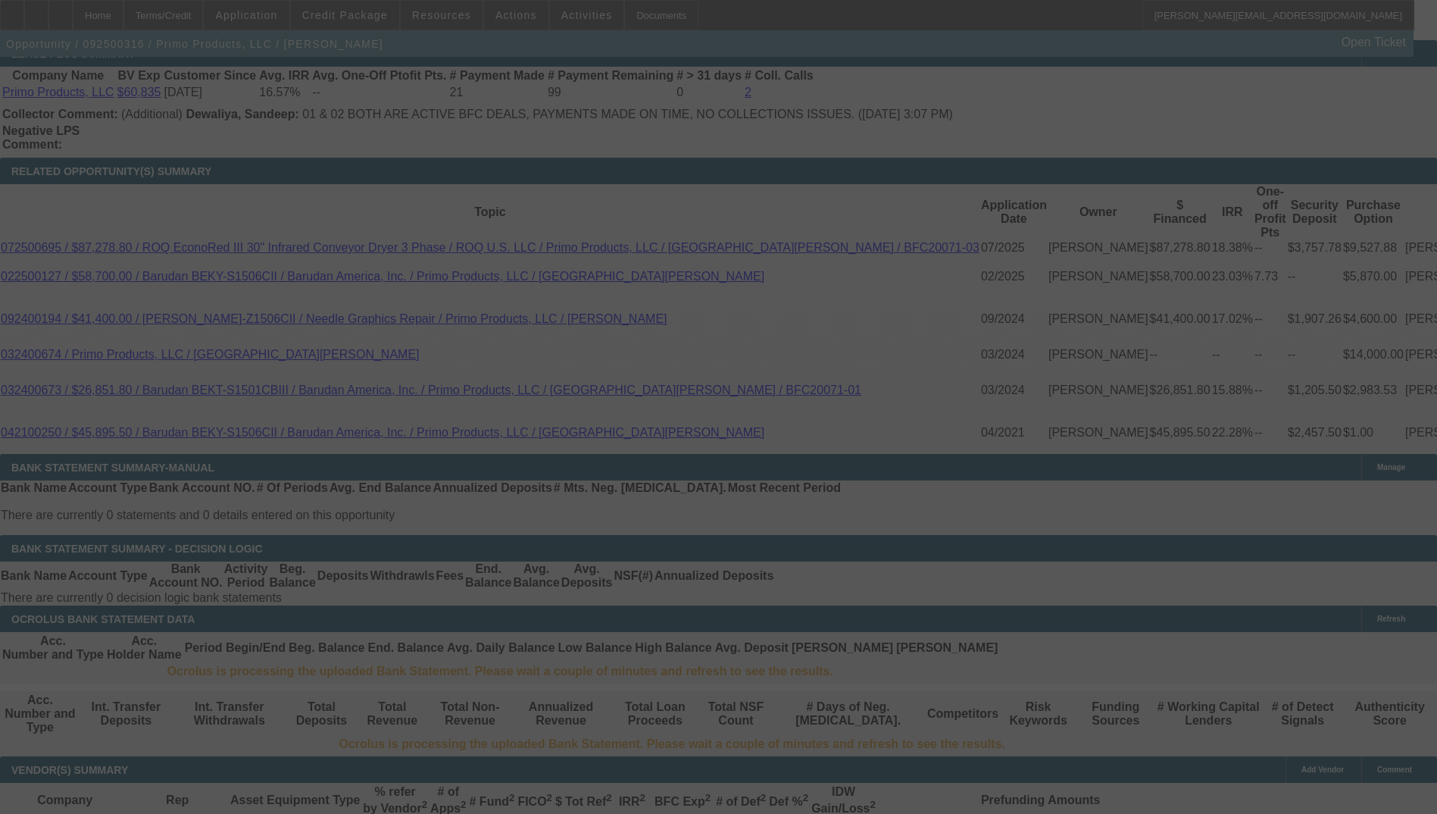
scroll to position [2576, 0]
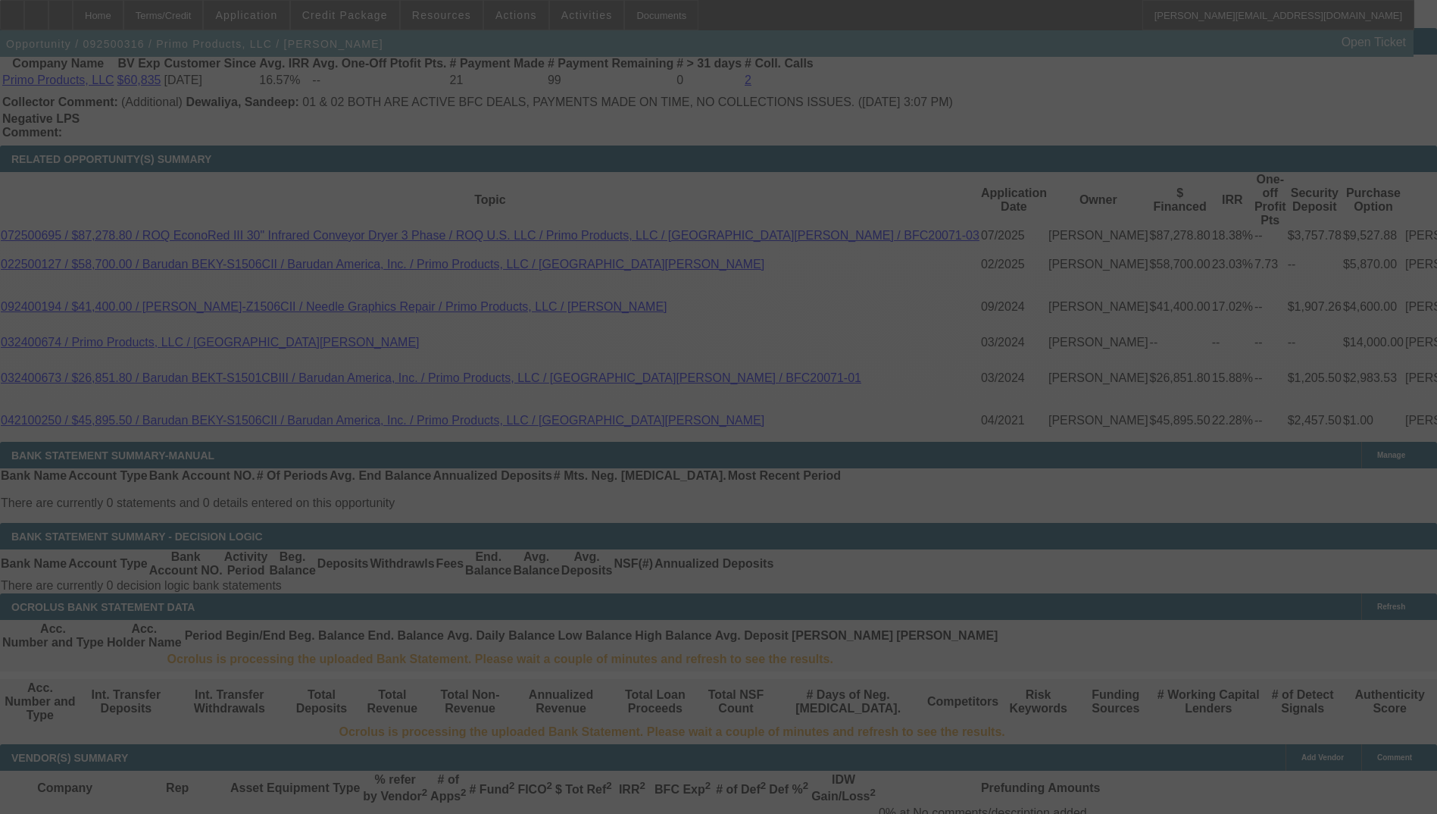
select select "0"
select select "2"
select select "0.1"
select select "4"
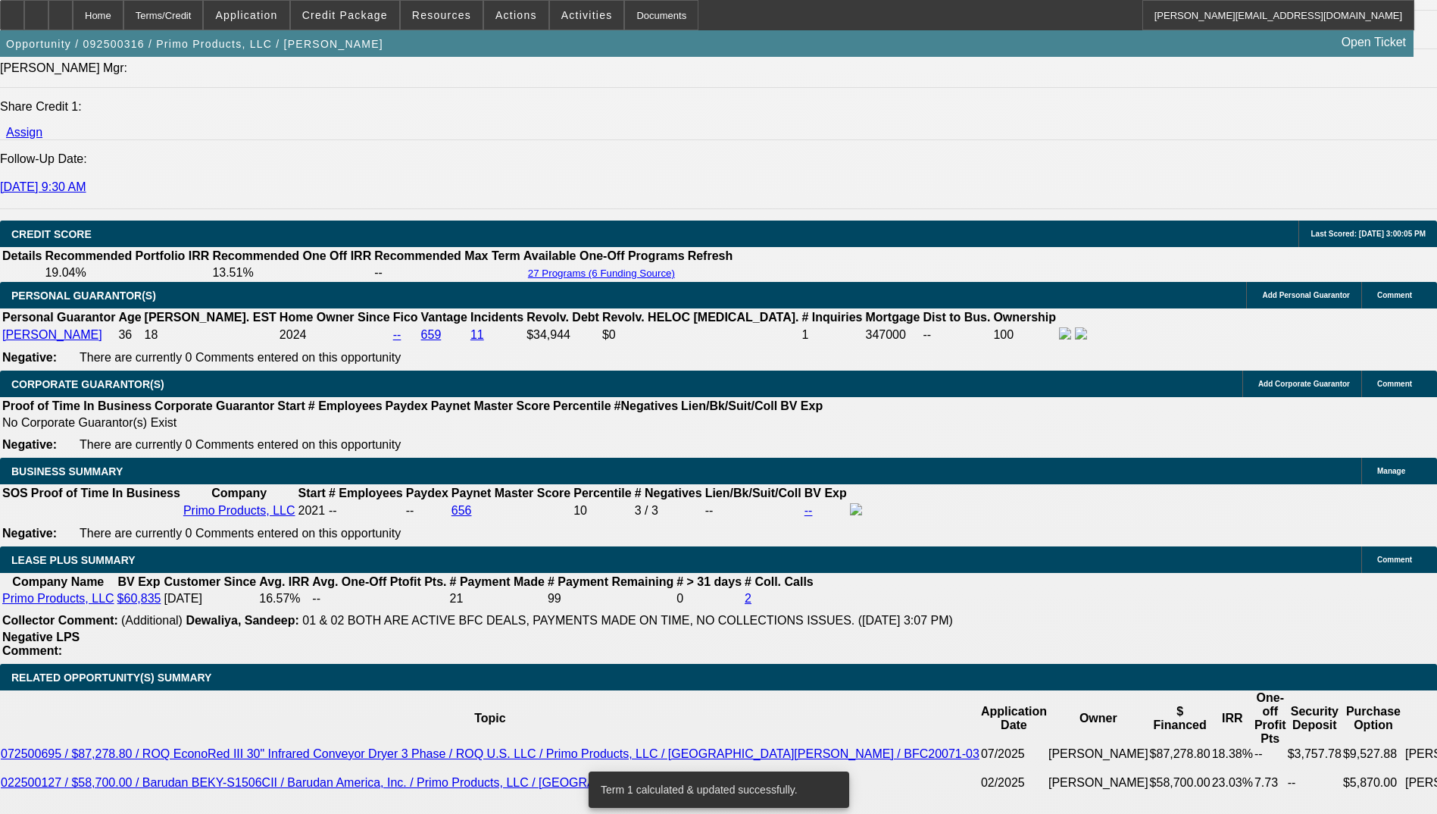
scroll to position [2045, 0]
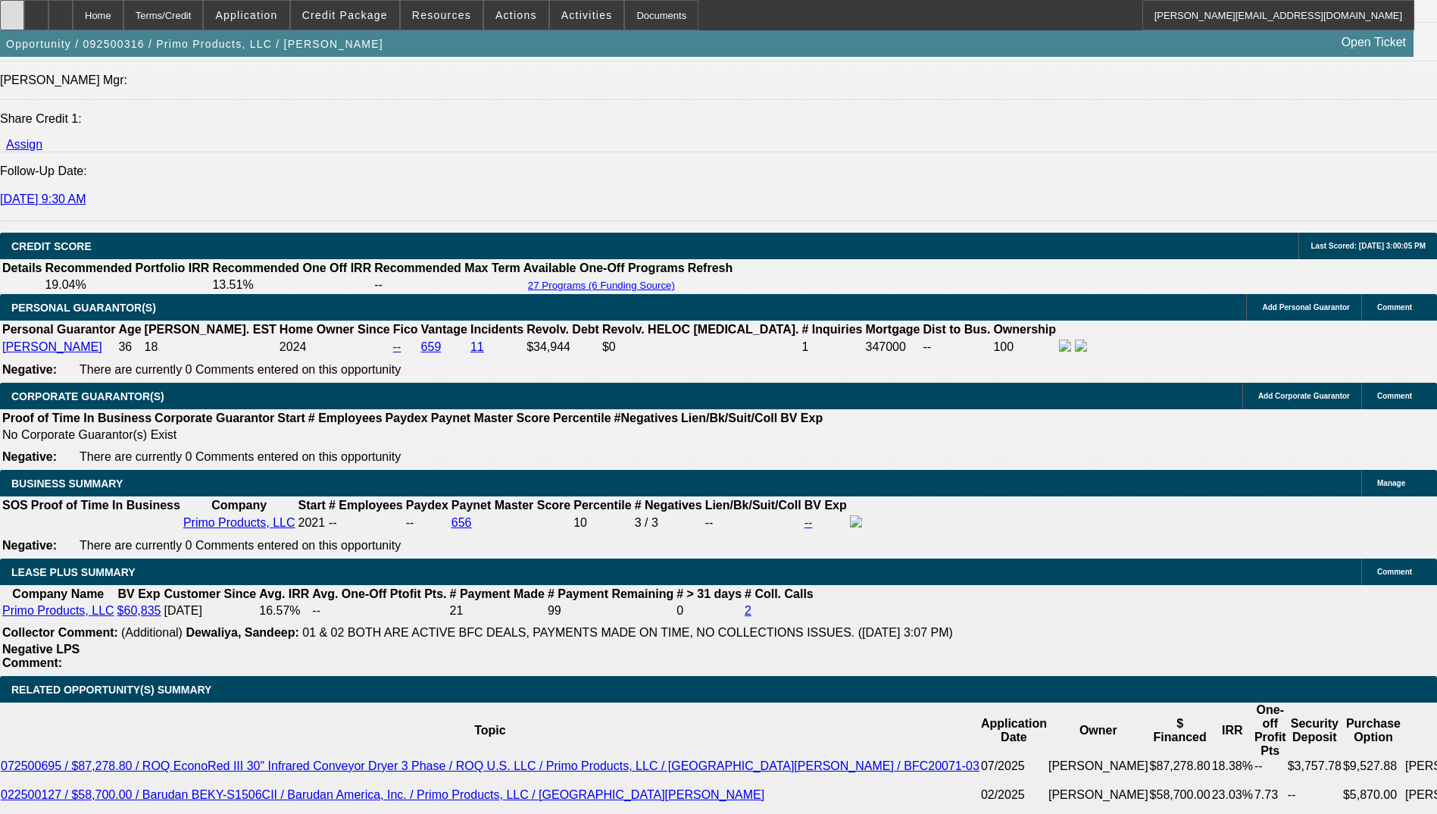
click at [24, 11] on div at bounding box center [12, 15] width 24 height 30
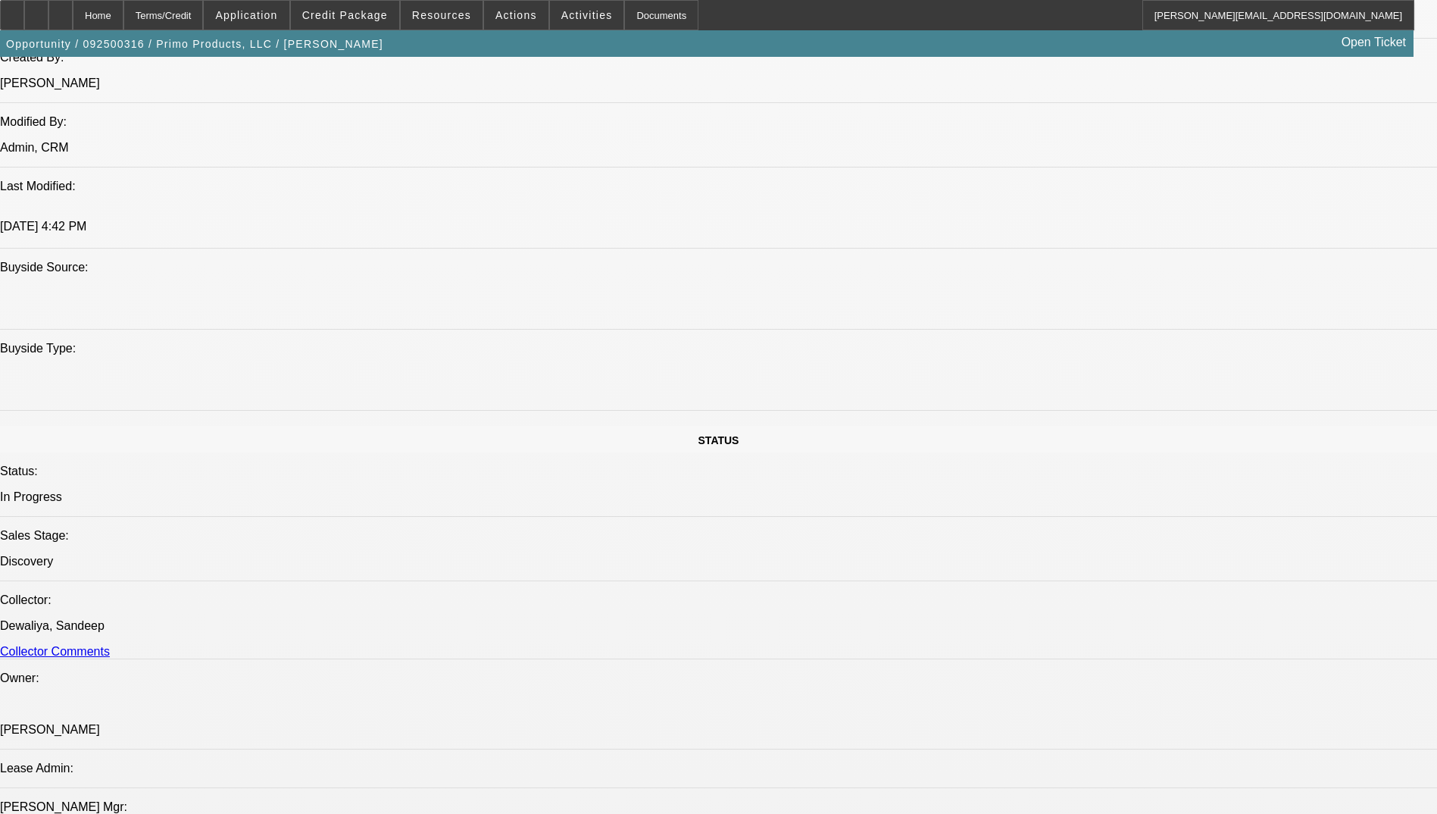
scroll to position [1288, 0]
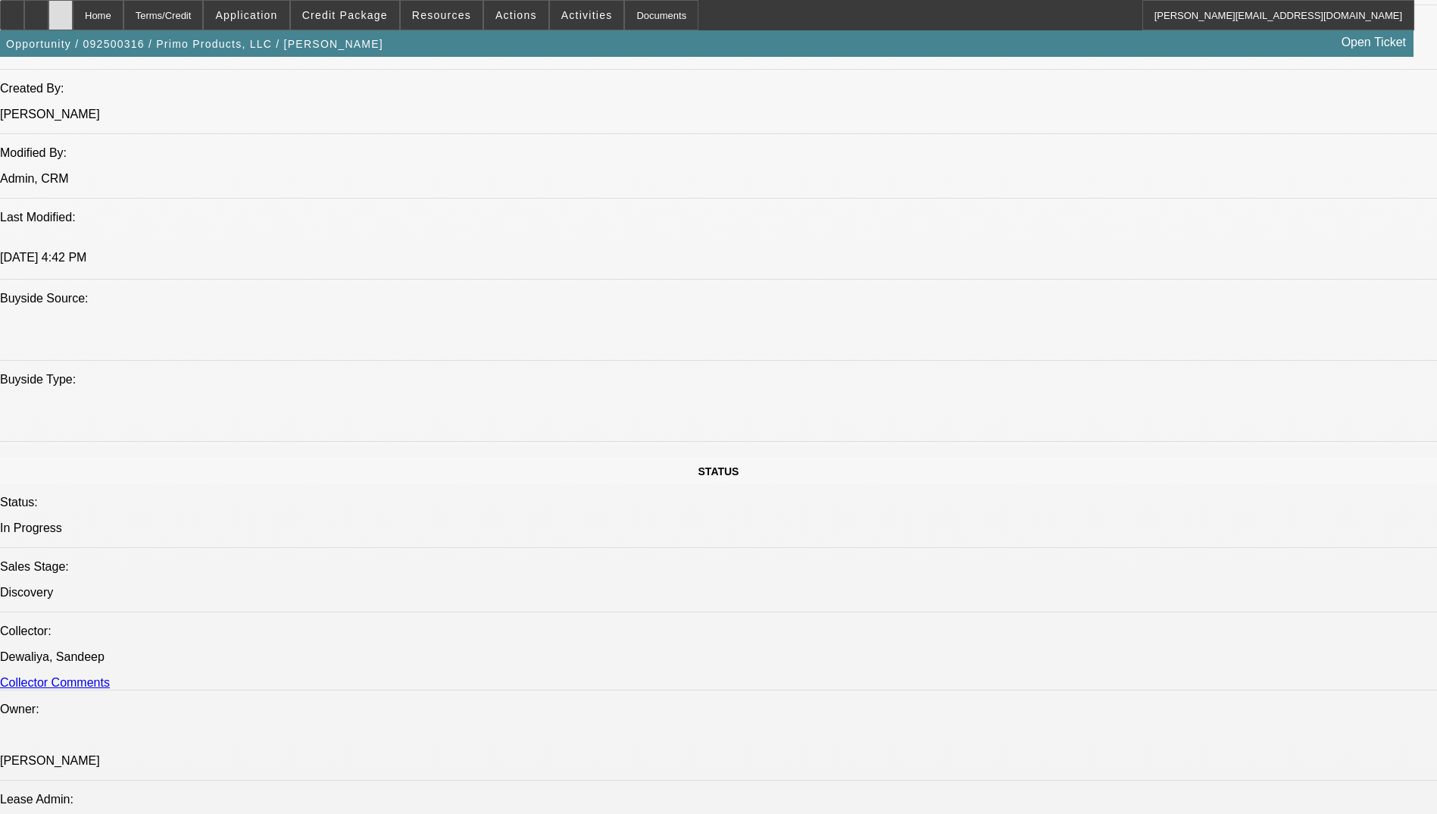
click at [61, 10] on icon at bounding box center [61, 10] width 0 height 0
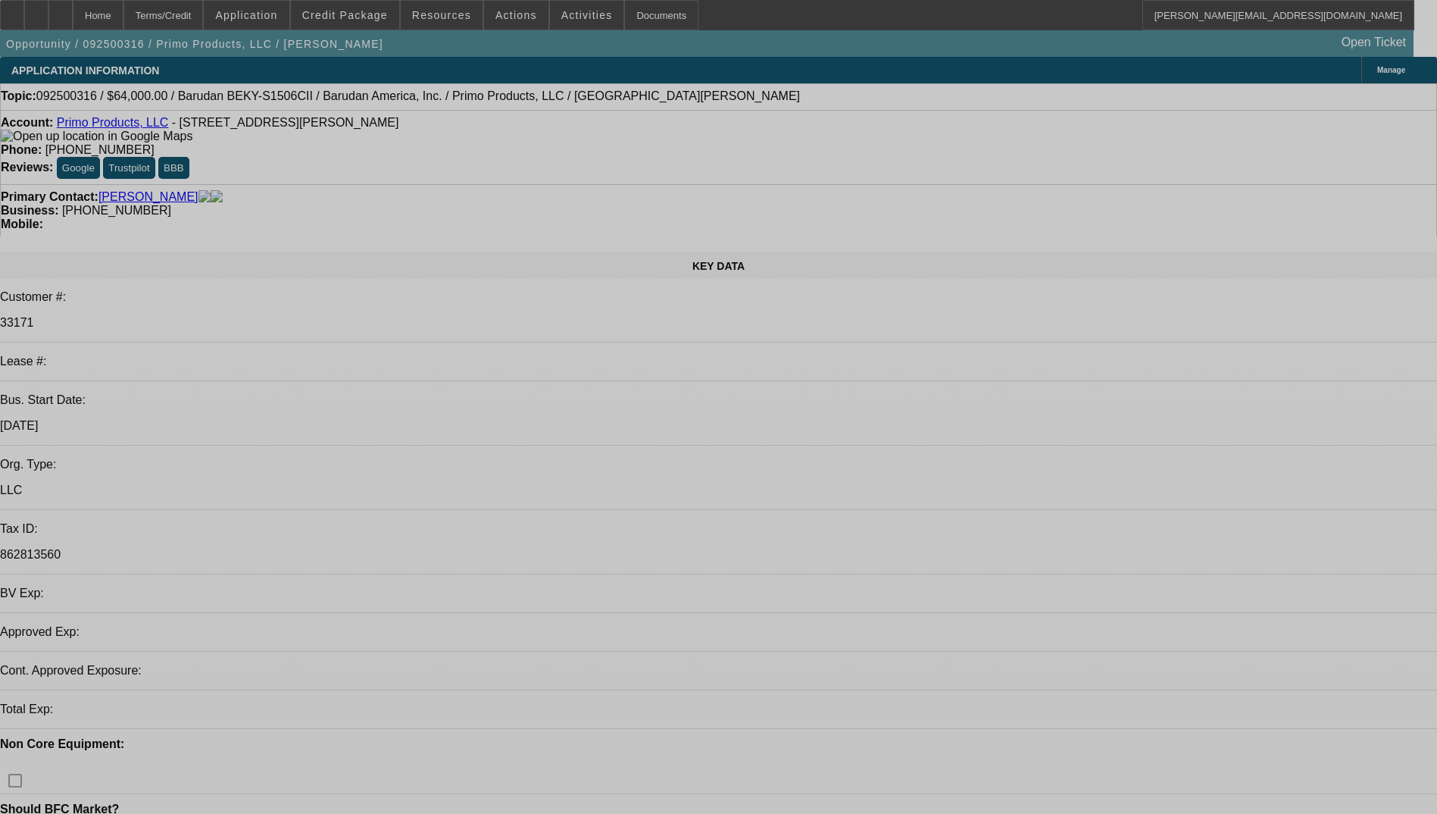
select select "0"
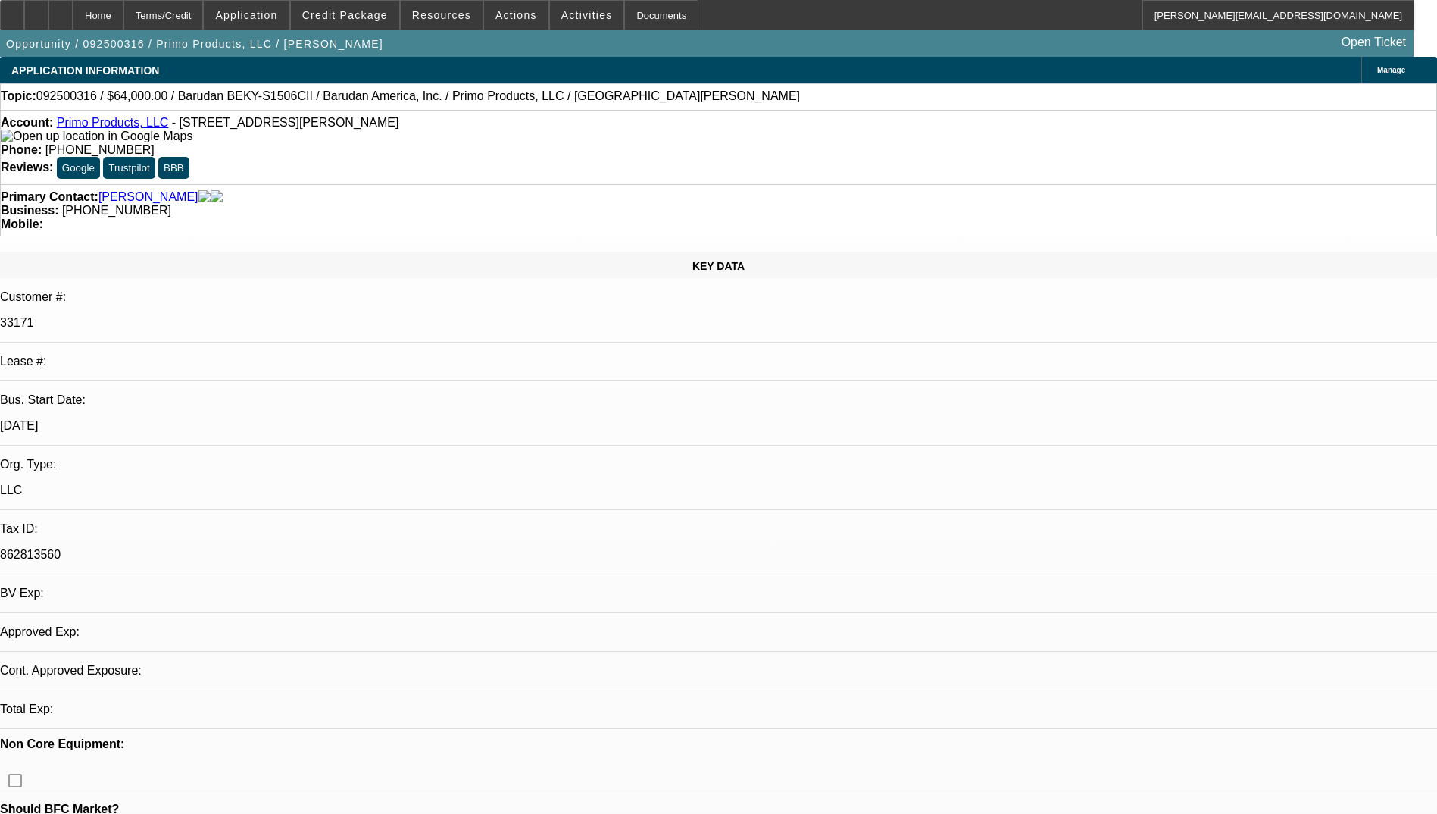
select select "2"
select select "0.1"
select select "4"
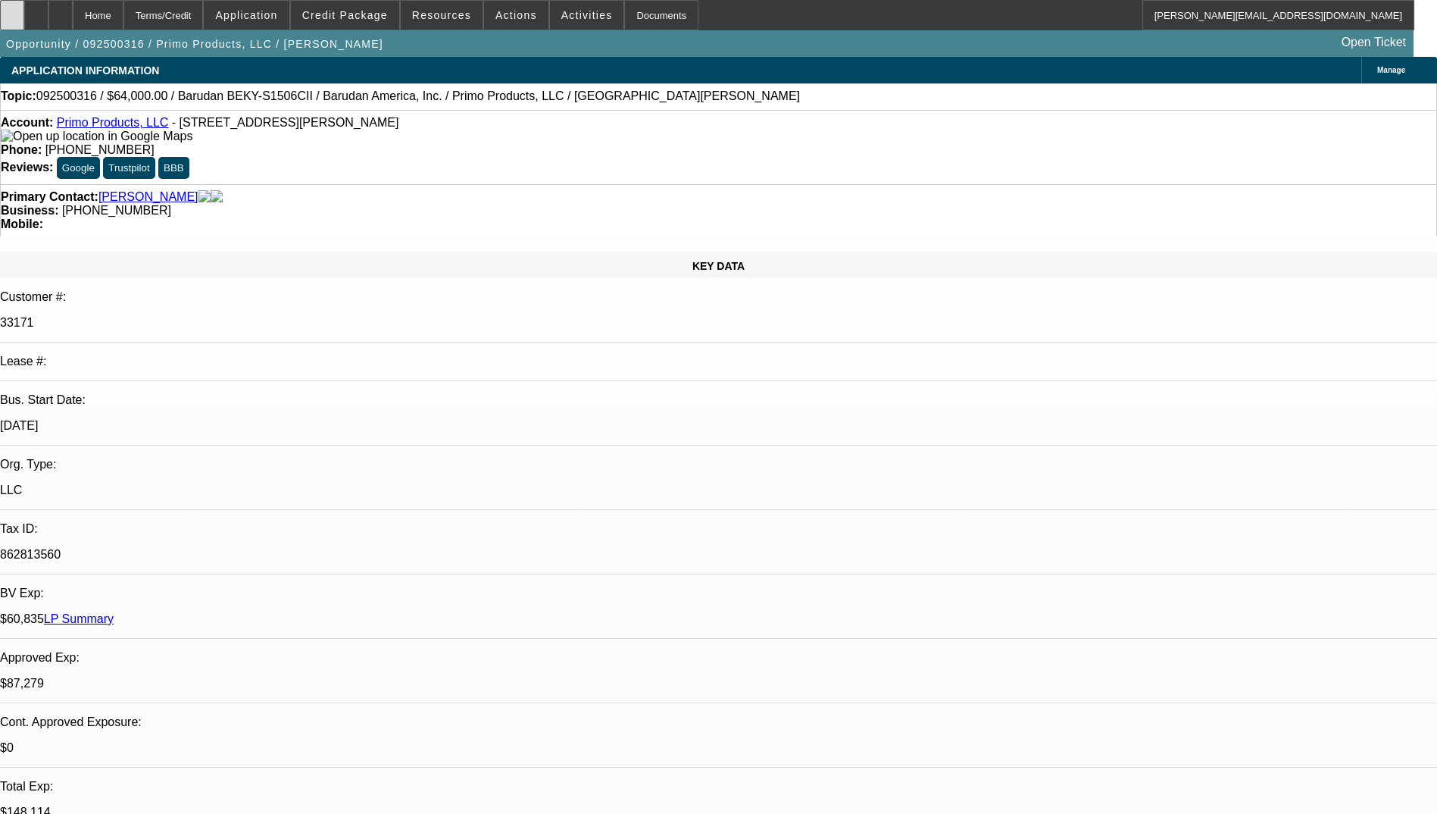
click at [24, 15] on div at bounding box center [12, 15] width 24 height 30
click at [642, 204] on div "Business: [PHONE_NUMBER]" at bounding box center [719, 211] width 1436 height 14
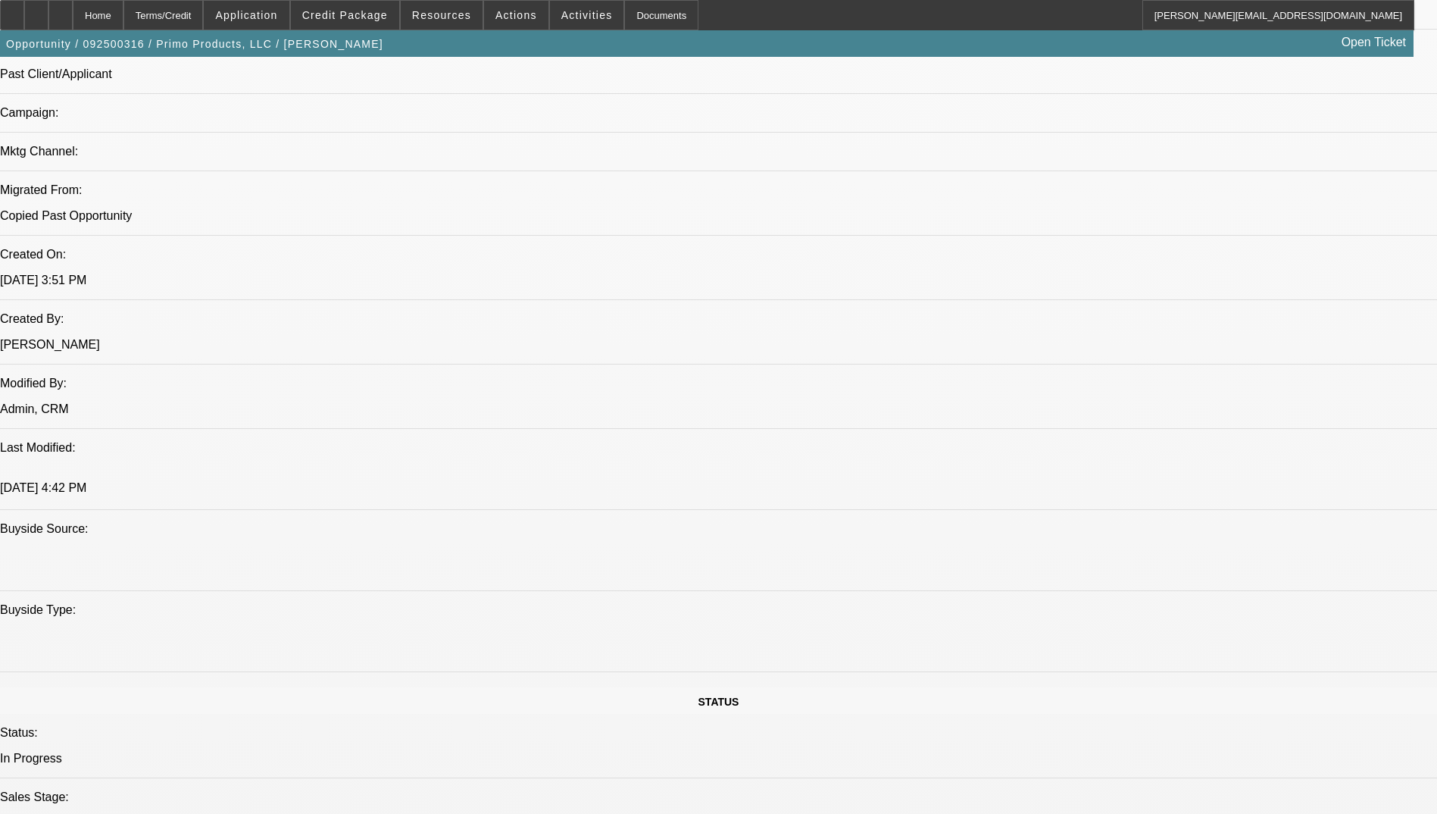
scroll to position [1212, 0]
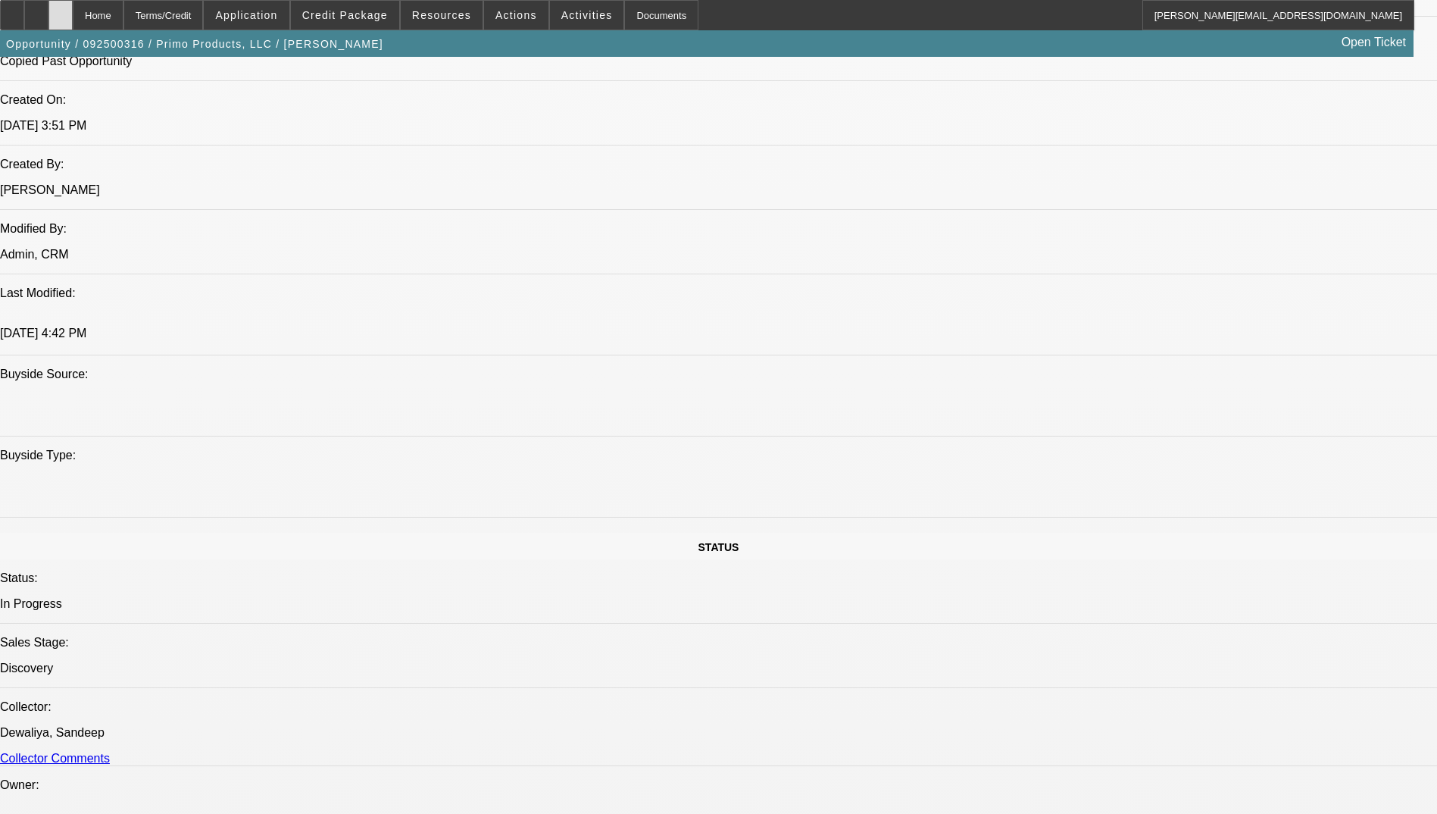
click at [73, 17] on div at bounding box center [60, 15] width 24 height 30
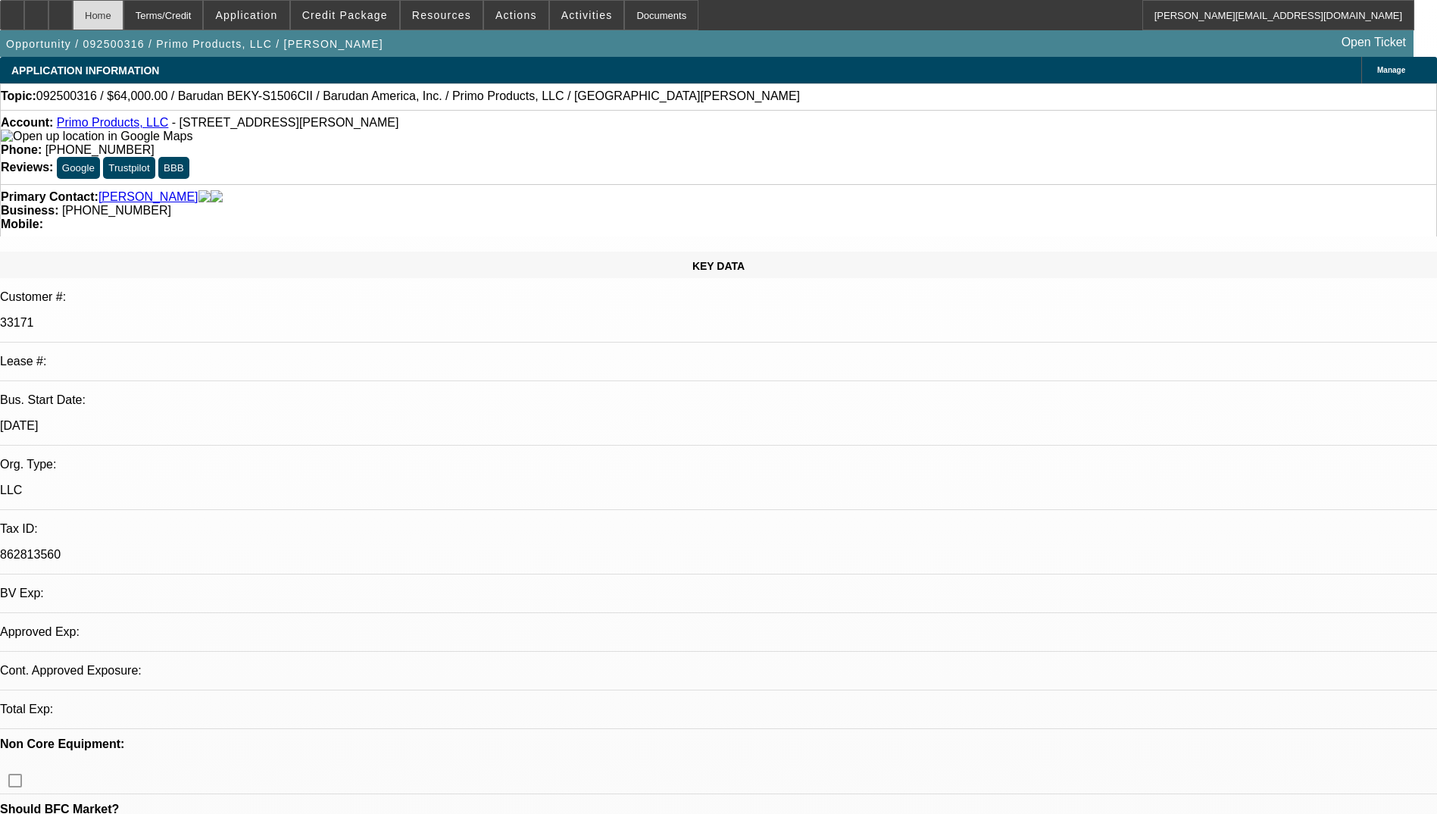
select select "0"
select select "2"
select select "0.1"
select select "1"
select select "2"
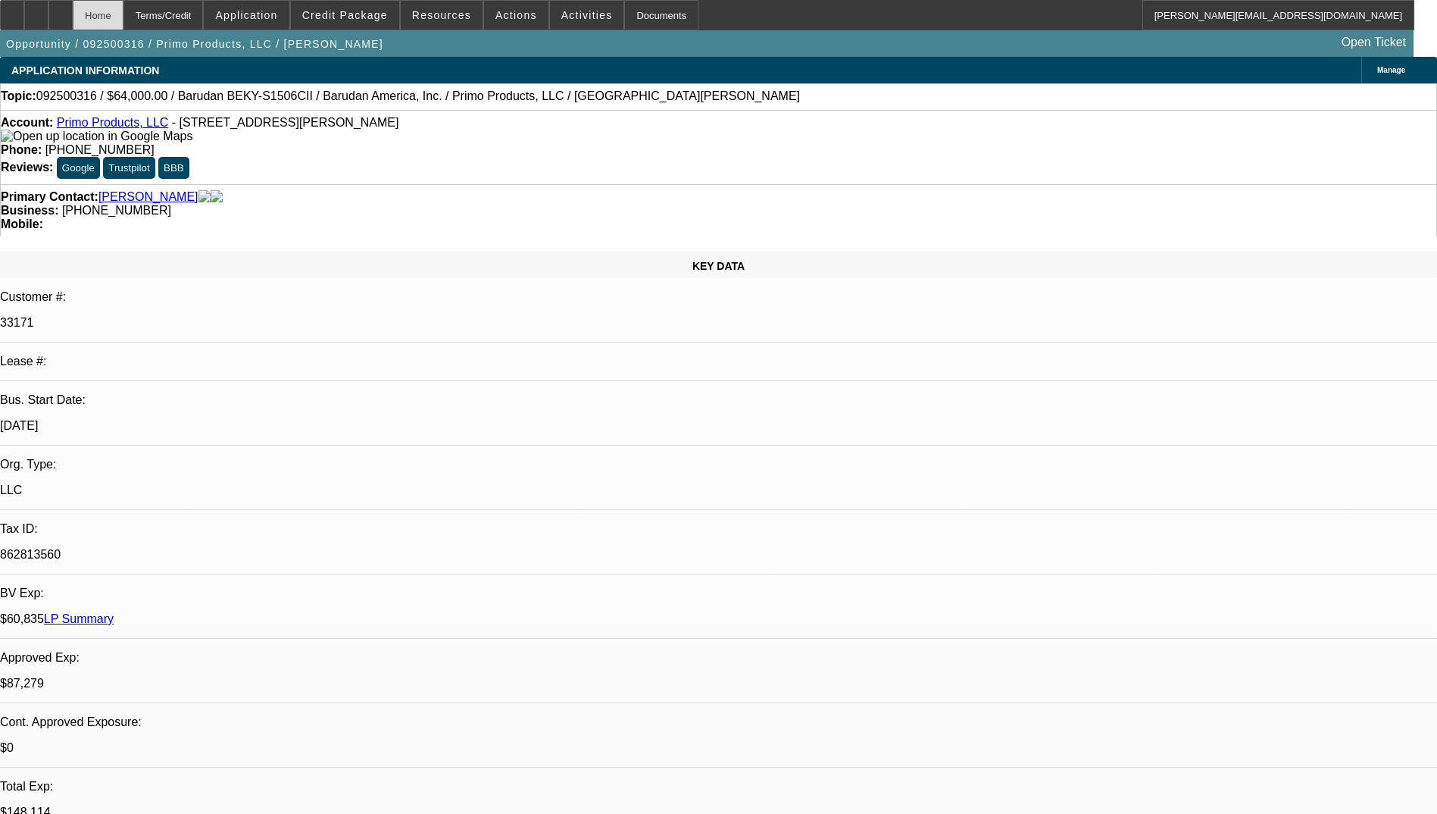
select select "4"
click at [363, 0] on div "Credit Package" at bounding box center [345, 15] width 110 height 30
click at [363, 8] on span at bounding box center [345, 15] width 108 height 36
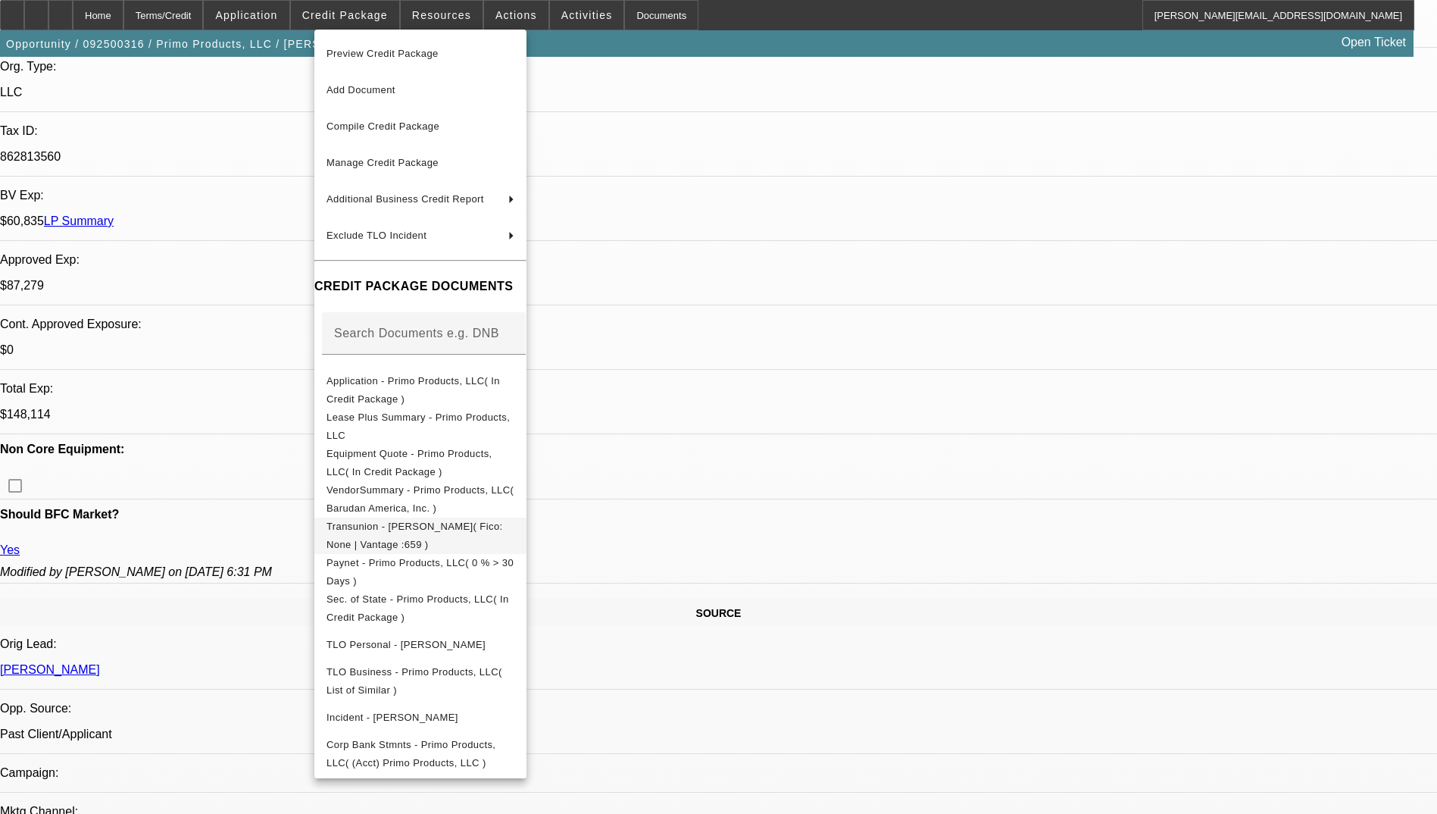
scroll to position [455, 0]
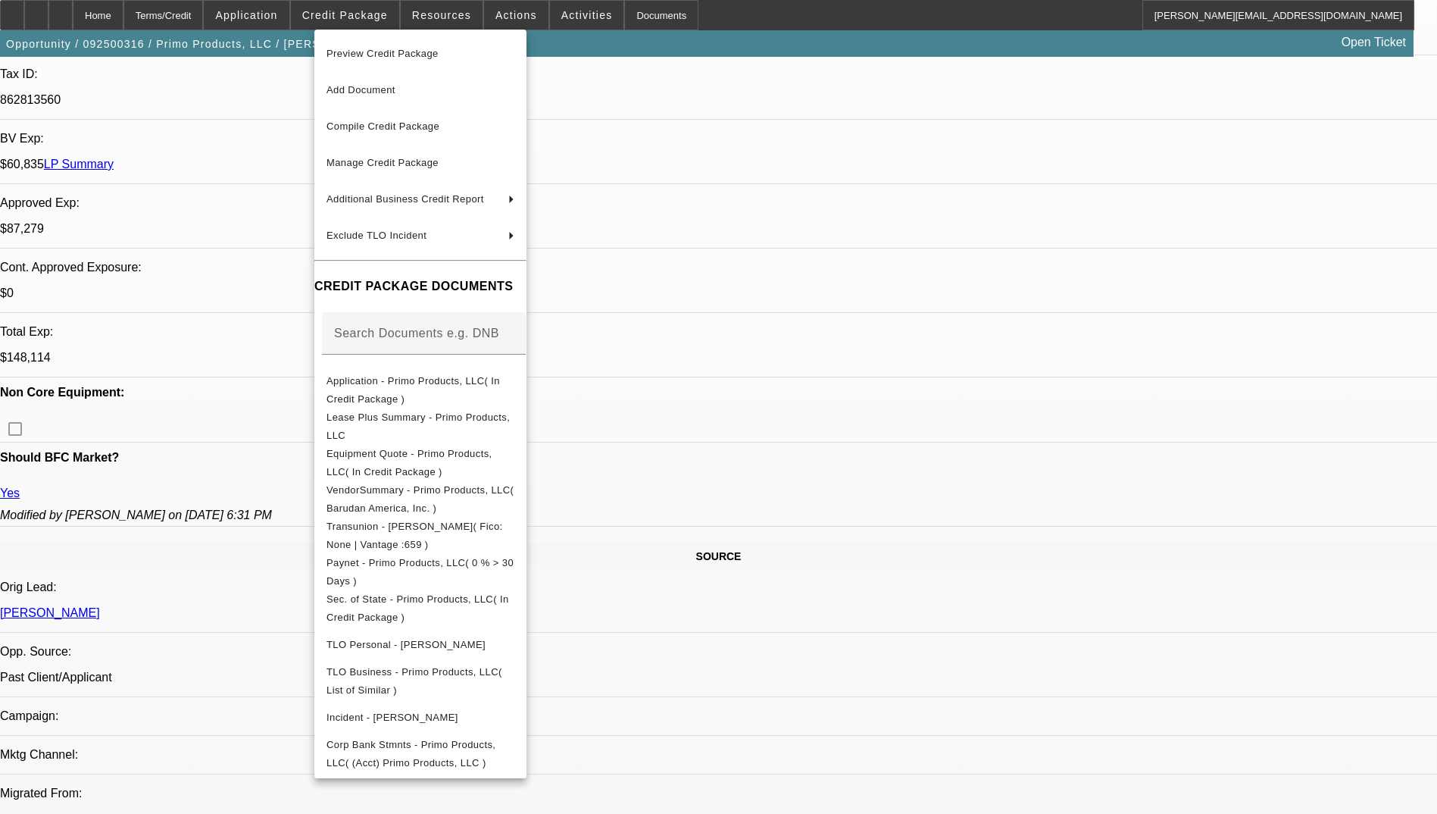
drag, startPoint x: 562, startPoint y: 748, endPoint x: 570, endPoint y: 636, distance: 112.4
click at [495, 748] on span "Corp Bank Stmnts - Primo Products, LLC( (Acct) Primo Products, LLC )" at bounding box center [410, 754] width 169 height 30
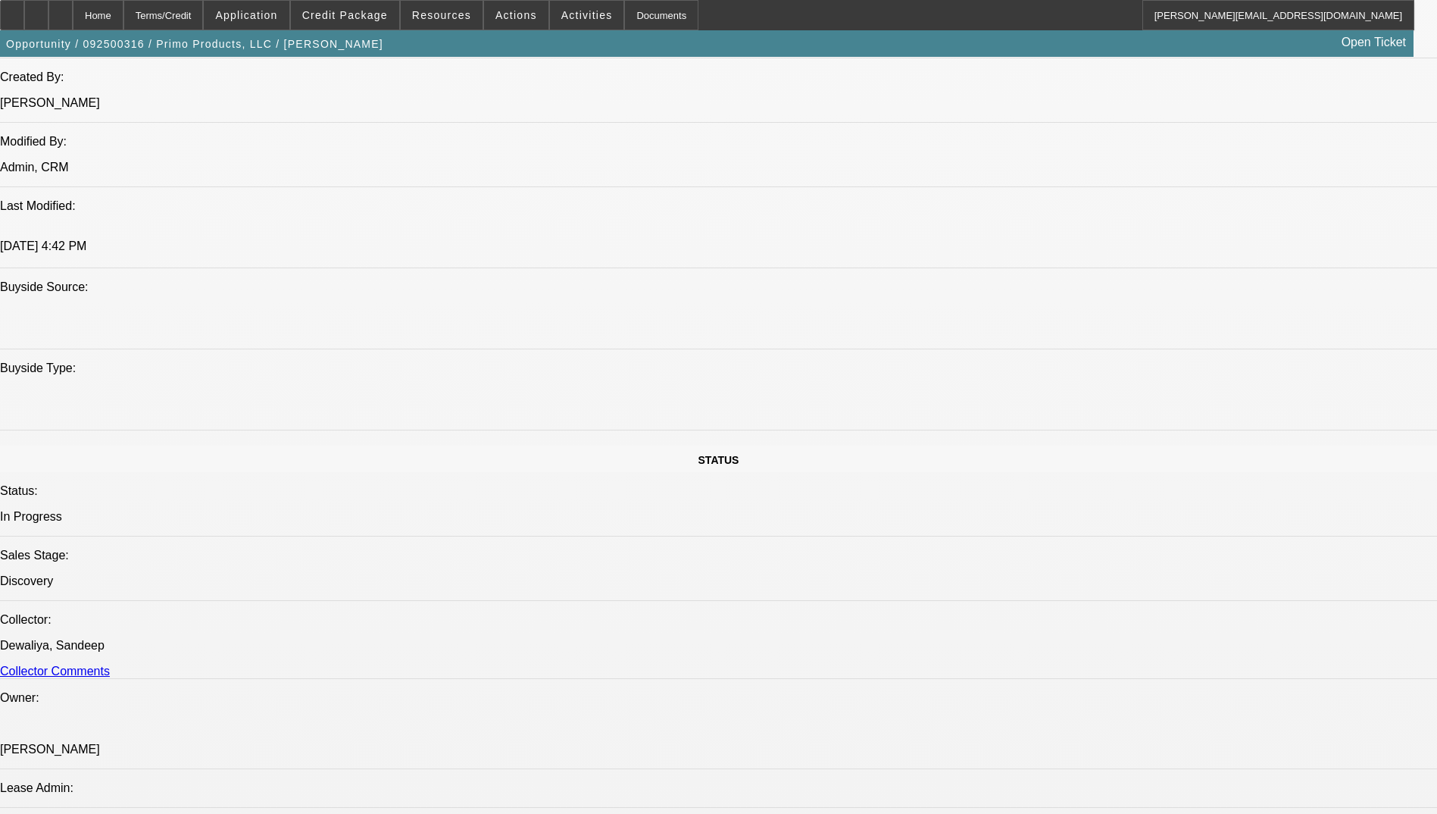
scroll to position [1288, 0]
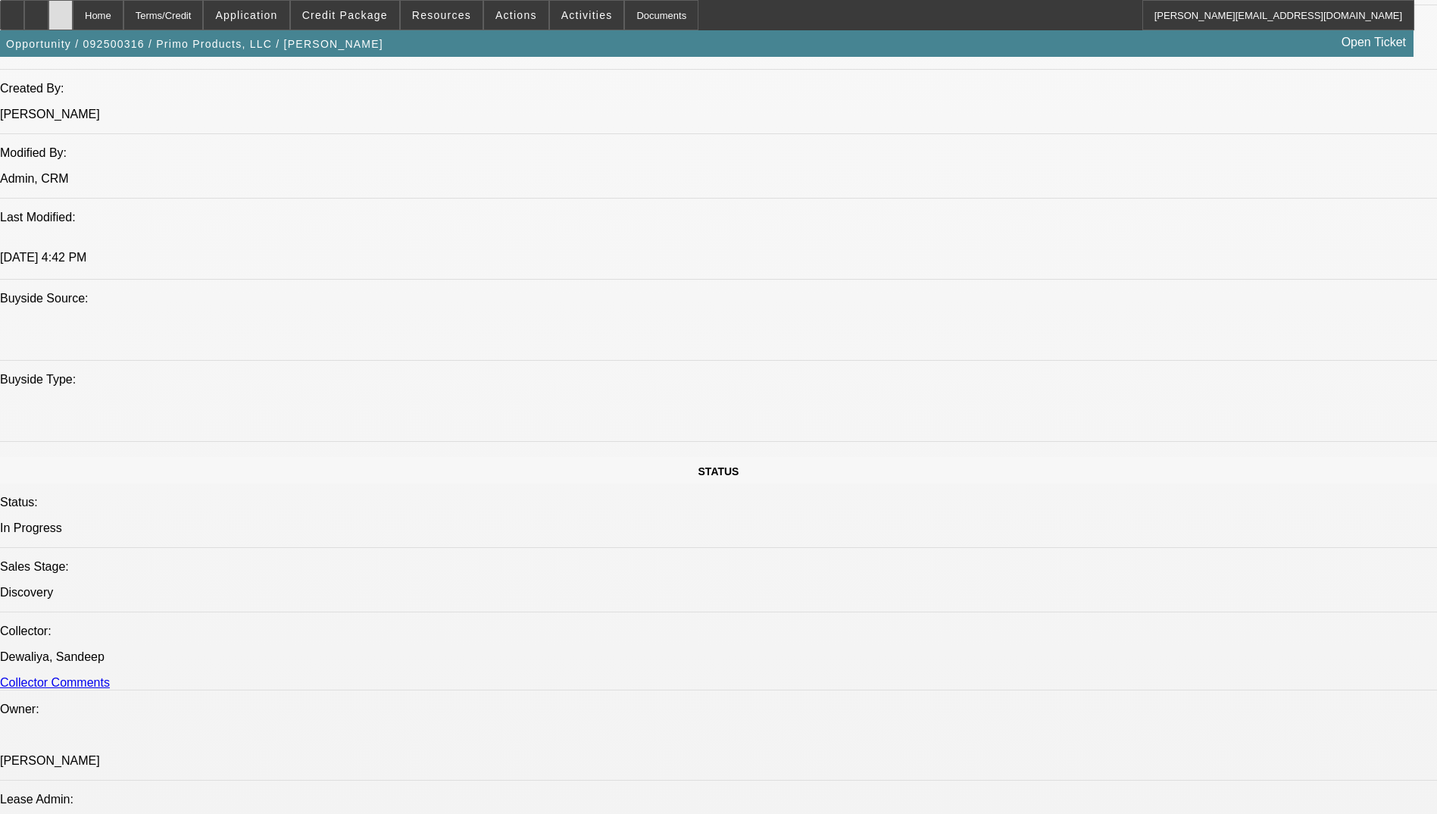
click at [61, 10] on icon at bounding box center [61, 10] width 0 height 0
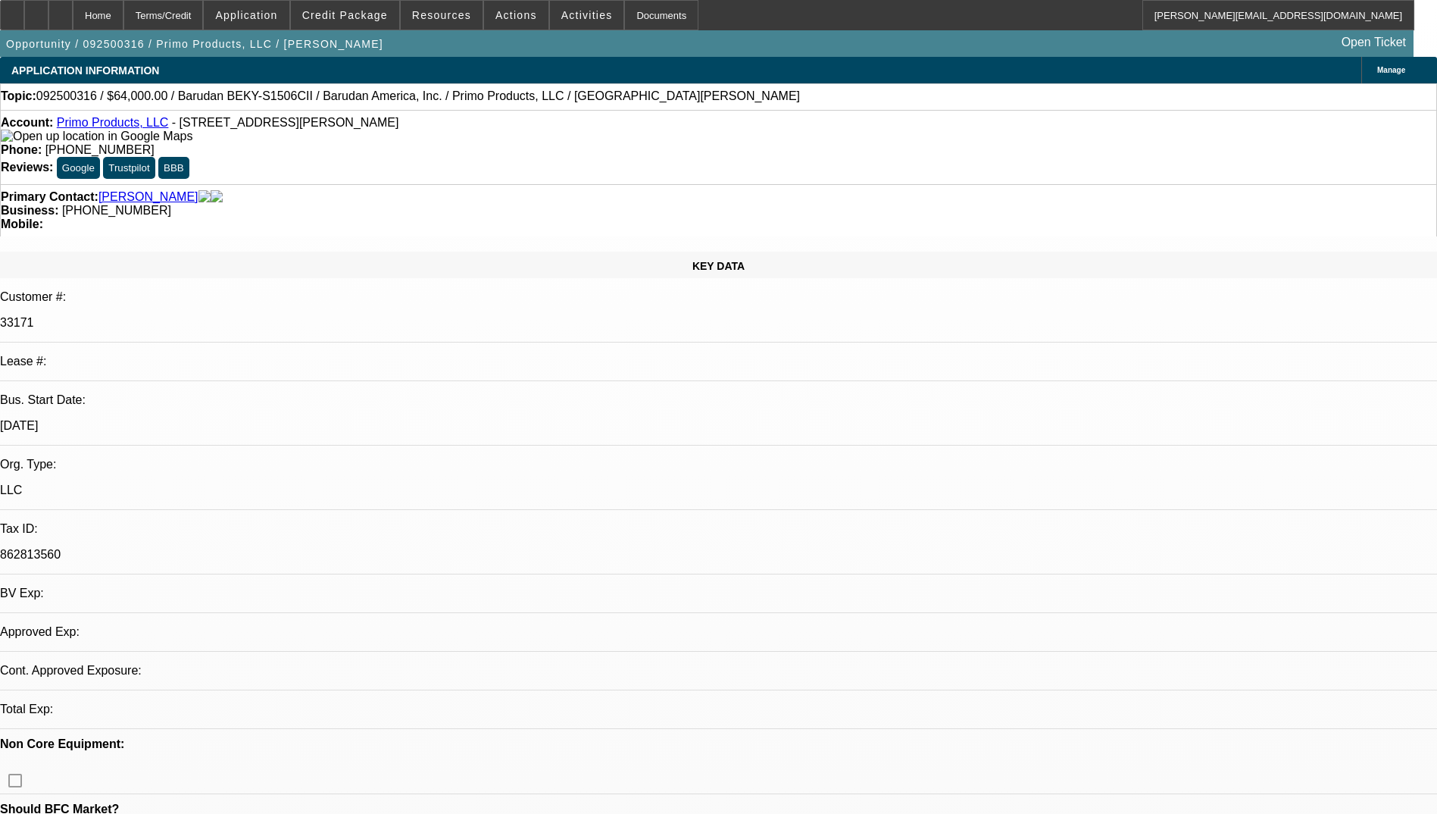
select select "0"
select select "2"
select select "0.1"
select select "1"
select select "2"
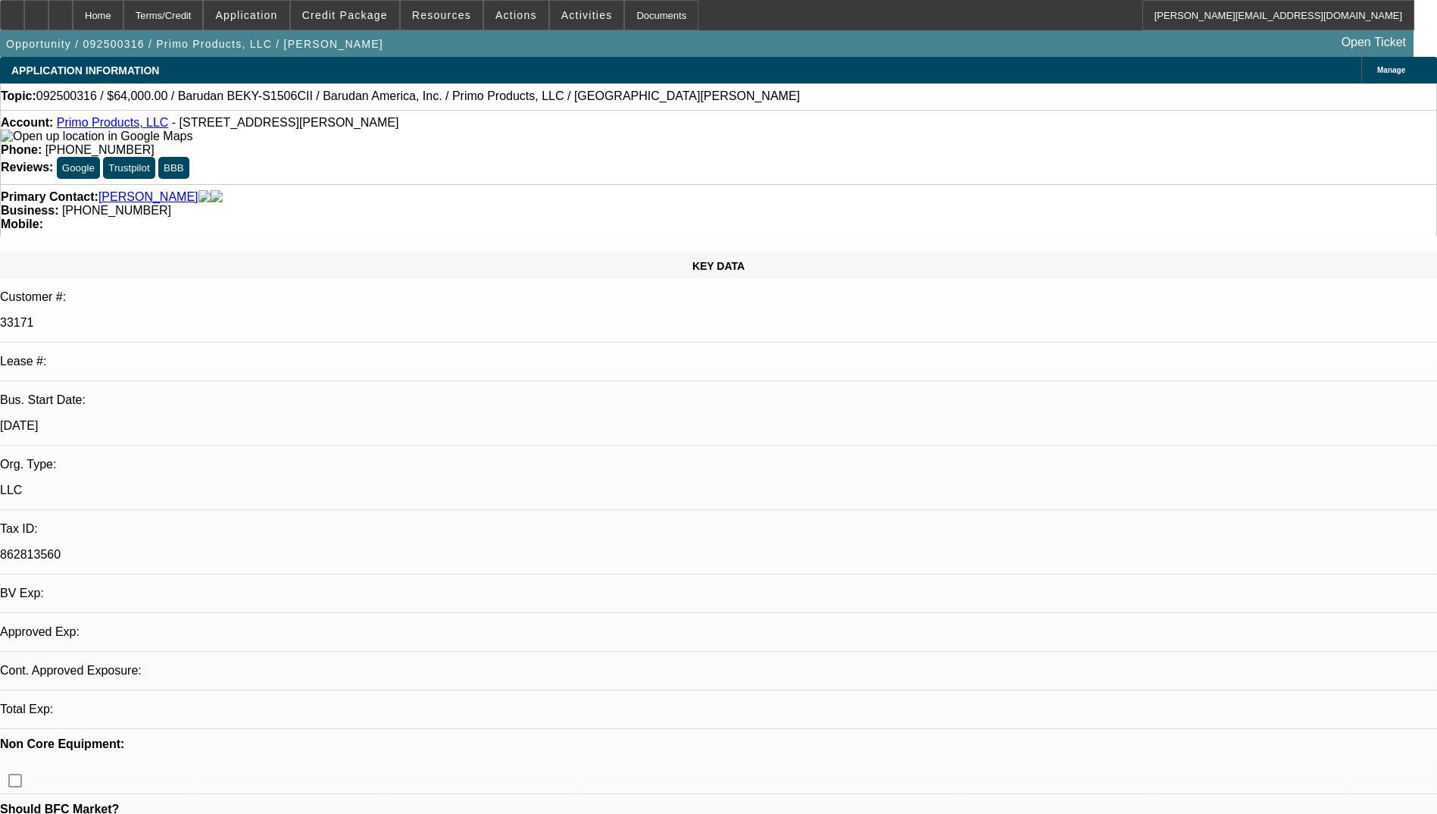
select select "4"
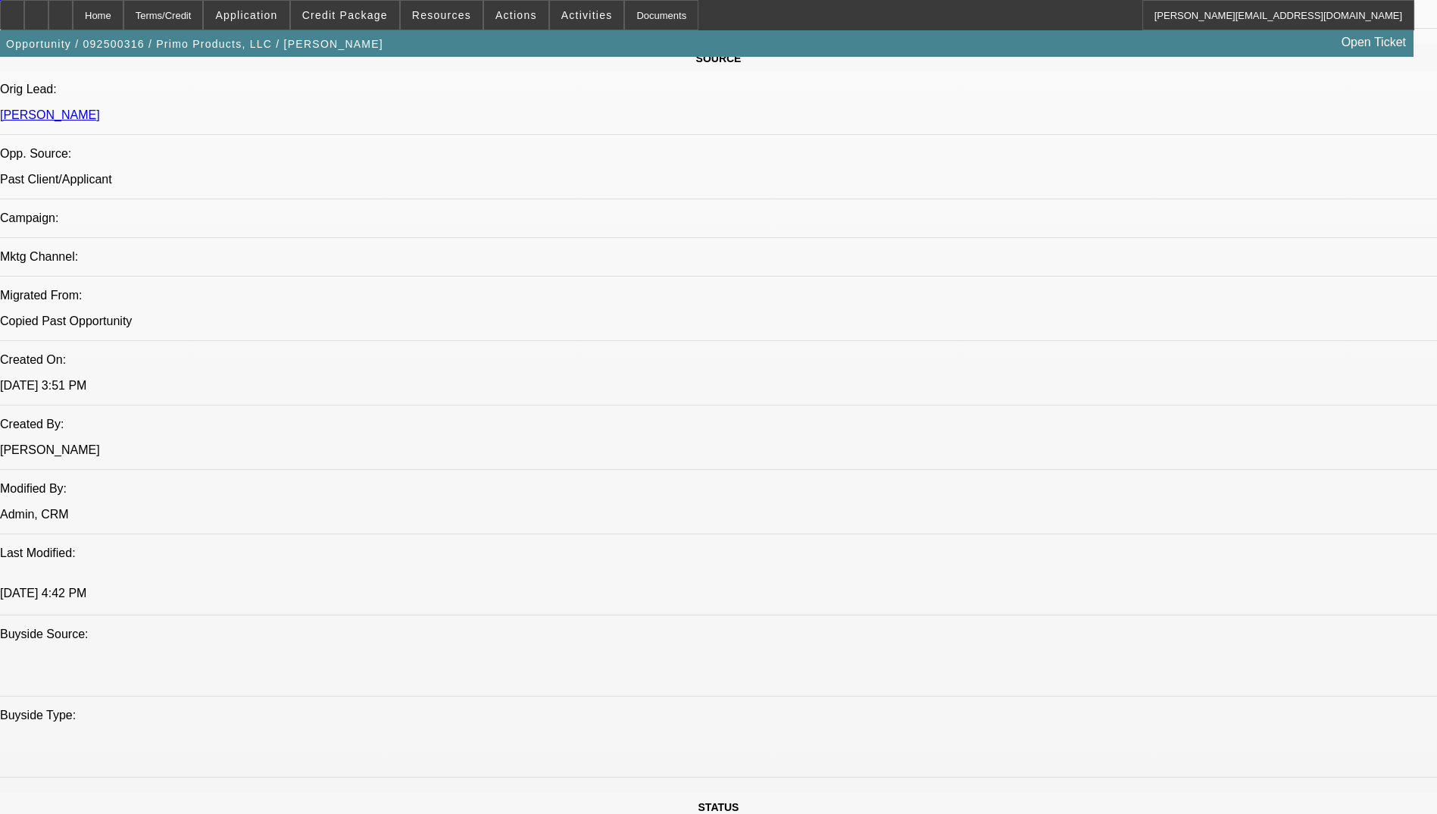
scroll to position [869, 0]
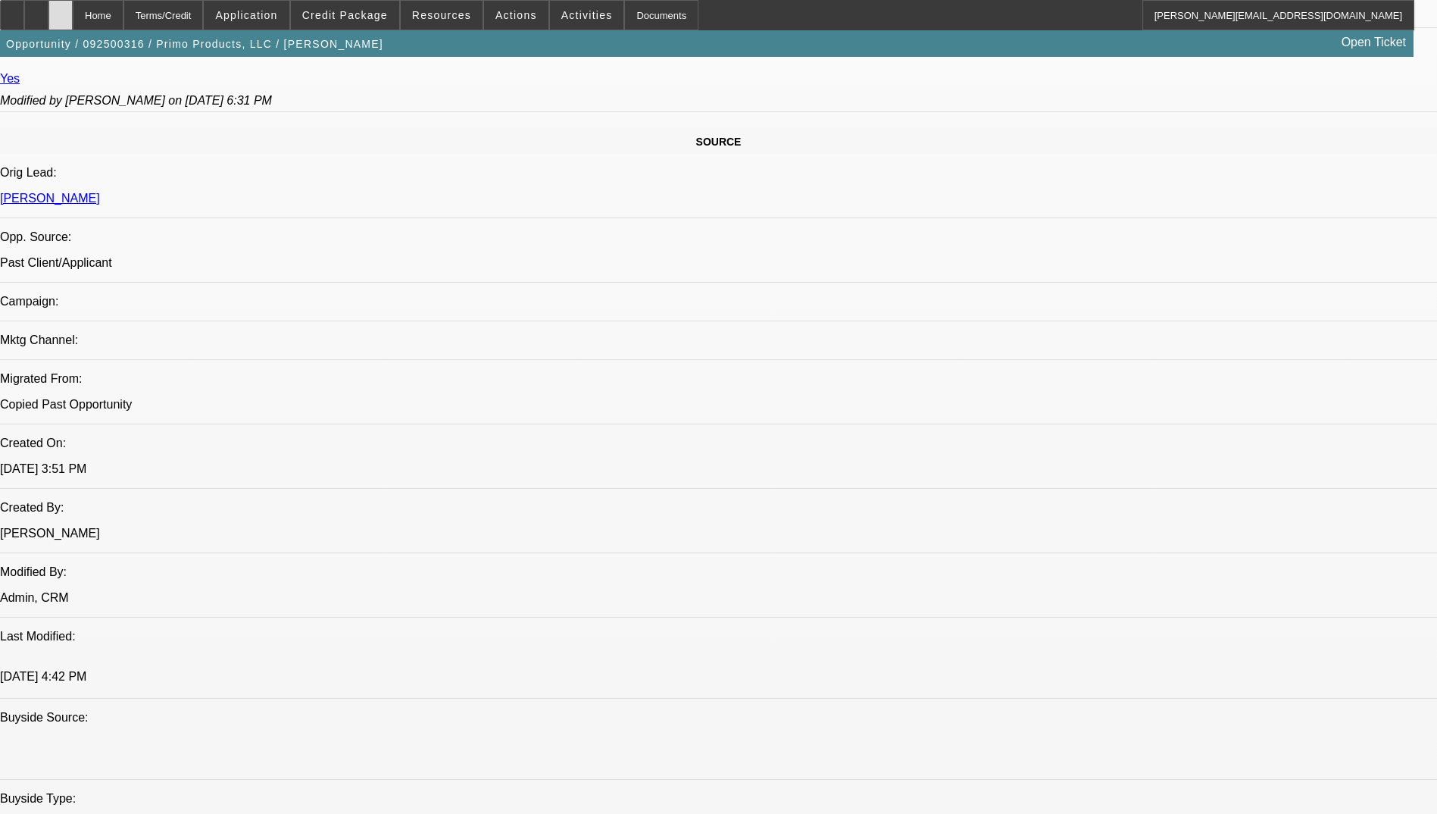
click at [73, 19] on div at bounding box center [60, 15] width 24 height 30
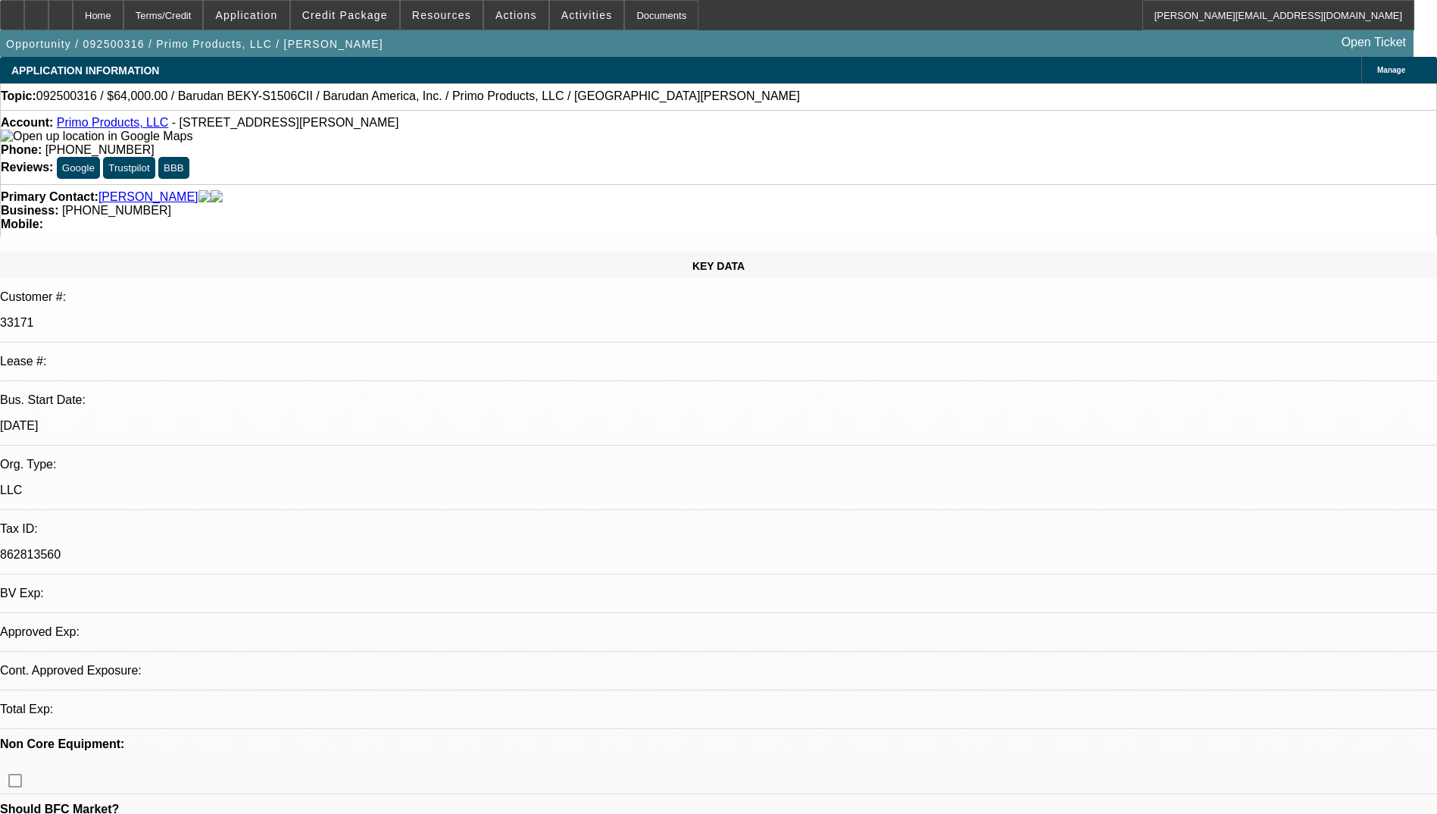
select select "0"
select select "2"
select select "0.1"
select select "1"
select select "2"
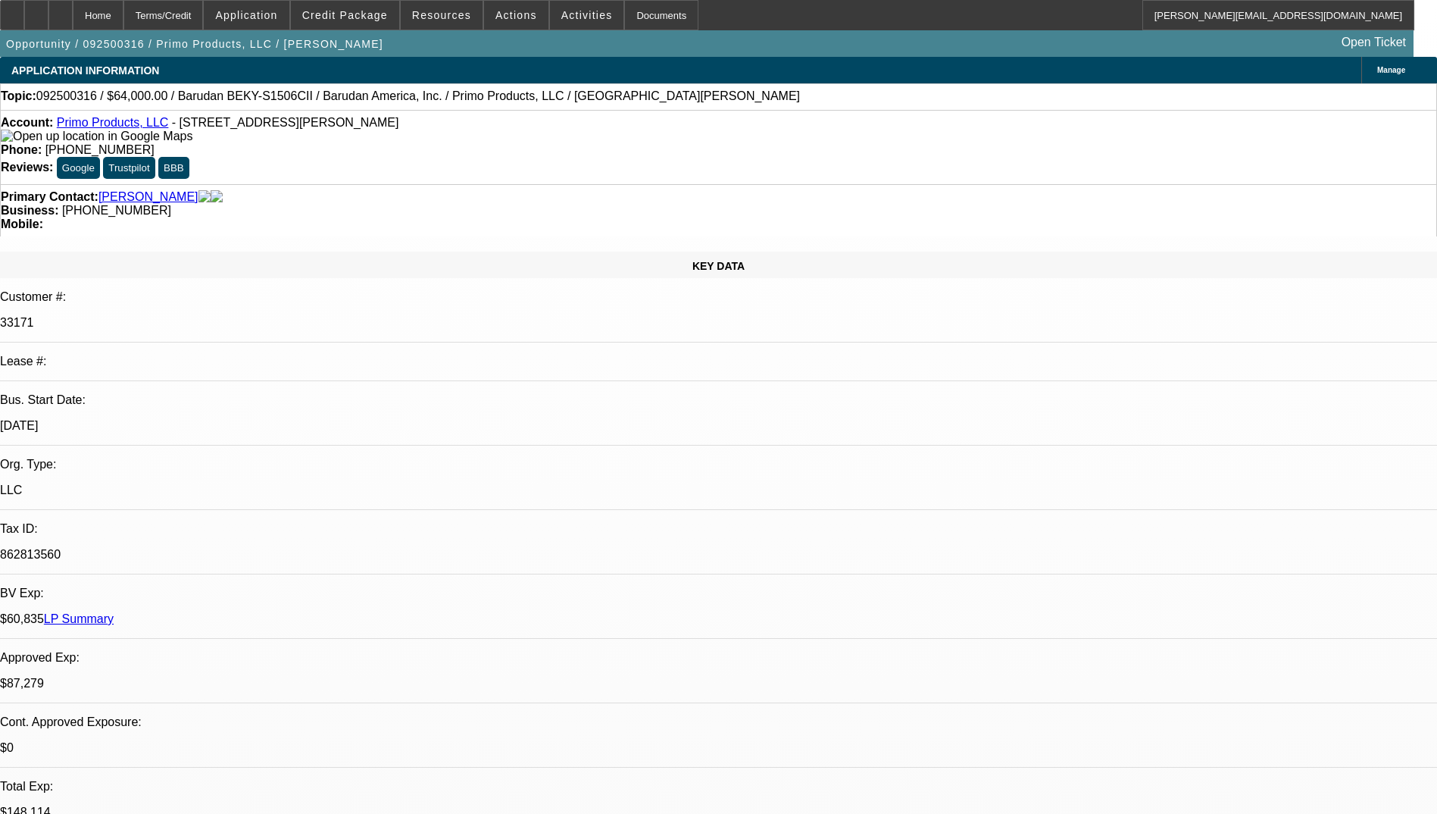
select select "4"
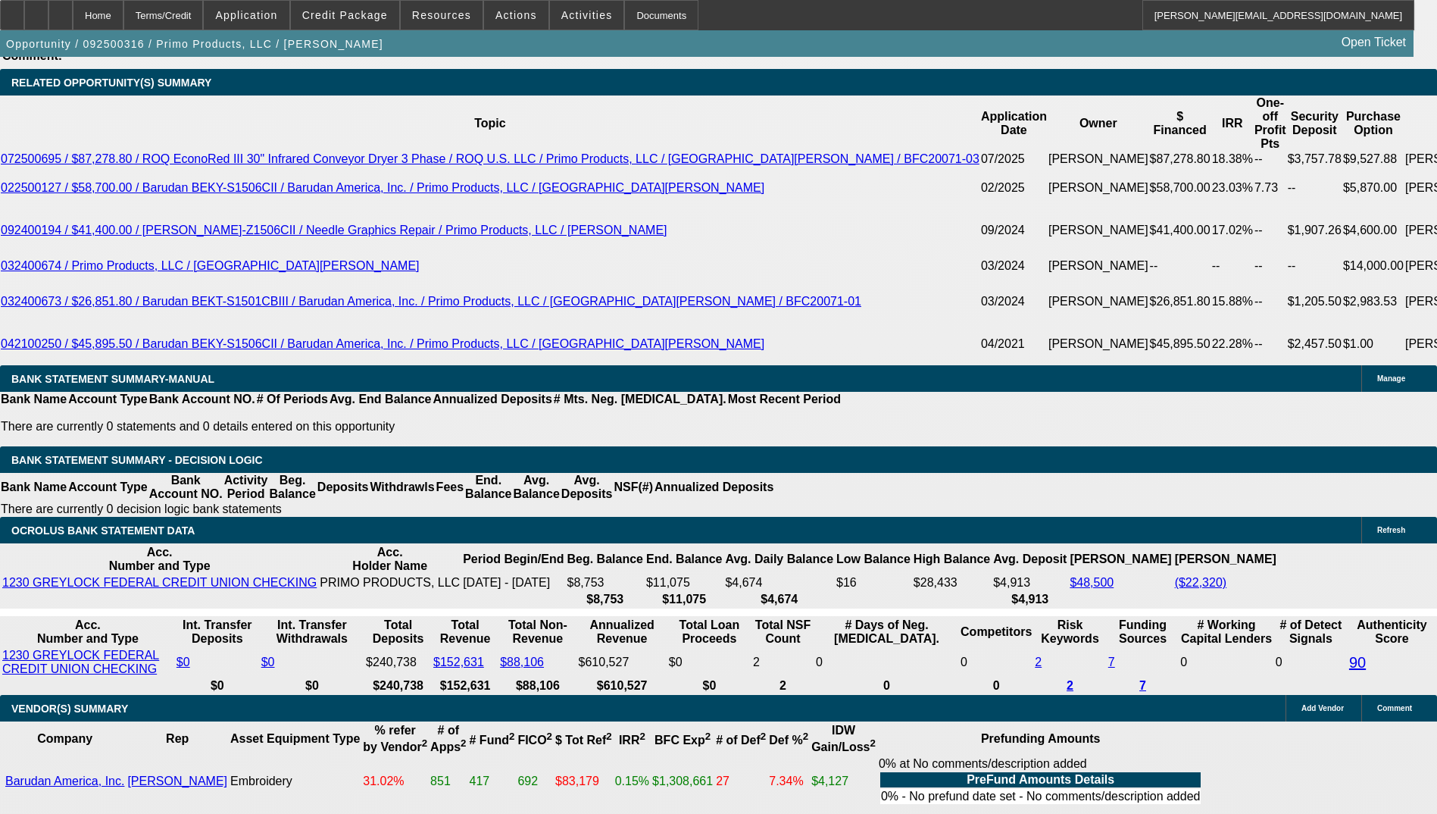
scroll to position [2651, 0]
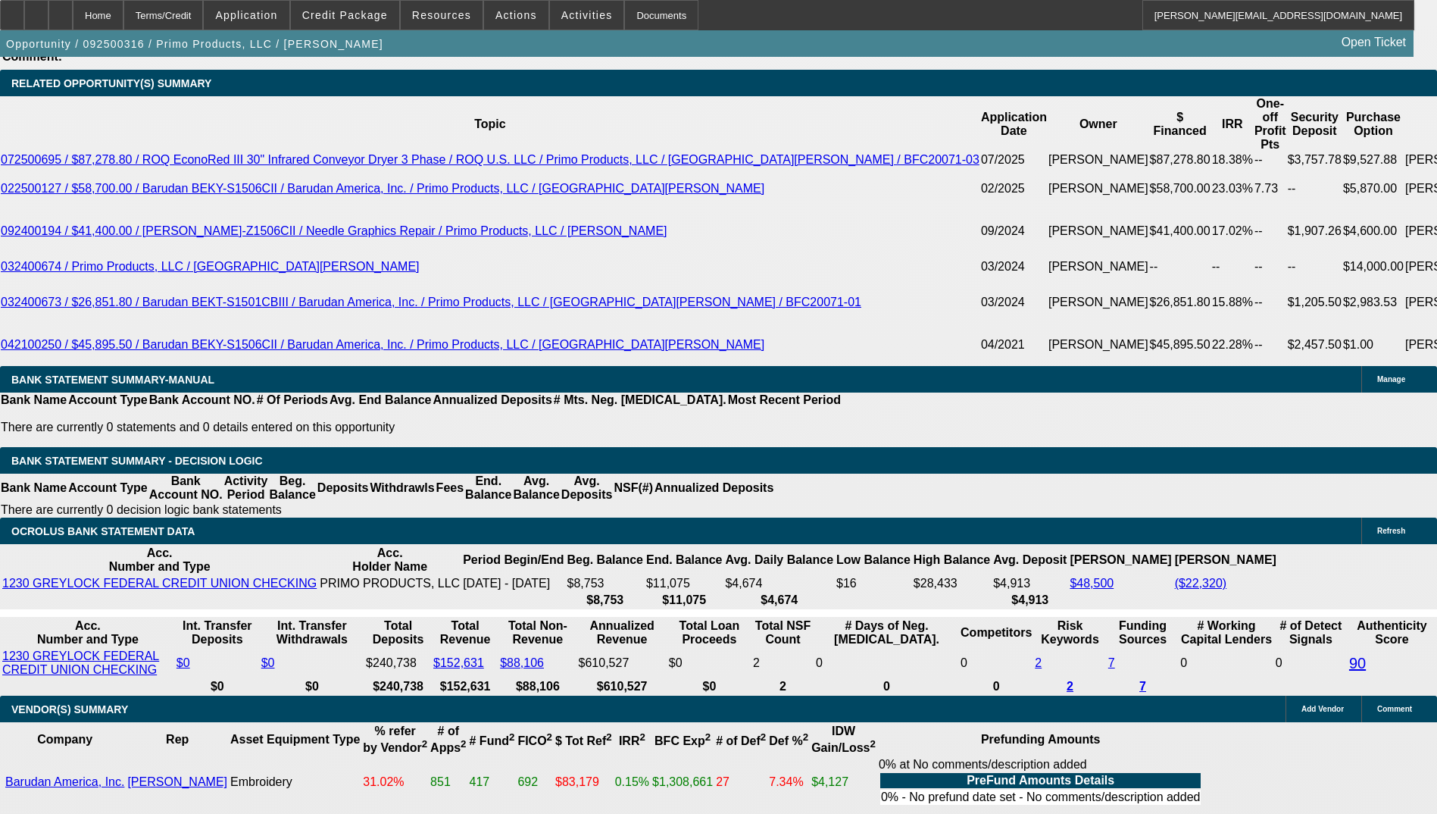
drag, startPoint x: 212, startPoint y: 287, endPoint x: 360, endPoint y: 286, distance: 147.7
type input "15.36"
type input "$30.72"
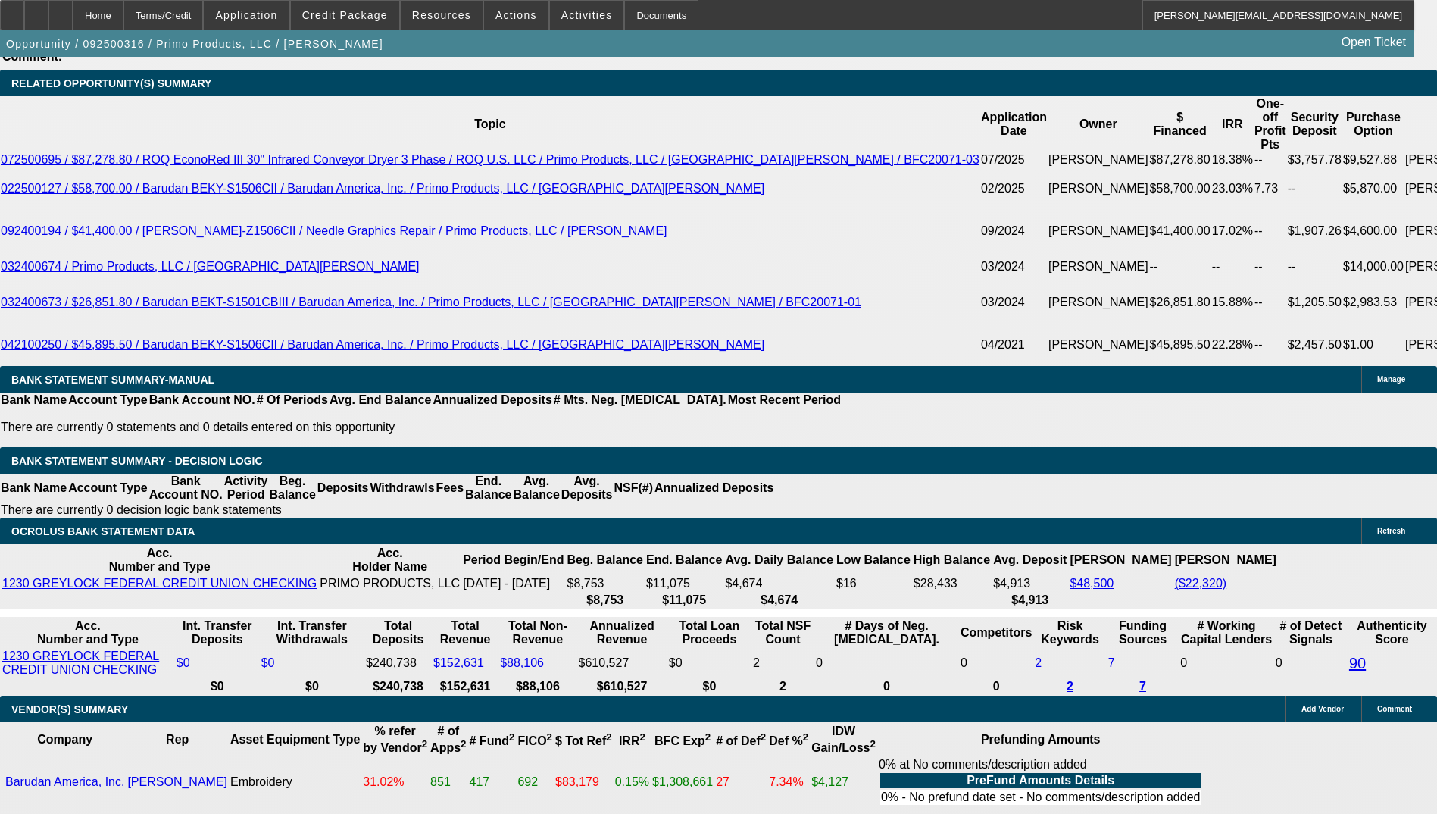
type input "UNKNOWN"
type input "1548.36"
type input "$3,096.72"
type input "15.8"
type input "$1,548.36"
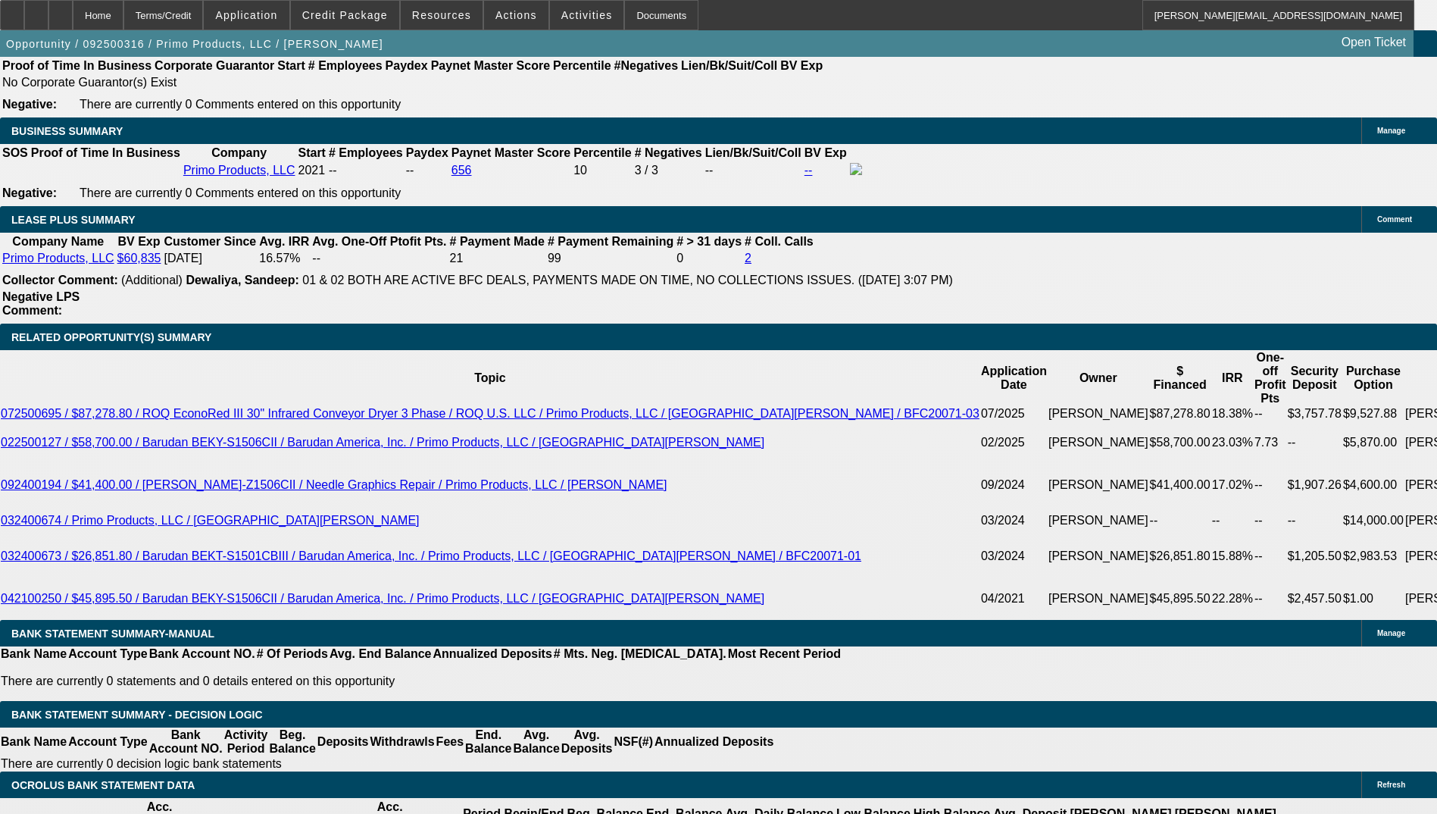
scroll to position [2348, 0]
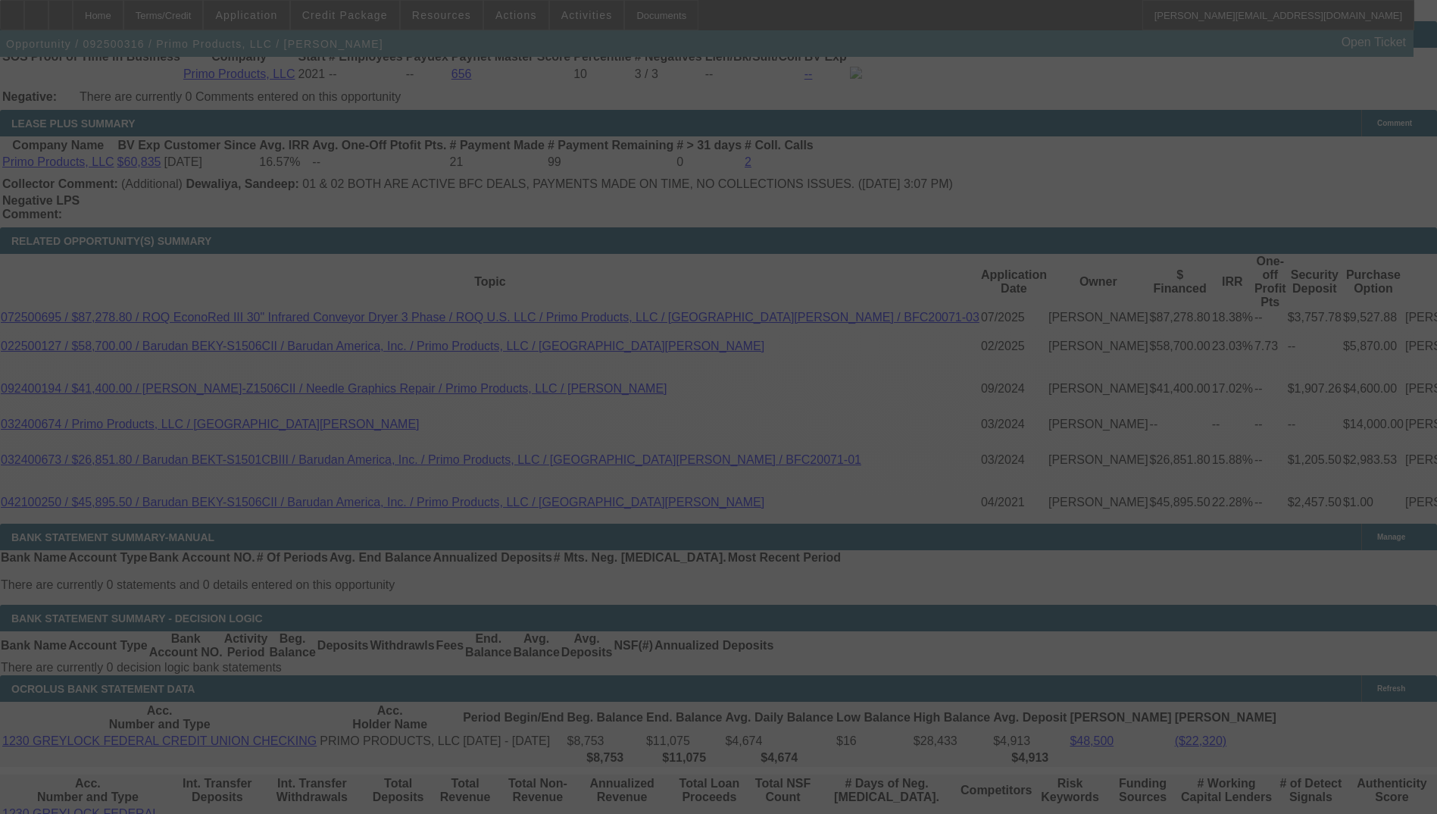
scroll to position [2500, 0]
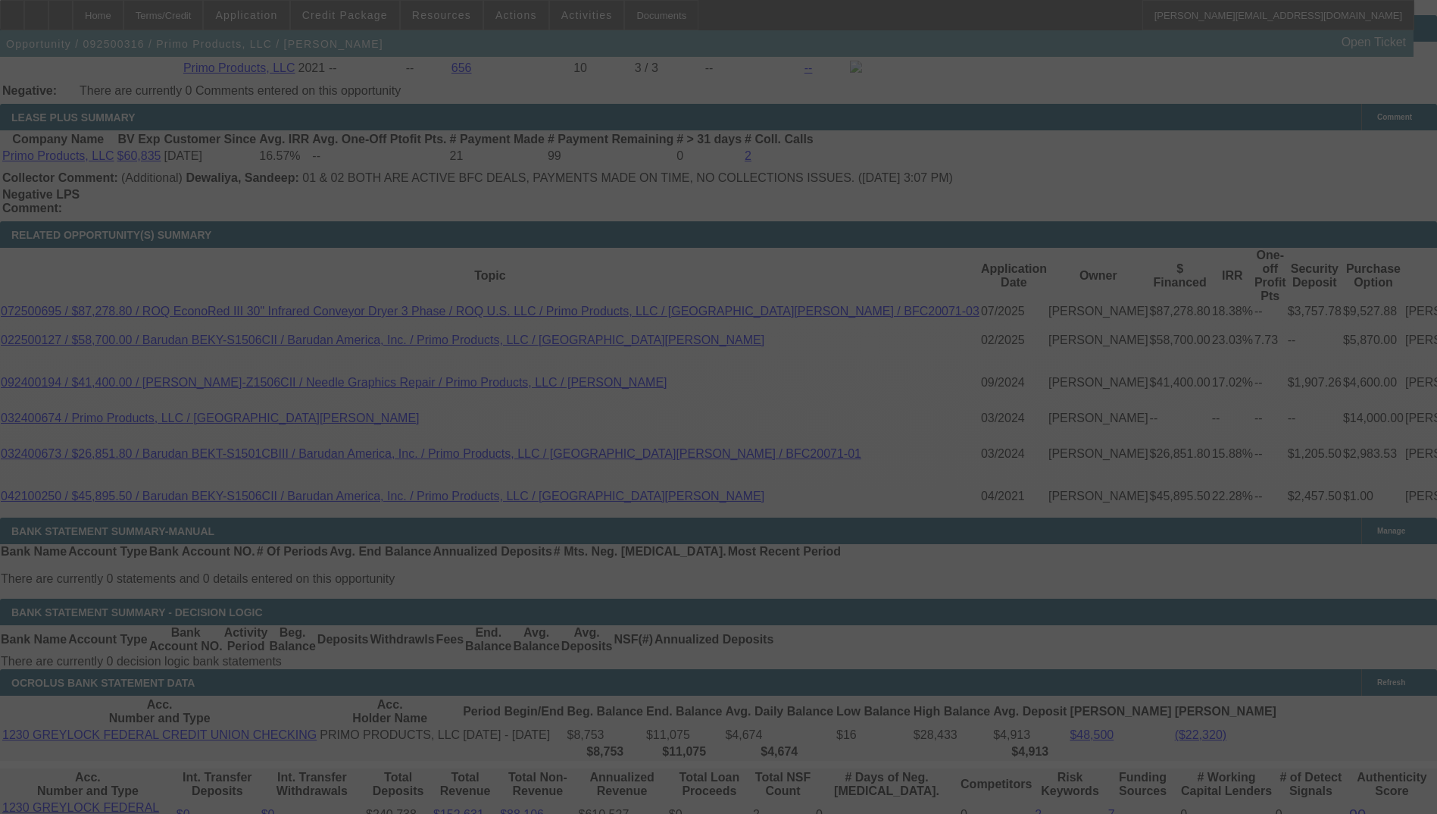
select select "0"
select select "2"
select select "0.1"
select select "4"
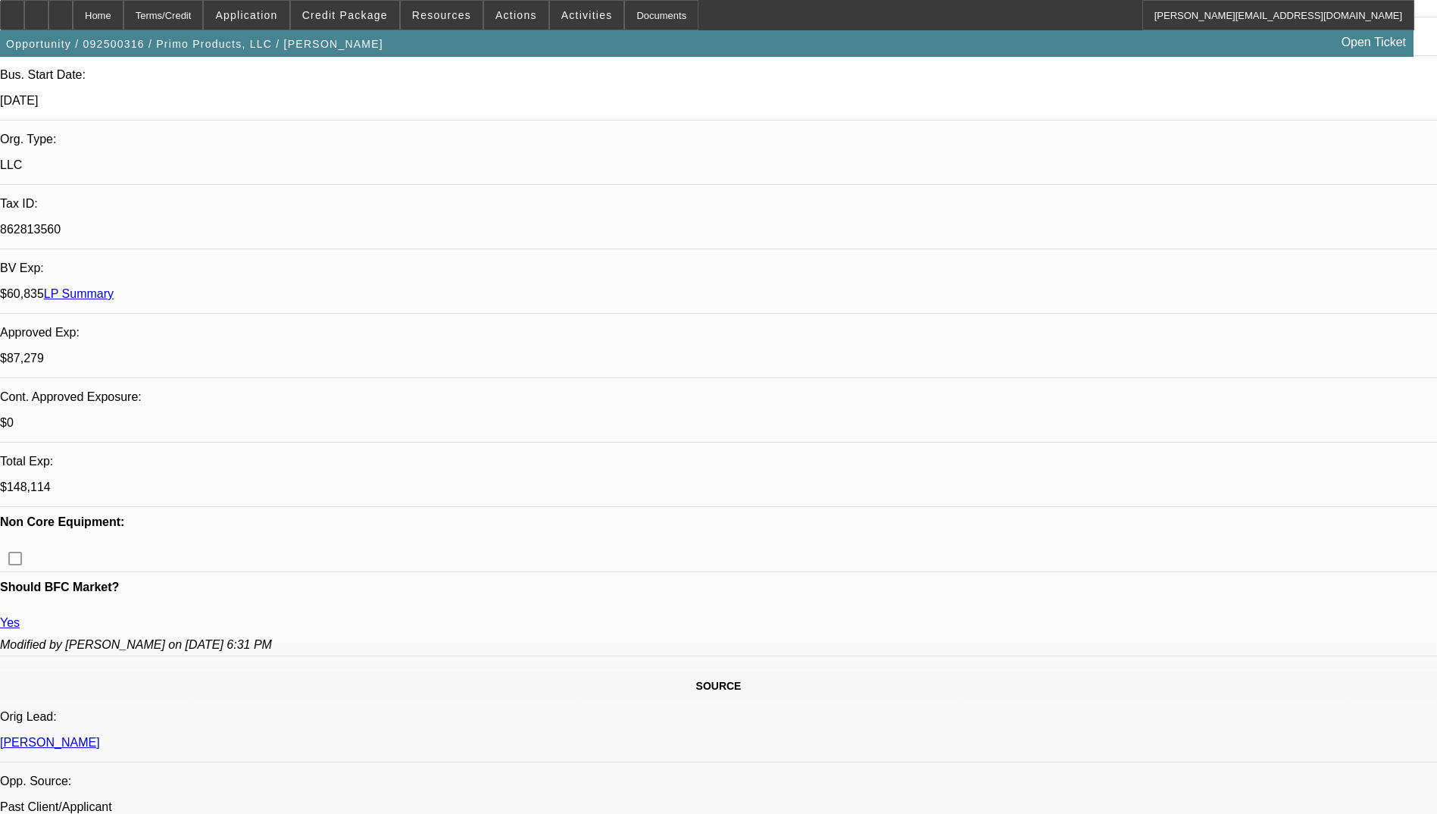
scroll to position [0, 0]
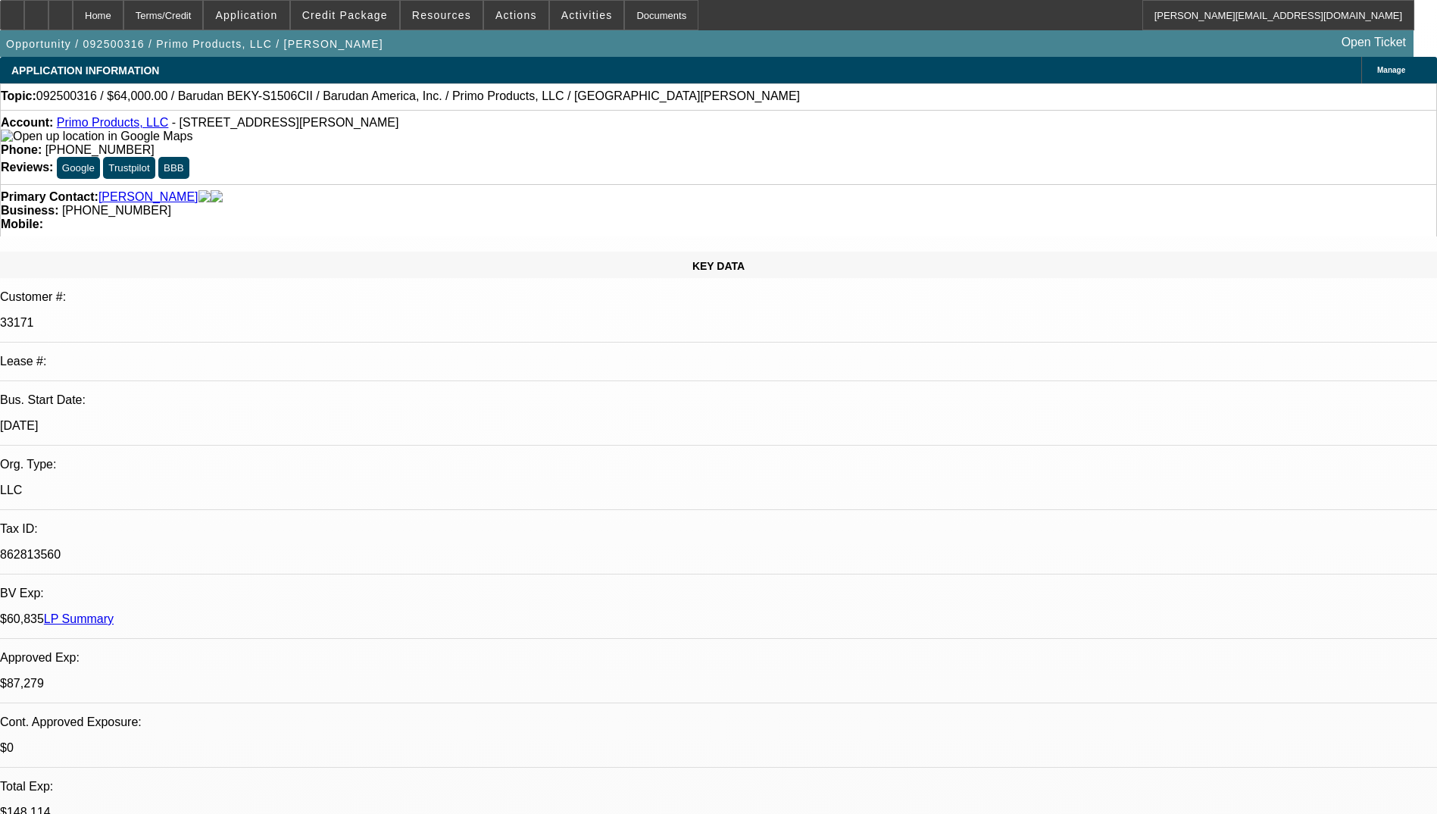
click at [114, 612] on link "LP Summary" at bounding box center [79, 618] width 70 height 13
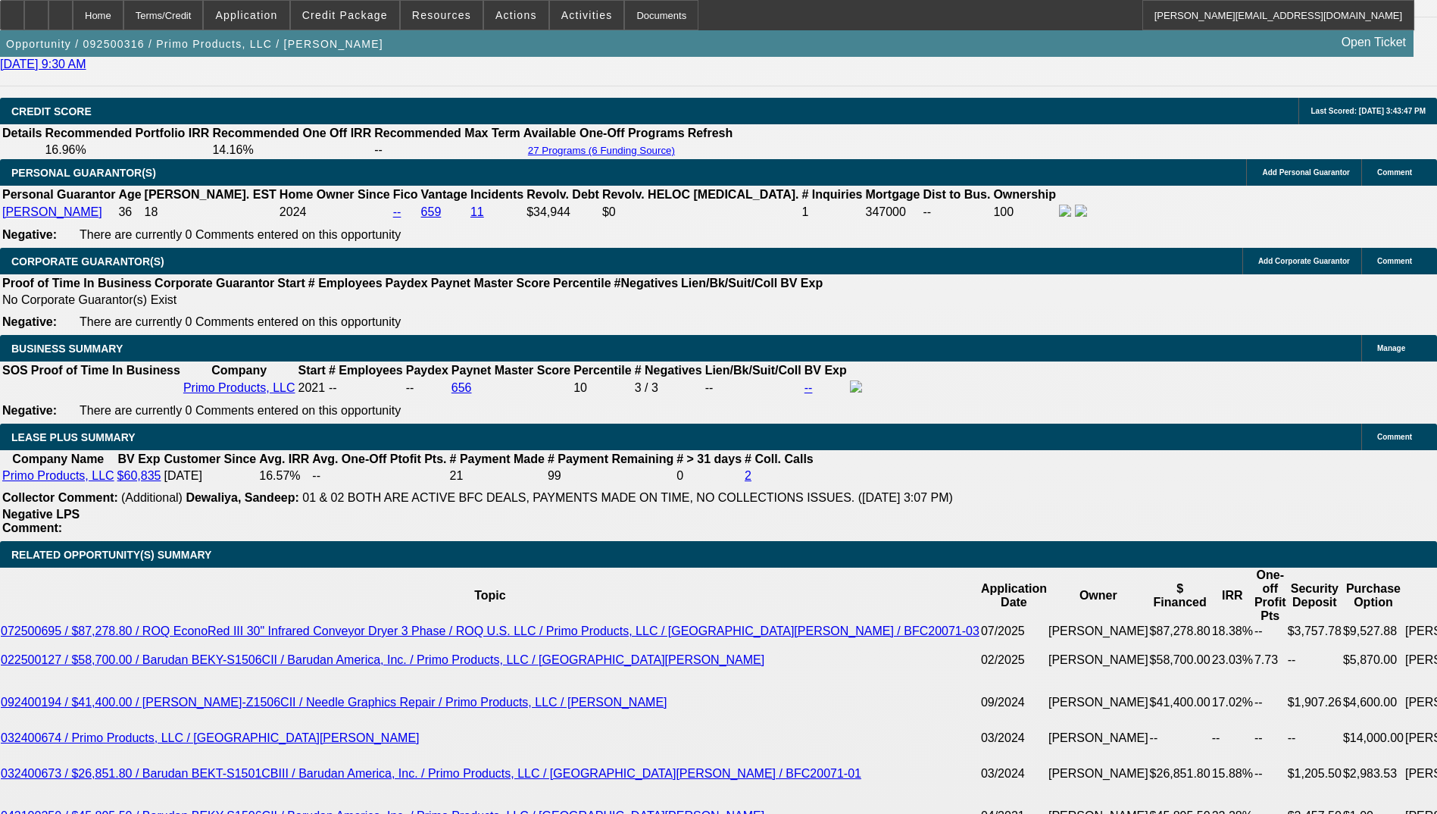
scroll to position [2348, 0]
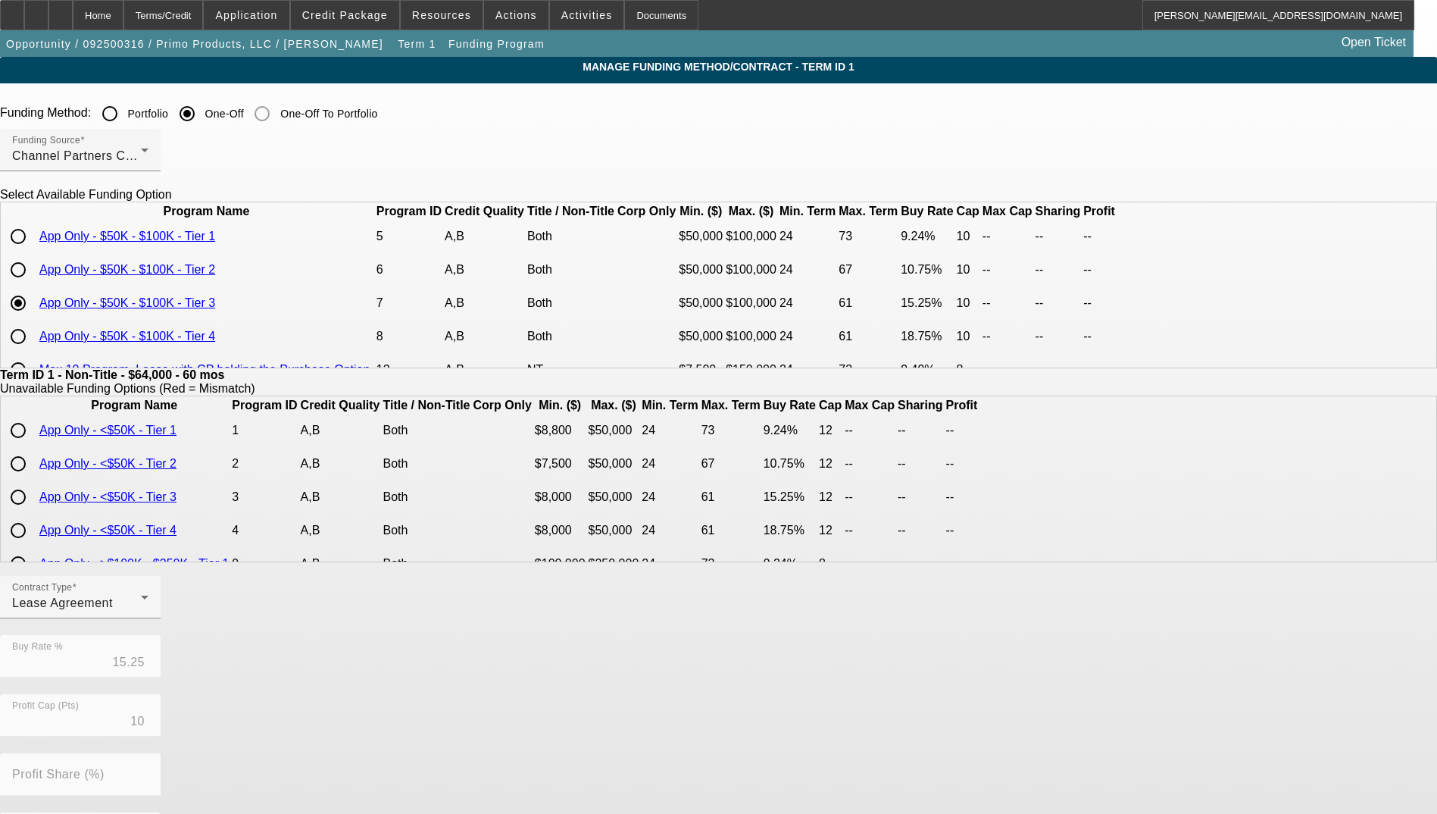
click at [33, 285] on input "radio" at bounding box center [18, 270] width 30 height 30
radio input "true"
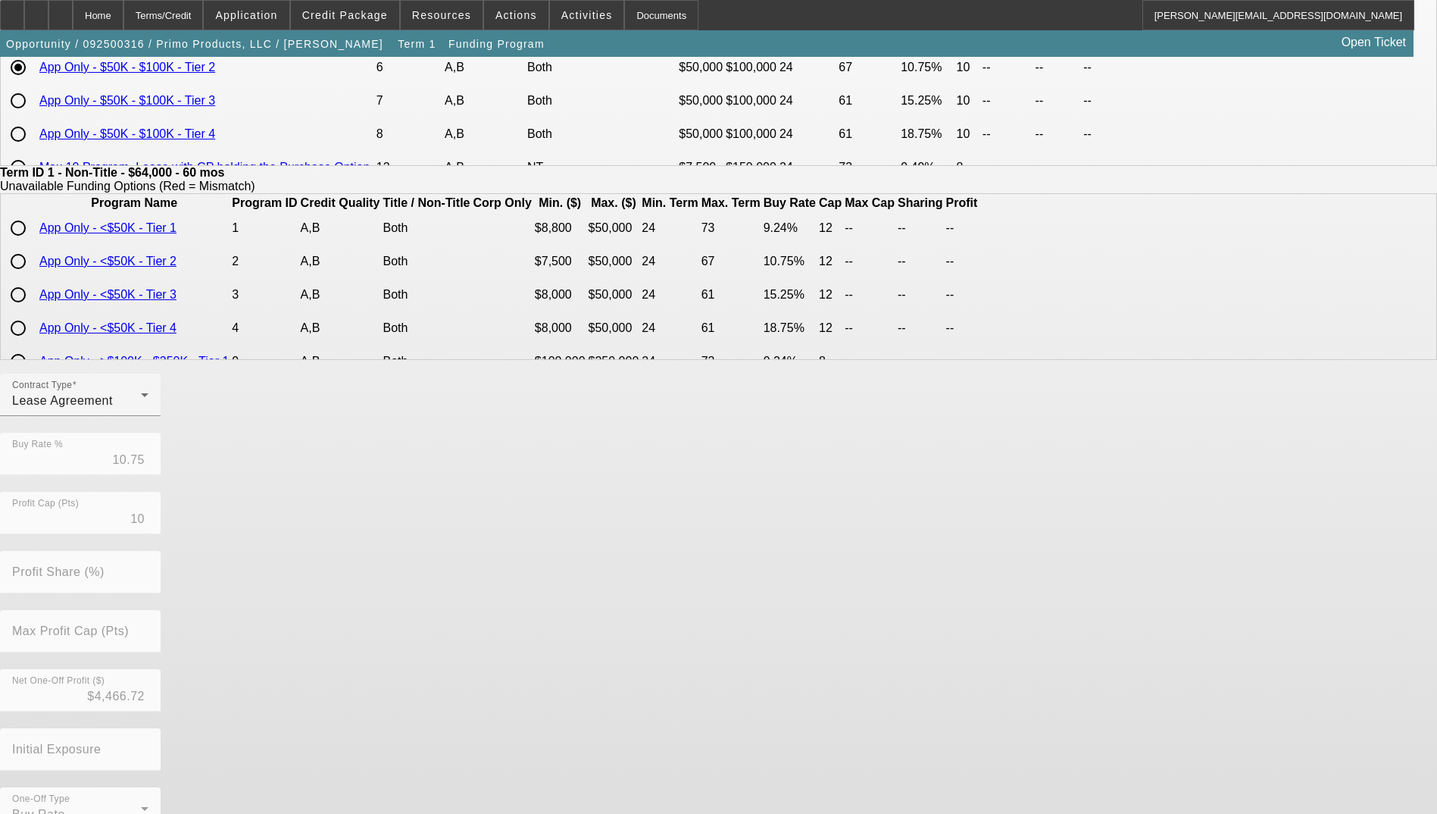
scroll to position [234, 0]
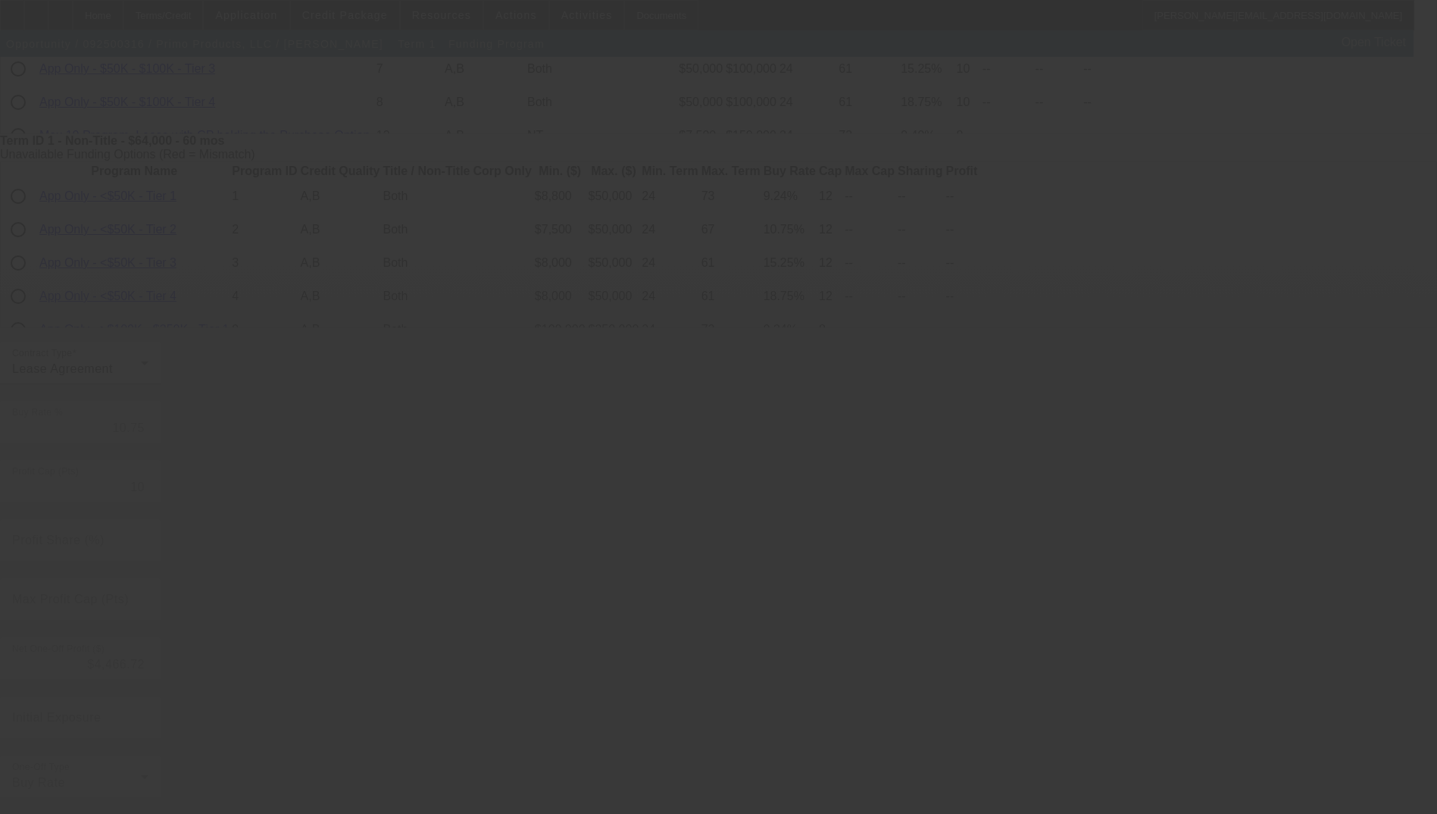
type input "15.25"
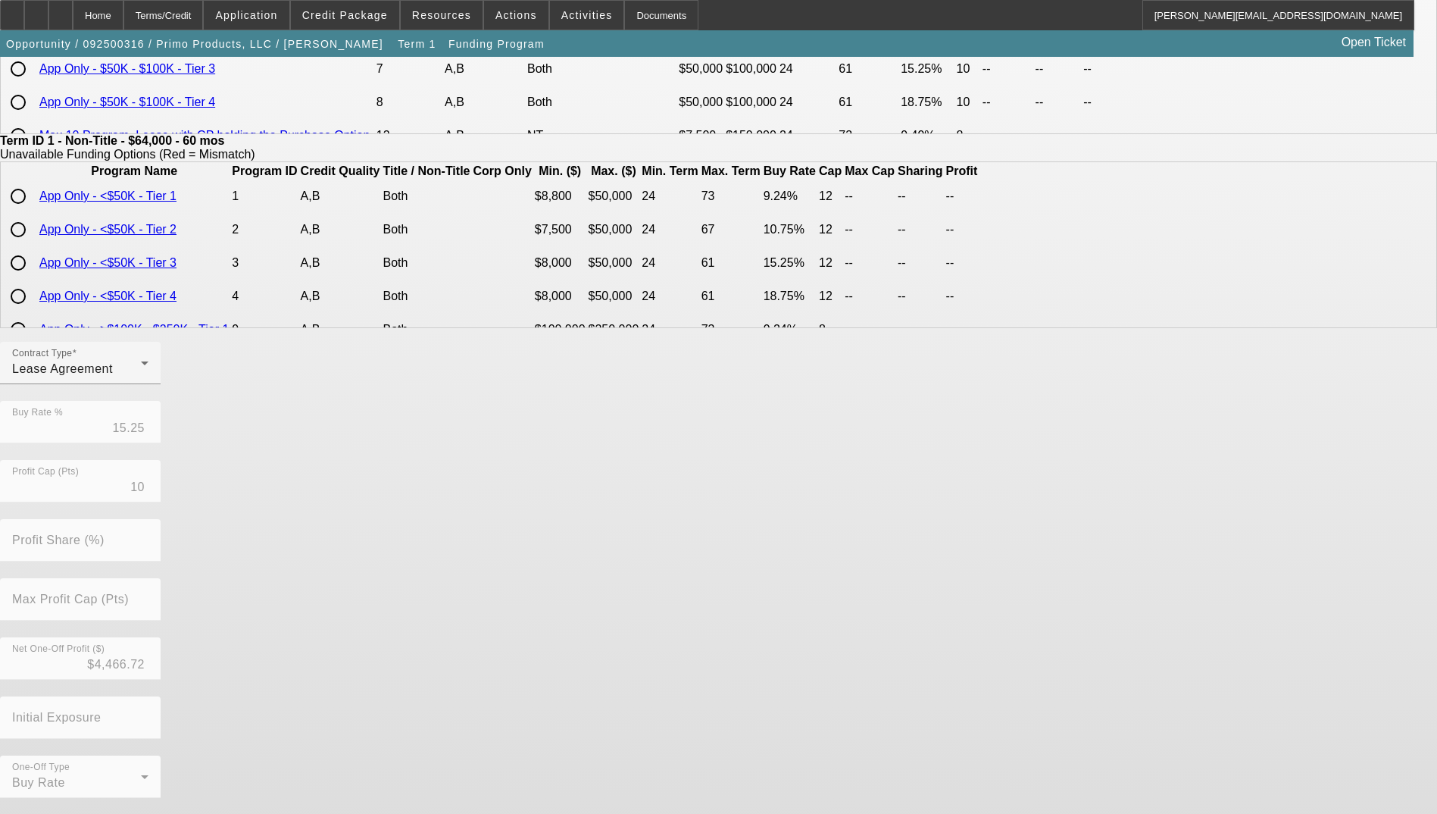
scroll to position [0, 0]
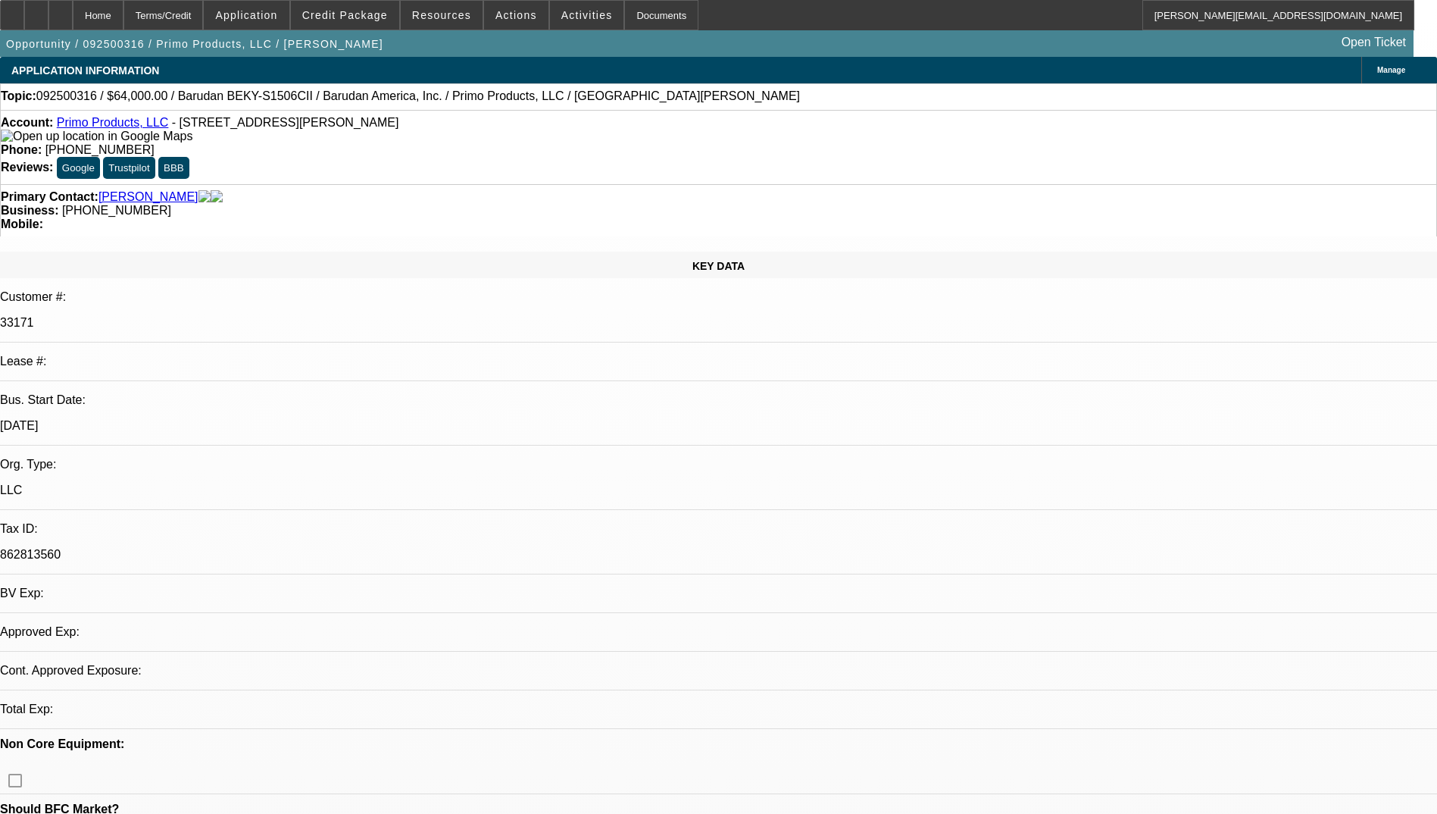
select select "0"
select select "2"
select select "0.1"
select select "4"
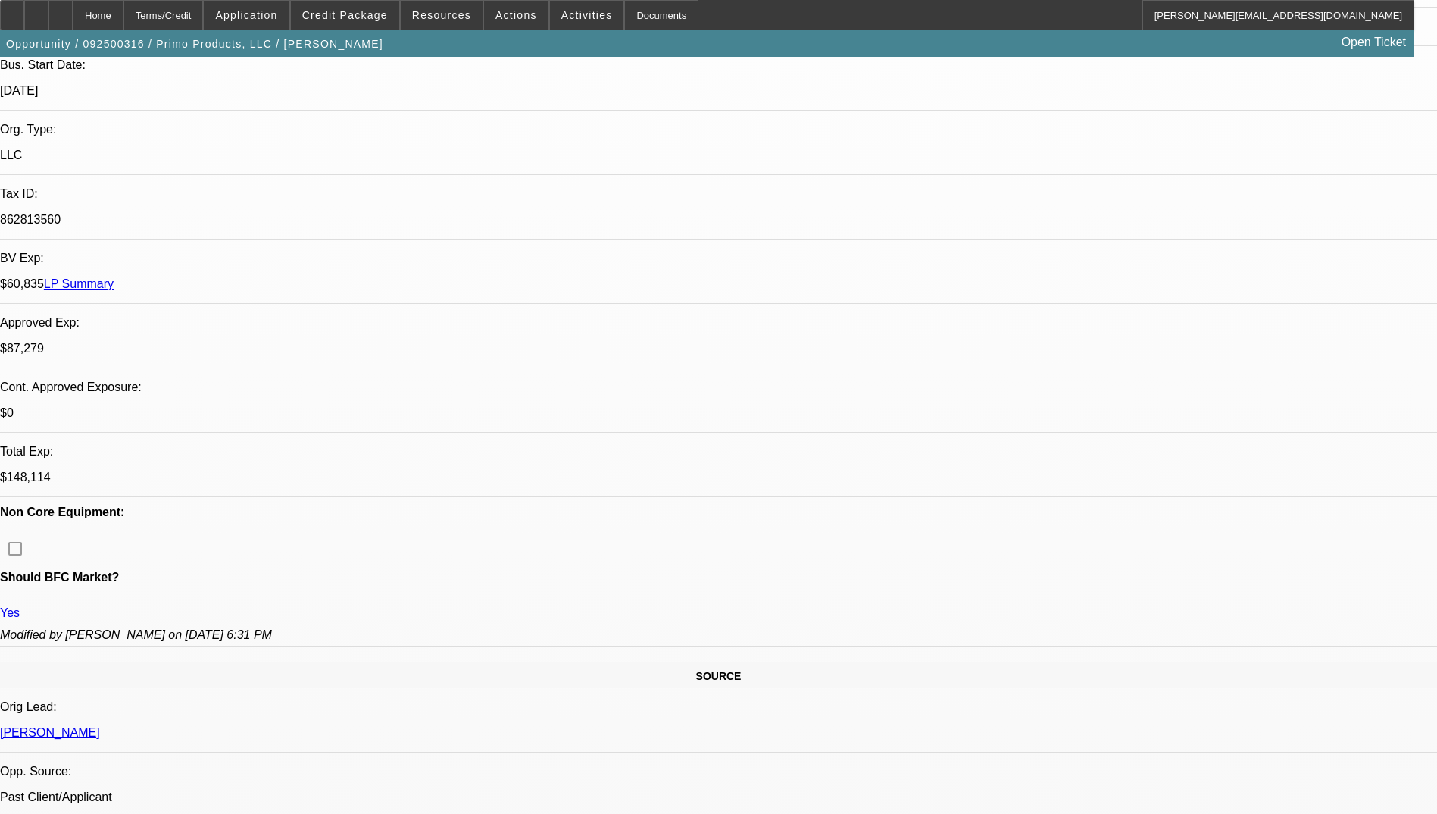
scroll to position [227, 0]
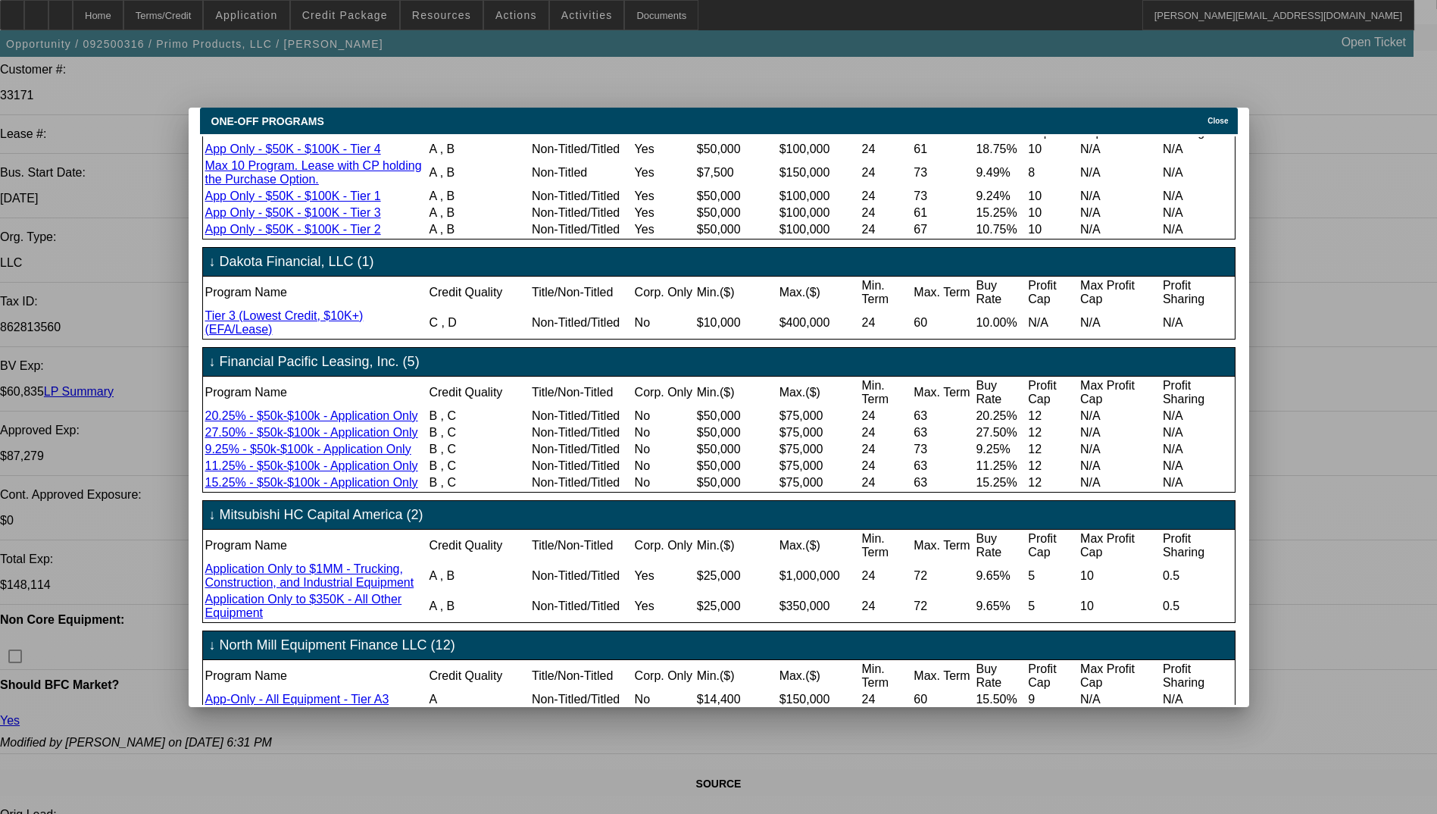
scroll to position [0, 0]
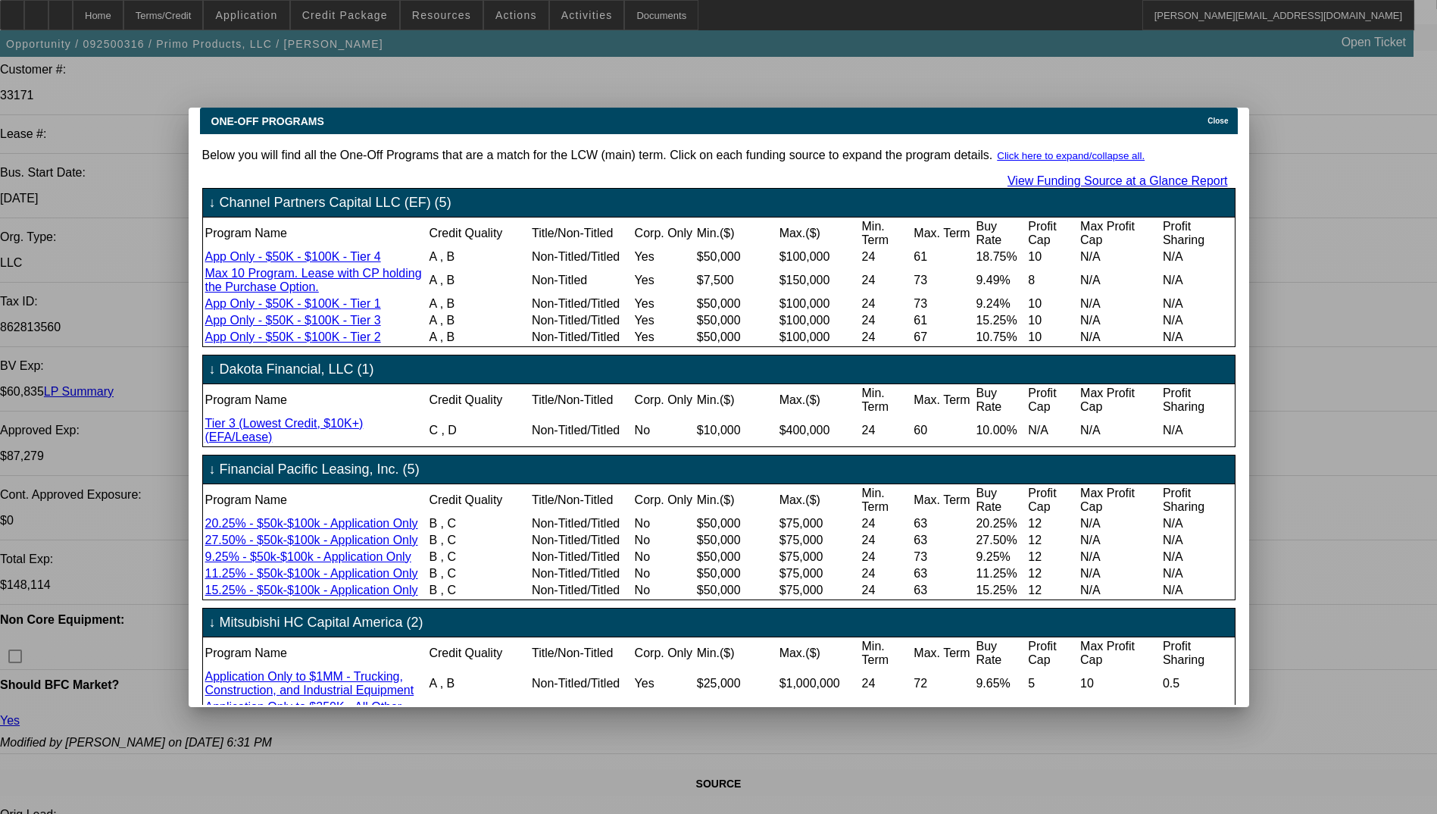
click at [1204, 117] on icon at bounding box center [1204, 121] width 0 height 8
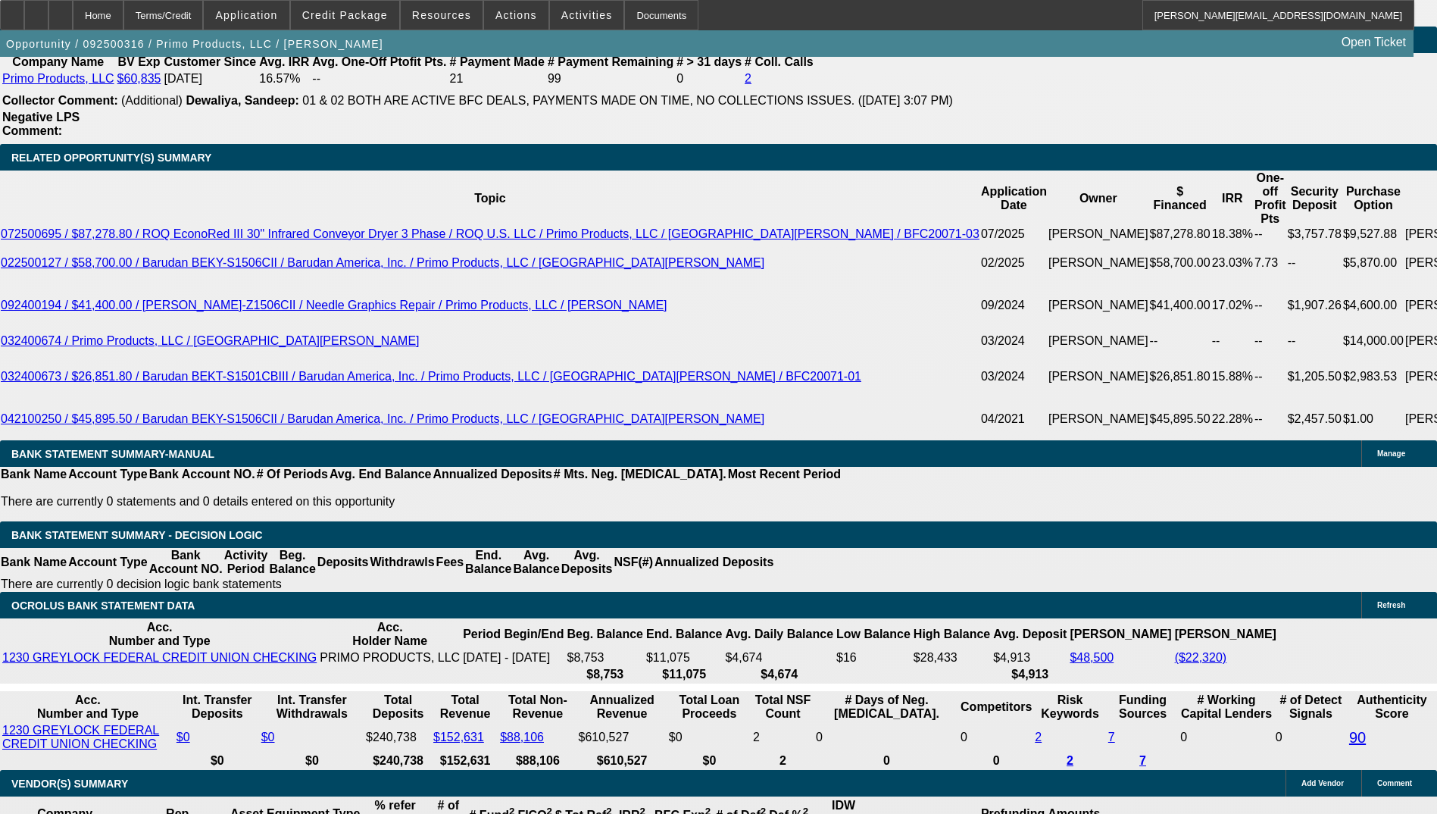
scroll to position [2576, 0]
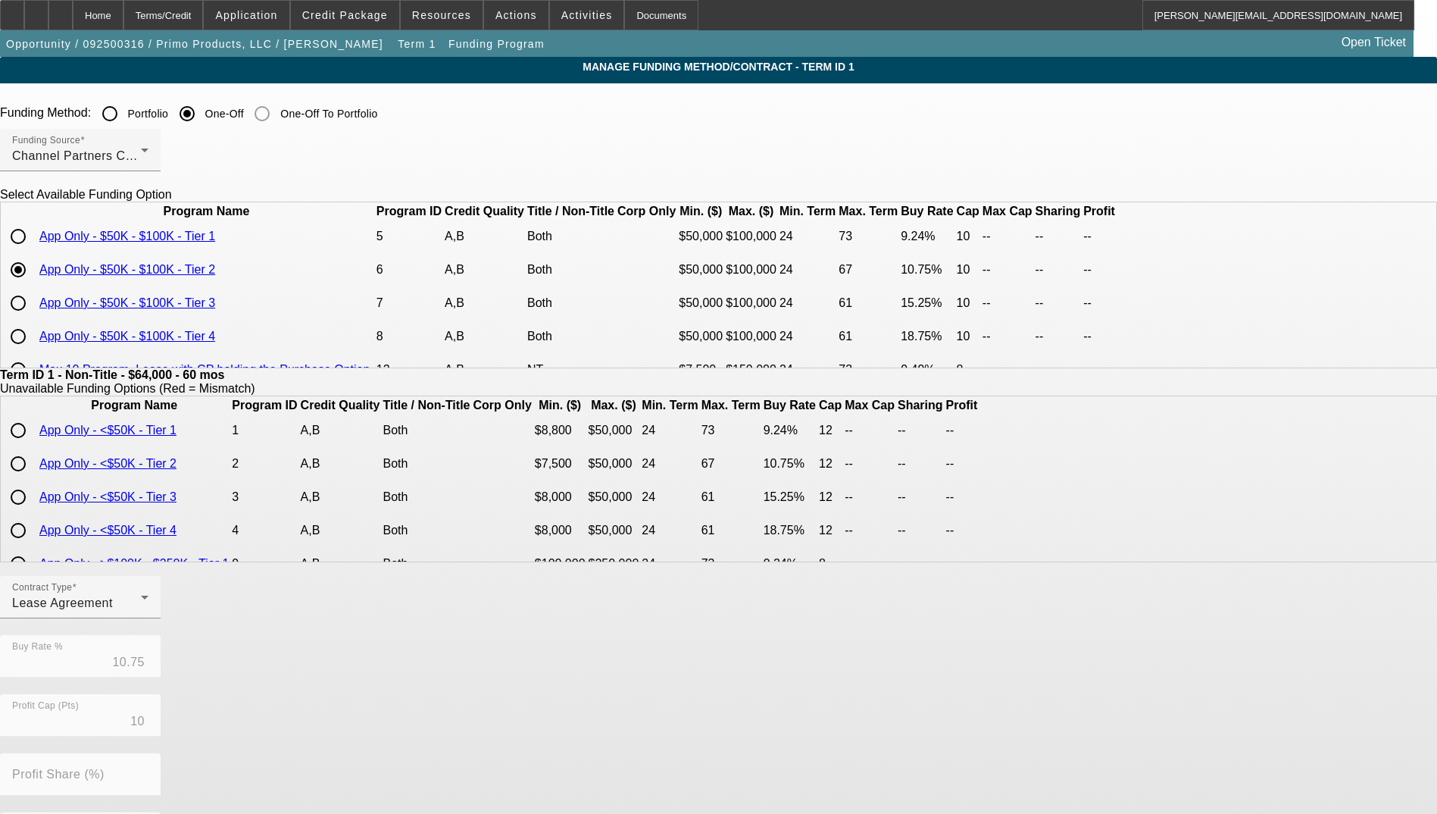
click at [33, 318] on input "radio" at bounding box center [18, 303] width 30 height 30
radio input "true"
type input "15.25"
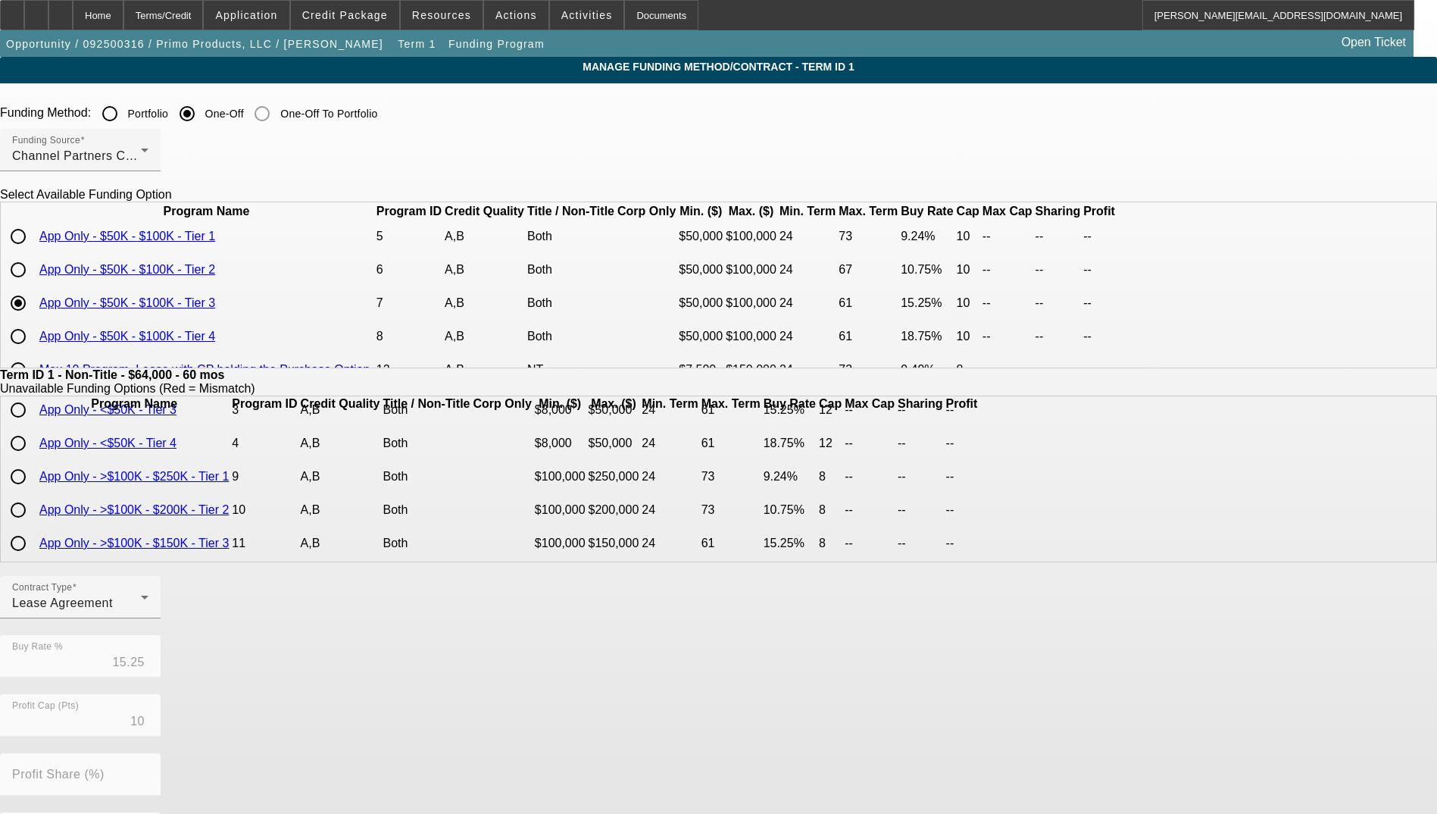
scroll to position [234, 0]
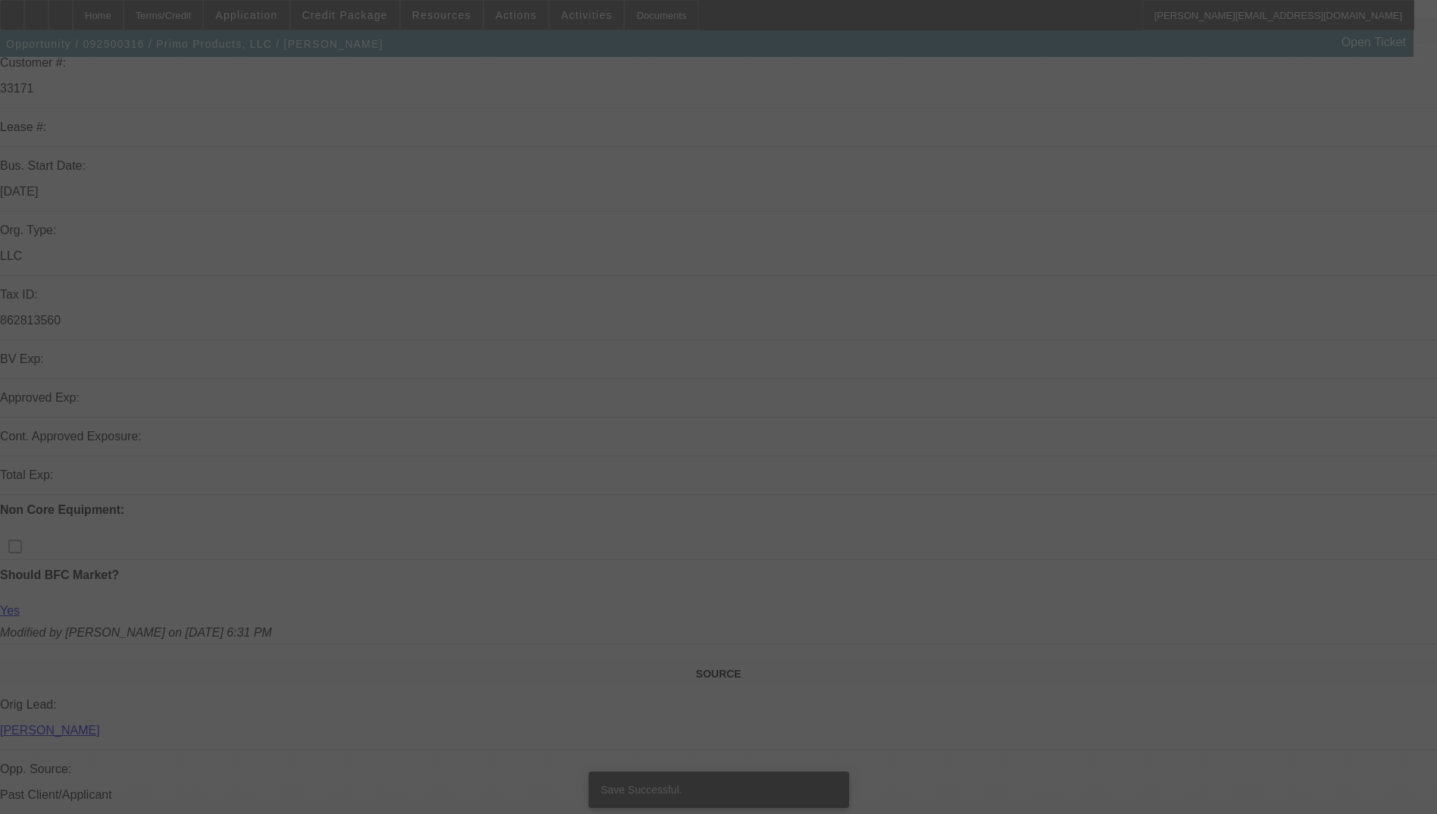
select select "0"
select select "2"
select select "0.1"
select select "4"
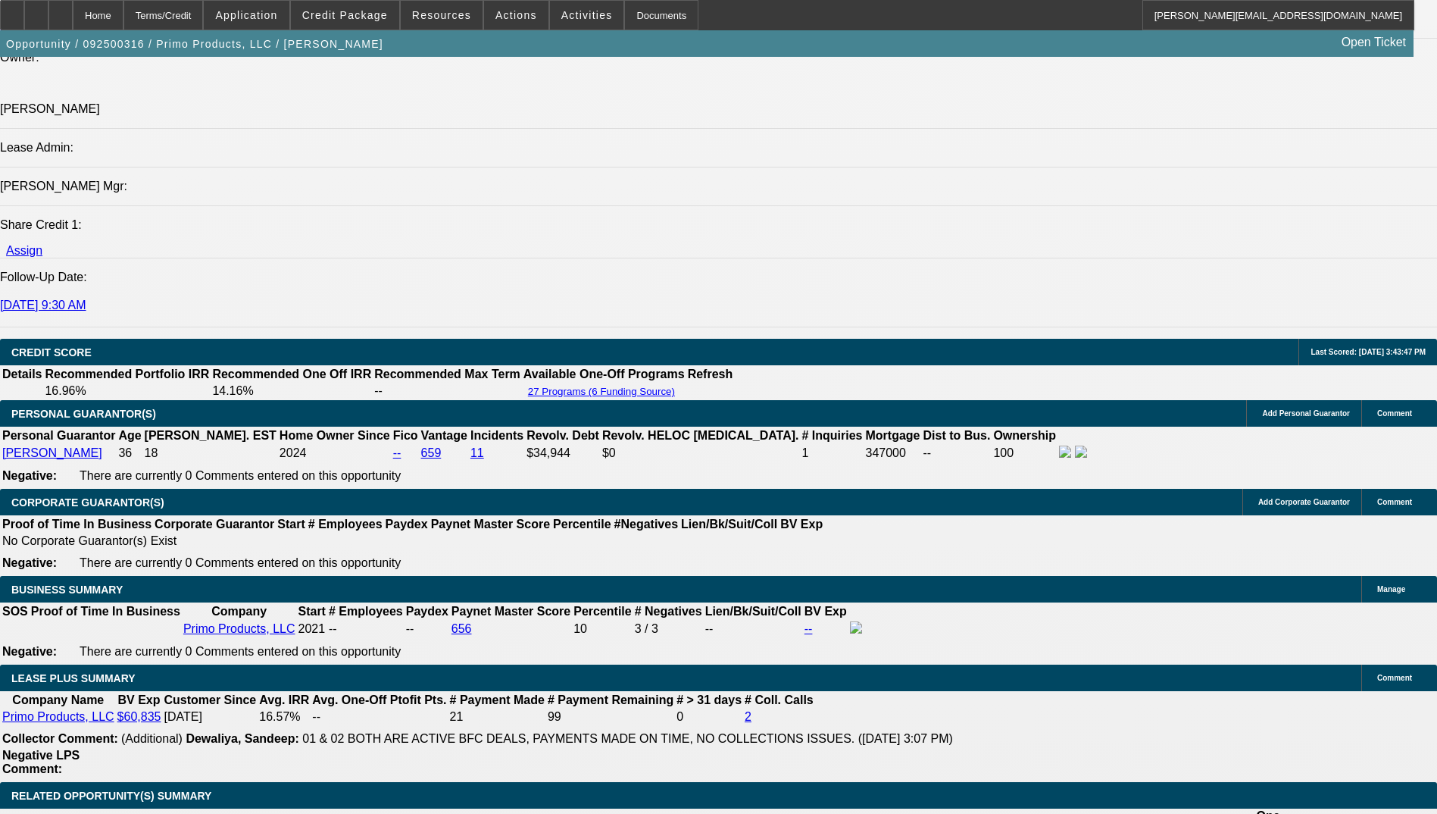
scroll to position [2121, 0]
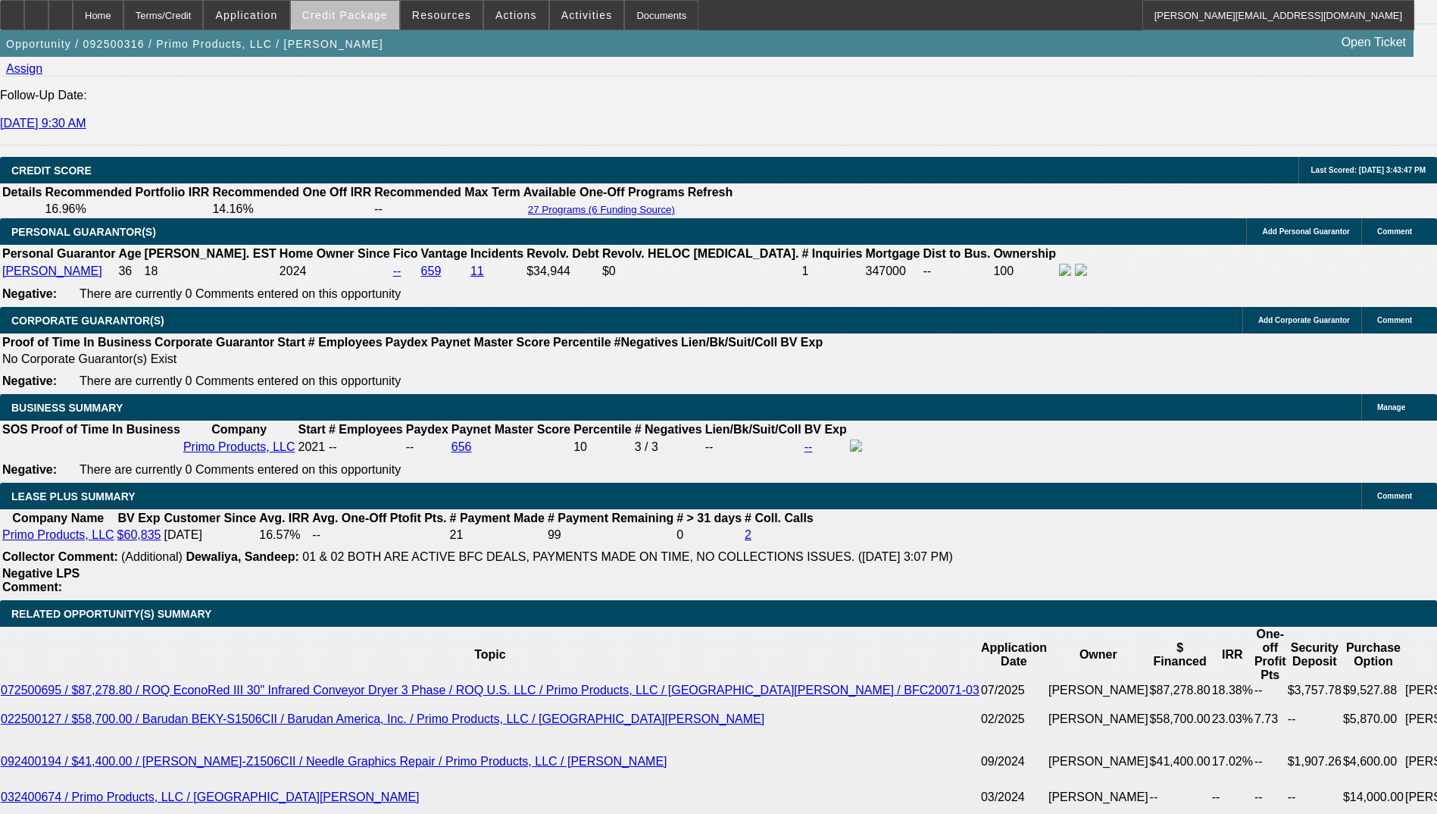
click at [373, 14] on span "Credit Package" at bounding box center [345, 15] width 86 height 12
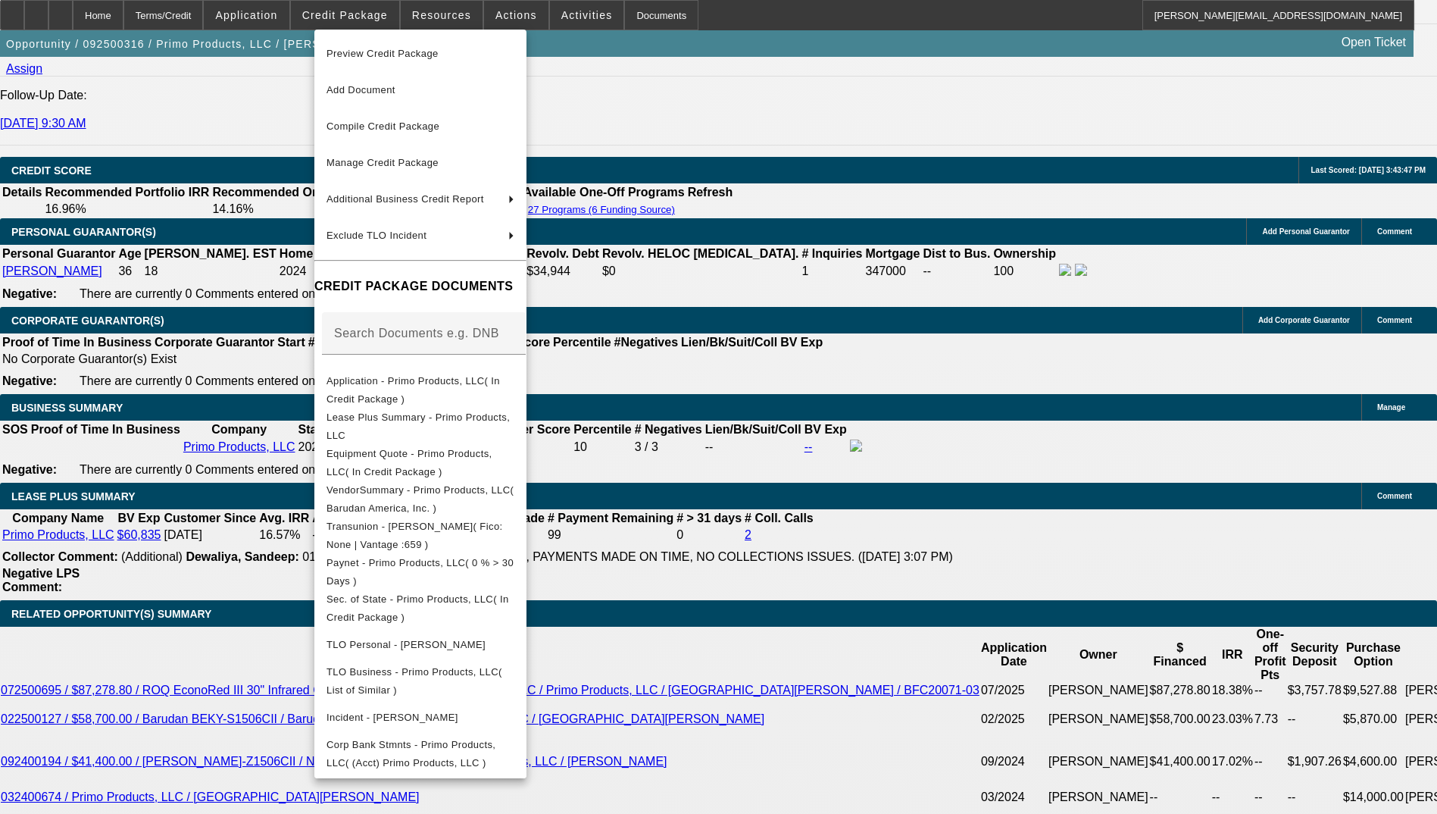
click at [854, 547] on div at bounding box center [718, 407] width 1437 height 814
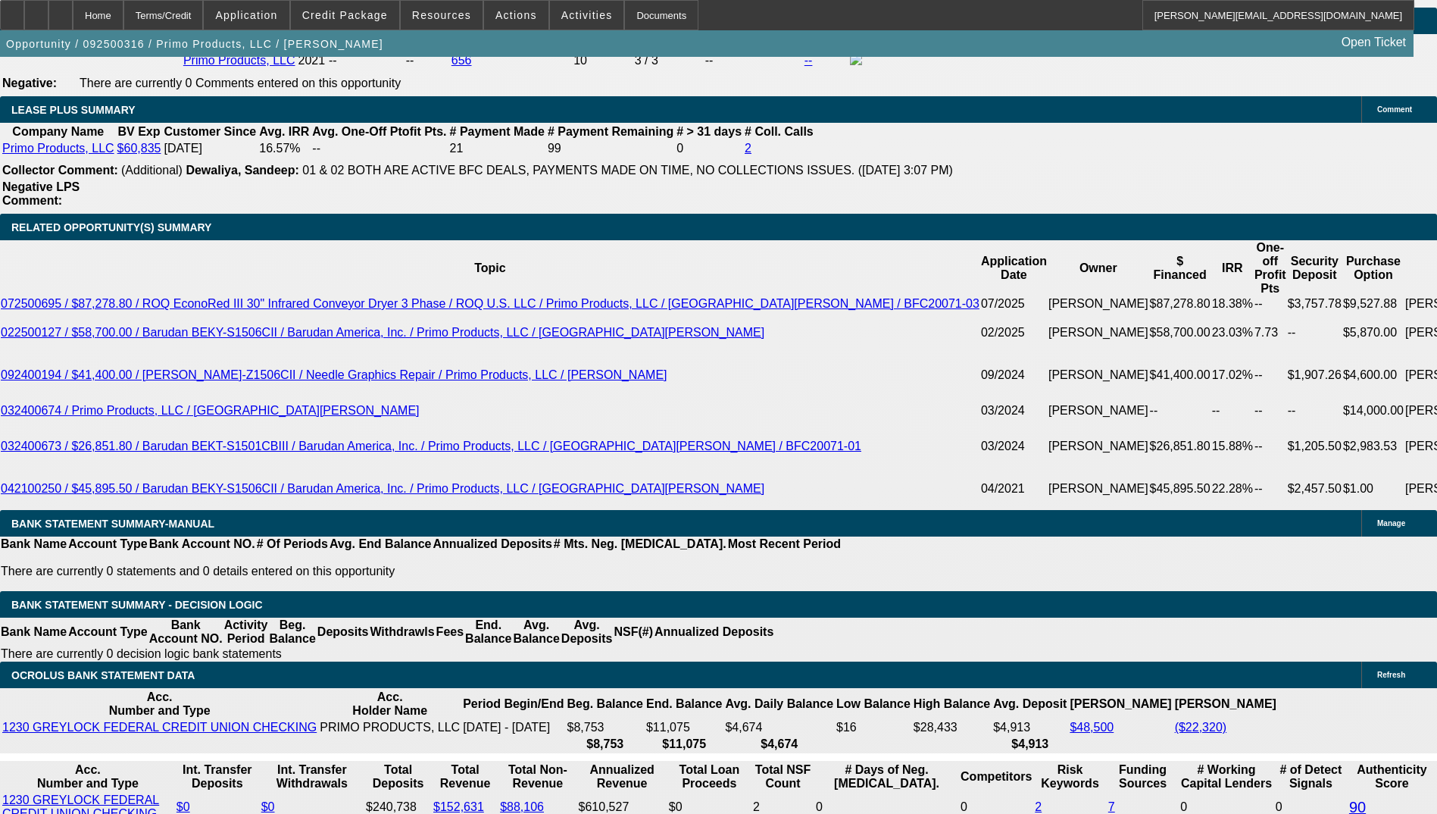
scroll to position [2273, 0]
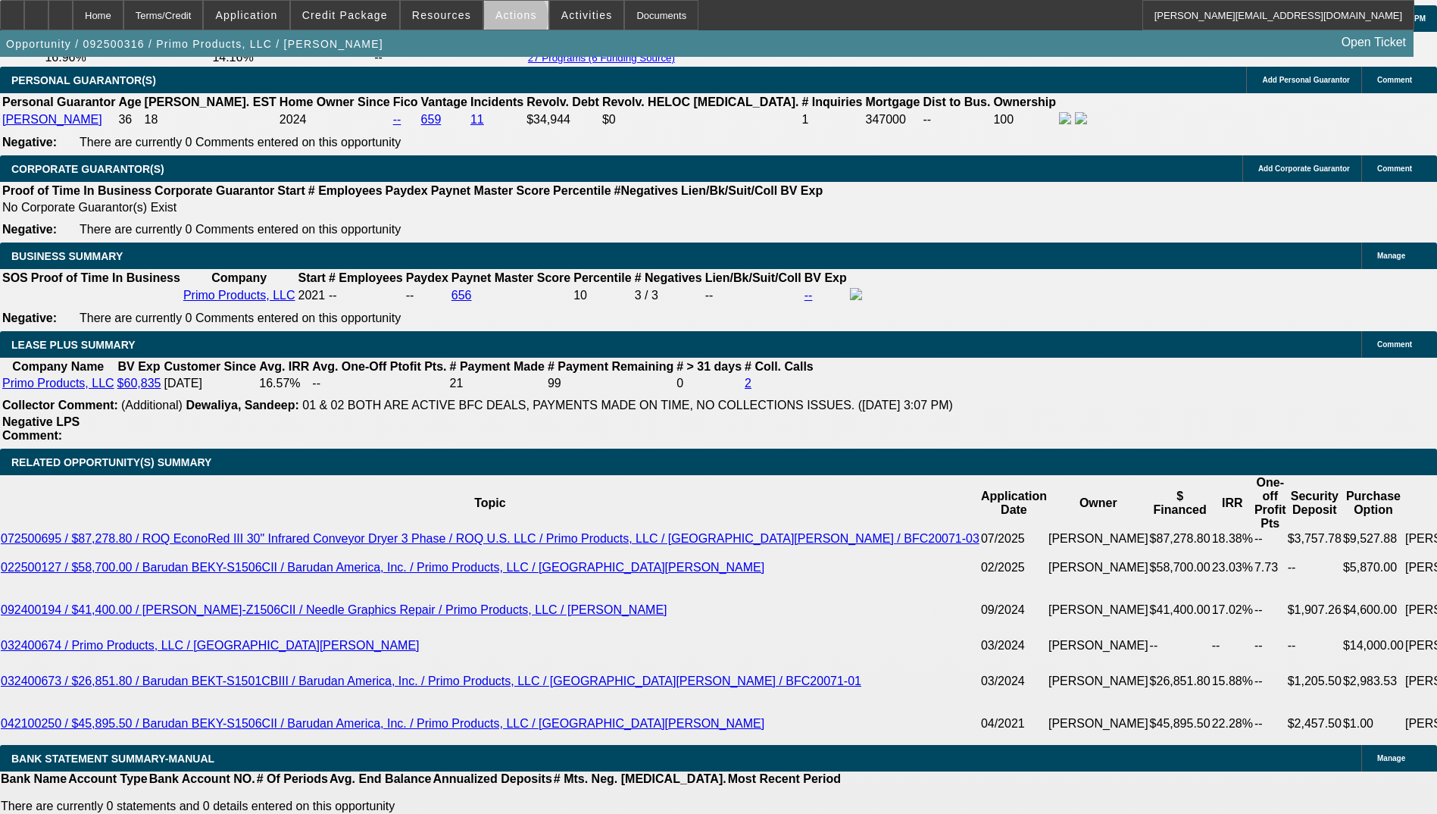
click at [508, 21] on span at bounding box center [516, 15] width 64 height 36
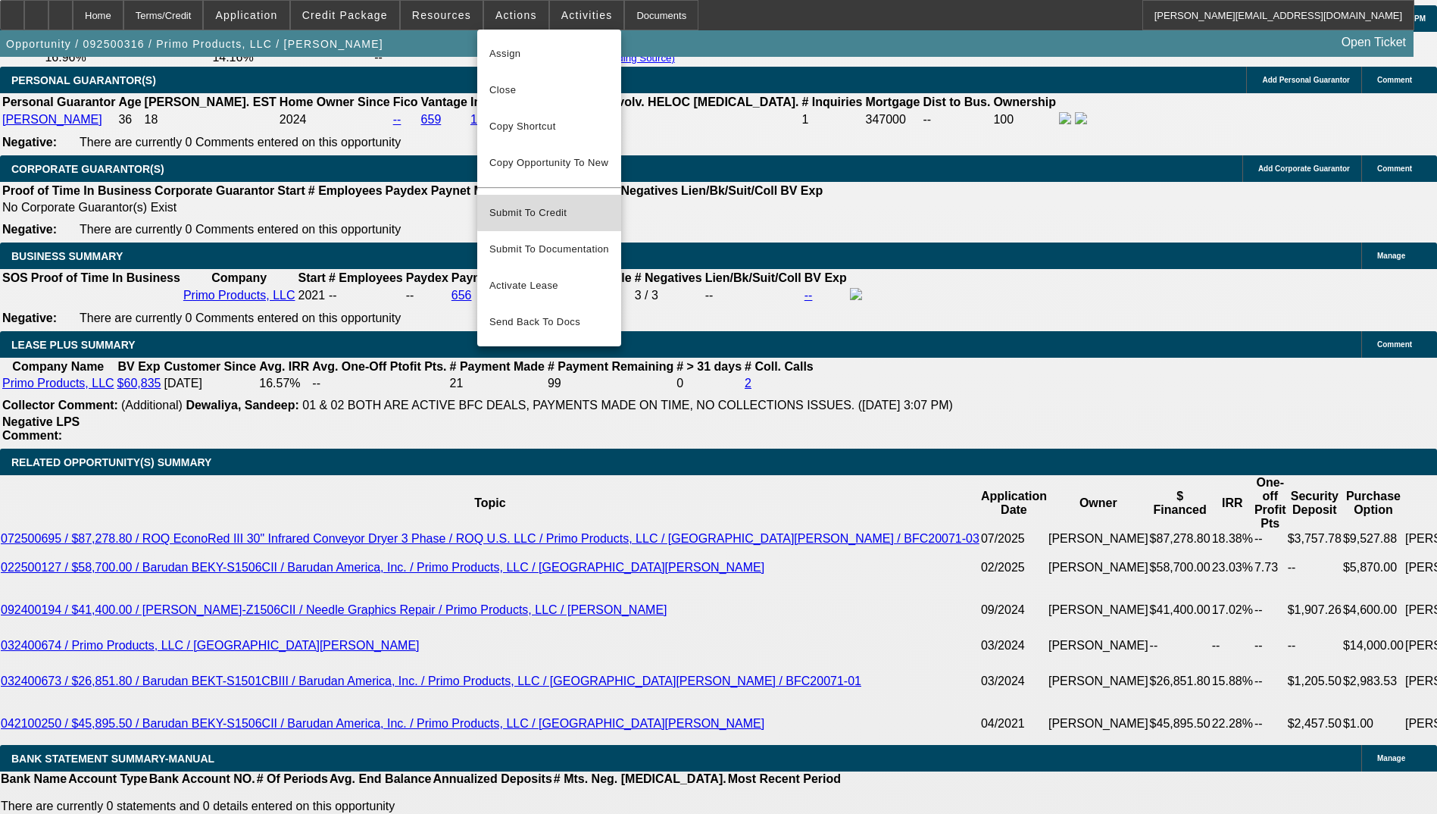
click at [572, 204] on span "Submit To Credit" at bounding box center [549, 213] width 120 height 18
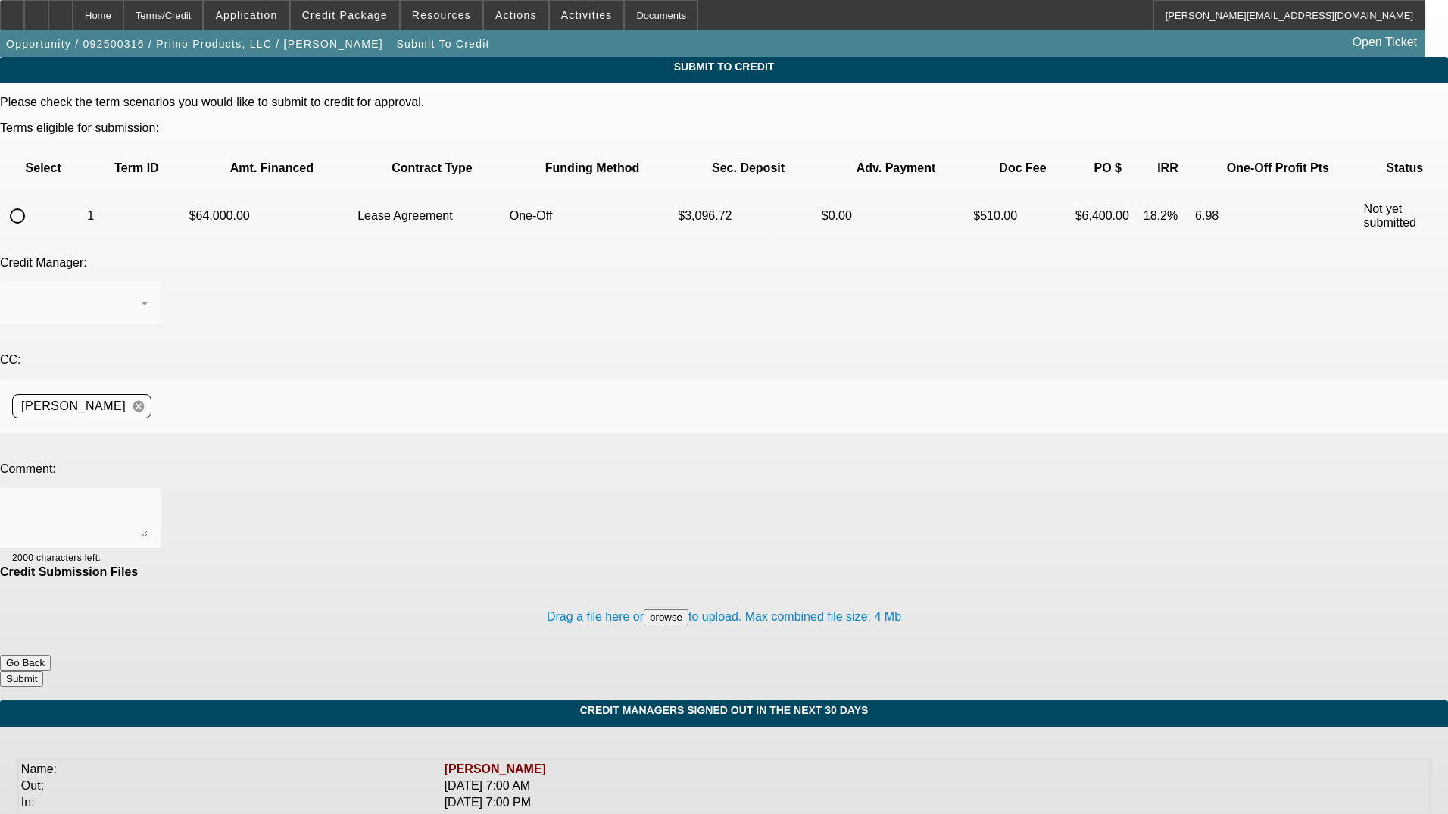
click at [33, 201] on input "radio" at bounding box center [17, 216] width 30 height 30
radio input "true"
click at [148, 500] on textarea at bounding box center [80, 518] width 136 height 36
drag, startPoint x: 750, startPoint y: 354, endPoint x: 648, endPoint y: 351, distance: 101.6
click at [148, 500] on textarea "Please send to CPC for review on this Barudan. See discussion board - Bill woul…" at bounding box center [80, 518] width 136 height 36
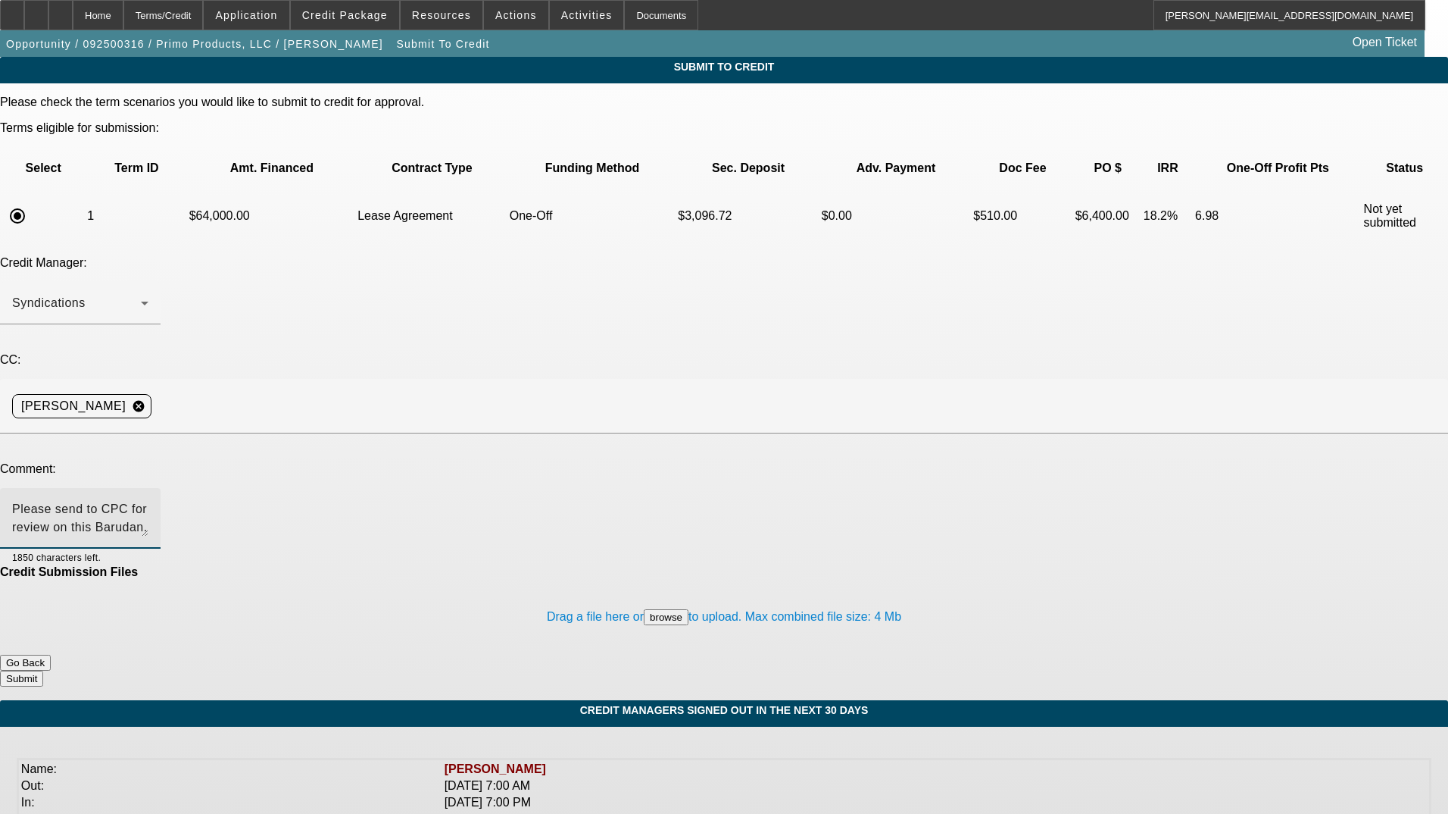
click at [148, 500] on textarea "Please send to CPC for review on this Barudan. See discussion board - Bill woul…" at bounding box center [80, 518] width 136 height 36
type textarea "Please send to CPC for review on this Barudan six head. See discussion board - …"
click at [43, 670] on button "Submit" at bounding box center [21, 678] width 43 height 16
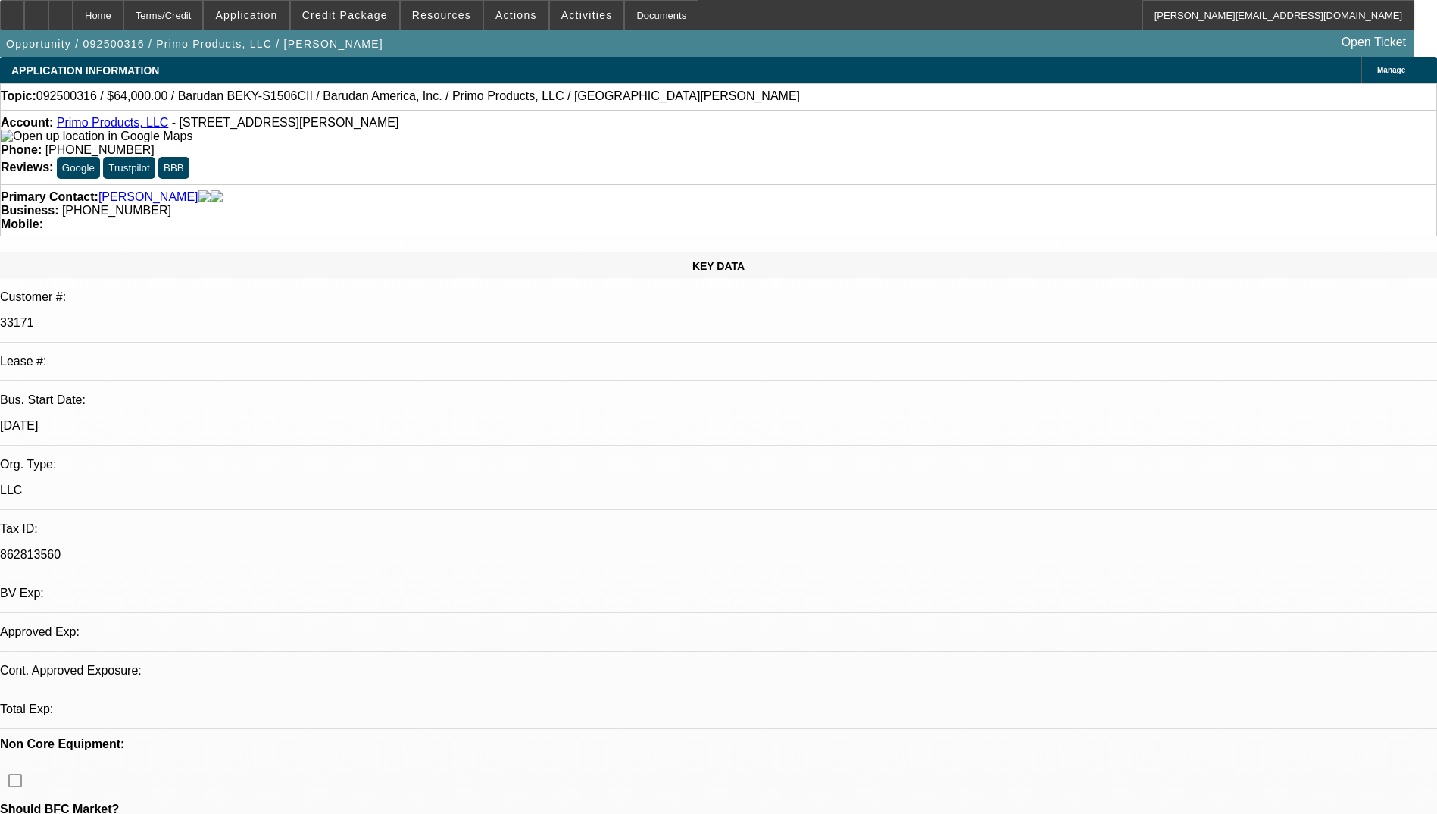
select select "0"
select select "2"
select select "0.1"
select select "4"
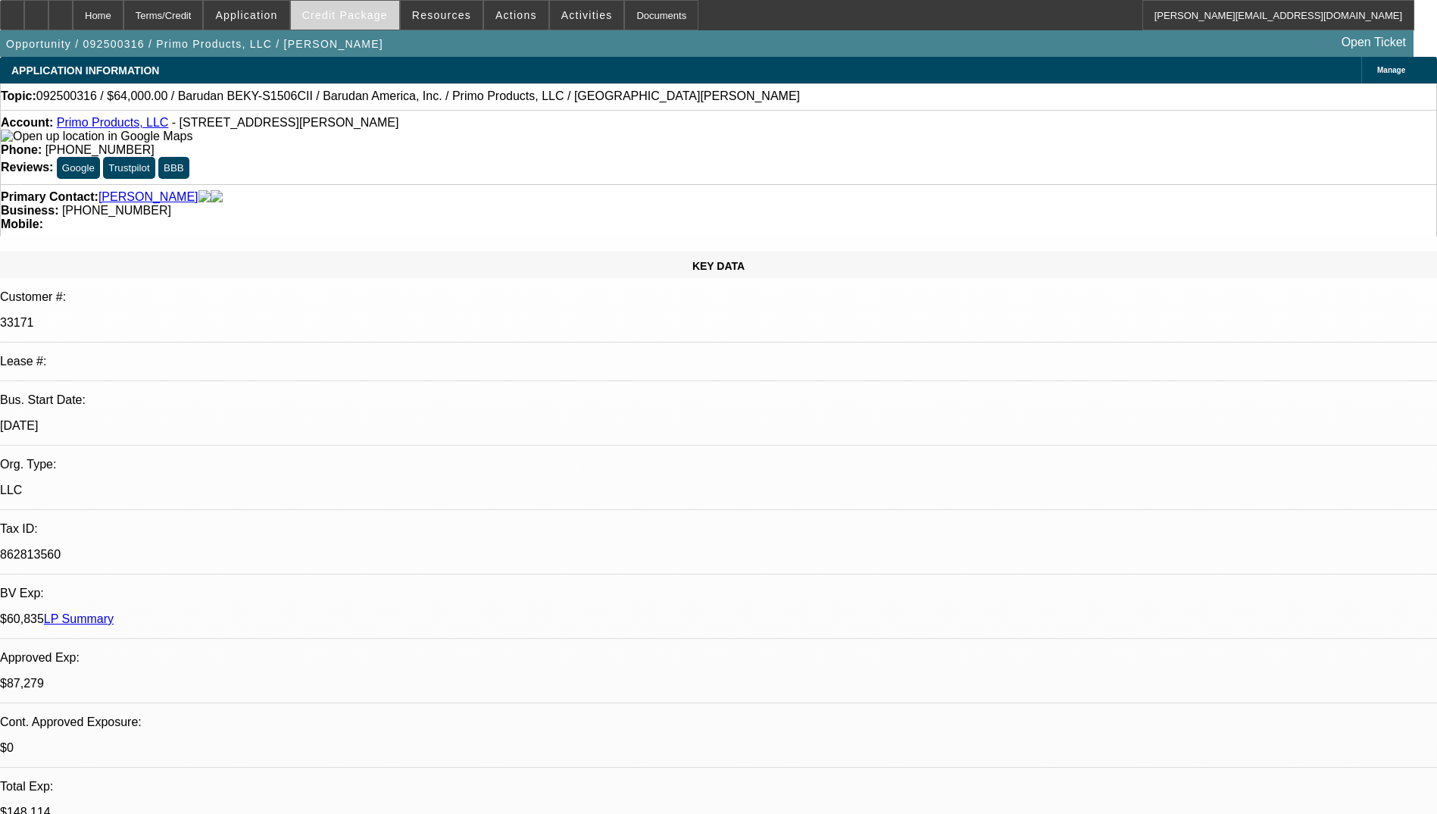
click at [388, 25] on span at bounding box center [345, 15] width 108 height 36
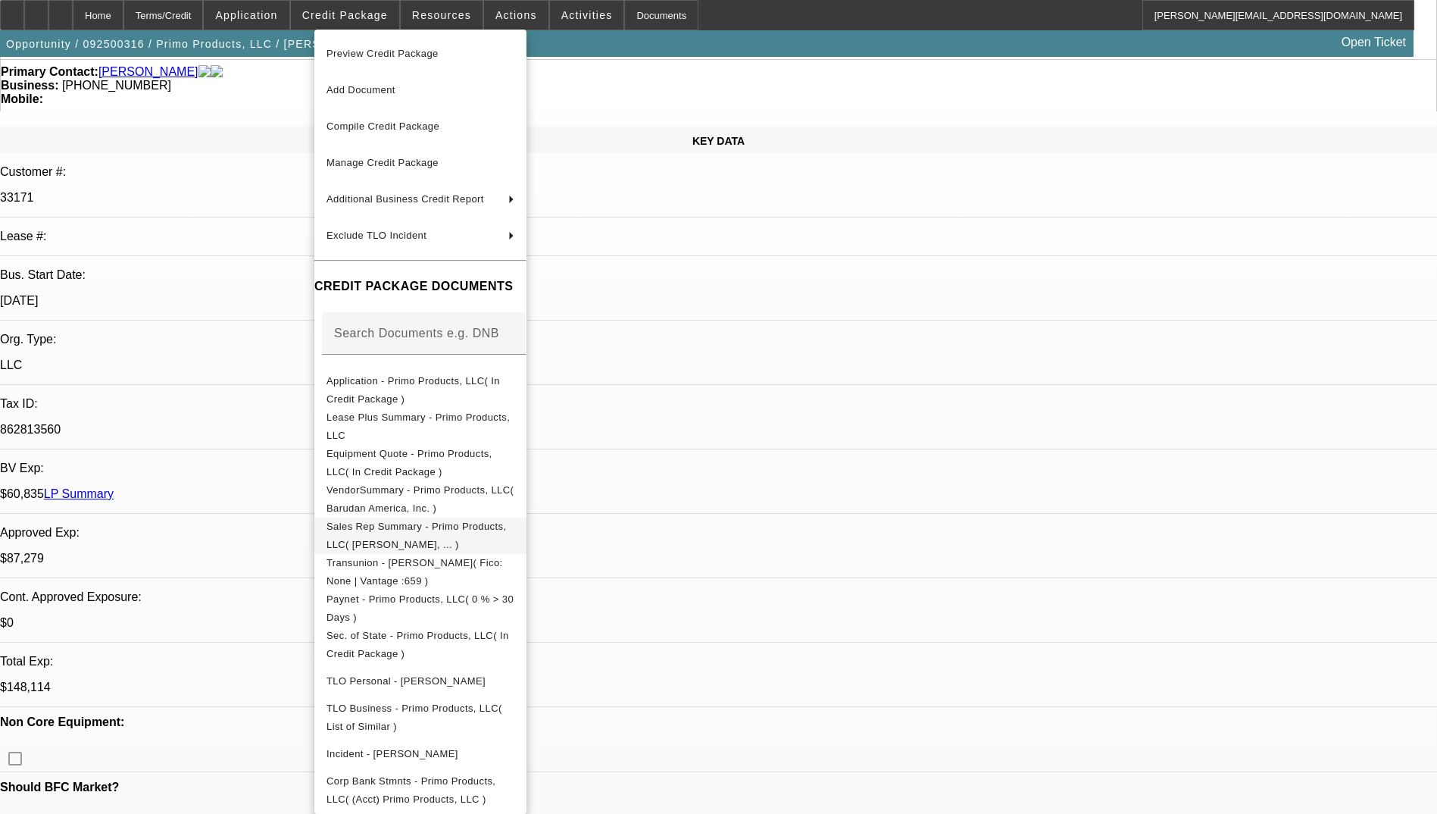
scroll to position [227, 0]
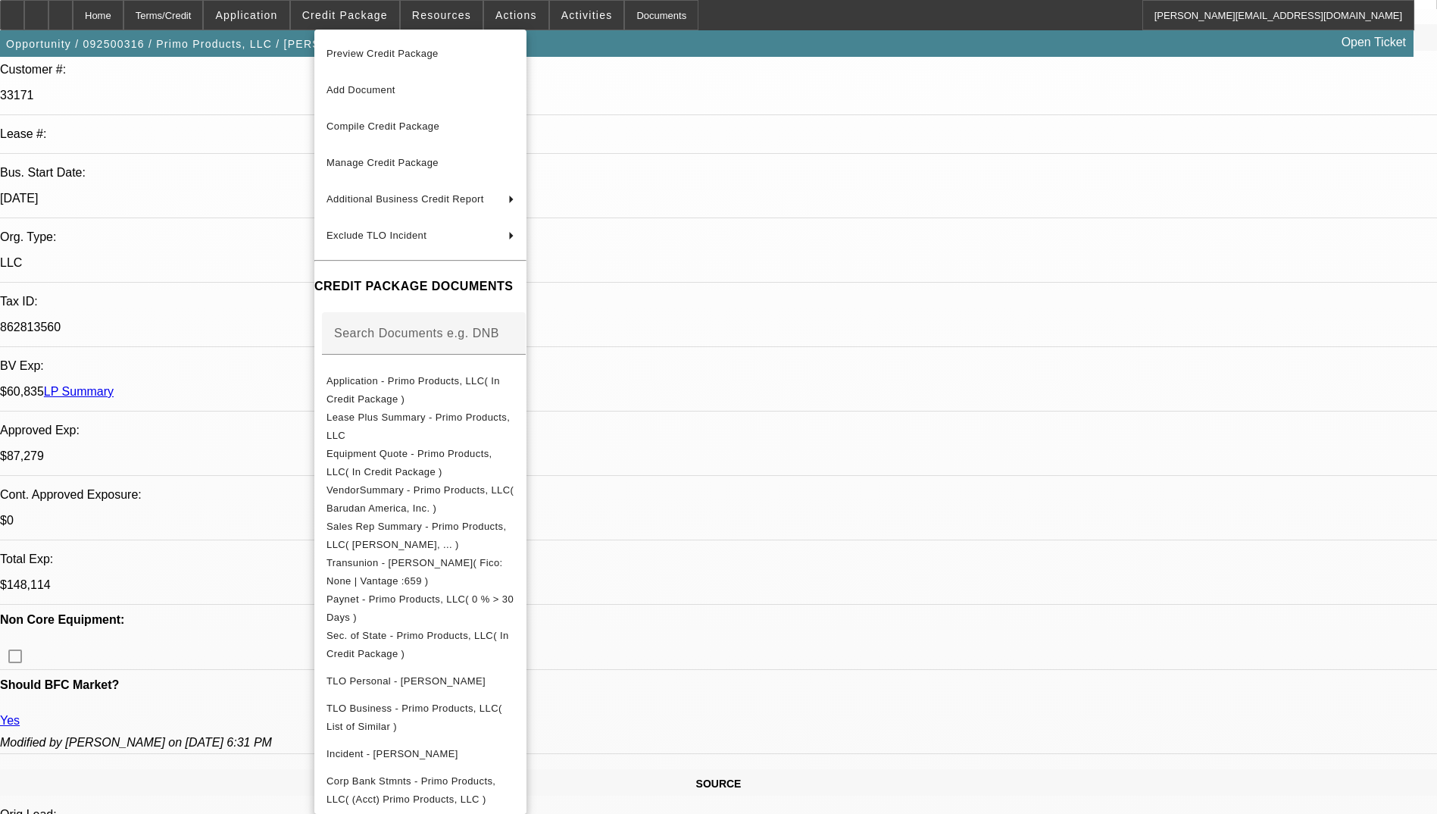
click at [792, 239] on div at bounding box center [718, 407] width 1437 height 814
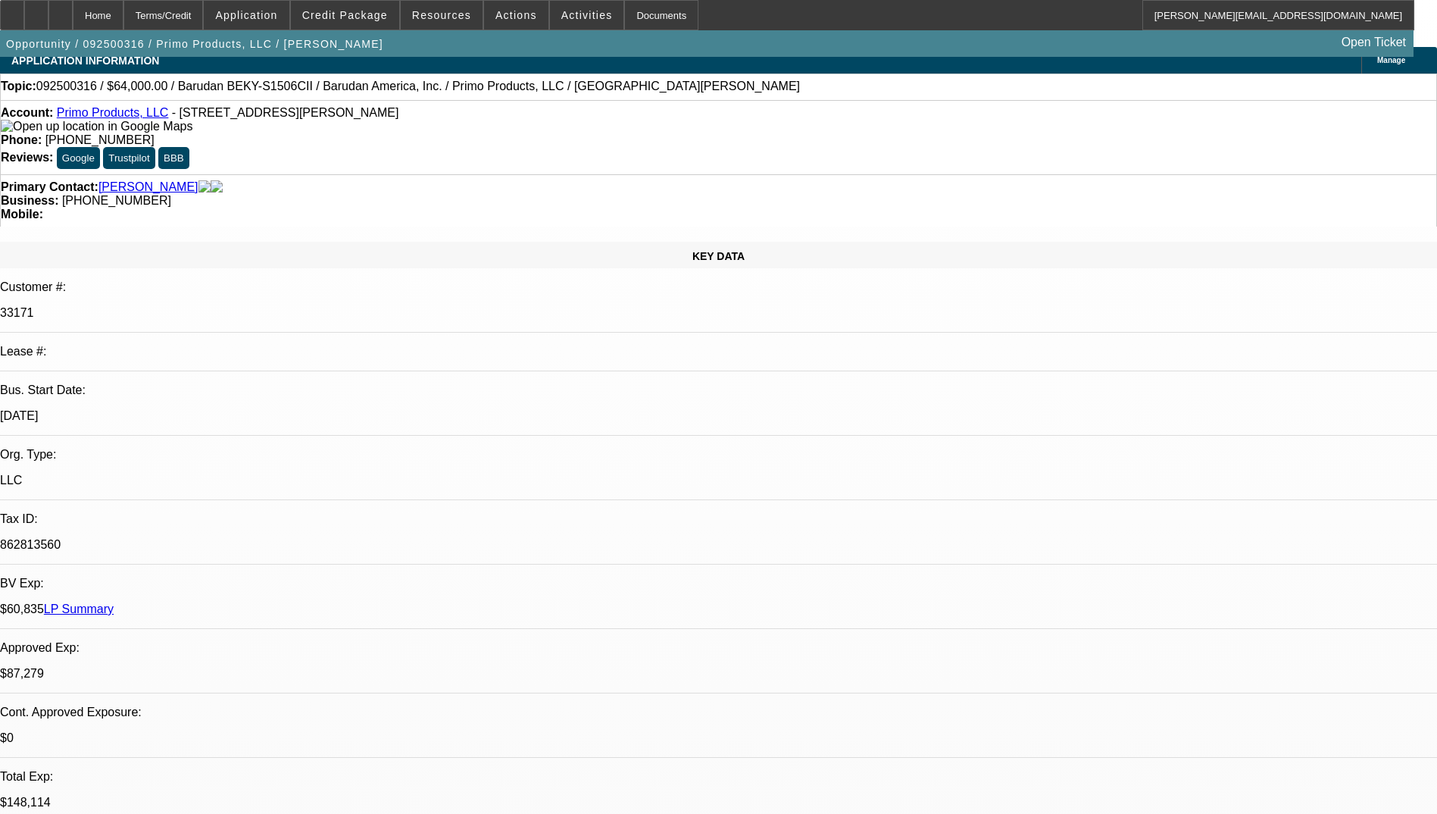
scroll to position [0, 0]
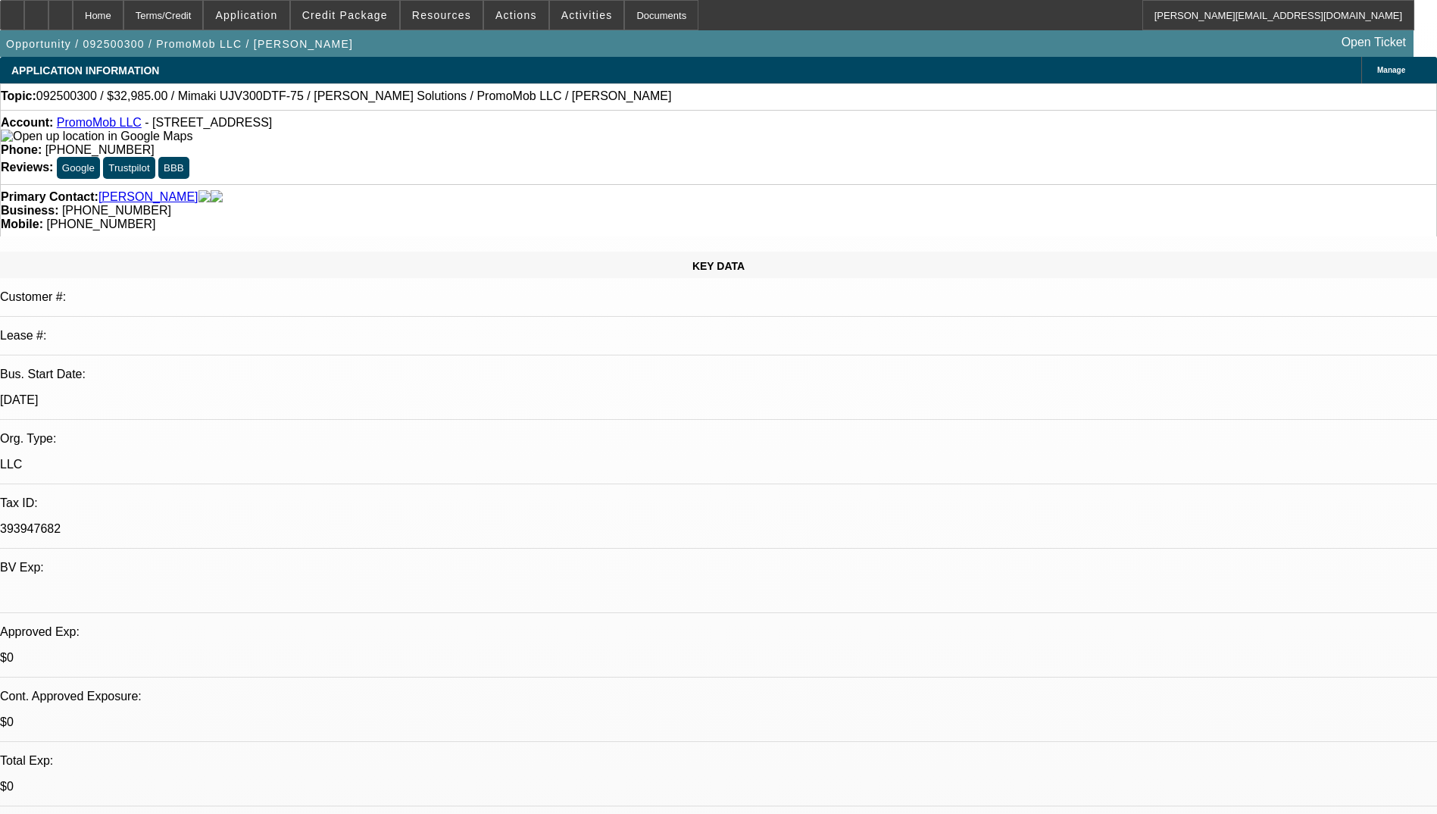
select select "0"
select select "2"
select select "0.1"
select select "4"
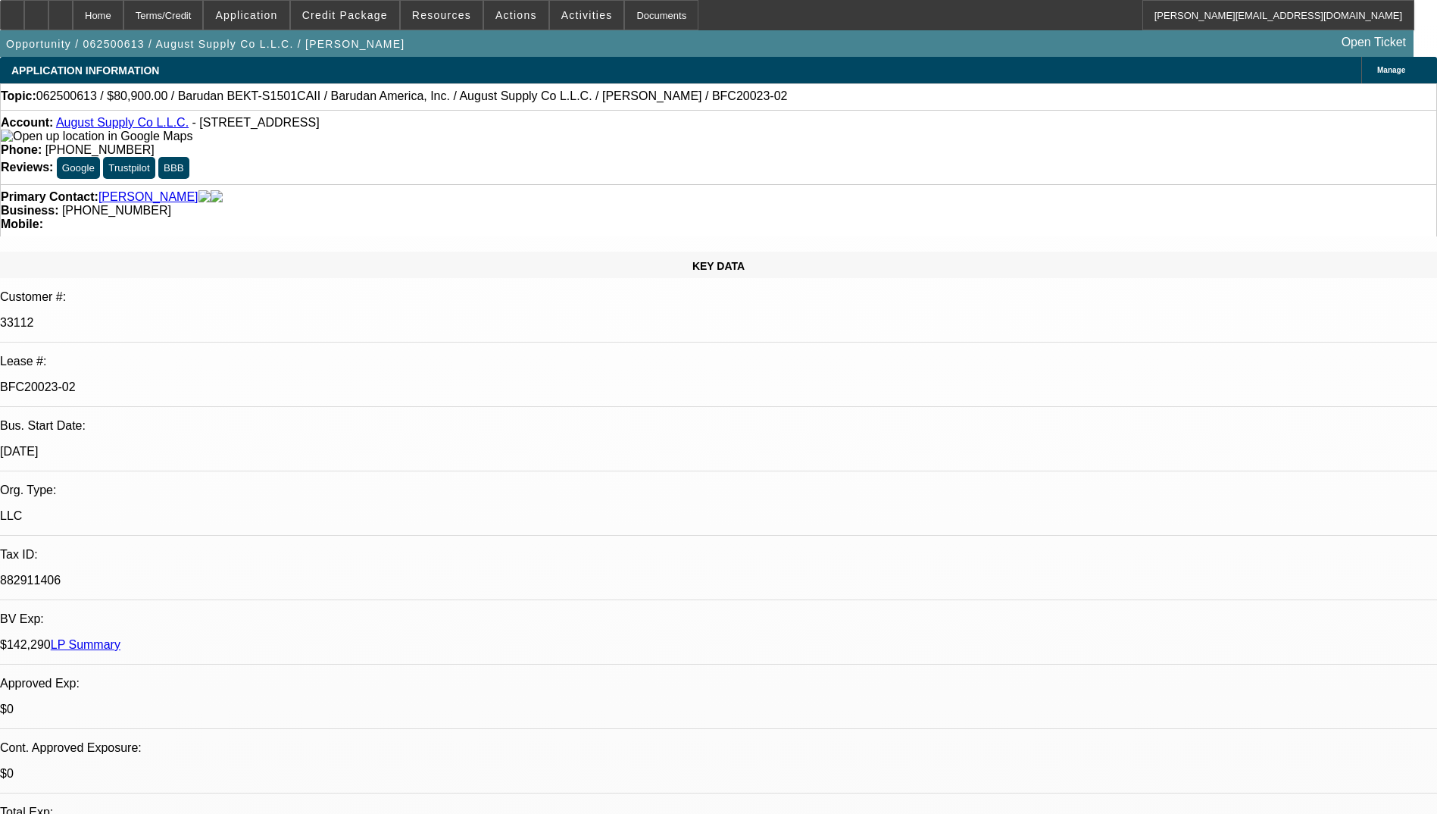
select select "0"
select select "2"
select select "0.1"
select select "4"
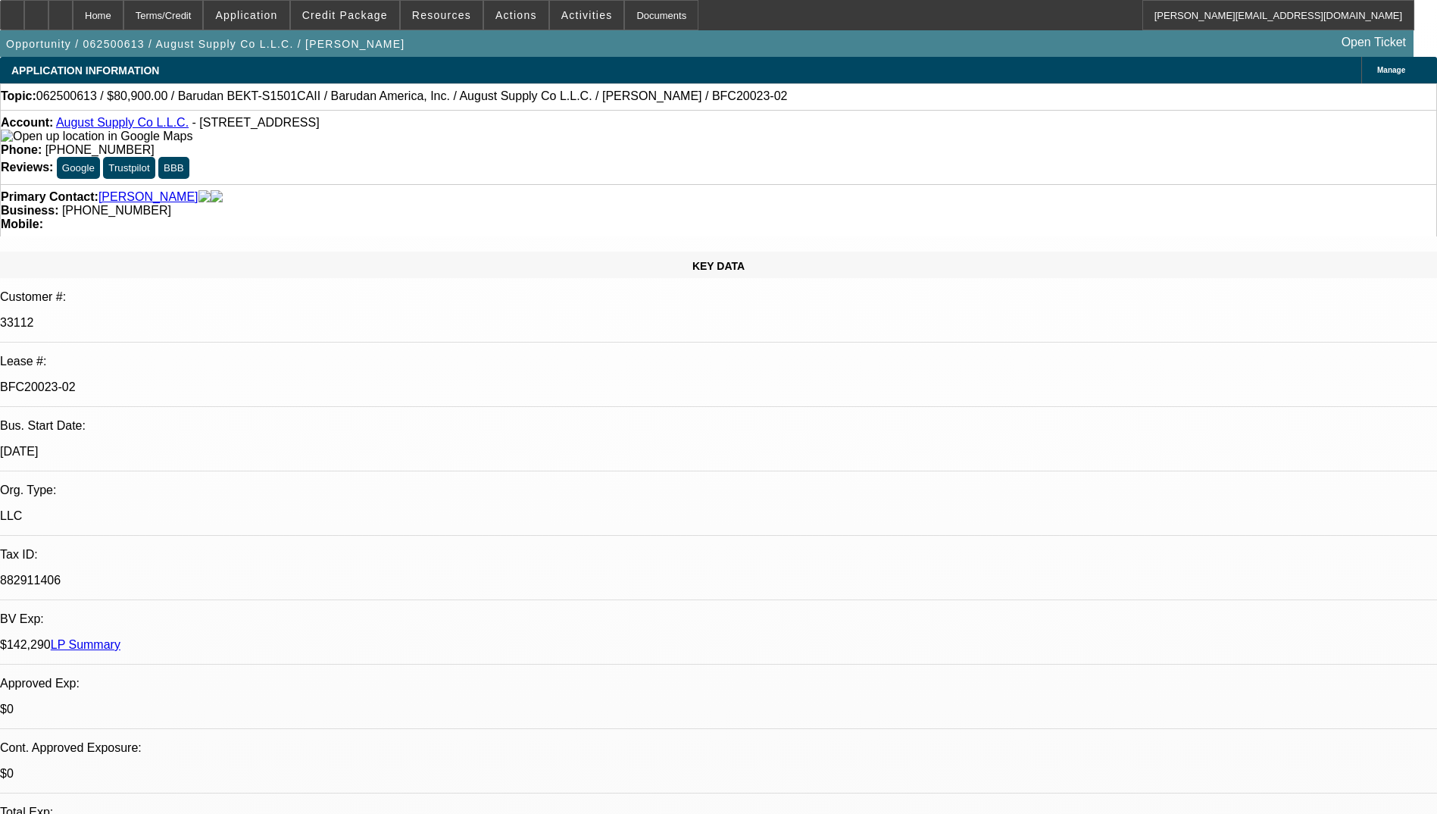
select select "0"
select select "2"
select select "0.1"
select select "4"
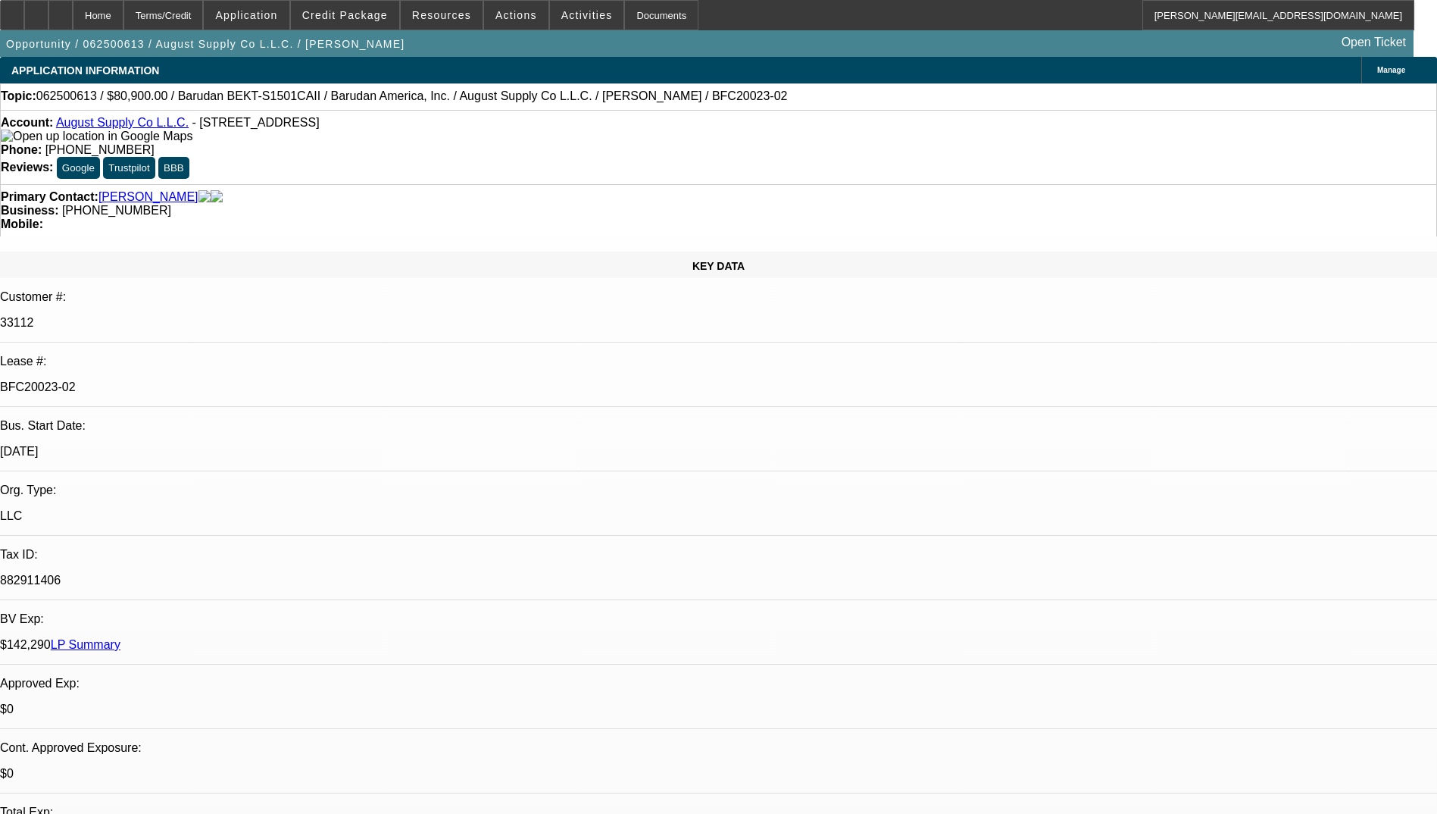
select select "0"
select select "2"
select select "0.1"
select select "4"
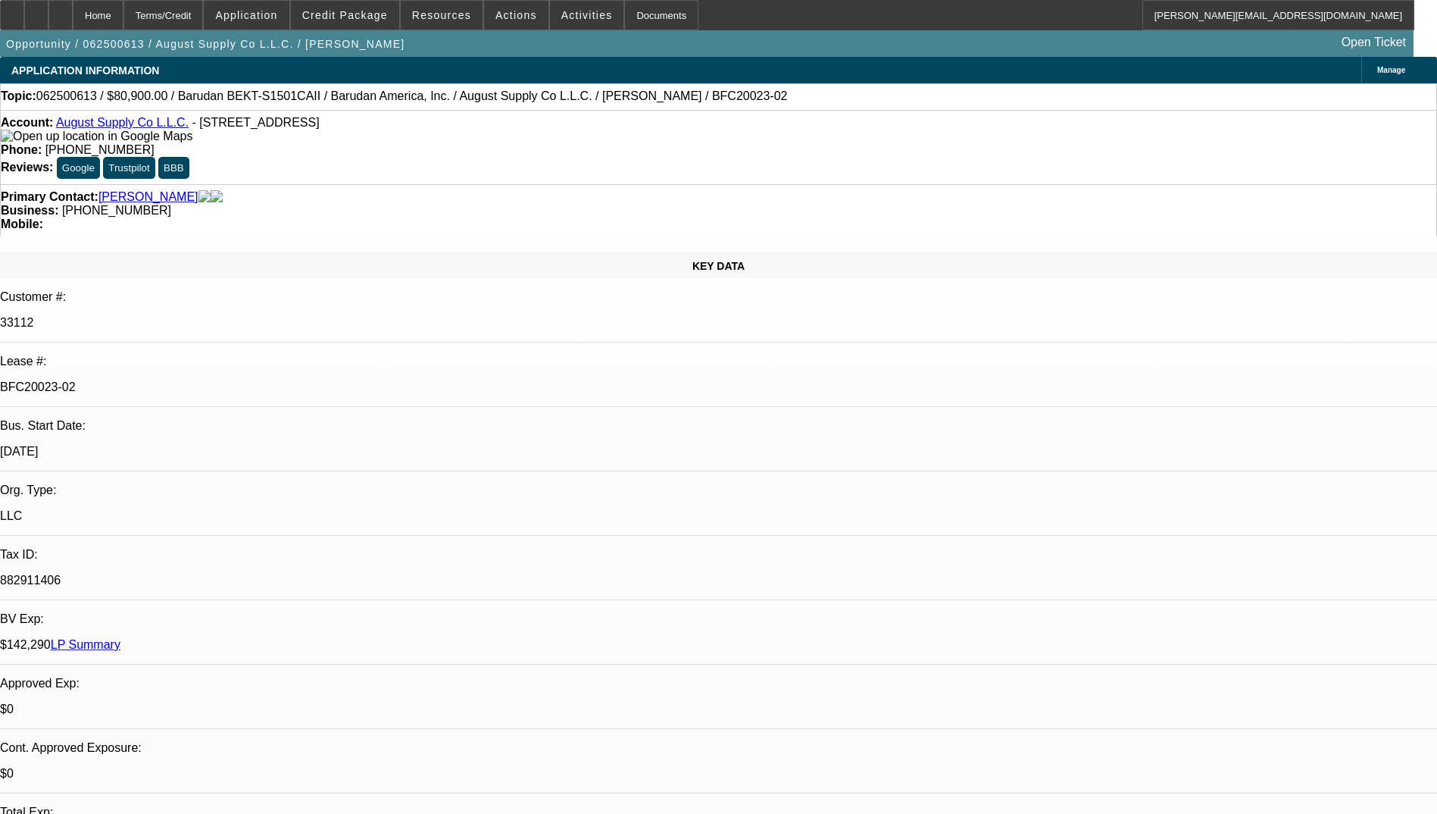
select select "0"
select select "2"
select select "0.1"
select select "4"
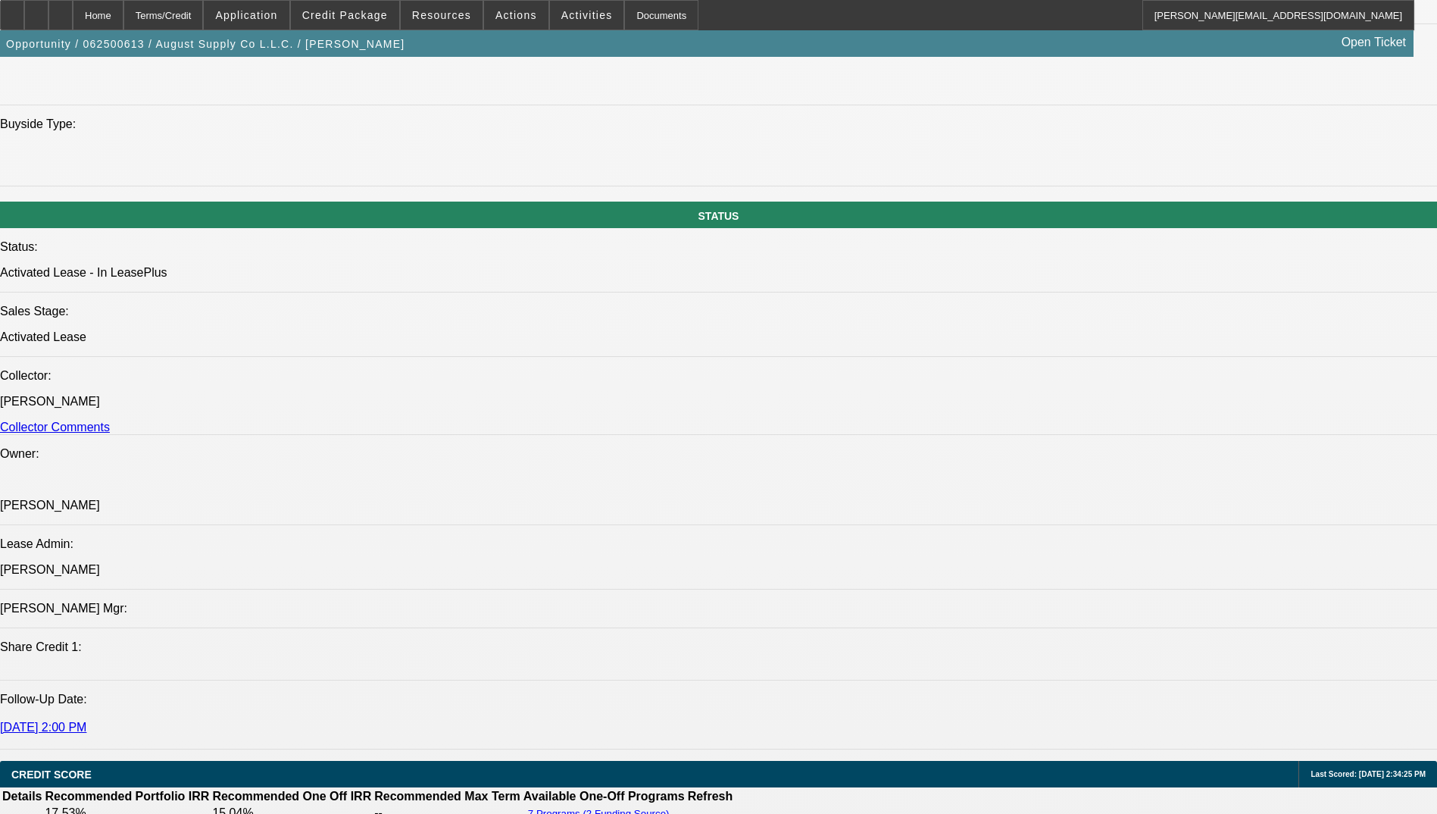
scroll to position [1894, 0]
